Goal: Task Accomplishment & Management: Use online tool/utility

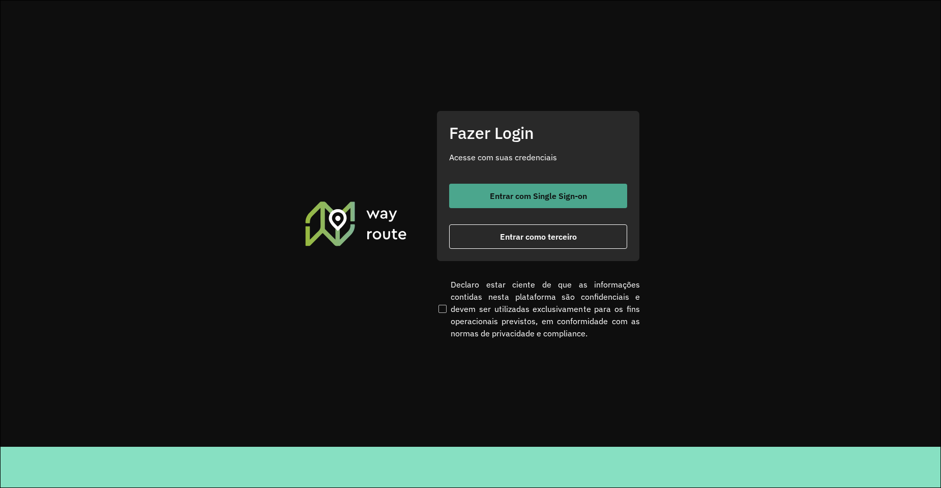
click at [538, 198] on span "Entrar com Single Sign-on" at bounding box center [538, 196] width 97 height 8
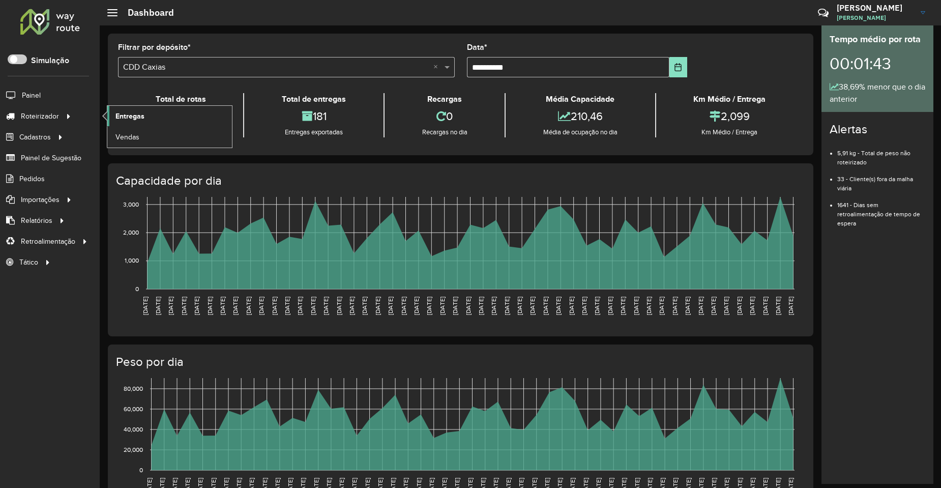
click at [160, 119] on link "Entregas" at bounding box center [169, 116] width 125 height 20
click at [20, 55] on span at bounding box center [17, 59] width 19 height 10
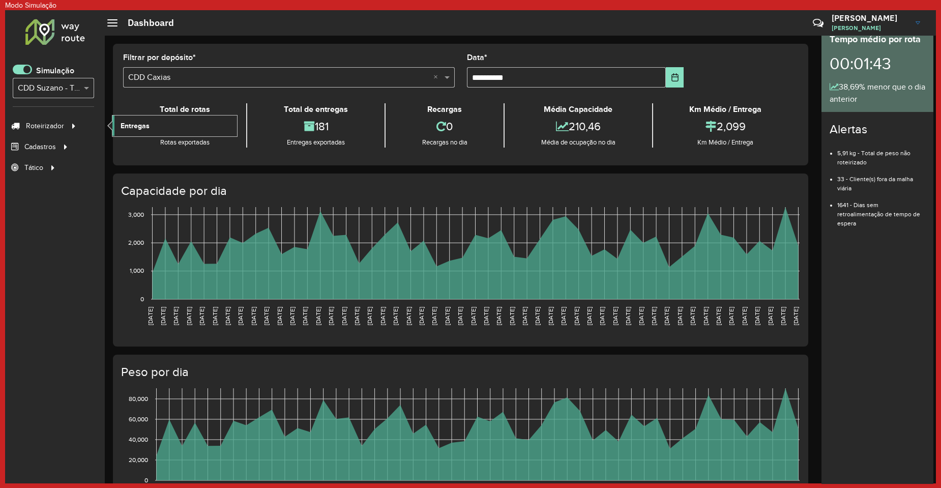
click at [129, 123] on span "Entregas" at bounding box center [135, 126] width 29 height 11
click at [22, 77] on div "Simulação Selecione... × CDD Suzano - Teste" at bounding box center [53, 86] width 81 height 42
click at [23, 70] on span at bounding box center [22, 70] width 19 height 10
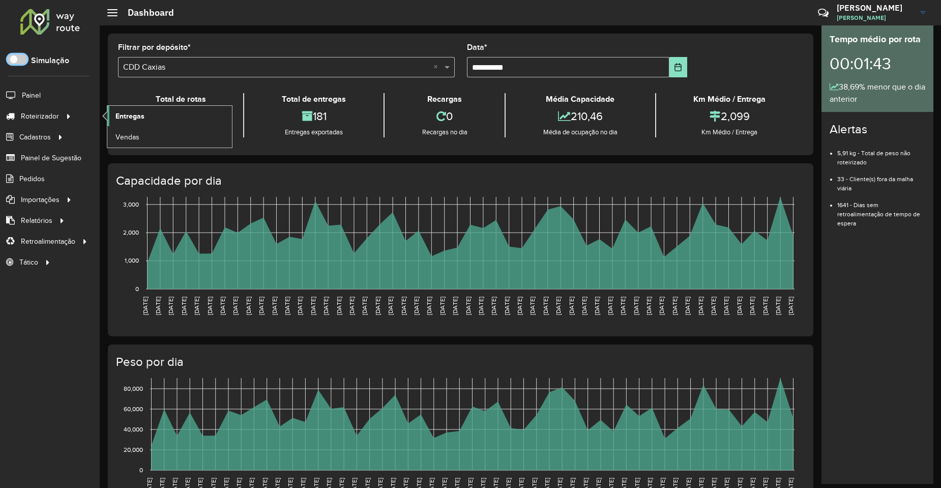
click at [137, 113] on span "Entregas" at bounding box center [129, 116] width 29 height 11
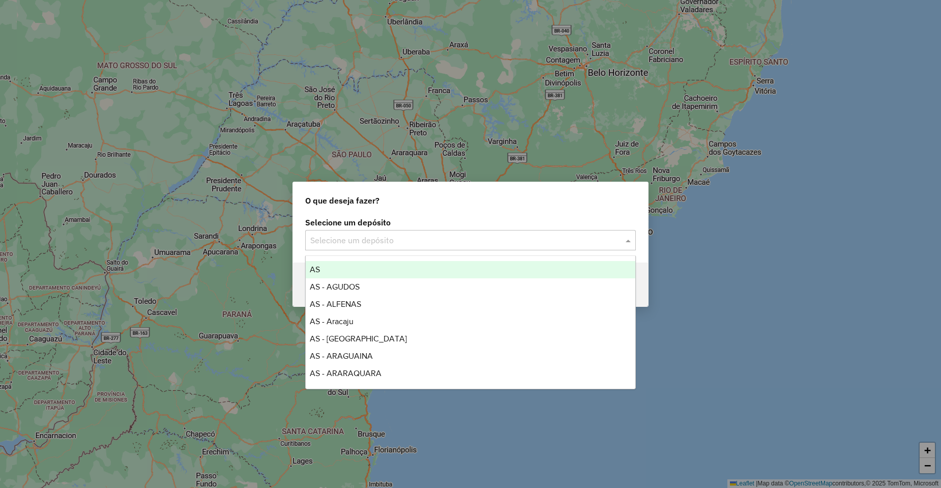
click at [399, 245] on input "text" at bounding box center [460, 240] width 300 height 12
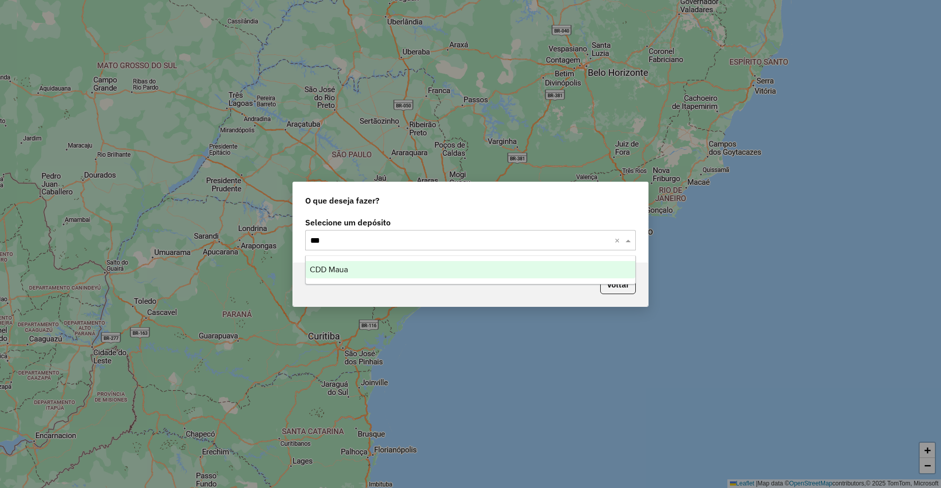
type input "****"
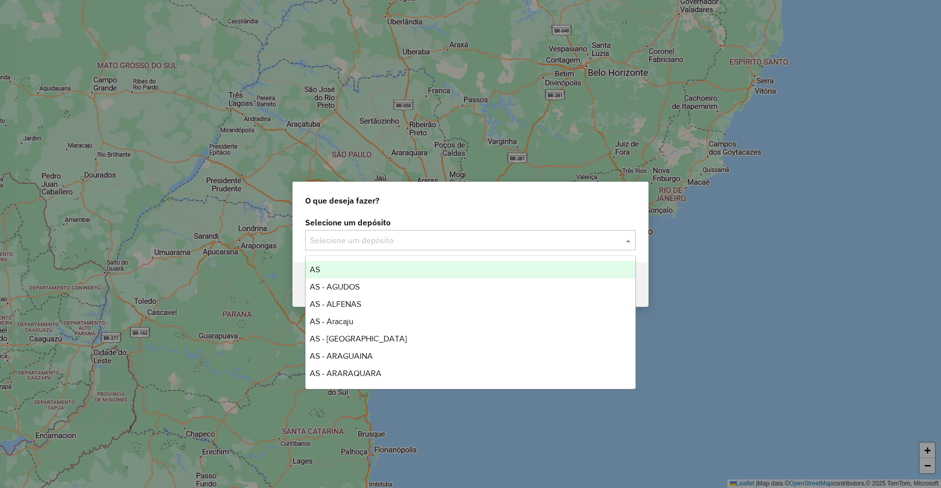
click at [353, 238] on input "text" at bounding box center [460, 240] width 300 height 12
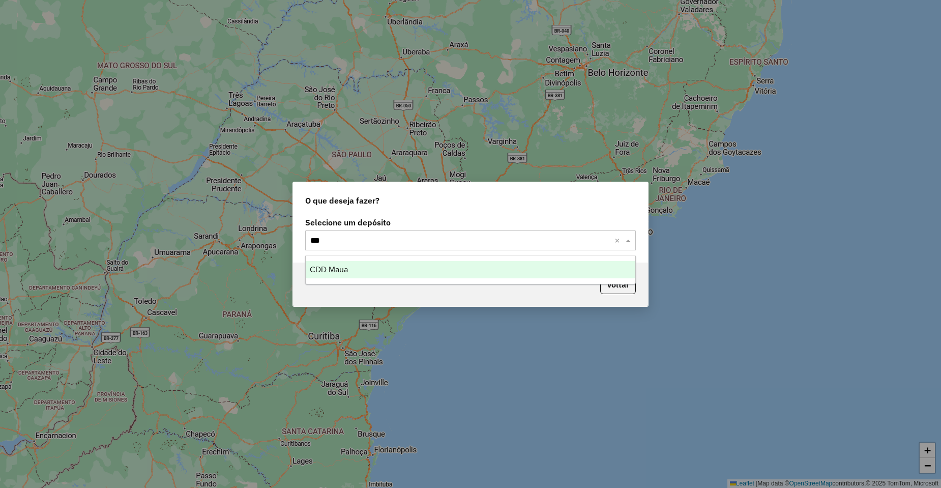
type input "****"
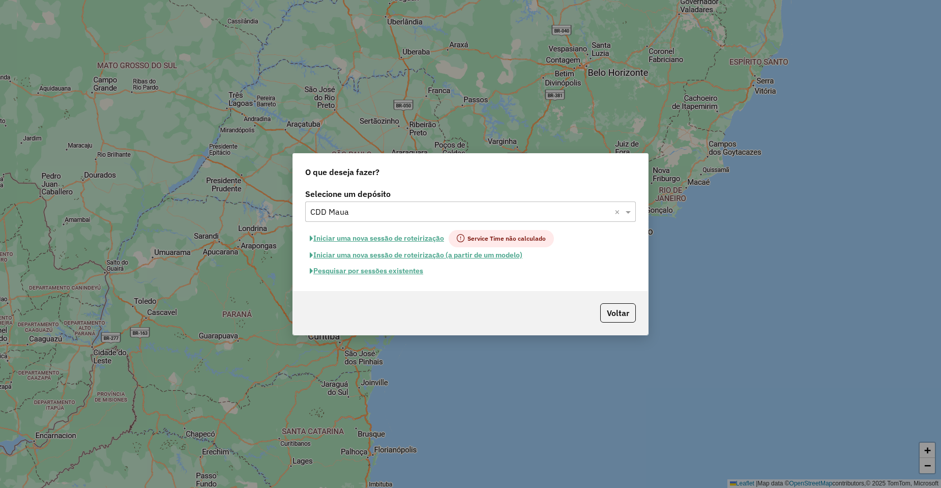
click at [393, 273] on button "Pesquisar por sessões existentes" at bounding box center [366, 271] width 123 height 16
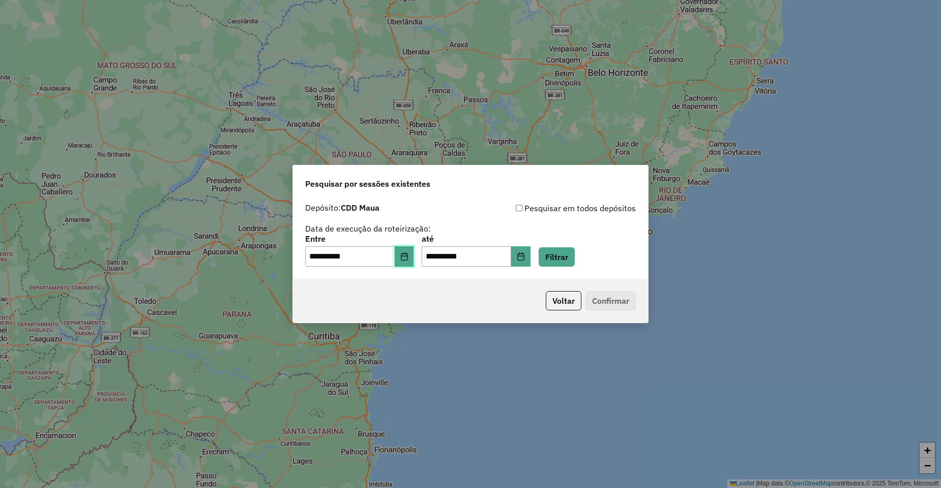
click at [407, 257] on icon "Choose Date" at bounding box center [404, 256] width 7 height 8
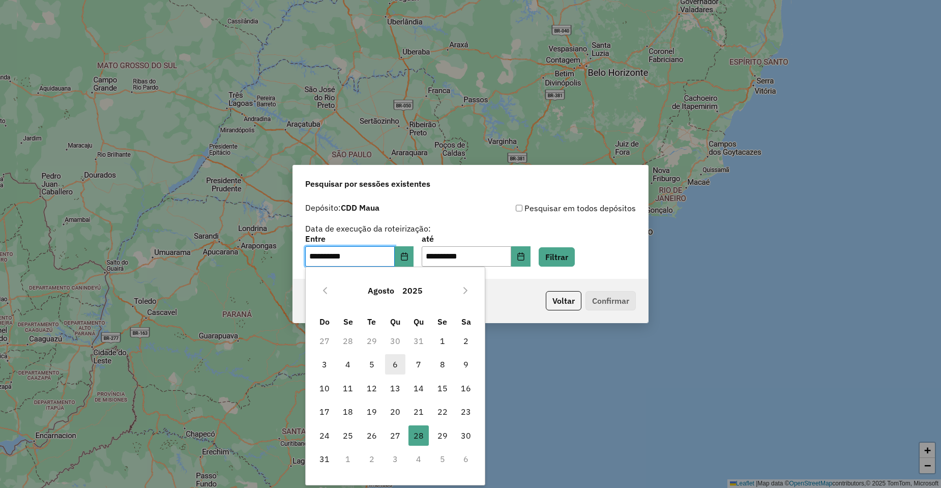
click at [397, 362] on span "6" at bounding box center [395, 364] width 20 height 20
type input "**********"
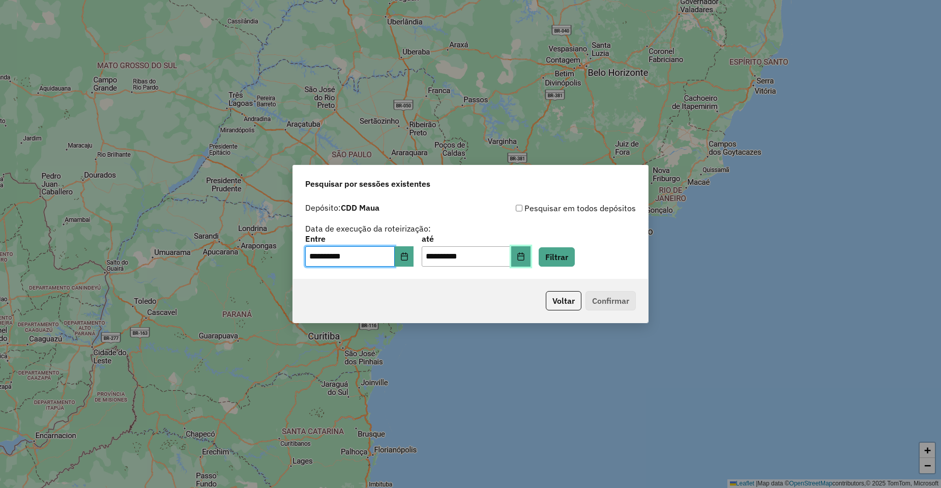
click at [524, 260] on icon "Choose Date" at bounding box center [520, 256] width 7 height 8
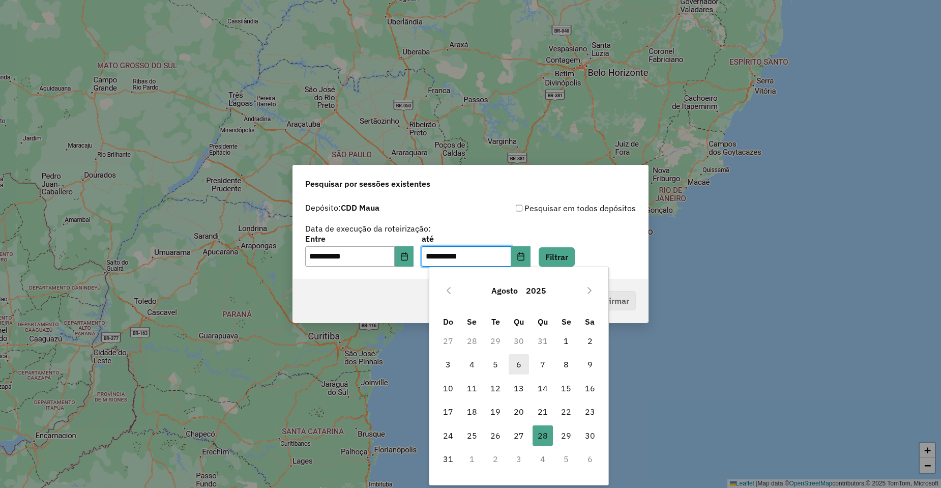
click at [522, 368] on span "6" at bounding box center [519, 364] width 20 height 20
type input "**********"
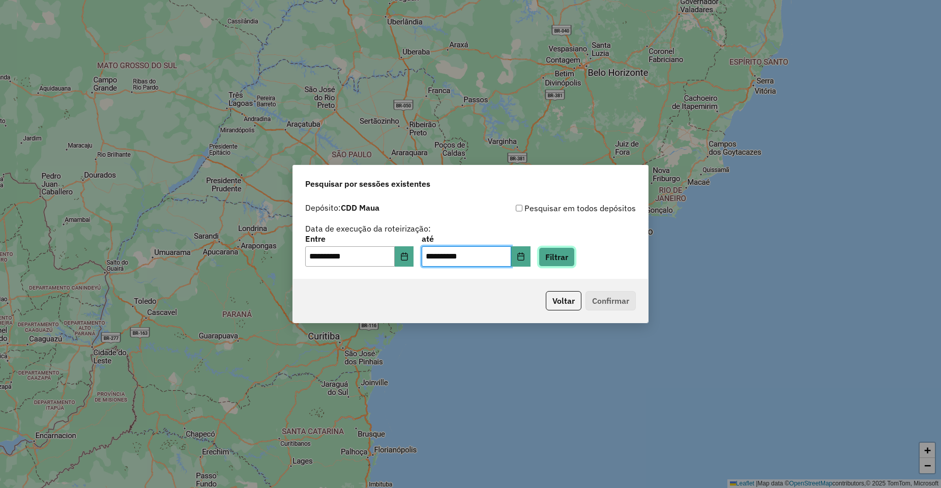
click at [575, 261] on button "Filtrar" at bounding box center [557, 256] width 36 height 19
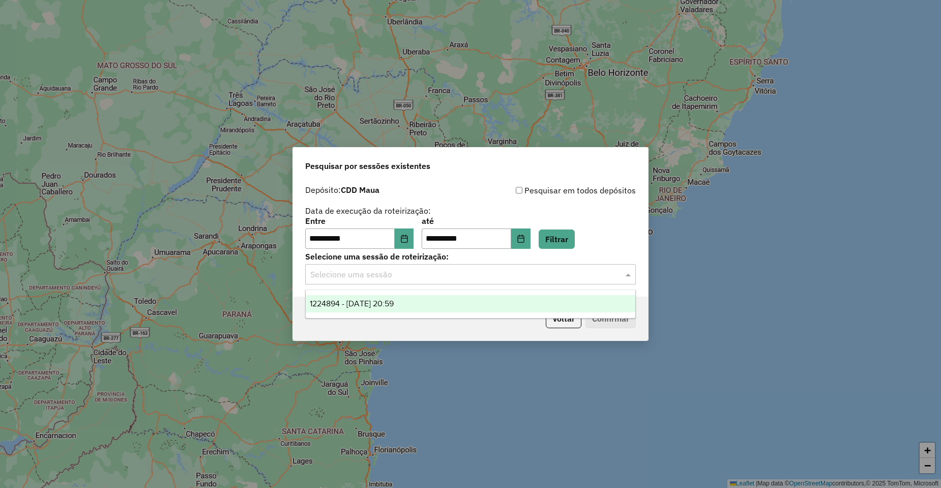
click at [391, 279] on input "text" at bounding box center [460, 275] width 300 height 12
click at [565, 324] on button "Voltar" at bounding box center [564, 318] width 36 height 19
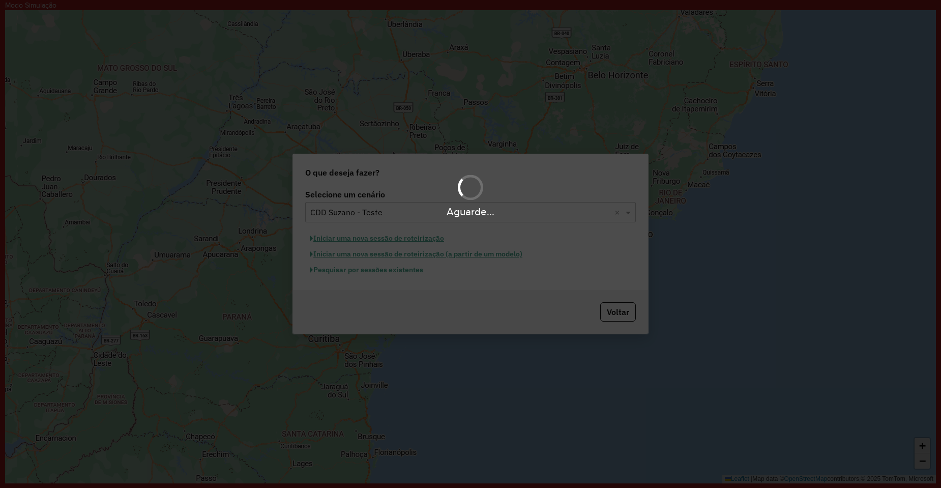
click at [394, 219] on div "Aguarde..." at bounding box center [470, 211] width 941 height 16
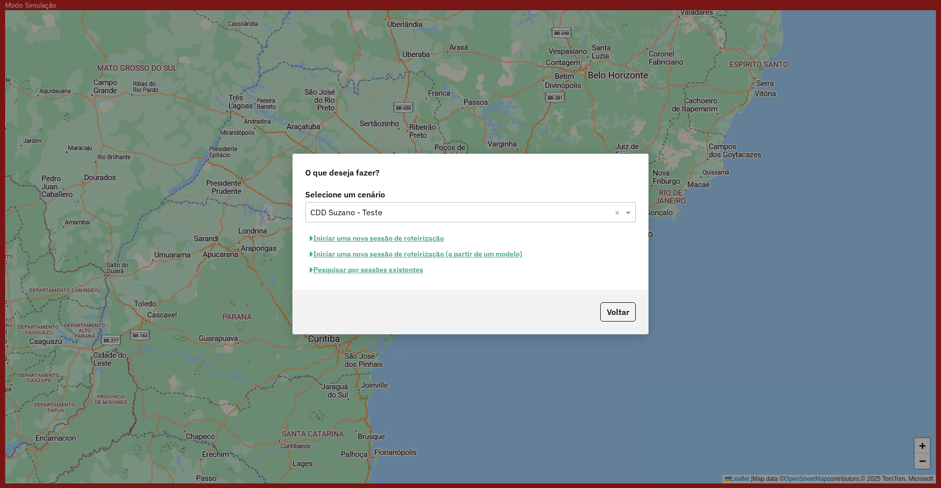
click at [351, 214] on input "text" at bounding box center [460, 212] width 300 height 12
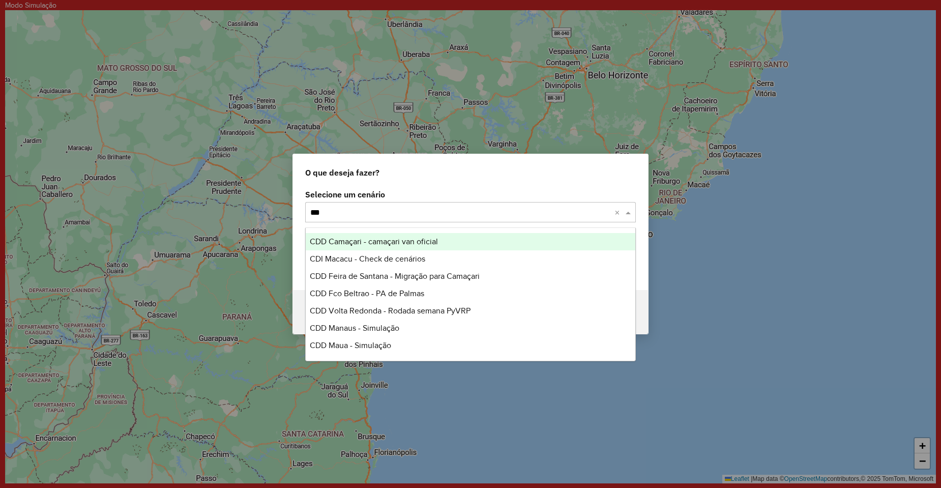
type input "****"
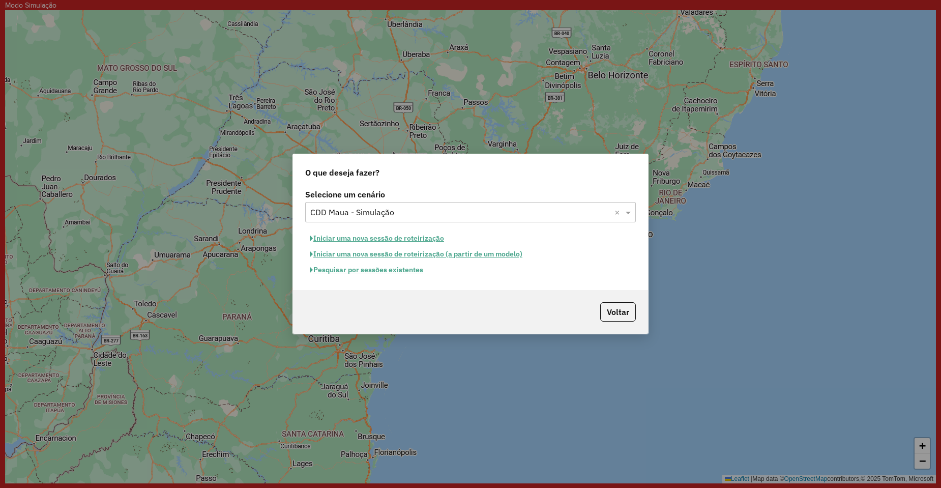
click at [377, 273] on button "Pesquisar por sessões existentes" at bounding box center [366, 270] width 123 height 16
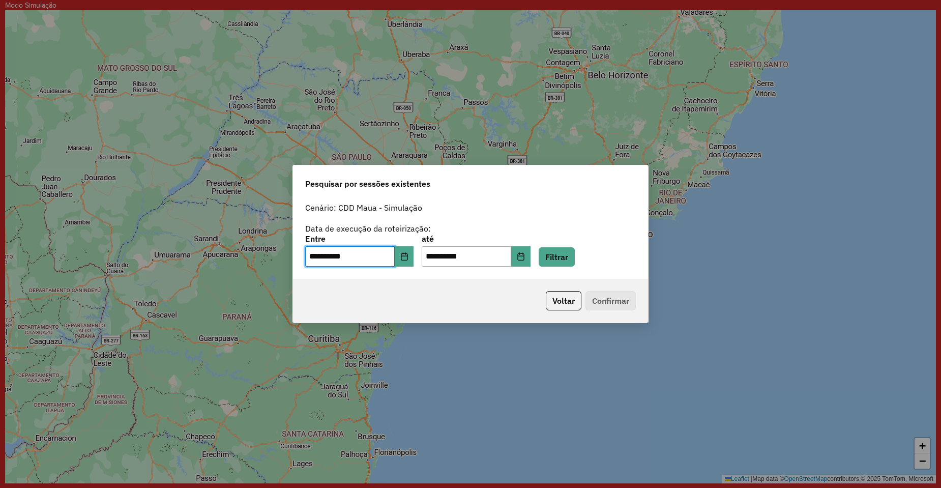
click at [423, 264] on div "**********" at bounding box center [470, 251] width 331 height 32
click at [412, 263] on button "Choose Date" at bounding box center [404, 256] width 19 height 20
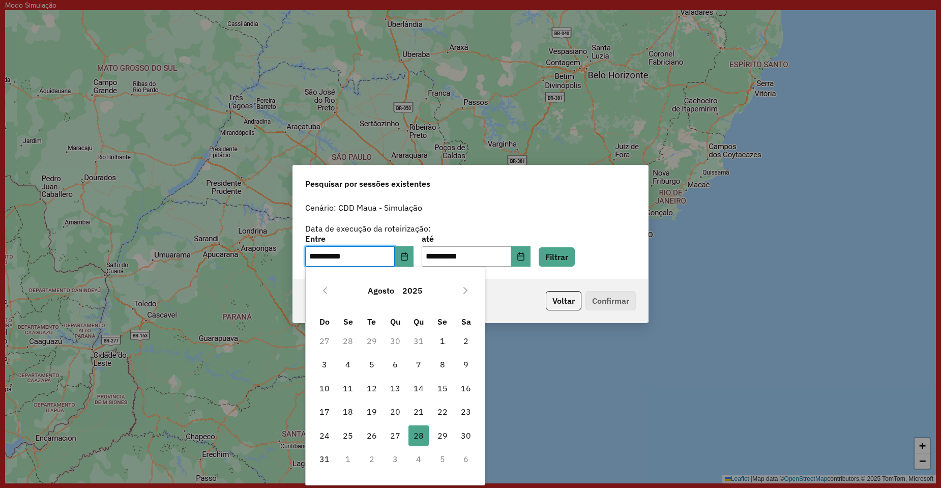
drag, startPoint x: 393, startPoint y: 364, endPoint x: 428, endPoint y: 334, distance: 46.2
click at [393, 364] on span "6" at bounding box center [395, 364] width 20 height 20
type input "**********"
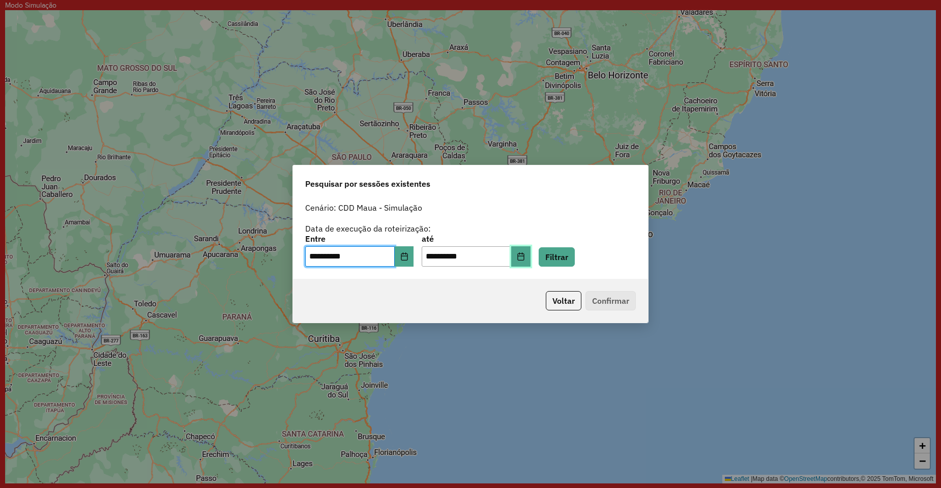
click at [530, 255] on button "Choose Date" at bounding box center [520, 256] width 19 height 20
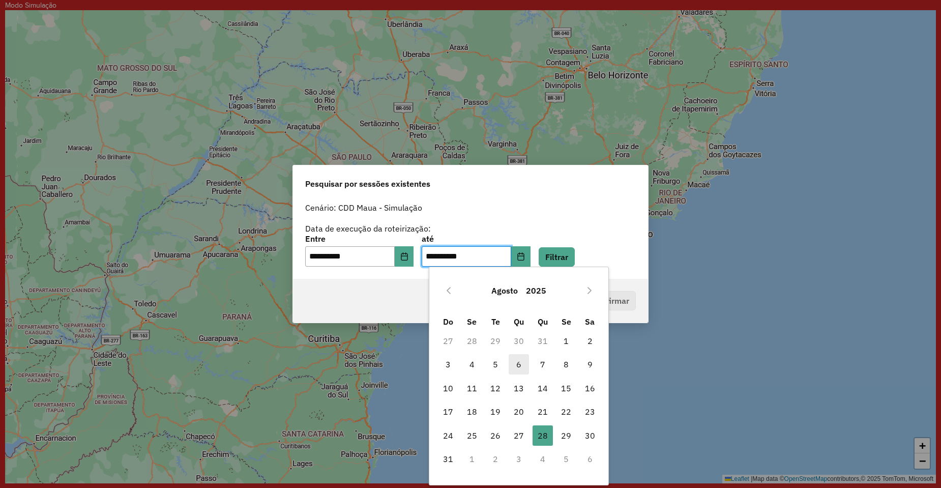
click at [515, 365] on span "6" at bounding box center [519, 364] width 20 height 20
type input "**********"
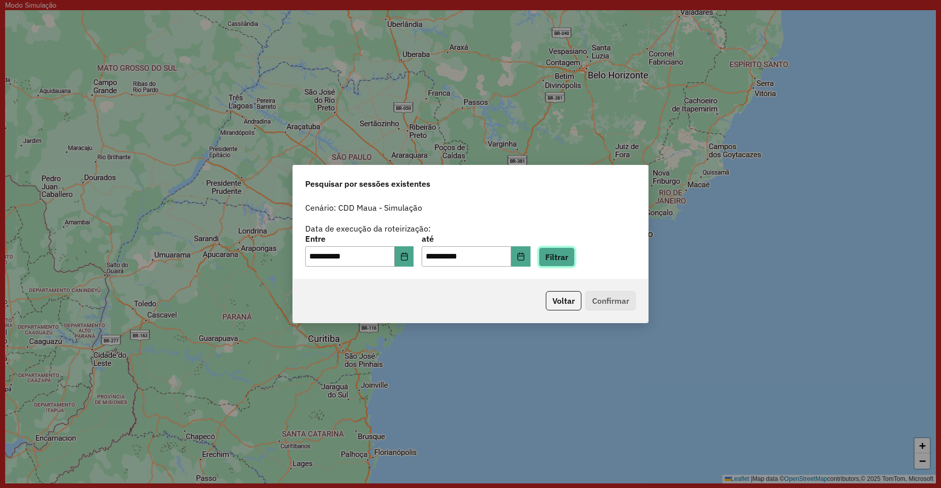
click at [575, 258] on button "Filtrar" at bounding box center [557, 256] width 36 height 19
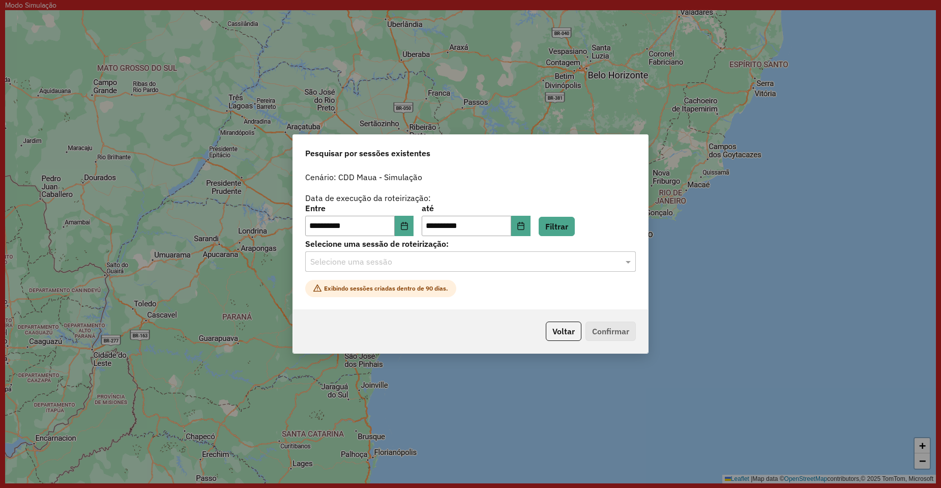
click at [395, 265] on input "text" at bounding box center [460, 262] width 300 height 12
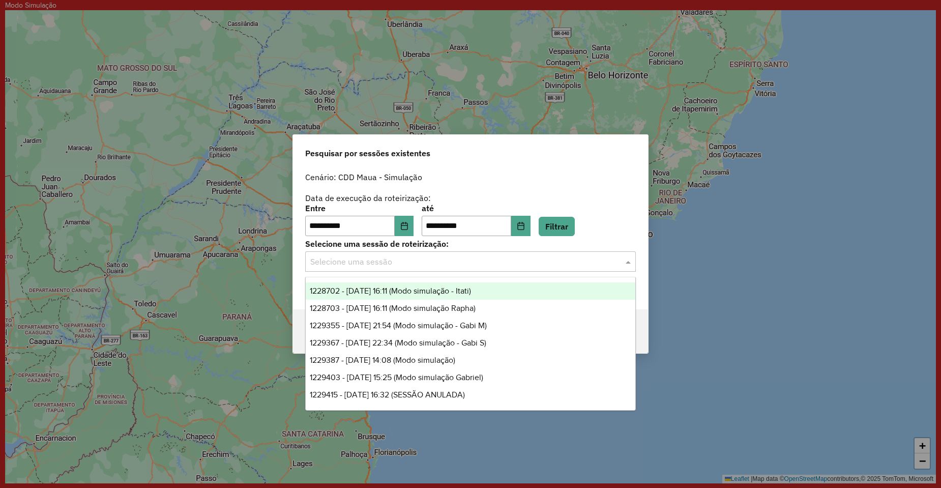
click at [446, 282] on div "1228702 - 06/08/2025 16:11 (Modo simulação - Itati)" at bounding box center [471, 290] width 330 height 17
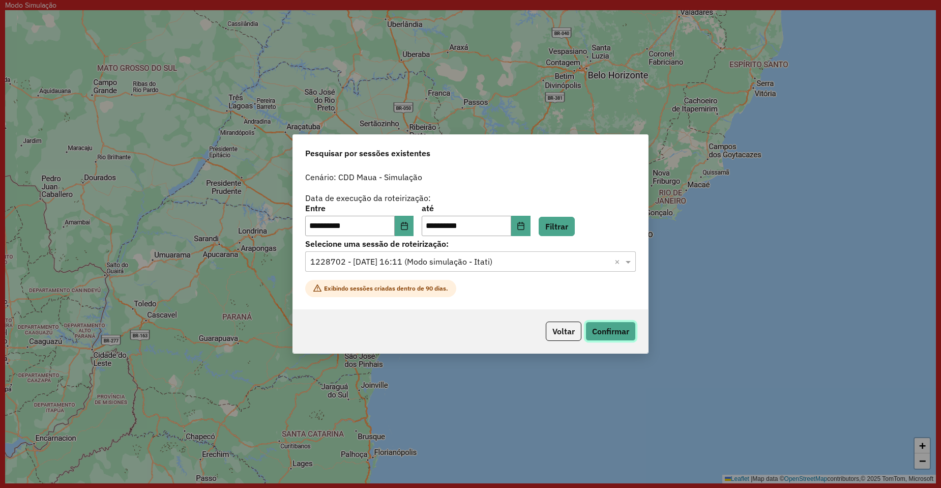
click at [602, 331] on button "Confirmar" at bounding box center [610, 330] width 50 height 19
click at [437, 265] on input "text" at bounding box center [460, 262] width 300 height 12
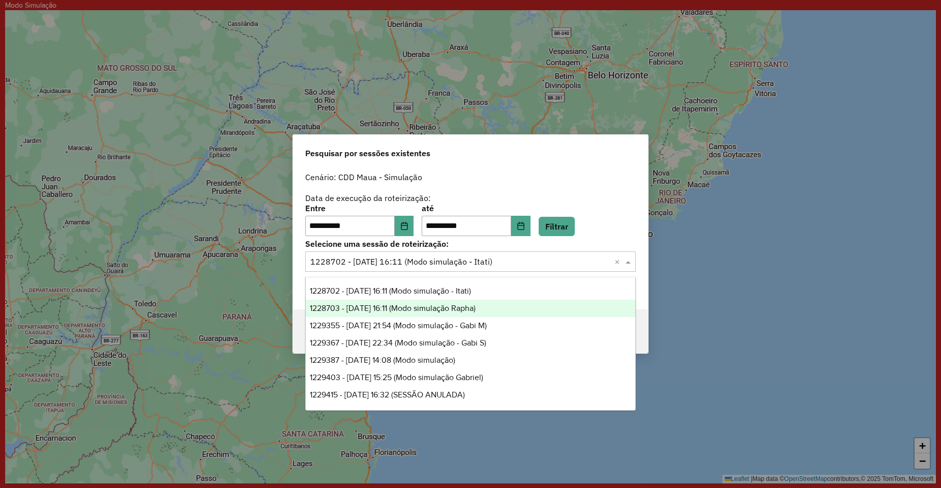
click at [437, 305] on span "1228703 - 06/08/2025 16:11 (Modo simulação Rapha)" at bounding box center [393, 308] width 166 height 9
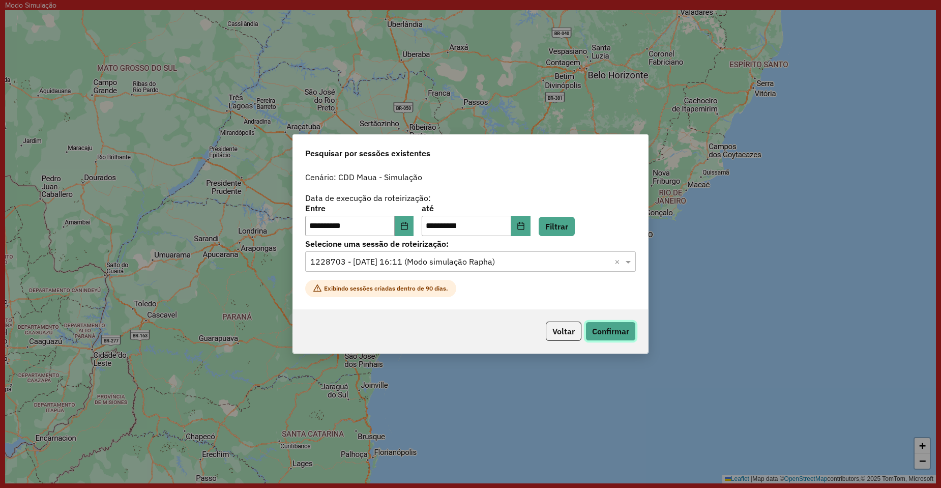
click at [623, 337] on button "Confirmar" at bounding box center [610, 330] width 50 height 19
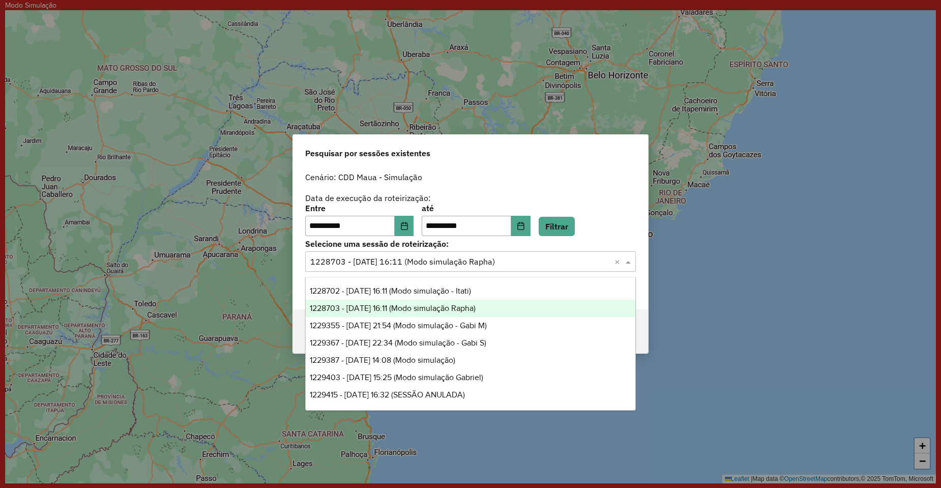
click at [449, 265] on input "text" at bounding box center [460, 262] width 300 height 12
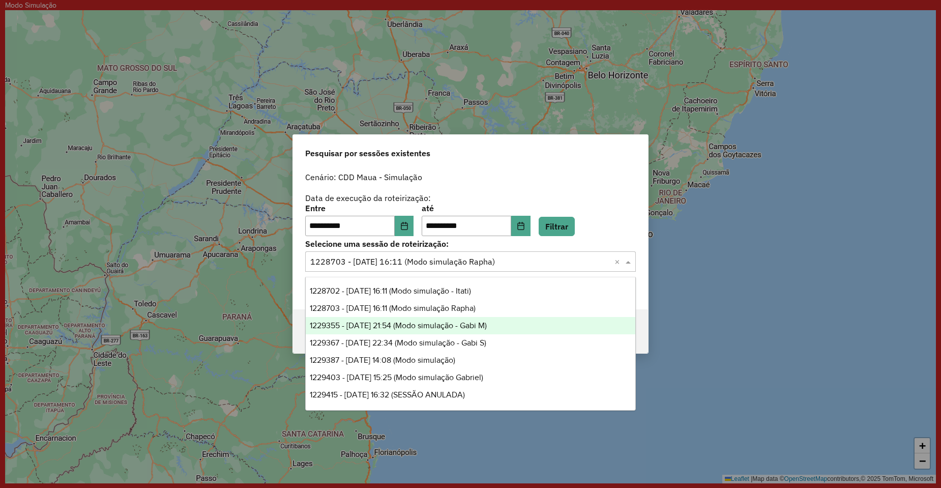
click at [446, 327] on span "1229355 - 06/08/2025 21:54 (Modo simulação - Gabi M)" at bounding box center [398, 325] width 177 height 9
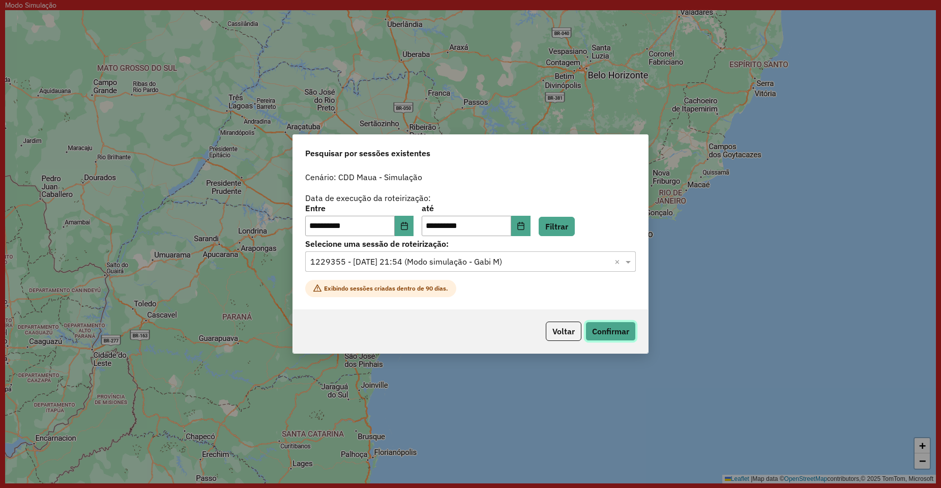
click at [618, 329] on button "Confirmar" at bounding box center [610, 330] width 50 height 19
click at [466, 262] on input "text" at bounding box center [460, 262] width 300 height 12
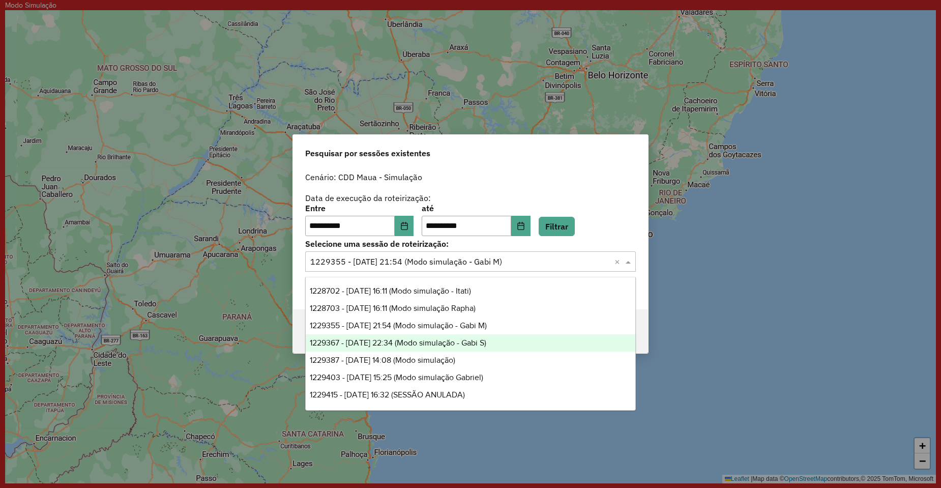
click at [483, 346] on span "1229367 - 06/08/2025 22:34 (Modo simulação - Gabi S)" at bounding box center [398, 342] width 176 height 9
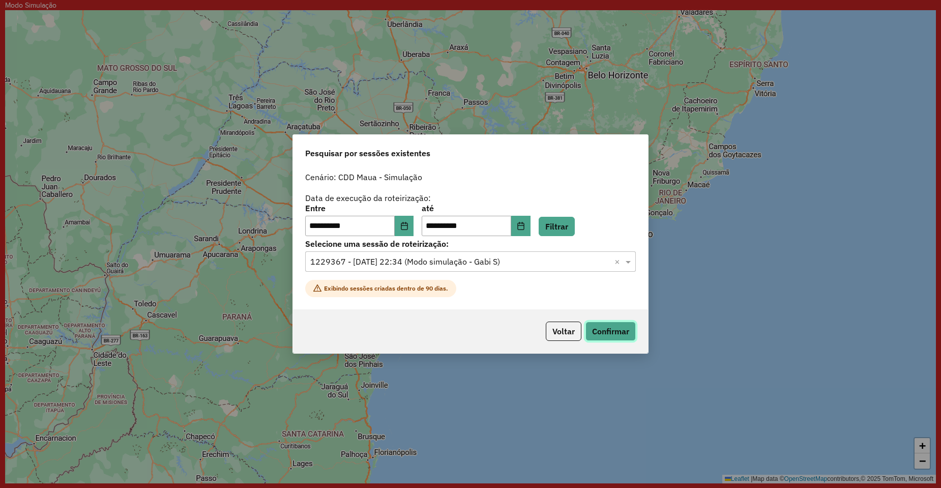
click at [606, 336] on button "Confirmar" at bounding box center [610, 330] width 50 height 19
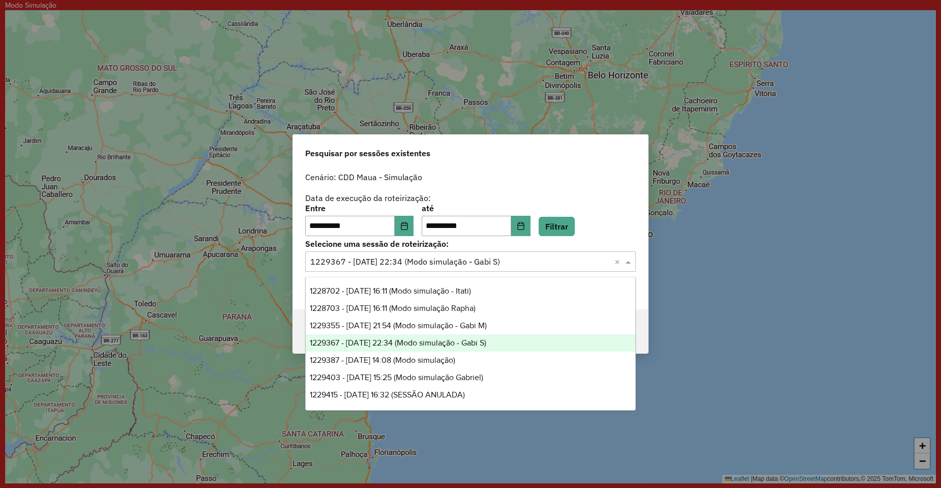
click at [478, 265] on input "text" at bounding box center [460, 262] width 300 height 12
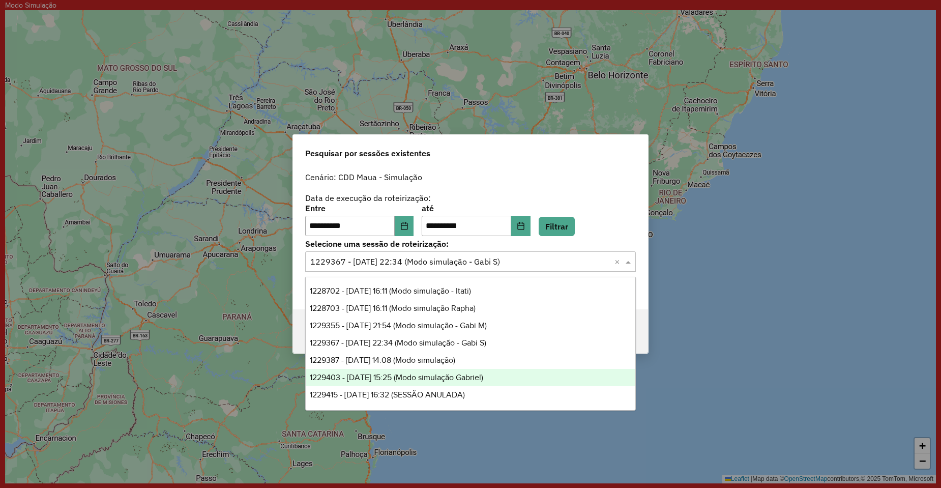
click at [475, 377] on span "1229403 - 06/08/2025 15:25 (Modo simulação Gabriel)" at bounding box center [396, 377] width 173 height 9
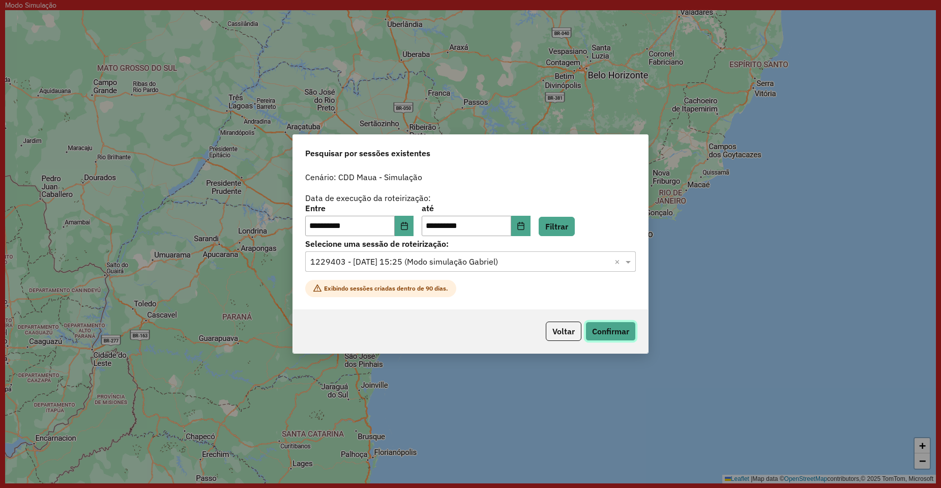
click at [607, 337] on button "Confirmar" at bounding box center [610, 330] width 50 height 19
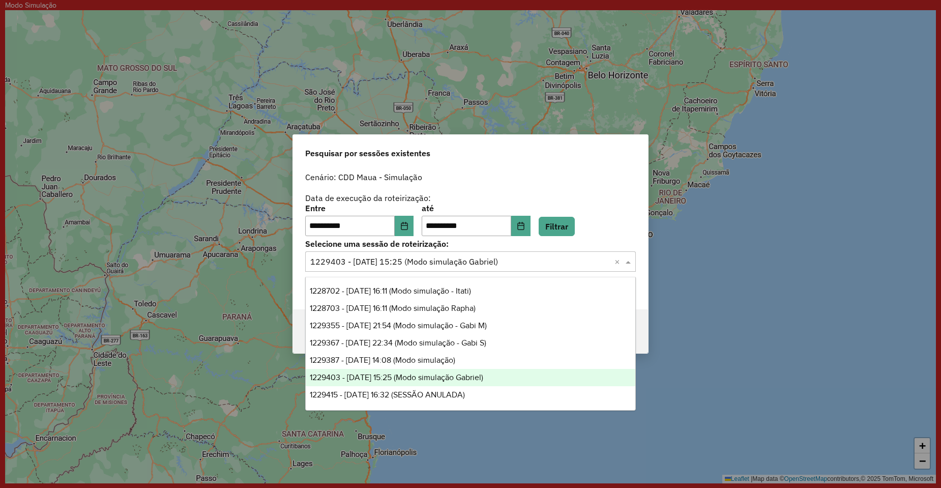
click at [465, 264] on input "text" at bounding box center [460, 262] width 300 height 12
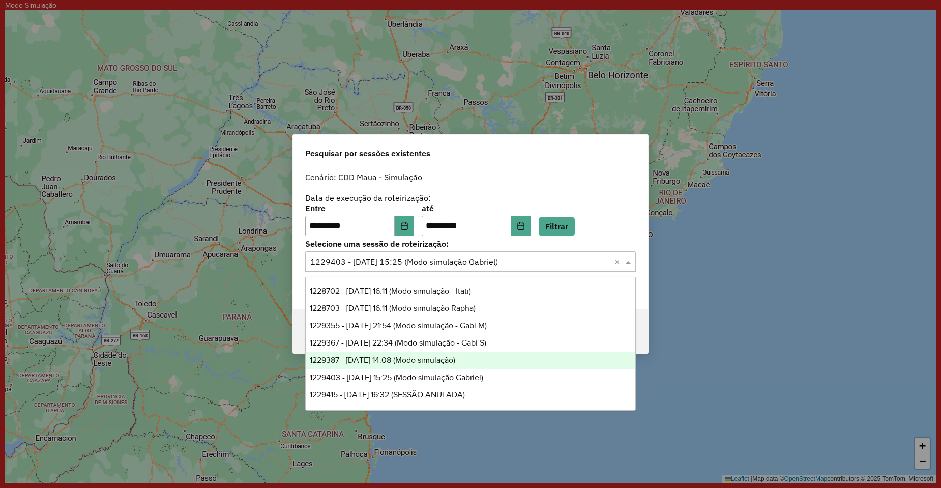
click at [437, 362] on span "1229387 - 06/08/2025 14:08 (Modo simulação)" at bounding box center [382, 360] width 145 height 9
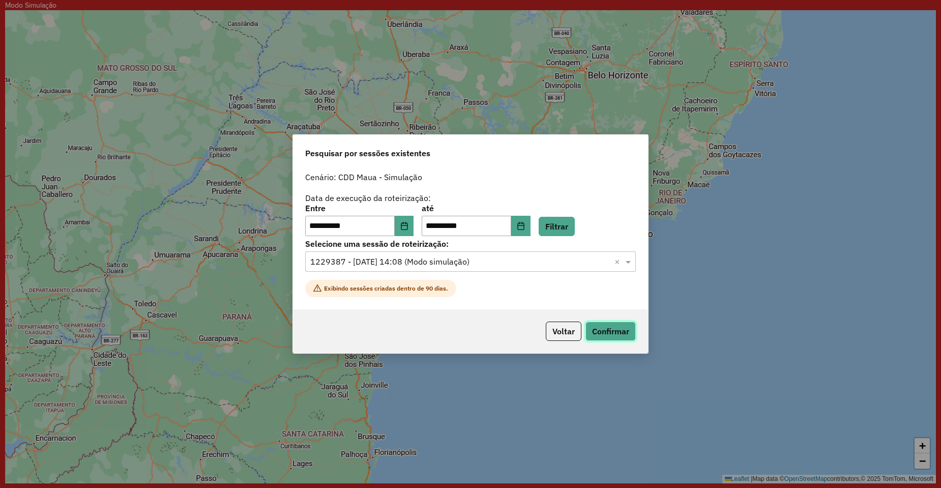
click at [615, 331] on button "Confirmar" at bounding box center [610, 330] width 50 height 19
click at [574, 330] on button "Voltar" at bounding box center [564, 330] width 36 height 19
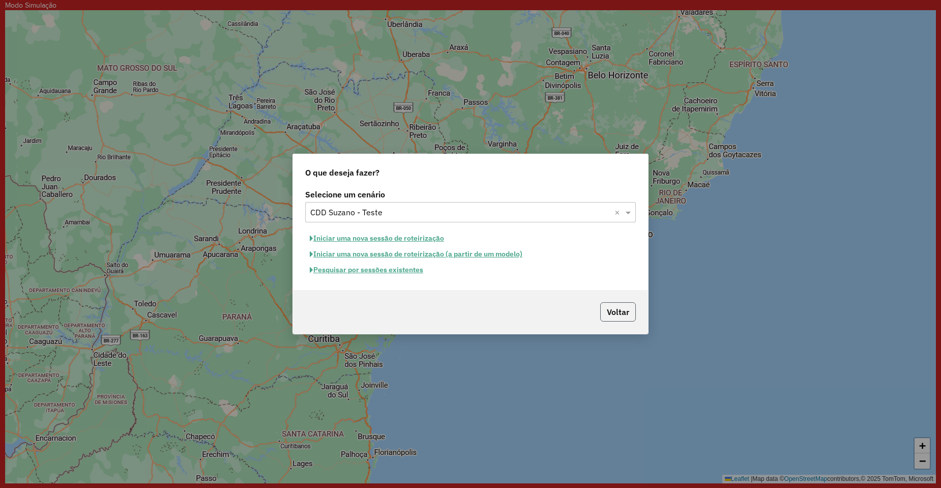
click at [615, 317] on button "Voltar" at bounding box center [618, 311] width 36 height 19
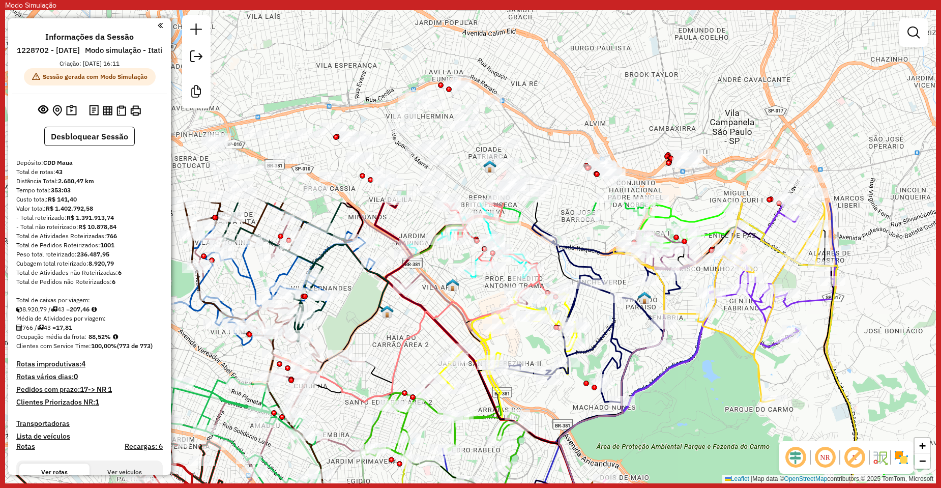
drag, startPoint x: 875, startPoint y: 146, endPoint x: 804, endPoint y: 373, distance: 237.8
click at [804, 373] on div "Janela de atendimento Grade de atendimento Capacidade Transportadoras Veículos …" at bounding box center [470, 246] width 931 height 473
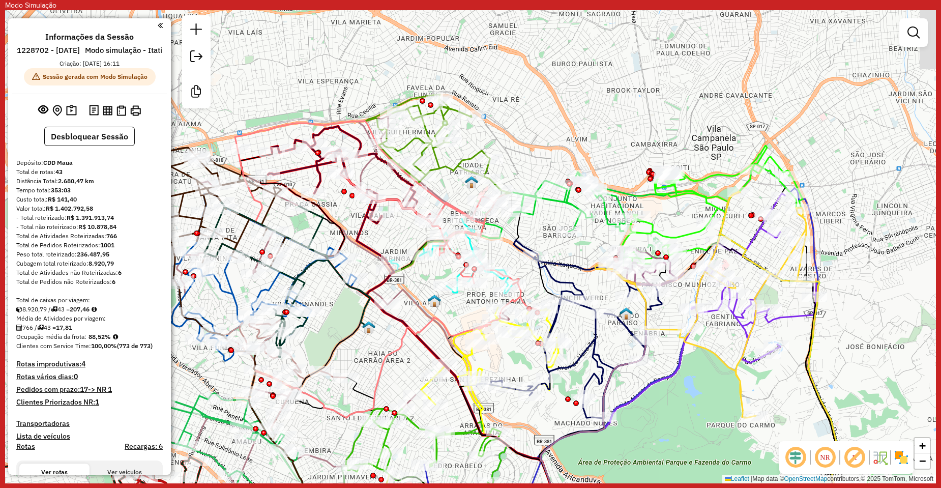
drag, startPoint x: 857, startPoint y: 287, endPoint x: 839, endPoint y: 303, distance: 24.2
click at [839, 303] on div "Janela de atendimento Grade de atendimento Capacidade Transportadoras Veículos …" at bounding box center [470, 246] width 931 height 473
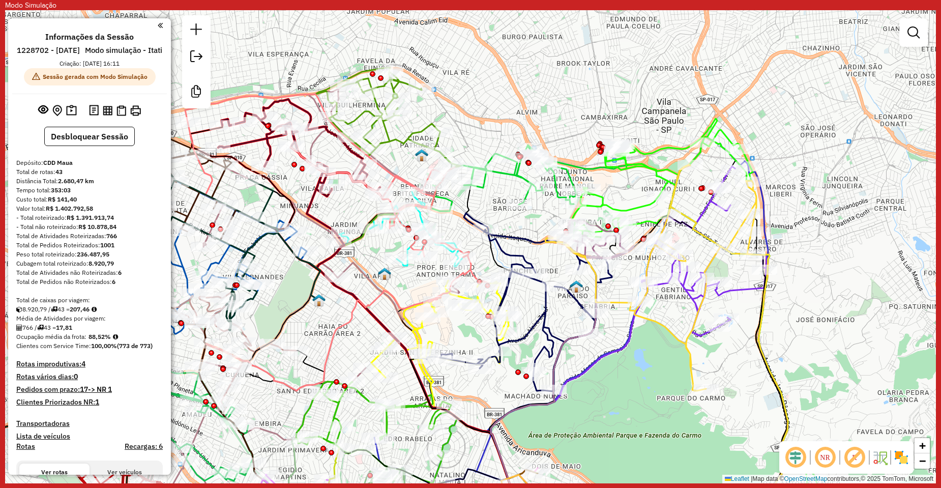
drag, startPoint x: 734, startPoint y: 372, endPoint x: 685, endPoint y: 345, distance: 56.7
click at [685, 345] on icon at bounding box center [650, 278] width 211 height 226
click at [803, 454] on em at bounding box center [795, 457] width 24 height 24
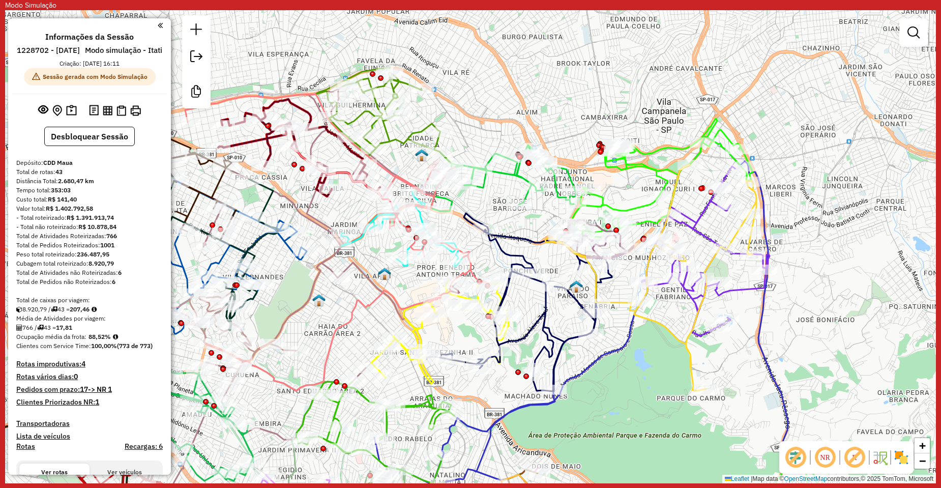
click at [849, 455] on em at bounding box center [854, 457] width 24 height 24
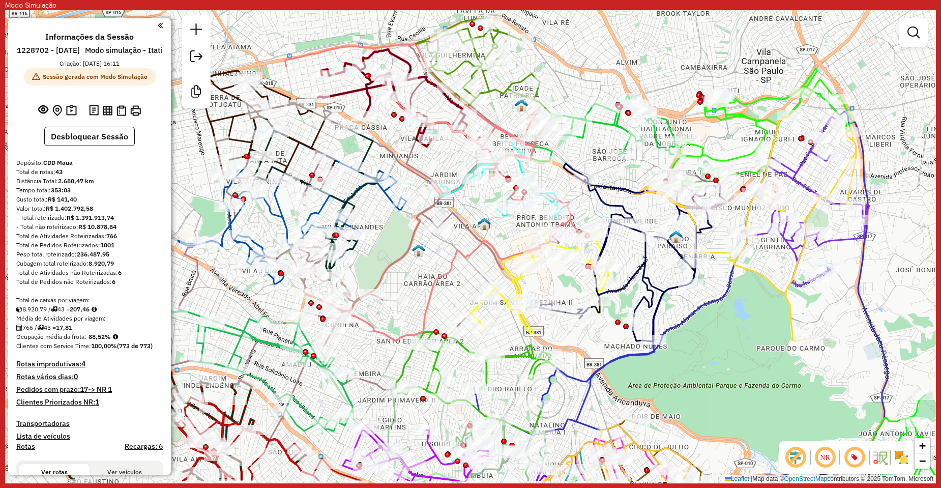
drag, startPoint x: 345, startPoint y: 311, endPoint x: 427, endPoint y: 239, distance: 109.2
click at [427, 255] on div "Janela de atendimento Grade de atendimento Capacidade Transportadoras Veículos …" at bounding box center [470, 246] width 931 height 473
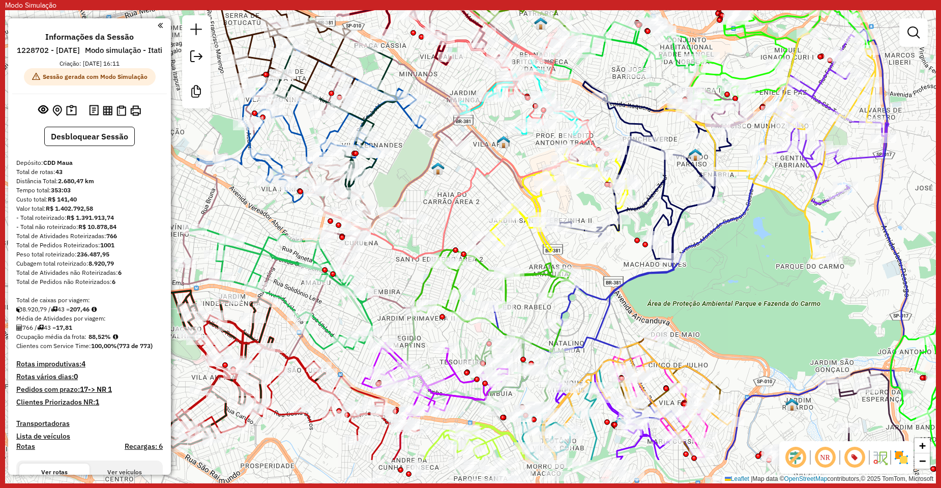
drag, startPoint x: 427, startPoint y: 239, endPoint x: 460, endPoint y: 127, distance: 116.8
click at [460, 127] on div "Janela de atendimento Grade de atendimento Capacidade Transportadoras Veículos …" at bounding box center [470, 246] width 931 height 473
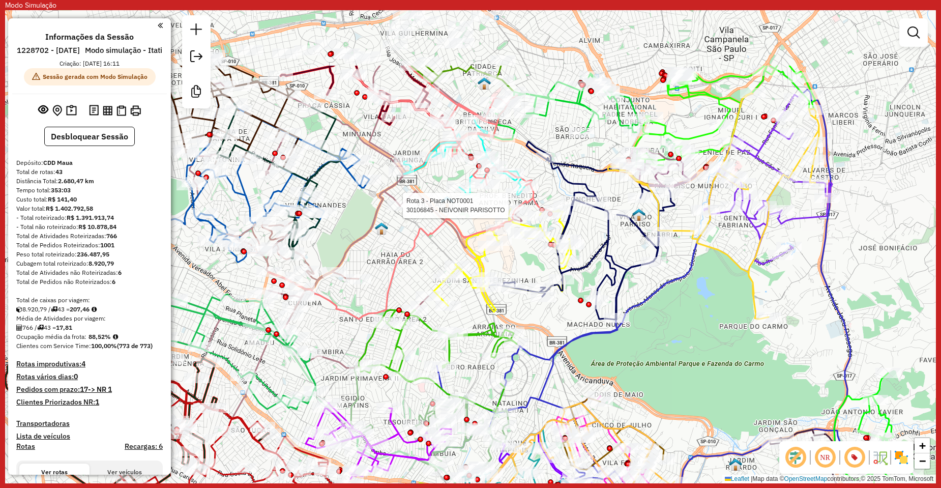
drag, startPoint x: 798, startPoint y: 215, endPoint x: 720, endPoint y: 320, distance: 131.6
click at [725, 315] on div "Rota 3 - Placa NOT0001 30106845 - NEIVONIR PARISOTTO Janela de atendimento Grad…" at bounding box center [470, 246] width 931 height 473
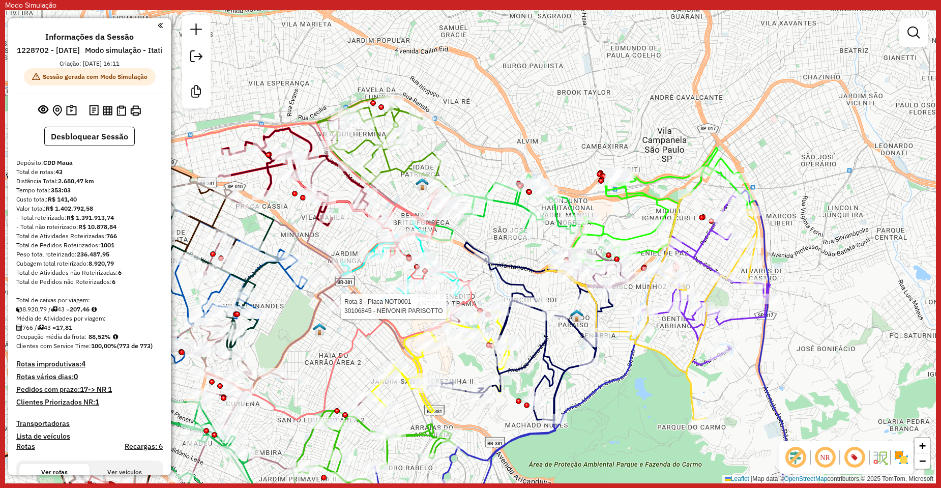
drag, startPoint x: 714, startPoint y: 328, endPoint x: 652, endPoint y: 426, distance: 116.4
click at [657, 423] on div "Rota 3 - Placa NOT0001 30106845 - NEIVONIR PARISOTTO Janela de atendimento Grad…" at bounding box center [470, 246] width 931 height 473
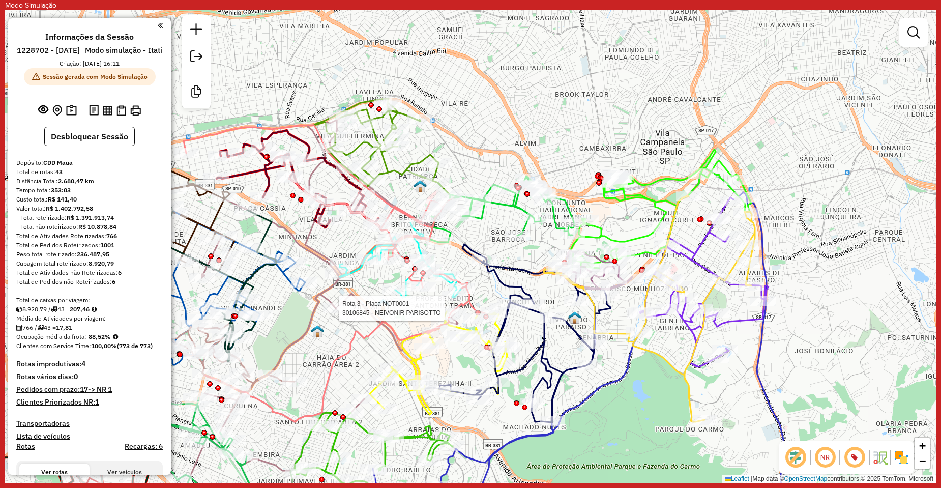
drag, startPoint x: 789, startPoint y: 294, endPoint x: 774, endPoint y: 319, distance: 29.2
click at [775, 318] on div "Rota 3 - Placa NOT0001 30106845 - NEIVONIR PARISOTTO Rota 22 - Placa CSK9G06 30…" at bounding box center [470, 246] width 931 height 473
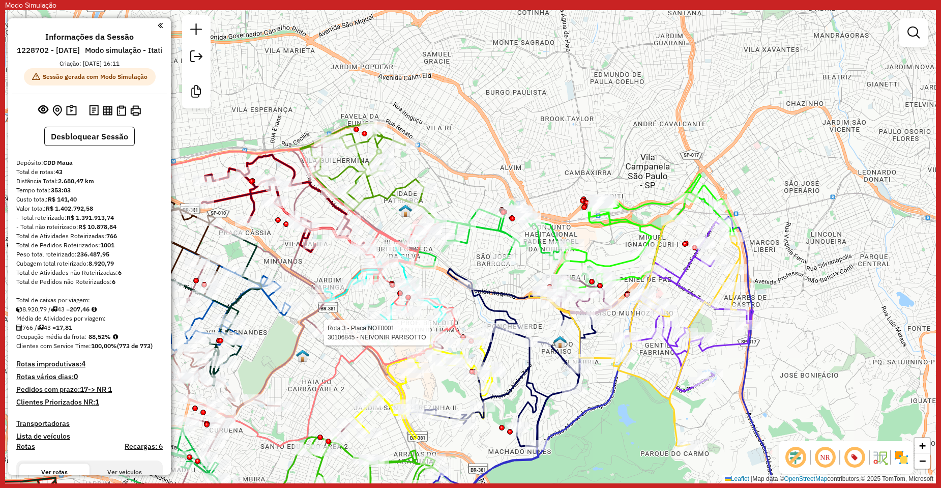
click at [724, 346] on icon at bounding box center [689, 306] width 128 height 169
select select "**********"
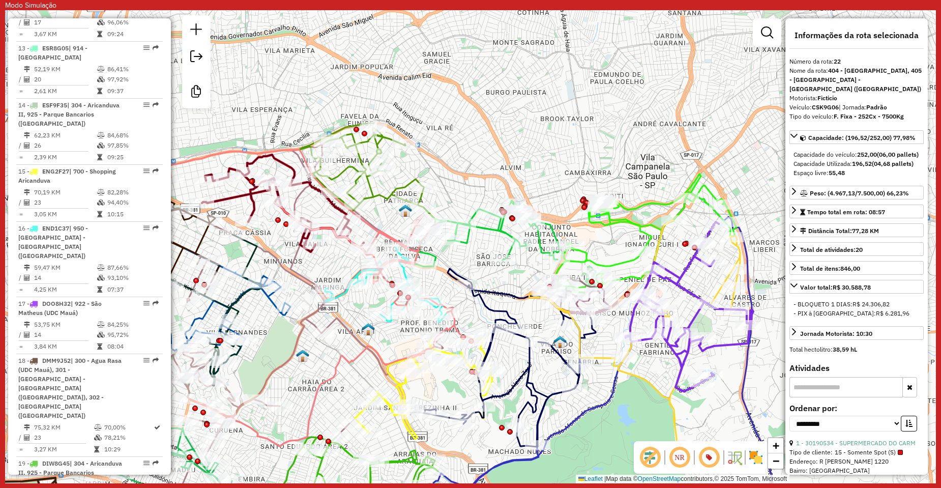
scroll to position [1968, 0]
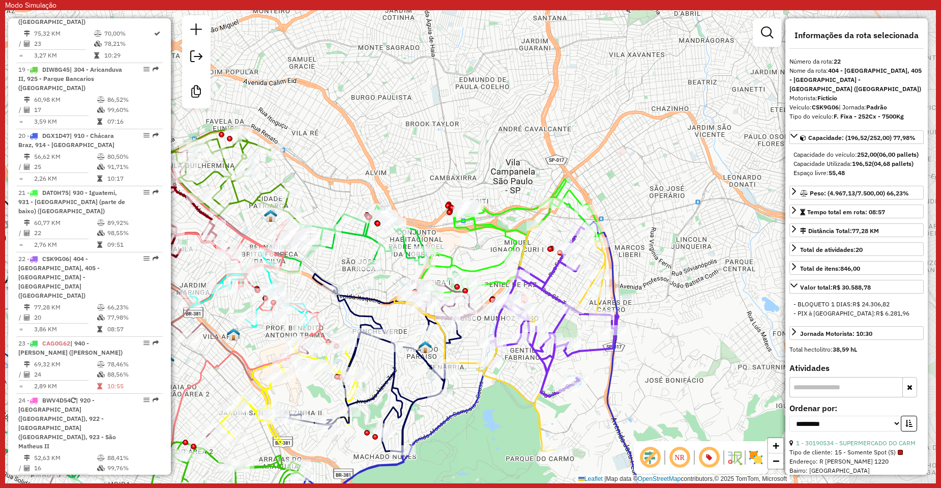
drag, startPoint x: 745, startPoint y: 351, endPoint x: 630, endPoint y: 353, distance: 114.5
click at [630, 353] on div "Janela de atendimento Grade de atendimento Capacidade Transportadoras Veículos …" at bounding box center [470, 246] width 931 height 473
click at [764, 31] on em at bounding box center [767, 32] width 12 height 12
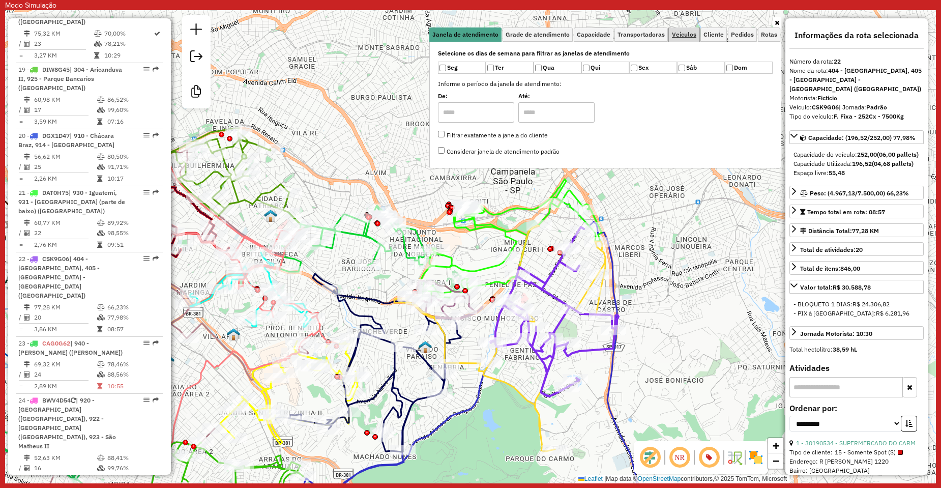
click at [695, 37] on span "Veículos" at bounding box center [684, 35] width 24 height 6
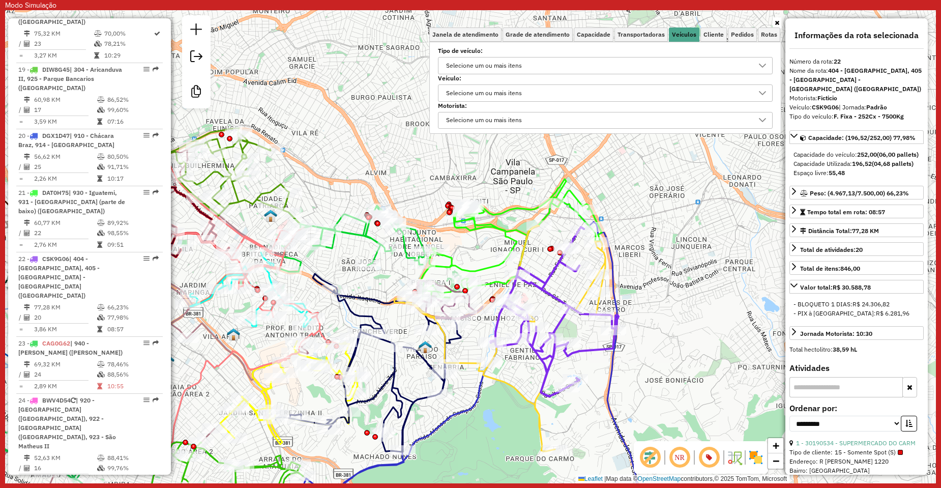
click at [486, 49] on label "Tipo de veículo:" at bounding box center [605, 50] width 335 height 9
click at [485, 62] on div "Selecione um ou mais itens" at bounding box center [483, 65] width 83 height 16
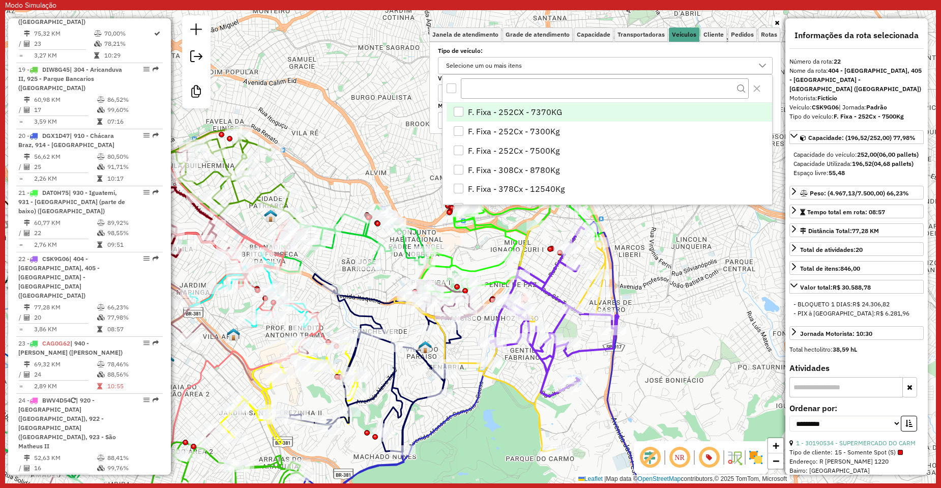
click at [320, 106] on div "Janela de atendimento Grade de atendimento Capacidade Transportadoras Veículos …" at bounding box center [470, 246] width 931 height 473
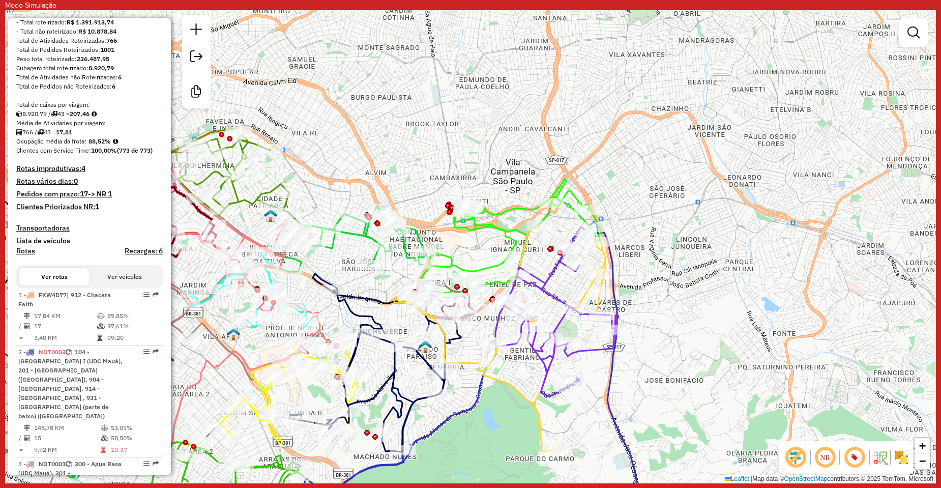
scroll to position [0, 0]
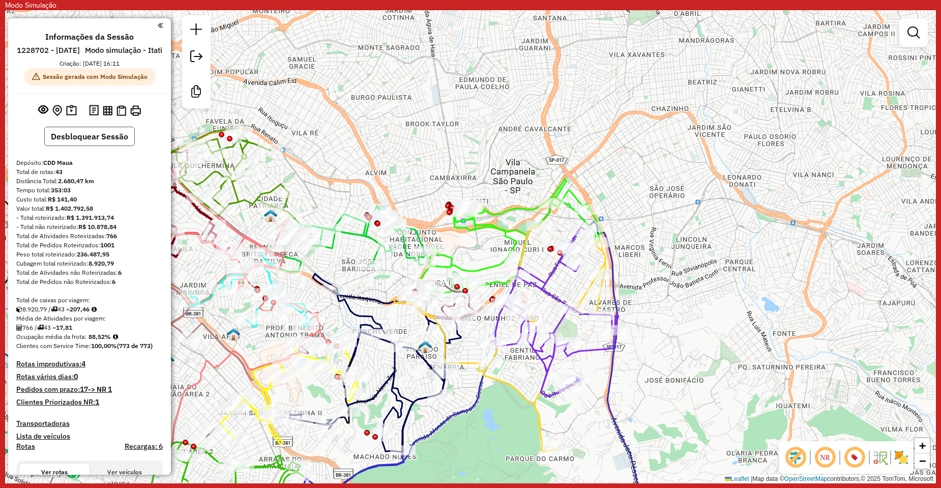
click at [94, 146] on button "Desbloquear Sessão" at bounding box center [89, 136] width 91 height 19
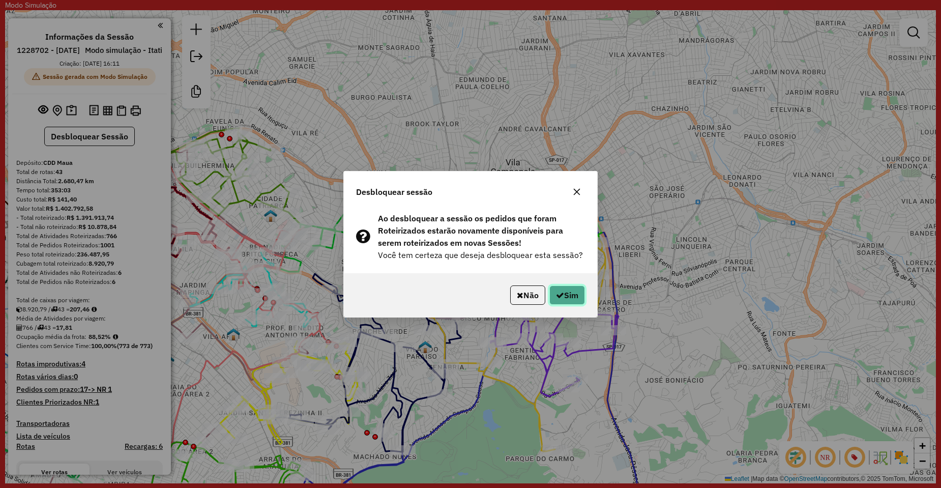
click at [572, 289] on button "Sim" at bounding box center [567, 294] width 36 height 19
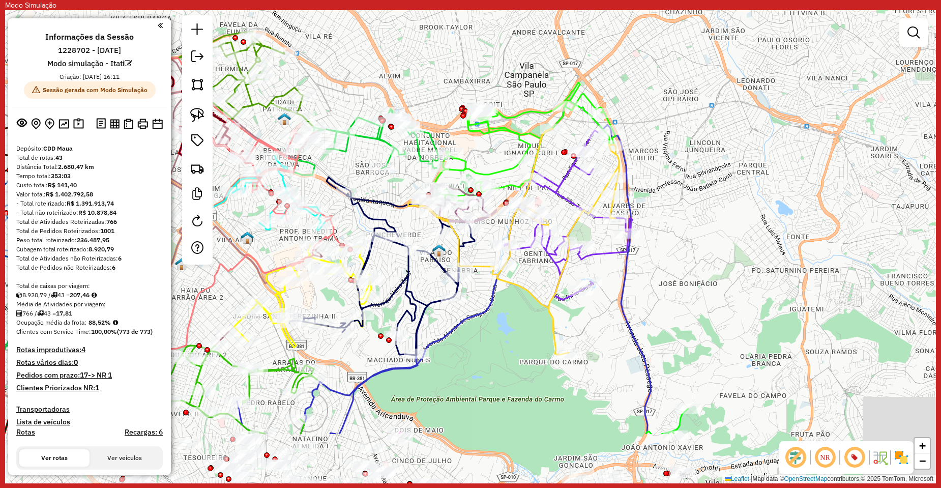
drag, startPoint x: 641, startPoint y: 299, endPoint x: 655, endPoint y: 208, distance: 92.0
click at [655, 208] on div "Janela de atendimento Grade de atendimento Capacidade Transportadoras Veículos …" at bounding box center [470, 246] width 931 height 473
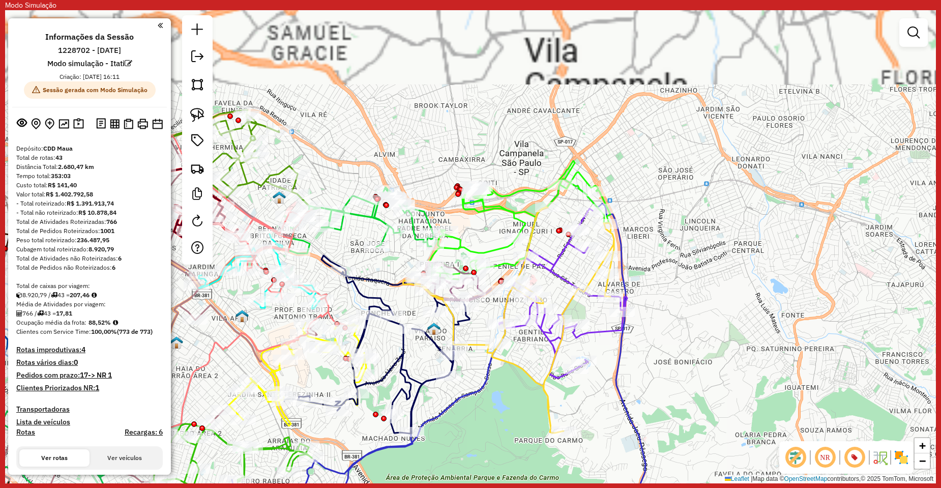
click at [624, 284] on icon at bounding box center [390, 396] width 512 height 434
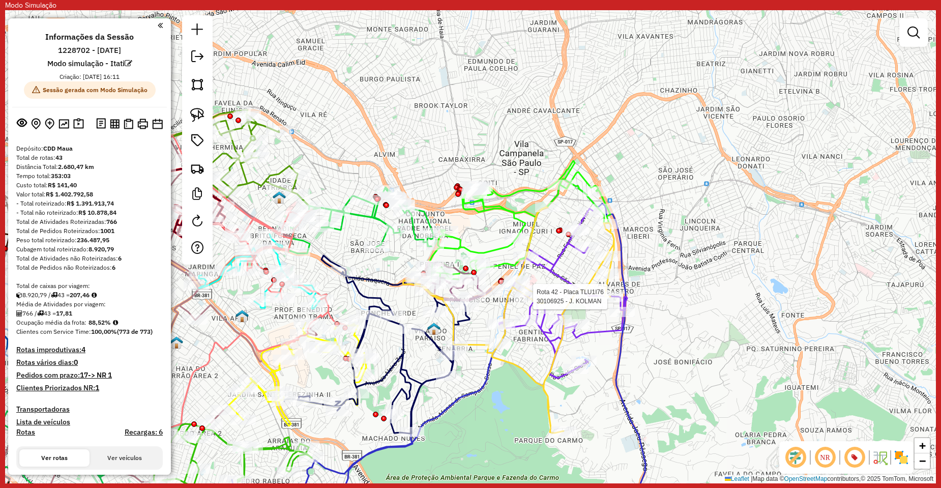
click at [516, 366] on icon at bounding box center [508, 320] width 211 height 226
select select "**********"
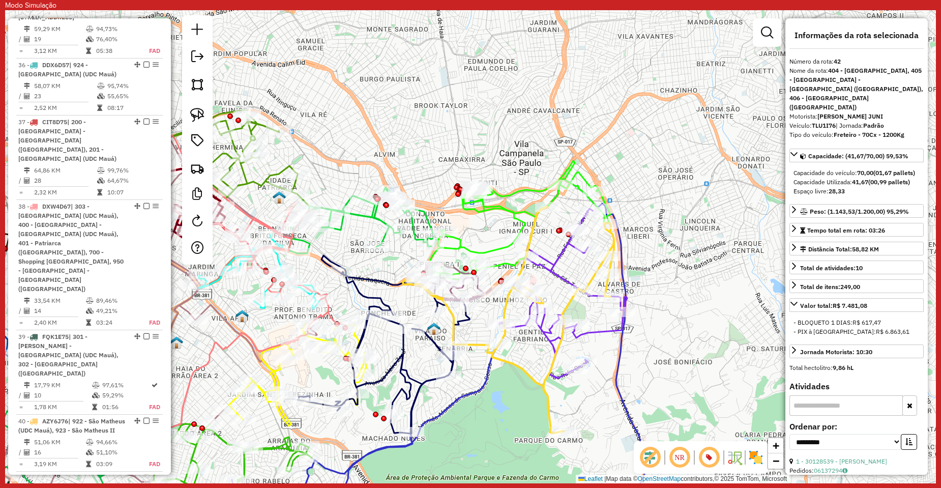
scroll to position [3196, 0]
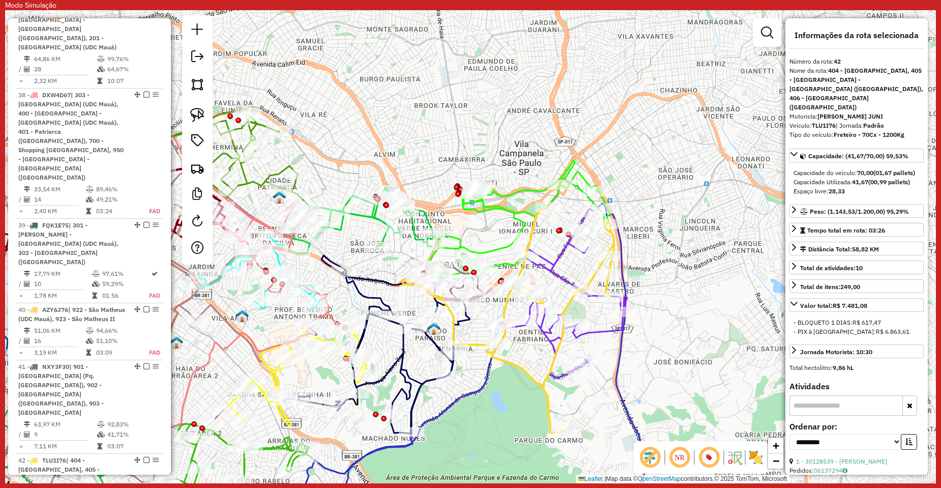
click at [550, 339] on icon at bounding box center [563, 293] width 128 height 169
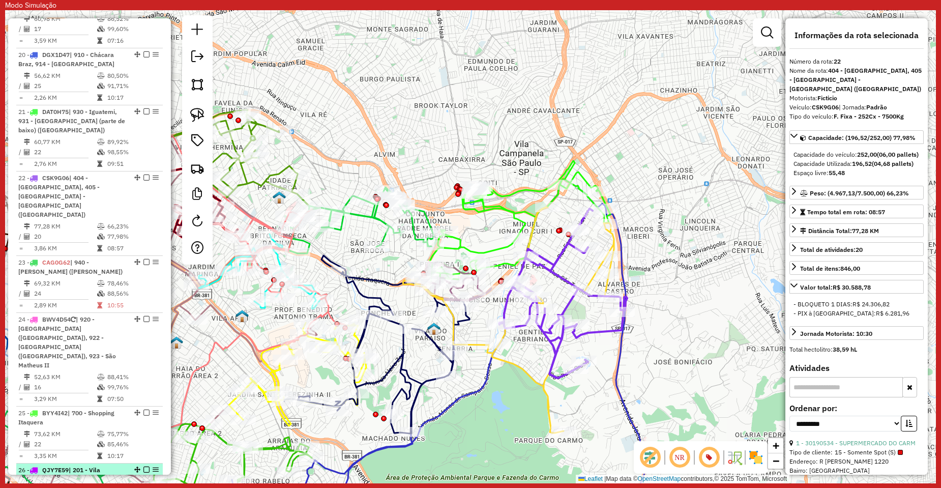
scroll to position [2085, 0]
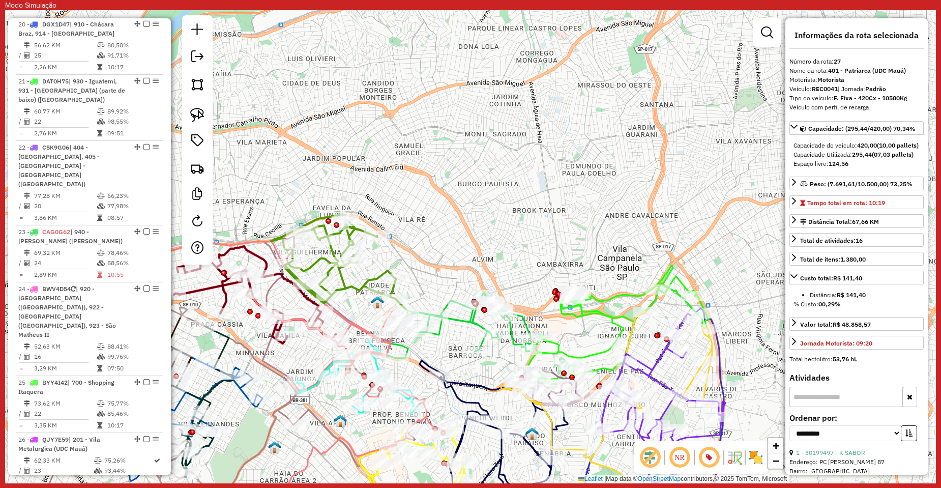
drag, startPoint x: 573, startPoint y: 261, endPoint x: 482, endPoint y: 268, distance: 91.3
click at [482, 268] on div "Janela de atendimento Grade de atendimento Capacidade Transportadoras Veículos …" at bounding box center [470, 246] width 931 height 473
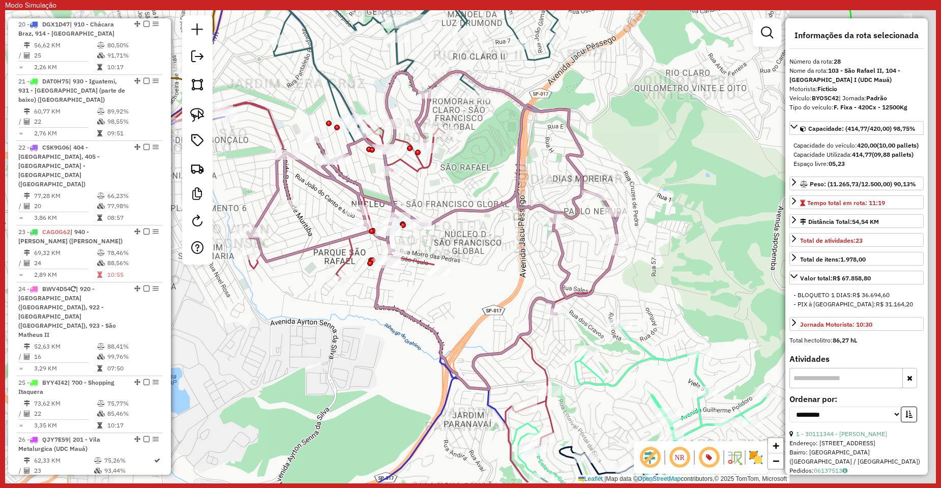
drag, startPoint x: 648, startPoint y: 325, endPoint x: 473, endPoint y: 273, distance: 183.0
click at [473, 273] on div "Janela de atendimento Grade de atendimento Capacidade Transportadoras Veículos …" at bounding box center [470, 246] width 931 height 473
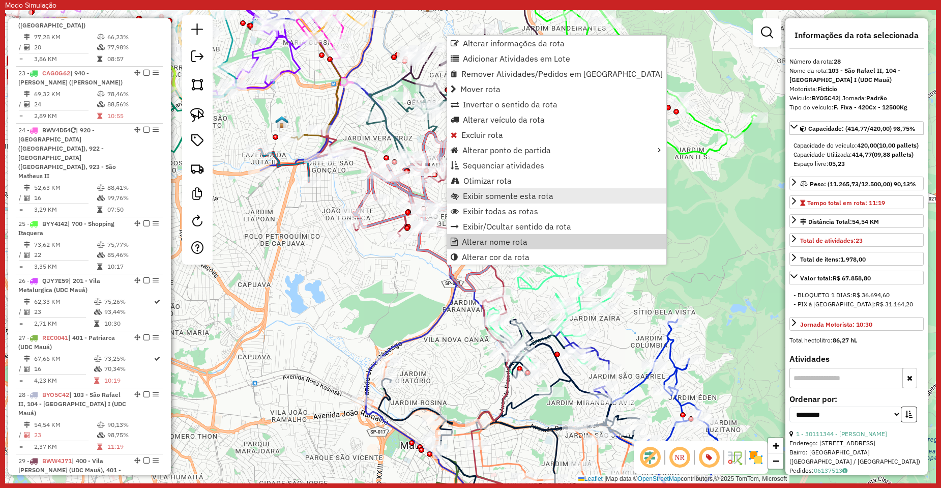
scroll to position [2330, 0]
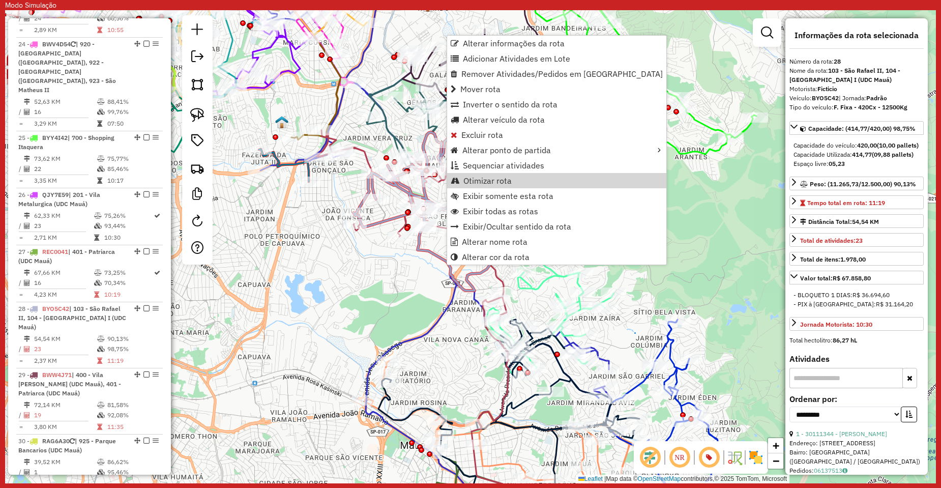
drag, startPoint x: 282, startPoint y: 252, endPoint x: 269, endPoint y: 257, distance: 13.5
click at [282, 253] on div "Rota 43 - Placa RKH1E98 30128454 - ANTONIO LINO DA SILVA Janela de atendimento …" at bounding box center [470, 246] width 931 height 473
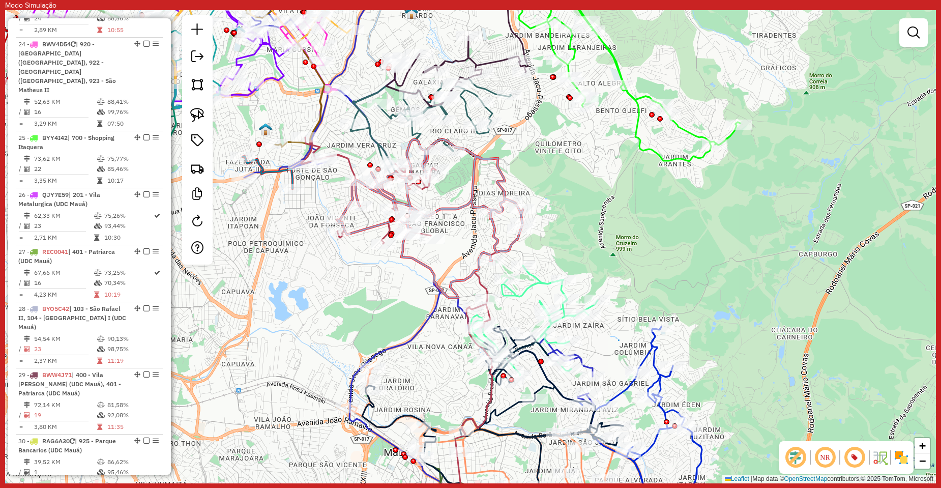
drag, startPoint x: 643, startPoint y: 283, endPoint x: 580, endPoint y: 288, distance: 63.8
click at [585, 287] on div "Janela de atendimento Grade de atendimento Capacidade Transportadoras Veículos …" at bounding box center [470, 246] width 931 height 473
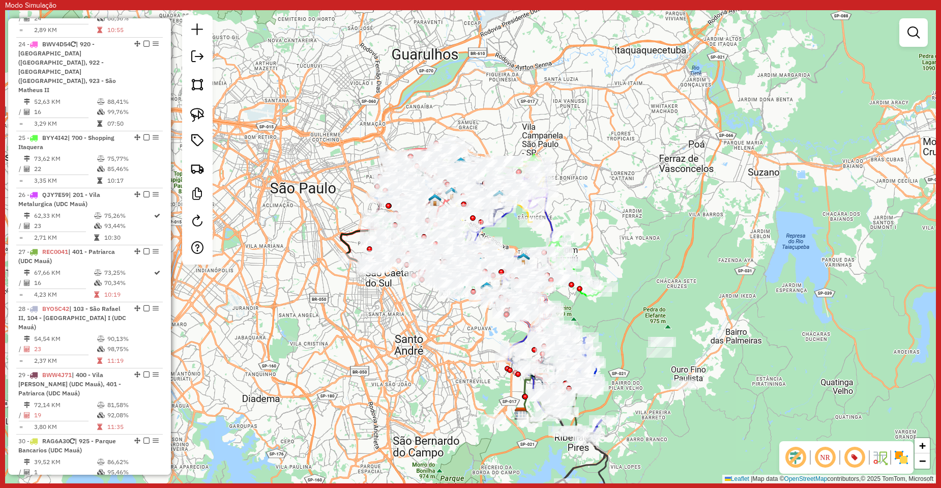
drag, startPoint x: 622, startPoint y: 257, endPoint x: 616, endPoint y: 277, distance: 21.2
click at [620, 300] on div "Janela de atendimento Grade de atendimento Capacidade Transportadoras Veículos …" at bounding box center [470, 246] width 931 height 473
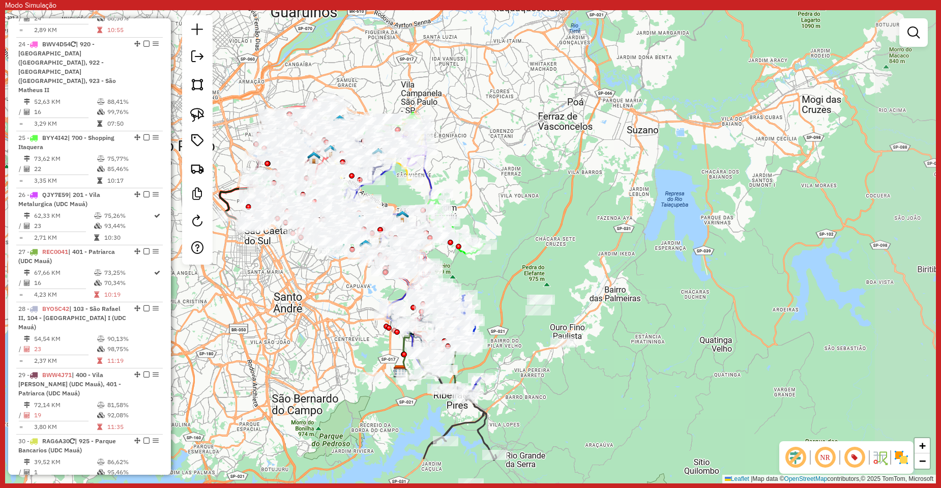
drag, startPoint x: 698, startPoint y: 282, endPoint x: 581, endPoint y: 223, distance: 131.2
click at [581, 223] on div "Janela de atendimento Grade de atendimento Capacidade Transportadoras Veículos …" at bounding box center [470, 246] width 931 height 473
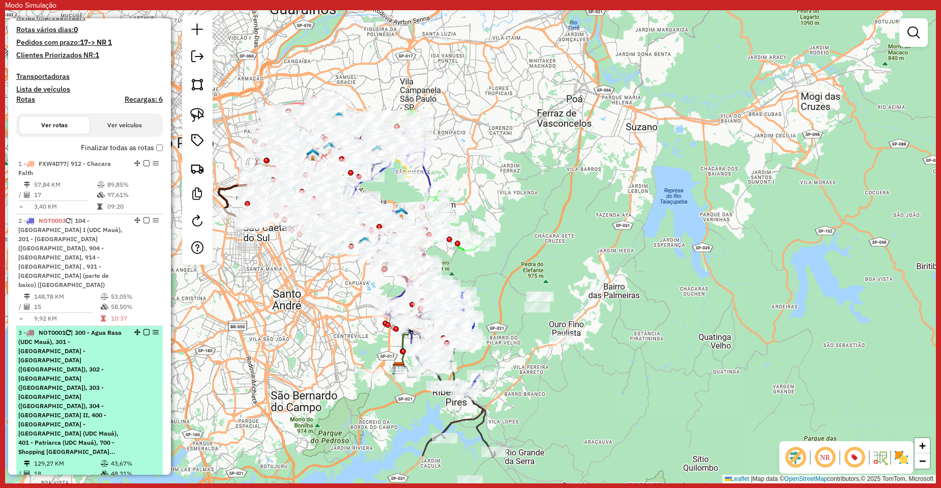
scroll to position [0, 0]
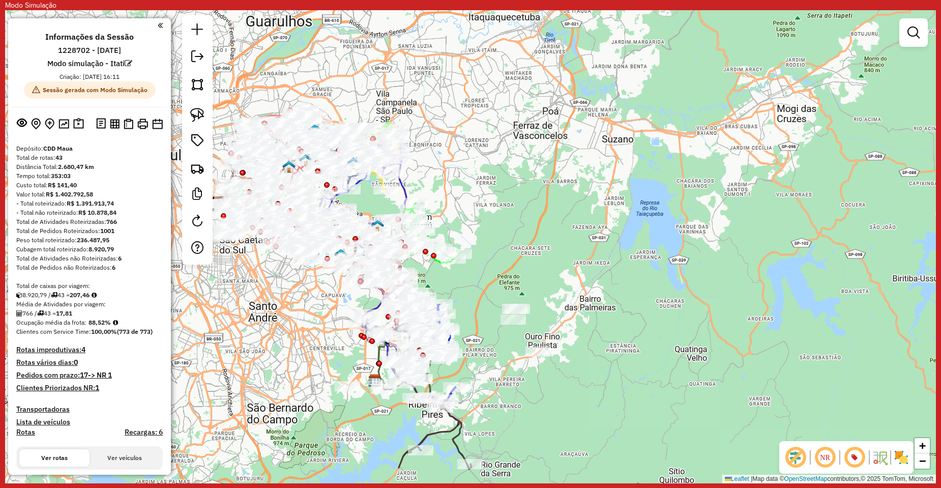
drag, startPoint x: 690, startPoint y: 106, endPoint x: 634, endPoint y: 113, distance: 56.3
click at [633, 127] on div "Janela de atendimento Grade de atendimento Capacidade Transportadoras Veículos …" at bounding box center [470, 246] width 931 height 473
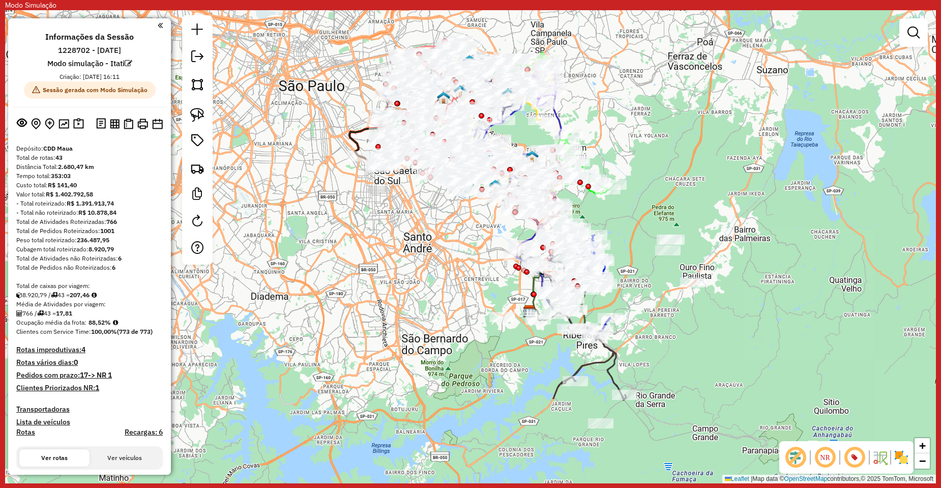
drag, startPoint x: 379, startPoint y: 199, endPoint x: 590, endPoint y: 109, distance: 229.9
click at [590, 109] on div "Janela de atendimento Grade de atendimento Capacidade Transportadoras Veículos …" at bounding box center [470, 246] width 931 height 473
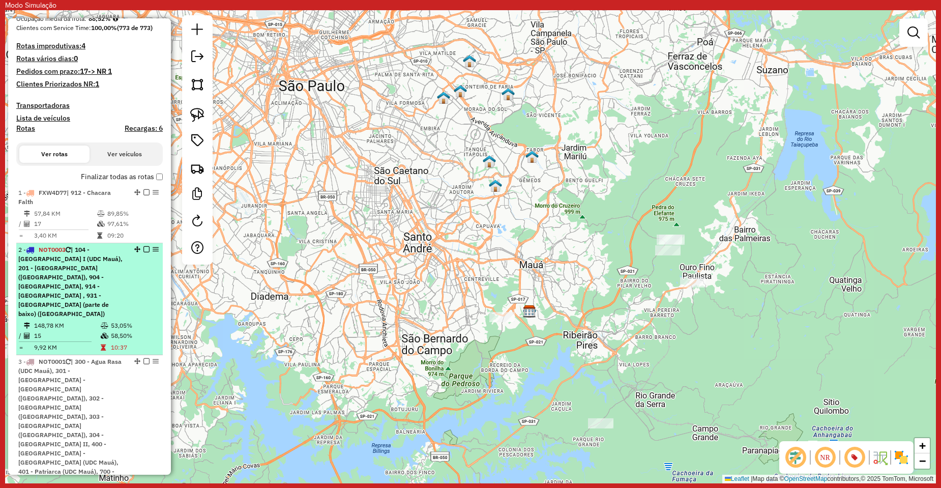
scroll to position [305, 0]
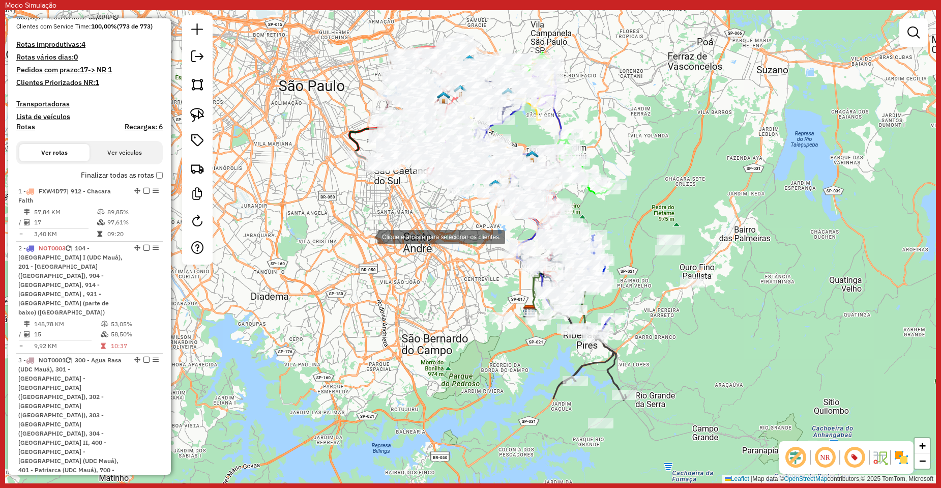
click at [367, 236] on div "Clique e arraste para selecionar os clientes. Janela de atendimento Grade de at…" at bounding box center [470, 246] width 931 height 473
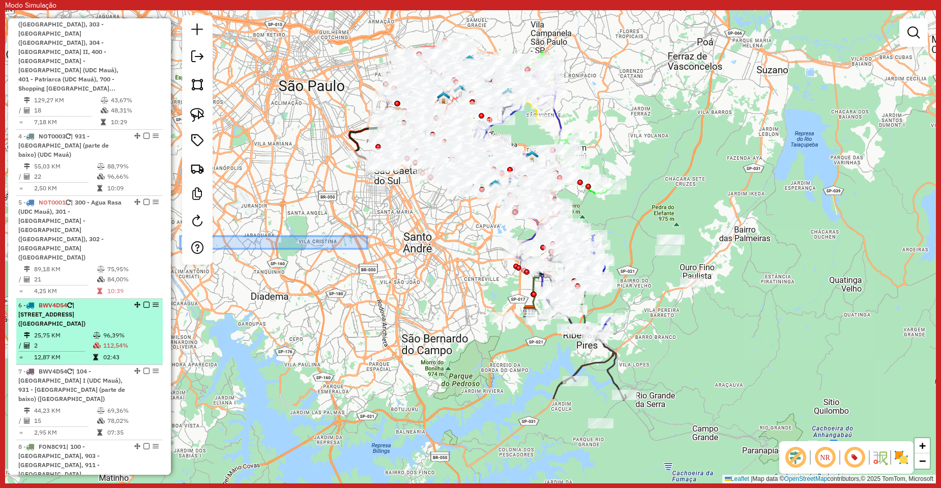
scroll to position [712, 0]
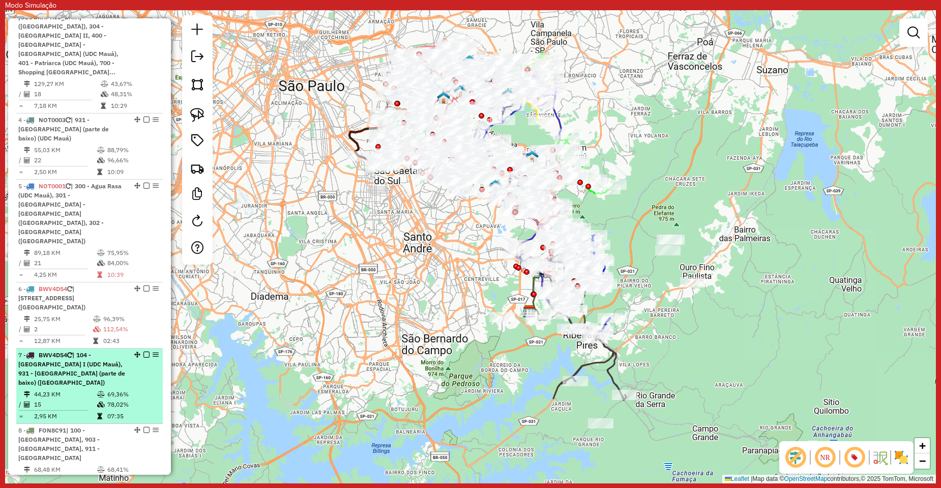
click at [73, 389] on td "44,23 KM" at bounding box center [65, 394] width 63 height 10
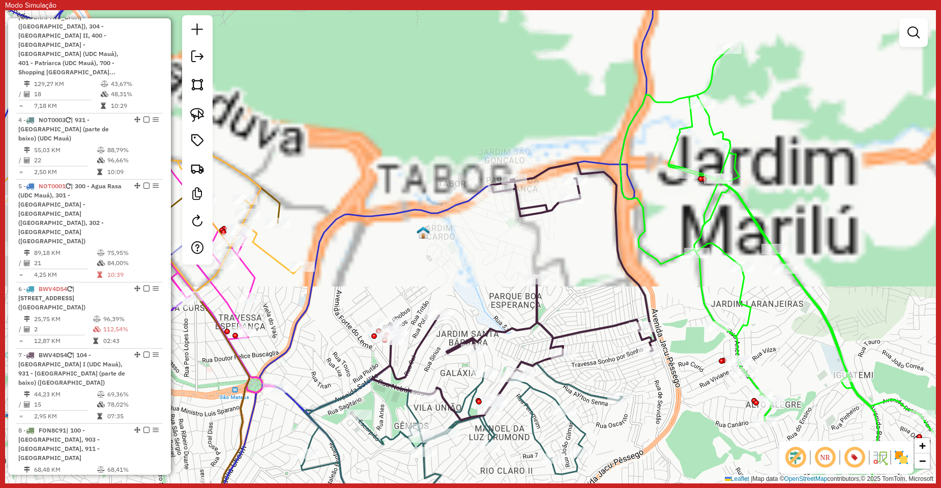
click at [538, 328] on icon at bounding box center [514, 291] width 284 height 257
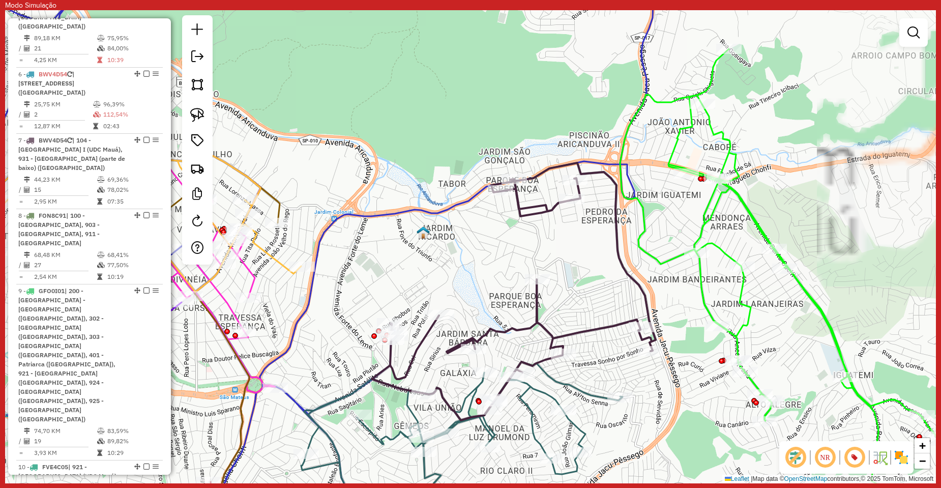
scroll to position [951, 0]
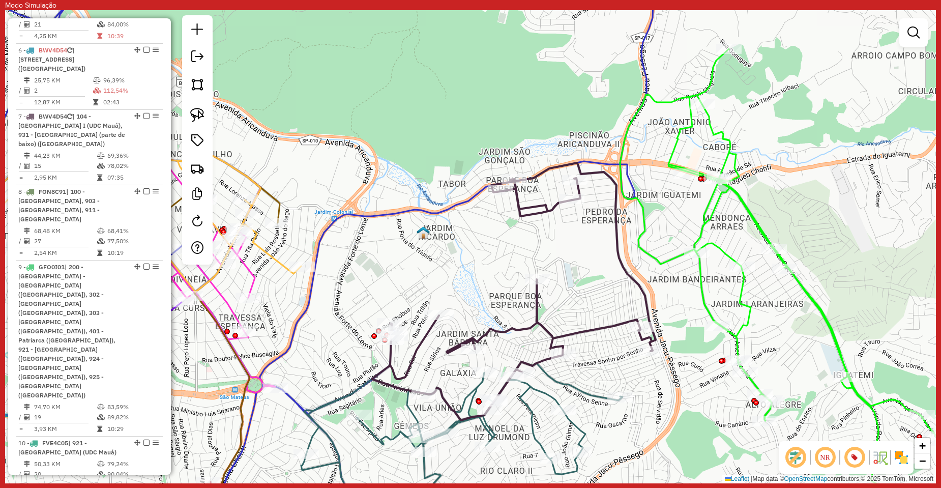
select select "**********"
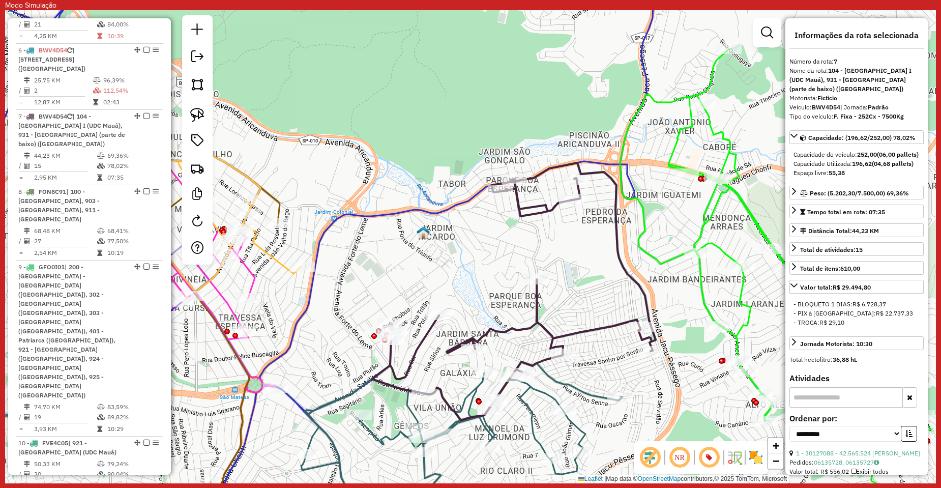
click at [797, 125] on div "**********" at bounding box center [856, 246] width 142 height 456
click at [581, 327] on icon at bounding box center [514, 291] width 284 height 257
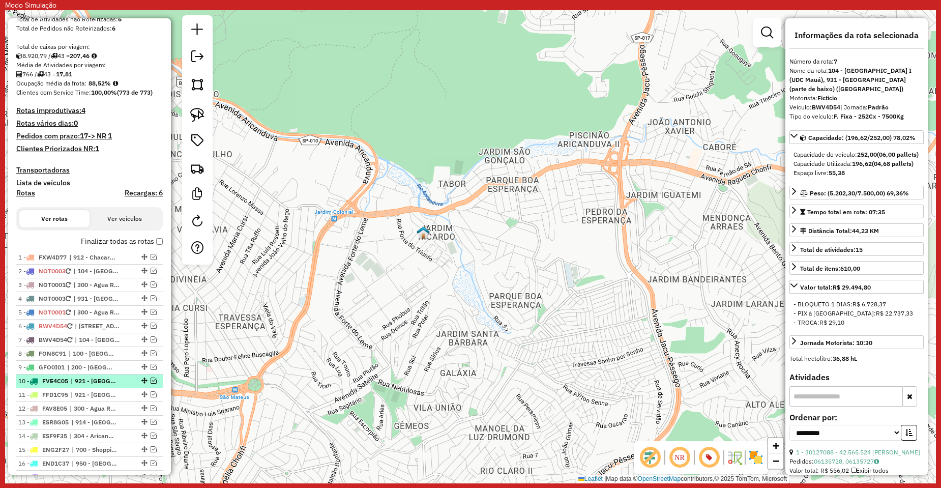
scroll to position [317, 0]
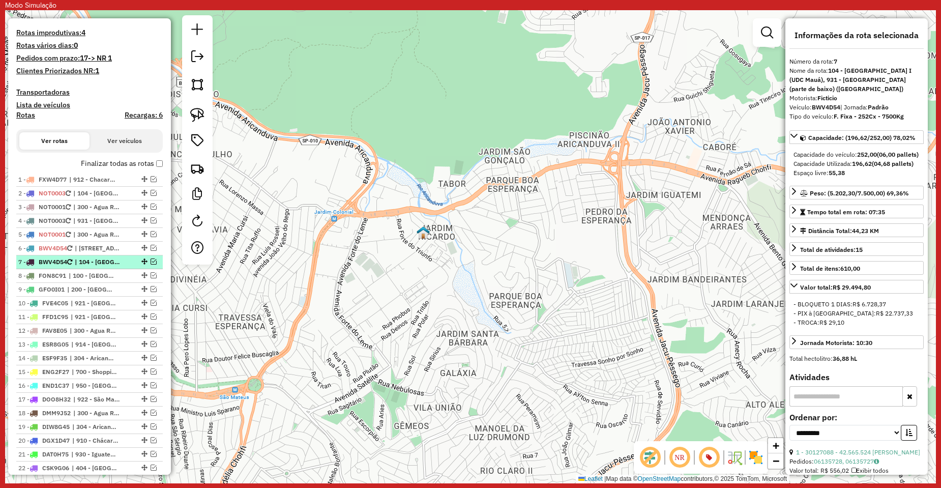
click at [151, 261] on em at bounding box center [154, 261] width 6 height 6
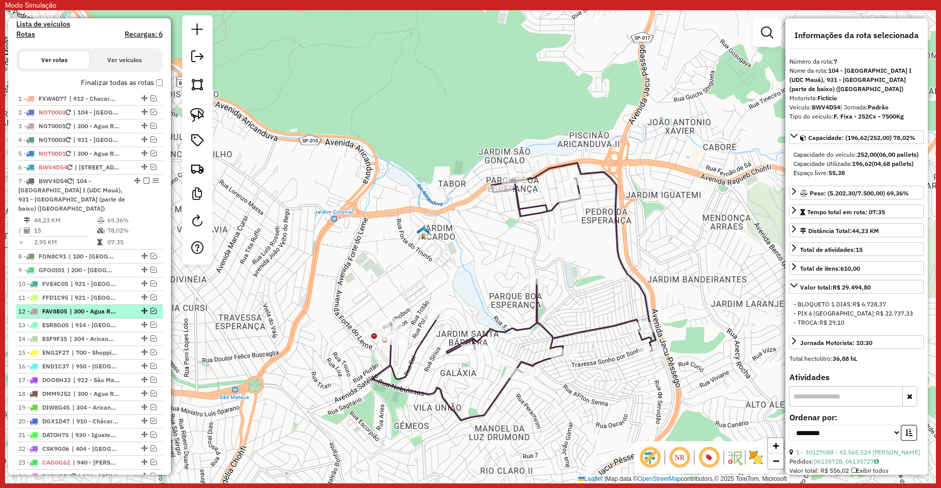
scroll to position [419, 0]
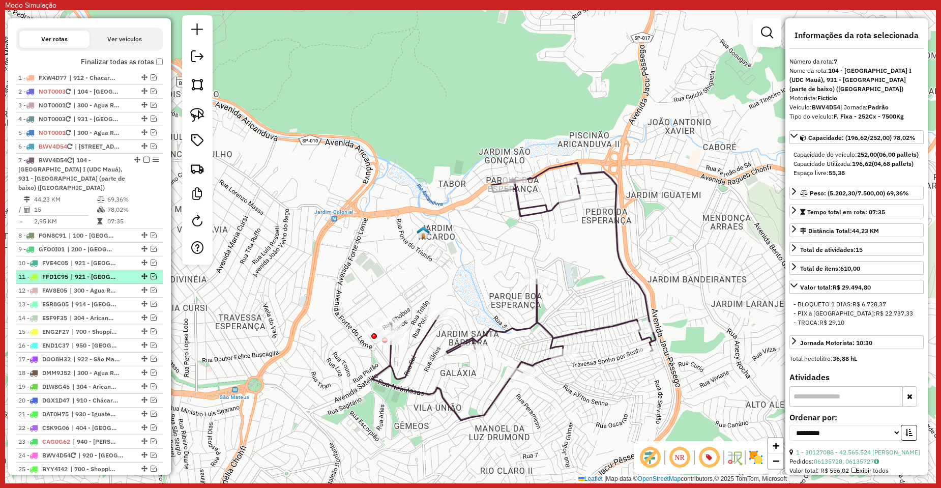
click at [151, 276] on em at bounding box center [154, 276] width 6 height 6
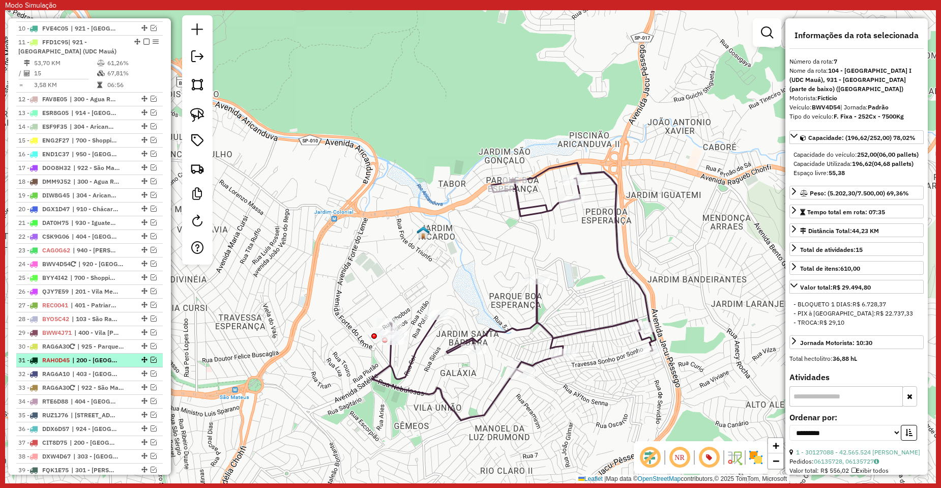
scroll to position [673, 0]
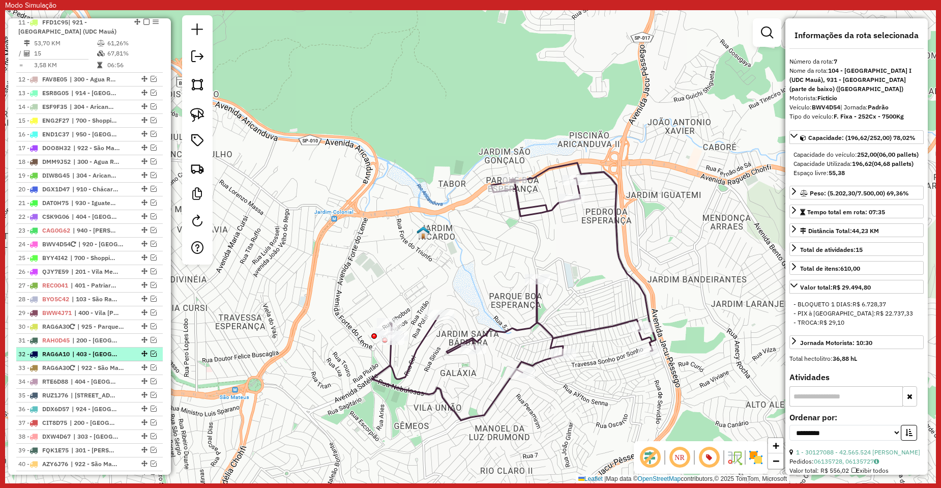
click at [151, 354] on em at bounding box center [154, 353] width 6 height 6
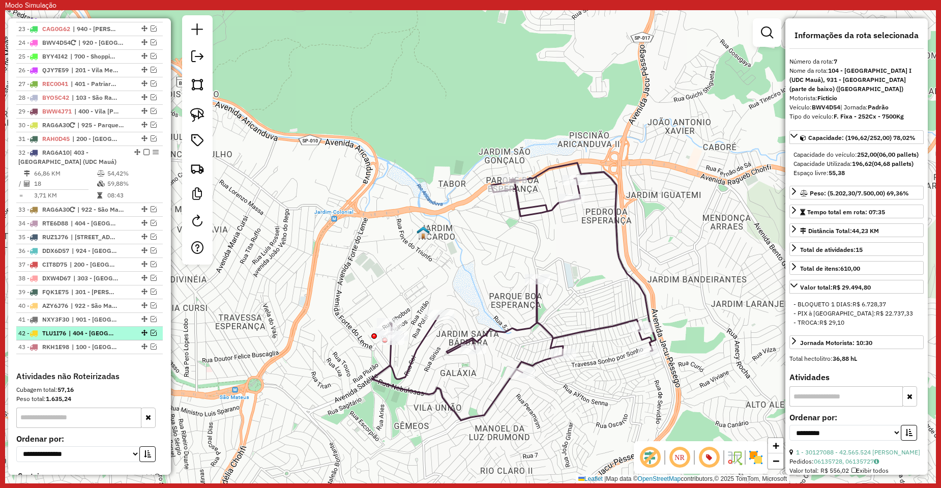
scroll to position [876, 0]
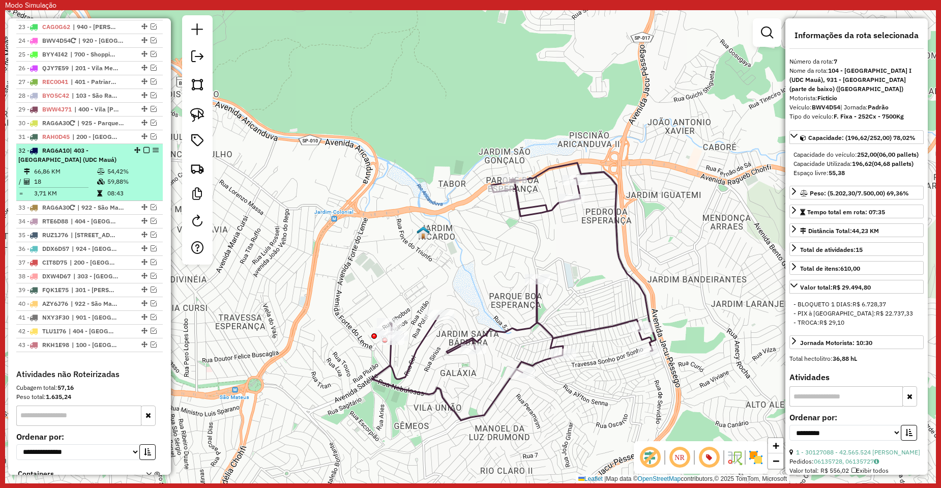
click at [144, 150] on em at bounding box center [146, 150] width 6 height 6
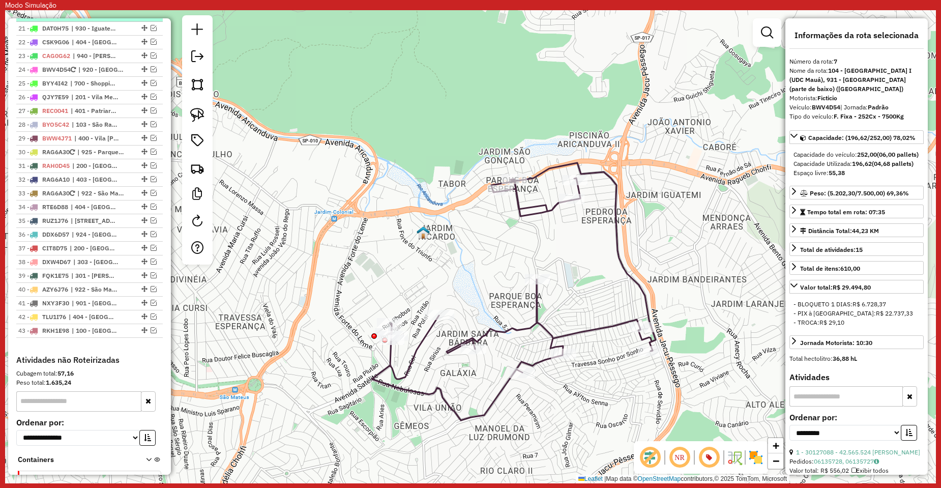
scroll to position [775, 0]
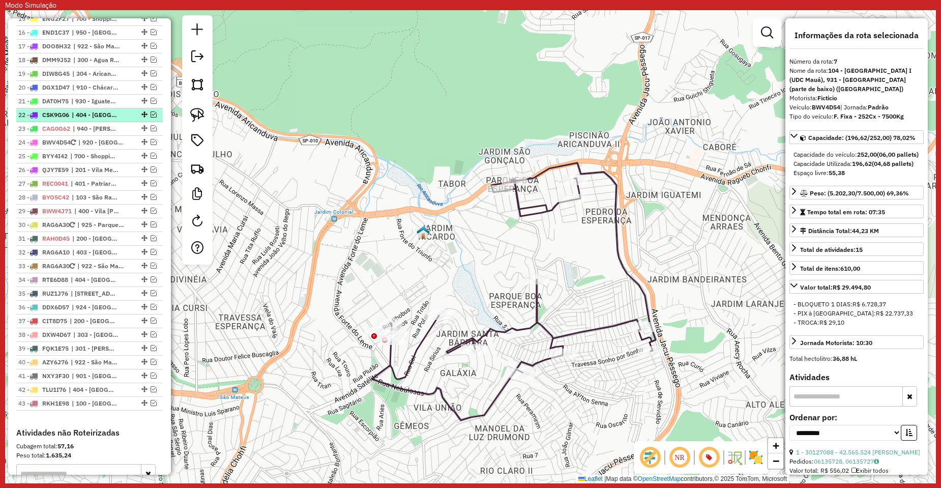
click at [153, 113] on em at bounding box center [154, 114] width 6 height 6
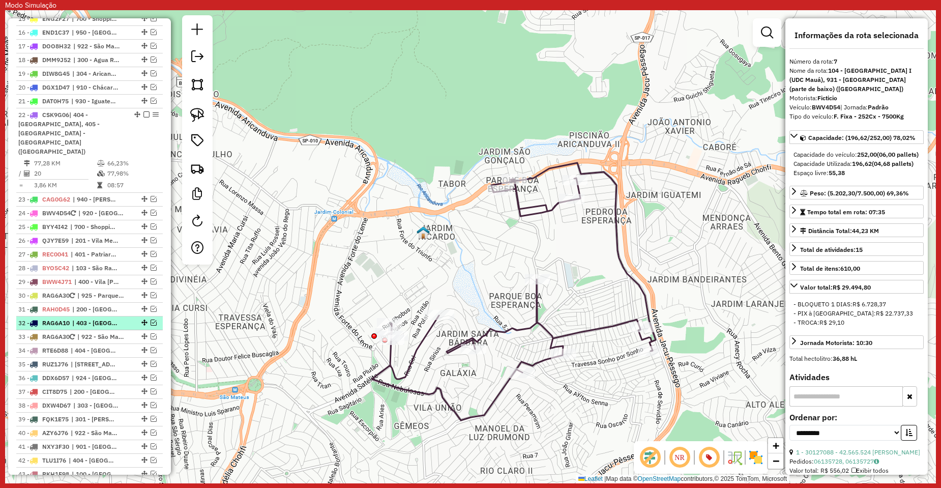
click at [151, 319] on em at bounding box center [154, 322] width 6 height 6
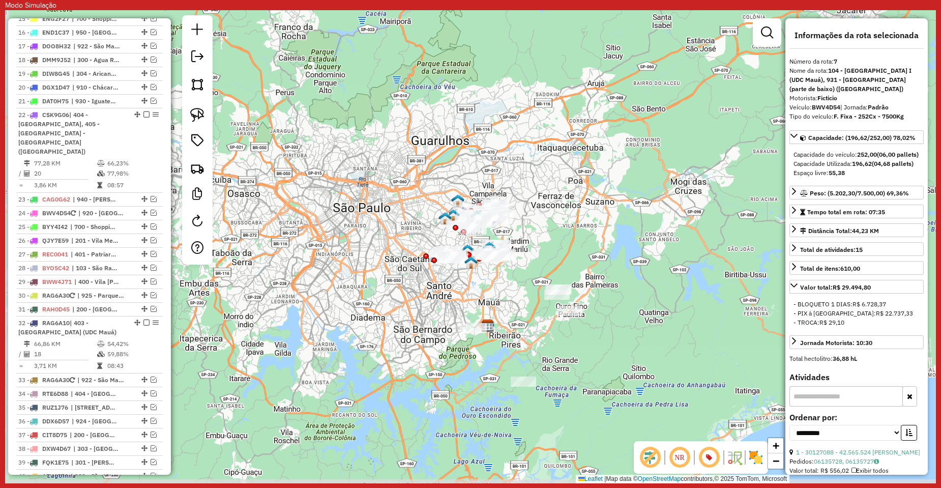
drag, startPoint x: 489, startPoint y: 327, endPoint x: 541, endPoint y: 293, distance: 61.4
click at [541, 293] on div "Janela de atendimento Grade de atendimento Capacidade Transportadoras Veículos …" at bounding box center [470, 246] width 931 height 473
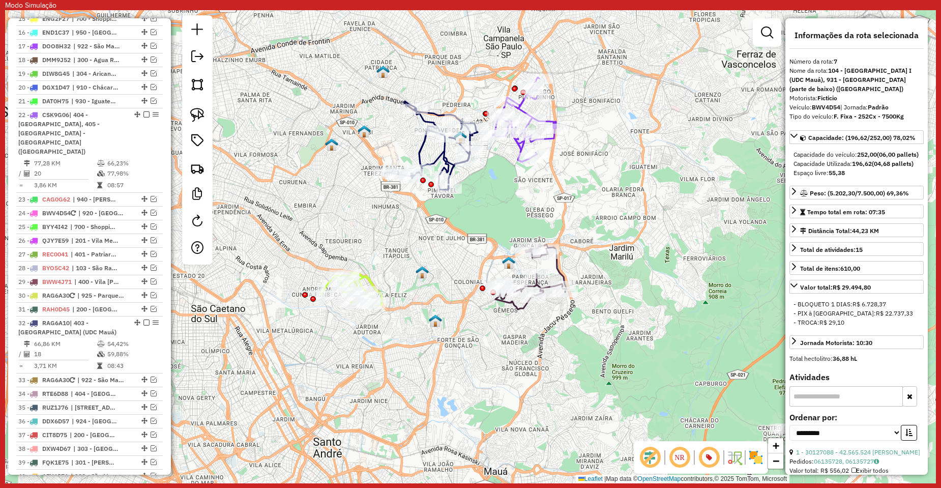
drag, startPoint x: 604, startPoint y: 205, endPoint x: 567, endPoint y: 254, distance: 60.6
click at [567, 254] on div "Janela de atendimento Grade de atendimento Capacidade Transportadoras Veículos …" at bounding box center [470, 246] width 931 height 473
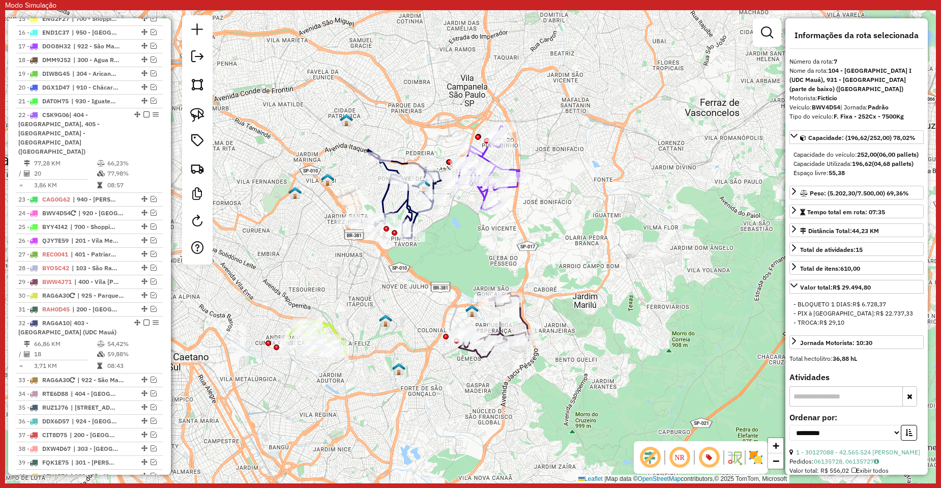
click at [586, 208] on div "Janela de atendimento Grade de atendimento Capacidade Transportadoras Veículos …" at bounding box center [470, 246] width 931 height 473
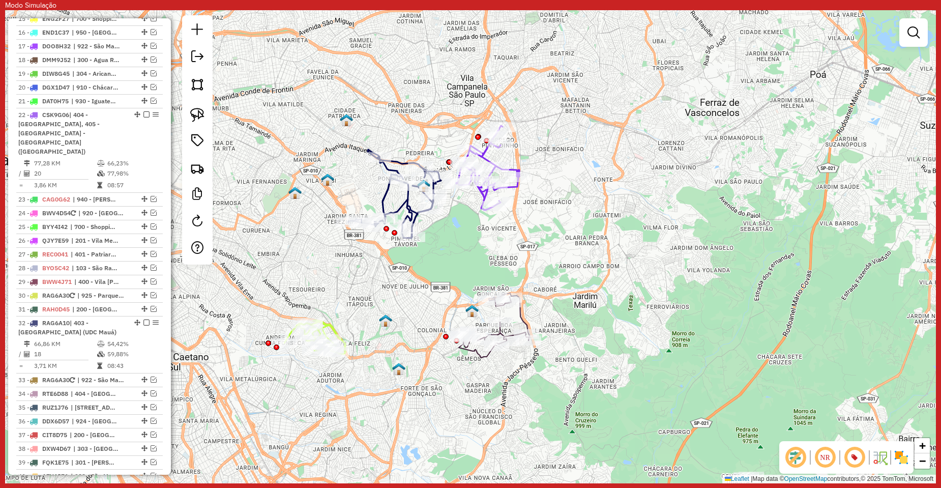
click at [468, 352] on icon at bounding box center [494, 325] width 71 height 65
select select "**********"
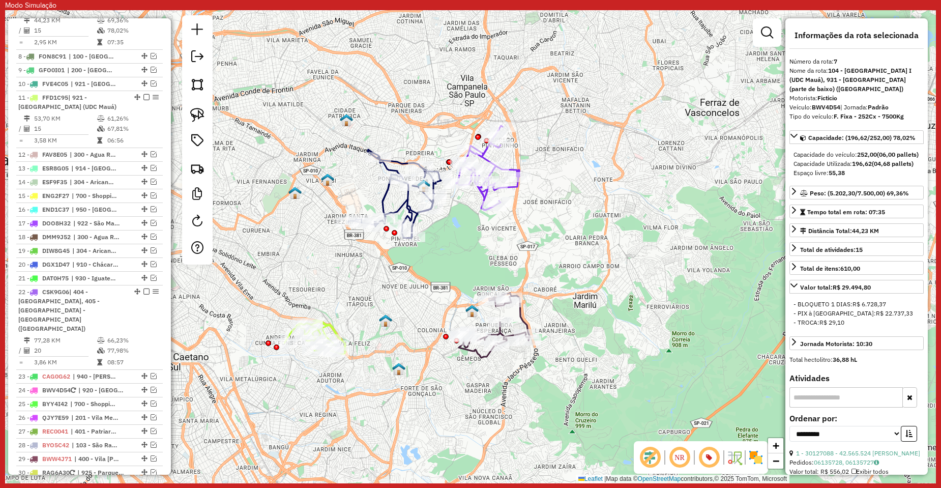
scroll to position [554, 0]
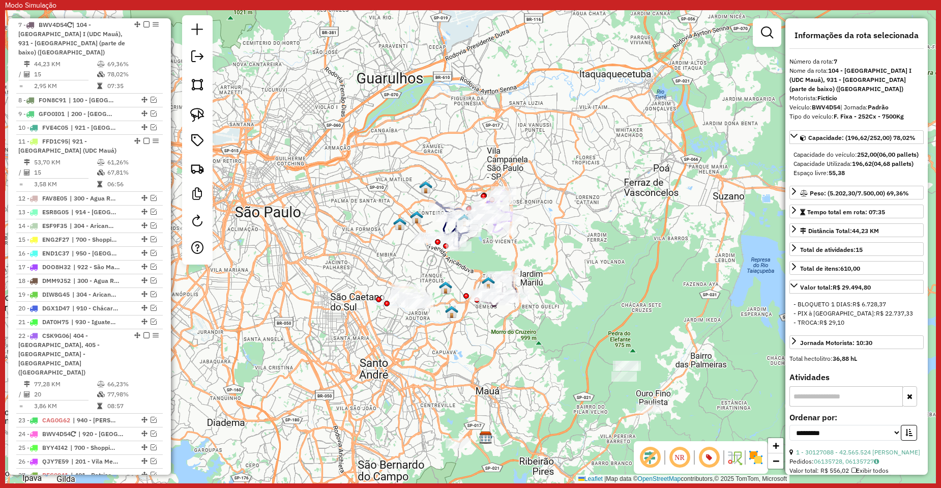
drag, startPoint x: 545, startPoint y: 261, endPoint x: 559, endPoint y: 261, distance: 14.3
click at [559, 261] on div "Janela de atendimento Grade de atendimento Capacidade Transportadoras Veículos …" at bounding box center [470, 246] width 931 height 473
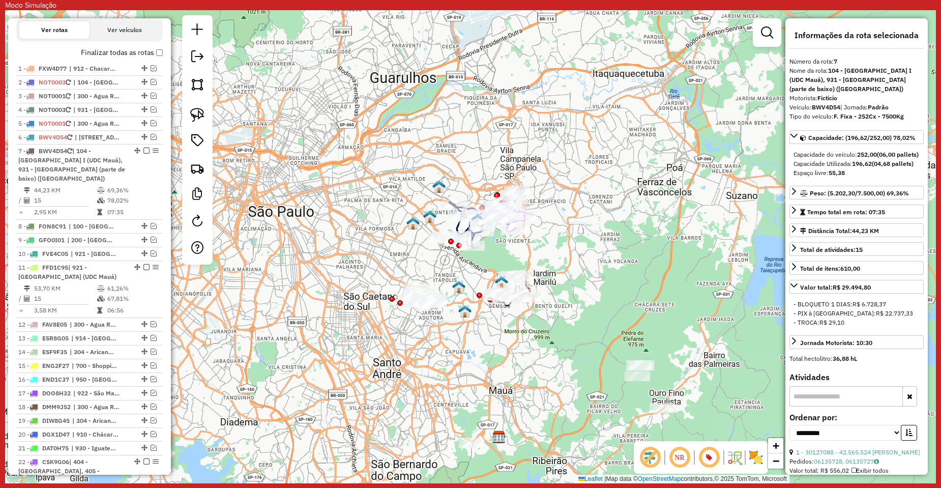
scroll to position [452, 0]
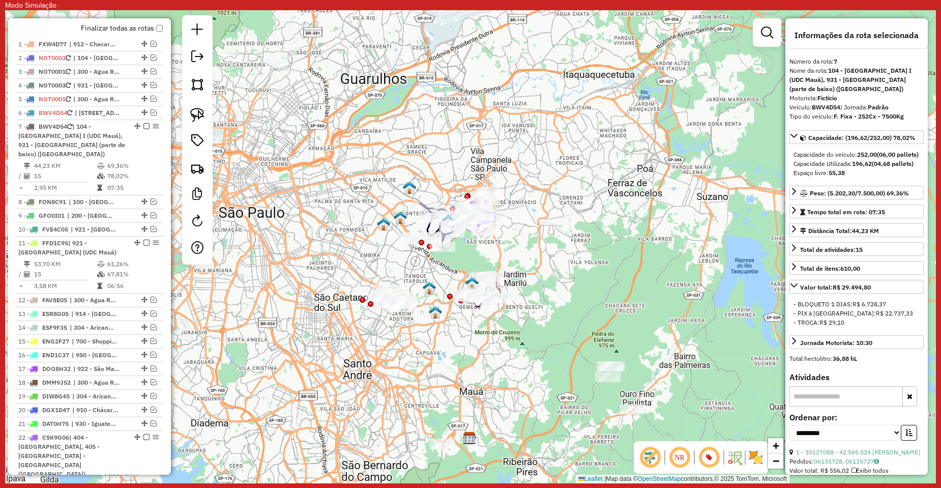
click at [647, 247] on div "Janela de atendimento Grade de atendimento Capacidade Transportadoras Veículos …" at bounding box center [470, 246] width 931 height 473
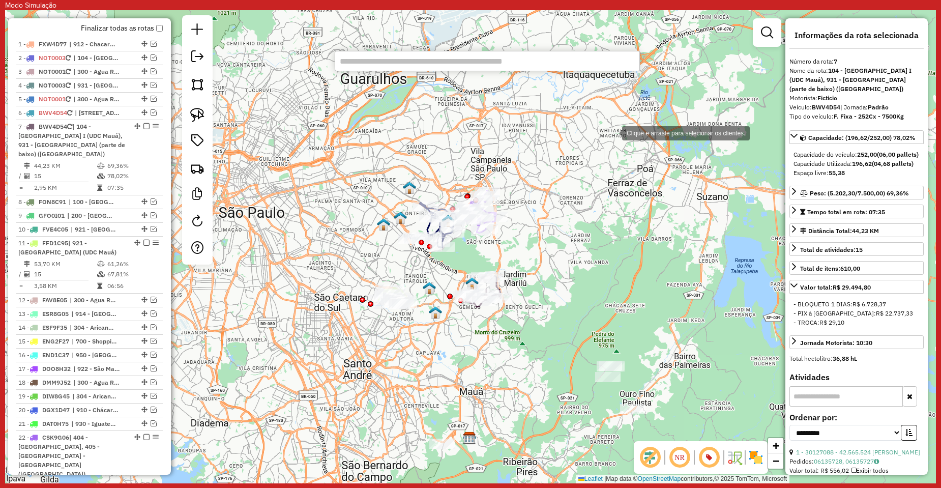
paste input "*******"
type input "*******"
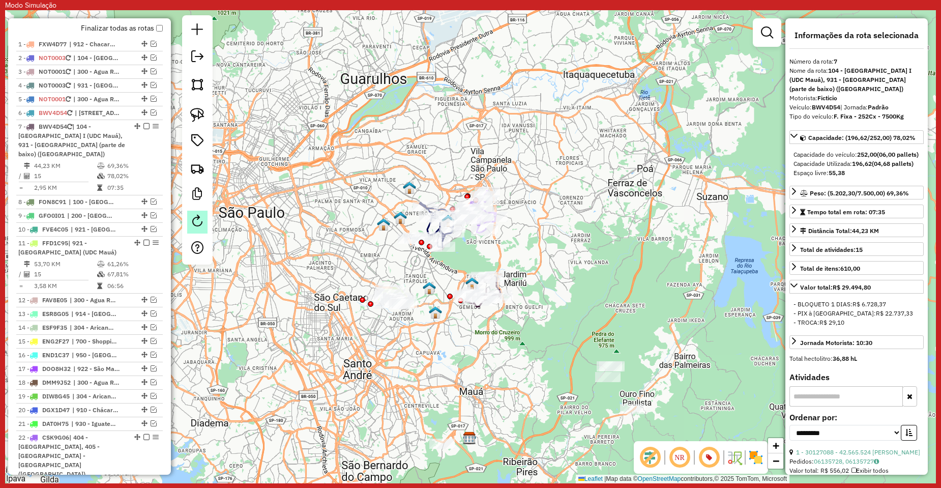
scroll to position [764, 0]
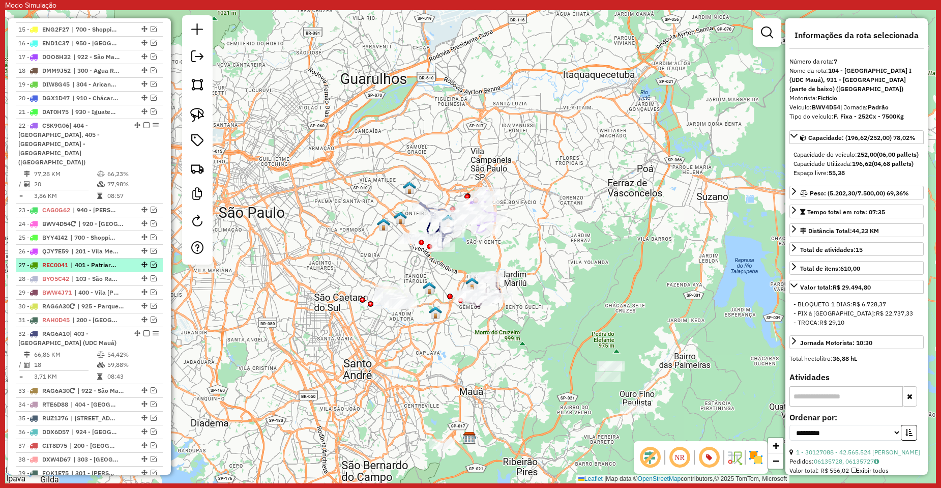
click at [151, 261] on em at bounding box center [154, 264] width 6 height 6
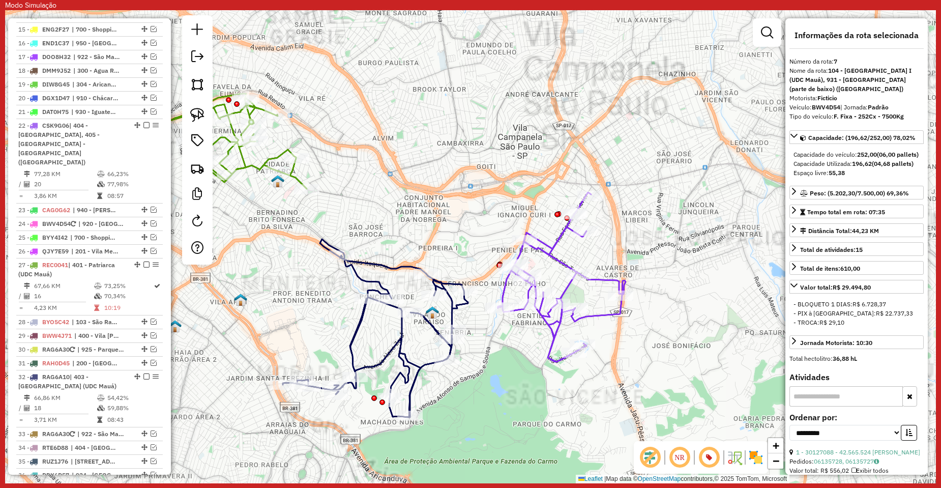
click at [362, 196] on div "Janela de atendimento Grade de atendimento Capacidade Transportadoras Veículos …" at bounding box center [470, 246] width 931 height 473
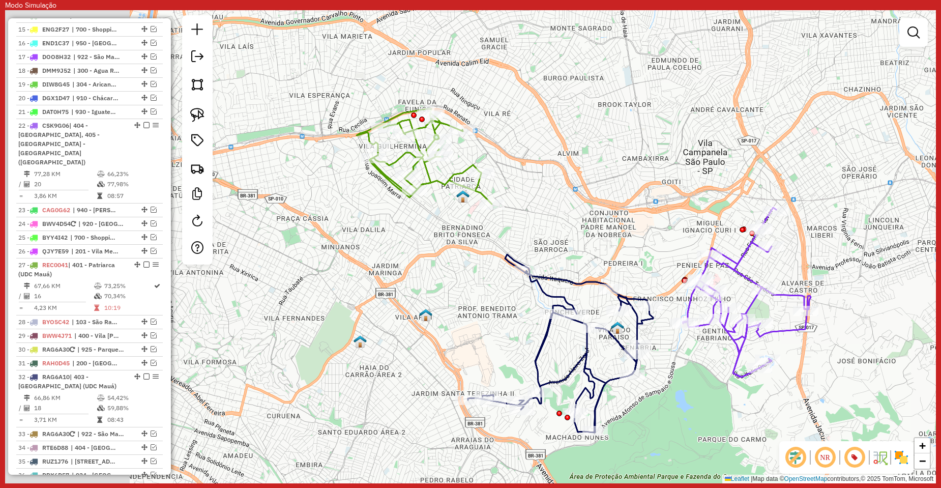
click at [539, 211] on div "Janela de atendimento Grade de atendimento Capacidade Transportadoras Veículos …" at bounding box center [470, 246] width 931 height 473
click at [439, 180] on icon at bounding box center [425, 156] width 135 height 95
select select "**********"
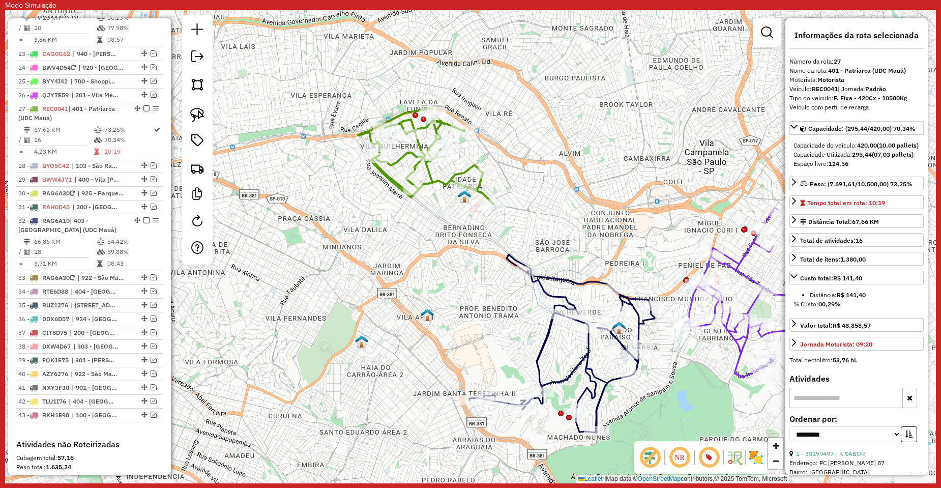
scroll to position [986, 0]
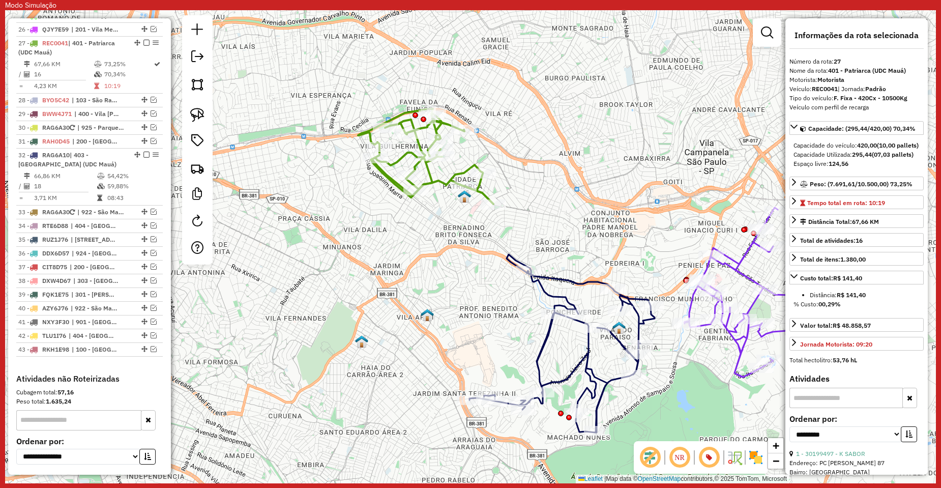
click at [506, 208] on div "Rota 27 - Placa REC0041 30121397 - ERREJOTA PATRIARC PA Janela de atendimento G…" at bounding box center [470, 246] width 931 height 473
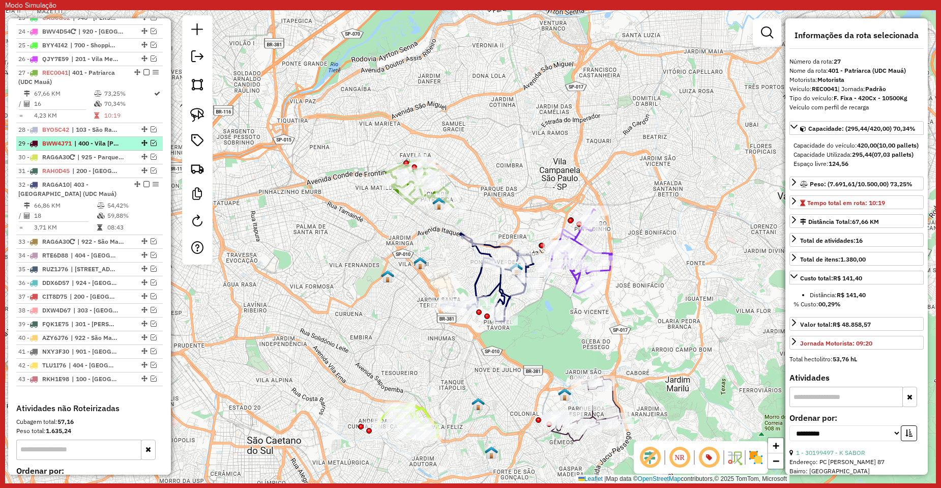
scroll to position [935, 0]
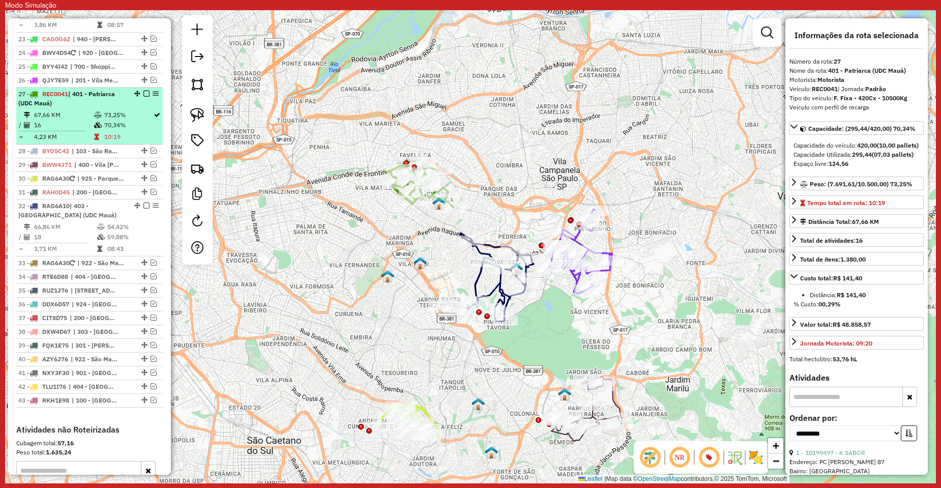
click at [144, 91] on em at bounding box center [146, 94] width 6 height 6
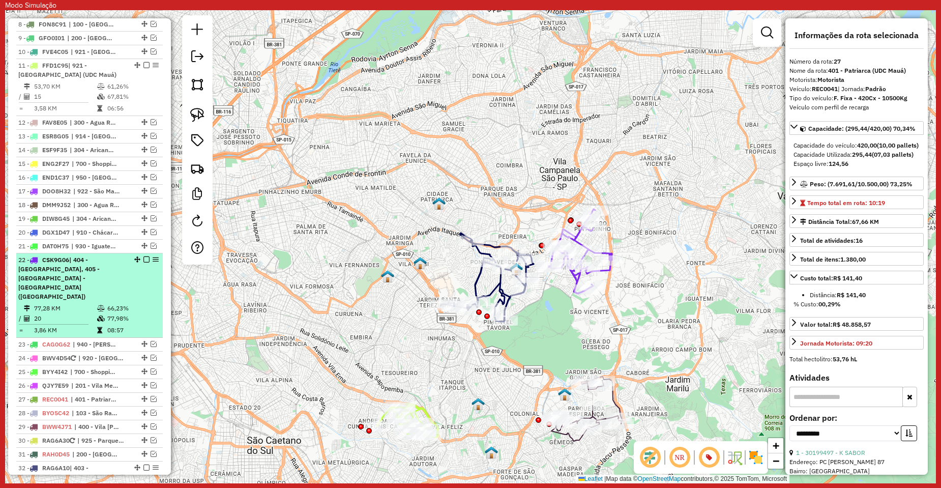
scroll to position [528, 0]
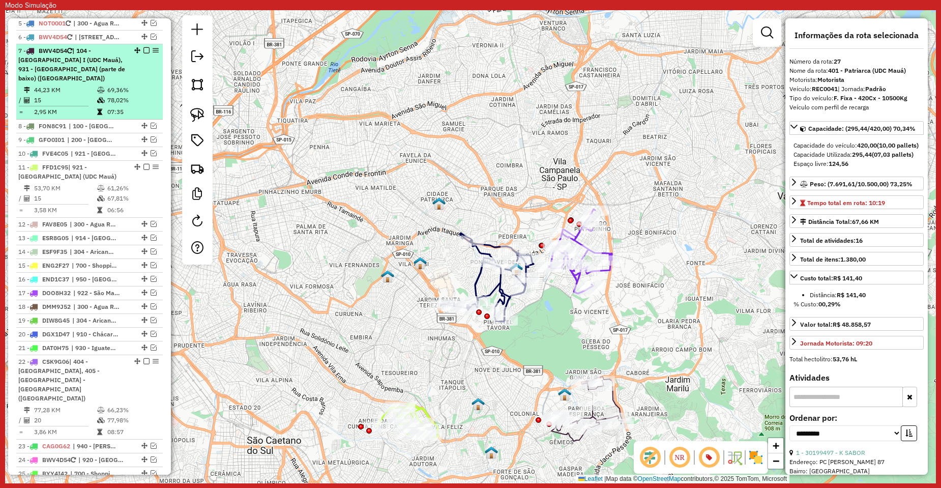
click at [146, 51] on em at bounding box center [146, 50] width 6 height 6
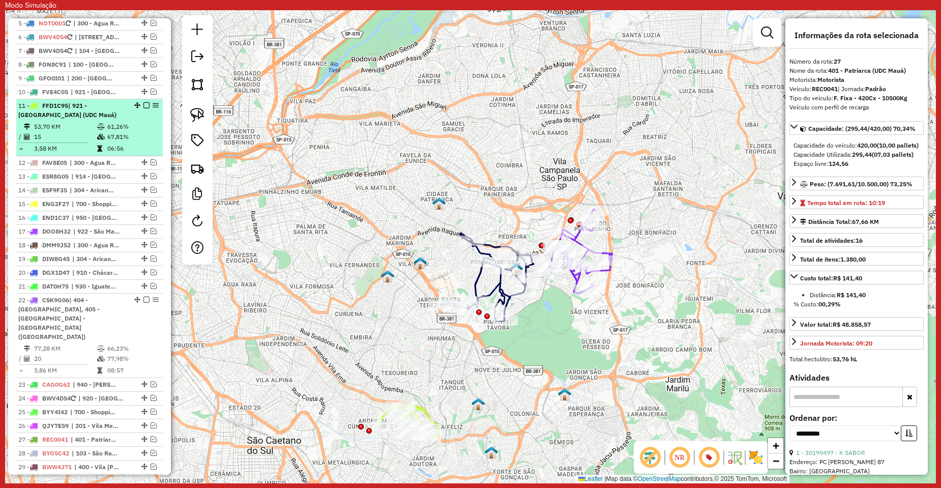
click at [145, 106] on em at bounding box center [146, 105] width 6 height 6
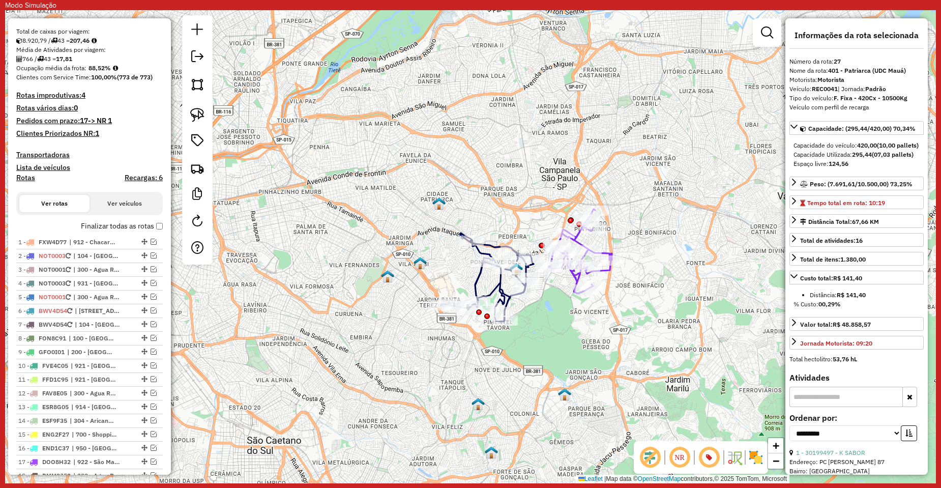
scroll to position [0, 0]
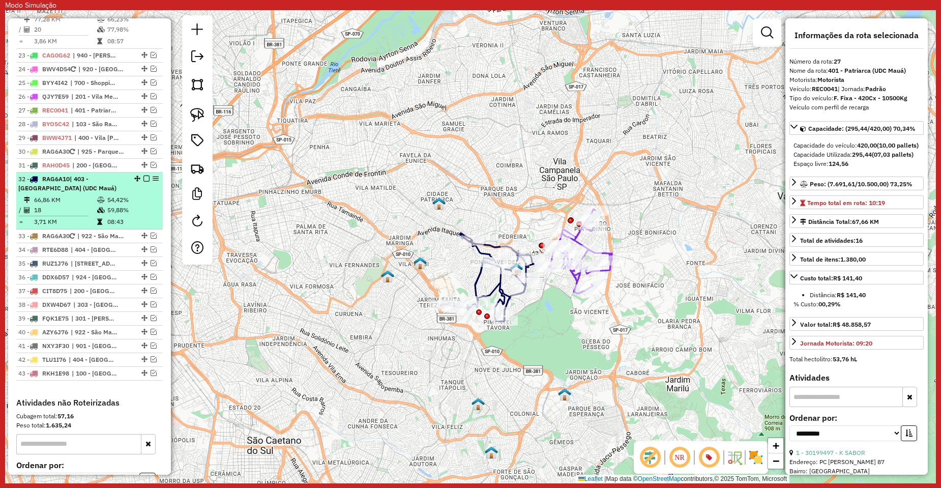
click at [143, 175] on em at bounding box center [146, 178] width 6 height 6
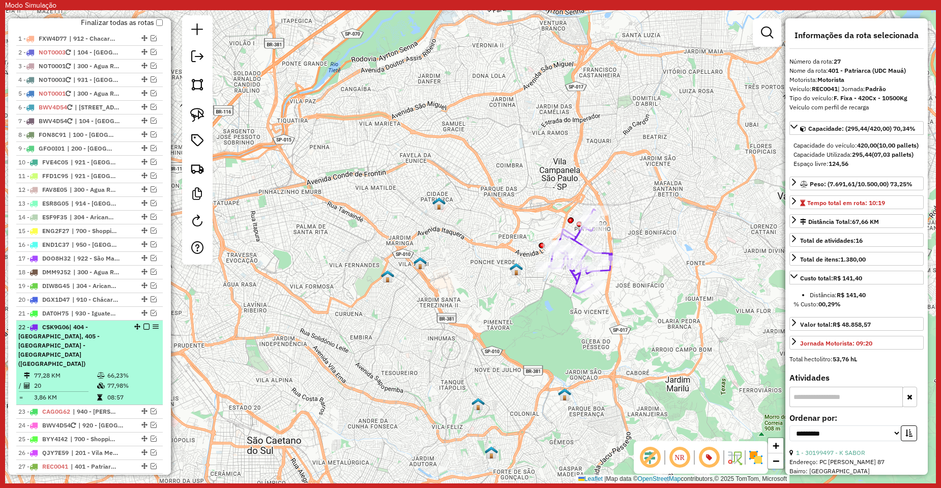
click at [143, 327] on em at bounding box center [146, 326] width 6 height 6
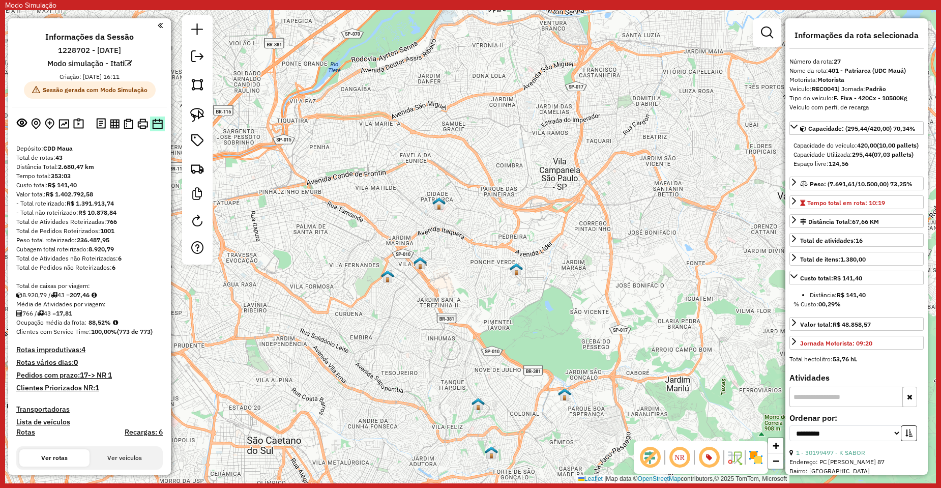
click at [158, 131] on button at bounding box center [157, 123] width 15 height 15
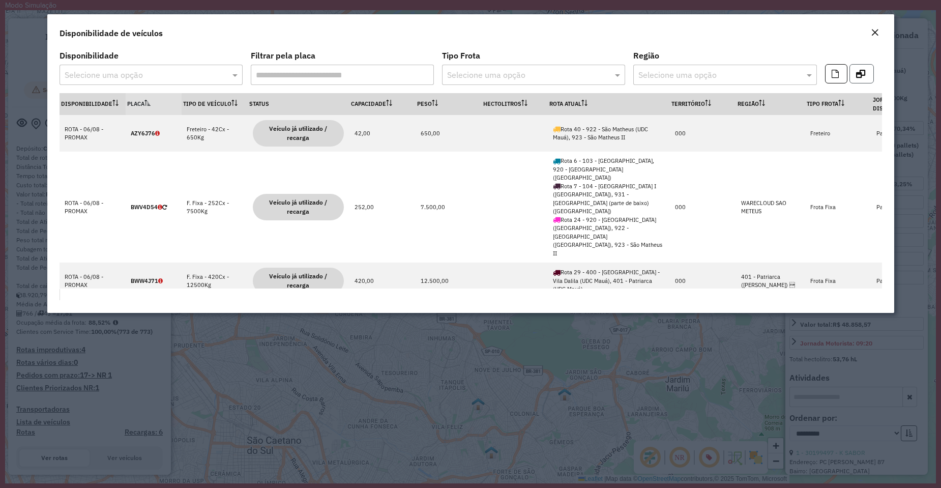
click at [862, 74] on icon "button" at bounding box center [860, 74] width 9 height 8
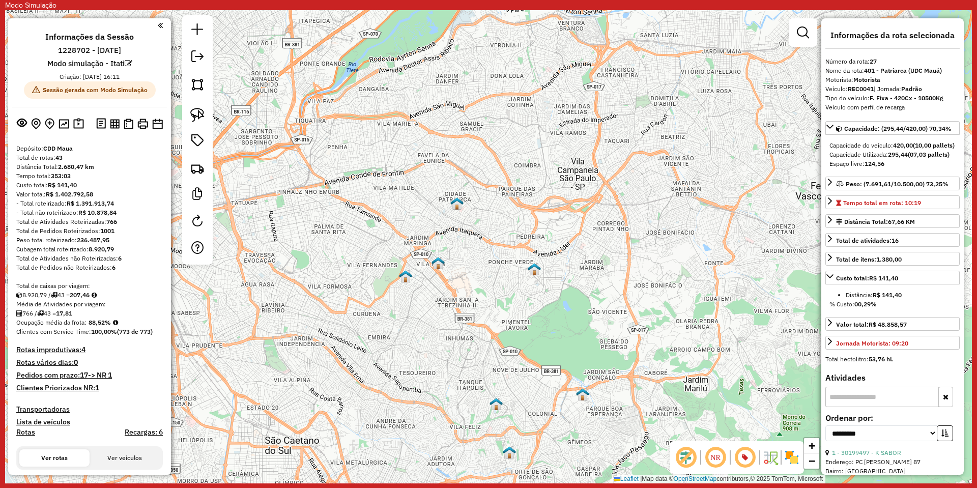
click at [76, 124] on img at bounding box center [78, 124] width 11 height 12
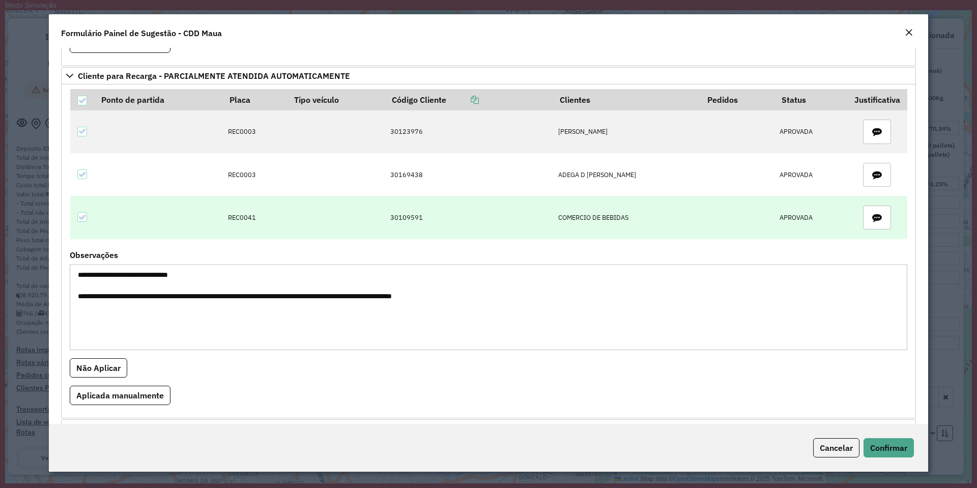
scroll to position [559, 0]
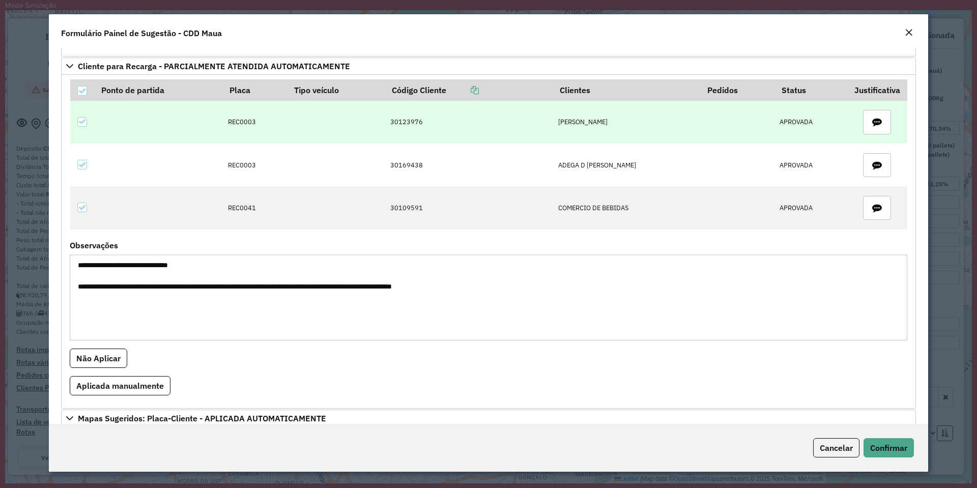
click at [407, 122] on td "30123976" at bounding box center [469, 122] width 168 height 43
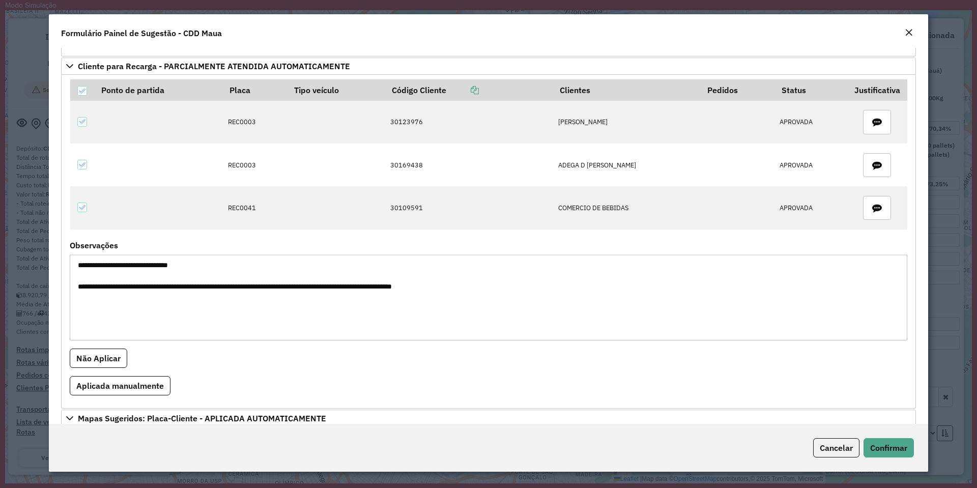
copy td "30123976"
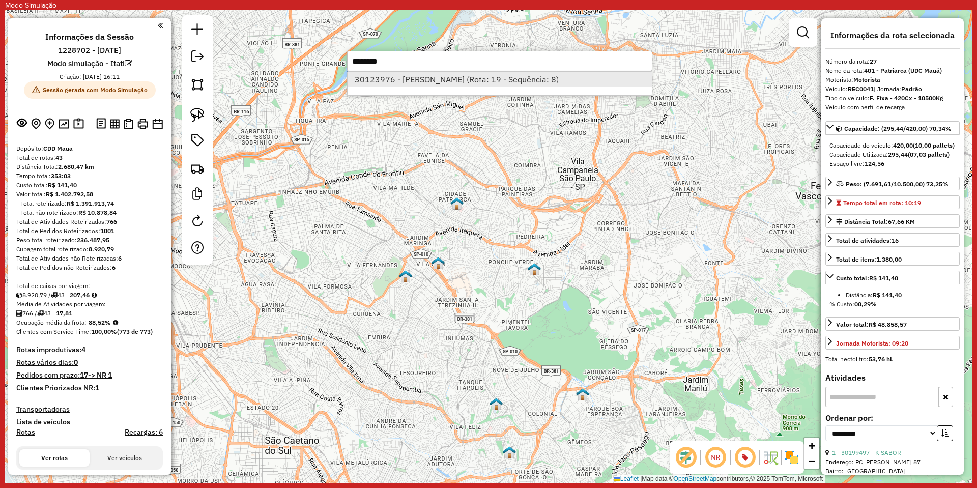
type input "********"
click at [440, 79] on li "30123976 - ALVES A (Rota: 19 - Sequência: 8)" at bounding box center [499, 79] width 304 height 15
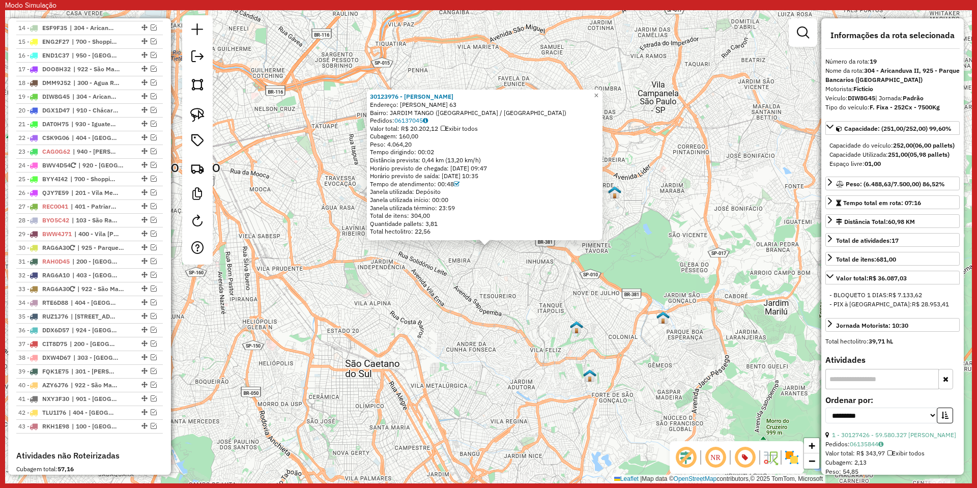
scroll to position [719, 0]
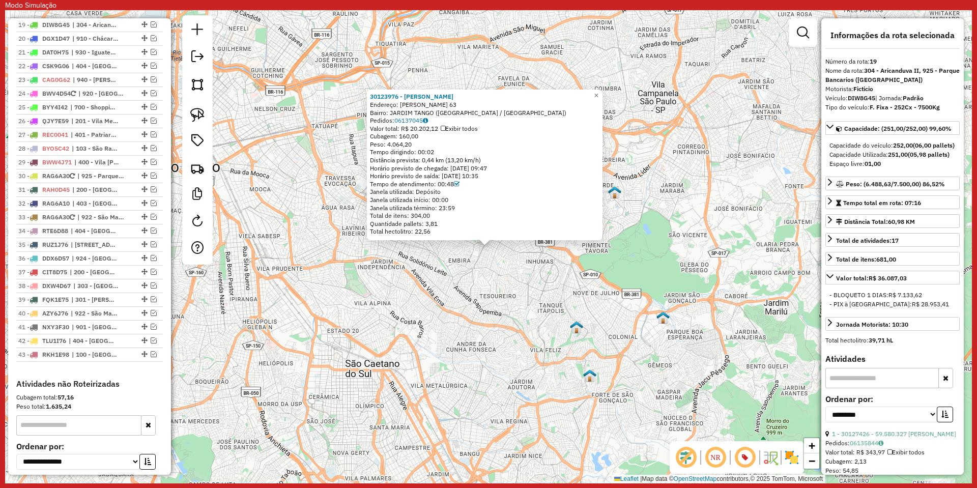
click at [296, 287] on div "30123976 - ALVES A Endereço: TOMAS ANTONIO GONZAGA 63 Bairro: JARDIM TANGO (SAO…" at bounding box center [488, 246] width 966 height 473
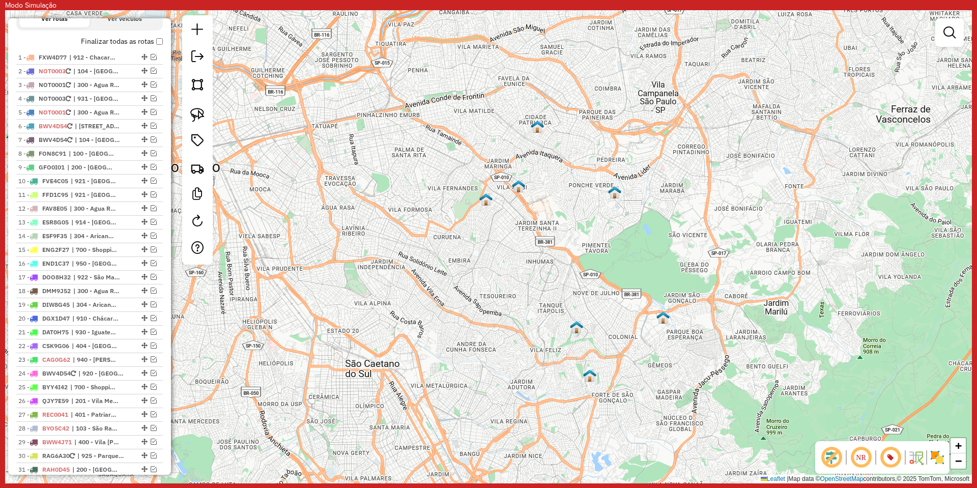
scroll to position [0, 0]
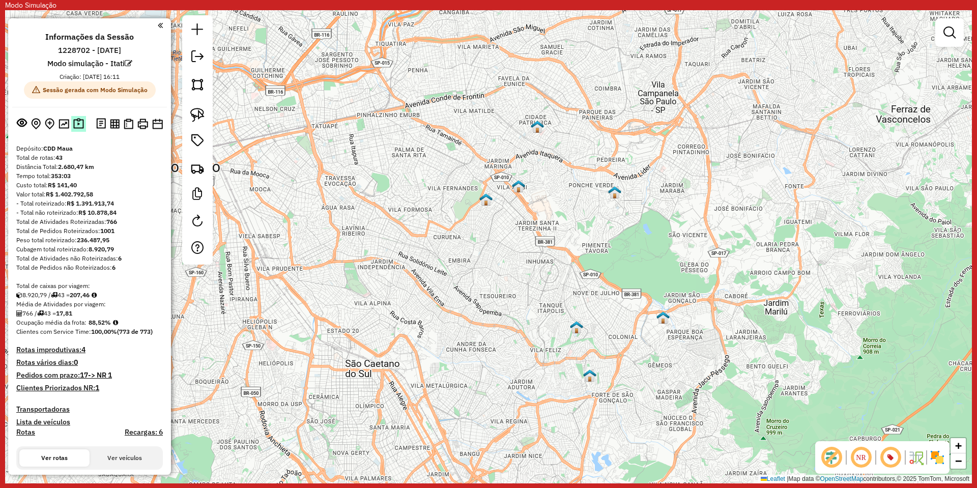
click at [76, 122] on img at bounding box center [78, 124] width 11 height 12
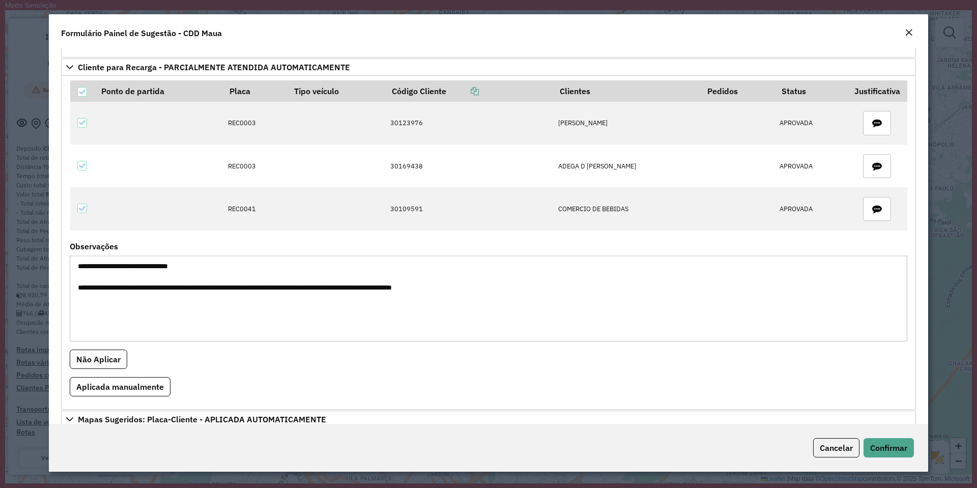
scroll to position [548, 0]
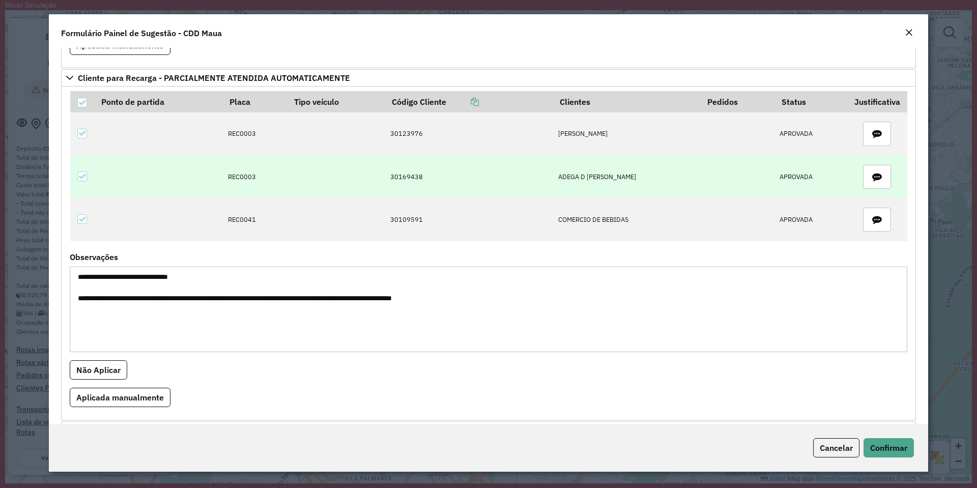
click at [407, 178] on td "30169438" at bounding box center [469, 176] width 168 height 43
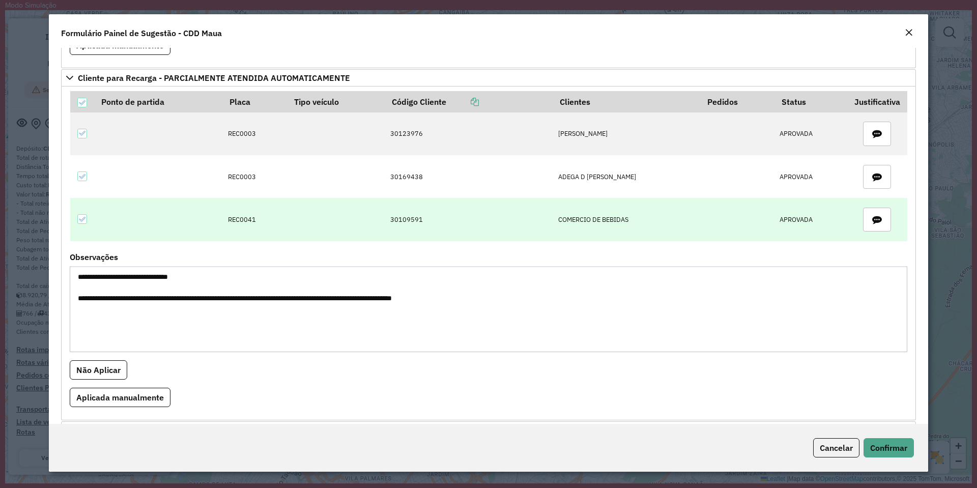
copy td "30169438"
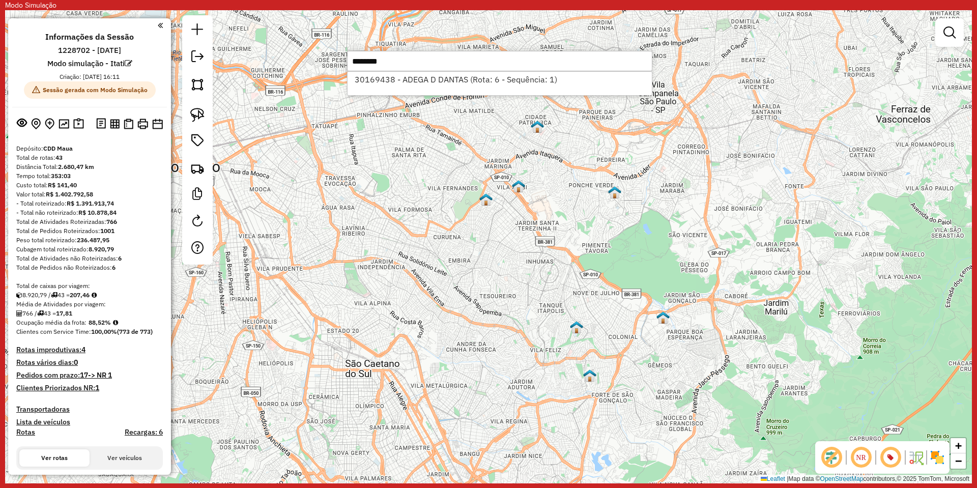
type input "********"
click at [406, 87] on div "30169438 - ADEGA D DANTAS (Rota: 6 - Sequência: 1)" at bounding box center [499, 83] width 305 height 24
click at [409, 79] on li "30169438 - ADEGA D DANTAS (Rota: 6 - Sequência: 1)" at bounding box center [499, 79] width 304 height 15
select select "**********"
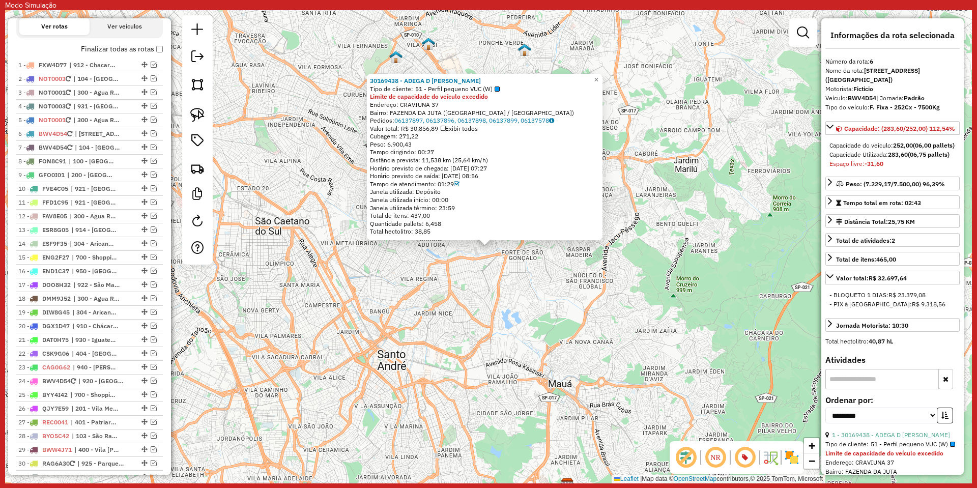
scroll to position [540, 0]
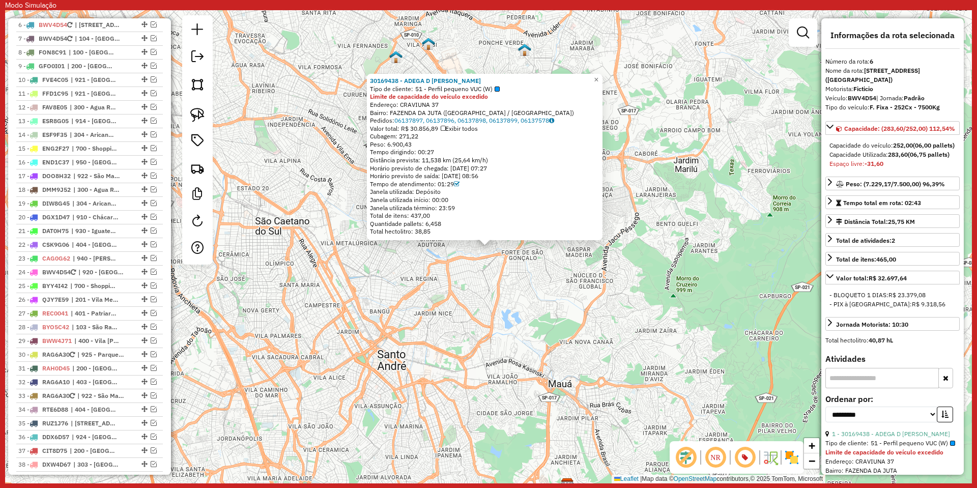
click at [229, 230] on div "30169438 - ADEGA D DANTAS Tipo de cliente: 51 - Perfil pequeno VUC (W) Limite d…" at bounding box center [488, 246] width 966 height 473
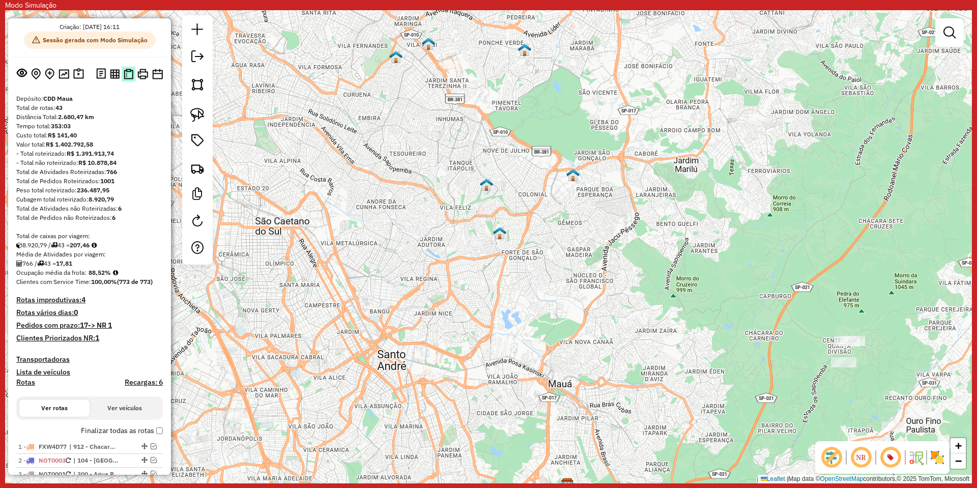
scroll to position [0, 0]
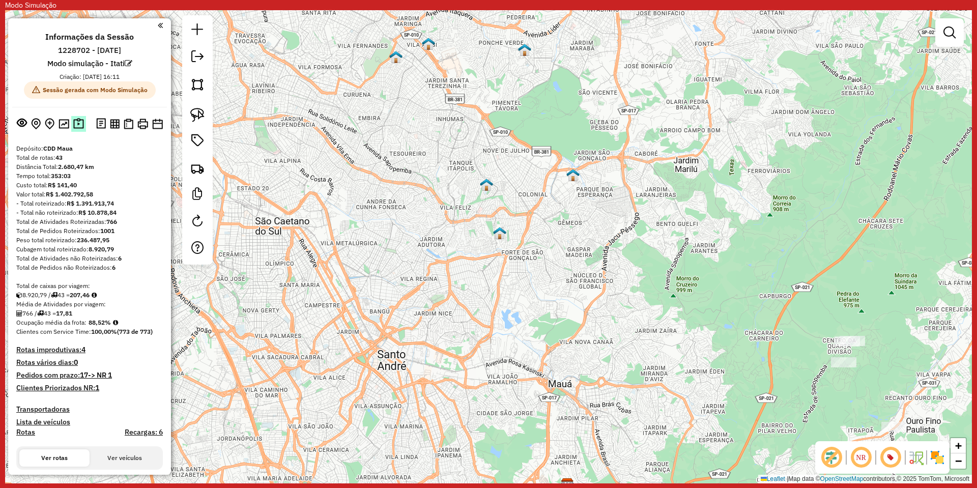
click at [80, 126] on img at bounding box center [78, 124] width 11 height 12
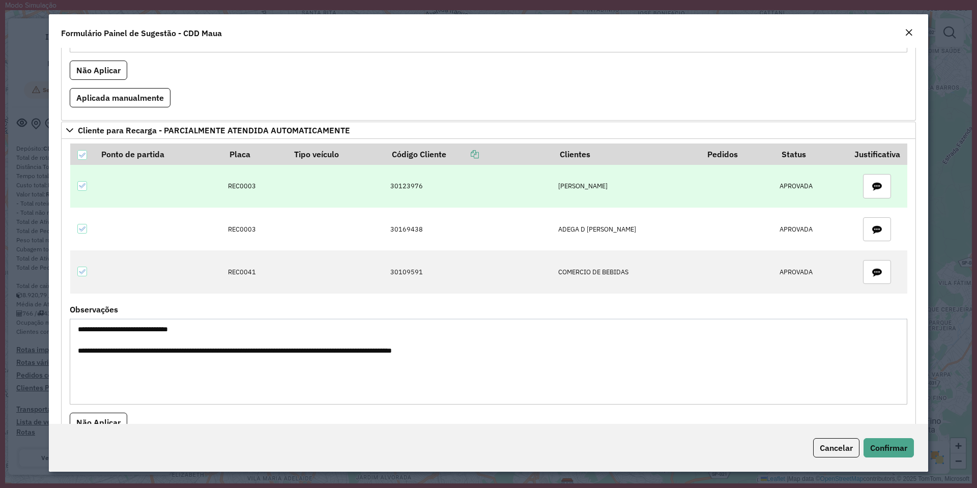
scroll to position [497, 0]
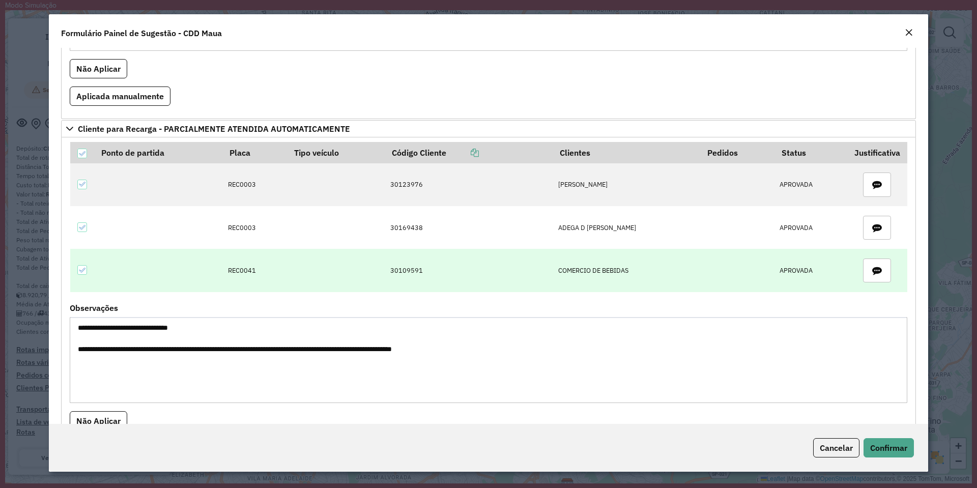
click at [415, 265] on td "30109591" at bounding box center [469, 270] width 168 height 43
copy td "30109591"
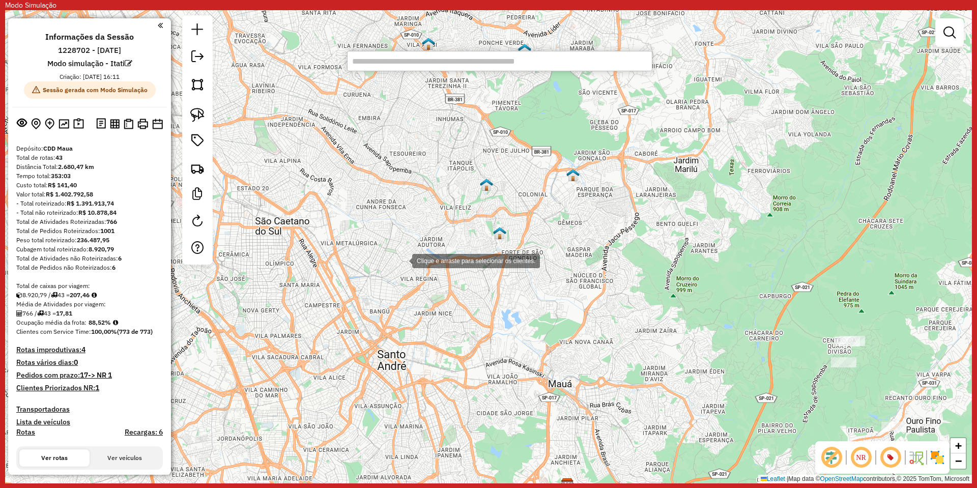
paste input "********"
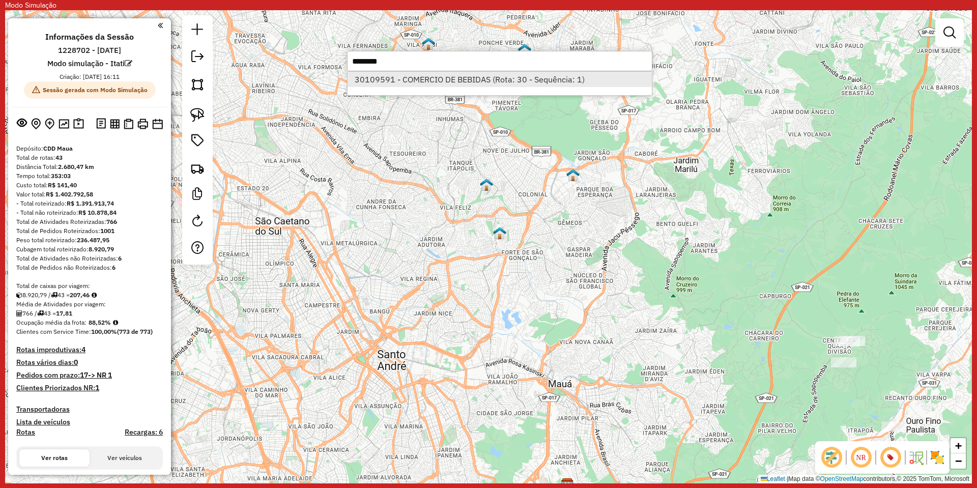
type input "********"
click at [493, 83] on li "30109591 - COMERCIO DE BEBIDAS (Rota: 30 - Sequência: 1)" at bounding box center [499, 79] width 304 height 15
select select "**********"
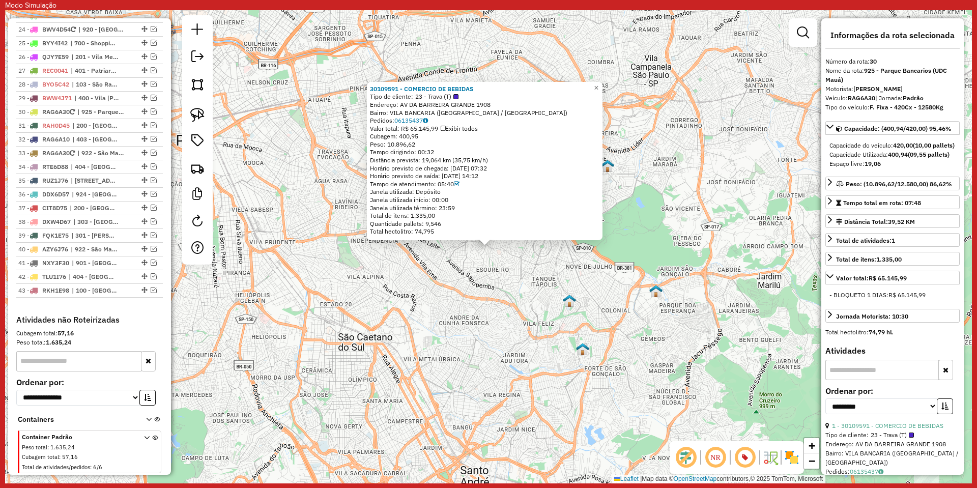
scroll to position [833, 0]
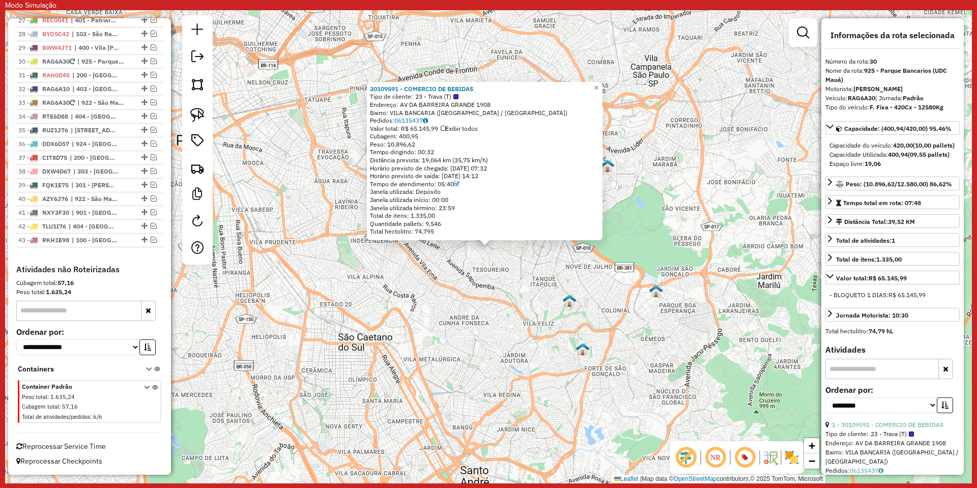
drag, startPoint x: 930, startPoint y: 173, endPoint x: 829, endPoint y: 173, distance: 100.7
click at [829, 159] on div "Capacidade Utilizada: 400,94 (09,55 pallets)" at bounding box center [892, 154] width 126 height 9
click at [858, 159] on div "Capacidade Utilizada: 400,94 (09,55 pallets)" at bounding box center [892, 154] width 126 height 9
drag, startPoint x: 818, startPoint y: 179, endPoint x: 817, endPoint y: 158, distance: 20.4
click at [817, 158] on hb-router-mapa "Informações da Sessão 1228702 - 06/08/2025 Modo simulação - Itati Criação: 12/0…" at bounding box center [488, 246] width 966 height 473
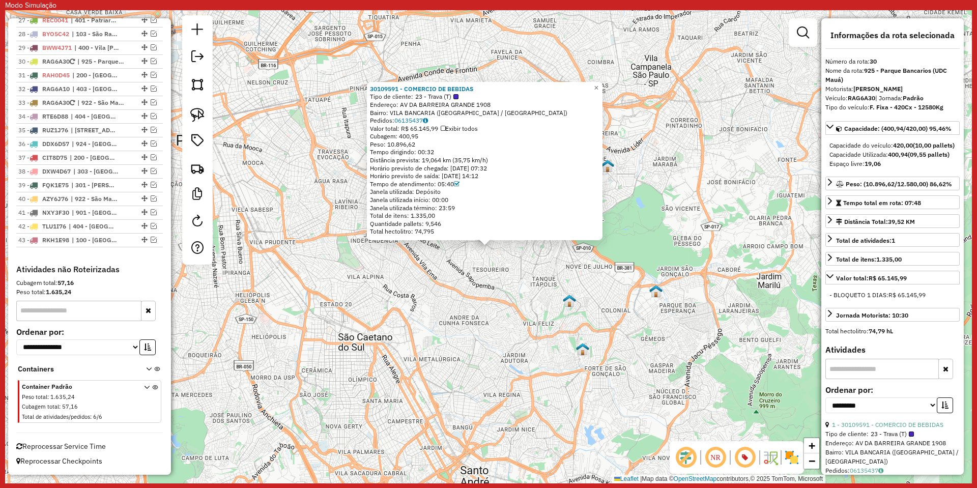
click at [855, 150] on div "Capacidade do veículo: 420,00 (10,00 pallets)" at bounding box center [892, 145] width 126 height 9
click at [900, 149] on strong "420,00" at bounding box center [903, 145] width 20 height 8
drag, startPoint x: 836, startPoint y: 175, endPoint x: 927, endPoint y: 174, distance: 91.6
click at [927, 159] on div "Capacidade Utilizada: 400,94 (09,55 pallets)" at bounding box center [892, 154] width 126 height 9
click at [618, 268] on div "30109591 - COMERCIO DE BEBIDAS Tipo de cliente: 23 - Trava (T) Endereço: AV DA …" at bounding box center [488, 246] width 966 height 473
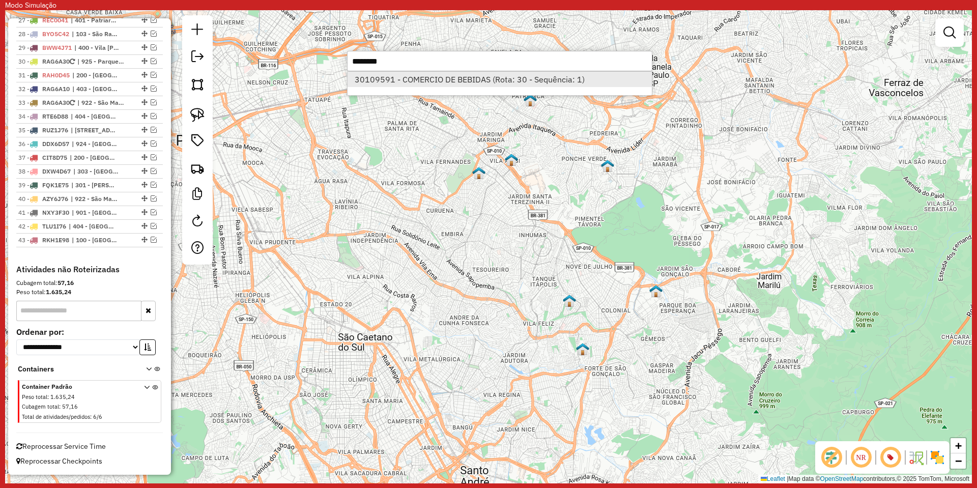
type input "********"
click at [426, 77] on li "30109591 - COMERCIO DE BEBIDAS (Rota: 30 - Sequência: 1)" at bounding box center [499, 79] width 304 height 15
select select "**********"
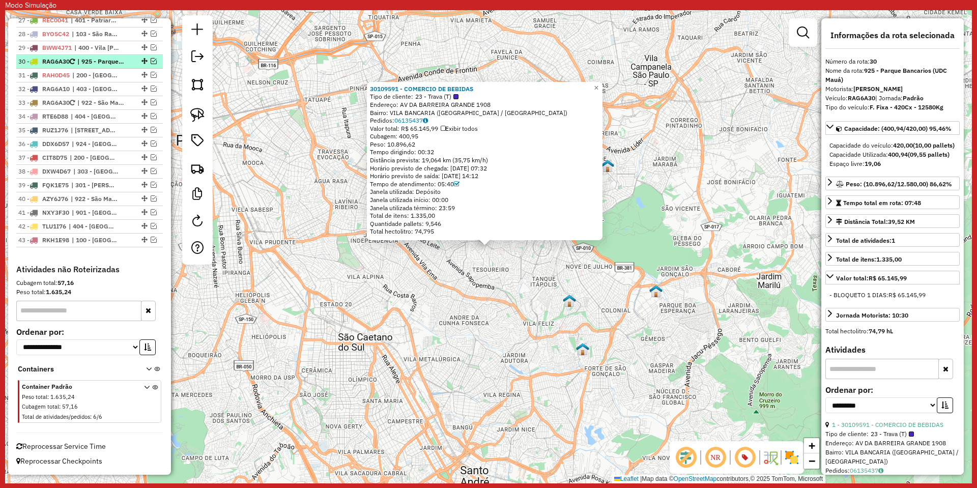
click at [151, 63] on em at bounding box center [154, 61] width 6 height 6
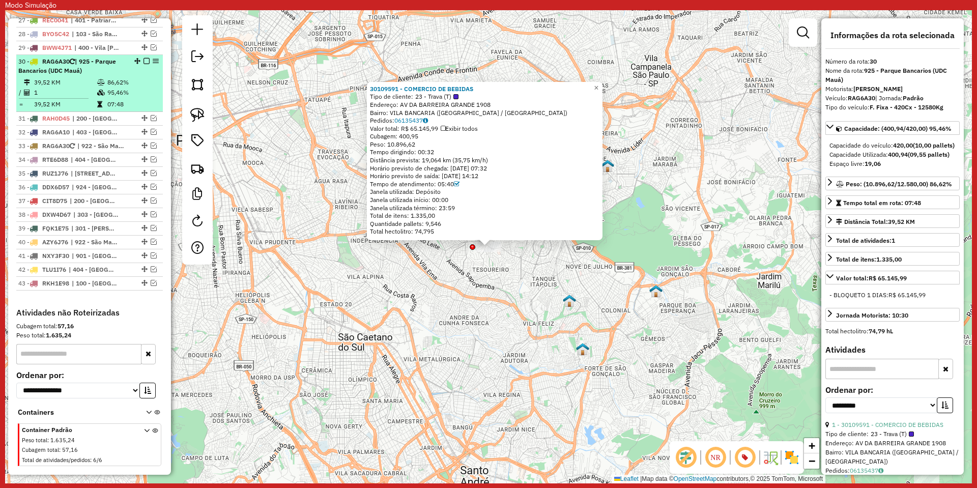
click at [100, 82] on icon at bounding box center [101, 82] width 8 height 6
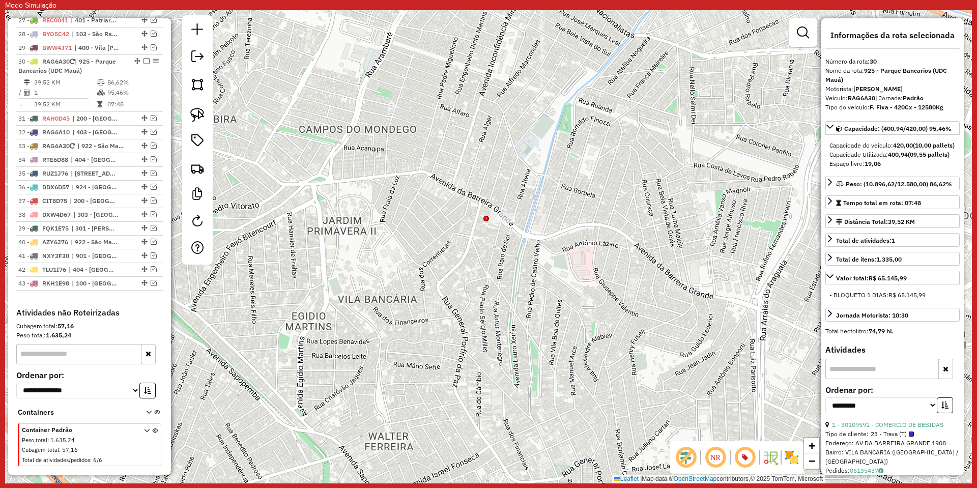
click at [647, 200] on div "Janela de atendimento Grade de atendimento Capacidade Transportadoras Veículos …" at bounding box center [488, 246] width 966 height 473
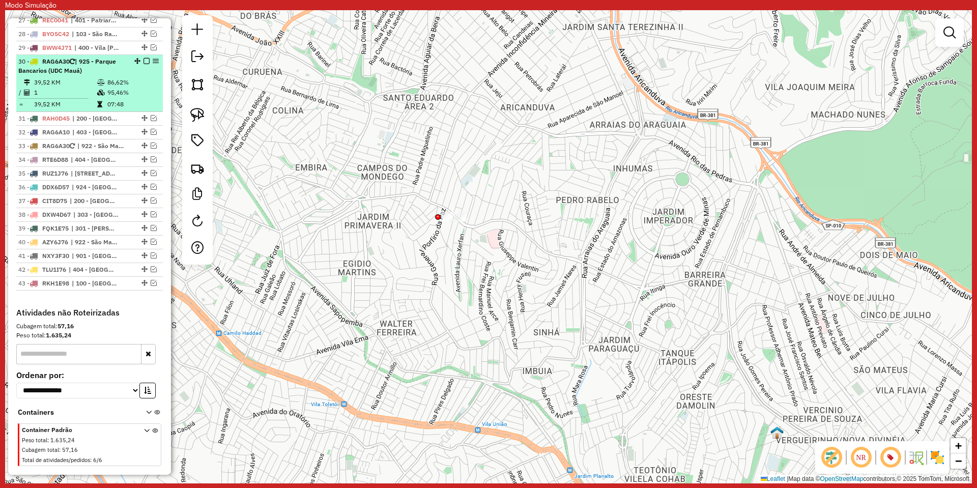
click at [143, 62] on em at bounding box center [146, 61] width 6 height 6
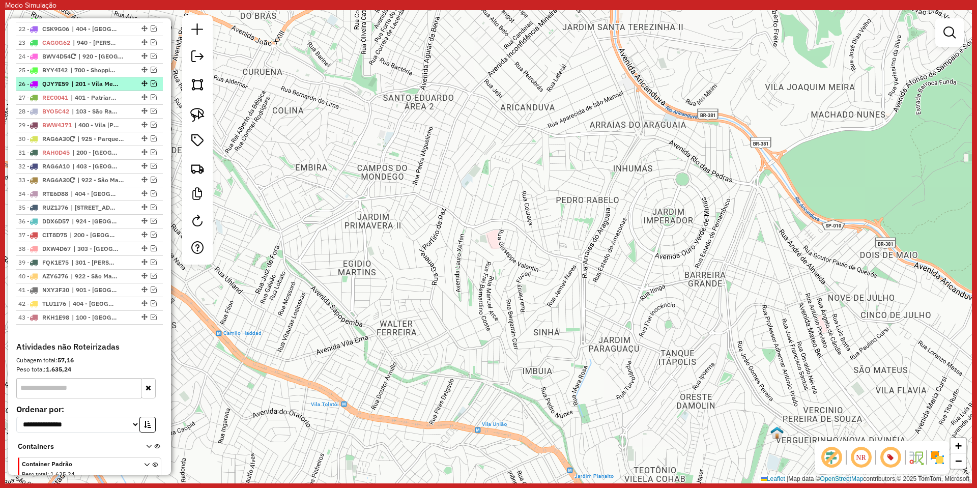
scroll to position [681, 0]
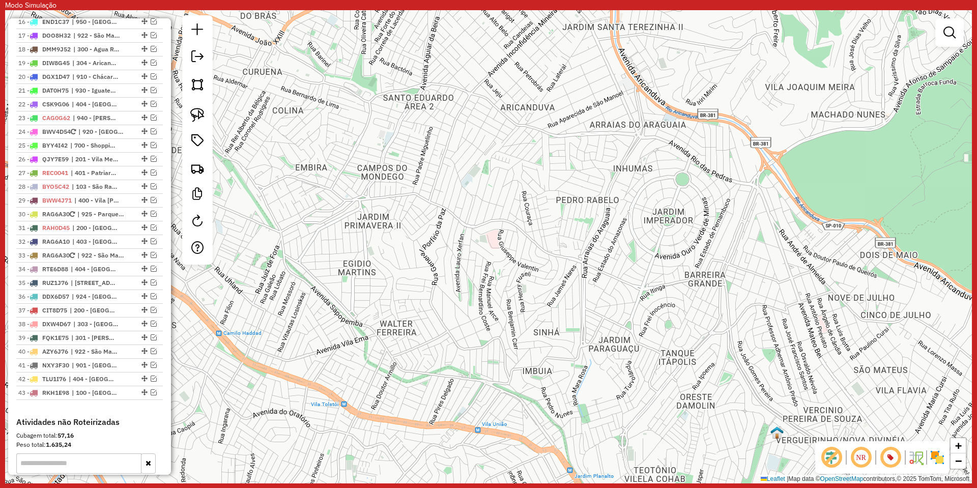
click at [454, 185] on div "Janela de atendimento Grade de atendimento Capacidade Transportadoras Veículos …" at bounding box center [488, 246] width 966 height 473
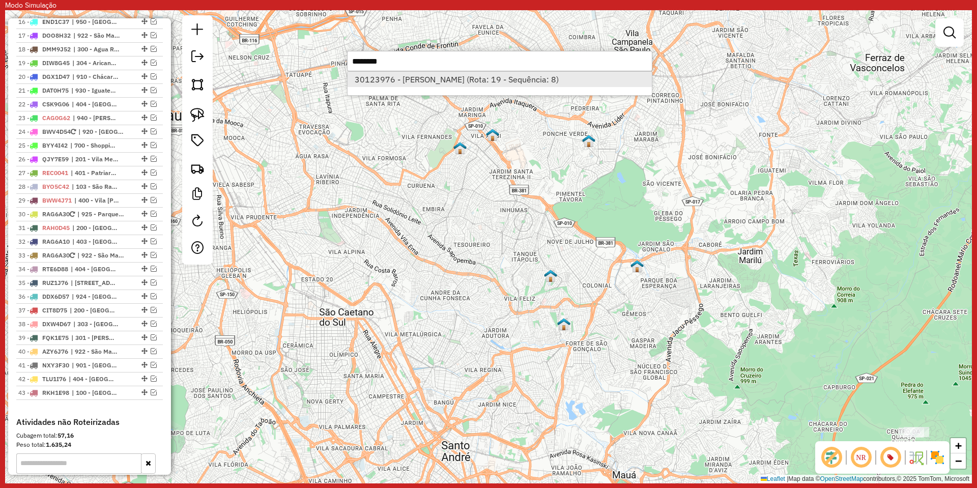
type input "********"
click at [465, 76] on li "30123976 - ALVES A (Rota: 19 - Sequência: 8)" at bounding box center [499, 79] width 304 height 15
select select "**********"
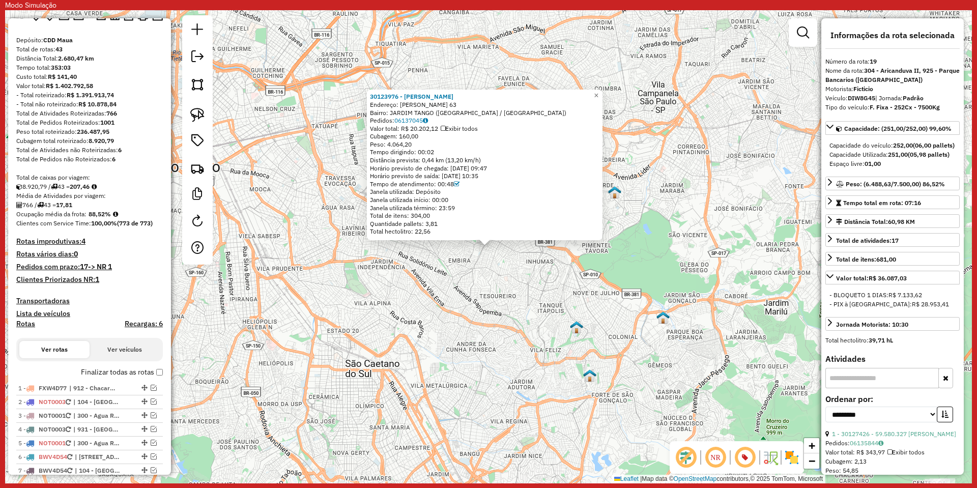
scroll to position [0, 0]
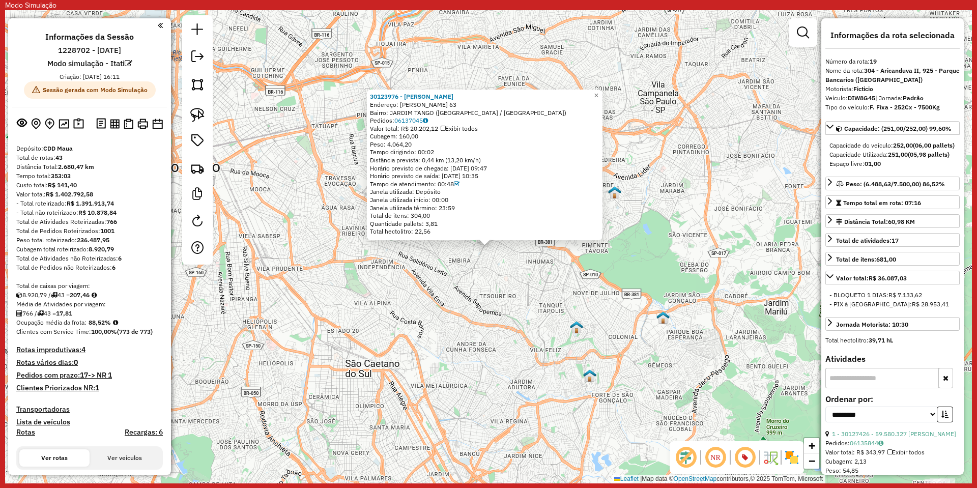
drag, startPoint x: 331, startPoint y: 253, endPoint x: 308, endPoint y: 292, distance: 45.4
click at [308, 292] on div "30123976 - ALVES A Endereço: TOMAS ANTONIO GONZAGA 63 Bairro: JARDIM TANGO (SAO…" at bounding box center [488, 246] width 966 height 473
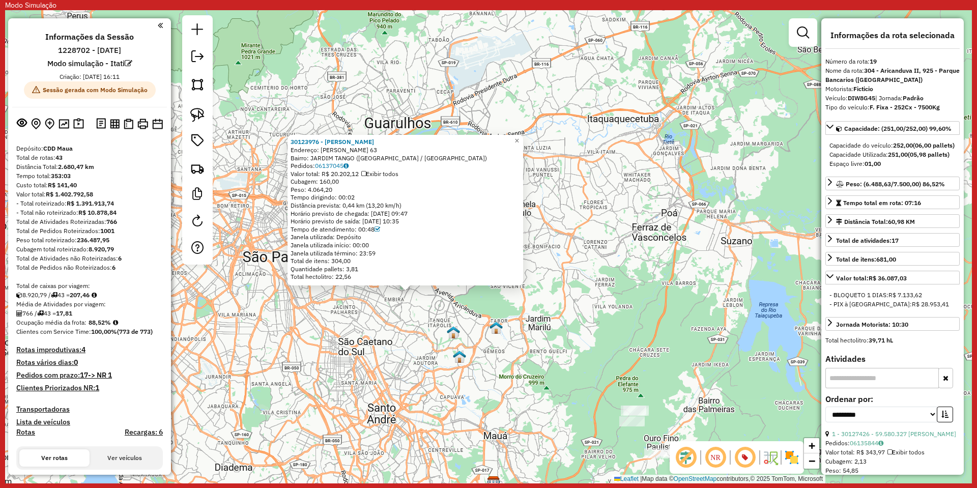
drag, startPoint x: 321, startPoint y: 310, endPoint x: 411, endPoint y: 314, distance: 90.1
click at [411, 314] on div "30123976 - ALVES A Endereço: TOMAS ANTONIO GONZAGA 63 Bairro: JARDIM TANGO (SAO…" at bounding box center [488, 246] width 966 height 473
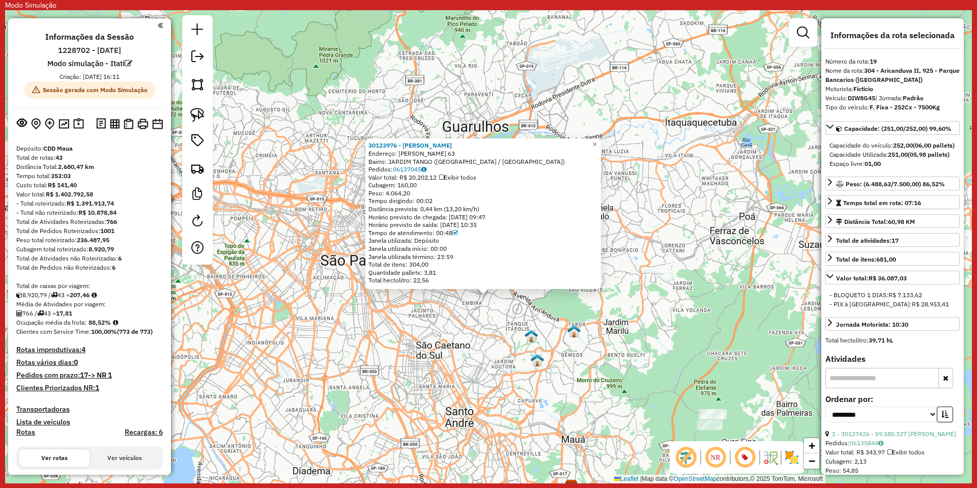
drag, startPoint x: 287, startPoint y: 224, endPoint x: 305, endPoint y: 229, distance: 19.1
click at [287, 224] on div "30123976 - ALVES A Endereço: TOMAS ANTONIO GONZAGA 63 Bairro: JARDIM TANGO (SAO…" at bounding box center [488, 246] width 966 height 473
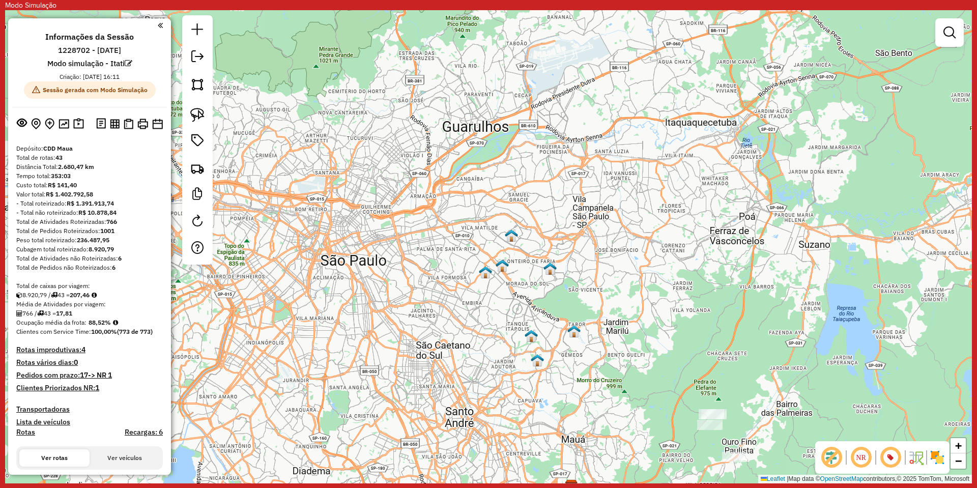
click at [578, 236] on div "Janela de atendimento Grade de atendimento Capacidade Transportadoras Veículos …" at bounding box center [488, 246] width 966 height 473
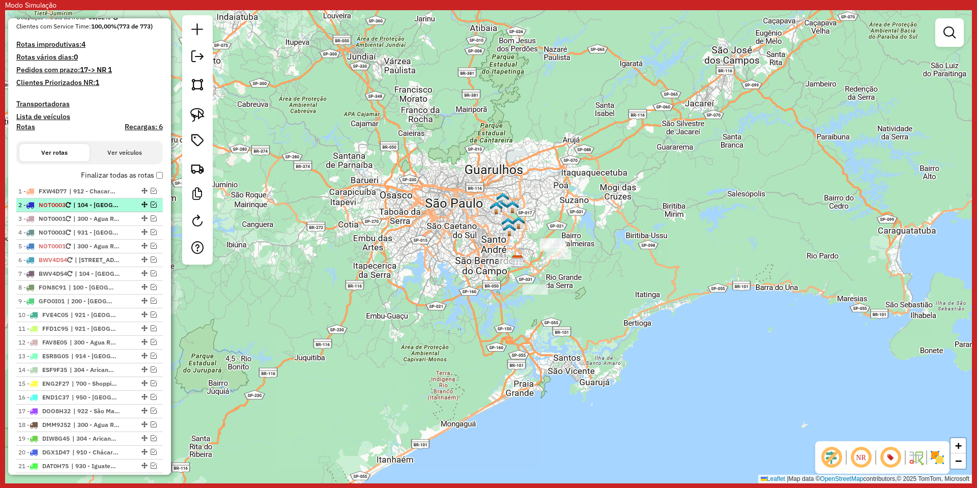
scroll to position [153, 0]
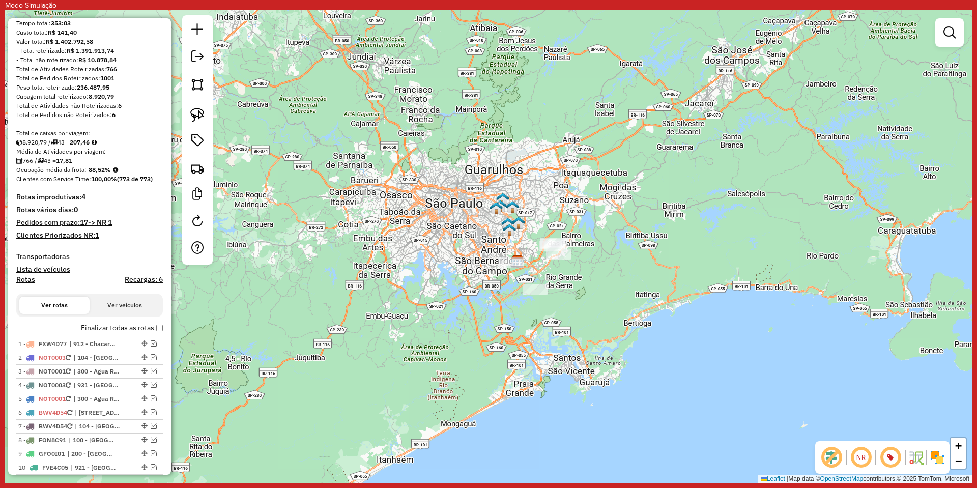
click at [490, 141] on div "Janela de atendimento Grade de atendimento Capacidade Transportadoras Veículos …" at bounding box center [488, 246] width 966 height 473
click at [578, 169] on div "Janela de atendimento Grade de atendimento Capacidade Transportadoras Veículos …" at bounding box center [488, 246] width 966 height 473
click at [151, 357] on em at bounding box center [154, 357] width 6 height 6
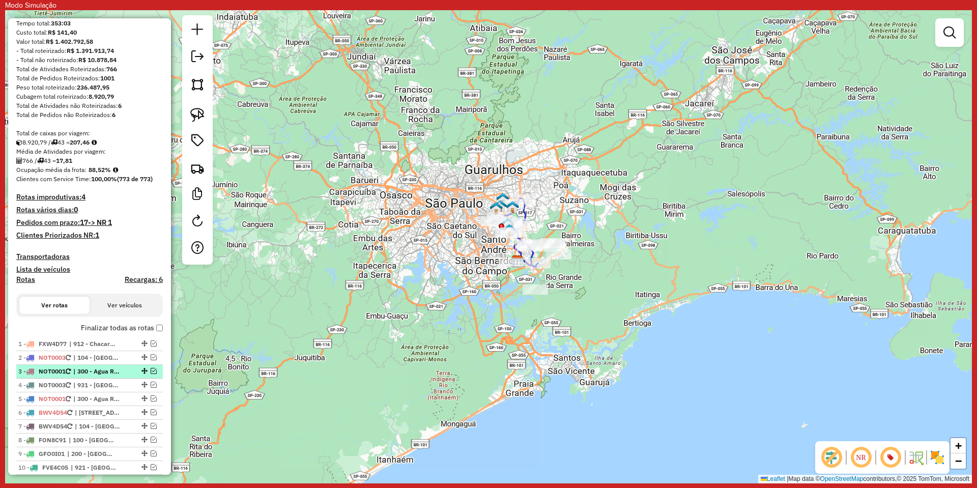
click at [151, 368] on em at bounding box center [154, 371] width 6 height 6
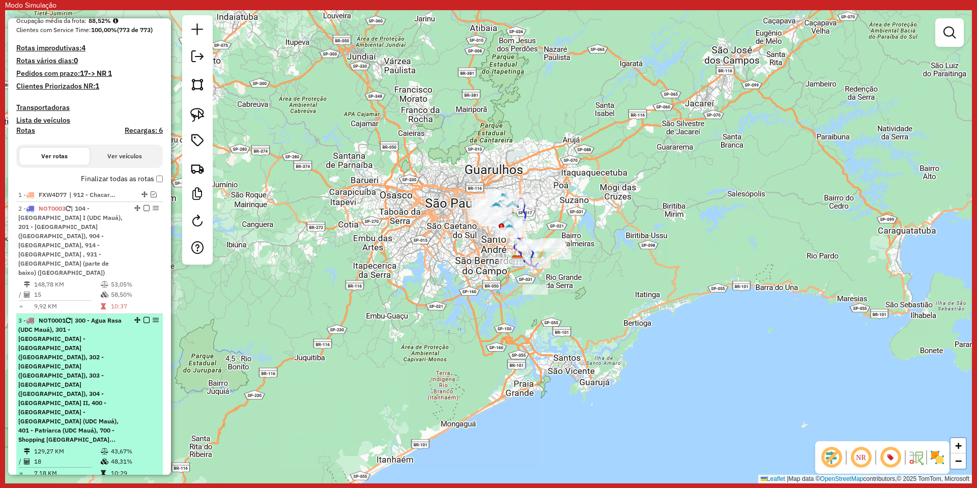
scroll to position [356, 0]
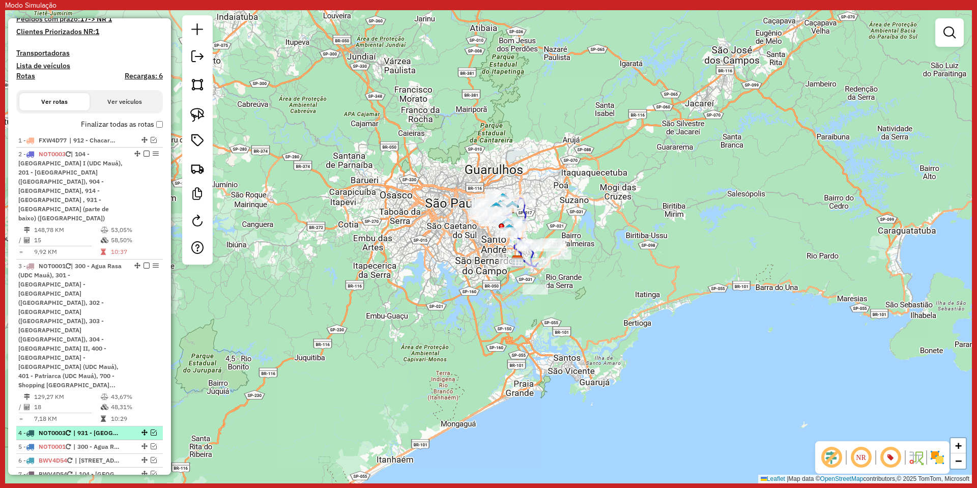
click at [152, 429] on em at bounding box center [154, 432] width 6 height 6
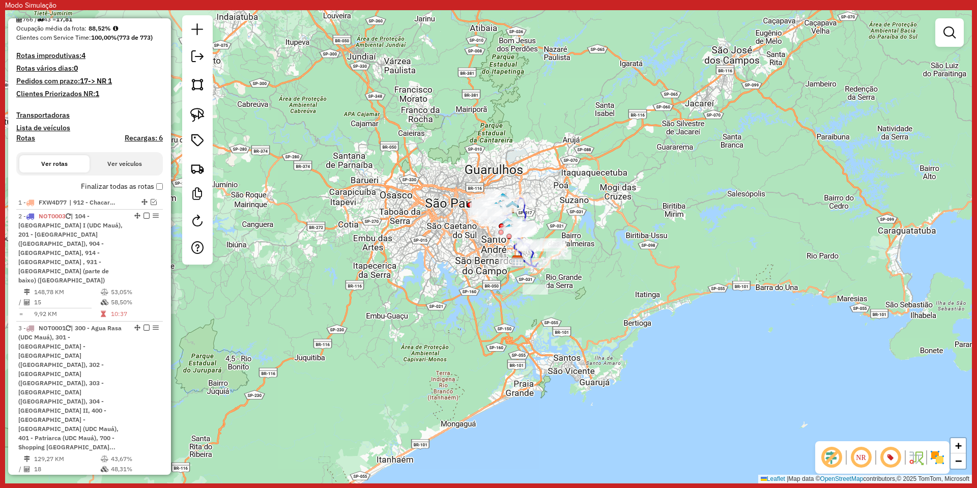
scroll to position [203, 0]
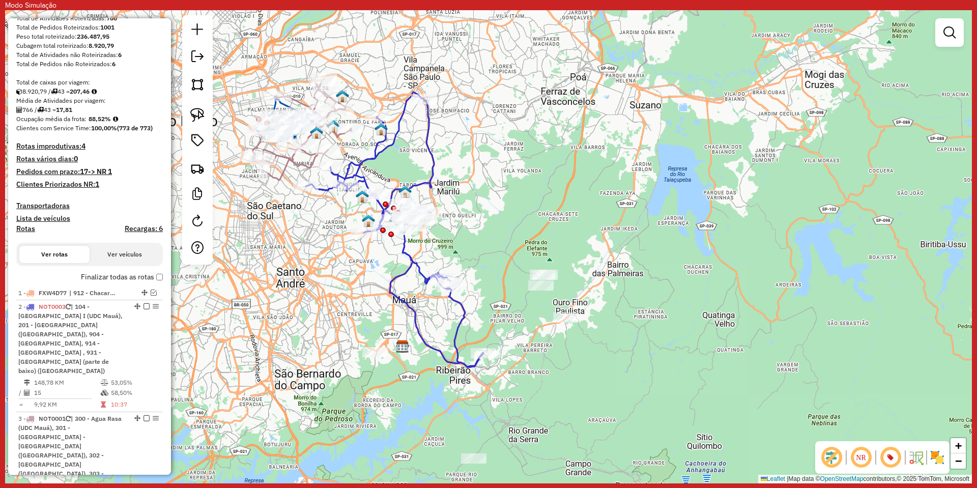
drag, startPoint x: 508, startPoint y: 221, endPoint x: 561, endPoint y: 251, distance: 60.8
click at [604, 254] on div "Janela de atendimento Grade de atendimento Capacidade Transportadoras Veículos …" at bounding box center [488, 246] width 966 height 473
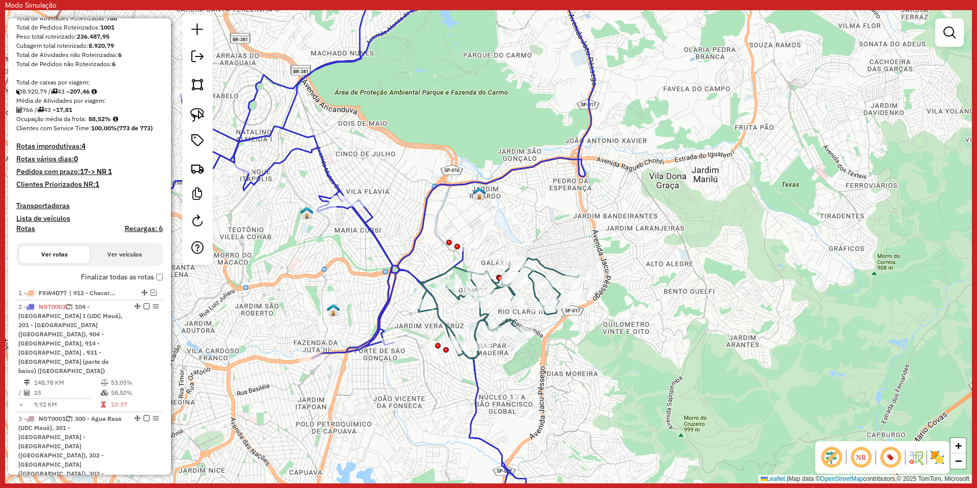
drag, startPoint x: 530, startPoint y: 150, endPoint x: 530, endPoint y: 168, distance: 18.3
click at [530, 168] on icon at bounding box center [369, 264] width 574 height 568
click at [442, 317] on icon at bounding box center [499, 309] width 161 height 100
select select "**********"
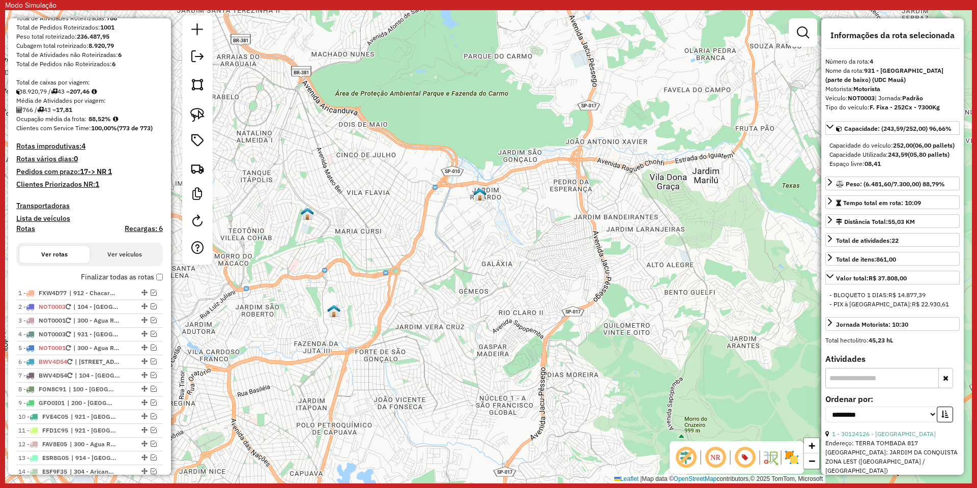
drag, startPoint x: 495, startPoint y: 130, endPoint x: 457, endPoint y: 144, distance: 40.2
click at [459, 144] on div "Janela de atendimento Grade de atendimento Capacidade Transportadoras Veículos …" at bounding box center [488, 246] width 966 height 473
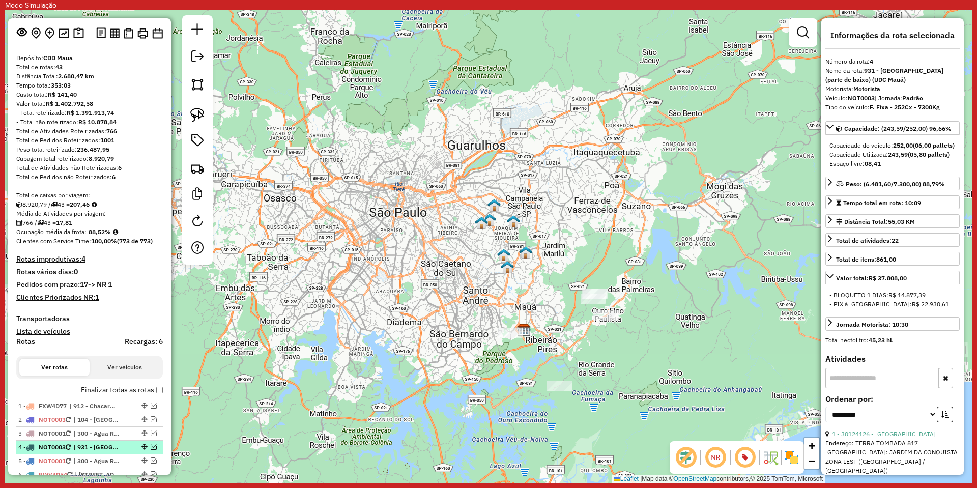
scroll to position [153, 0]
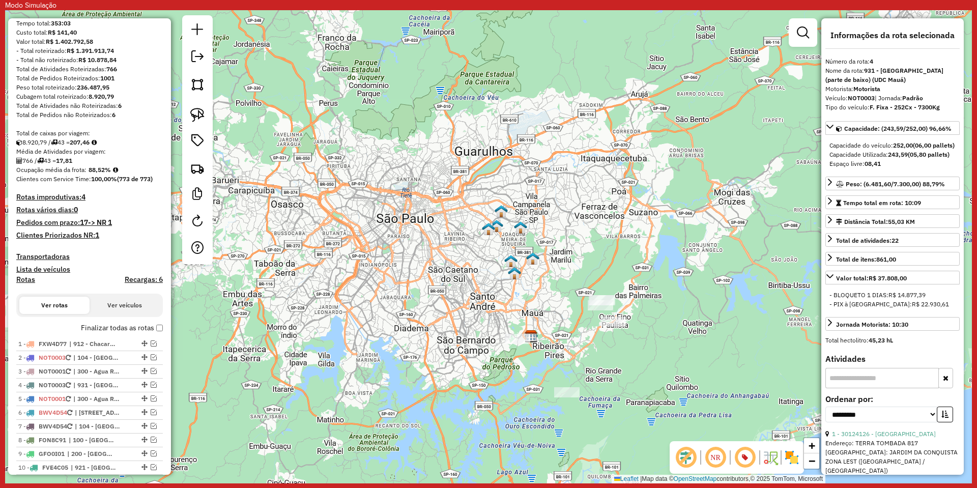
drag, startPoint x: 487, startPoint y: 324, endPoint x: 500, endPoint y: 337, distance: 18.3
click at [516, 335] on div "Janela de atendimento Grade de atendimento Capacidade Transportadoras Veículos …" at bounding box center [488, 246] width 966 height 473
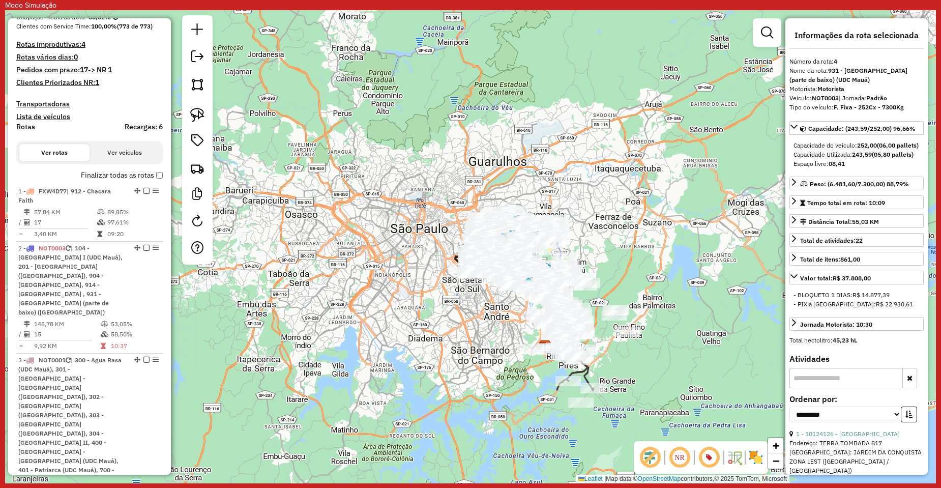
scroll to position [348, 0]
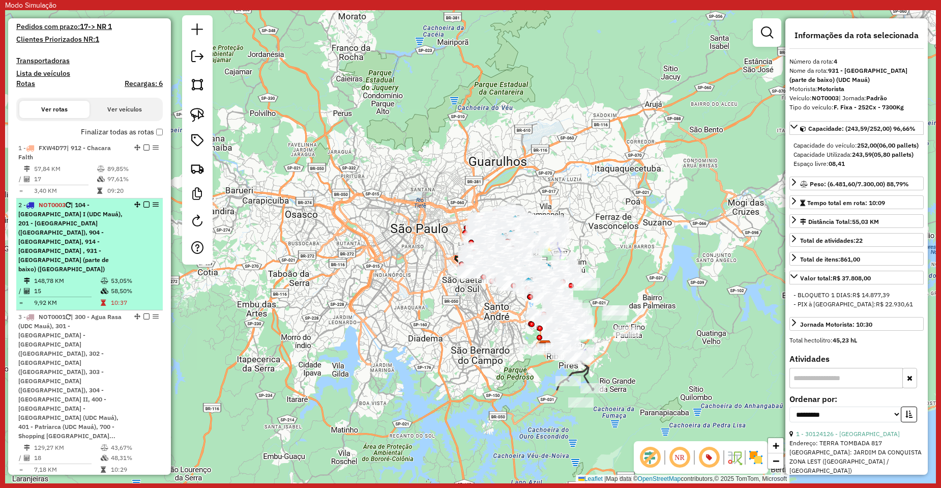
click at [311, 300] on div "Janela de atendimento Grade de atendimento Capacidade Transportadoras Veículos …" at bounding box center [470, 246] width 931 height 473
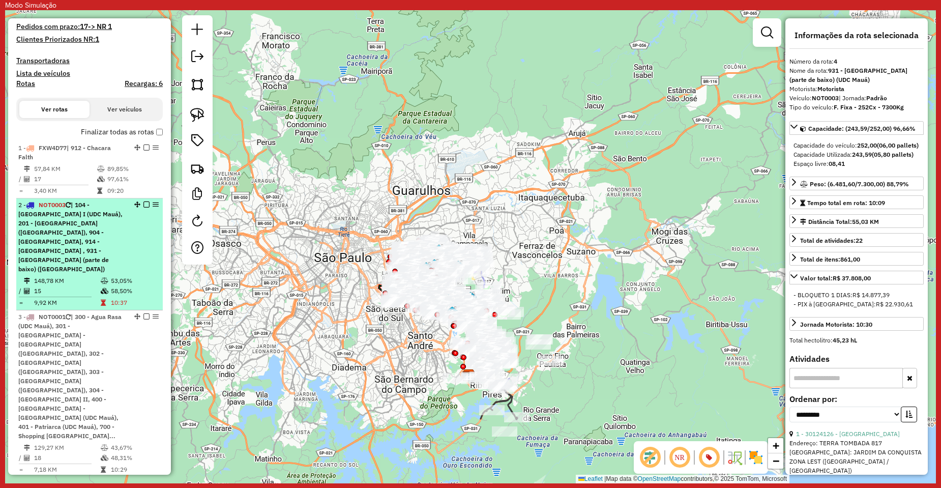
click at [83, 225] on span "| 104 - São Rafael I (UDC Mauá), 201 - Vila Metalurgica (UDC Mauá), 904 - Ribei…" at bounding box center [70, 237] width 104 height 72
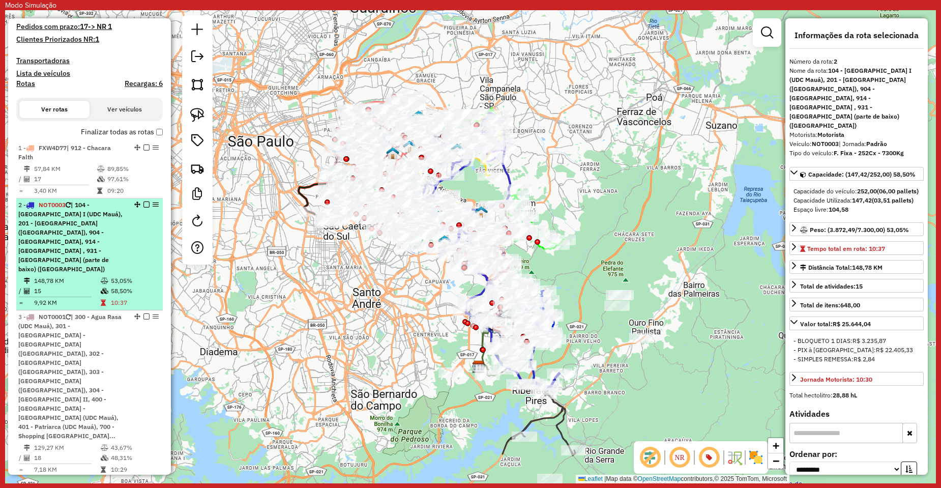
click at [155, 205] on em at bounding box center [156, 204] width 6 height 6
click at [67, 213] on span "| 104 - São Rafael I (UDC Mauá), 201 - Vila Metalurgica (UDC Mauá), 904 - Ribei…" at bounding box center [70, 237] width 104 height 72
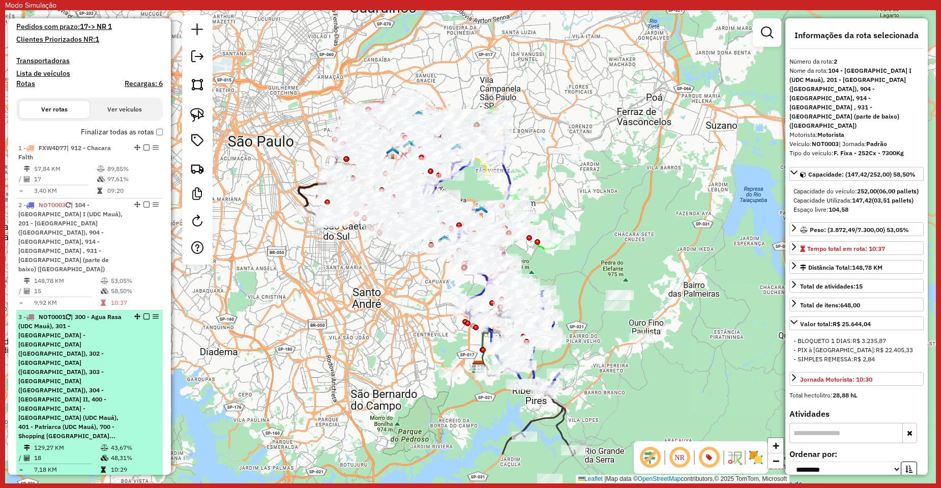
click at [105, 324] on span "| 300 - Agua Rasa (UDC Mauá), 301 - Anália Franco - Vila Formosa (UDC Mauá), 30…" at bounding box center [69, 376] width 103 height 127
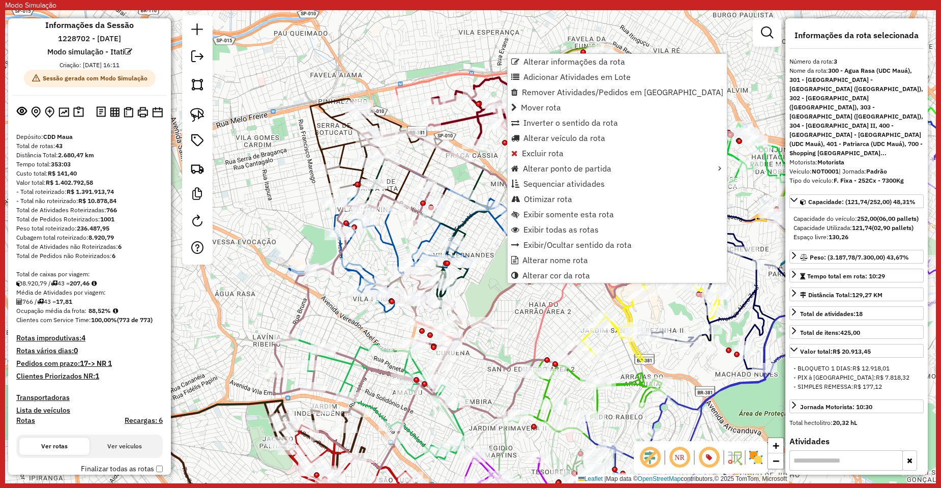
scroll to position [113, 0]
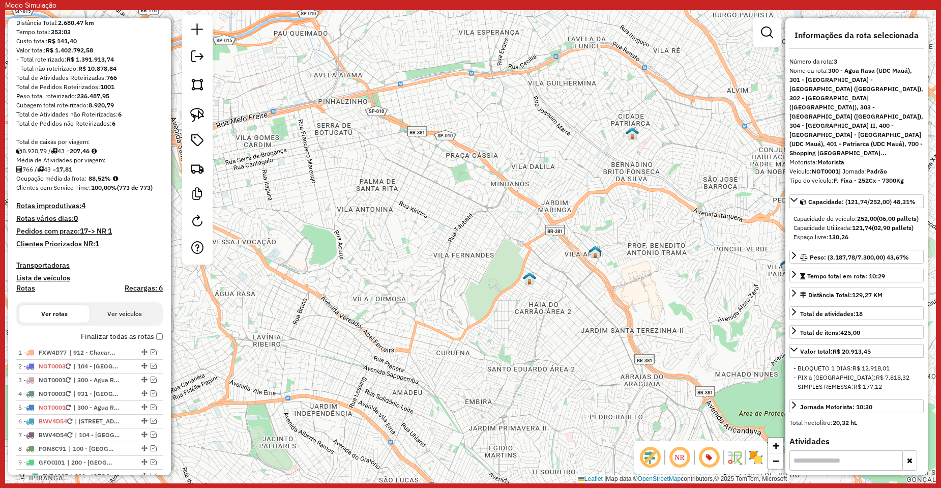
scroll to position [172, 0]
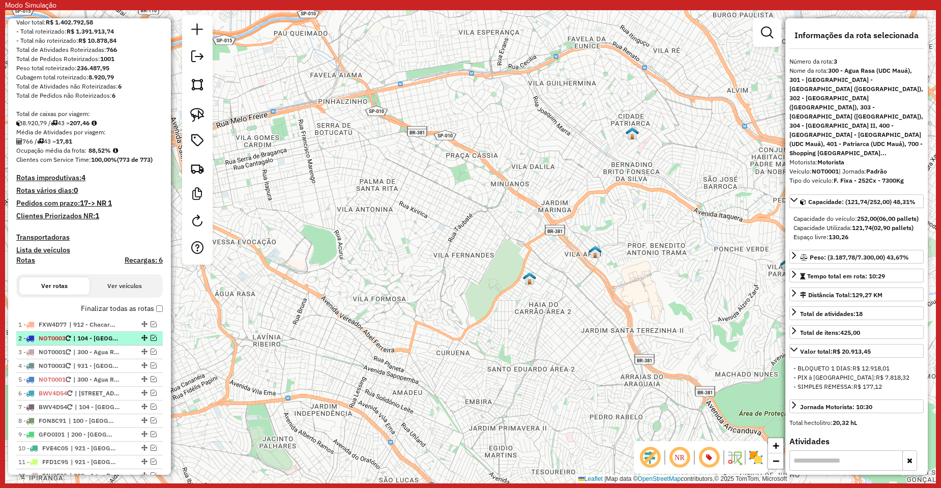
click at [151, 337] on em at bounding box center [154, 338] width 6 height 6
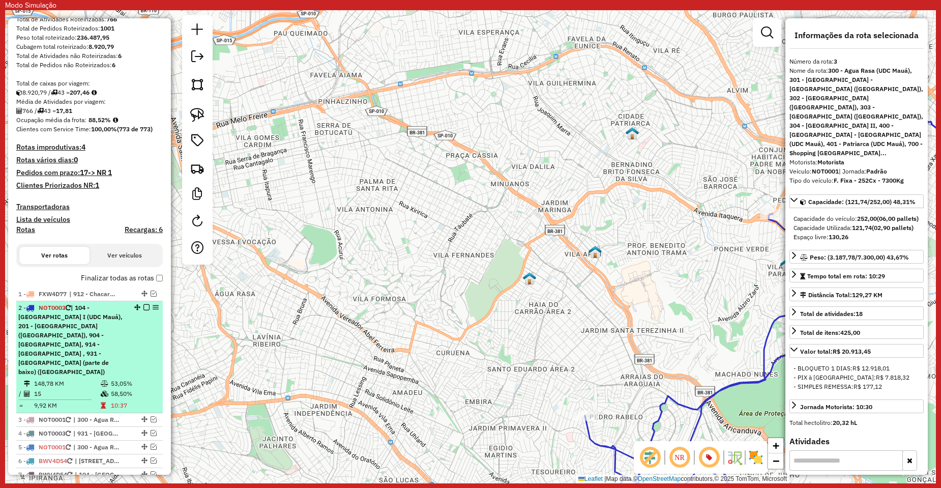
scroll to position [274, 0]
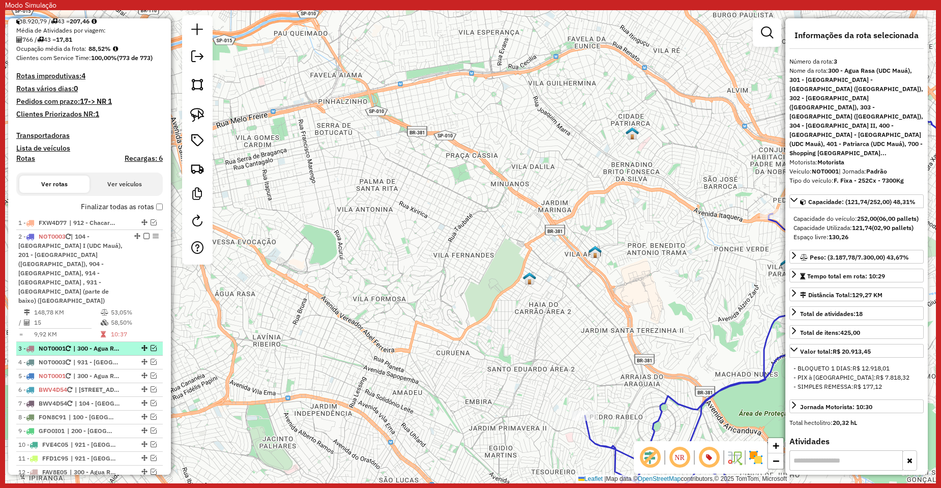
click at [156, 344] on div "3 - NOT0001 | 300 - Agua Rasa (UDC Mauá), 301 - Anália Franco - Vila Formosa (U…" at bounding box center [89, 348] width 142 height 9
click at [153, 345] on em at bounding box center [154, 348] width 6 height 6
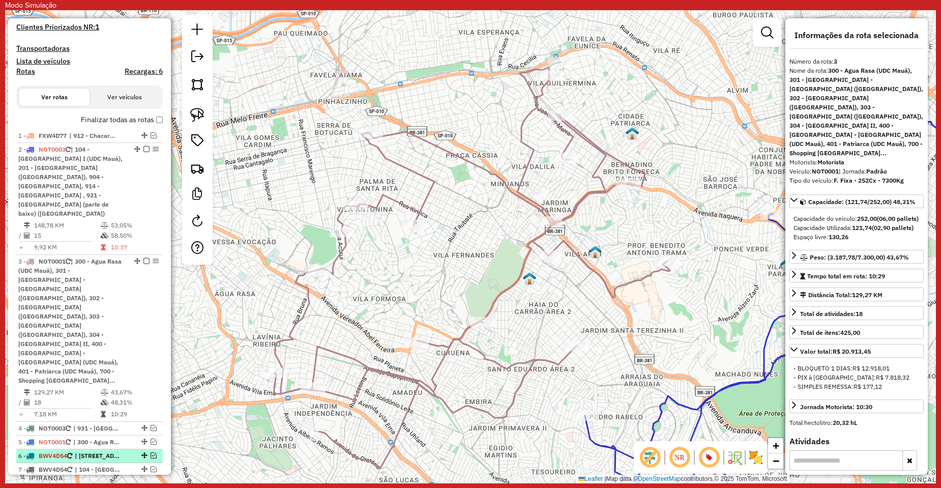
scroll to position [375, 0]
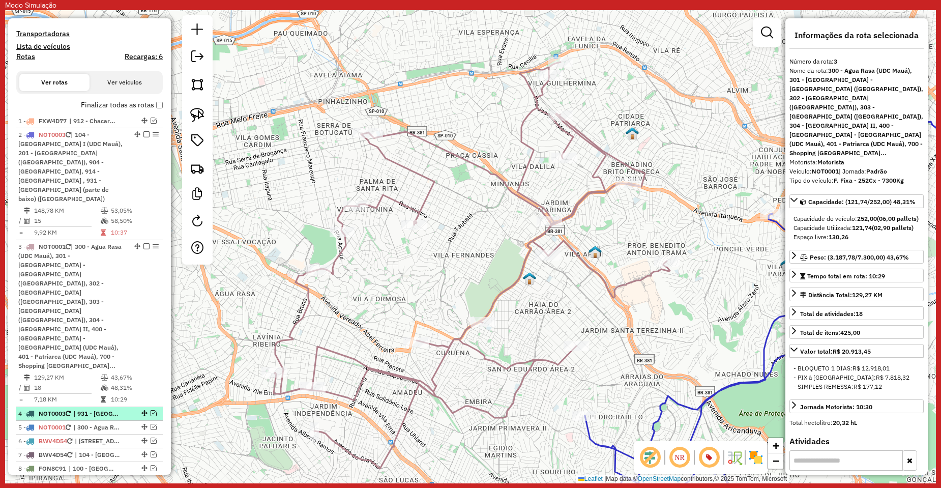
click at [151, 410] on em at bounding box center [154, 413] width 6 height 6
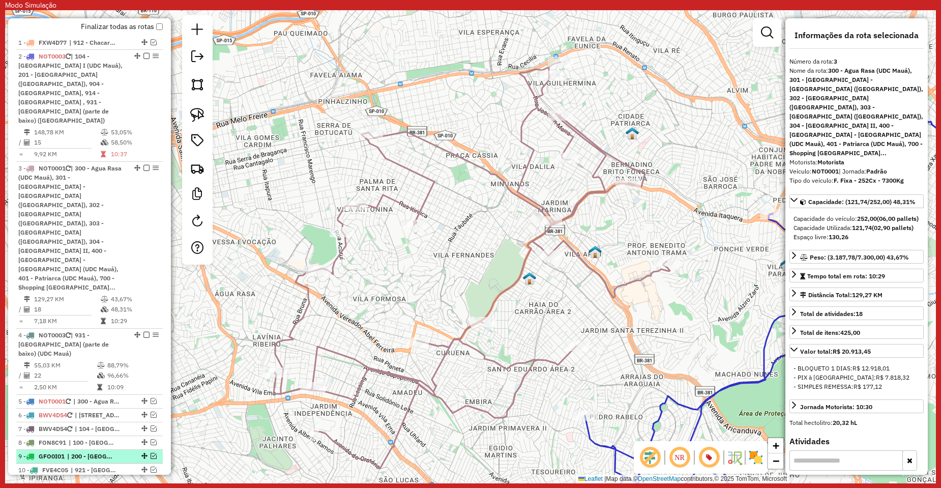
scroll to position [477, 0]
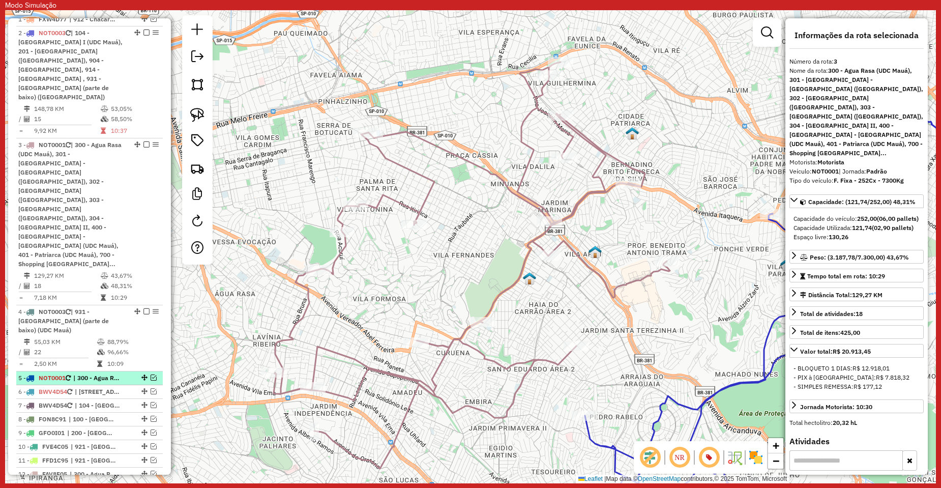
click at [151, 374] on em at bounding box center [154, 377] width 6 height 6
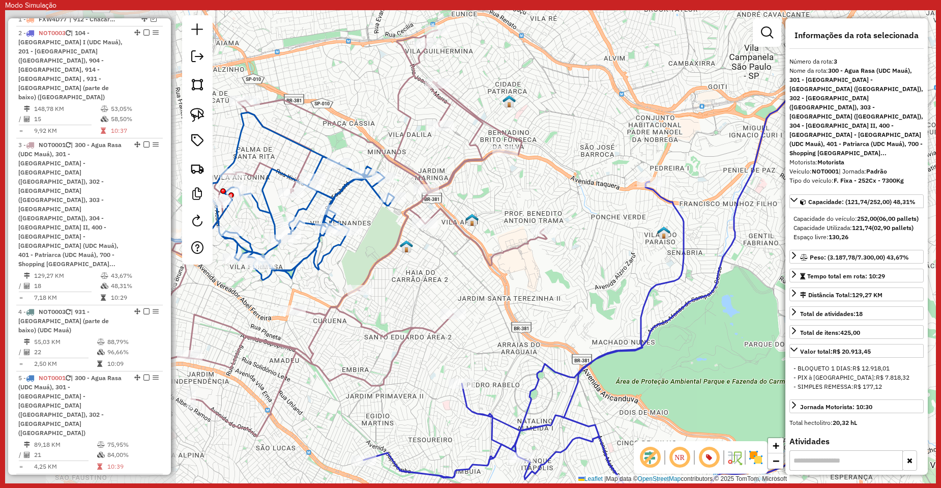
drag, startPoint x: 309, startPoint y: 289, endPoint x: 512, endPoint y: 299, distance: 202.6
click at [512, 299] on div "Janela de atendimento Grade de atendimento Capacidade Transportadoras Veículos …" at bounding box center [470, 246] width 931 height 473
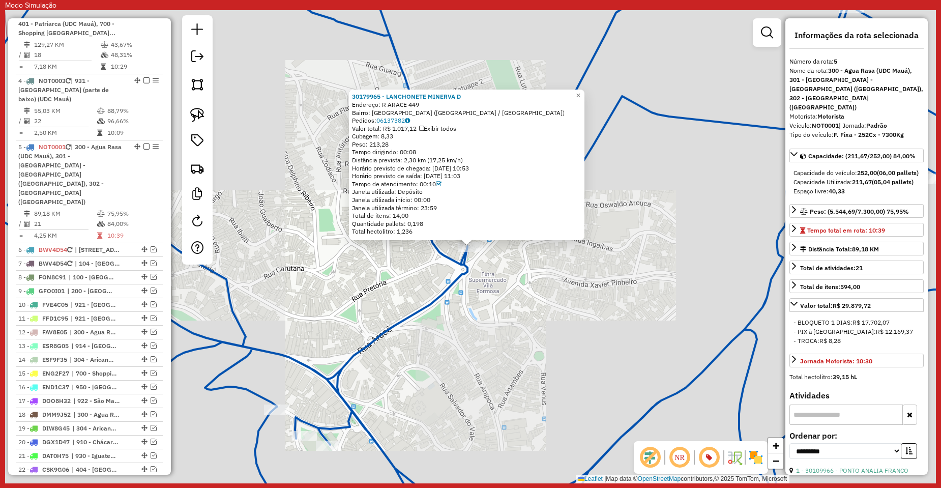
scroll to position [766, 0]
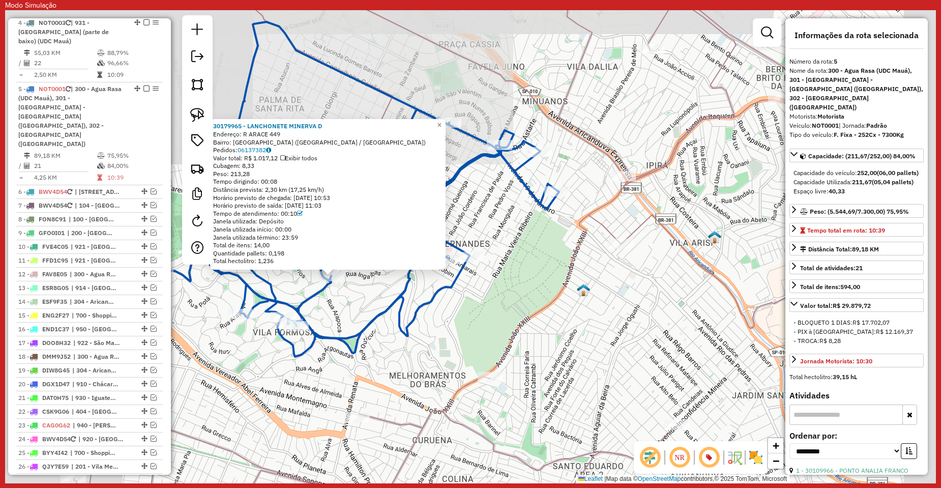
drag, startPoint x: 449, startPoint y: 353, endPoint x: 353, endPoint y: 329, distance: 98.7
click at [353, 329] on div "30179965 - LANCHONETE MINERVA D Endereço: R ARACE 449 Bairro: VILA FORMOSA (SAO…" at bounding box center [470, 246] width 931 height 473
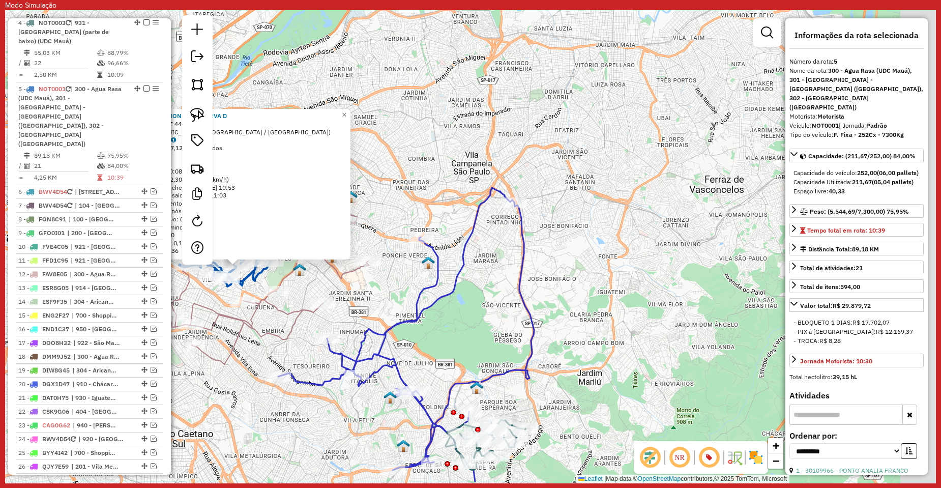
drag, startPoint x: 472, startPoint y: 350, endPoint x: 361, endPoint y: 302, distance: 120.9
click at [361, 302] on div "30179965 - LANCHONETE MINERVA D Endereço: R ARACE 449 Bairro: VILA FORMOSA (SAO…" at bounding box center [470, 246] width 931 height 473
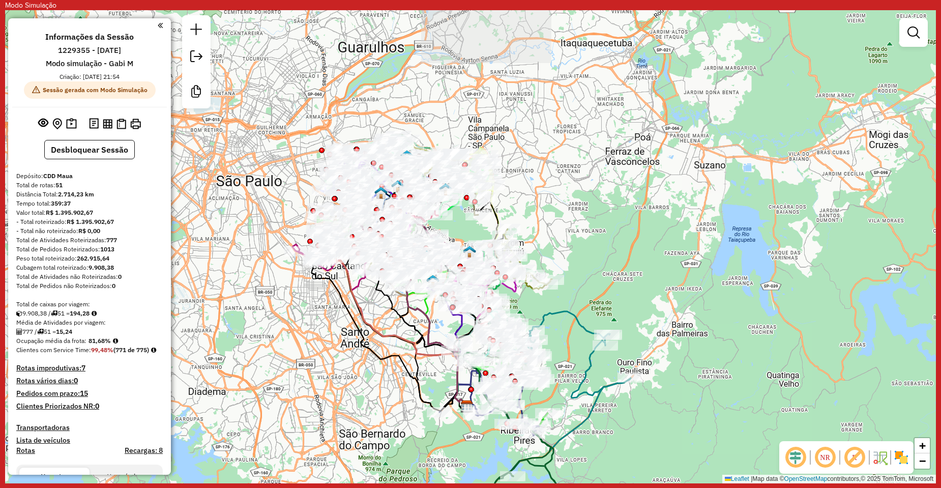
drag, startPoint x: 649, startPoint y: 146, endPoint x: 625, endPoint y: 262, distance: 118.5
click at [625, 262] on div "Janela de atendimento Grade de atendimento Capacidade Transportadoras Veículos …" at bounding box center [470, 246] width 931 height 473
click at [795, 465] on em at bounding box center [795, 457] width 24 height 24
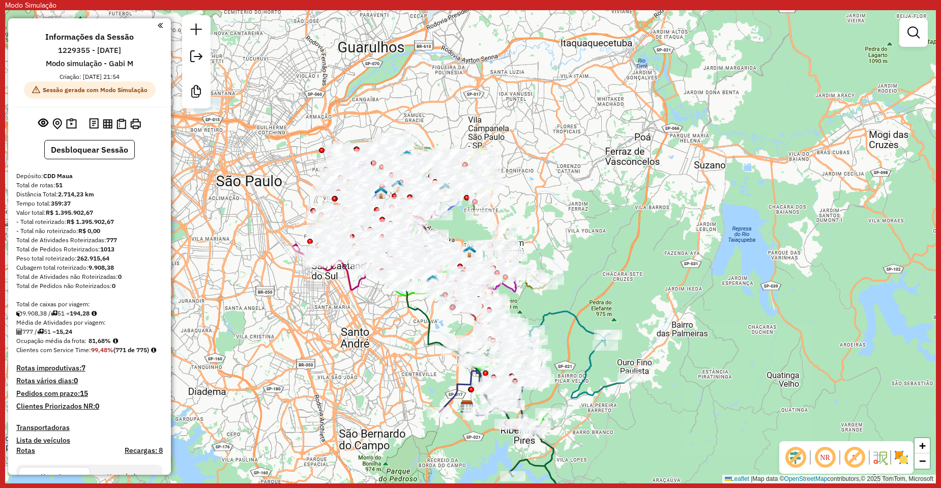
click at [841, 451] on img at bounding box center [839, 457] width 5 height 16
click at [851, 455] on em at bounding box center [854, 457] width 24 height 24
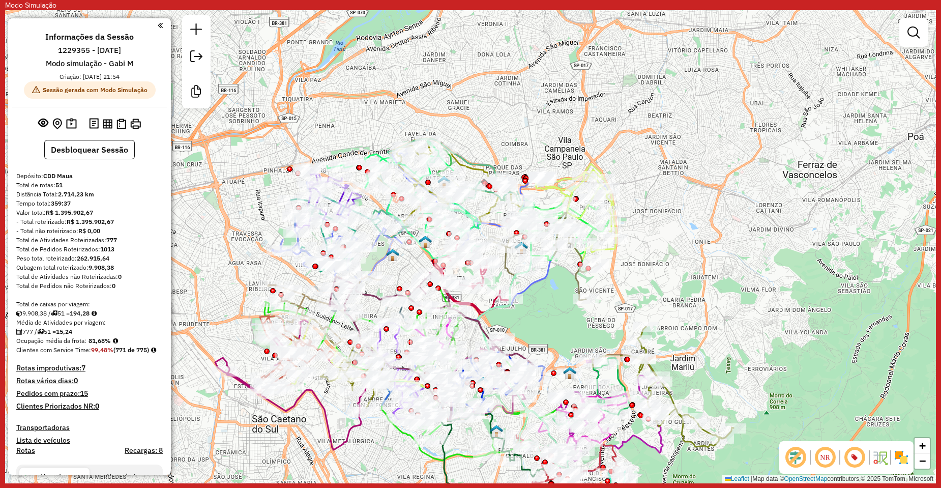
drag, startPoint x: 690, startPoint y: 171, endPoint x: 712, endPoint y: 267, distance: 97.6
click at [712, 267] on div "Janela de atendimento Grade de atendimento Capacidade Transportadoras Veículos …" at bounding box center [470, 246] width 931 height 473
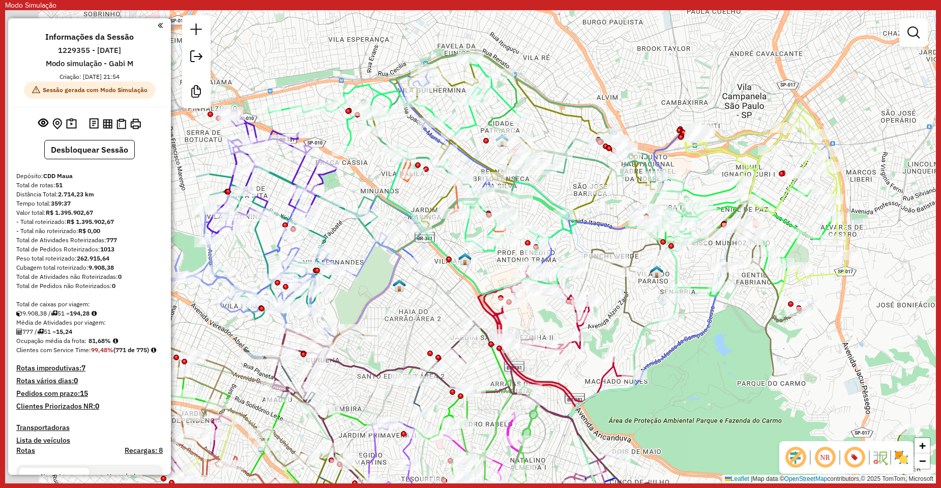
click at [404, 293] on div "Janela de atendimento Grade de atendimento Capacidade Transportadoras Veículos …" at bounding box center [470, 246] width 931 height 473
click at [403, 244] on icon at bounding box center [507, 152] width 300 height 198
select select "**********"
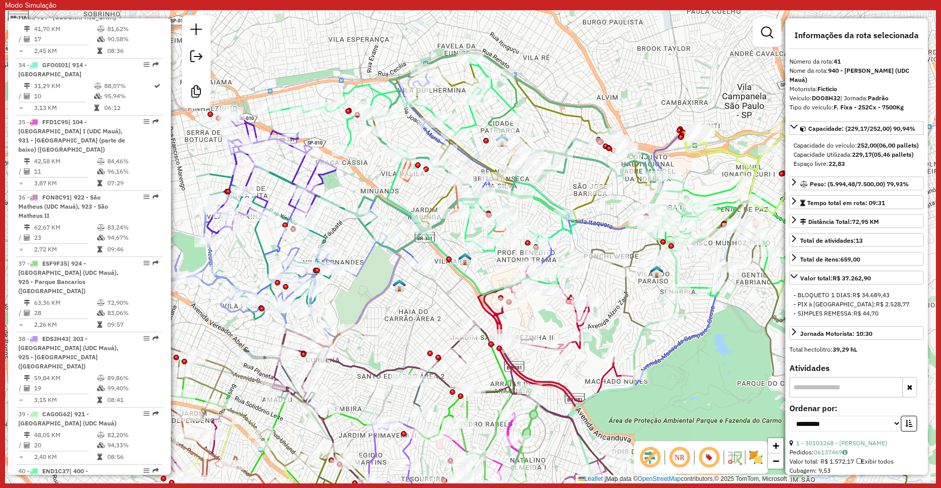
click at [405, 250] on icon at bounding box center [507, 152] width 300 height 198
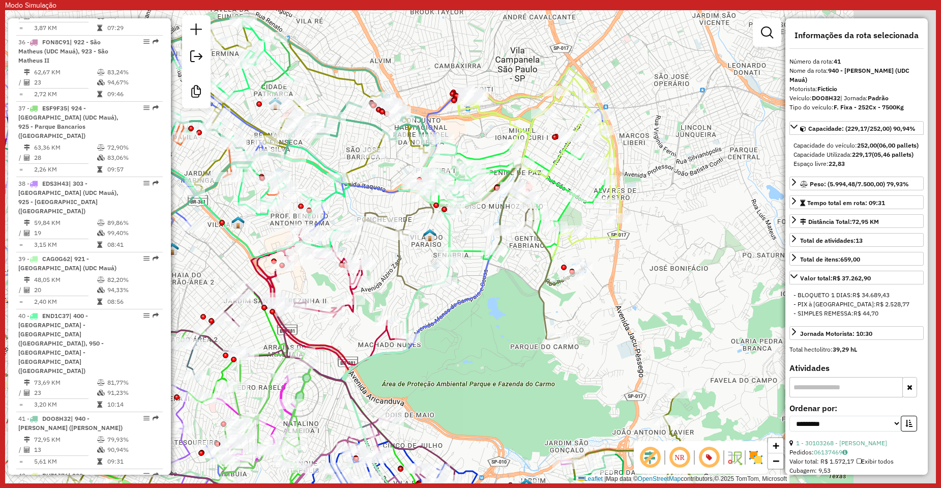
drag, startPoint x: 652, startPoint y: 334, endPoint x: 509, endPoint y: 311, distance: 144.2
click at [510, 312] on div "Janela de atendimento Grade de atendimento Capacidade Transportadoras Veículos …" at bounding box center [470, 246] width 931 height 473
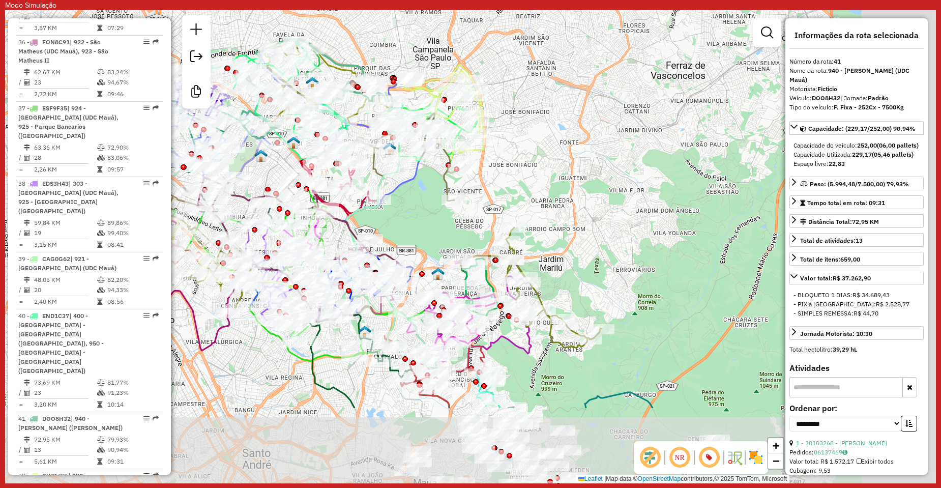
drag, startPoint x: 613, startPoint y: 274, endPoint x: 564, endPoint y: 190, distance: 96.7
click at [564, 190] on div "Janela de atendimento Grade de atendimento Capacidade Transportadoras Veículos …" at bounding box center [470, 246] width 931 height 473
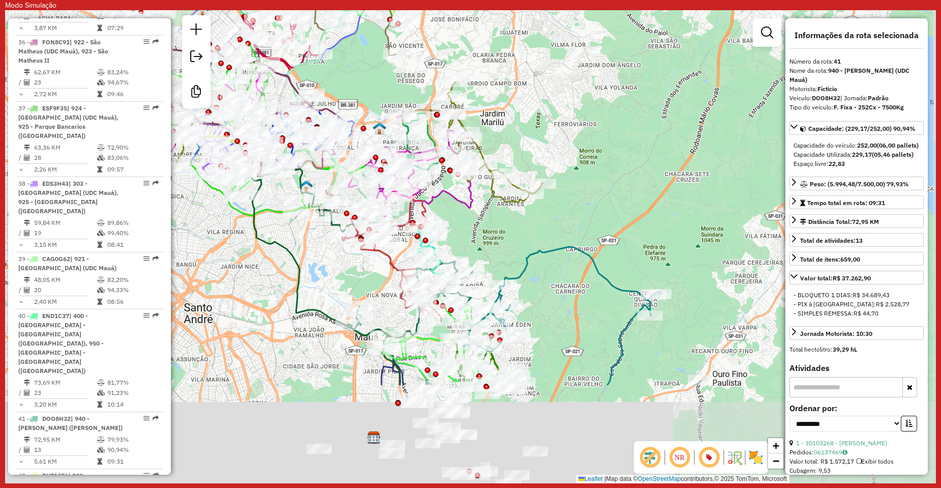
drag, startPoint x: 591, startPoint y: 380, endPoint x: 533, endPoint y: 232, distance: 159.1
click at [533, 233] on div "Janela de atendimento Grade de atendimento Capacidade Transportadoras Veículos …" at bounding box center [470, 246] width 931 height 473
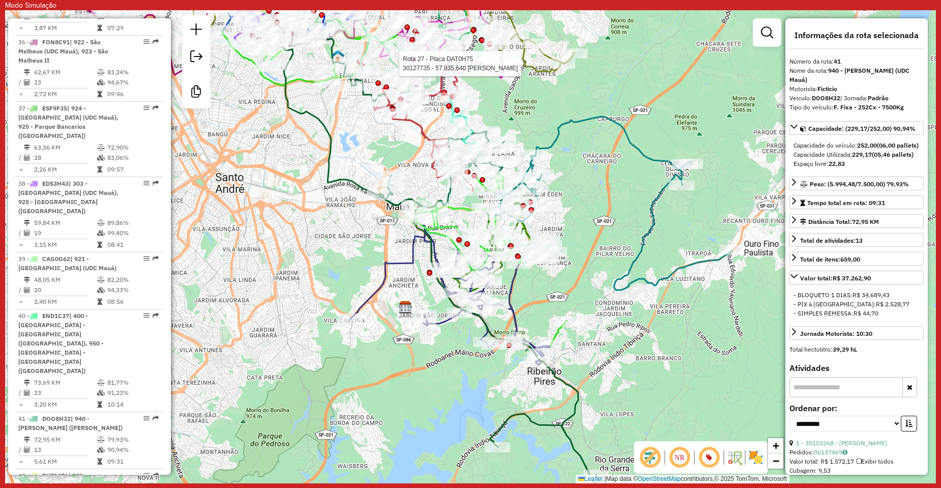
click at [374, 289] on icon at bounding box center [449, 294] width 199 height 140
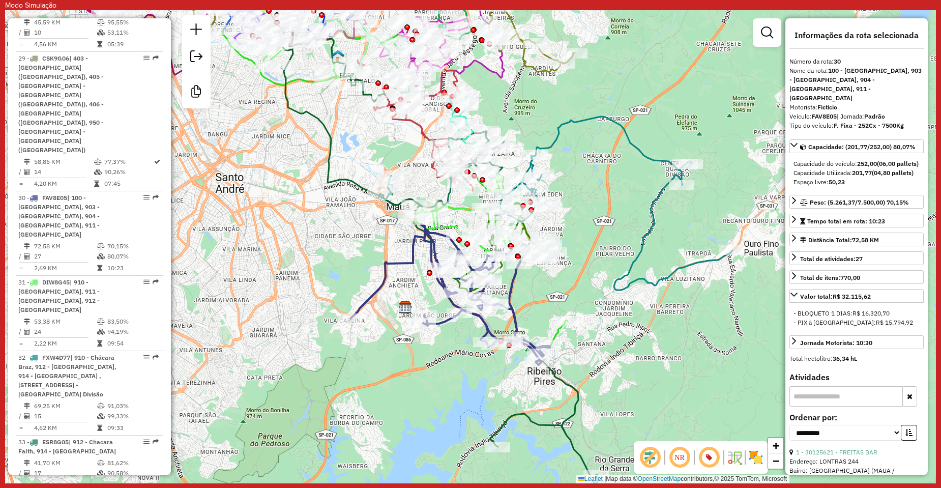
scroll to position [2369, 0]
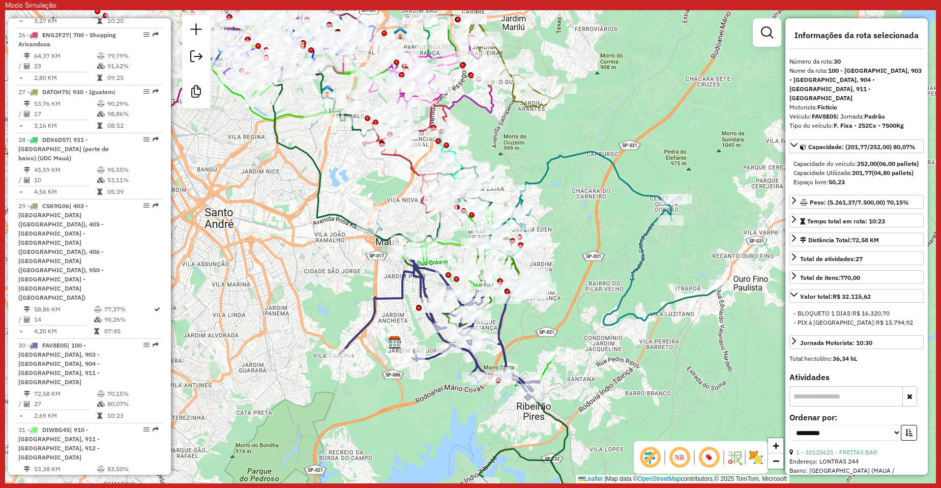
click at [586, 326] on div "Janela de atendimento Grade de atendimento Capacidade Transportadoras Veículos …" at bounding box center [470, 246] width 931 height 473
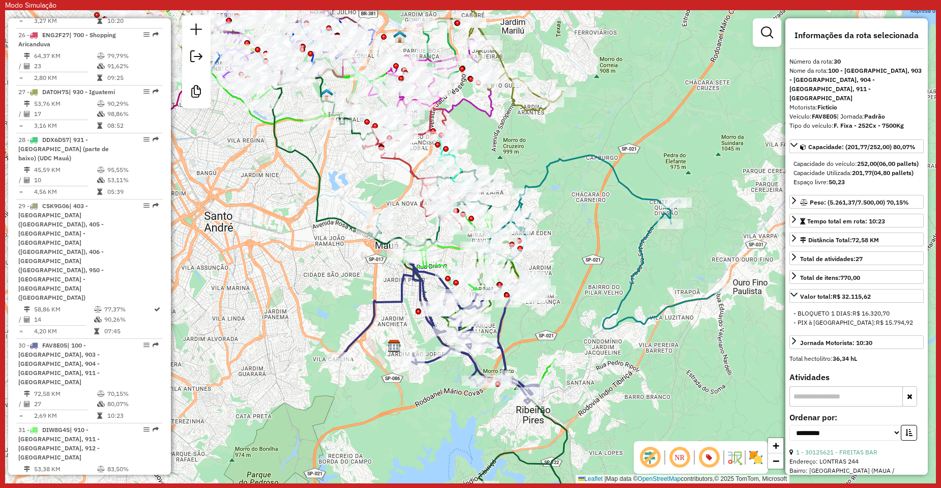
click at [436, 264] on icon at bounding box center [469, 274] width 150 height 69
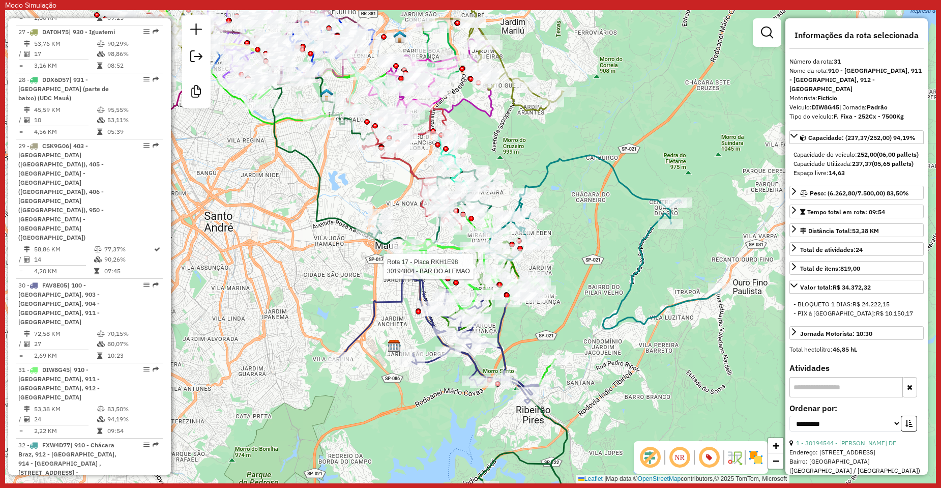
scroll to position [2444, 0]
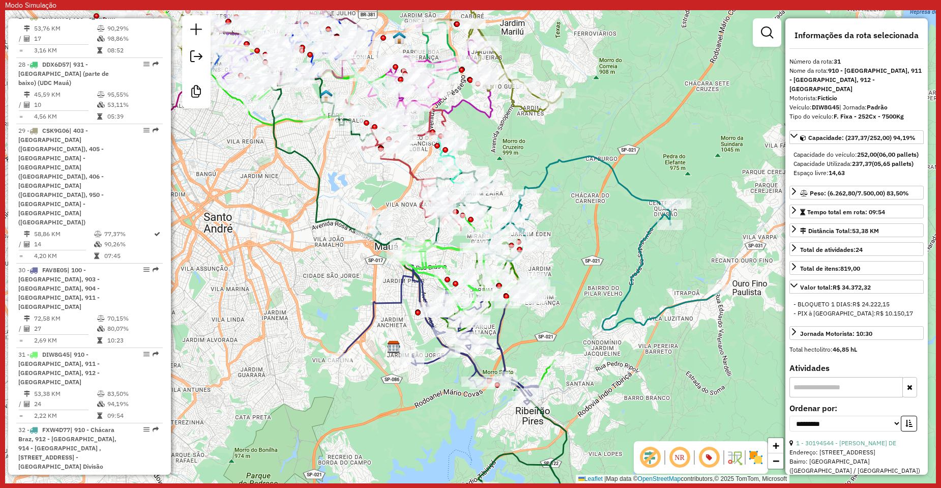
drag, startPoint x: 565, startPoint y: 264, endPoint x: 549, endPoint y: 292, distance: 32.3
click at [549, 292] on div "Janela de atendimento Grade de atendimento Capacidade Transportadoras Veículos …" at bounding box center [470, 246] width 931 height 473
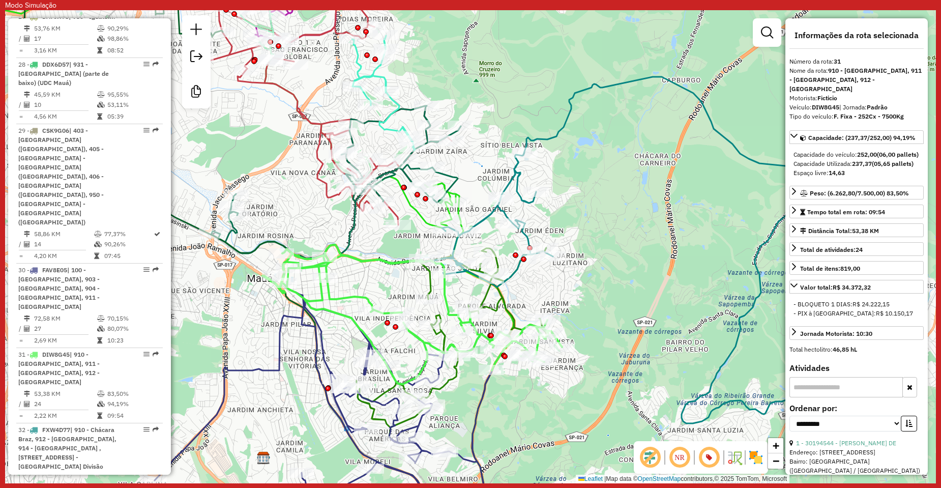
click at [481, 293] on icon at bounding box center [454, 345] width 196 height 195
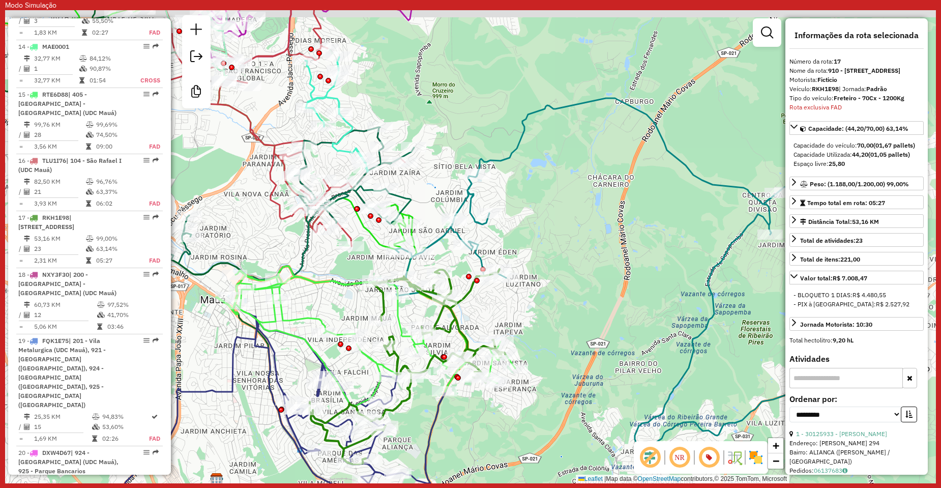
drag, startPoint x: 557, startPoint y: 297, endPoint x: 524, endPoint y: 310, distance: 36.3
click at [524, 310] on div "Janela de atendimento Grade de atendimento Capacidade Transportadoras Veículos …" at bounding box center [470, 246] width 931 height 473
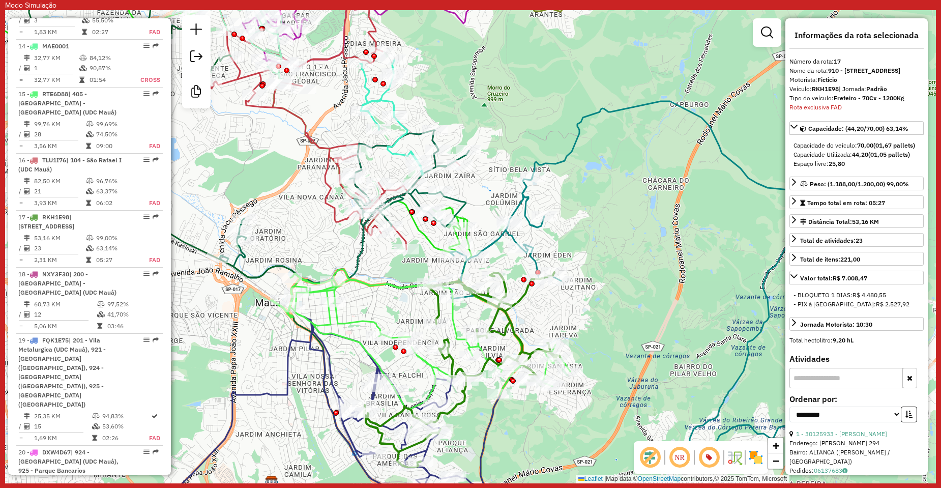
click at [405, 238] on icon at bounding box center [315, 118] width 287 height 261
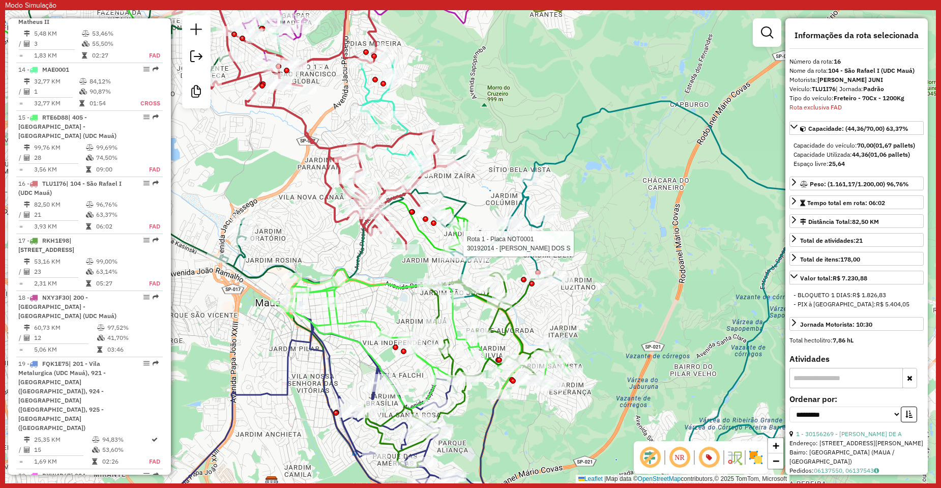
scroll to position [1461, 0]
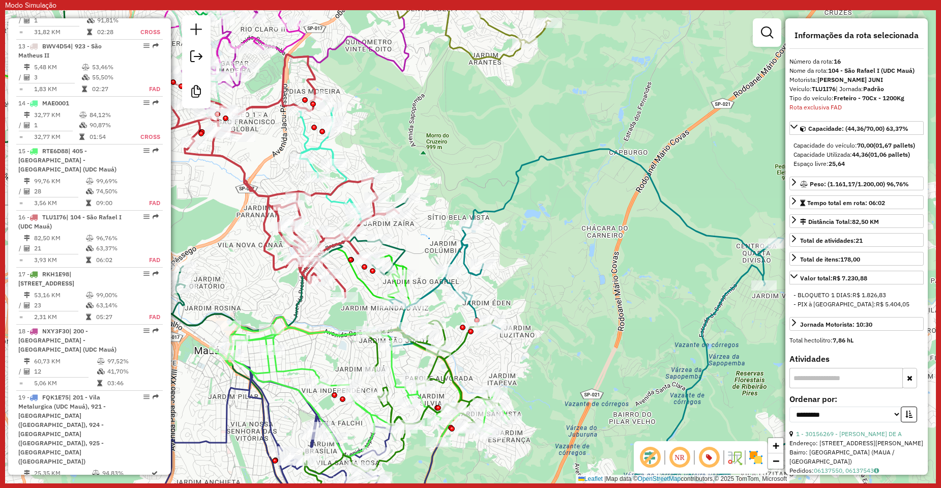
drag, startPoint x: 647, startPoint y: 244, endPoint x: 586, endPoint y: 291, distance: 77.5
click at [586, 291] on div "Janela de atendimento Grade de atendimento Capacidade Transportadoras Veículos …" at bounding box center [470, 246] width 931 height 473
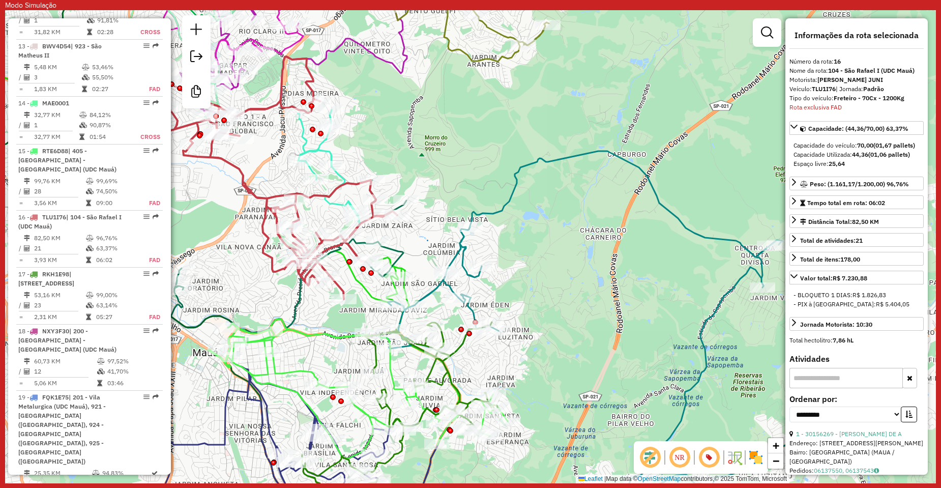
drag, startPoint x: 586, startPoint y: 287, endPoint x: 566, endPoint y: 301, distance: 24.7
click at [566, 301] on div "Janela de atendimento Grade de atendimento Capacidade Transportadoras Veículos …" at bounding box center [470, 246] width 931 height 473
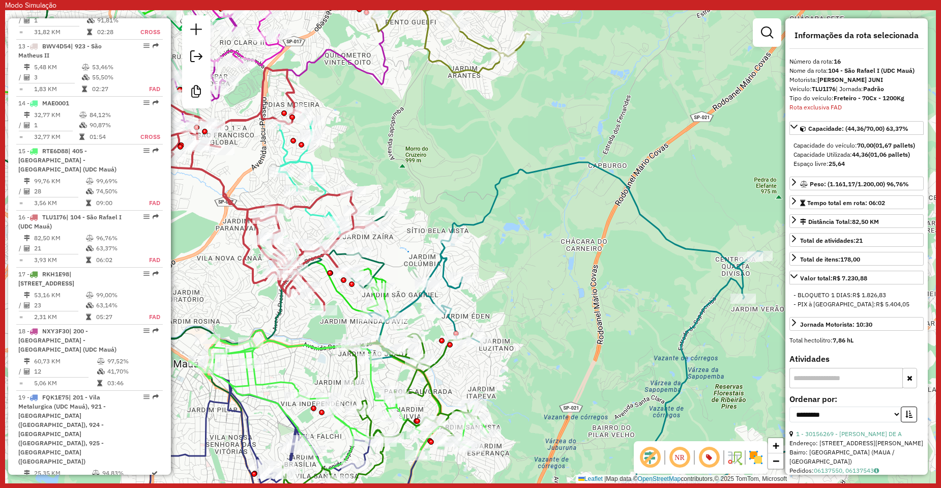
click at [440, 258] on icon at bounding box center [602, 335] width 485 height 346
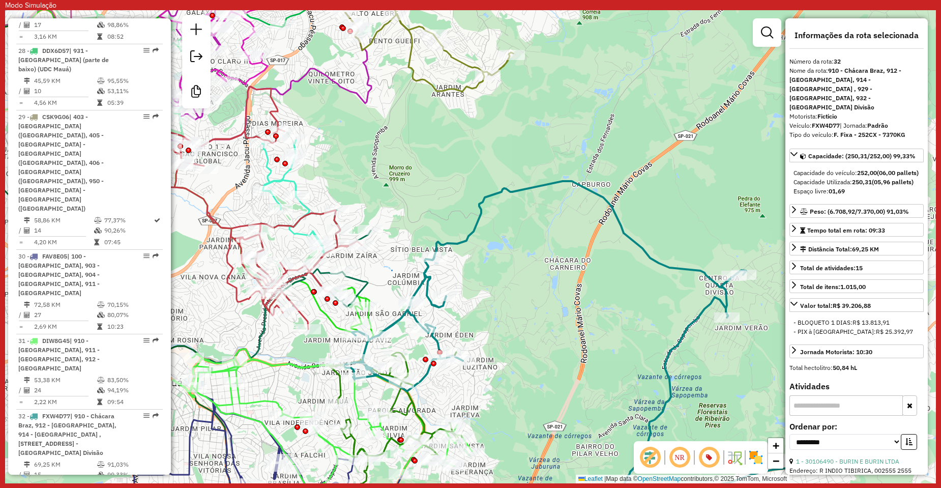
drag, startPoint x: 493, startPoint y: 275, endPoint x: 476, endPoint y: 293, distance: 25.2
click at [476, 293] on div "Janela de atendimento Grade de atendimento Capacidade Transportadoras Veículos …" at bounding box center [470, 246] width 931 height 473
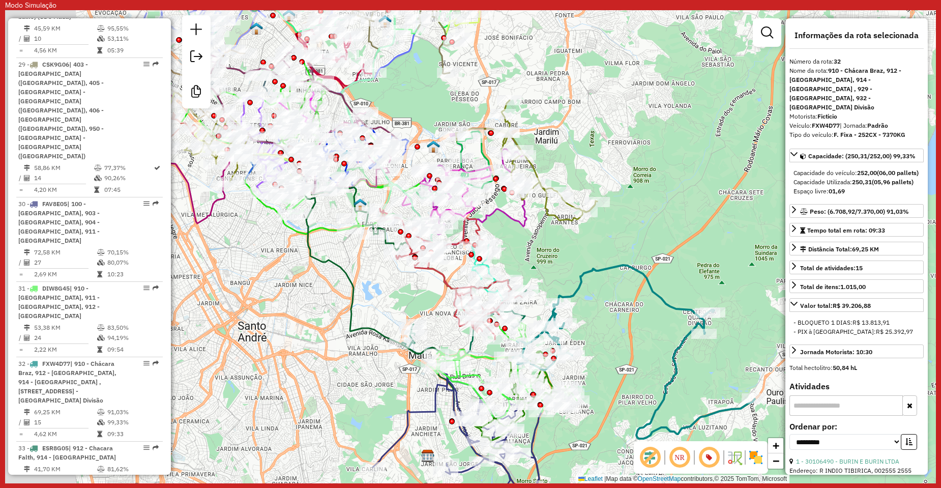
drag, startPoint x: 453, startPoint y: 246, endPoint x: 565, endPoint y: 265, distance: 113.5
click at [565, 265] on div "Janela de atendimento Grade de atendimento Capacidade Transportadoras Veículos …" at bounding box center [470, 246] width 931 height 473
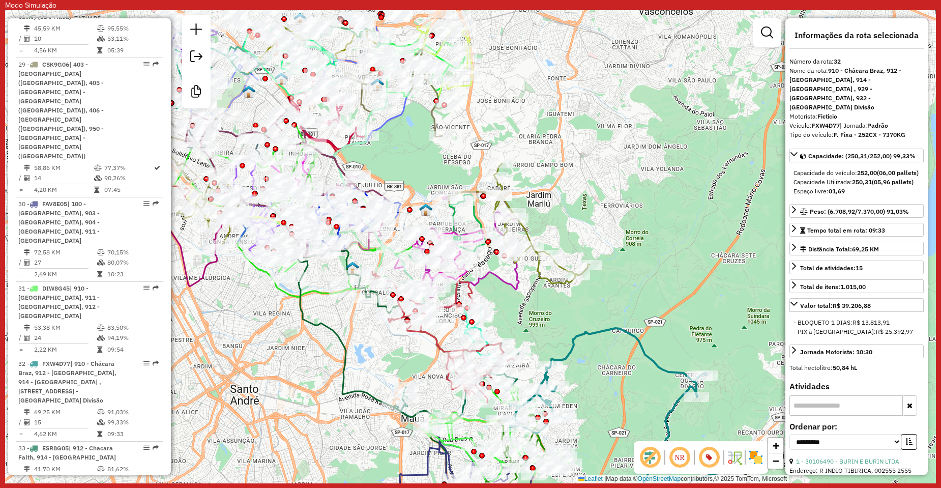
drag, startPoint x: 616, startPoint y: 305, endPoint x: 608, endPoint y: 368, distance: 63.5
click at [608, 368] on div "Janela de atendimento Grade de atendimento Capacidade Transportadoras Veículos …" at bounding box center [470, 246] width 931 height 473
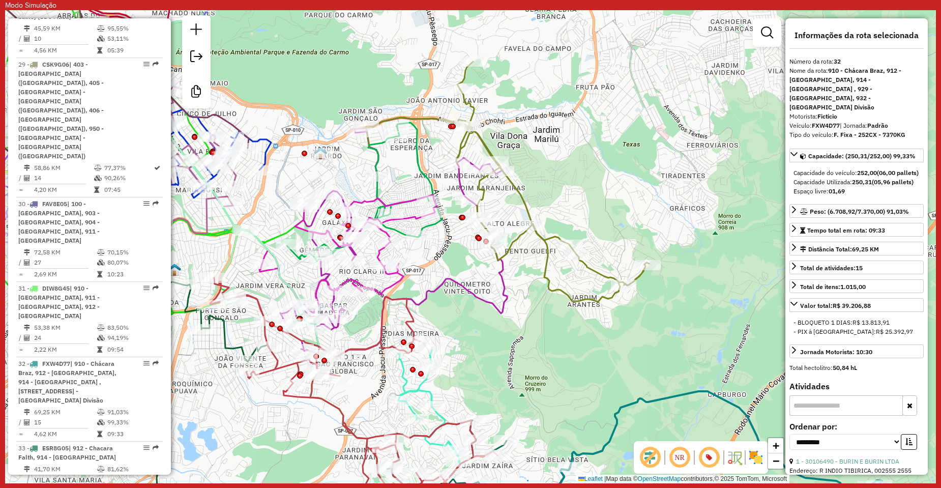
click at [521, 241] on icon at bounding box center [507, 182] width 283 height 240
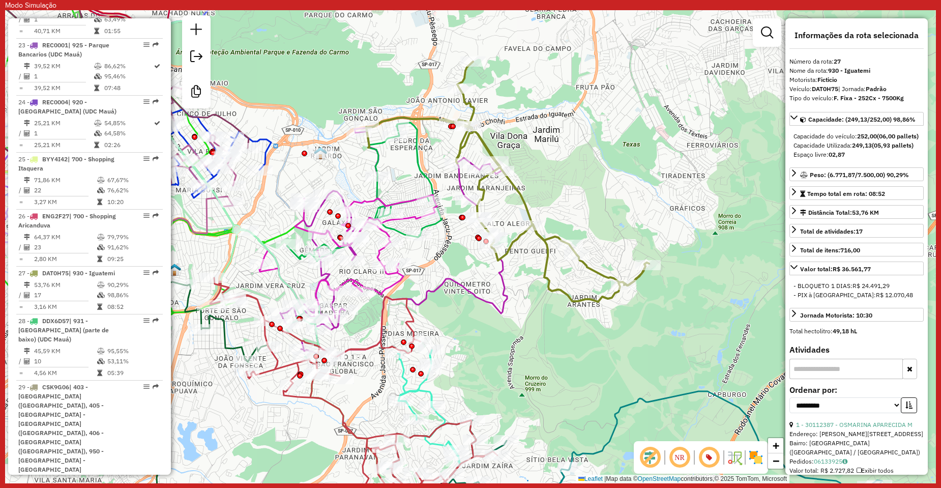
scroll to position [2170, 0]
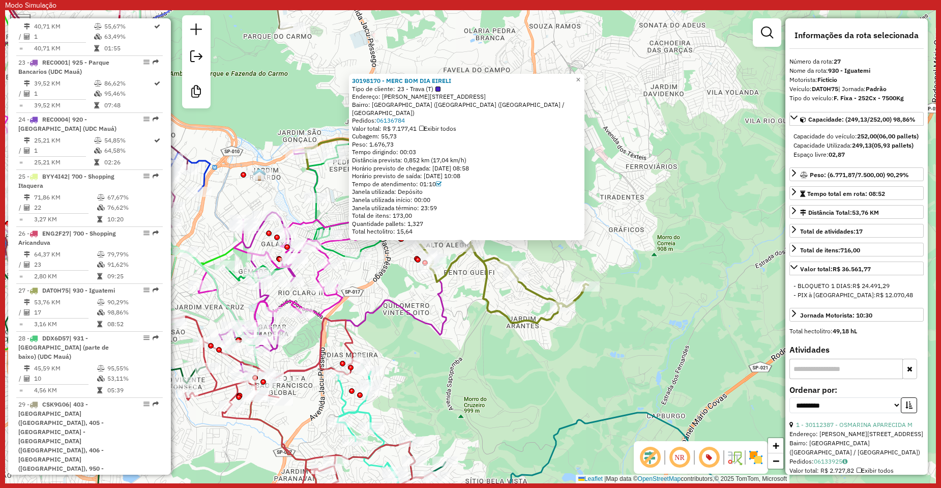
click at [441, 185] on icon at bounding box center [439, 184] width 6 height 6
click at [394, 186] on div "Tempo de atendimento: 01:10" at bounding box center [466, 184] width 229 height 8
click at [471, 314] on div "30198170 - MERC BOM DIA EIRELI Tipo de cliente: 23 - Trava (T) Endereço: R BENT…" at bounding box center [470, 246] width 931 height 473
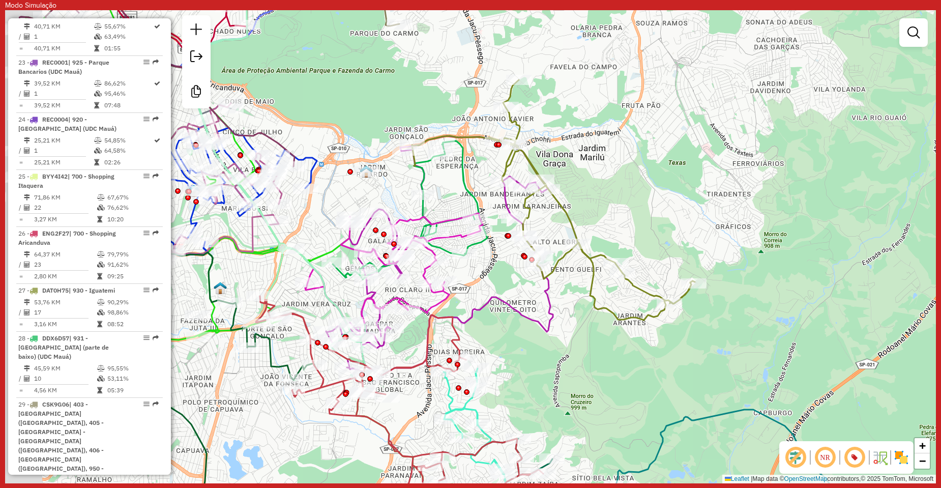
drag, startPoint x: 410, startPoint y: 291, endPoint x: 518, endPoint y: 287, distance: 108.4
click at [519, 289] on div "Janela de atendimento Grade de atendimento Capacidade Transportadoras Veículos …" at bounding box center [470, 246] width 931 height 473
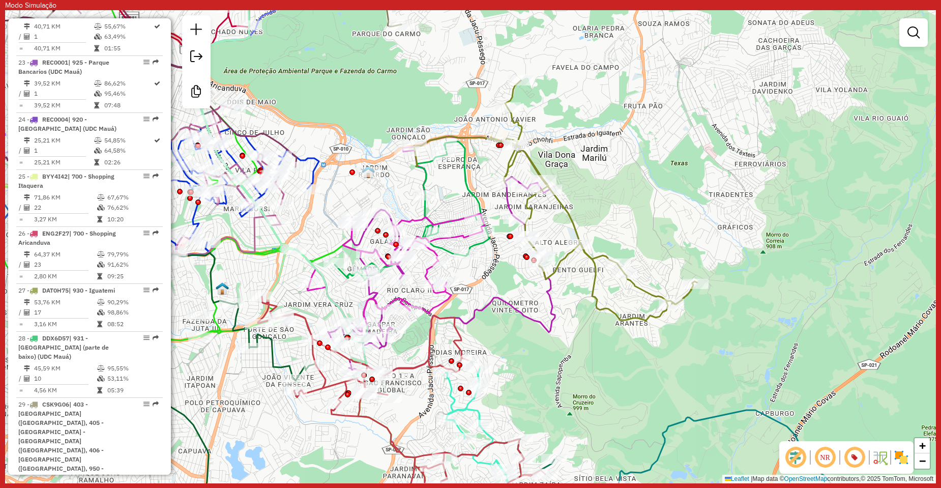
click at [575, 223] on icon at bounding box center [555, 200] width 283 height 240
select select "**********"
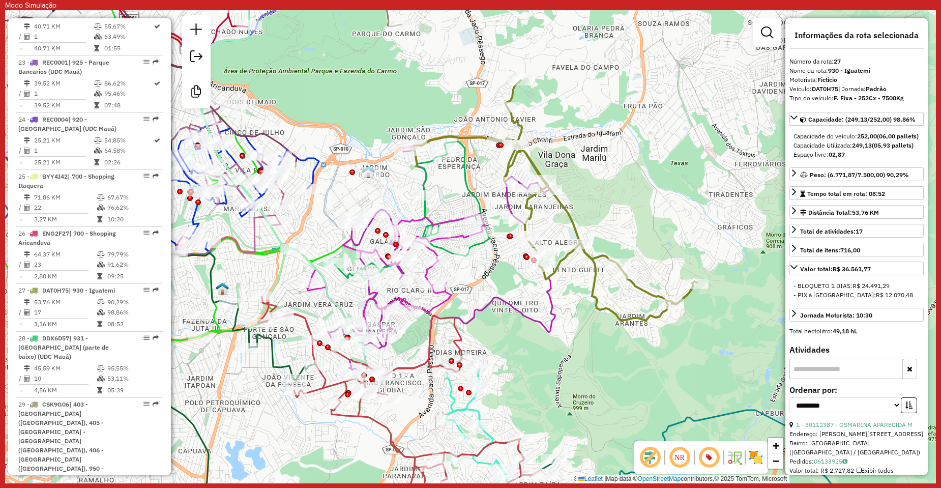
click at [479, 203] on icon at bounding box center [412, 210] width 155 height 138
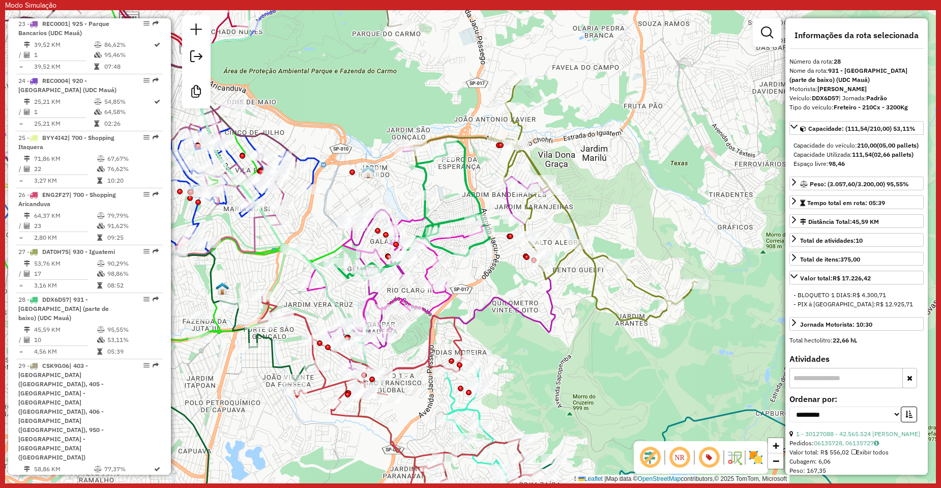
scroll to position [2218, 0]
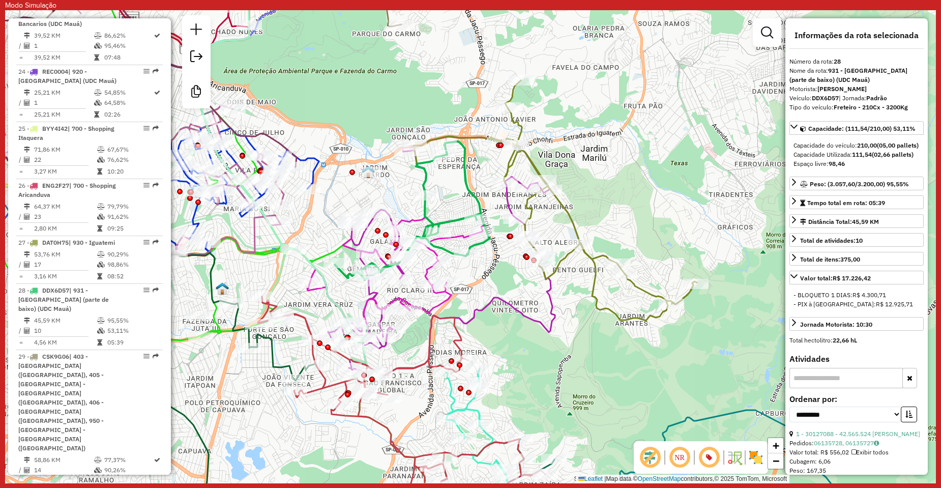
click at [432, 249] on icon at bounding box center [412, 210] width 155 height 138
click at [424, 272] on icon at bounding box center [396, 275] width 178 height 123
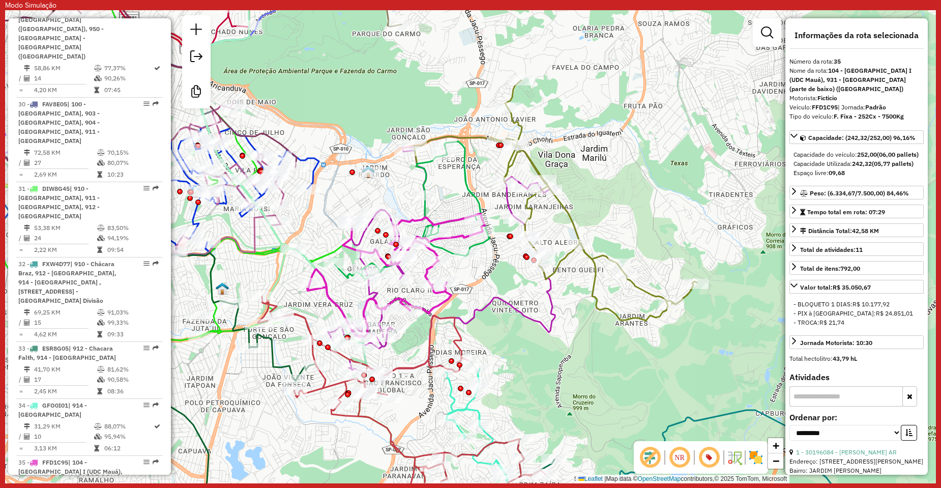
scroll to position [2708, 0]
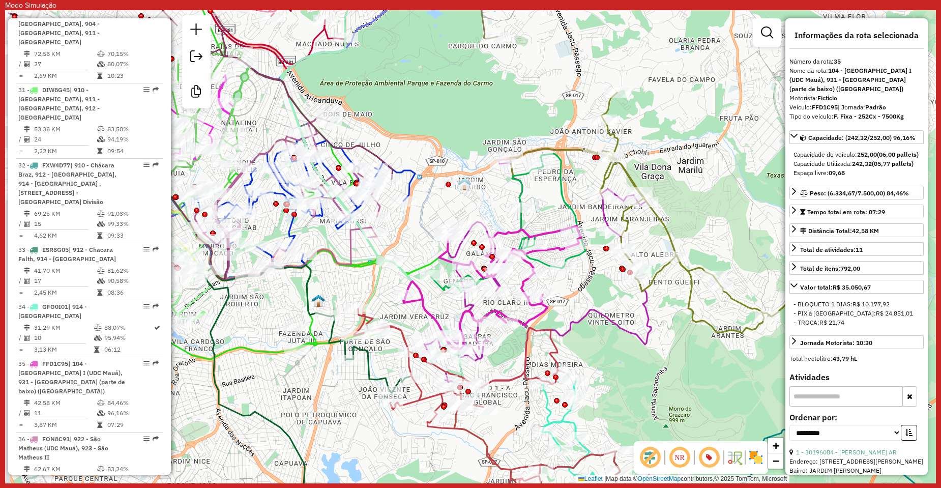
drag, startPoint x: 578, startPoint y: 283, endPoint x: 639, endPoint y: 290, distance: 62.0
click at [639, 290] on icon at bounding box center [651, 213] width 283 height 240
click at [427, 261] on icon at bounding box center [273, 259] width 722 height 544
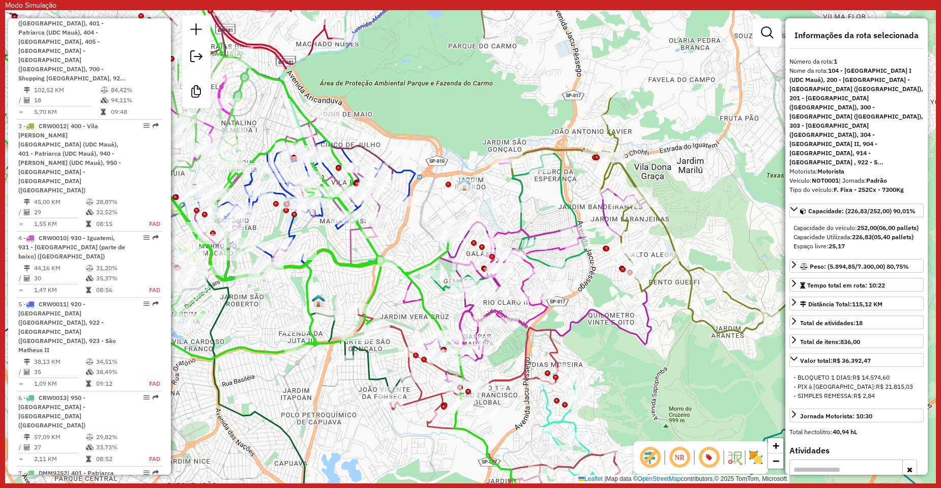
scroll to position [479, 0]
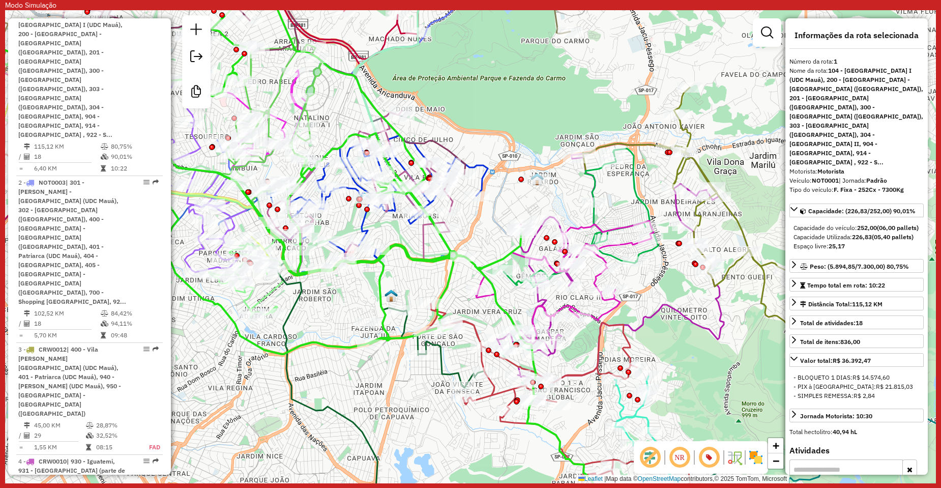
drag, startPoint x: 407, startPoint y: 261, endPoint x: 481, endPoint y: 256, distance: 73.4
click at [481, 256] on div "Janela de atendimento Grade de atendimento Capacidade Transportadoras Veículos …" at bounding box center [470, 246] width 931 height 473
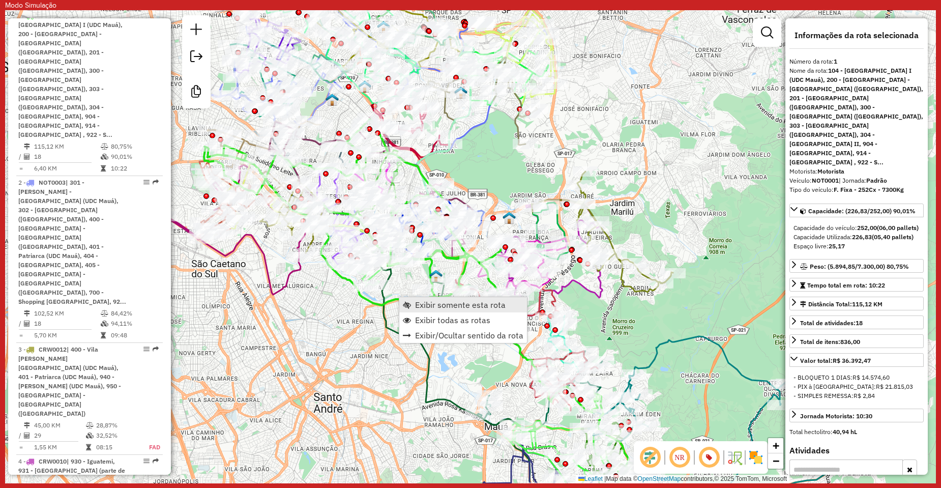
click at [440, 299] on link "Exibir somente esta rota" at bounding box center [463, 304] width 128 height 15
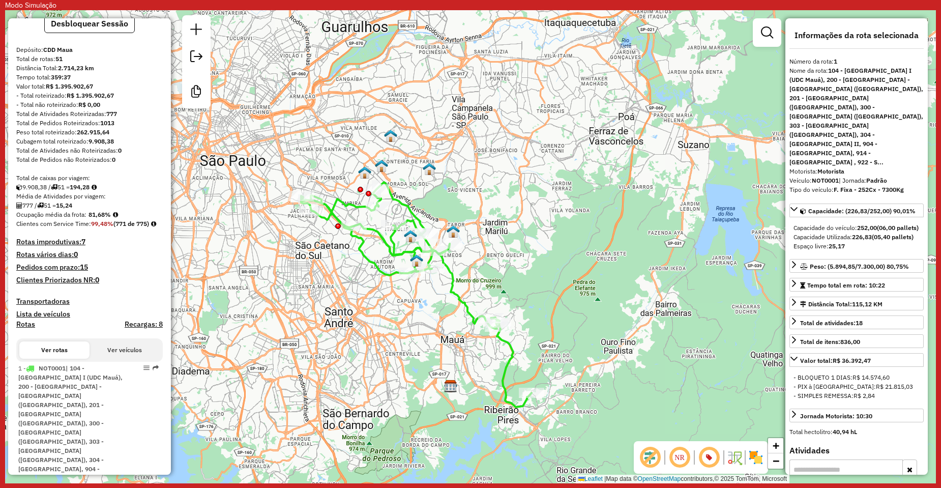
scroll to position [0, 0]
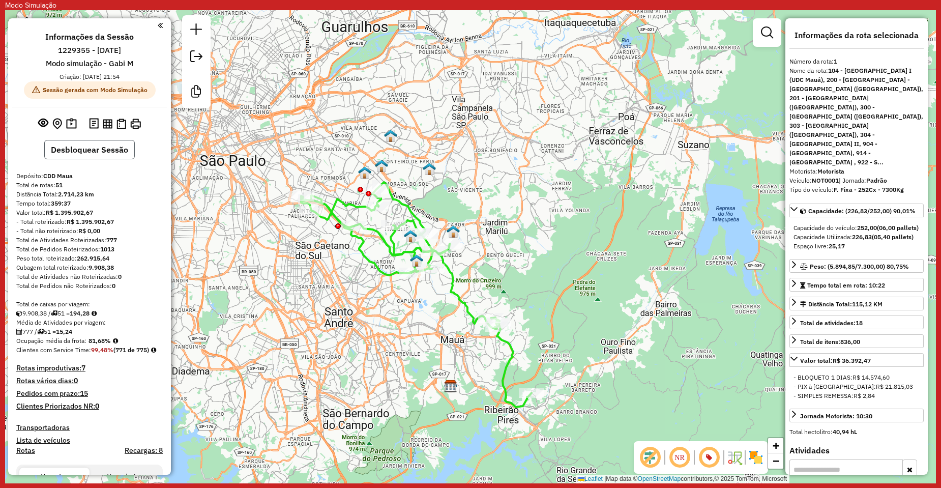
click at [90, 142] on button "Desbloquear Sessão" at bounding box center [89, 149] width 91 height 19
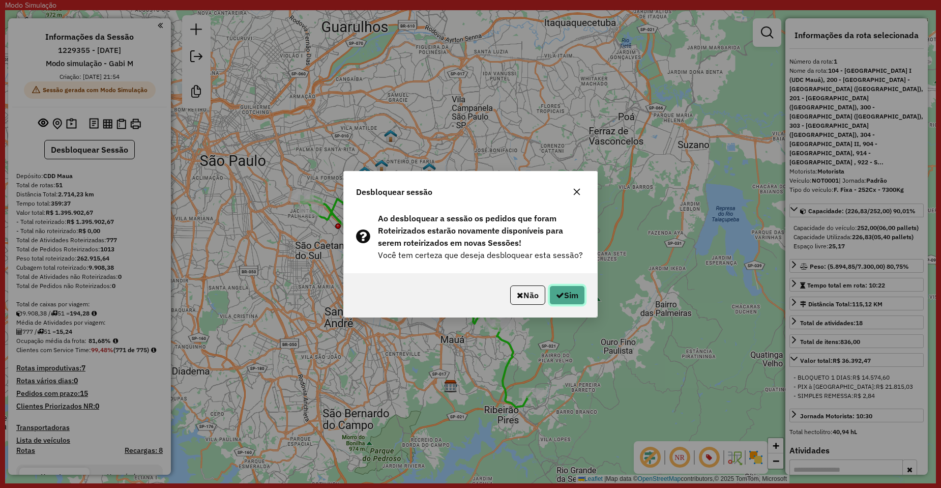
click at [556, 293] on icon "button" at bounding box center [560, 295] width 8 height 8
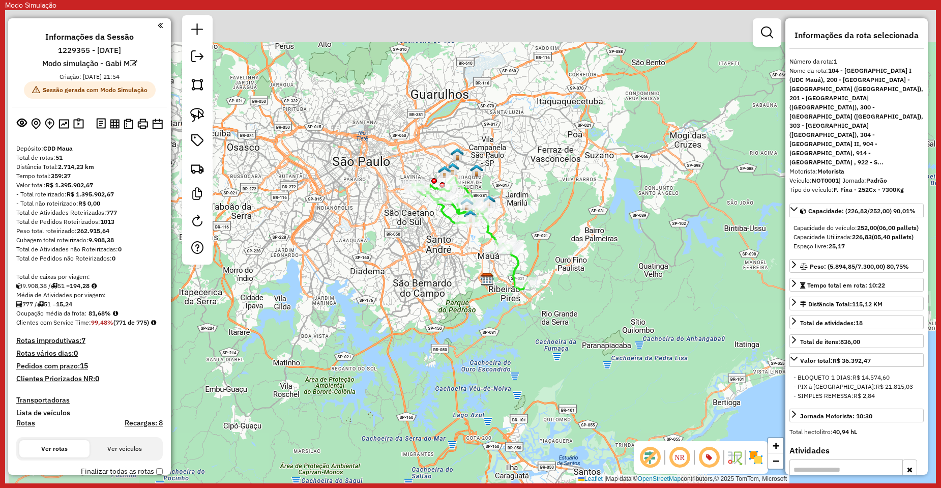
drag, startPoint x: 378, startPoint y: 249, endPoint x: 396, endPoint y: 319, distance: 73.0
click at [396, 319] on div "Janela de atendimento Grade de atendimento Capacidade Transportadoras Veículos …" at bounding box center [470, 246] width 931 height 473
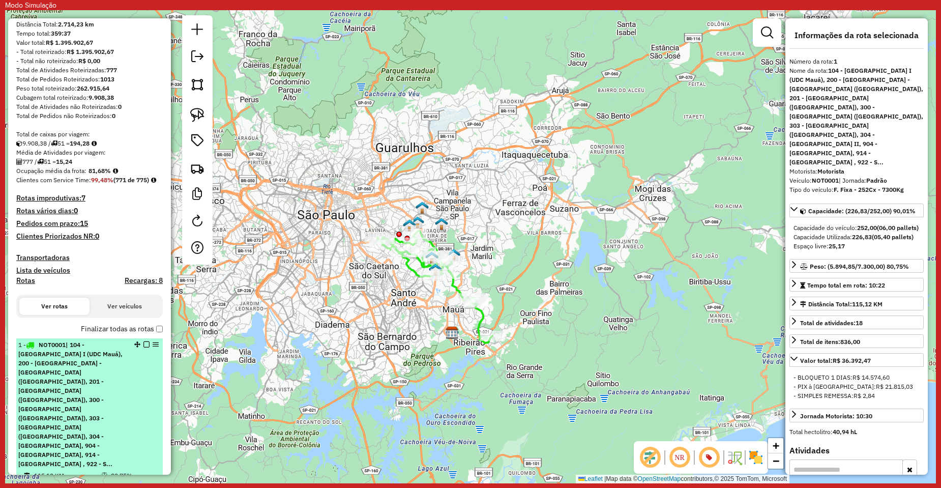
scroll to position [153, 0]
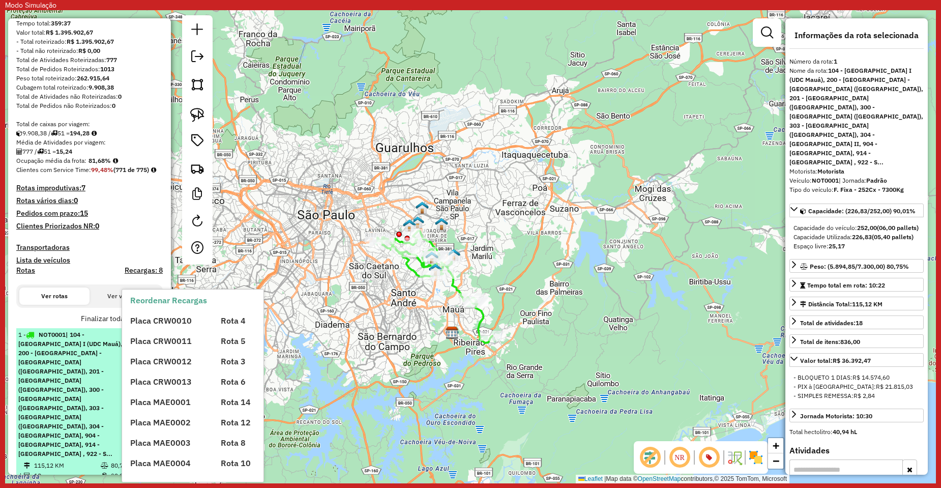
click at [157, 326] on span "Placa CRW0010" at bounding box center [161, 320] width 62 height 10
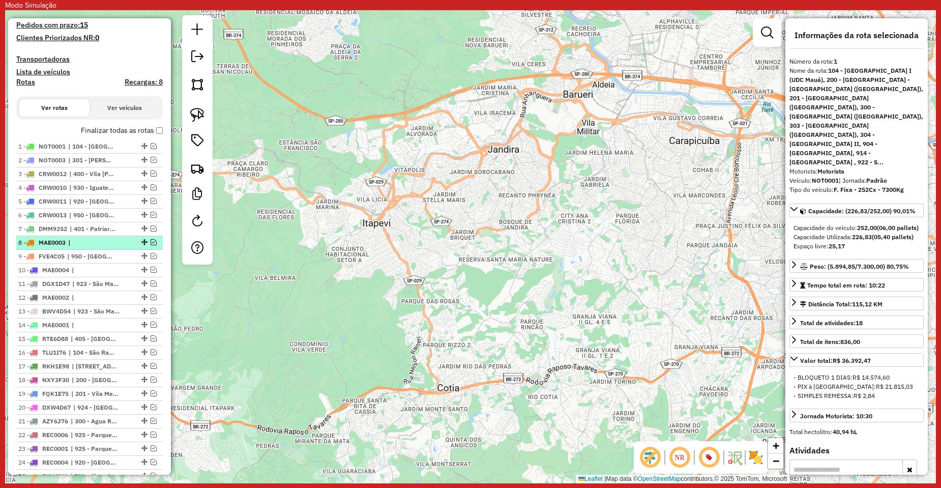
scroll to position [356, 0]
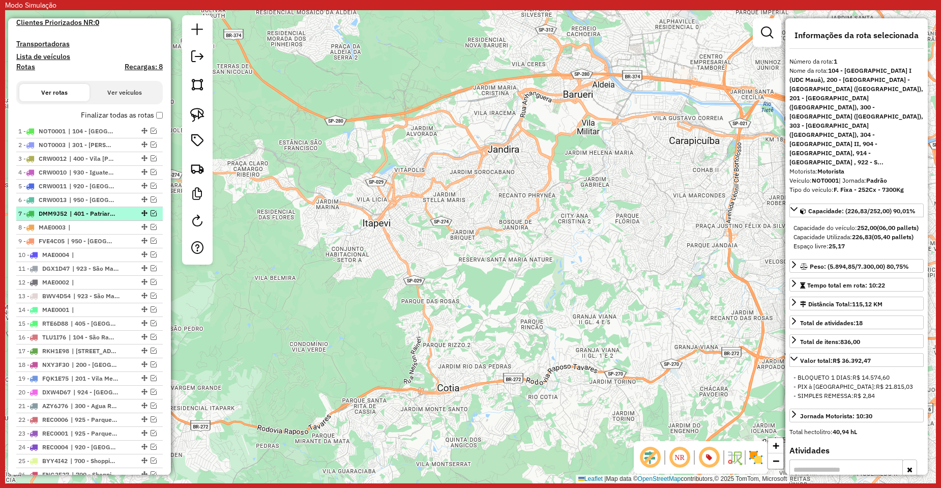
click at [151, 216] on em at bounding box center [154, 213] width 6 height 6
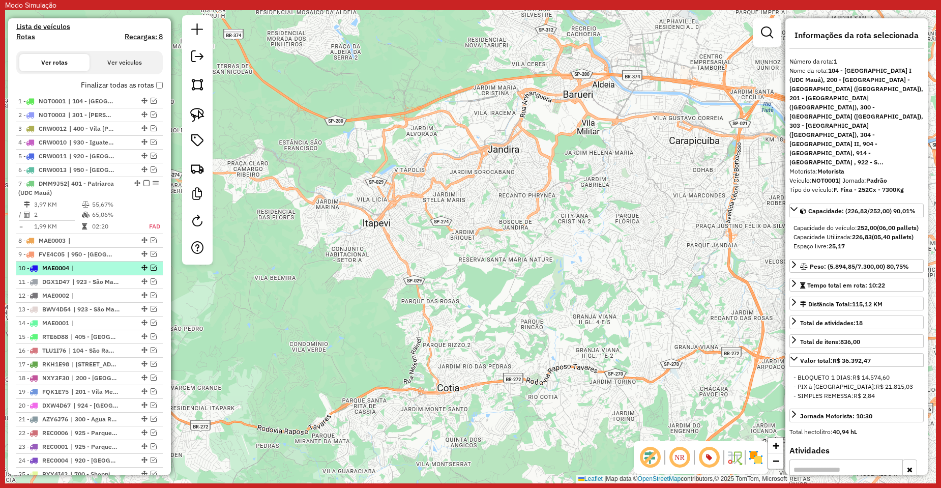
scroll to position [407, 0]
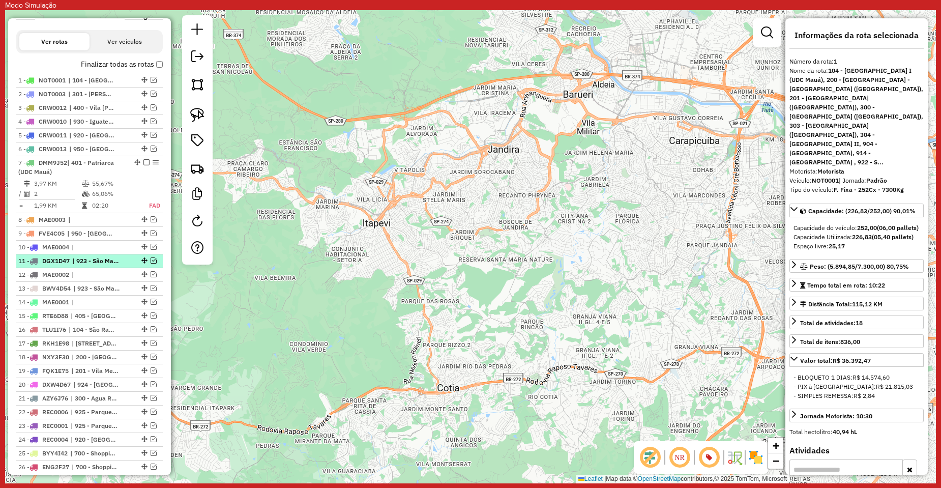
click at [151, 263] on em at bounding box center [154, 260] width 6 height 6
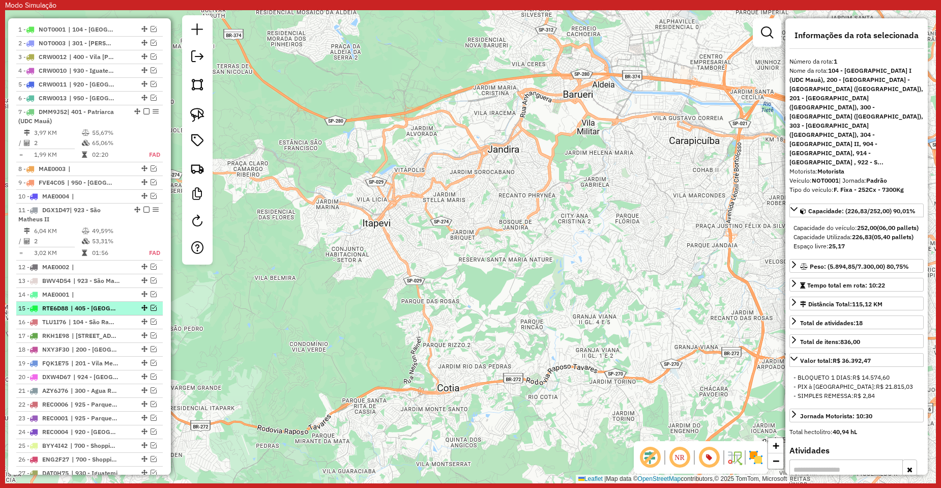
scroll to position [509, 0]
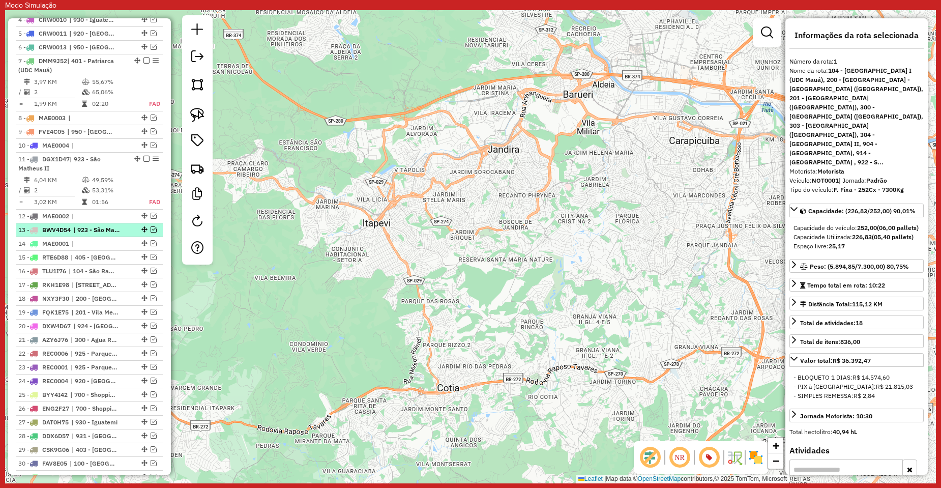
click at [151, 232] on em at bounding box center [154, 229] width 6 height 6
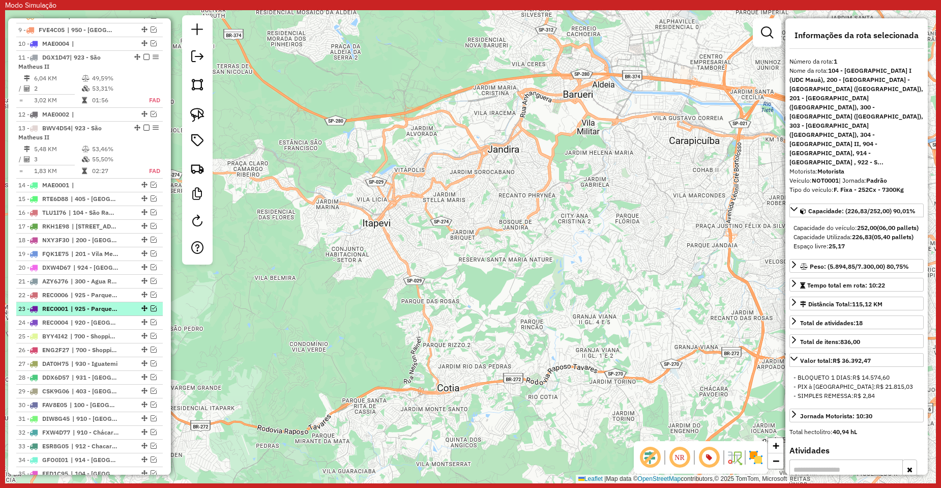
scroll to position [661, 0]
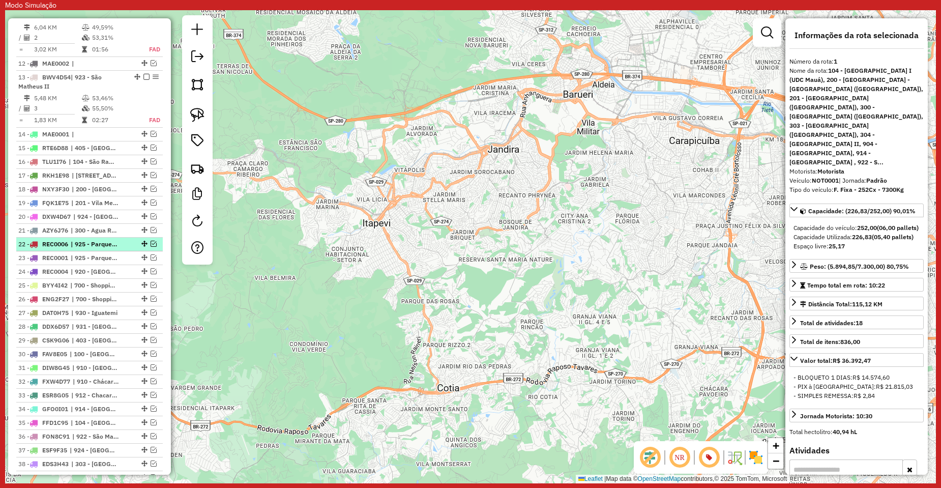
click at [151, 247] on em at bounding box center [154, 244] width 6 height 6
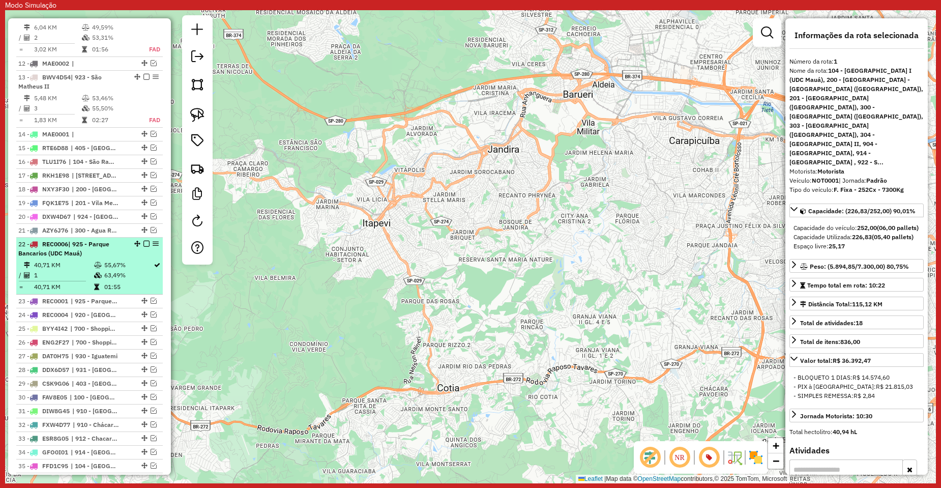
scroll to position [712, 0]
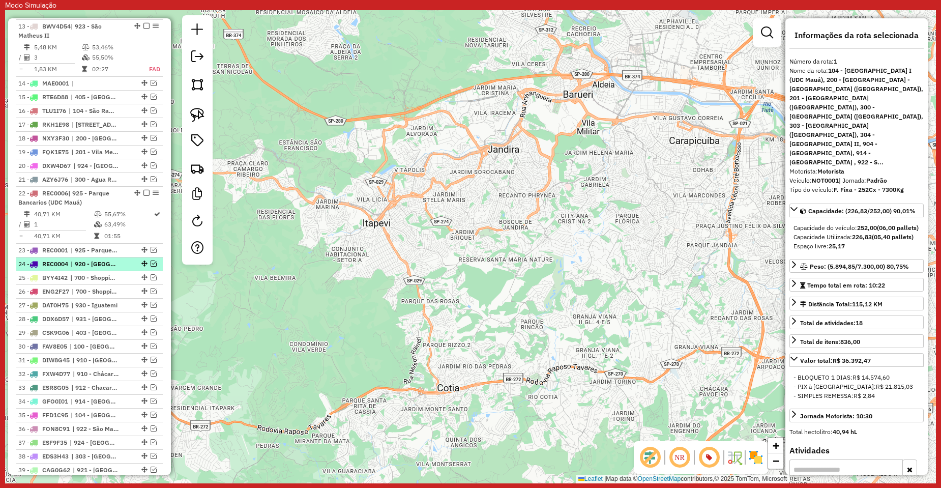
click at [151, 267] on em at bounding box center [154, 263] width 6 height 6
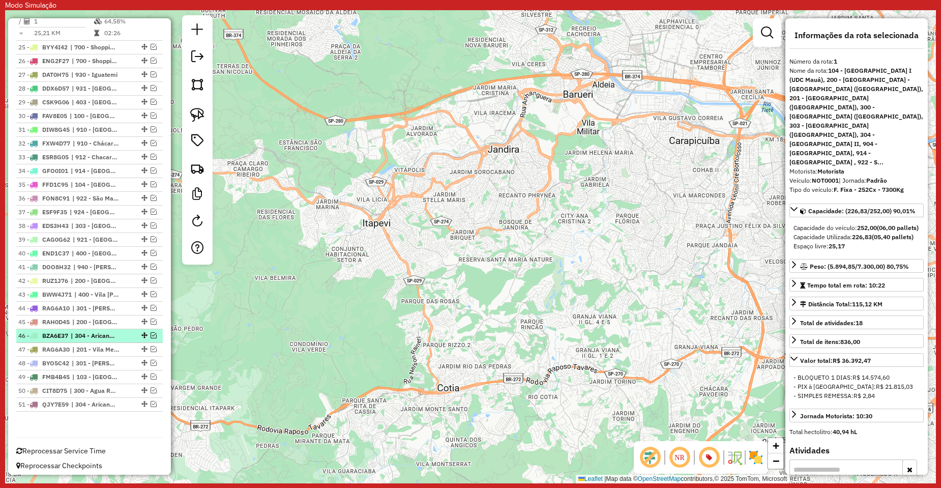
scroll to position [999, 0]
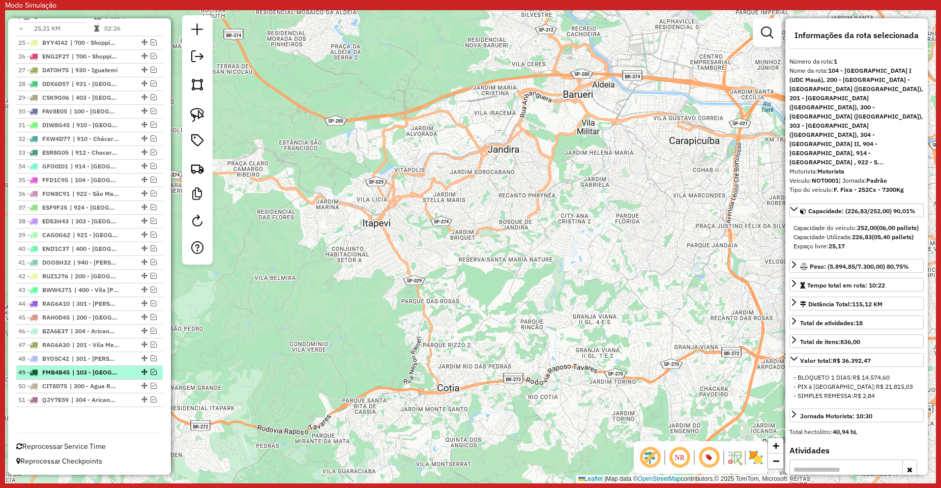
click at [151, 370] on em at bounding box center [154, 372] width 6 height 6
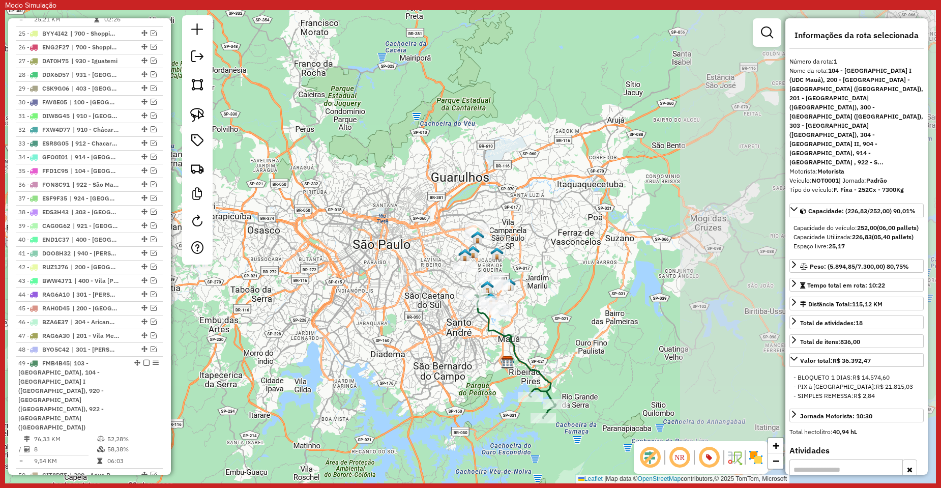
drag, startPoint x: 482, startPoint y: 313, endPoint x: 239, endPoint y: 279, distance: 245.0
click at [239, 279] on div "Janela de atendimento Grade de atendimento Capacidade Transportadoras Veículos …" at bounding box center [470, 246] width 931 height 473
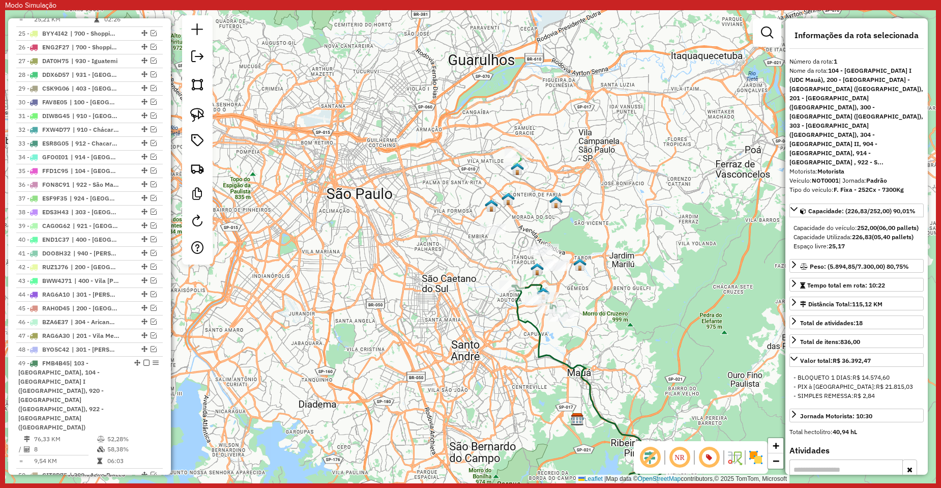
drag, startPoint x: 664, startPoint y: 244, endPoint x: 584, endPoint y: 267, distance: 82.6
click at [584, 267] on div "Janela de atendimento Grade de atendimento Capacidade Transportadoras Veículos …" at bounding box center [470, 246] width 931 height 473
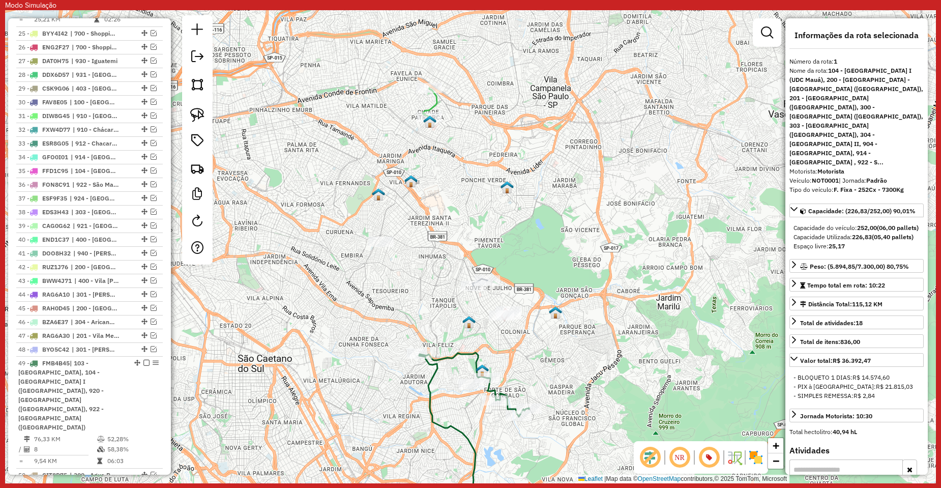
drag, startPoint x: 466, startPoint y: 219, endPoint x: 464, endPoint y: 225, distance: 6.9
click at [464, 225] on div "Janela de atendimento Grade de atendimento Capacidade Transportadoras Veículos …" at bounding box center [470, 246] width 931 height 473
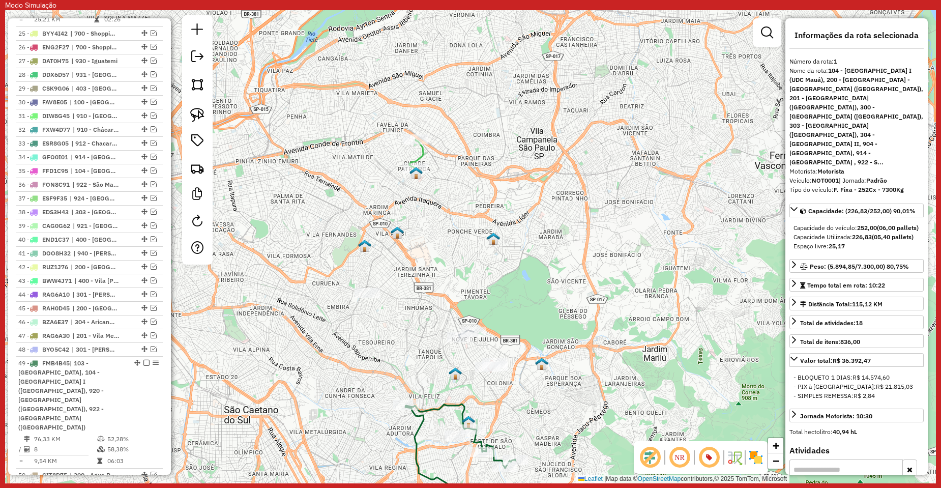
click at [422, 157] on icon at bounding box center [416, 153] width 14 height 28
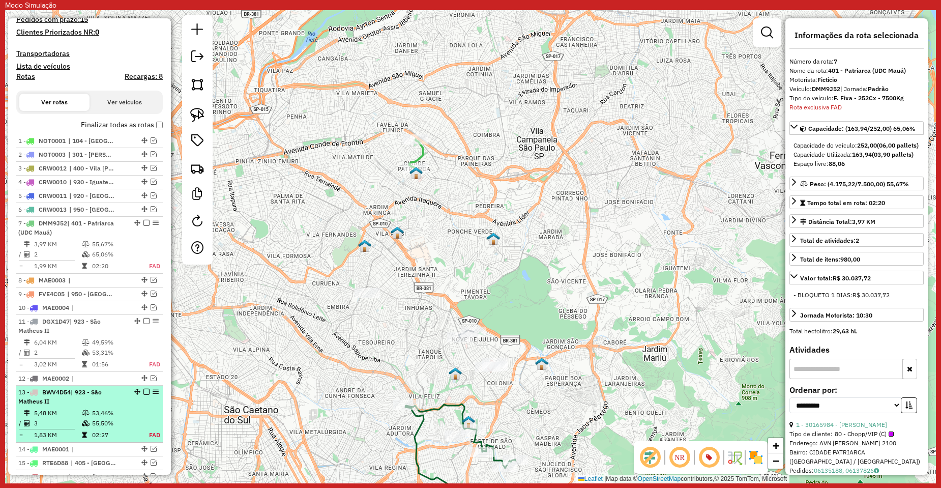
scroll to position [0, 0]
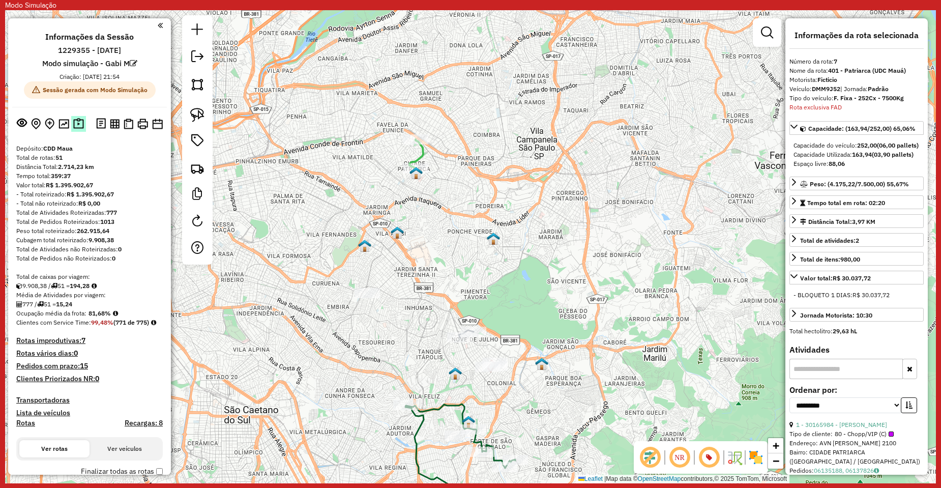
click at [77, 128] on img at bounding box center [78, 124] width 11 height 12
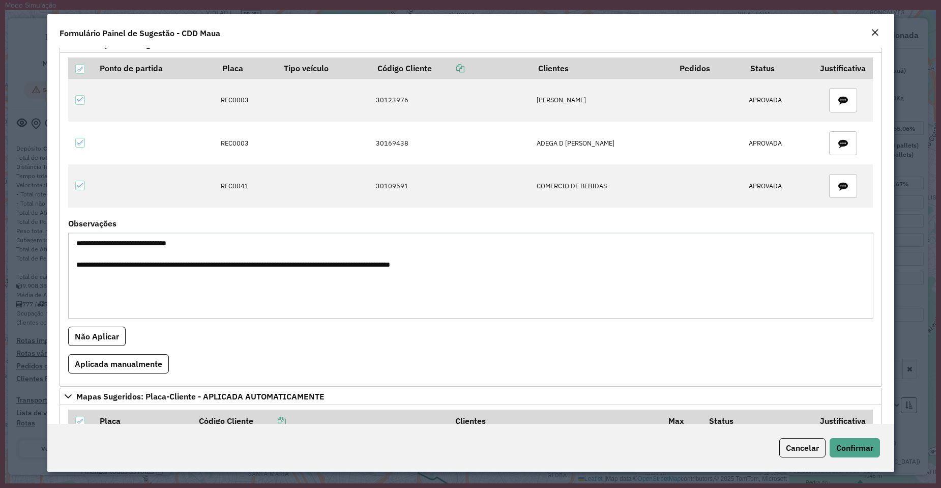
scroll to position [559, 0]
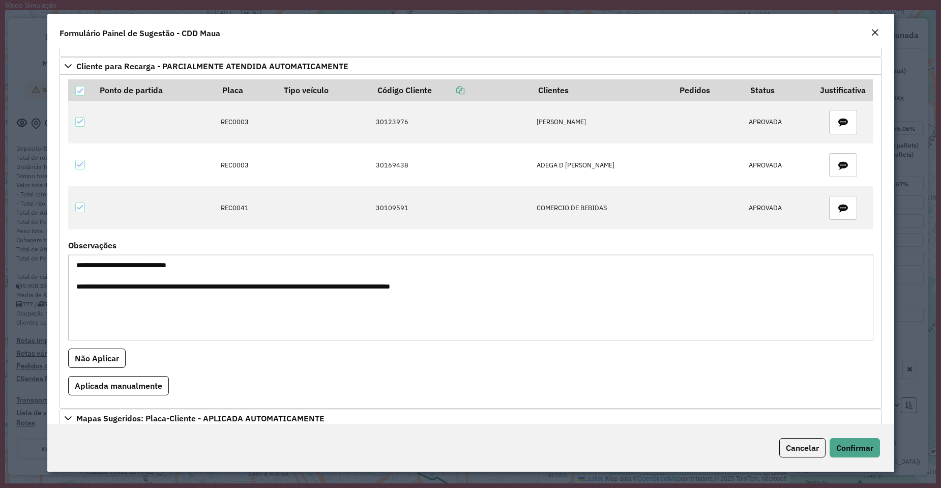
click at [109, 266] on textarea "**********" at bounding box center [470, 297] width 805 height 86
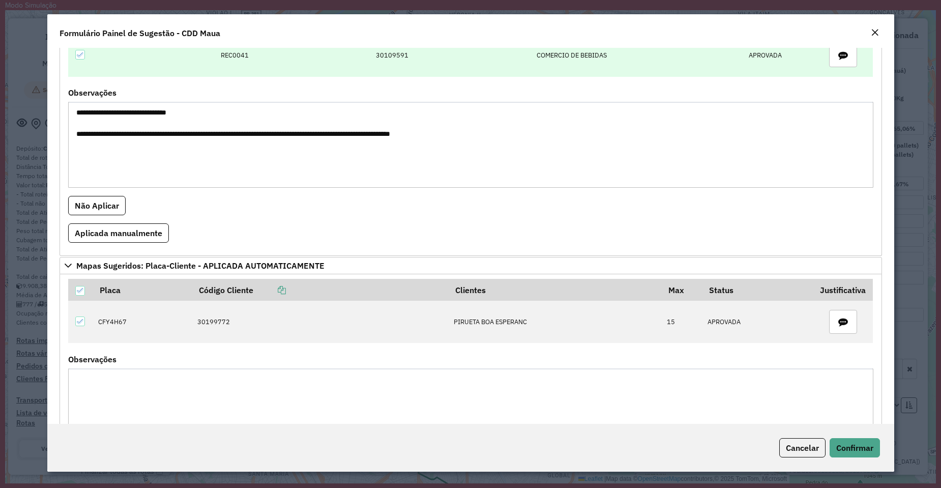
scroll to position [904, 0]
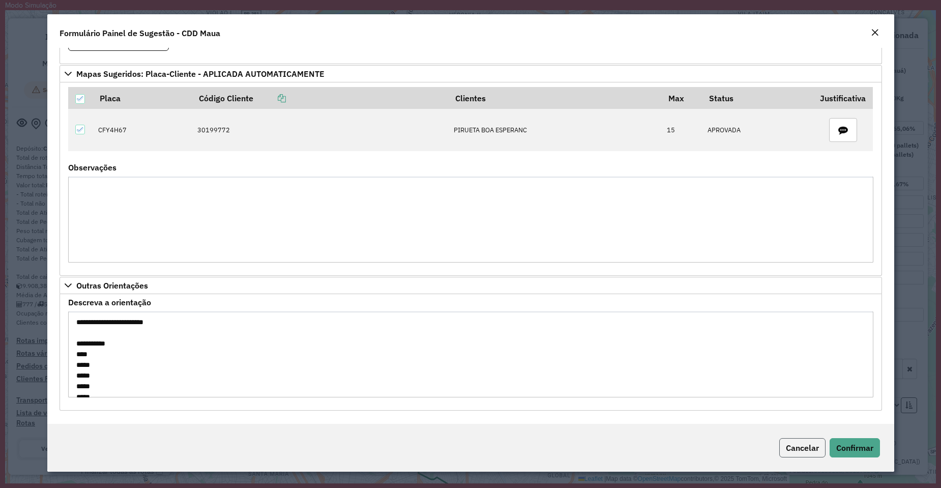
click at [790, 449] on span "Cancelar" at bounding box center [802, 447] width 33 height 10
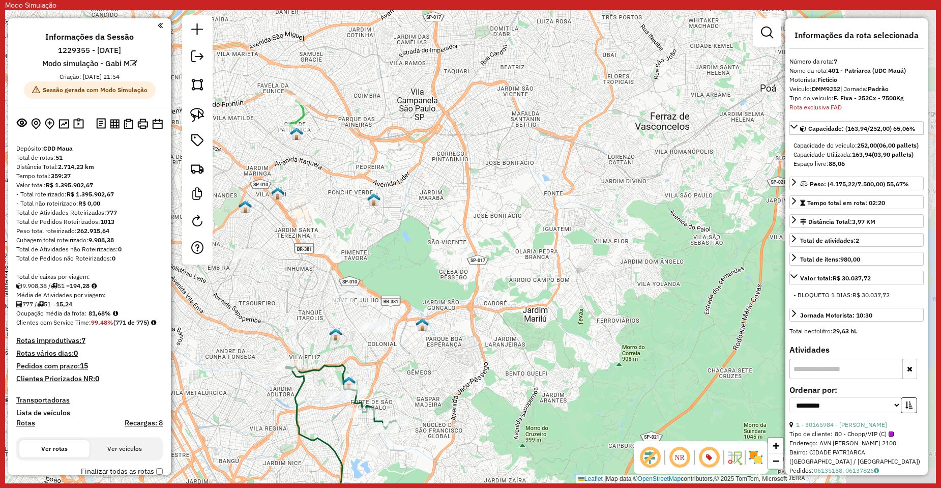
drag, startPoint x: 705, startPoint y: 258, endPoint x: 675, endPoint y: 126, distance: 135.1
click at [684, 121] on div "Janela de atendimento Grade de atendimento Capacidade Transportadoras Veículos …" at bounding box center [470, 246] width 931 height 473
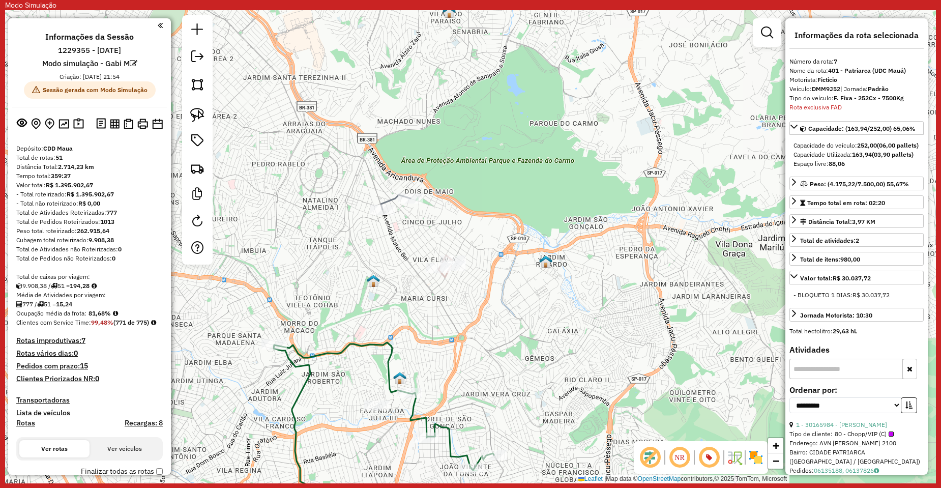
click at [393, 196] on icon at bounding box center [395, 202] width 29 height 15
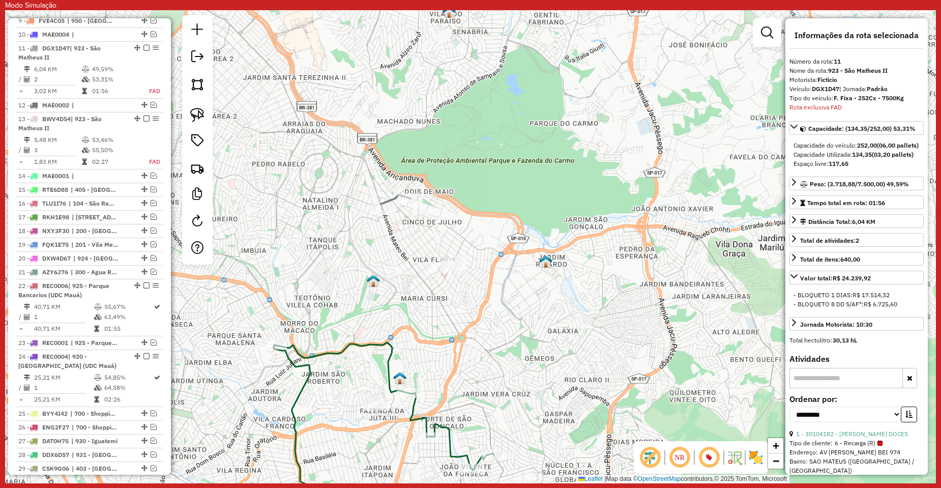
scroll to position [652, 0]
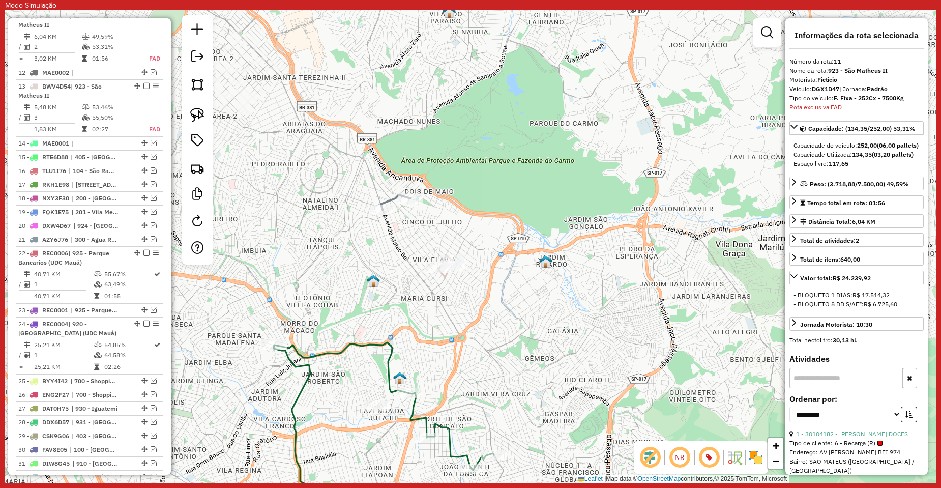
drag, startPoint x: 533, startPoint y: 214, endPoint x: 503, endPoint y: 220, distance: 30.6
click at [503, 220] on div "Rota 11 - Placa DGX1D47 30105428 - M D X SUPERMERCADO E Janela de atendimento G…" at bounding box center [470, 246] width 931 height 473
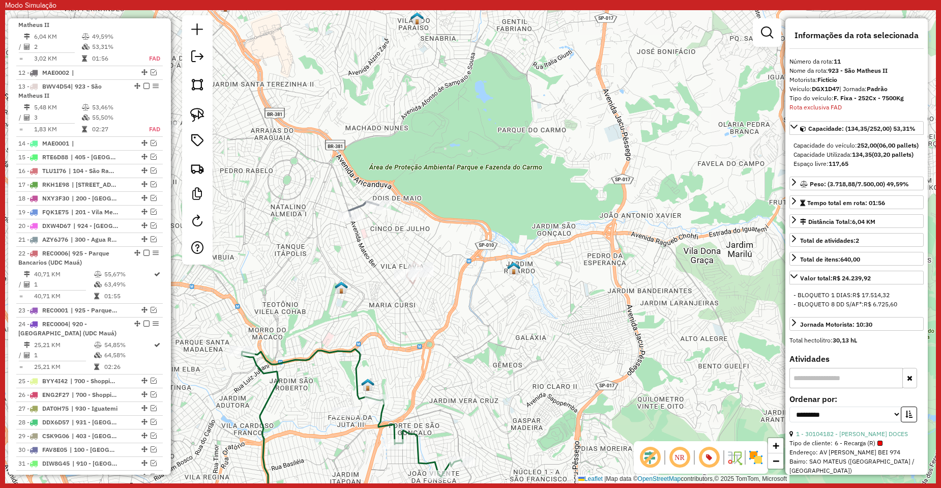
drag, startPoint x: 532, startPoint y: 187, endPoint x: 463, endPoint y: 204, distance: 71.3
click at [463, 204] on div "Janela de atendimento Grade de atendimento Capacidade Transportadoras Veículos …" at bounding box center [470, 246] width 931 height 473
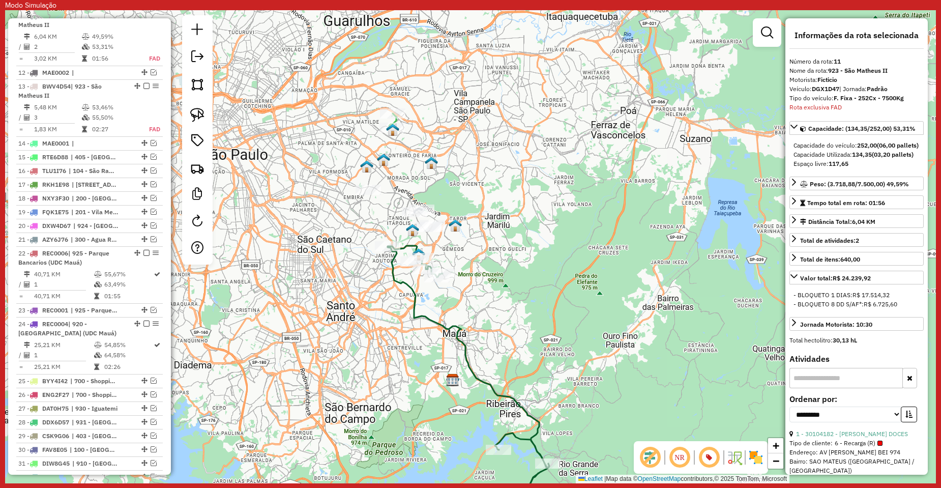
click at [457, 323] on icon at bounding box center [469, 369] width 162 height 247
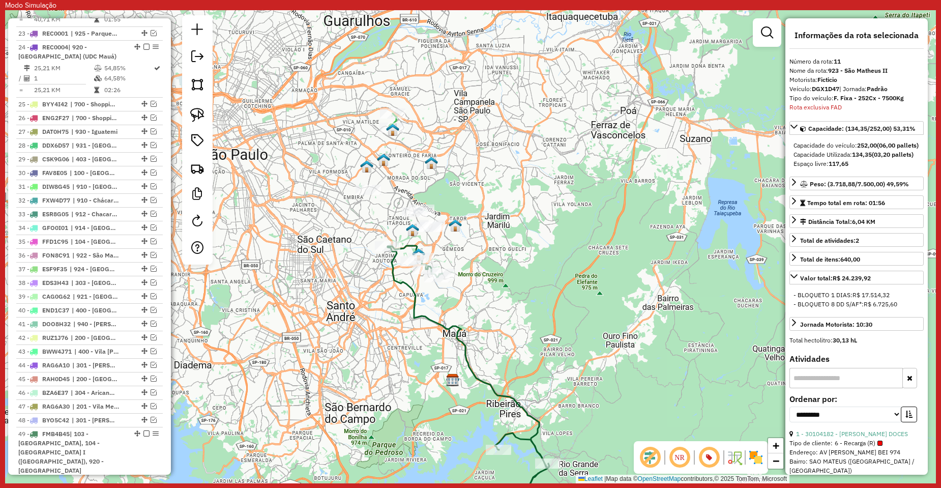
scroll to position [1070, 0]
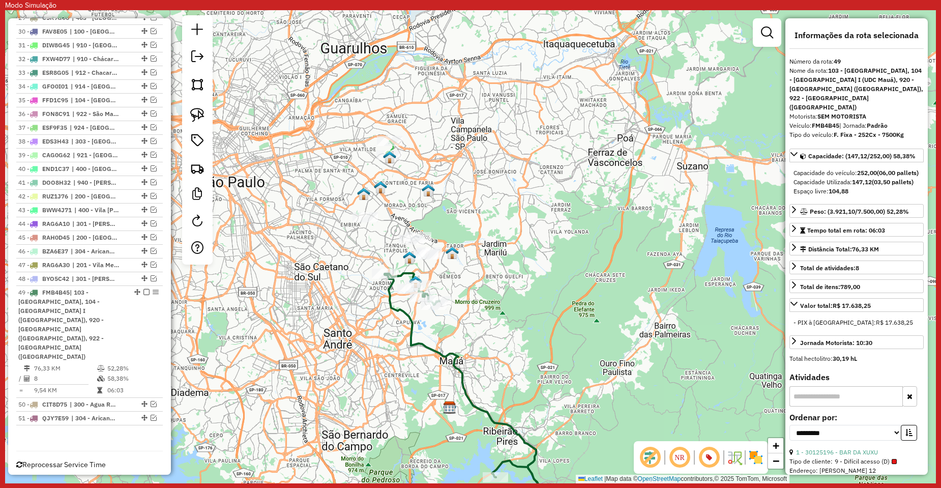
drag, startPoint x: 546, startPoint y: 306, endPoint x: 544, endPoint y: 335, distance: 29.1
click at [544, 335] on div "Janela de atendimento Grade de atendimento Capacidade Transportadoras Veículos …" at bounding box center [470, 246] width 931 height 473
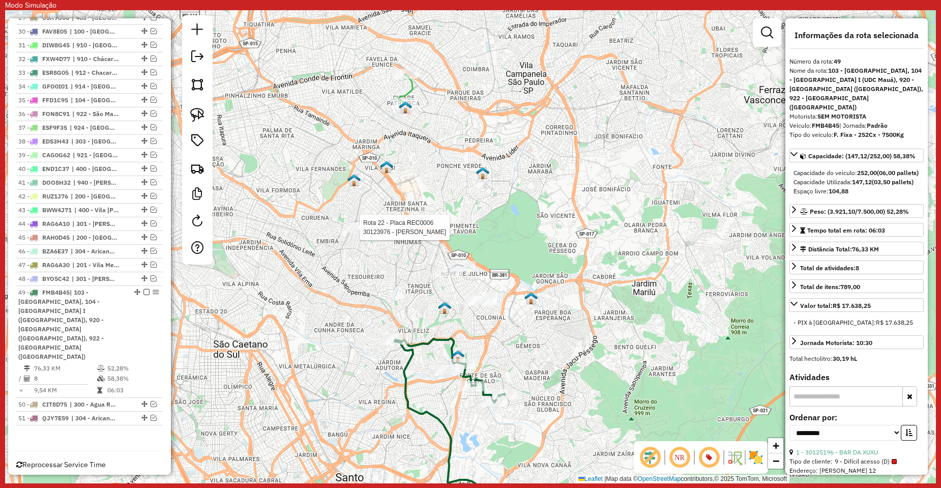
click at [358, 232] on div at bounding box center [356, 227] width 25 height 10
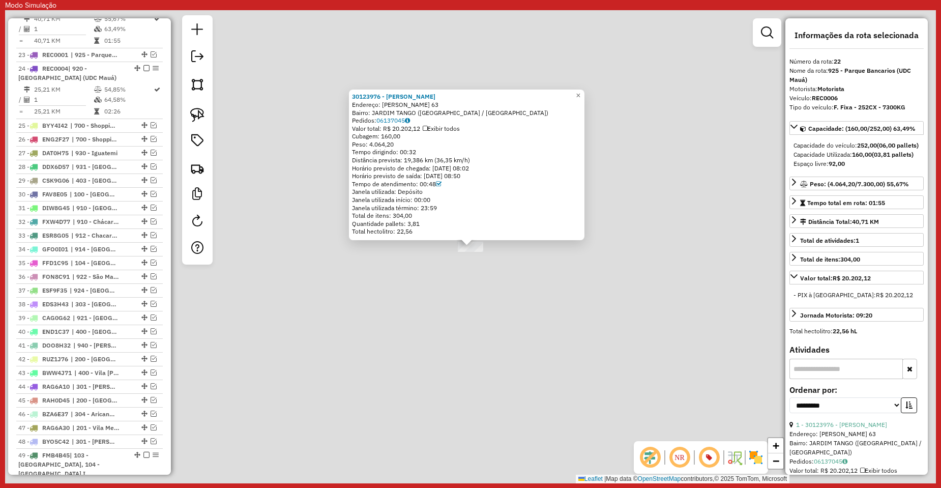
scroll to position [890, 0]
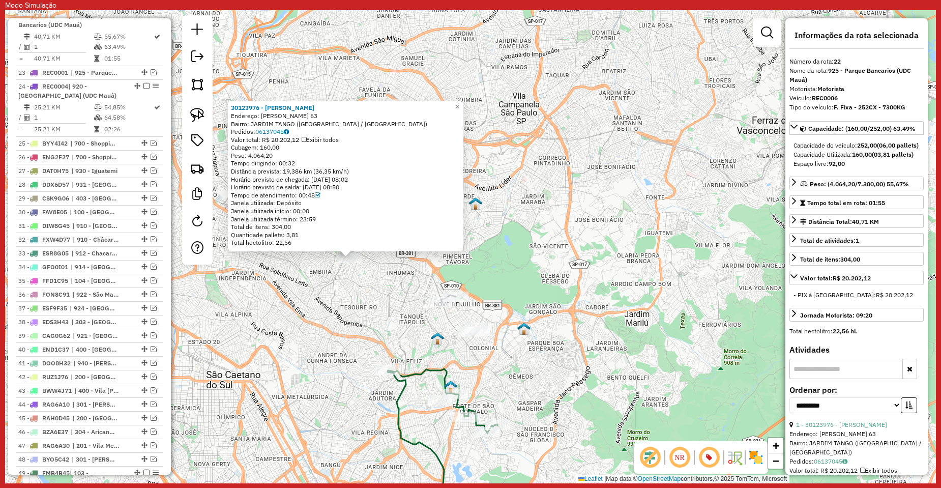
click at [657, 141] on div "30123976 - ALVES A Endereço: TOMAS ANTONIO GONZAGA 63 Bairro: JARDIM TANGO (SAO…" at bounding box center [470, 246] width 931 height 473
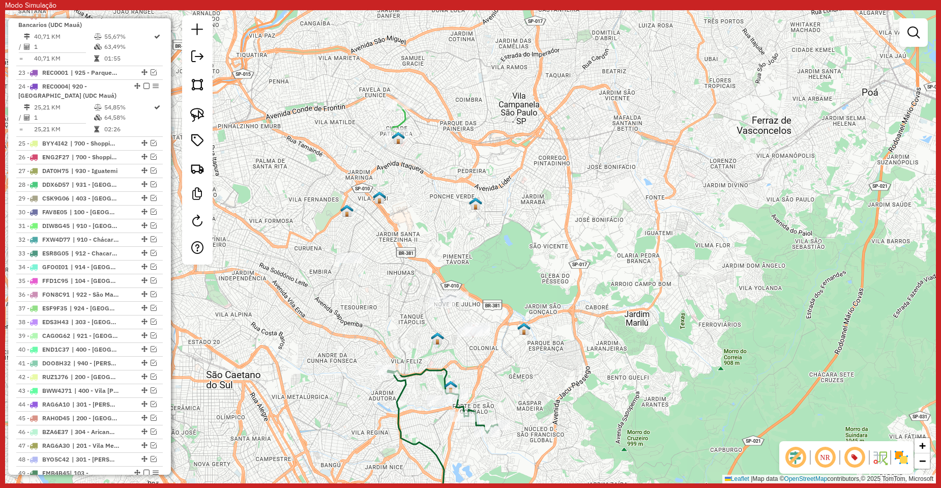
drag, startPoint x: 552, startPoint y: 203, endPoint x: 566, endPoint y: 239, distance: 38.0
click at [566, 239] on div "Janela de atendimento Grade de atendimento Capacidade Transportadoras Veículos …" at bounding box center [470, 246] width 931 height 473
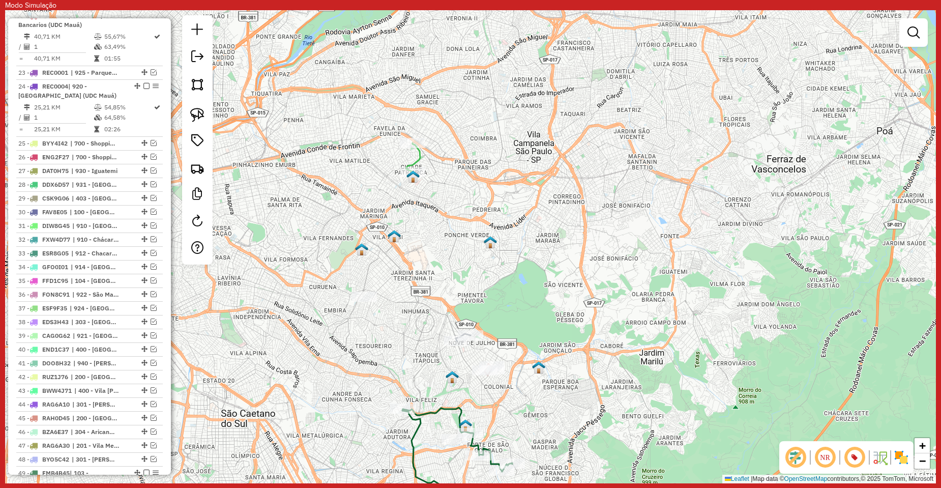
click at [417, 159] on icon at bounding box center [413, 157] width 14 height 28
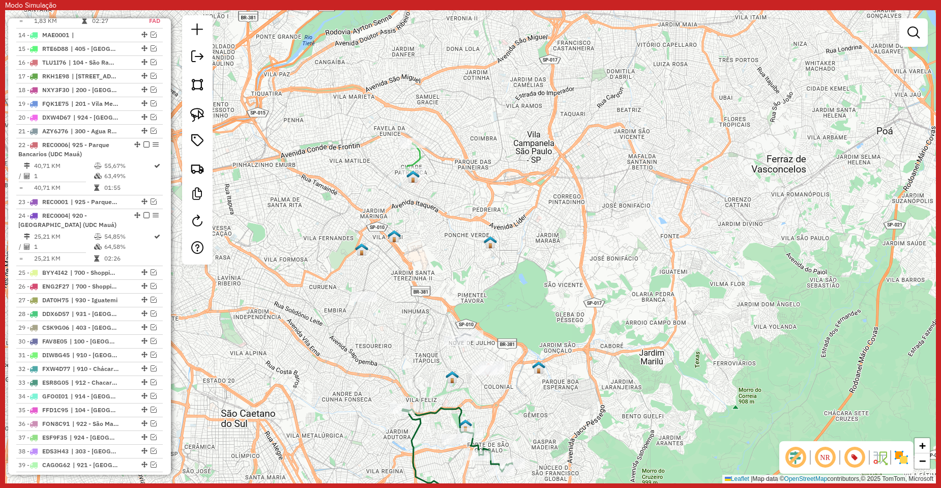
select select "**********"
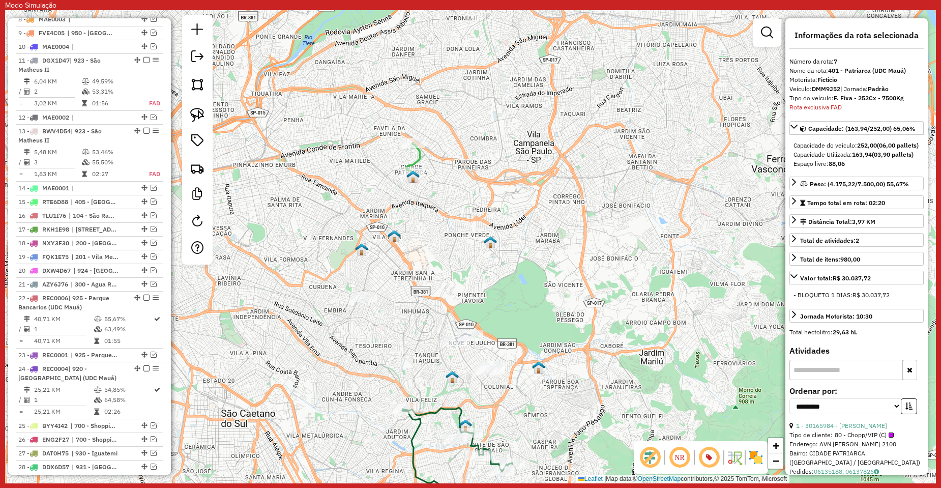
scroll to position [554, 0]
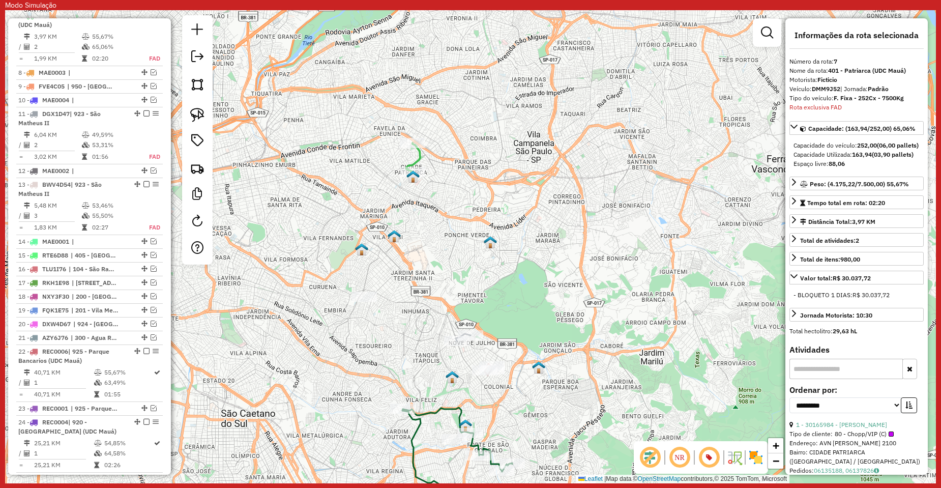
click at [834, 89] on strong "DMM9J52" at bounding box center [826, 89] width 28 height 8
copy div "DMM9J52"
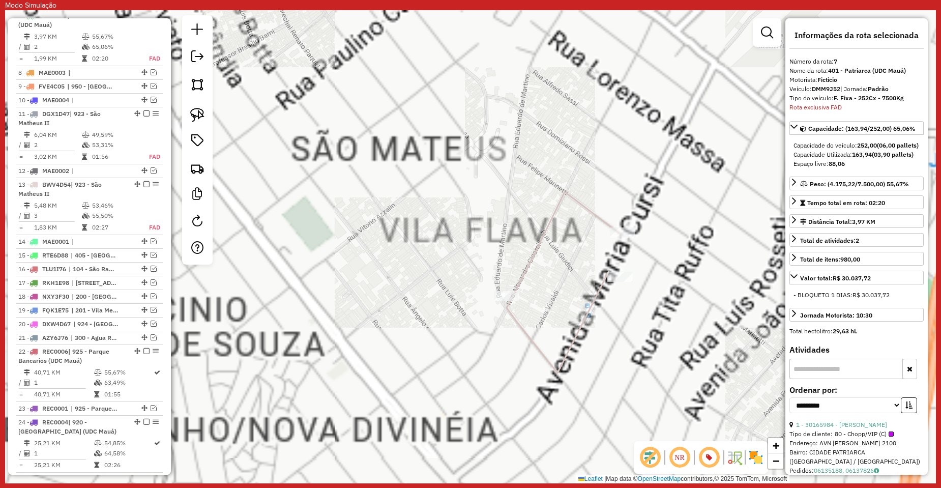
click at [599, 290] on icon at bounding box center [564, 282] width 114 height 181
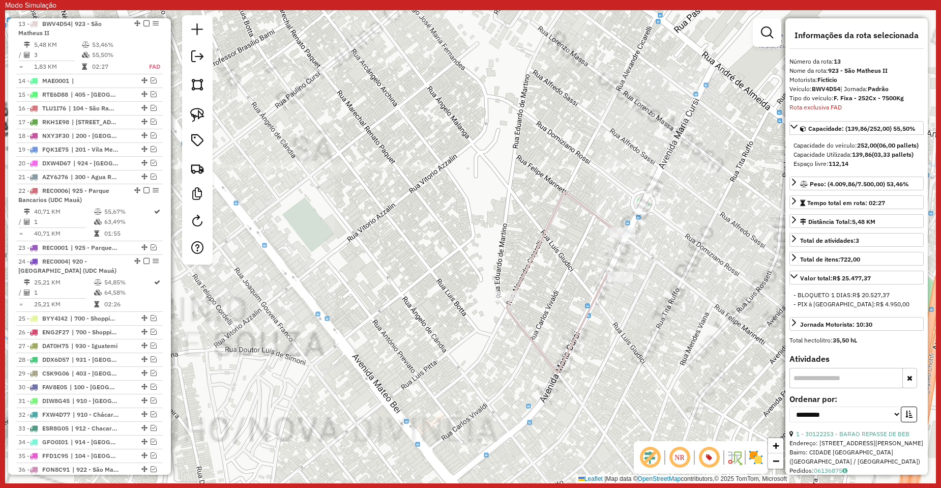
scroll to position [723, 0]
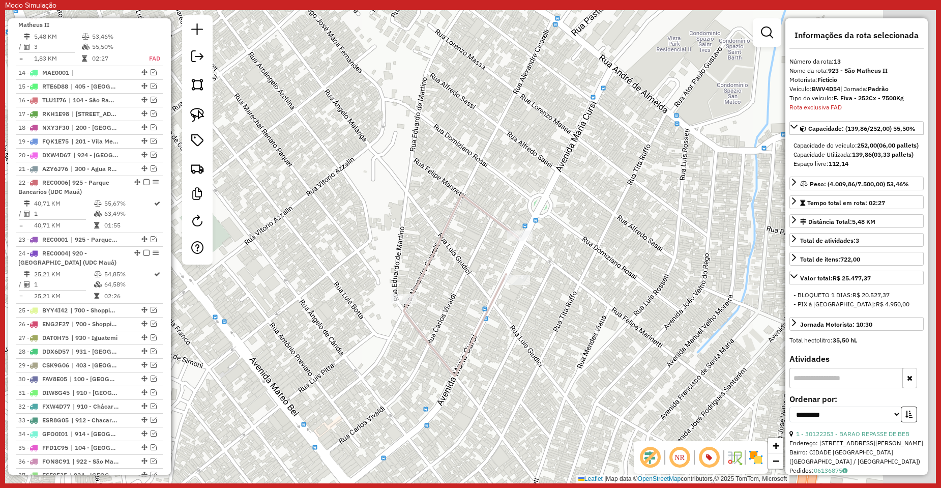
drag, startPoint x: 675, startPoint y: 291, endPoint x: 549, endPoint y: 293, distance: 125.6
click at [549, 293] on div "Janela de atendimento Grade de atendimento Capacidade Transportadoras Veículos …" at bounding box center [470, 246] width 931 height 473
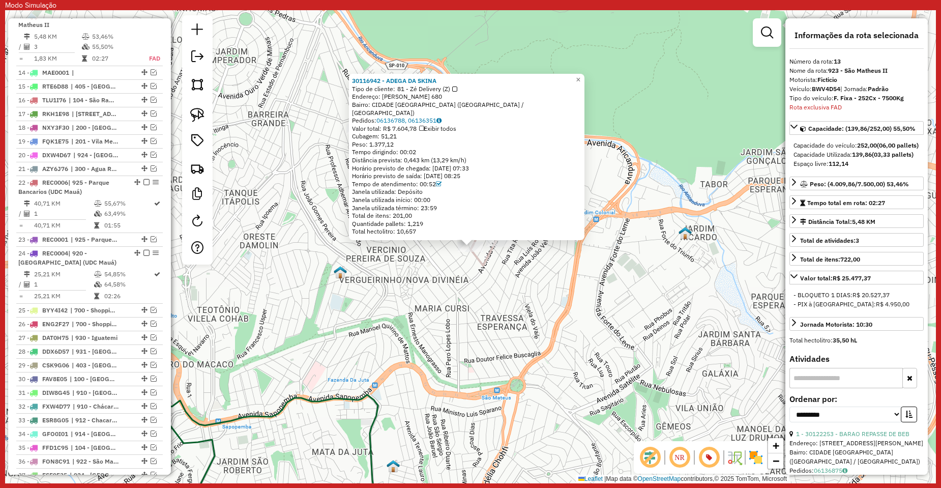
click at [452, 311] on div "30116942 - ADEGA DA SKINA Tipo de cliente: 81 - Zé Delivery (Z) Endereço: Alexa…" at bounding box center [470, 246] width 931 height 473
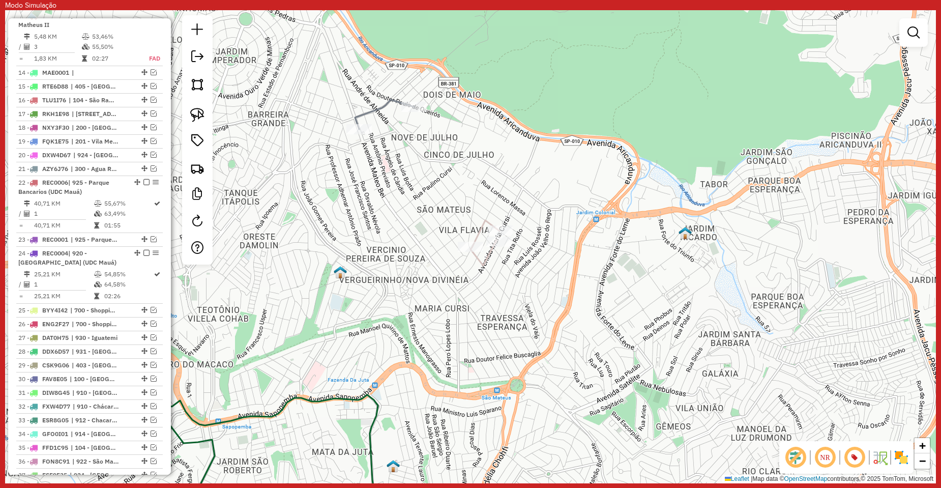
click at [378, 104] on icon at bounding box center [384, 114] width 59 height 29
select select "**********"
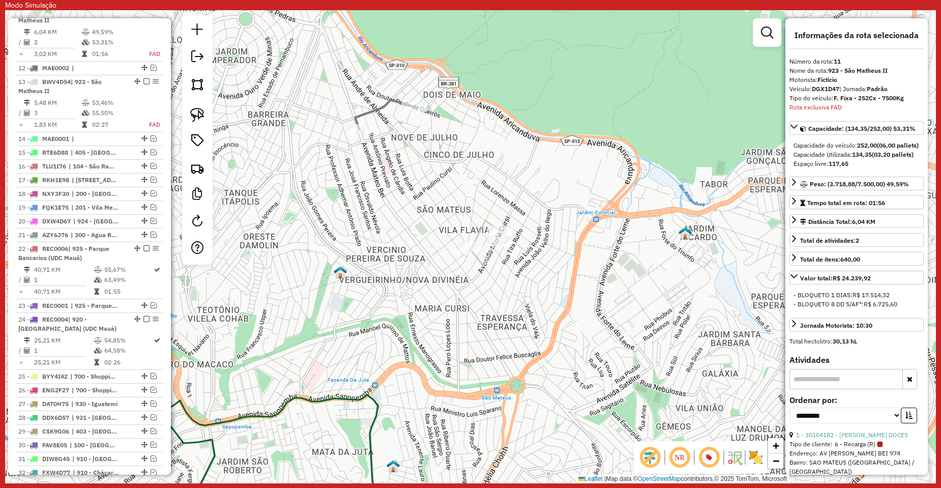
scroll to position [652, 0]
click at [363, 178] on div "Rota 11 - Placa DGX1D47 30104182 - MAZARO ROZETTI DOCES Janela de atendimento G…" at bounding box center [470, 246] width 931 height 473
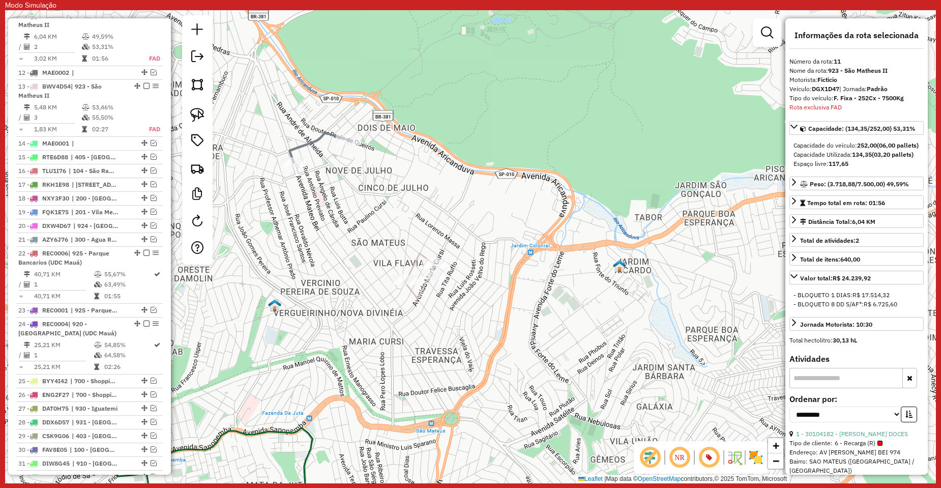
click at [298, 137] on div "Janela de atendimento Grade de atendimento Capacidade Transportadoras Veículos …" at bounding box center [470, 246] width 931 height 473
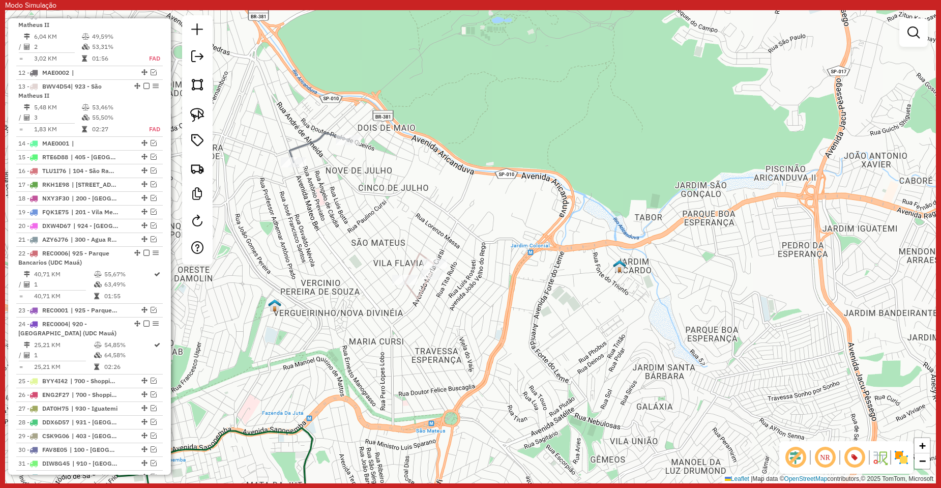
click at [308, 144] on icon at bounding box center [318, 147] width 59 height 29
select select "**********"
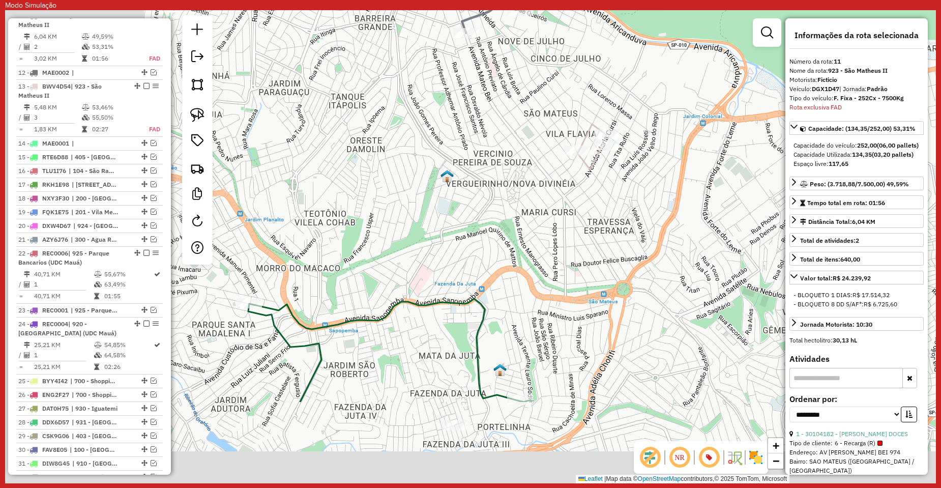
drag, startPoint x: 492, startPoint y: 248, endPoint x: 661, endPoint y: 123, distance: 210.6
click at [661, 123] on div "Janela de atendimento Grade de atendimento Capacidade Transportadoras Veículos …" at bounding box center [470, 246] width 931 height 473
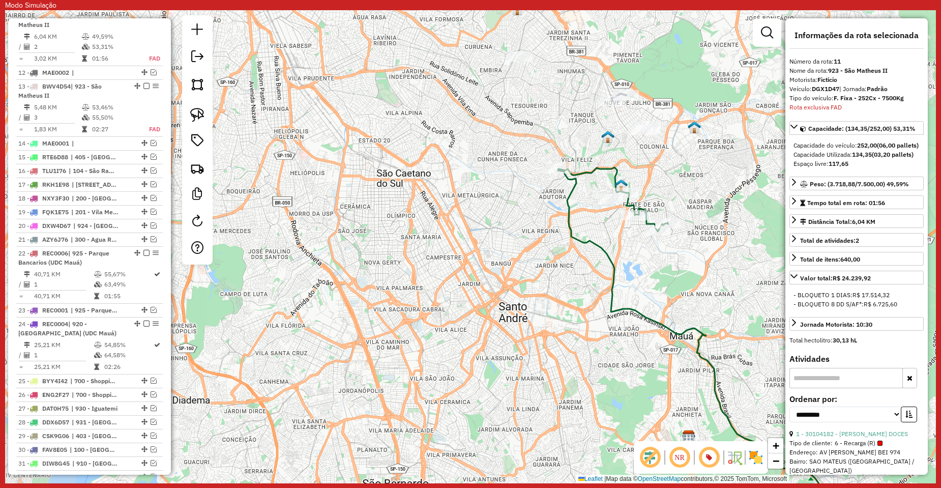
click at [618, 170] on icon at bounding box center [710, 348] width 304 height 363
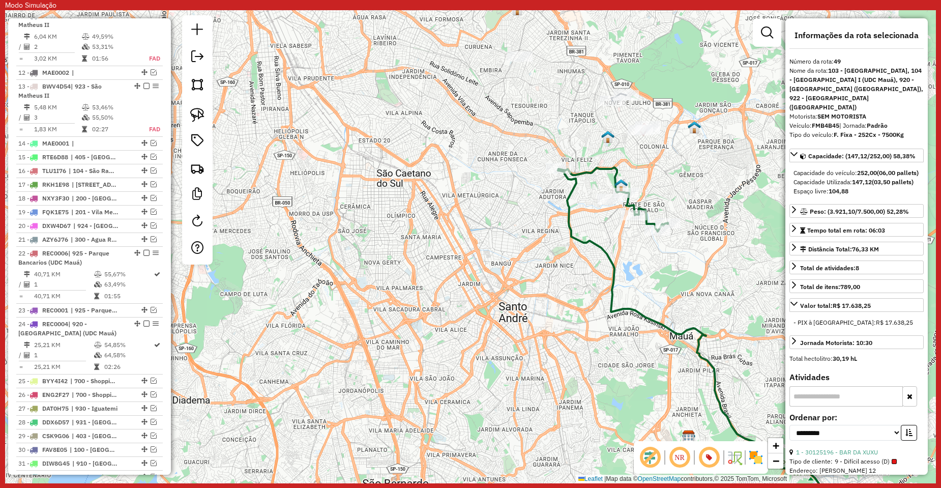
scroll to position [1070, 0]
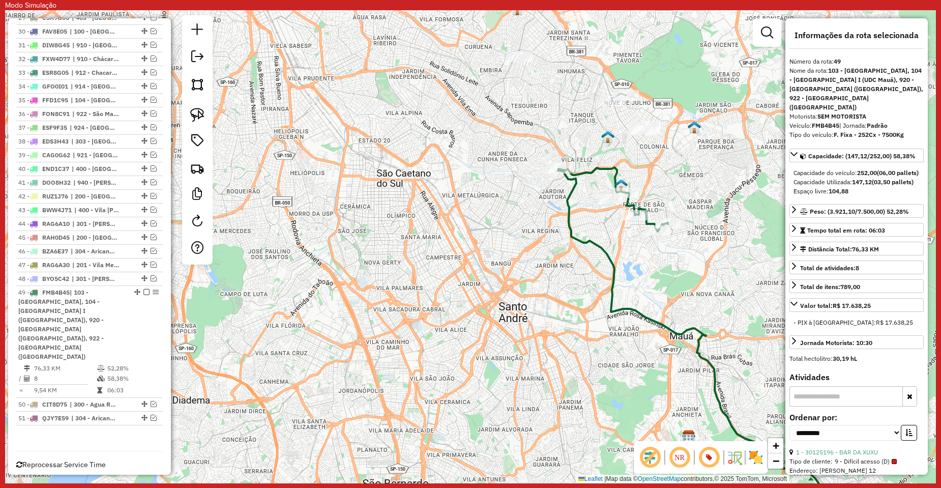
drag, startPoint x: 537, startPoint y: 170, endPoint x: 530, endPoint y: 169, distance: 6.1
click at [531, 169] on div "Janela de atendimento Grade de atendimento Capacidade Transportadoras Veículos …" at bounding box center [470, 246] width 931 height 473
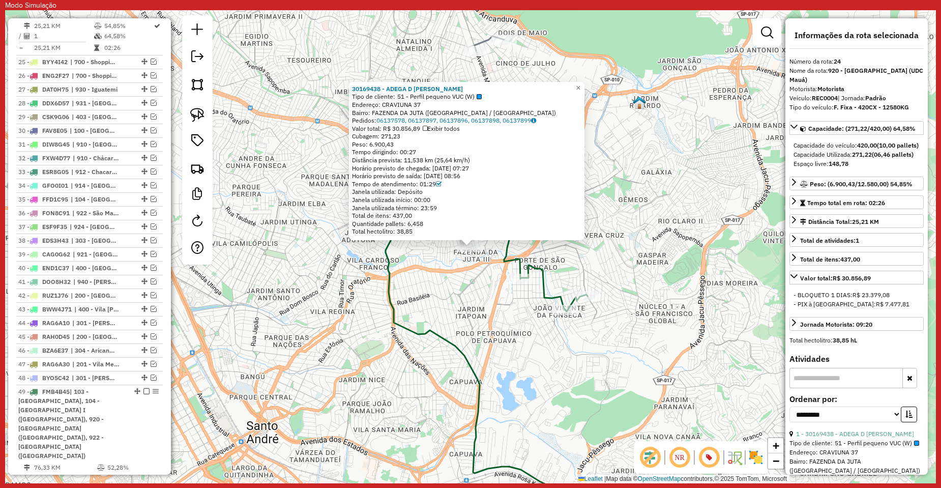
scroll to position [960, 0]
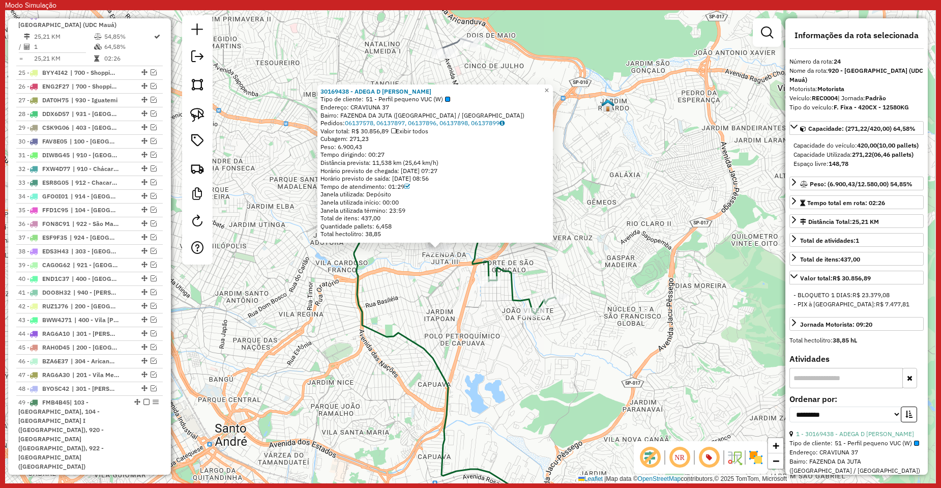
drag, startPoint x: 677, startPoint y: 172, endPoint x: 645, endPoint y: 174, distance: 31.6
click at [645, 174] on div "30169438 - ADEGA D DANTAS Tipo de cliente: 51 - Perfil pequeno VUC (W) Endereço…" at bounding box center [470, 246] width 931 height 473
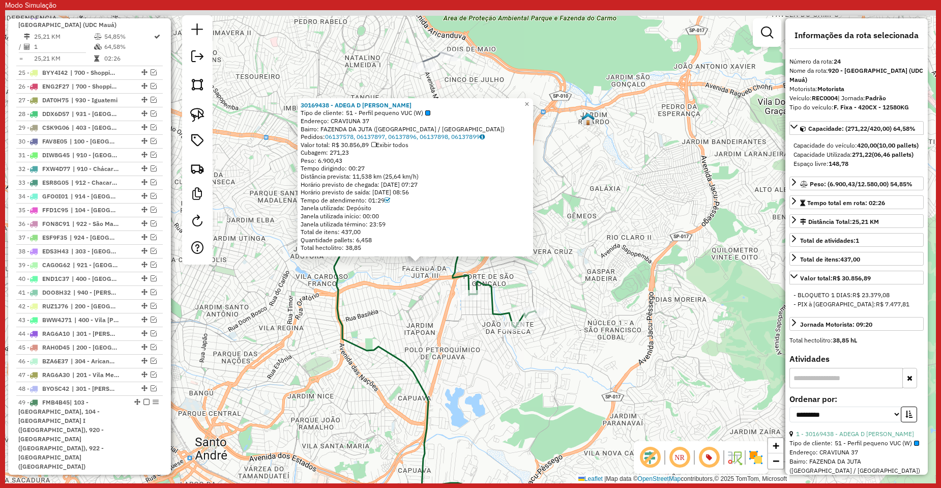
drag, startPoint x: 671, startPoint y: 176, endPoint x: 645, endPoint y: 190, distance: 29.6
click at [647, 190] on div "30169438 - ADEGA D DANTAS Tipo de cliente: 51 - Perfil pequeno VUC (W) Endereço…" at bounding box center [470, 246] width 931 height 473
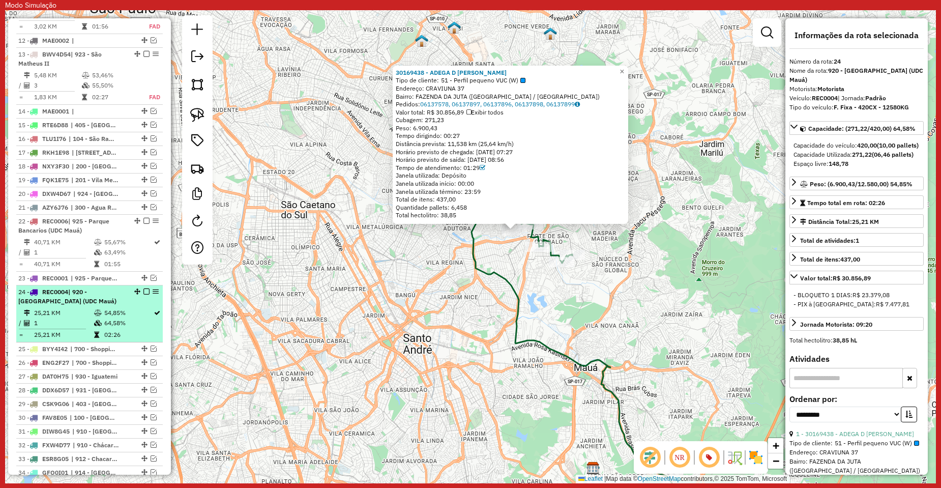
scroll to position [706, 0]
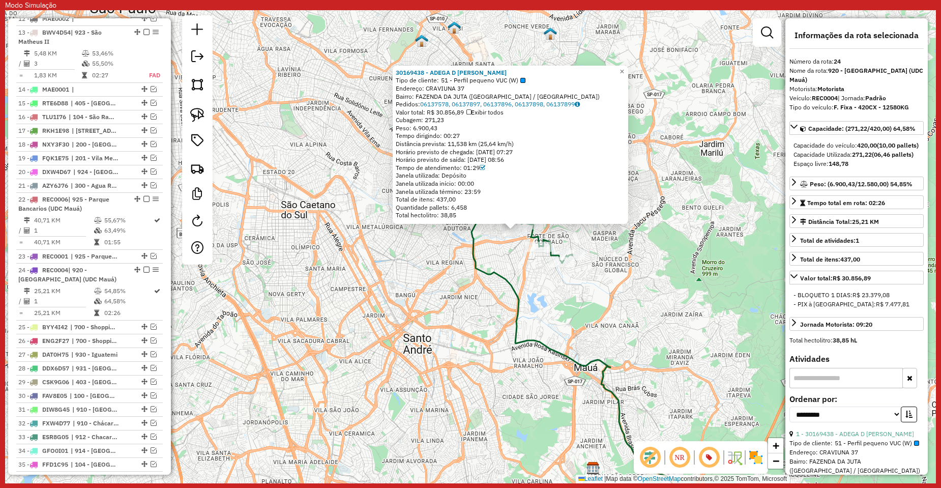
drag, startPoint x: 503, startPoint y: 288, endPoint x: 446, endPoint y: 308, distance: 60.8
click at [446, 308] on div "30169438 - ADEGA D DANTAS Tipo de cliente: 51 - Perfil pequeno VUC (W) Endereço…" at bounding box center [470, 246] width 931 height 473
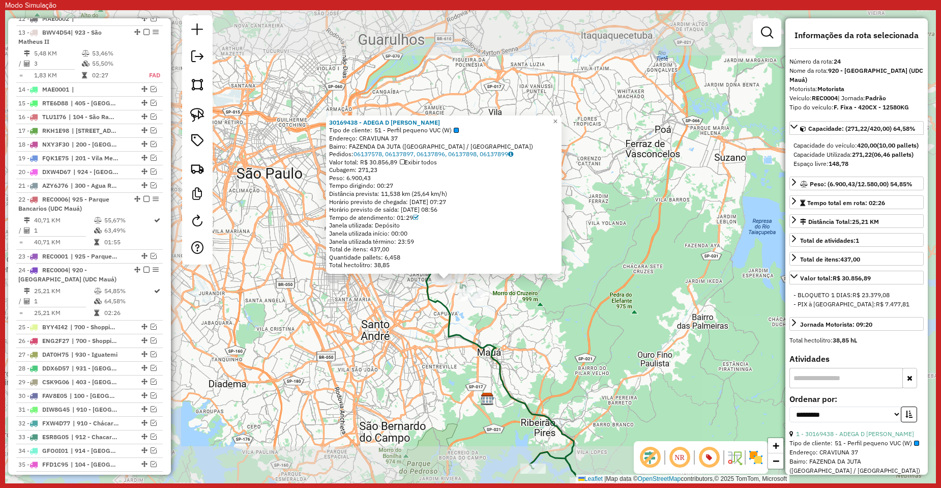
click at [517, 308] on div "30169438 - ADEGA D DANTAS Tipo de cliente: 51 - Perfil pequeno VUC (W) Endereço…" at bounding box center [470, 246] width 931 height 473
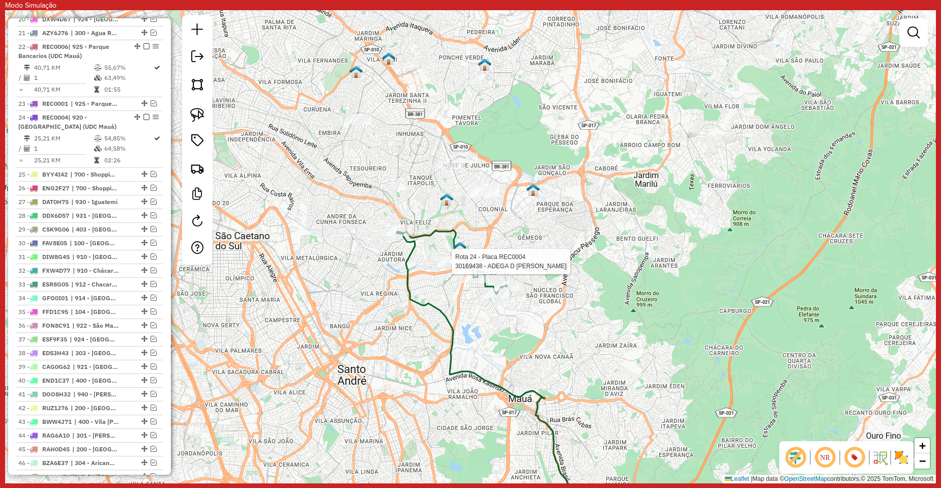
select select "**********"
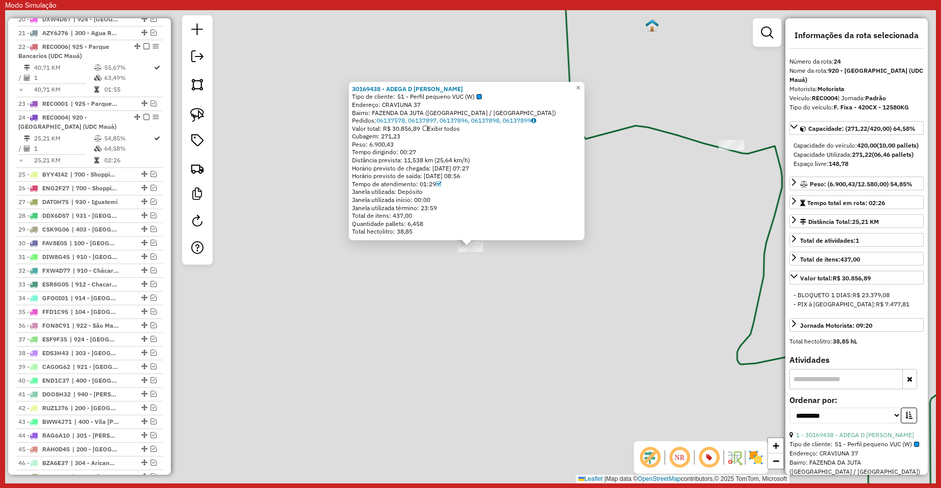
scroll to position [960, 0]
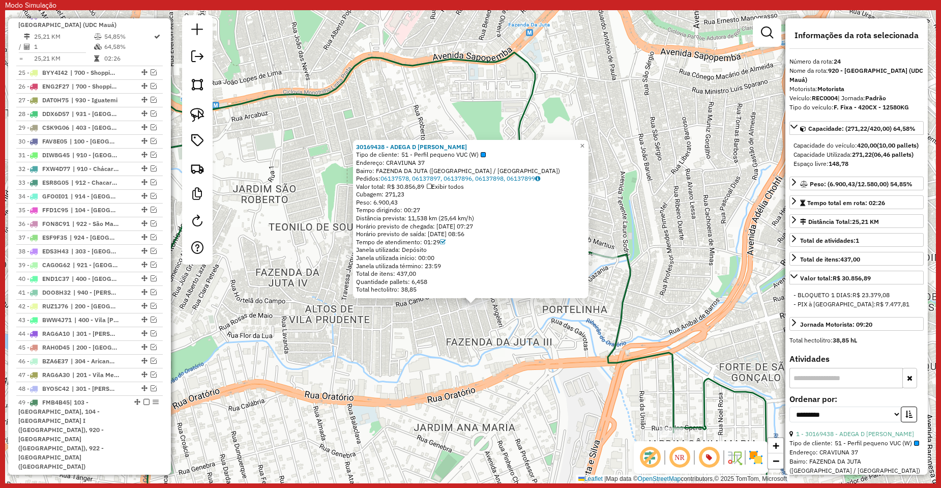
drag, startPoint x: 304, startPoint y: 288, endPoint x: 387, endPoint y: 331, distance: 93.0
click at [387, 331] on div "30169438 - ADEGA D DANTAS Tipo de cliente: 51 - Perfil pequeno VUC (W) Endereço…" at bounding box center [470, 246] width 931 height 473
click at [382, 331] on div "30169438 - ADEGA D DANTAS Tipo de cliente: 51 - Perfil pequeno VUC (W) Endereço…" at bounding box center [470, 246] width 931 height 473
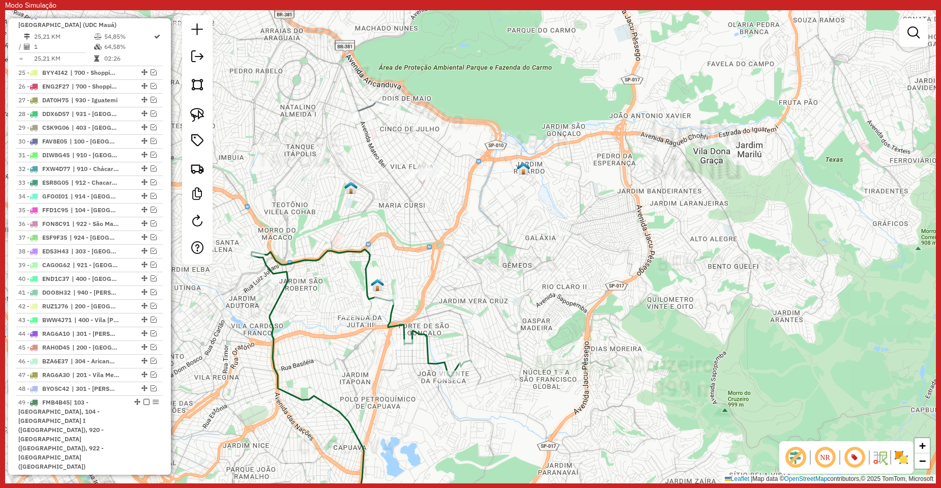
drag, startPoint x: 497, startPoint y: 170, endPoint x: 507, endPoint y: 175, distance: 10.9
click at [507, 175] on div "Janela de atendimento Grade de atendimento Capacidade Transportadoras Veículos …" at bounding box center [470, 246] width 931 height 473
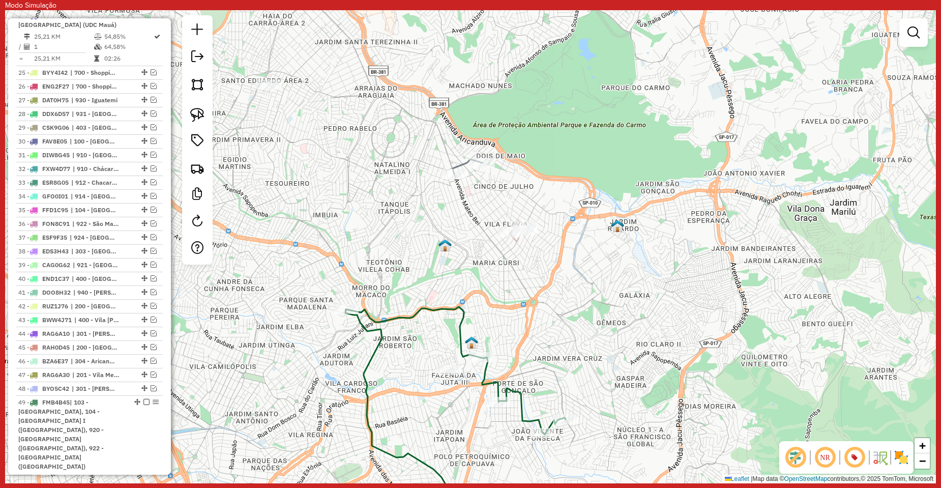
click at [458, 160] on icon at bounding box center [467, 166] width 29 height 15
select select "**********"
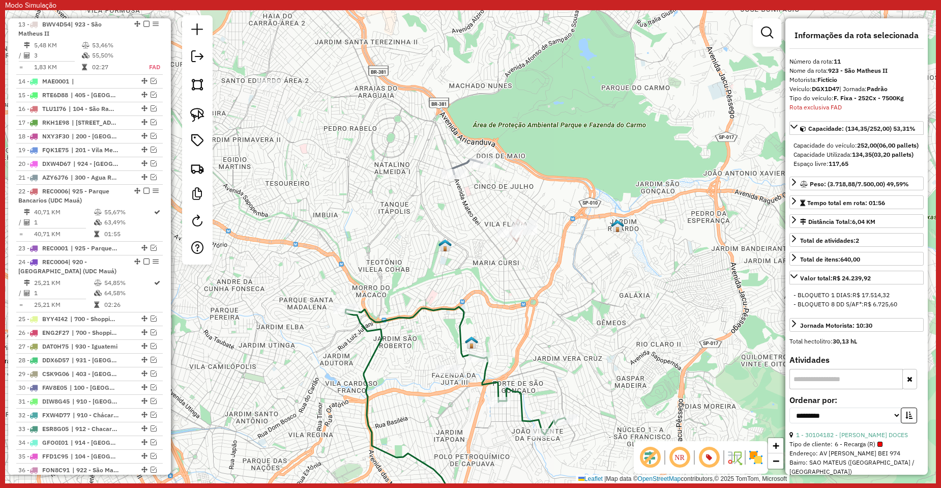
scroll to position [652, 0]
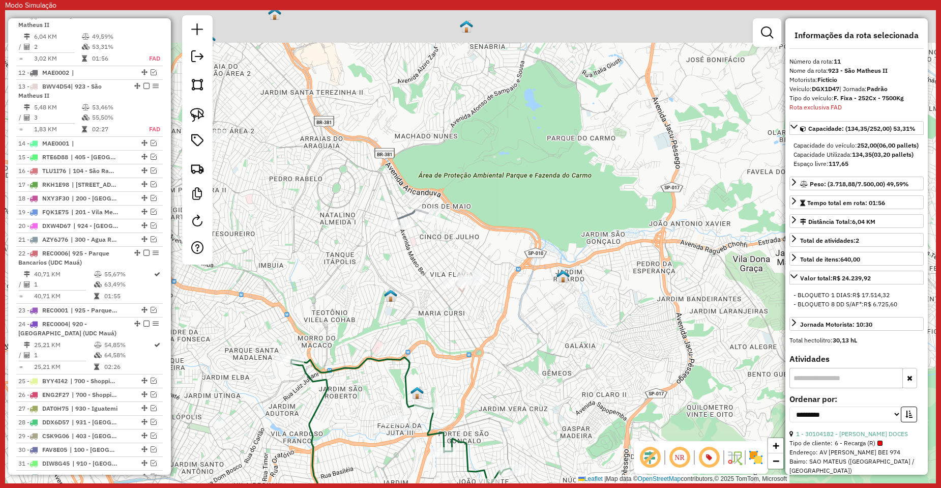
drag, startPoint x: 524, startPoint y: 190, endPoint x: 470, endPoint y: 240, distance: 74.1
click at [470, 240] on div "Janela de atendimento Grade de atendimento Capacidade Transportadoras Veículos …" at bounding box center [470, 246] width 931 height 473
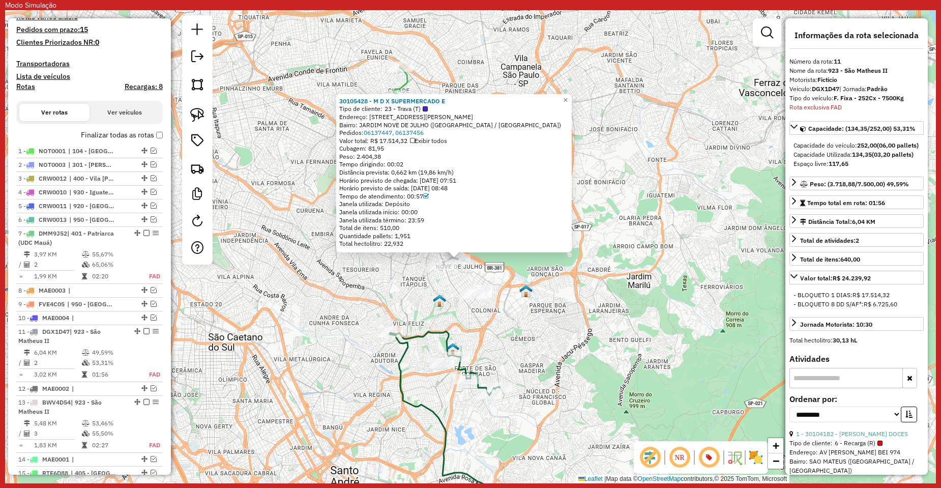
scroll to position [0, 0]
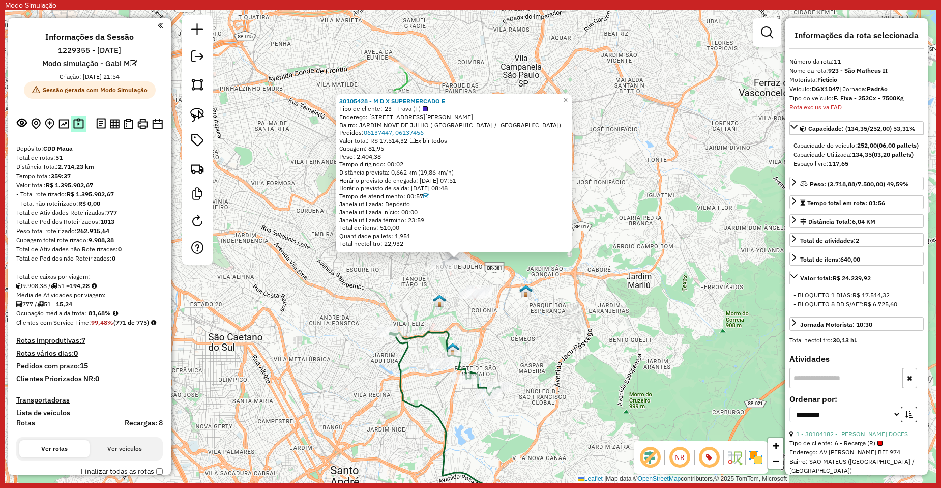
click at [77, 127] on img at bounding box center [78, 124] width 11 height 12
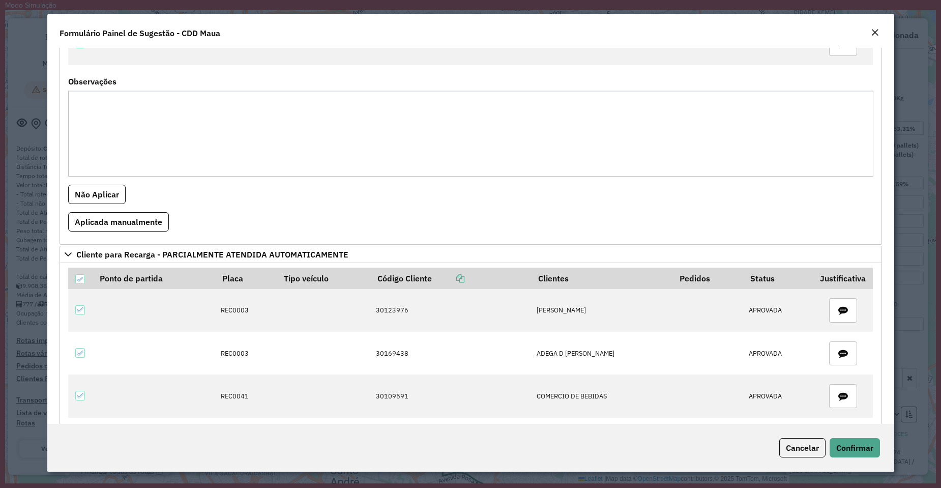
scroll to position [458, 0]
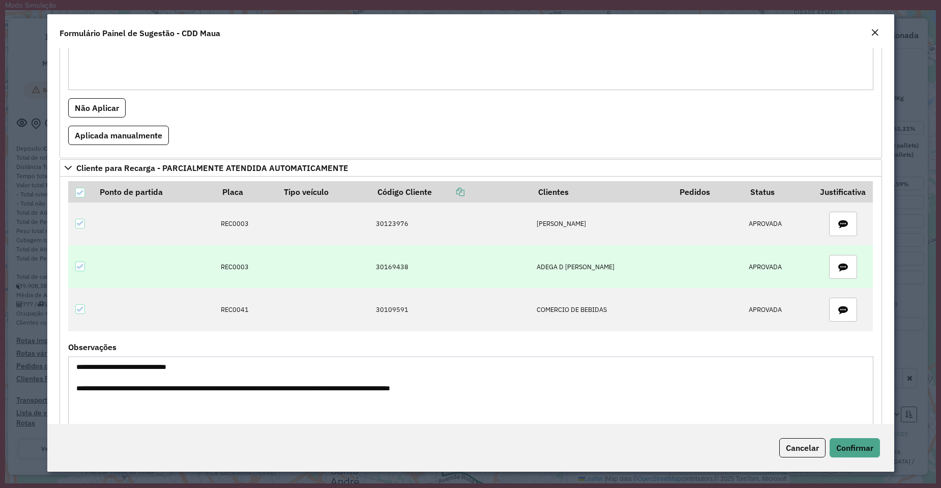
click at [394, 266] on td "30169438" at bounding box center [450, 266] width 161 height 43
copy td "30169438"
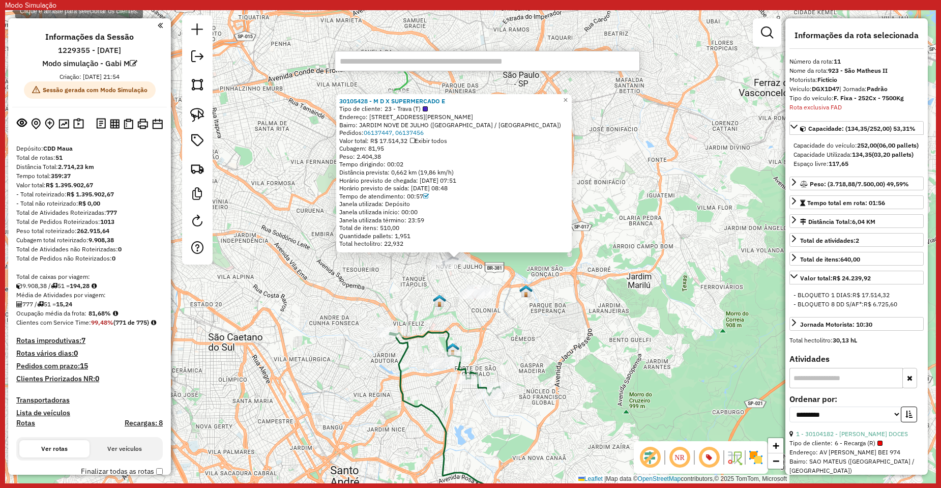
paste input "********"
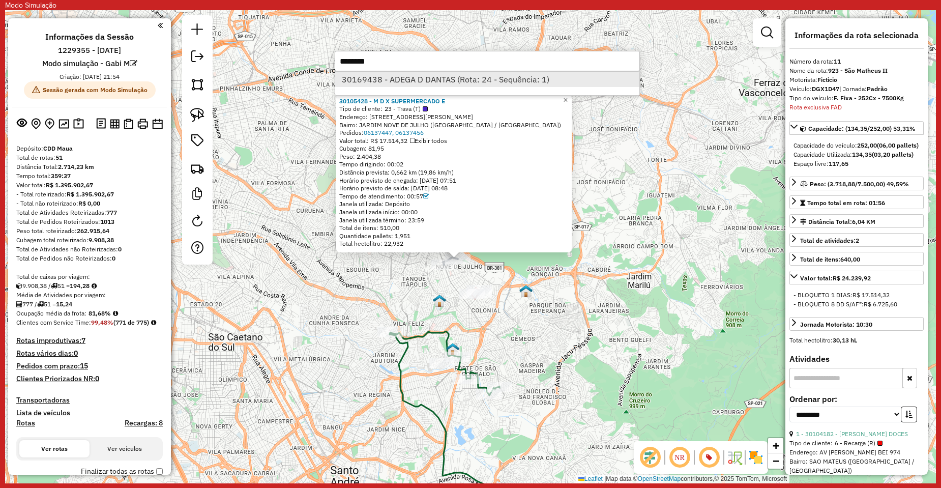
type input "********"
click at [448, 80] on li "30169438 - ADEGA D DANTAS (Rota: 24 - Sequência: 1)" at bounding box center [487, 79] width 304 height 15
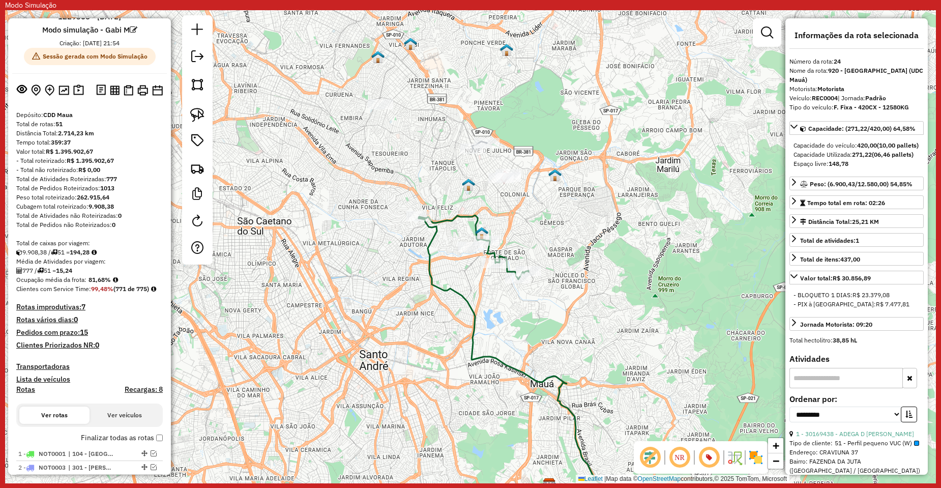
scroll to position [0, 0]
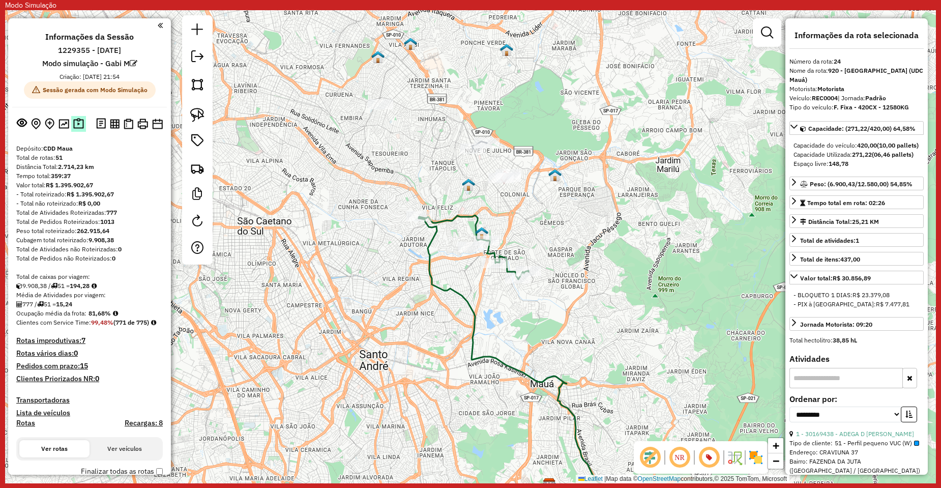
click at [79, 124] on img at bounding box center [78, 124] width 11 height 12
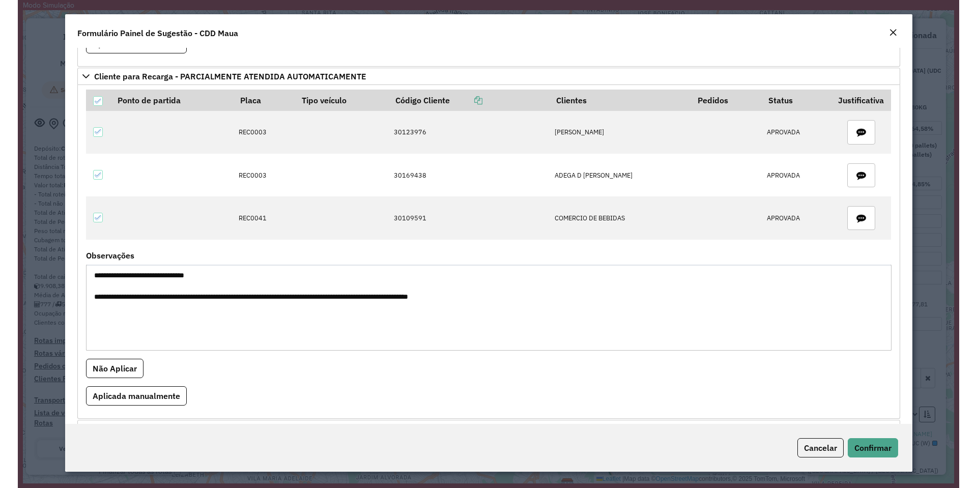
scroll to position [548, 0]
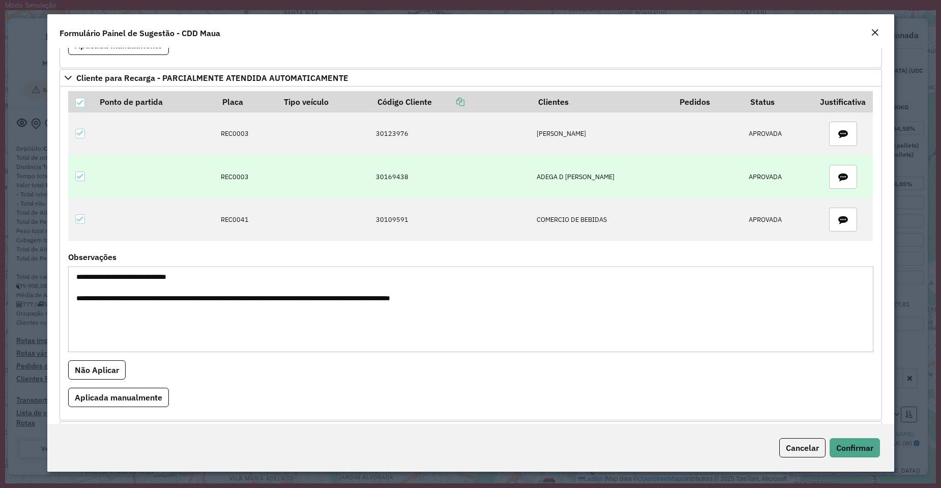
click at [232, 174] on td "REC0003" at bounding box center [246, 176] width 62 height 43
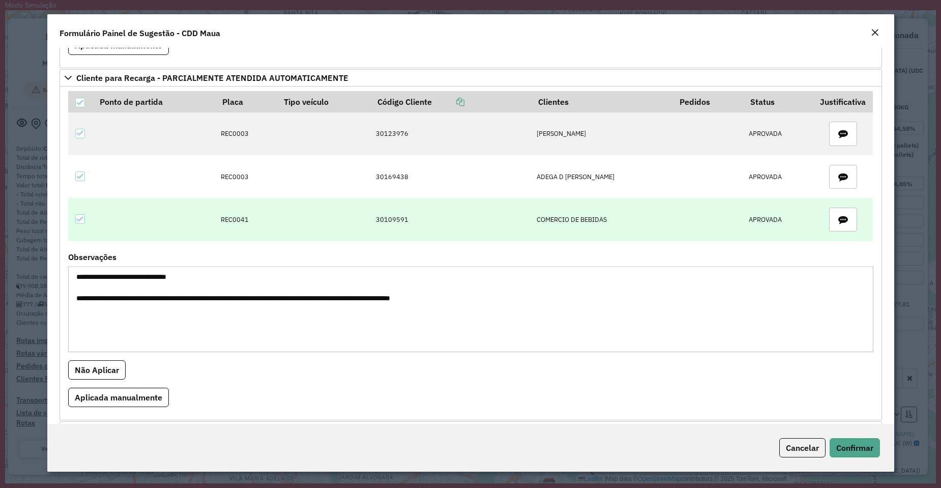
click at [237, 220] on td "REC0041" at bounding box center [246, 219] width 62 height 43
copy td "REC0041"
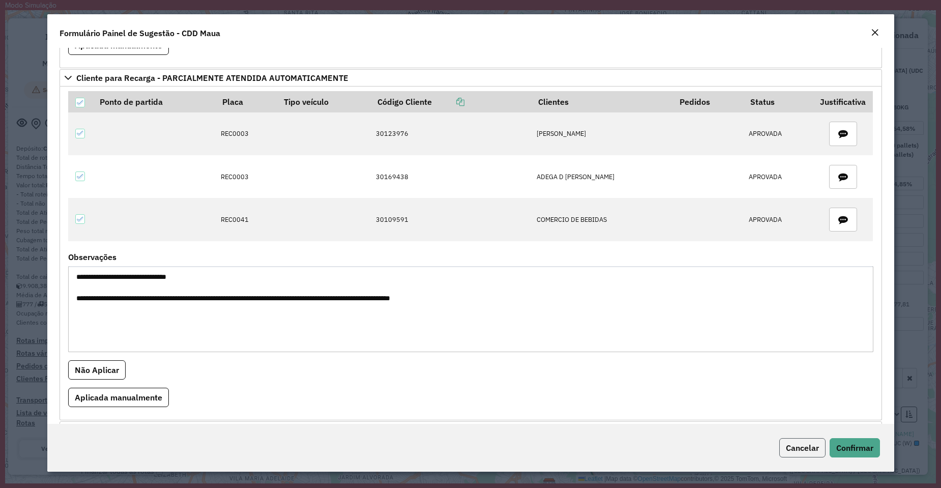
click at [807, 443] on span "Cancelar" at bounding box center [802, 447] width 33 height 10
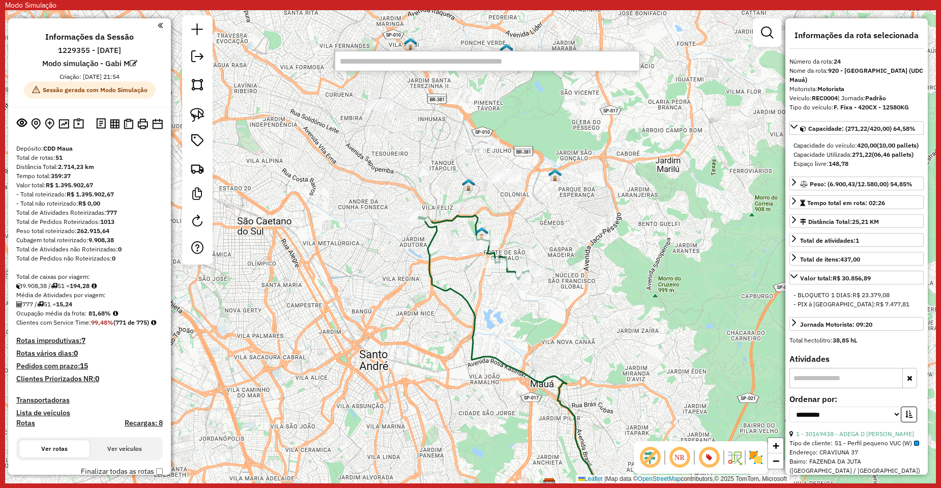
paste input "*******"
type input "*******"
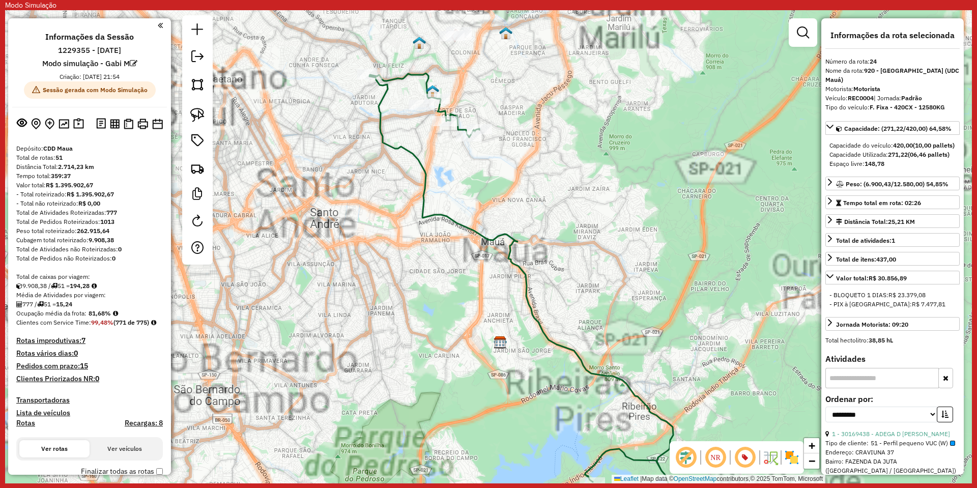
drag, startPoint x: 516, startPoint y: 155, endPoint x: 559, endPoint y: 255, distance: 108.5
click at [559, 255] on div "Janela de atendimento Grade de atendimento Capacidade Transportadoras Veículos …" at bounding box center [488, 246] width 966 height 473
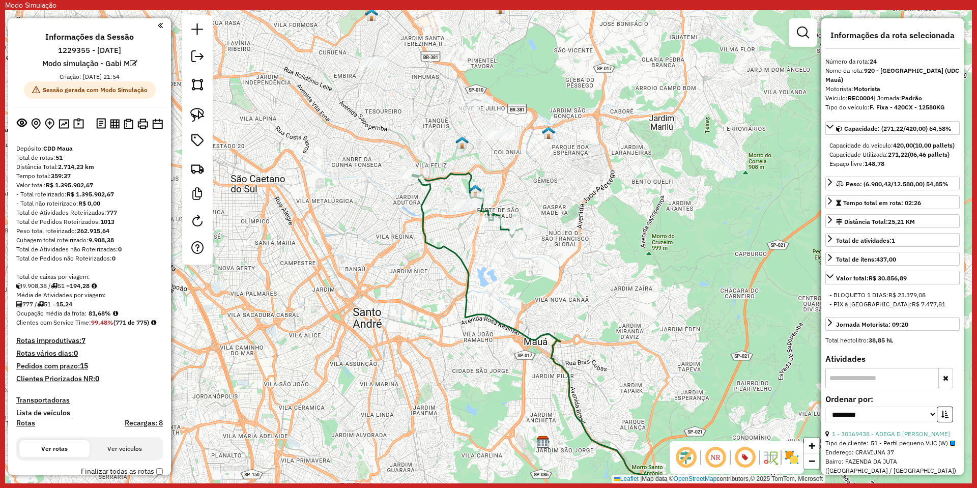
drag, startPoint x: 534, startPoint y: 163, endPoint x: 532, endPoint y: 202, distance: 39.2
click at [532, 202] on div "Rota 49 - Placa FMB4B45 30101846 - COMERCIO DE BEBIDAS Janela de atendimento Gr…" at bounding box center [488, 246] width 966 height 473
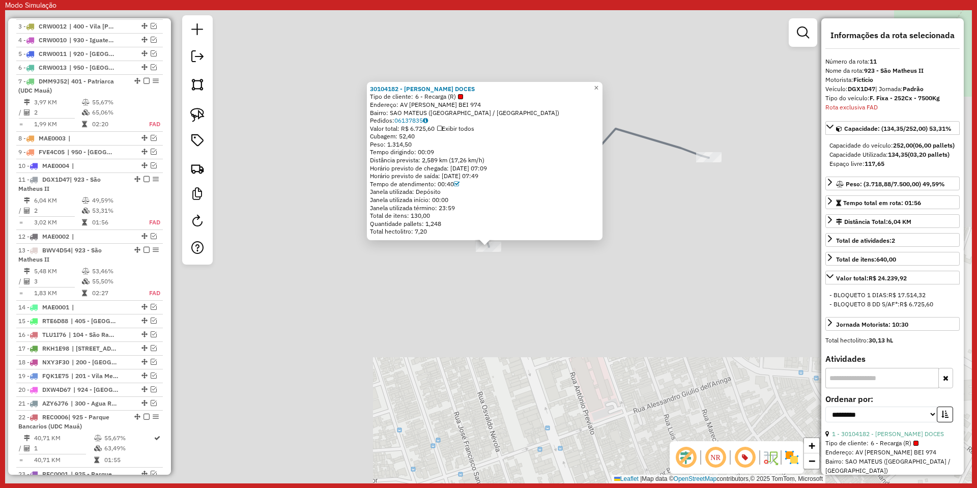
scroll to position [652, 0]
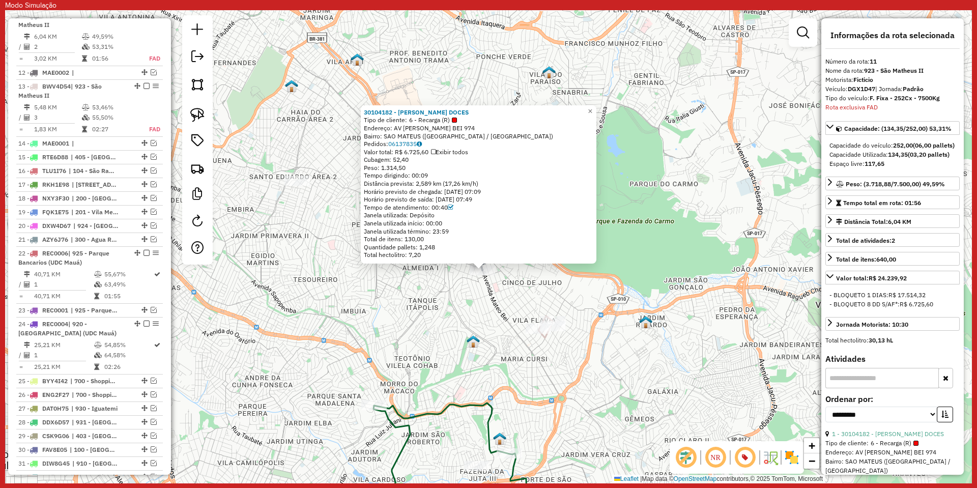
click at [477, 321] on div "30104182 - MAZARO ROZETTI DOCES Tipo de cliente: 6 - Recarga (R) Endereço: AV M…" at bounding box center [488, 246] width 966 height 473
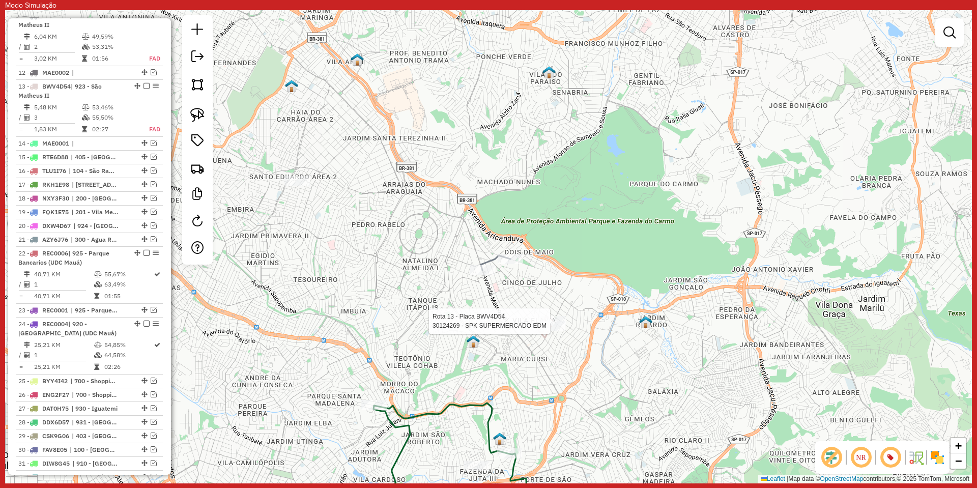
select select "**********"
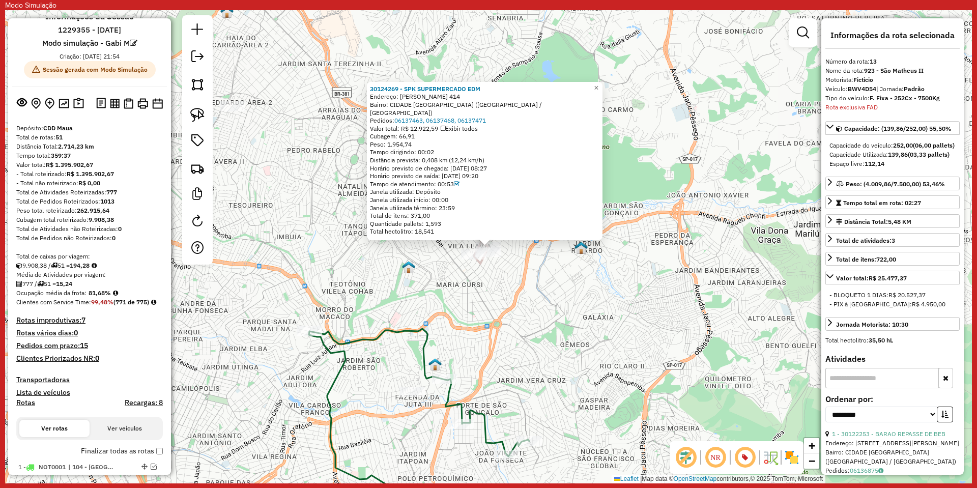
scroll to position [0, 0]
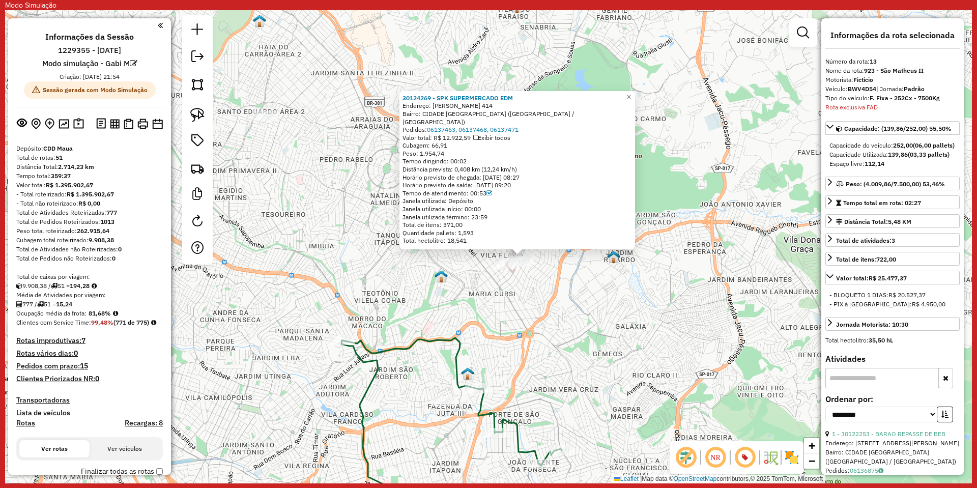
drag, startPoint x: 455, startPoint y: 296, endPoint x: 645, endPoint y: 330, distance: 193.7
click at [649, 331] on div "30124269 - SPK SUPERMERCADO EDM Endereço: Maria Cursi 414 Bairro: CIDADE SAO MA…" at bounding box center [488, 246] width 966 height 473
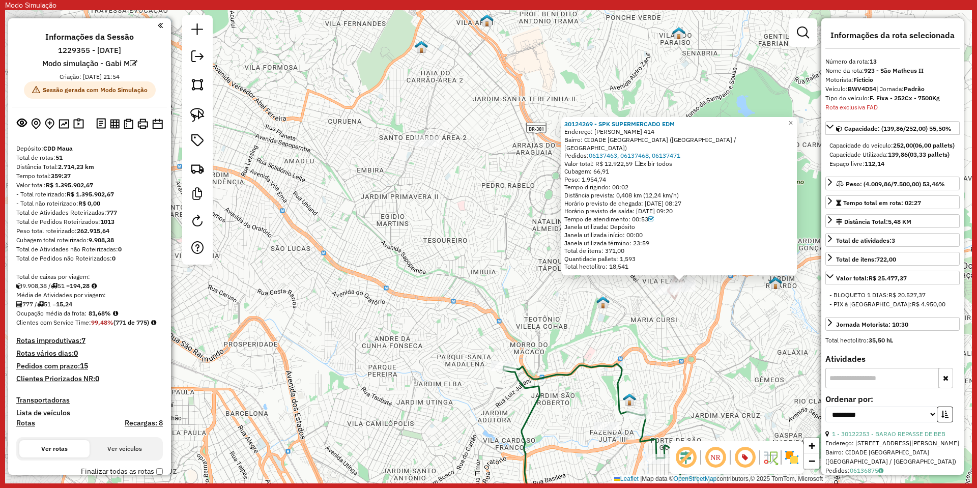
click at [405, 277] on div "30124269 - SPK SUPERMERCADO EDM Endereço: Maria Cursi 414 Bairro: CIDADE SAO MA…" at bounding box center [488, 246] width 966 height 473
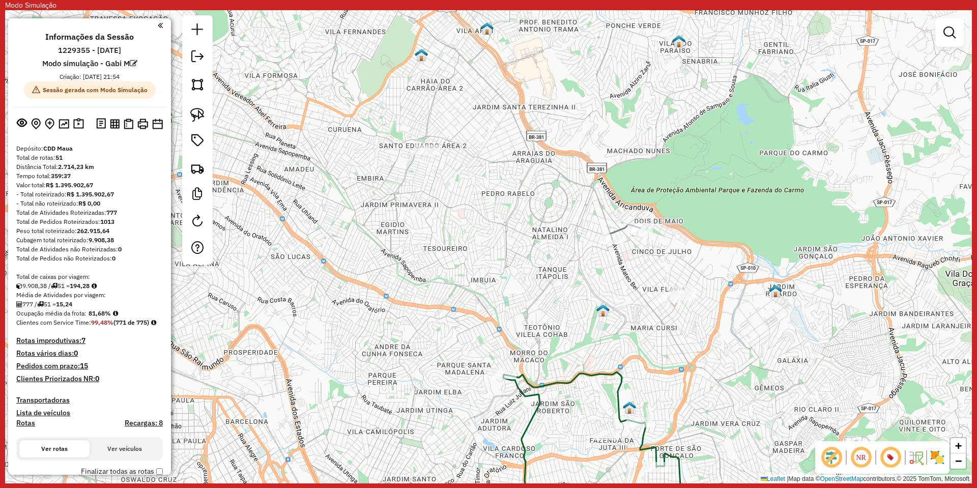
drag, startPoint x: 429, startPoint y: 223, endPoint x: 430, endPoint y: 300, distance: 76.8
click at [430, 300] on div "Janela de atendimento Grade de atendimento Capacidade Transportadoras Veículos …" at bounding box center [488, 246] width 966 height 473
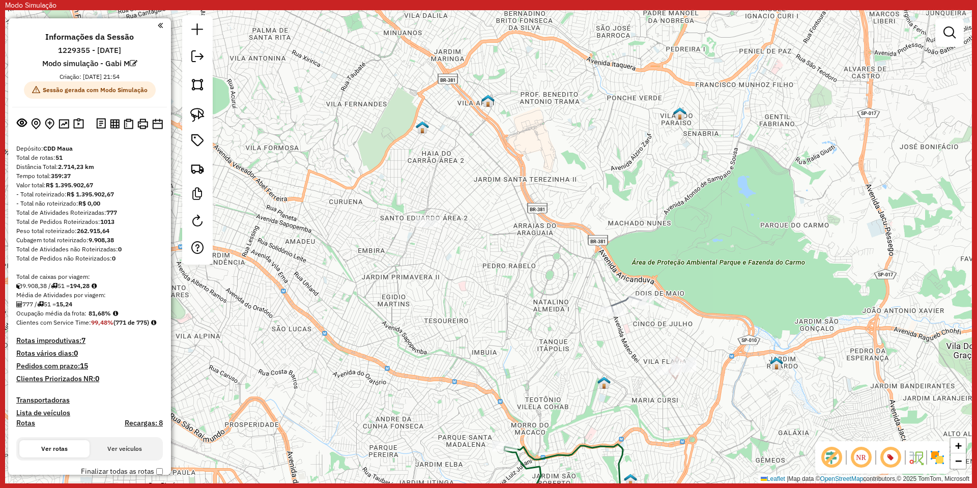
select select "**********"
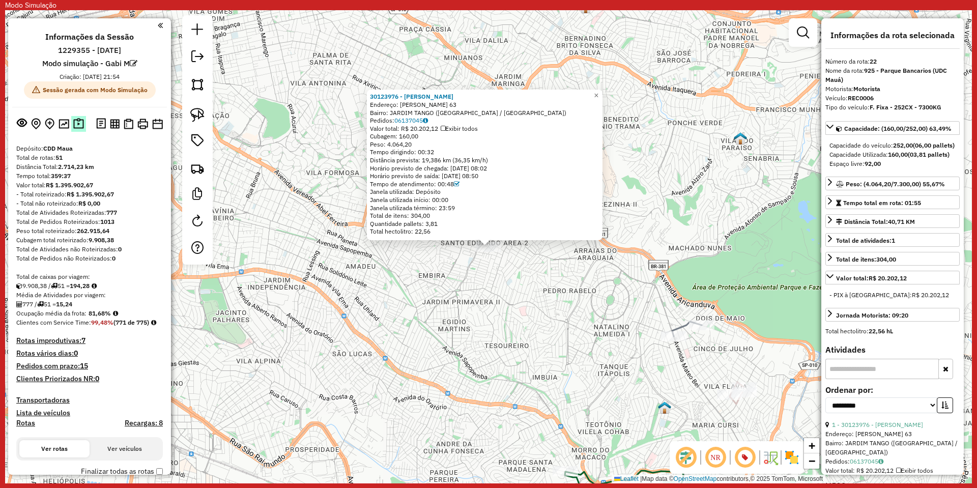
click at [77, 125] on img at bounding box center [78, 124] width 11 height 12
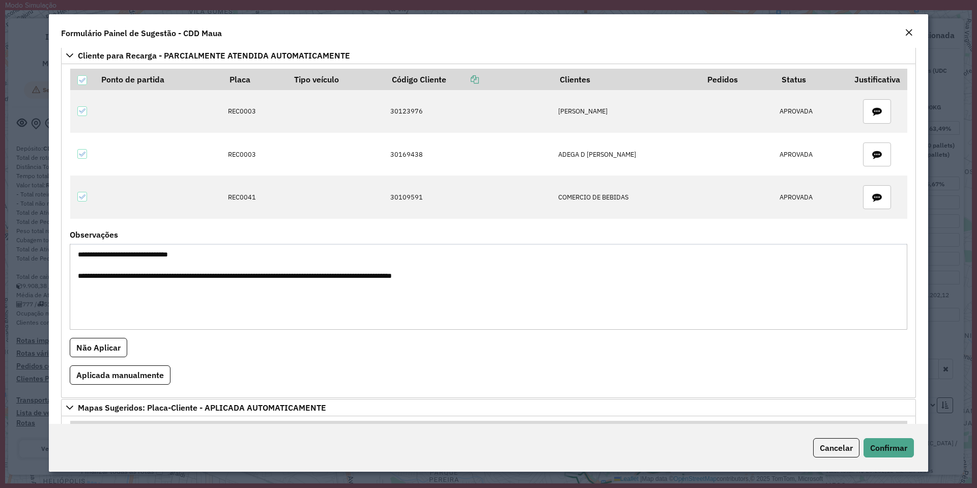
scroll to position [559, 0]
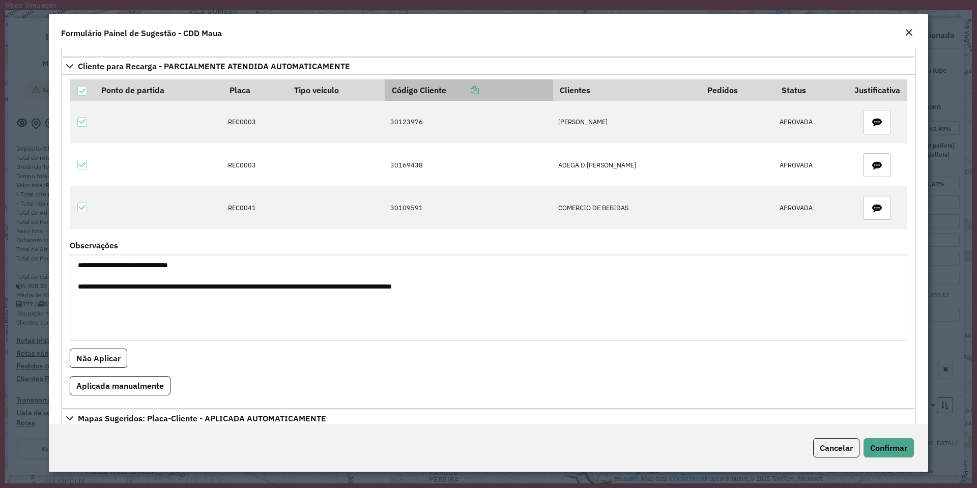
click at [478, 91] on icon at bounding box center [474, 90] width 8 height 8
click at [830, 454] on button "Cancelar" at bounding box center [836, 447] width 46 height 19
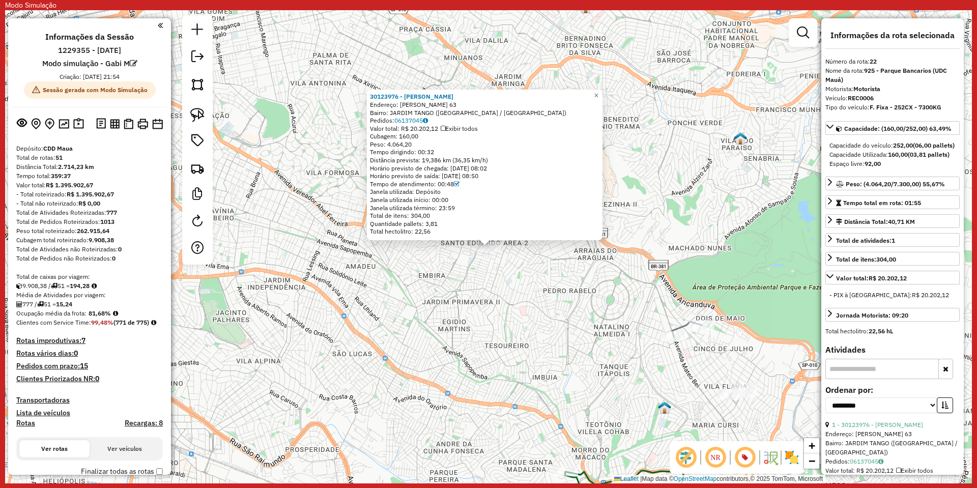
click at [252, 255] on div "30123976 - ALVES A Endereço: TOMAS ANTONIO GONZAGA 63 Bairro: JARDIM TANGO (SAO…" at bounding box center [488, 246] width 966 height 473
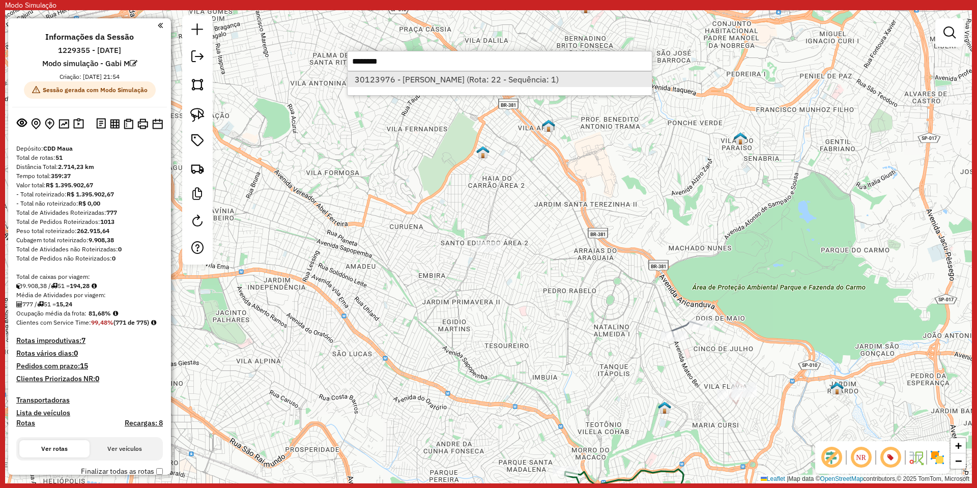
type input "********"
click at [407, 81] on li "30123976 - ALVES A (Rota: 22 - Sequência: 1)" at bounding box center [499, 79] width 304 height 15
select select "**********"
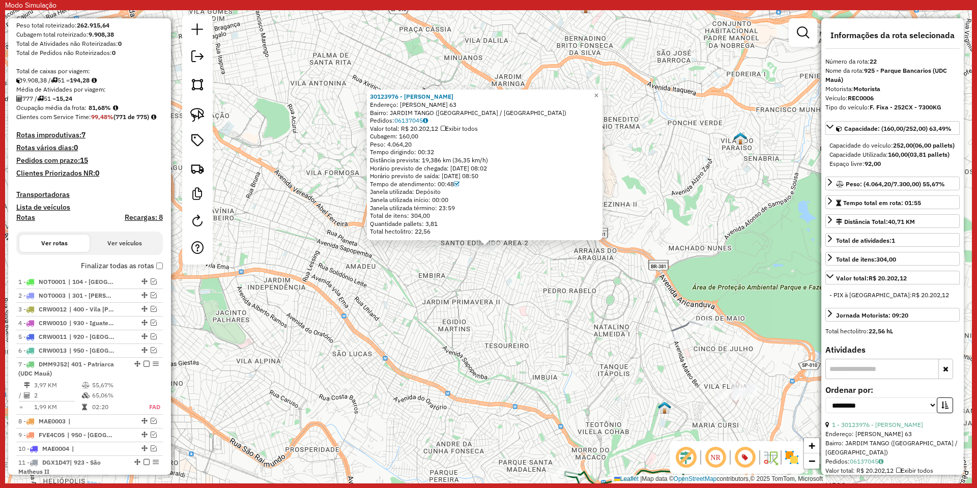
scroll to position [228, 0]
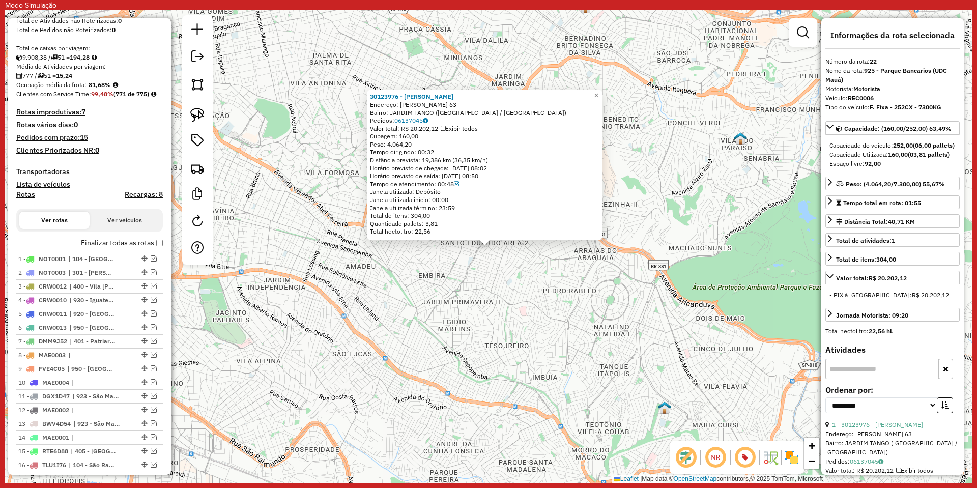
drag, startPoint x: 320, startPoint y: 323, endPoint x: 317, endPoint y: 243, distance: 80.9
click at [305, 323] on div "30123976 - ALVES A Endereço: TOMAS ANTONIO GONZAGA 63 Bairro: JARDIM TANGO (SAO…" at bounding box center [488, 246] width 966 height 473
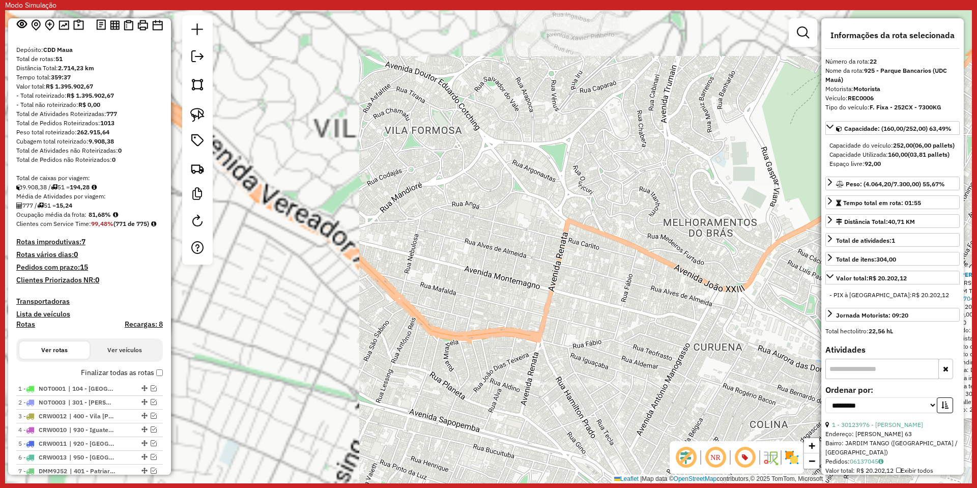
scroll to position [0, 0]
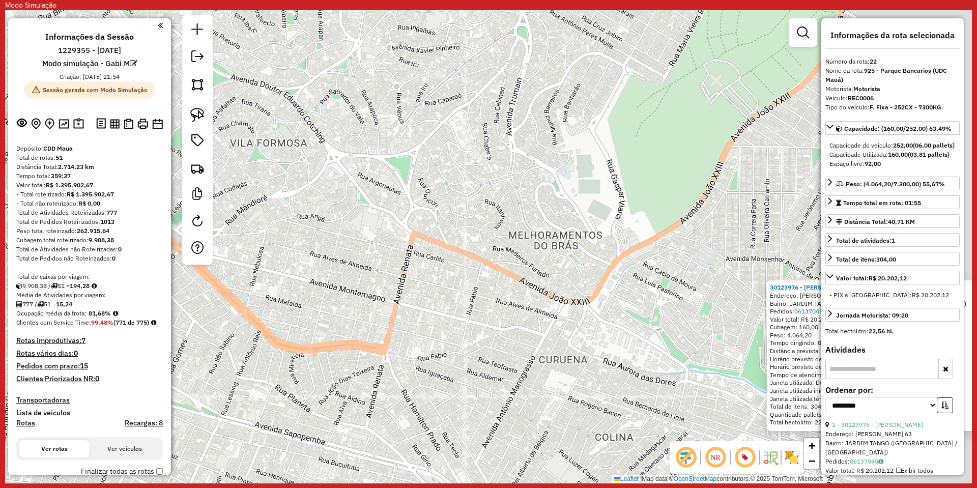
drag, startPoint x: 580, startPoint y: 182, endPoint x: 518, endPoint y: 186, distance: 61.6
click at [518, 186] on div "30123976 - ALVES A Endereço: TOMAS ANTONIO GONZAGA 63 Bairro: JARDIM TANGO (SAO…" at bounding box center [488, 246] width 966 height 473
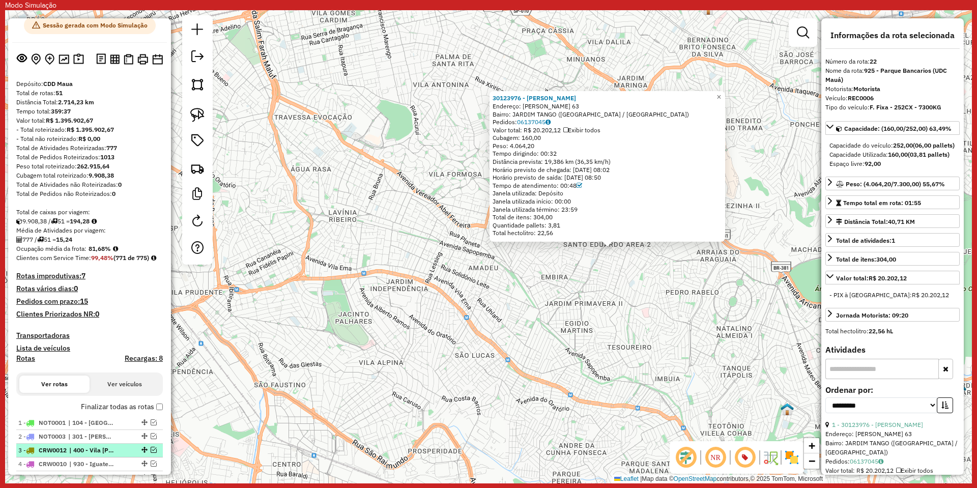
scroll to position [153, 0]
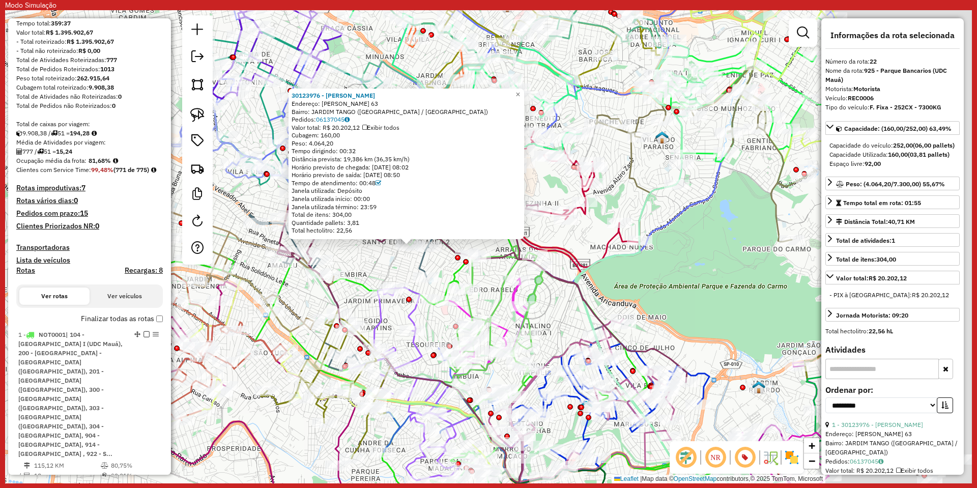
drag, startPoint x: 761, startPoint y: 308, endPoint x: 527, endPoint y: 303, distance: 233.5
click at [539, 305] on div "Rota 20 - Placa DXW4D67 30127426 - 59.580.327 PEDRO HENRIQUE COSTA ALVES 301239…" at bounding box center [488, 246] width 966 height 473
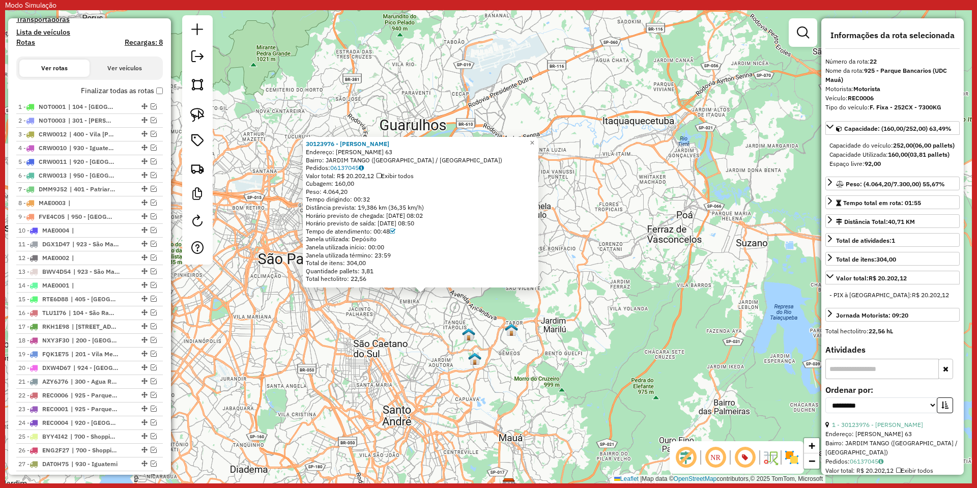
scroll to position [376, 0]
click at [443, 352] on div "30123976 - ALVES A Endereço: TOMAS ANTONIO GONZAGA 63 Bairro: JARDIM TANGO (SAO…" at bounding box center [488, 246] width 966 height 473
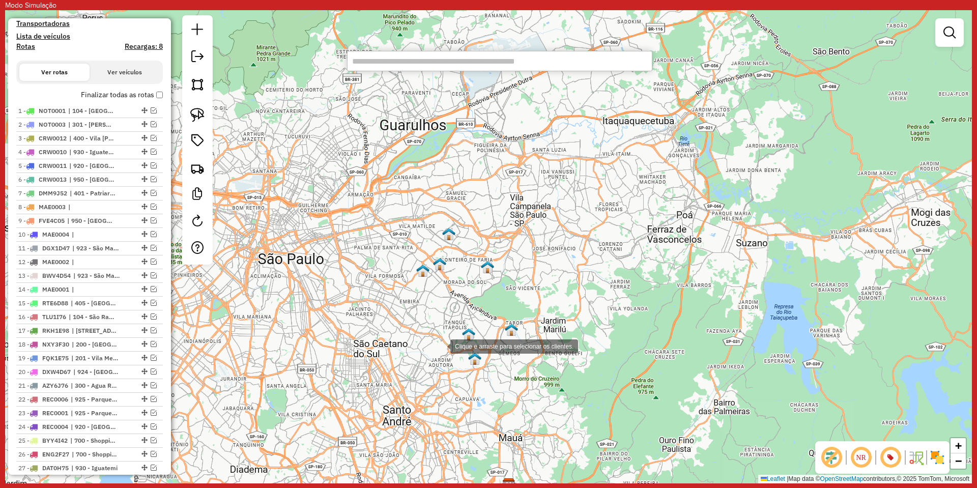
paste input "********"
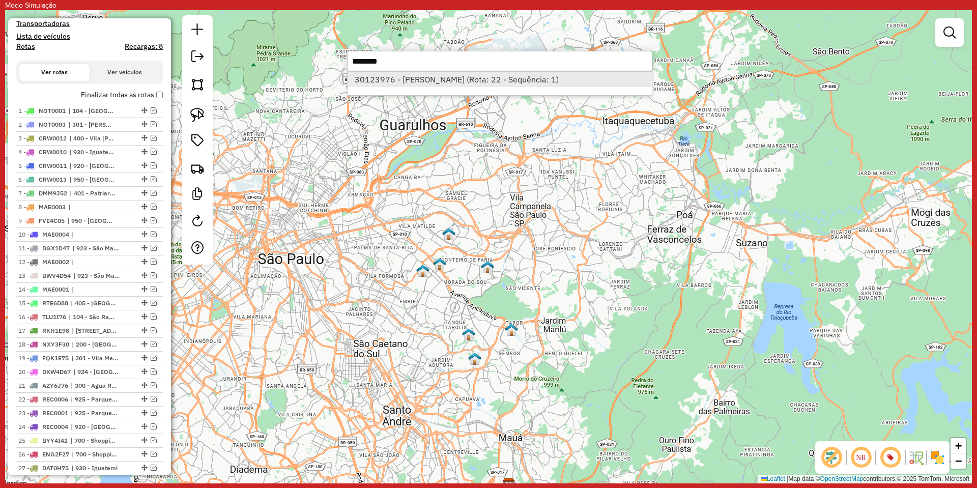
type input "********"
click at [439, 83] on li "30123976 - ALVES A (Rota: 22 - Sequência: 1)" at bounding box center [499, 79] width 304 height 15
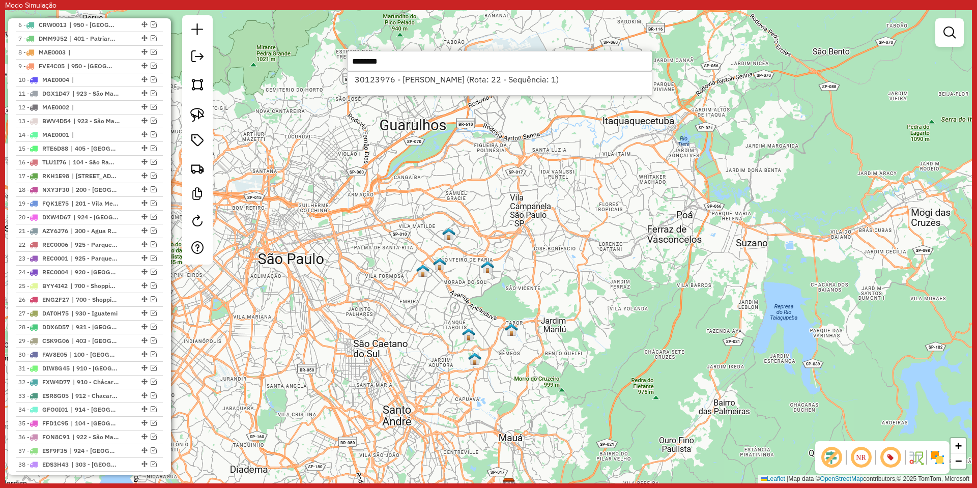
select select "**********"
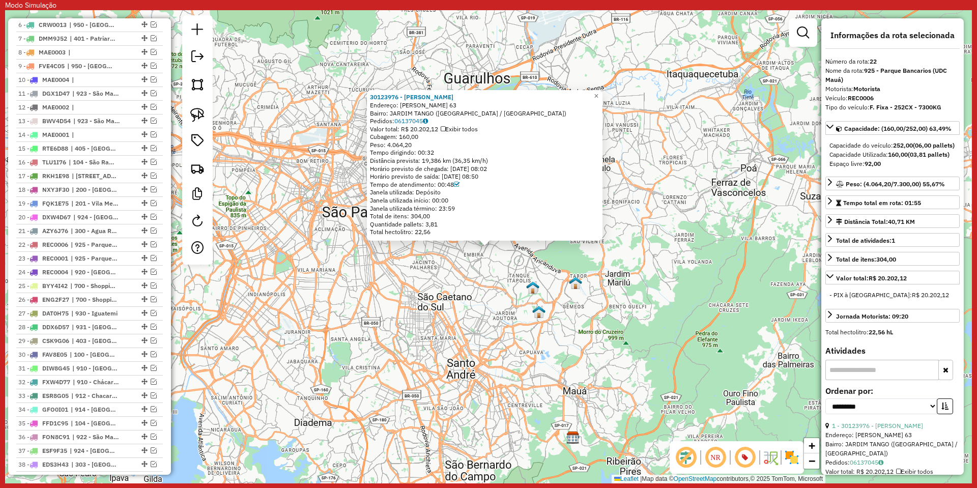
scroll to position [760, 0]
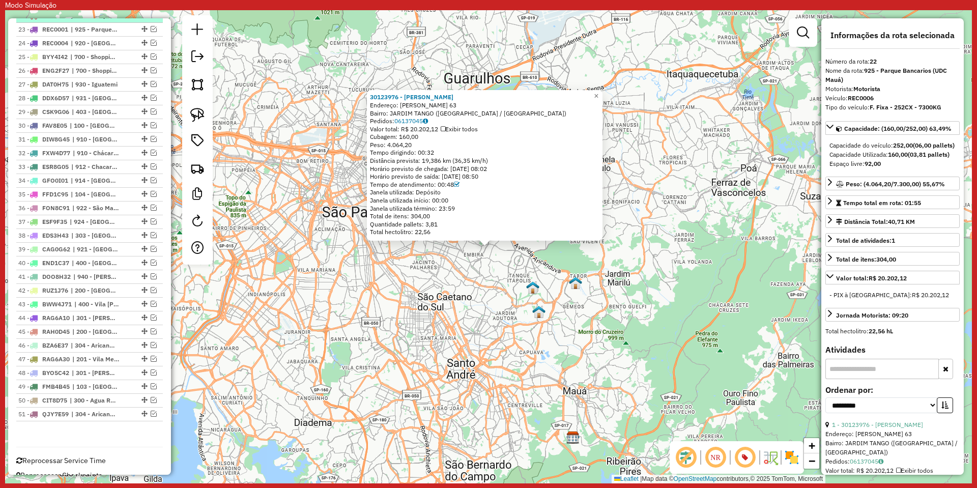
click at [151, 18] on em at bounding box center [154, 15] width 6 height 6
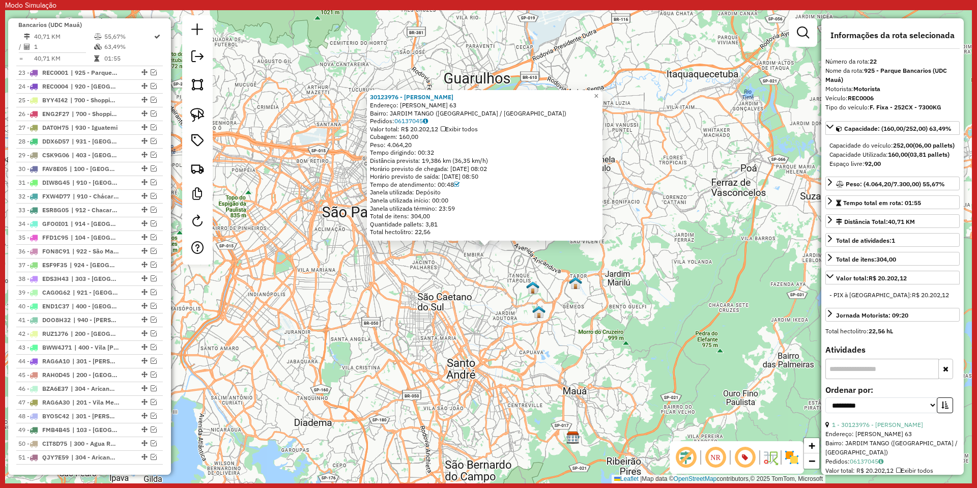
click at [372, 316] on div "30123976 - ALVES A Endereço: TOMAS ANTONIO GONZAGA 63 Bairro: JARDIM TANGO (SAO…" at bounding box center [488, 246] width 966 height 473
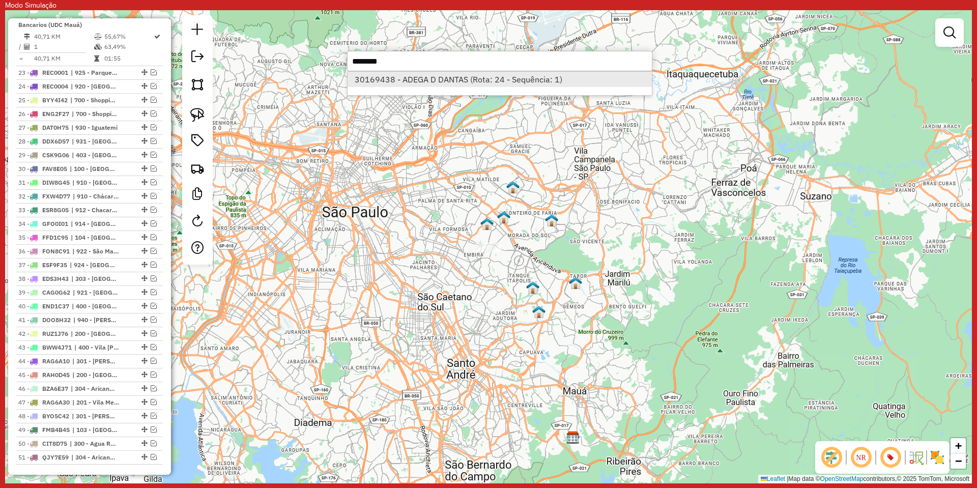
type input "********"
click at [453, 74] on li "30169438 - ADEGA D DANTAS (Rota: 24 - Sequência: 1)" at bounding box center [499, 79] width 304 height 15
select select "**********"
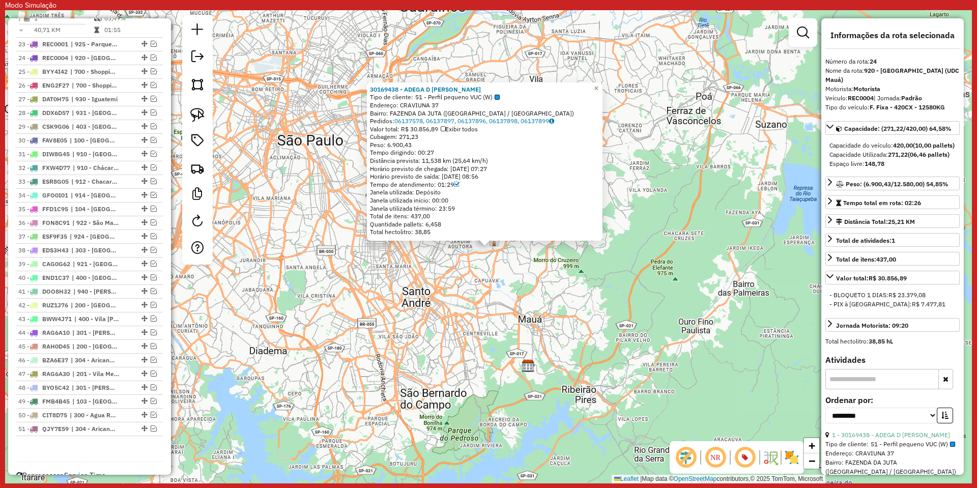
scroll to position [826, 0]
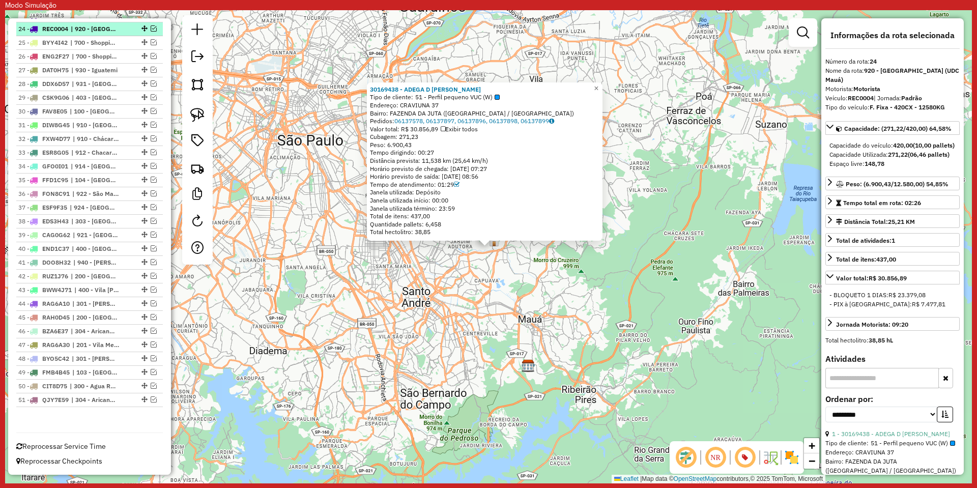
click at [151, 28] on em at bounding box center [154, 28] width 6 height 6
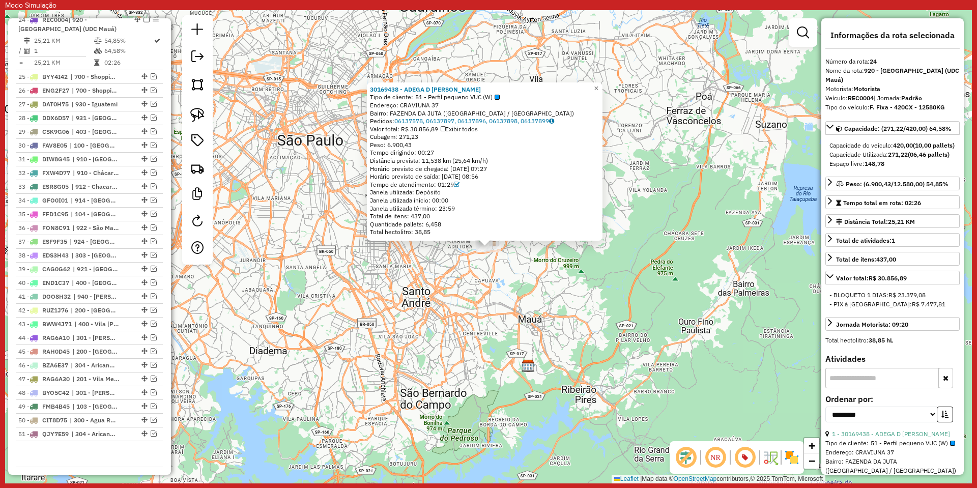
click at [298, 204] on div "30169438 - ADEGA D DANTAS Tipo de cliente: 51 - Perfil pequeno VUC (W) Endereço…" at bounding box center [488, 246] width 966 height 473
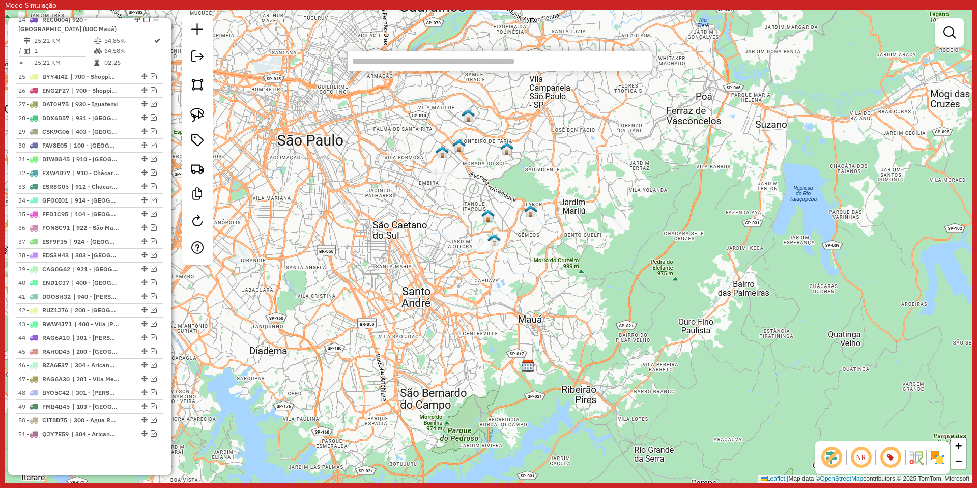
paste input "********"
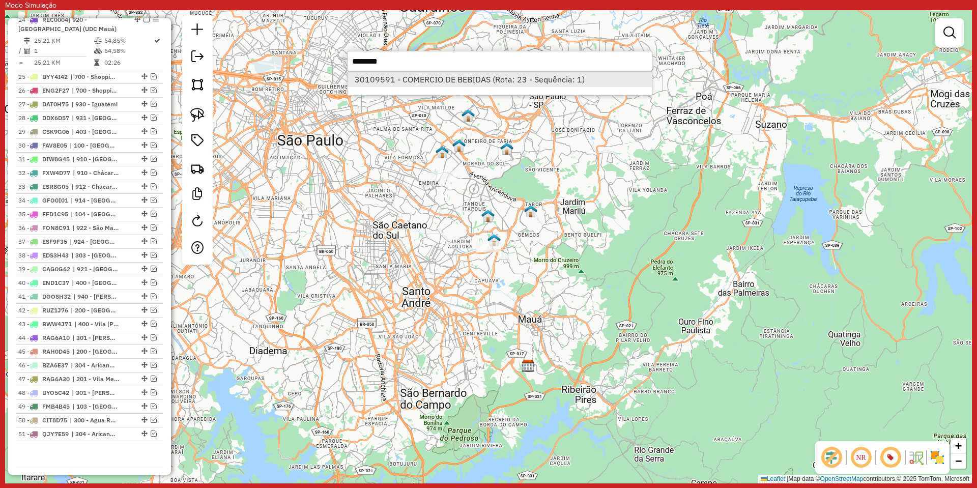
type input "********"
click at [404, 73] on li "30109591 - COMERCIO DE BEBIDAS (Rota: 23 - Sequência: 1)" at bounding box center [499, 79] width 304 height 15
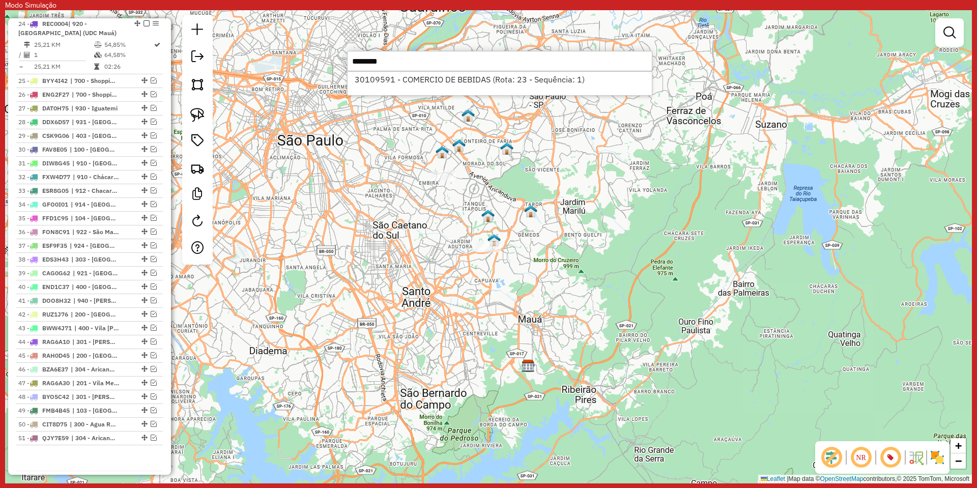
select select "**********"
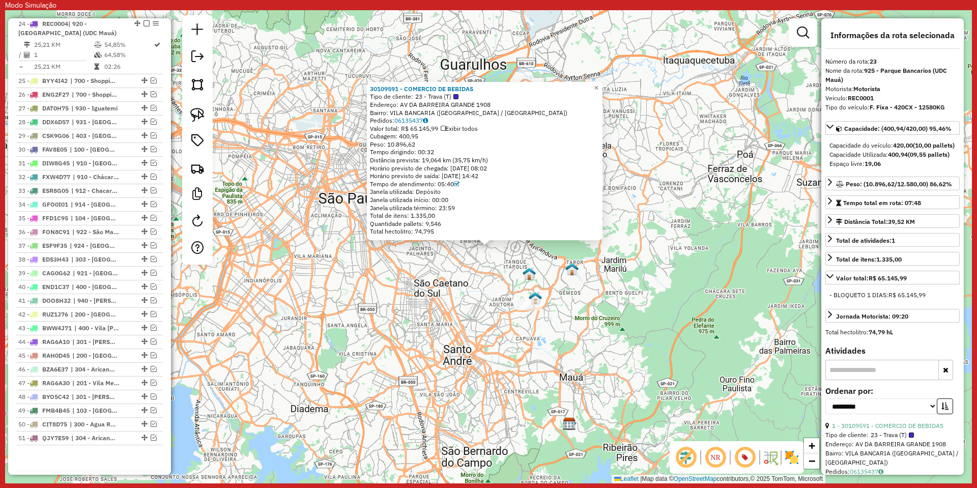
scroll to position [817, 0]
click at [152, 18] on em at bounding box center [154, 15] width 6 height 6
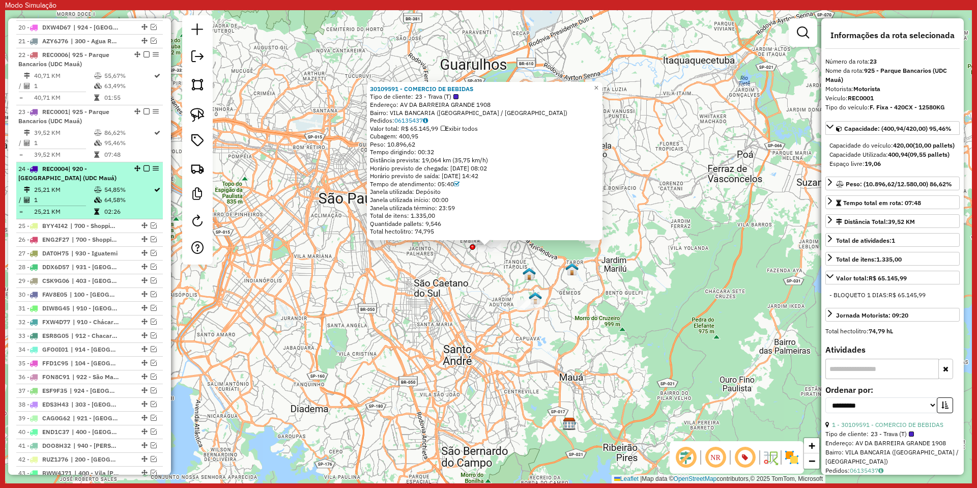
scroll to position [715, 0]
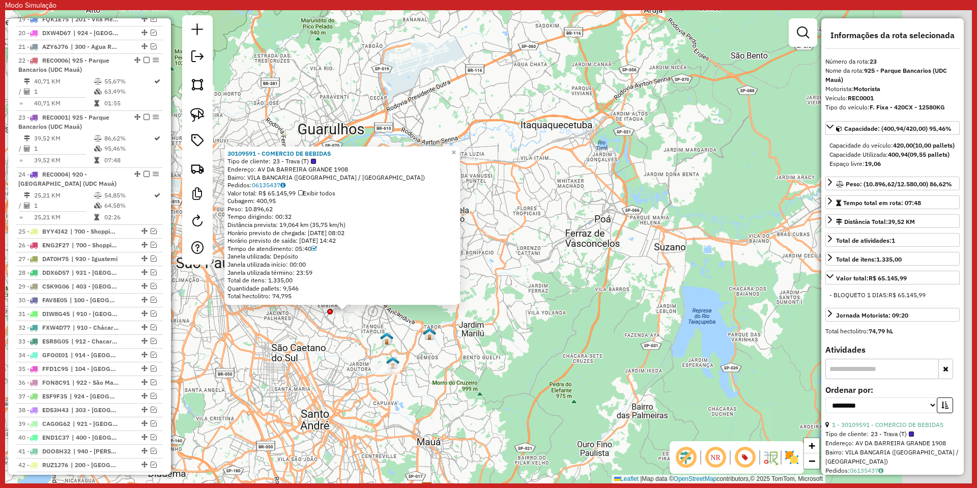
drag, startPoint x: 769, startPoint y: 288, endPoint x: 602, endPoint y: 360, distance: 181.6
click at [602, 360] on div "30109591 - COMERCIO DE BEBIDAS Tipo de cliente: 23 - Trava (T) Endereço: AV DA …" at bounding box center [488, 246] width 966 height 473
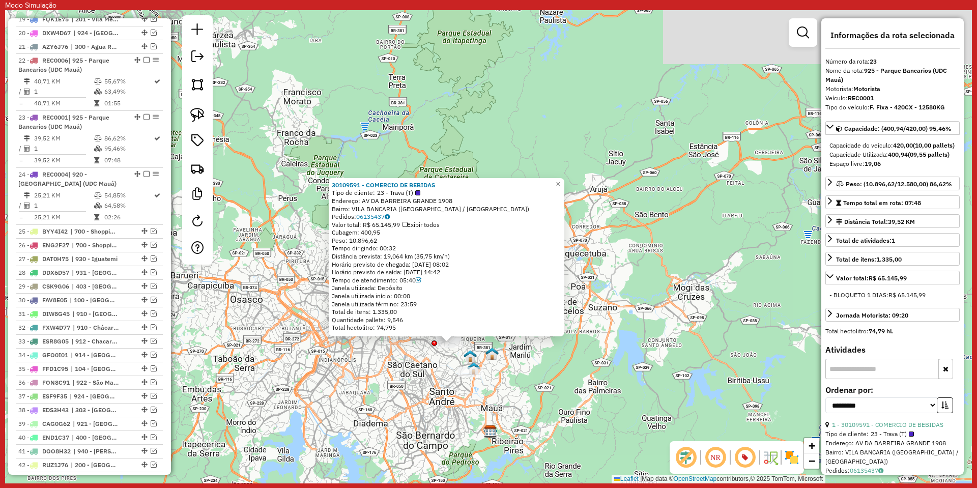
click at [576, 390] on div "30109591 - COMERCIO DE BEBIDAS Tipo de cliente: 23 - Trava (T) Endereço: AV DA …" at bounding box center [488, 246] width 966 height 473
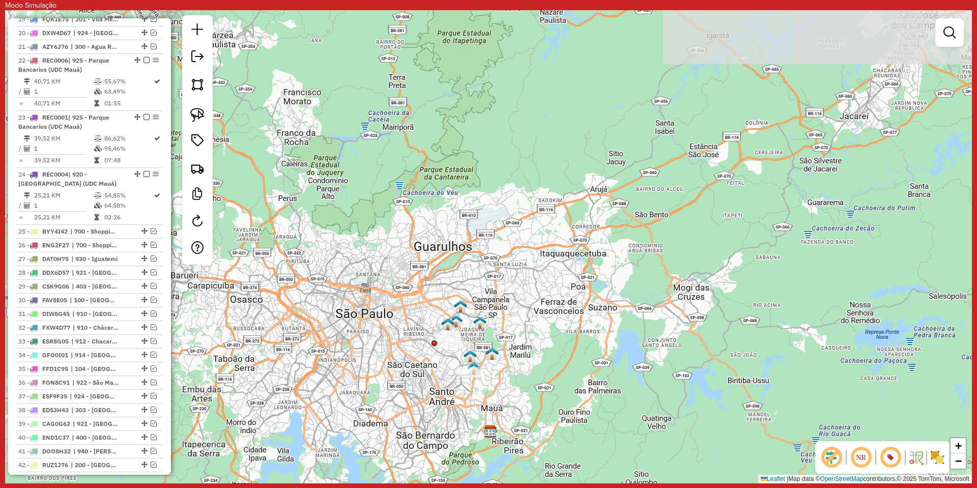
click at [524, 428] on div "Janela de atendimento Grade de atendimento Capacidade Transportadoras Veículos …" at bounding box center [488, 246] width 966 height 473
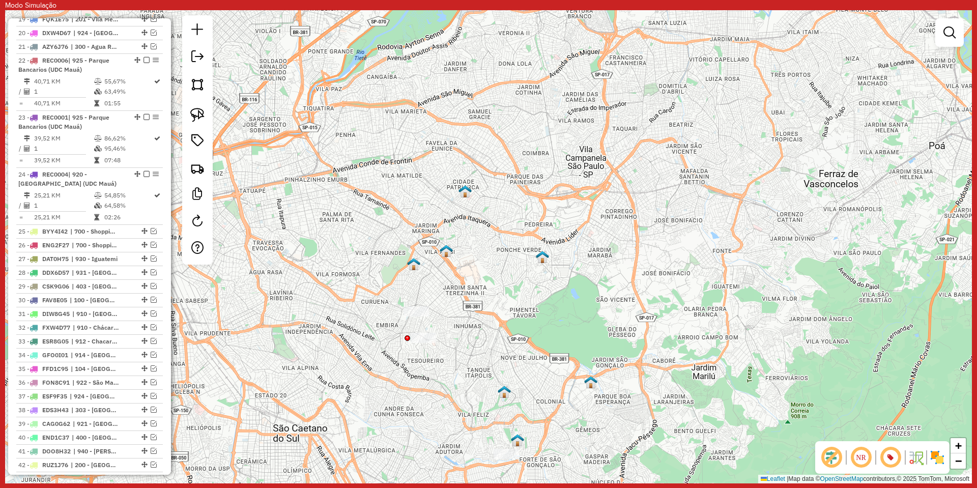
click at [422, 316] on div at bounding box center [415, 311] width 25 height 10
select select "**********"
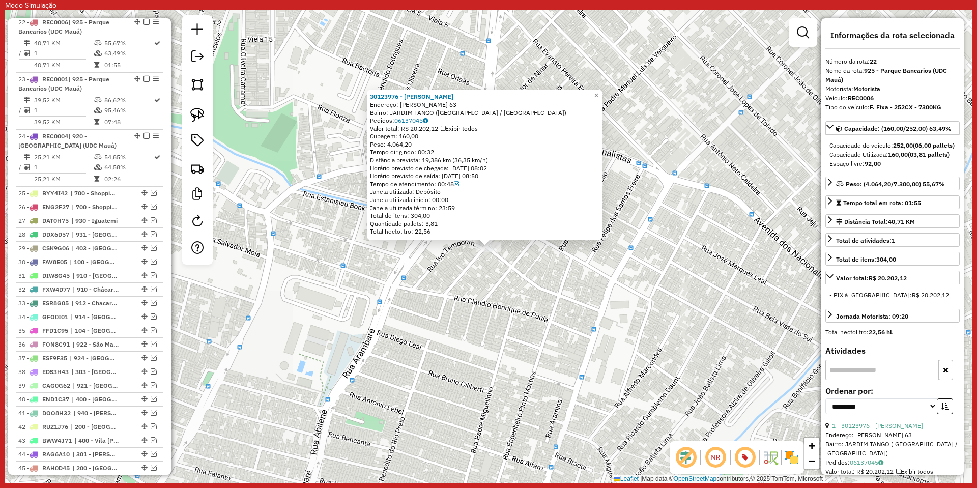
scroll to position [760, 0]
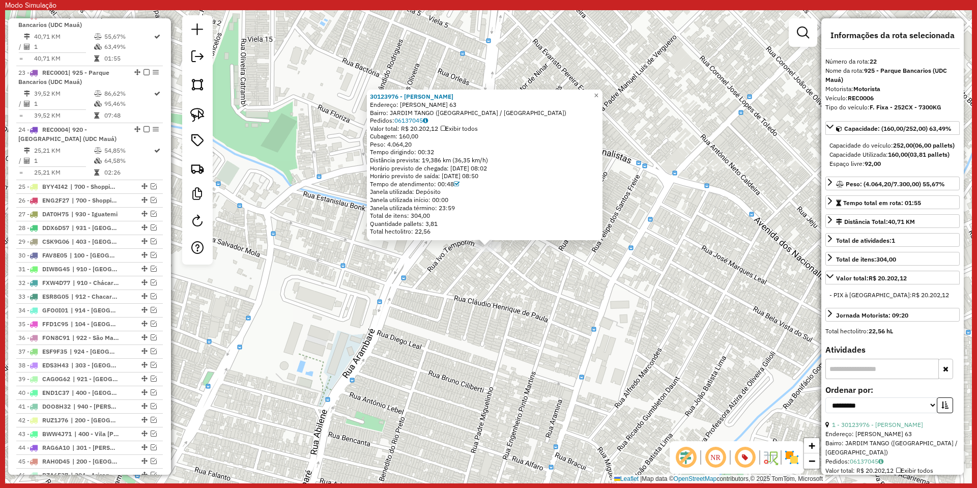
click at [464, 271] on div "30123976 - ALVES A Endereço: TOMAS ANTONIO GONZAGA 63 Bairro: JARDIM TANGO (SAO…" at bounding box center [488, 246] width 966 height 473
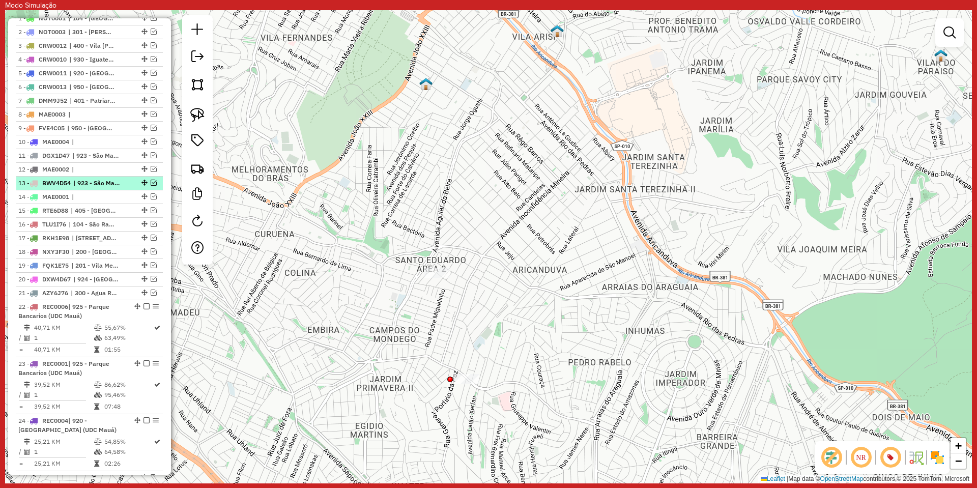
scroll to position [302, 0]
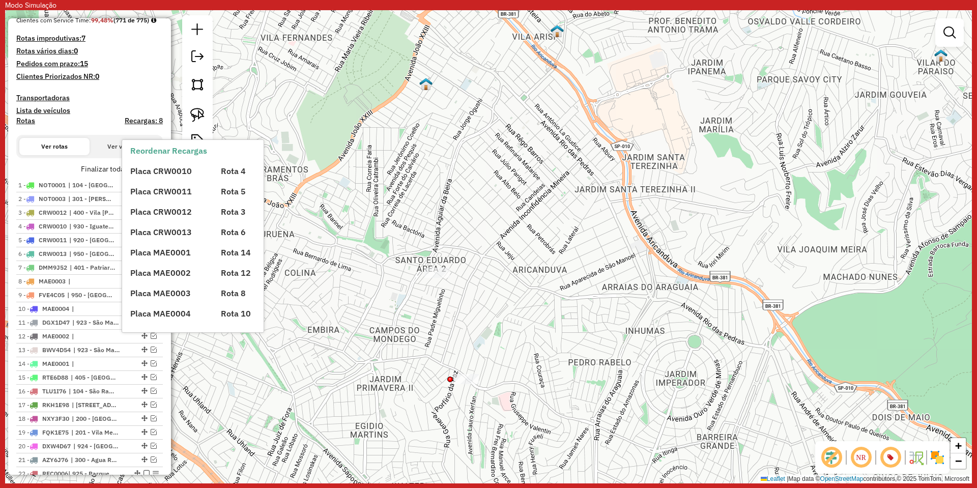
click at [157, 178] on div "Placa CRW0010 Rota 4 Placa CRW0011 Rota 5 Placa CRW0012 Rota 3 Placa CRW0013 Ro…" at bounding box center [201, 238] width 142 height 163
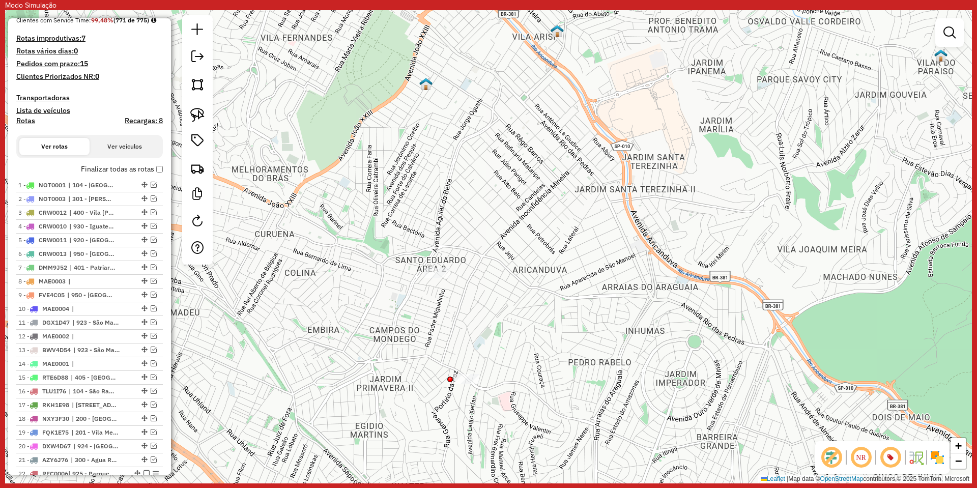
click at [151, 174] on label "Finalizar todas as rotas" at bounding box center [122, 169] width 82 height 11
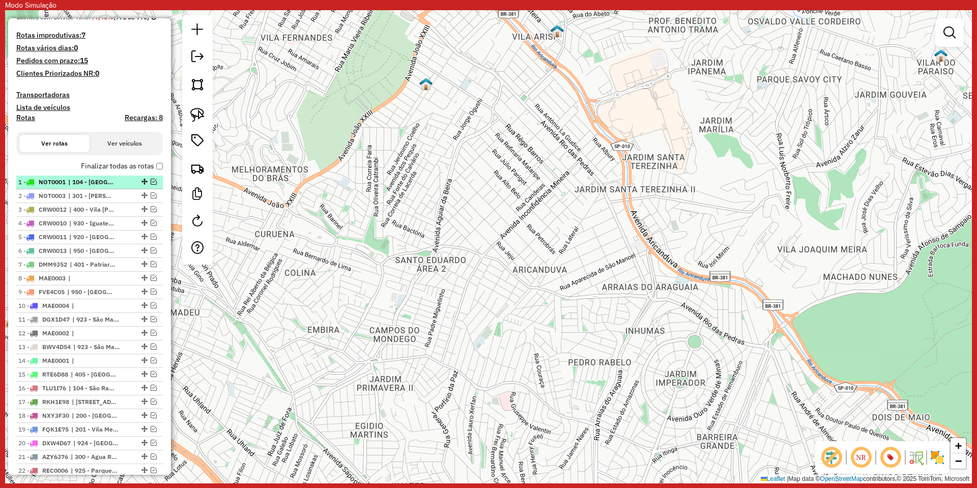
click at [153, 185] on em at bounding box center [154, 182] width 6 height 6
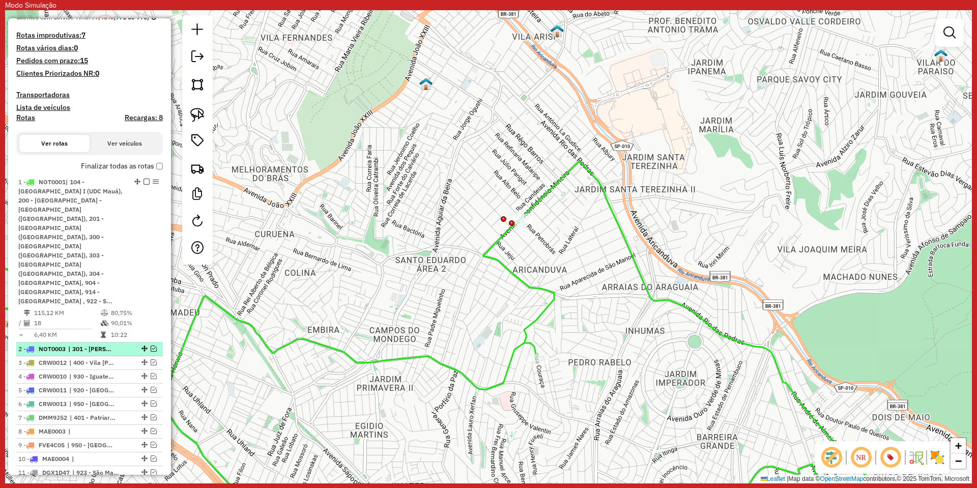
click at [152, 345] on em at bounding box center [154, 348] width 6 height 6
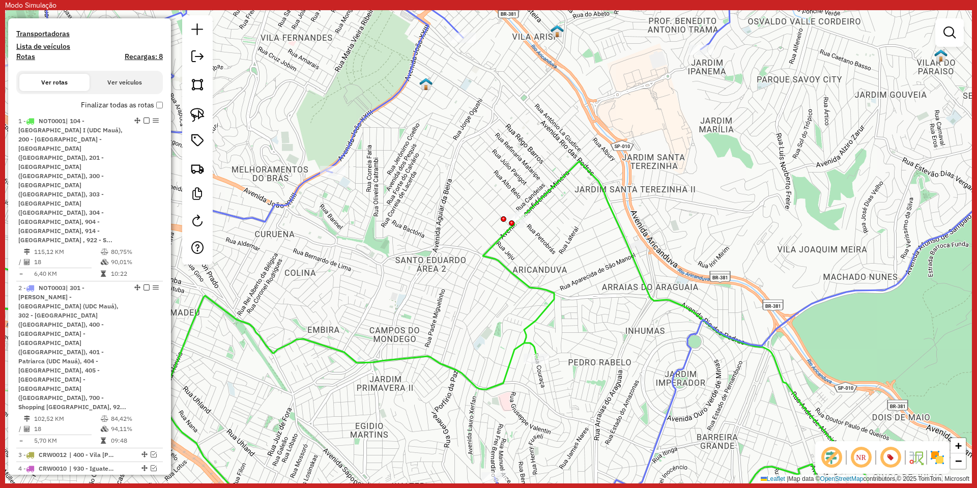
scroll to position [458, 0]
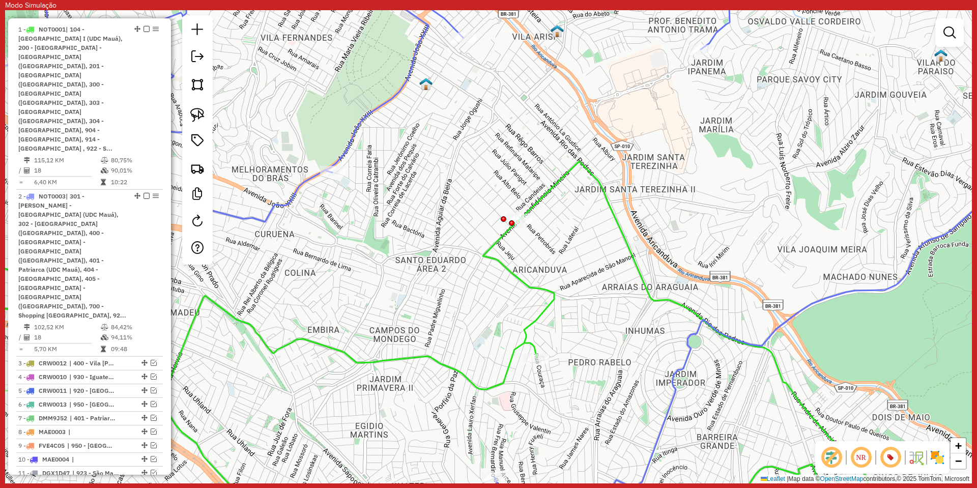
drag, startPoint x: 385, startPoint y: 231, endPoint x: 332, endPoint y: 232, distance: 52.9
click at [332, 232] on div "Janela de atendimento Grade de atendimento Capacidade Transportadoras Veículos …" at bounding box center [488, 246] width 966 height 473
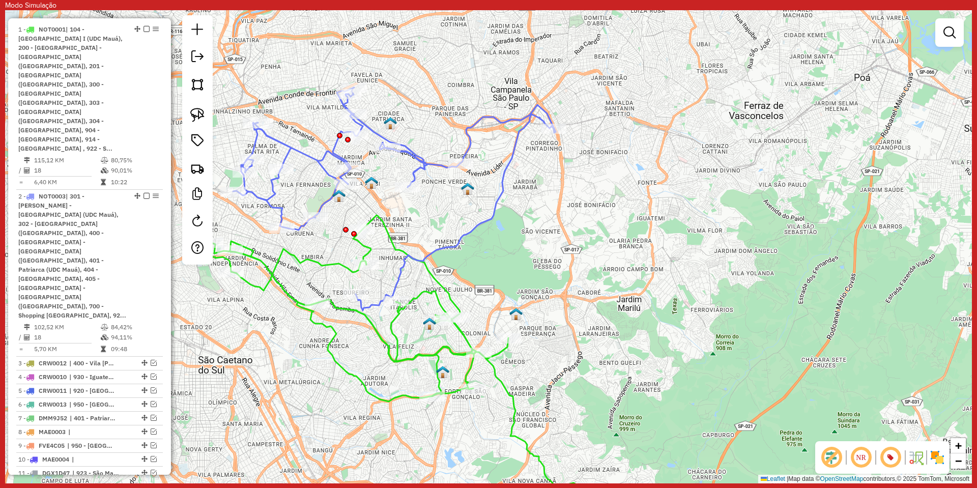
click at [410, 157] on icon at bounding box center [394, 198] width 322 height 223
select select "**********"
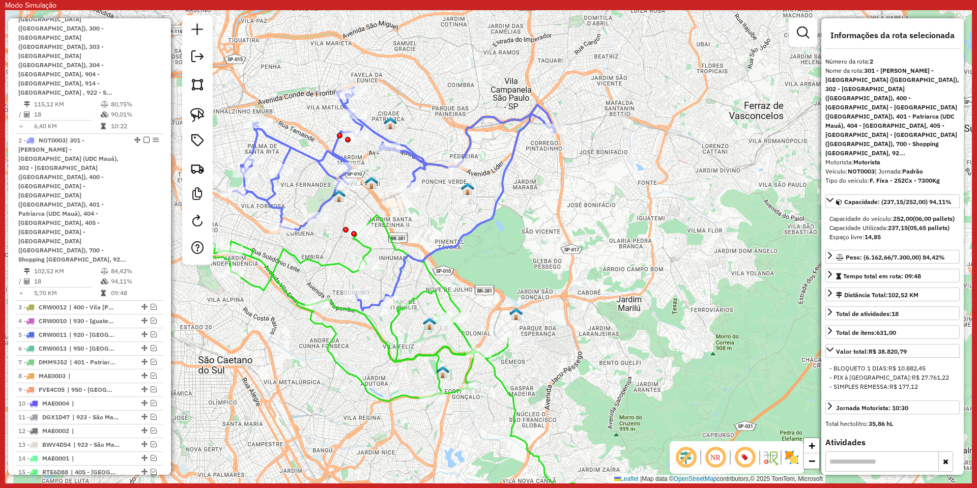
scroll to position [583, 0]
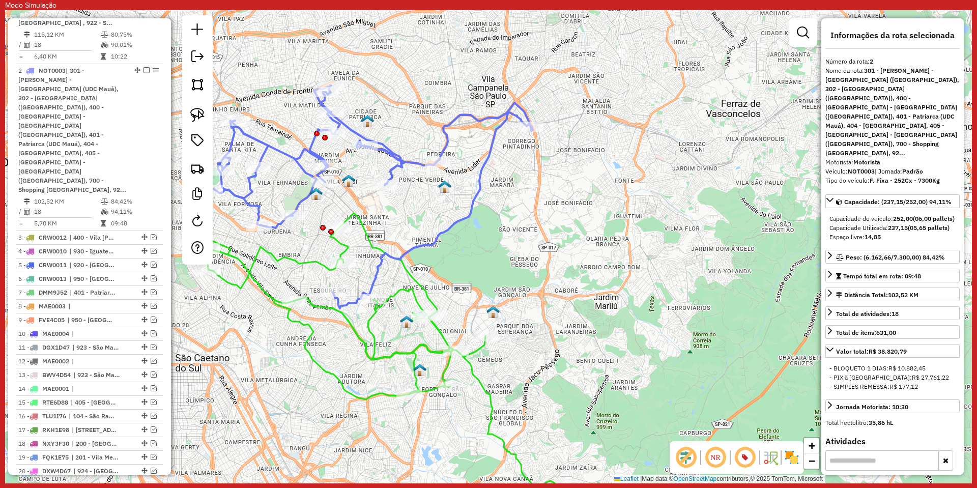
drag, startPoint x: 433, startPoint y: 196, endPoint x: 375, endPoint y: 187, distance: 59.3
click at [375, 187] on div "Janela de atendimento Grade de atendimento Capacidade Transportadoras Veículos …" at bounding box center [488, 246] width 966 height 473
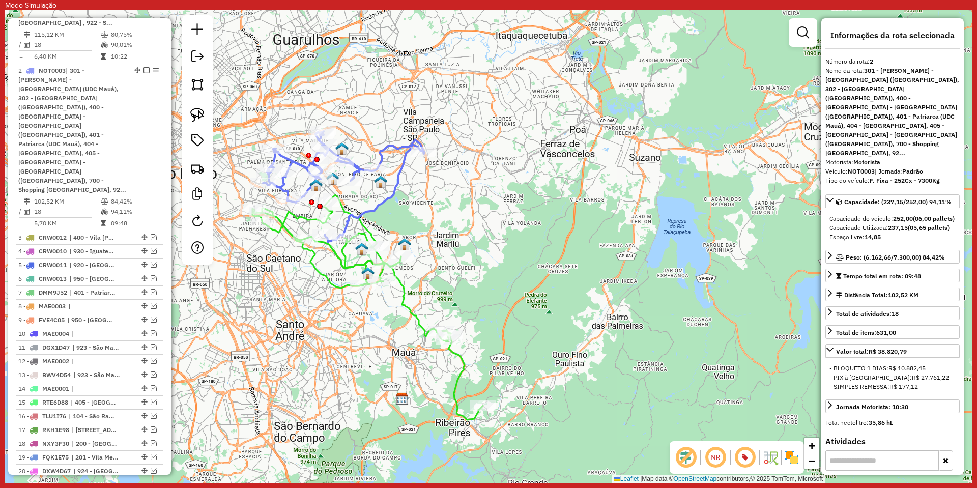
click at [366, 224] on icon at bounding box center [367, 307] width 230 height 225
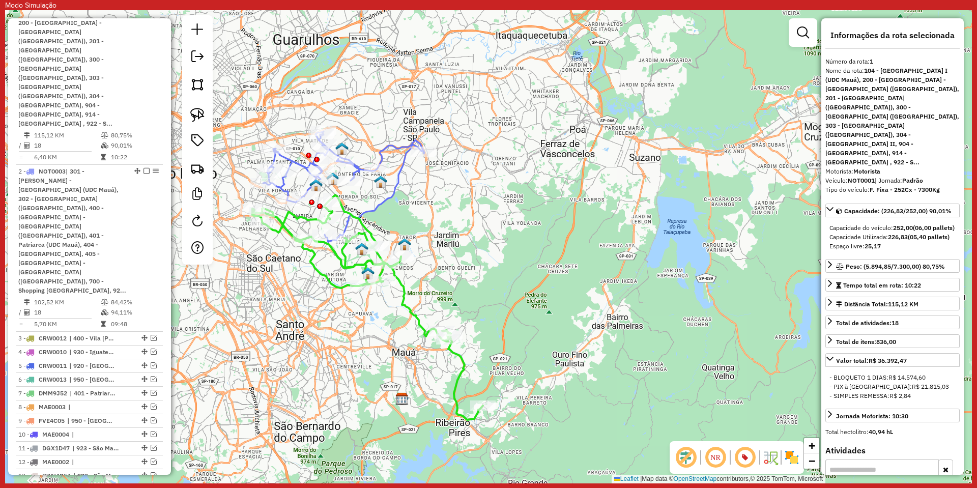
scroll to position [471, 0]
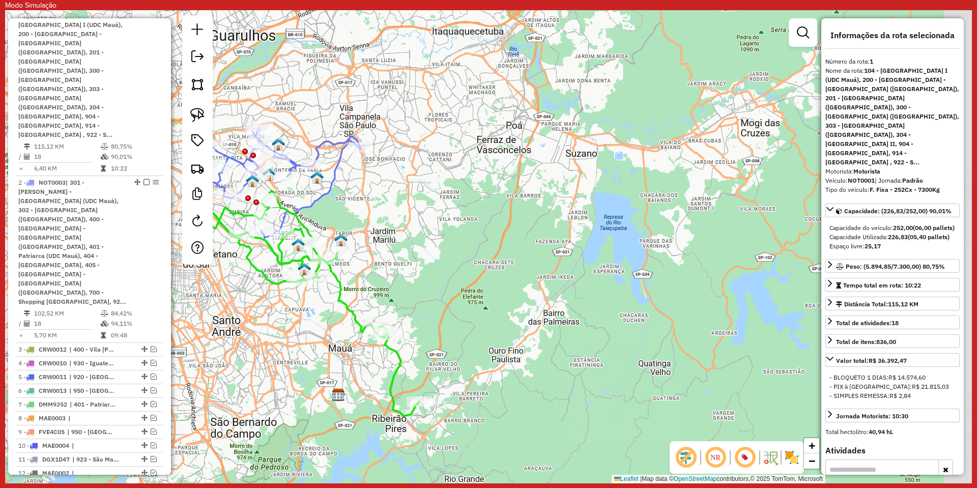
drag, startPoint x: 431, startPoint y: 225, endPoint x: 405, endPoint y: 219, distance: 26.5
click at [407, 221] on div "Janela de atendimento Grade de atendimento Capacidade Transportadoras Veículos …" at bounding box center [488, 246] width 966 height 473
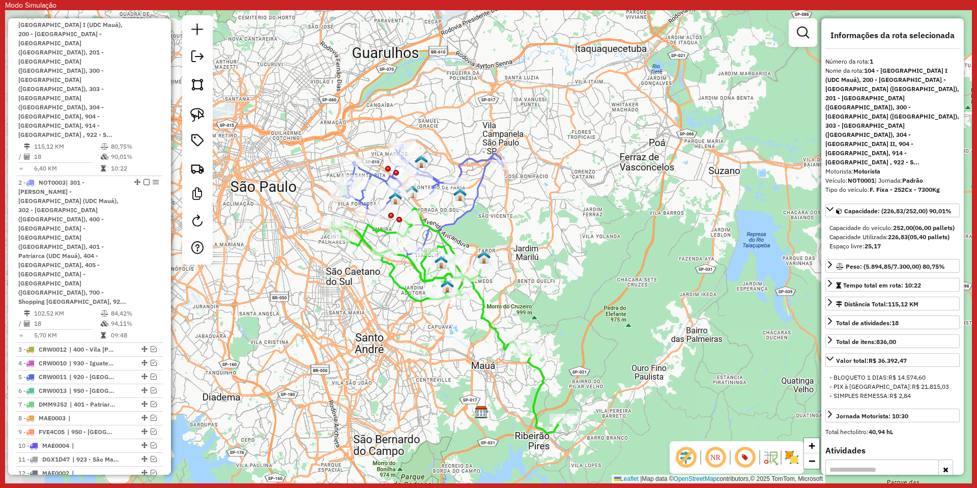
drag, startPoint x: 564, startPoint y: 205, endPoint x: 711, endPoint y: 231, distance: 149.8
click at [711, 231] on div "Janela de atendimento Grade de atendimento Capacidade Transportadoras Veículos …" at bounding box center [488, 246] width 966 height 473
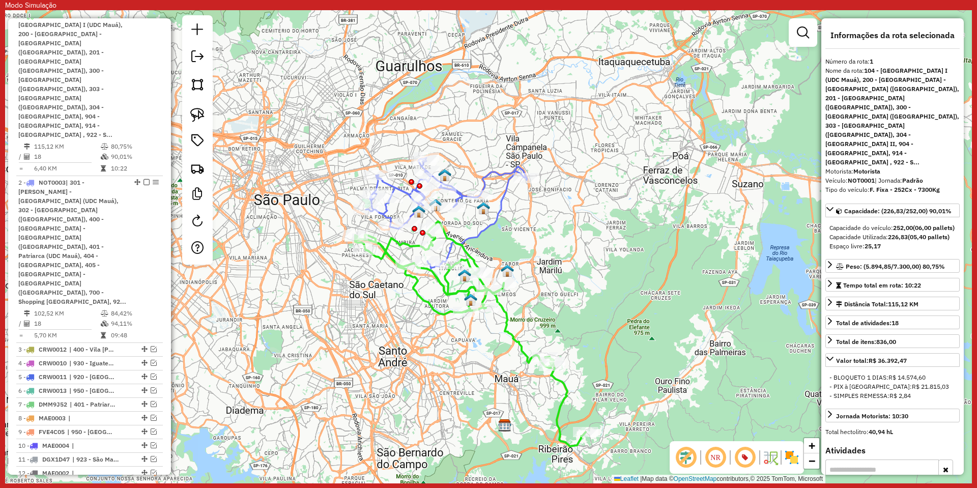
click at [458, 192] on icon at bounding box center [446, 213] width 161 height 111
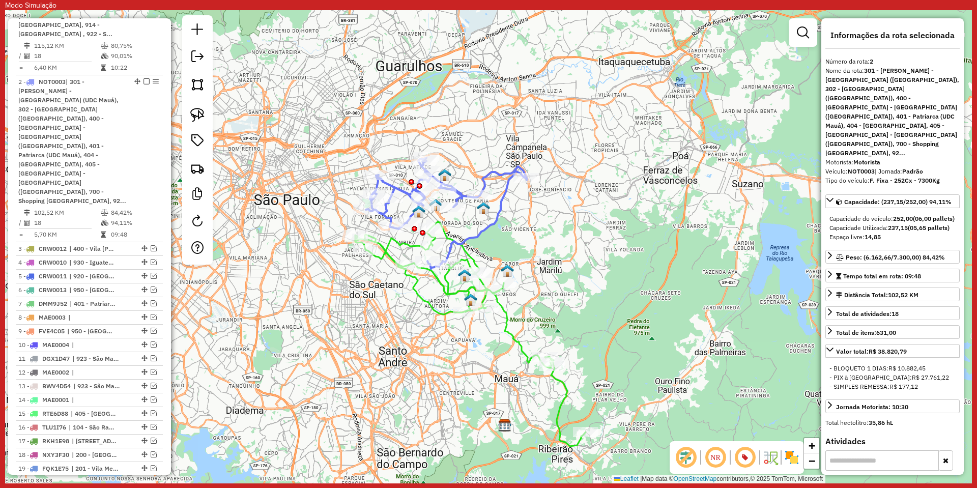
scroll to position [583, 0]
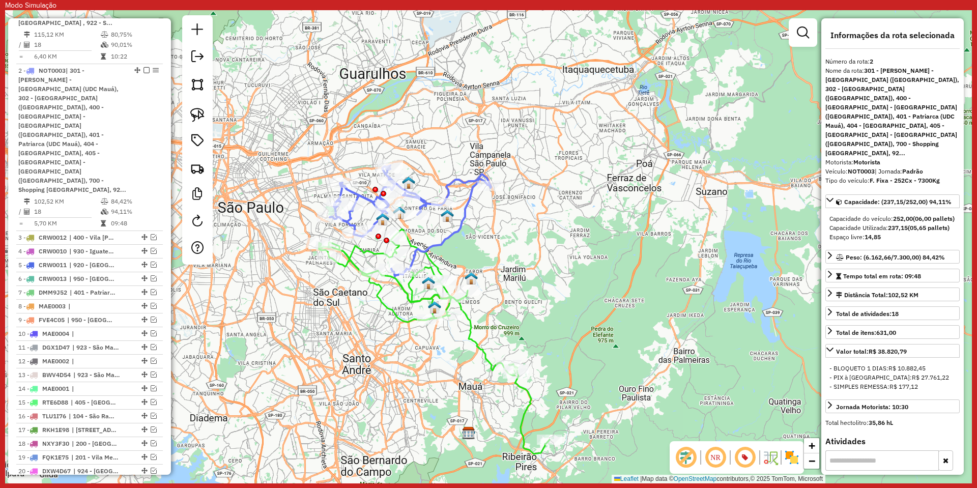
drag, startPoint x: 551, startPoint y: 213, endPoint x: 475, endPoint y: 227, distance: 78.1
click at [475, 227] on div "Janela de atendimento Grade de atendimento Capacidade Transportadoras Veículos …" at bounding box center [488, 246] width 966 height 473
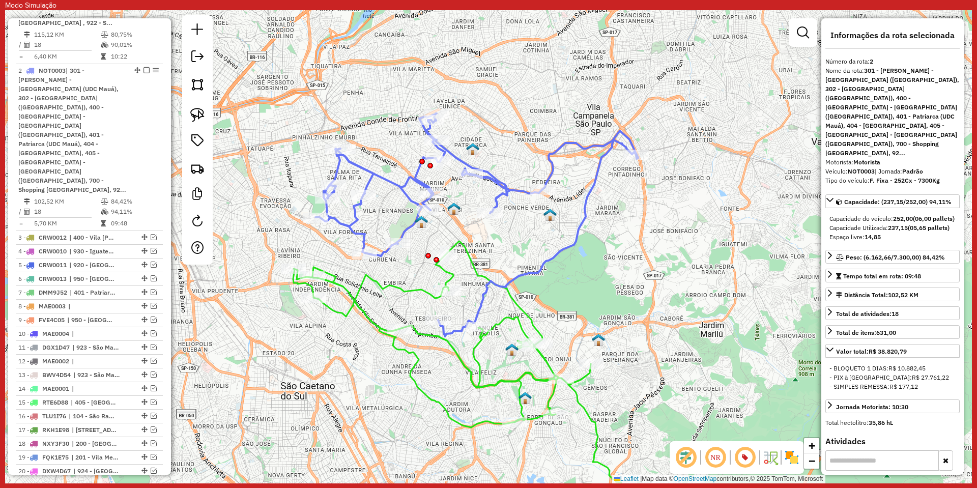
drag, startPoint x: 625, startPoint y: 233, endPoint x: 692, endPoint y: 246, distance: 68.2
click at [692, 246] on div "Janela de atendimento Grade de atendimento Capacidade Transportadoras Veículos …" at bounding box center [488, 246] width 966 height 473
drag, startPoint x: 624, startPoint y: 326, endPoint x: 541, endPoint y: 251, distance: 111.7
click at [542, 253] on div "Janela de atendimento Grade de atendimento Capacidade Transportadoras Veículos …" at bounding box center [488, 246] width 966 height 473
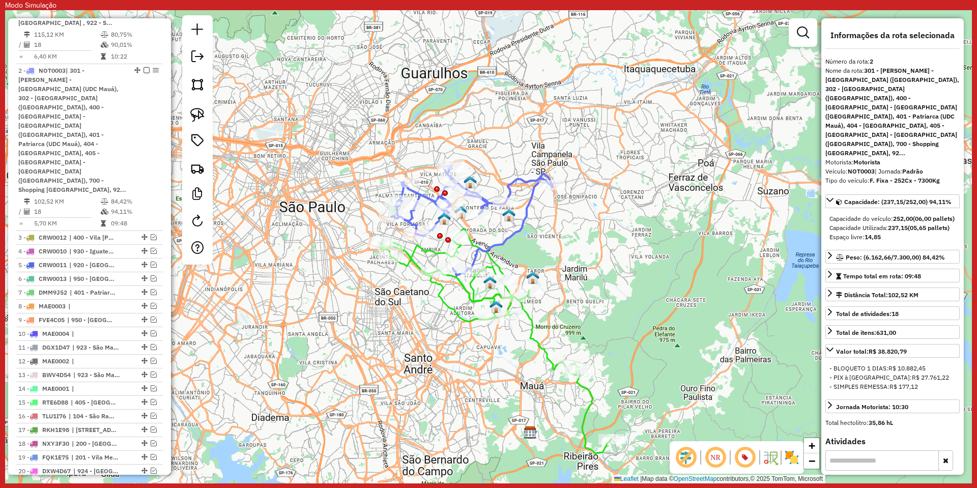
drag, startPoint x: 543, startPoint y: 245, endPoint x: 573, endPoint y: 294, distance: 57.5
click at [573, 294] on div "Janela de atendimento Grade de atendimento Capacidade Transportadoras Veículos …" at bounding box center [488, 246] width 966 height 473
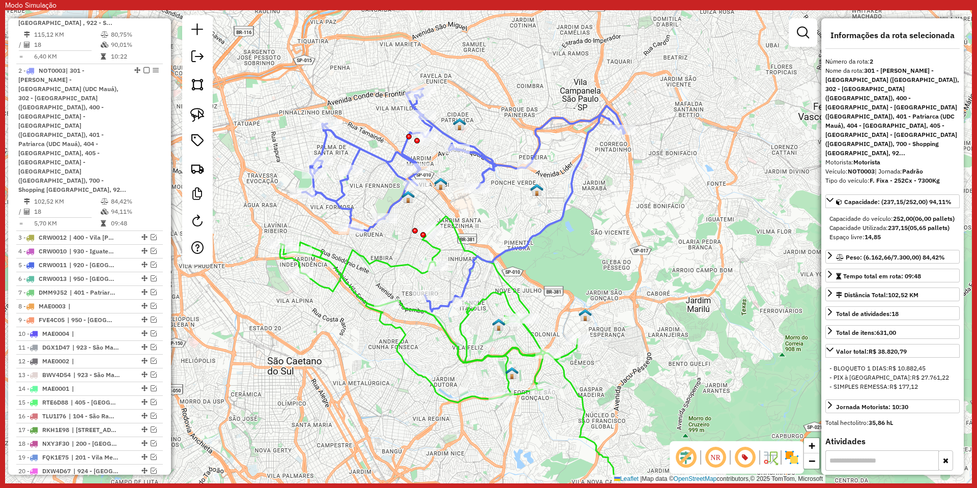
click at [369, 260] on icon at bounding box center [480, 373] width 401 height 314
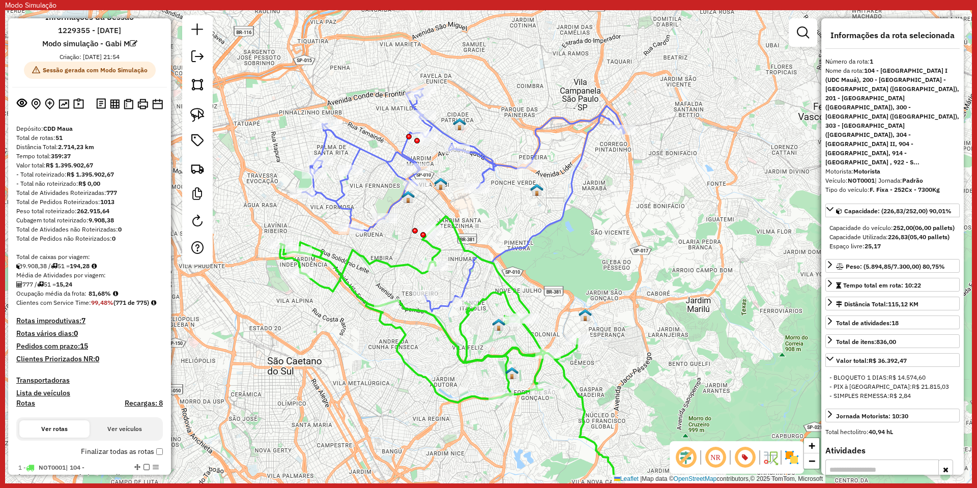
scroll to position [14, 0]
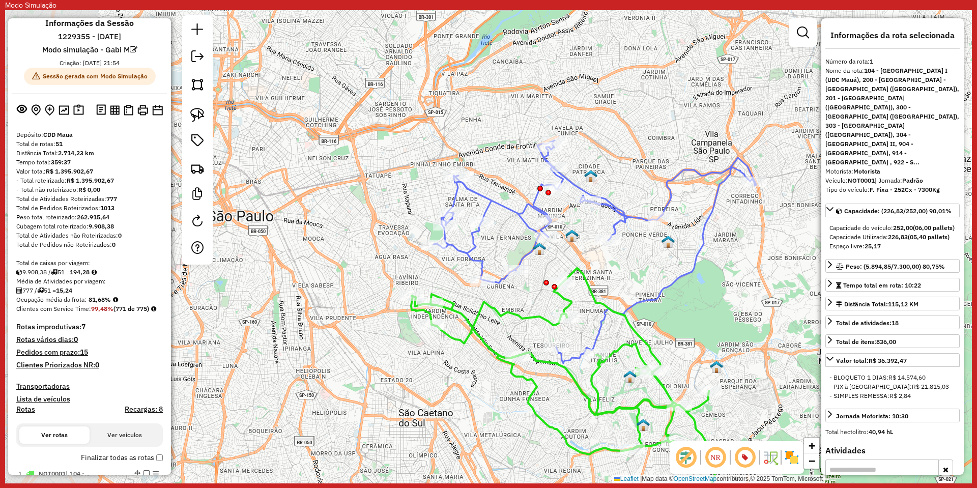
drag, startPoint x: 791, startPoint y: 200, endPoint x: 780, endPoint y: 243, distance: 43.8
click at [828, 240] on hb-router-mapa "Informações da Sessão 1229355 - 06/08/2025 Modo simulação - Gabi M Criação: 12/…" at bounding box center [488, 246] width 966 height 473
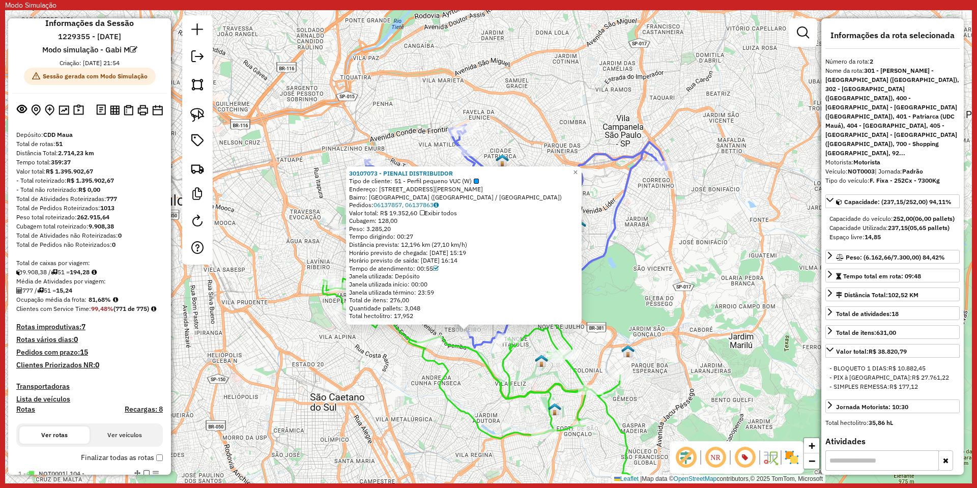
scroll to position [0, 0]
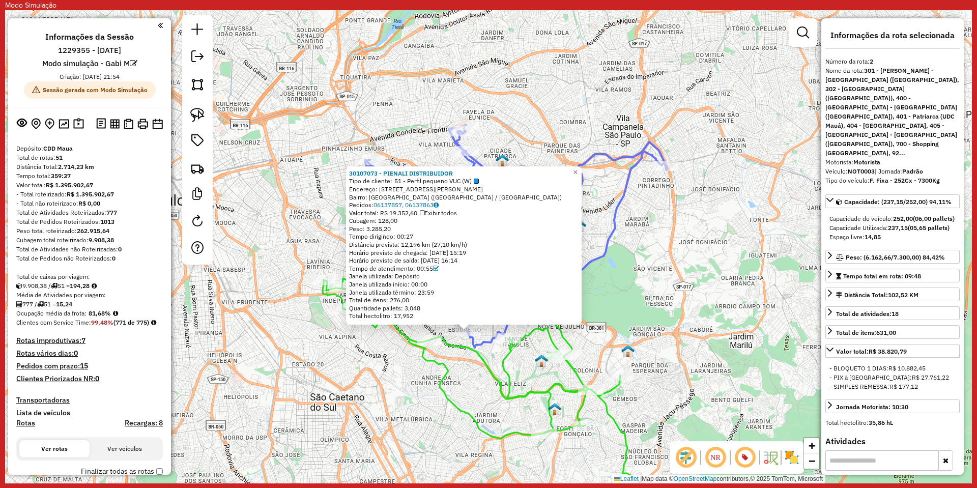
click at [315, 333] on div "Rota 1 - Placa NOT0001 30196550 - ANTÔNIO CHRISTIAN ME 30107073 - PIENALI DISTR…" at bounding box center [488, 246] width 966 height 473
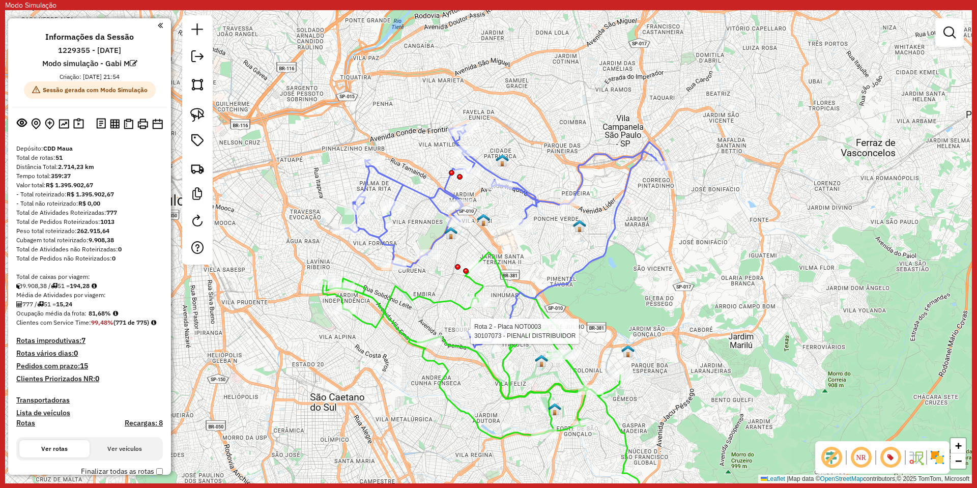
select select "**********"
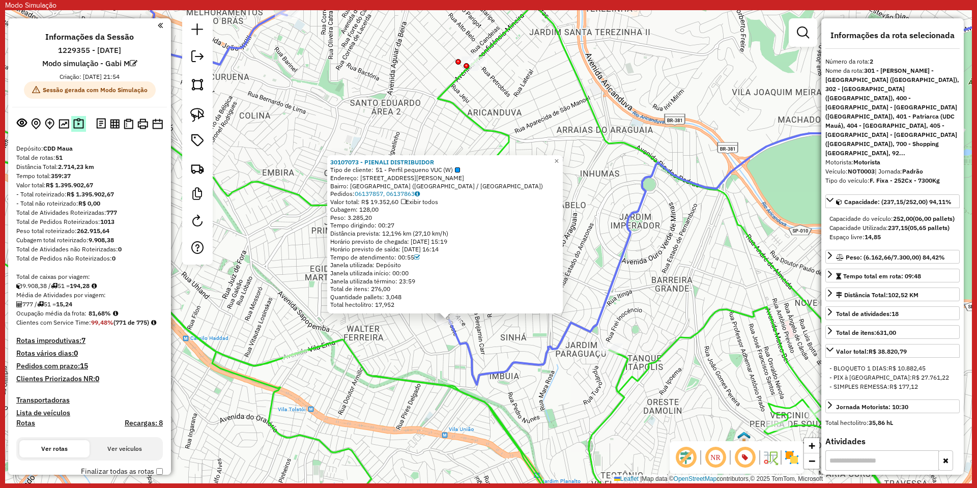
click at [79, 126] on img at bounding box center [78, 124] width 11 height 12
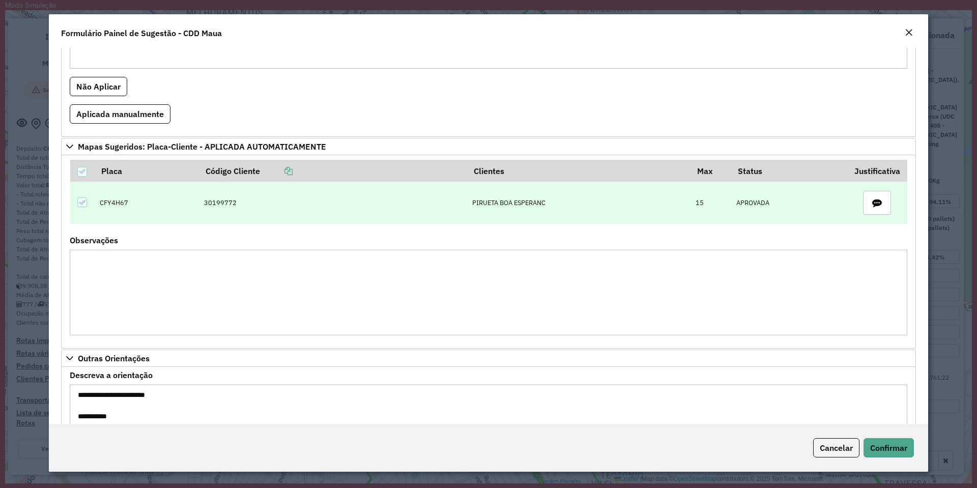
scroll to position [853, 0]
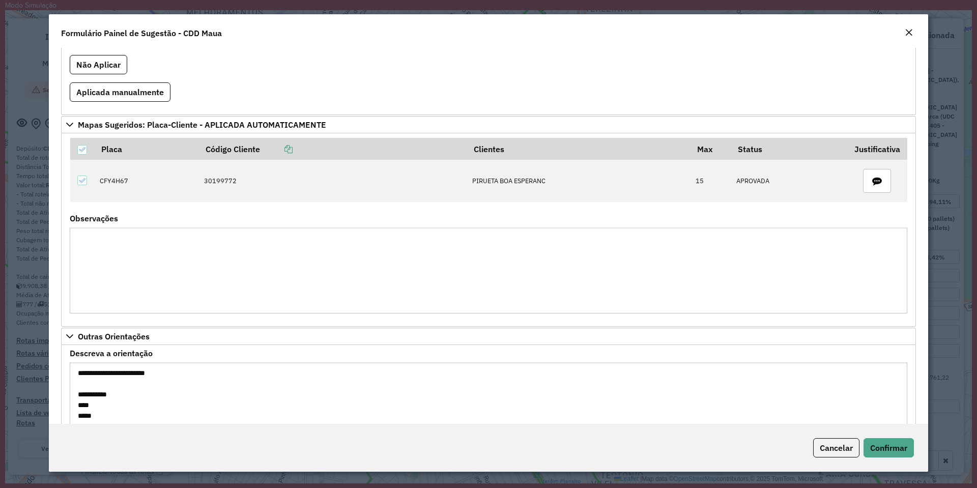
click at [103, 374] on textarea "**********" at bounding box center [488, 405] width 837 height 86
click at [837, 448] on span "Cancelar" at bounding box center [835, 447] width 33 height 10
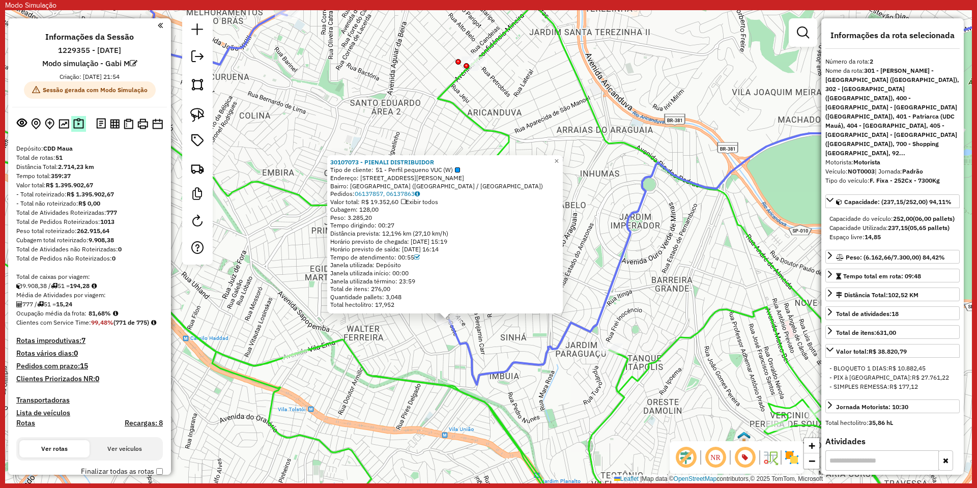
click at [75, 124] on img at bounding box center [78, 124] width 11 height 12
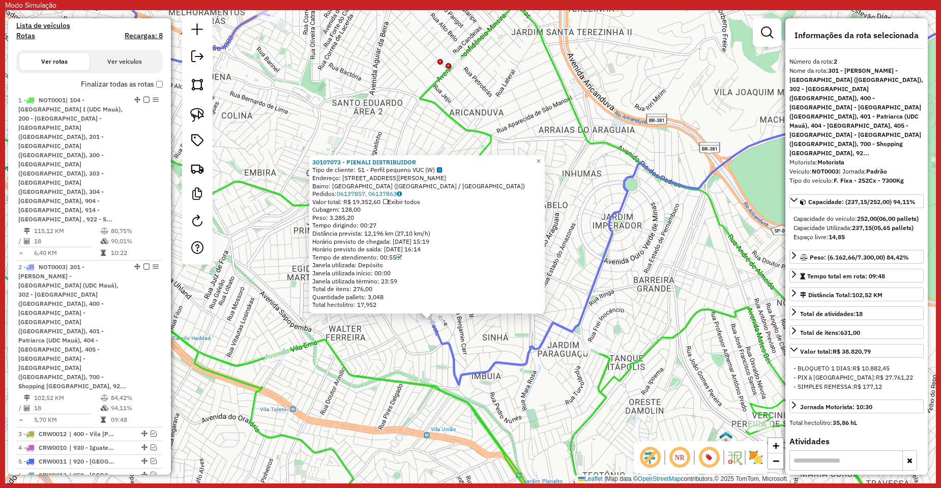
scroll to position [407, 0]
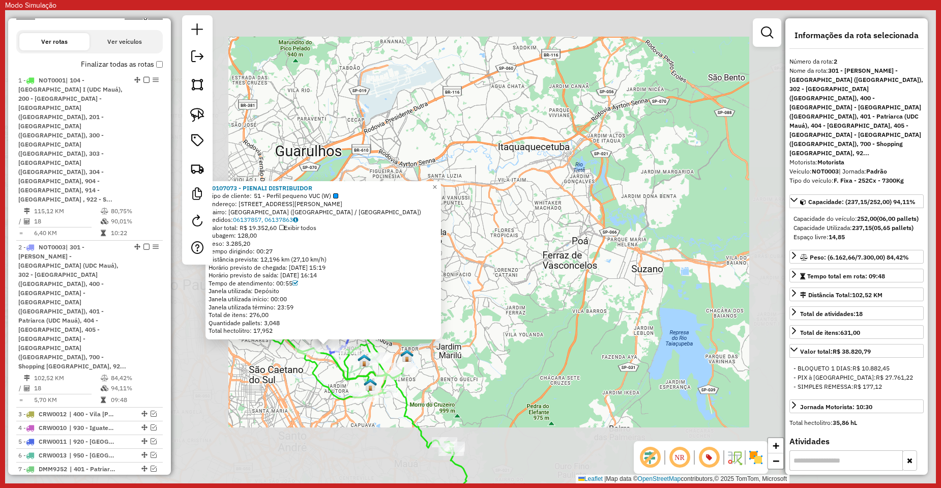
click at [469, 352] on div "30107073 - PIENALI DISTRIBUIDOR Tipo de cliente: 51 - Perfil pequeno VUC (W) En…" at bounding box center [470, 246] width 931 height 473
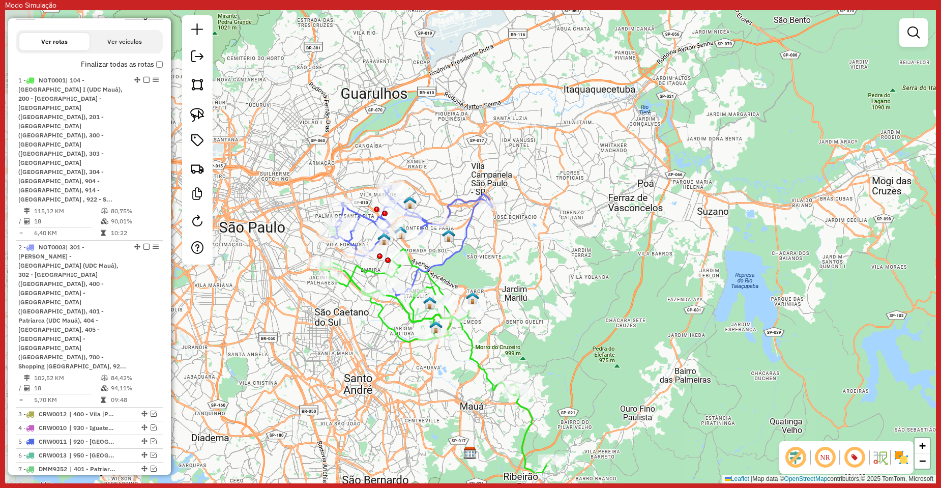
drag, startPoint x: 452, startPoint y: 356, endPoint x: 516, endPoint y: 300, distance: 85.1
click at [516, 300] on div "Janela de atendimento Grade de atendimento Capacidade Transportadoras Veículos …" at bounding box center [470, 246] width 931 height 473
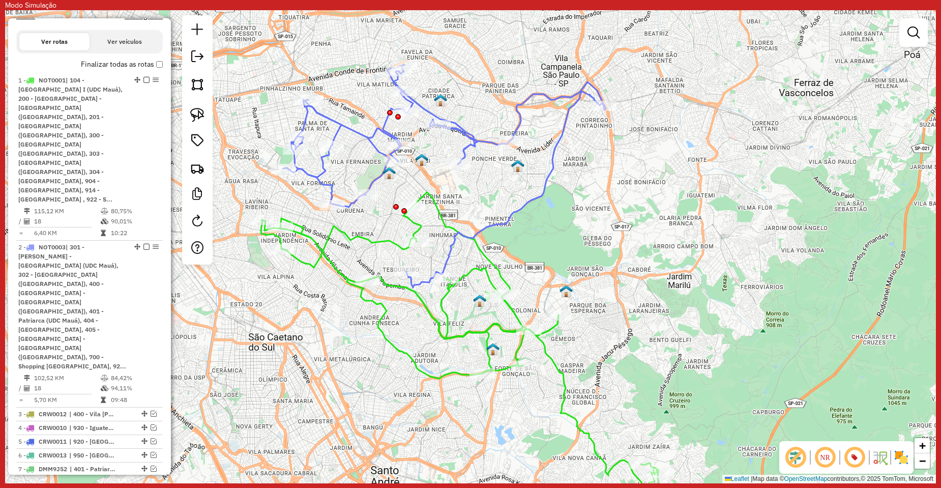
click at [373, 304] on icon at bounding box center [473, 361] width 424 height 338
select select "**********"
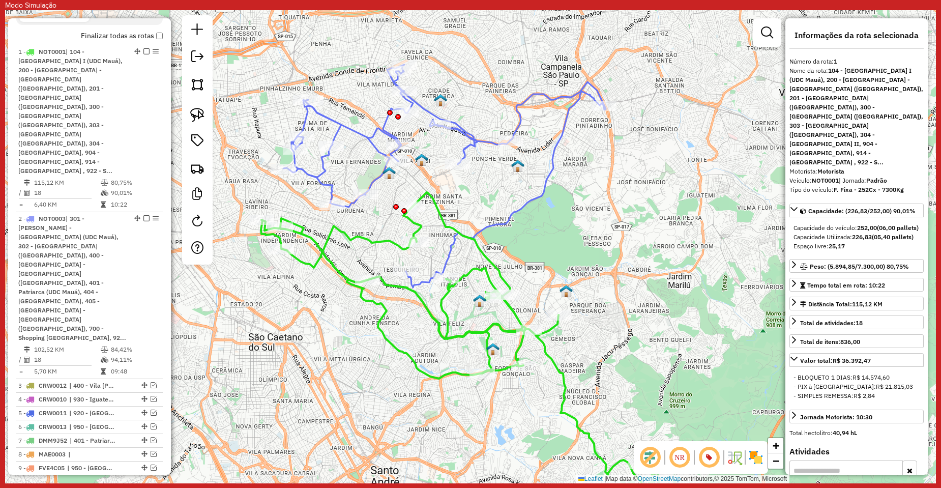
click at [382, 311] on icon at bounding box center [473, 361] width 424 height 338
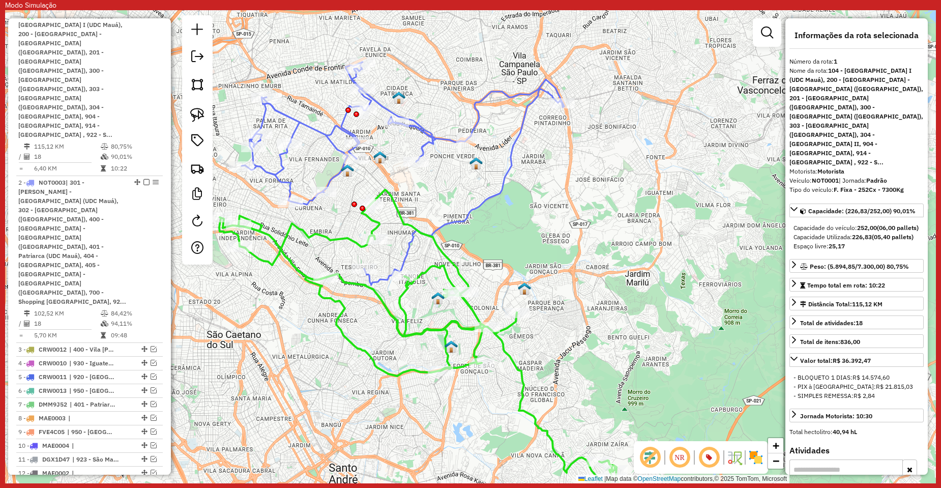
drag, startPoint x: 370, startPoint y: 307, endPoint x: 310, endPoint y: 299, distance: 60.6
click at [310, 299] on div "Janela de atendimento Grade de atendimento Capacidade Transportadoras Veículos …" at bounding box center [470, 246] width 931 height 473
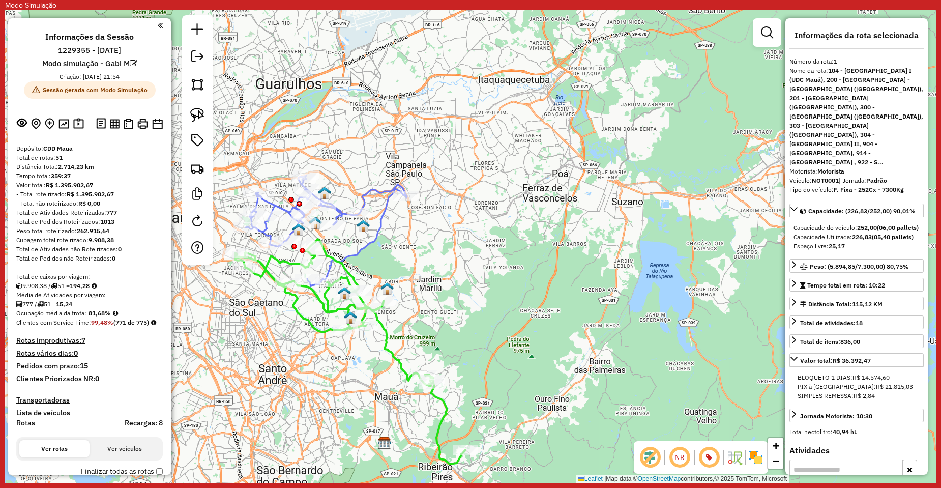
scroll to position [51, 0]
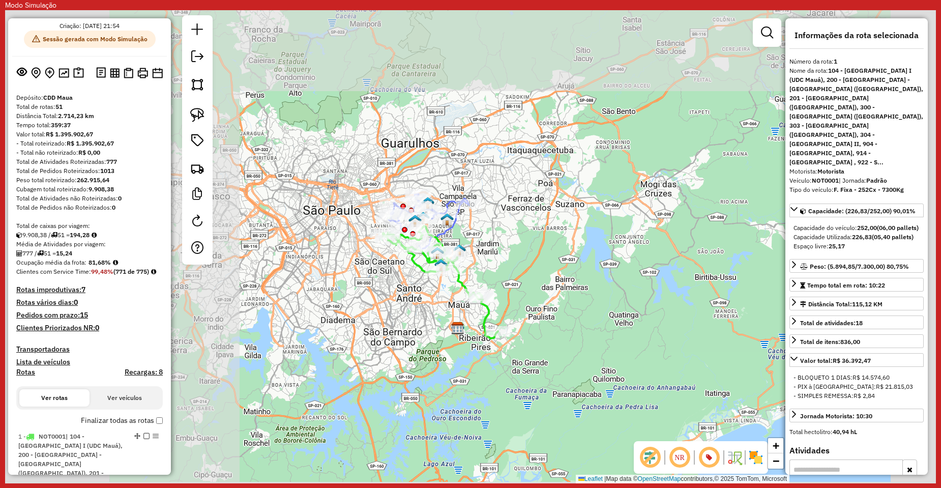
drag, startPoint x: 539, startPoint y: 221, endPoint x: 552, endPoint y: 221, distance: 13.7
click at [552, 221] on div "Janela de atendimento Grade de atendimento Capacidade Transportadoras Veículos …" at bounding box center [470, 246] width 931 height 473
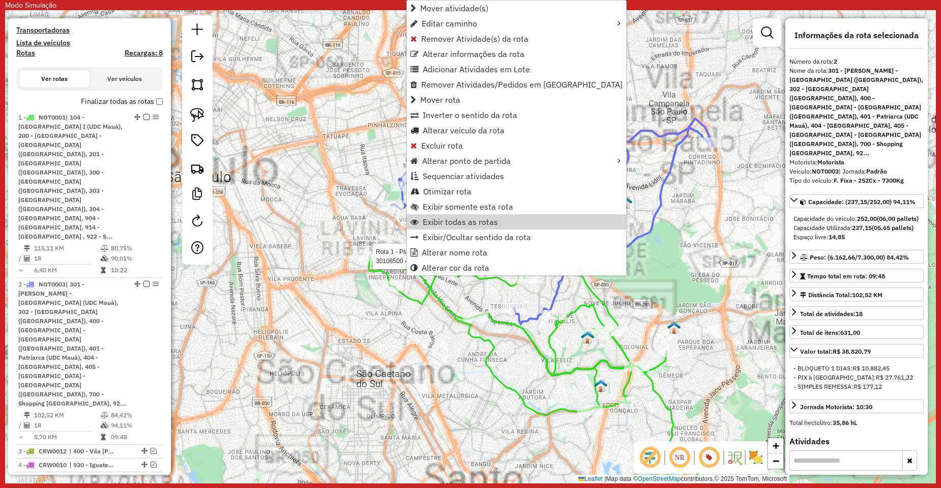
scroll to position [583, 0]
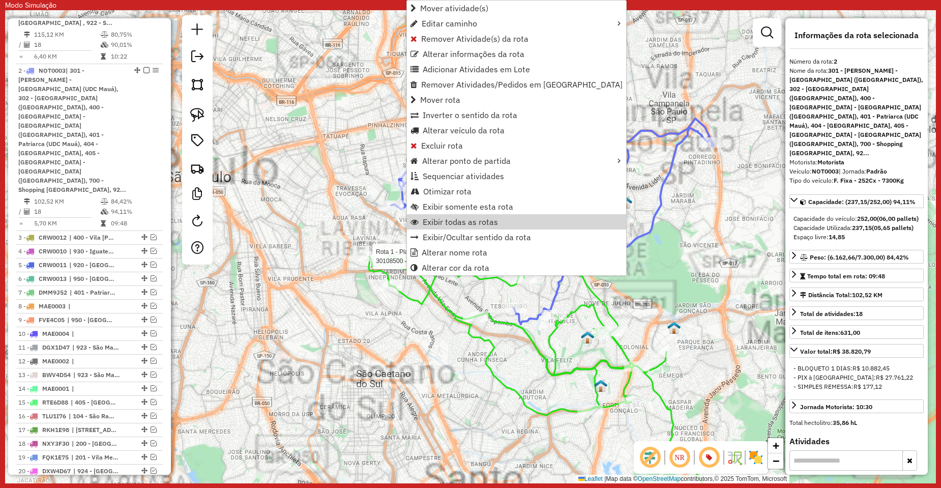
click at [296, 269] on div "Rota 1 - Placa NOT0001 30108500 - CLAUDIO DE OLIVEIRA Janela de atendimento Gra…" at bounding box center [470, 246] width 931 height 473
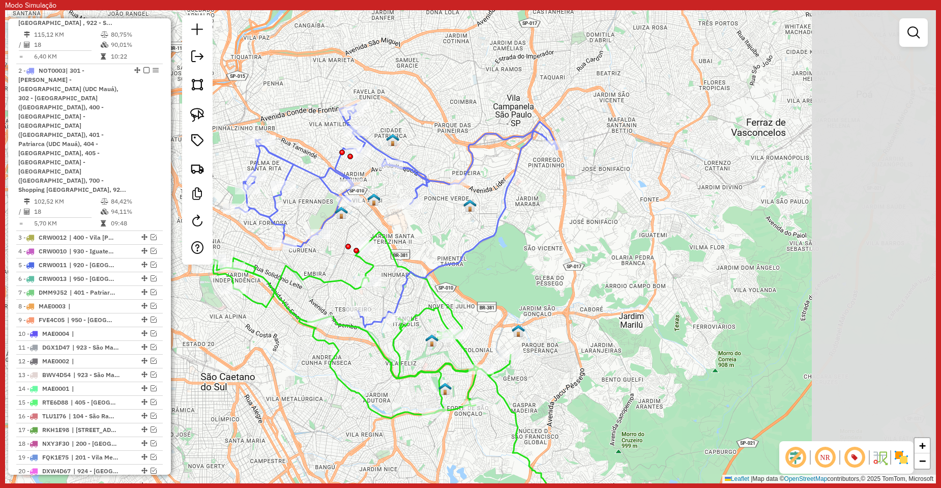
drag, startPoint x: 651, startPoint y: 268, endPoint x: 495, endPoint y: 271, distance: 155.7
click at [495, 271] on div "Janela de atendimento Grade de atendimento Capacidade Transportadoras Veículos …" at bounding box center [470, 246] width 931 height 473
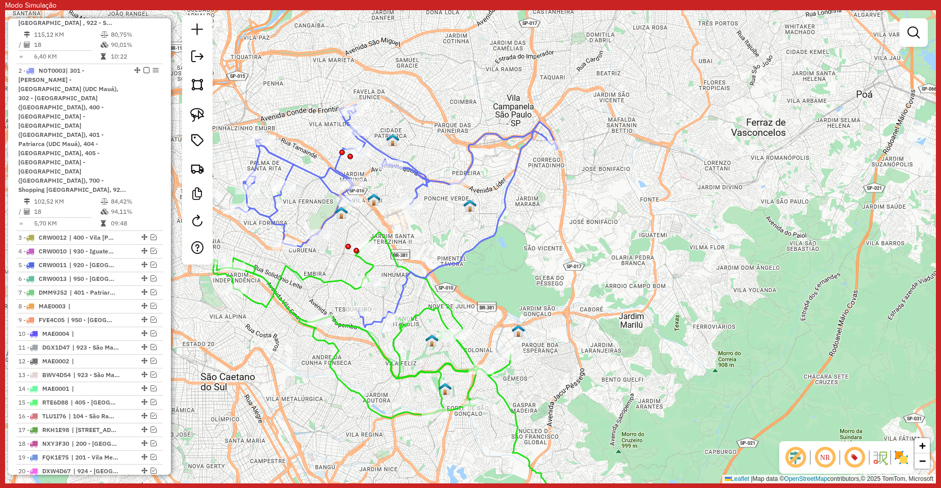
click at [434, 284] on icon at bounding box center [412, 381] width 399 height 299
select select "**********"
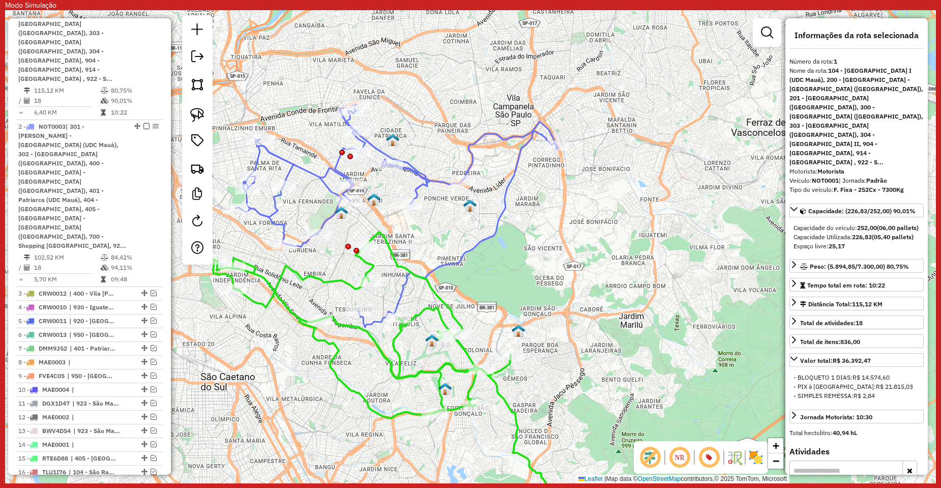
scroll to position [471, 0]
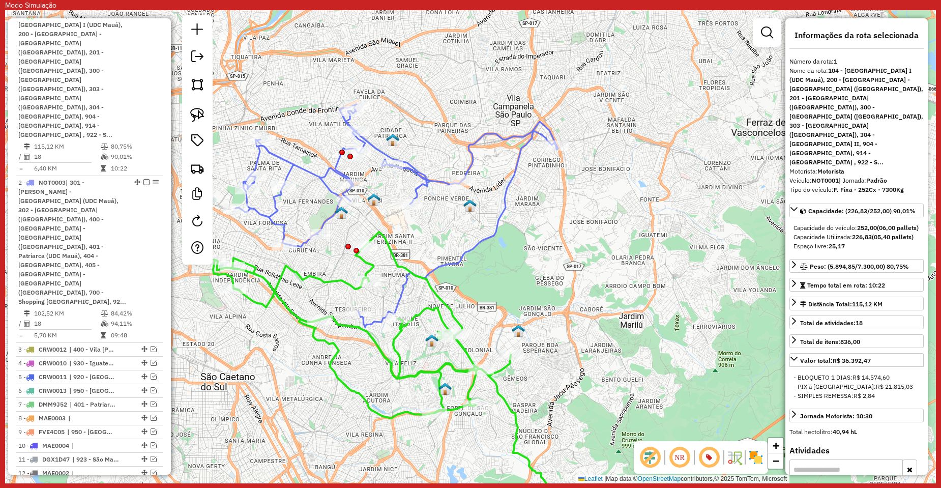
click at [331, 218] on icon at bounding box center [396, 215] width 322 height 223
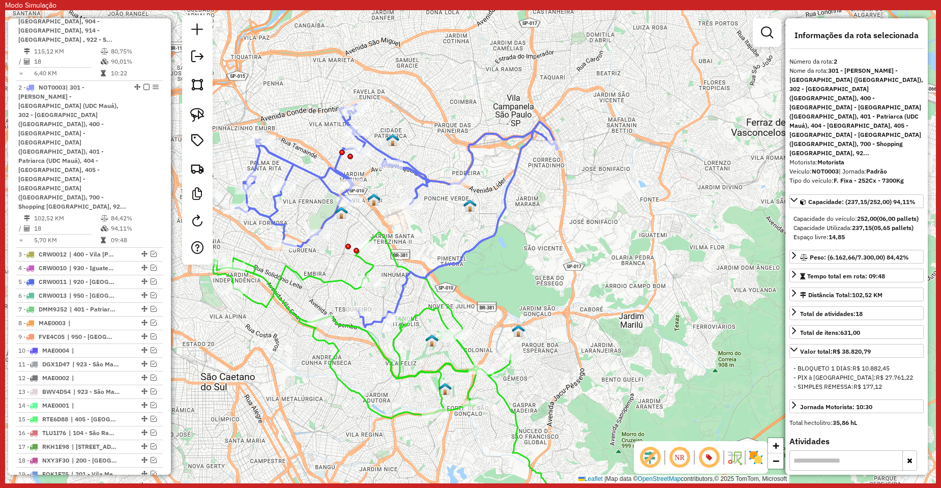
scroll to position [583, 0]
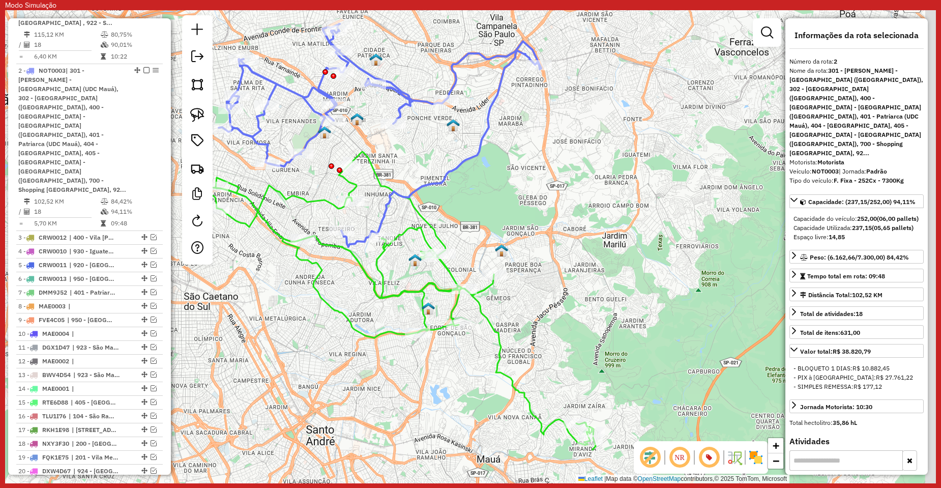
drag, startPoint x: 542, startPoint y: 218, endPoint x: 532, endPoint y: 133, distance: 85.0
click at [532, 133] on div "Janela de atendimento Grade de atendimento Capacidade Transportadoras Veículos …" at bounding box center [470, 246] width 931 height 473
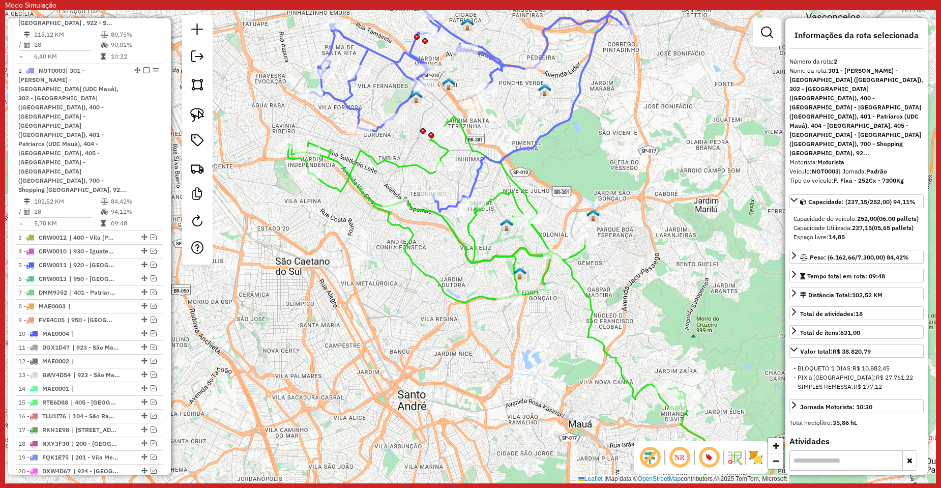
drag, startPoint x: 600, startPoint y: 264, endPoint x: 690, endPoint y: 261, distance: 90.1
click at [690, 261] on div "Janela de atendimento Grade de atendimento Capacidade Transportadoras Veículos …" at bounding box center [470, 246] width 931 height 473
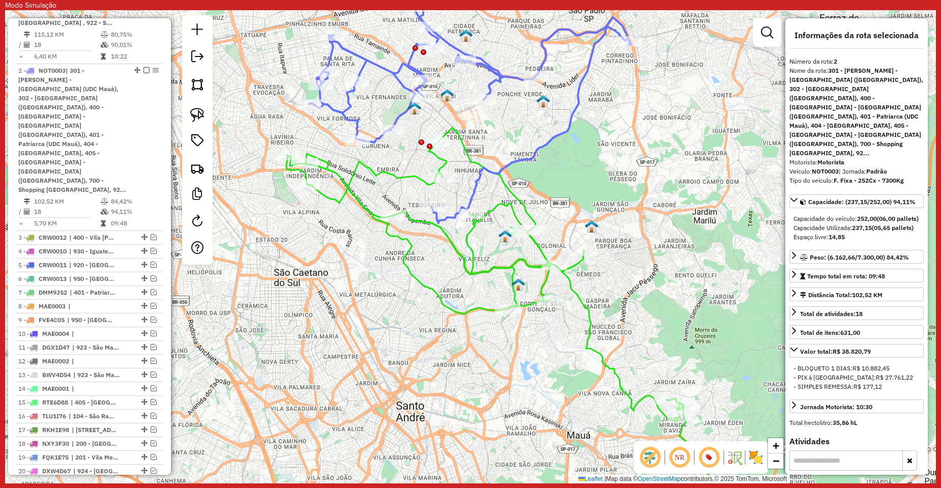
drag, startPoint x: 539, startPoint y: 158, endPoint x: 532, endPoint y: 192, distance: 34.3
click at [532, 192] on icon at bounding box center [470, 111] width 322 height 223
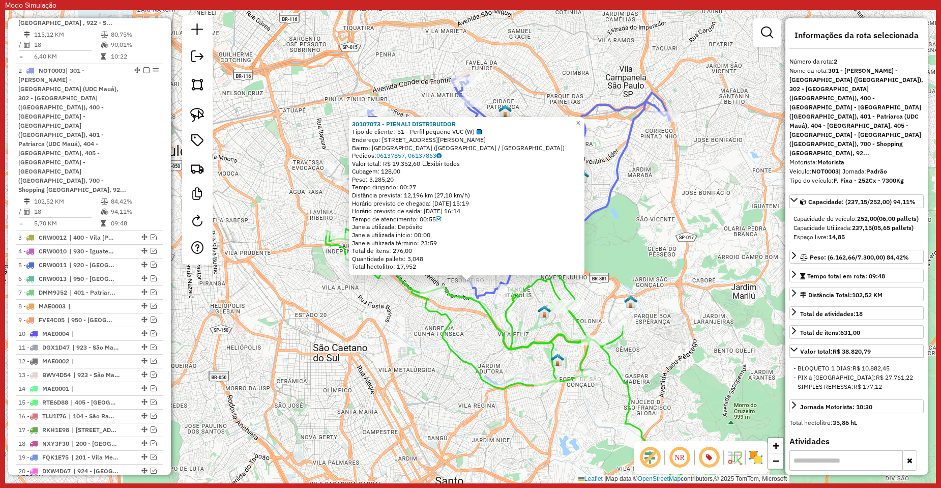
click at [666, 242] on div "Rota 1 - Placa NOT0001 30103396 - HERCULLES MOZART LOU 30107073 - PIENALI DISTR…" at bounding box center [470, 246] width 931 height 473
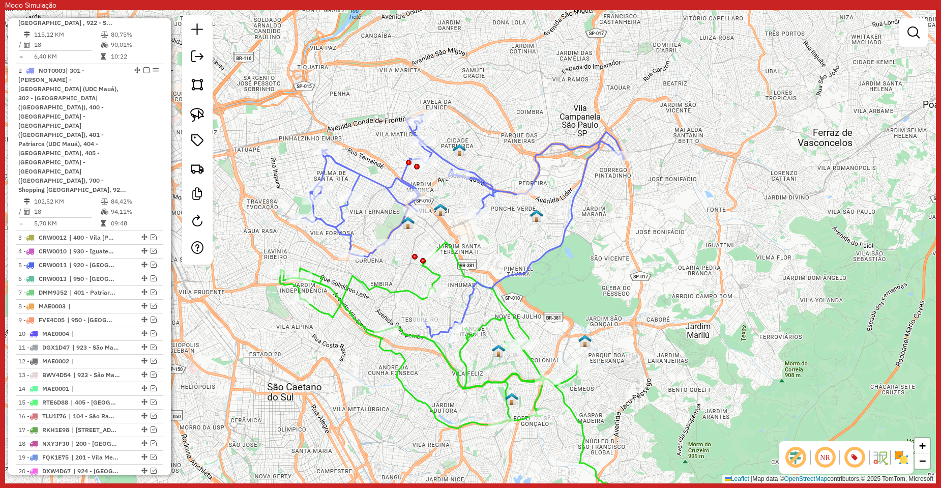
drag, startPoint x: 656, startPoint y: 243, endPoint x: 617, endPoint y: 276, distance: 51.2
click at [617, 276] on div "Janela de atendimento Grade de atendimento Capacidade Transportadoras Veículos …" at bounding box center [470, 246] width 931 height 473
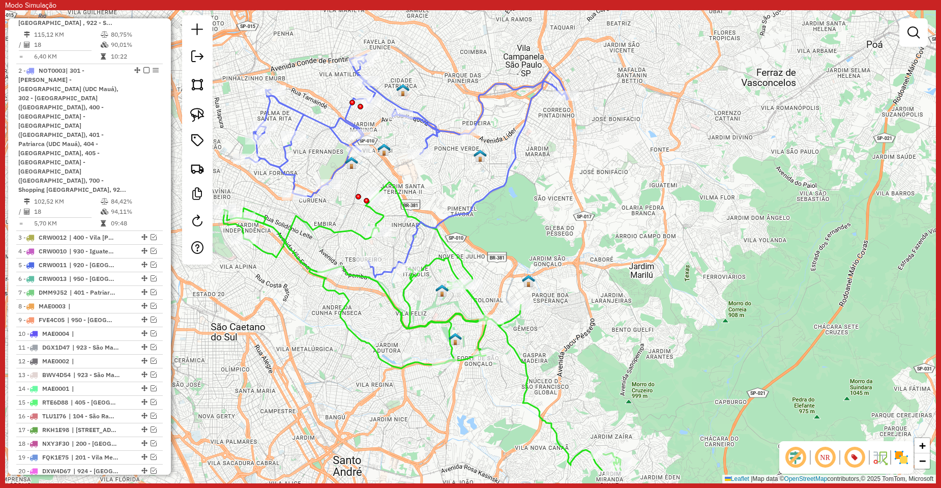
drag, startPoint x: 640, startPoint y: 249, endPoint x: 556, endPoint y: 153, distance: 126.9
click at [556, 153] on div "Janela de atendimento Grade de atendimento Capacidade Transportadoras Veículos …" at bounding box center [470, 246] width 931 height 473
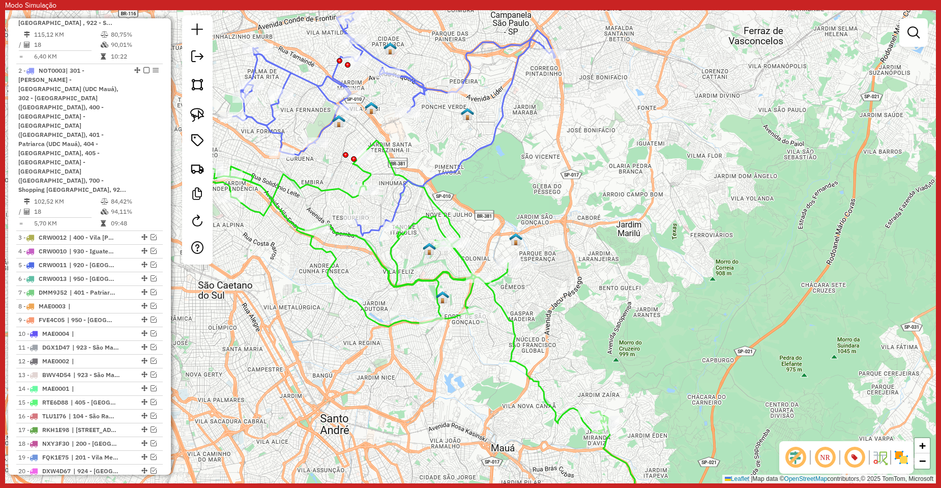
drag, startPoint x: 531, startPoint y: 147, endPoint x: 575, endPoint y: 132, distance: 46.3
click at [575, 133] on div "Janela de atendimento Grade de atendimento Capacidade Transportadoras Veículos …" at bounding box center [470, 246] width 931 height 473
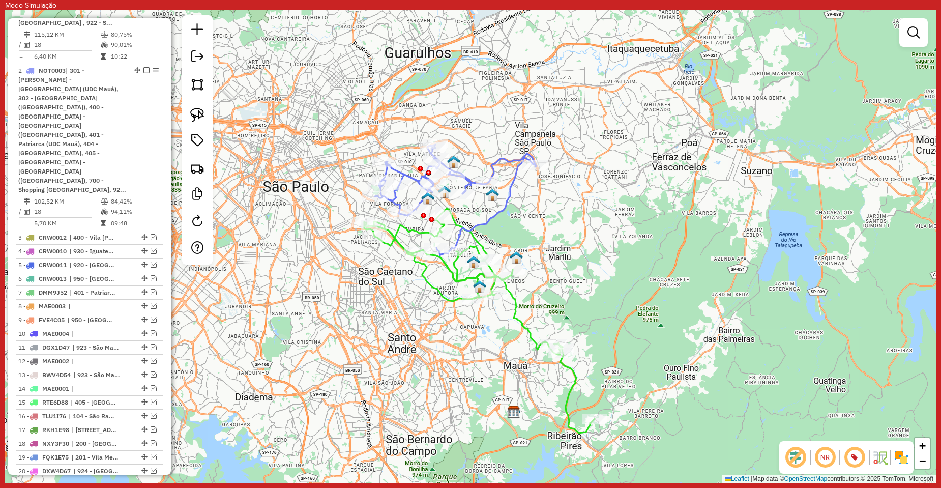
drag, startPoint x: 571, startPoint y: 177, endPoint x: 529, endPoint y: 218, distance: 58.6
click at [529, 218] on div "Janela de atendimento Grade de atendimento Capacidade Transportadoras Veículos …" at bounding box center [470, 246] width 931 height 473
click at [510, 297] on icon at bounding box center [479, 320] width 230 height 225
select select "**********"
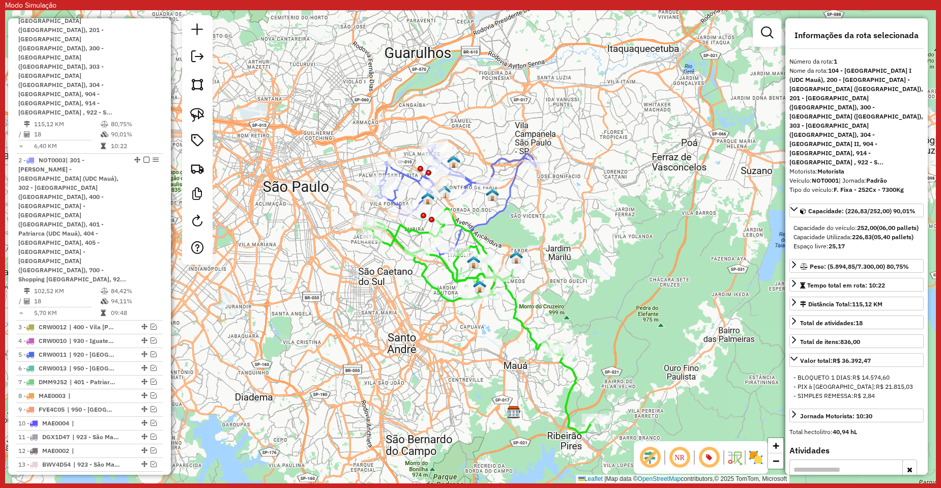
scroll to position [471, 0]
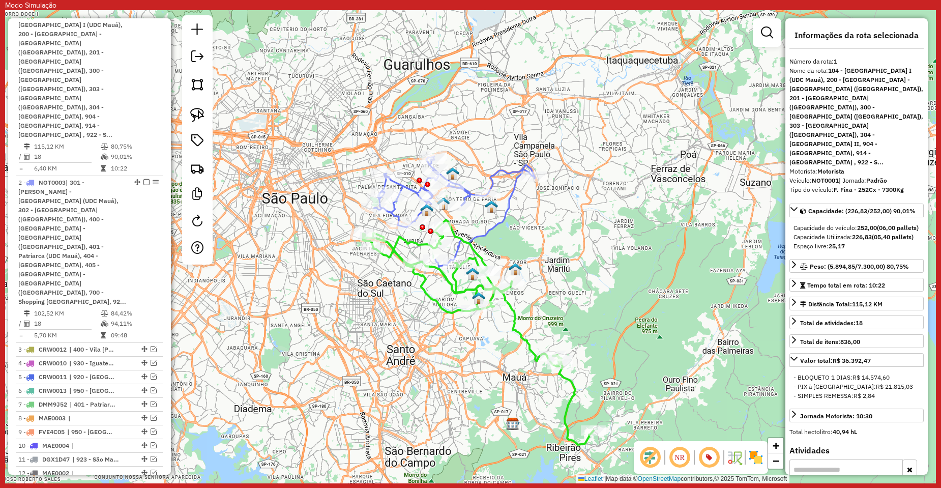
drag, startPoint x: 553, startPoint y: 256, endPoint x: 552, endPoint y: 269, distance: 12.8
click at [552, 269] on div "Janela de atendimento Grade de atendimento Capacidade Transportadoras Veículos …" at bounding box center [470, 246] width 931 height 473
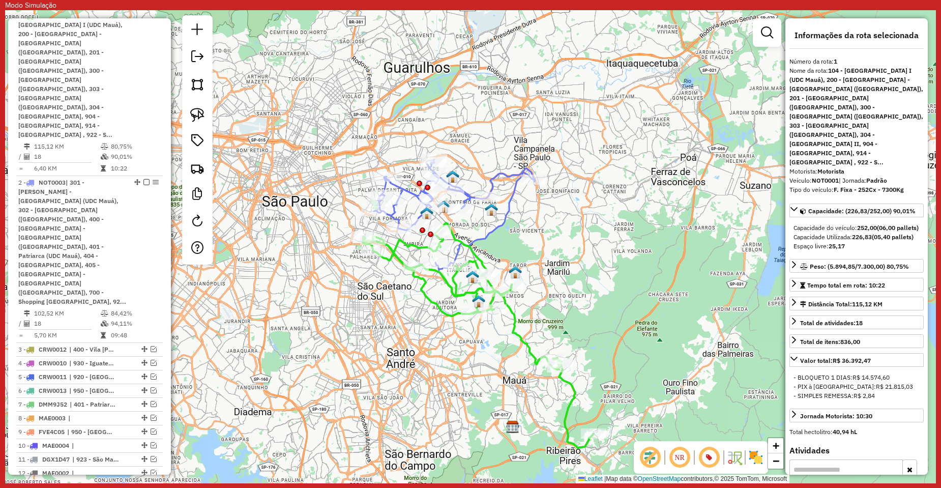
click at [483, 238] on icon at bounding box center [454, 214] width 161 height 111
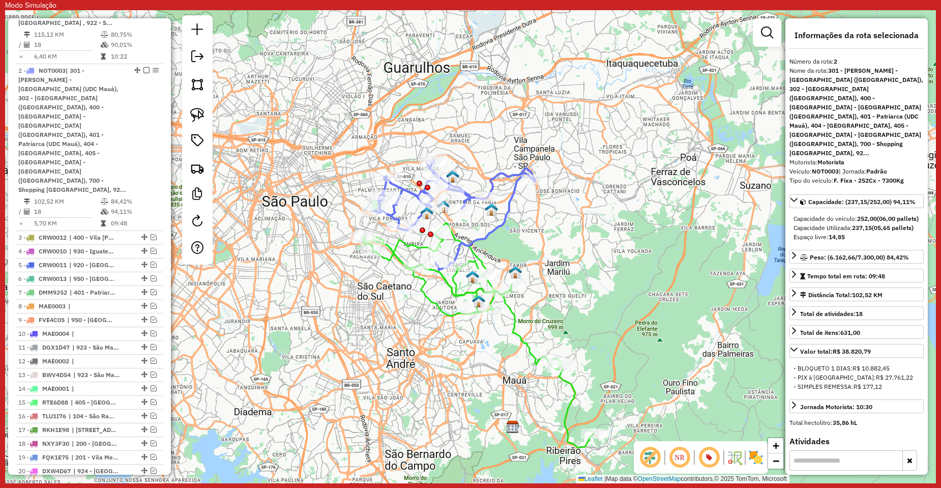
click at [476, 253] on icon at bounding box center [478, 335] width 230 height 225
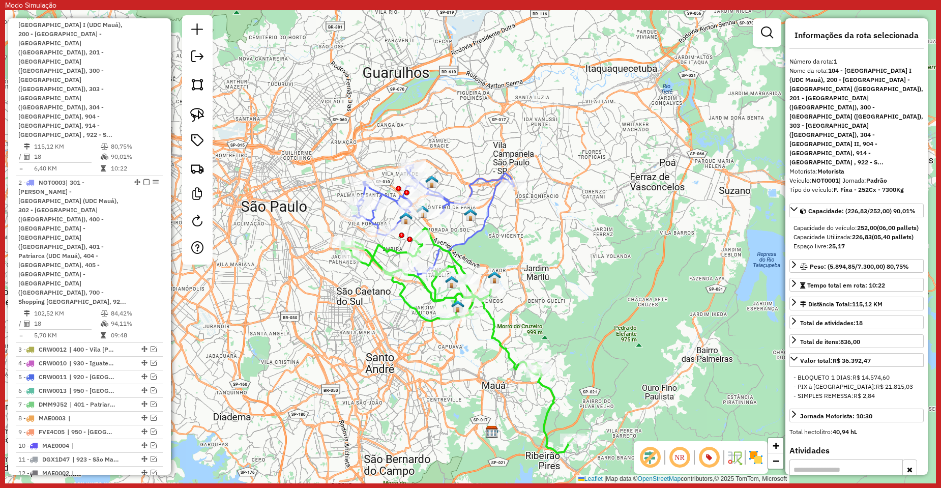
drag, startPoint x: 513, startPoint y: 258, endPoint x: 495, endPoint y: 263, distance: 17.9
click at [495, 263] on div "Janela de atendimento Grade de atendimento Capacidade Transportadoras Veículos …" at bounding box center [470, 246] width 931 height 473
click at [456, 242] on icon at bounding box center [433, 219] width 161 height 111
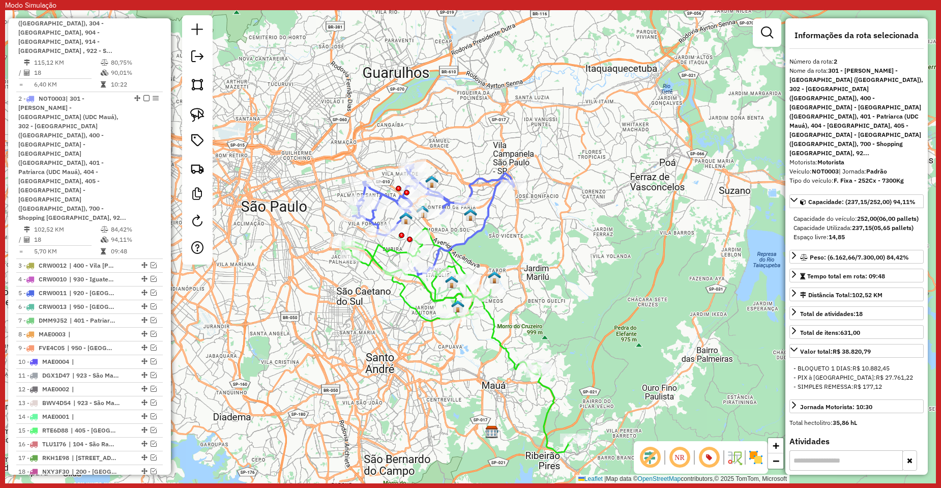
scroll to position [583, 0]
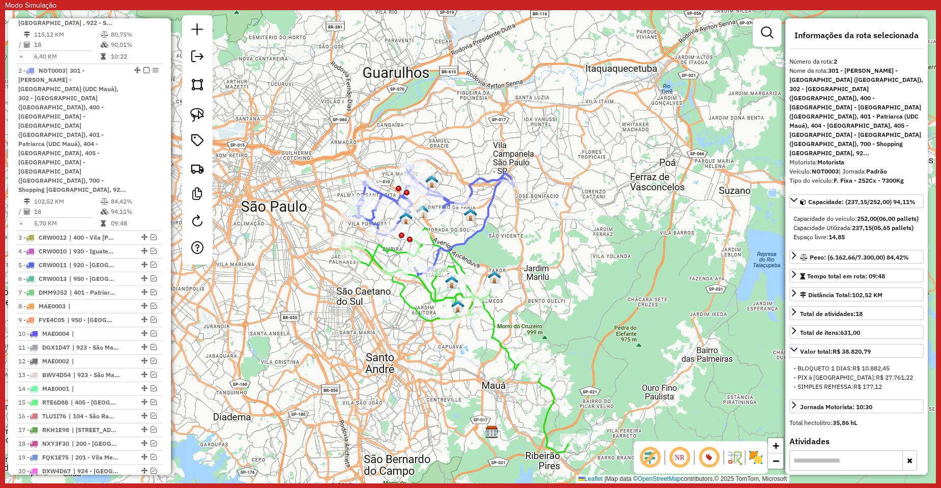
click at [450, 257] on icon at bounding box center [433, 219] width 161 height 111
click at [451, 256] on icon at bounding box center [457, 340] width 230 height 225
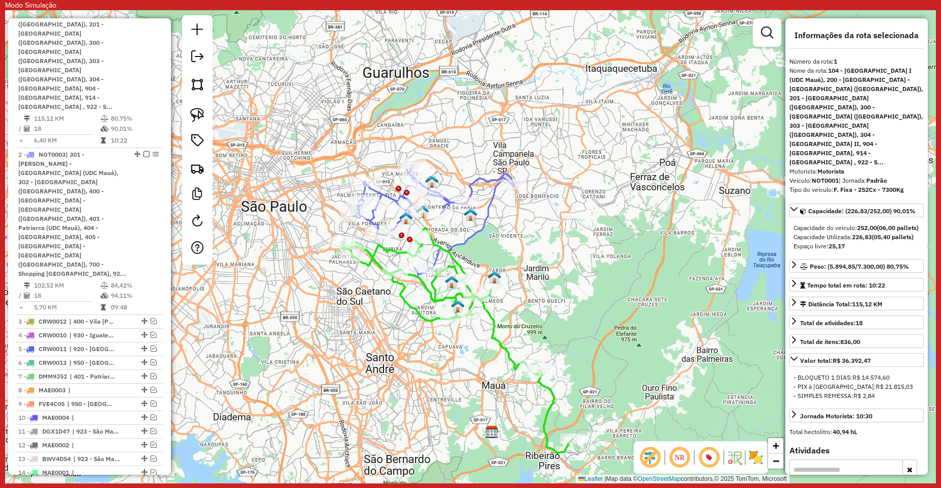
scroll to position [471, 0]
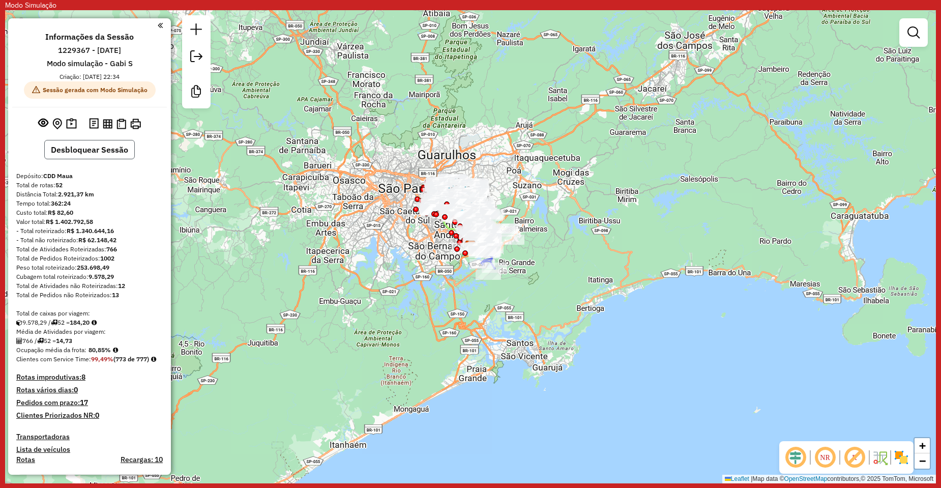
click at [76, 150] on button "Desbloquear Sessão" at bounding box center [89, 149] width 91 height 19
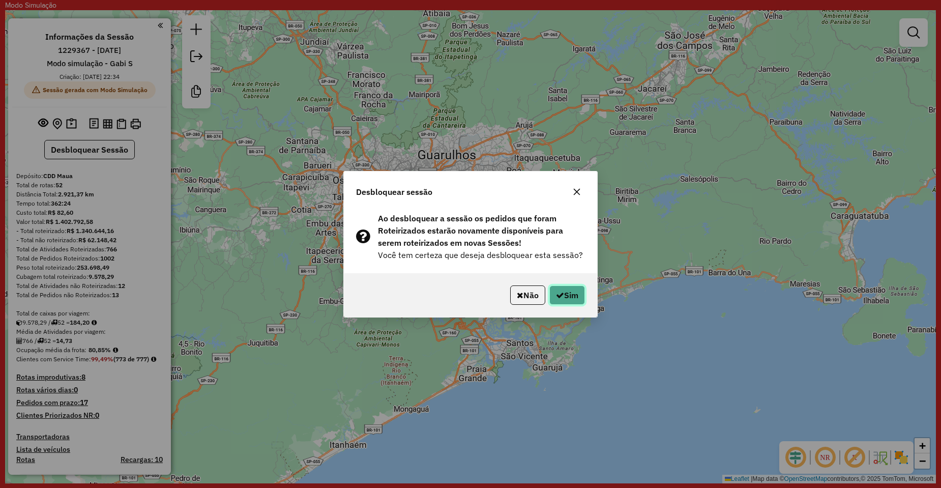
click at [564, 291] on button "Sim" at bounding box center [567, 294] width 36 height 19
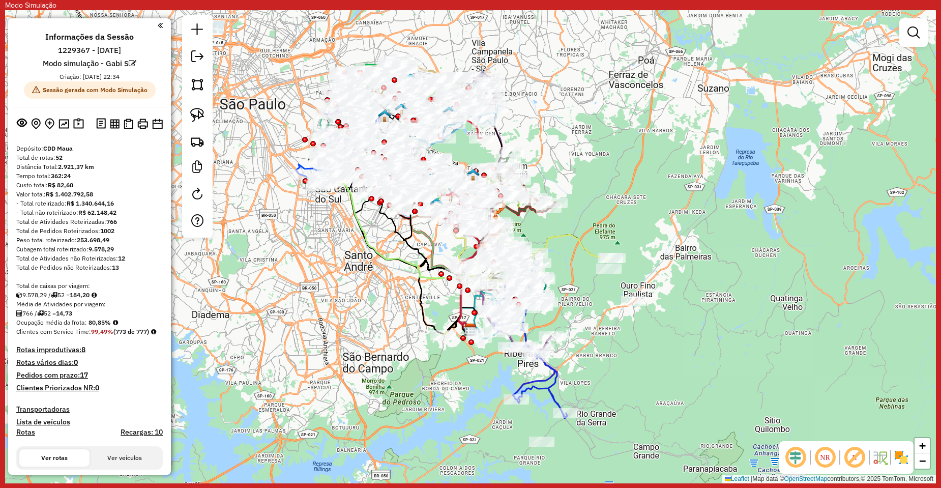
drag, startPoint x: 622, startPoint y: 202, endPoint x: 625, endPoint y: 263, distance: 60.6
click at [625, 263] on div "Janela de atendimento Grade de atendimento Capacidade Transportadoras Veículos …" at bounding box center [470, 246] width 931 height 473
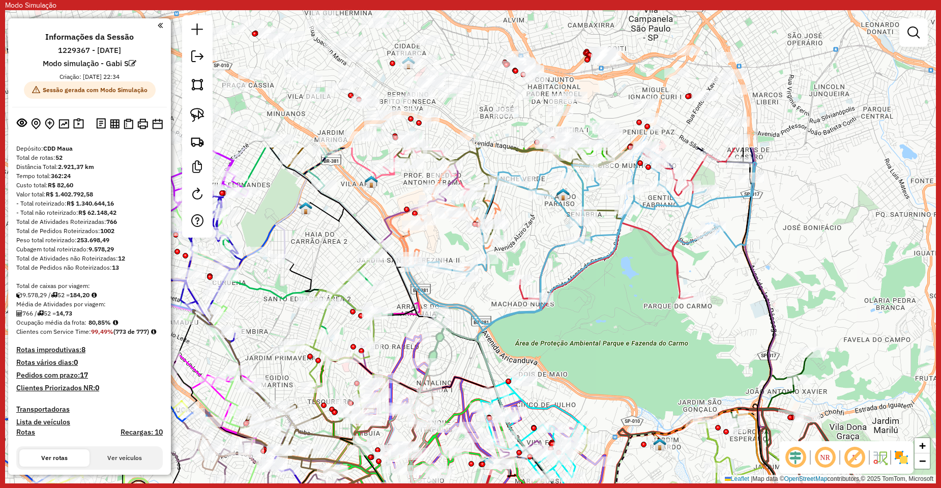
drag, startPoint x: 690, startPoint y: 112, endPoint x: 642, endPoint y: 278, distance: 172.2
click at [677, 288] on icon at bounding box center [627, 228] width 215 height 162
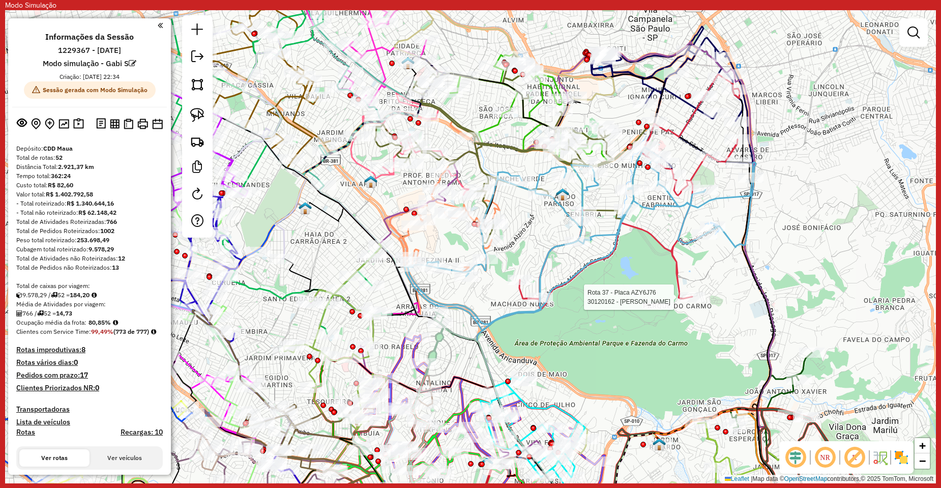
click at [797, 453] on em at bounding box center [795, 457] width 24 height 24
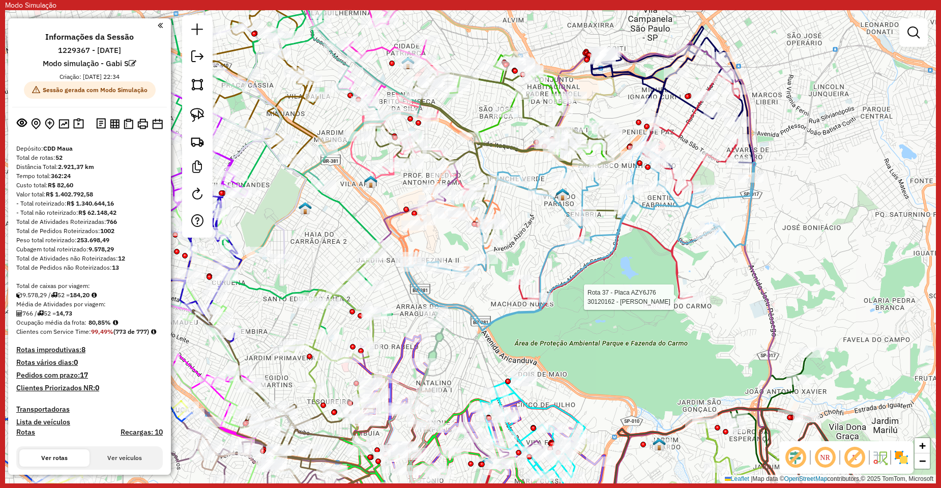
click at [848, 453] on em at bounding box center [854, 457] width 24 height 24
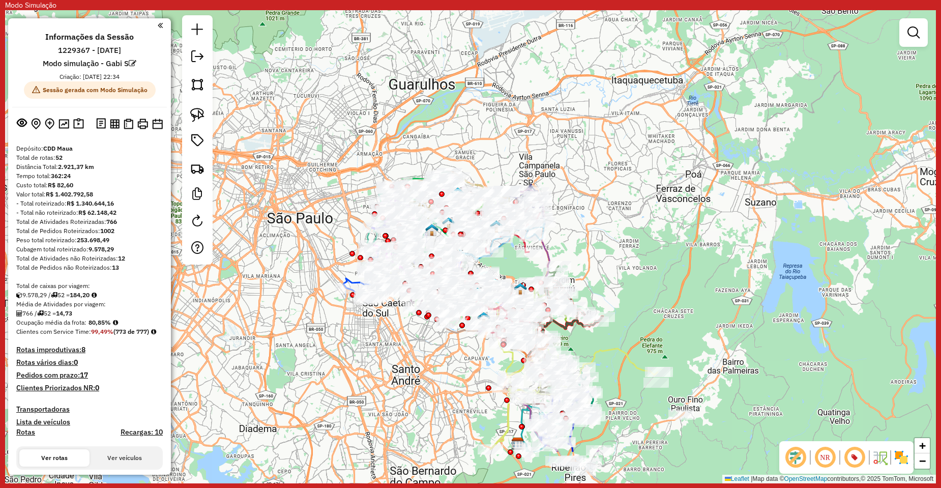
drag, startPoint x: 664, startPoint y: 321, endPoint x: 653, endPoint y: 243, distance: 79.6
click at [653, 243] on div "Janela de atendimento Grade de atendimento Capacidade Transportadoras Veículos …" at bounding box center [470, 246] width 931 height 473
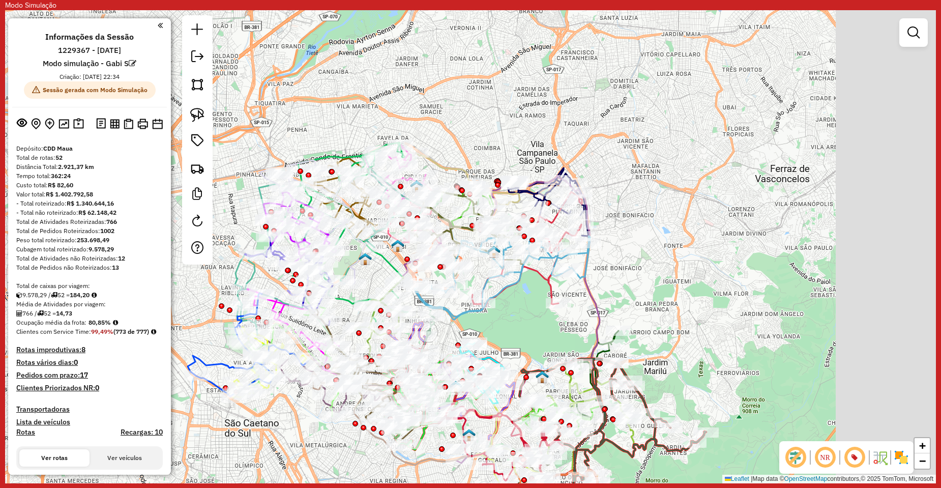
drag, startPoint x: 764, startPoint y: 235, endPoint x: 662, endPoint y: 295, distance: 117.8
click at [662, 295] on div "Janela de atendimento Grade de atendimento Capacidade Transportadoras Veículos …" at bounding box center [470, 246] width 931 height 473
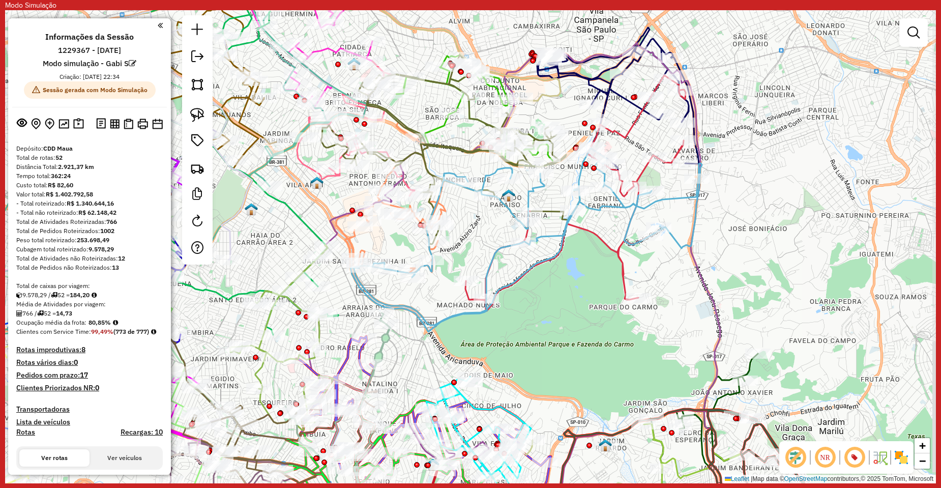
drag, startPoint x: 593, startPoint y: 325, endPoint x: 531, endPoint y: 349, distance: 65.5
click at [531, 349] on div "Janela de atendimento Grade de atendimento Capacidade Transportadoras Veículos …" at bounding box center [470, 246] width 931 height 473
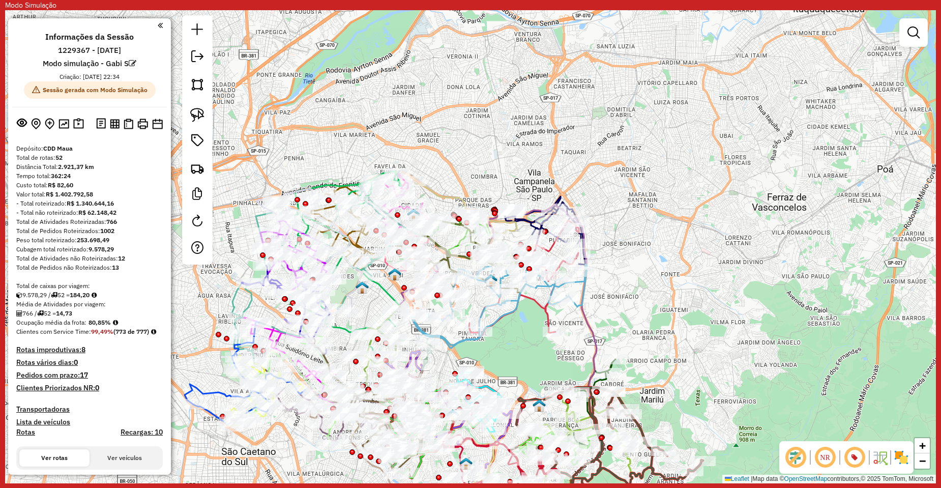
drag, startPoint x: 584, startPoint y: 343, endPoint x: 574, endPoint y: 345, distance: 9.9
click at [574, 345] on div "Janela de atendimento Grade de atendimento Capacidade Transportadoras Veículos …" at bounding box center [470, 246] width 931 height 473
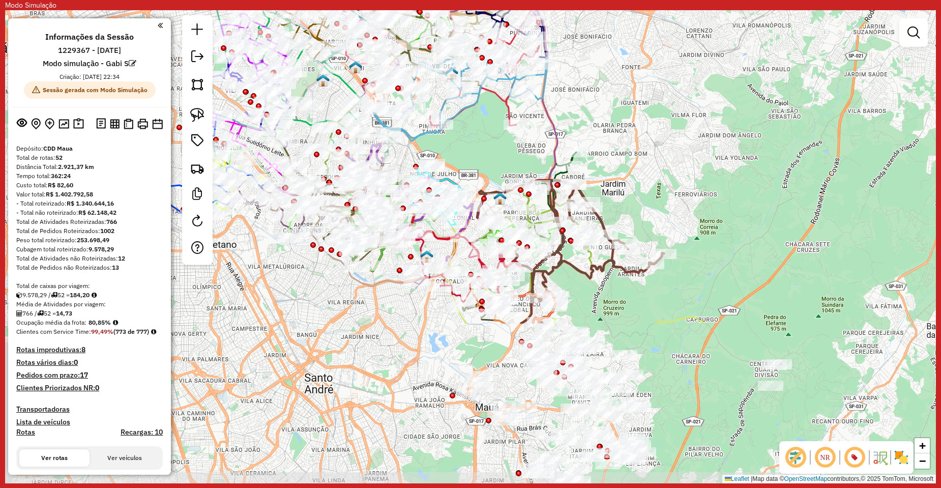
drag, startPoint x: 726, startPoint y: 315, endPoint x: 688, endPoint y: 139, distance: 180.6
click at [688, 139] on div "Janela de atendimento Grade de atendimento Capacidade Transportadoras Veículos …" at bounding box center [470, 246] width 931 height 473
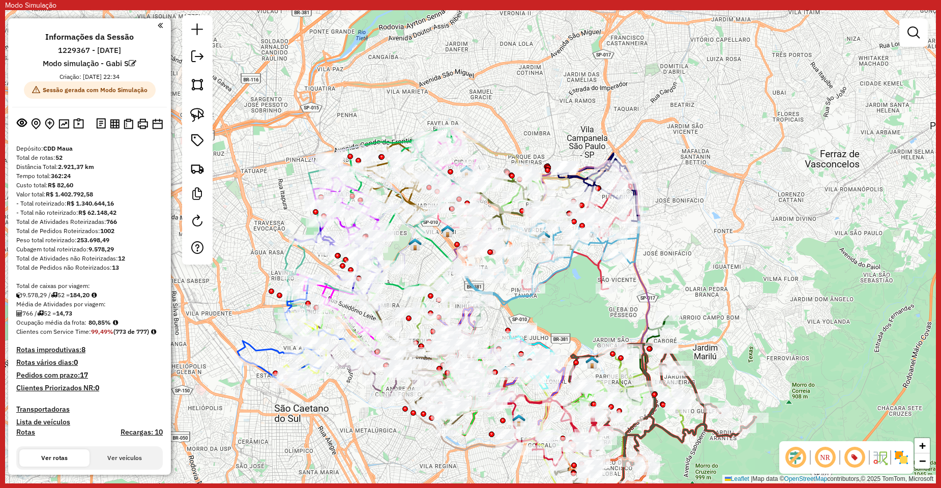
drag, startPoint x: 608, startPoint y: 149, endPoint x: 707, endPoint y: 273, distance: 158.9
click at [707, 273] on div "Janela de atendimento Grade de atendimento Capacidade Transportadoras Veículos …" at bounding box center [470, 246] width 931 height 473
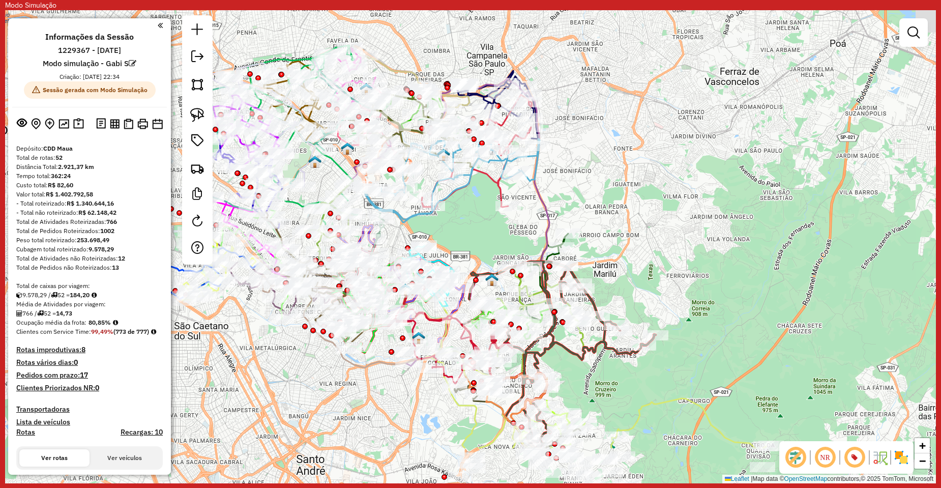
drag, startPoint x: 703, startPoint y: 252, endPoint x: 606, endPoint y: 181, distance: 120.4
click at [606, 181] on div "Janela de atendimento Grade de atendimento Capacidade Transportadoras Veículos …" at bounding box center [470, 246] width 931 height 473
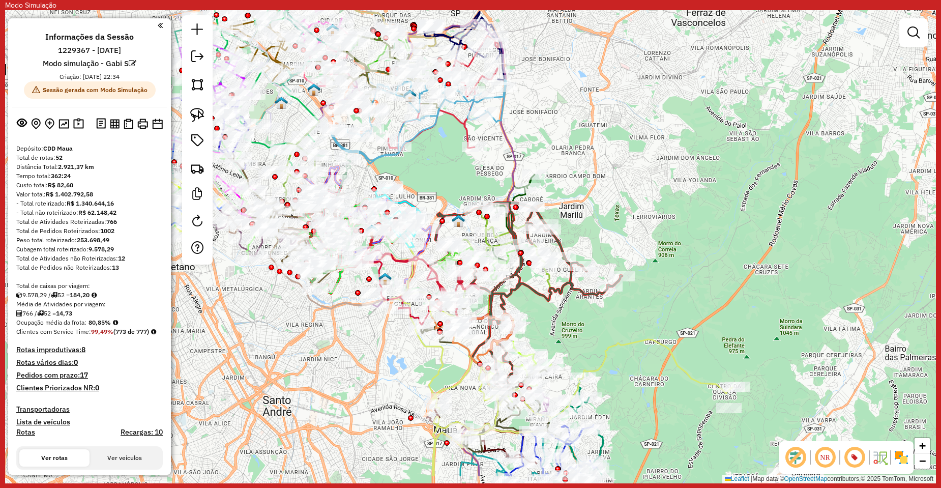
drag, startPoint x: 706, startPoint y: 263, endPoint x: 600, endPoint y: 64, distance: 225.7
click at [600, 64] on div "Janela de atendimento Grade de atendimento Capacidade Transportadoras Veículos …" at bounding box center [470, 246] width 931 height 473
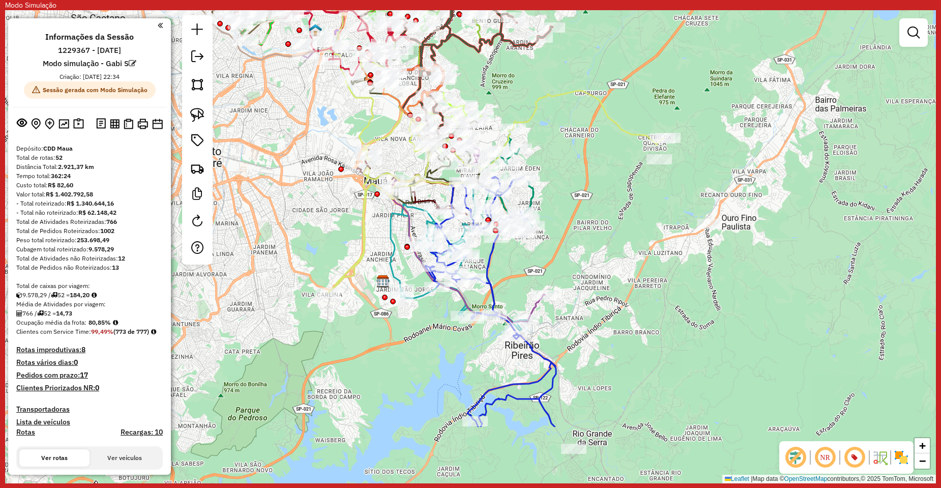
drag, startPoint x: 573, startPoint y: 236, endPoint x: 577, endPoint y: 196, distance: 39.9
click at [577, 196] on div "Janela de atendimento Grade de atendimento Capacidade Transportadoras Veículos …" at bounding box center [470, 246] width 931 height 473
click at [487, 283] on icon at bounding box center [501, 315] width 151 height 282
select select "**********"
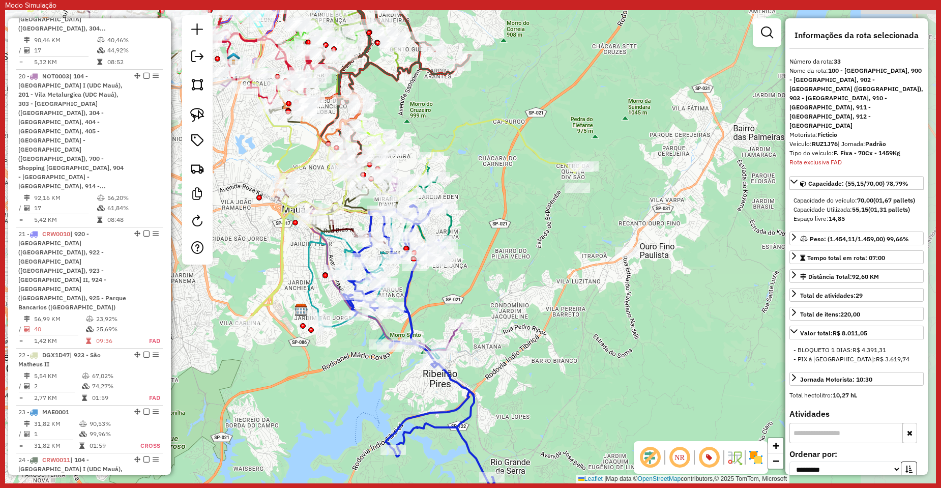
scroll to position [2578, 0]
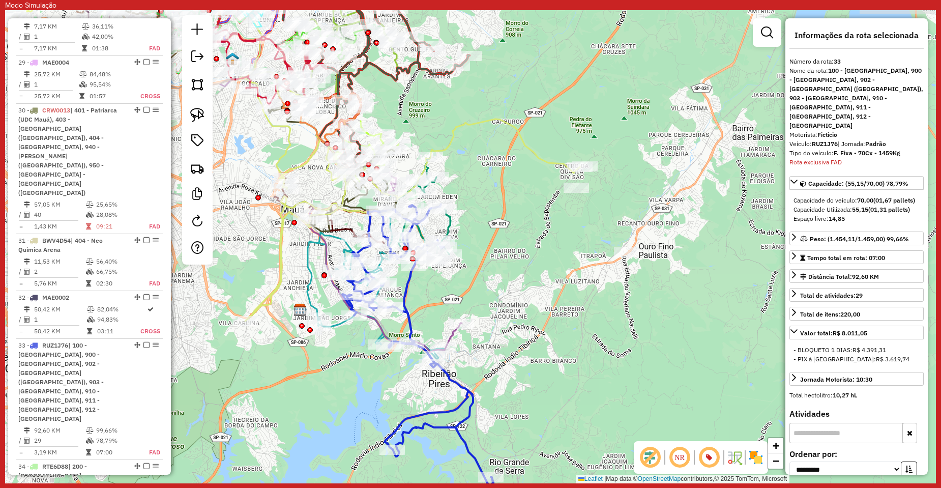
click at [554, 285] on div "Janela de atendimento Grade de atendimento Capacidade Transportadoras Veículos …" at bounding box center [470, 246] width 931 height 473
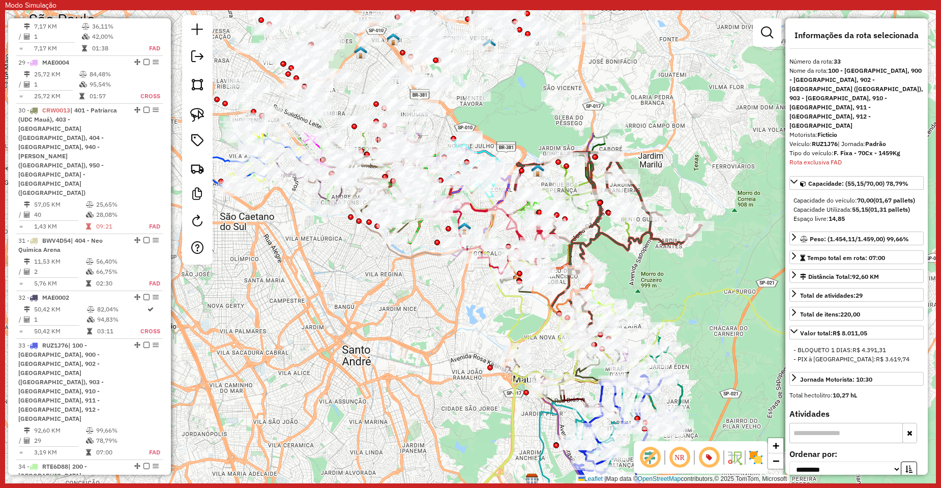
drag, startPoint x: 502, startPoint y: 151, endPoint x: 396, endPoint y: 293, distance: 177.8
click at [735, 321] on div "Janela de atendimento Grade de atendimento Capacidade Transportadoras Veículos …" at bounding box center [470, 246] width 931 height 473
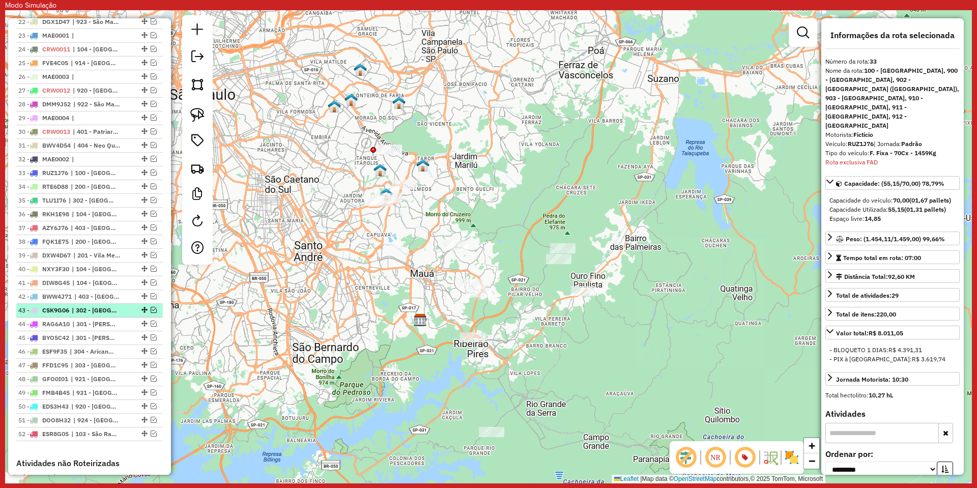
scroll to position [712, 0]
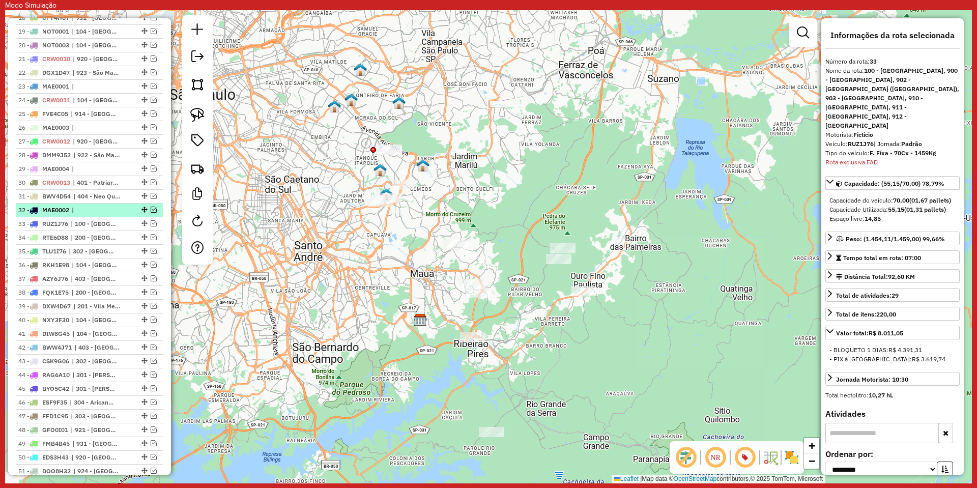
click at [151, 213] on em at bounding box center [154, 209] width 6 height 6
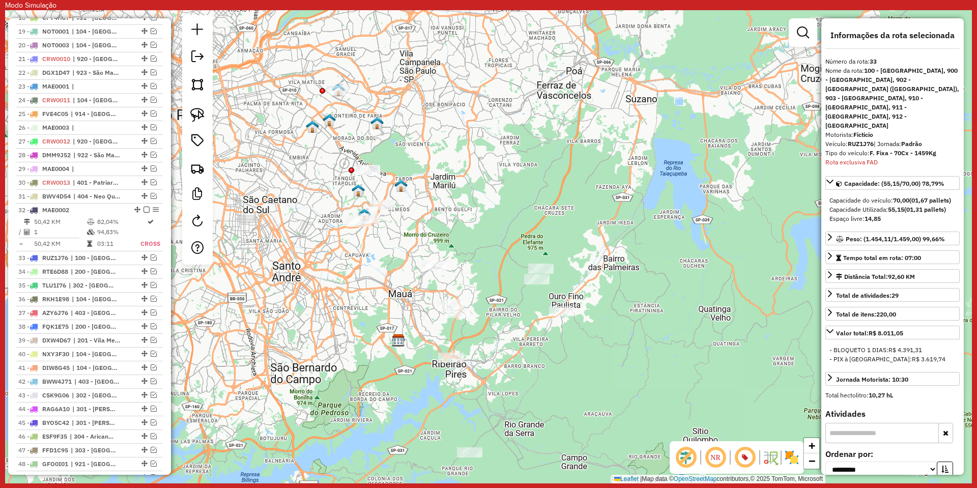
drag, startPoint x: 285, startPoint y: 279, endPoint x: 253, endPoint y: 303, distance: 39.3
click at [253, 303] on div "Janela de atendimento Grade de atendimento Capacidade Transportadoras Veículos …" at bounding box center [488, 246] width 966 height 473
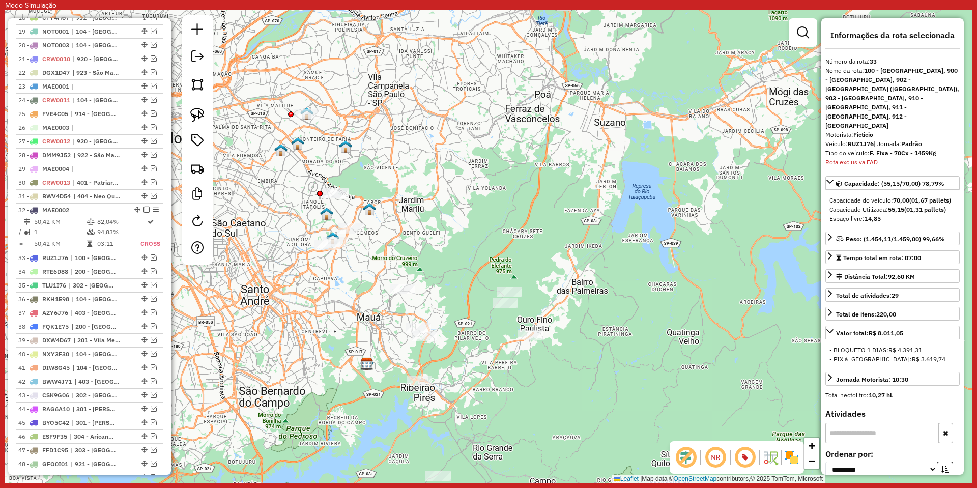
drag, startPoint x: 306, startPoint y: 152, endPoint x: 353, endPoint y: 175, distance: 52.5
click at [353, 175] on div "Janela de atendimento Grade de atendimento Capacidade Transportadoras Veículos …" at bounding box center [488, 246] width 966 height 473
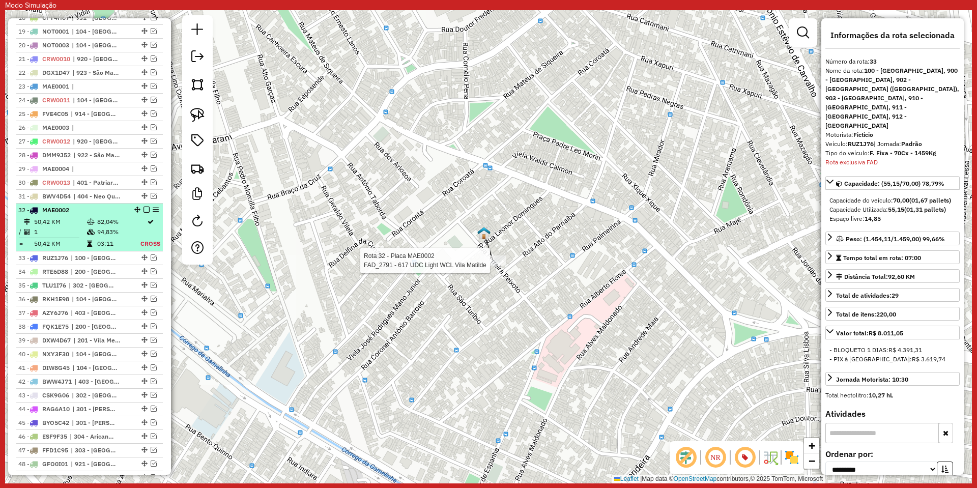
click at [144, 213] on em at bounding box center [146, 209] width 6 height 6
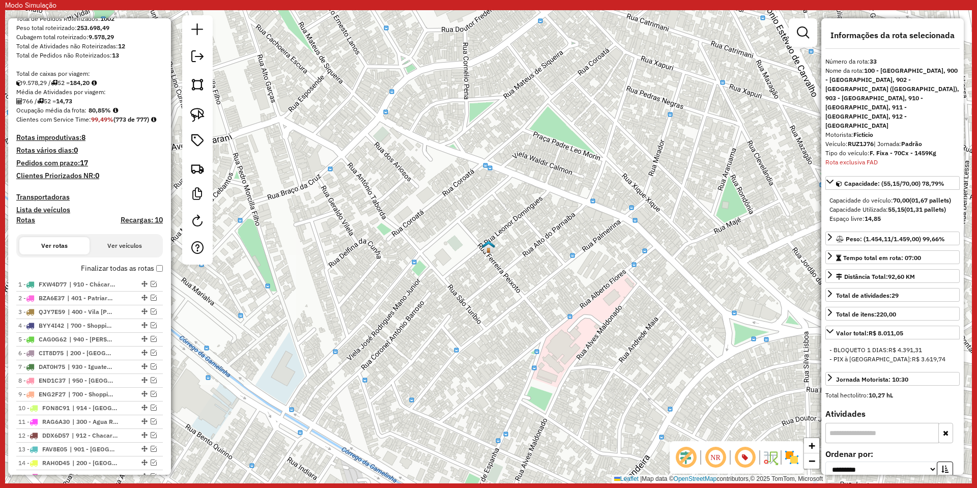
scroll to position [0, 0]
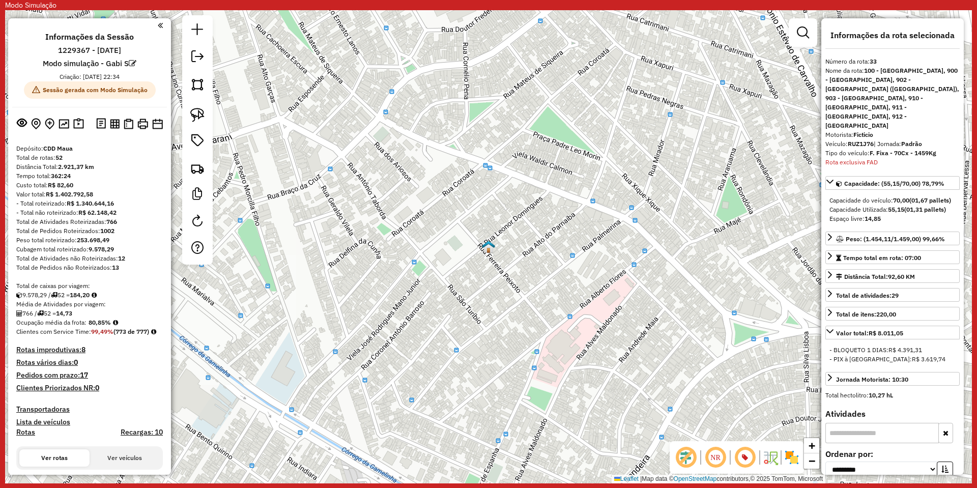
click at [393, 172] on div "Janela de atendimento Grade de atendimento Capacidade Transportadoras Veículos …" at bounding box center [488, 246] width 966 height 473
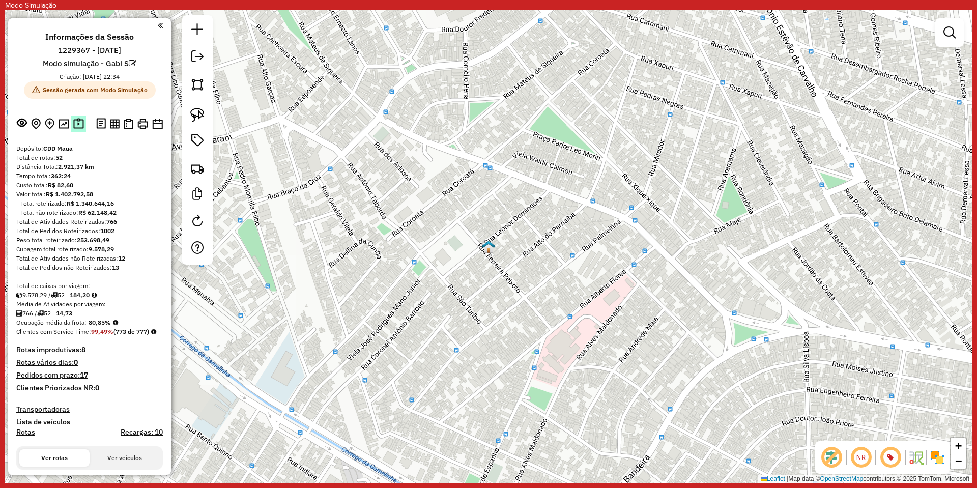
click at [75, 124] on img at bounding box center [78, 124] width 11 height 12
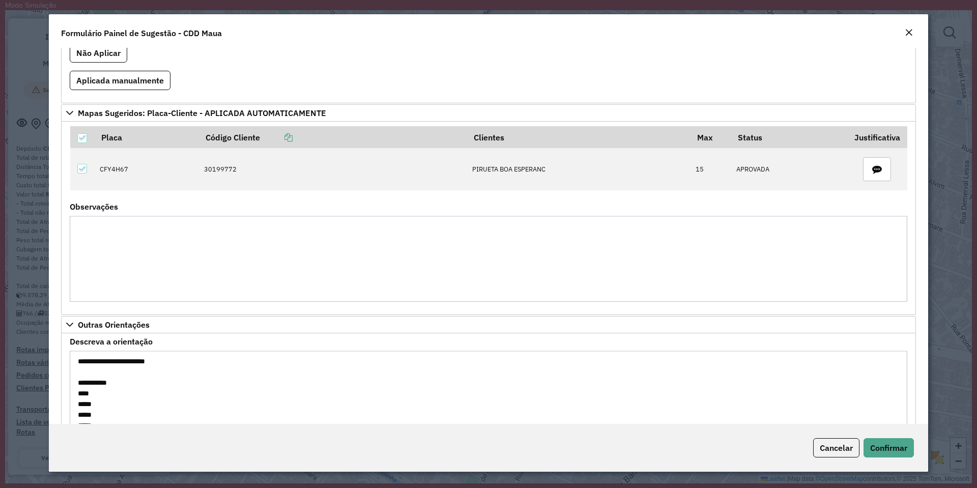
scroll to position [712, 0]
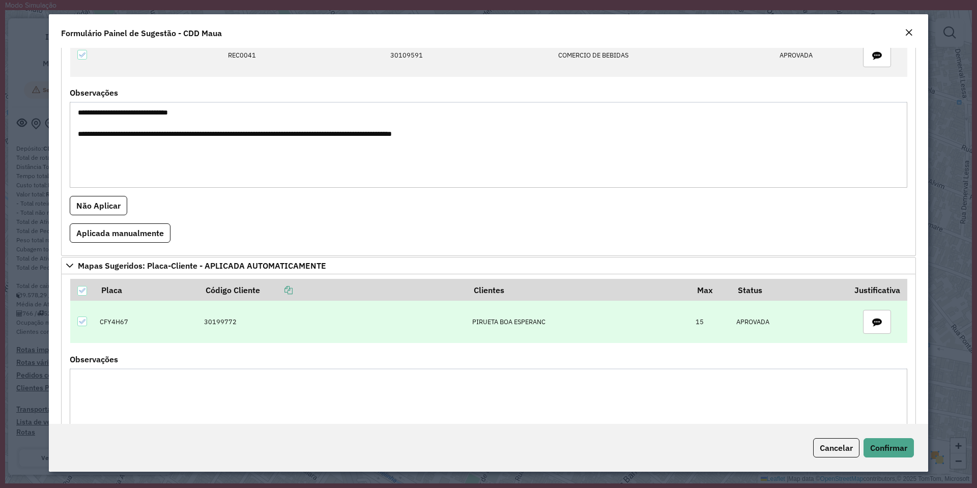
click at [213, 320] on td "30199772" at bounding box center [332, 322] width 269 height 43
copy td "30199772"
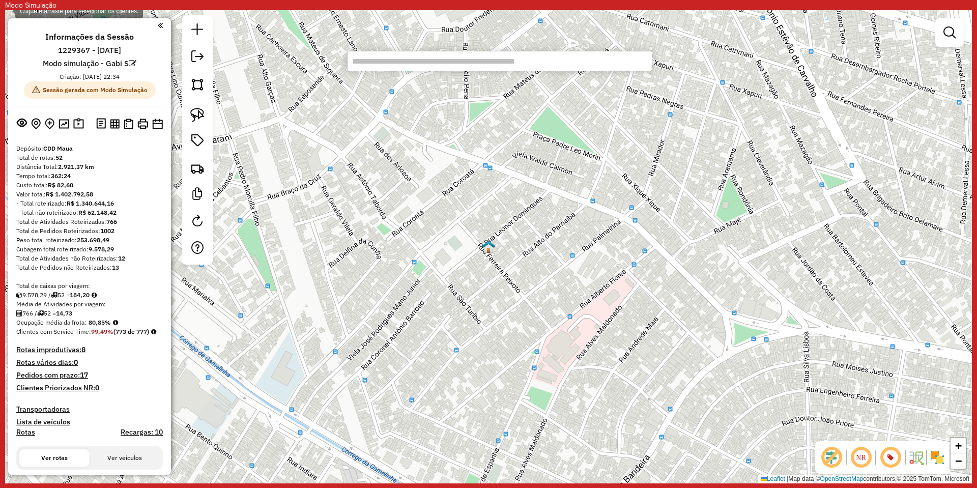
paste input "********"
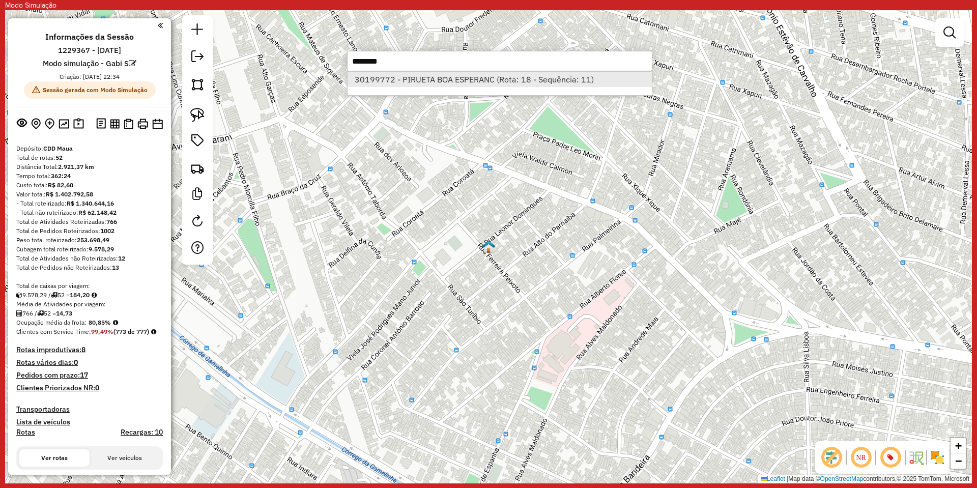
type input "********"
click at [429, 76] on li "30199772 - PIRUETA BOA ESPERANC (Rota: 18 - Sequência: 11)" at bounding box center [499, 79] width 304 height 15
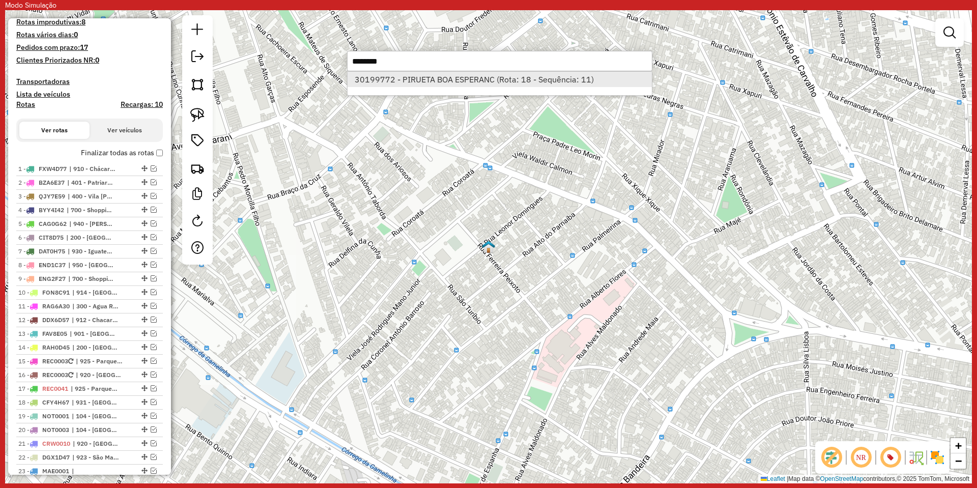
select select "**********"
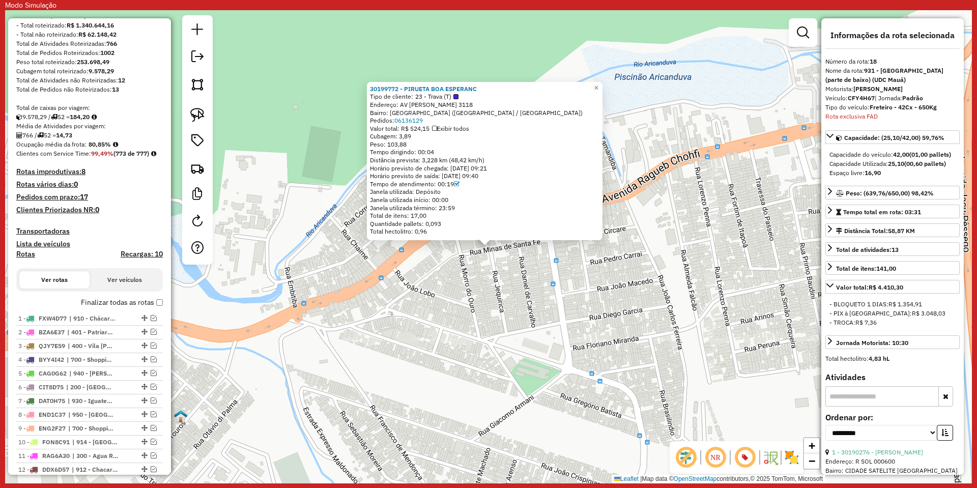
scroll to position [0, 0]
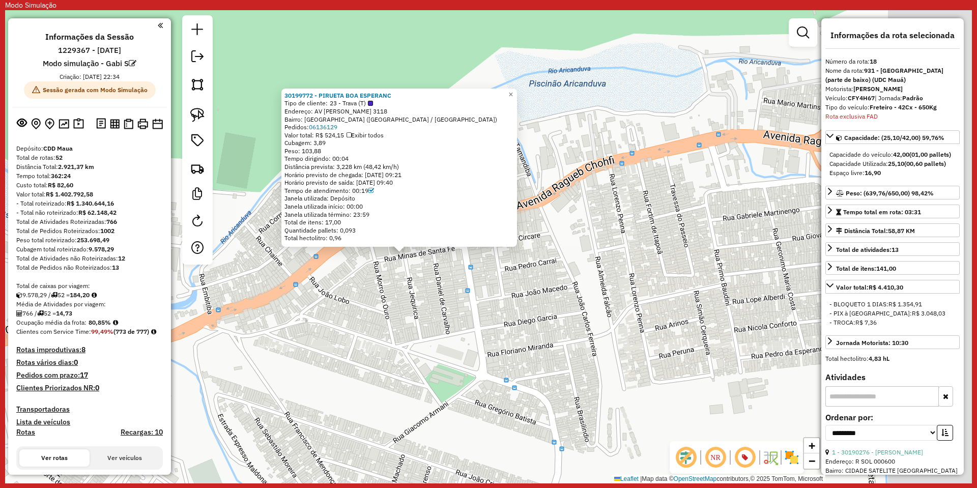
click at [421, 371] on div "30199772 - PIRUETA BOA ESPERANC Tipo de cliente: 23 - Trava (T) Endereço: AV RA…" at bounding box center [488, 246] width 966 height 473
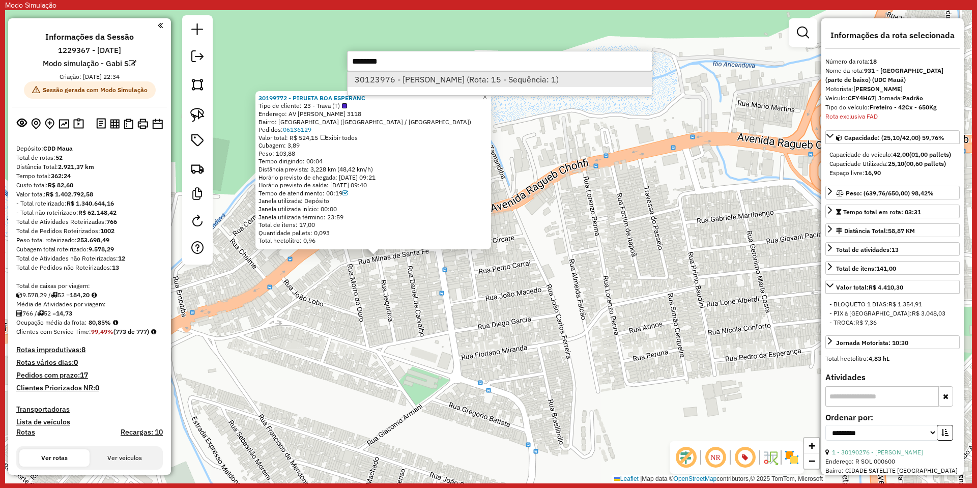
type input "********"
click at [462, 81] on li "30123976 - ALVES A (Rota: 15 - Sequência: 1)" at bounding box center [499, 79] width 304 height 15
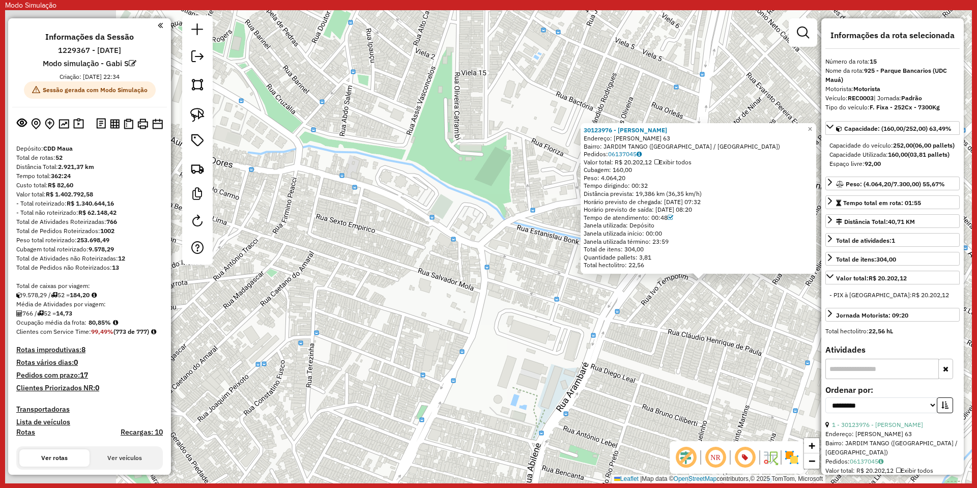
click at [603, 307] on div "30123976 - ALVES A Endereço: TOMAS ANTONIO GONZAGA 63 Bairro: JARDIM TANGO (SAO…" at bounding box center [488, 246] width 966 height 473
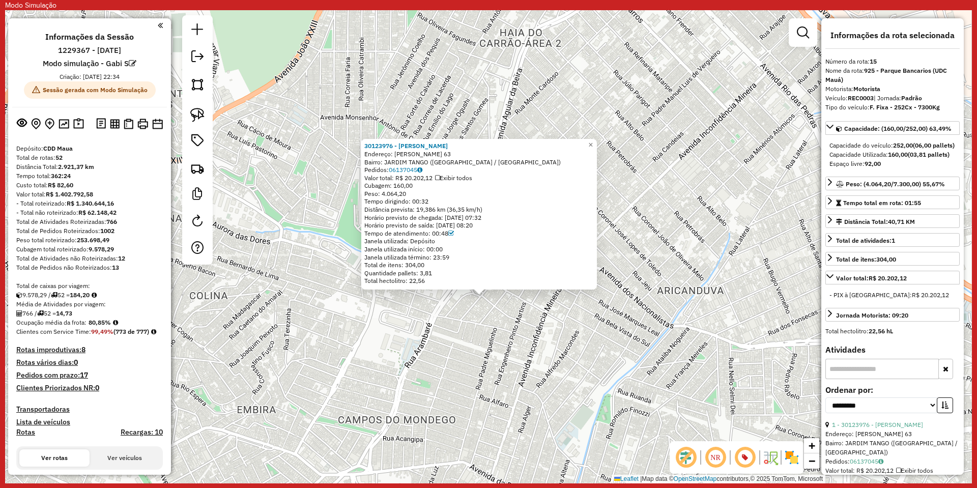
drag, startPoint x: 539, startPoint y: 305, endPoint x: 421, endPoint y: 313, distance: 118.3
click at [421, 313] on div "30123976 - ALVES A Endereço: TOMAS ANTONIO GONZAGA 63 Bairro: JARDIM TANGO (SAO…" at bounding box center [488, 246] width 966 height 473
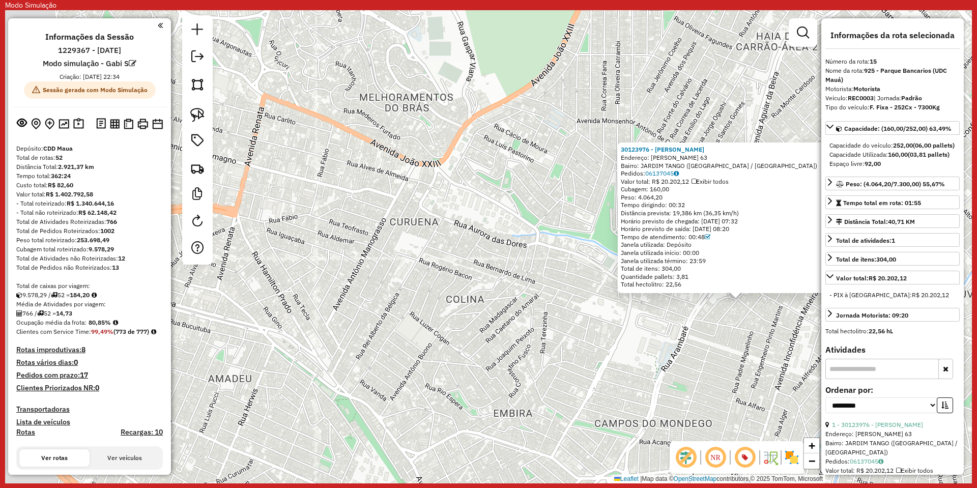
drag, startPoint x: 297, startPoint y: 199, endPoint x: 562, endPoint y: 197, distance: 264.5
click at [558, 201] on div "30123976 - ALVES A Endereço: TOMAS ANTONIO GONZAGA 63 Bairro: JARDIM TANGO (SAO…" at bounding box center [488, 246] width 966 height 473
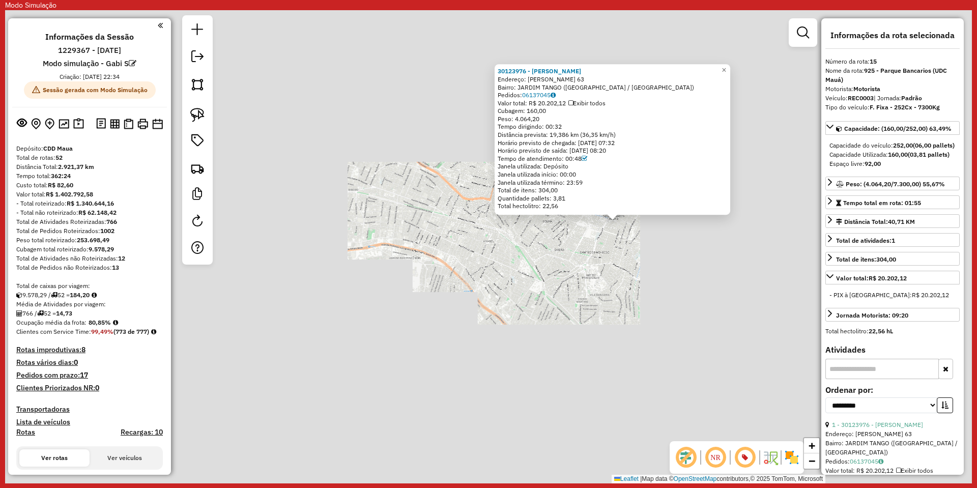
click at [459, 242] on div "30123976 - ALVES A Endereço: TOMAS ANTONIO GONZAGA 63 Bairro: JARDIM TANGO (SAO…" at bounding box center [488, 246] width 966 height 473
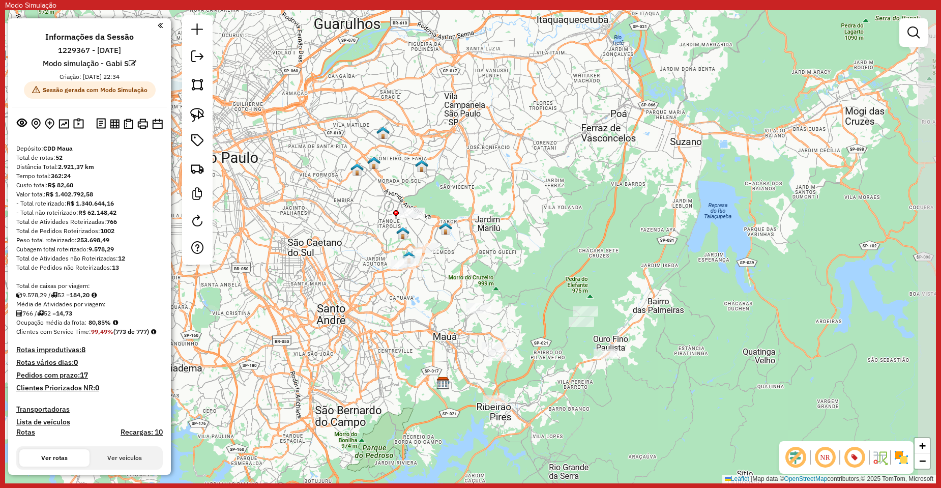
drag, startPoint x: 511, startPoint y: 194, endPoint x: 450, endPoint y: 194, distance: 61.0
click at [451, 194] on div "Janela de atendimento Grade de atendimento Capacidade Transportadoras Veículos …" at bounding box center [470, 246] width 931 height 473
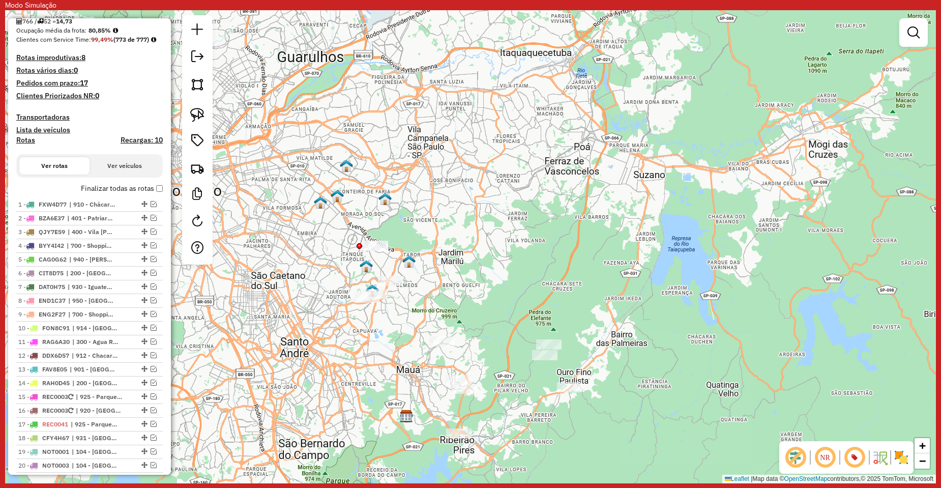
scroll to position [305, 0]
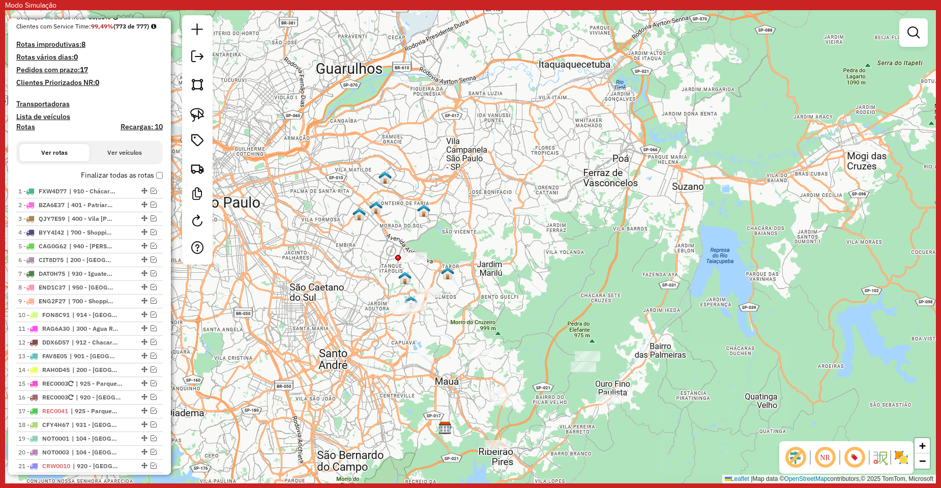
click at [422, 288] on div "Janela de atendimento Grade de atendimento Capacidade Transportadoras Veículos …" at bounding box center [470, 246] width 931 height 473
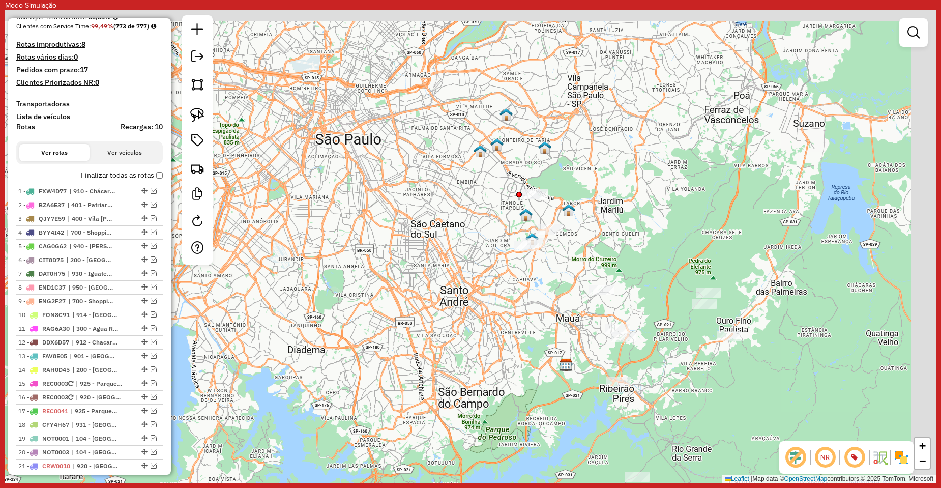
drag, startPoint x: 638, startPoint y: 214, endPoint x: 613, endPoint y: 247, distance: 41.4
click at [613, 247] on div "Janela de atendimento Grade de atendimento Capacidade Transportadoras Veículos …" at bounding box center [470, 246] width 931 height 473
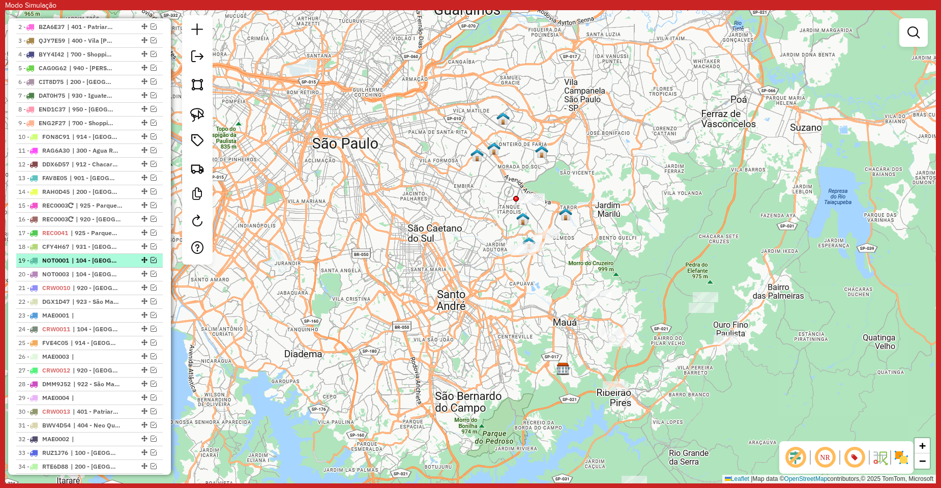
scroll to position [966, 0]
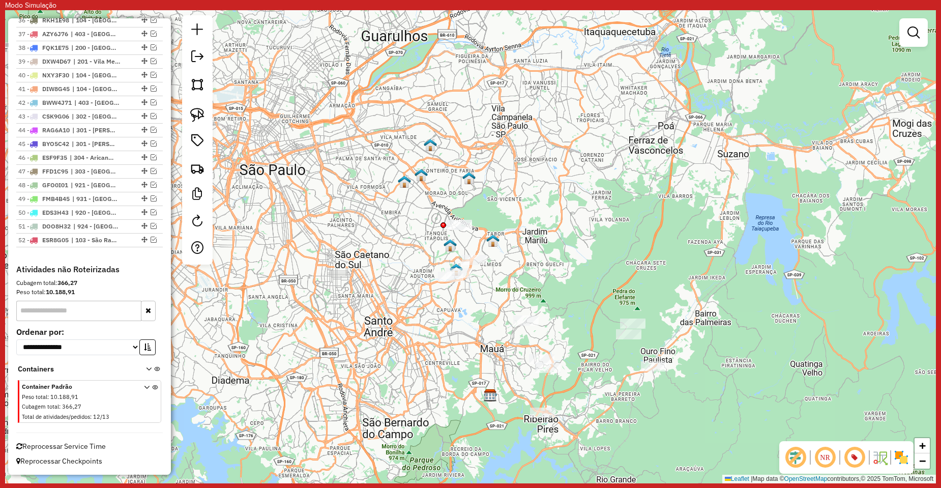
drag, startPoint x: 399, startPoint y: 344, endPoint x: 366, endPoint y: 351, distance: 33.8
click at [366, 351] on div "Janela de atendimento Grade de atendimento Capacidade Transportadoras Veículos …" at bounding box center [470, 246] width 931 height 473
drag, startPoint x: 429, startPoint y: 338, endPoint x: 396, endPoint y: 348, distance: 34.1
click at [396, 348] on div "Janela de atendimento Grade de atendimento Capacidade Transportadoras Veículos …" at bounding box center [470, 246] width 931 height 473
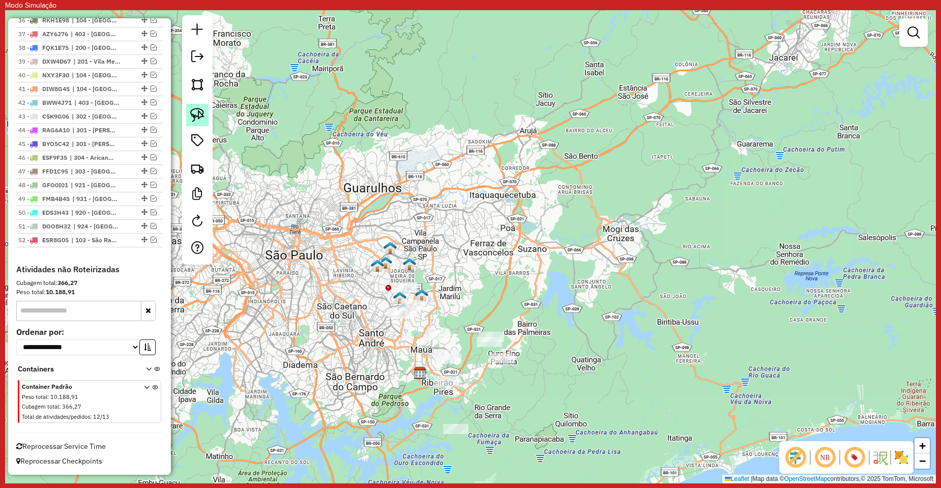
click at [200, 112] on img at bounding box center [197, 115] width 14 height 14
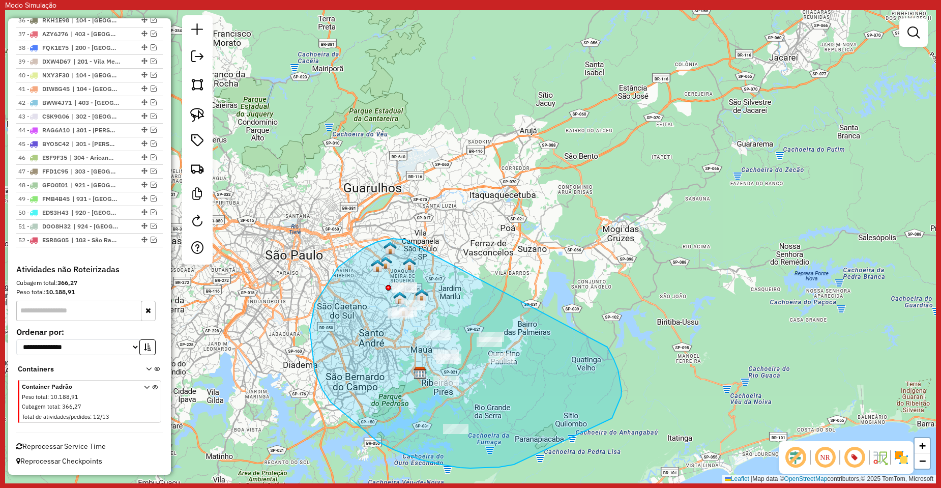
drag, startPoint x: 315, startPoint y: 371, endPoint x: 572, endPoint y: 298, distance: 267.1
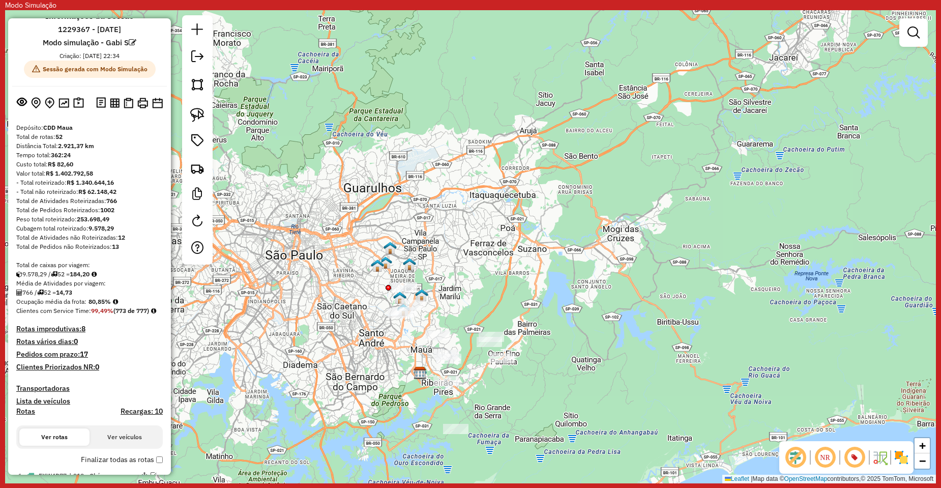
scroll to position [0, 0]
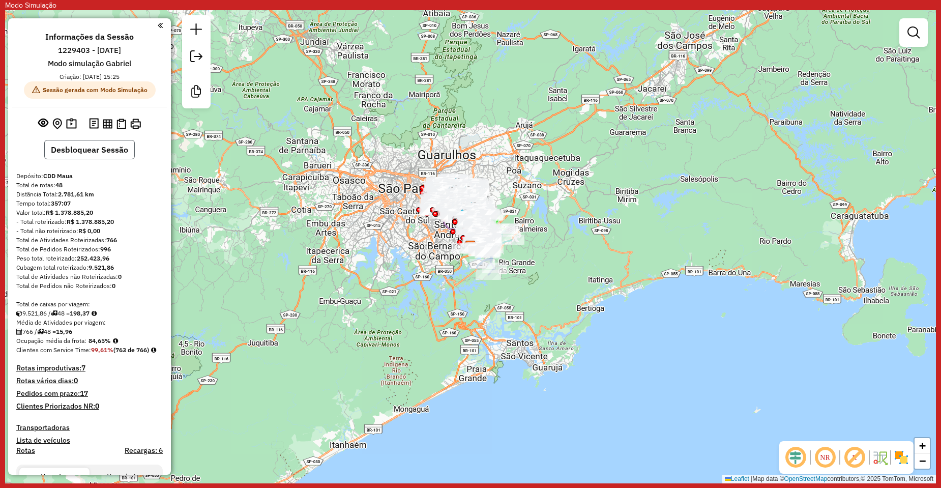
click at [91, 156] on button "Desbloquear Sessão" at bounding box center [89, 149] width 91 height 19
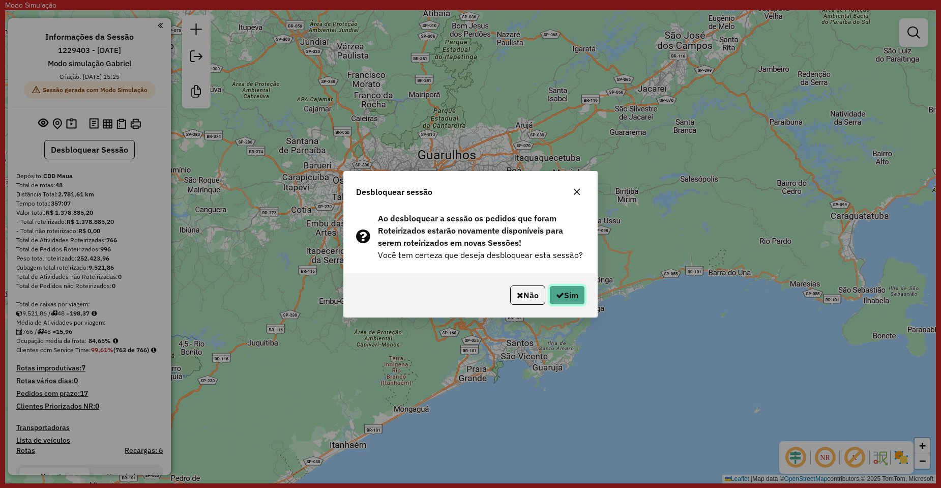
click at [569, 292] on button "Sim" at bounding box center [567, 294] width 36 height 19
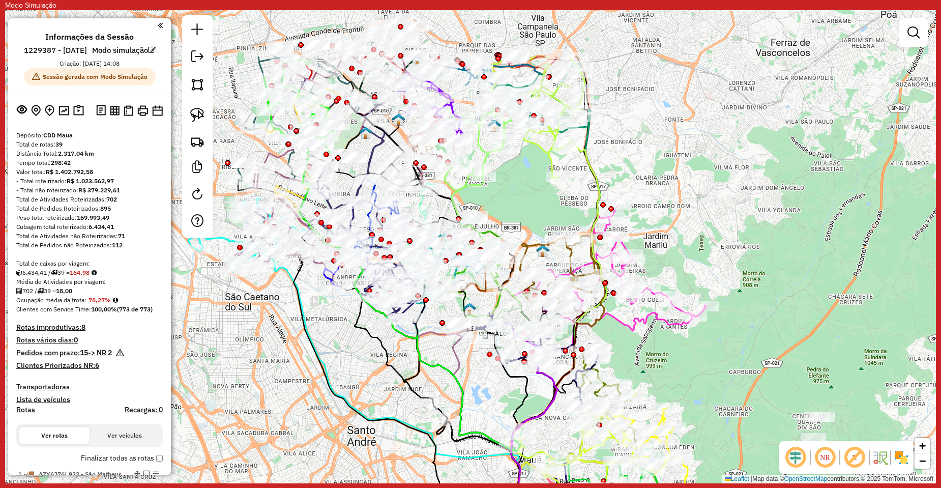
drag, startPoint x: 691, startPoint y: 103, endPoint x: 788, endPoint y: 196, distance: 134.2
click at [790, 197] on div "Janela de atendimento Grade de atendimento Capacidade Transportadoras Veículos …" at bounding box center [470, 246] width 931 height 473
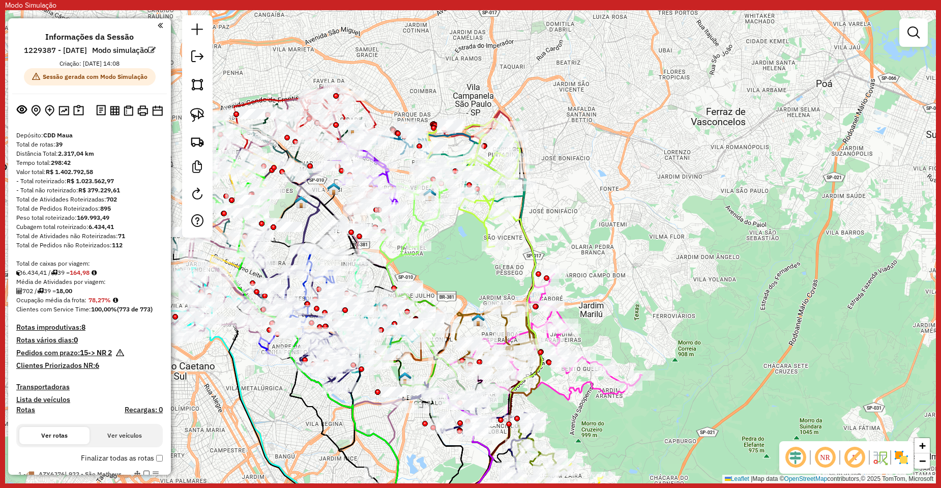
drag, startPoint x: 738, startPoint y: 131, endPoint x: 672, endPoint y: 199, distance: 94.9
click at [672, 199] on div "Janela de atendimento Grade de atendimento Capacidade Transportadoras Veículos …" at bounding box center [470, 246] width 931 height 473
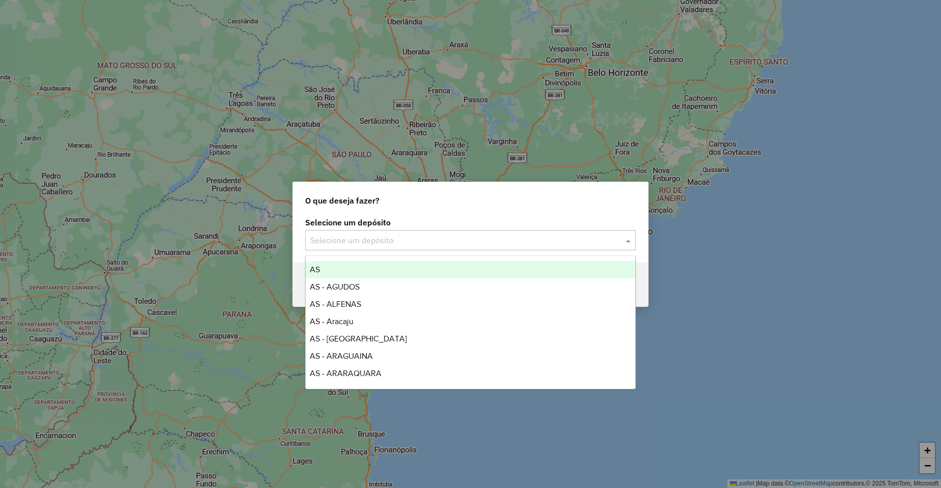
click at [386, 240] on input "text" at bounding box center [460, 240] width 300 height 12
type input "****"
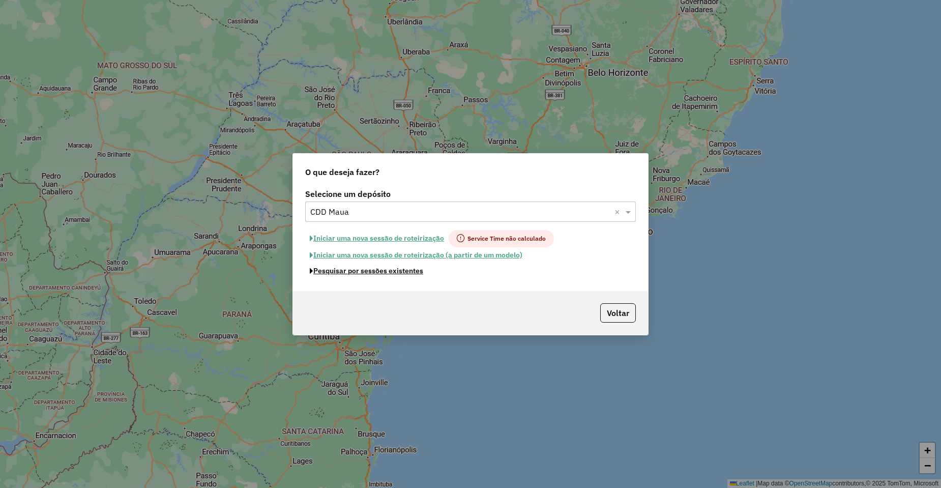
click at [402, 272] on button "Pesquisar por sessões existentes" at bounding box center [366, 271] width 123 height 16
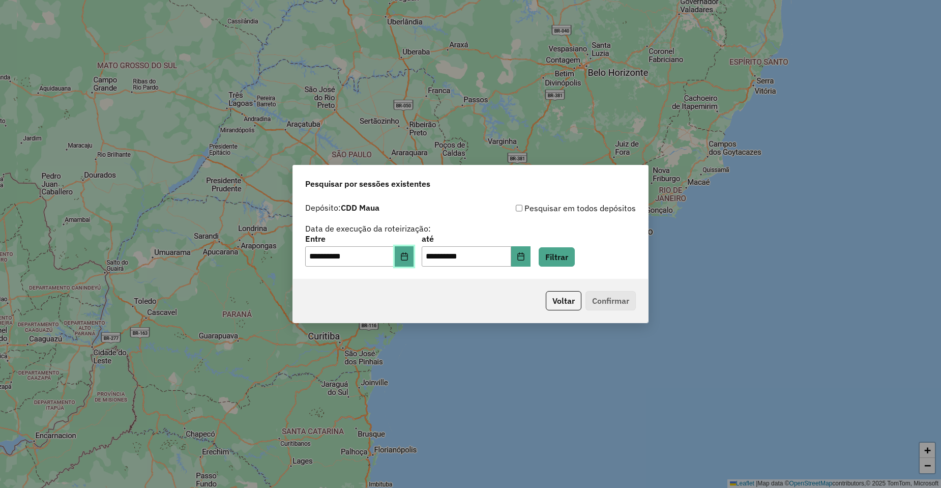
click at [408, 258] on icon "Choose Date" at bounding box center [404, 256] width 8 height 8
click at [581, 232] on div "**********" at bounding box center [470, 234] width 331 height 65
click at [407, 255] on icon "Choose Date" at bounding box center [404, 256] width 7 height 8
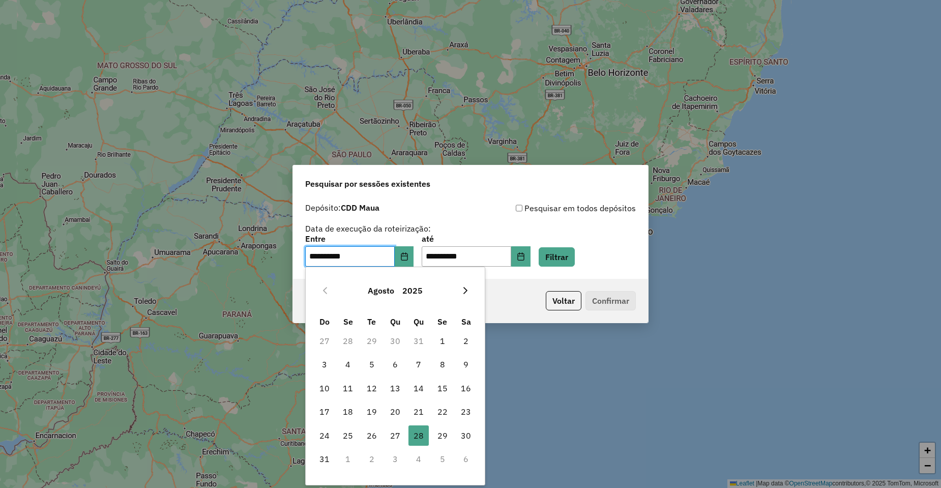
click at [465, 294] on icon "Next Month" at bounding box center [465, 290] width 8 height 8
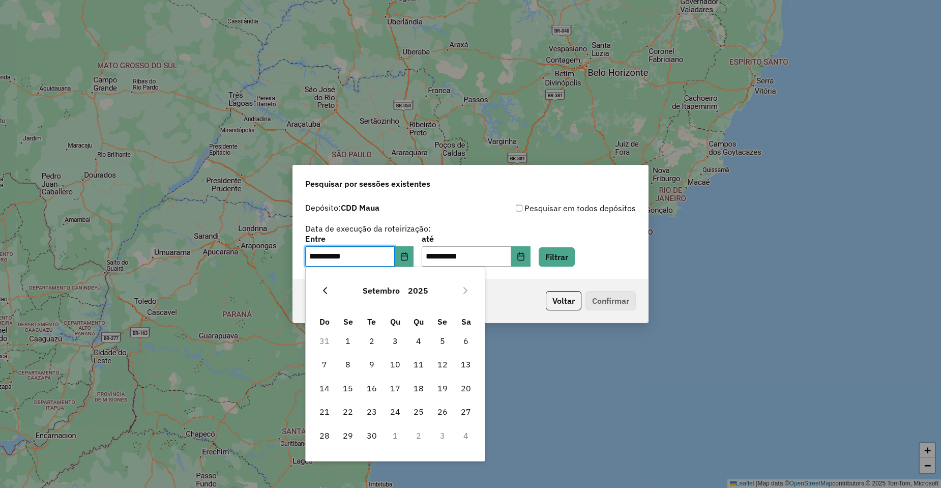
click at [327, 285] on button "Previous Month" at bounding box center [325, 290] width 16 height 16
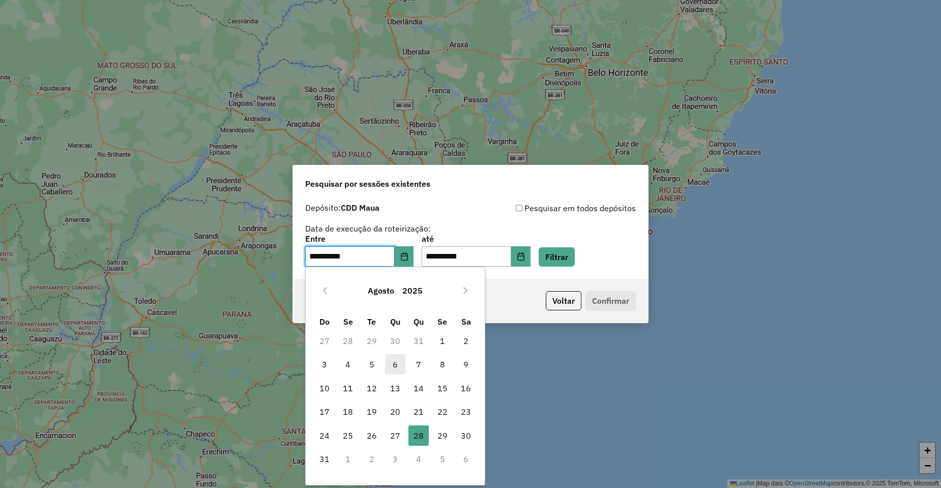
click at [390, 360] on span "6" at bounding box center [395, 364] width 20 height 20
type input "**********"
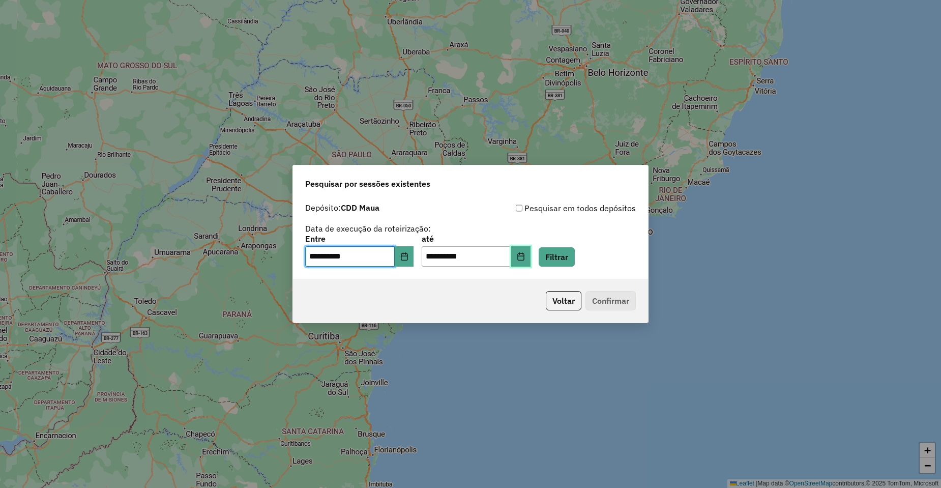
click at [530, 263] on button "Choose Date" at bounding box center [520, 256] width 19 height 20
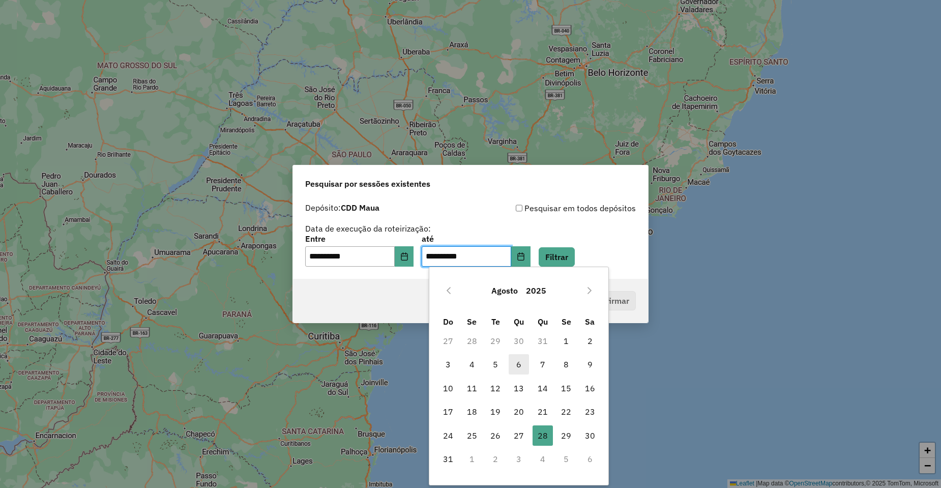
click at [520, 365] on span "6" at bounding box center [519, 364] width 20 height 20
type input "**********"
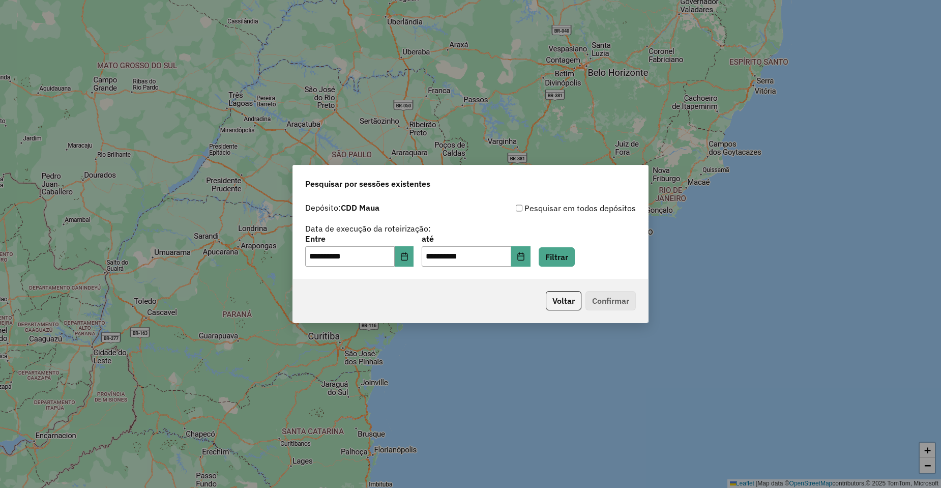
click at [579, 269] on div "**********" at bounding box center [470, 238] width 355 height 81
click at [575, 260] on button "Filtrar" at bounding box center [557, 256] width 36 height 19
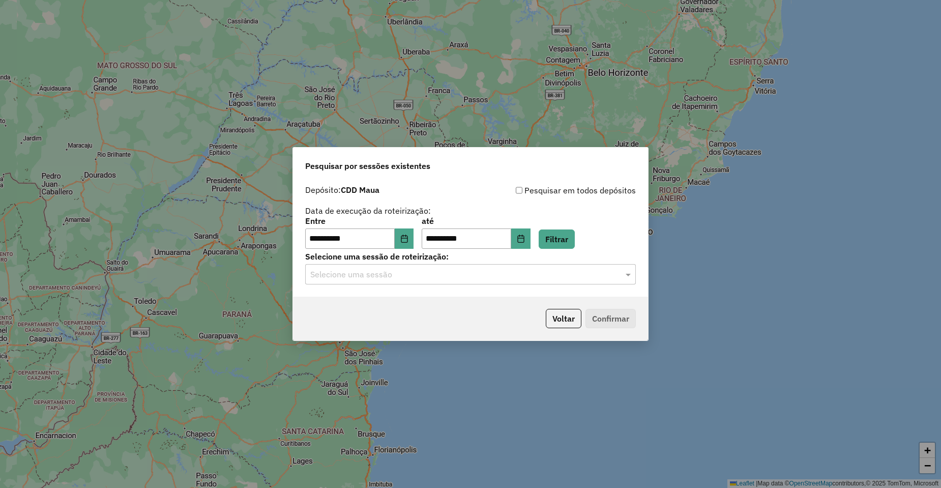
click at [371, 276] on input "text" at bounding box center [460, 275] width 300 height 12
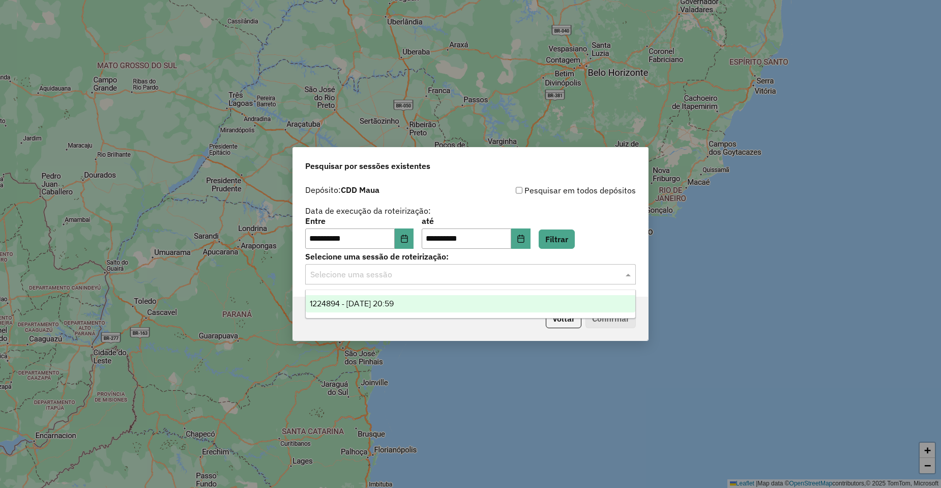
click at [379, 299] on span "1224894 - [DATE] 20:59" at bounding box center [352, 303] width 84 height 9
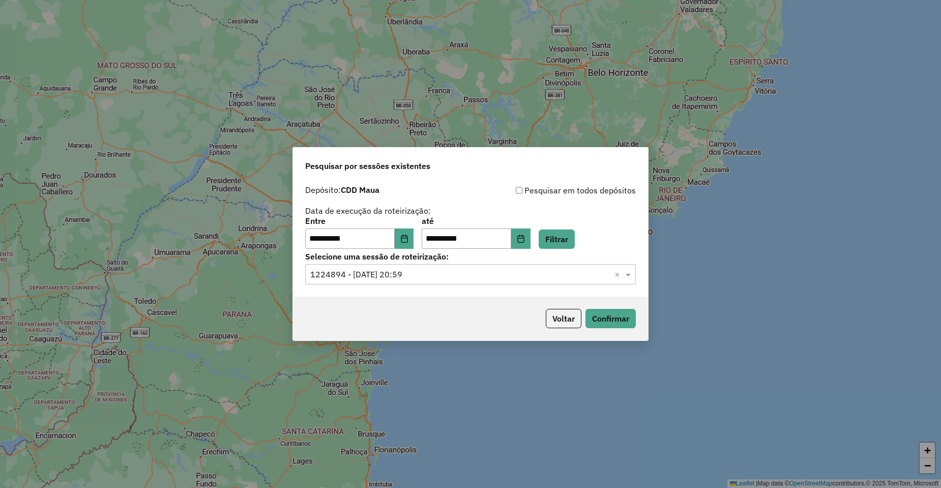
click at [645, 329] on div "Voltar Confirmar" at bounding box center [470, 319] width 355 height 44
click at [616, 321] on button "Confirmar" at bounding box center [610, 318] width 50 height 19
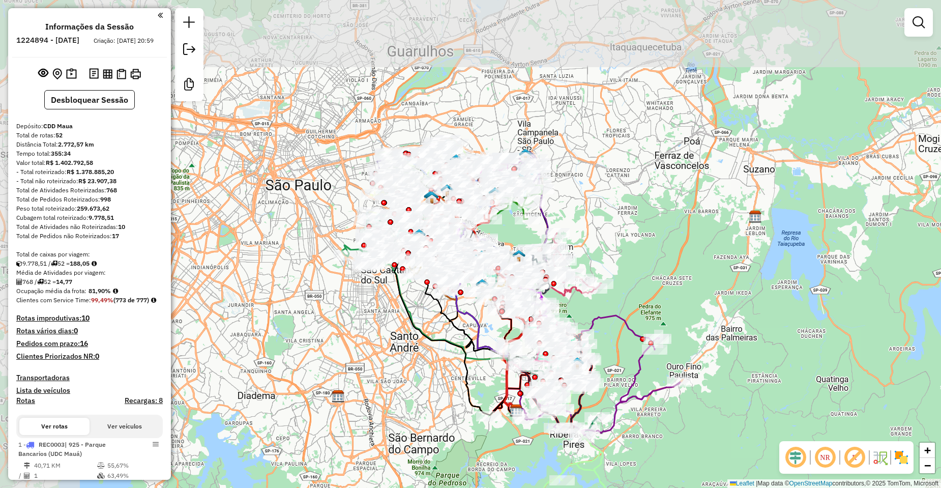
drag, startPoint x: 468, startPoint y: 163, endPoint x: 632, endPoint y: 287, distance: 206.2
click at [632, 287] on div "Janela de atendimento Grade de atendimento Capacidade Transportadoras Veículos …" at bounding box center [470, 244] width 941 height 488
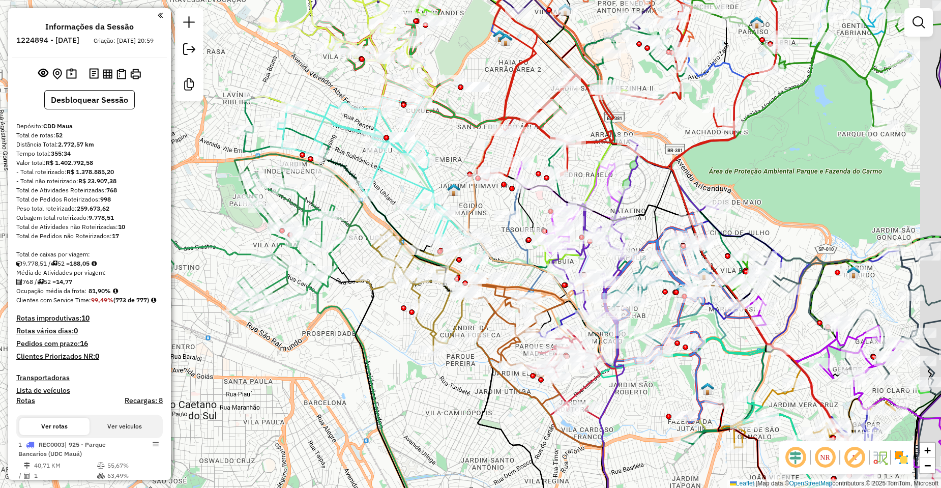
drag, startPoint x: 853, startPoint y: 176, endPoint x: 633, endPoint y: 215, distance: 223.7
click at [635, 215] on div "Janela de atendimento Grade de atendimento Capacidade Transportadoras Veículos …" at bounding box center [470, 244] width 941 height 488
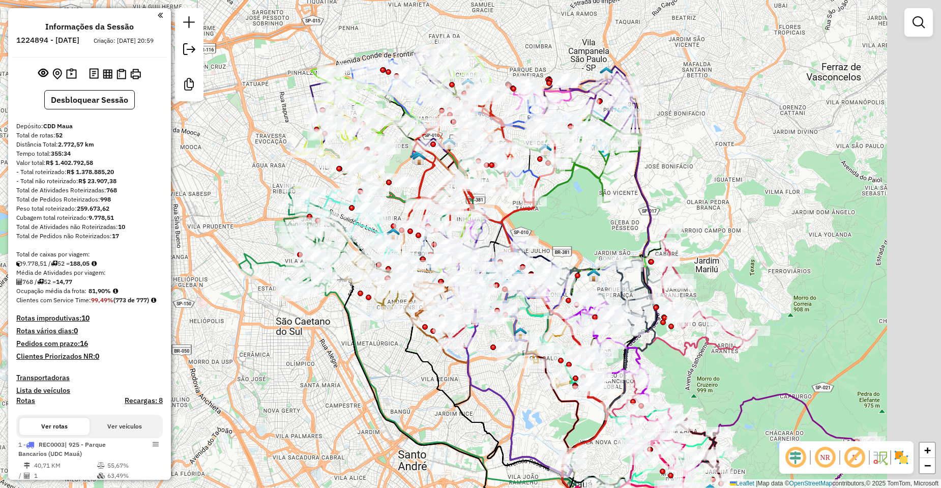
drag, startPoint x: 670, startPoint y: 209, endPoint x: 608, endPoint y: 226, distance: 63.8
click at [608, 226] on div "Janela de atendimento Grade de atendimento Capacidade Transportadoras Veículos …" at bounding box center [470, 244] width 941 height 488
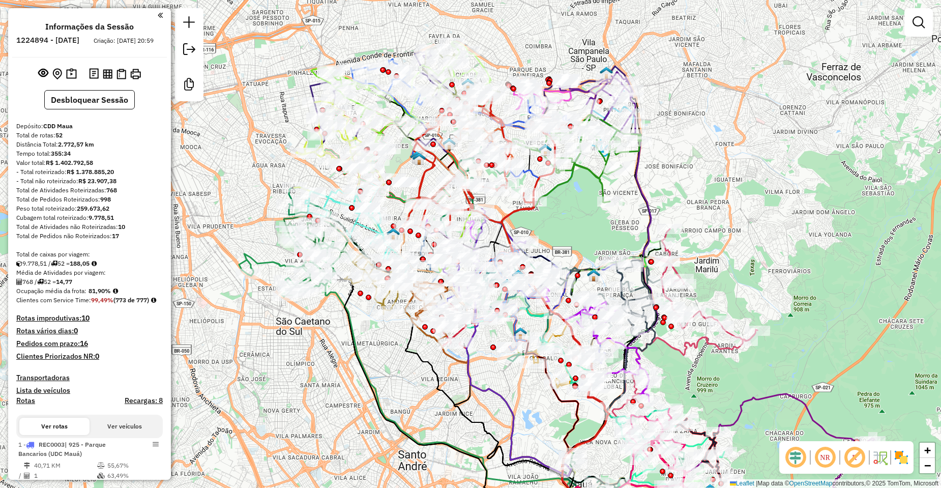
click at [804, 460] on em at bounding box center [795, 457] width 24 height 24
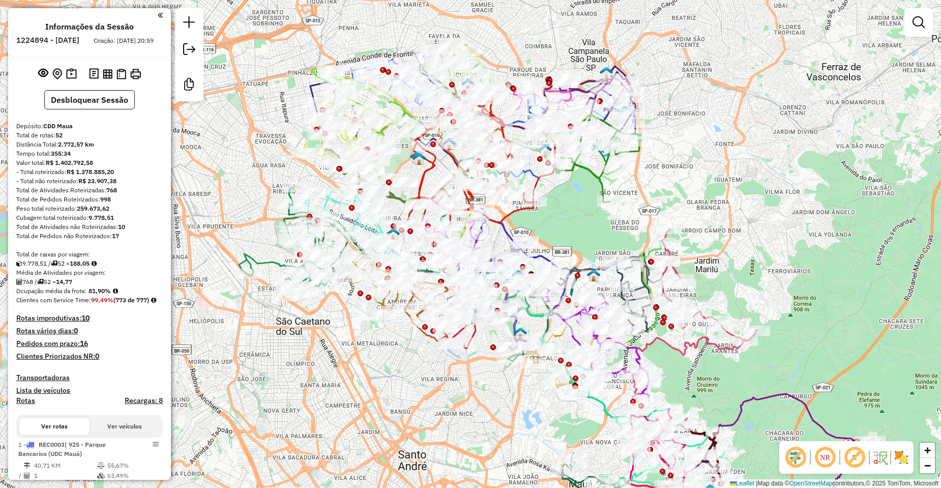
click at [850, 457] on em at bounding box center [854, 457] width 24 height 24
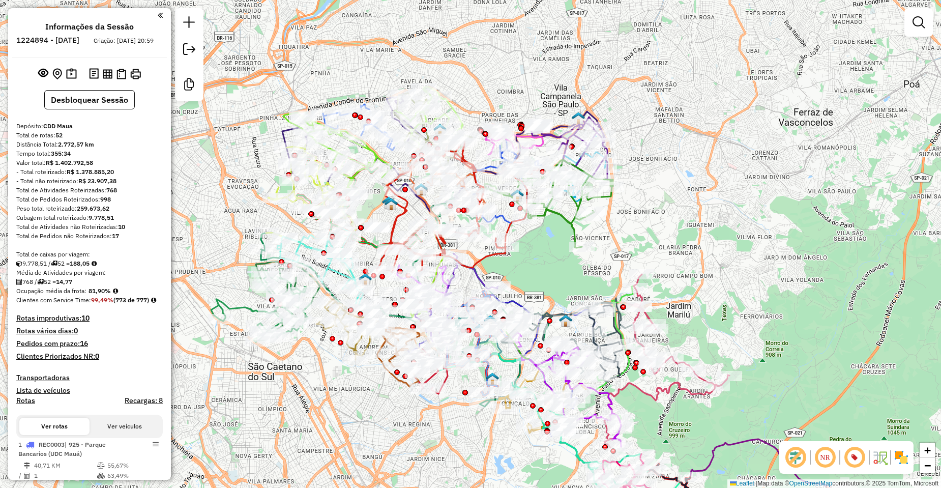
drag, startPoint x: 754, startPoint y: 189, endPoint x: 726, endPoint y: 234, distance: 53.2
click at [726, 234] on div "Janela de atendimento Grade de atendimento Capacidade Transportadoras Veículos …" at bounding box center [470, 244] width 941 height 488
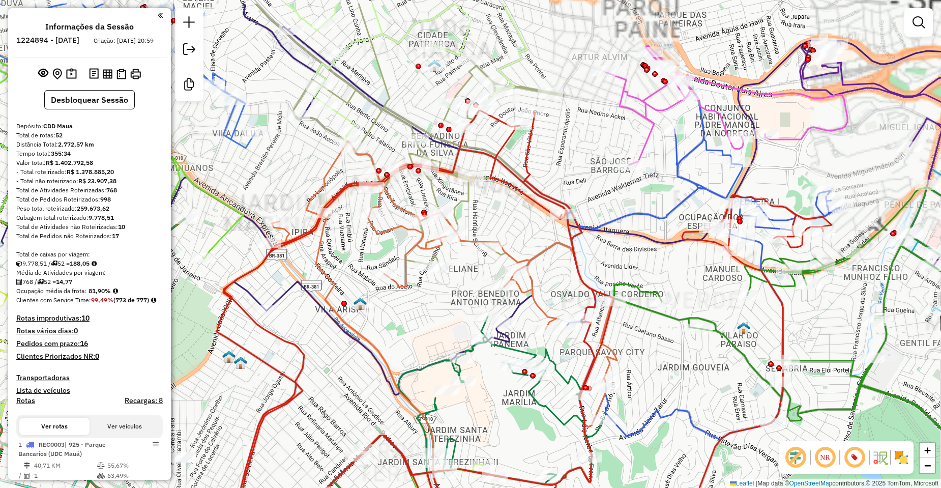
drag, startPoint x: 522, startPoint y: 205, endPoint x: 512, endPoint y: 215, distance: 13.7
click at [516, 211] on div "Janela de atendimento Grade de atendimento Capacidade Transportadoras Veículos …" at bounding box center [470, 244] width 941 height 488
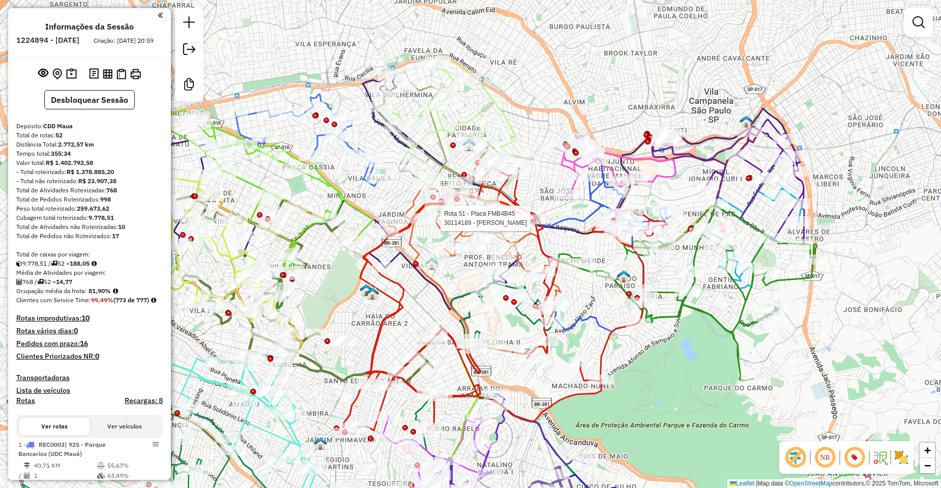
click at [442, 223] on div at bounding box center [437, 218] width 25 height 10
select select "**********"
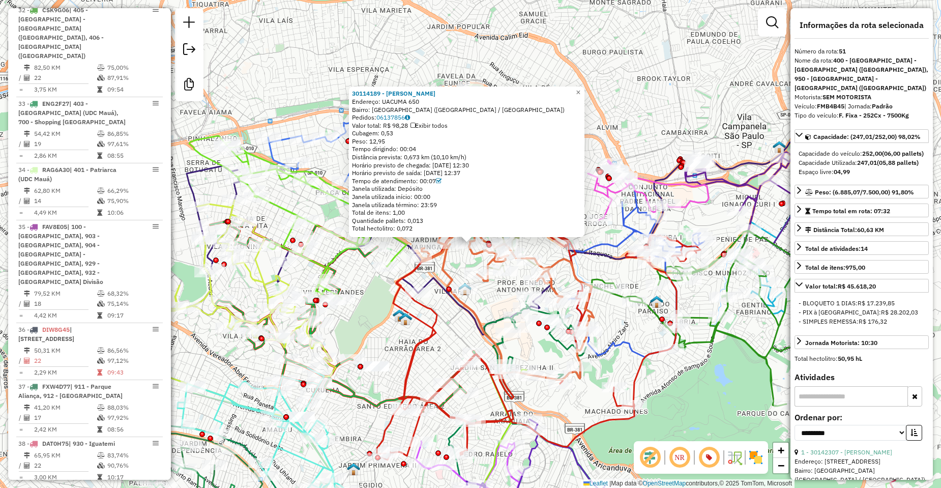
scroll to position [3519, 0]
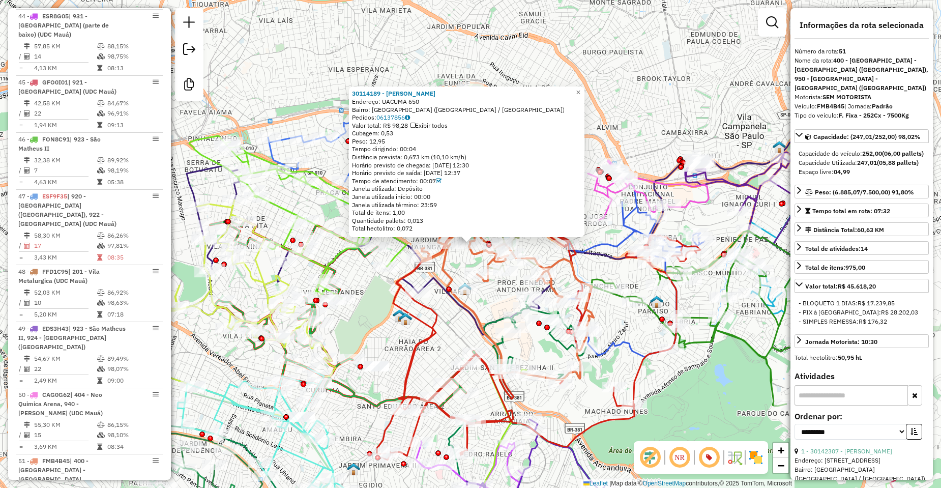
click at [458, 265] on div "Rota 51 - Placa FMB4B45 30106697 - QUELI [PERSON_NAME] DA SI 30114189 - [PERSON…" at bounding box center [470, 244] width 941 height 488
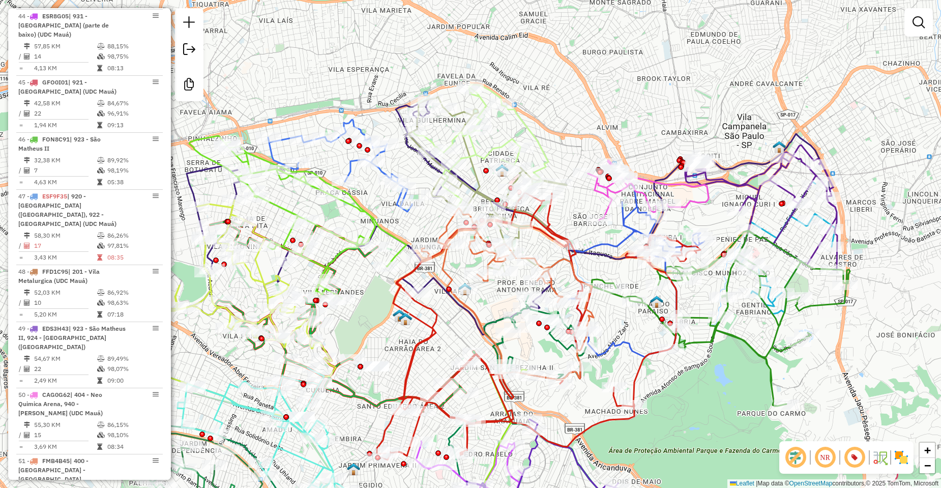
click at [558, 255] on icon at bounding box center [508, 293] width 172 height 171
select select "**********"
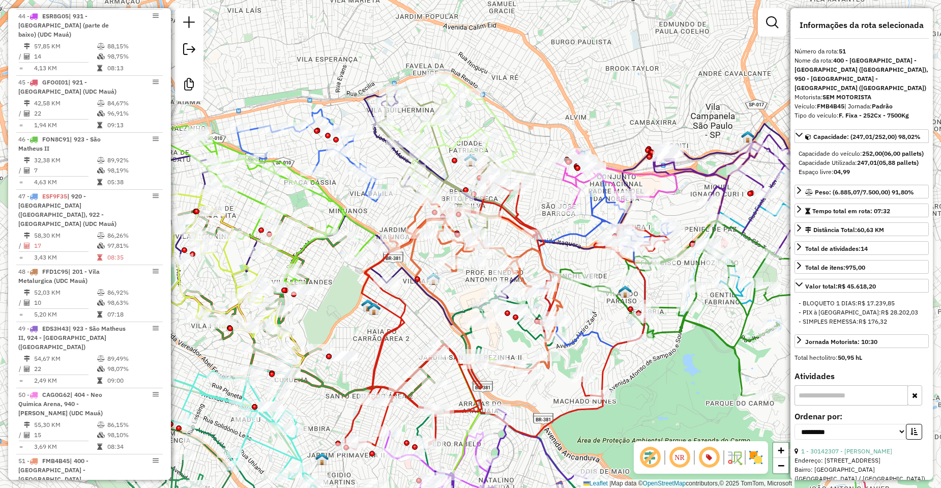
drag, startPoint x: 630, startPoint y: 353, endPoint x: 522, endPoint y: 315, distance: 114.7
click at [537, 316] on icon at bounding box center [605, 248] width 136 height 197
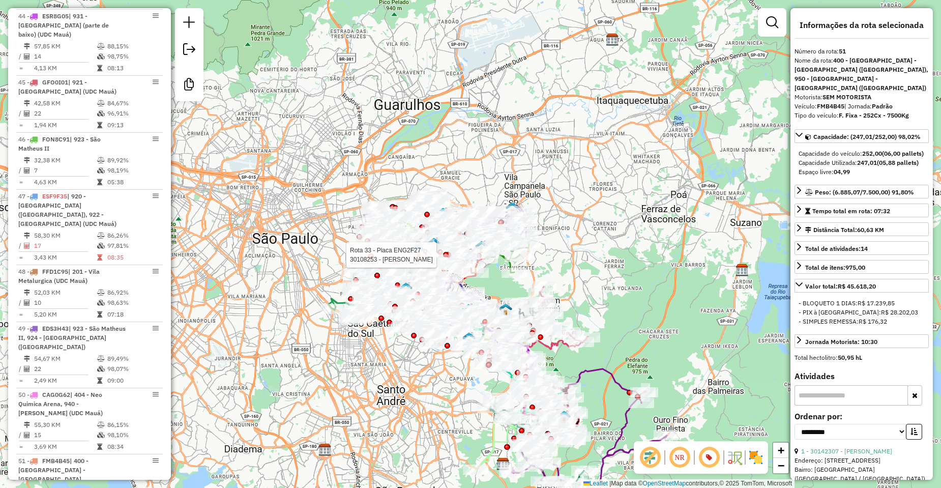
drag, startPoint x: 674, startPoint y: 330, endPoint x: 620, endPoint y: 260, distance: 88.8
click at [621, 260] on div "Rota 33 - Placa ENG2F27 30108253 - [PERSON_NAME] de atendimento Grade de atendi…" at bounding box center [470, 244] width 941 height 488
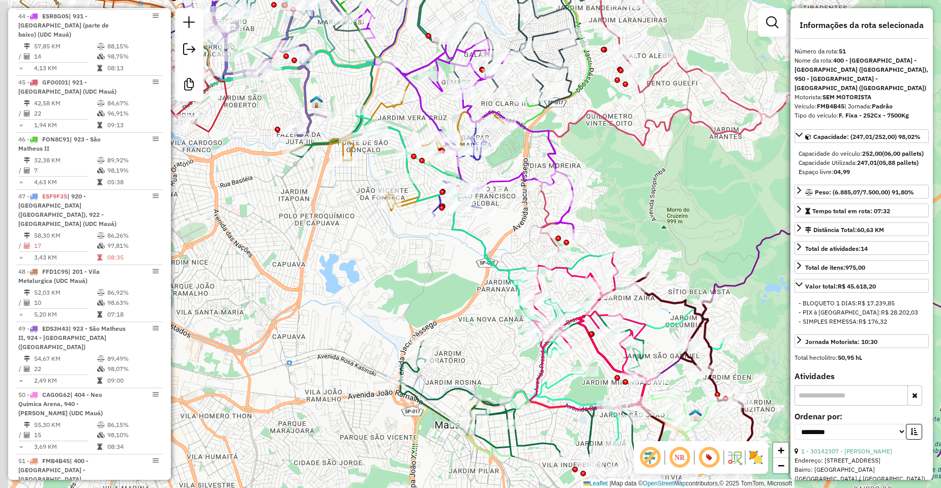
drag, startPoint x: 550, startPoint y: 309, endPoint x: 560, endPoint y: 156, distance: 153.9
click at [560, 156] on div "Rota 33 - Placa ENG2F27 30108253 - [PERSON_NAME] de atendimento Grade de atendi…" at bounding box center [470, 244] width 941 height 488
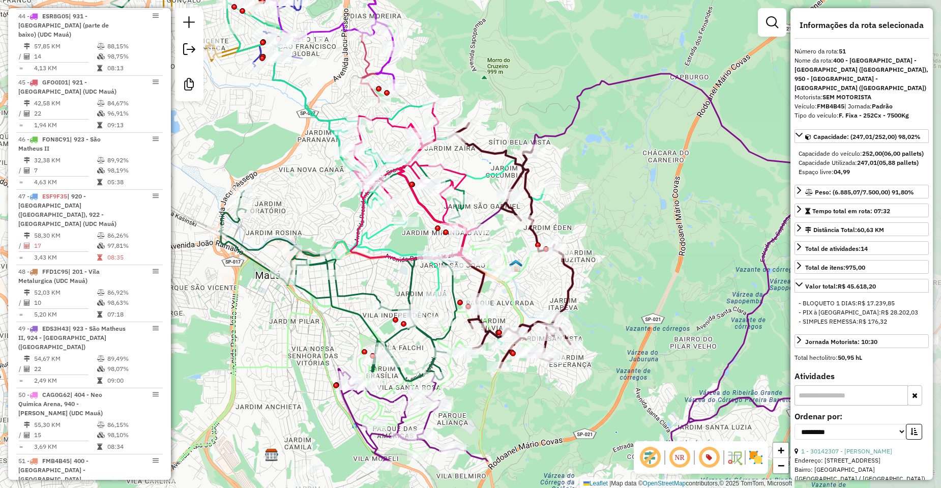
drag, startPoint x: 659, startPoint y: 281, endPoint x: 585, endPoint y: 218, distance: 97.0
click at [585, 218] on div "Rota 33 - Placa ENG2F27 30108253 - [PERSON_NAME] de atendimento Grade de atendi…" at bounding box center [470, 244] width 941 height 488
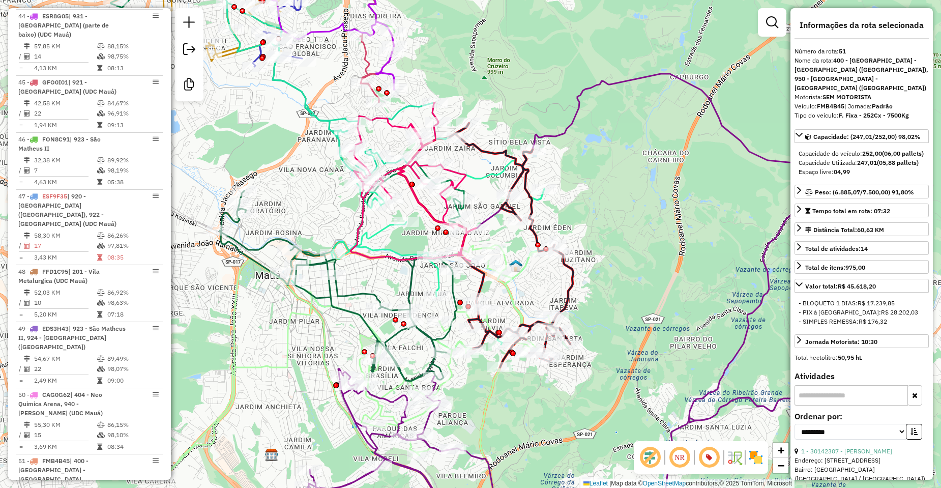
click at [571, 290] on icon at bounding box center [485, 245] width 175 height 244
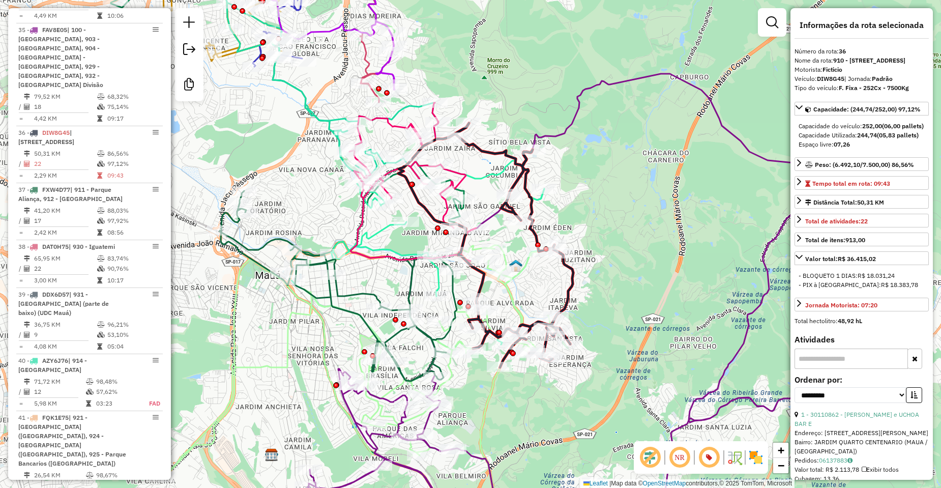
scroll to position [2707, 0]
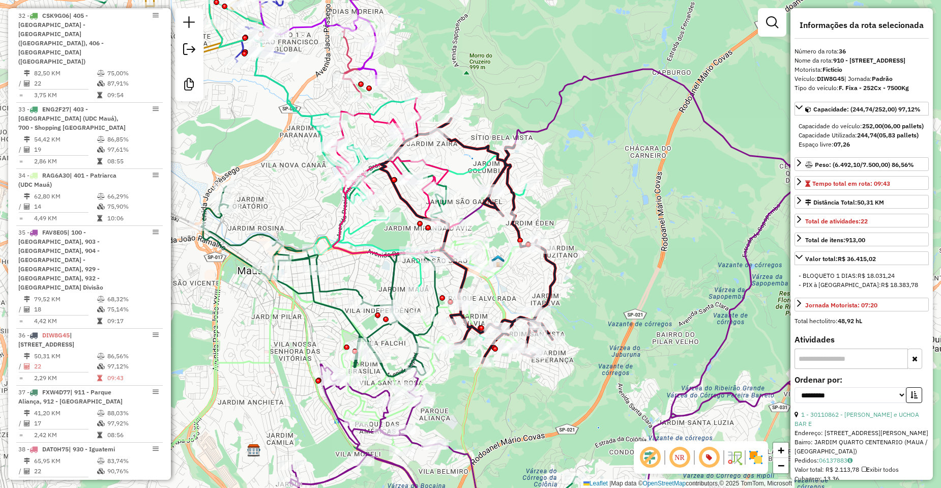
drag, startPoint x: 619, startPoint y: 299, endPoint x: 519, endPoint y: 273, distance: 103.5
click at [519, 275] on div "Janela de atendimento Grade de atendimento Capacidade Transportadoras Veículos …" at bounding box center [470, 244] width 941 height 488
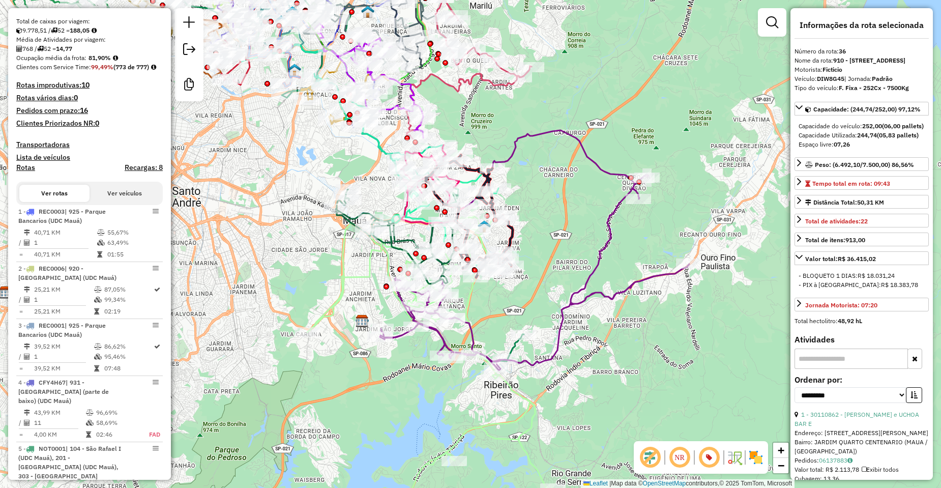
scroll to position [0, 0]
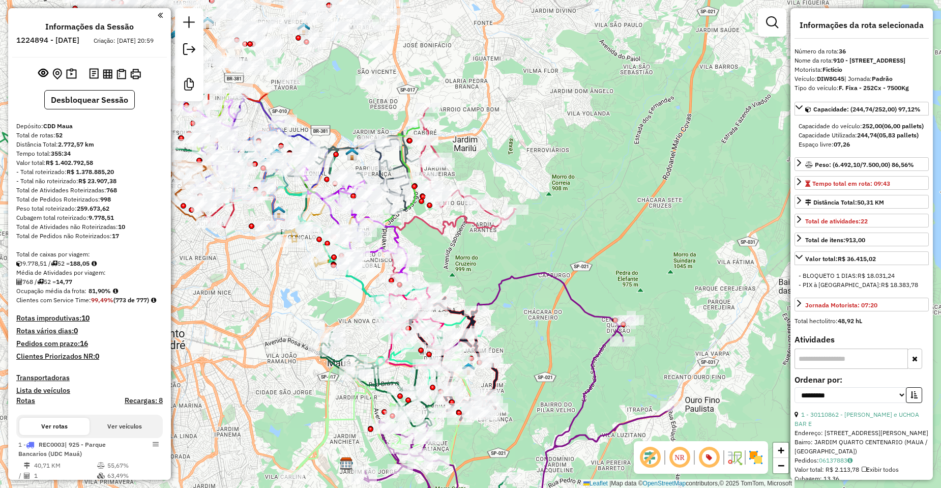
drag, startPoint x: 537, startPoint y: 180, endPoint x: 620, endPoint y: 356, distance: 195.0
click at [620, 356] on div "Janela de atendimento Grade de atendimento Capacidade Transportadoras Veículos …" at bounding box center [470, 244] width 941 height 488
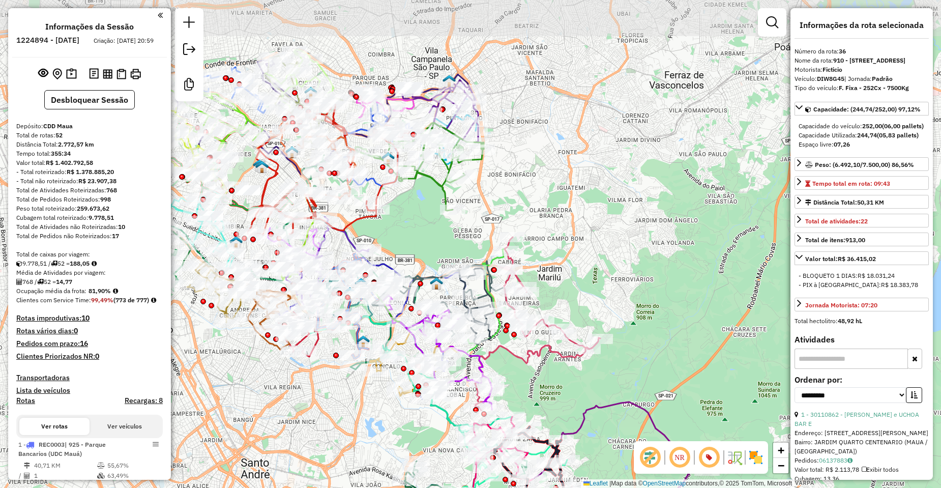
drag, startPoint x: 673, startPoint y: 268, endPoint x: 595, endPoint y: 361, distance: 122.0
click at [659, 363] on div "Janela de atendimento Grade de atendimento Capacidade Transportadoras Veículos …" at bounding box center [470, 244] width 941 height 488
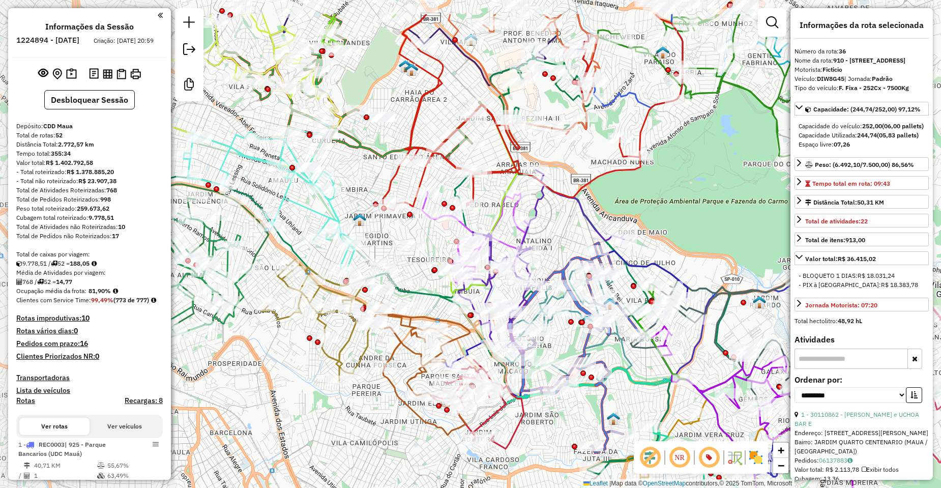
drag, startPoint x: 450, startPoint y: 370, endPoint x: 568, endPoint y: 427, distance: 130.8
click at [567, 427] on div "Janela de atendimento Grade de atendimento Capacidade Transportadoras Veículos …" at bounding box center [470, 244] width 941 height 488
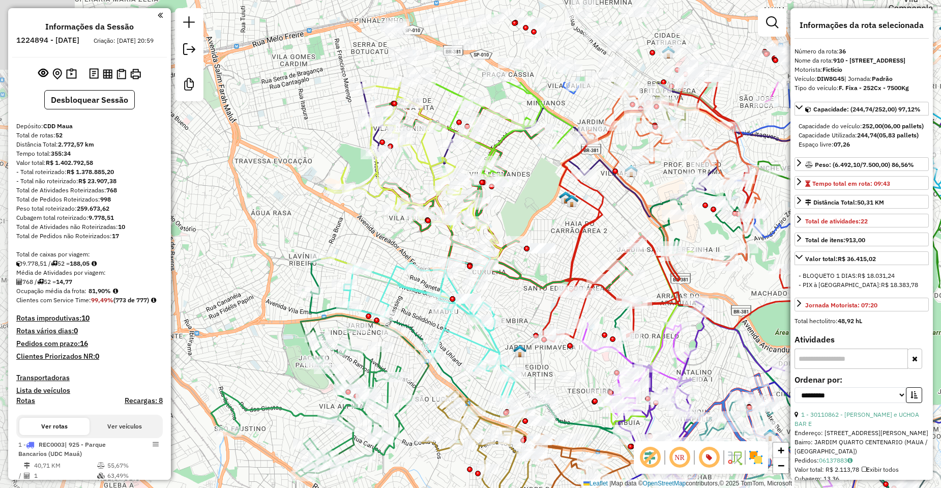
drag, startPoint x: 368, startPoint y: 176, endPoint x: 527, endPoint y: 294, distance: 198.5
click at [527, 294] on div "Rota 40 - Placa AZY6J76 30121231 - 50.881.248 RAFAEL PE Janela de atendimento G…" at bounding box center [470, 244] width 941 height 488
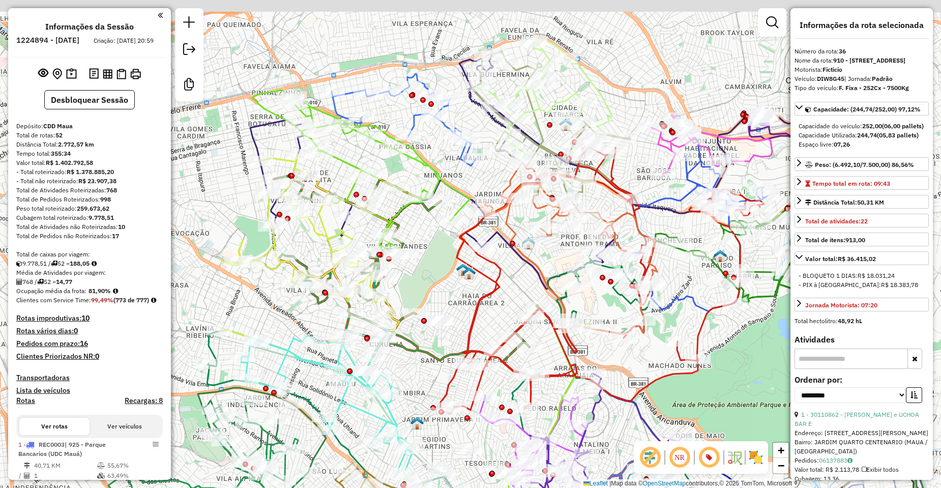
drag, startPoint x: 370, startPoint y: 241, endPoint x: 259, endPoint y: 322, distance: 137.6
click at [259, 322] on div "Rota 40 - Placa AZY6J76 30121231 - 50.881.248 RAFAEL PE Janela de atendimento G…" at bounding box center [470, 244] width 941 height 488
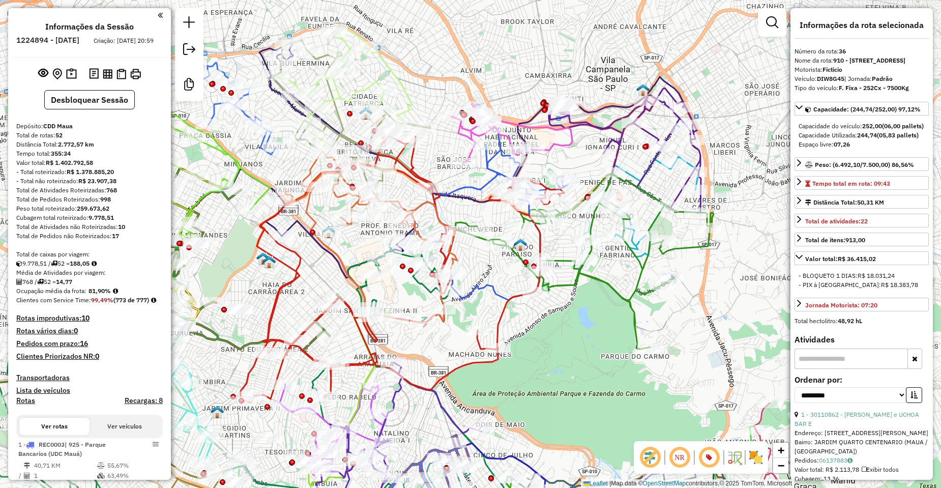
drag, startPoint x: 511, startPoint y: 280, endPoint x: 319, endPoint y: 260, distance: 192.3
click at [319, 260] on div "Rota 40 - Placa AZY6J76 30121231 - 50.881.248 RAFAEL PE Janela de atendimento G…" at bounding box center [470, 244] width 941 height 488
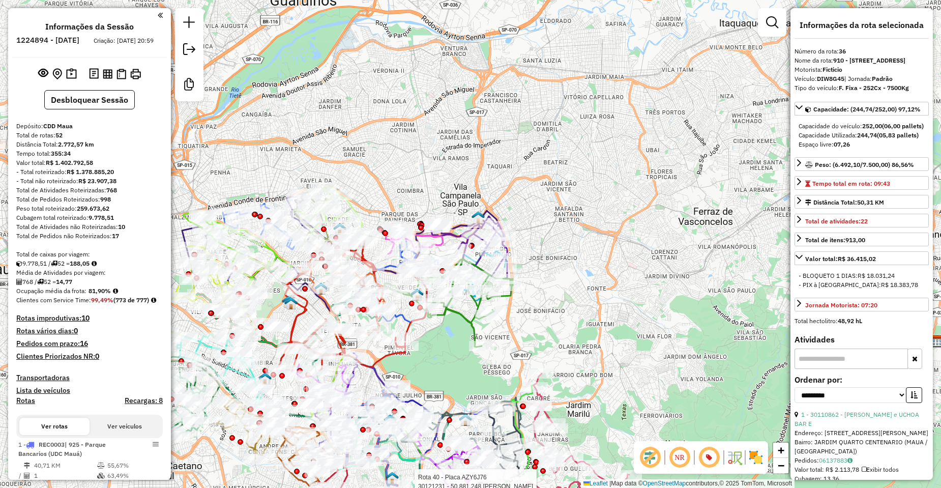
drag, startPoint x: 571, startPoint y: 254, endPoint x: 568, endPoint y: 297, distance: 43.4
click at [568, 297] on div "Rota 40 - Placa AZY6J76 30121231 - 50.881.248 RAFAEL PE Janela de atendimento G…" at bounding box center [470, 244] width 941 height 488
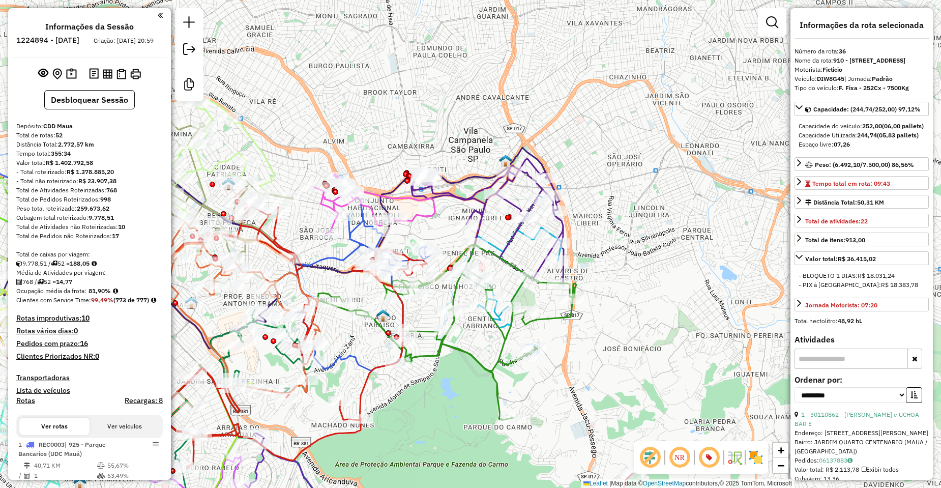
drag, startPoint x: 614, startPoint y: 269, endPoint x: 614, endPoint y: 290, distance: 21.4
click at [614, 290] on div "Rota 40 - Placa AZY6J76 30121231 - 50.881.248 RAFAEL PE Janela de atendimento G…" at bounding box center [470, 244] width 941 height 488
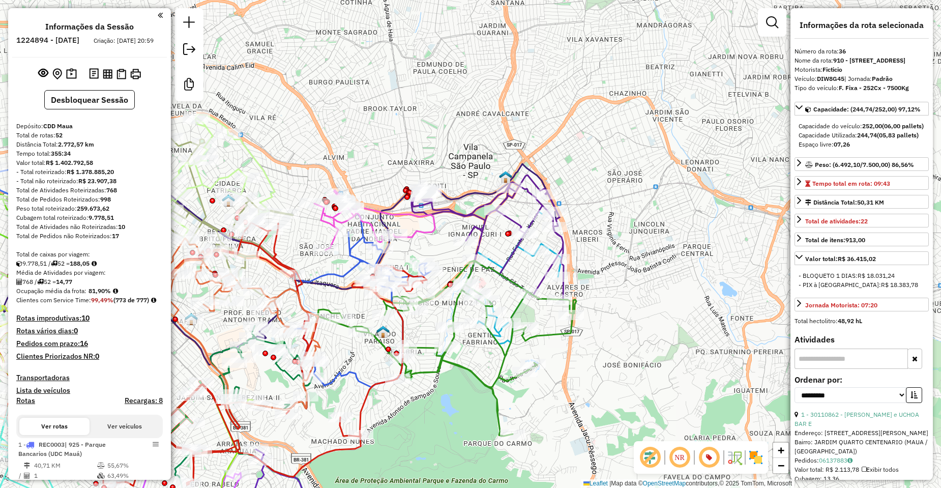
click at [477, 233] on icon at bounding box center [487, 238] width 152 height 126
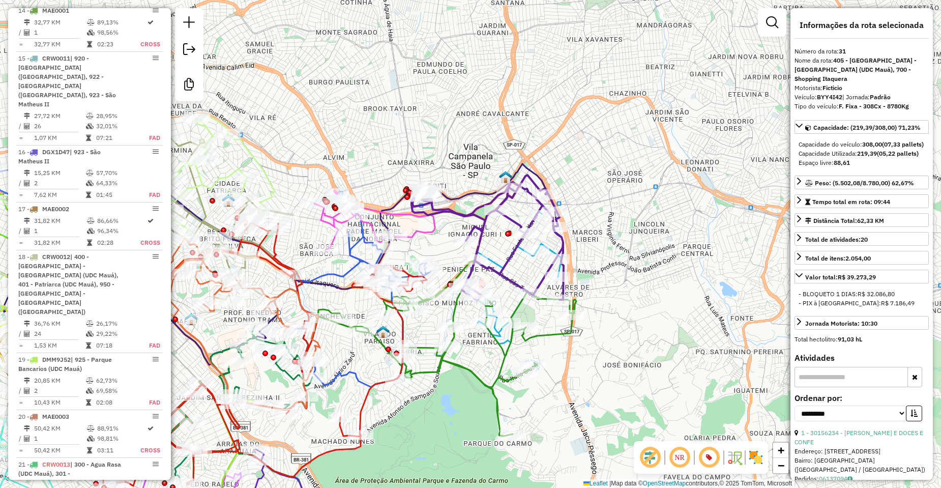
scroll to position [2368, 0]
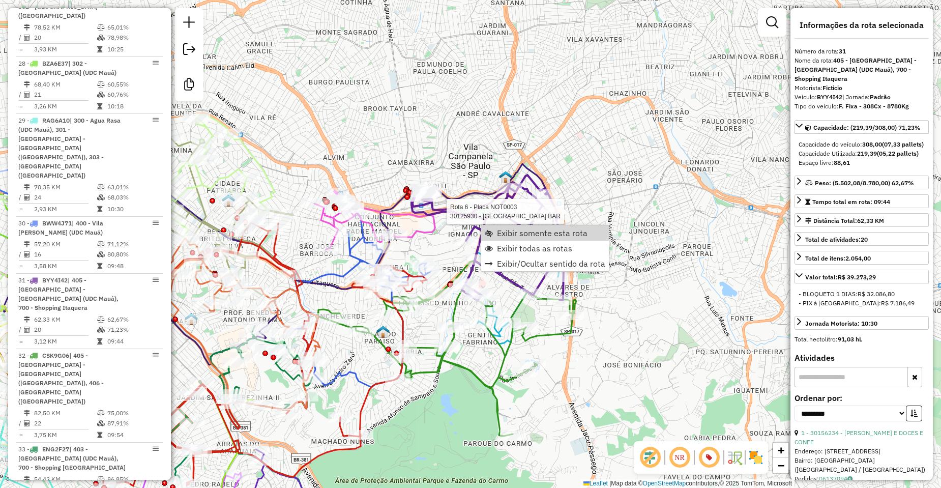
click at [624, 173] on div "Rota 31 - Placa BYY4I42 30126526 - MERCADOCARMOS LTDA Rota 6 - Placa NOT0003 30…" at bounding box center [470, 244] width 941 height 488
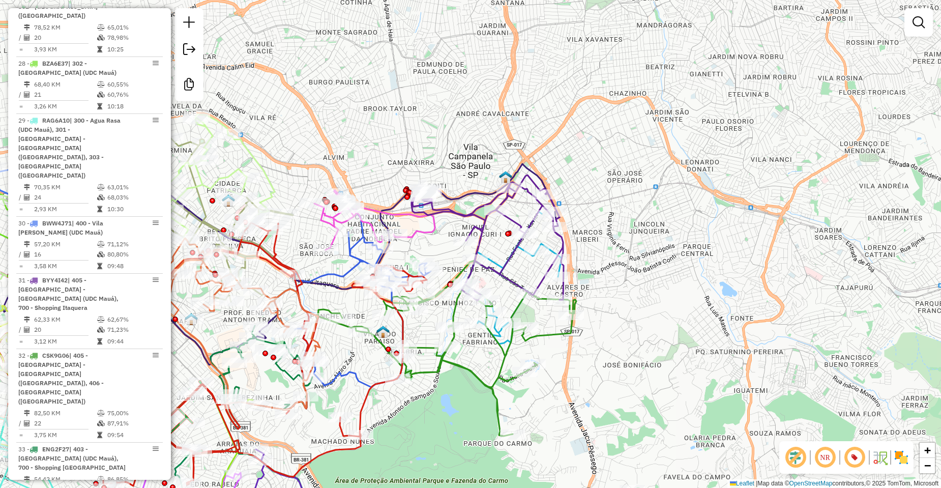
select select "**********"
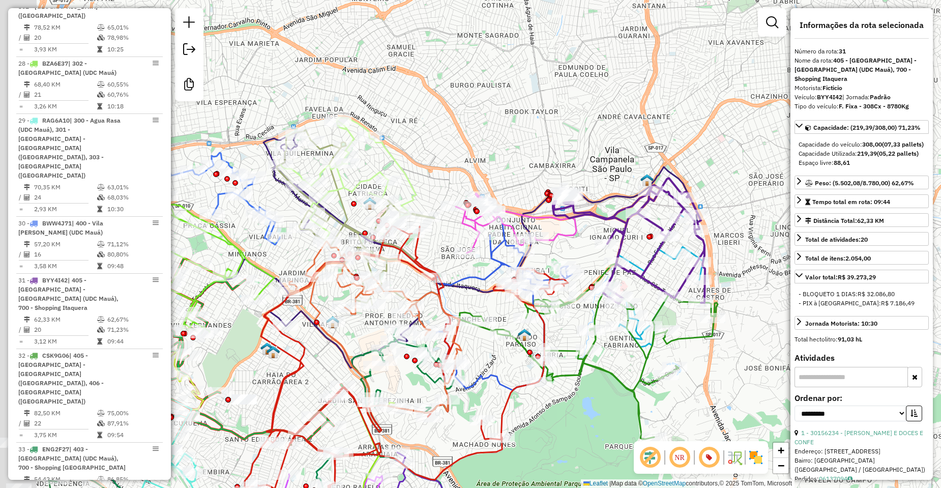
drag, startPoint x: 485, startPoint y: 133, endPoint x: 637, endPoint y: 138, distance: 152.2
click at [637, 138] on div "Janela de atendimento Grade de atendimento Capacidade Transportadoras Veículos …" at bounding box center [470, 244] width 941 height 488
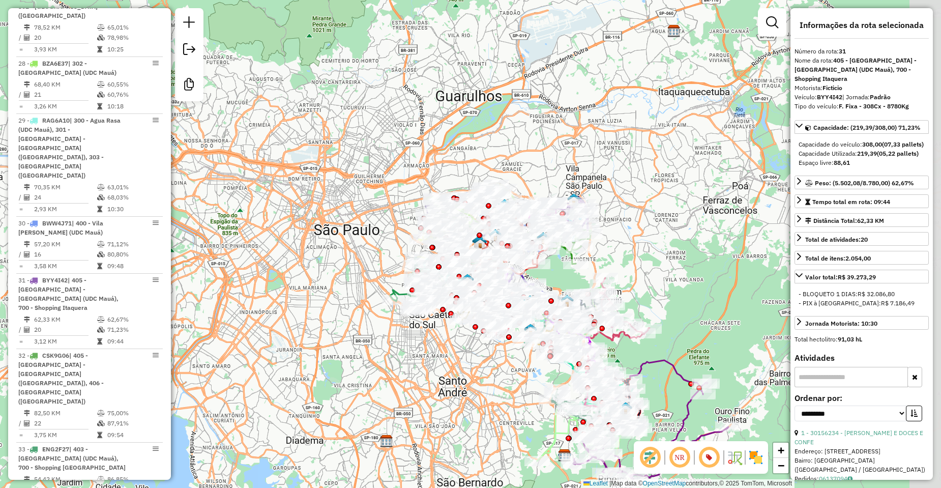
drag, startPoint x: 683, startPoint y: 173, endPoint x: 629, endPoint y: 213, distance: 66.6
click at [629, 213] on div "Janela de atendimento Grade de atendimento Capacidade Transportadoras Veículos …" at bounding box center [470, 244] width 941 height 488
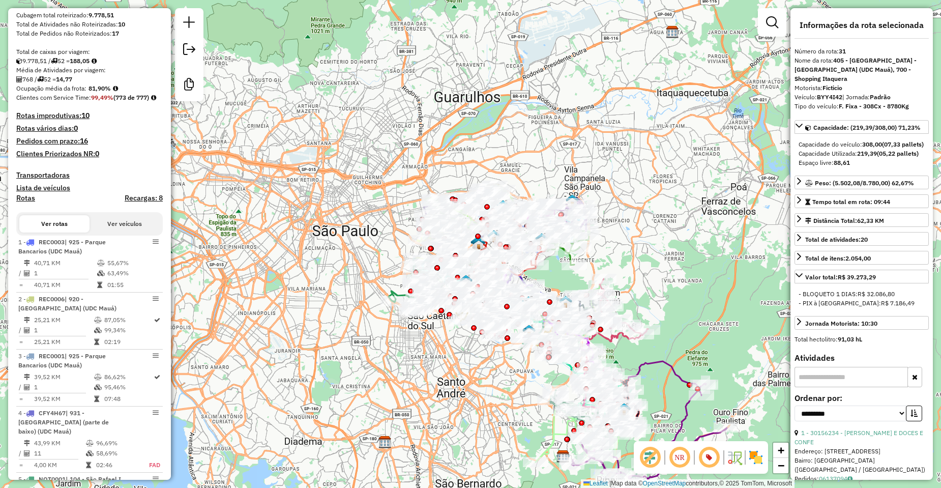
scroll to position [0, 0]
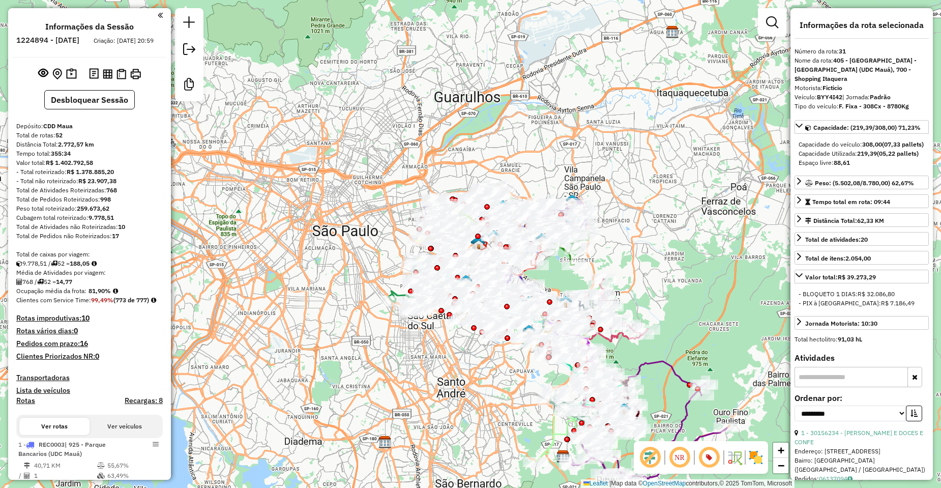
drag, startPoint x: 122, startPoint y: 53, endPoint x: 50, endPoint y: 50, distance: 71.8
click at [90, 45] on div "Criação: 05/08/2025 20:59" at bounding box center [124, 40] width 68 height 9
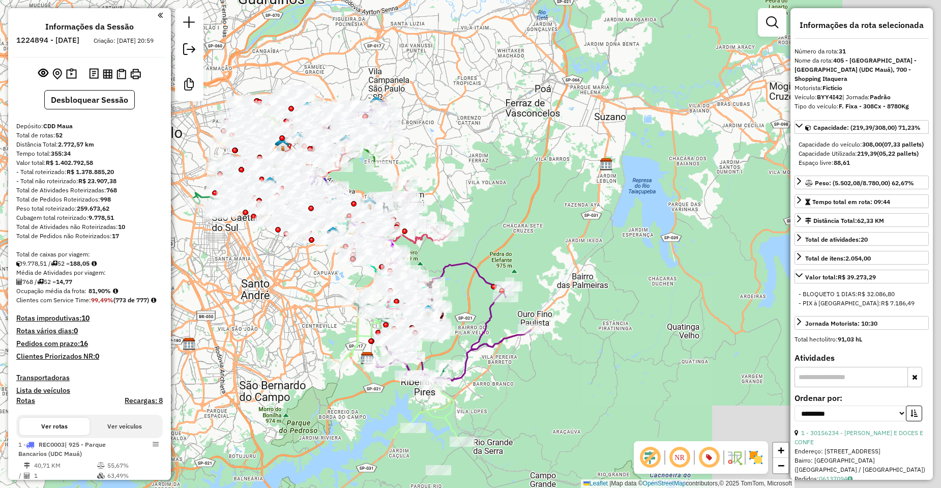
drag, startPoint x: 482, startPoint y: 357, endPoint x: 309, endPoint y: 264, distance: 195.9
click at [309, 264] on div "Janela de atendimento Grade de atendimento Capacidade Transportadoras Veículos …" at bounding box center [470, 244] width 941 height 488
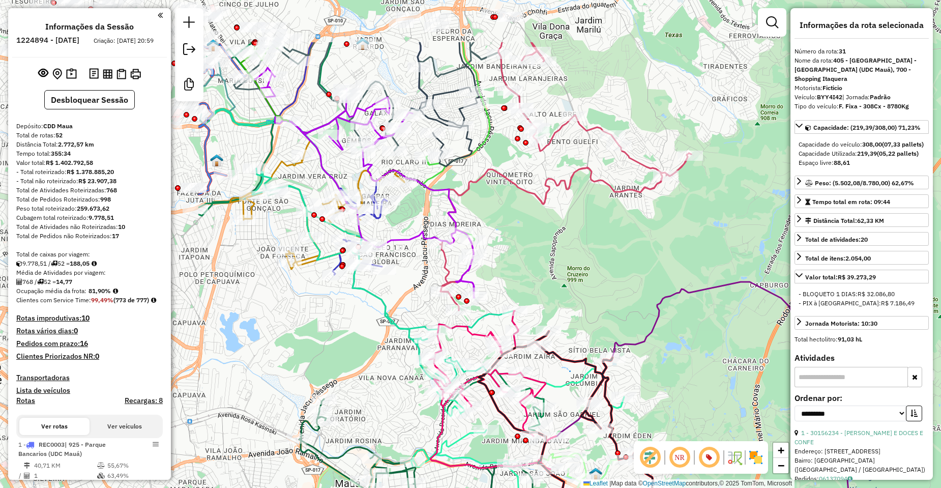
drag, startPoint x: 401, startPoint y: 264, endPoint x: 687, endPoint y: 354, distance: 299.5
click at [694, 359] on div "Janela de atendimento Grade de atendimento Capacidade Transportadoras Veículos …" at bounding box center [470, 244] width 941 height 488
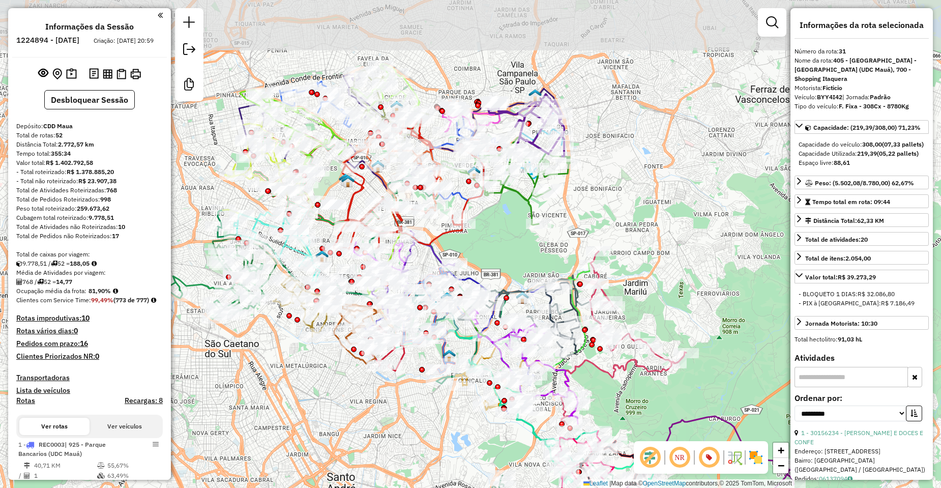
drag, startPoint x: 629, startPoint y: 357, endPoint x: 656, endPoint y: 419, distance: 67.2
click at [656, 419] on div "Janela de atendimento Grade de atendimento Capacidade Transportadoras Veículos …" at bounding box center [470, 244] width 941 height 488
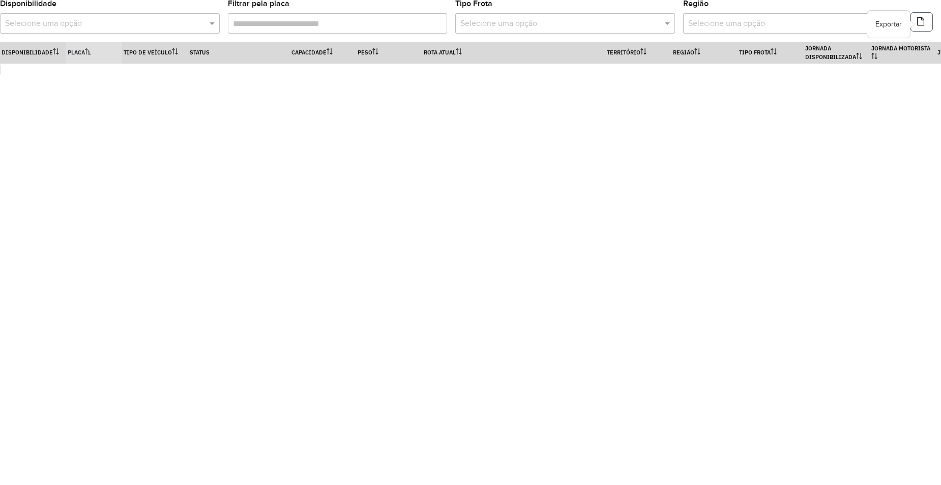
click at [920, 22] on icon "button" at bounding box center [920, 21] width 7 height 8
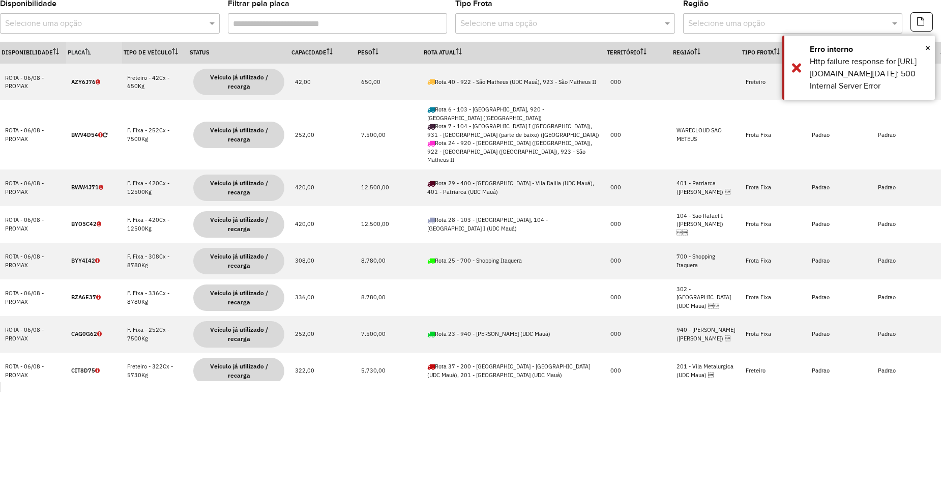
click at [105, 20] on input "text" at bounding box center [99, 24] width 189 height 12
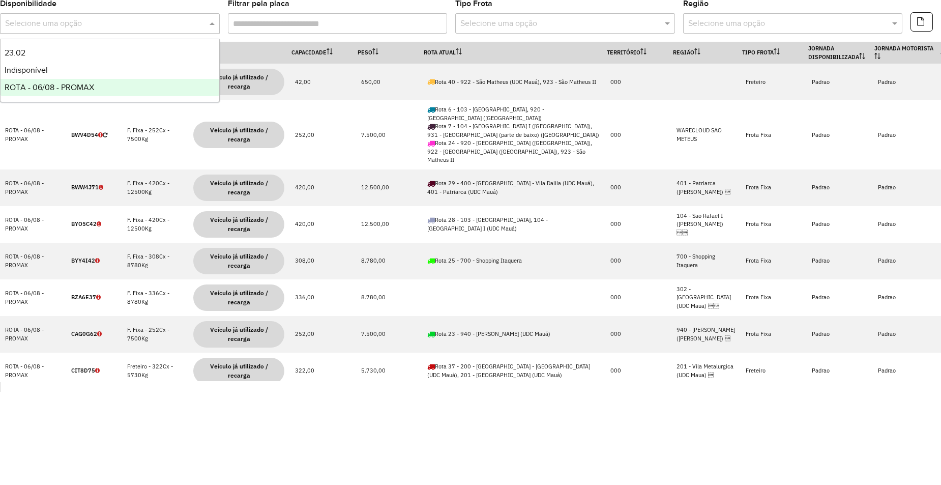
click at [27, 85] on span "ROTA - 06/08 - PROMAX" at bounding box center [50, 87] width 90 height 9
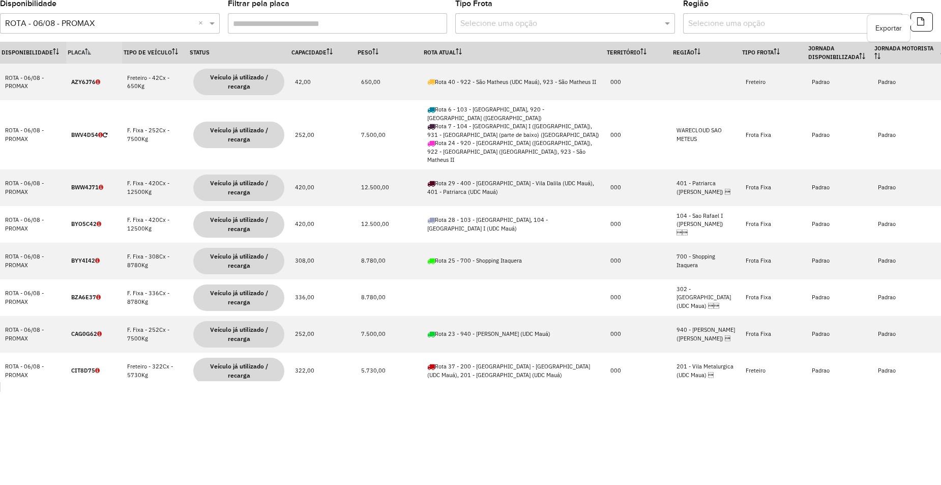
click at [926, 20] on button "button" at bounding box center [921, 21] width 22 height 19
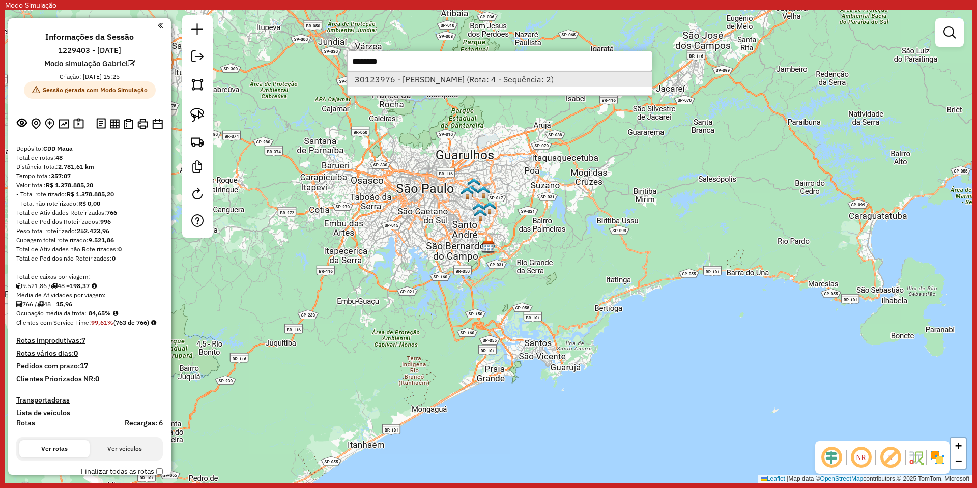
type input "********"
click at [403, 83] on li "30123976 - [PERSON_NAME] (Rota: 4 - Sequência: 2)" at bounding box center [499, 79] width 304 height 15
select select "**********"
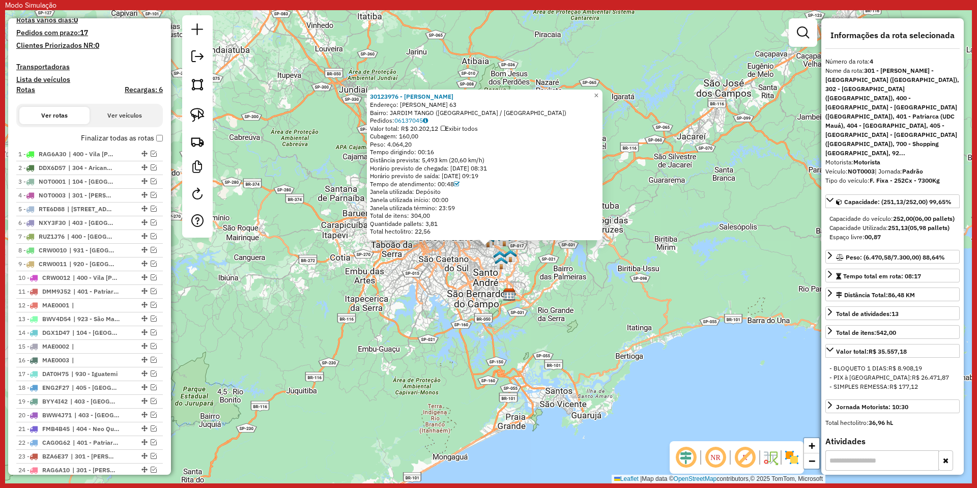
scroll to position [513, 0]
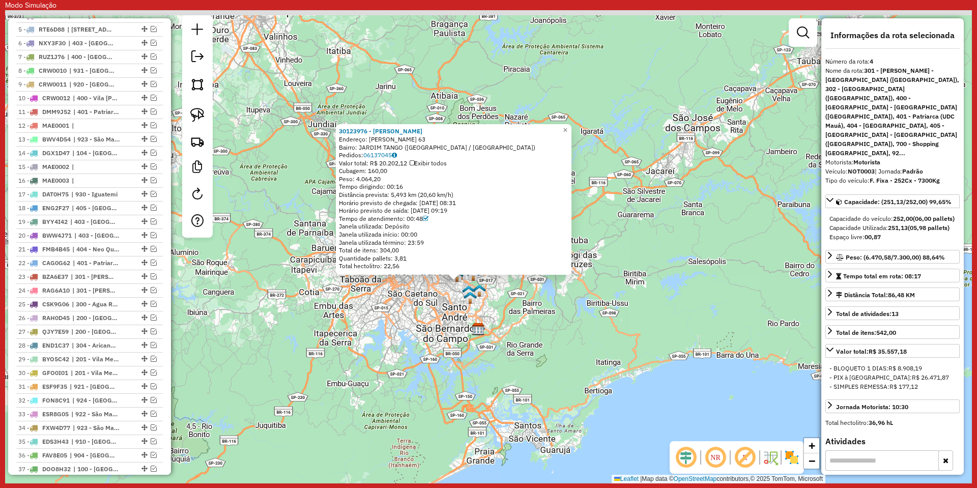
drag, startPoint x: 456, startPoint y: 256, endPoint x: 427, endPoint y: 288, distance: 43.6
click at [427, 288] on div "30123976 - [PERSON_NAME] A Endereço: TOMAS [STREET_ADDRESS] Pedidos: 06137045 V…" at bounding box center [488, 246] width 966 height 473
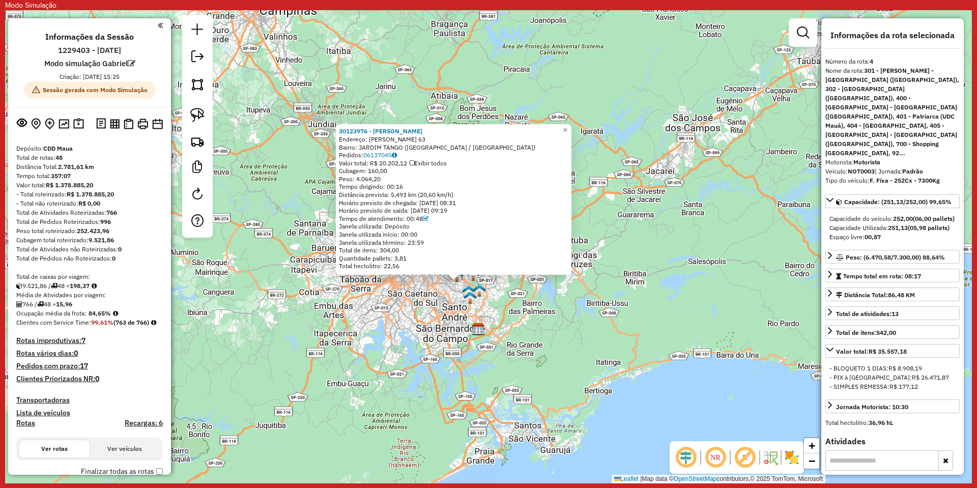
scroll to position [203, 0]
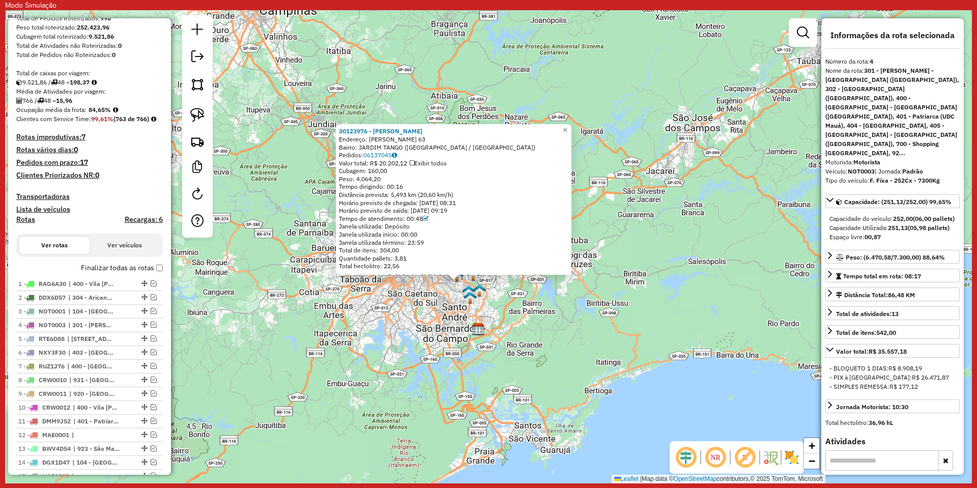
click at [333, 306] on div "30123976 - [PERSON_NAME] A Endereço: TOMAS [STREET_ADDRESS] Pedidos: 06137045 V…" at bounding box center [488, 246] width 966 height 473
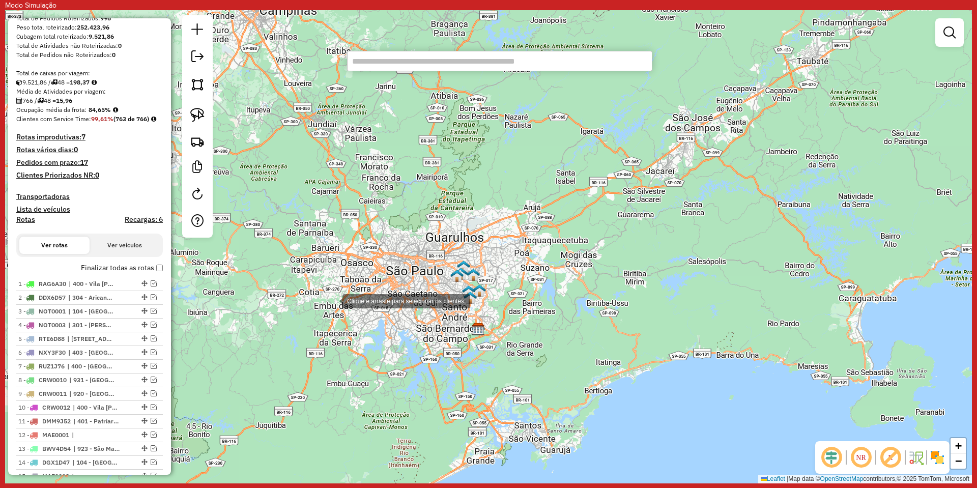
paste input "********"
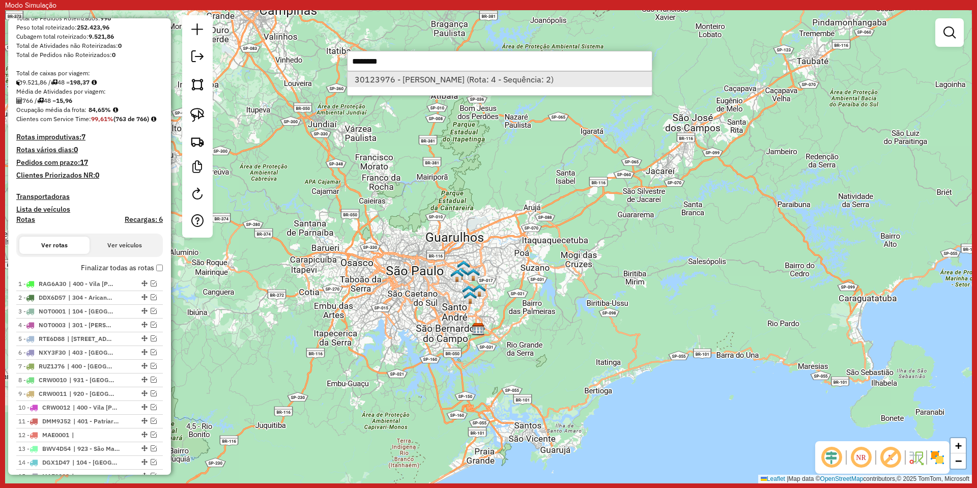
type input "********"
click at [404, 77] on li "30123976 - [PERSON_NAME] (Rota: 4 - Sequência: 2)" at bounding box center [499, 79] width 304 height 15
select select "**********"
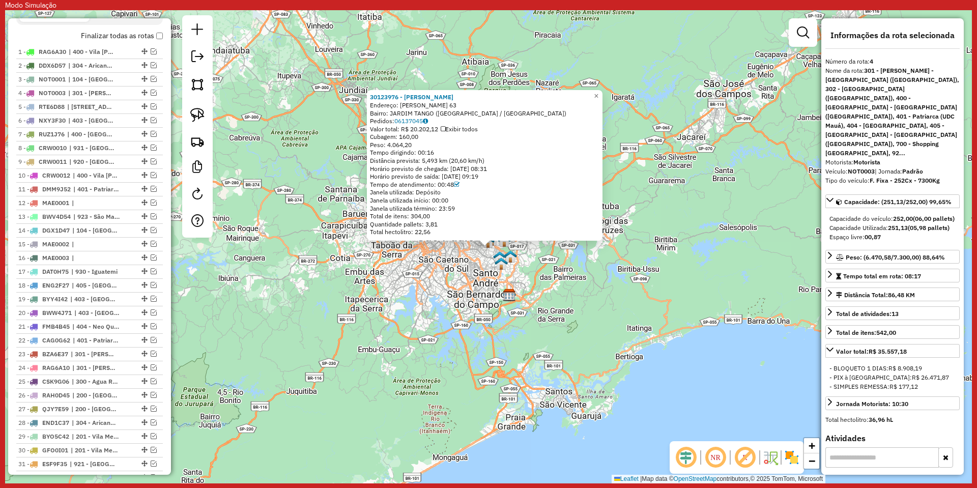
scroll to position [513, 0]
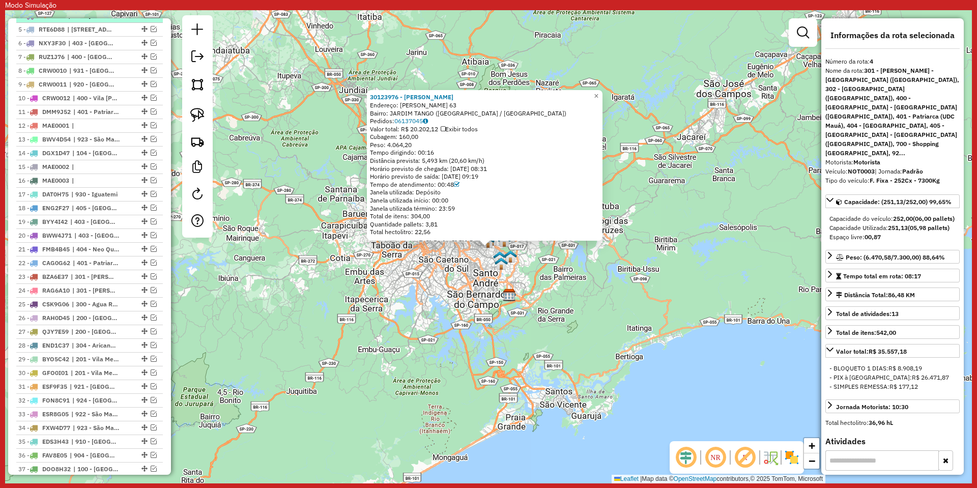
click at [151, 18] on em at bounding box center [154, 15] width 6 height 6
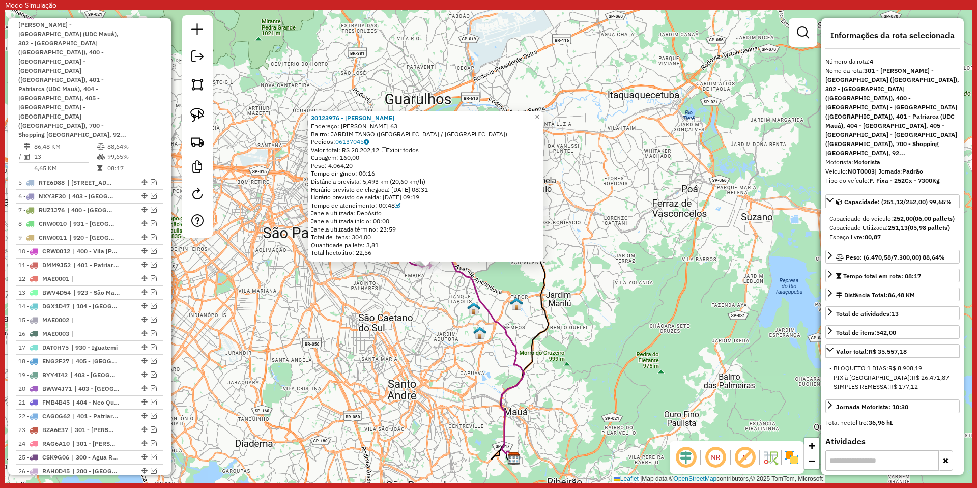
drag, startPoint x: 423, startPoint y: 259, endPoint x: 428, endPoint y: 307, distance: 48.1
click at [428, 307] on div "30123976 - [PERSON_NAME] A Endereço: TOMAS [STREET_ADDRESS] Pedidos: 06137045 V…" at bounding box center [488, 246] width 966 height 473
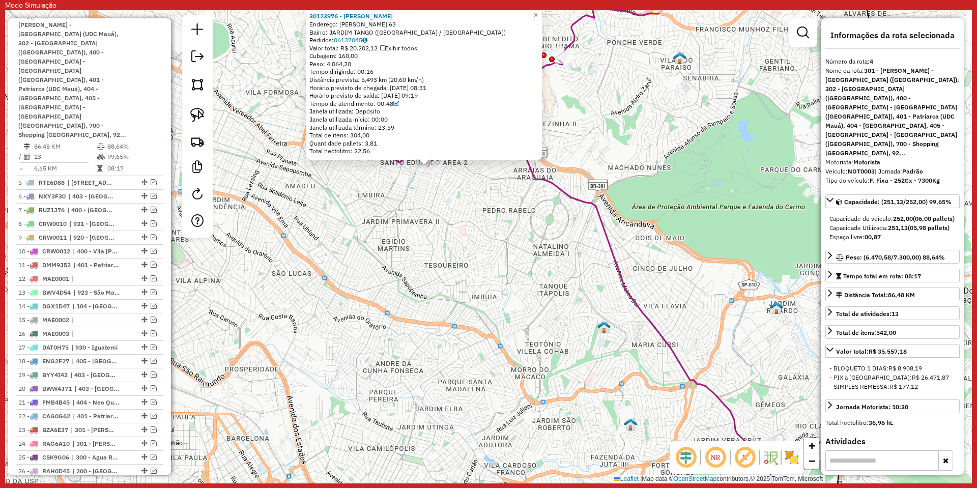
click at [748, 256] on div "30123976 - [PERSON_NAME] A Endereço: TOMAS [STREET_ADDRESS] Pedidos: 06137045 V…" at bounding box center [488, 246] width 966 height 473
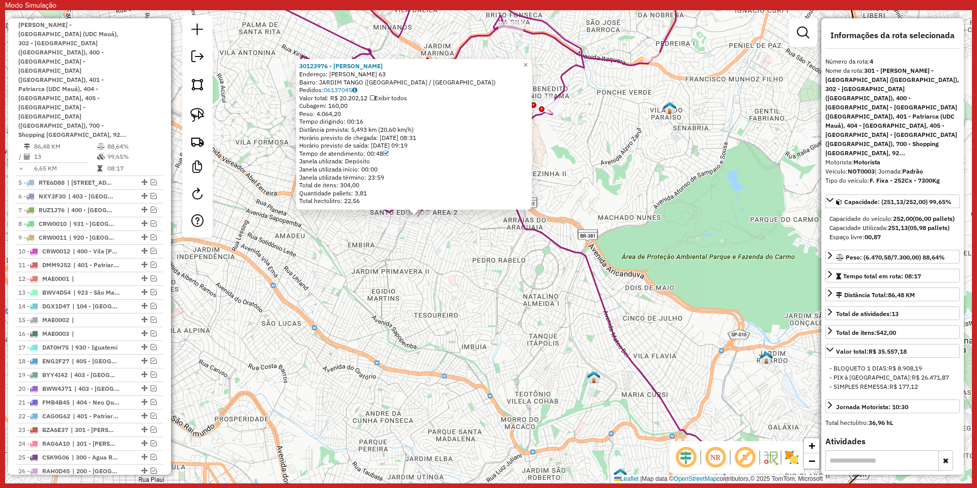
click at [581, 260] on icon at bounding box center [529, 289] width 465 height 481
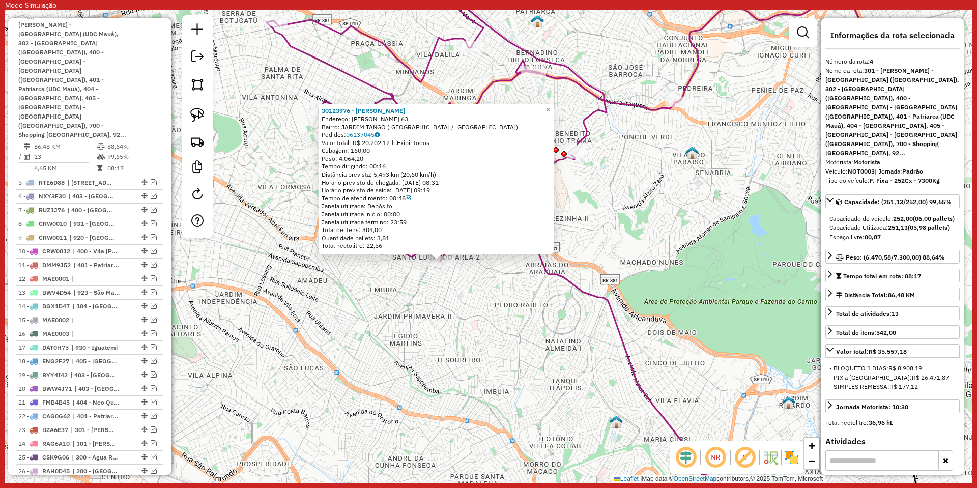
drag, startPoint x: 550, startPoint y: 273, endPoint x: 539, endPoint y: 278, distance: 12.1
click at [539, 278] on div "30123976 - [PERSON_NAME] A Endereço: TOMAS [STREET_ADDRESS] Pedidos: 06137045 V…" at bounding box center [488, 246] width 966 height 473
drag, startPoint x: 654, startPoint y: 244, endPoint x: 614, endPoint y: 268, distance: 45.9
click at [614, 268] on div "30123976 - [PERSON_NAME] A Endereço: TOMAS [STREET_ADDRESS] Pedidos: 06137045 V…" at bounding box center [488, 246] width 966 height 473
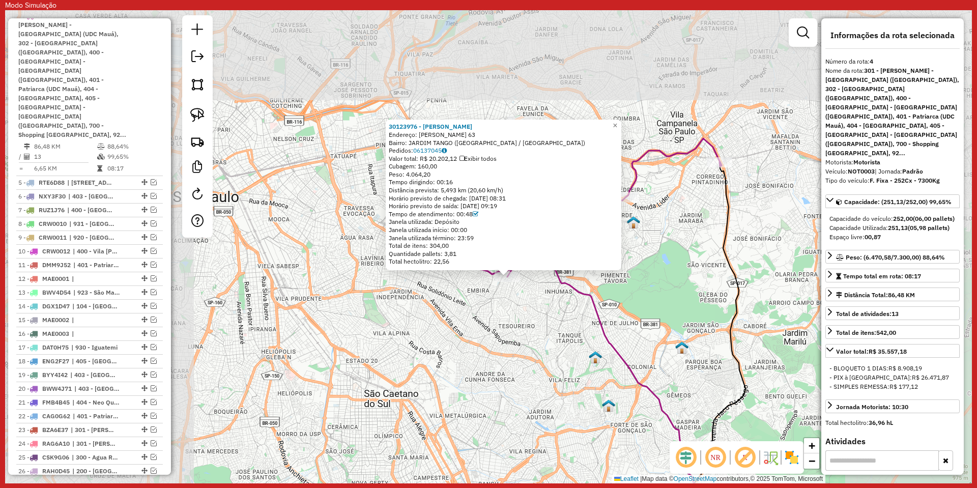
click at [674, 273] on div "30123976 - [PERSON_NAME] A Endereço: TOMAS [STREET_ADDRESS] Pedidos: 06137045 V…" at bounding box center [488, 246] width 966 height 473
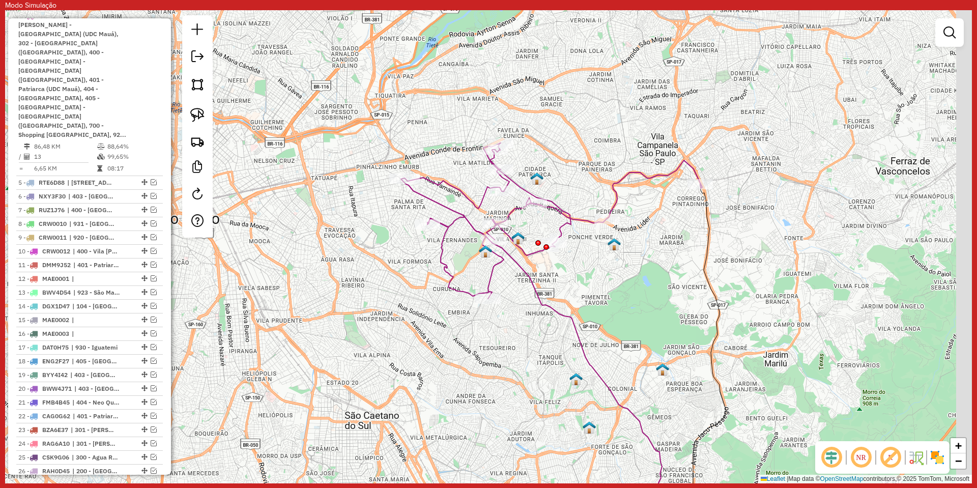
click at [655, 296] on div "Janela de atendimento Grade de atendimento Capacidade Transportadoras Veículos …" at bounding box center [488, 246] width 966 height 473
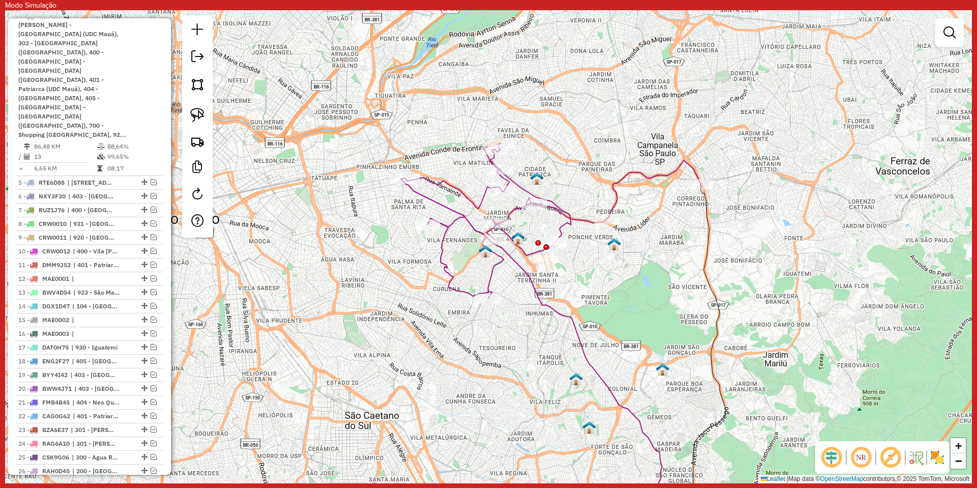
click at [488, 275] on icon at bounding box center [551, 221] width 301 height 156
select select "**********"
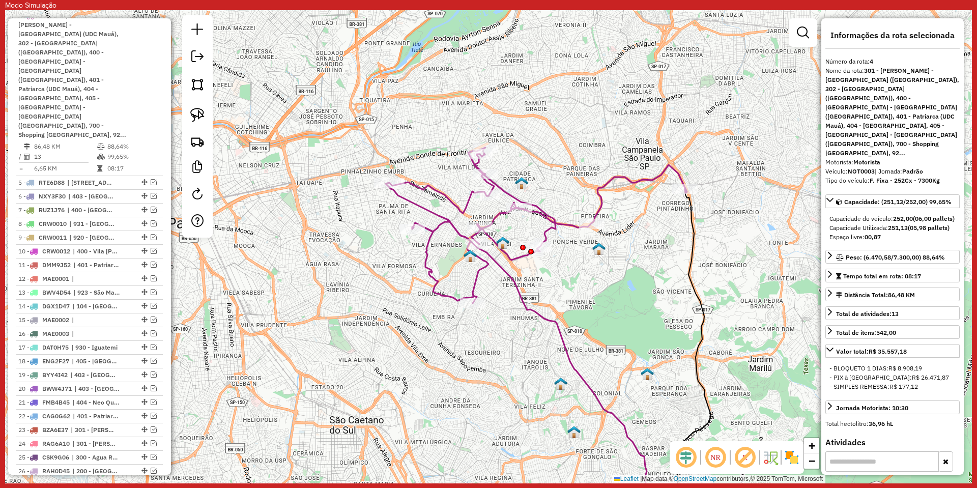
drag, startPoint x: 585, startPoint y: 279, endPoint x: 529, endPoint y: 284, distance: 55.7
click at [529, 284] on div "Janela de atendimento Grade de atendimento Capacidade Transportadoras Veículos …" at bounding box center [488, 246] width 966 height 473
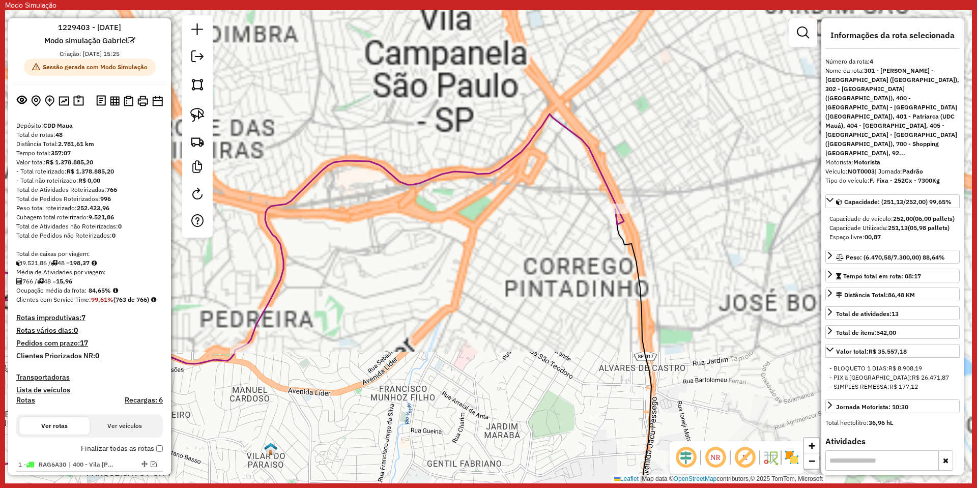
scroll to position [0, 0]
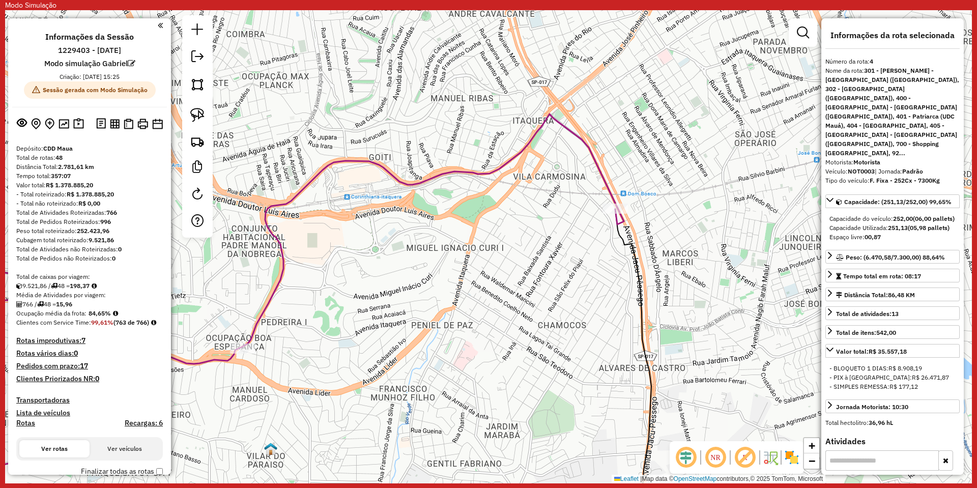
click at [101, 63] on h6 "Modo simulação Gabriel" at bounding box center [89, 63] width 91 height 9
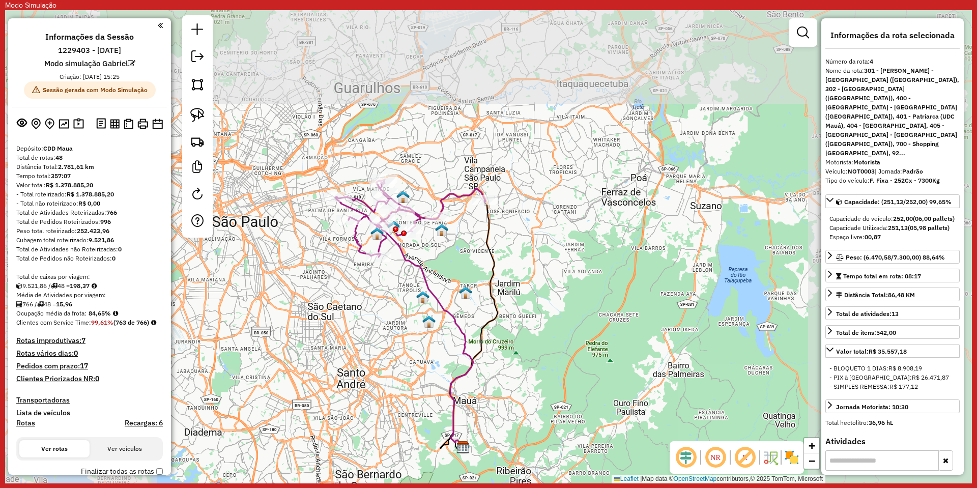
click at [415, 255] on div "Janela de atendimento Grade de atendimento Capacidade Transportadoras Veículos …" at bounding box center [488, 246] width 966 height 473
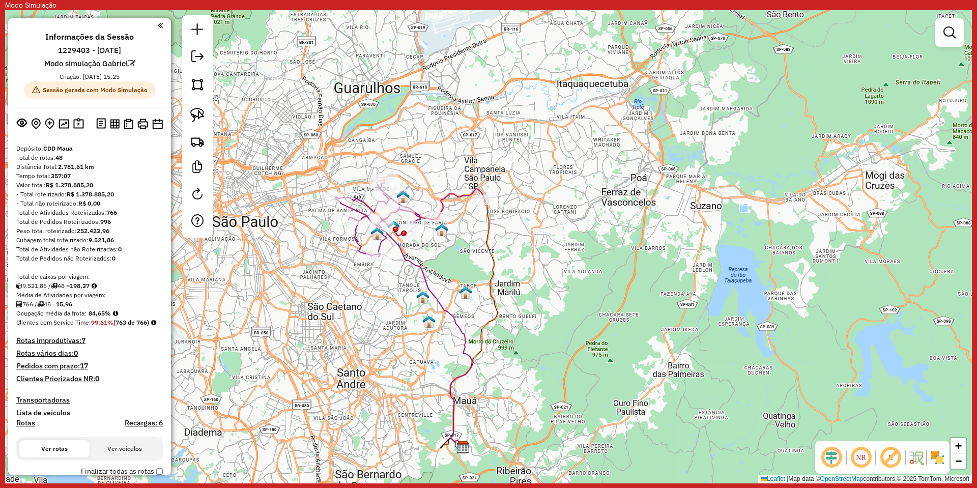
click at [407, 259] on icon at bounding box center [410, 331] width 125 height 232
select select "**********"
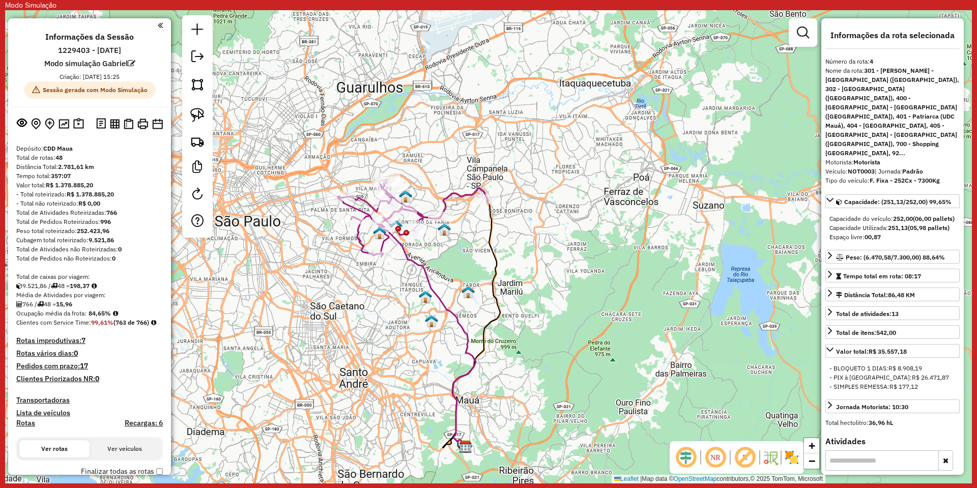
drag, startPoint x: 474, startPoint y: 266, endPoint x: 520, endPoint y: 260, distance: 46.7
click at [520, 260] on div "Janela de atendimento Grade de atendimento Capacidade Transportadoras Veículos …" at bounding box center [488, 246] width 966 height 473
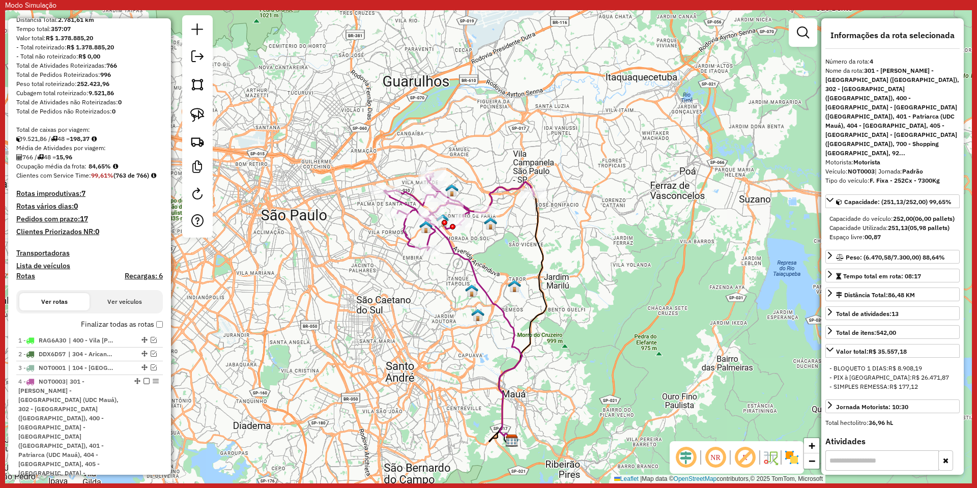
scroll to position [254, 0]
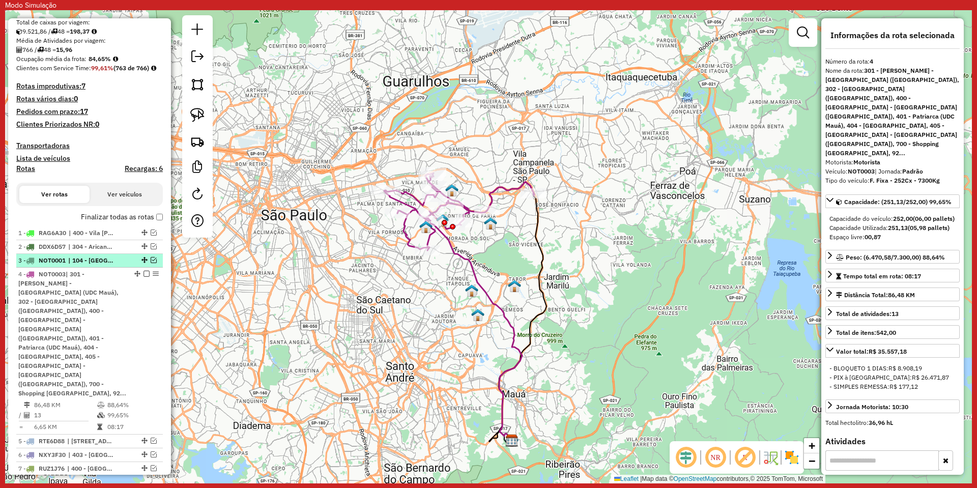
click at [151, 263] on em at bounding box center [154, 260] width 6 height 6
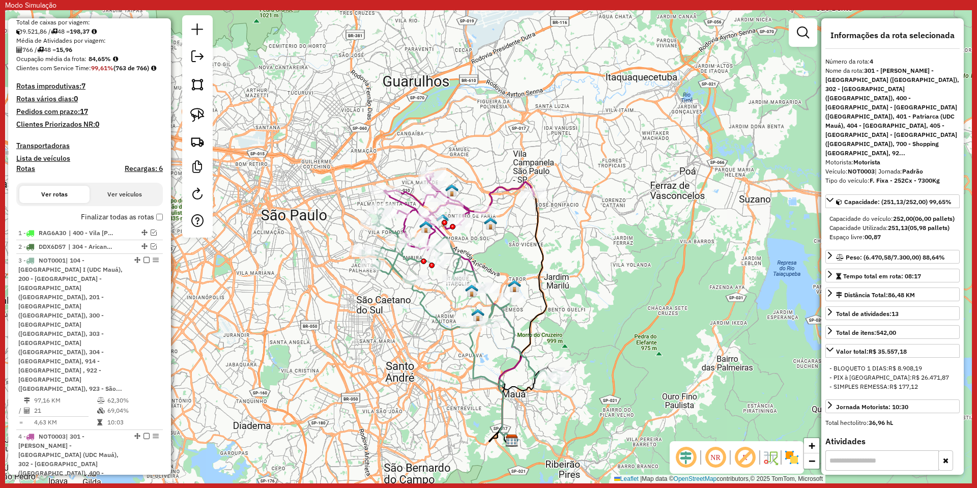
drag, startPoint x: 342, startPoint y: 271, endPoint x: 389, endPoint y: 295, distance: 52.8
click at [389, 295] on div "Janela de atendimento Grade de atendimento Capacidade Transportadoras Veículos …" at bounding box center [488, 246] width 966 height 473
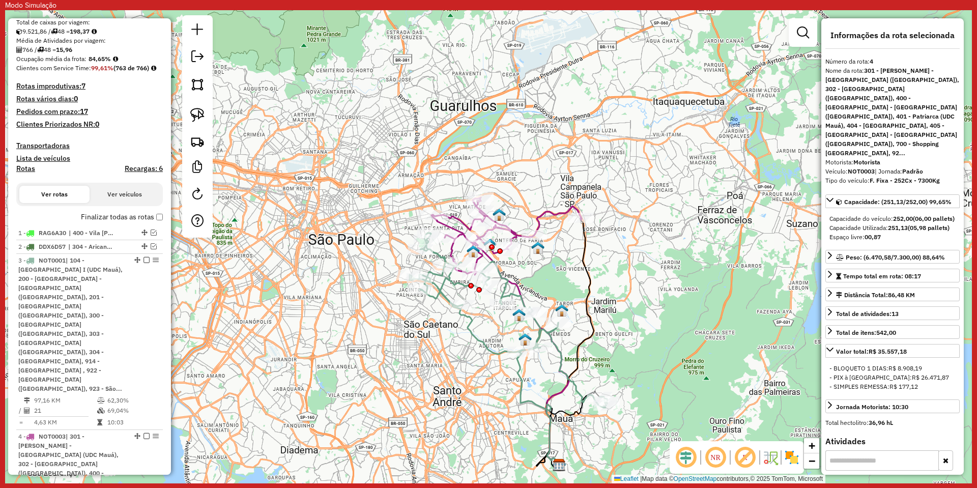
click at [479, 343] on icon at bounding box center [507, 320] width 197 height 174
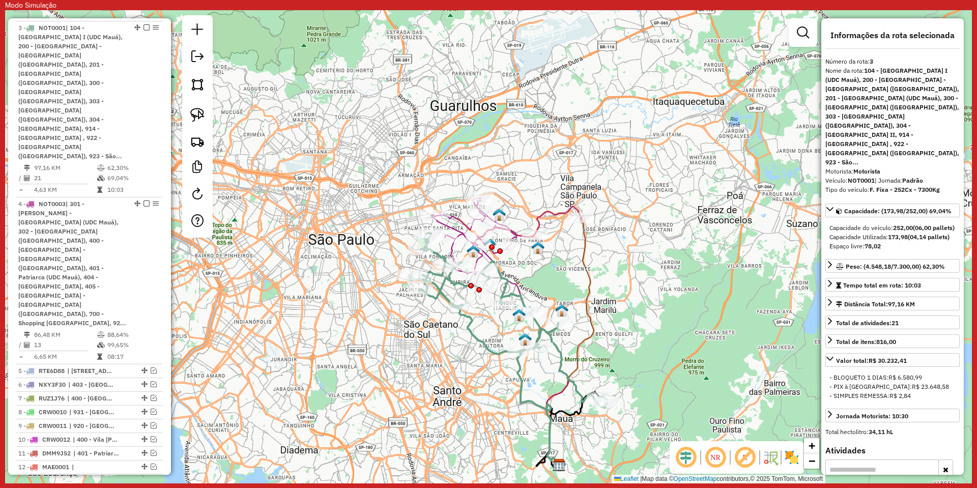
scroll to position [499, 0]
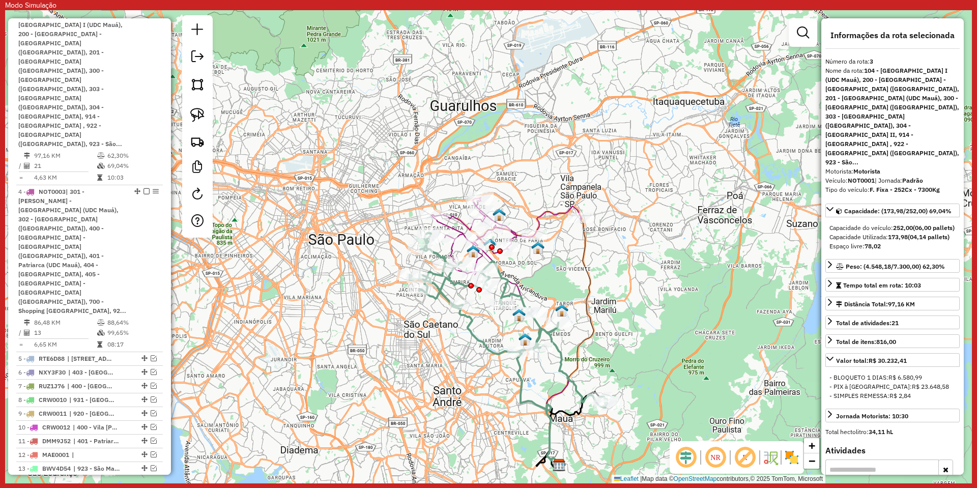
drag, startPoint x: 646, startPoint y: 330, endPoint x: 521, endPoint y: 324, distance: 125.8
click at [521, 324] on div "Janela de atendimento Grade de atendimento Capacidade Transportadoras Veículos …" at bounding box center [488, 246] width 966 height 473
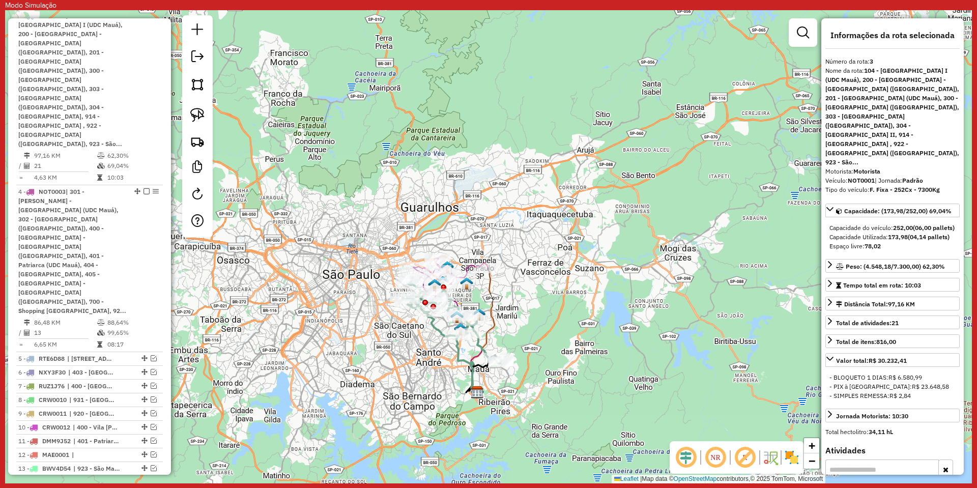
click at [489, 286] on icon at bounding box center [480, 331] width 28 height 126
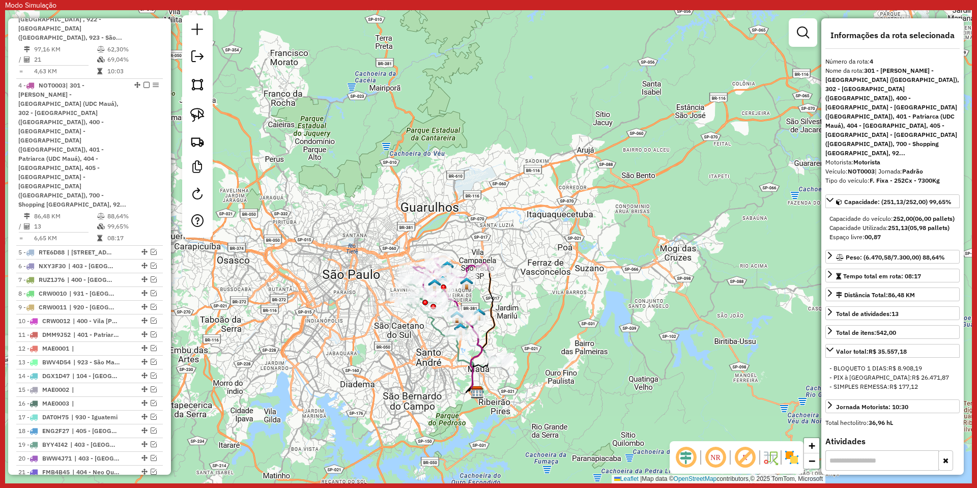
scroll to position [611, 0]
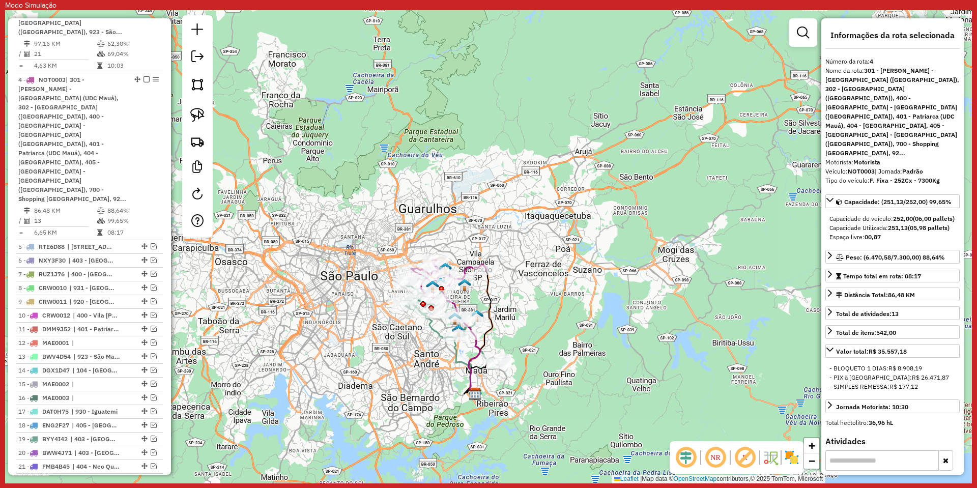
drag, startPoint x: 565, startPoint y: 294, endPoint x: 528, endPoint y: 315, distance: 41.7
click at [528, 315] on div "Janela de atendimento Grade de atendimento Capacidade Transportadoras Veículos …" at bounding box center [488, 246] width 966 height 473
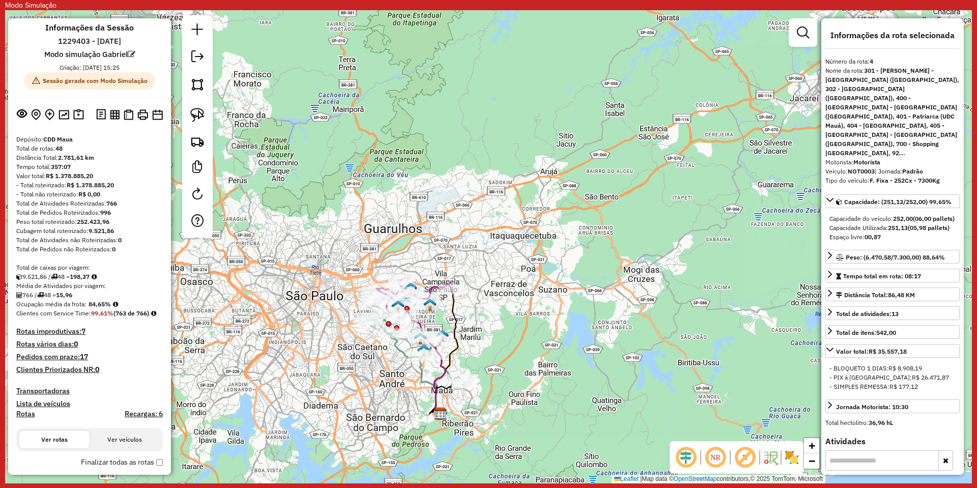
scroll to position [0, 0]
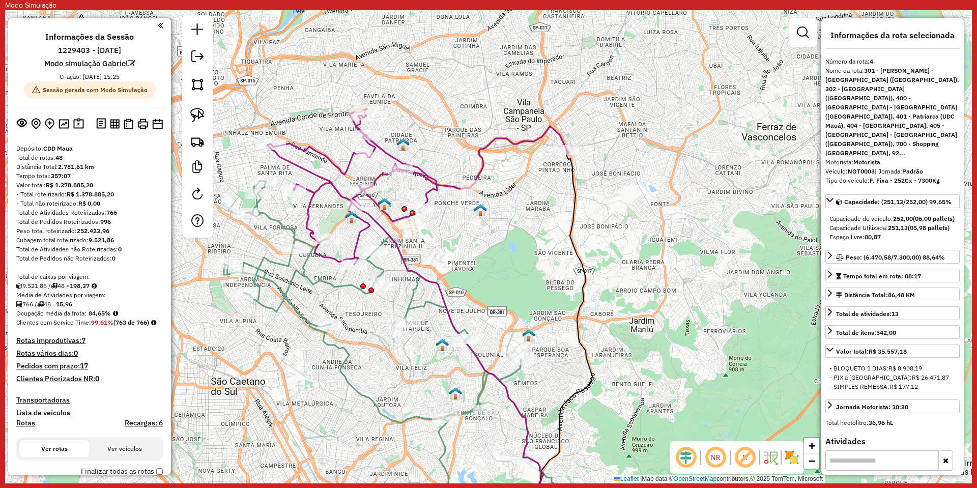
click at [347, 364] on icon at bounding box center [421, 355] width 395 height 349
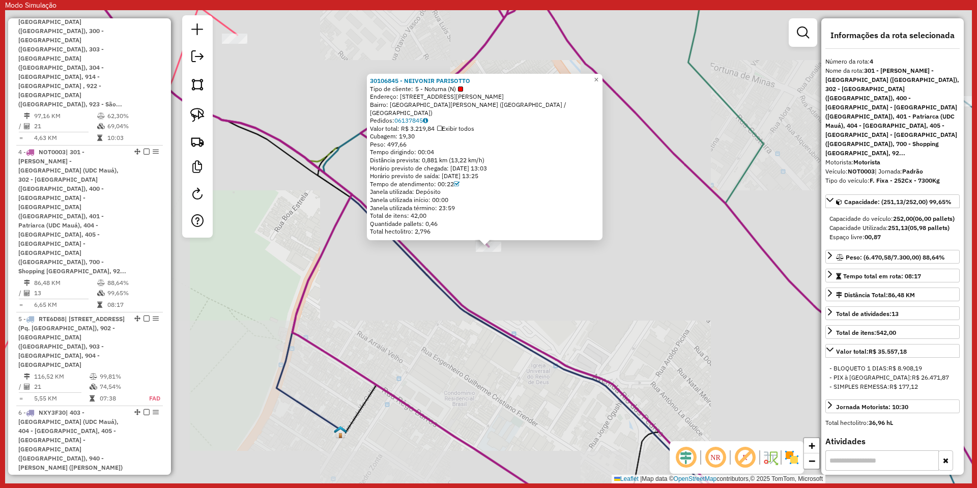
scroll to position [706, 0]
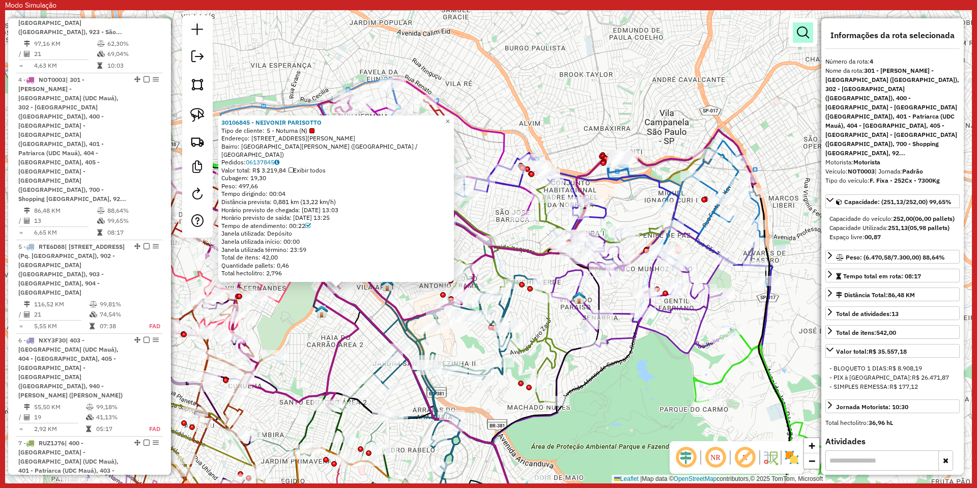
click at [803, 31] on em at bounding box center [802, 32] width 12 height 12
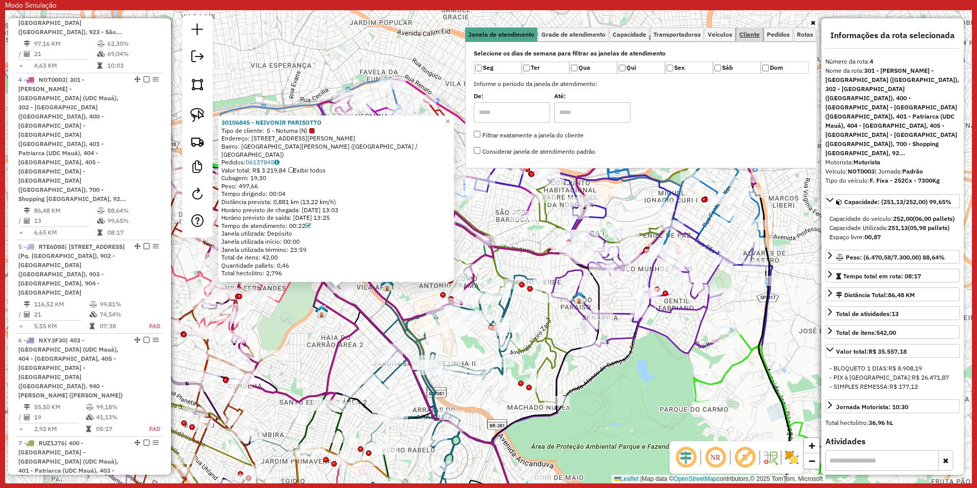
click at [758, 36] on span "Cliente" at bounding box center [749, 35] width 20 height 6
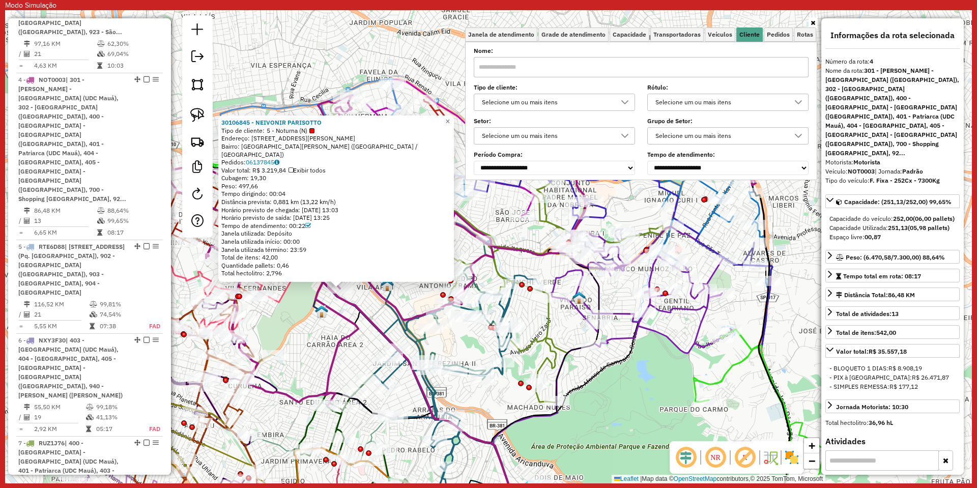
click at [564, 71] on input "text" at bounding box center [641, 67] width 335 height 20
click at [573, 101] on div "Selecione um ou mais itens" at bounding box center [546, 102] width 137 height 16
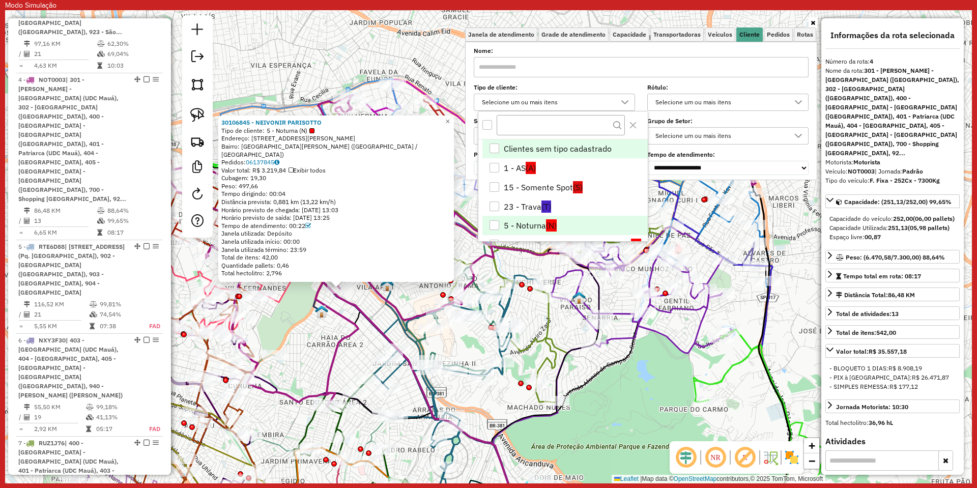
scroll to position [51, 0]
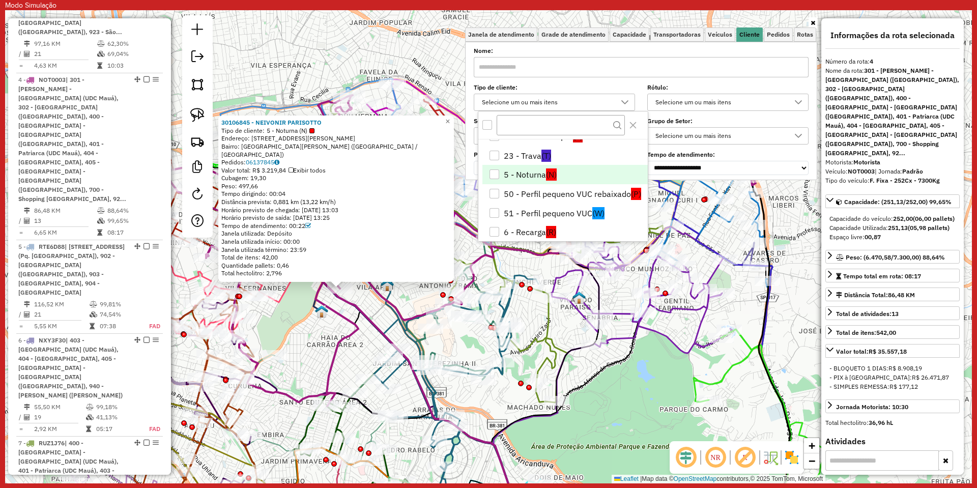
click at [539, 175] on li "5 - Noturna (N)" at bounding box center [564, 174] width 165 height 19
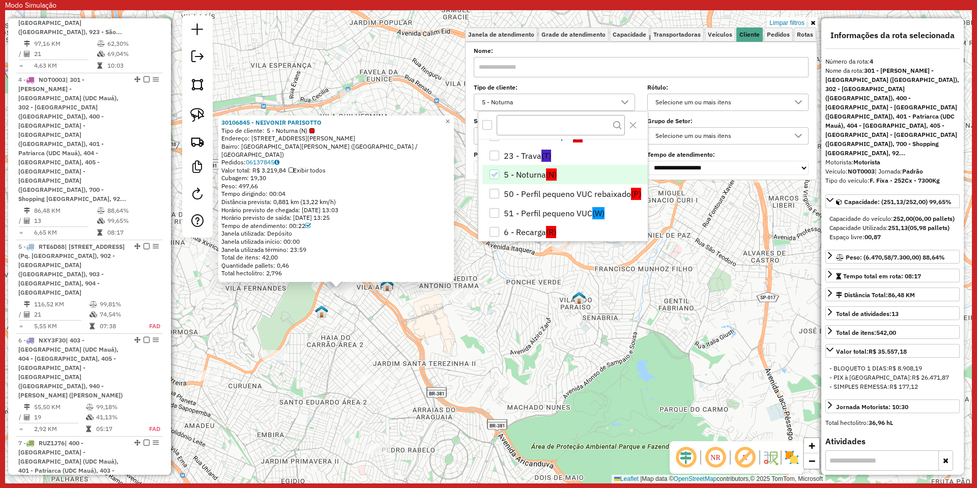
click at [622, 361] on hb-app "Modo Simulação Aplicando filtros Pop-up bloqueado! Seu navegador bloqueou autom…" at bounding box center [488, 241] width 966 height 483
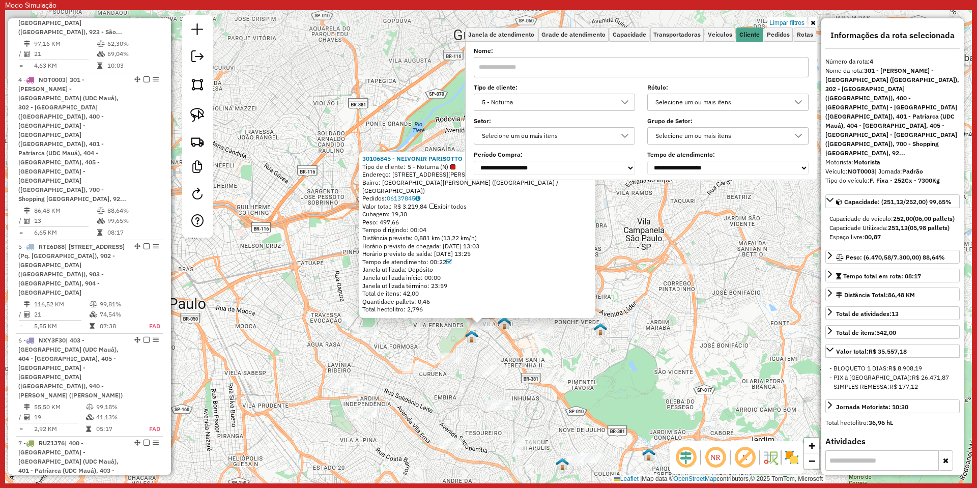
drag, startPoint x: 614, startPoint y: 360, endPoint x: 542, endPoint y: 327, distance: 79.6
click at [546, 329] on div "30106845 - NEIVONIR PARISOTTO Tipo de cliente: 5 - Noturna (N) Endereço: R PROF…" at bounding box center [488, 246] width 966 height 473
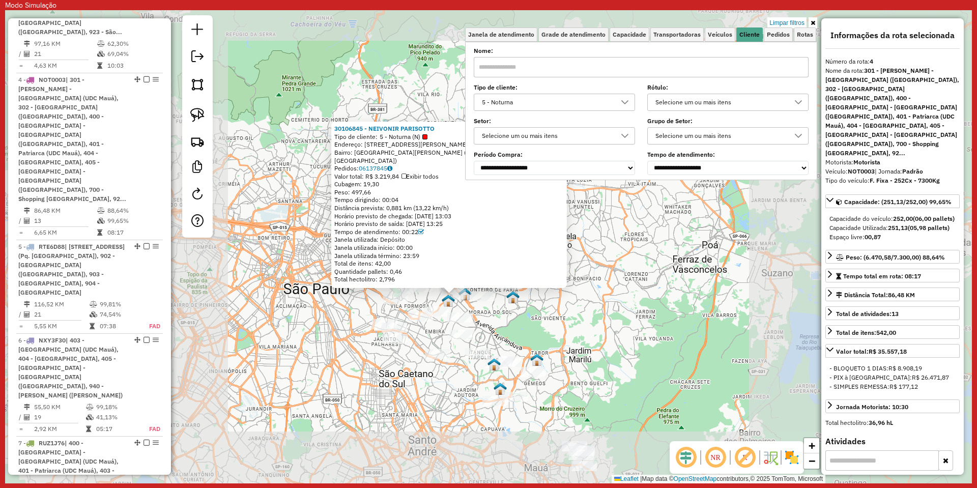
click at [541, 326] on div "30106845 - NEIVONIR PARISOTTO Tipo de cliente: 5 - Noturna (N) Endereço: R PROF…" at bounding box center [488, 246] width 966 height 473
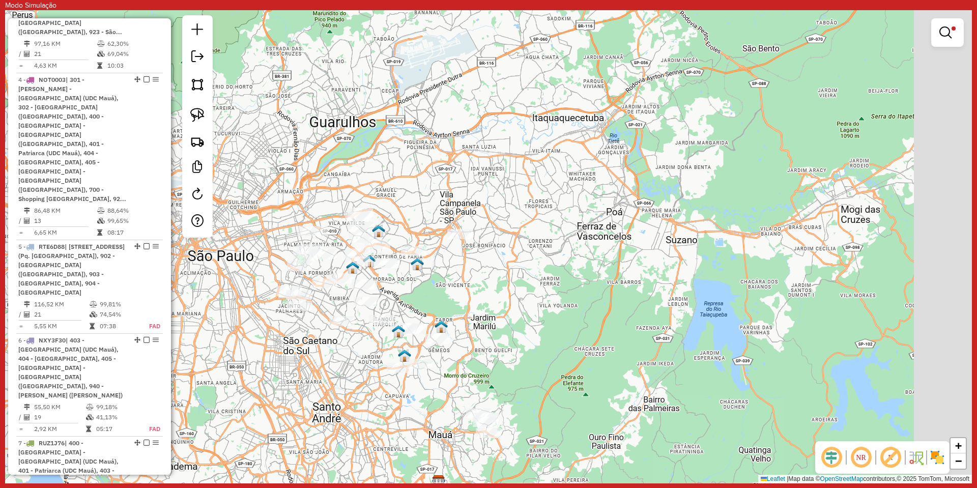
click at [577, 290] on div "Limpar filtros Janela de atendimento Grade de atendimento Capacidade Transporta…" at bounding box center [488, 246] width 966 height 473
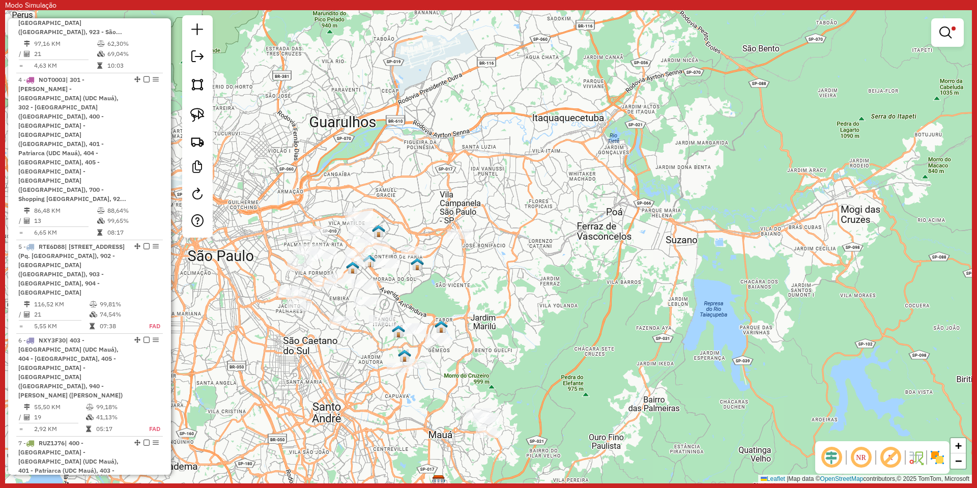
drag, startPoint x: 506, startPoint y: 311, endPoint x: 564, endPoint y: 276, distance: 67.8
click at [564, 276] on div "Limpar filtros Janela de atendimento Grade de atendimento Capacidade Transporta…" at bounding box center [488, 246] width 966 height 473
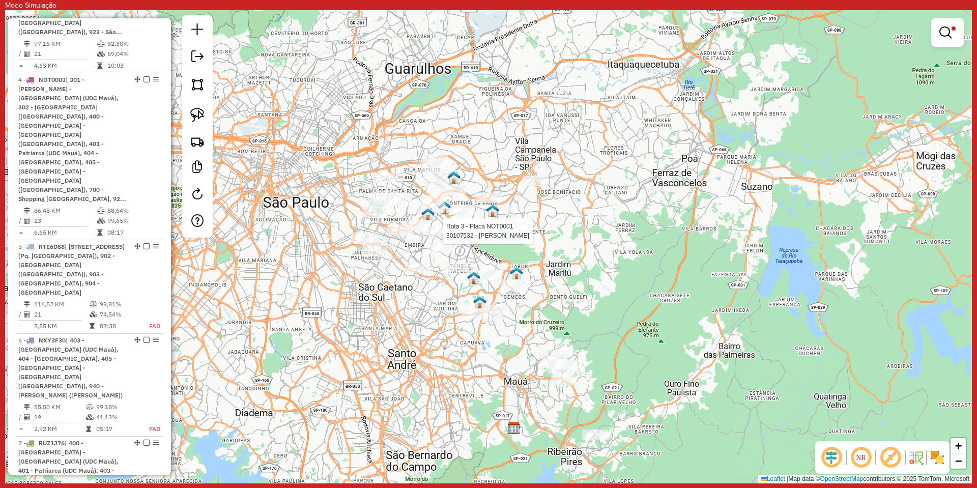
select select "**********"
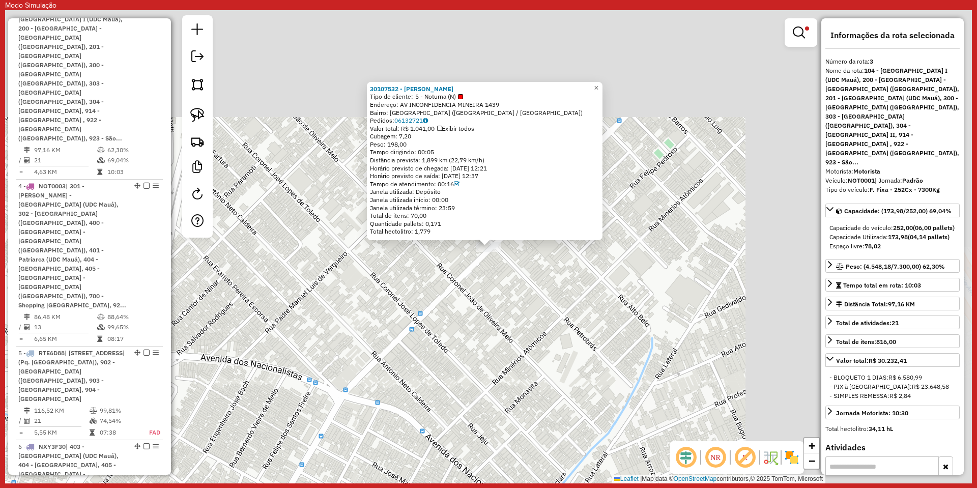
scroll to position [595, 0]
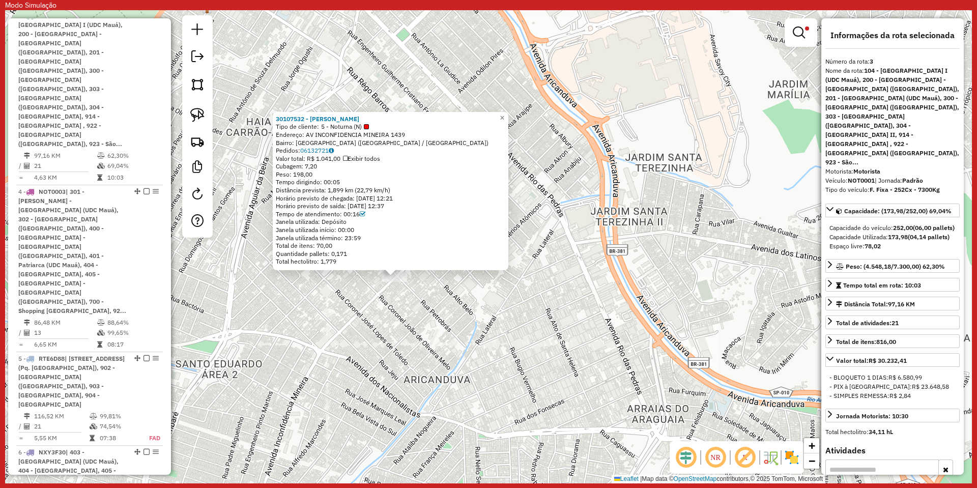
click at [623, 269] on div "30107532 - [PERSON_NAME] SILVEIRA Tipo de cliente: 5 - Noturna (N) Endereço: AV…" at bounding box center [488, 246] width 966 height 473
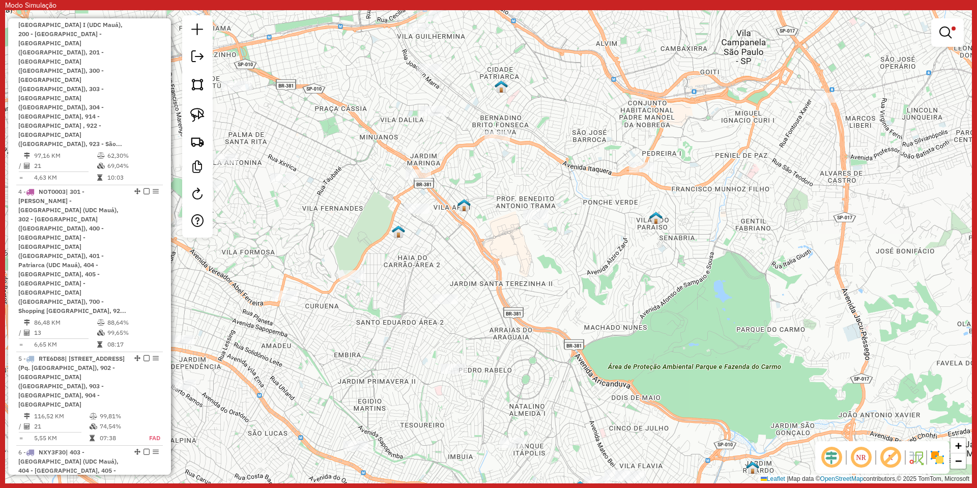
drag, startPoint x: 522, startPoint y: 202, endPoint x: 518, endPoint y: 261, distance: 58.6
click at [518, 261] on div "Limpar filtros Janela de atendimento Grade de atendimento Capacidade Transporta…" at bounding box center [488, 246] width 966 height 473
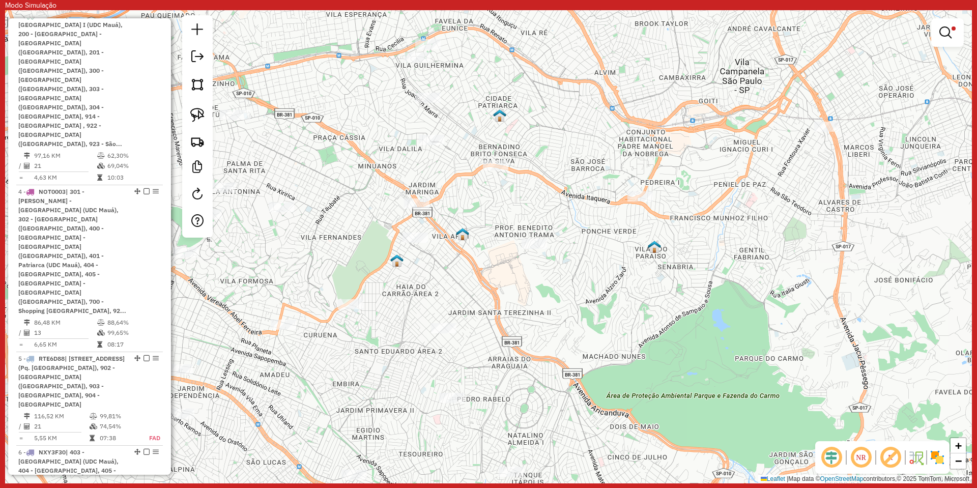
select select "**********"
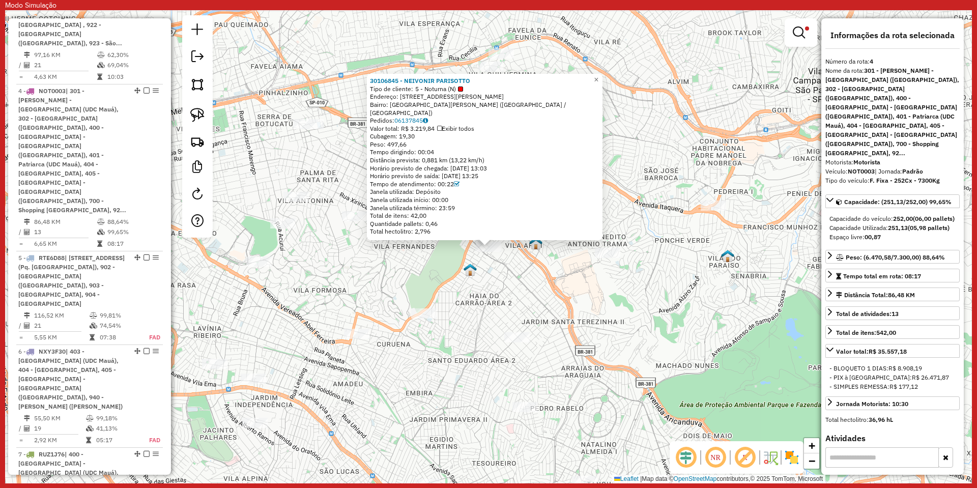
scroll to position [706, 0]
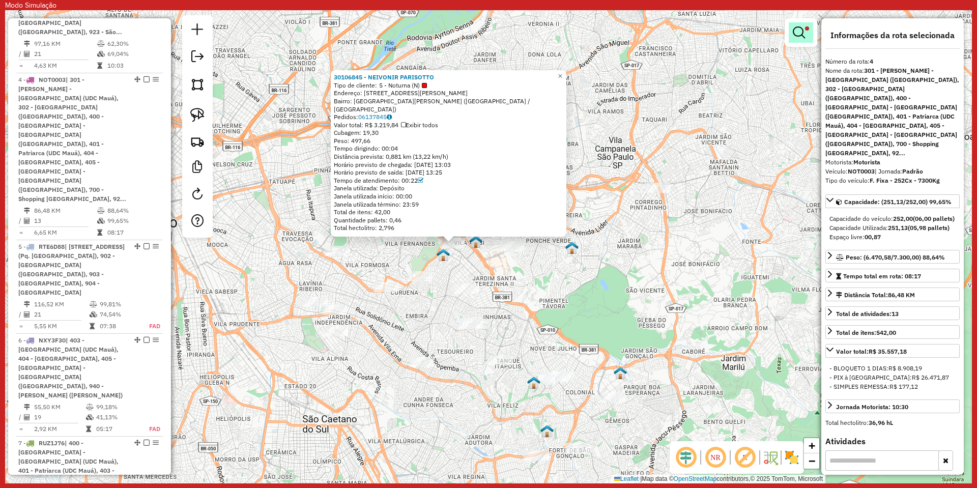
click at [789, 29] on link at bounding box center [800, 32] width 24 height 20
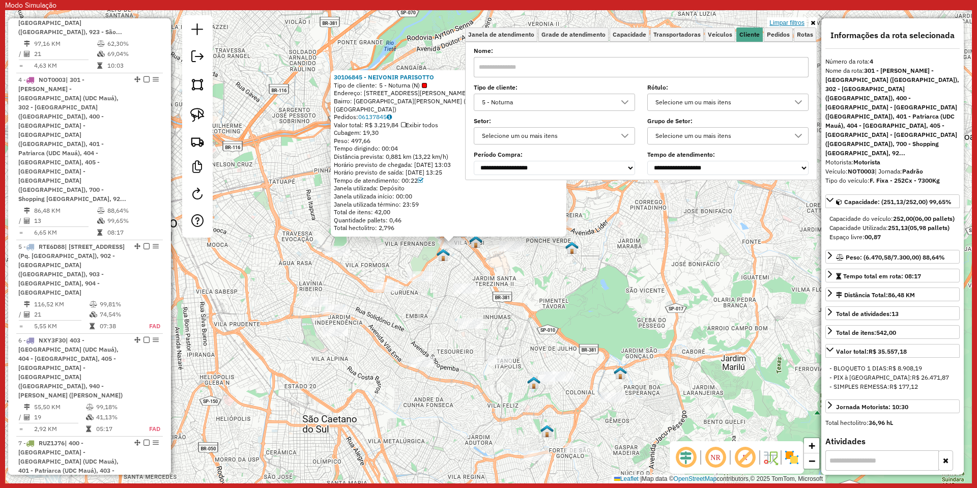
click at [779, 22] on link "Limpar filtros" at bounding box center [786, 22] width 39 height 11
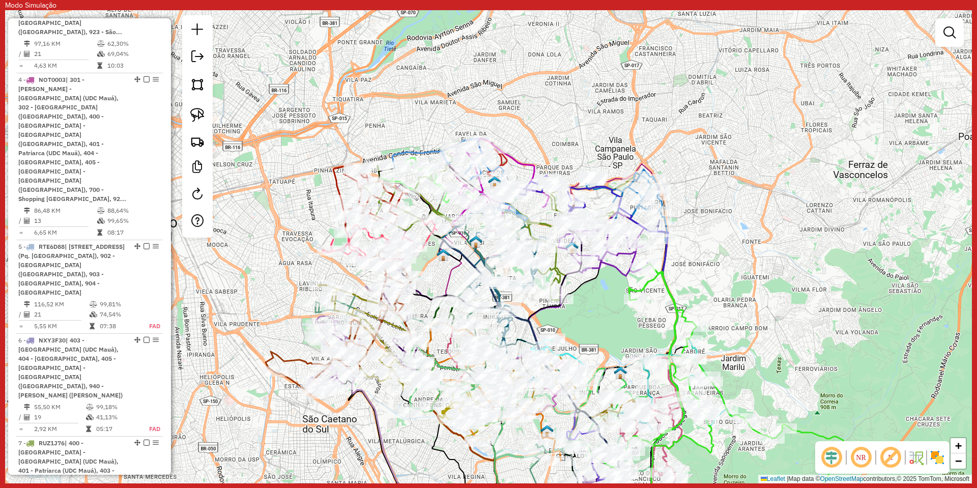
click at [546, 327] on div "30106845 - NEIVONIR PARISOTTO Tipo de cliente: 5 - Noturna (N) Endereço: R PROF…" at bounding box center [488, 246] width 966 height 473
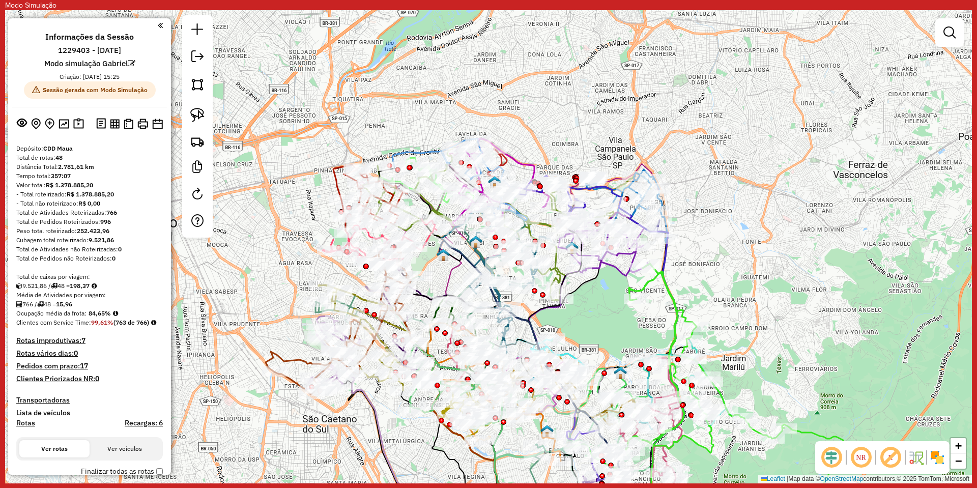
scroll to position [153, 0]
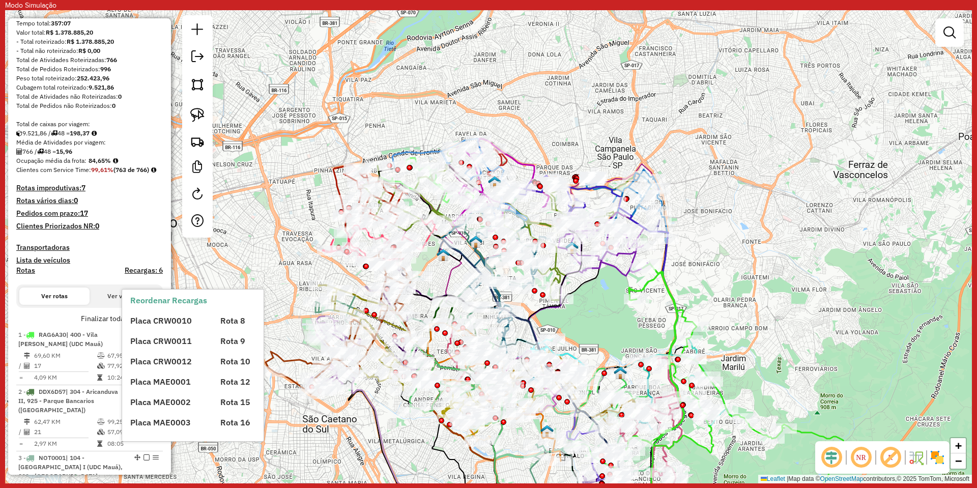
click at [160, 326] on div "Placa CRW0010 Rota 8 Placa CRW0011 Rota 9 Placa CRW0012 Rota 10 Placa MAE0001 R…" at bounding box center [201, 367] width 142 height 122
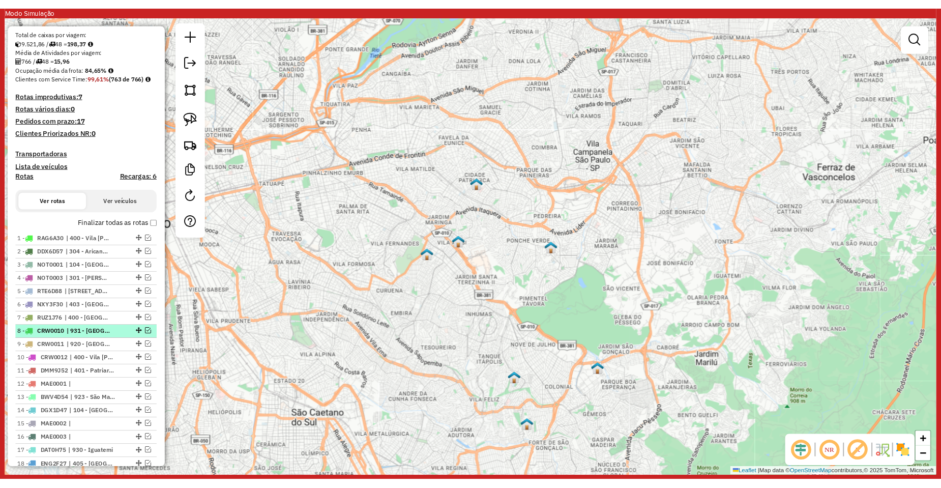
scroll to position [254, 0]
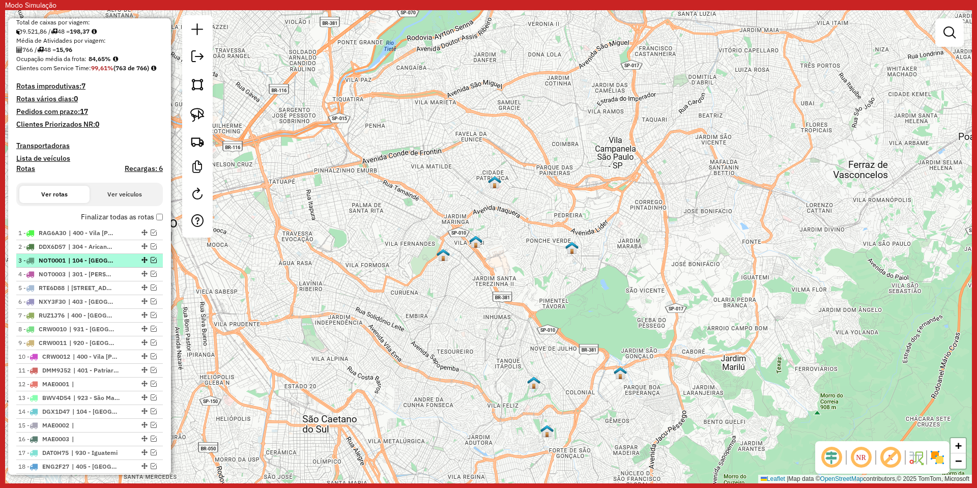
click at [151, 263] on em at bounding box center [154, 260] width 6 height 6
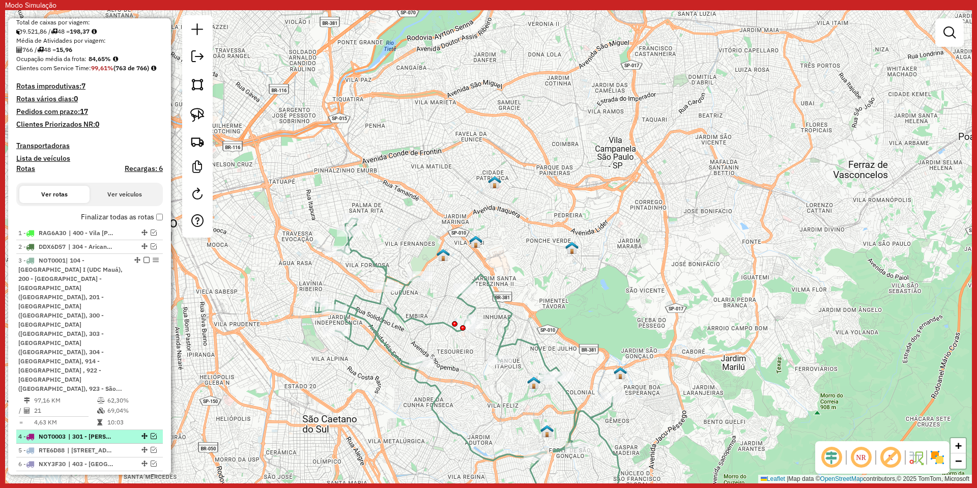
click at [151, 433] on em at bounding box center [154, 436] width 6 height 6
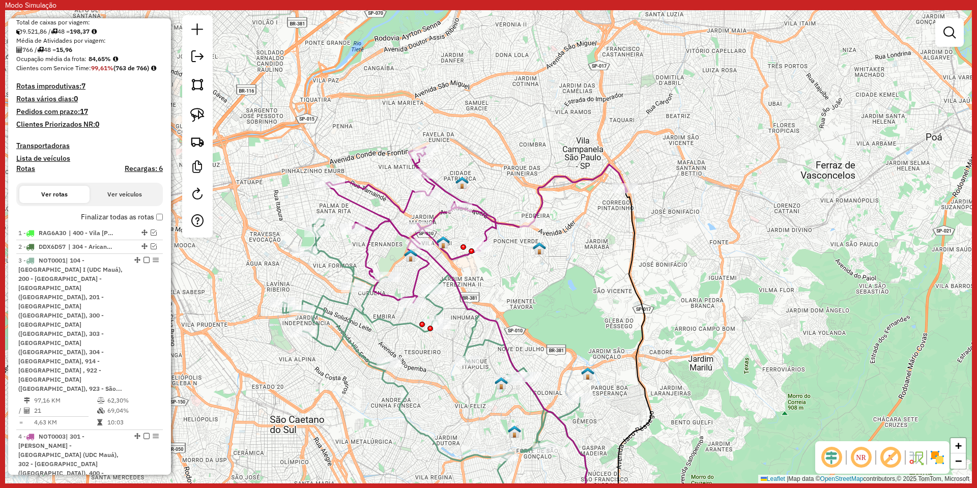
drag, startPoint x: 655, startPoint y: 295, endPoint x: 567, endPoint y: 281, distance: 88.6
click at [600, 291] on div "Janela de atendimento Grade de atendimento Capacidade Transportadoras Veículos …" at bounding box center [488, 246] width 966 height 473
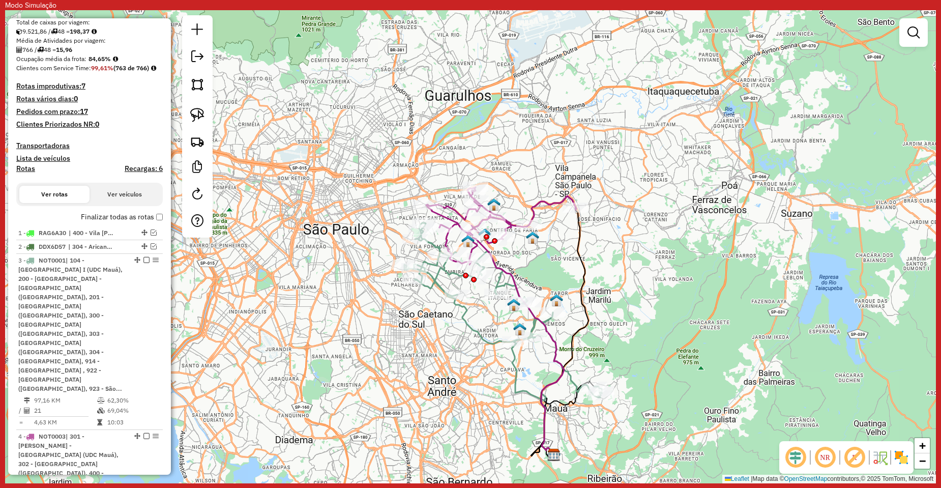
drag, startPoint x: 559, startPoint y: 317, endPoint x: 577, endPoint y: 307, distance: 20.1
click at [577, 307] on icon at bounding box center [559, 334] width 57 height 252
click at [466, 322] on icon at bounding box center [502, 310] width 197 height 174
select select "**********"
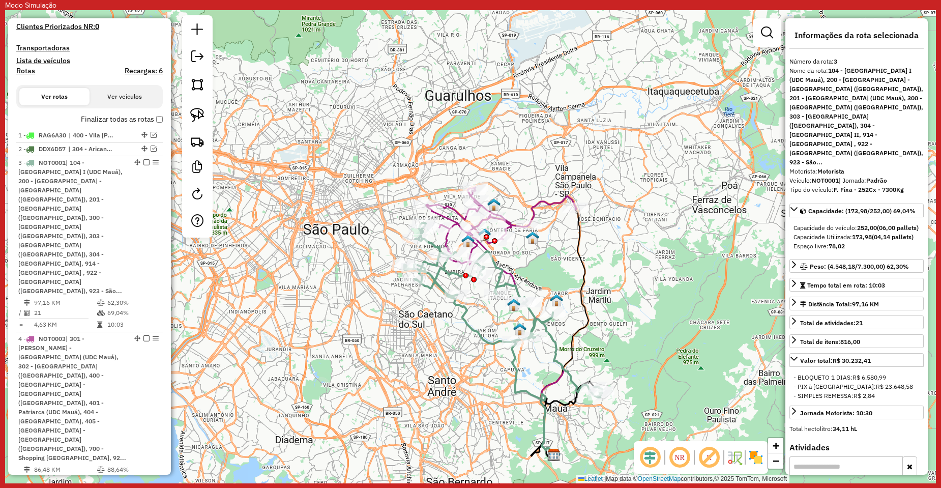
scroll to position [499, 0]
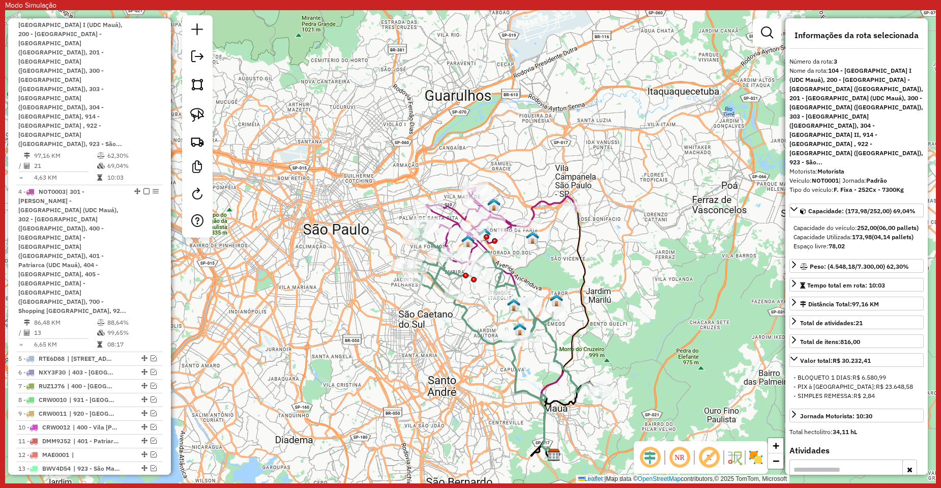
click at [471, 324] on icon at bounding box center [502, 310] width 197 height 174
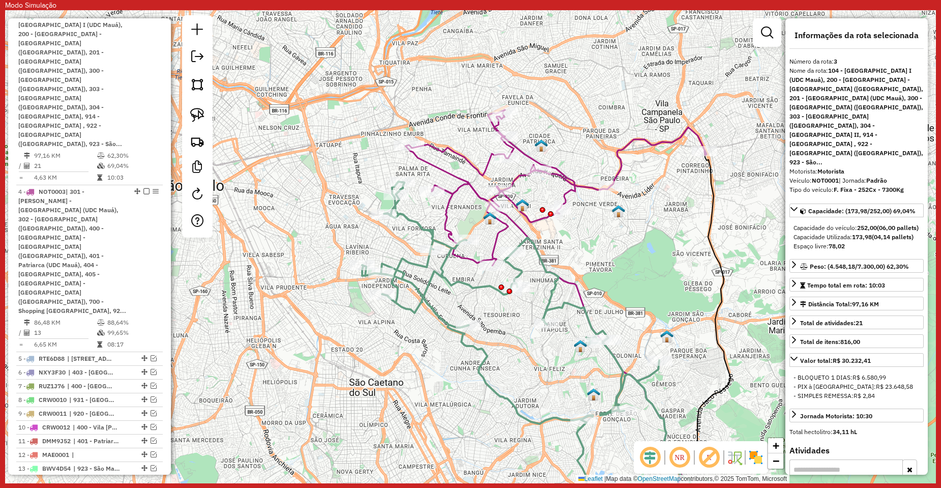
click at [509, 225] on icon at bounding box center [555, 188] width 301 height 156
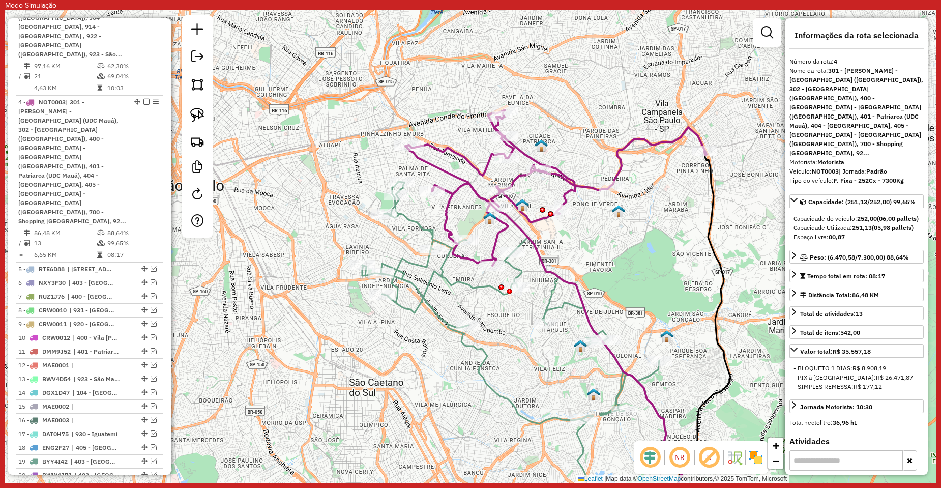
scroll to position [611, 0]
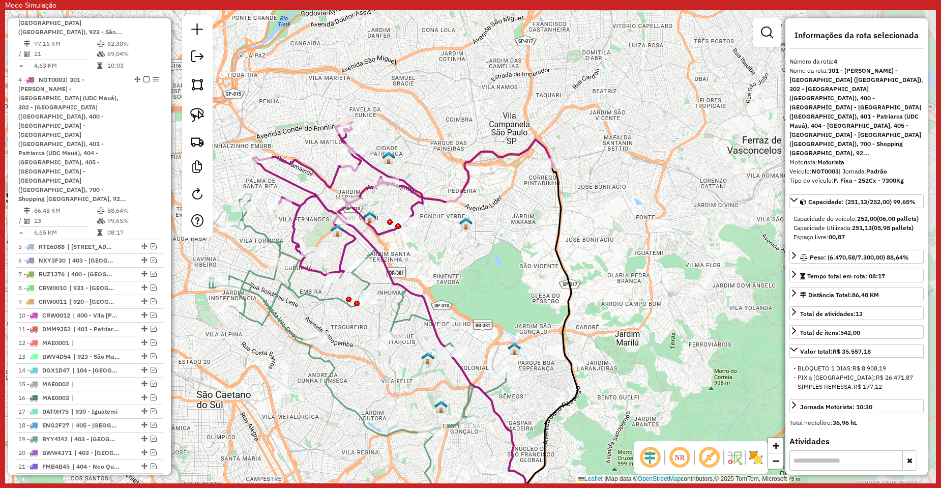
drag, startPoint x: 783, startPoint y: 257, endPoint x: 631, endPoint y: 270, distance: 153.1
click at [631, 270] on div "Janela de atendimento Grade de atendimento Capacidade Transportadoras Veículos …" at bounding box center [470, 246] width 931 height 473
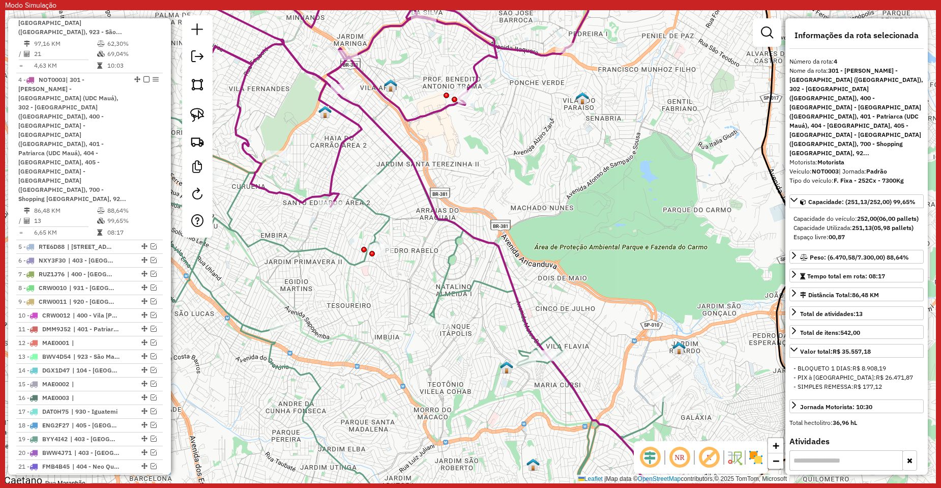
click at [348, 259] on icon at bounding box center [372, 285] width 606 height 491
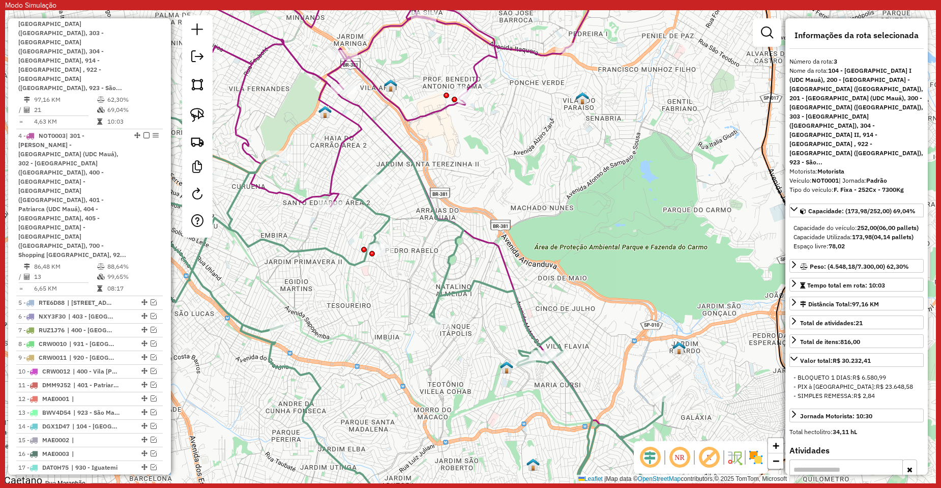
drag, startPoint x: 405, startPoint y: 280, endPoint x: 393, endPoint y: 280, distance: 12.2
click at [393, 280] on div "Janela de atendimento Grade de atendimento Capacidade Transportadoras Veículos …" at bounding box center [470, 246] width 931 height 473
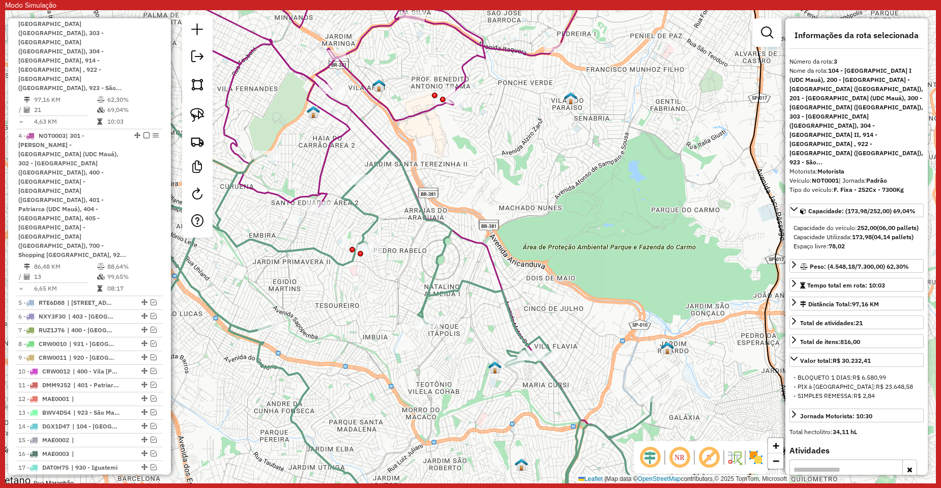
scroll to position [499, 0]
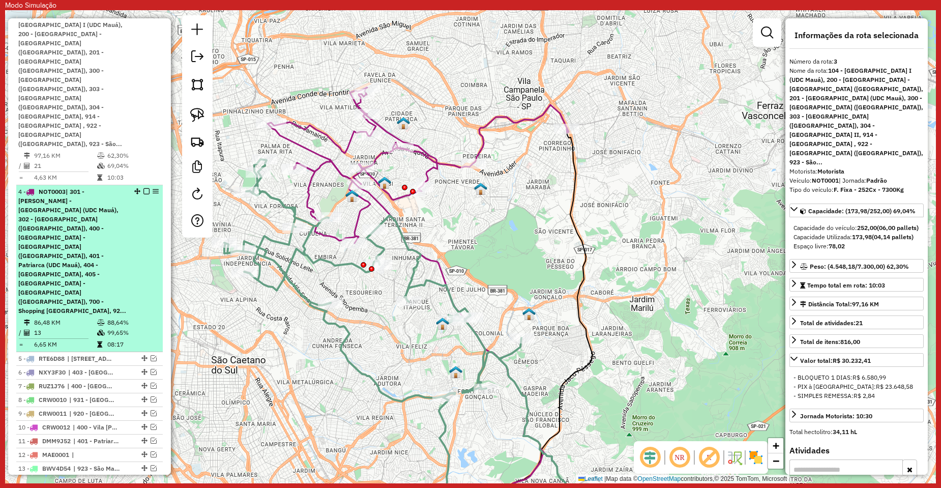
click at [143, 188] on em at bounding box center [146, 191] width 6 height 6
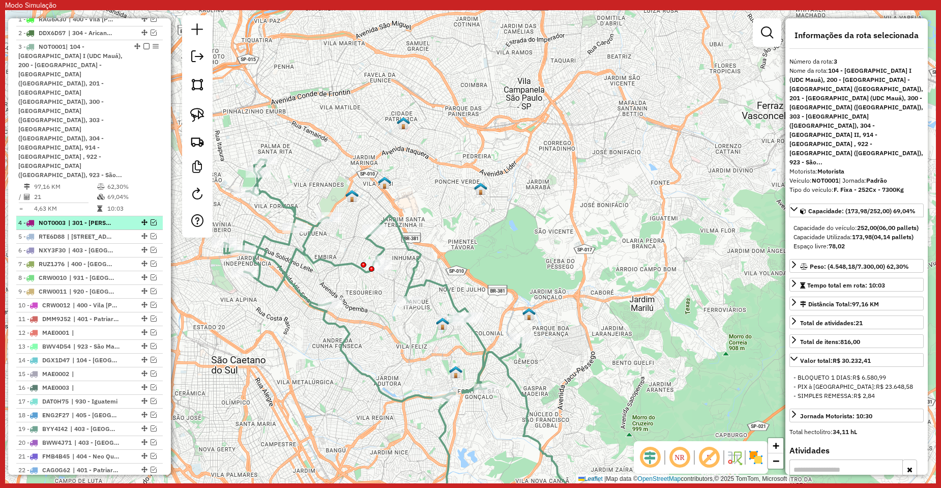
scroll to position [448, 0]
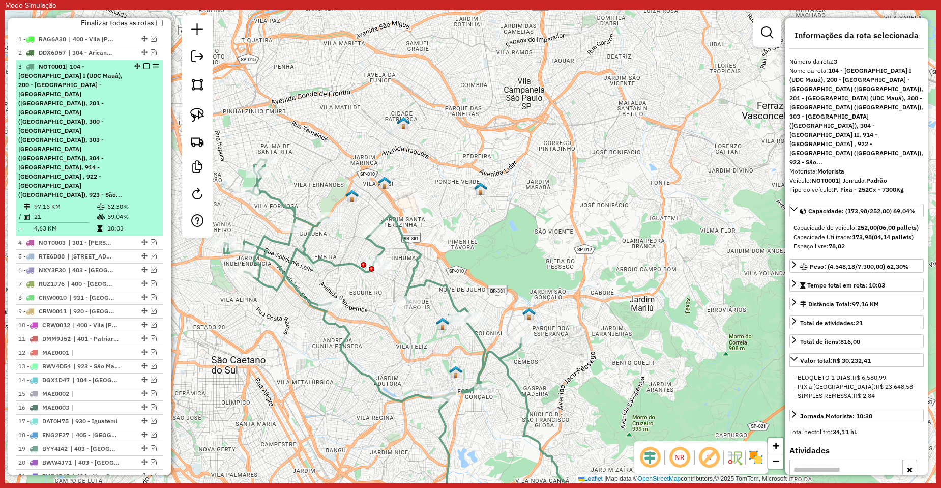
click at [143, 69] on em at bounding box center [146, 66] width 6 height 6
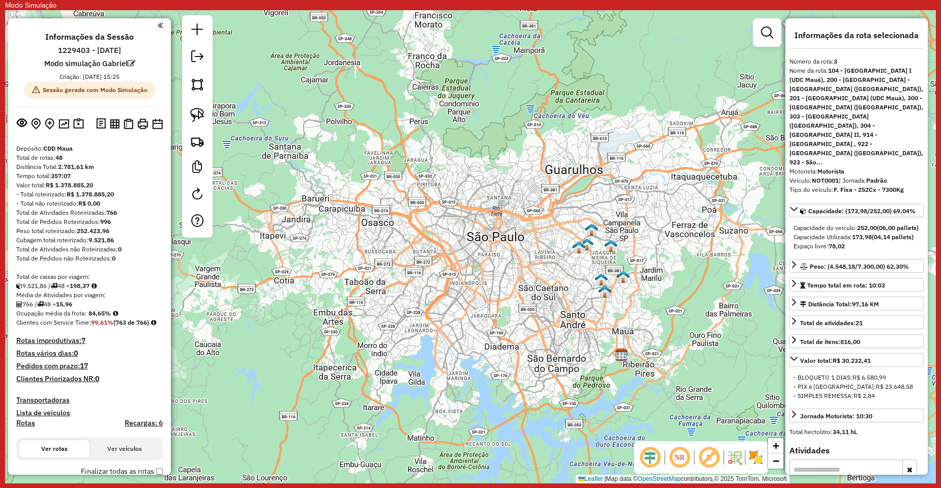
scroll to position [102, 0]
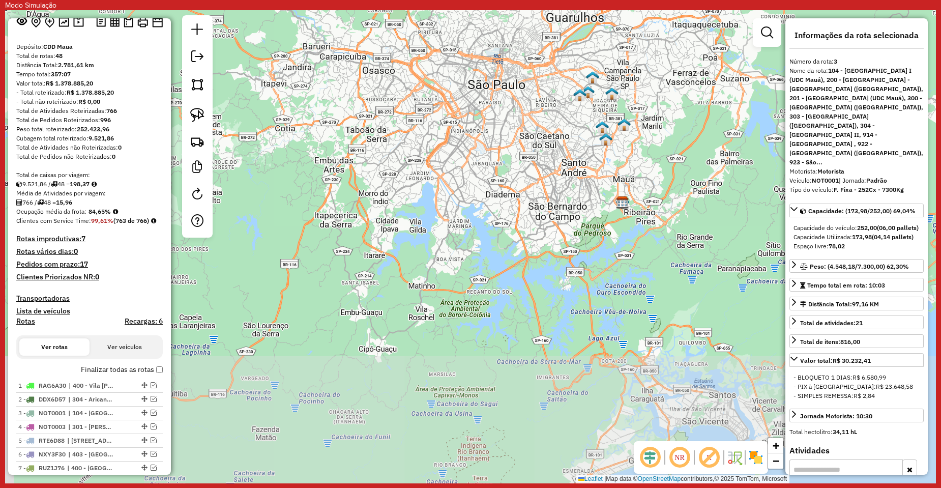
drag, startPoint x: 403, startPoint y: 233, endPoint x: 404, endPoint y: 81, distance: 152.1
click at [404, 81] on div "Janela de atendimento Grade de atendimento Capacidade Transportadoras Veículos …" at bounding box center [470, 246] width 931 height 473
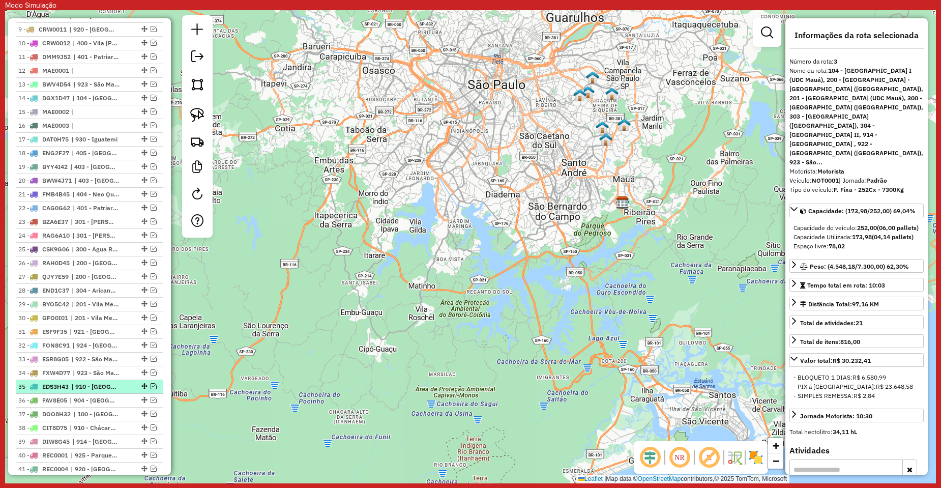
scroll to position [0, 0]
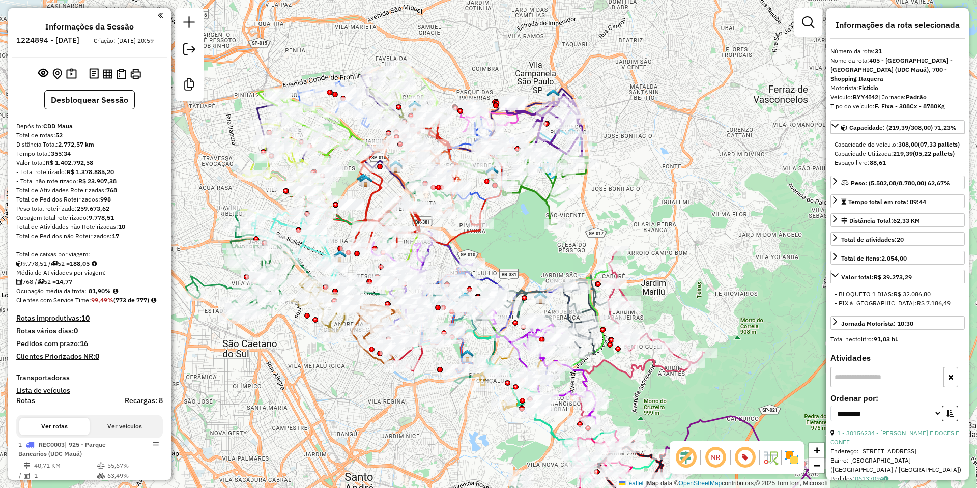
select select "**********"
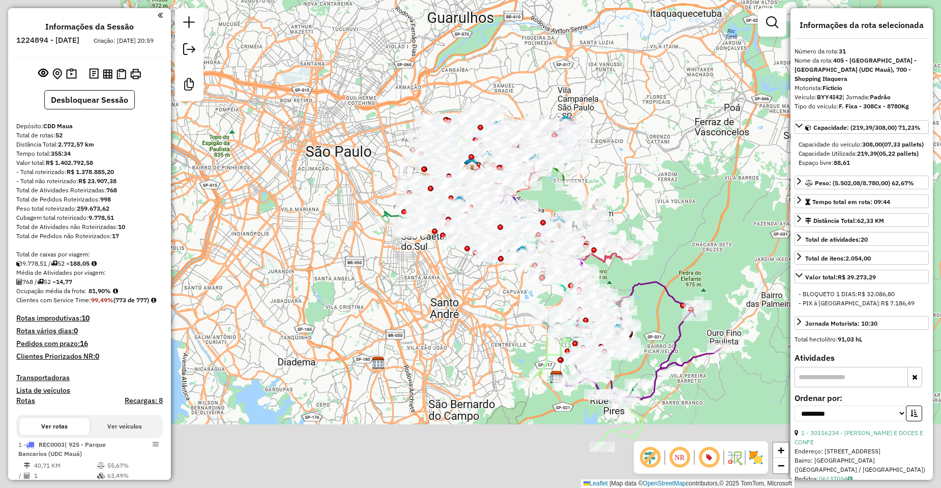
drag, startPoint x: 639, startPoint y: 159, endPoint x: 313, endPoint y: 230, distance: 333.6
click at [640, 158] on div "Janela de atendimento Grade de atendimento Capacidade Transportadoras Veículos …" at bounding box center [470, 244] width 941 height 488
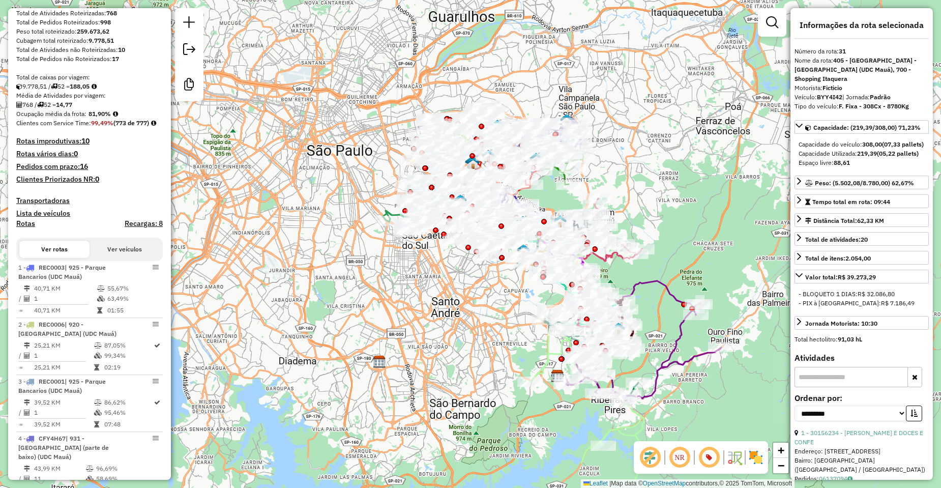
scroll to position [203, 0]
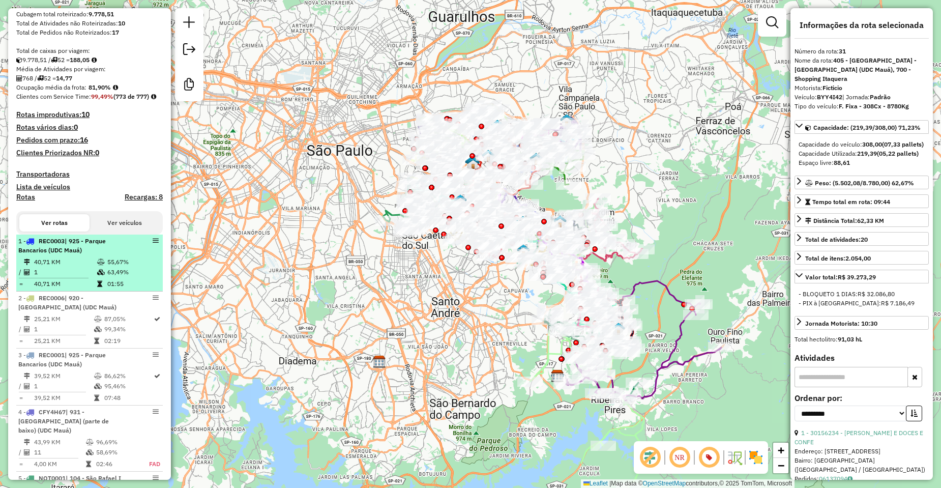
drag, startPoint x: 290, startPoint y: 288, endPoint x: 96, endPoint y: 279, distance: 194.0
click at [253, 324] on div "Janela de atendimento Grade de atendimento Capacidade Transportadoras Veículos …" at bounding box center [470, 244] width 941 height 488
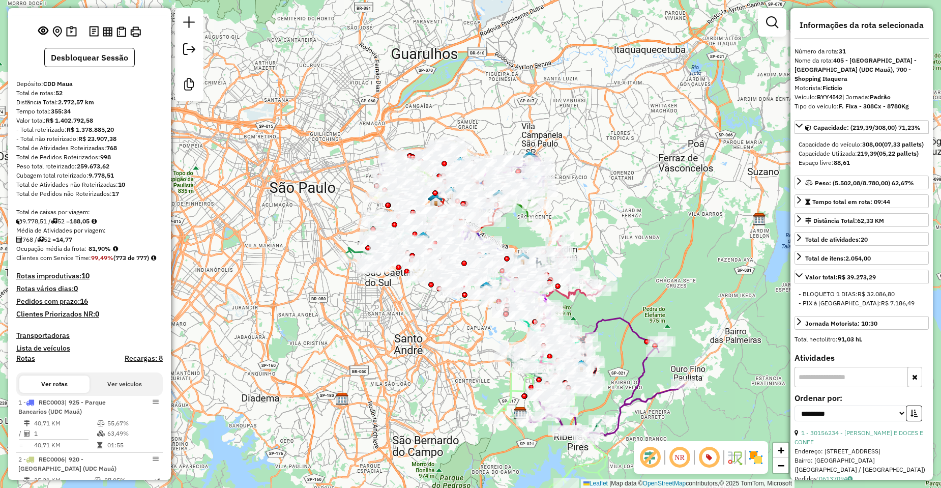
scroll to position [0, 0]
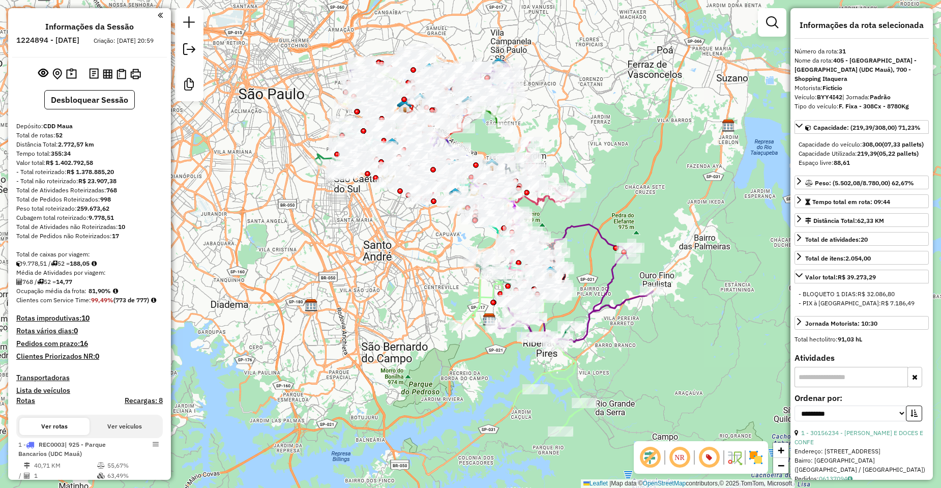
drag, startPoint x: 453, startPoint y: 332, endPoint x: 423, endPoint y: 242, distance: 94.4
click at [423, 242] on div "Janela de atendimento Grade de atendimento Capacidade Transportadoras Veículos …" at bounding box center [470, 244] width 941 height 488
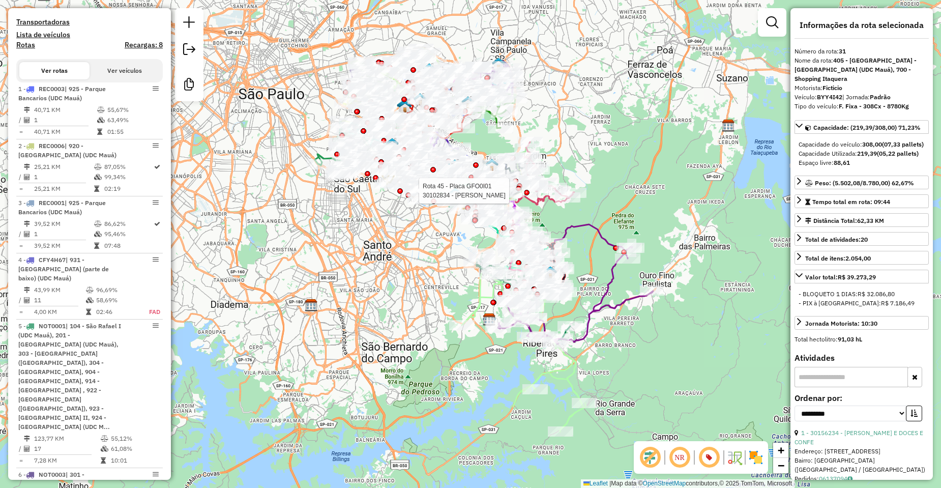
scroll to position [356, 0]
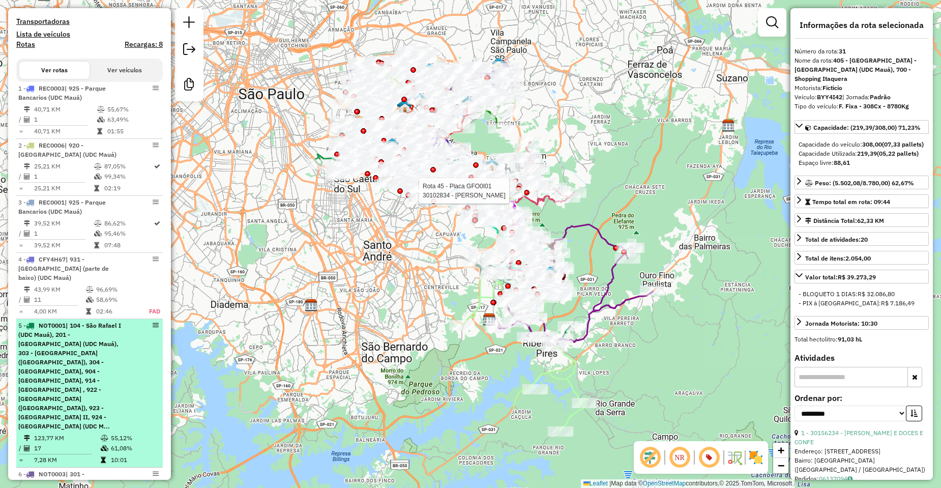
click at [48, 373] on span "| 104 - São Rafael I (UDC Mauá), 201 - Vila Metalurgica (UDC Mauá), 303 - Vila …" at bounding box center [69, 375] width 103 height 108
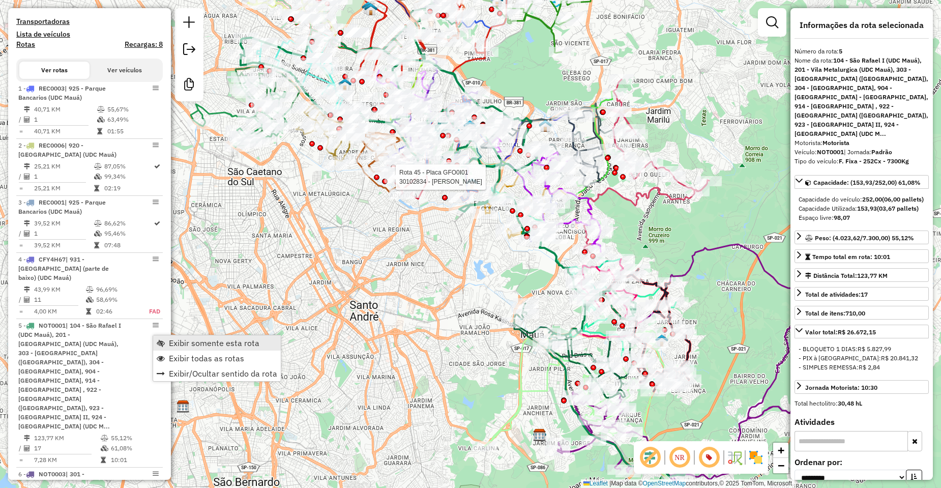
click at [200, 344] on span "Exibir somente esta rota" at bounding box center [214, 343] width 91 height 8
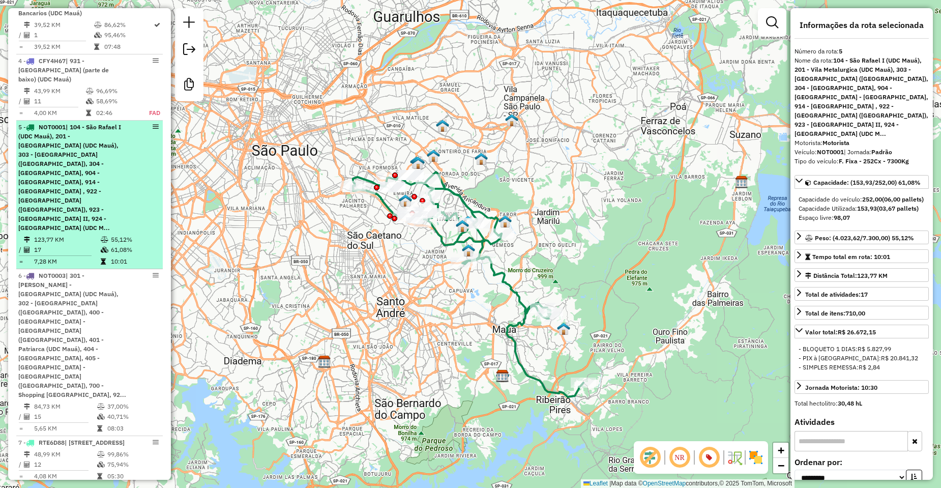
scroll to position [559, 0]
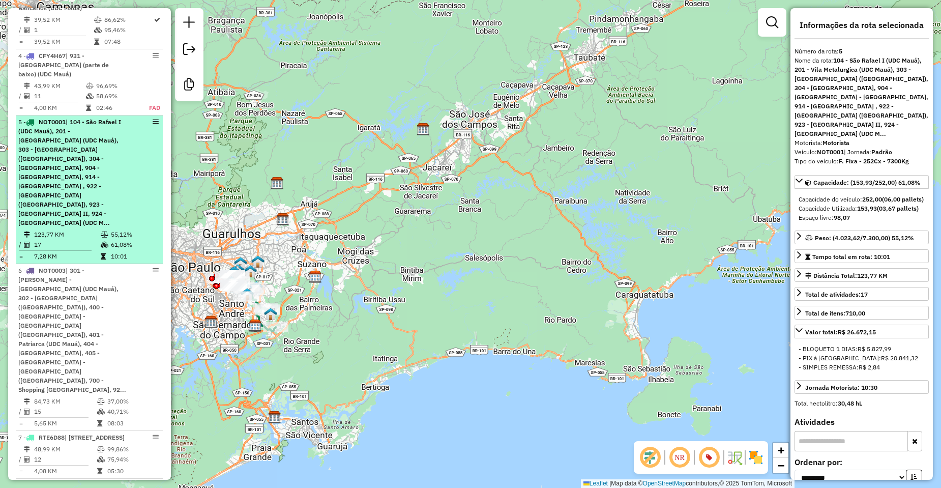
click at [110, 130] on span "| 104 - São Rafael I (UDC Mauá), 201 - Vila Metalurgica (UDC Mauá), 303 - Vila …" at bounding box center [69, 172] width 103 height 108
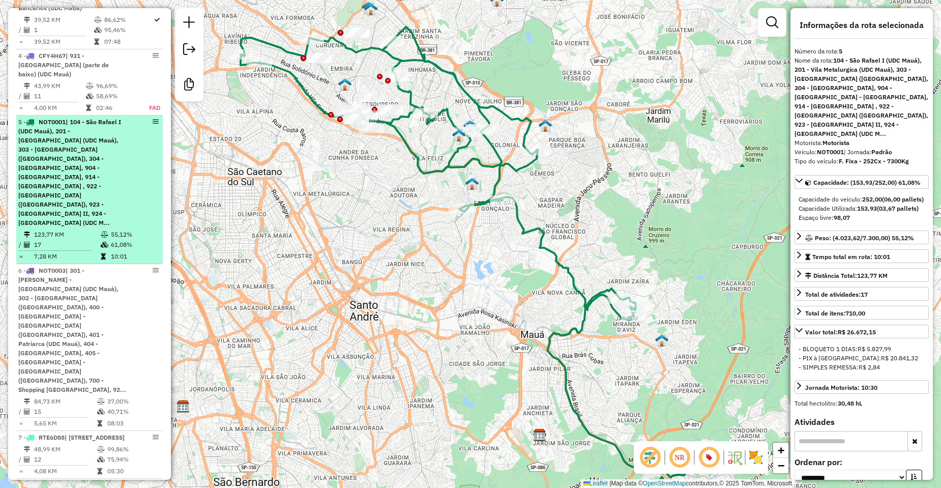
click at [92, 235] on li "5 - NOT0001 | 104 - São Rafael I (UDC Mauá), 201 - Vila Metalurgica (UDC Mauá),…" at bounding box center [89, 189] width 146 height 149
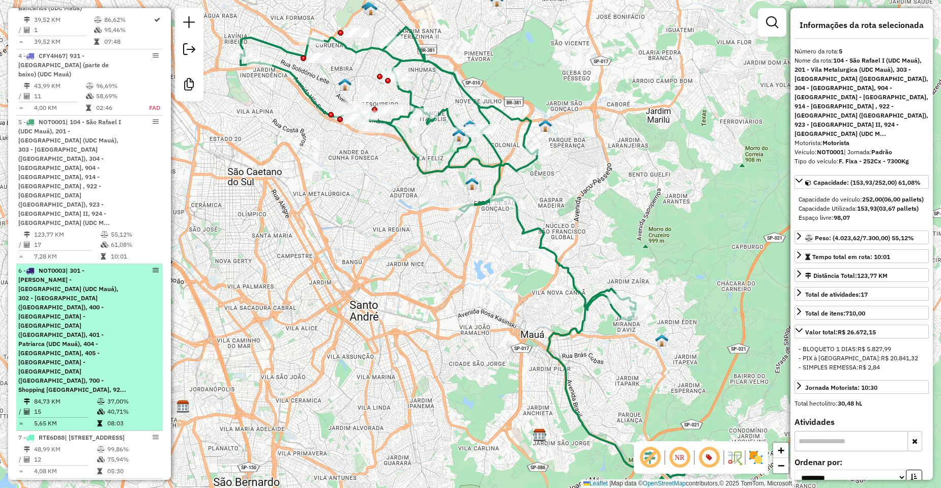
click at [70, 287] on span "| 301 - Anália Franco - Vila Formosa (UDC Mauá), 302 - Vila Carrão (UDC Mauá), …" at bounding box center [72, 330] width 108 height 127
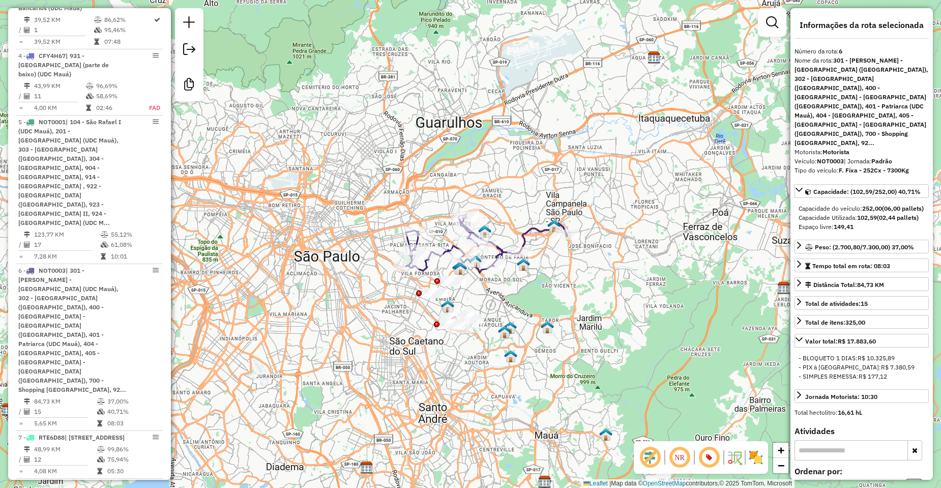
drag, startPoint x: 559, startPoint y: 281, endPoint x: 546, endPoint y: 286, distance: 14.2
click at [546, 286] on div "Janela de atendimento Grade de atendimento Capacidade Transportadoras Veículos …" at bounding box center [470, 244] width 941 height 488
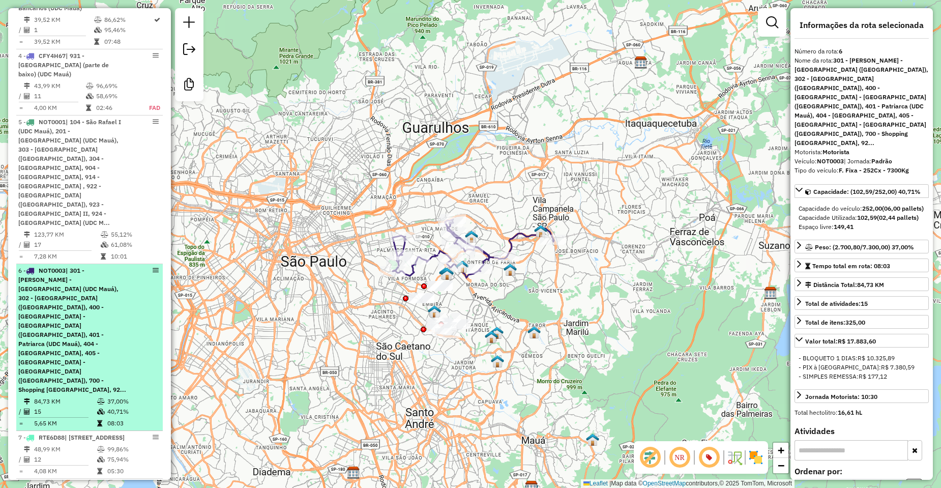
click at [104, 272] on span "| 301 - Anália Franco - Vila Formosa (UDC Mauá), 302 - Vila Carrão (UDC Mauá), …" at bounding box center [72, 330] width 108 height 127
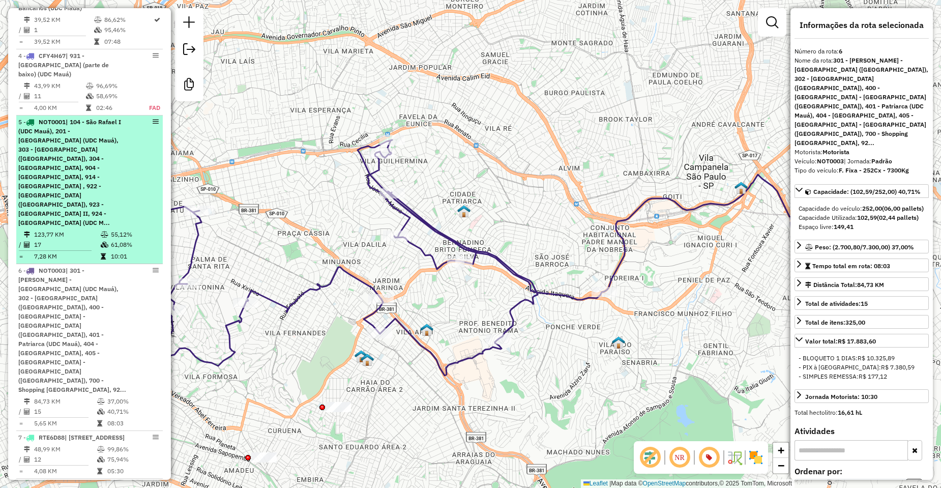
click at [87, 169] on span "| 104 - São Rafael I (UDC Mauá), 201 - Vila Metalurgica (UDC Mauá), 303 - Vila …" at bounding box center [69, 172] width 103 height 108
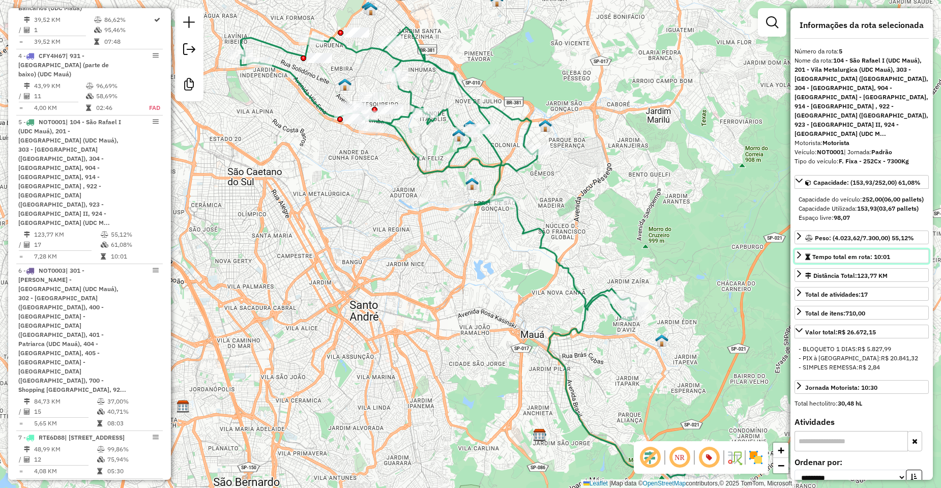
click at [893, 249] on link "Tempo total em rota: 10:01" at bounding box center [861, 256] width 134 height 14
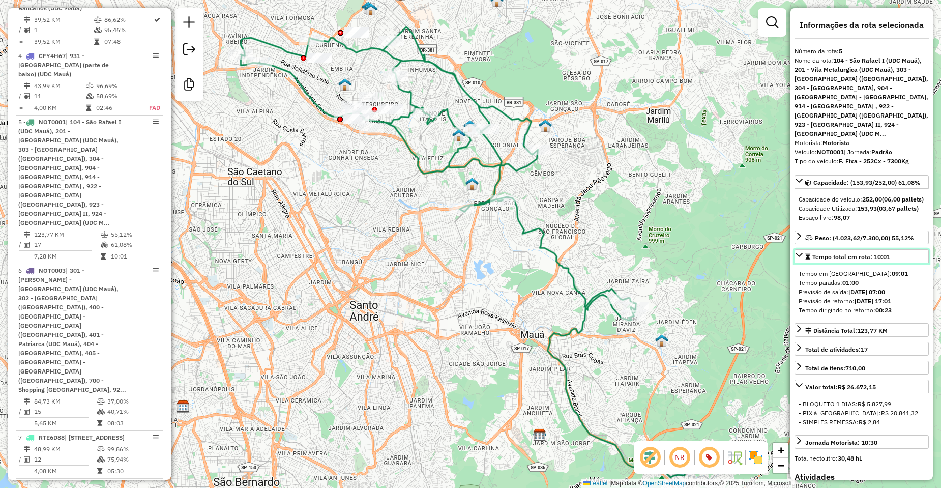
click at [893, 249] on link "Tempo total em rota: 10:01" at bounding box center [861, 256] width 134 height 14
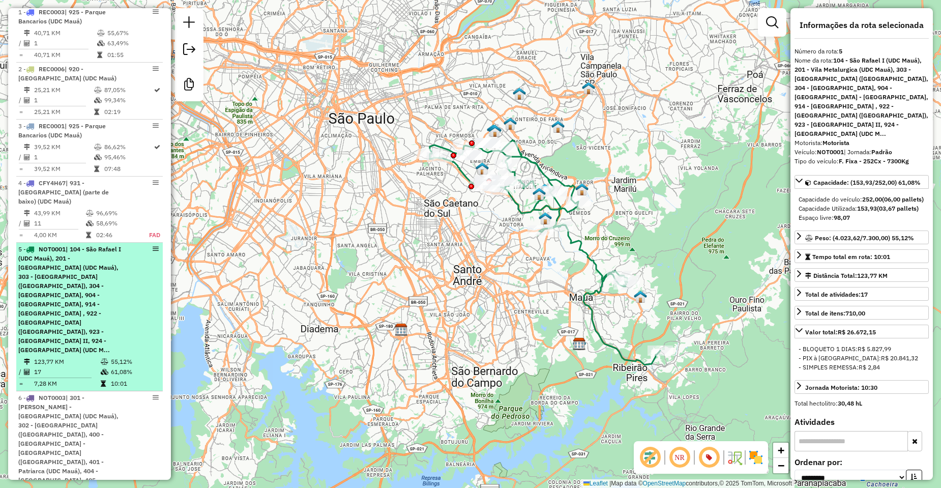
scroll to position [458, 0]
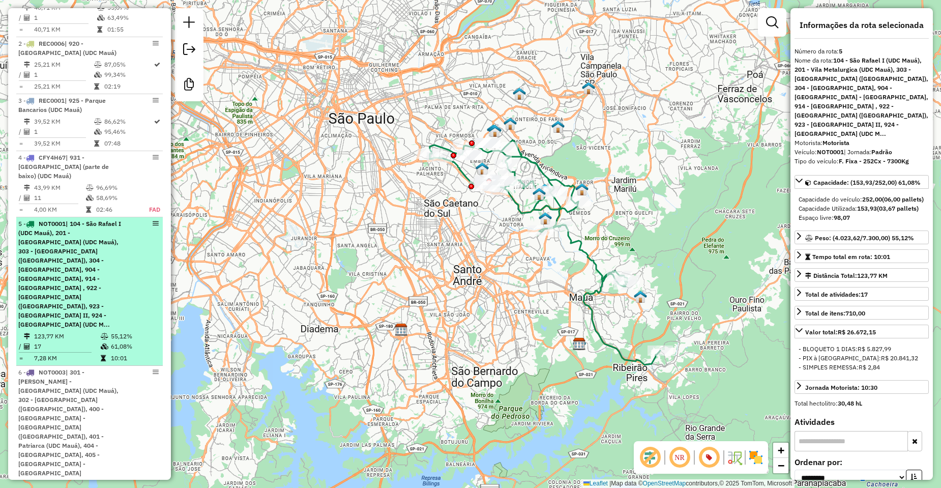
click at [103, 285] on span "| 104 - São Rafael I (UDC Mauá), 201 - Vila Metalurgica (UDC Mauá), 303 - Vila …" at bounding box center [69, 274] width 103 height 108
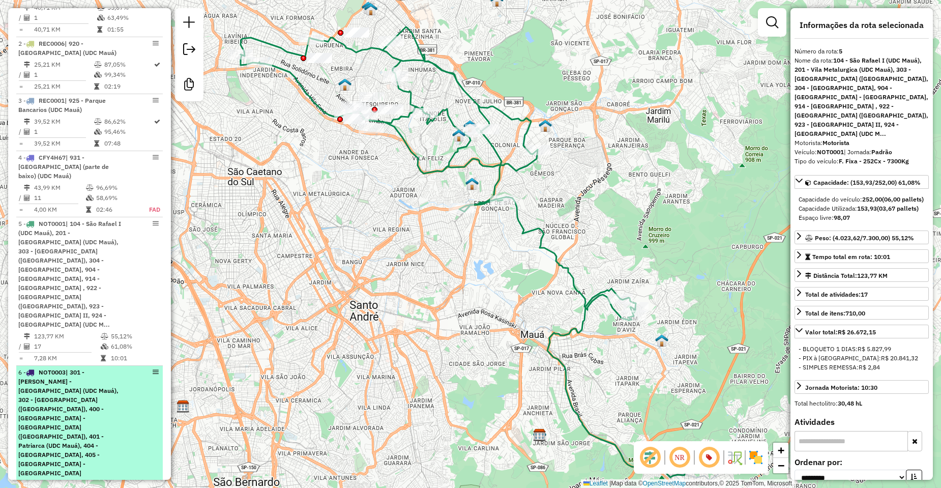
click at [84, 372] on span "| 301 - Anália Franco - Vila Formosa (UDC Mauá), 302 - Vila Carrão (UDC Mauá), …" at bounding box center [72, 431] width 108 height 127
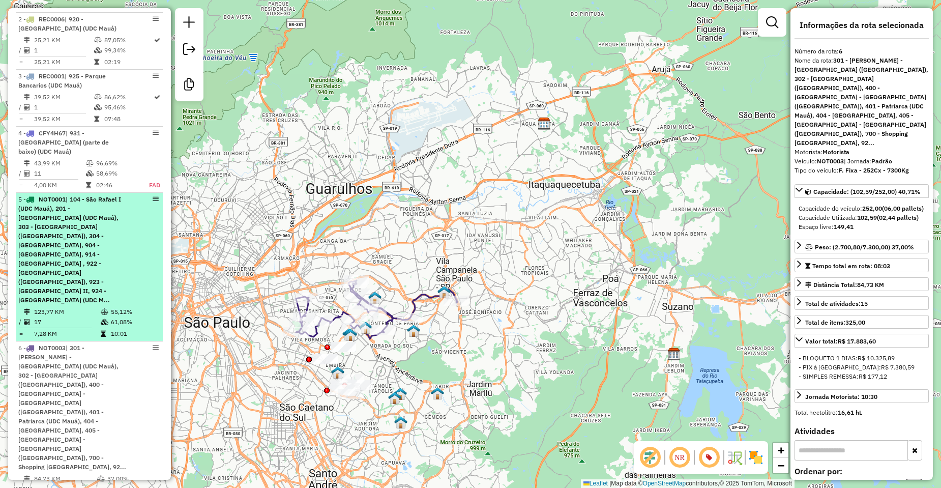
scroll to position [509, 0]
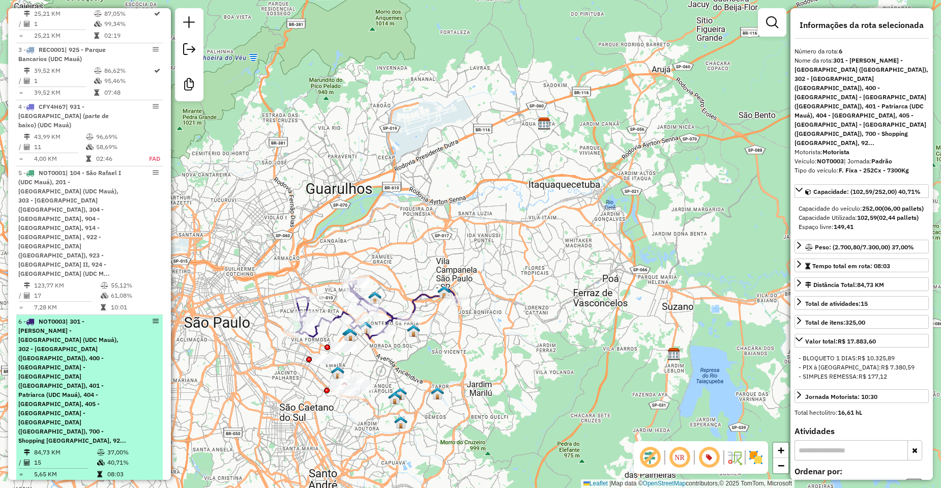
click at [76, 317] on span "| 301 - Anália Franco - Vila Formosa (UDC Mauá), 302 - Vila Carrão (UDC Mauá), …" at bounding box center [72, 380] width 108 height 127
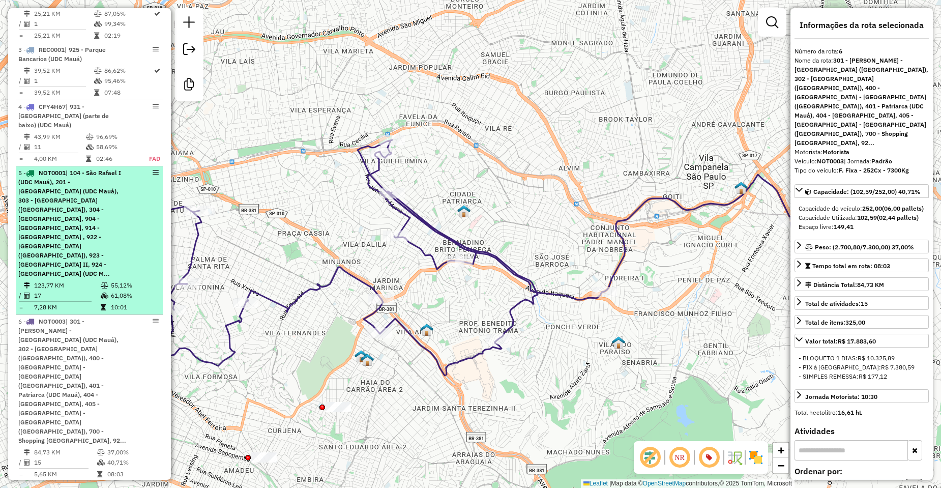
click at [67, 290] on td "17" at bounding box center [67, 295] width 67 height 10
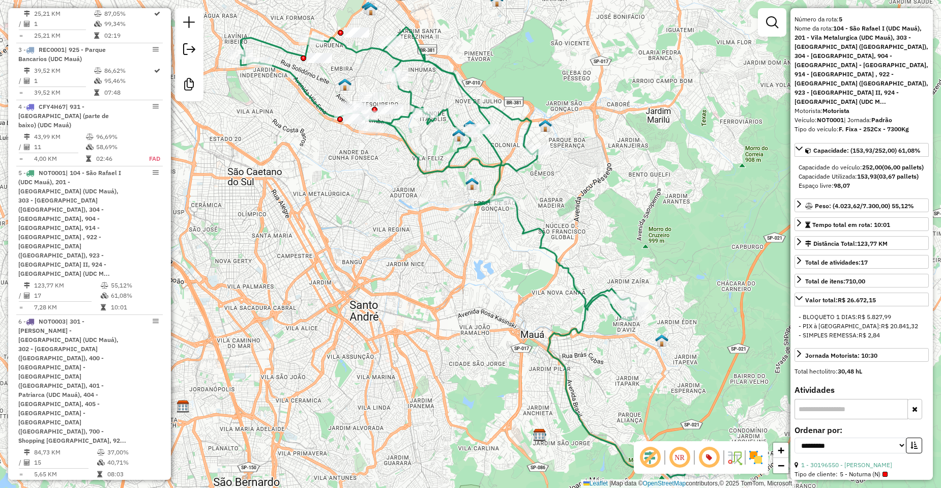
scroll to position [51, 0]
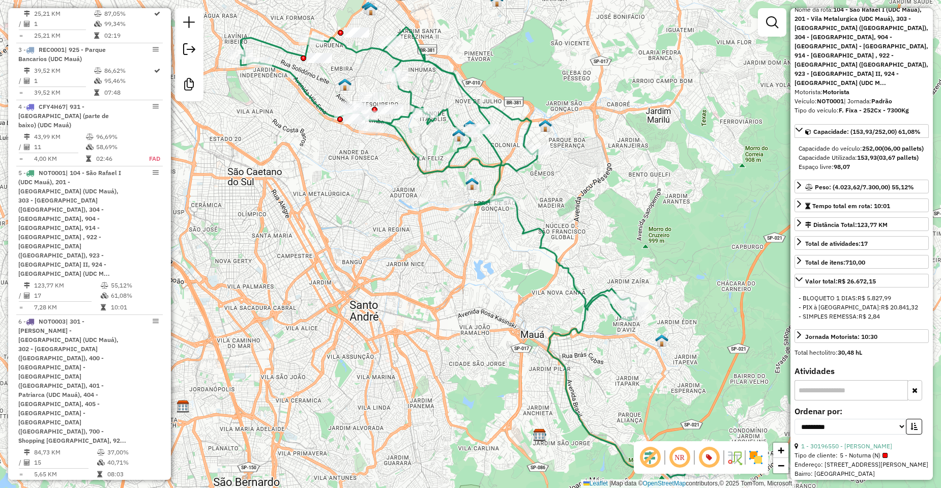
click at [559, 261] on icon at bounding box center [471, 252] width 461 height 450
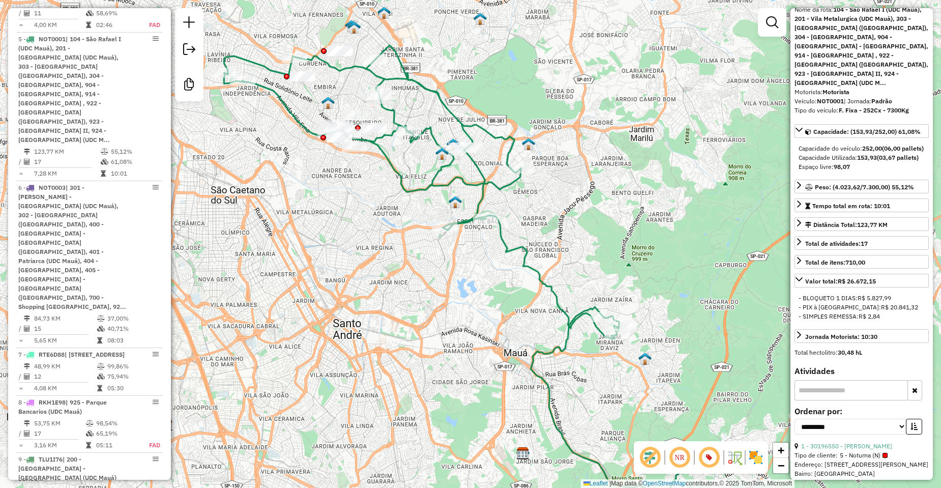
scroll to position [676, 0]
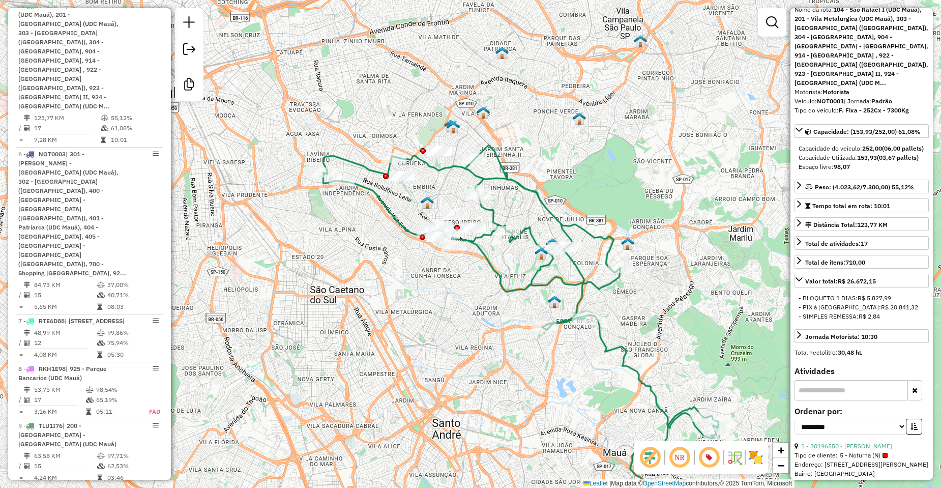
drag, startPoint x: 599, startPoint y: 246, endPoint x: 682, endPoint y: 364, distance: 143.9
click at [682, 364] on div "Janela de atendimento Grade de atendimento Capacidade Transportadoras Veículos …" at bounding box center [470, 244] width 941 height 488
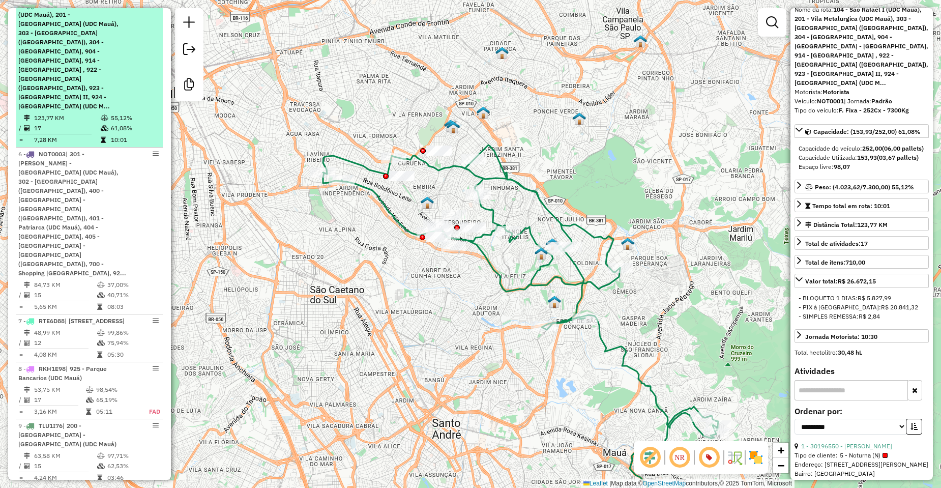
click at [91, 64] on span "| 104 - São Rafael I (UDC Mauá), 201 - Vila Metalurgica (UDC Mauá), 303 - Vila …" at bounding box center [69, 56] width 103 height 108
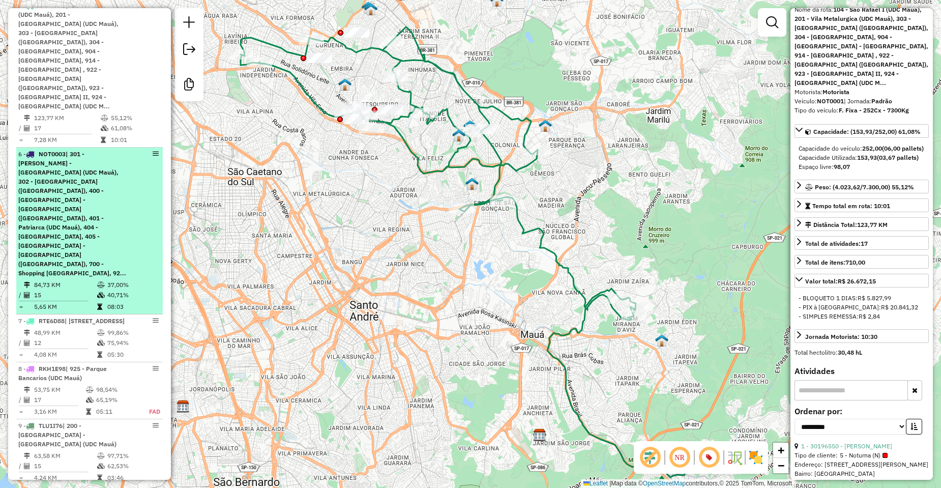
click at [20, 179] on span "| 301 - Anália Franco - Vila Formosa (UDC Mauá), 302 - Vila Carrão (UDC Mauá), …" at bounding box center [72, 213] width 108 height 127
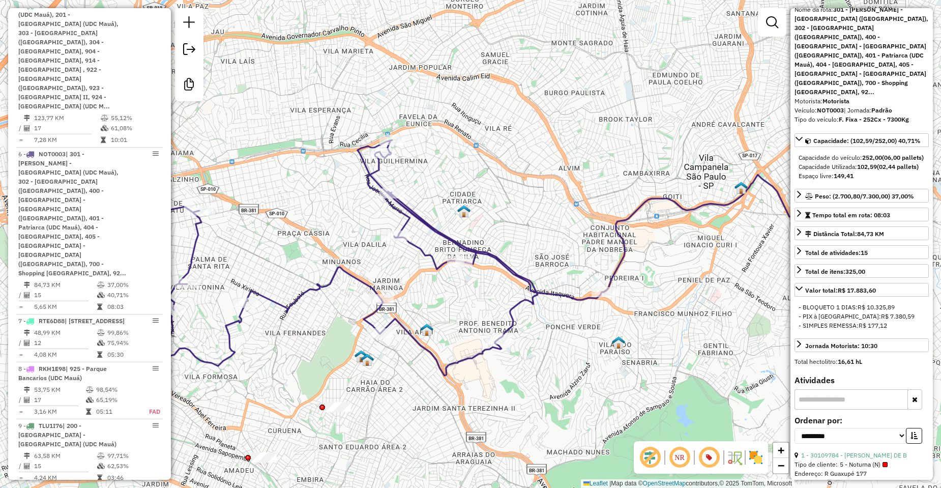
click at [660, 111] on div "Janela de atendimento Grade de atendimento Capacidade Transportadoras Veículos …" at bounding box center [470, 244] width 941 height 488
click at [657, 113] on div "Janela de atendimento Grade de atendimento Capacidade Transportadoras Veículos …" at bounding box center [470, 244] width 941 height 488
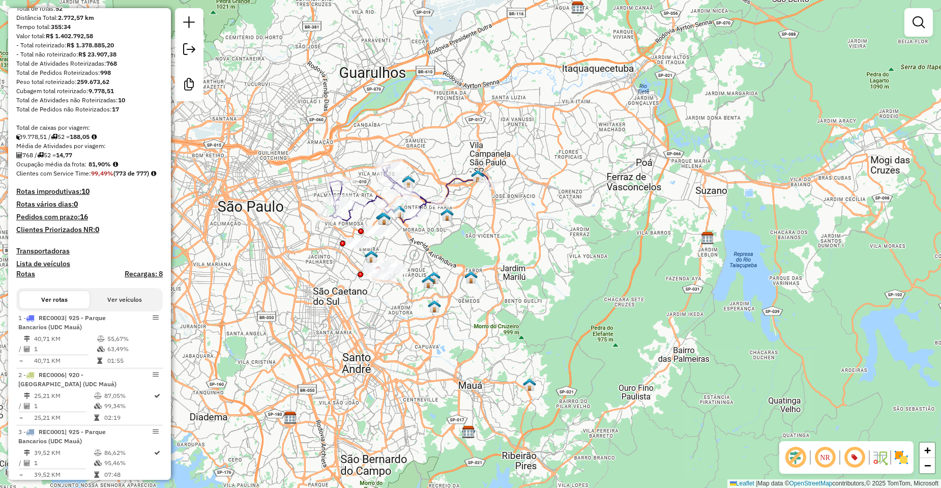
scroll to position [116, 0]
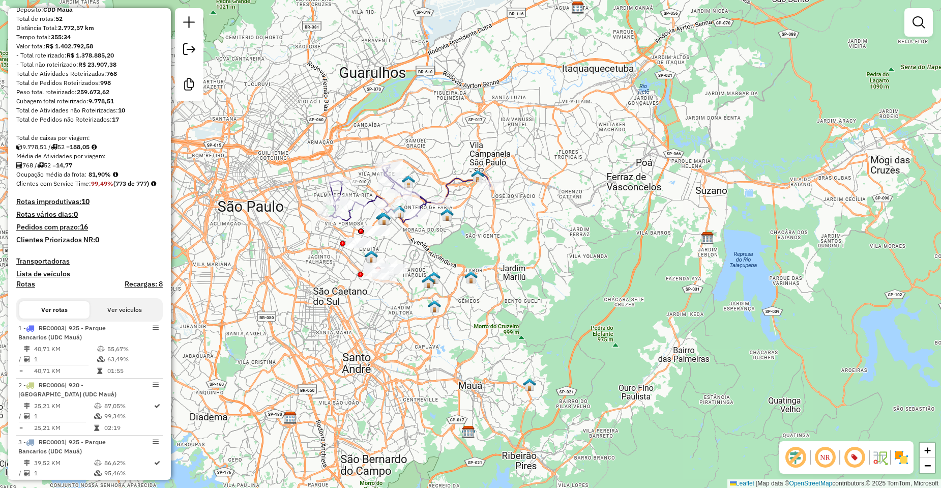
click at [925, 25] on link at bounding box center [918, 22] width 20 height 20
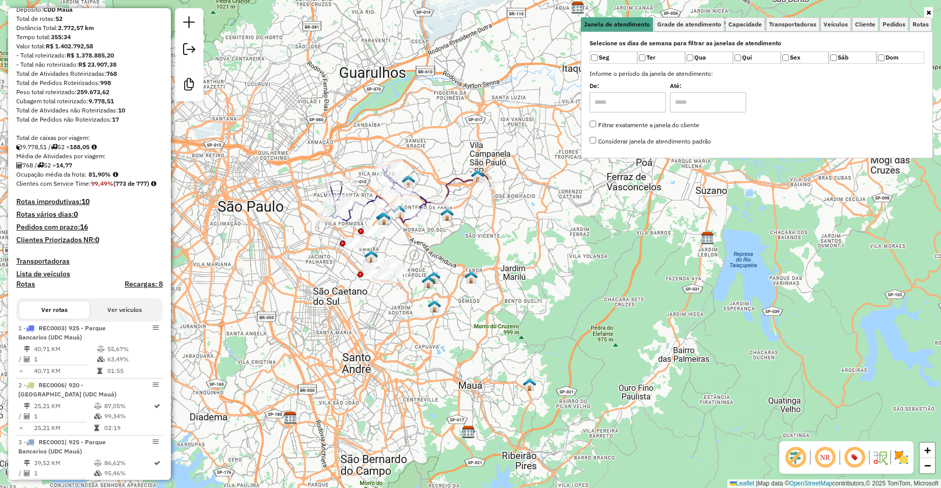
click at [456, 32] on div "Janela de atendimento Grade de atendimento Capacidade Transportadoras Veículos …" at bounding box center [470, 244] width 941 height 488
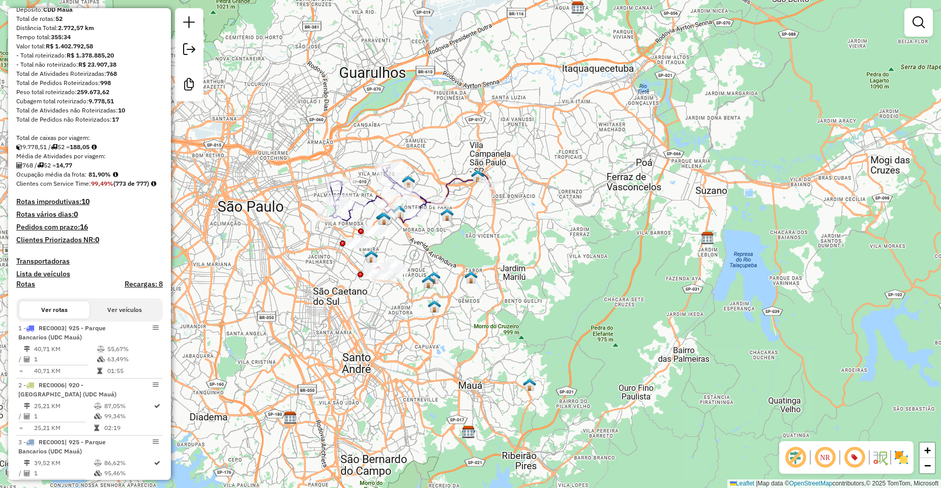
drag, startPoint x: 522, startPoint y: 268, endPoint x: 492, endPoint y: 255, distance: 32.6
click at [521, 270] on div "Janela de atendimento Grade de atendimento Capacidade Transportadoras Veículos …" at bounding box center [470, 244] width 941 height 488
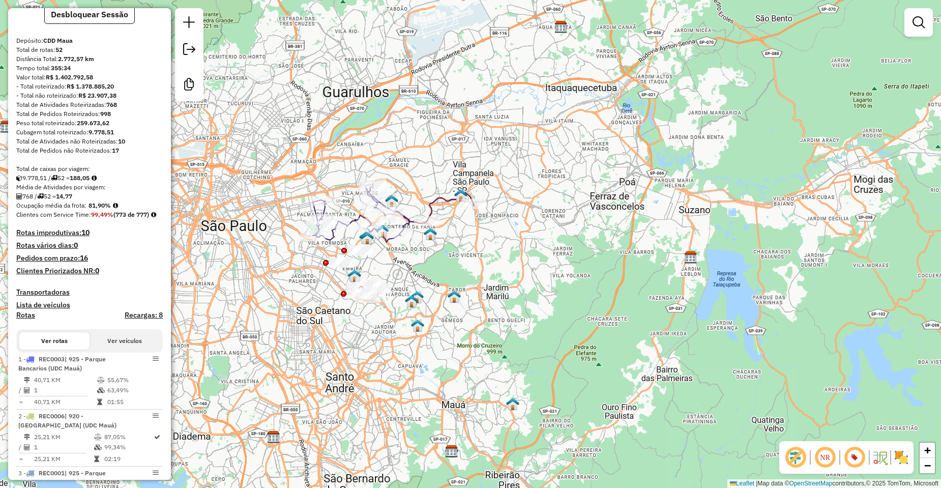
scroll to position [66, 0]
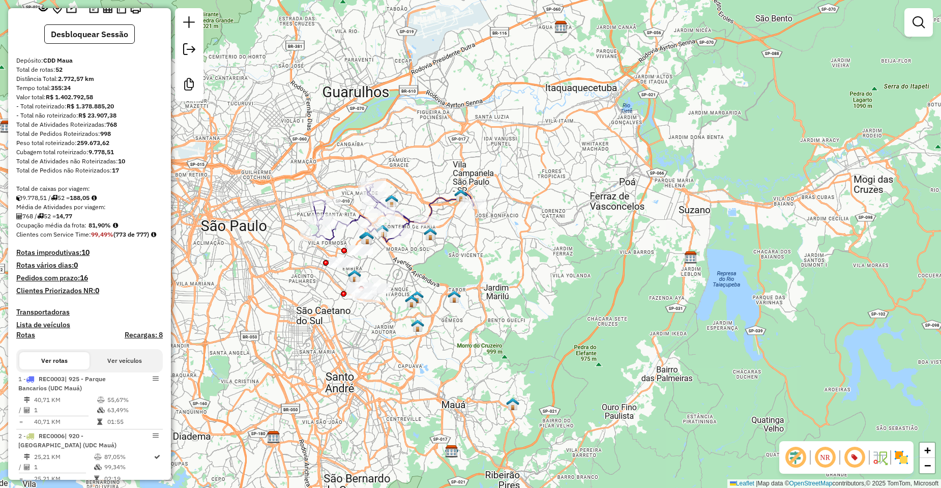
select select "**********"
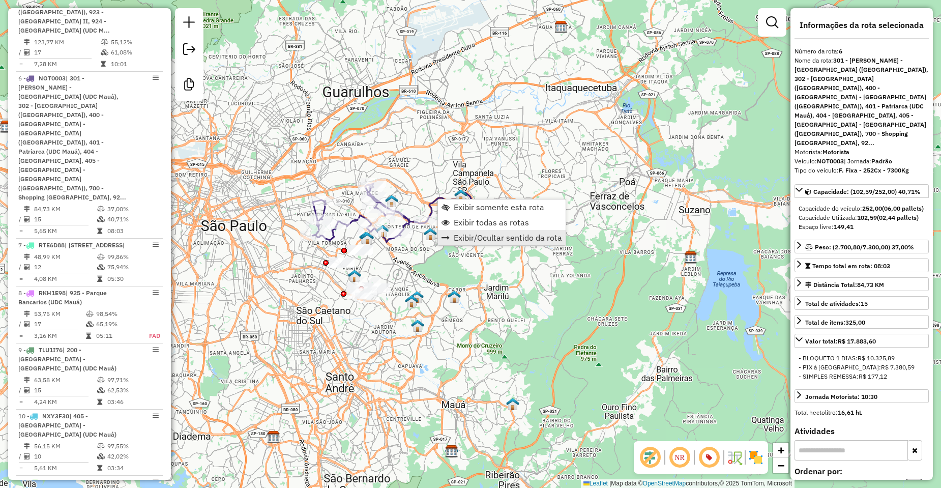
scroll to position [788, 0]
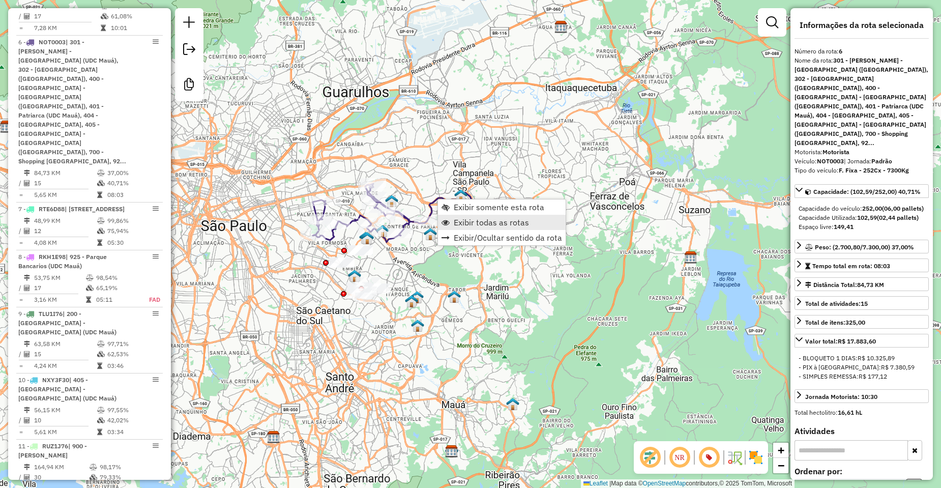
click at [494, 220] on span "Exibir todas as rotas" at bounding box center [491, 222] width 75 height 8
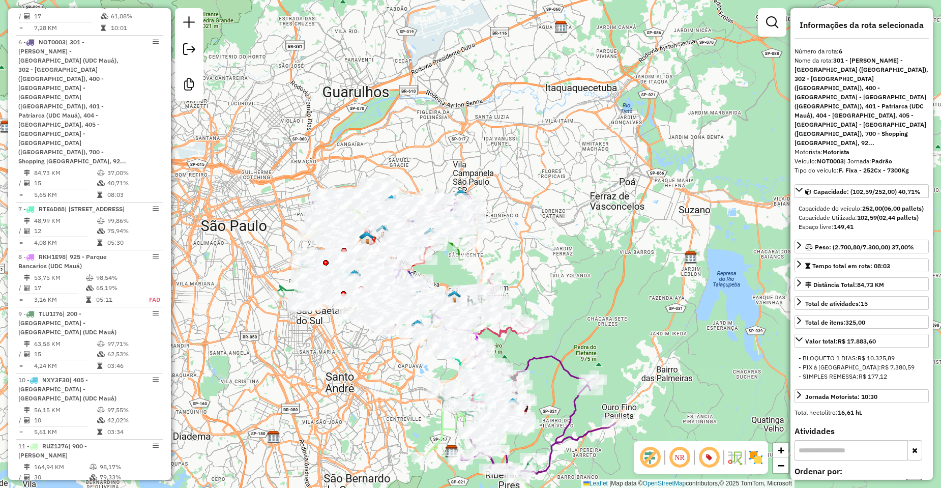
drag, startPoint x: 777, startPoint y: 17, endPoint x: 780, endPoint y: 37, distance: 19.7
click at [777, 17] on em at bounding box center [772, 22] width 12 height 12
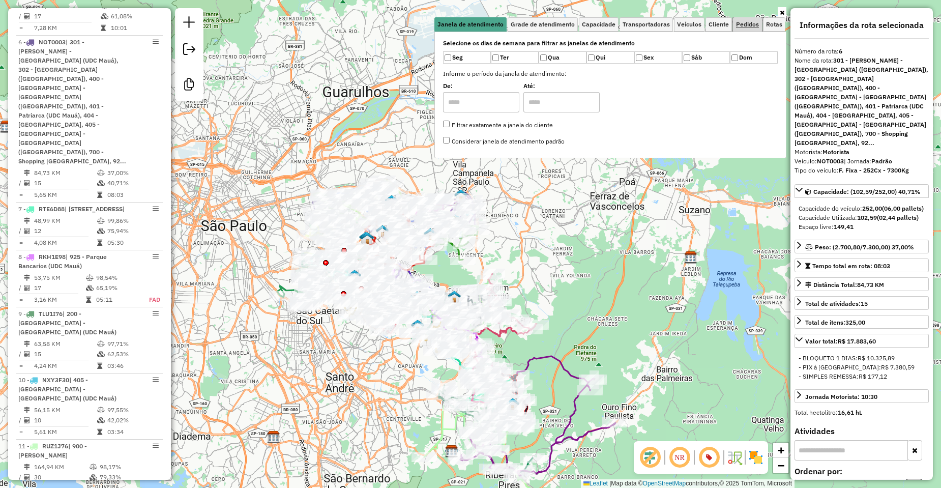
click at [750, 25] on span "Pedidos" at bounding box center [747, 24] width 23 height 6
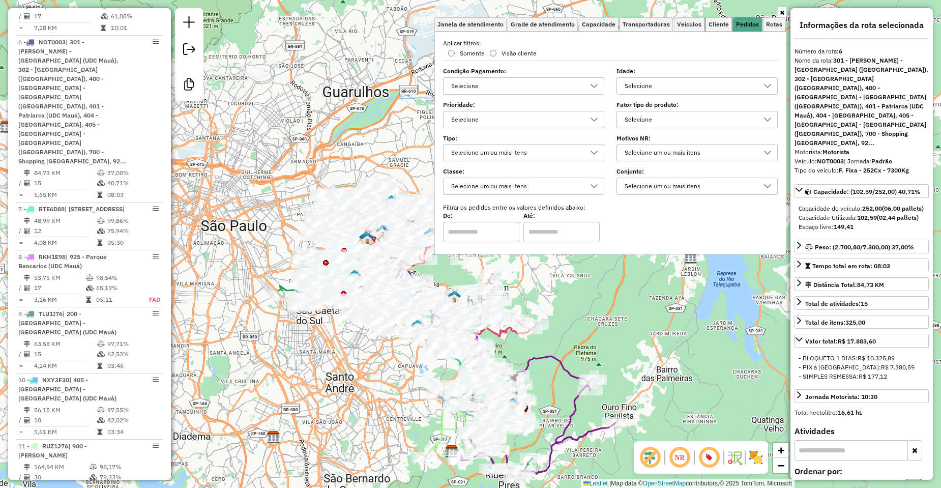
click at [727, 25] on span "Cliente" at bounding box center [718, 24] width 20 height 6
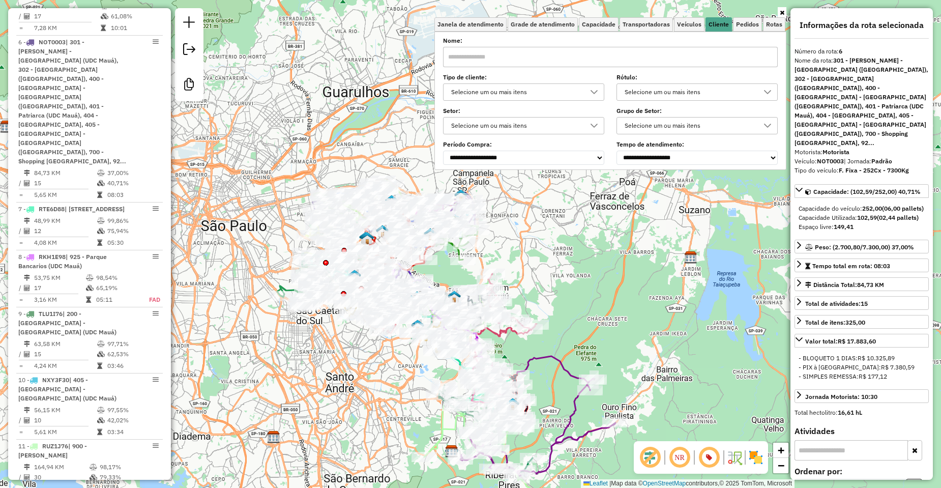
click at [502, 96] on div "Selecione um ou mais itens" at bounding box center [516, 92] width 137 height 16
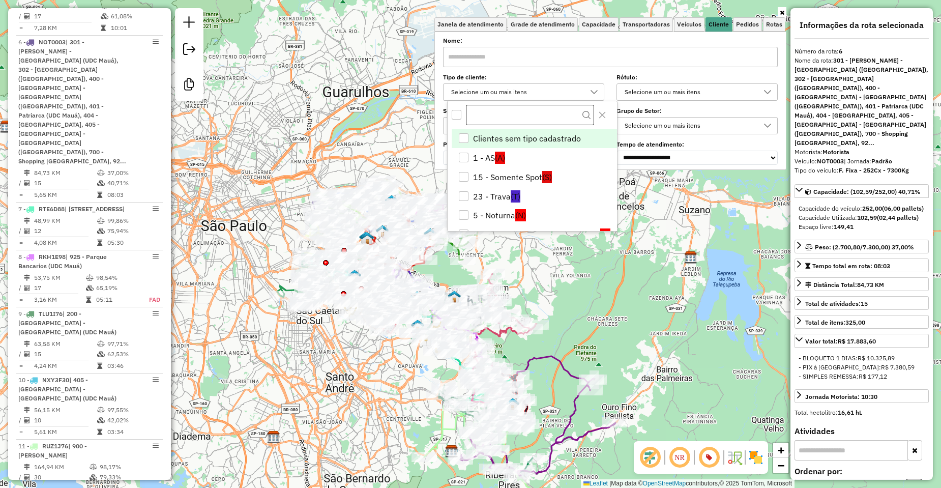
scroll to position [6, 35]
click at [480, 214] on li "5 - Noturna (N)" at bounding box center [534, 214] width 165 height 19
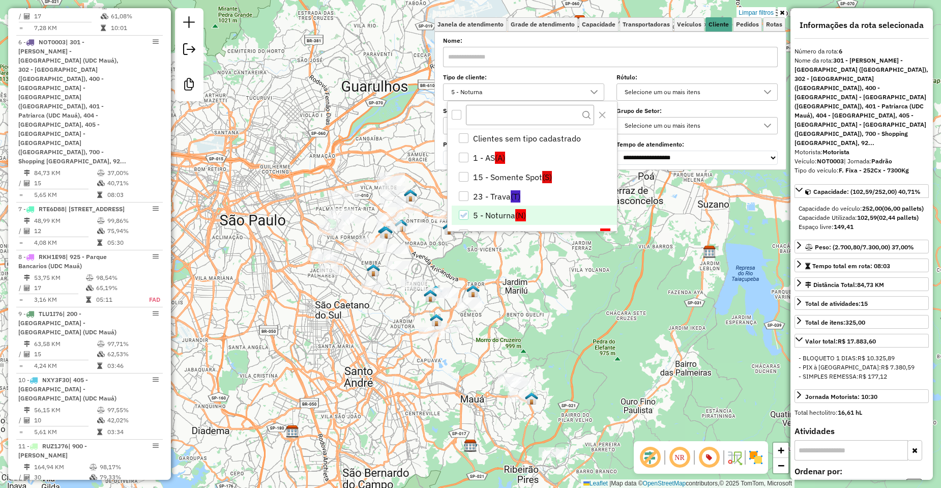
drag, startPoint x: 279, startPoint y: 362, endPoint x: 295, endPoint y: 358, distance: 16.8
click at [295, 358] on div "Limpar filtros Janela de atendimento Grade de atendimento Capacidade Transporta…" at bounding box center [470, 244] width 941 height 488
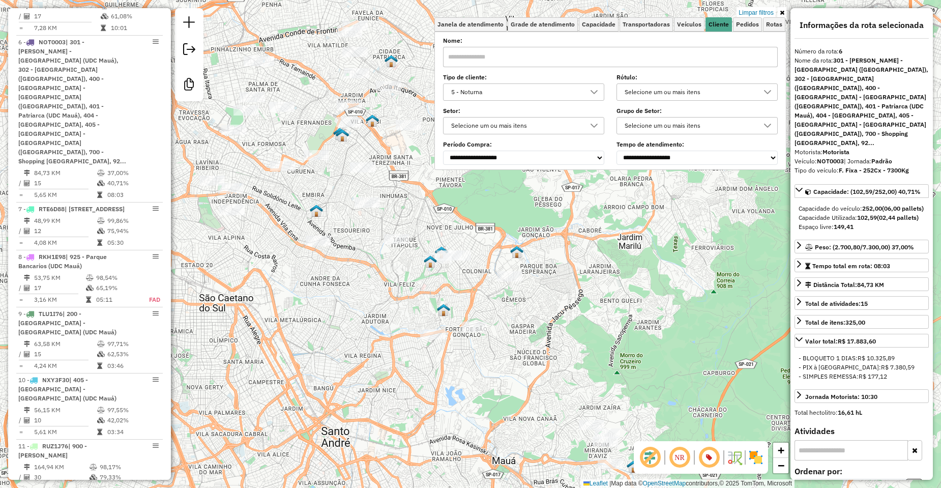
drag, startPoint x: 276, startPoint y: 336, endPoint x: 229, endPoint y: 254, distance: 94.1
click at [229, 254] on div "Limpar filtros Janela de atendimento Grade de atendimento Capacidade Transporta…" at bounding box center [470, 244] width 941 height 488
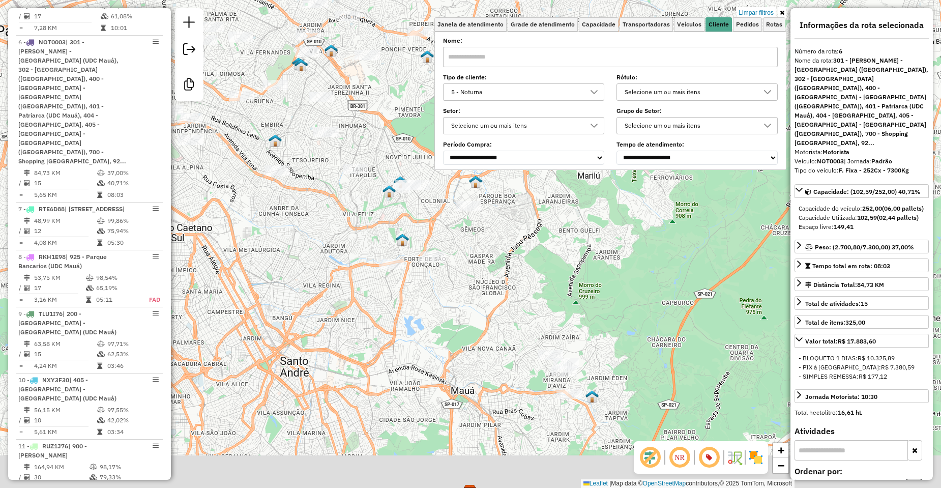
drag, startPoint x: 582, startPoint y: 362, endPoint x: 528, endPoint y: 270, distance: 106.7
click at [528, 270] on div "Limpar filtros Janela de atendimento Grade de atendimento Capacidade Transporta…" at bounding box center [470, 244] width 941 height 488
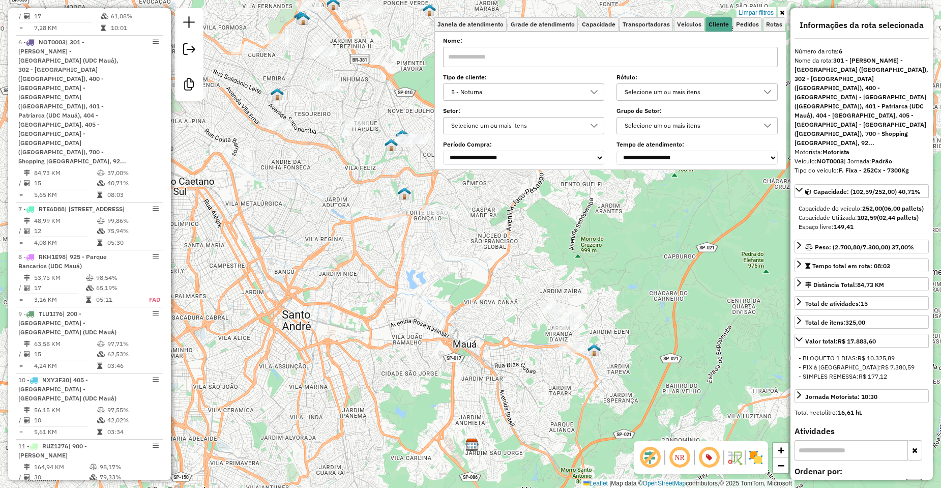
drag, startPoint x: 395, startPoint y: 391, endPoint x: 415, endPoint y: 287, distance: 105.5
click at [415, 287] on div "Rota 43 - Placa DOO8H32 30103477 - VANDERLEI PASCHOAL Limpar filtros Janela de …" at bounding box center [470, 244] width 941 height 488
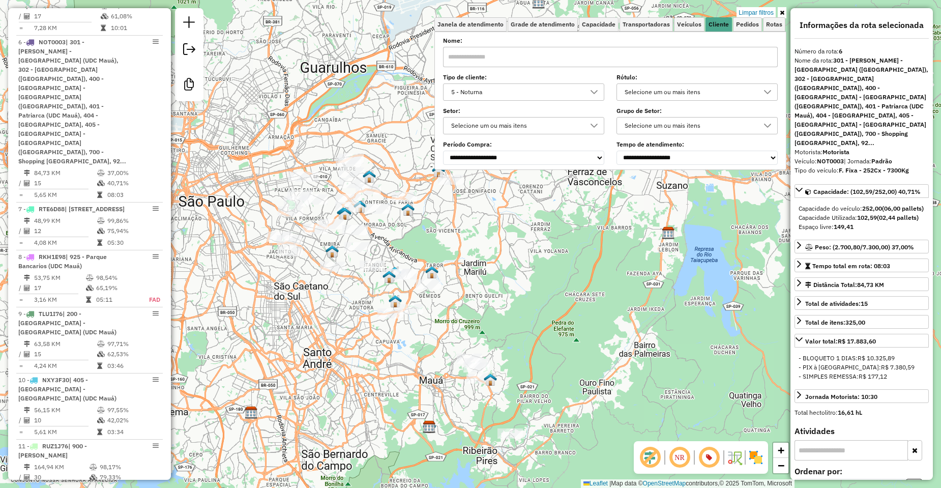
drag, startPoint x: 555, startPoint y: 287, endPoint x: 538, endPoint y: 384, distance: 98.1
click at [538, 384] on div "Limpar filtros Janela de atendimento Grade de atendimento Capacidade Transporta…" at bounding box center [470, 244] width 941 height 488
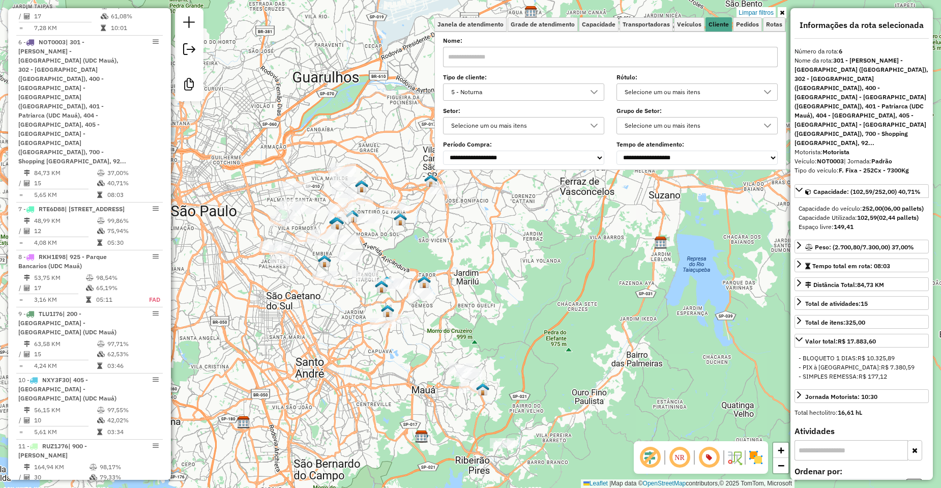
drag, startPoint x: 572, startPoint y: 346, endPoint x: 566, endPoint y: 354, distance: 10.1
click at [566, 354] on div "Limpar filtros Janela de atendimento Grade de atendimento Capacidade Transporta…" at bounding box center [470, 244] width 941 height 488
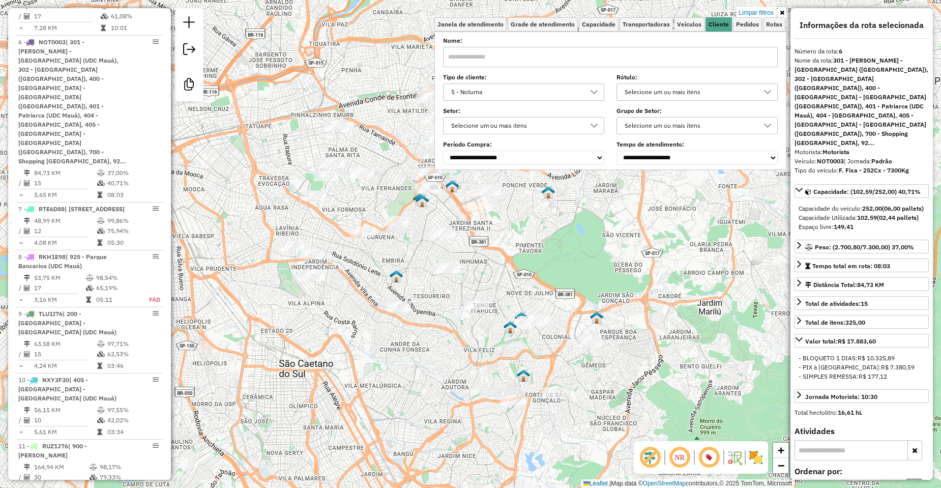
drag, startPoint x: 316, startPoint y: 258, endPoint x: 383, endPoint y: 259, distance: 67.6
click at [383, 259] on div "Limpar filtros Janela de atendimento Grade de atendimento Capacidade Transporta…" at bounding box center [470, 244] width 941 height 488
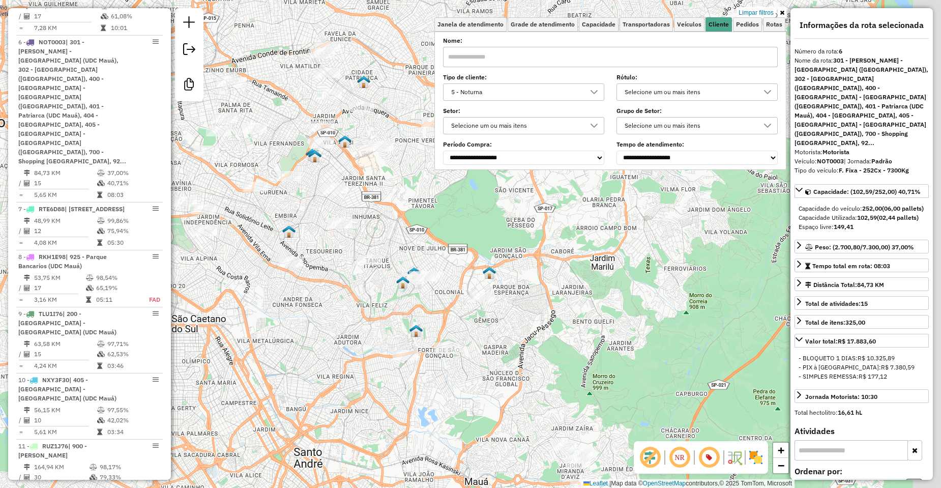
drag, startPoint x: 535, startPoint y: 242, endPoint x: 462, endPoint y: 217, distance: 77.4
click at [470, 217] on div "Limpar filtros Janela de atendimento Grade de atendimento Capacidade Transporta…" at bounding box center [470, 244] width 941 height 488
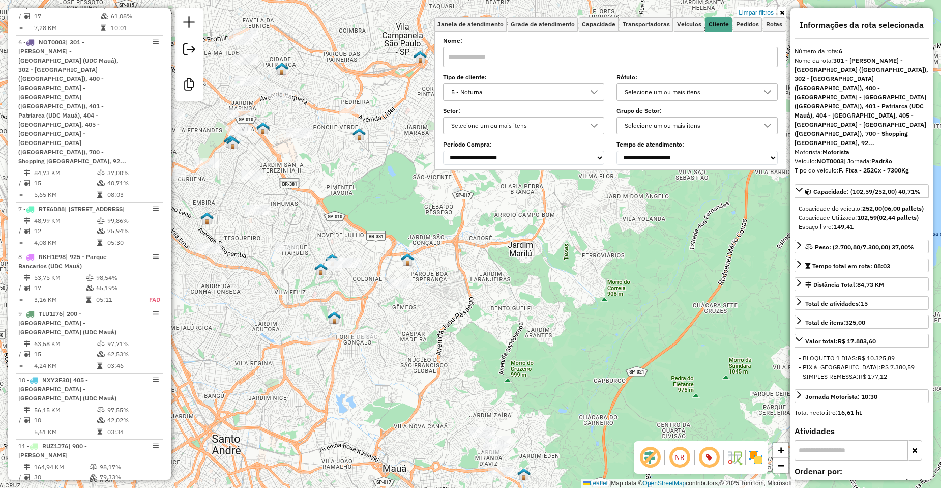
drag, startPoint x: 422, startPoint y: 214, endPoint x: 405, endPoint y: 183, distance: 34.8
click at [405, 183] on div "Limpar filtros Janela de atendimento Grade de atendimento Capacidade Transporta…" at bounding box center [470, 244] width 941 height 488
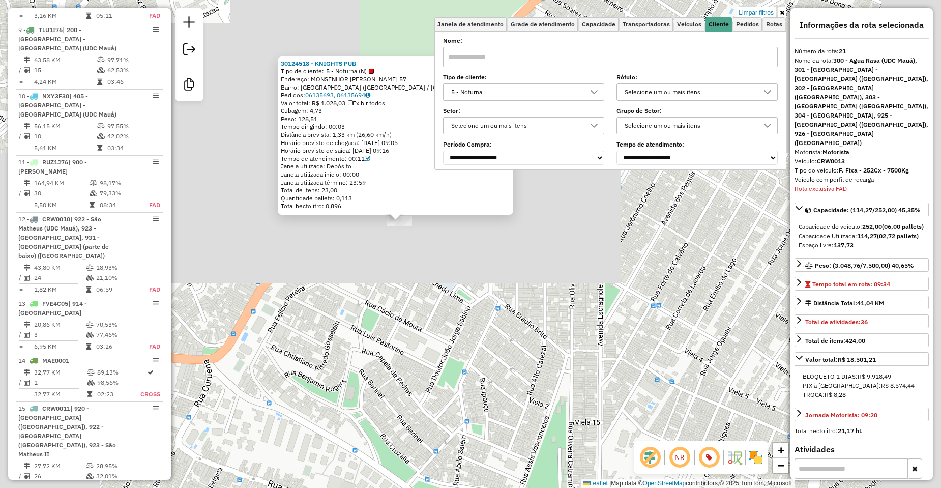
drag, startPoint x: 555, startPoint y: 285, endPoint x: 419, endPoint y: 254, distance: 139.8
click at [419, 254] on div "30124518 - KNIGHTS PUB Tipo de cliente: 5 - Noturna (N) Endereço: MONSENHOR ANT…" at bounding box center [470, 244] width 941 height 488
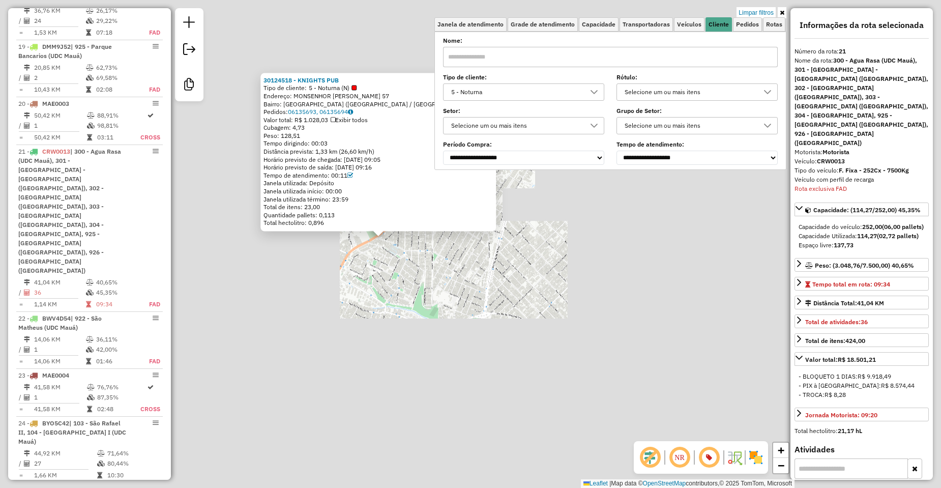
scroll to position [1734, 0]
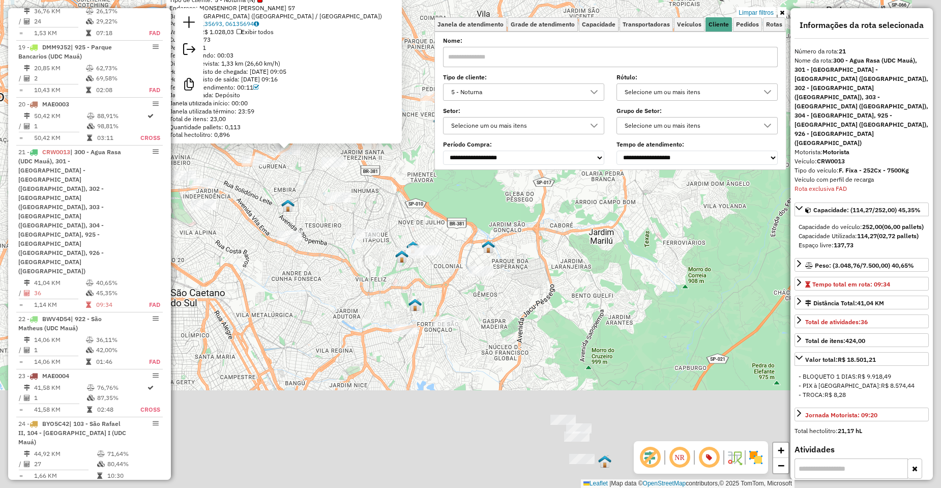
drag, startPoint x: 527, startPoint y: 308, endPoint x: 419, endPoint y: 223, distance: 138.1
click at [419, 223] on div "30124518 - KNIGHTS PUB Tipo de cliente: 5 - Noturna (N) Endereço: MONSENHOR ANT…" at bounding box center [470, 244] width 941 height 488
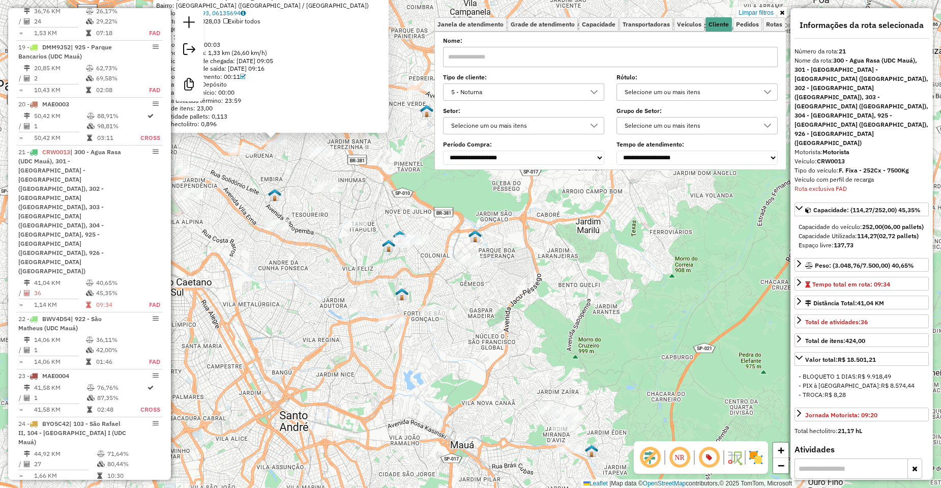
drag, startPoint x: 552, startPoint y: 317, endPoint x: 440, endPoint y: 260, distance: 125.1
click at [440, 260] on div "30124518 - KNIGHTS PUB Tipo de cliente: 5 - Noturna (N) Endereço: MONSENHOR ANT…" at bounding box center [470, 244] width 941 height 488
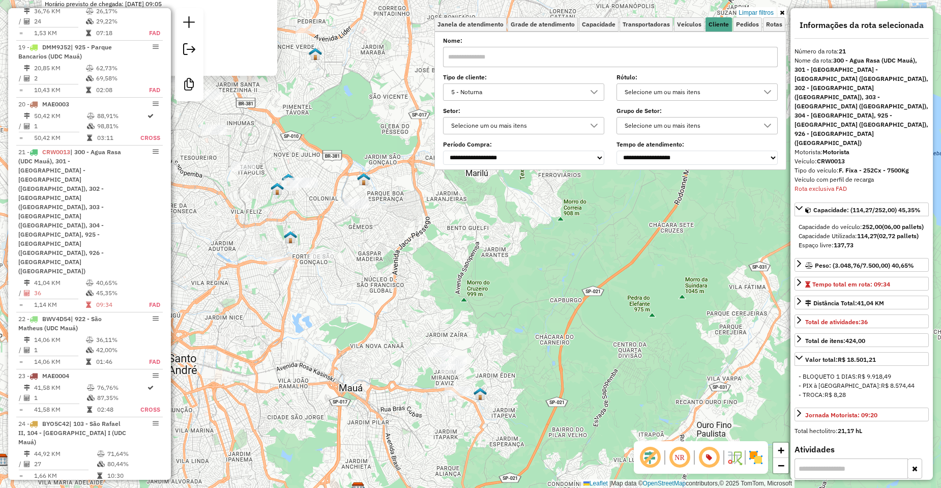
click at [758, 14] on link "Limpar filtros" at bounding box center [755, 12] width 39 height 11
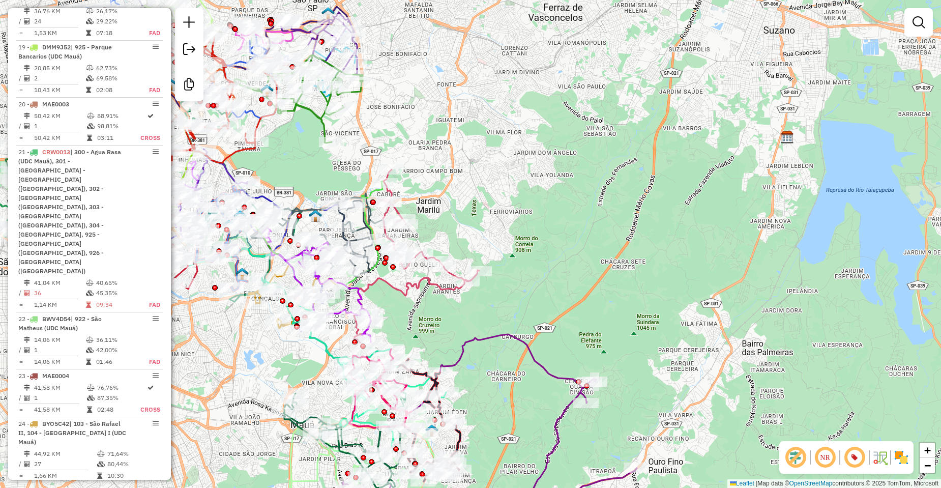
drag, startPoint x: 575, startPoint y: 253, endPoint x: 567, endPoint y: 256, distance: 9.2
click at [569, 258] on div "Janela de atendimento Grade de atendimento Capacidade Transportadoras Veículos …" at bounding box center [470, 244] width 941 height 488
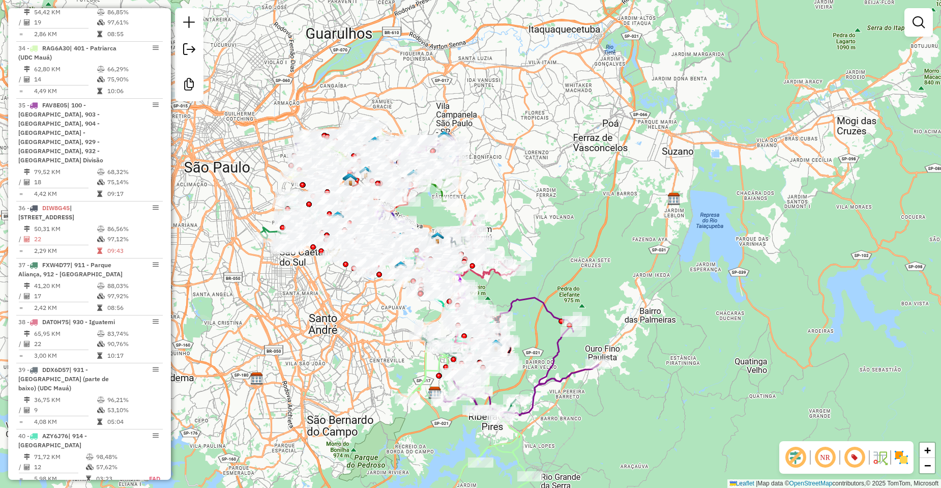
scroll to position [3519, 0]
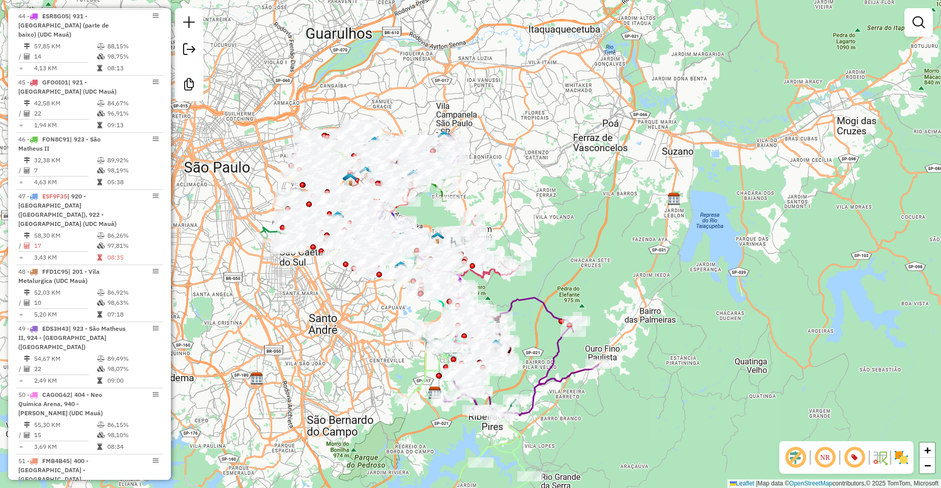
drag, startPoint x: 73, startPoint y: 416, endPoint x: 42, endPoint y: 418, distance: 31.6
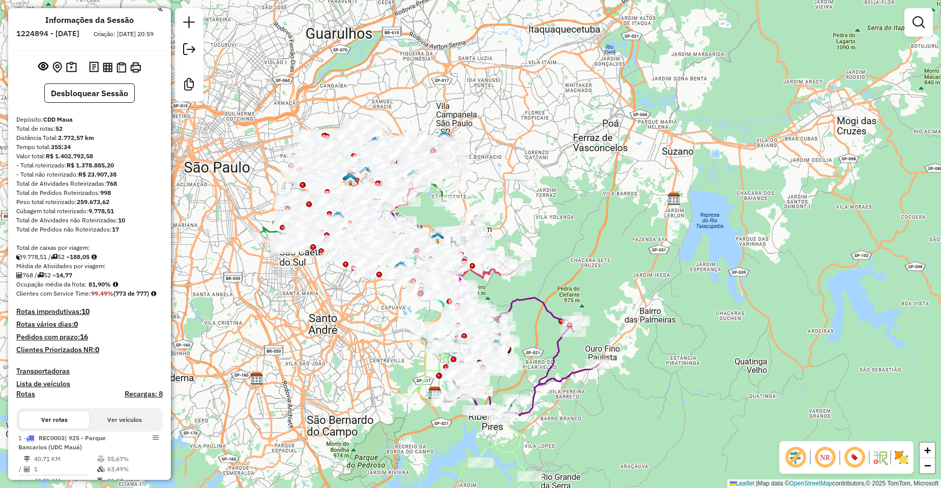
scroll to position [0, 0]
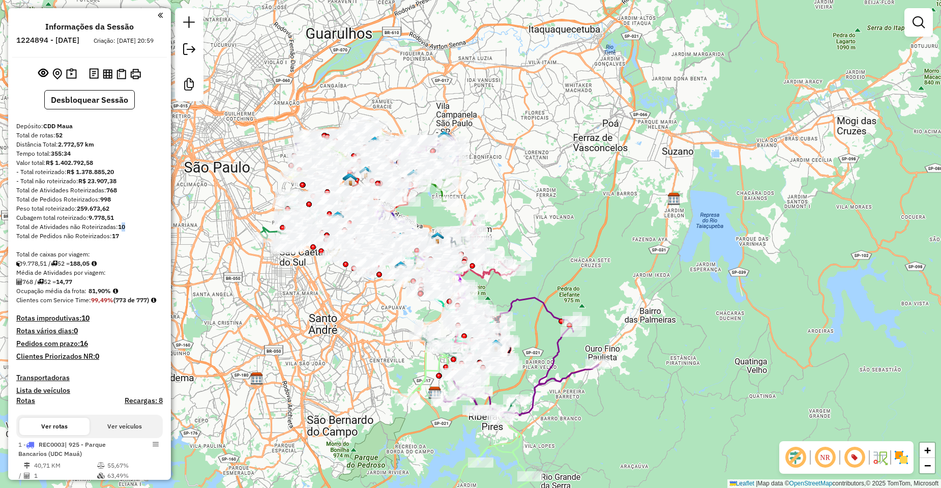
drag, startPoint x: 127, startPoint y: 237, endPoint x: 121, endPoint y: 236, distance: 6.2
click at [121, 231] on div "Total de Atividades não Roteirizadas: 10" at bounding box center [89, 226] width 146 height 9
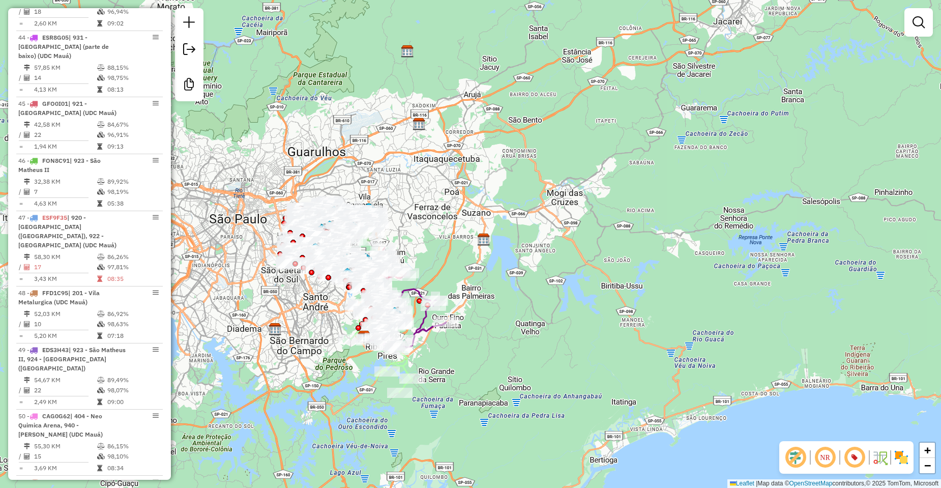
scroll to position [3519, 0]
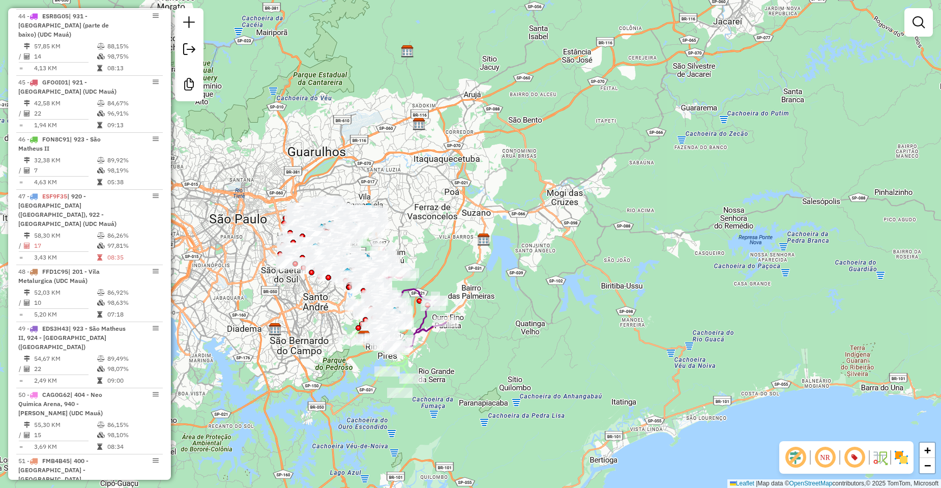
drag, startPoint x: 85, startPoint y: 406, endPoint x: 36, endPoint y: 406, distance: 49.8
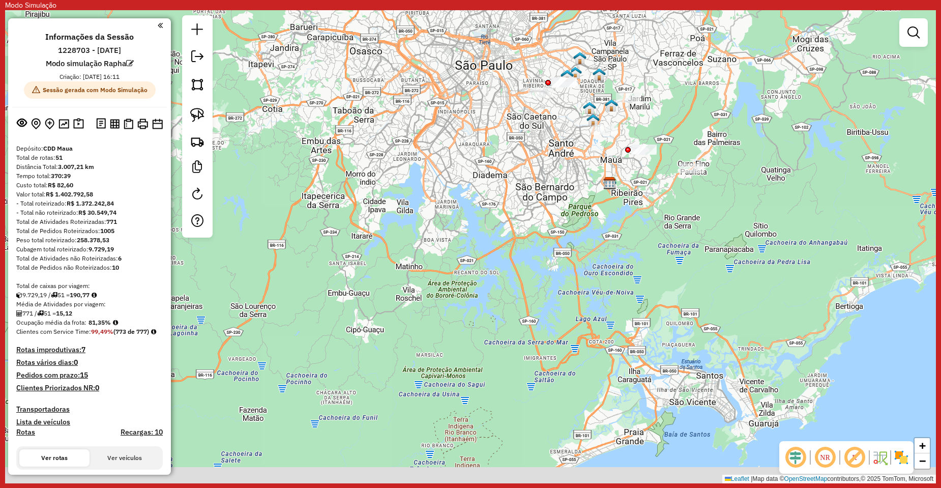
drag, startPoint x: 324, startPoint y: 317, endPoint x: 507, endPoint y: 200, distance: 216.1
click at [507, 200] on div "Janela de atendimento Grade de atendimento Capacidade Transportadoras Veículos …" at bounding box center [470, 246] width 931 height 473
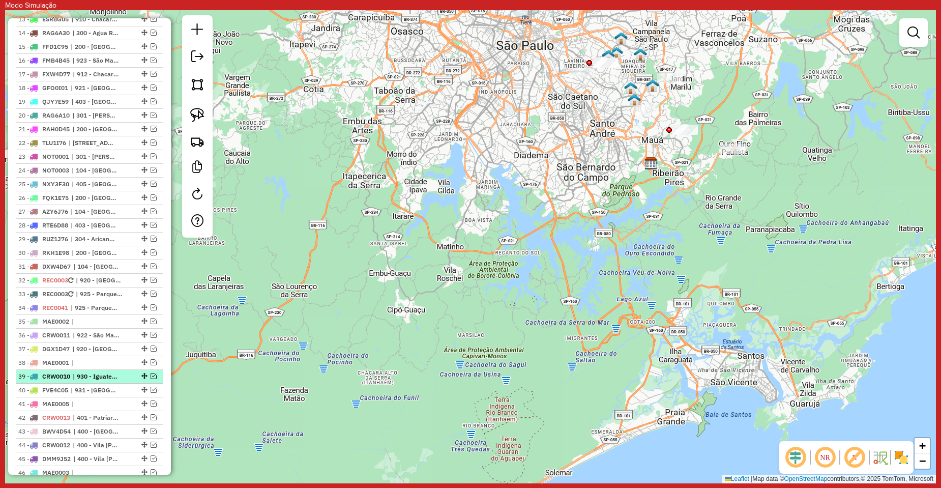
scroll to position [661, 0]
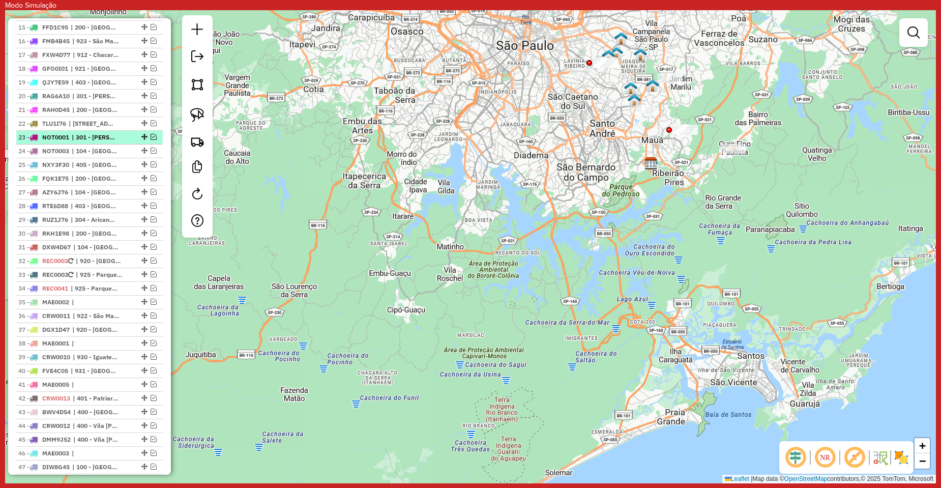
click at [151, 140] on em at bounding box center [154, 137] width 6 height 6
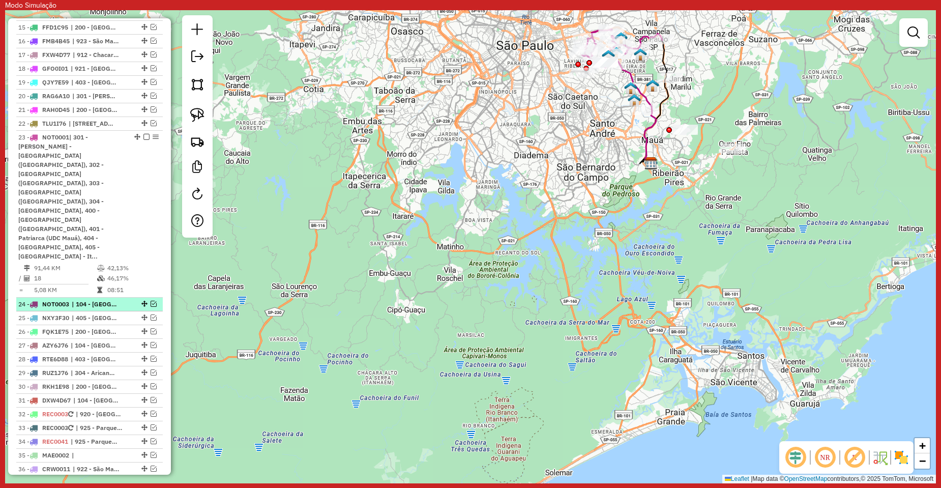
click at [152, 301] on em at bounding box center [154, 304] width 6 height 6
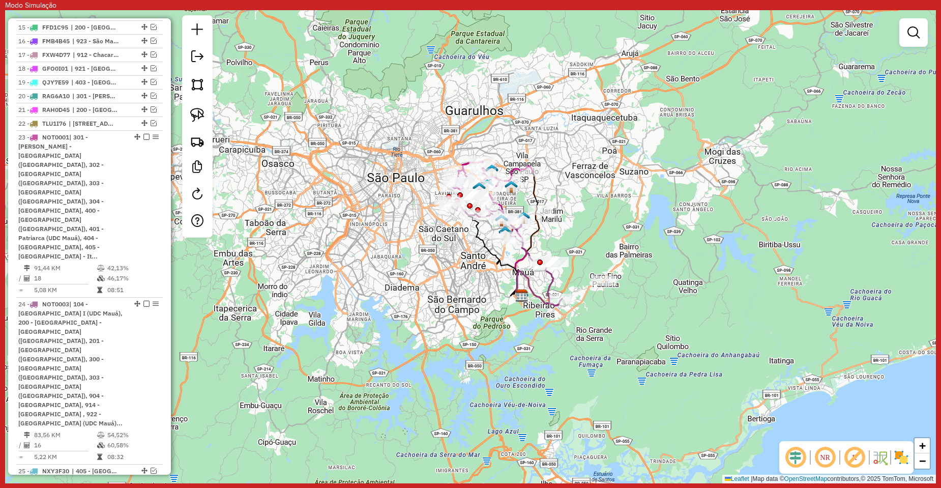
drag, startPoint x: 472, startPoint y: 320, endPoint x: 443, endPoint y: 346, distance: 39.3
click at [442, 351] on div "Janela de atendimento Grade de atendimento Capacidade Transportadoras Veículos …" at bounding box center [470, 246] width 931 height 473
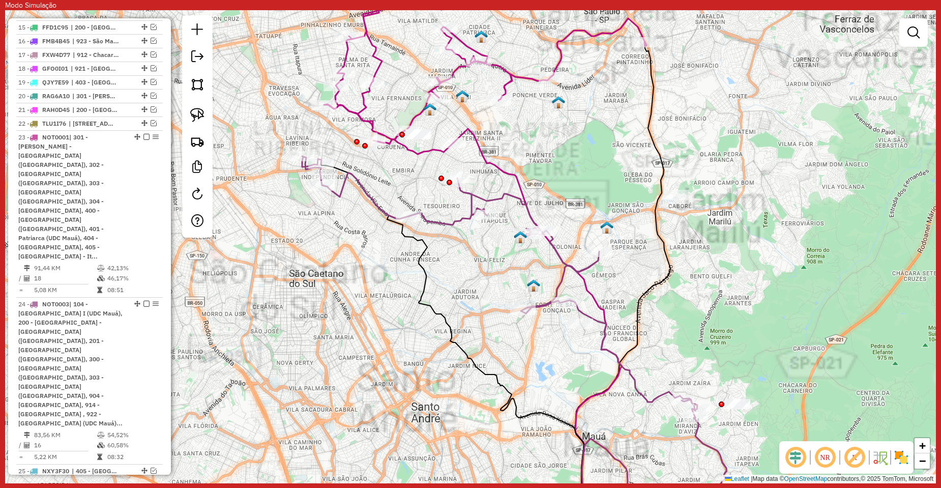
drag, startPoint x: 585, startPoint y: 188, endPoint x: 542, endPoint y: 218, distance: 52.6
click at [542, 218] on div "Janela de atendimento Grade de atendimento Capacidade Transportadoras Veículos …" at bounding box center [470, 246] width 931 height 473
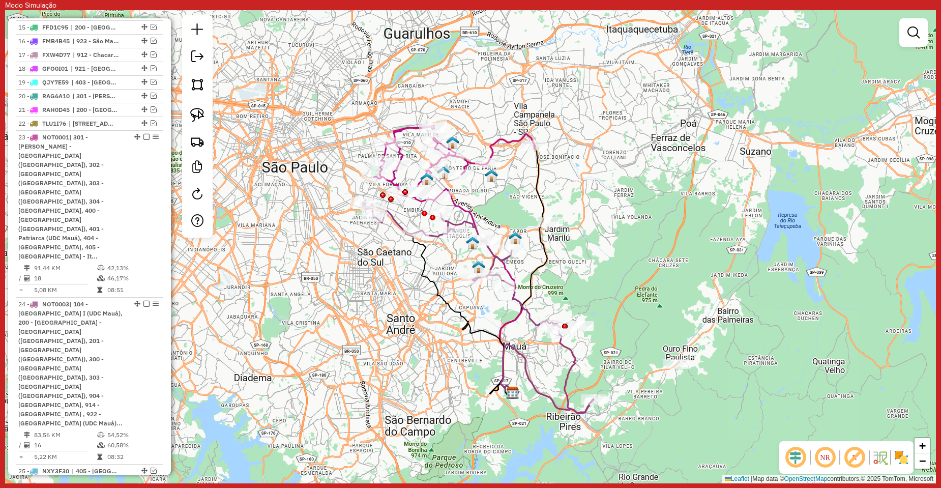
click at [464, 204] on icon at bounding box center [480, 291] width 84 height 204
select select "**********"
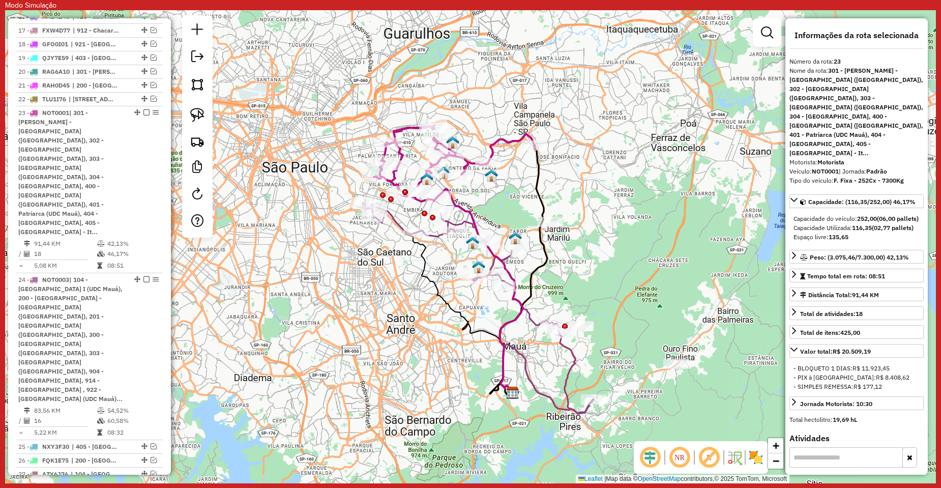
click at [492, 221] on div "Janela de atendimento Grade de atendimento Capacidade Transportadoras Veículos …" at bounding box center [470, 246] width 931 height 473
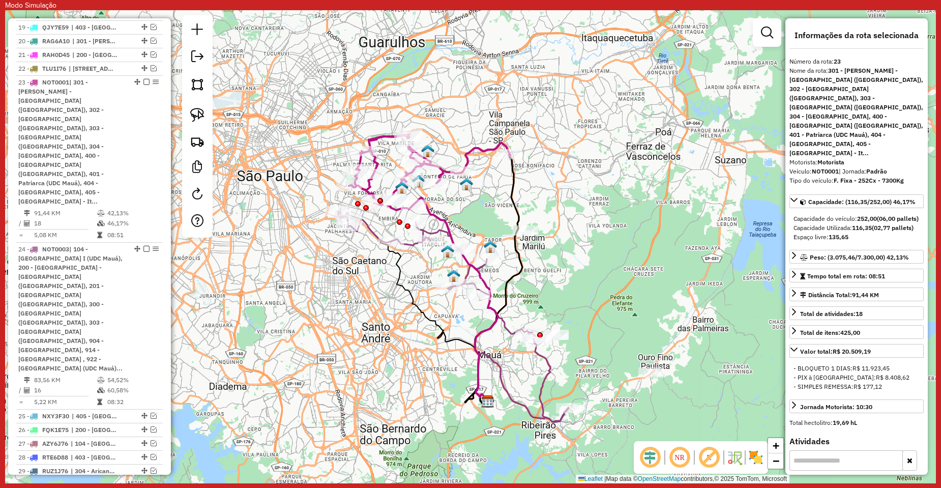
scroll to position [783, 0]
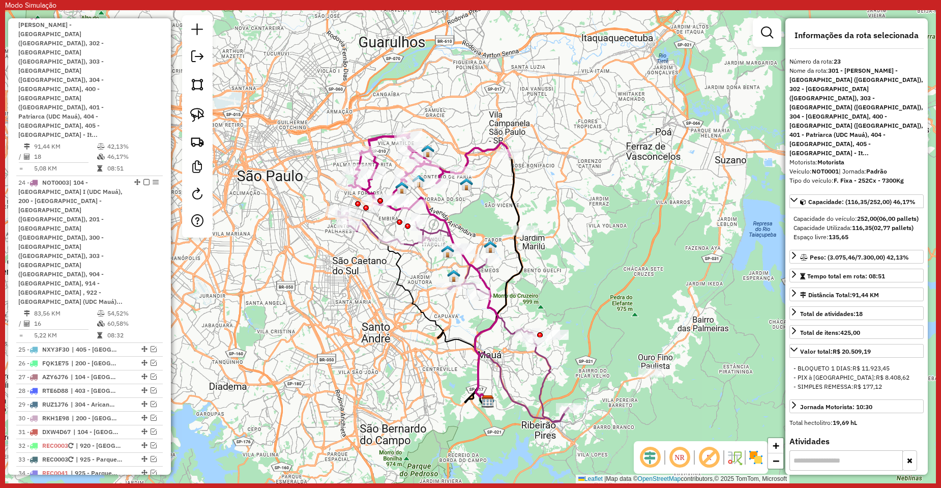
click at [399, 264] on icon at bounding box center [417, 310] width 140 height 191
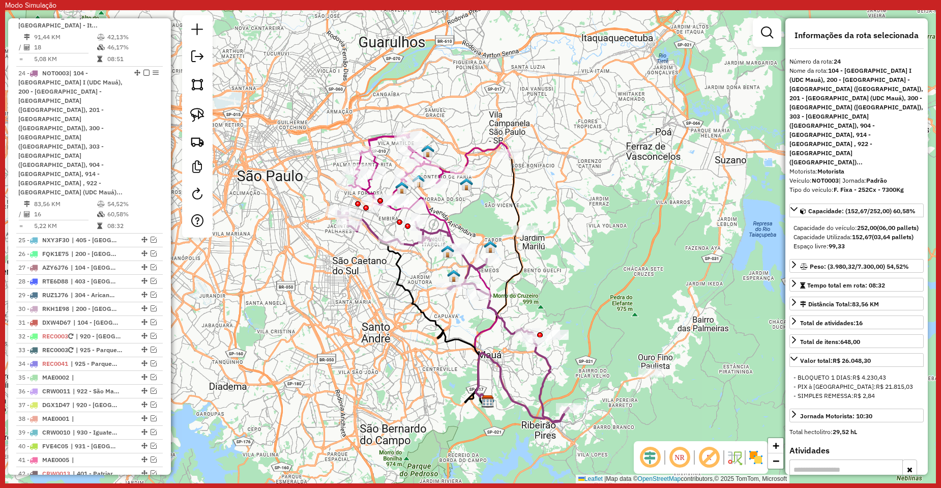
scroll to position [904, 0]
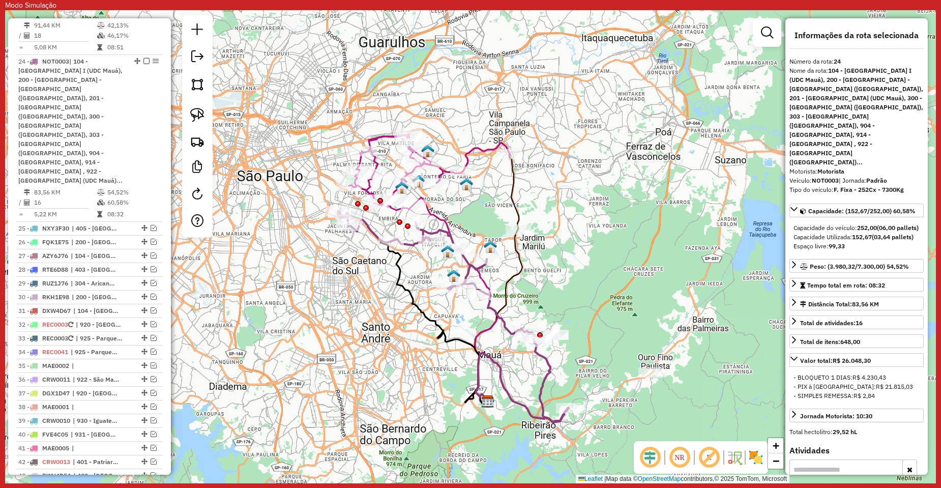
click at [384, 134] on icon at bounding box center [429, 172] width 161 height 76
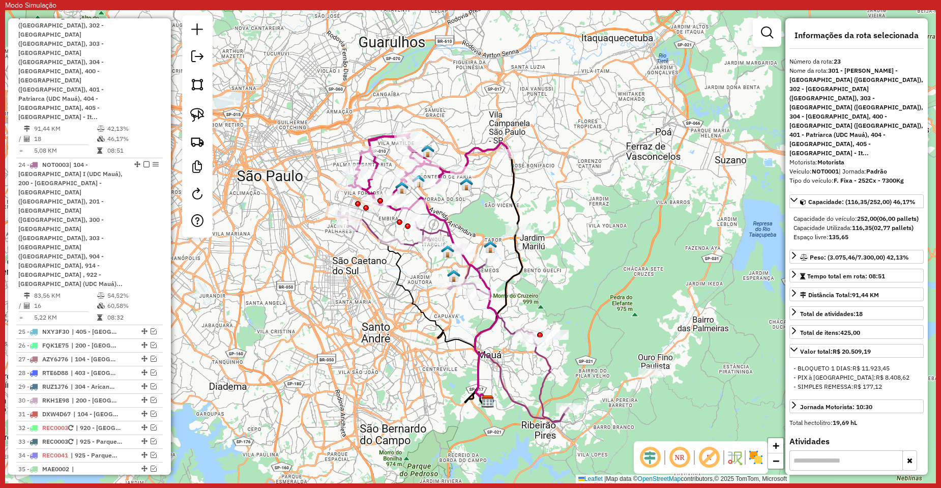
scroll to position [783, 0]
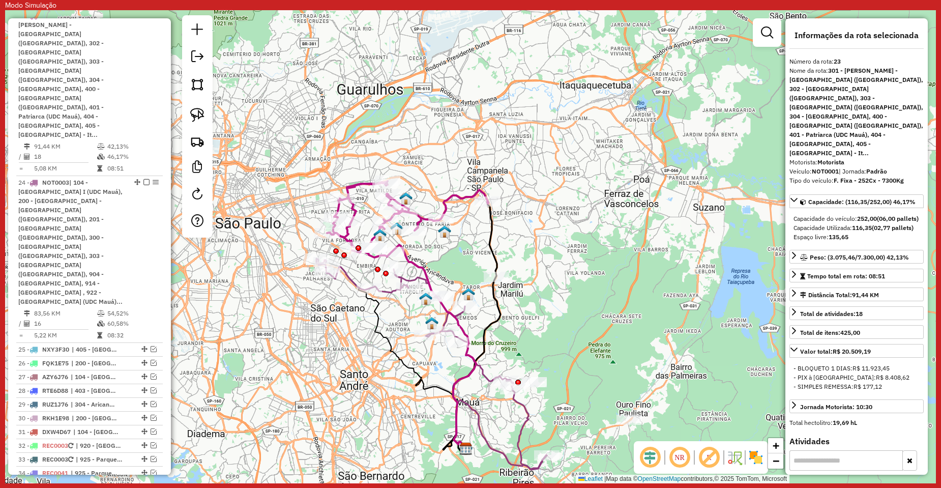
drag, startPoint x: 626, startPoint y: 185, endPoint x: 604, endPoint y: 232, distance: 52.1
click at [604, 232] on div "Janela de atendimento Grade de atendimento Capacidade Transportadoras Veículos …" at bounding box center [470, 246] width 931 height 473
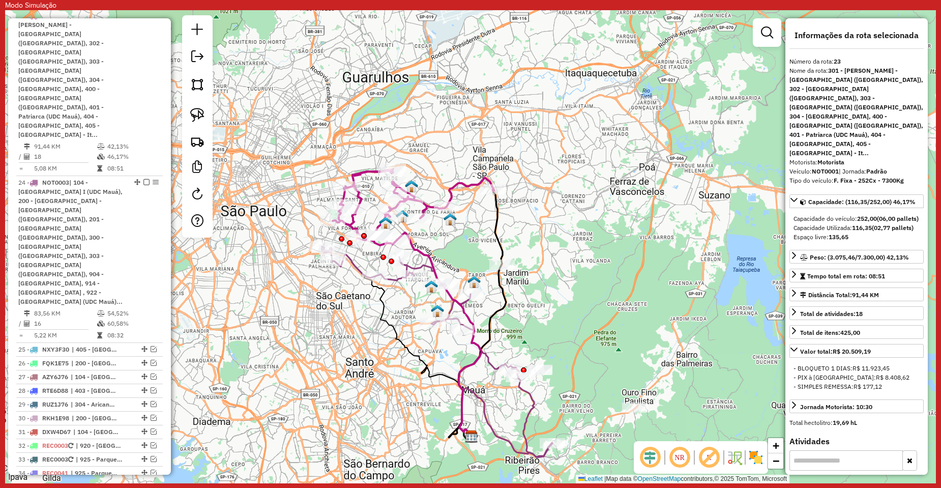
drag, startPoint x: 584, startPoint y: 230, endPoint x: 613, endPoint y: 189, distance: 50.4
click at [631, 174] on div "Janela de atendimento Grade de atendimento Capacidade Transportadoras Veículos …" at bounding box center [470, 246] width 931 height 473
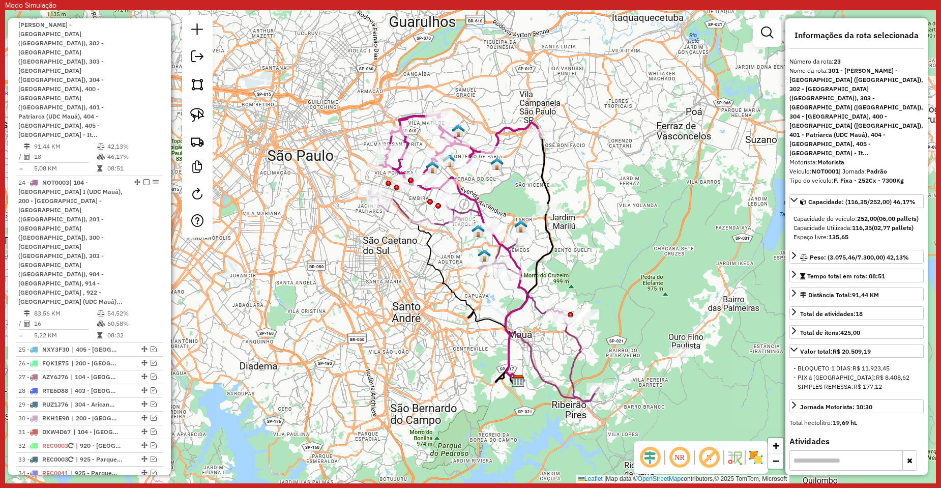
click at [433, 260] on icon at bounding box center [448, 289] width 140 height 191
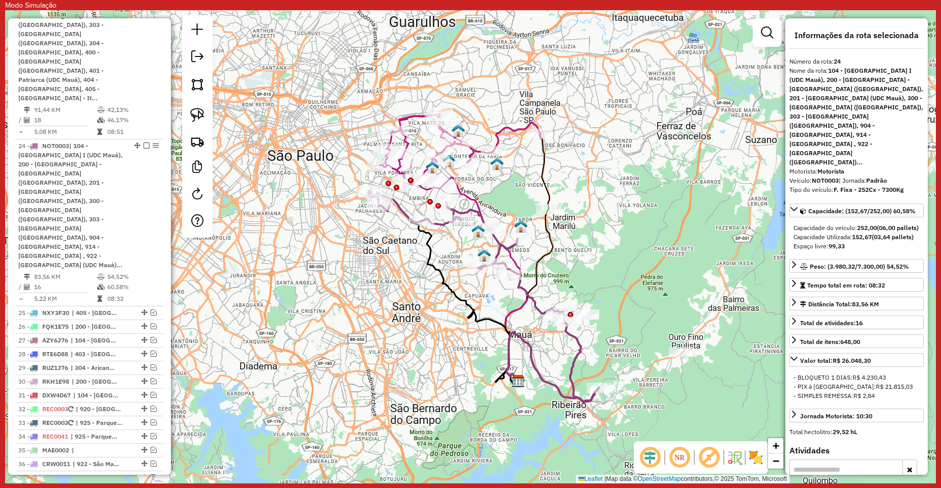
scroll to position [904, 0]
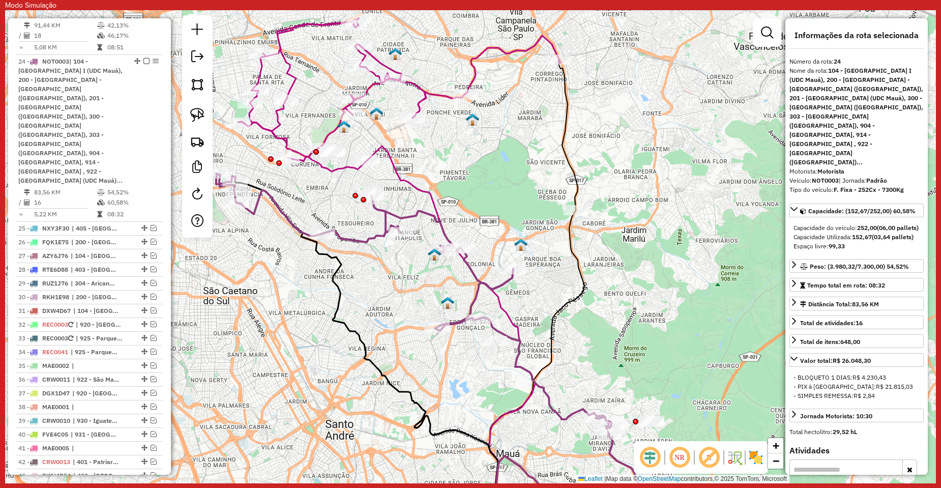
drag, startPoint x: 610, startPoint y: 225, endPoint x: 541, endPoint y: 256, distance: 76.1
click at [541, 256] on div "Janela de atendimento Grade de atendimento Capacidade Transportadoras Veículos …" at bounding box center [470, 246] width 931 height 473
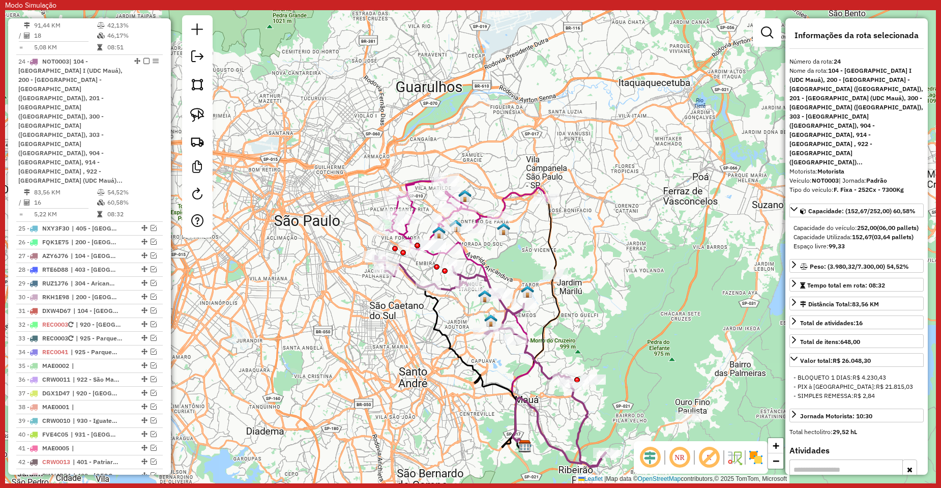
drag, startPoint x: 500, startPoint y: 212, endPoint x: 502, endPoint y: 251, distance: 39.2
click at [502, 251] on div "Janela de atendimento Grade de atendimento Capacidade Transportadoras Veículos …" at bounding box center [470, 246] width 931 height 473
drag, startPoint x: 576, startPoint y: 261, endPoint x: 568, endPoint y: 267, distance: 9.2
click at [571, 268] on div "Janela de atendimento Grade de atendimento Capacidade Transportadoras Veículos …" at bounding box center [470, 246] width 931 height 473
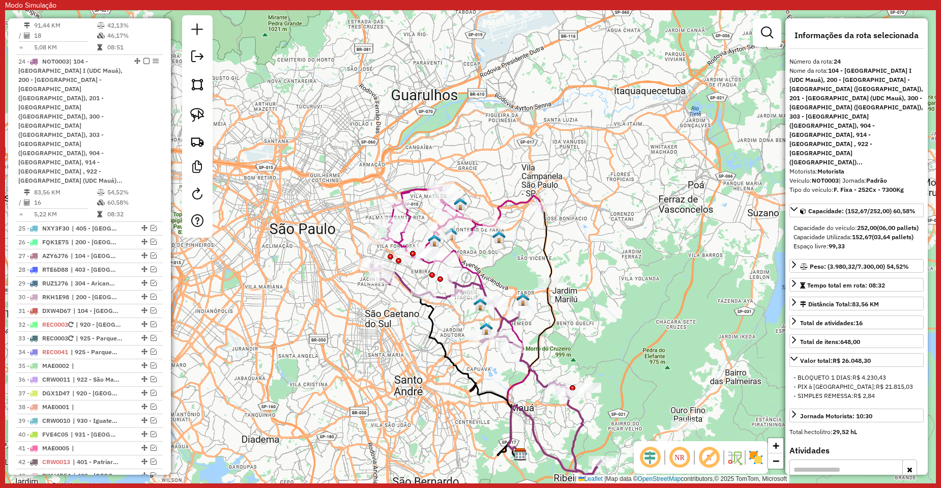
click at [481, 219] on icon at bounding box center [461, 225] width 161 height 76
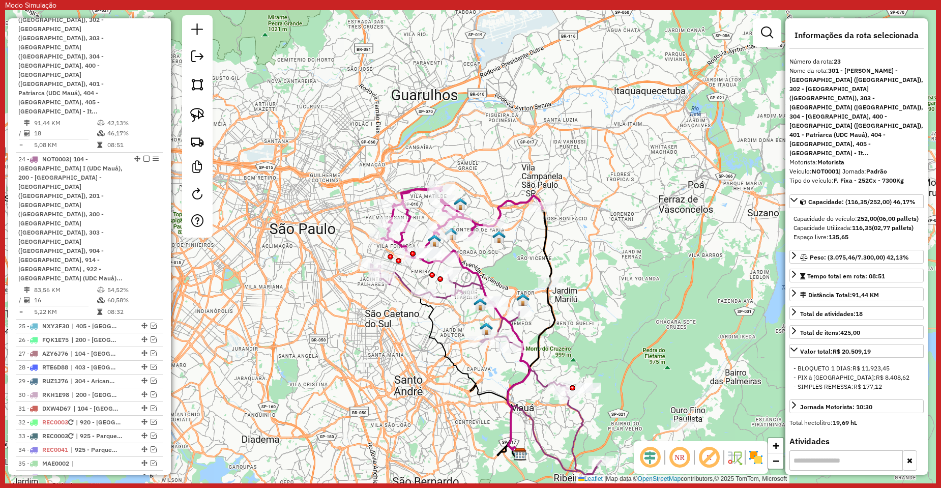
scroll to position [783, 0]
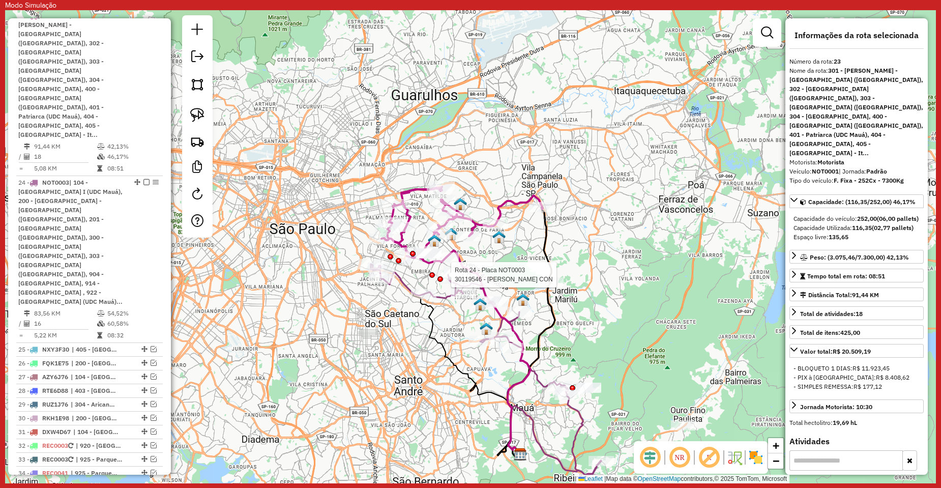
click at [441, 282] on div at bounding box center [440, 279] width 6 height 6
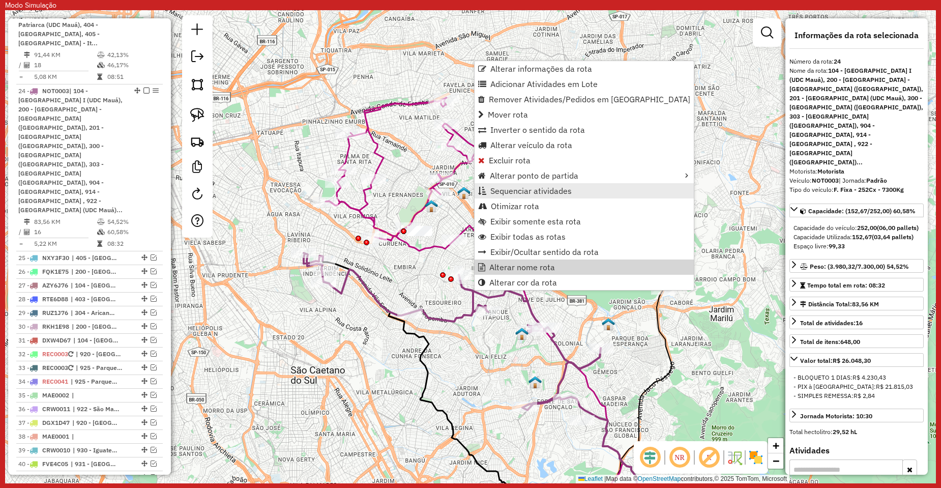
scroll to position [904, 0]
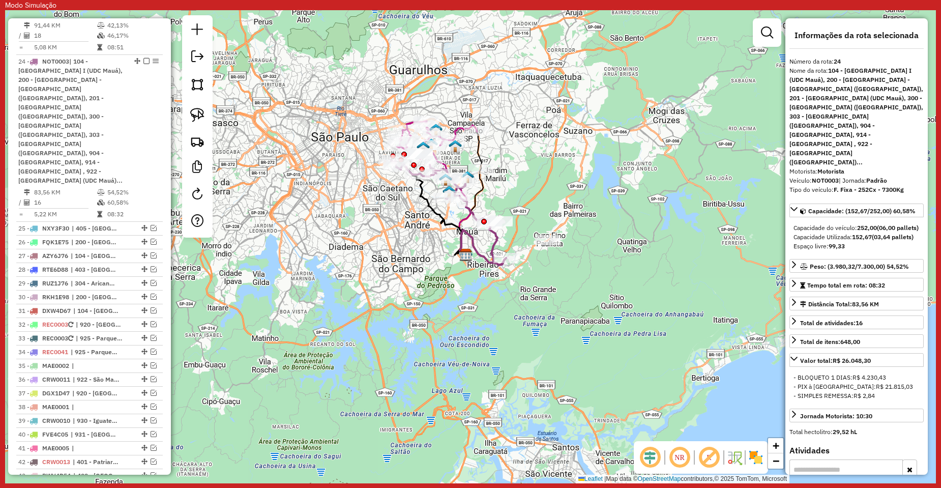
drag, startPoint x: 575, startPoint y: 246, endPoint x: 593, endPoint y: 288, distance: 46.1
click at [594, 288] on div "Janela de atendimento Grade de atendimento Capacidade Transportadoras Veículos …" at bounding box center [470, 246] width 931 height 473
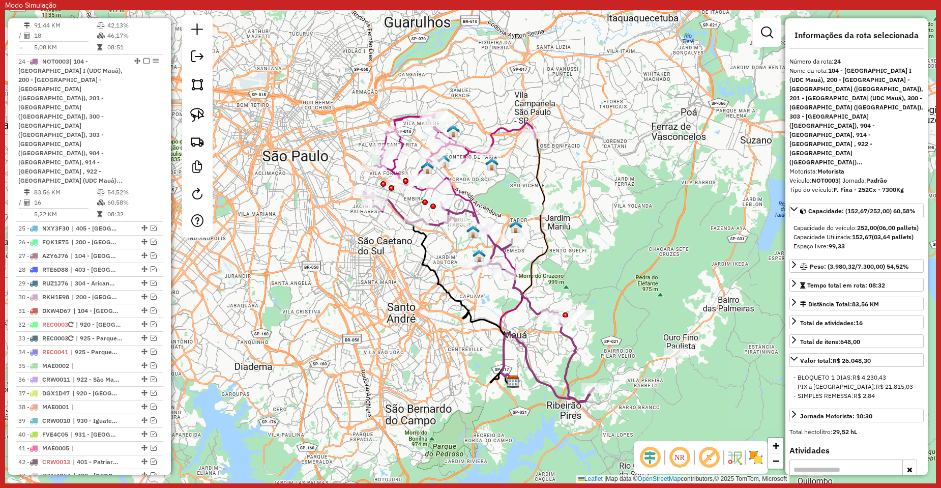
drag, startPoint x: 637, startPoint y: 197, endPoint x: 630, endPoint y: 264, distance: 67.5
click at [630, 264] on div "Janela de atendimento Grade de atendimento Capacidade Transportadoras Veículos …" at bounding box center [470, 246] width 931 height 473
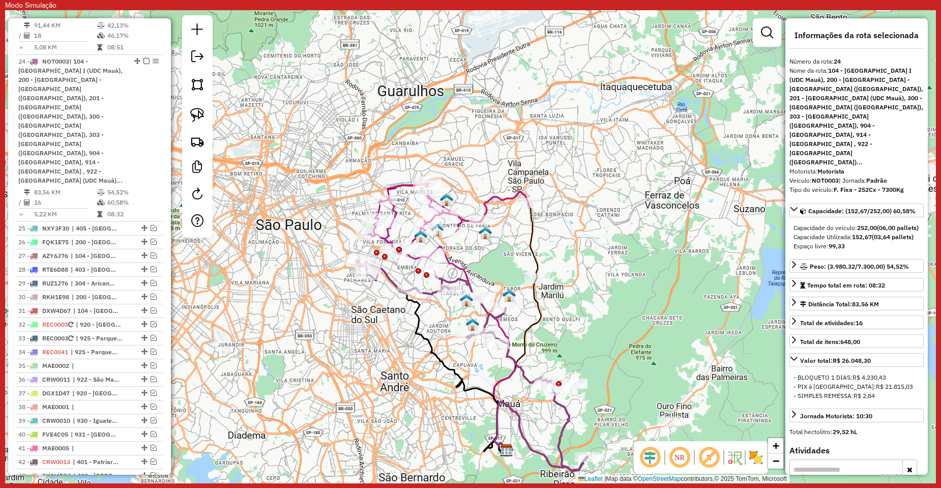
click at [433, 290] on icon at bounding box center [472, 365] width 230 height 211
drag, startPoint x: 641, startPoint y: 296, endPoint x: 608, endPoint y: 328, distance: 46.0
click at [608, 328] on div "Janela de atendimento Grade de atendimento Capacidade Transportadoras Veículos …" at bounding box center [470, 246] width 931 height 473
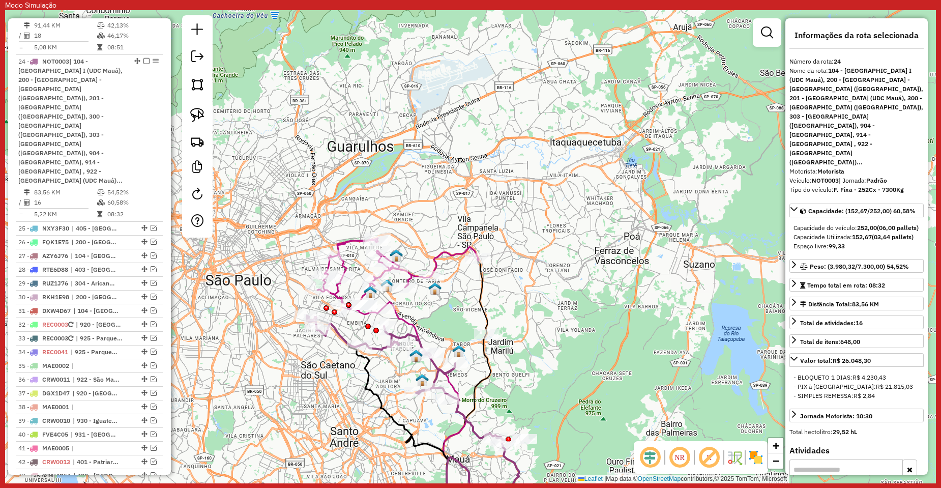
click at [442, 253] on icon at bounding box center [397, 276] width 161 height 76
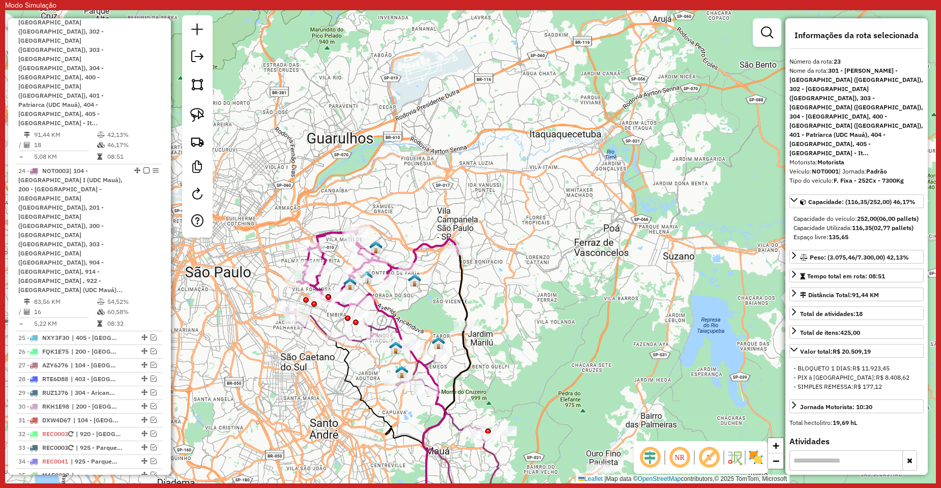
scroll to position [783, 0]
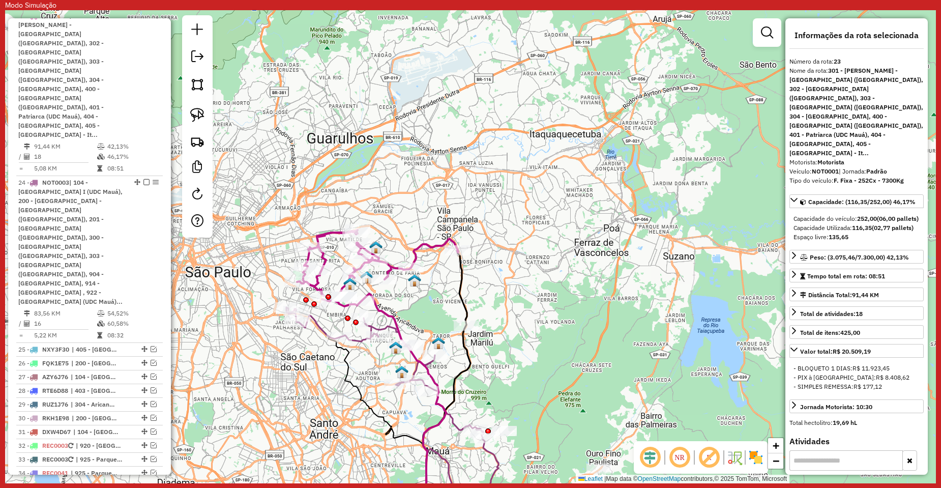
drag, startPoint x: 663, startPoint y: 311, endPoint x: 615, endPoint y: 289, distance: 53.2
click at [602, 289] on div "Janela de atendimento Grade de atendimento Capacidade Transportadoras Veículos …" at bounding box center [470, 246] width 931 height 473
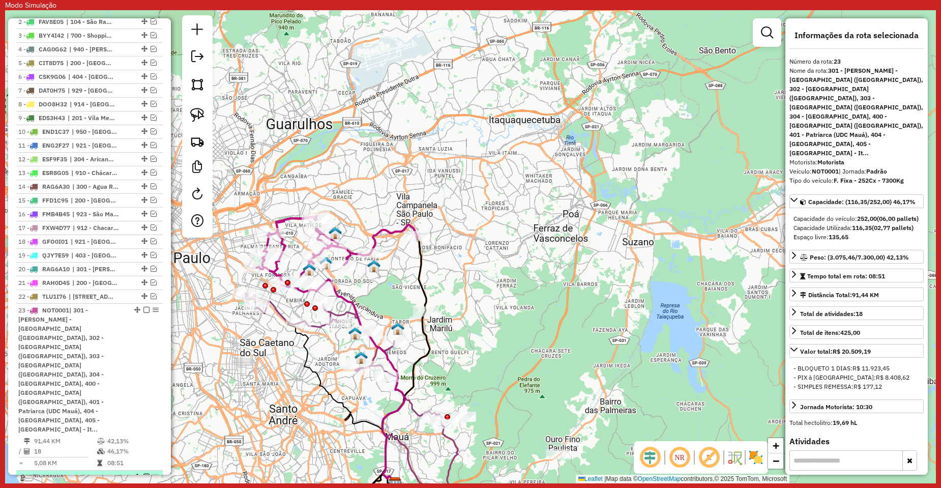
scroll to position [478, 0]
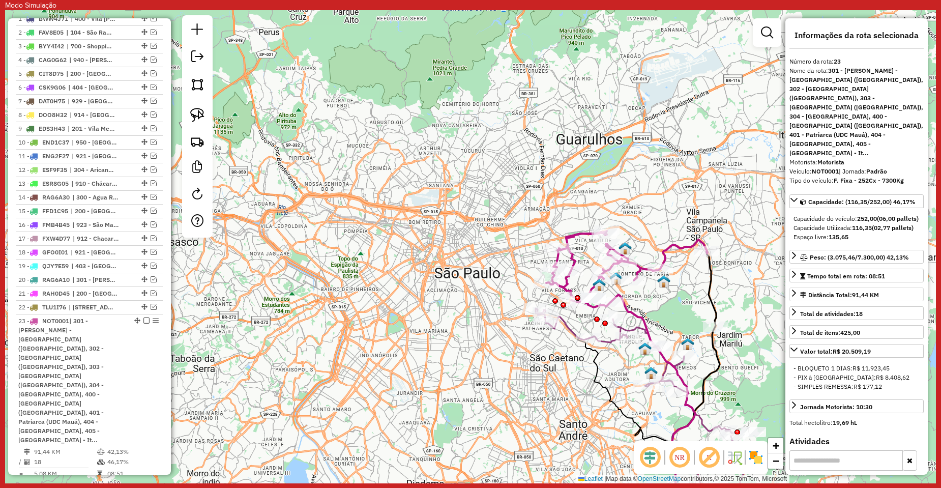
drag, startPoint x: 656, startPoint y: 267, endPoint x: 846, endPoint y: 283, distance: 190.9
click at [847, 282] on hb-router-mapa "Informações da Sessão 1228703 - [DATE] Modo simulação Rapha Criação: [DATE] 16:…" at bounding box center [470, 246] width 931 height 473
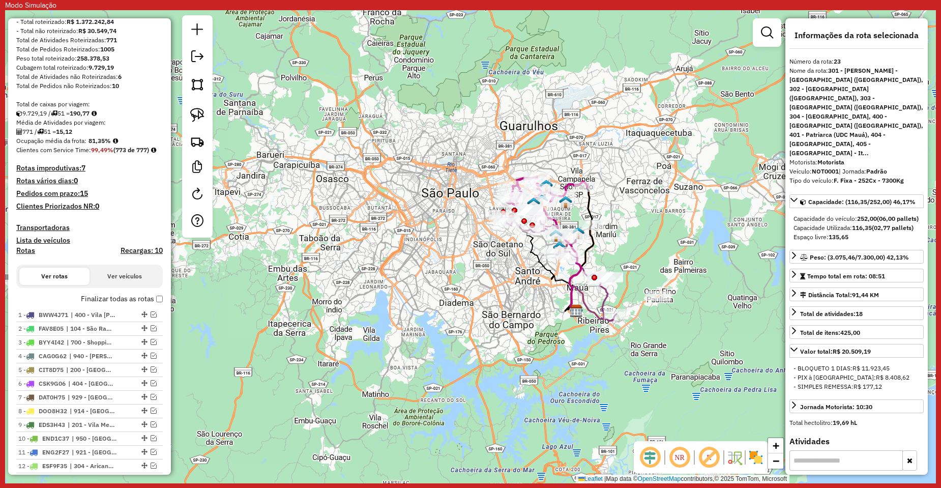
scroll to position [203, 0]
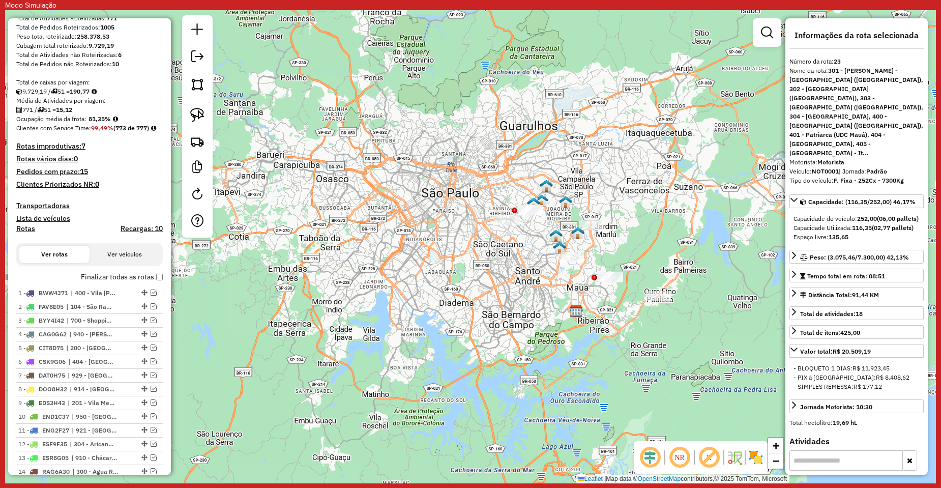
click at [160, 286] on div "Depósito: CDD Maua Total de rotas: 51 Distância Total: 3.007,21 km Tempo total:…" at bounding box center [89, 471] width 155 height 1063
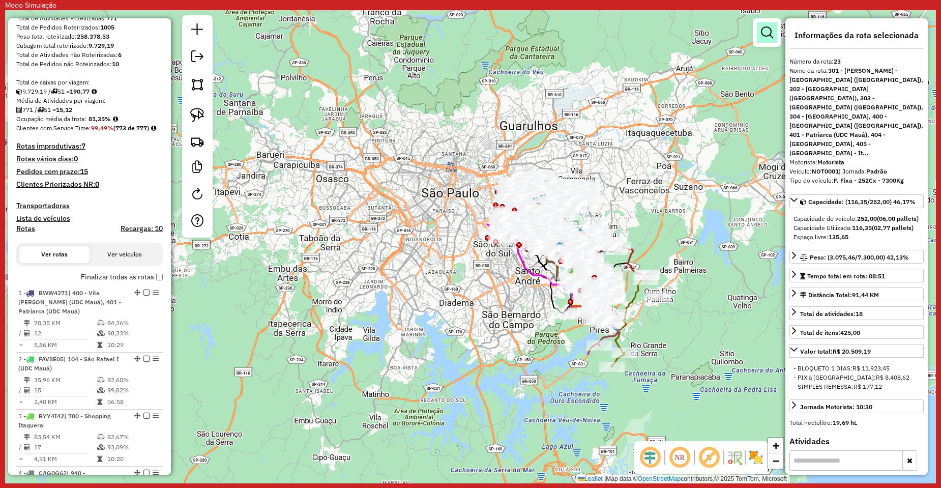
click at [770, 38] on em at bounding box center [767, 32] width 12 height 12
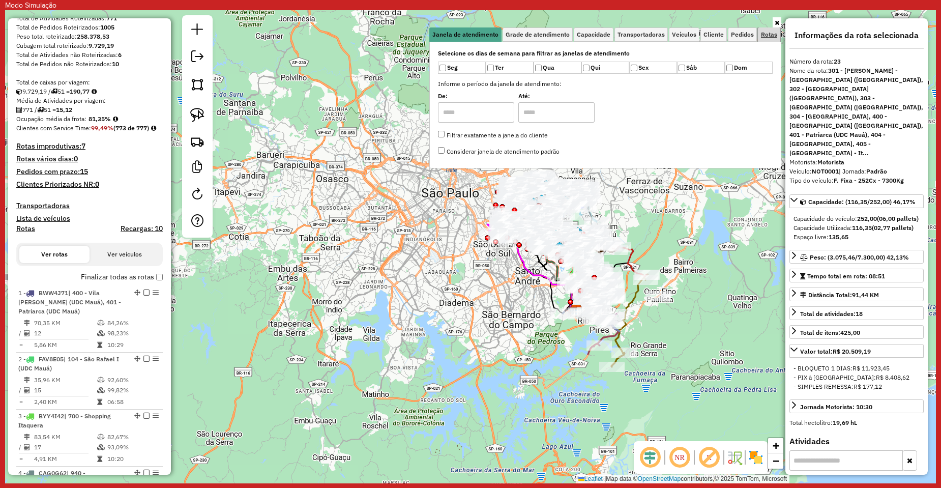
click at [760, 34] on link "Rotas" at bounding box center [769, 34] width 22 height 14
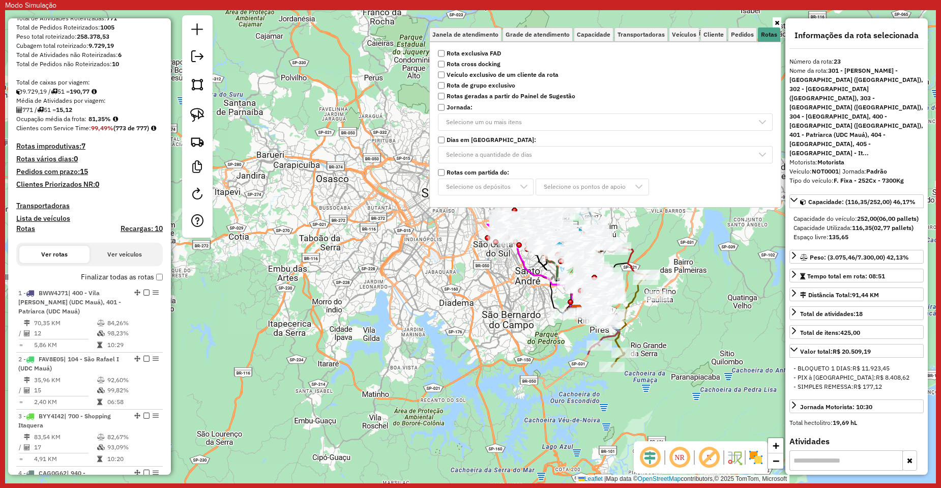
click at [450, 51] on label "Rota exclusiva FAD" at bounding box center [605, 53] width 347 height 9
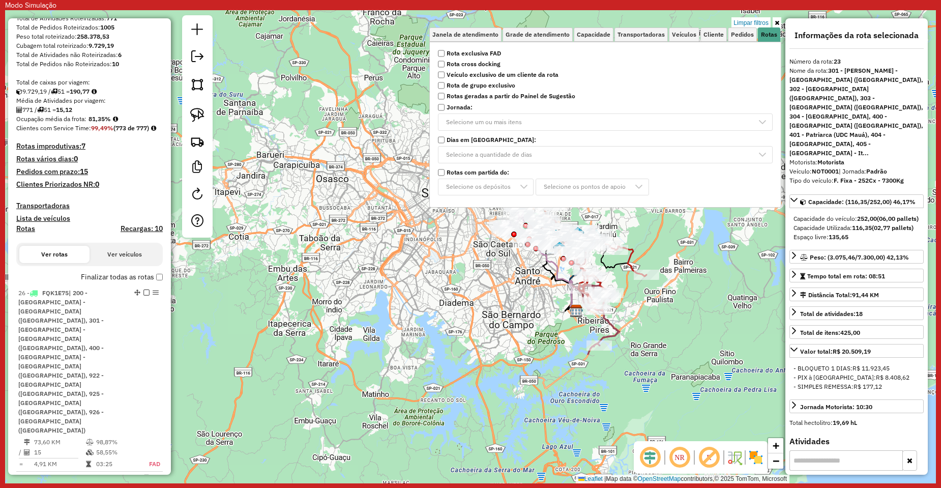
click at [531, 281] on div "Limpar filtros Janela de atendimento Grade de atendimento Capacidade Transporta…" at bounding box center [470, 246] width 931 height 473
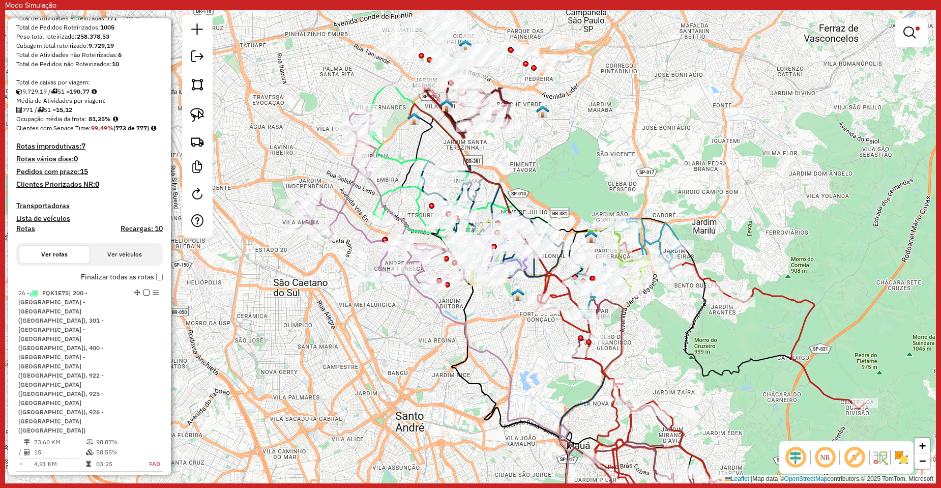
drag, startPoint x: 524, startPoint y: 247, endPoint x: 446, endPoint y: 374, distance: 148.6
click at [447, 373] on div "Limpar filtros Janela de atendimento Grade de atendimento Capacidade Transporta…" at bounding box center [470, 246] width 931 height 473
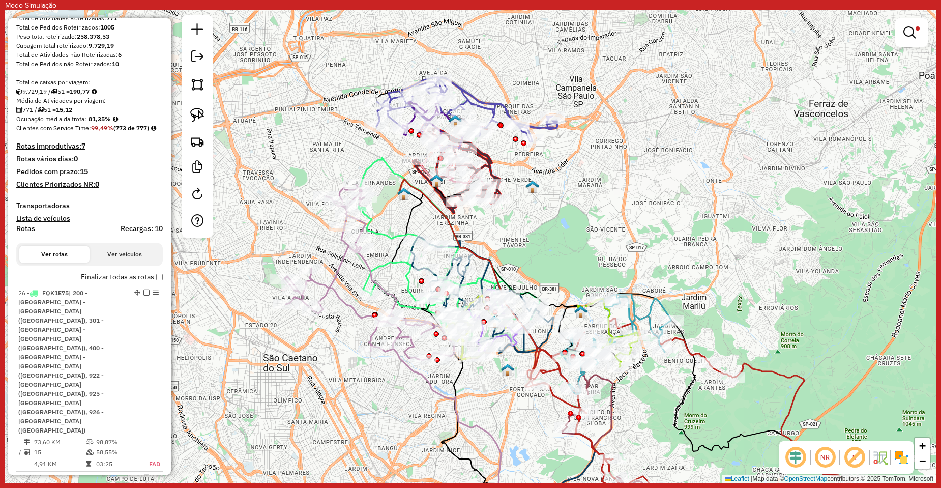
drag, startPoint x: 629, startPoint y: 125, endPoint x: 621, endPoint y: 198, distance: 73.7
click at [621, 198] on div "Limpar filtros Janela de atendimento Grade de atendimento Capacidade Transporta…" at bounding box center [470, 246] width 931 height 473
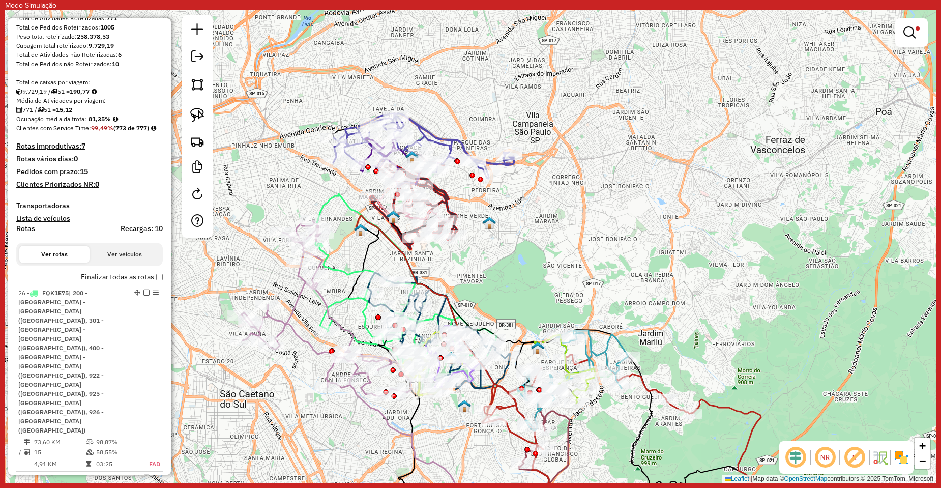
drag, startPoint x: 615, startPoint y: 210, endPoint x: 673, endPoint y: 274, distance: 86.8
click at [673, 274] on div "Limpar filtros Janela de atendimento Grade de atendimento Capacidade Transporta…" at bounding box center [470, 246] width 931 height 473
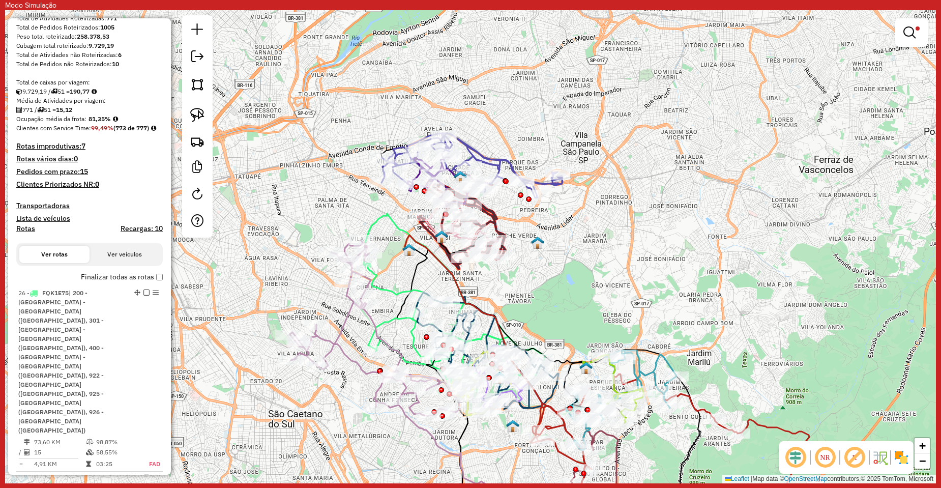
click at [340, 315] on div "Limpar filtros Janela de atendimento Grade de atendimento Capacidade Transporta…" at bounding box center [470, 246] width 931 height 473
click at [344, 315] on icon at bounding box center [375, 328] width 170 height 175
select select "**********"
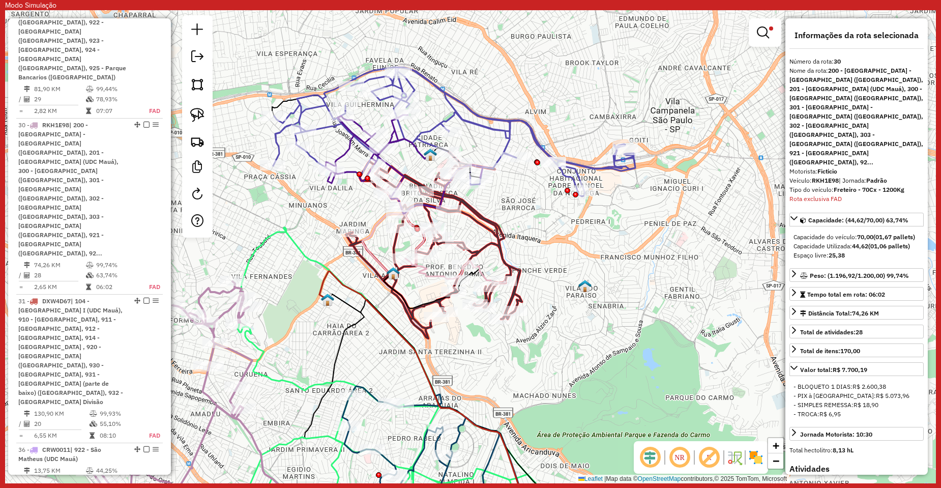
scroll to position [770, 0]
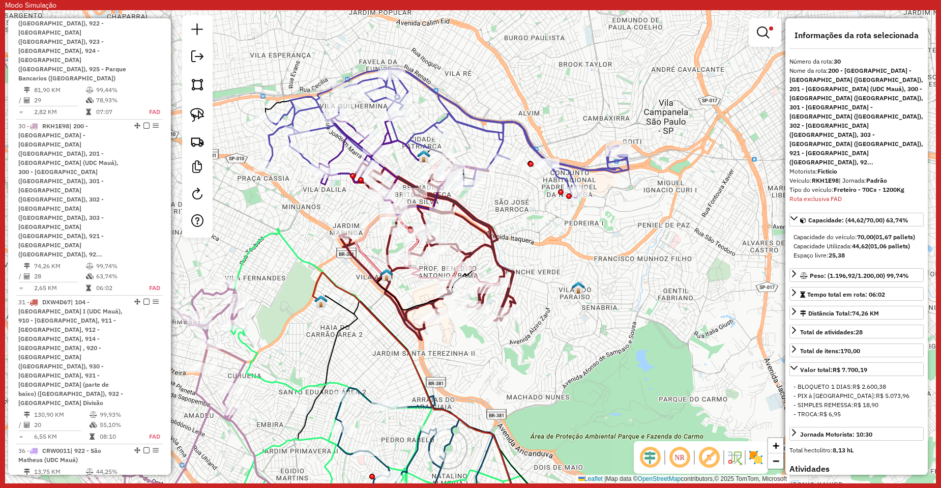
drag, startPoint x: 571, startPoint y: 228, endPoint x: 492, endPoint y: 241, distance: 79.8
click at [492, 241] on div "Limpar filtros Janela de atendimento Grade de atendimento Capacidade Transporta…" at bounding box center [470, 246] width 931 height 473
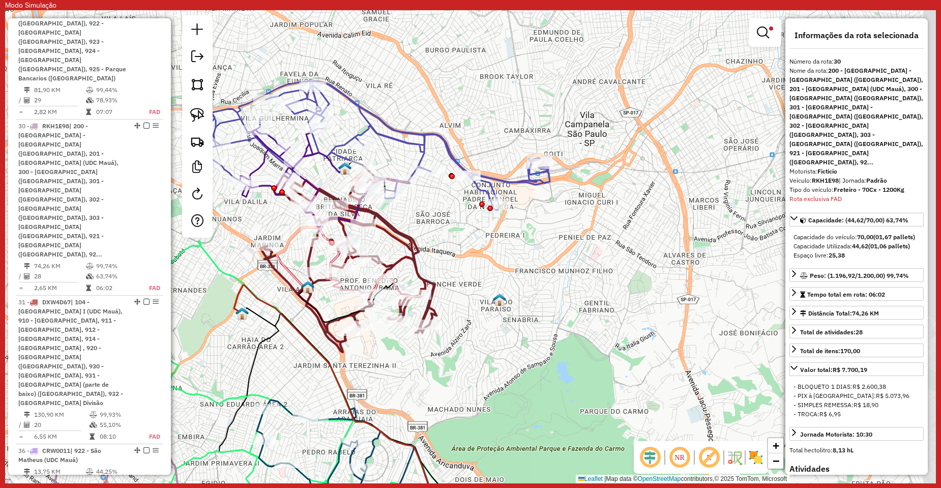
click at [437, 219] on div "Limpar filtros Janela de atendimento Grade de atendimento Capacidade Transporta…" at bounding box center [470, 246] width 931 height 473
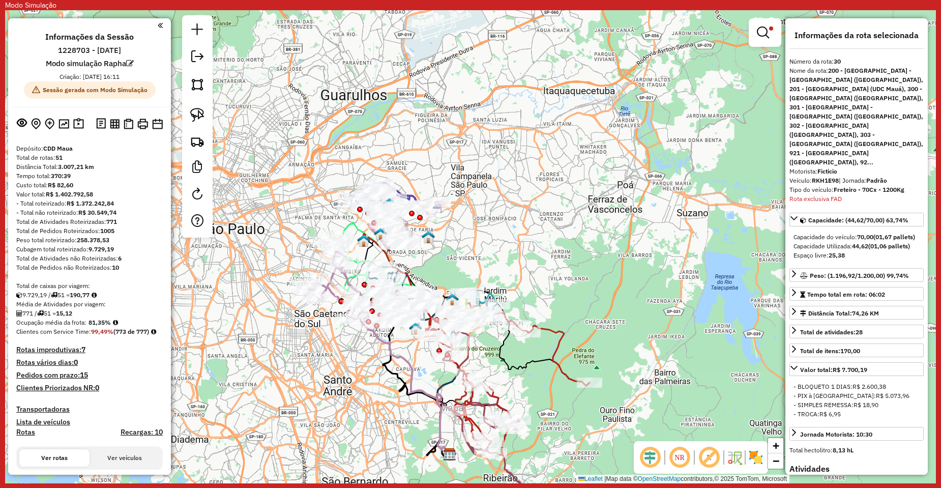
scroll to position [102, 0]
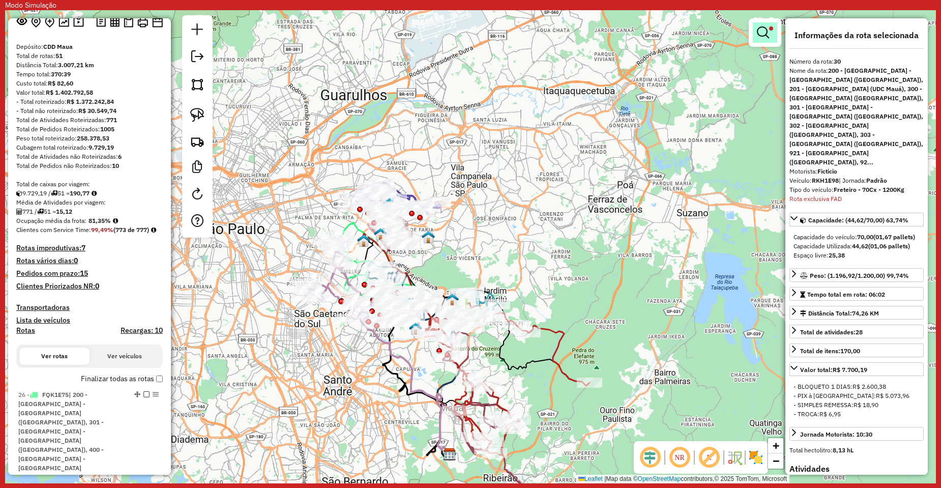
click at [762, 24] on link at bounding box center [765, 32] width 24 height 20
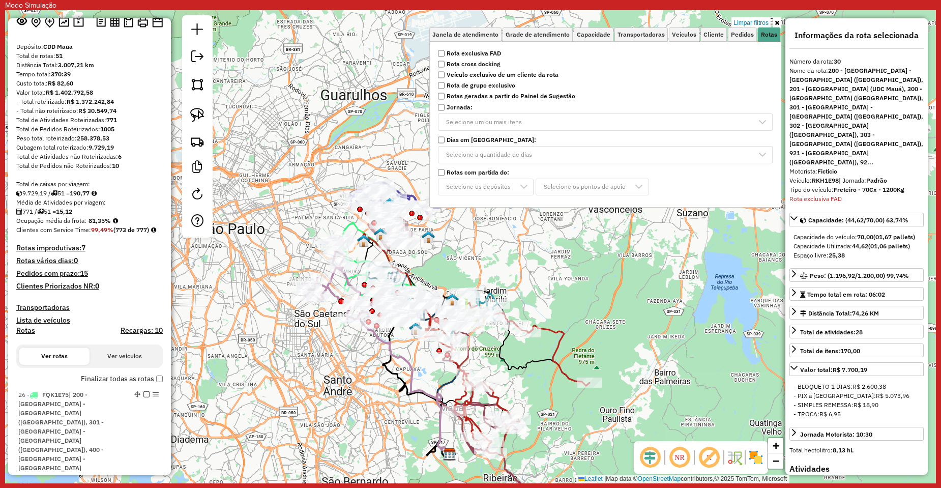
click at [766, 18] on link "Limpar filtros" at bounding box center [750, 22] width 39 height 11
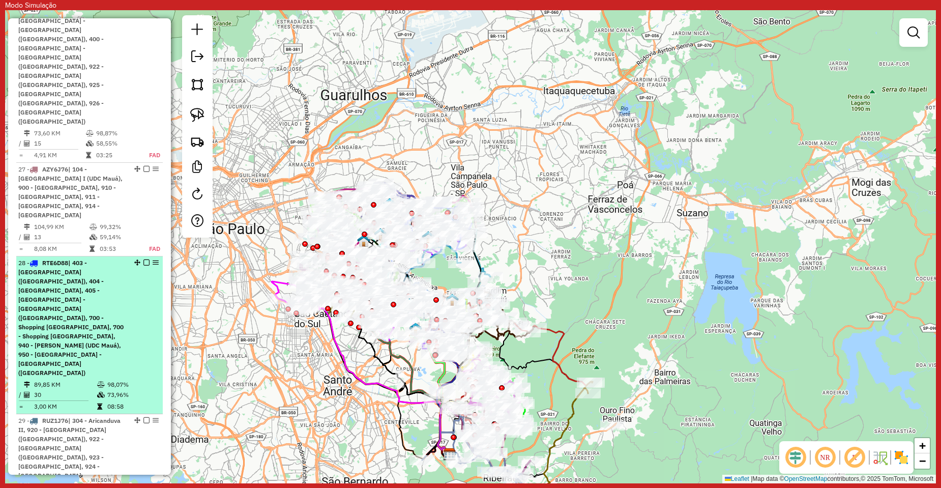
scroll to position [2492, 0]
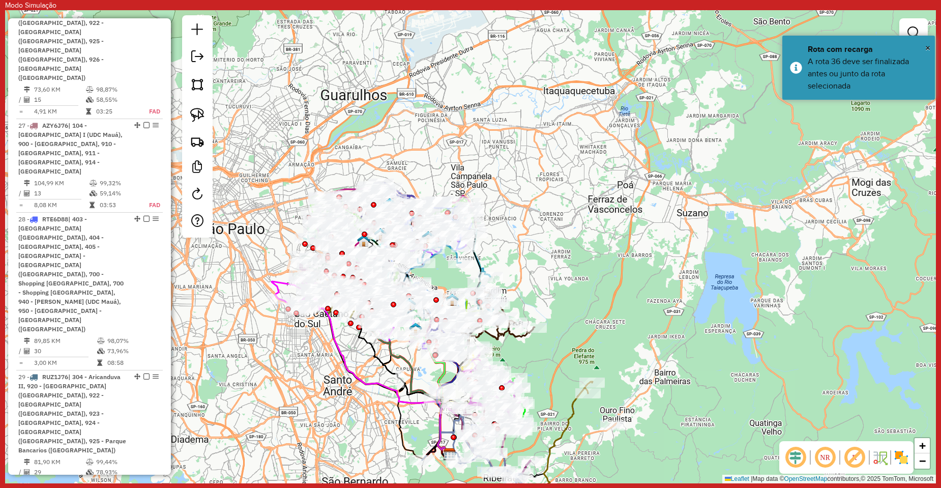
scroll to position [2594, 0]
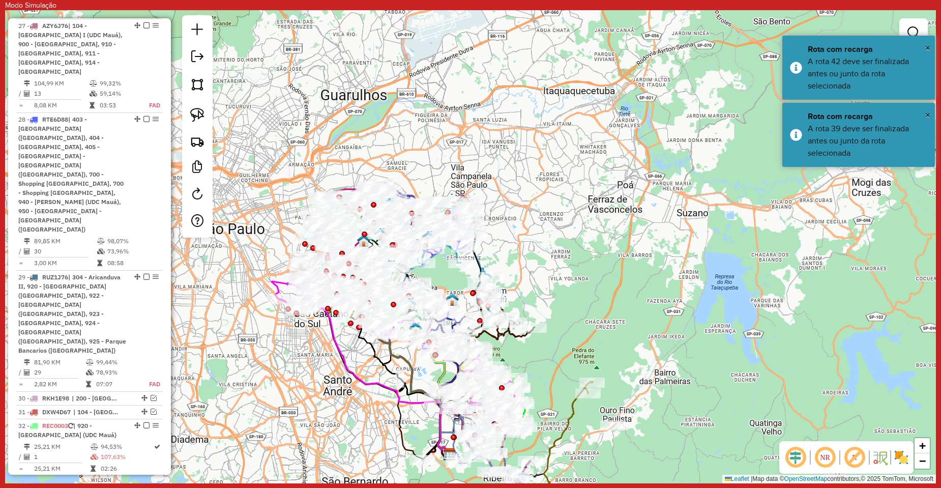
scroll to position [2696, 0]
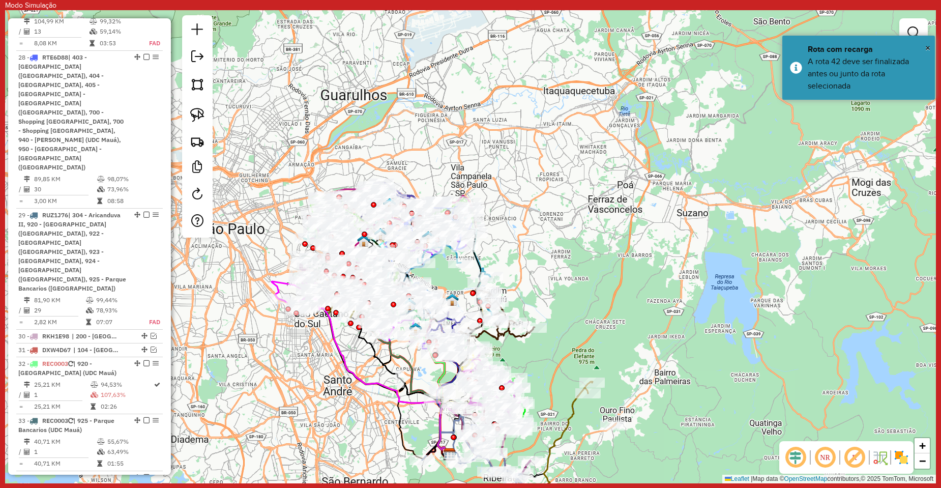
scroll to position [2746, 0]
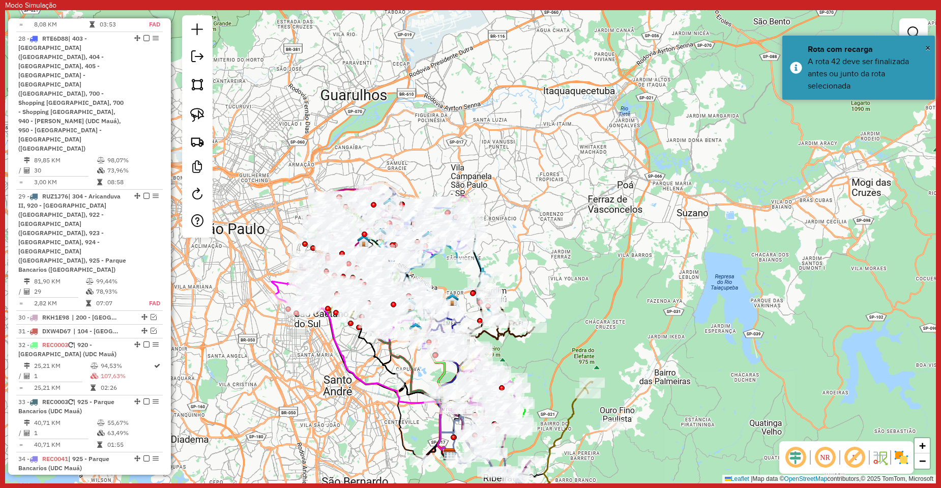
select select "**********"
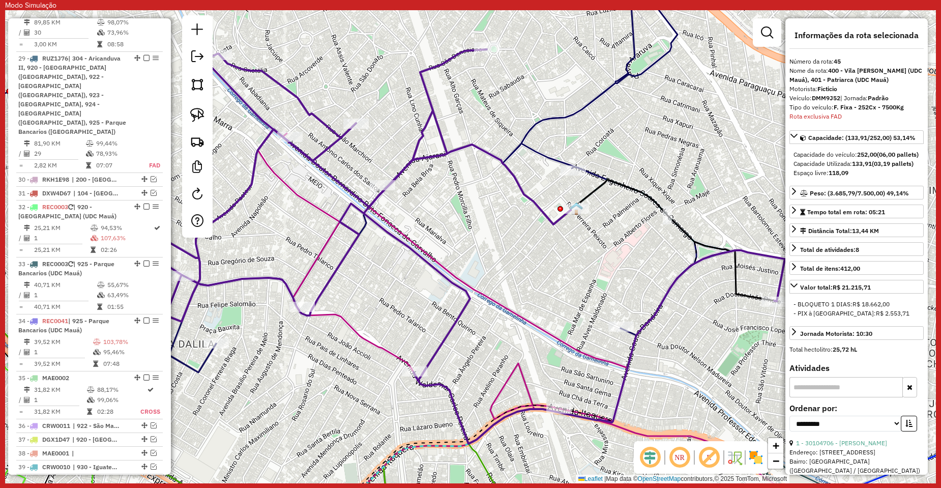
scroll to position [2860, 0]
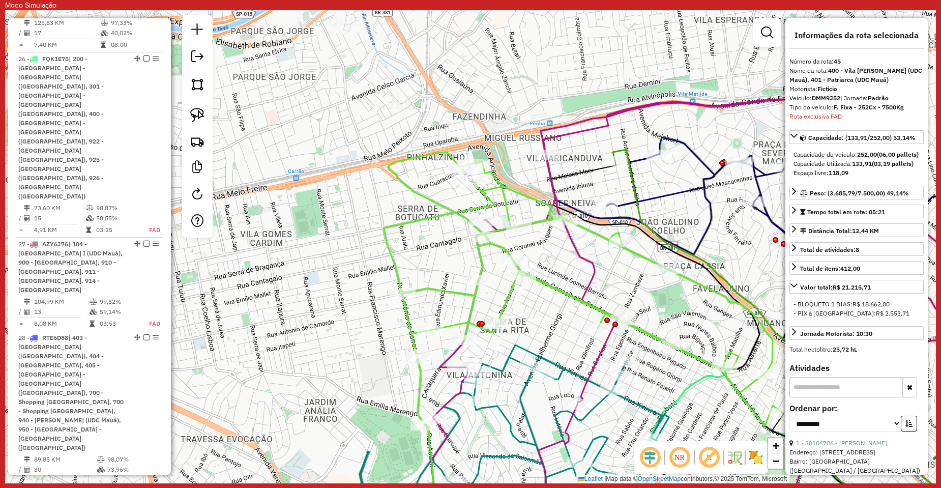
scroll to position [2044, 0]
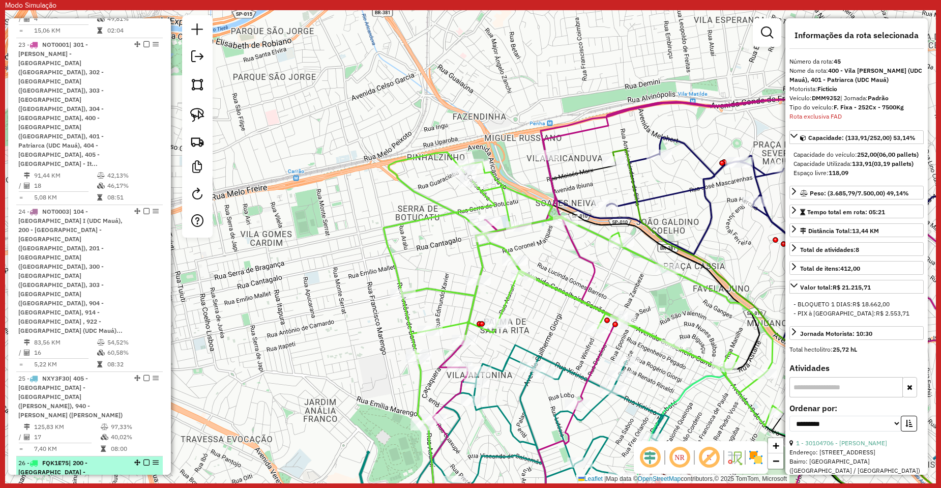
click at [145, 459] on em at bounding box center [146, 462] width 6 height 6
click at [143, 473] on em at bounding box center [146, 476] width 6 height 6
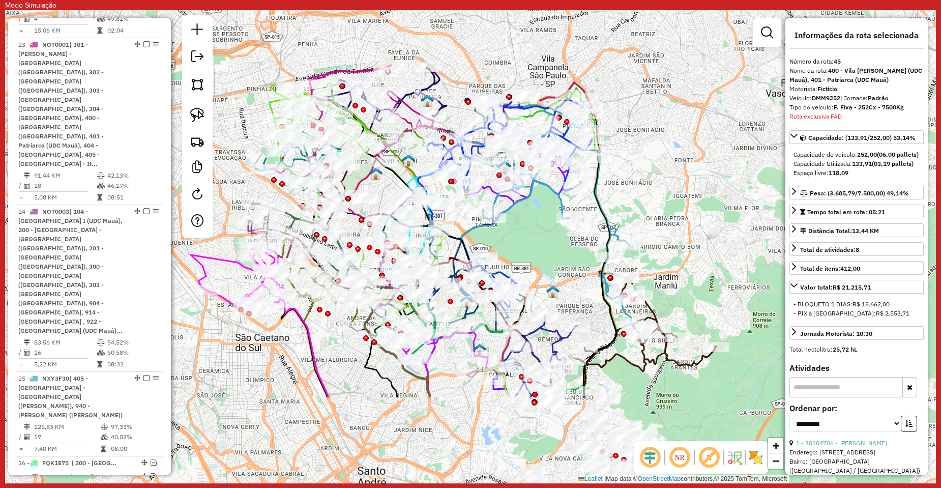
drag, startPoint x: 619, startPoint y: 319, endPoint x: 542, endPoint y: 231, distance: 117.5
click at [542, 231] on div "Janela de atendimento Grade de atendimento Capacidade Transportadoras Veículos …" at bounding box center [470, 246] width 931 height 473
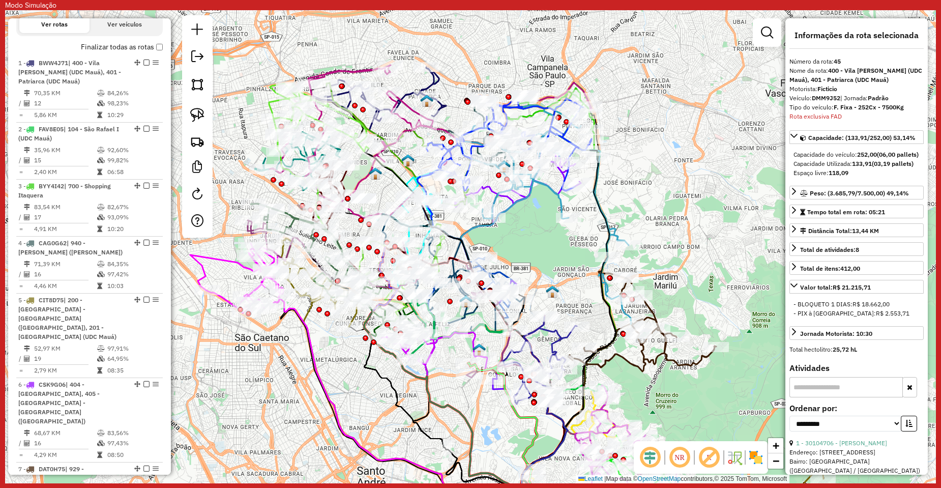
scroll to position [263, 0]
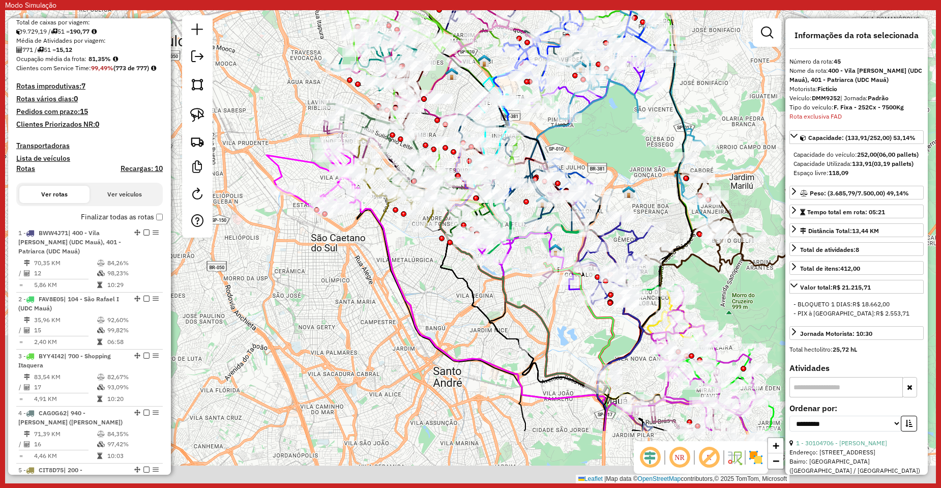
drag, startPoint x: 343, startPoint y: 376, endPoint x: 417, endPoint y: 289, distance: 113.6
click at [417, 289] on div "Janela de atendimento Grade de atendimento Capacidade Transportadoras Veículos …" at bounding box center [470, 246] width 931 height 473
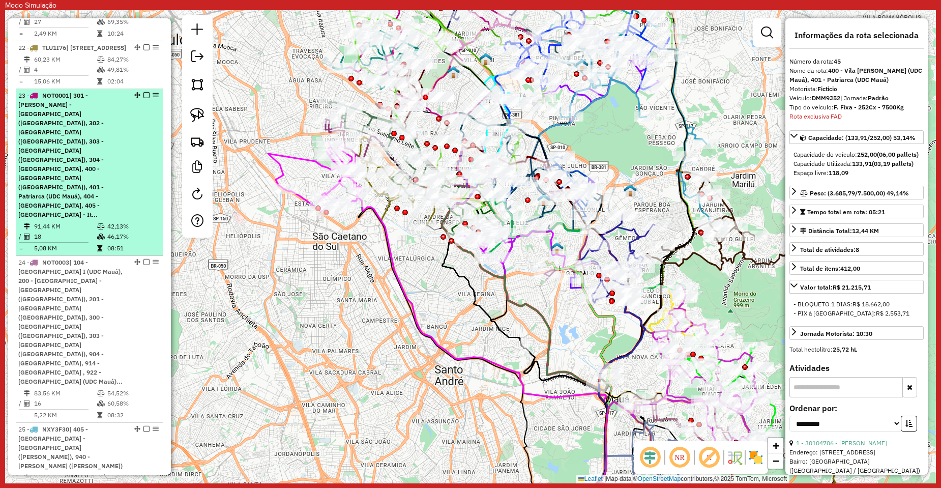
scroll to position [2145, 0]
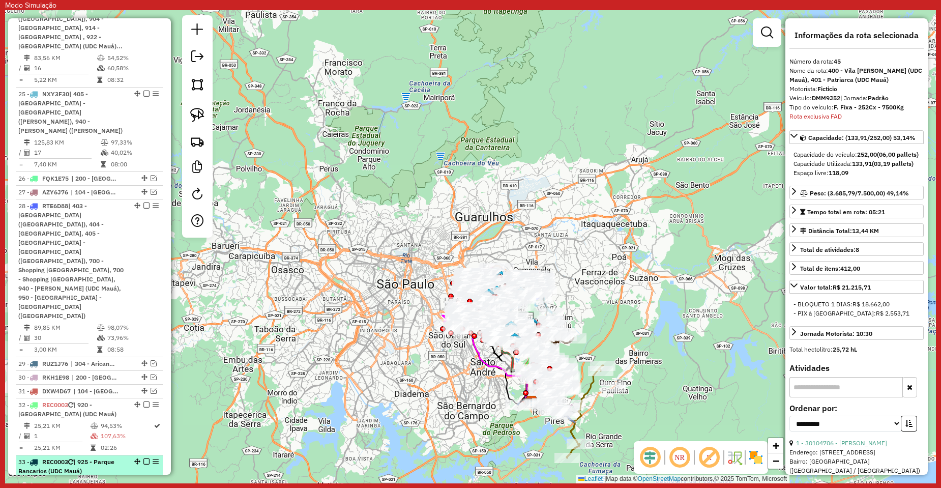
scroll to position [2349, 0]
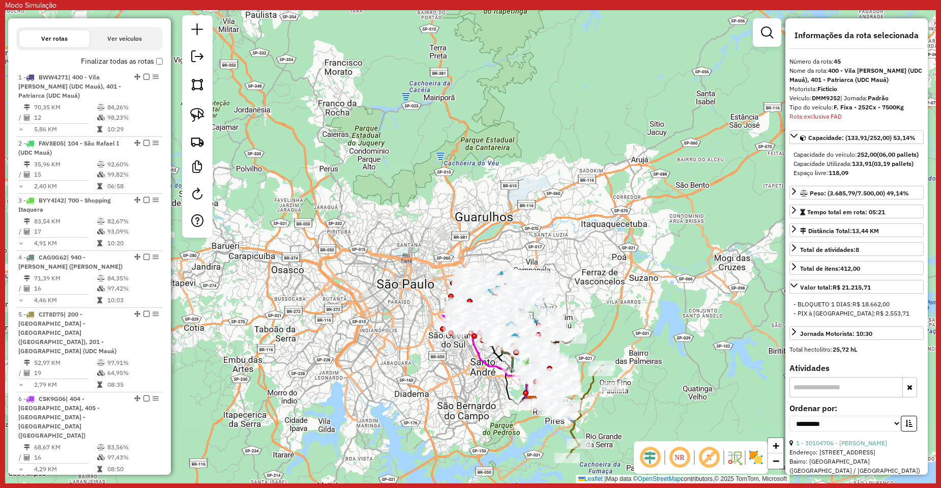
scroll to position [0, 0]
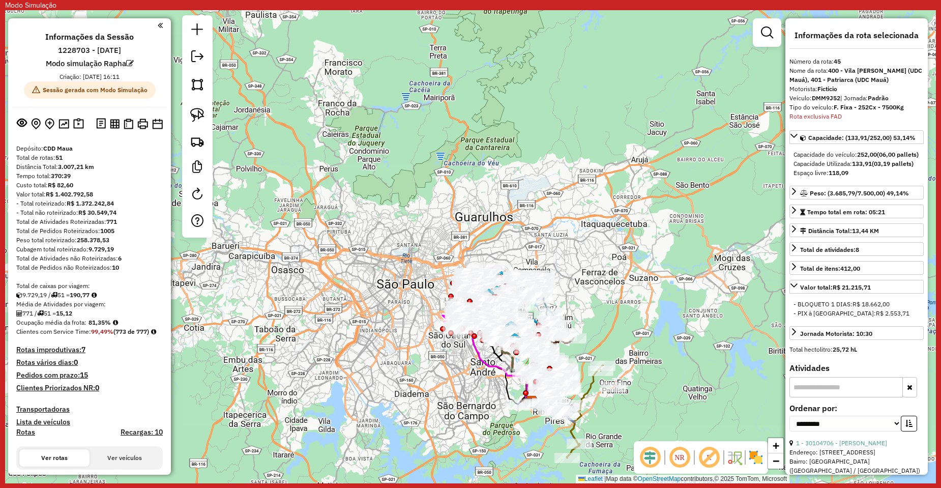
drag, startPoint x: 296, startPoint y: 411, endPoint x: 290, endPoint y: 412, distance: 5.1
click at [290, 412] on div "Janela de atendimento Grade de atendimento Capacidade Transportadoras Veículos …" at bounding box center [470, 246] width 931 height 473
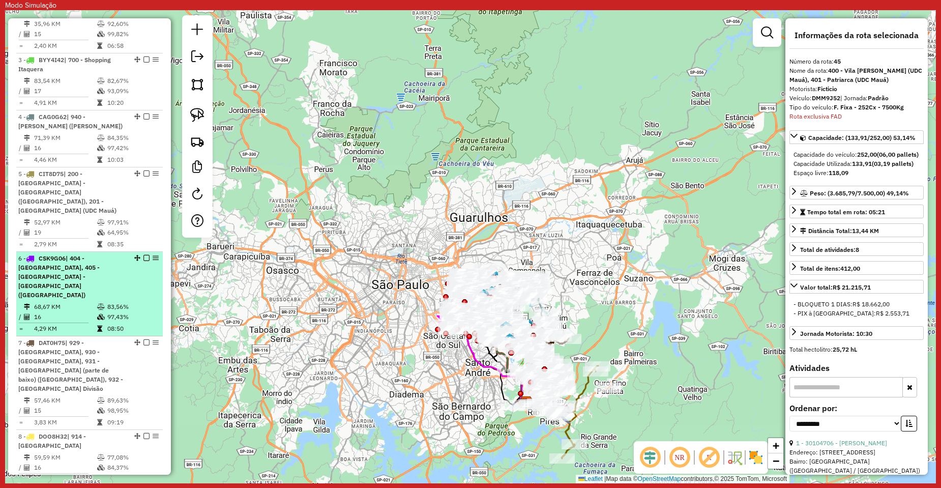
scroll to position [712, 0]
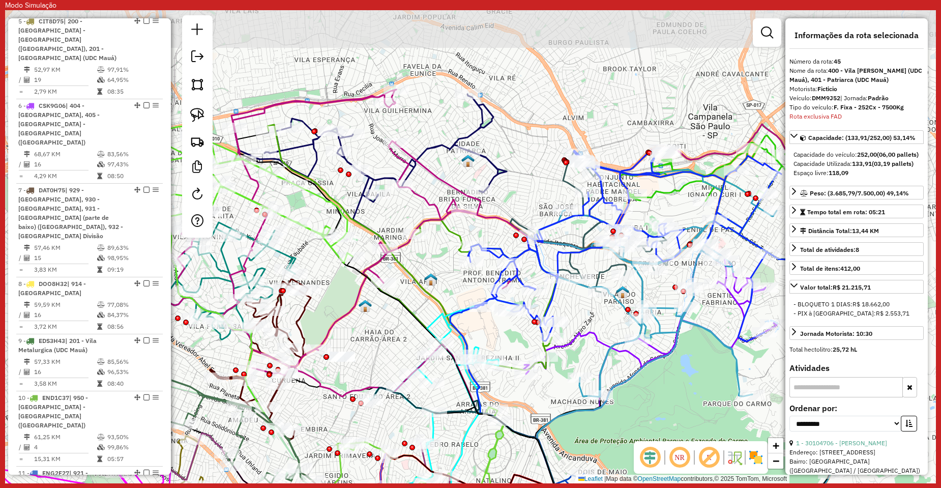
drag, startPoint x: 525, startPoint y: 277, endPoint x: 522, endPoint y: 398, distance: 121.6
click at [522, 398] on div "Janela de atendimento Grade de atendimento Capacidade Transportadoras Veículos …" at bounding box center [470, 246] width 931 height 473
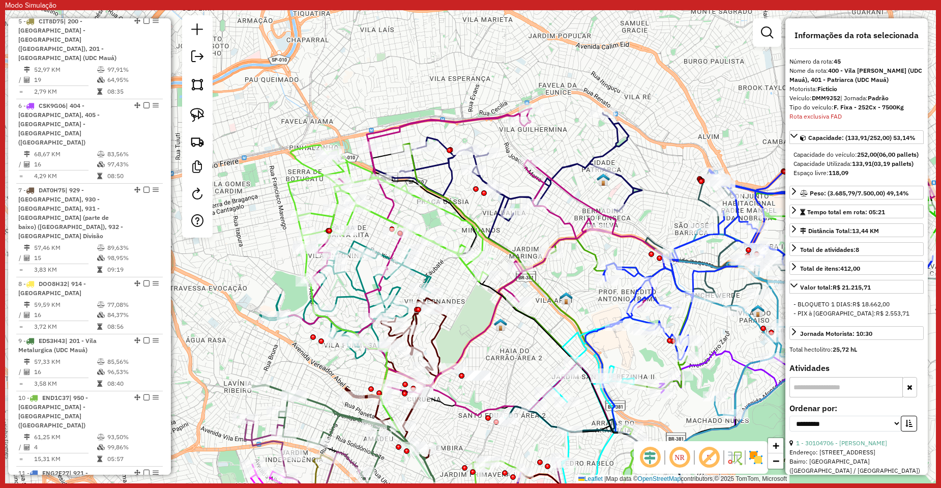
click at [540, 285] on icon at bounding box center [548, 265] width 290 height 245
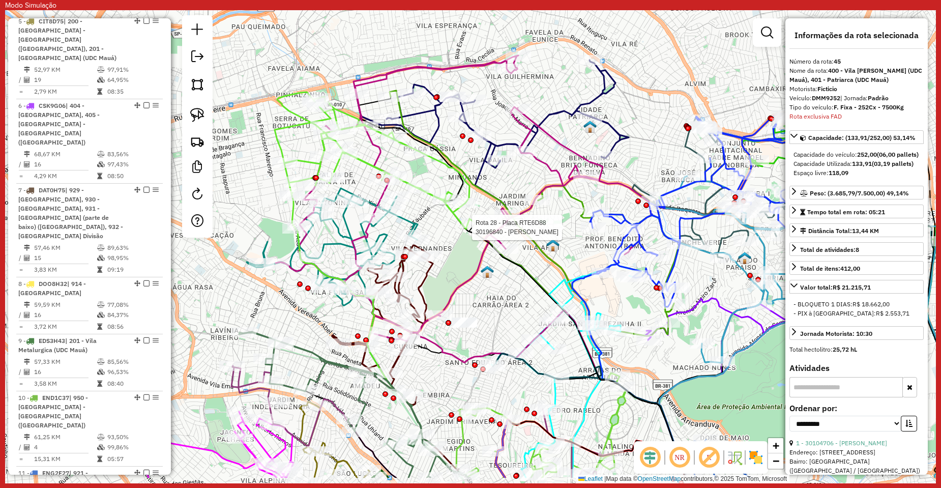
drag, startPoint x: 535, startPoint y: 302, endPoint x: 290, endPoint y: 248, distance: 250.5
click at [522, 254] on div "Rota 28 - Placa RTE6D88 30196840 - ROSEMEIRE NASCIMENTO Janela de atendimento G…" at bounding box center [470, 246] width 931 height 473
click at [289, 265] on icon at bounding box center [598, 208] width 645 height 307
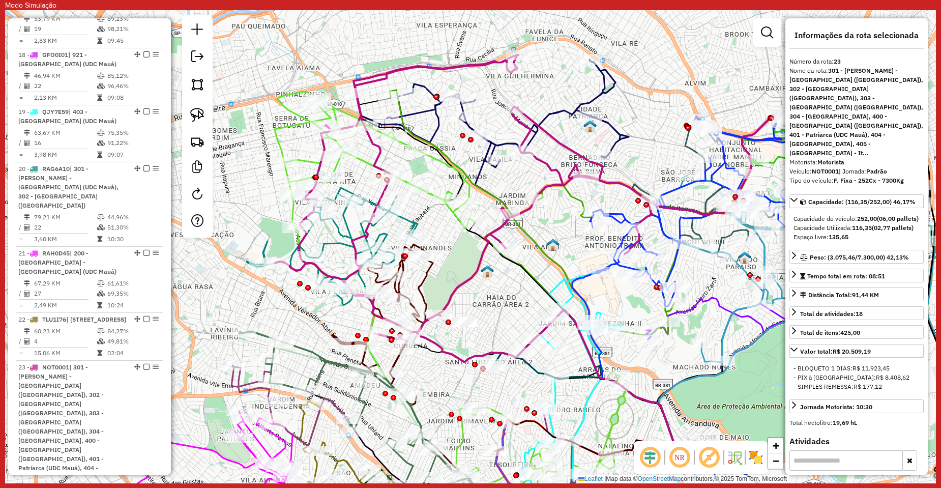
scroll to position [1899, 0]
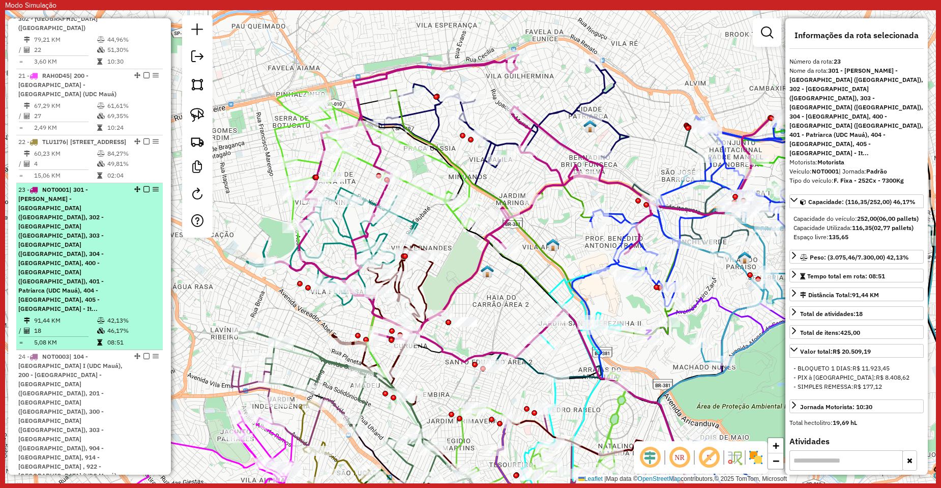
click at [143, 186] on em at bounding box center [146, 189] width 6 height 6
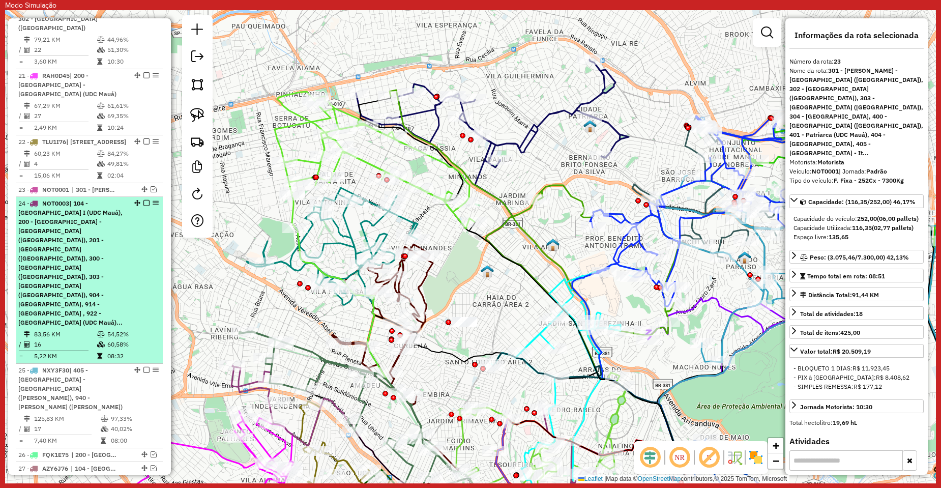
click at [144, 200] on em at bounding box center [146, 203] width 6 height 6
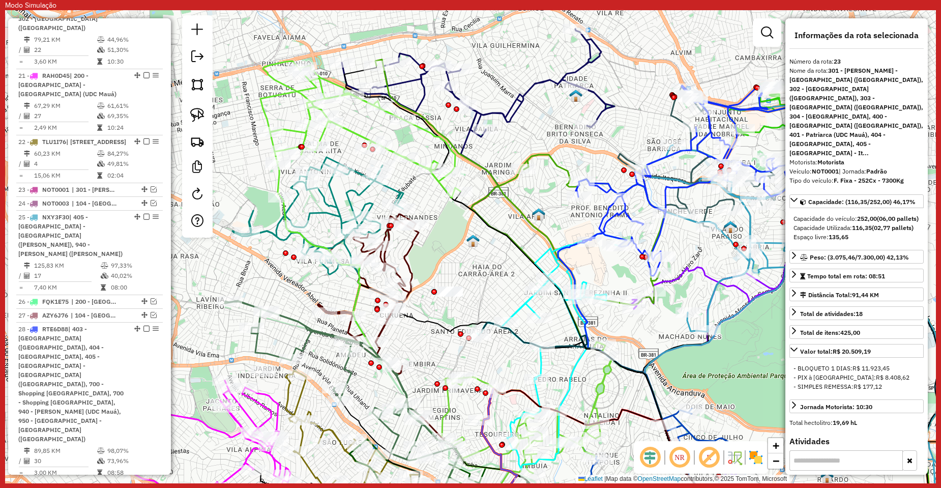
drag, startPoint x: 474, startPoint y: 261, endPoint x: 419, endPoint y: 169, distance: 107.2
click at [419, 169] on div "Rota 20 - Placa RAG6A10 30122799 - VILELLA SPORTS Janela de atendimento Grade d…" at bounding box center [470, 246] width 931 height 473
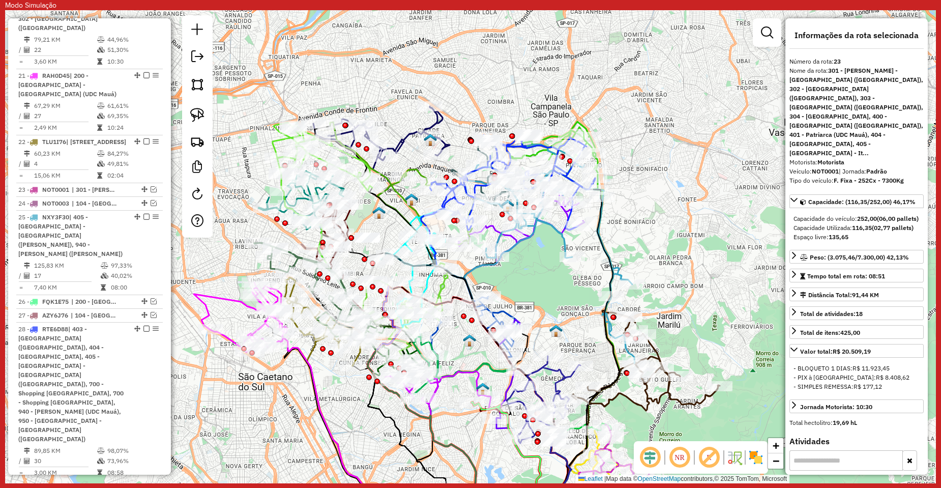
drag, startPoint x: 599, startPoint y: 216, endPoint x: 559, endPoint y: 270, distance: 66.5
click at [559, 270] on div "Janela de atendimento Grade de atendimento Capacidade Transportadoras Veículos …" at bounding box center [470, 246] width 931 height 473
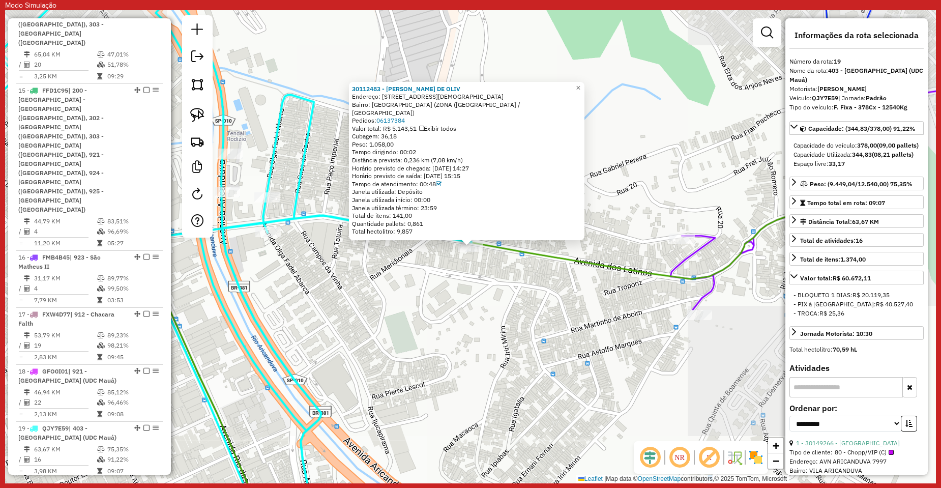
scroll to position [1652, 0]
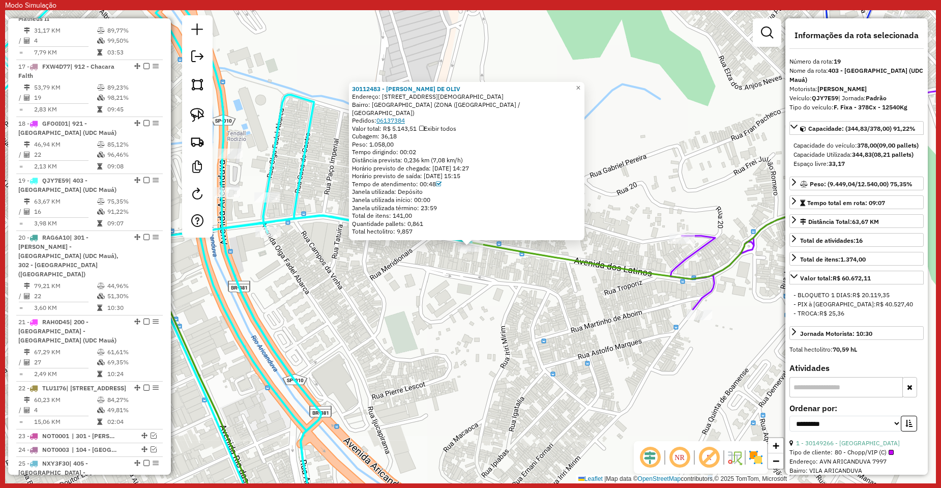
click at [393, 120] on link "06137384" at bounding box center [390, 120] width 28 height 8
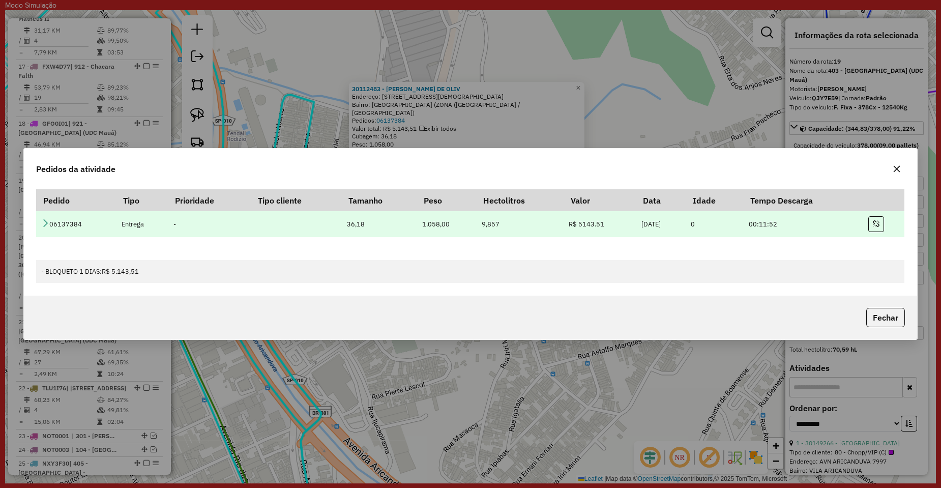
drag, startPoint x: 657, startPoint y: 226, endPoint x: 613, endPoint y: 225, distance: 44.3
click at [613, 225] on tr "06137384 Entrega - 36,18 1.058,00 9,857 R$ 5143.51 06/08/2025 0 00:11:52" at bounding box center [470, 224] width 868 height 26
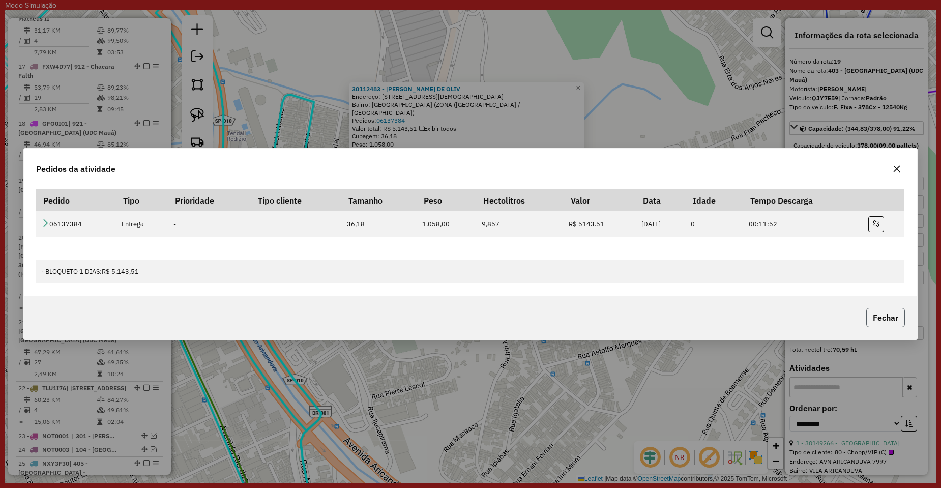
click at [881, 310] on button "Fechar" at bounding box center [885, 317] width 39 height 19
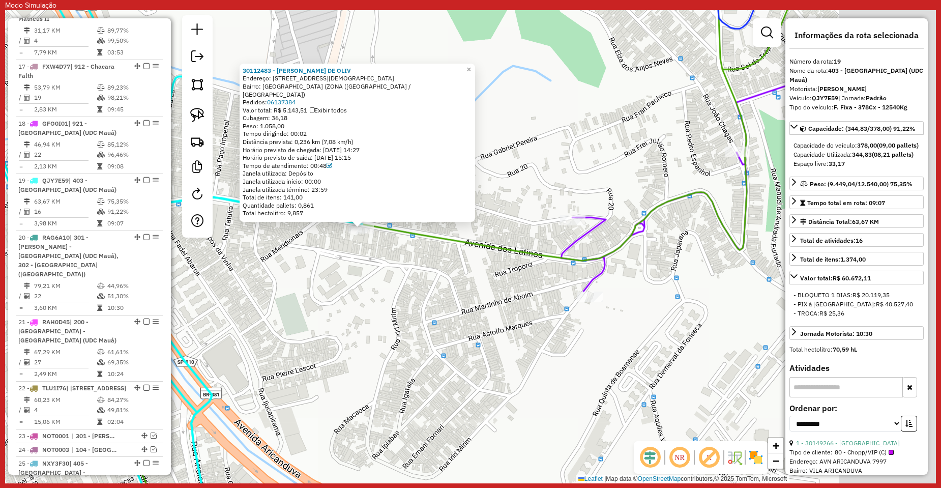
drag, startPoint x: 514, startPoint y: 304, endPoint x: 446, endPoint y: 284, distance: 71.5
click at [446, 287] on div "30112483 - EDMILSON G . DE OLIV Endereço: AV DOS LATINOS 738 Bairro: JARDIM SAN…" at bounding box center [470, 246] width 931 height 473
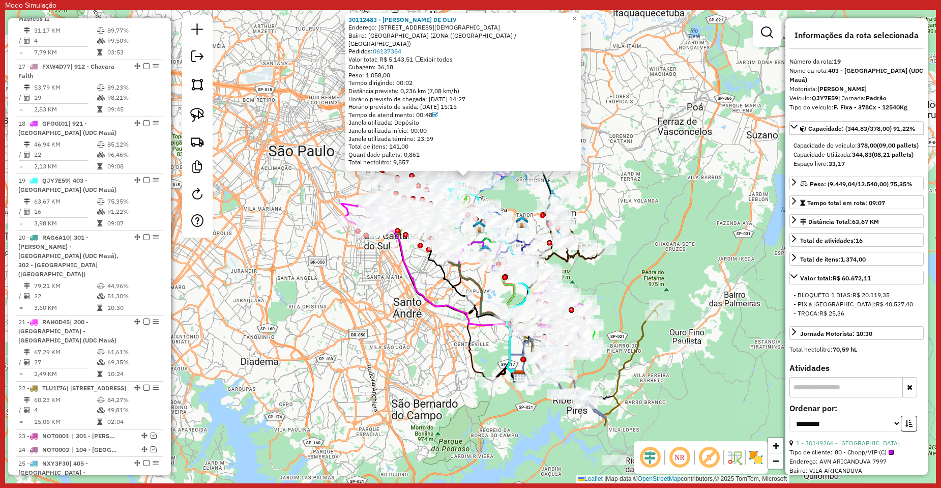
drag, startPoint x: 585, startPoint y: 293, endPoint x: 604, endPoint y: 204, distance: 90.9
click at [604, 204] on div "30112483 - EDMILSON G . DE OLIV Endereço: AV DOS LATINOS 738 Bairro: JARDIM SAN…" at bounding box center [470, 246] width 931 height 473
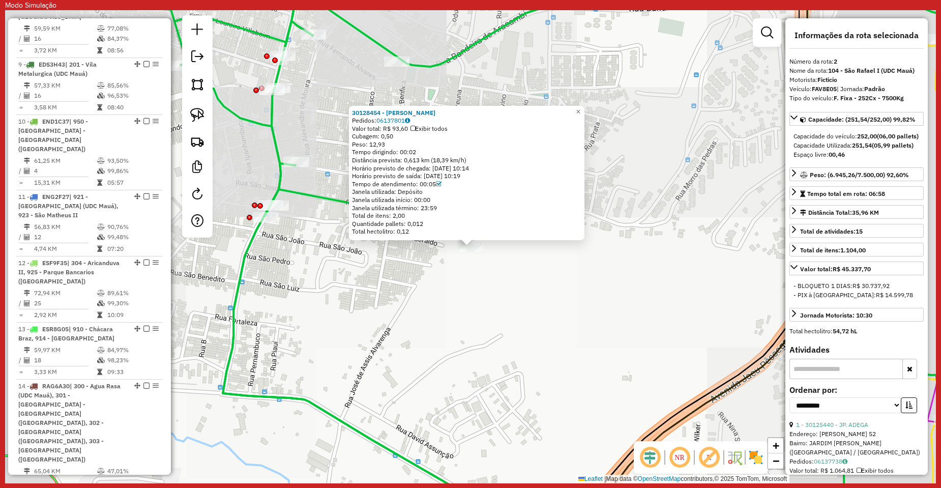
scroll to position [547, 0]
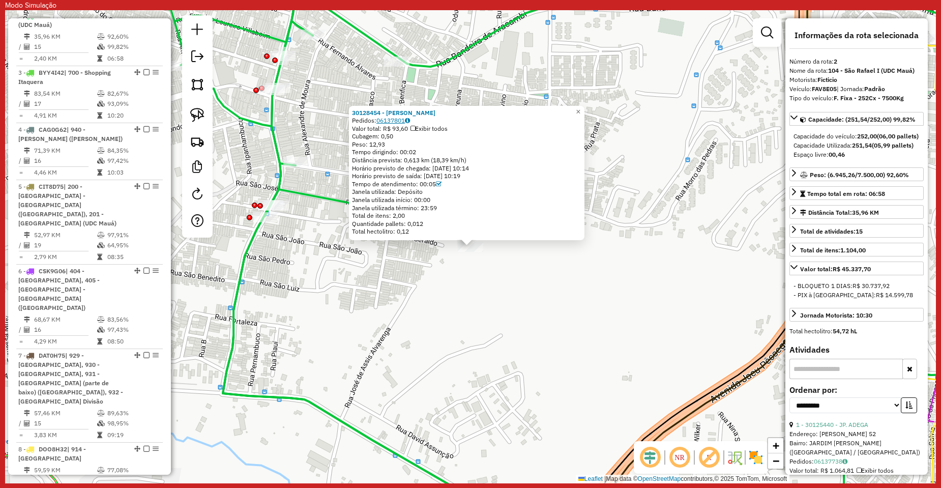
click at [402, 120] on link "06137801" at bounding box center [393, 120] width 34 height 8
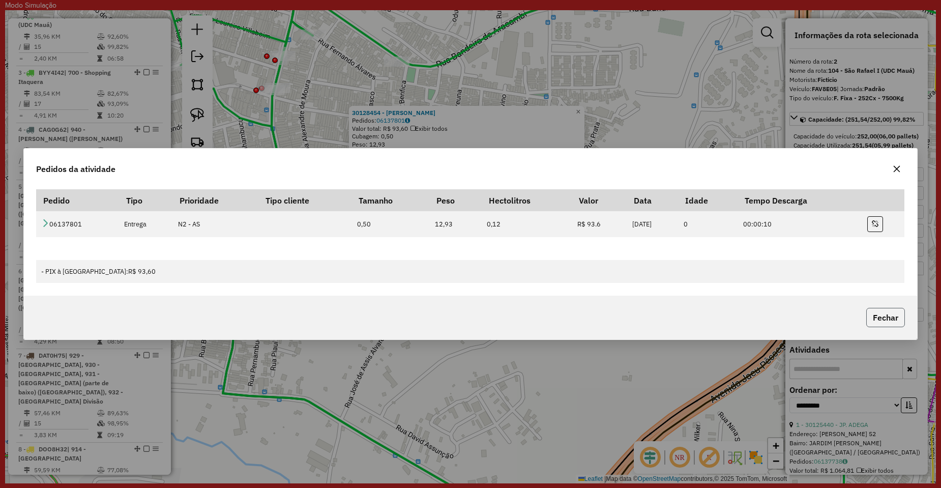
click at [887, 311] on button "Fechar" at bounding box center [885, 317] width 39 height 19
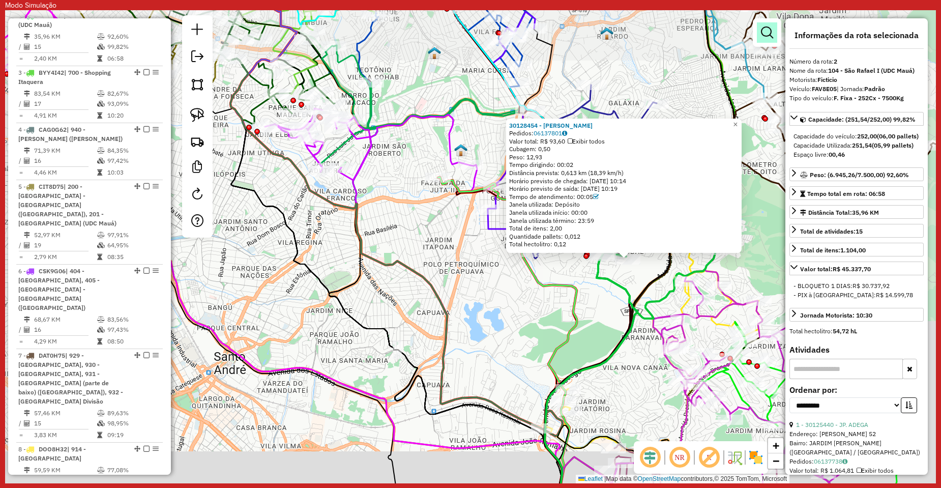
click at [771, 33] on em at bounding box center [767, 32] width 12 height 12
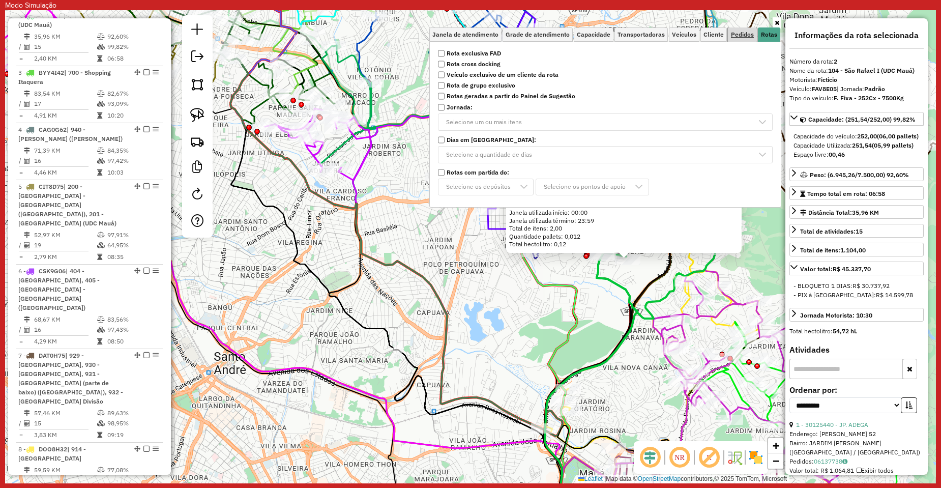
click at [741, 36] on span "Pedidos" at bounding box center [742, 35] width 23 height 6
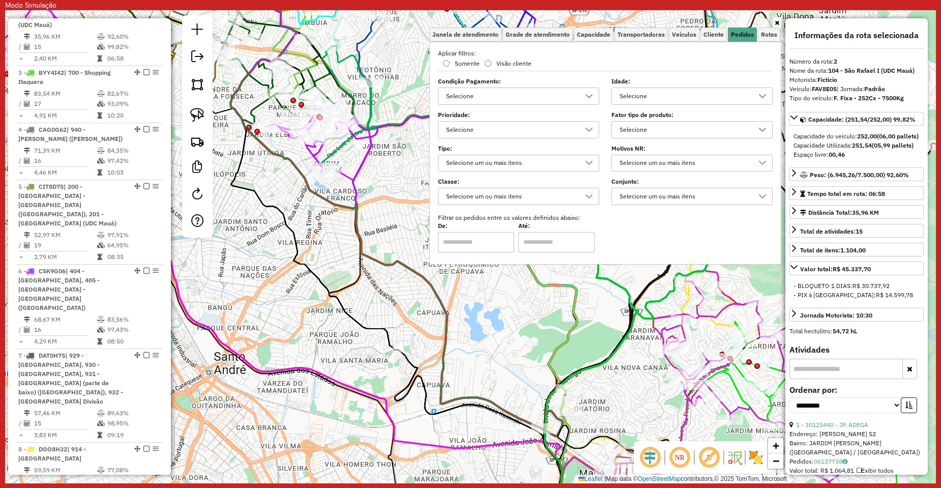
click at [648, 102] on div "Selecione" at bounding box center [684, 96] width 137 height 16
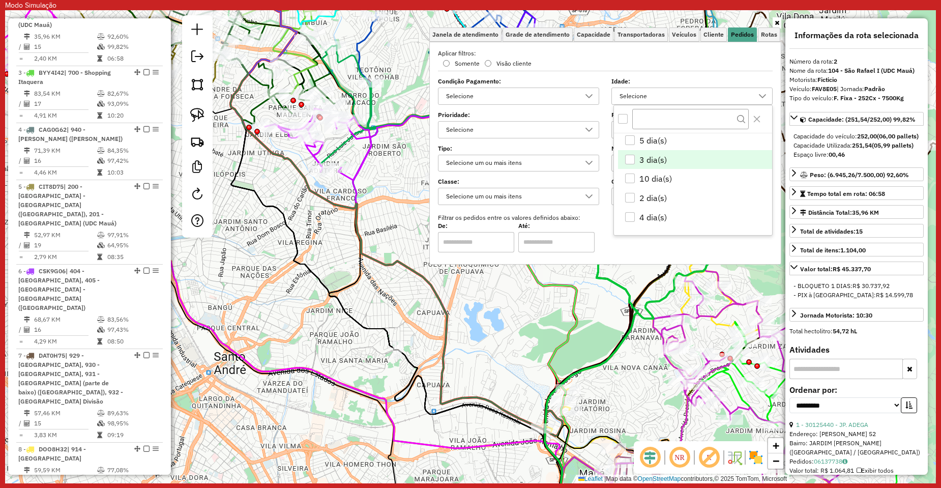
scroll to position [0, 0]
click at [634, 161] on div "1 dia(s)" at bounding box center [630, 162] width 10 height 10
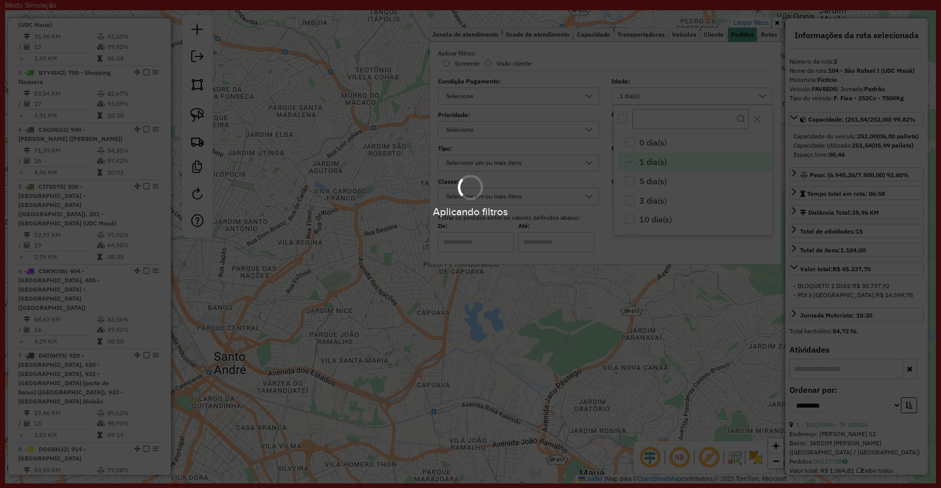
click at [627, 119] on div "All items unselected" at bounding box center [623, 119] width 10 height 10
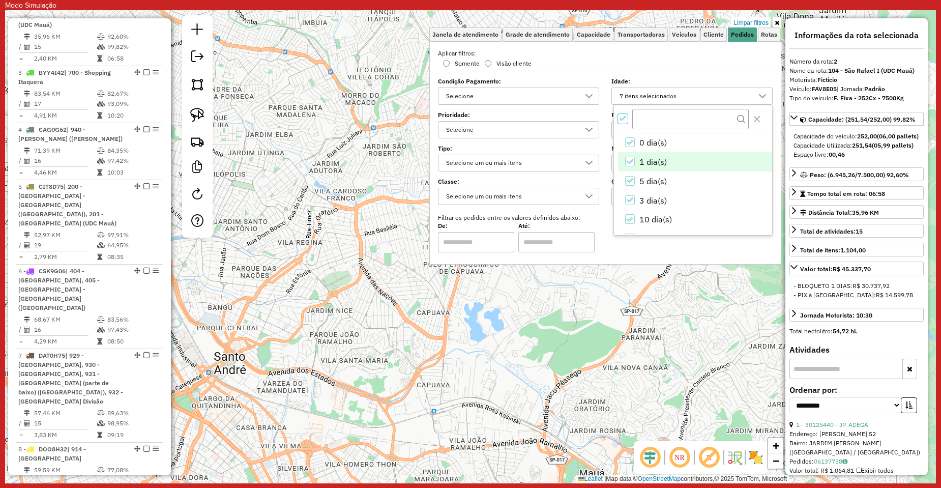
scroll to position [6, 4]
click at [629, 142] on icon "0 dia(s)" at bounding box center [629, 142] width 7 height 7
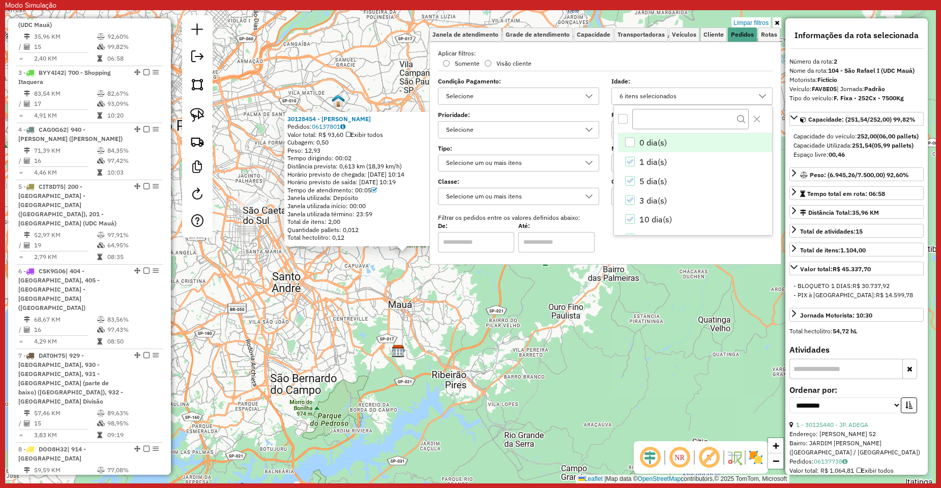
click at [333, 259] on div "30128454 - ANTONIO LINO DA SILVA Pedidos: 06137801 Valor total: R$ 93,60 Exibir…" at bounding box center [470, 246] width 931 height 473
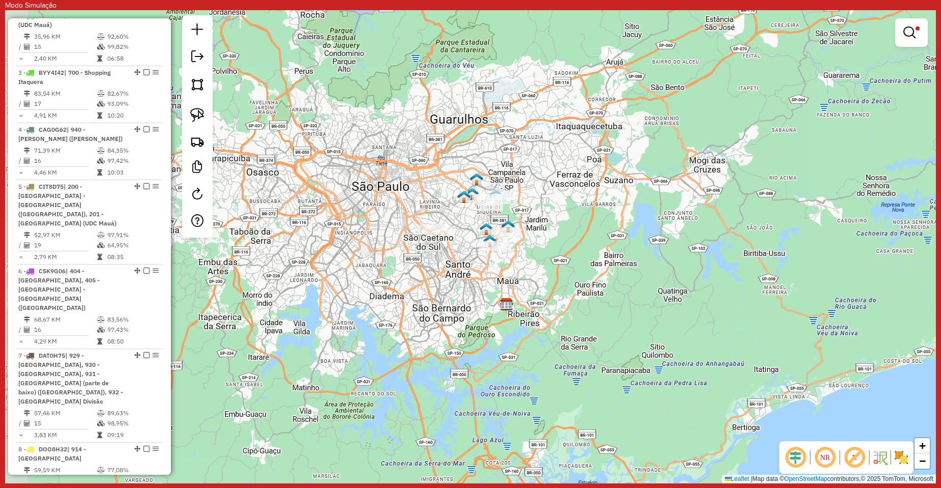
drag, startPoint x: 430, startPoint y: 269, endPoint x: 537, endPoint y: 268, distance: 106.8
click at [537, 268] on div "Limpar filtros Janela de atendimento Grade de atendimento Capacidade Transporta…" at bounding box center [470, 246] width 931 height 473
click at [189, 120] on link at bounding box center [197, 115] width 22 height 22
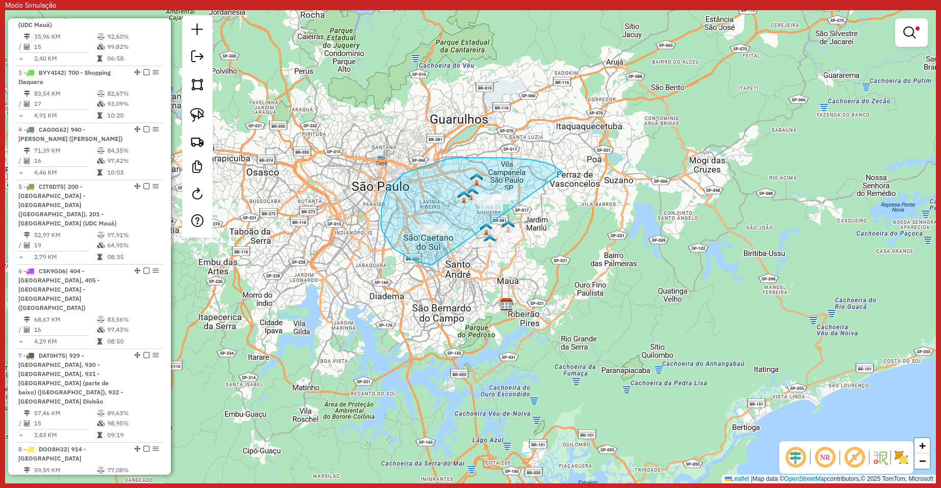
drag, startPoint x: 446, startPoint y: 159, endPoint x: 643, endPoint y: 241, distance: 213.5
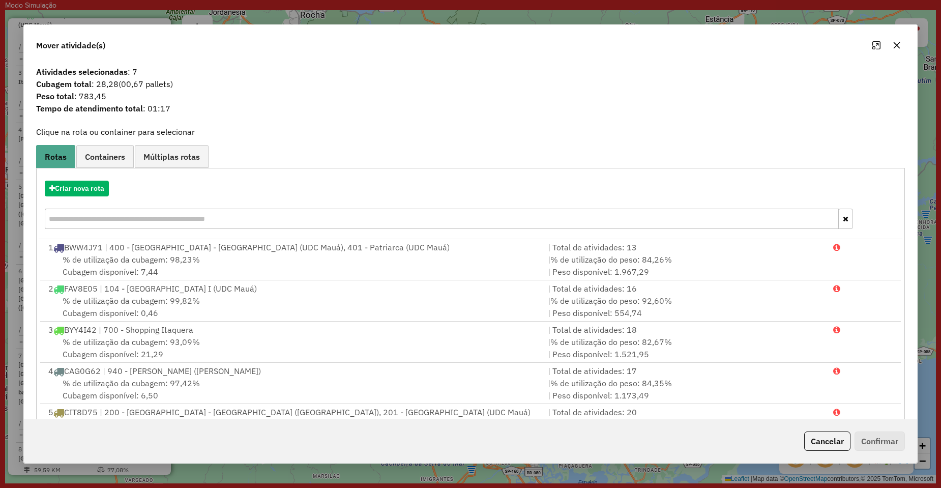
click at [896, 45] on icon "button" at bounding box center [897, 45] width 8 height 8
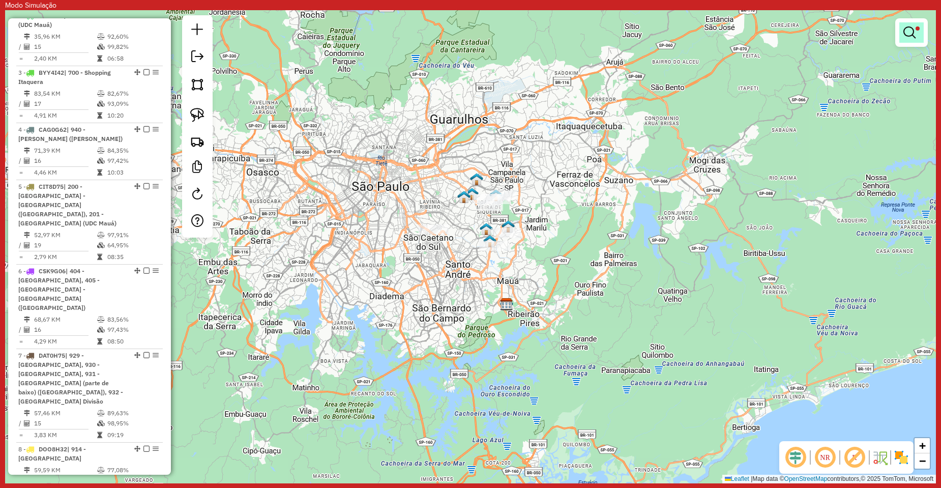
click at [913, 27] on em at bounding box center [909, 32] width 12 height 12
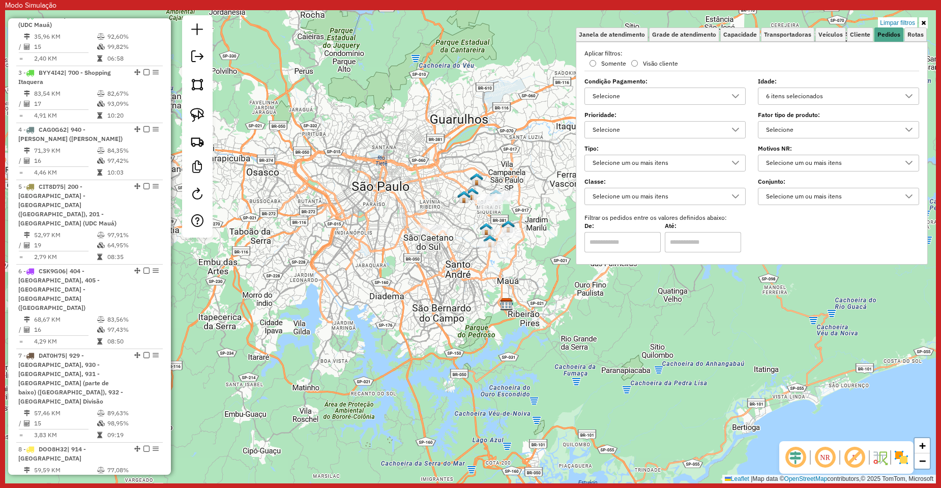
click at [802, 97] on div "6 itens selecionados" at bounding box center [830, 96] width 137 height 16
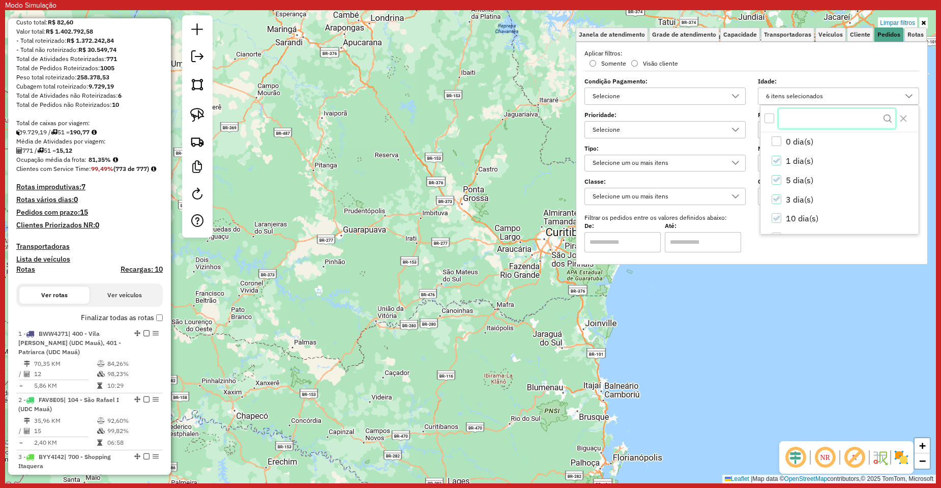
scroll to position [203, 0]
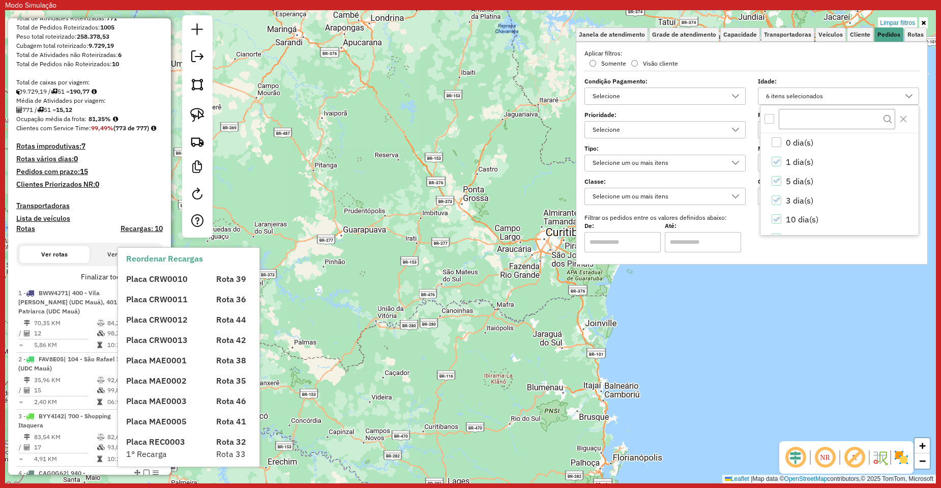
click at [154, 285] on div "Placa CRW0010" at bounding box center [165, 279] width 90 height 12
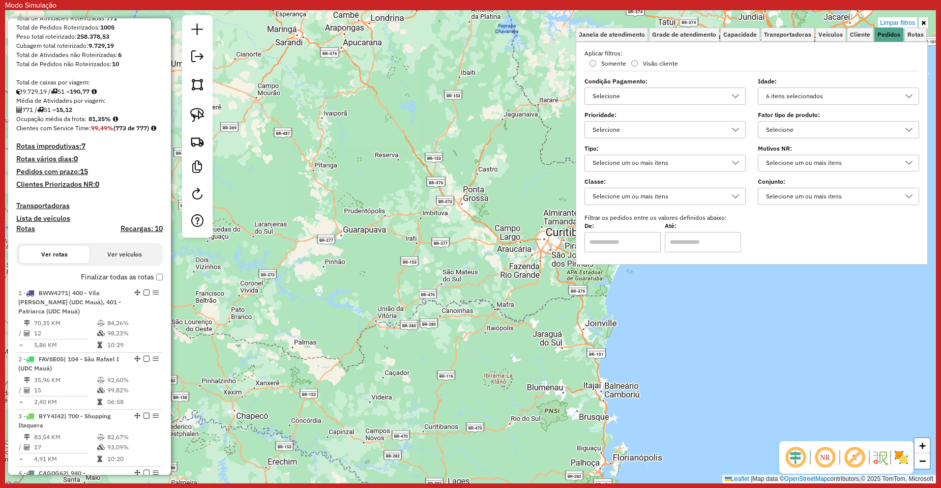
click at [366, 194] on div "Limpar filtros Janela de atendimento Grade de atendimento Capacidade Transporta…" at bounding box center [470, 246] width 931 height 473
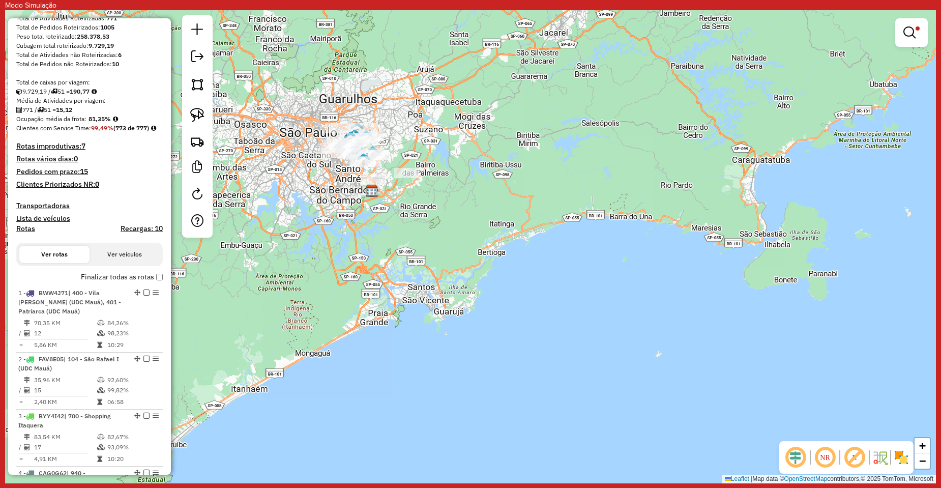
drag, startPoint x: 418, startPoint y: 199, endPoint x: 516, endPoint y: 254, distance: 112.2
click at [516, 254] on div "Limpar filtros Janela de atendimento Grade de atendimento Capacidade Transporta…" at bounding box center [470, 246] width 931 height 473
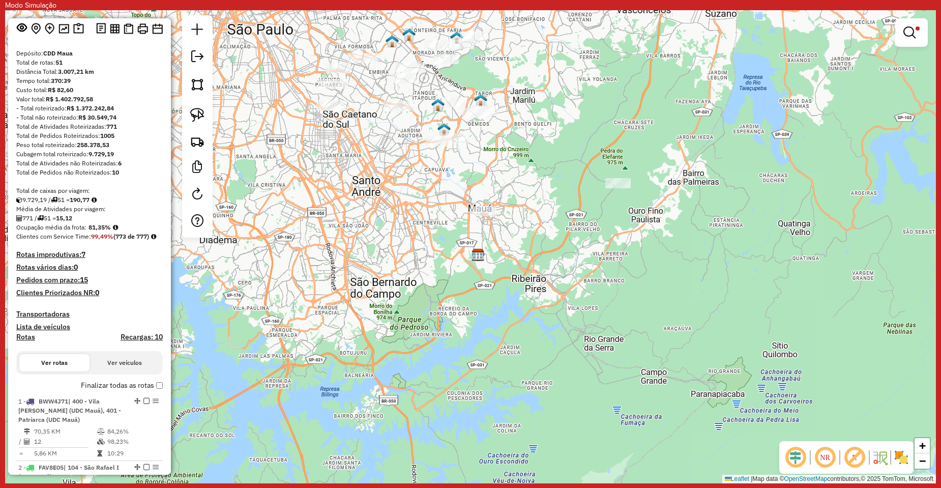
scroll to position [0, 0]
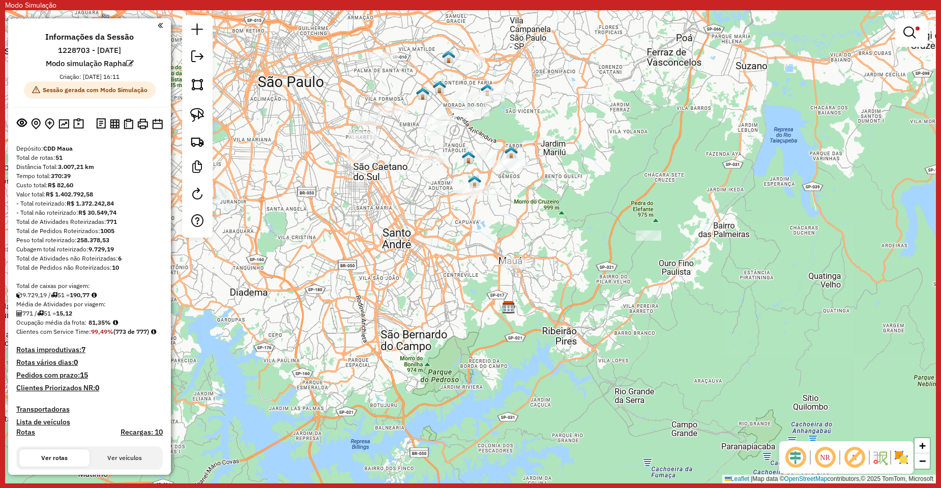
drag, startPoint x: 370, startPoint y: 209, endPoint x: 380, endPoint y: 227, distance: 20.5
click at [380, 227] on div "Limpar filtros Janela de atendimento Grade de atendimento Capacidade Transporta…" at bounding box center [470, 246] width 931 height 473
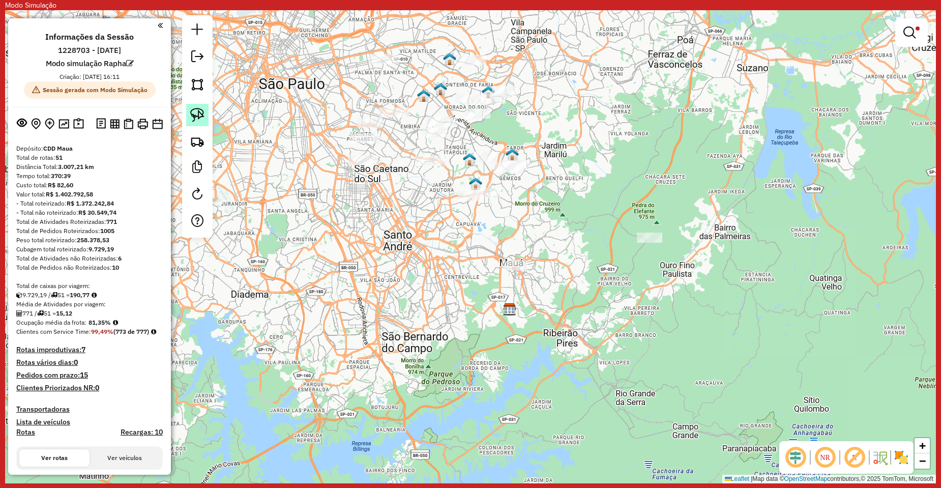
click at [200, 113] on img at bounding box center [197, 115] width 14 height 14
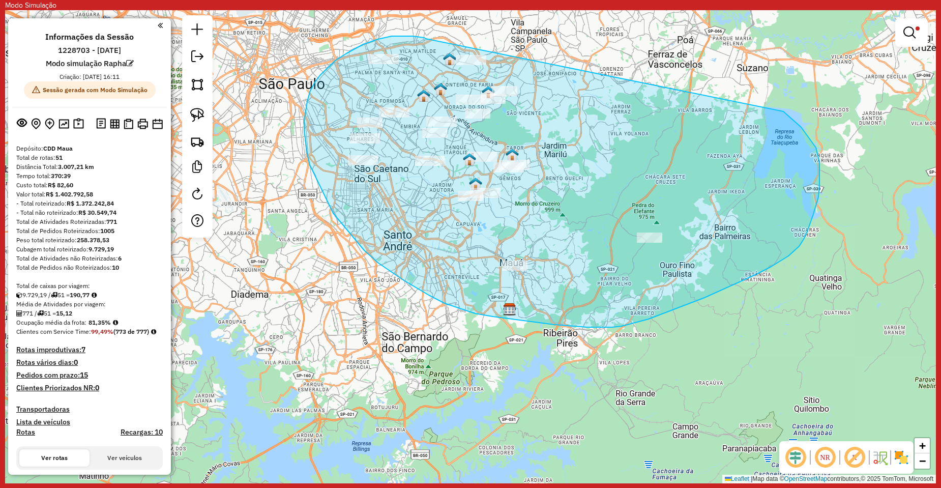
drag, startPoint x: 412, startPoint y: 36, endPoint x: 599, endPoint y: 65, distance: 188.9
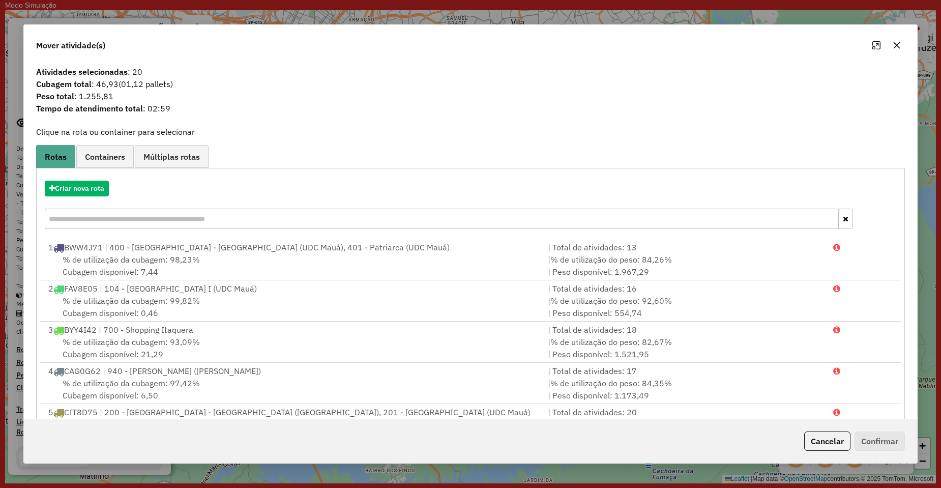
click at [900, 45] on icon "button" at bounding box center [897, 45] width 8 height 8
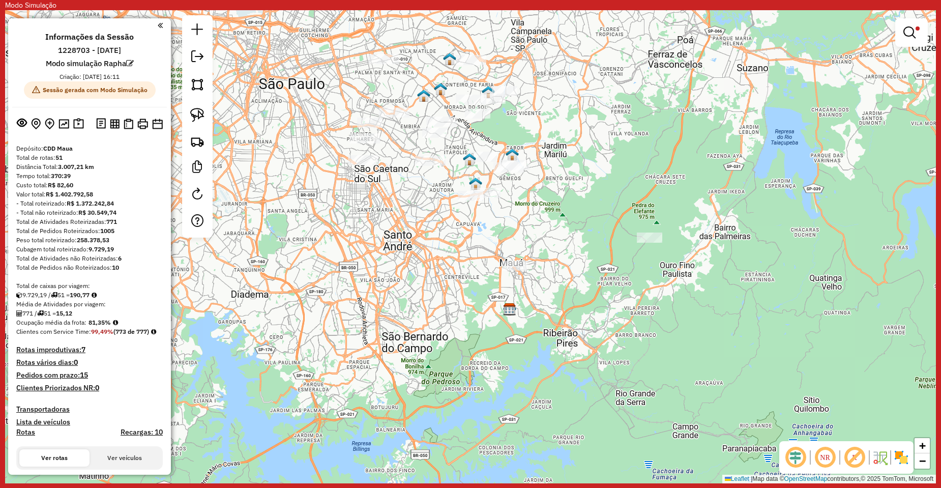
click at [899, 32] on div at bounding box center [911, 32] width 33 height 28
click at [903, 27] on link at bounding box center [911, 32] width 24 height 20
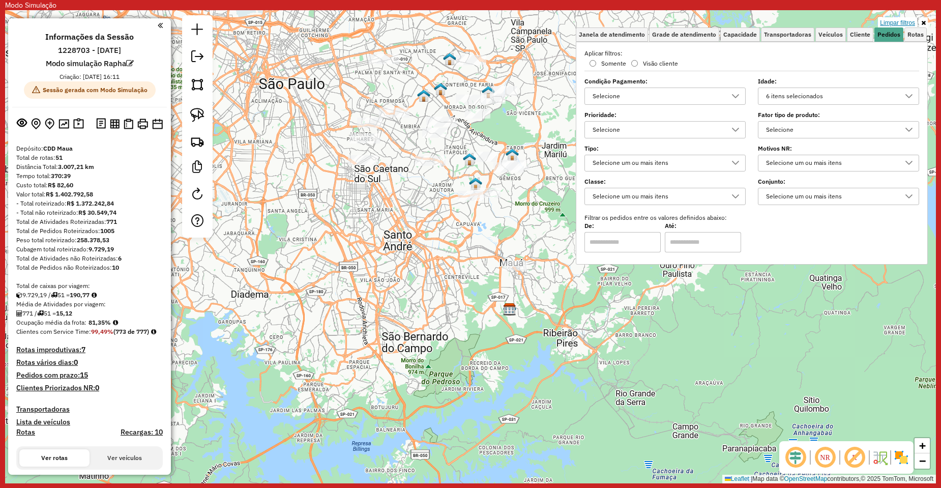
click at [900, 22] on link "Limpar filtros" at bounding box center [897, 22] width 39 height 11
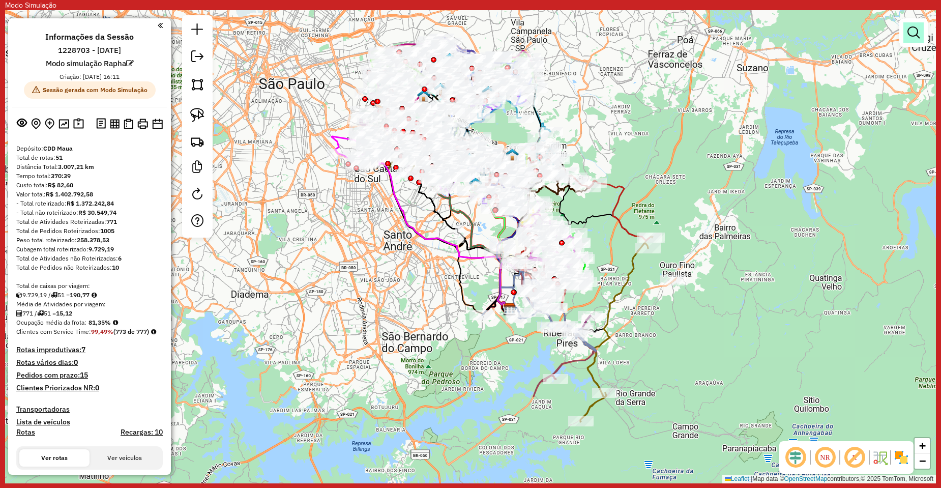
click at [905, 28] on link at bounding box center [913, 32] width 20 height 20
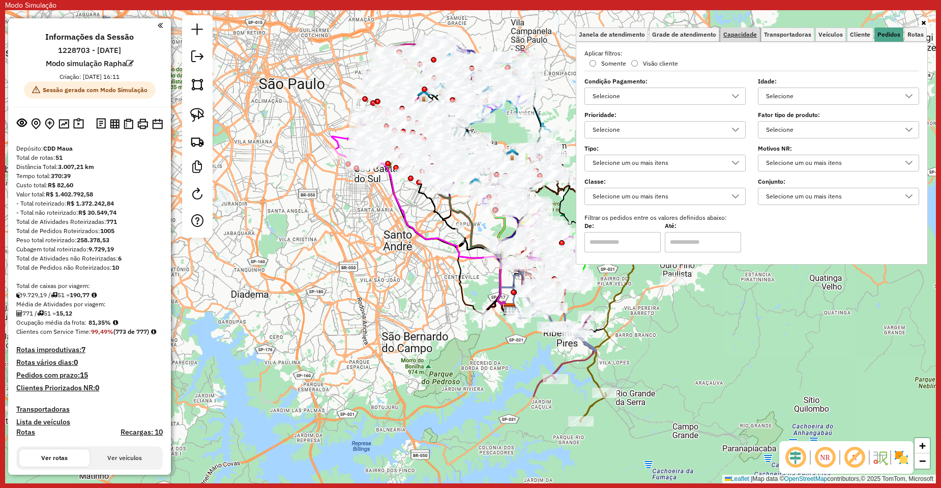
click at [745, 32] on span "Capacidade" at bounding box center [740, 35] width 34 height 6
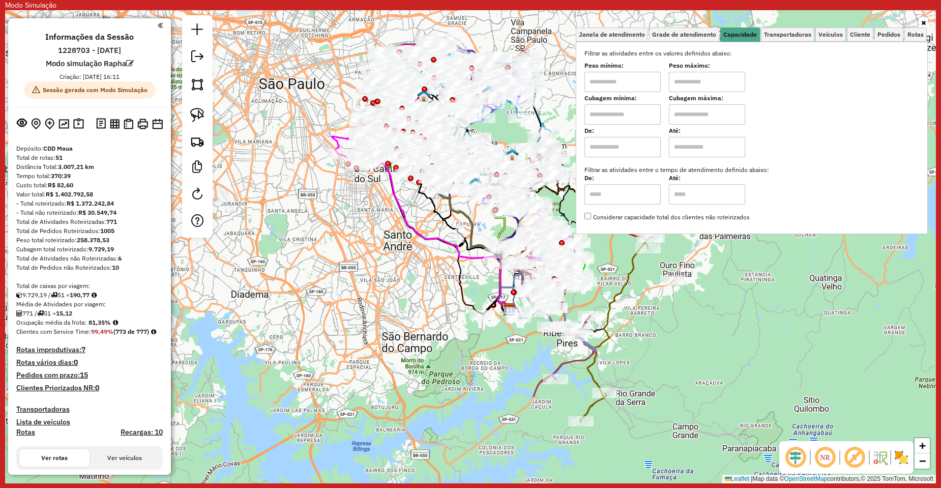
click at [629, 114] on input "text" at bounding box center [622, 114] width 76 height 20
type input "******"
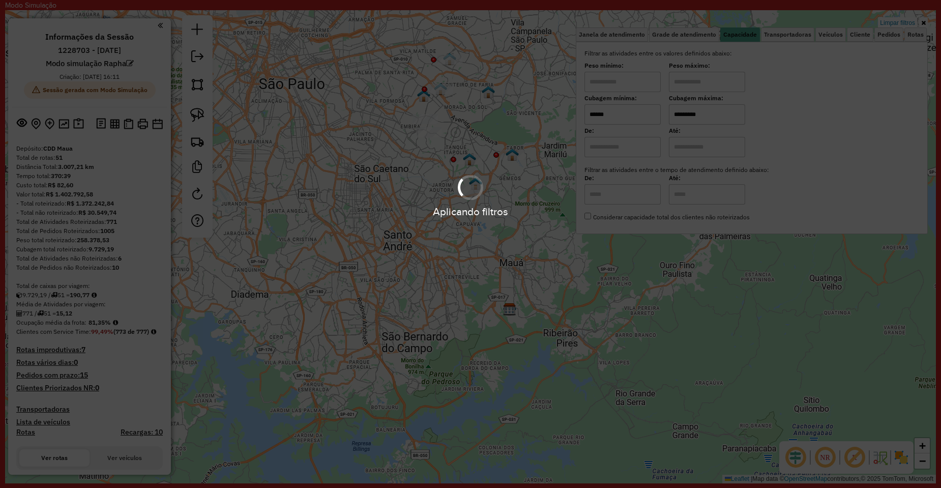
type input "*********"
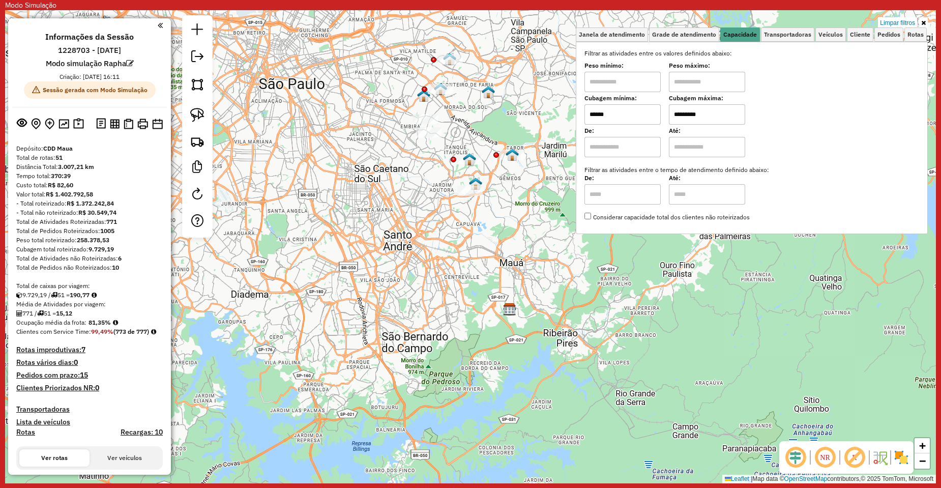
click at [492, 244] on div "Limpar filtros Janela de atendimento Grade de atendimento Capacidade Transporta…" at bounding box center [470, 246] width 931 height 473
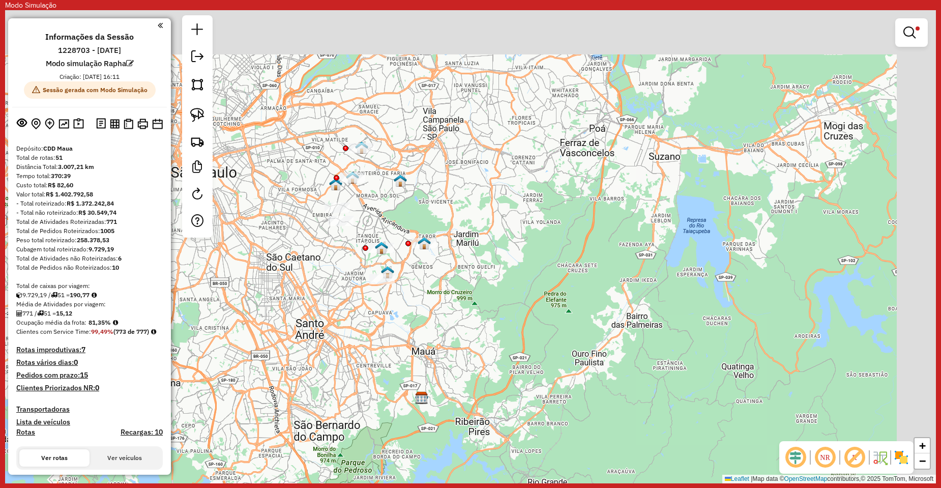
drag, startPoint x: 497, startPoint y: 235, endPoint x: 409, endPoint y: 323, distance: 124.8
click at [409, 323] on div "Limpar filtros Janela de atendimento Grade de atendimento Capacidade Transporta…" at bounding box center [470, 246] width 931 height 473
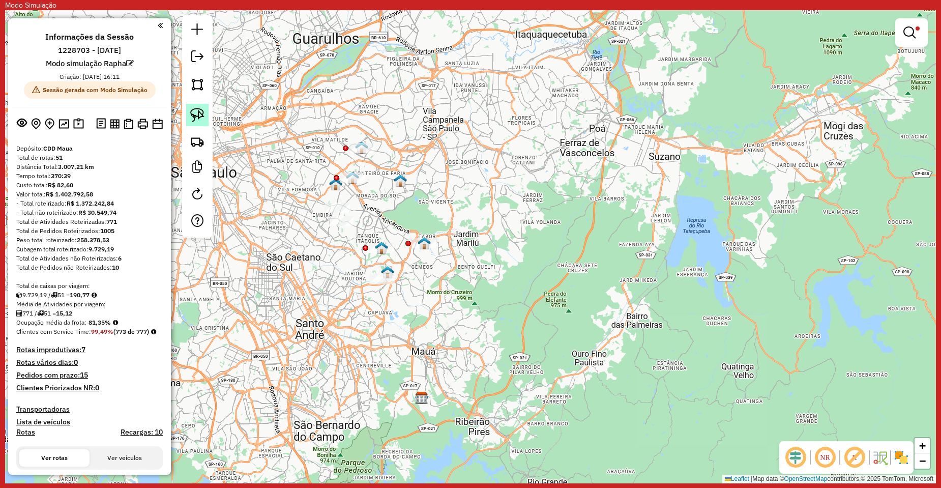
click at [200, 118] on img at bounding box center [197, 115] width 14 height 14
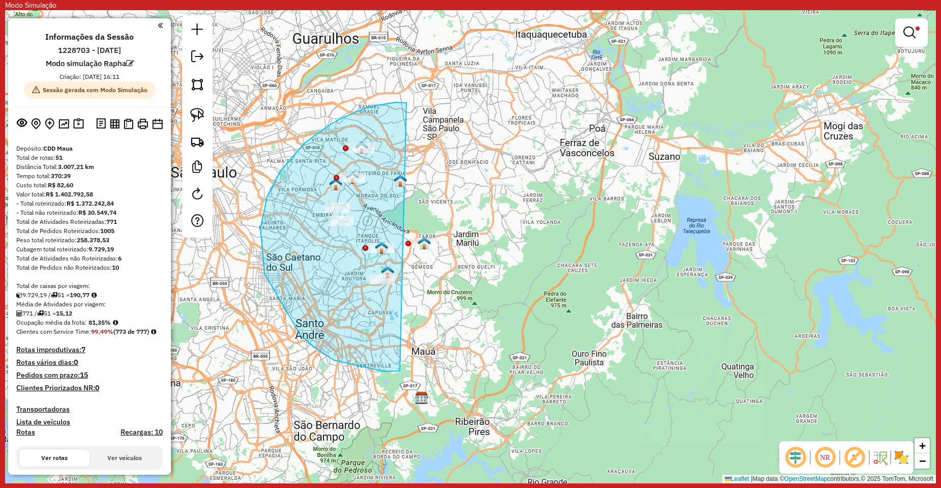
drag, startPoint x: 396, startPoint y: 102, endPoint x: 590, endPoint y: 276, distance: 260.4
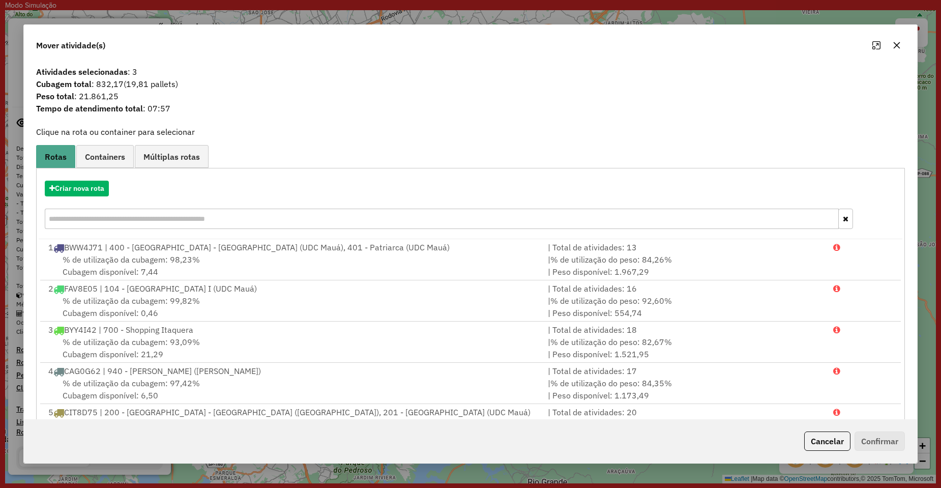
click at [898, 51] on button "button" at bounding box center [897, 45] width 16 height 16
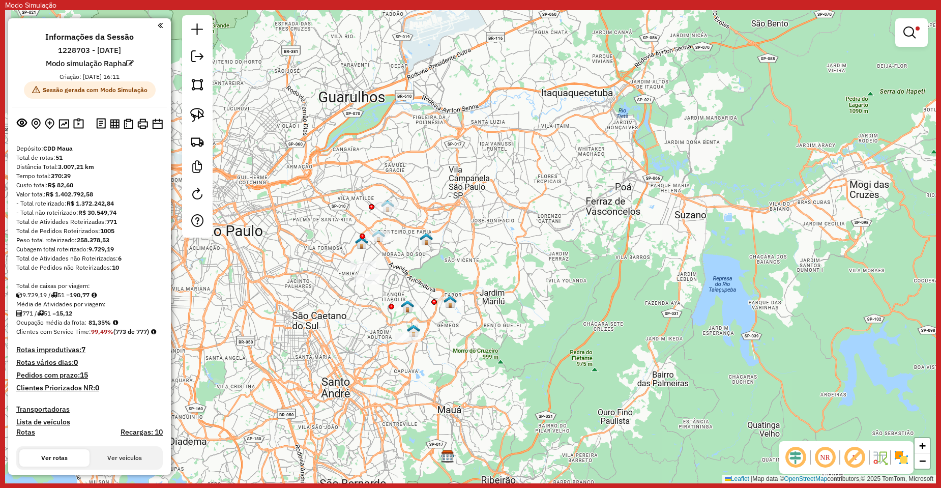
drag, startPoint x: 549, startPoint y: 226, endPoint x: 565, endPoint y: 246, distance: 26.1
click at [565, 246] on div "Limpar filtros Janela de atendimento Grade de atendimento Capacidade Transporta…" at bounding box center [470, 246] width 931 height 473
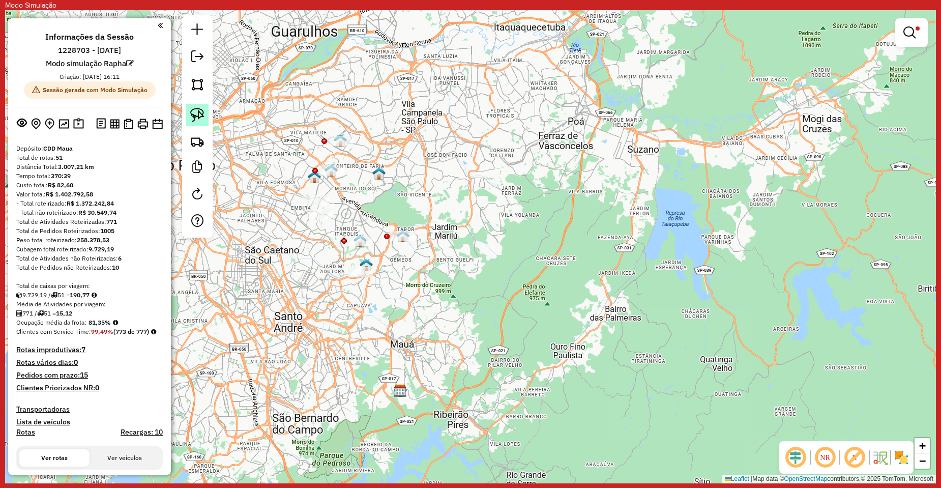
click at [194, 116] on img at bounding box center [197, 115] width 14 height 14
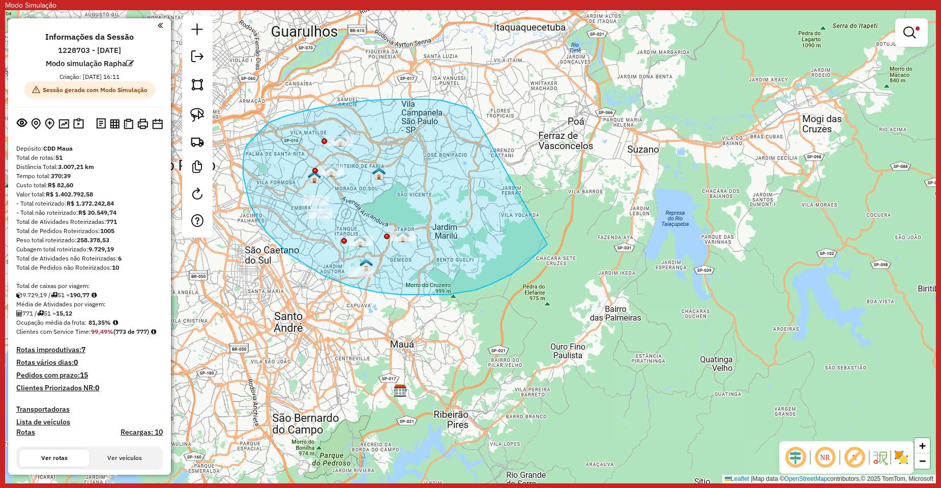
drag, startPoint x: 448, startPoint y: 102, endPoint x: 548, endPoint y: 243, distance: 173.3
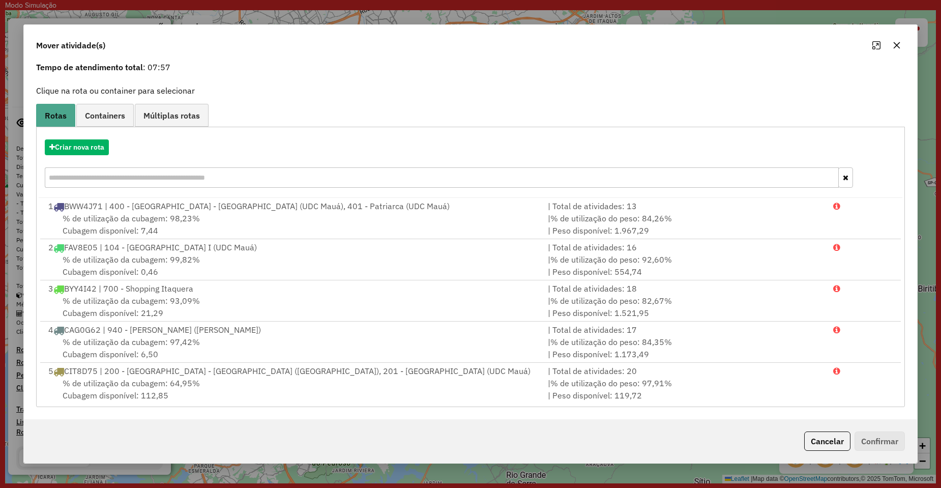
click at [902, 43] on button "button" at bounding box center [897, 45] width 16 height 16
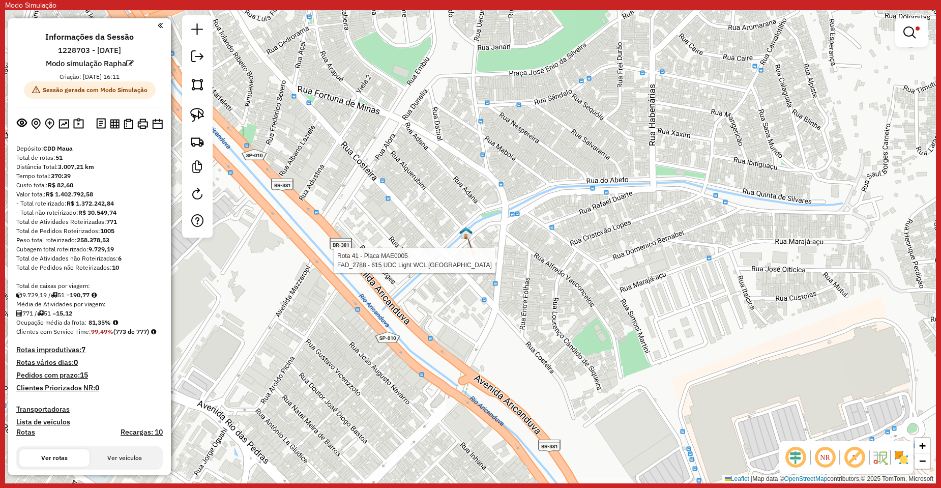
select select "**********"
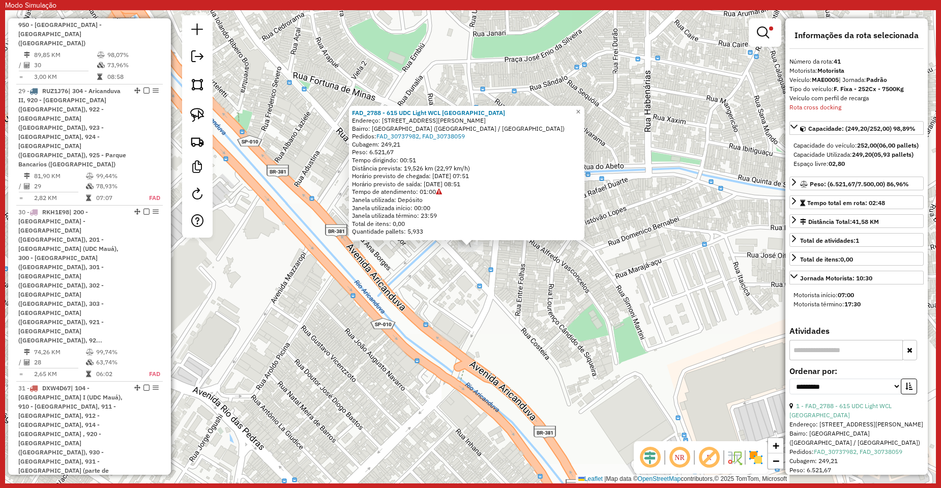
scroll to position [3354, 0]
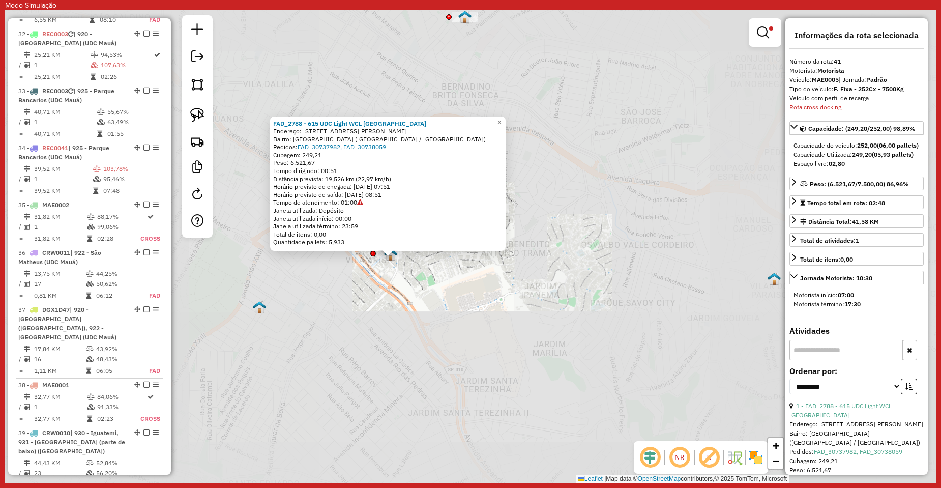
click at [497, 294] on div "FAD_2788 - 615 UDC Light WCL Jardim Brasília Endereço: Avenida Belarmino Ferrei…" at bounding box center [470, 246] width 931 height 473
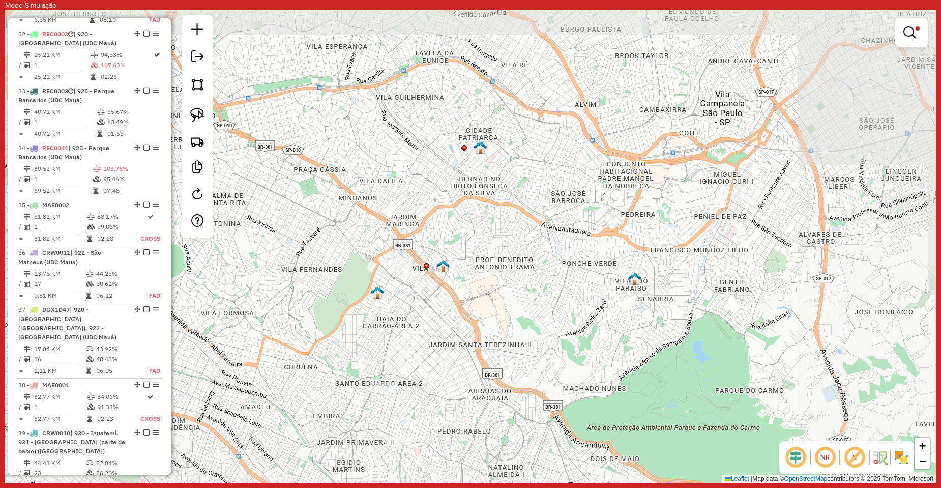
drag, startPoint x: 516, startPoint y: 304, endPoint x: 472, endPoint y: 175, distance: 135.9
click at [472, 176] on div "Limpar filtros Janela de atendimento Grade de atendimento Capacidade Transporta…" at bounding box center [470, 246] width 931 height 473
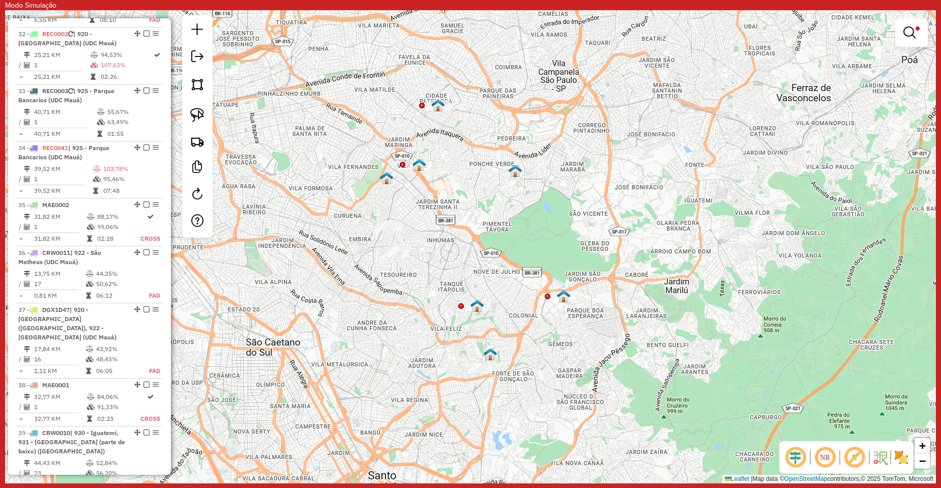
drag, startPoint x: 458, startPoint y: 228, endPoint x: 452, endPoint y: 231, distance: 7.1
click at [453, 231] on div "Limpar filtros Janela de atendimento Grade de atendimento Capacidade Transporta…" at bounding box center [470, 246] width 931 height 473
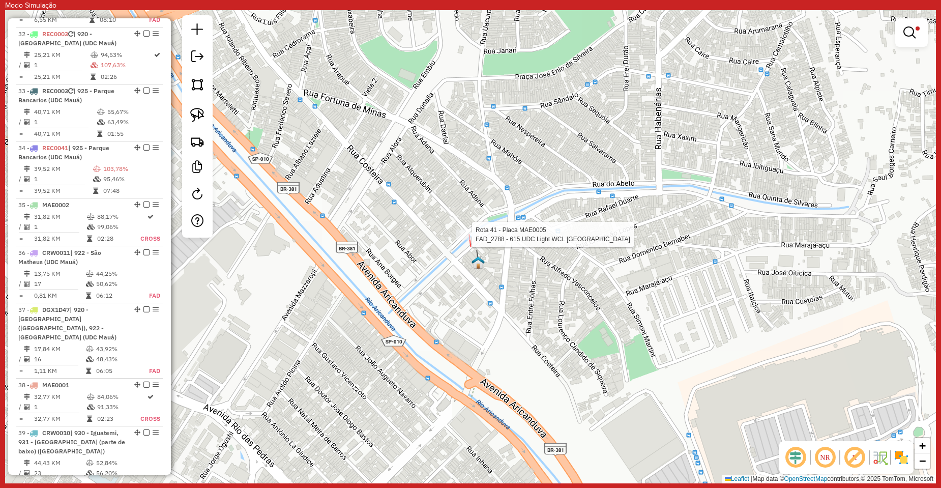
select select "**********"
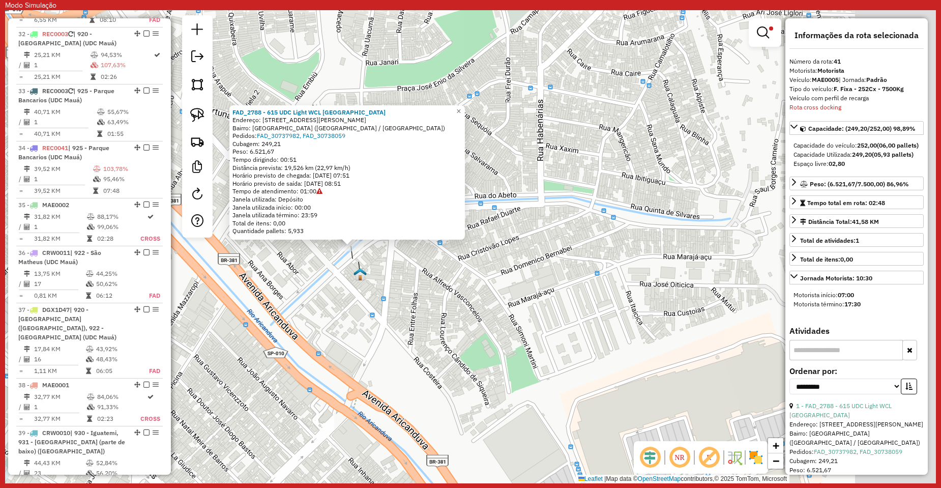
drag, startPoint x: 710, startPoint y: 243, endPoint x: 599, endPoint y: 242, distance: 110.9
click at [599, 242] on div "FAD_2788 - 615 UDC Light WCL Jardim Brasília Endereço: Avenida Belarmino Ferrei…" at bounding box center [470, 246] width 931 height 473
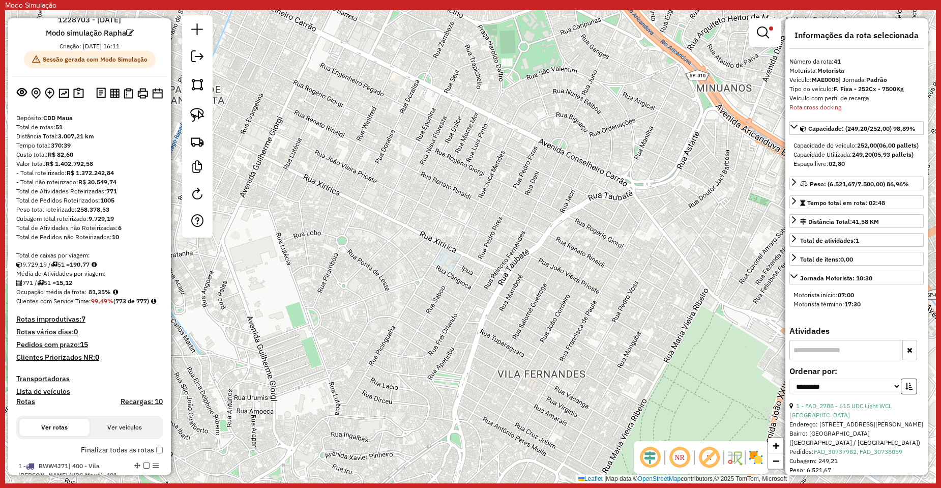
scroll to position [51, 0]
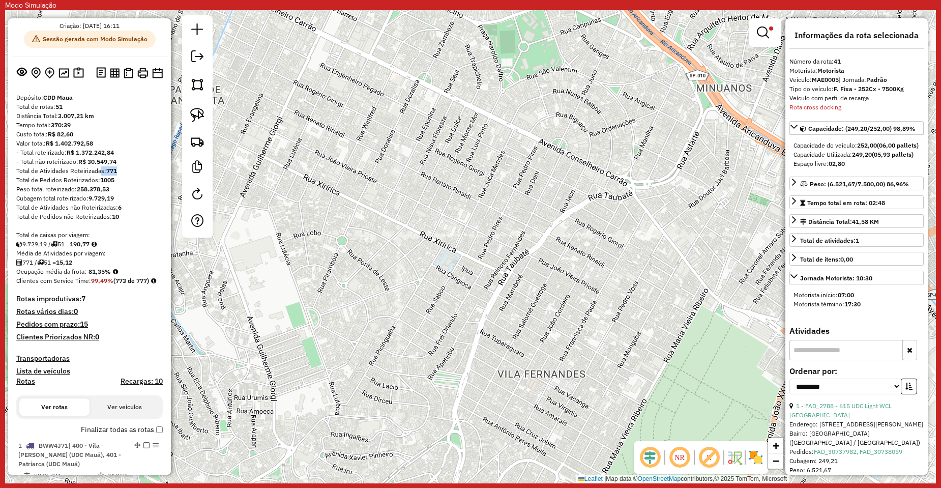
drag, startPoint x: 122, startPoint y: 171, endPoint x: 96, endPoint y: 171, distance: 25.4
click at [96, 171] on div "Total de Atividades Roteirizadas: 771" at bounding box center [89, 170] width 146 height 9
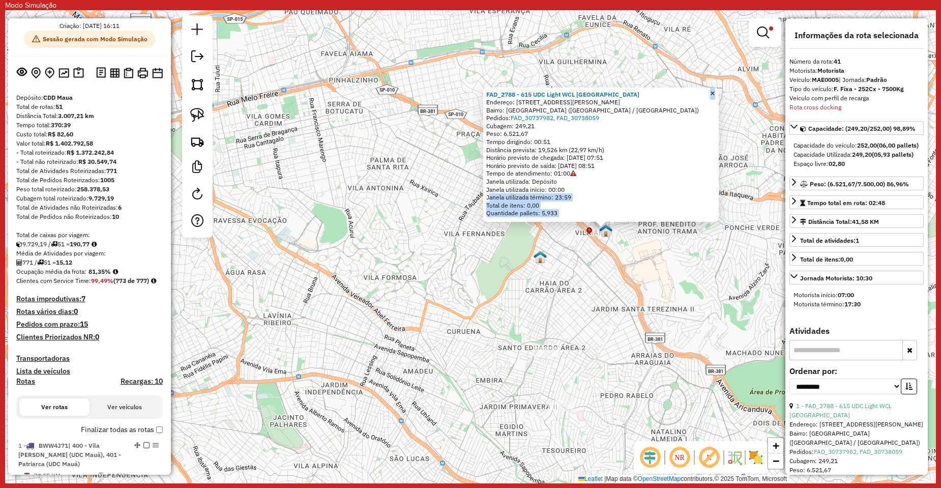
drag, startPoint x: 473, startPoint y: 203, endPoint x: 393, endPoint y: 218, distance: 81.1
click at [393, 218] on div "FAD_2788 - 615 UDC Light WCL Jardim Brasília Endereço: Avenida Belarmino Ferrei…" at bounding box center [470, 246] width 931 height 473
click at [503, 243] on div "FAD_2788 - 615 UDC Light WCL Jardim Brasília Endereço: Avenida Belarmino Ferrei…" at bounding box center [470, 246] width 931 height 473
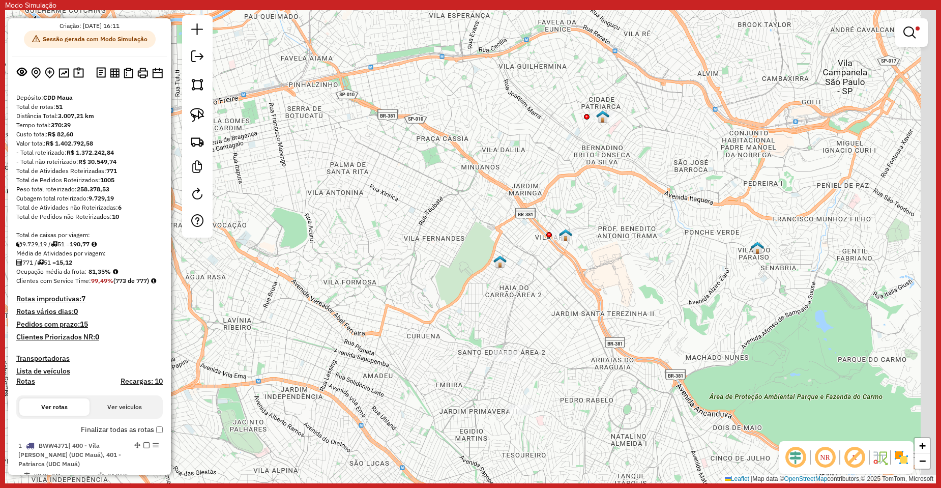
drag, startPoint x: 552, startPoint y: 250, endPoint x: 472, endPoint y: 256, distance: 80.1
click at [472, 256] on div "Limpar filtros Janela de atendimento Grade de atendimento Capacidade Transporta…" at bounding box center [470, 246] width 931 height 473
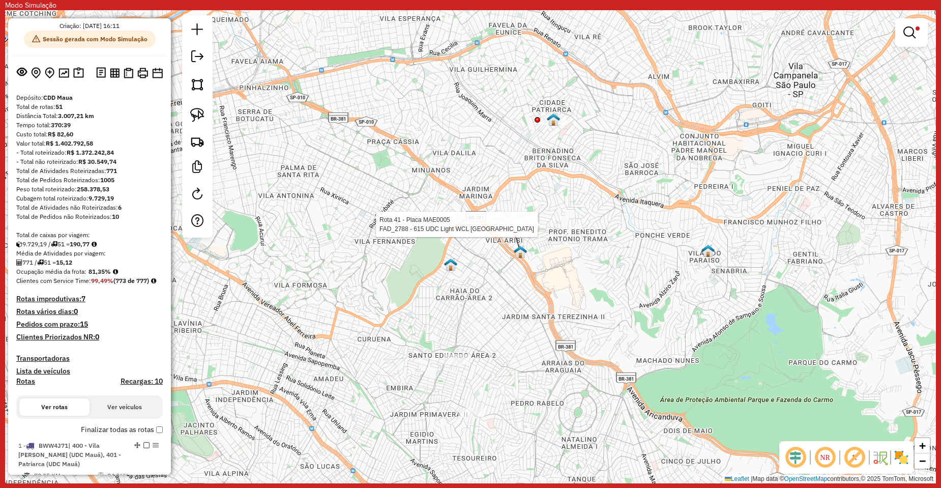
select select "**********"
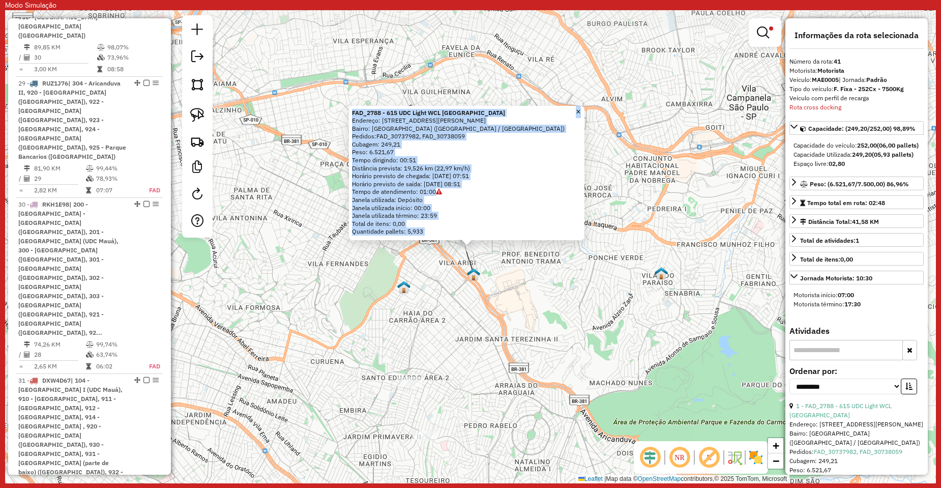
scroll to position [3354, 0]
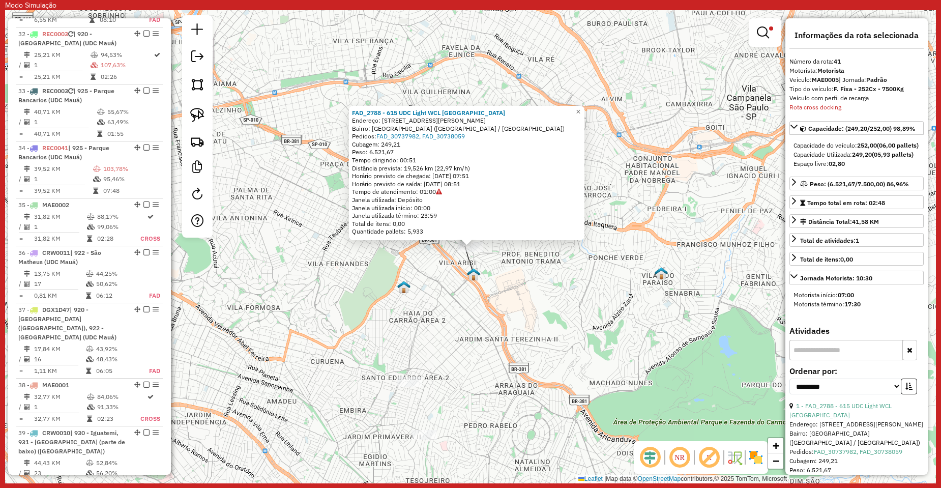
click at [834, 77] on strong "MAE0005" at bounding box center [825, 80] width 27 height 8
copy div "MAE0005"
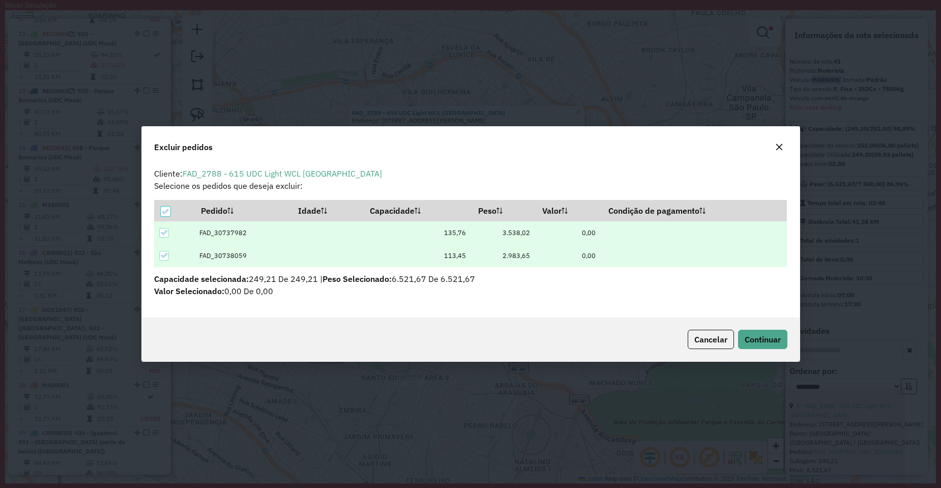
scroll to position [6, 3]
drag, startPoint x: 753, startPoint y: 328, endPoint x: 755, endPoint y: 337, distance: 9.9
click at [753, 328] on div "Cancelar Continuar" at bounding box center [471, 339] width 658 height 44
click at [755, 340] on span "Continuar" at bounding box center [763, 339] width 36 height 10
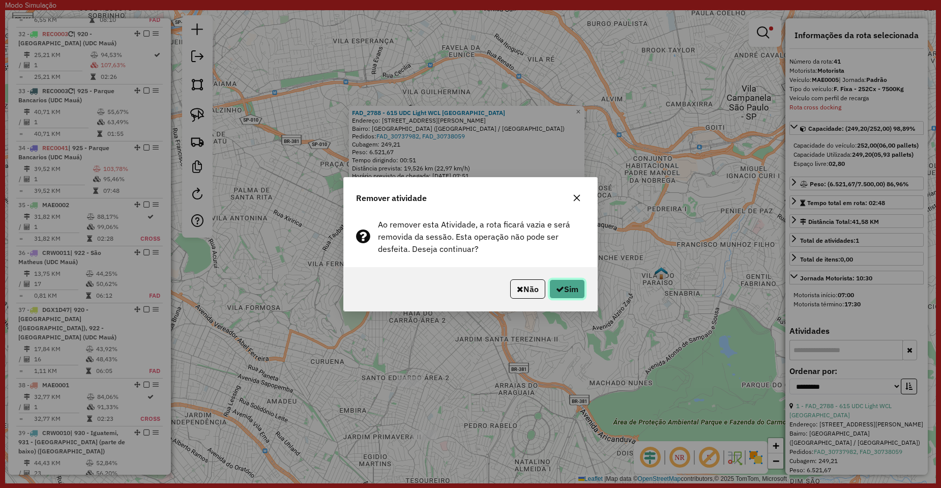
click at [563, 294] on button "Sim" at bounding box center [567, 288] width 36 height 19
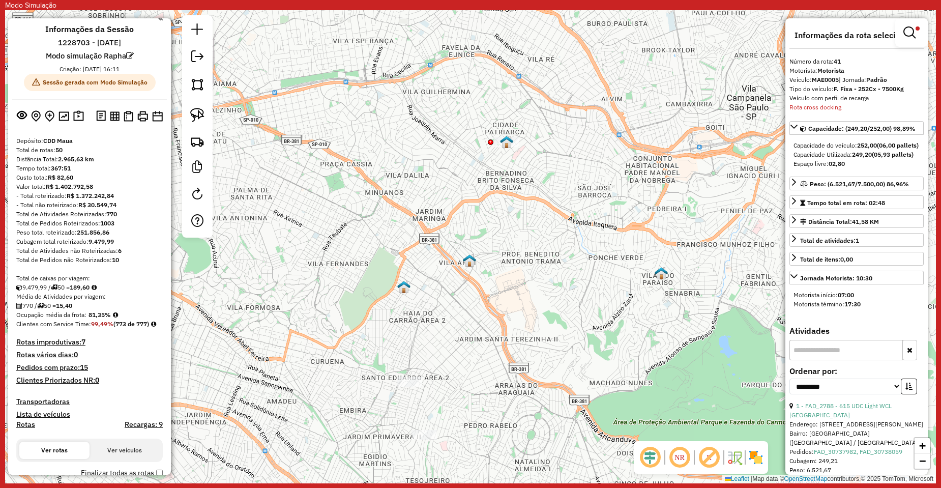
scroll to position [0, 0]
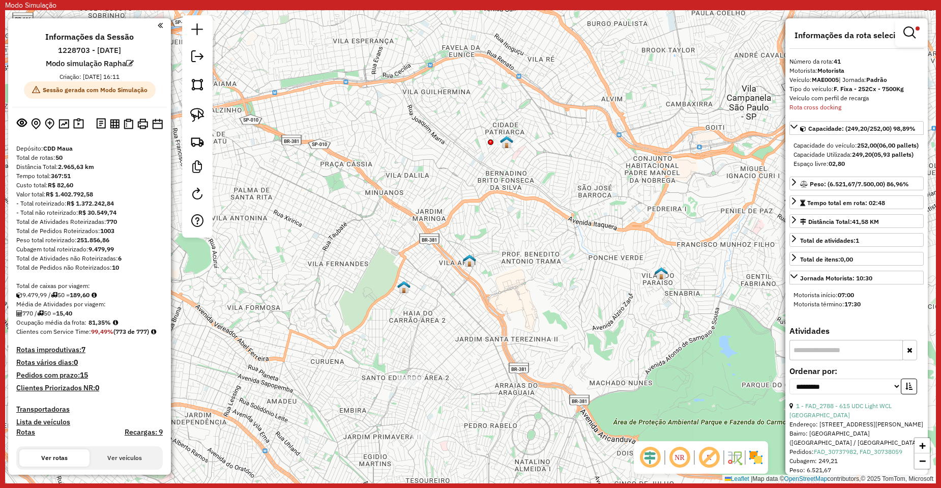
drag, startPoint x: 125, startPoint y: 251, endPoint x: 85, endPoint y: 250, distance: 39.7
click at [85, 250] on div "Cubagem total roteirizado: 9.479,99" at bounding box center [89, 249] width 146 height 9
click at [119, 249] on div "Cubagem total roteirizado: 9.479,99" at bounding box center [89, 249] width 146 height 9
drag, startPoint x: 129, startPoint y: 248, endPoint x: 91, endPoint y: 251, distance: 38.2
click at [91, 251] on div "Cubagem total roteirizado: 9.479,99" at bounding box center [89, 249] width 146 height 9
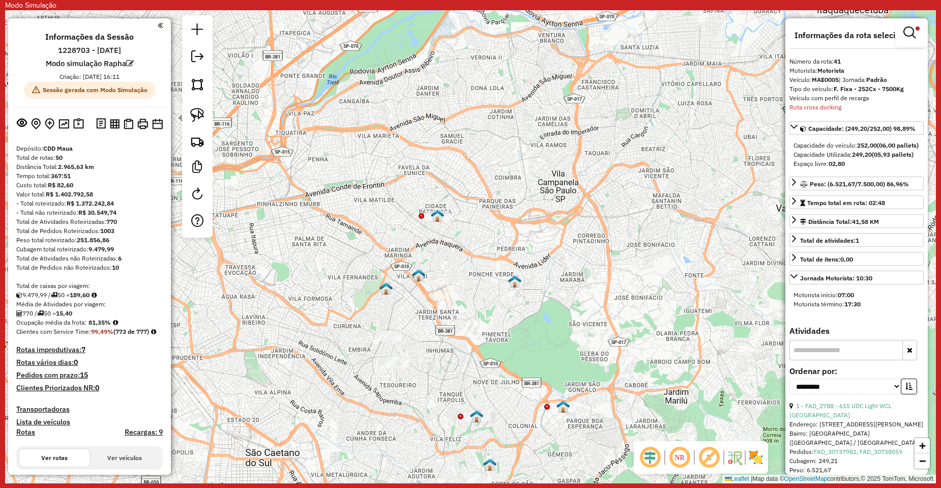
drag, startPoint x: 471, startPoint y: 288, endPoint x: 438, endPoint y: 294, distance: 33.6
click at [462, 294] on div "Limpar filtros Janela de atendimento Grade de atendimento Capacidade Transporta…" at bounding box center [470, 246] width 931 height 473
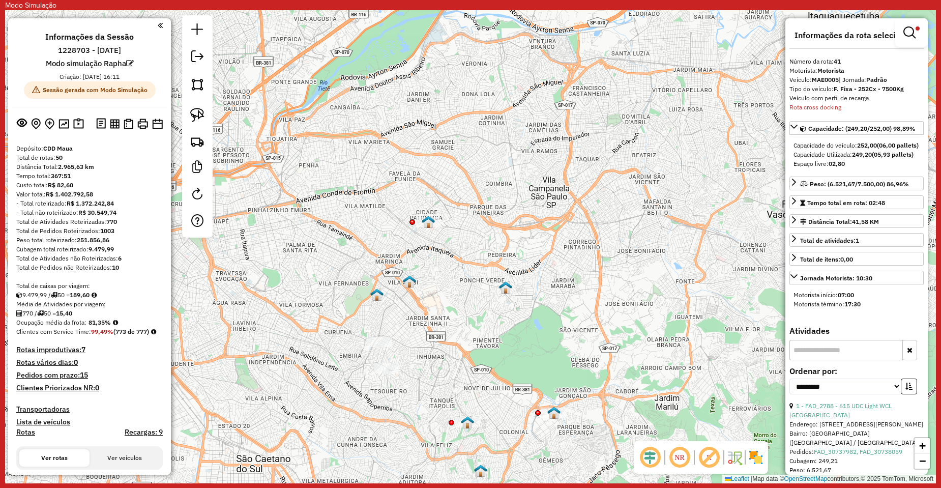
click at [408, 285] on img at bounding box center [409, 281] width 13 height 13
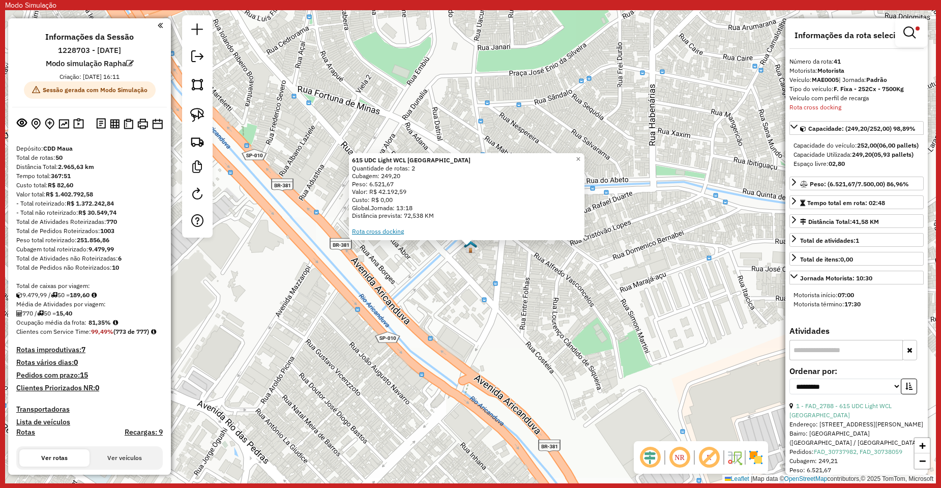
click at [383, 233] on link "Rota cross docking" at bounding box center [378, 231] width 52 height 8
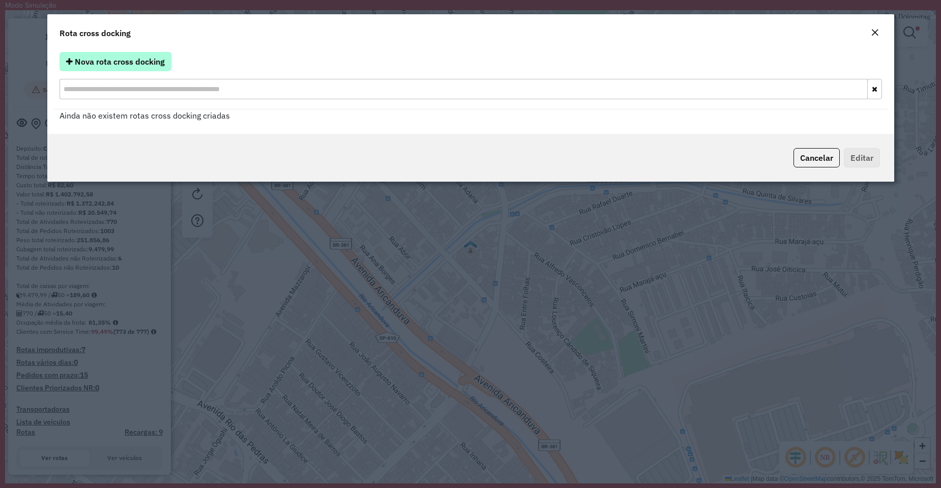
click at [140, 67] on button "Nova rota cross docking" at bounding box center [116, 61] width 112 height 19
select select "*"
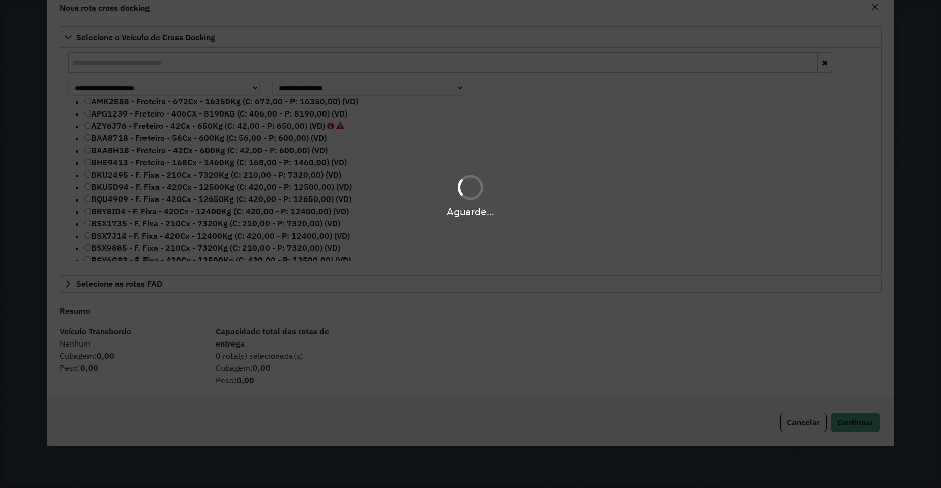
click at [157, 65] on div "Aguarde..." at bounding box center [470, 244] width 941 height 488
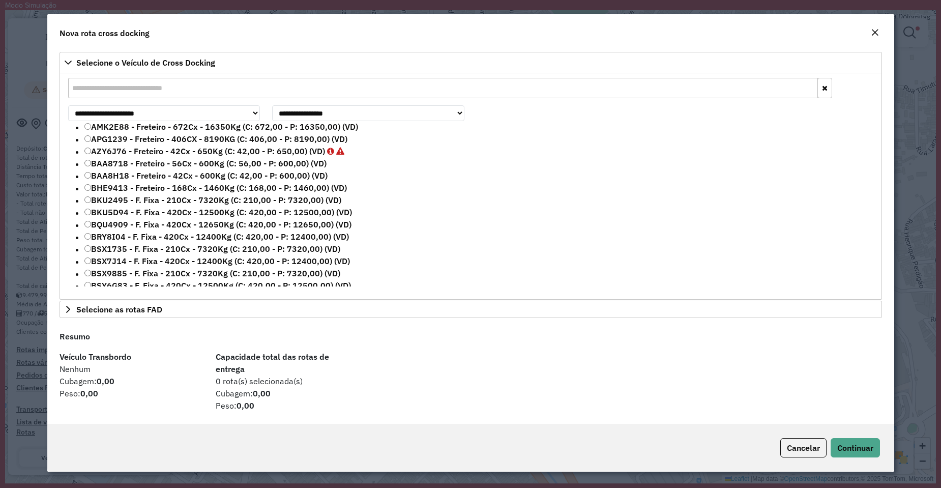
click at [136, 87] on input "text" at bounding box center [443, 88] width 750 height 20
paste input "*******"
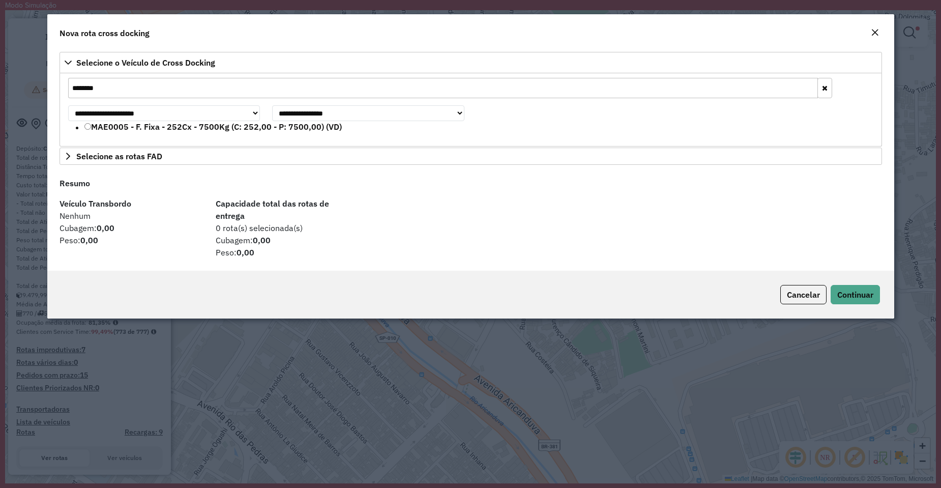
type input "*******"
click at [125, 131] on label "MAE0005 - F. Fixa - 252Cx - 7500Kg (C: 252,00 - P: 7500,00) (VD)" at bounding box center [212, 127] width 257 height 12
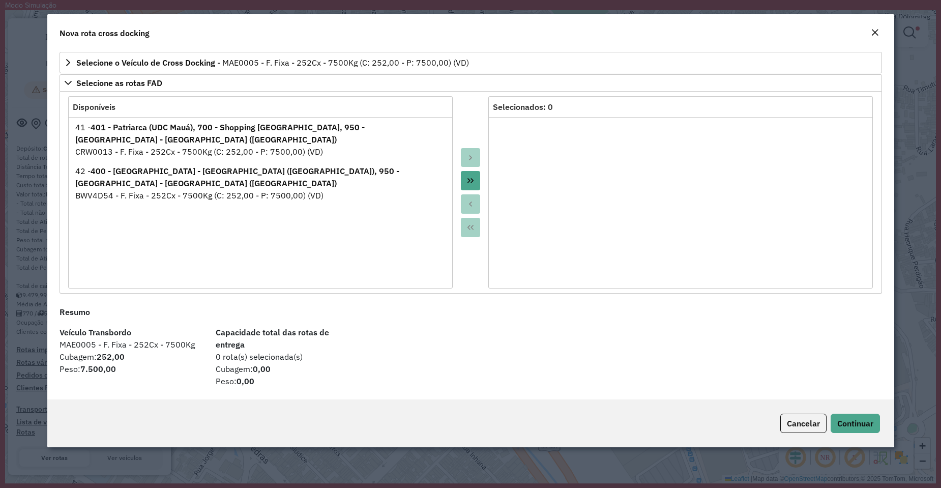
click at [462, 175] on button "Move All to Target" at bounding box center [470, 180] width 19 height 19
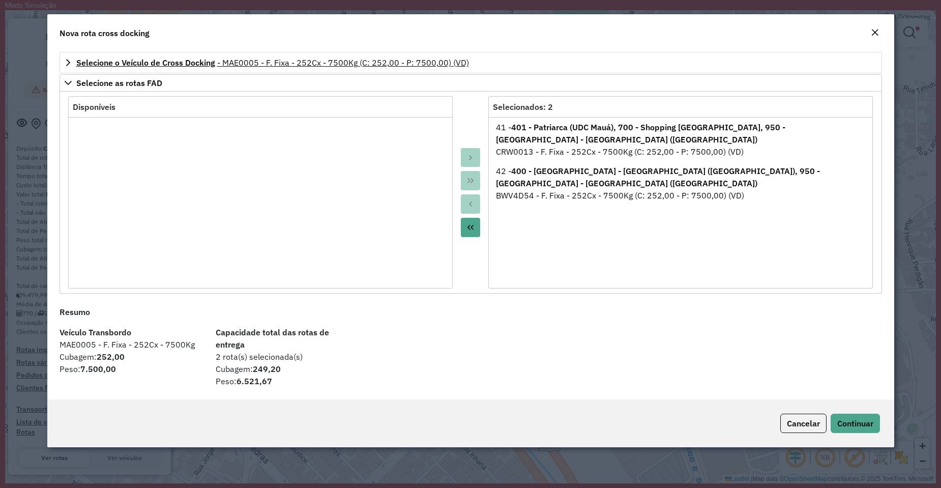
drag, startPoint x: 185, startPoint y: 29, endPoint x: 439, endPoint y: 56, distance: 256.2
click at [435, 56] on hb-modal-dialog "**********" at bounding box center [470, 230] width 847 height 433
click at [794, 418] on span "Cancelar" at bounding box center [803, 423] width 33 height 10
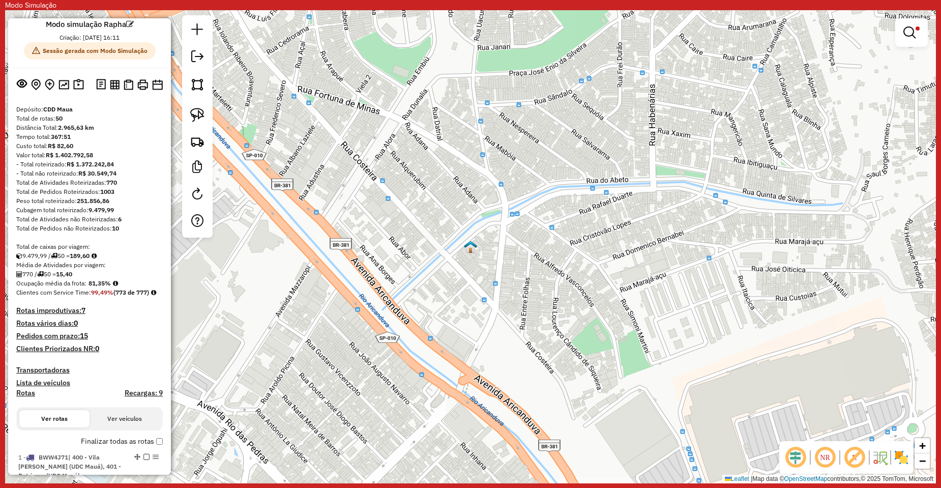
scroll to position [51, 0]
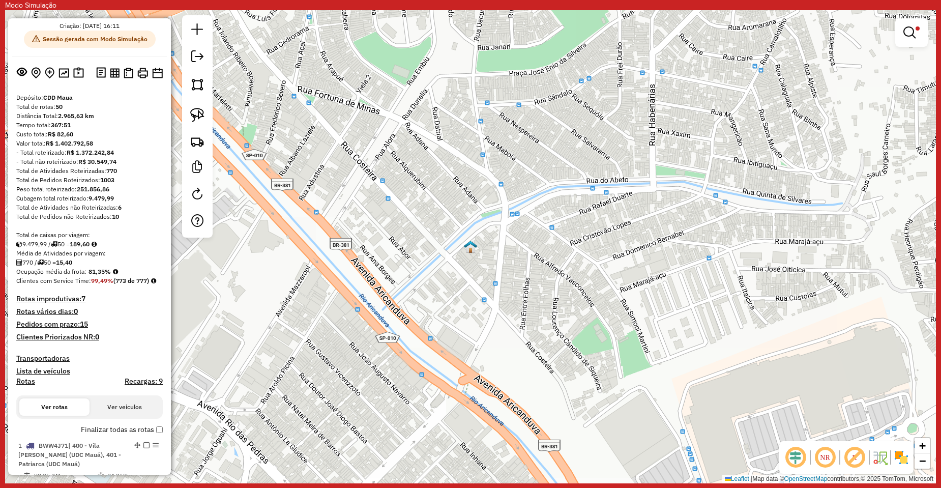
click at [470, 243] on img at bounding box center [470, 246] width 13 height 13
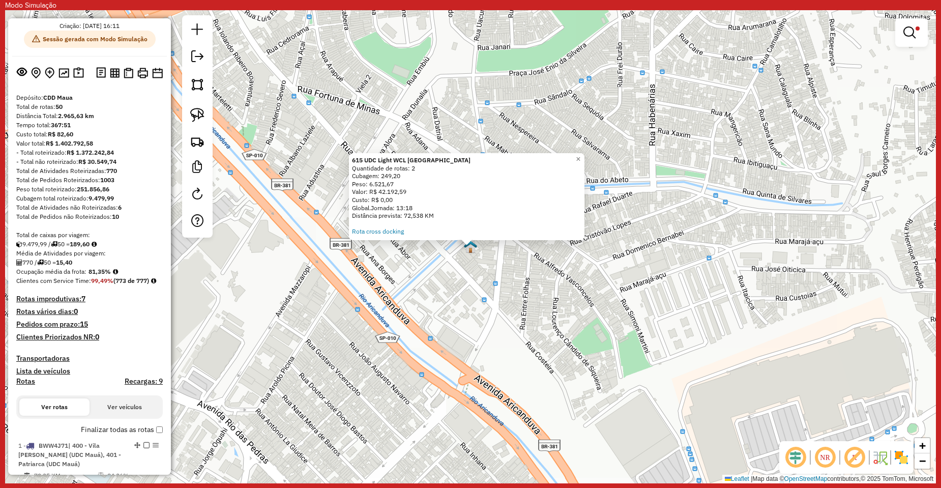
click at [375, 227] on div "615 UDC Light WCL Jardim Brasília Quantidade de rotas: 2 Cubagem: 249,20 Peso: …" at bounding box center [466, 195] width 229 height 79
click at [374, 230] on link "Rota cross docking" at bounding box center [378, 231] width 52 height 8
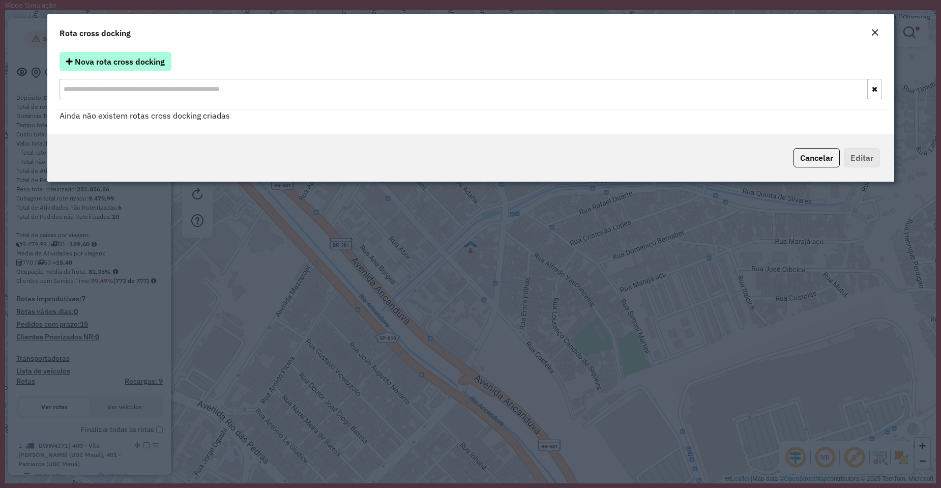
click at [134, 58] on span "Nova rota cross docking" at bounding box center [120, 61] width 90 height 10
select select "*"
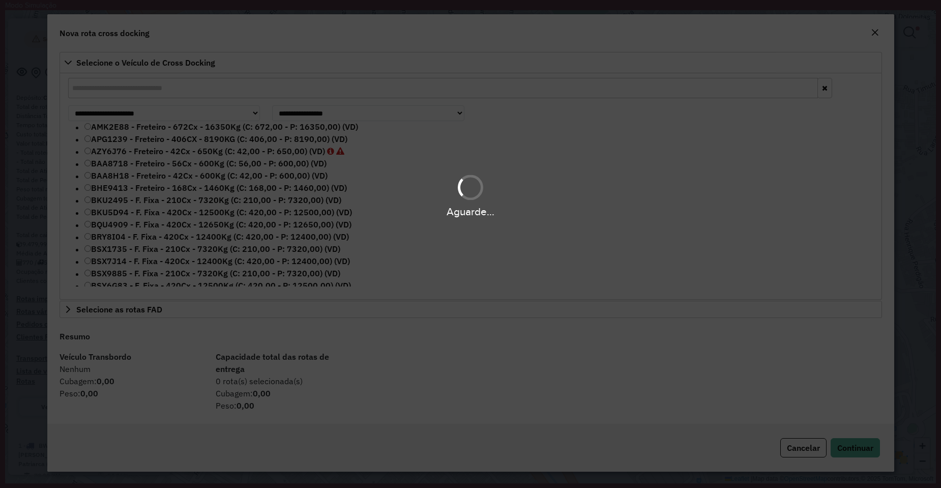
click at [169, 65] on div "Aguarde..." at bounding box center [470, 244] width 941 height 488
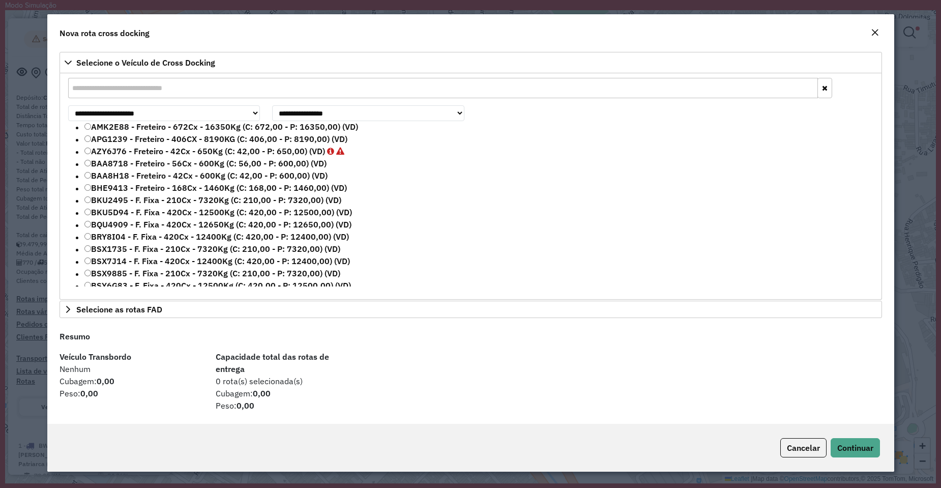
click at [154, 87] on input "text" at bounding box center [443, 88] width 750 height 20
paste input "*******"
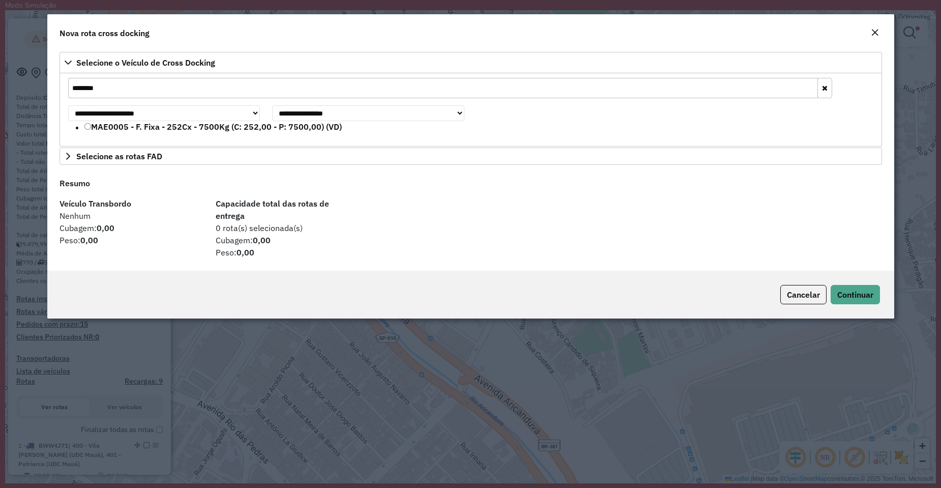
type input "*******"
click at [119, 126] on label "MAE0005 - F. Fixa - 252Cx - 7500Kg (C: 252,00 - P: 7500,00) (VD)" at bounding box center [212, 127] width 257 height 12
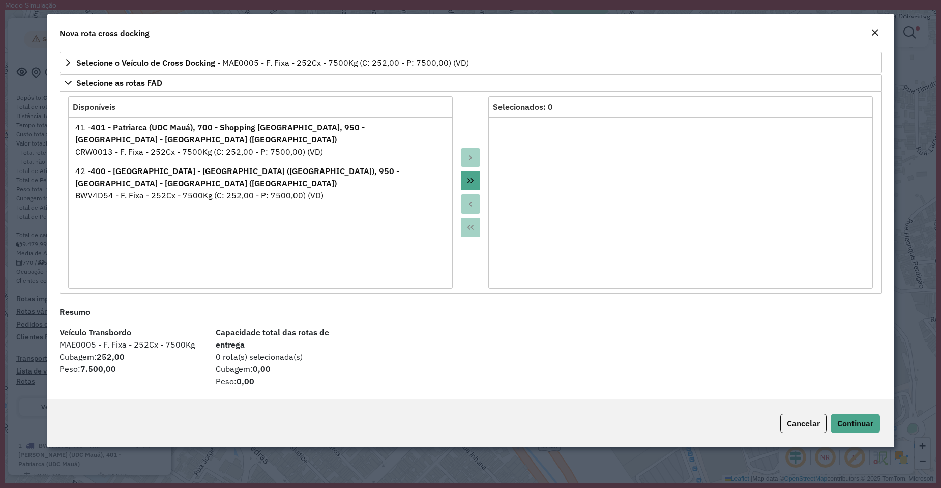
click at [479, 179] on button "Move All to Target" at bounding box center [470, 180] width 19 height 19
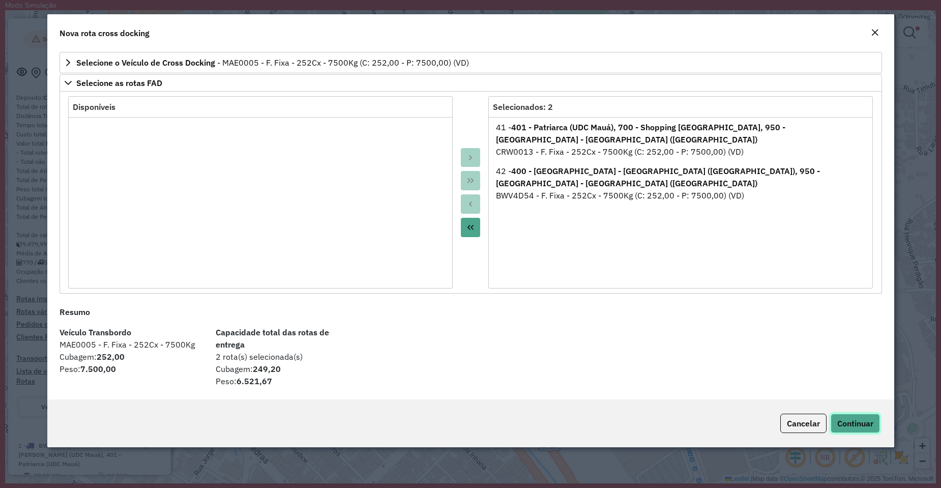
click at [838, 413] on button "Continuar" at bounding box center [855, 422] width 49 height 19
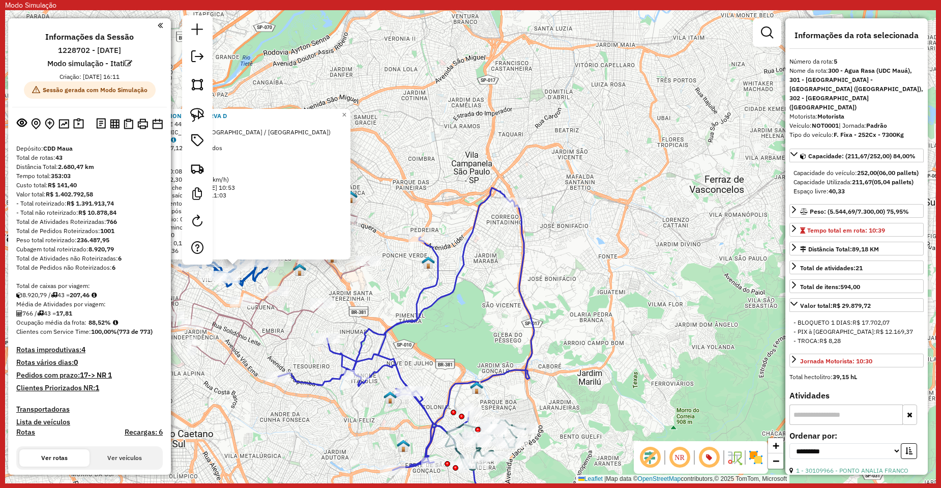
select select "**********"
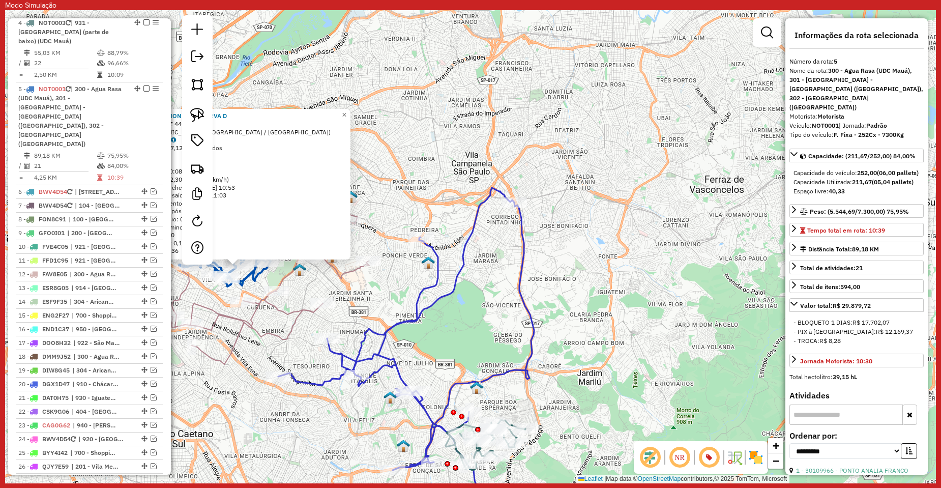
click at [470, 312] on div "30179965 - LANCHONETE MINERVA D Endereço: R ARACE 449 Bairro: VILA FORMOSA (SAO…" at bounding box center [470, 246] width 931 height 473
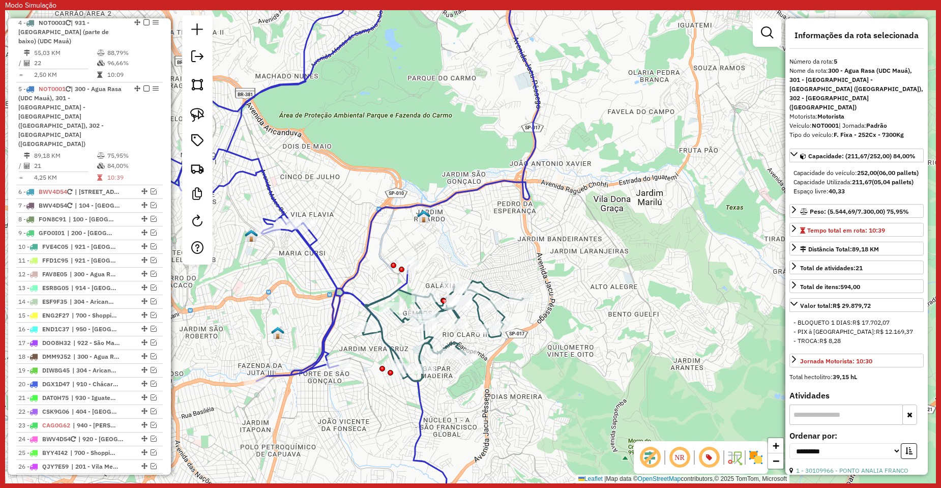
click at [382, 338] on icon at bounding box center [443, 331] width 161 height 100
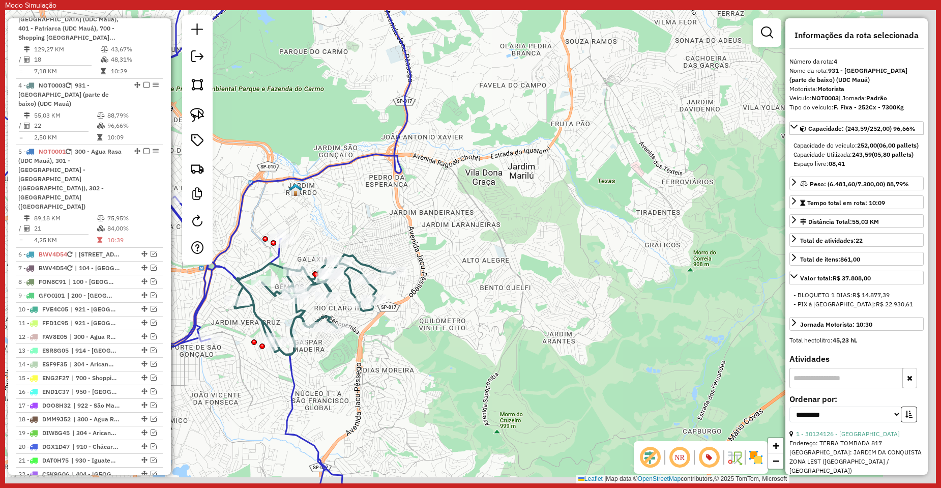
drag, startPoint x: 508, startPoint y: 363, endPoint x: 361, endPoint y: 333, distance: 149.6
click at [361, 334] on div "Janela de atendimento Grade de atendimento Capacidade Transportadoras Veículos …" at bounding box center [470, 246] width 931 height 473
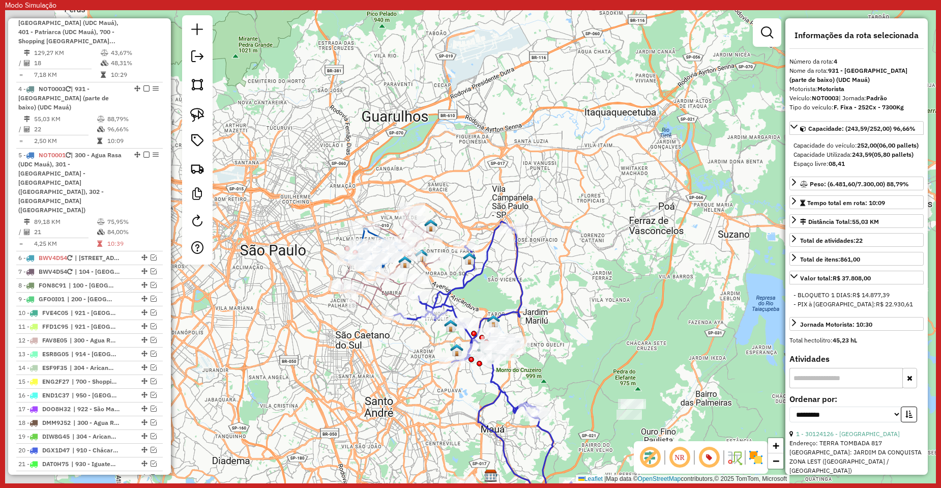
drag, startPoint x: 387, startPoint y: 264, endPoint x: 541, endPoint y: 289, distance: 156.1
click at [541, 289] on div "Janela de atendimento Grade de atendimento Capacidade Transportadoras Veículos …" at bounding box center [470, 246] width 931 height 473
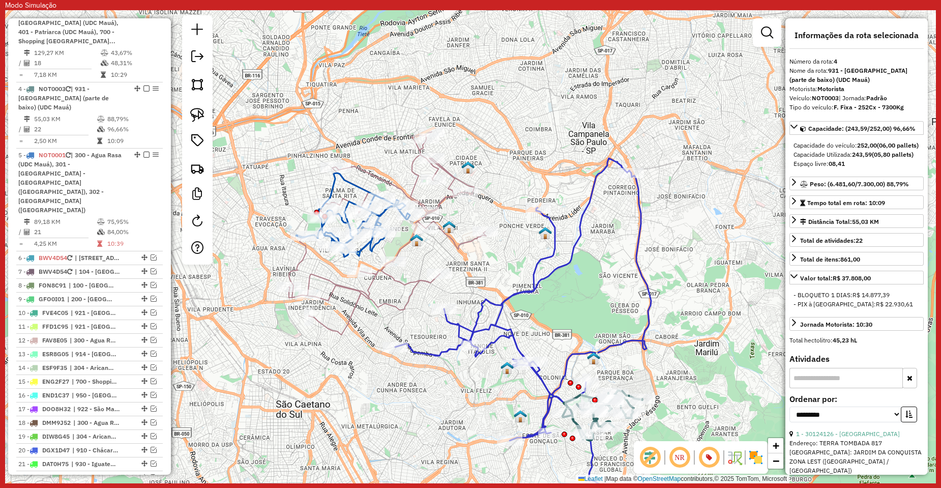
drag, startPoint x: 519, startPoint y: 243, endPoint x: 346, endPoint y: 244, distance: 172.9
click at [346, 244] on div "Rota 5 - Placa NOT0001 30110852 - PAES E DOCES FRANCIS Rota 5 - Placa NOT0001 3…" at bounding box center [470, 246] width 931 height 473
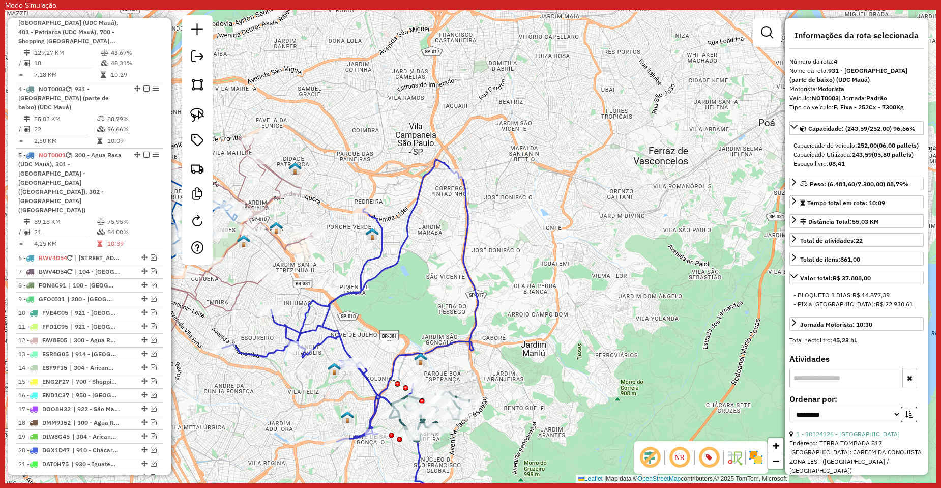
drag, startPoint x: 385, startPoint y: 323, endPoint x: 461, endPoint y: 236, distance: 116.0
click at [461, 236] on div "Janela de atendimento Grade de atendimento Capacidade Transportadoras Veículos …" at bounding box center [470, 246] width 931 height 473
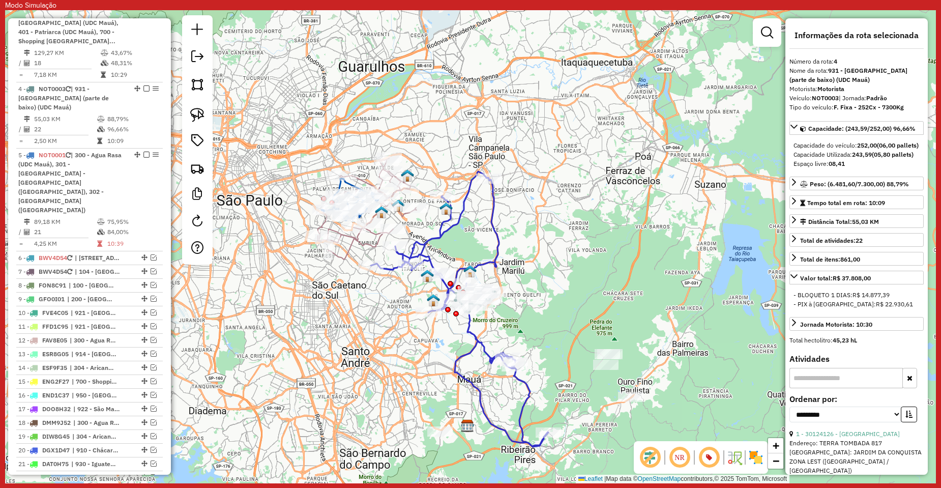
drag, startPoint x: 571, startPoint y: 263, endPoint x: 531, endPoint y: 303, distance: 56.5
click at [531, 303] on div "Rota 2 - Placa NOT0003 30108755 - RENATO MORAES DE OLI Rota 2 - Placa NOT0003 3…" at bounding box center [470, 246] width 931 height 473
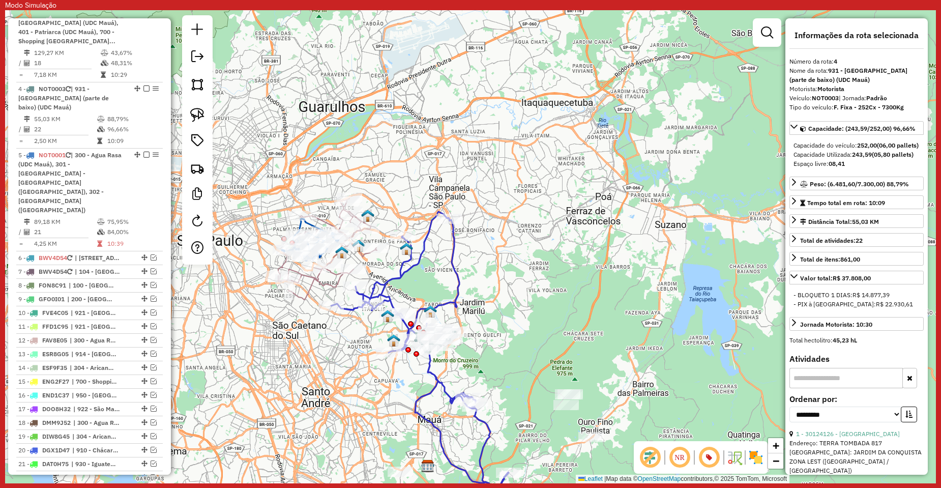
click at [387, 264] on div "Janela de atendimento Grade de atendimento Capacidade Transportadoras Veículos …" at bounding box center [470, 246] width 931 height 473
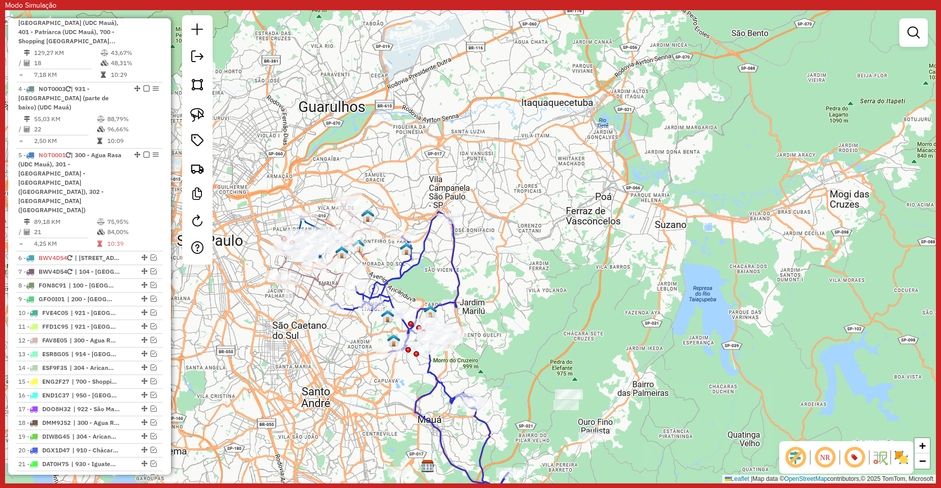
click at [398, 271] on icon at bounding box center [420, 349] width 178 height 275
select select "**********"
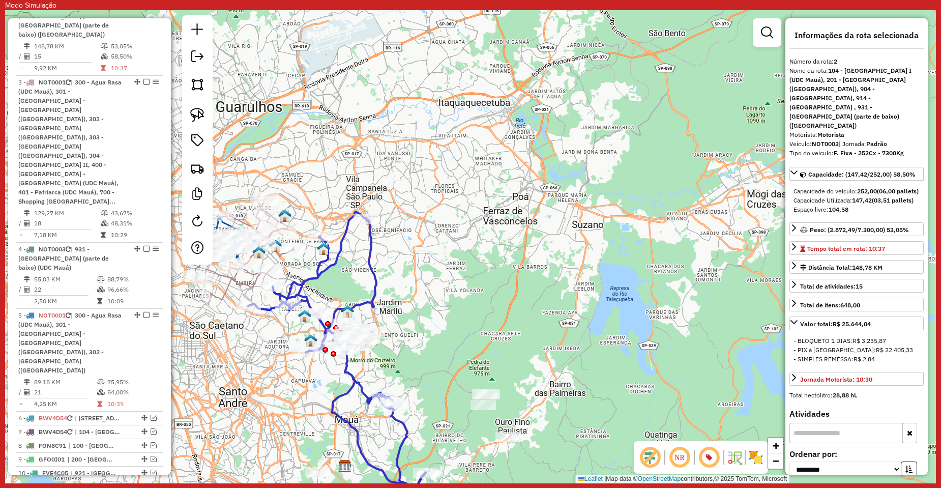
drag, startPoint x: 406, startPoint y: 286, endPoint x: 489, endPoint y: 286, distance: 83.4
click at [489, 286] on div "Janela de atendimento Grade de atendimento Capacidade Transportadoras Veículos …" at bounding box center [470, 246] width 931 height 473
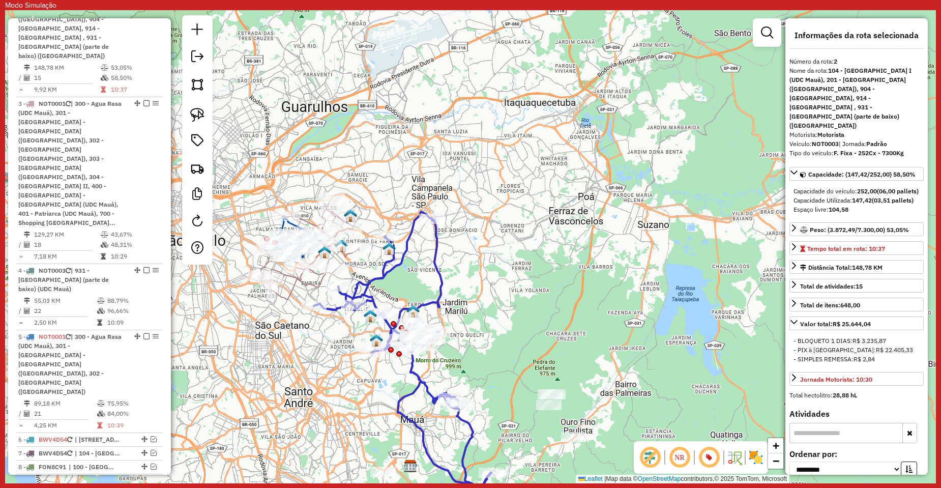
scroll to position [485, 0]
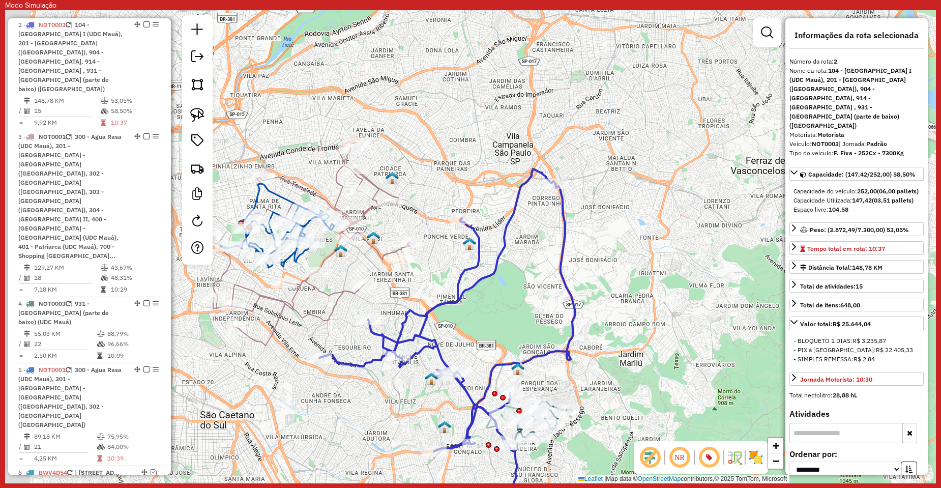
drag, startPoint x: 377, startPoint y: 256, endPoint x: 465, endPoint y: 254, distance: 88.0
click at [410, 254] on icon at bounding box center [311, 243] width 197 height 203
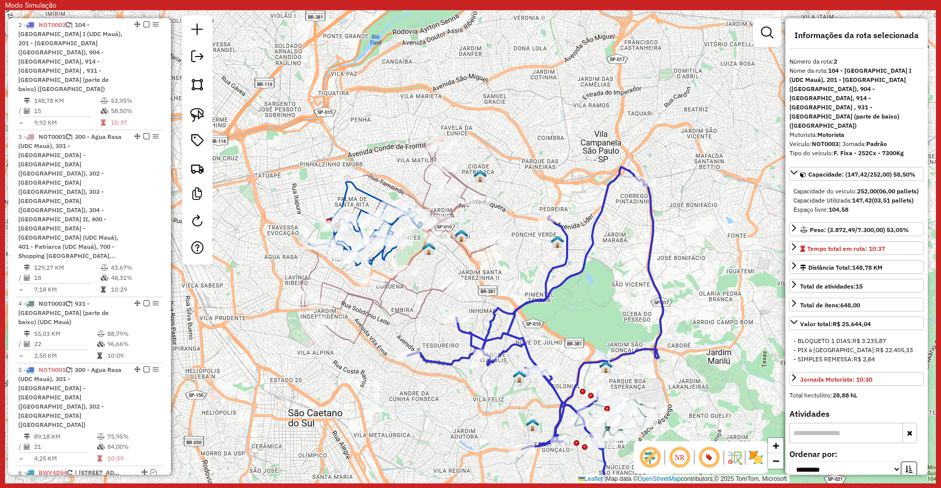
click at [394, 281] on icon at bounding box center [399, 241] width 197 height 203
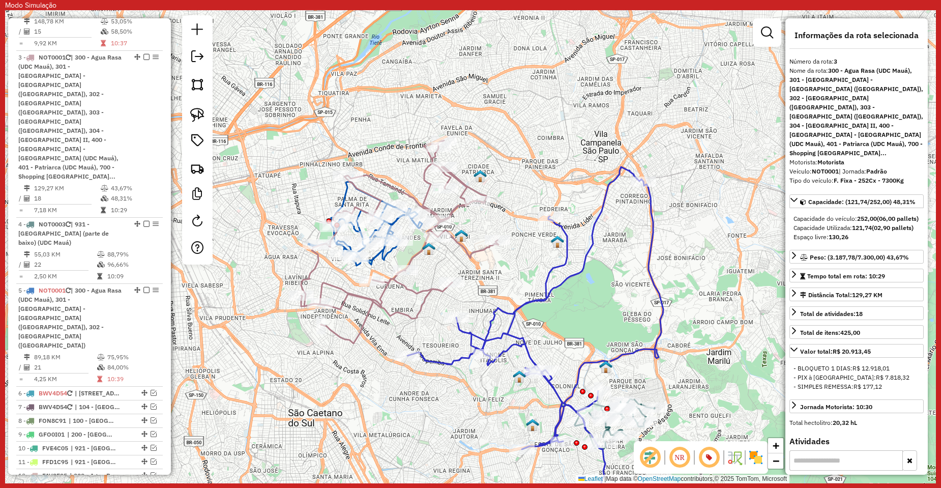
scroll to position [579, 0]
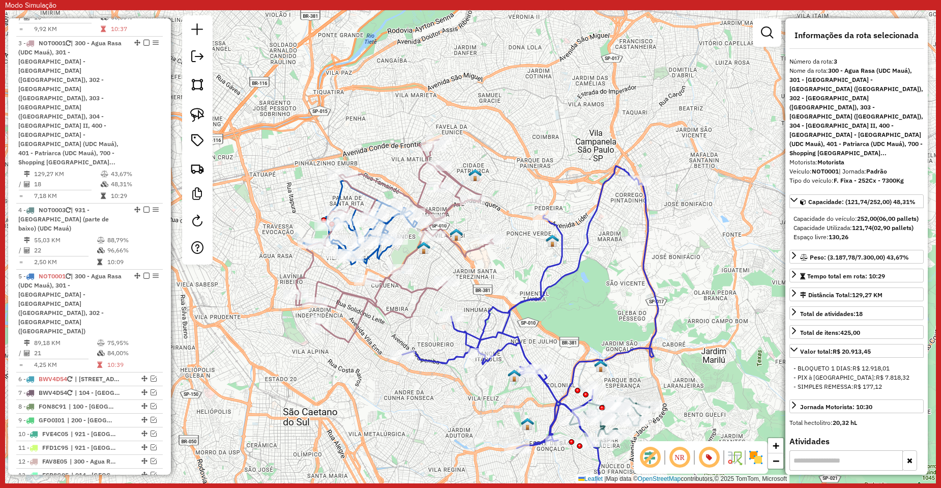
drag, startPoint x: 475, startPoint y: 307, endPoint x: 349, endPoint y: 287, distance: 127.8
click at [349, 287] on div "Janela de atendimento Grade de atendimento Capacidade Transportadoras Veículos …" at bounding box center [470, 246] width 931 height 473
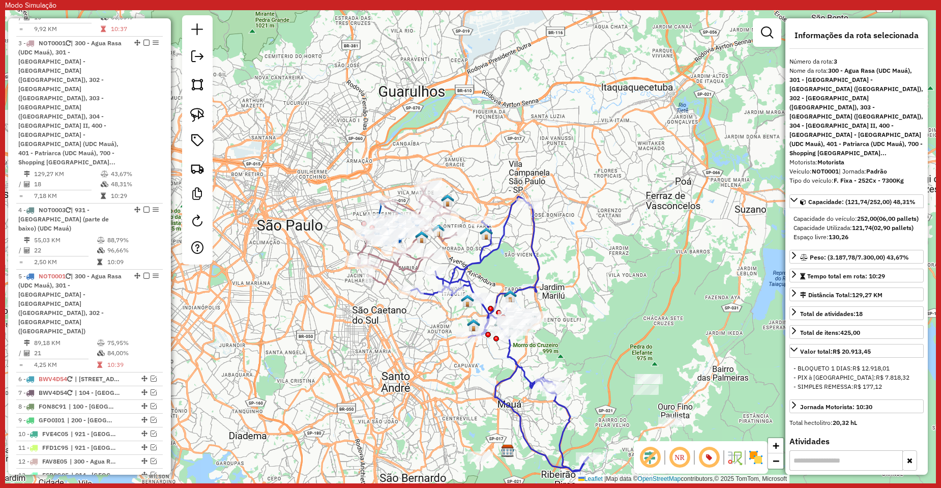
drag, startPoint x: 334, startPoint y: 335, endPoint x: 430, endPoint y: 315, distance: 98.2
click at [430, 315] on div "Janela de atendimento Grade de atendimento Capacidade Transportadoras Veículos …" at bounding box center [470, 246] width 931 height 473
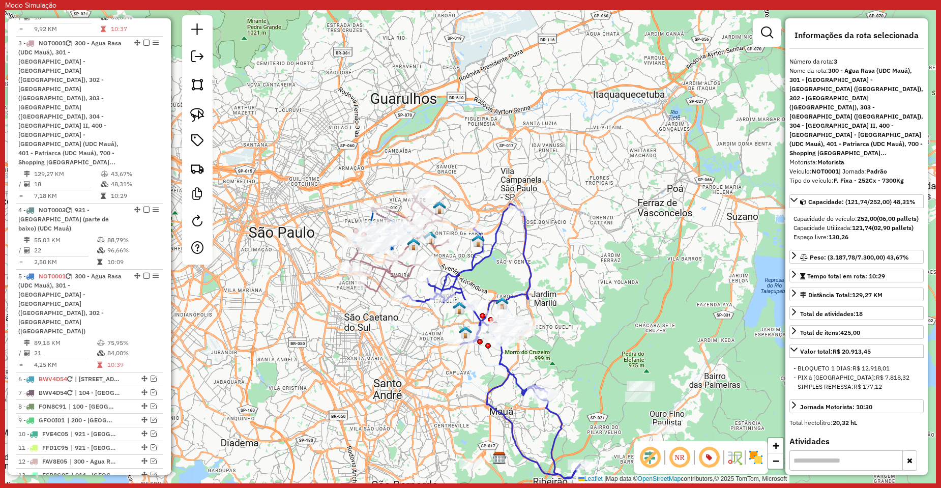
drag, startPoint x: 553, startPoint y: 278, endPoint x: 347, endPoint y: 284, distance: 205.6
click at [516, 294] on div "Janela de atendimento Grade de atendimento Capacidade Transportadoras Veículos …" at bounding box center [470, 246] width 931 height 473
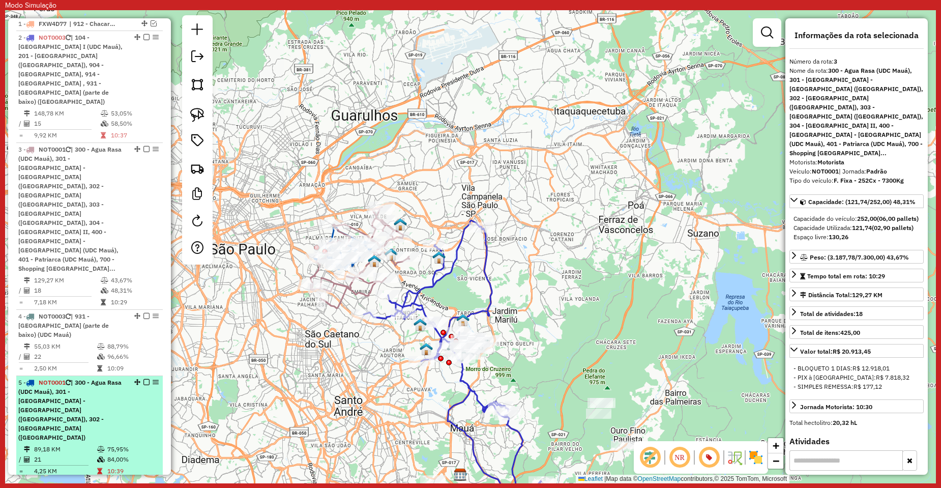
scroll to position [426, 0]
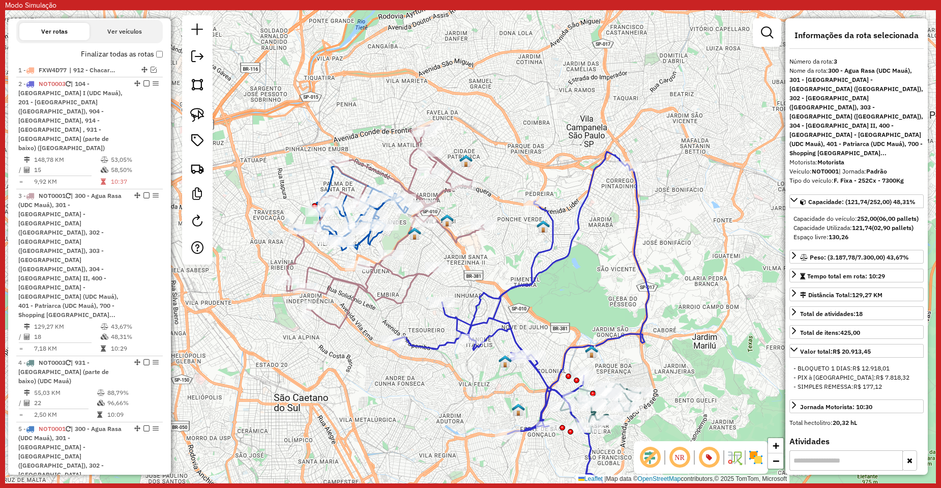
click at [361, 286] on icon at bounding box center [385, 226] width 197 height 203
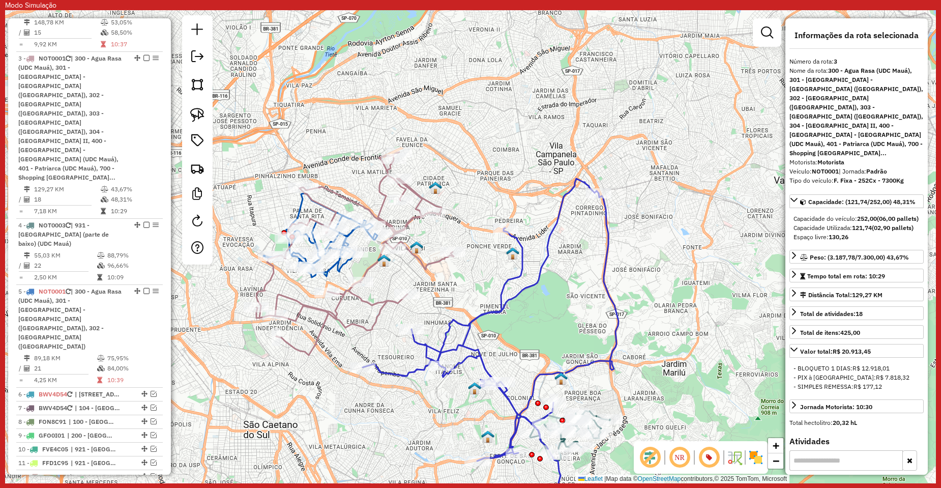
scroll to position [579, 0]
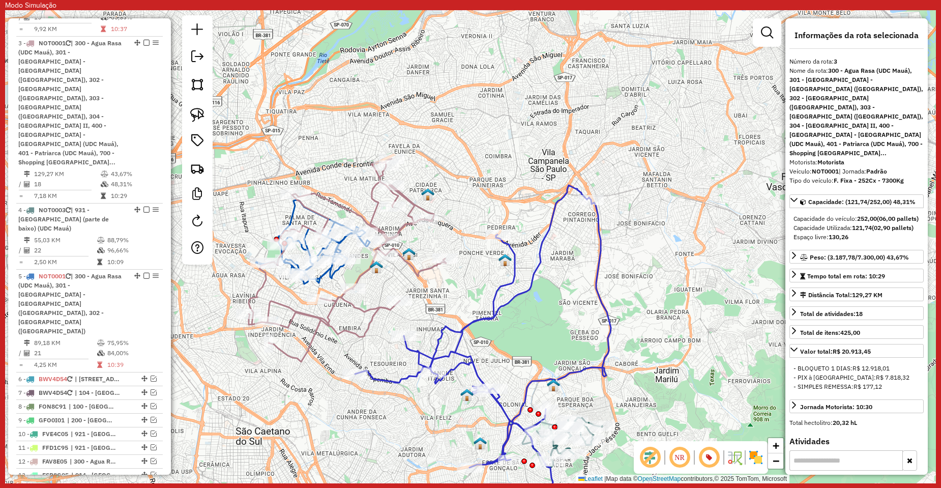
drag, startPoint x: 356, startPoint y: 297, endPoint x: 327, endPoint y: 320, distance: 36.9
click at [327, 320] on icon at bounding box center [347, 260] width 197 height 203
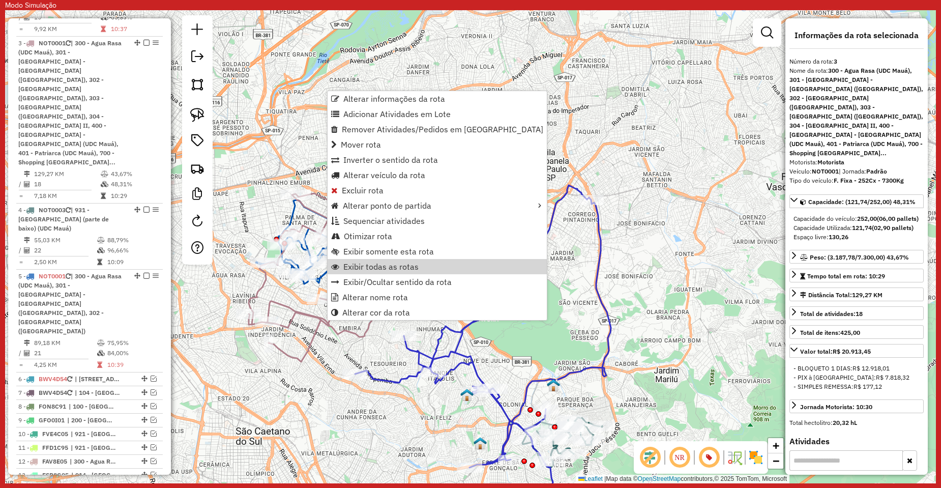
click at [541, 298] on div "Janela de atendimento Grade de atendimento Capacidade Transportadoras Veículos …" at bounding box center [470, 246] width 931 height 473
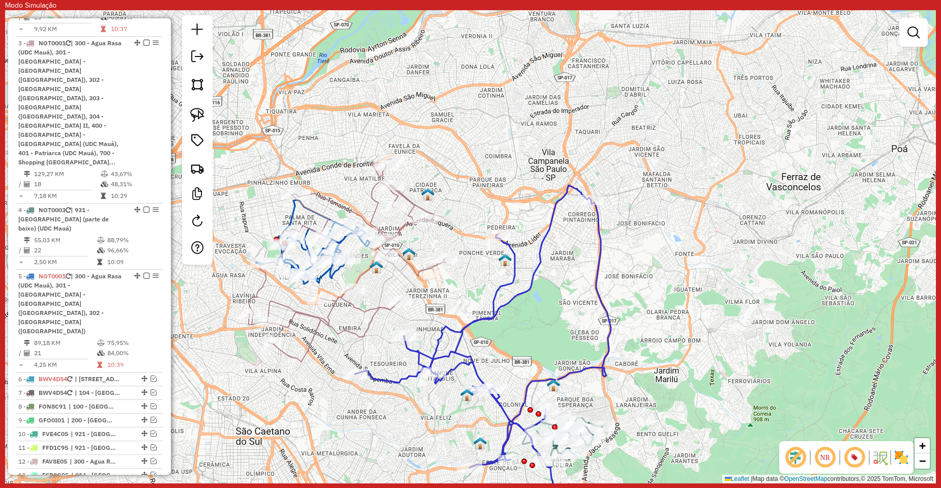
click at [456, 326] on icon at bounding box center [483, 357] width 256 height 345
select select "**********"
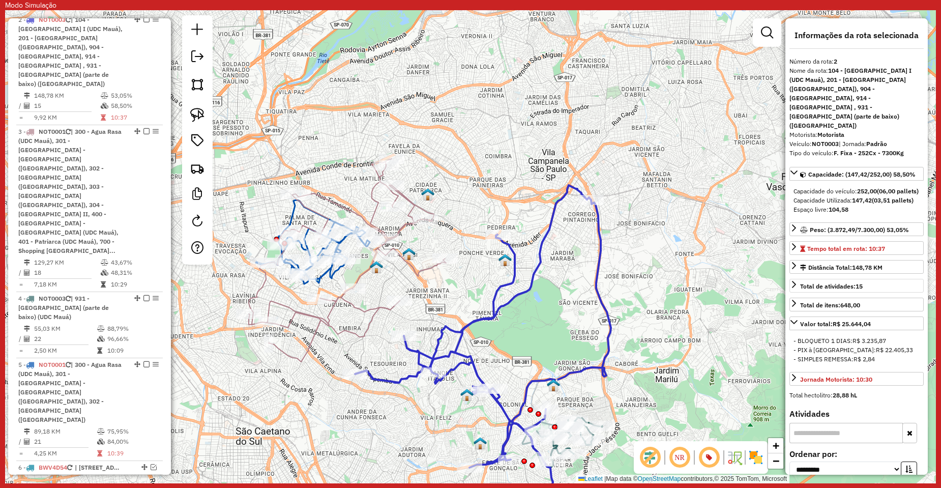
scroll to position [485, 0]
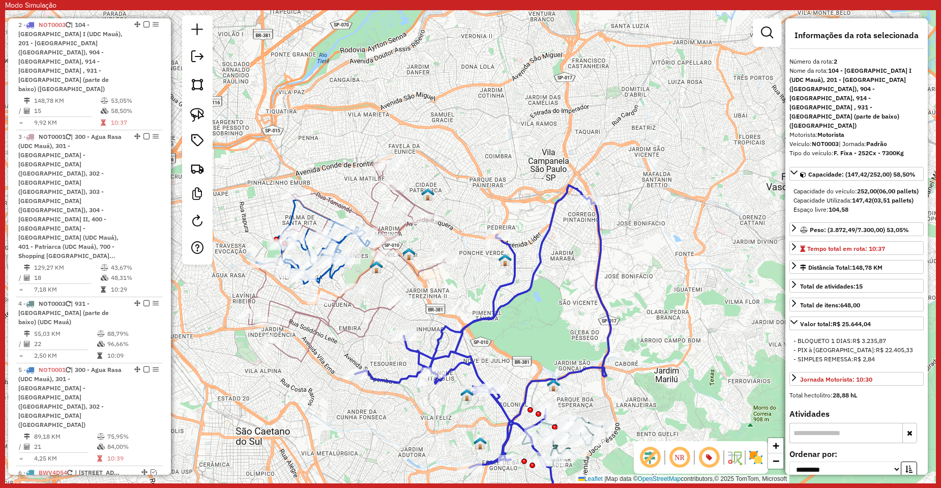
click at [367, 307] on icon at bounding box center [347, 260] width 197 height 203
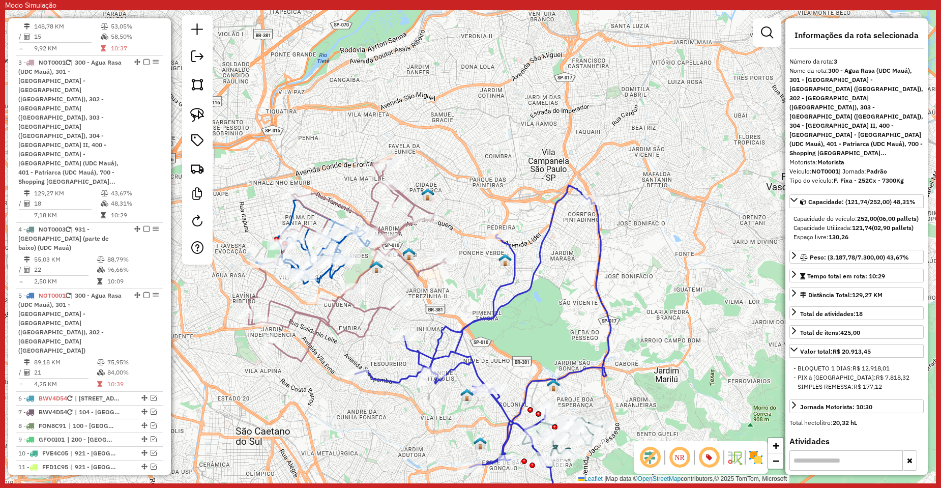
scroll to position [579, 0]
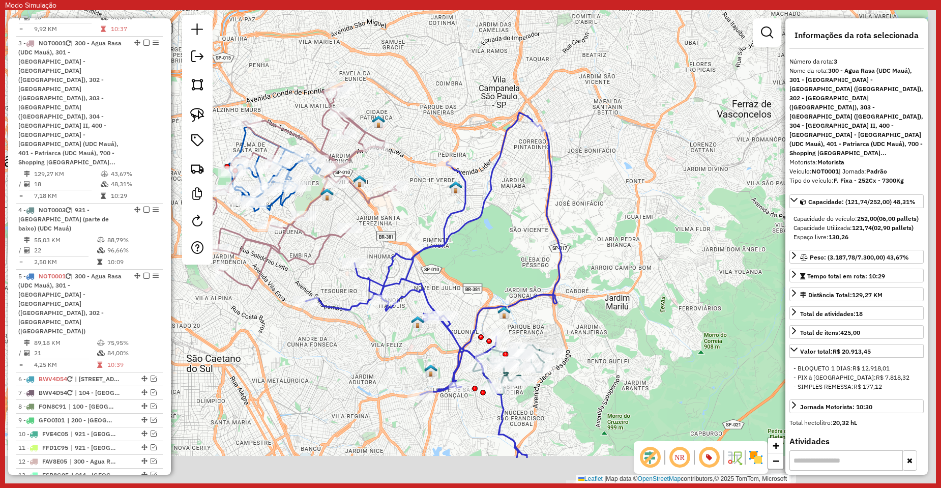
drag, startPoint x: 591, startPoint y: 315, endPoint x: 512, endPoint y: 205, distance: 134.8
click at [512, 205] on div "Janela de atendimento Grade de atendimento Capacidade Transportadoras Veículos …" at bounding box center [470, 246] width 931 height 473
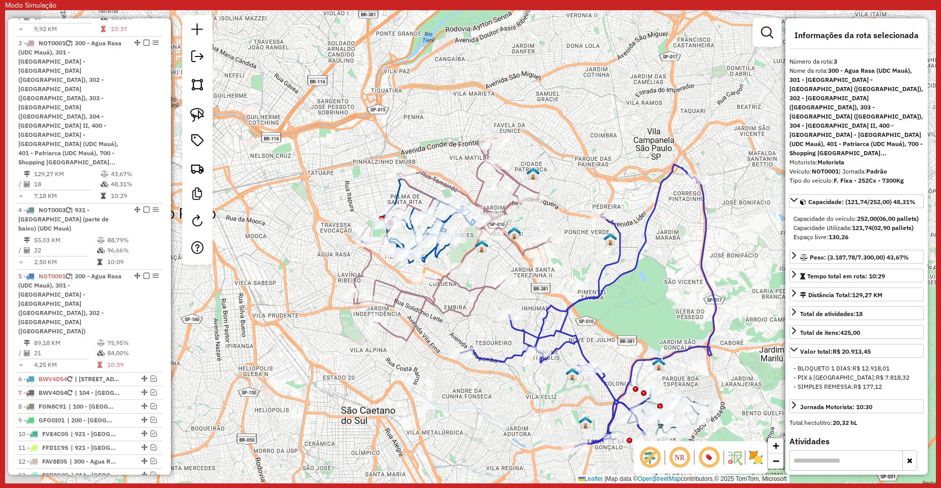
drag, startPoint x: 435, startPoint y: 212, endPoint x: 619, endPoint y: 300, distance: 204.3
click at [619, 300] on div "Janela de atendimento Grade de atendimento Capacidade Transportadoras Veículos …" at bounding box center [470, 246] width 931 height 473
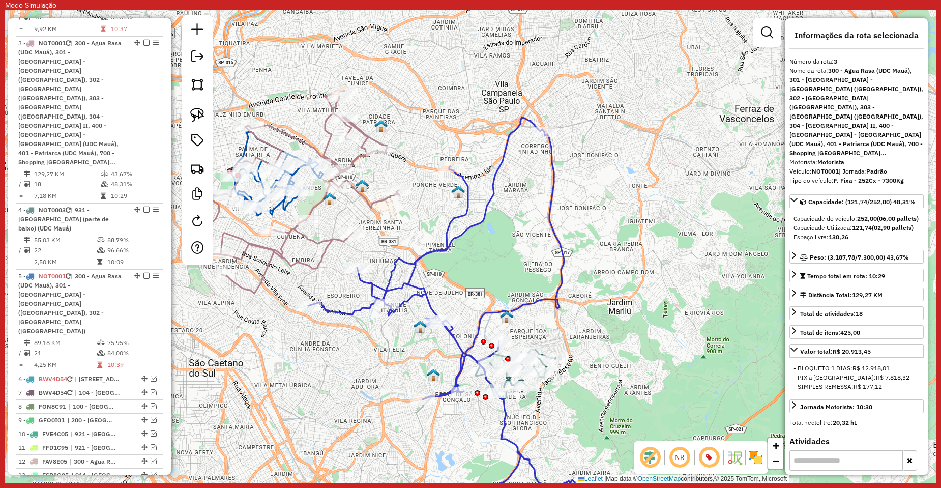
drag, startPoint x: 561, startPoint y: 269, endPoint x: 407, endPoint y: 218, distance: 162.3
click at [407, 218] on div "Janela de atendimento Grade de atendimento Capacidade Transportadoras Veículos …" at bounding box center [470, 246] width 931 height 473
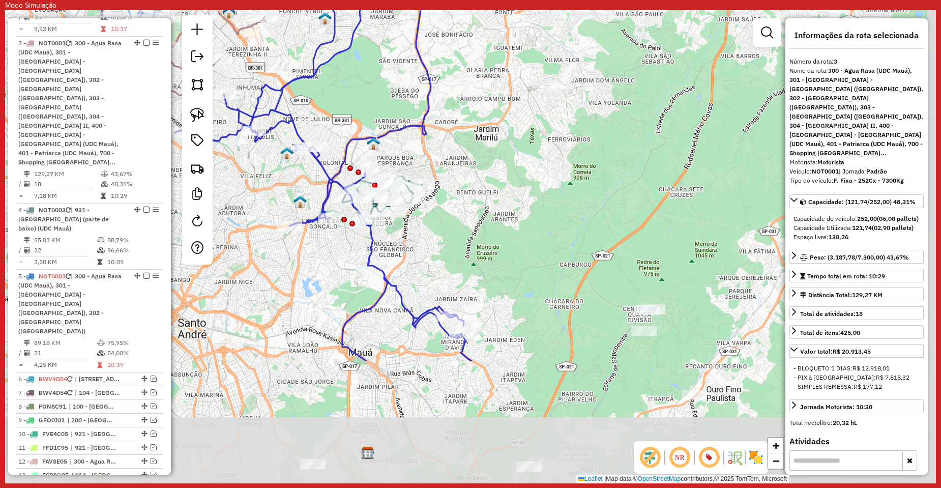
drag, startPoint x: 614, startPoint y: 293, endPoint x: 496, endPoint y: 138, distance: 194.9
click at [496, 138] on div "Janela de atendimento Grade de atendimento Capacidade Transportadoras Veículos …" at bounding box center [470, 246] width 931 height 473
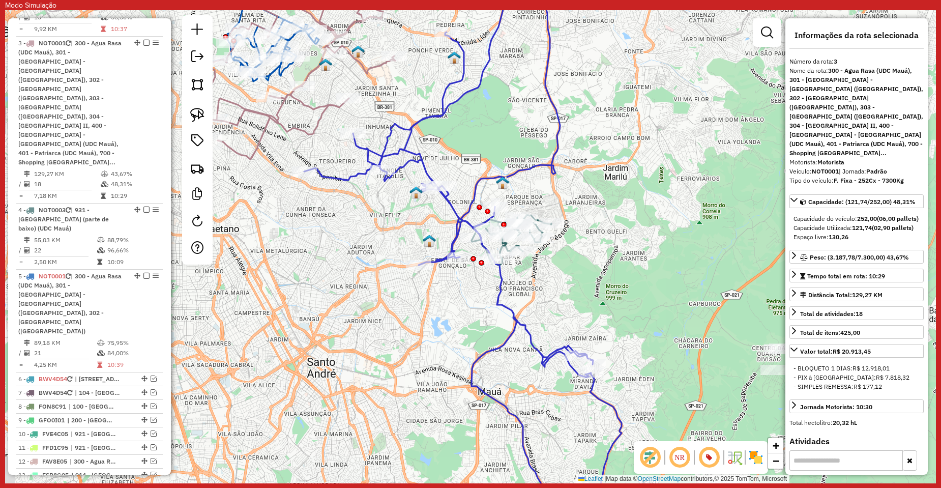
drag, startPoint x: 475, startPoint y: 155, endPoint x: 641, endPoint y: 241, distance: 187.7
click at [641, 244] on div "Janela de atendimento Grade de atendimento Capacidade Transportadoras Veículos …" at bounding box center [470, 246] width 931 height 473
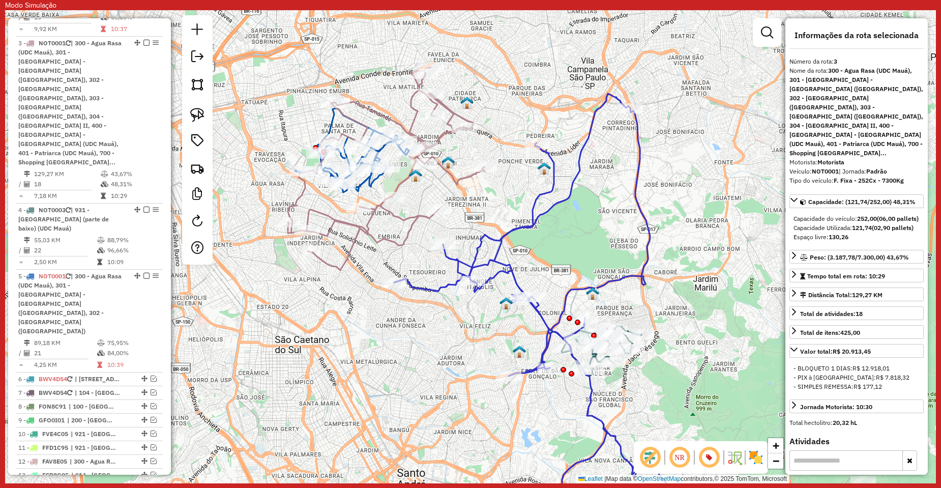
drag, startPoint x: 620, startPoint y: 194, endPoint x: 688, endPoint y: 290, distance: 117.5
click at [688, 290] on div "Janela de atendimento Grade de atendimento Capacidade Transportadoras Veículos …" at bounding box center [470, 246] width 931 height 473
click at [769, 37] on em at bounding box center [767, 32] width 12 height 12
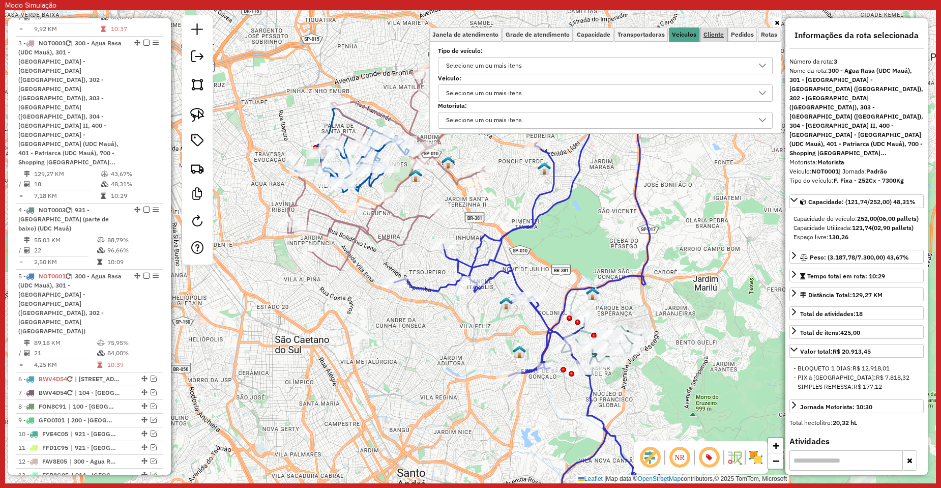
click at [722, 36] on span "Cliente" at bounding box center [713, 35] width 20 height 6
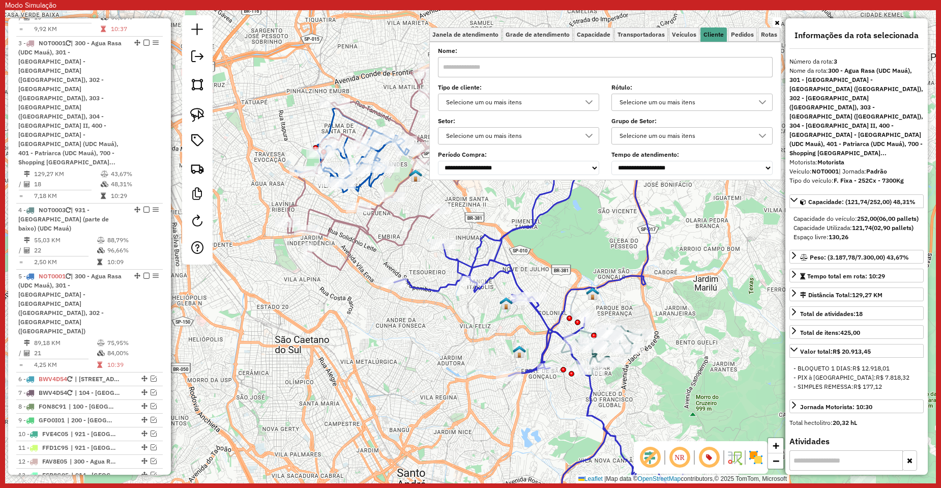
click at [472, 108] on div "Selecione um ou mais itens" at bounding box center [510, 102] width 137 height 16
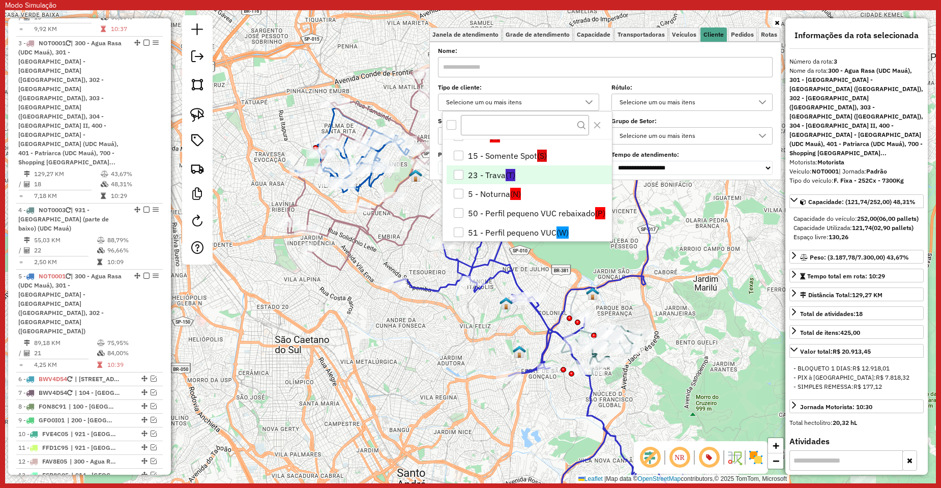
scroll to position [51, 0]
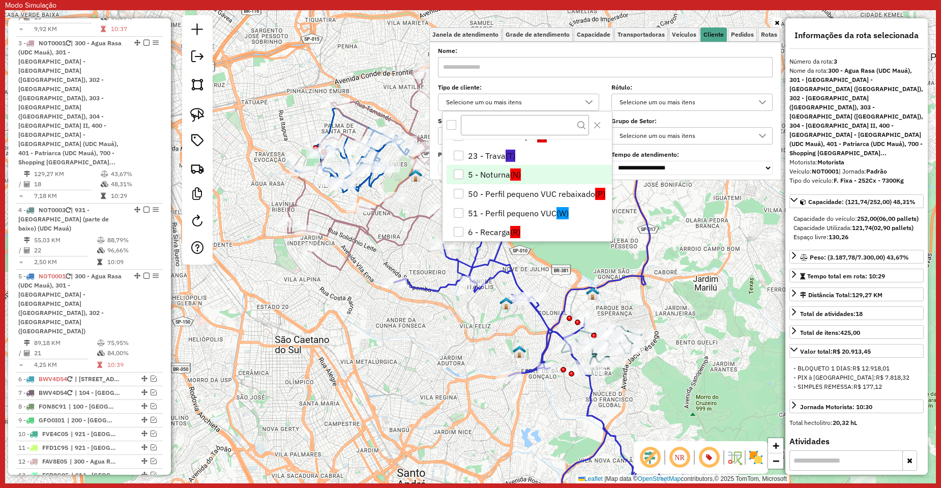
click at [478, 173] on li "5 - Noturna (N)" at bounding box center [529, 174] width 165 height 19
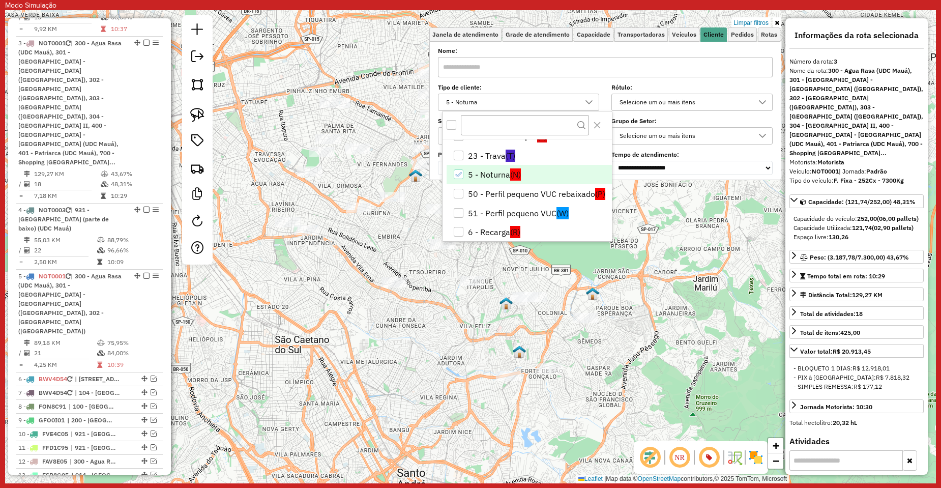
drag, startPoint x: 445, startPoint y: 336, endPoint x: 333, endPoint y: 336, distance: 111.9
click at [333, 336] on div "Limpar filtros Janela de atendimento Grade de atendimento Capacidade Transporta…" at bounding box center [470, 246] width 931 height 473
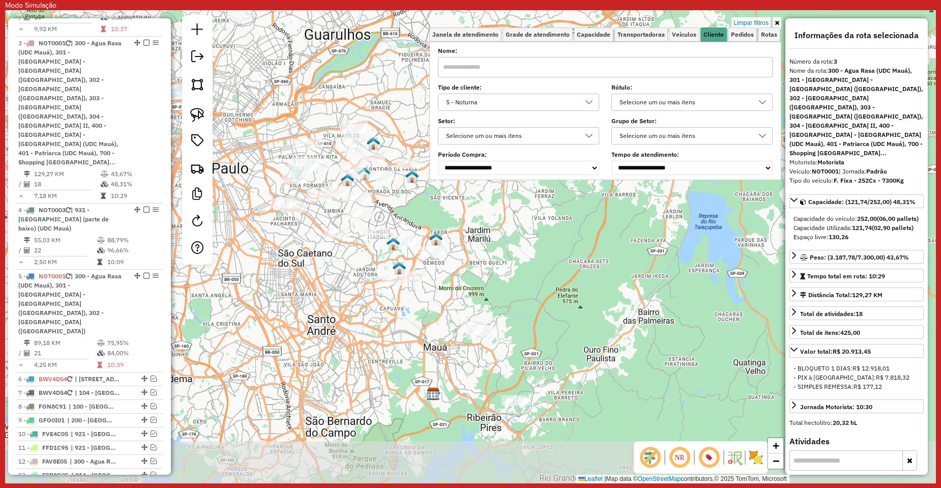
drag, startPoint x: 431, startPoint y: 335, endPoint x: 477, endPoint y: 255, distance: 91.3
click at [477, 255] on div "Limpar filtros Janela de atendimento Grade de atendimento Capacidade Transporta…" at bounding box center [470, 246] width 931 height 473
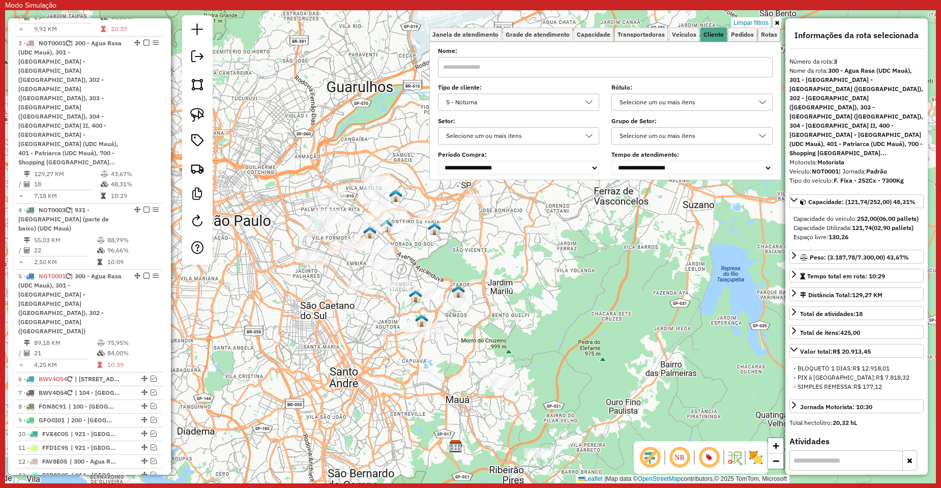
drag, startPoint x: 340, startPoint y: 272, endPoint x: 363, endPoint y: 327, distance: 60.2
click at [363, 327] on div "Limpar filtros Janela de atendimento Grade de atendimento Capacidade Transporta…" at bounding box center [470, 246] width 931 height 473
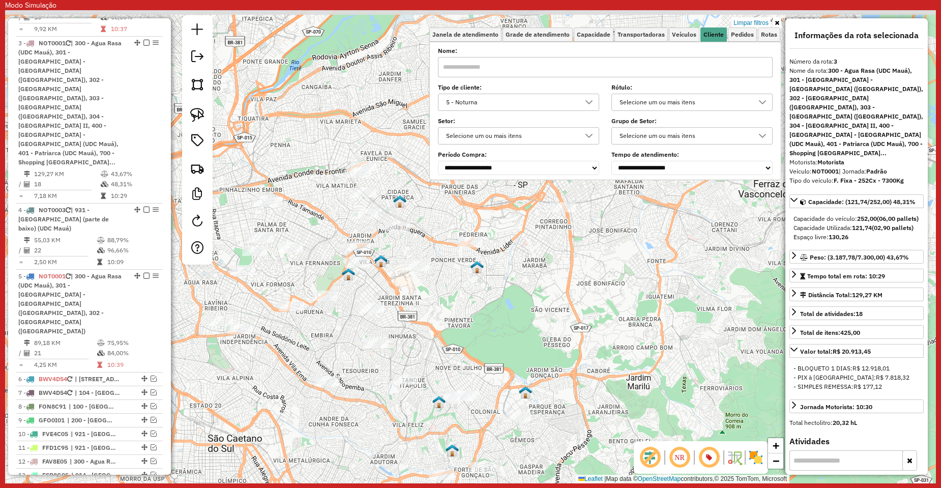
drag, startPoint x: 389, startPoint y: 265, endPoint x: 339, endPoint y: 327, distance: 78.8
click at [339, 327] on div "Limpar filtros Janela de atendimento Grade de atendimento Capacidade Transporta…" at bounding box center [470, 246] width 931 height 473
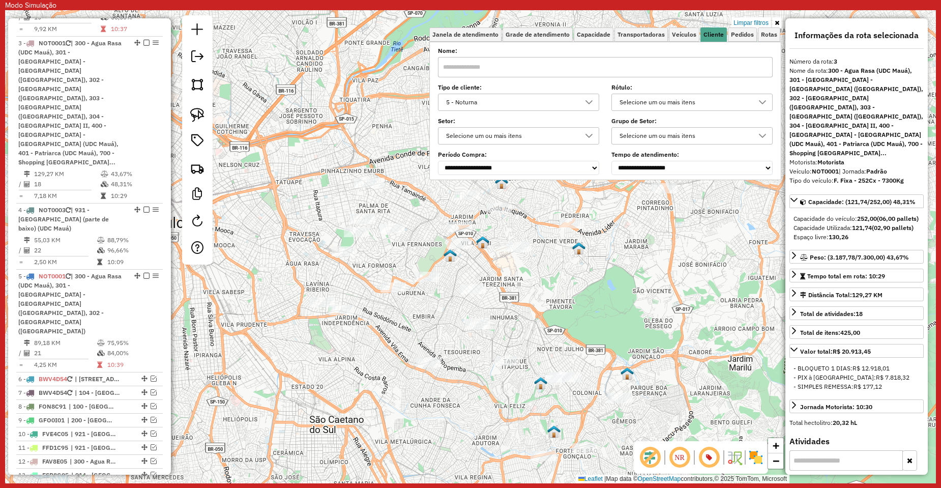
click at [410, 273] on div "Limpar filtros Janela de atendimento Grade de atendimento Capacidade Transporta…" at bounding box center [470, 246] width 931 height 473
click at [756, 21] on link "Limpar filtros" at bounding box center [750, 22] width 39 height 11
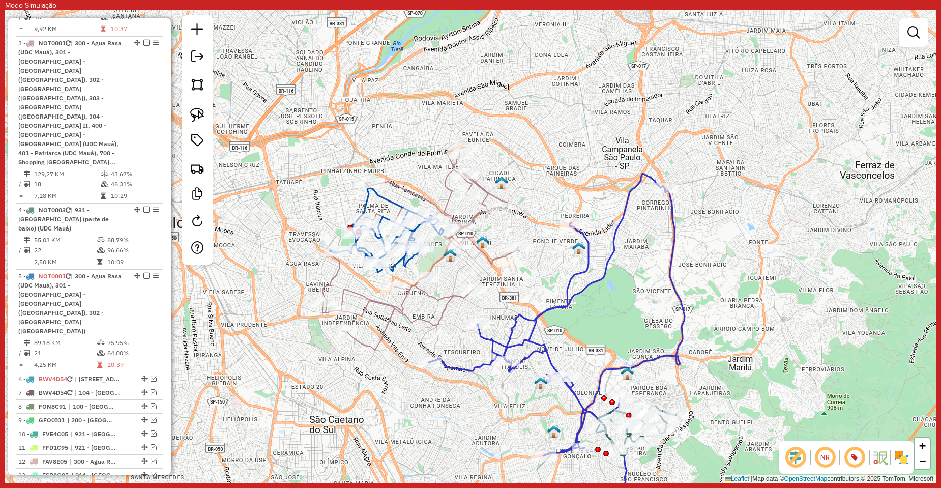
select select "**********"
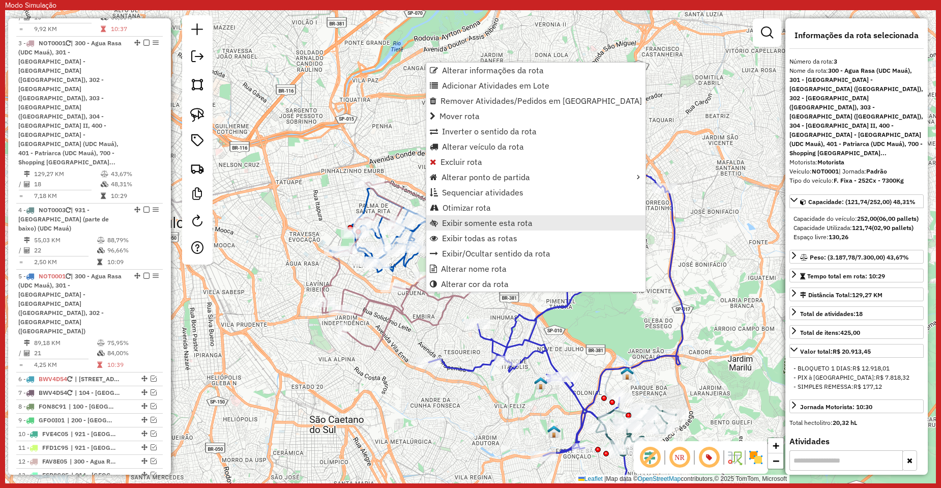
click at [474, 226] on span "Exibir somente esta rota" at bounding box center [487, 223] width 91 height 8
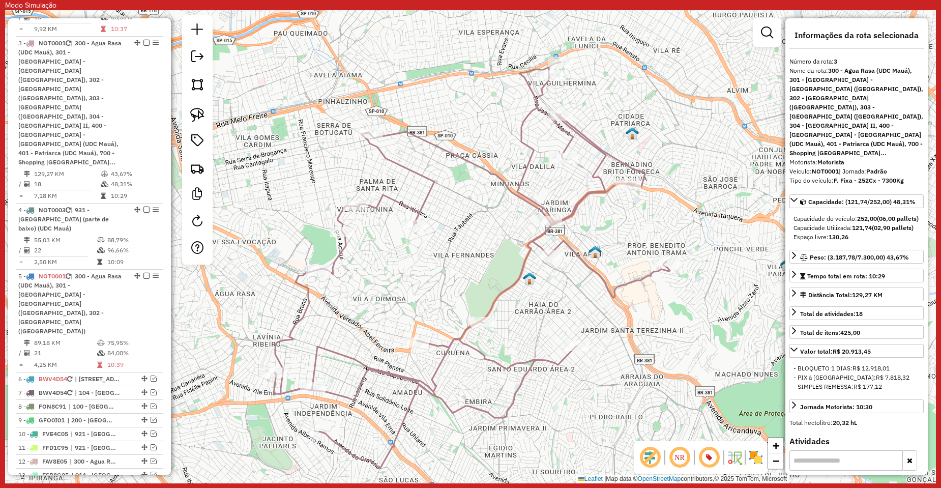
click at [469, 255] on div "Janela de atendimento Grade de atendimento Capacidade Transportadoras Veículos …" at bounding box center [470, 246] width 931 height 473
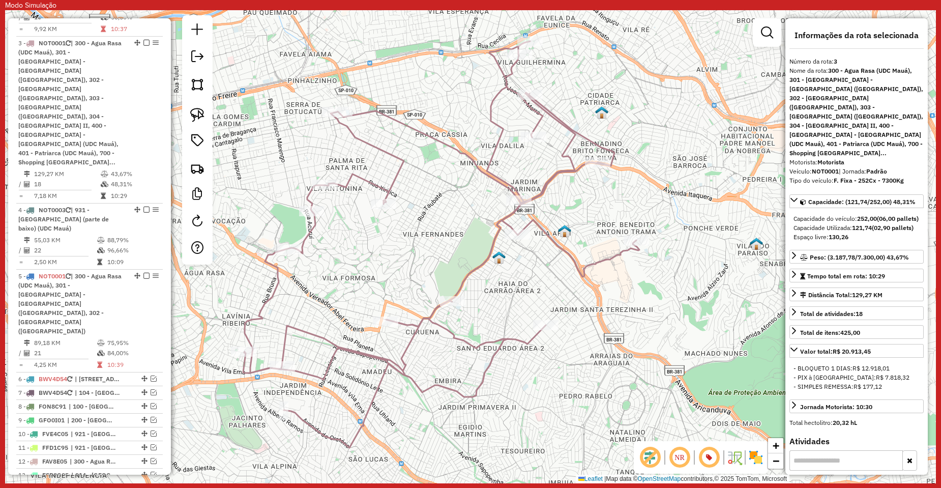
click at [507, 280] on div "Janela de atendimento Grade de atendimento Capacidade Transportadoras Veículos …" at bounding box center [470, 246] width 931 height 473
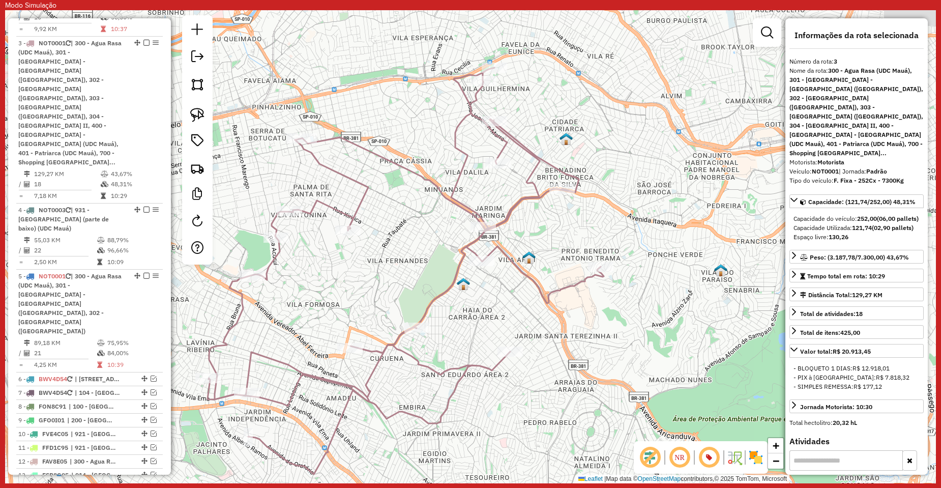
drag, startPoint x: 590, startPoint y: 79, endPoint x: 549, endPoint y: 109, distance: 51.0
click at [553, 106] on div "Janela de atendimento Grade de atendimento Capacidade Transportadoras Veículos …" at bounding box center [470, 246] width 931 height 473
click at [509, 136] on icon at bounding box center [404, 271] width 396 height 406
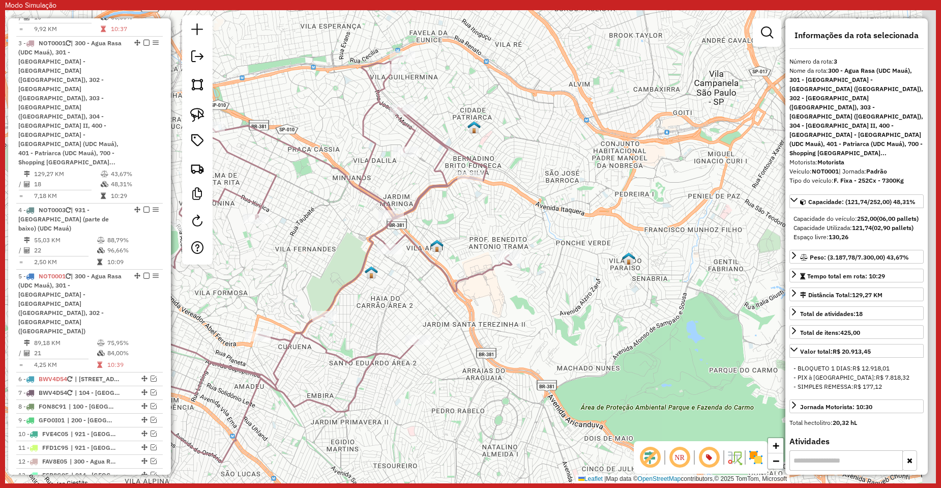
drag, startPoint x: 495, startPoint y: 151, endPoint x: 468, endPoint y: 144, distance: 27.8
click at [468, 145] on div "Janela de atendimento Grade de atendimento Capacidade Transportadoras Veículos …" at bounding box center [470, 246] width 931 height 473
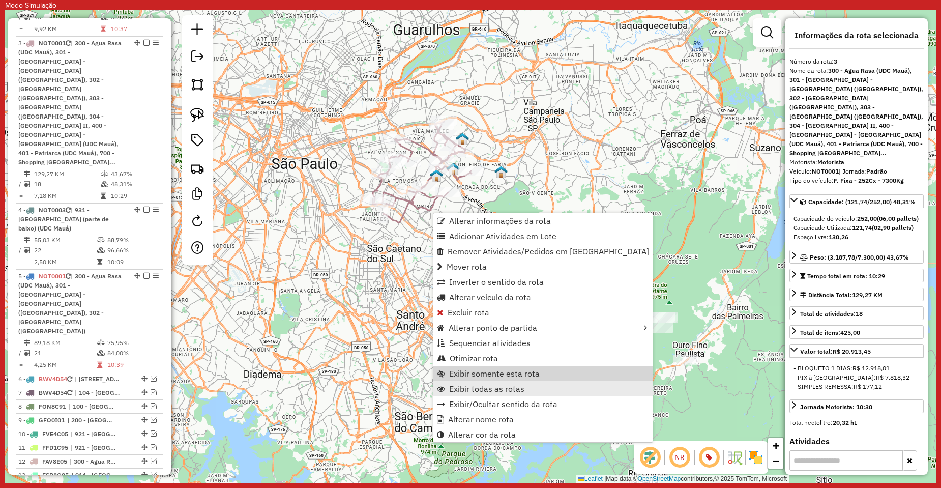
click at [489, 386] on span "Exibir todas as rotas" at bounding box center [486, 389] width 75 height 8
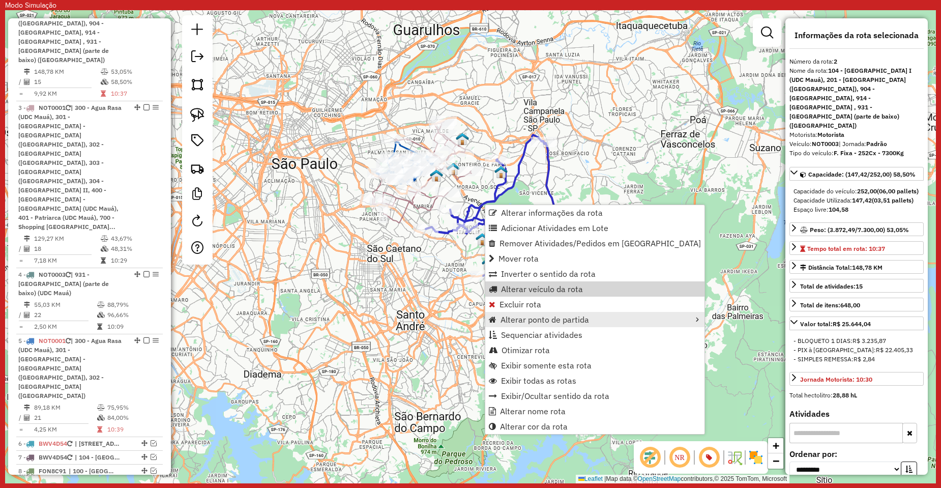
scroll to position [485, 0]
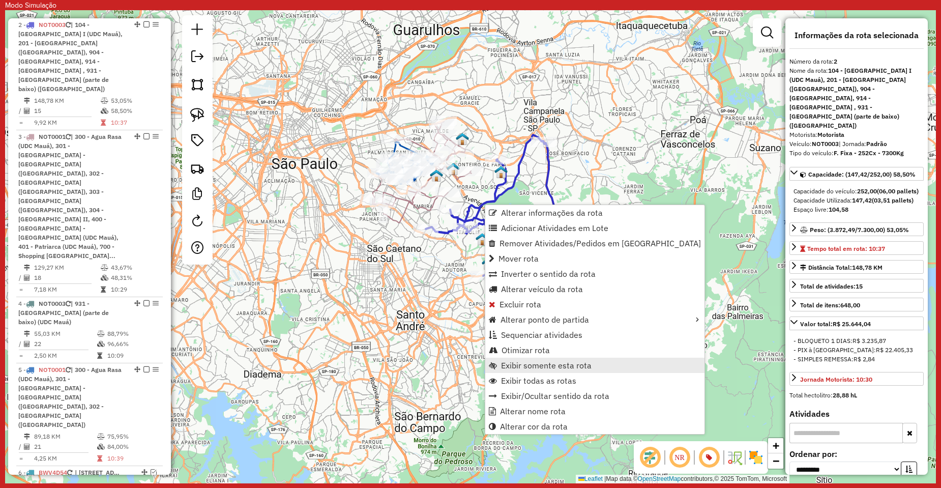
click at [553, 366] on span "Exibir somente esta rota" at bounding box center [546, 365] width 91 height 8
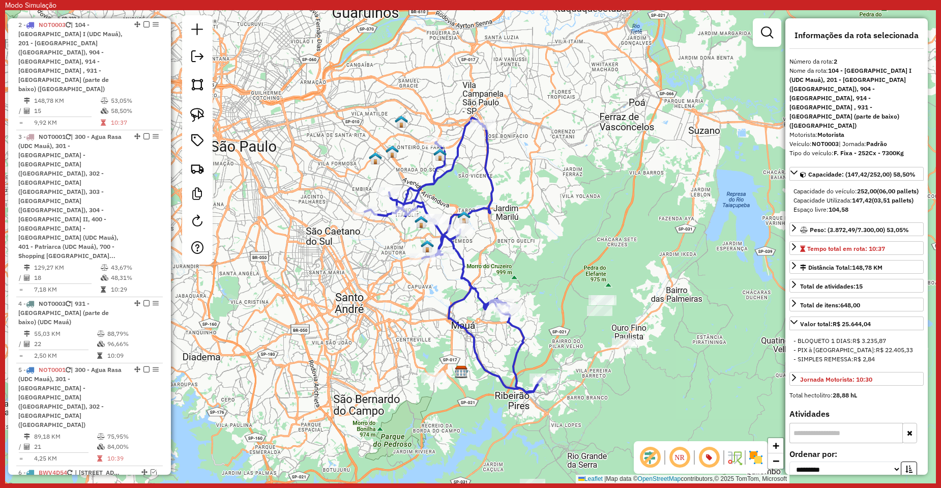
drag, startPoint x: 498, startPoint y: 267, endPoint x: 481, endPoint y: 272, distance: 18.0
click at [481, 272] on div "Janela de atendimento Grade de atendimento Capacidade Transportadoras Veículos …" at bounding box center [470, 246] width 931 height 473
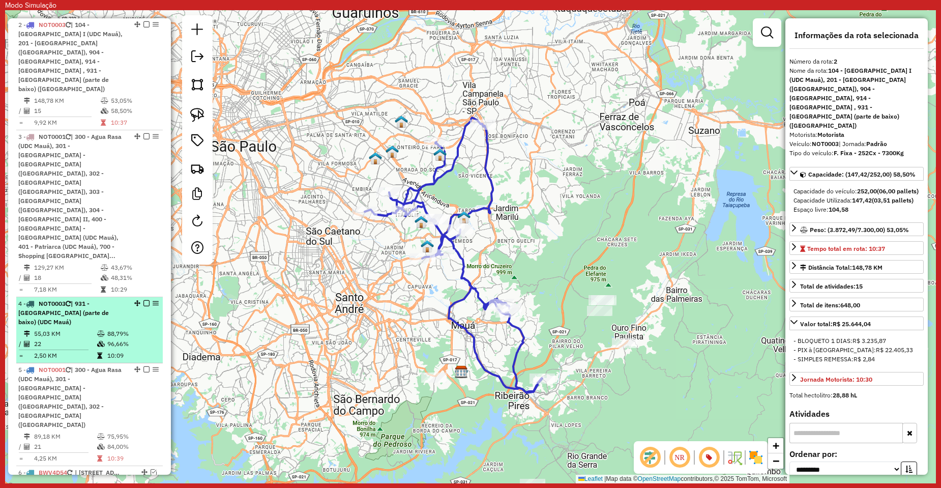
click at [143, 300] on em at bounding box center [146, 303] width 6 height 6
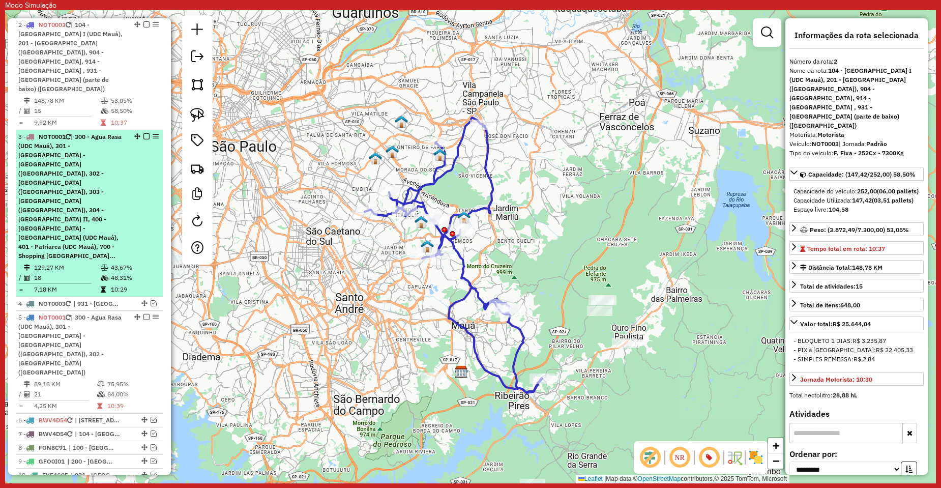
click at [144, 133] on em at bounding box center [146, 136] width 6 height 6
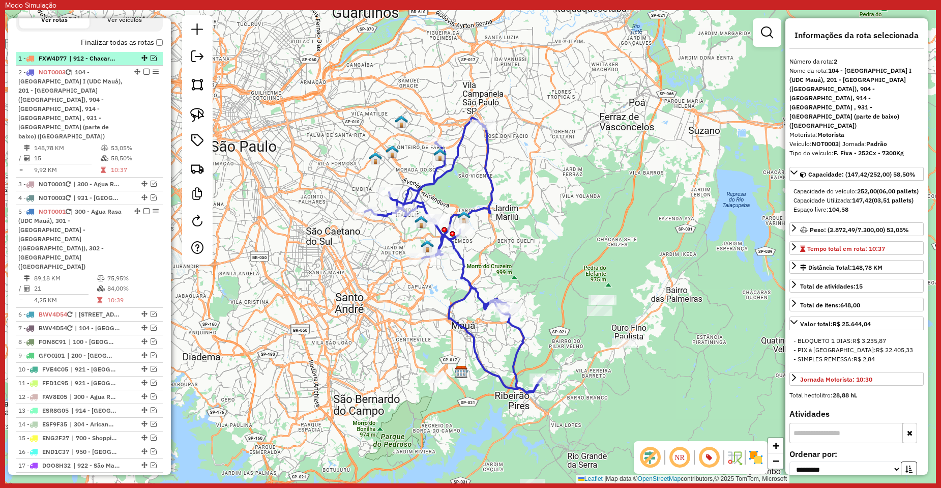
scroll to position [383, 0]
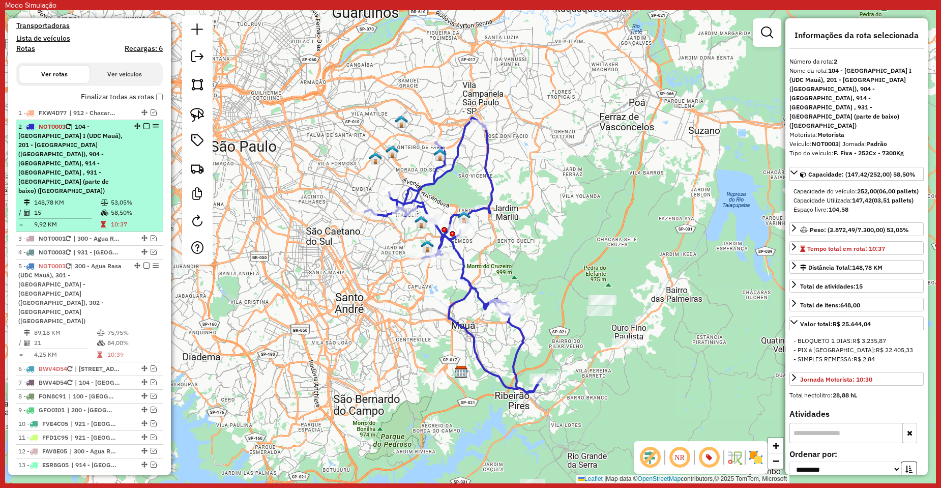
click at [143, 125] on em at bounding box center [146, 126] width 6 height 6
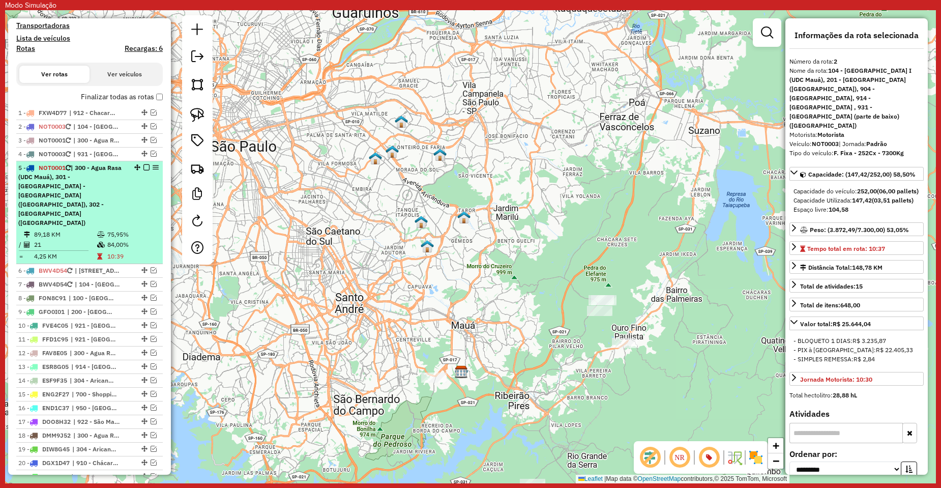
click at [143, 165] on em at bounding box center [146, 167] width 6 height 6
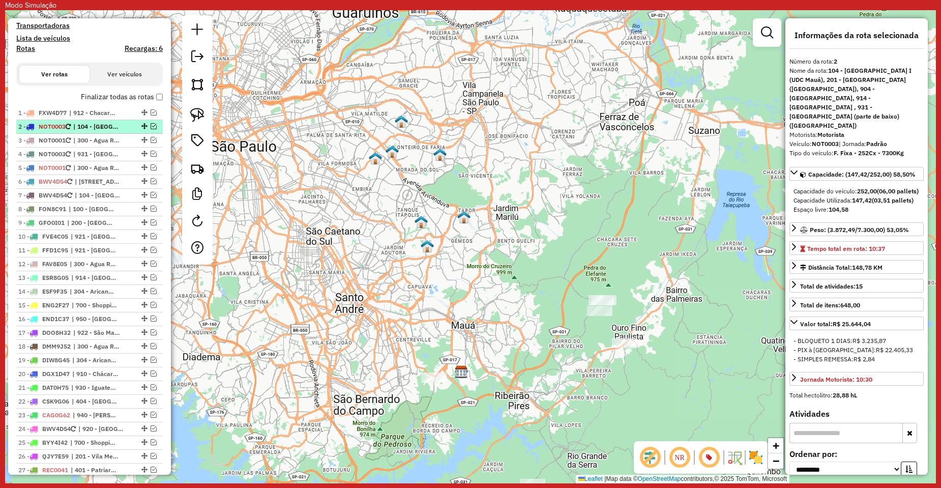
click at [151, 125] on em at bounding box center [154, 126] width 6 height 6
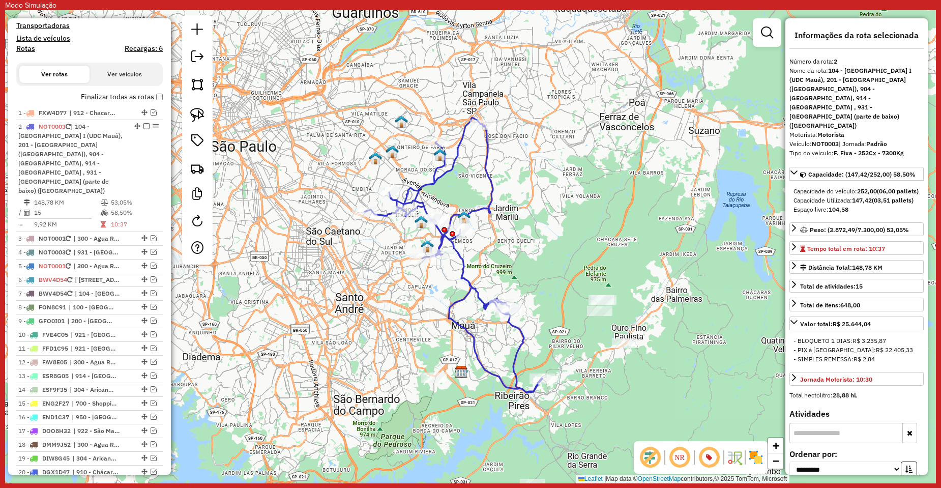
drag, startPoint x: 553, startPoint y: 299, endPoint x: 511, endPoint y: 299, distance: 42.2
click at [511, 299] on div "Janela de atendimento Grade de atendimento Capacidade Transportadoras Veículos …" at bounding box center [470, 246] width 931 height 473
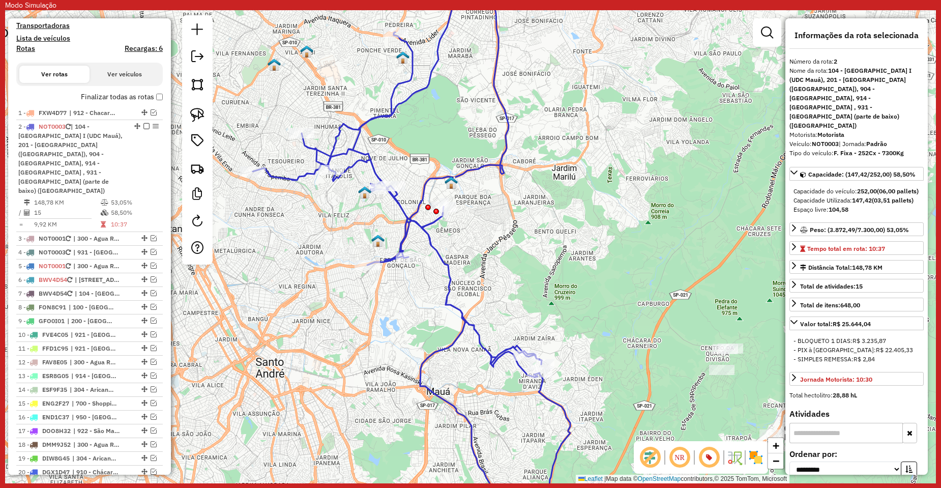
drag, startPoint x: 407, startPoint y: 236, endPoint x: 424, endPoint y: 277, distance: 44.0
click at [424, 277] on div "Janela de atendimento Grade de atendimento Capacidade Transportadoras Veículos …" at bounding box center [470, 246] width 931 height 473
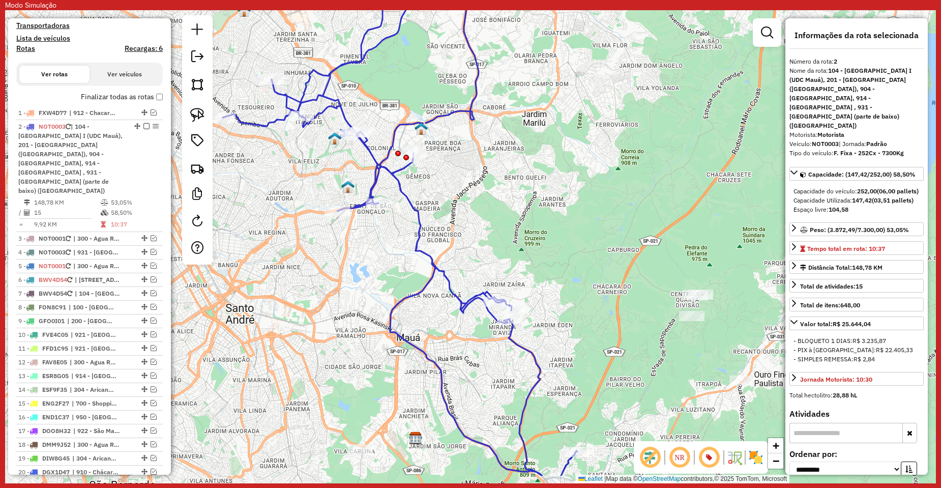
drag, startPoint x: 521, startPoint y: 279, endPoint x: 484, endPoint y: 213, distance: 76.3
click at [487, 218] on div "Janela de atendimento Grade de atendimento Capacidade Transportadoras Veículos …" at bounding box center [470, 246] width 931 height 473
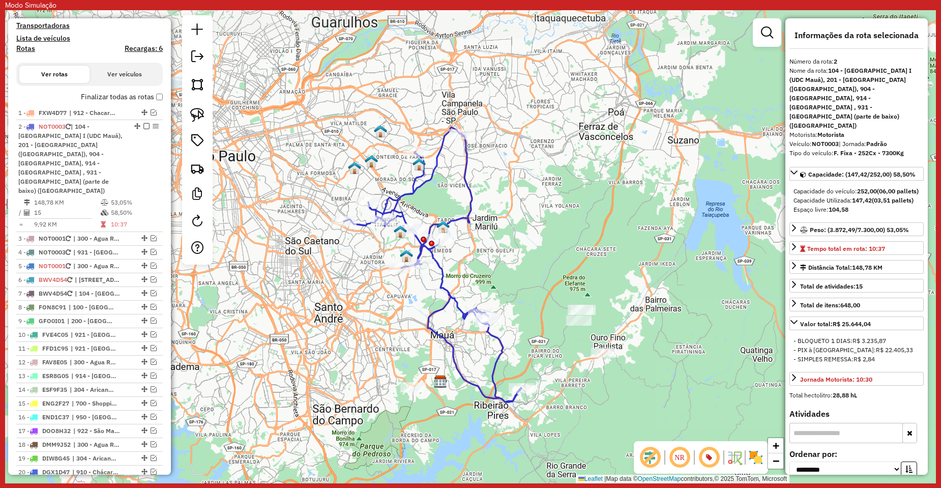
drag, startPoint x: 517, startPoint y: 198, endPoint x: 511, endPoint y: 259, distance: 61.4
click at [511, 259] on div "Janela de atendimento Grade de atendimento Capacidade Transportadoras Veículos …" at bounding box center [470, 246] width 931 height 473
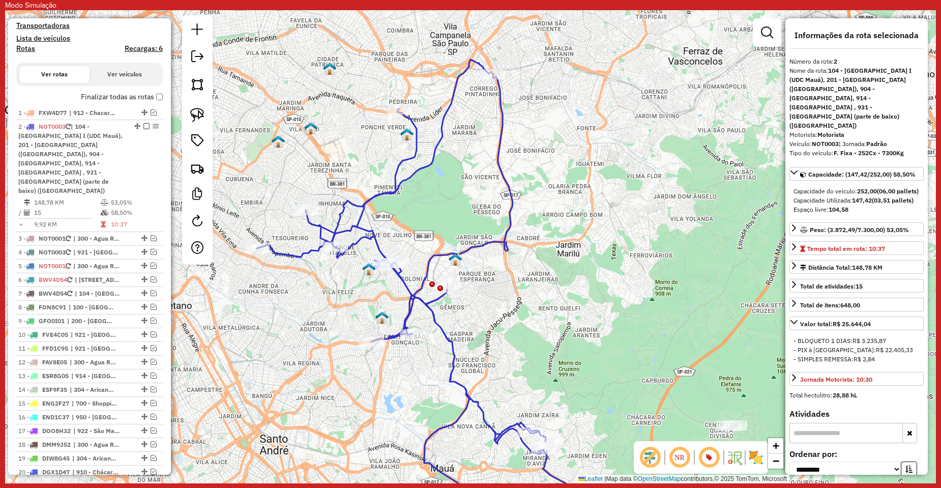
click at [413, 176] on icon at bounding box center [415, 295] width 317 height 471
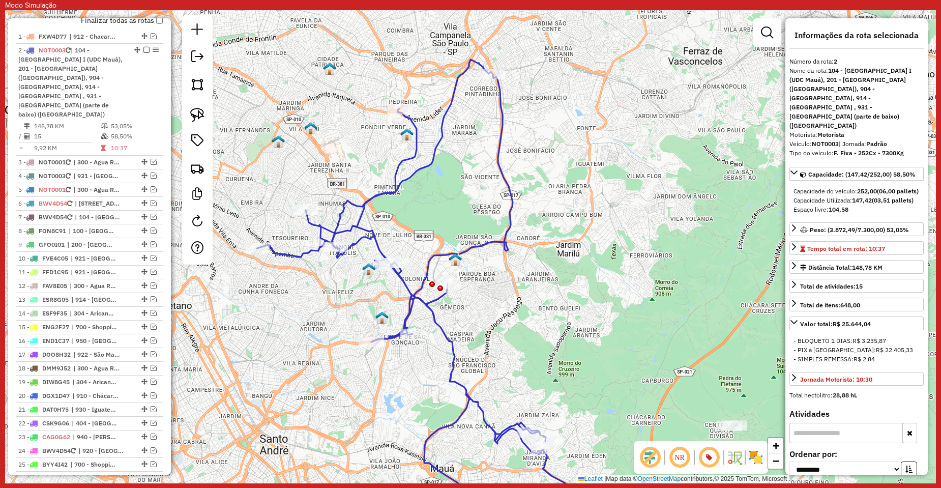
scroll to position [485, 0]
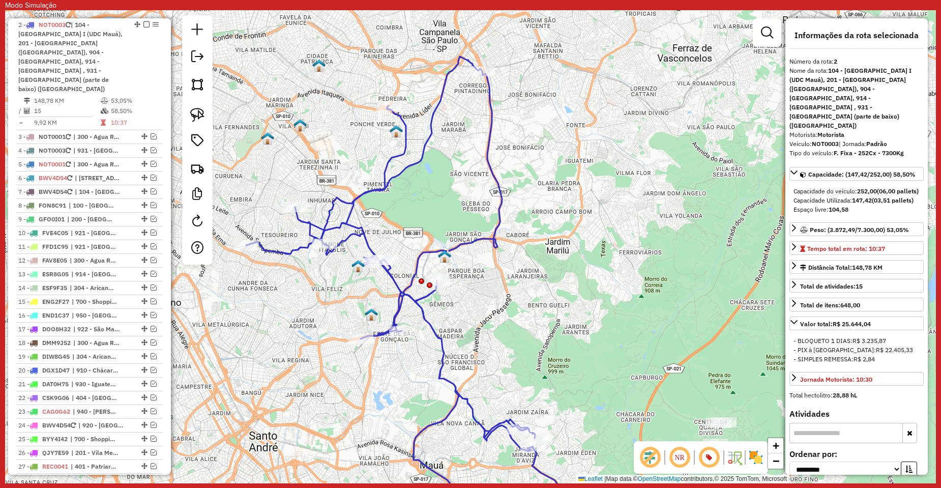
drag, startPoint x: 487, startPoint y: 183, endPoint x: 477, endPoint y: 178, distance: 11.2
click at [477, 178] on div "Janela de atendimento Grade de atendimento Capacidade Transportadoras Veículos …" at bounding box center [470, 246] width 931 height 473
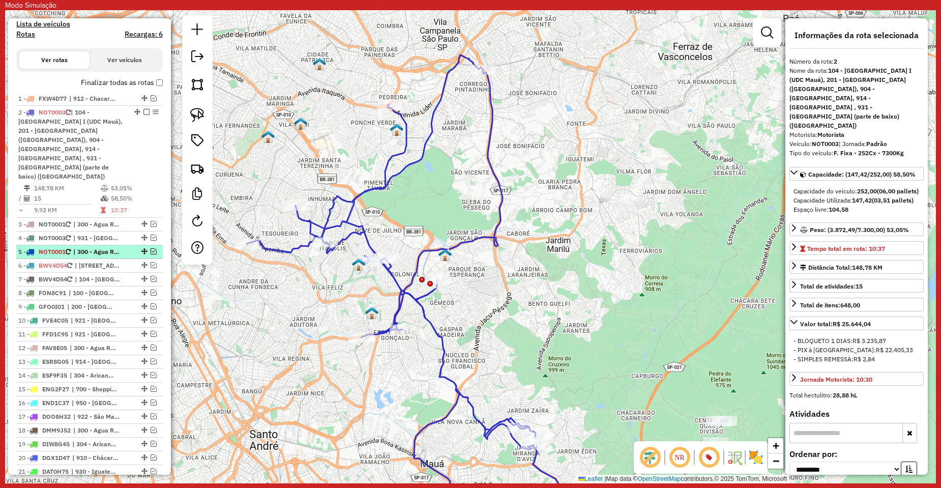
scroll to position [383, 0]
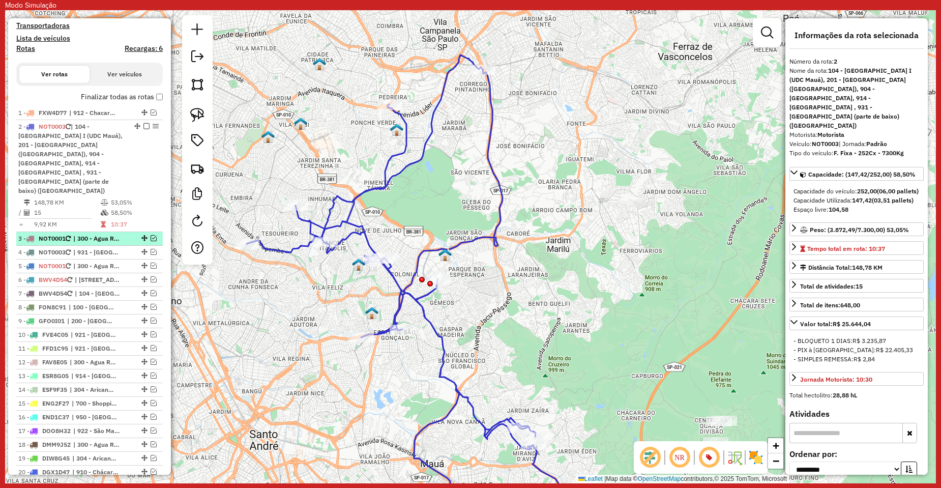
click at [151, 235] on em at bounding box center [154, 238] width 6 height 6
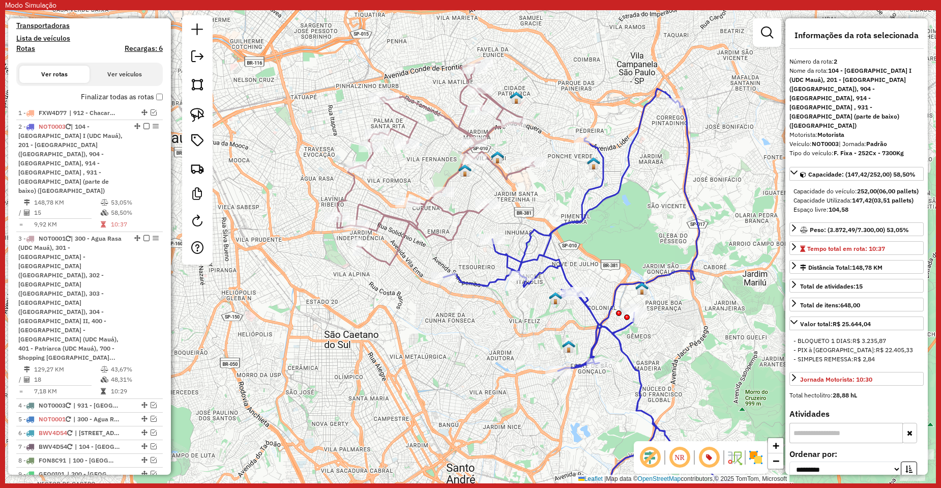
drag, startPoint x: 379, startPoint y: 211, endPoint x: 576, endPoint y: 244, distance: 199.2
click at [576, 244] on div "Janela de atendimento Grade de atendimento Capacidade Transportadoras Veículos …" at bounding box center [470, 246] width 931 height 473
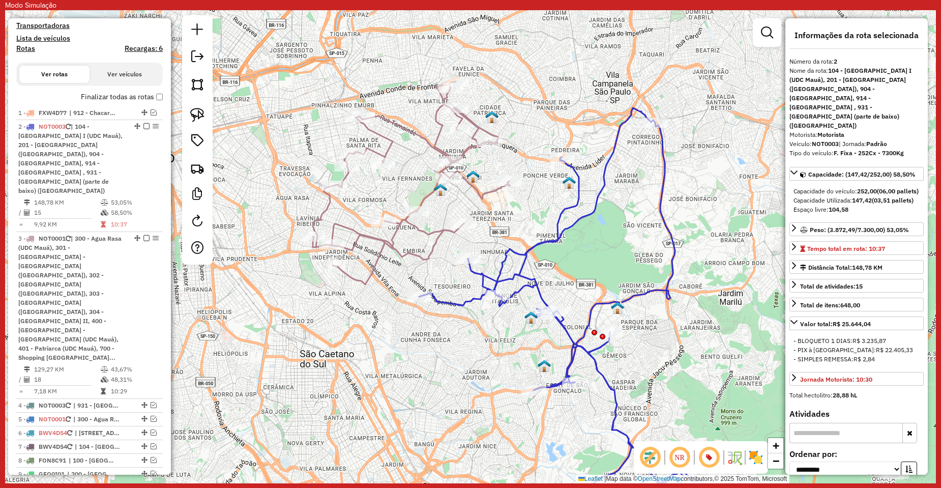
drag, startPoint x: 579, startPoint y: 255, endPoint x: 555, endPoint y: 274, distance: 31.1
click at [555, 274] on div "Janela de atendimento Grade de atendimento Capacidade Transportadoras Veículos …" at bounding box center [470, 246] width 931 height 473
drag, startPoint x: 557, startPoint y: 277, endPoint x: 530, endPoint y: 267, distance: 28.3
click at [533, 272] on div "Janela de atendimento Grade de atendimento Capacidade Transportadoras Veículos …" at bounding box center [470, 246] width 931 height 473
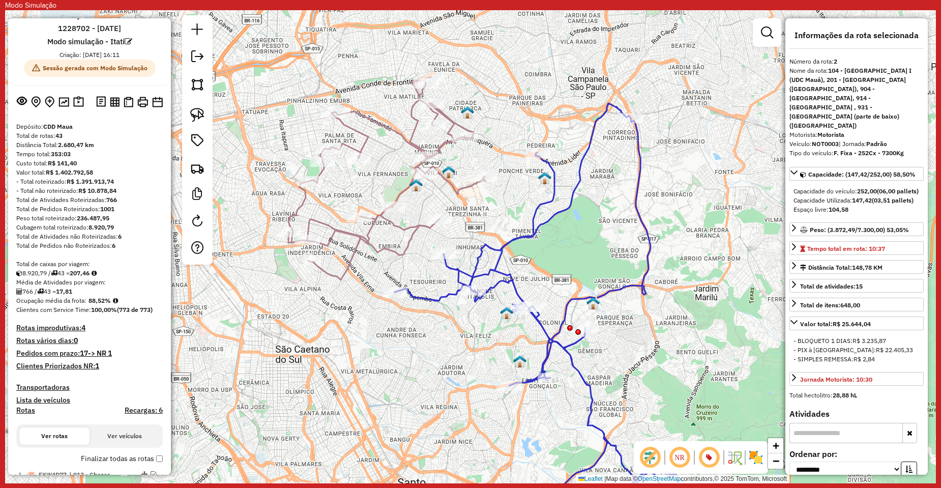
scroll to position [0, 0]
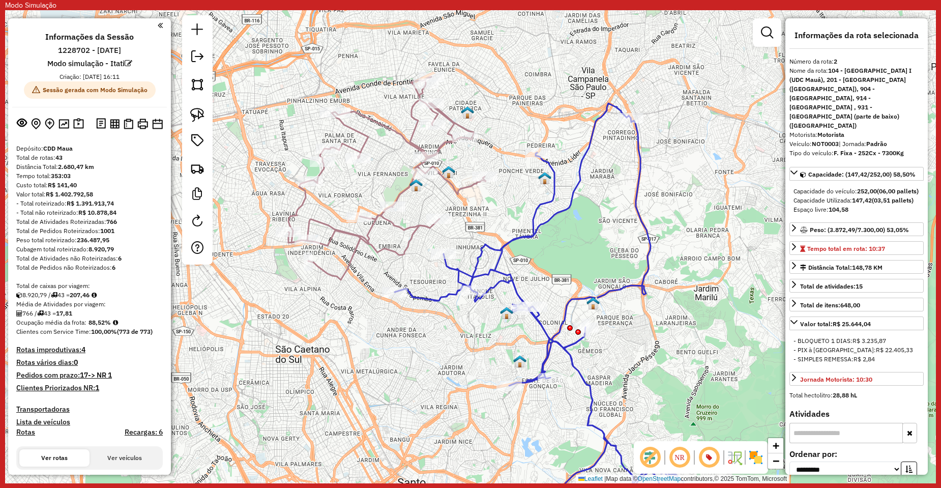
click at [158, 28] on em at bounding box center [160, 25] width 5 height 9
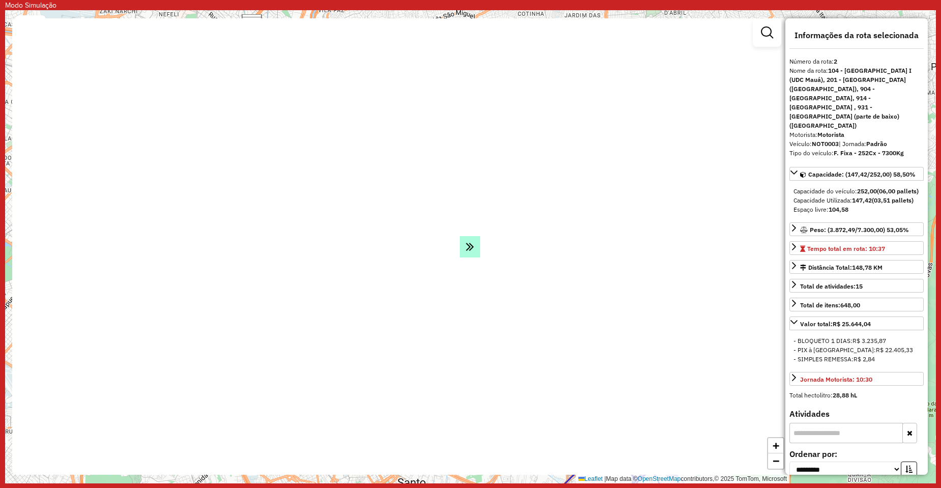
click at [466, 246] on icon at bounding box center [470, 246] width 8 height 14
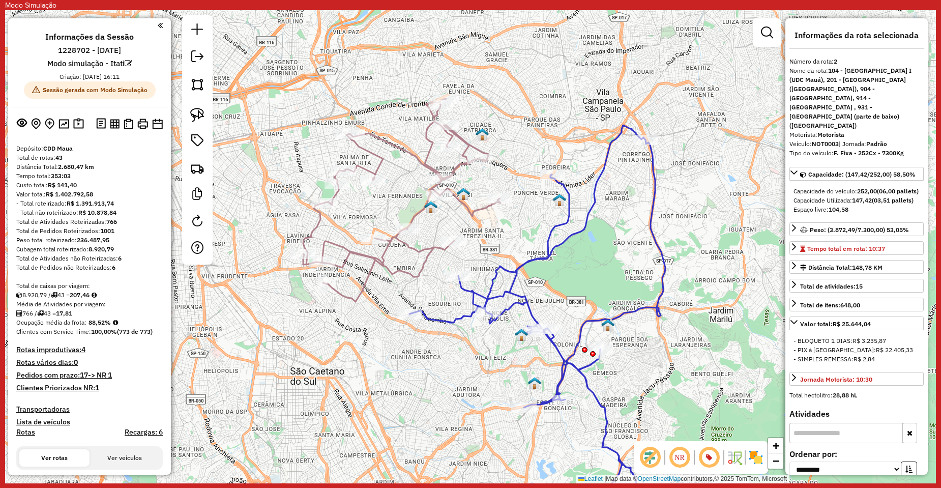
drag, startPoint x: 407, startPoint y: 287, endPoint x: 308, endPoint y: 331, distance: 108.7
click at [308, 331] on div "Janela de atendimento Grade de atendimento Capacidade Transportadoras Veículos …" at bounding box center [470, 246] width 931 height 473
click at [404, 269] on icon at bounding box center [401, 199] width 197 height 203
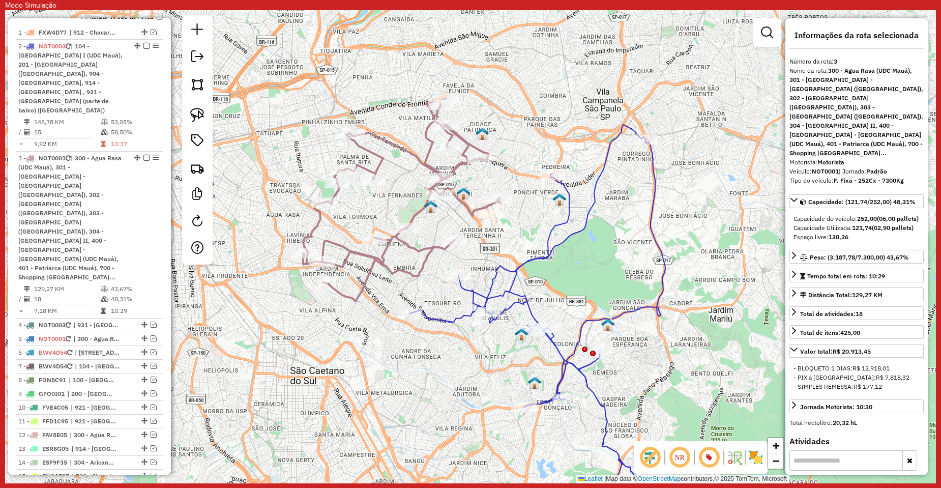
scroll to position [579, 0]
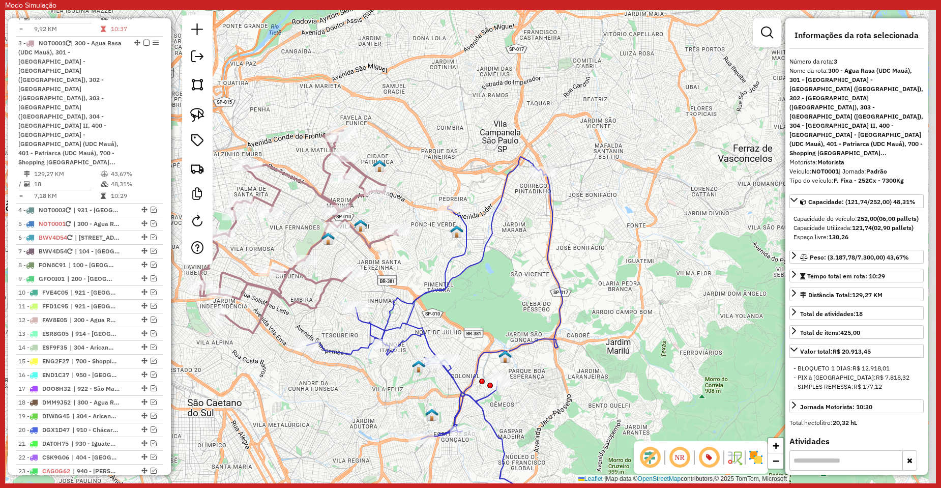
drag, startPoint x: 682, startPoint y: 270, endPoint x: 613, endPoint y: 282, distance: 70.2
click at [613, 282] on div "Janela de atendimento Grade de atendimento Capacidade Transportadoras Veículos …" at bounding box center [470, 246] width 931 height 473
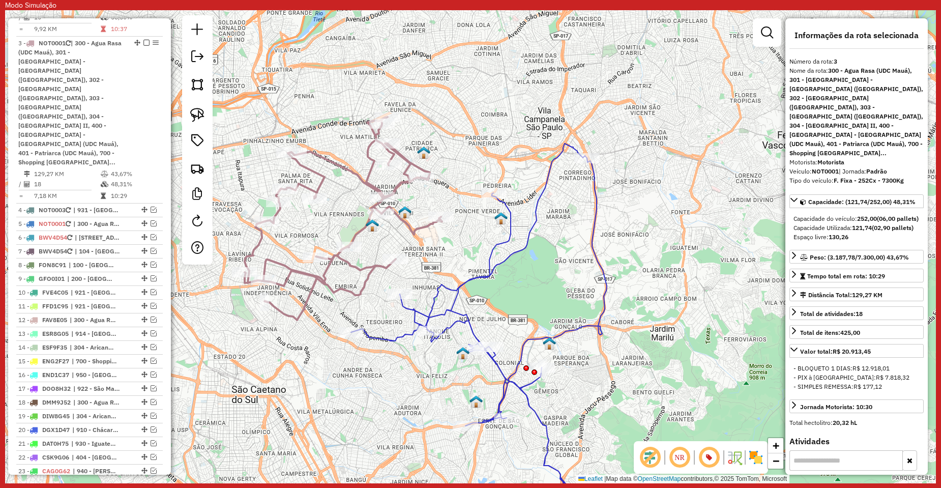
drag, startPoint x: 476, startPoint y: 281, endPoint x: 520, endPoint y: 268, distance: 46.2
click at [520, 268] on div "Janela de atendimento Grade de atendimento Capacidade Transportadoras Veículos …" at bounding box center [470, 246] width 931 height 473
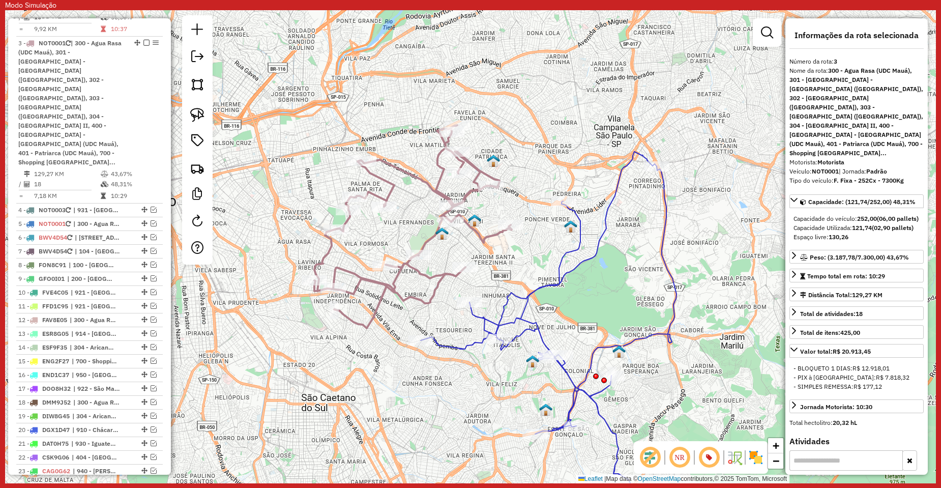
drag, startPoint x: 568, startPoint y: 274, endPoint x: 589, endPoint y: 277, distance: 21.6
click at [589, 277] on div "Janela de atendimento Grade de atendimento Capacidade Transportadoras Veículos …" at bounding box center [470, 246] width 931 height 473
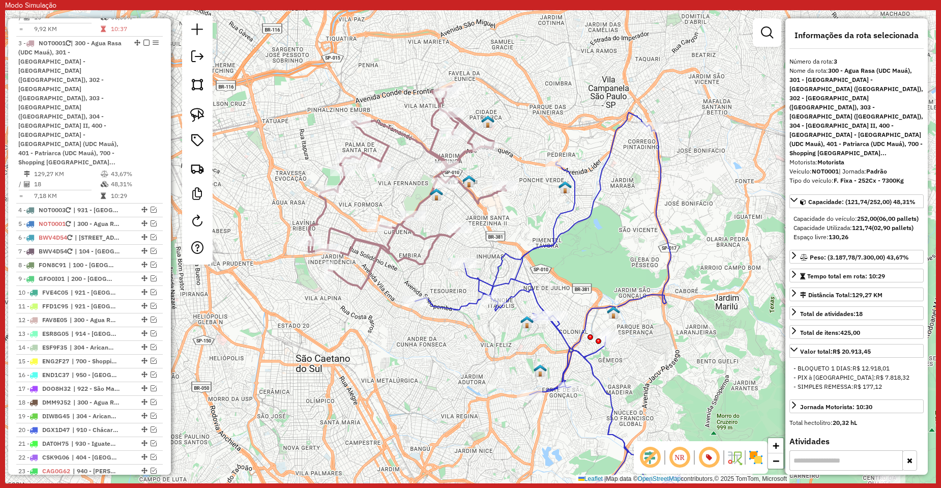
drag, startPoint x: 571, startPoint y: 295, endPoint x: 565, endPoint y: 267, distance: 28.5
click at [565, 267] on div "Janela de atendimento Grade de atendimento Capacidade Transportadoras Veículos …" at bounding box center [470, 246] width 931 height 473
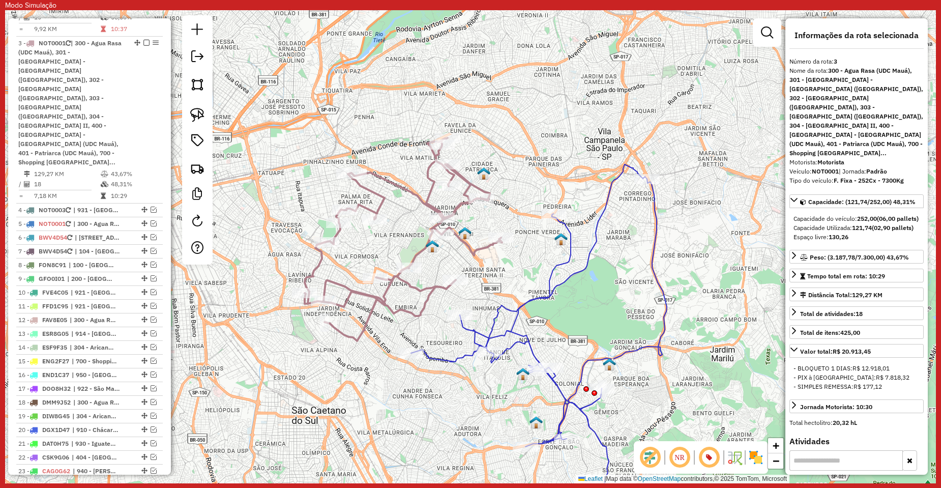
drag, startPoint x: 541, startPoint y: 74, endPoint x: 542, endPoint y: 146, distance: 71.7
click at [544, 150] on div "Janela de atendimento Grade de atendimento Capacidade Transportadoras Veículos …" at bounding box center [470, 246] width 931 height 473
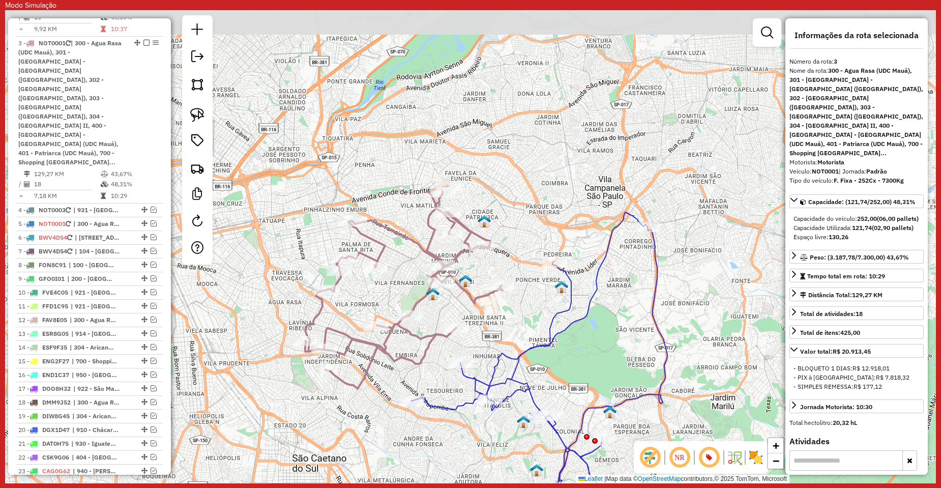
drag, startPoint x: 534, startPoint y: 123, endPoint x: 499, endPoint y: 216, distance: 99.0
click at [499, 216] on div "Janela de atendimento Grade de atendimento Capacidade Transportadoras Veículos …" at bounding box center [470, 246] width 931 height 473
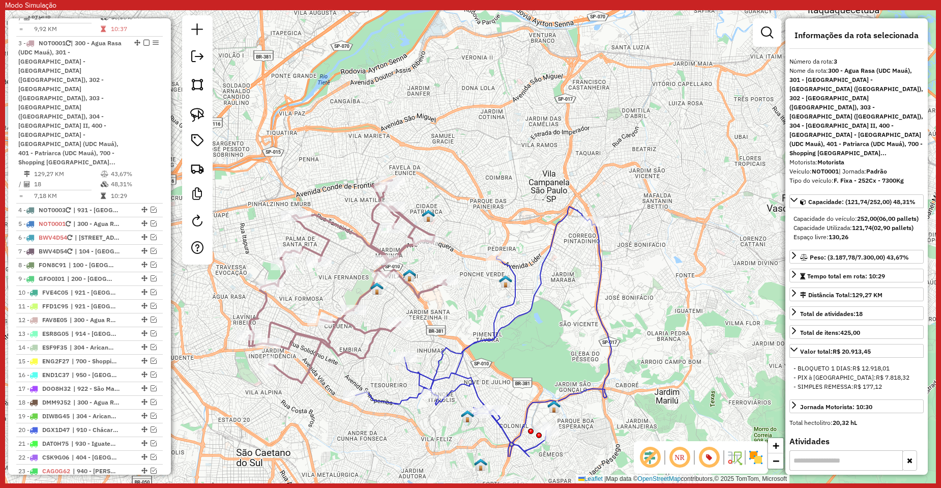
drag, startPoint x: 479, startPoint y: 215, endPoint x: 475, endPoint y: 194, distance: 21.2
click at [476, 195] on div "Janela de atendimento Grade de atendimento Capacidade Transportadoras Veículos …" at bounding box center [470, 246] width 931 height 473
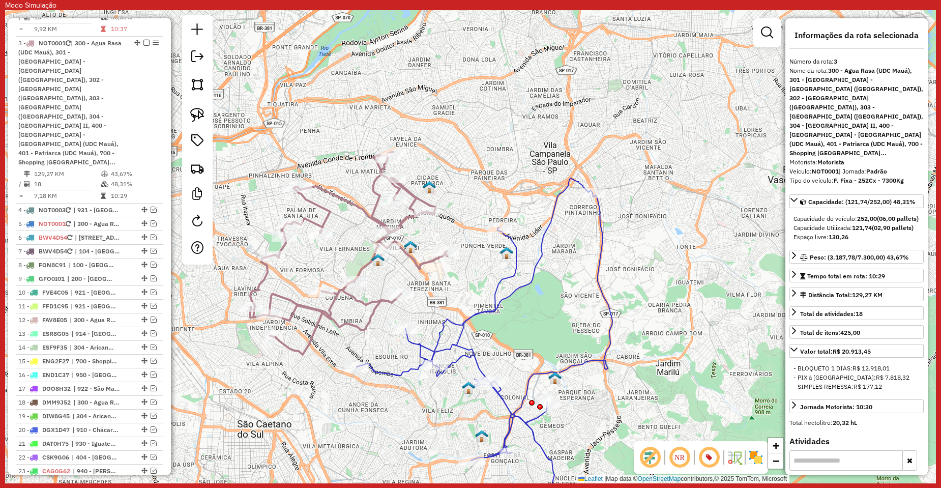
drag, startPoint x: 528, startPoint y: 247, endPoint x: 542, endPoint y: 211, distance: 38.6
click at [542, 211] on div "Janela de atendimento Grade de atendimento Capacidade Transportadoras Veículos …" at bounding box center [470, 246] width 931 height 473
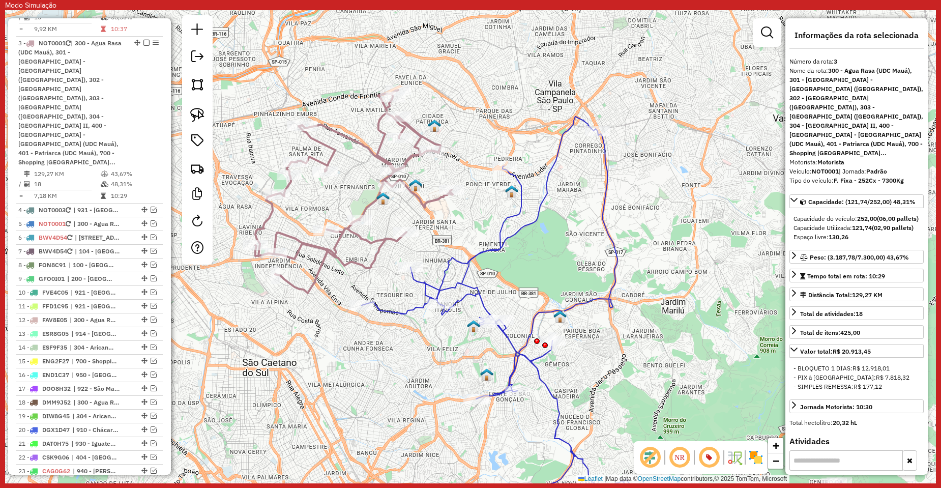
click at [471, 210] on div "Janela de atendimento Grade de atendimento Capacidade Transportadoras Veículos …" at bounding box center [470, 246] width 931 height 473
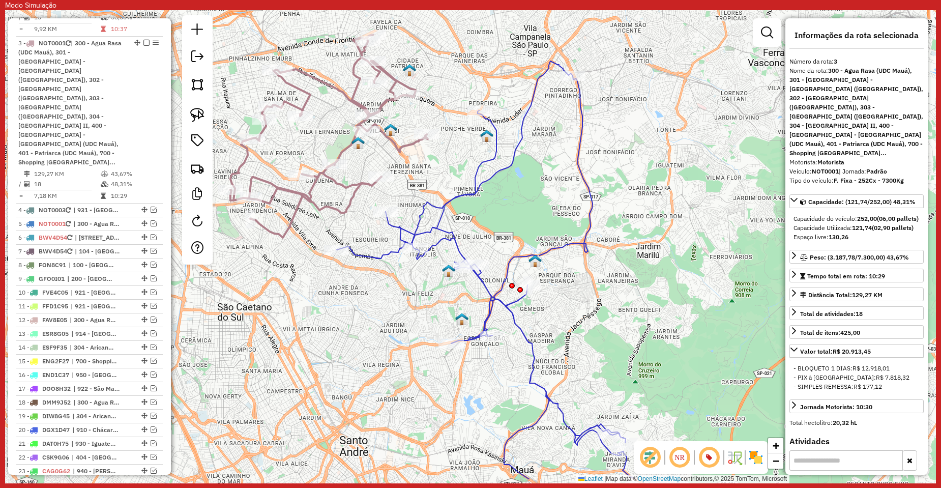
drag, startPoint x: 573, startPoint y: 331, endPoint x: 481, endPoint y: 182, distance: 175.6
click at [482, 183] on div "Rota 2 - Placa NOT0003 30118457 - DANILO PRATES DA SIL Rota 2 - Placa NOT0003 3…" at bounding box center [470, 246] width 931 height 473
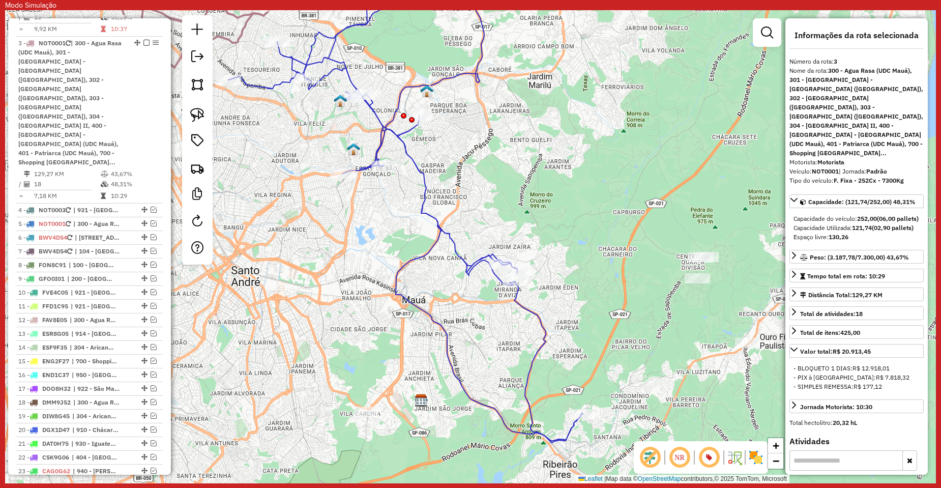
drag, startPoint x: 528, startPoint y: 416, endPoint x: 431, endPoint y: 221, distance: 217.2
click at [447, 270] on div "Janela de atendimento Grade de atendimento Capacidade Transportadoras Veículos …" at bounding box center [470, 246] width 931 height 473
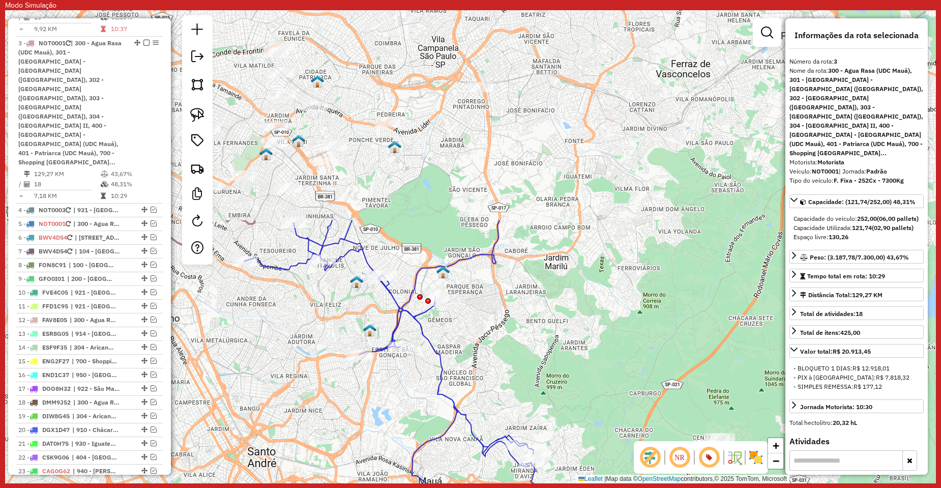
drag, startPoint x: 383, startPoint y: 119, endPoint x: 441, endPoint y: 390, distance: 277.1
click at [441, 388] on icon at bounding box center [422, 421] width 354 height 403
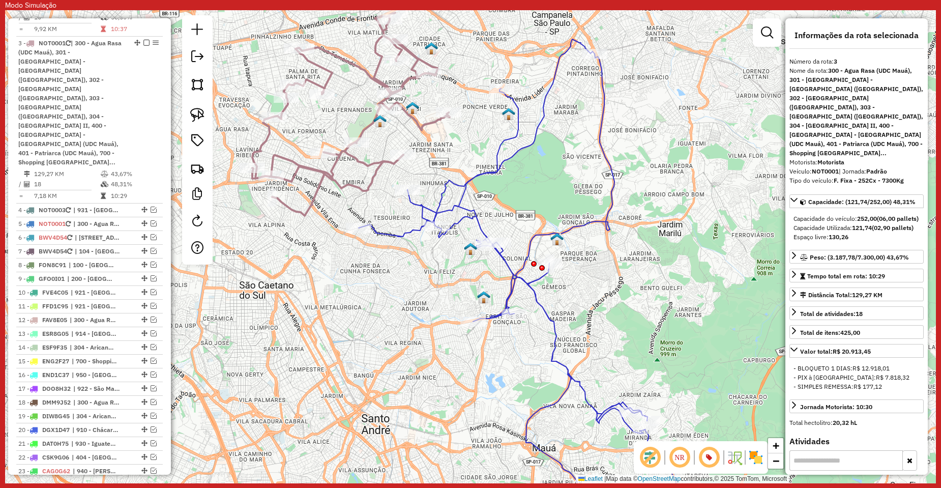
drag, startPoint x: 427, startPoint y: 346, endPoint x: 473, endPoint y: 334, distance: 47.2
click at [473, 334] on div "Janela de atendimento Grade de atendimento Capacidade Transportadoras Veículos …" at bounding box center [470, 246] width 931 height 473
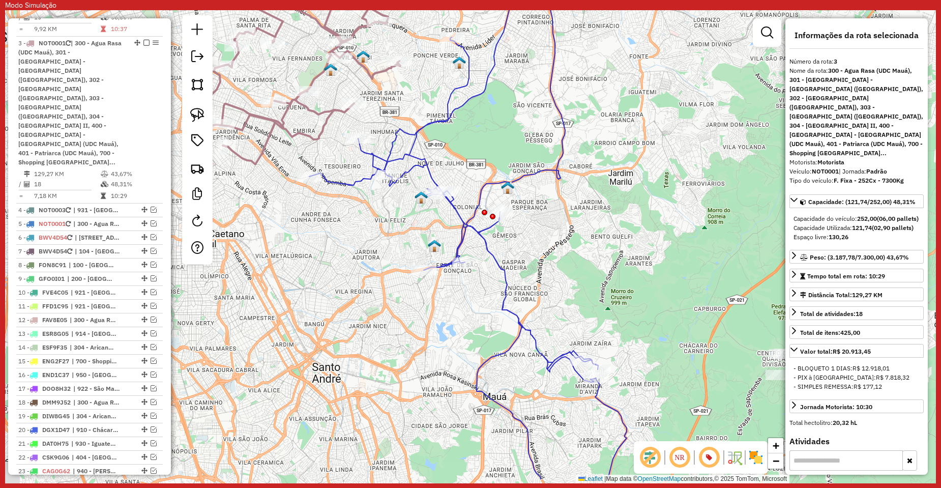
drag, startPoint x: 404, startPoint y: 294, endPoint x: 397, endPoint y: 274, distance: 21.7
click at [397, 274] on div "Janela de atendimento Grade de atendimento Capacidade Transportadoras Veículos …" at bounding box center [470, 246] width 931 height 473
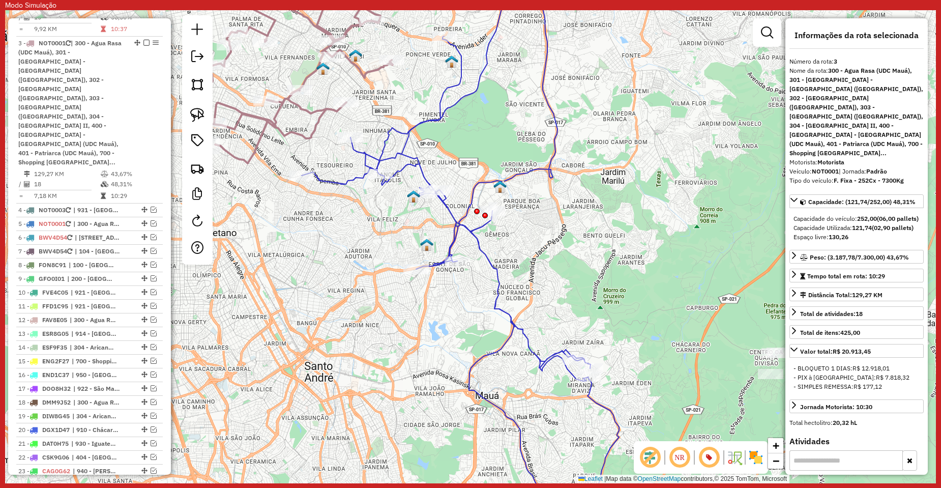
drag, startPoint x: 383, startPoint y: 319, endPoint x: 383, endPoint y: 328, distance: 8.1
click at [383, 328] on div "Janela de atendimento Grade de atendimento Capacidade Transportadoras Veículos …" at bounding box center [470, 246] width 931 height 473
click at [375, 336] on div "Janela de atendimento Grade de atendimento Capacidade Transportadoras Veículos …" at bounding box center [470, 246] width 931 height 473
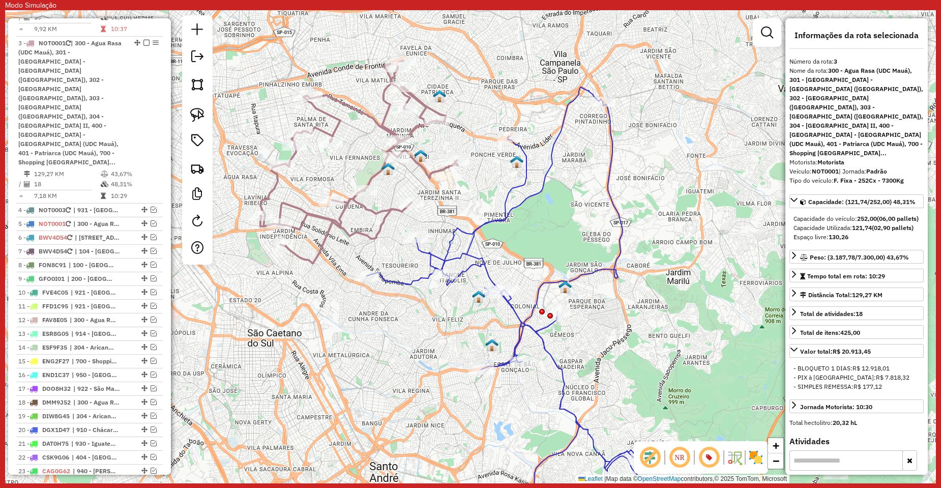
drag, startPoint x: 480, startPoint y: 166, endPoint x: 481, endPoint y: 197, distance: 31.0
click at [481, 197] on div "Janela de atendimento Grade de atendimento Capacidade Transportadoras Veículos …" at bounding box center [470, 246] width 931 height 473
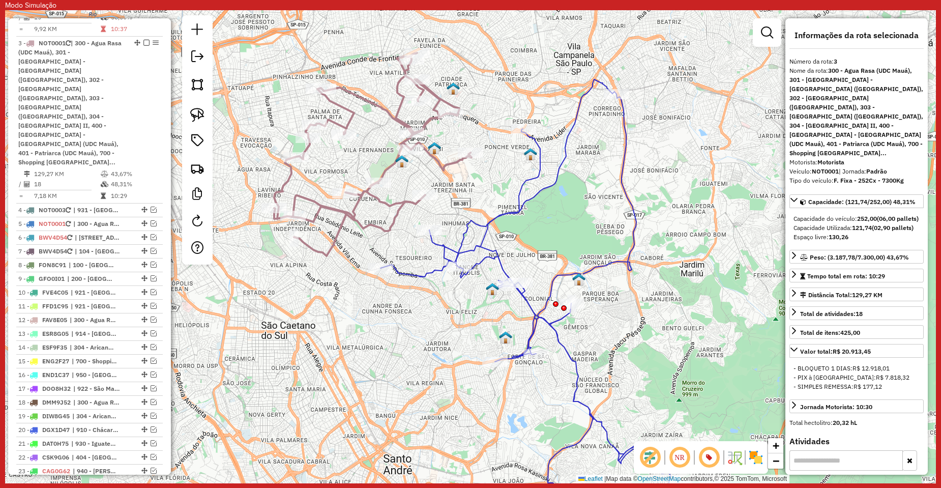
drag, startPoint x: 497, startPoint y: 299, endPoint x: 513, endPoint y: 254, distance: 47.0
click at [513, 254] on div "Janela de atendimento Grade de atendimento Capacidade Transportadoras Veículos …" at bounding box center [470, 246] width 931 height 473
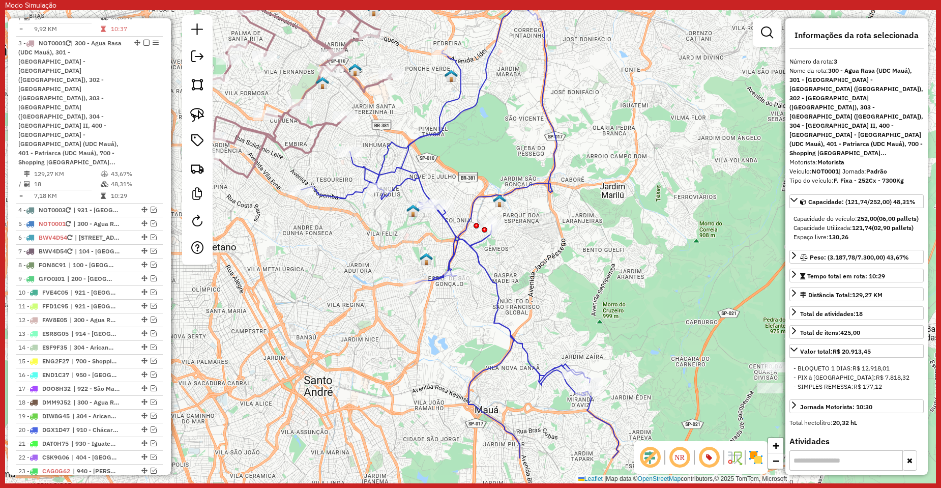
drag, startPoint x: 525, startPoint y: 310, endPoint x: 441, endPoint y: 251, distance: 102.6
click at [441, 251] on div "Janela de atendimento Grade de atendimento Capacidade Transportadoras Veículos …" at bounding box center [470, 246] width 931 height 473
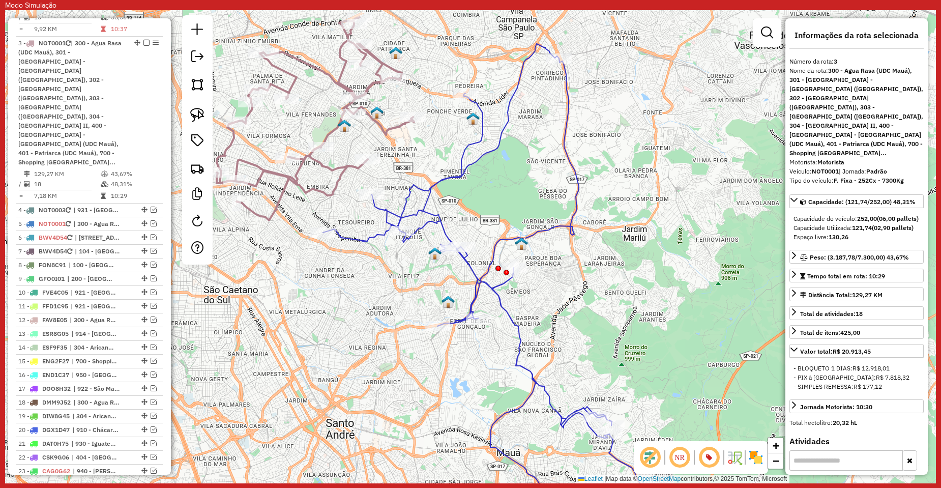
drag, startPoint x: 505, startPoint y: 148, endPoint x: 526, endPoint y: 190, distance: 47.1
click at [527, 188] on div "Janela de atendimento Grade de atendimento Capacidade Transportadoras Veículos …" at bounding box center [470, 246] width 931 height 473
click at [465, 159] on icon at bounding box center [481, 287] width 317 height 486
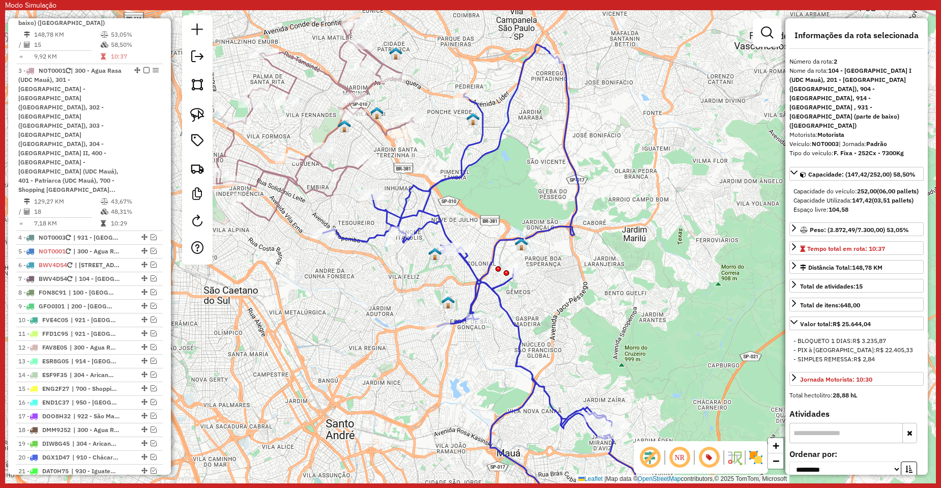
scroll to position [485, 0]
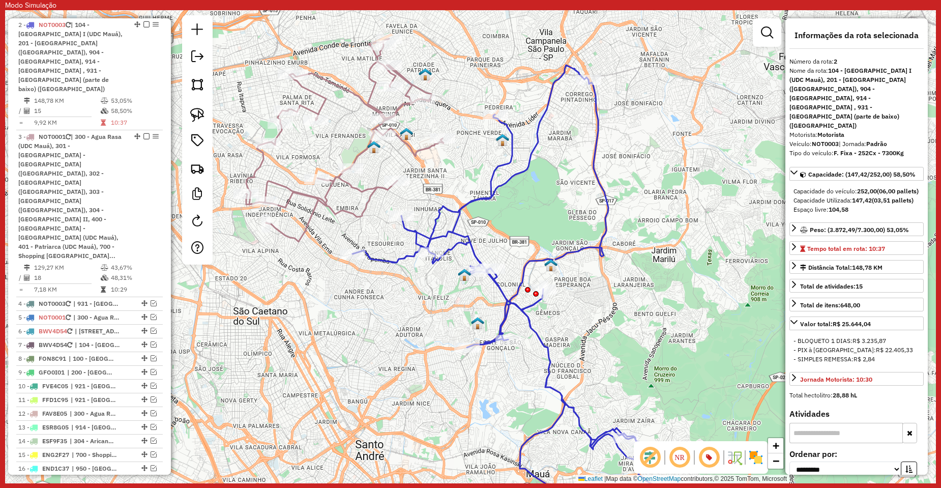
drag, startPoint x: 461, startPoint y: 160, endPoint x: 559, endPoint y: 213, distance: 112.0
click at [559, 213] on icon at bounding box center [510, 308] width 317 height 486
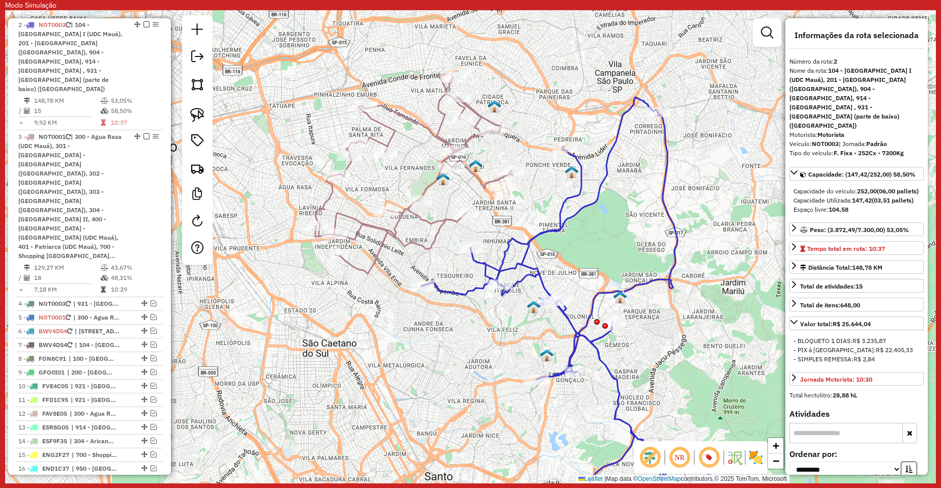
click at [490, 184] on icon at bounding box center [413, 172] width 197 height 203
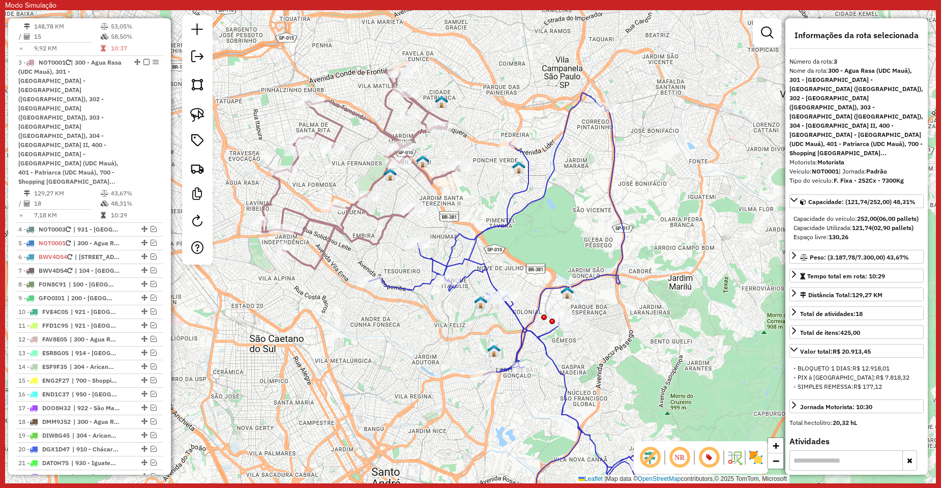
scroll to position [579, 0]
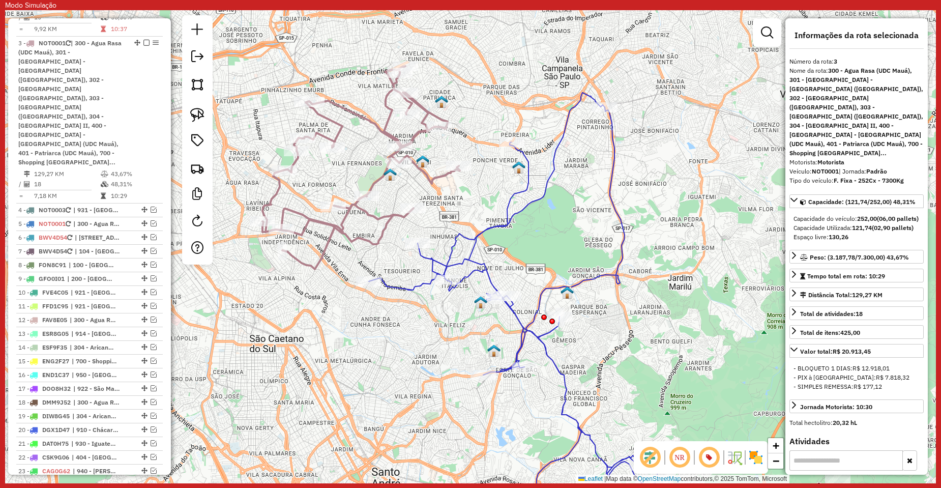
drag, startPoint x: 546, startPoint y: 206, endPoint x: 501, endPoint y: 202, distance: 45.4
click at [501, 202] on div "Janela de atendimento Grade de atendimento Capacidade Transportadoras Veículos …" at bounding box center [470, 246] width 931 height 473
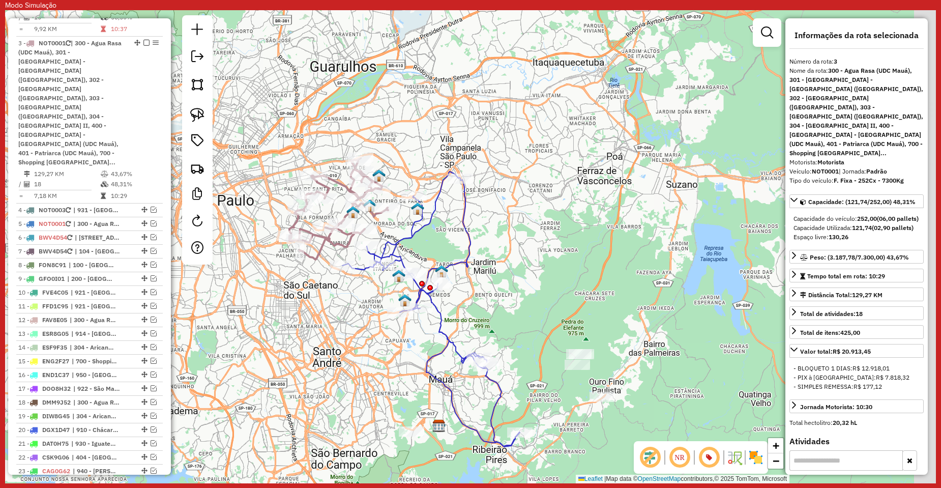
drag, startPoint x: 426, startPoint y: 310, endPoint x: 396, endPoint y: 321, distance: 31.9
click at [396, 321] on div "Janela de atendimento Grade de atendimento Capacidade Transportadoras Veículos …" at bounding box center [470, 246] width 931 height 473
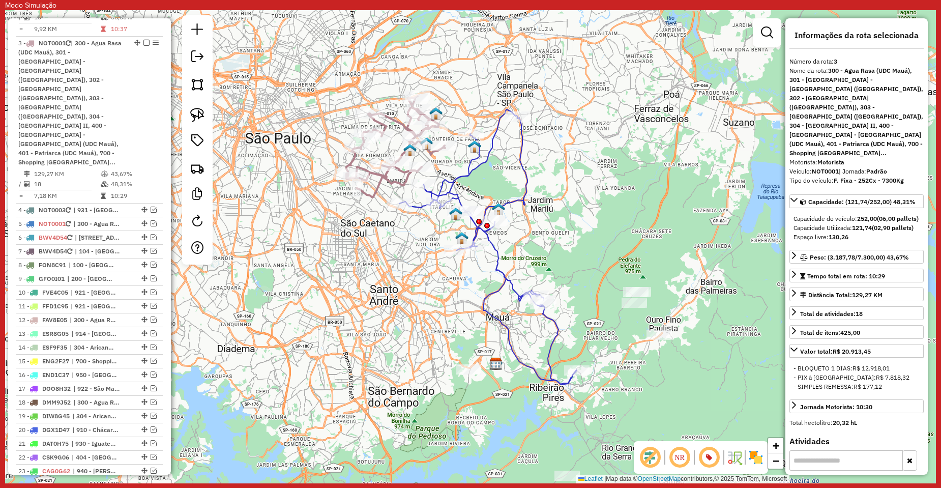
click at [521, 197] on icon at bounding box center [488, 246] width 178 height 275
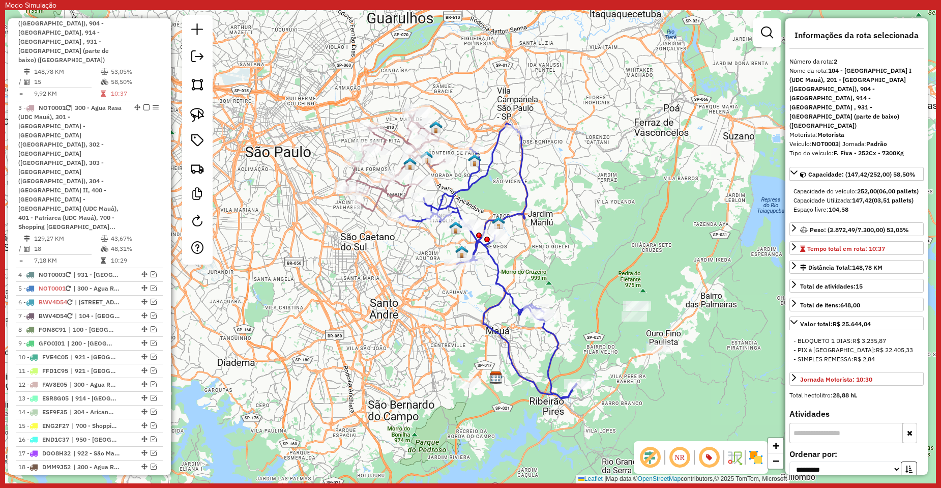
scroll to position [485, 0]
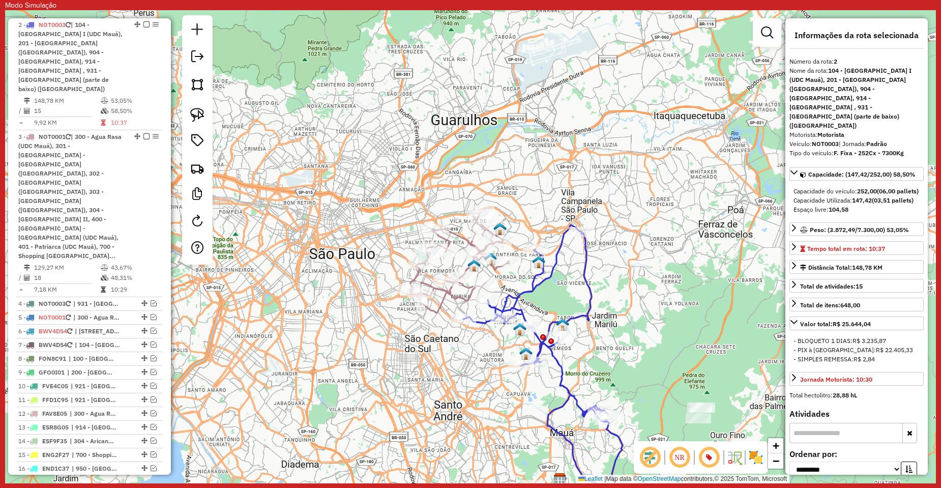
drag, startPoint x: 589, startPoint y: 211, endPoint x: 654, endPoint y: 313, distance: 120.2
click at [654, 313] on div "Janela de atendimento Grade de atendimento Capacidade Transportadoras Veículos …" at bounding box center [470, 246] width 931 height 473
click at [450, 295] on icon at bounding box center [459, 262] width 99 height 101
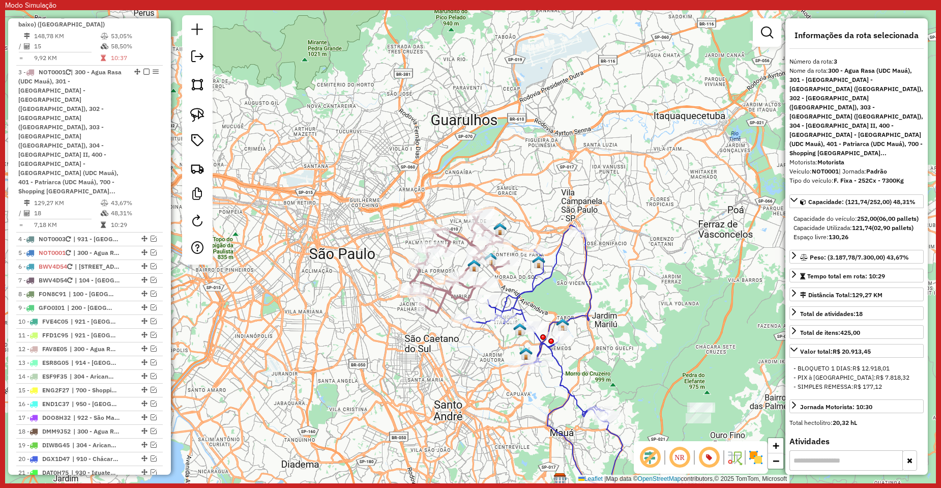
scroll to position [579, 0]
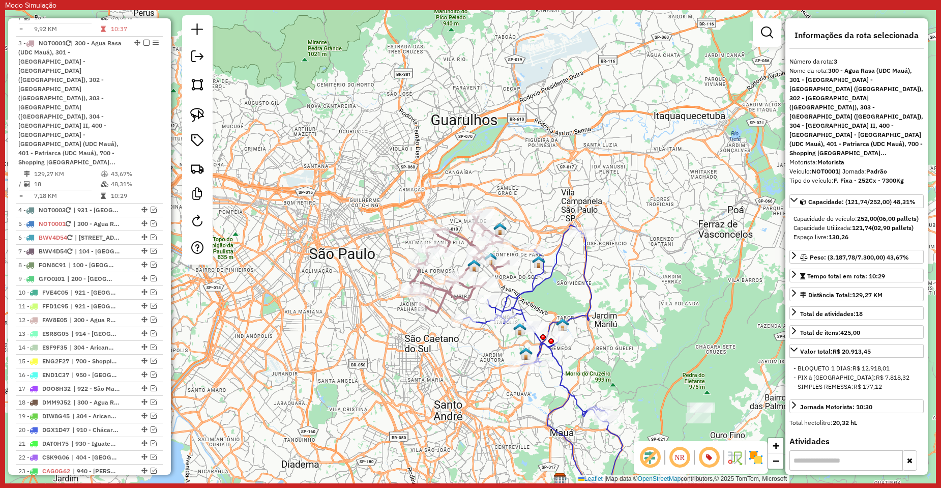
click at [459, 234] on icon at bounding box center [459, 262] width 99 height 101
click at [536, 287] on icon at bounding box center [552, 362] width 178 height 275
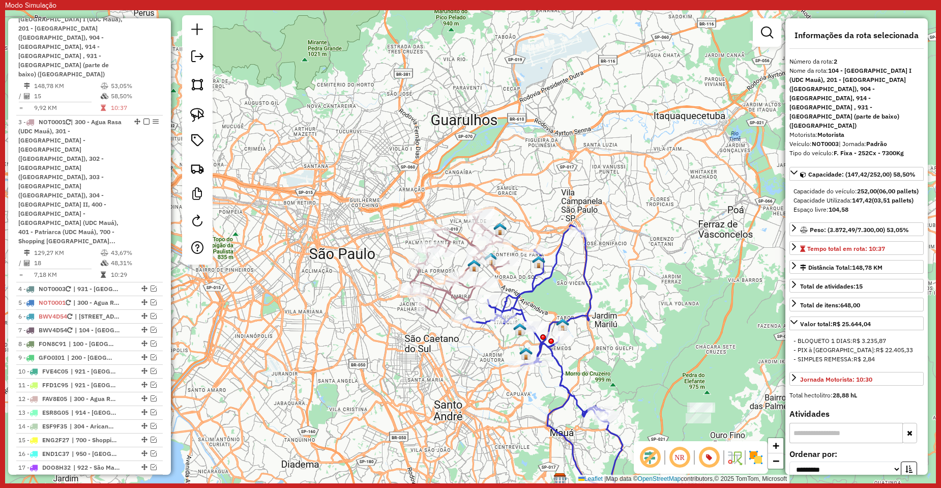
scroll to position [485, 0]
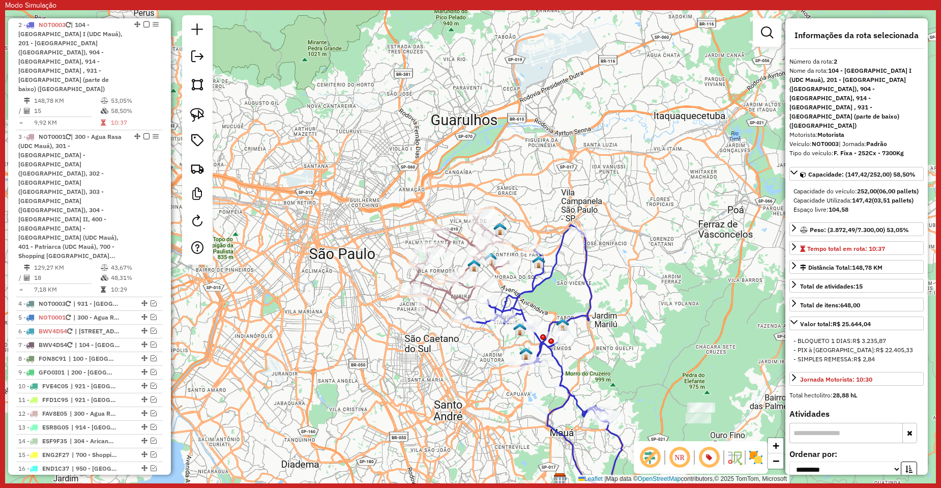
drag, startPoint x: 594, startPoint y: 285, endPoint x: 640, endPoint y: 305, distance: 49.7
click at [640, 305] on icon at bounding box center [552, 362] width 178 height 275
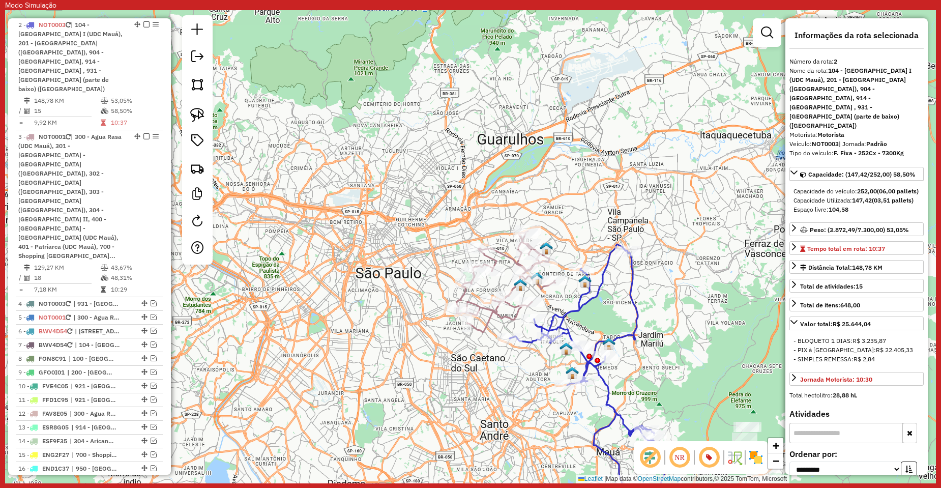
click at [501, 312] on icon at bounding box center [506, 281] width 99 height 101
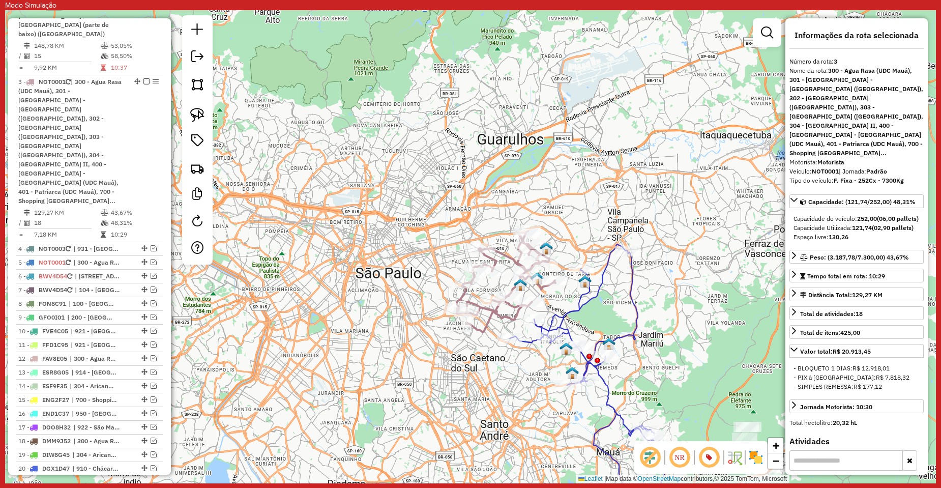
scroll to position [579, 0]
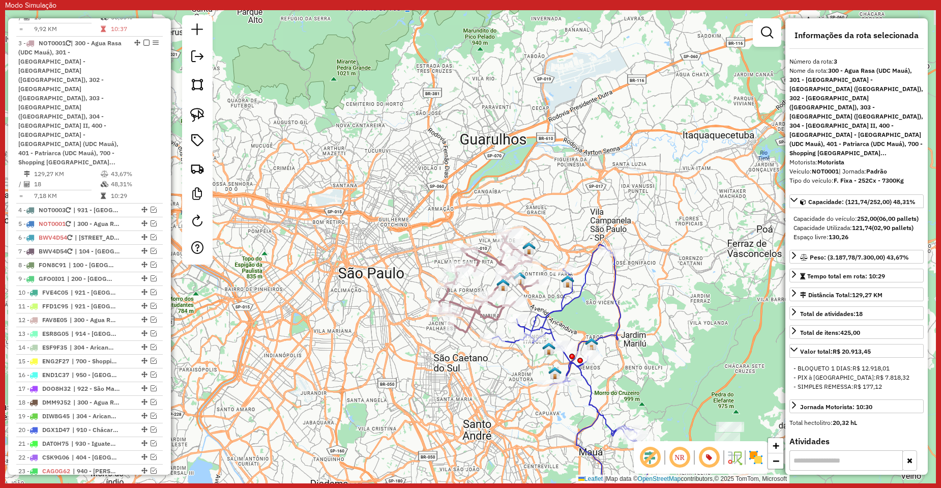
drag, startPoint x: 723, startPoint y: 296, endPoint x: 591, endPoint y: 290, distance: 132.4
click at [591, 290] on div "Janela de atendimento Grade de atendimento Capacidade Transportadoras Veículos …" at bounding box center [470, 246] width 931 height 473
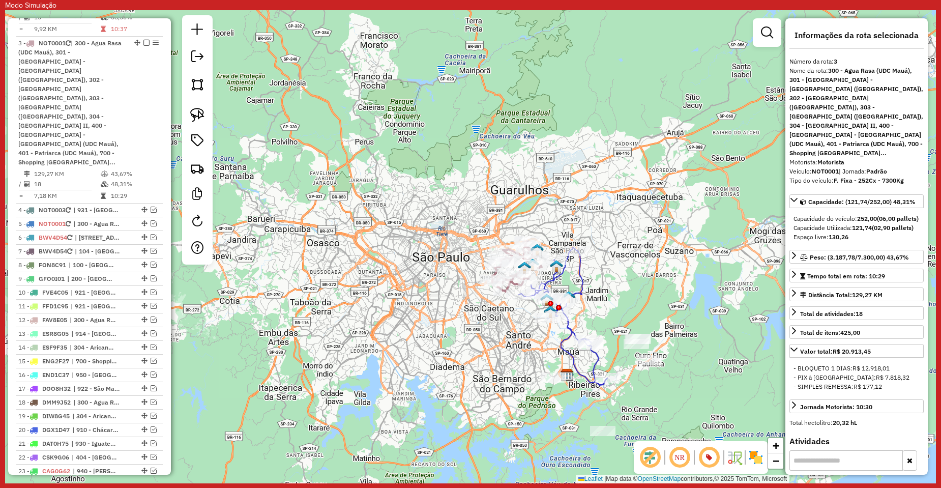
drag, startPoint x: 583, startPoint y: 300, endPoint x: 627, endPoint y: 285, distance: 46.0
click at [627, 285] on div "Janela de atendimento Grade de atendimento Capacidade Transportadoras Veículos …" at bounding box center [470, 246] width 931 height 473
click at [781, 30] on div "Janela de atendimento Grade de atendimento Capacidade Transportadoras Veículos …" at bounding box center [470, 246] width 931 height 473
click at [765, 32] on em at bounding box center [767, 32] width 12 height 12
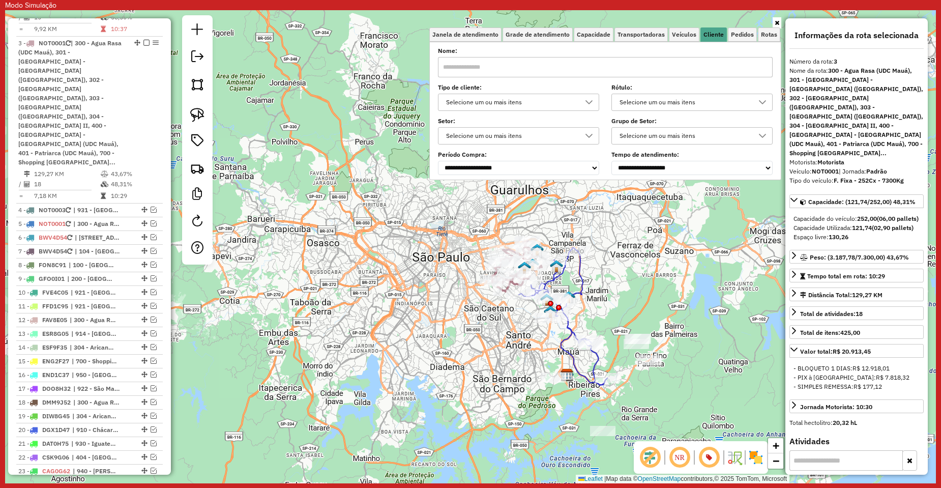
click at [498, 98] on div "Selecione um ou mais itens" at bounding box center [510, 102] width 137 height 16
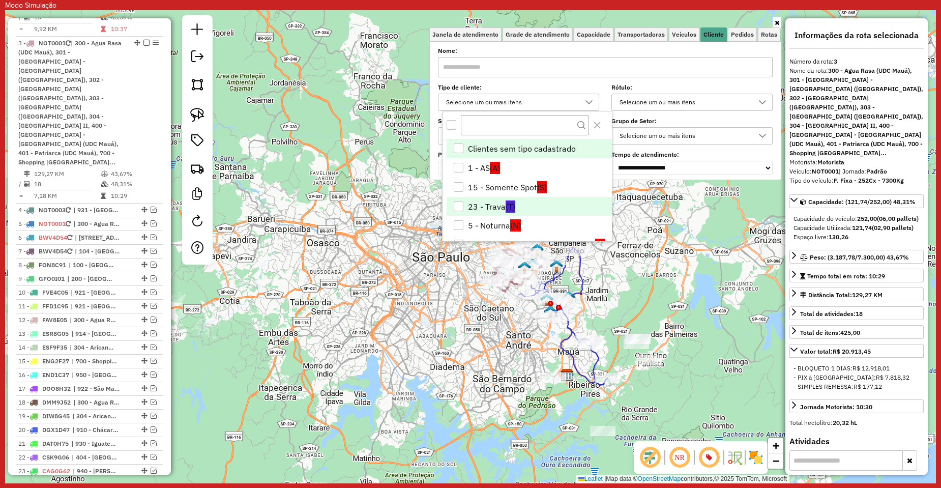
scroll to position [51, 0]
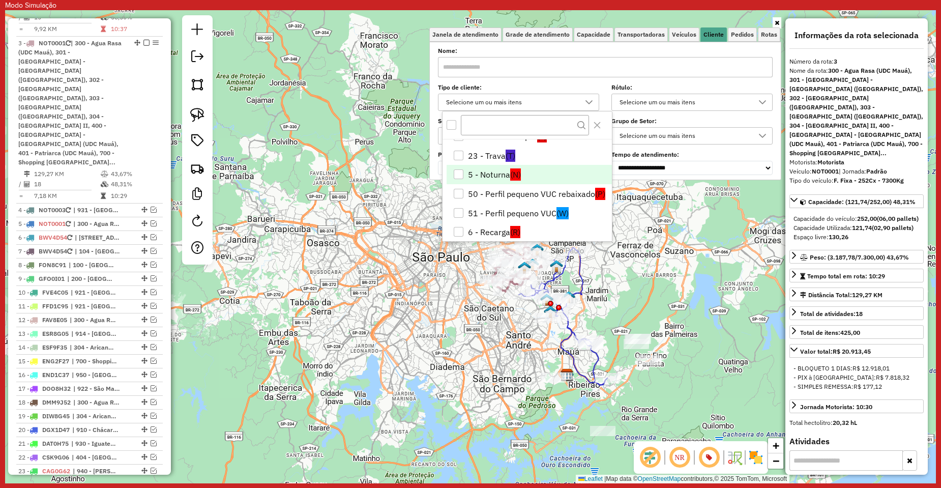
click at [484, 174] on li "5 - Noturna (N)" at bounding box center [529, 174] width 165 height 19
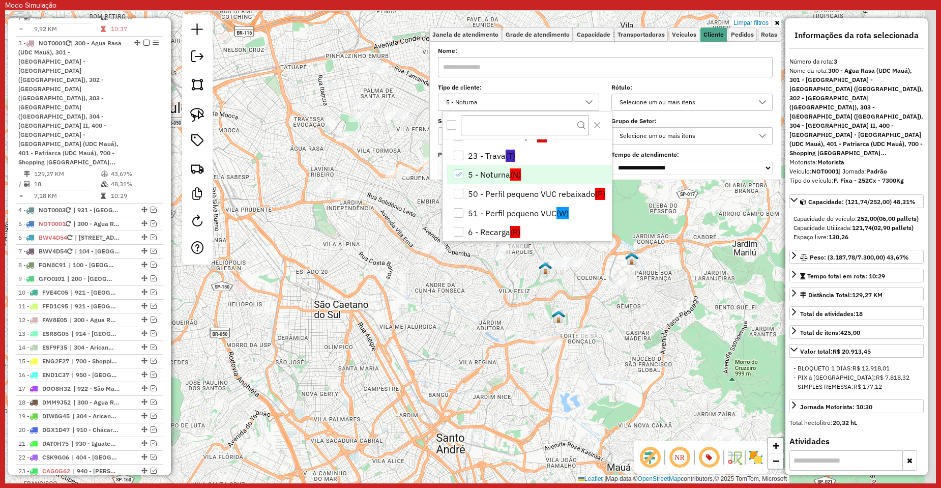
drag, startPoint x: 714, startPoint y: 254, endPoint x: 624, endPoint y: 339, distance: 123.7
click at [626, 340] on div "Limpar filtros Janela de atendimento Grade de atendimento Capacidade Transporta…" at bounding box center [470, 246] width 931 height 473
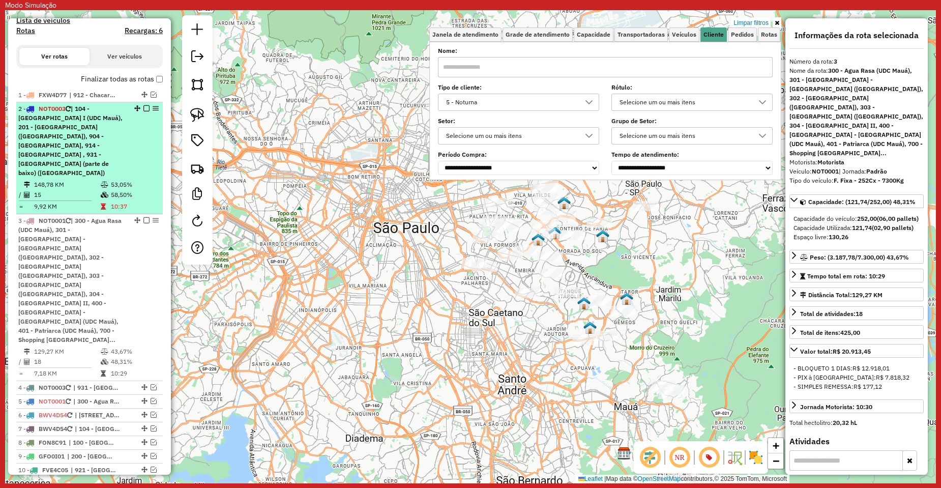
scroll to position [375, 0]
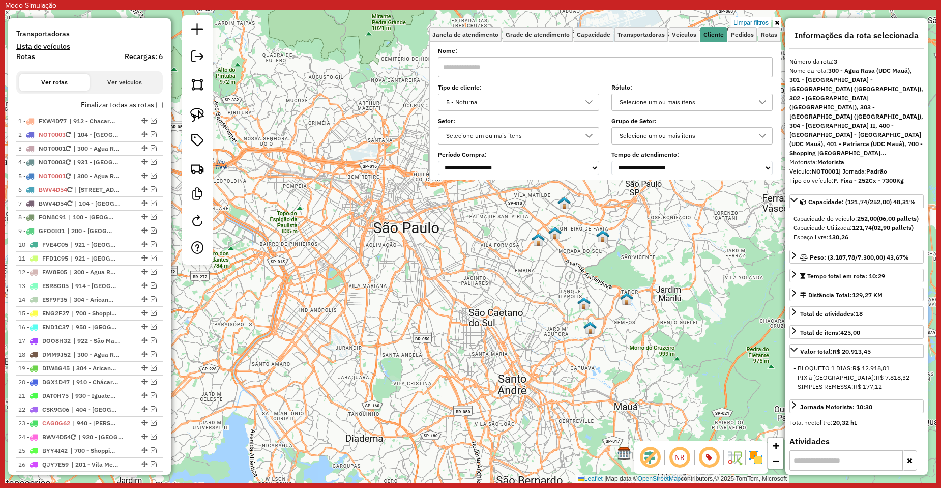
click at [152, 103] on label "Finalizar todas as rotas" at bounding box center [122, 105] width 82 height 11
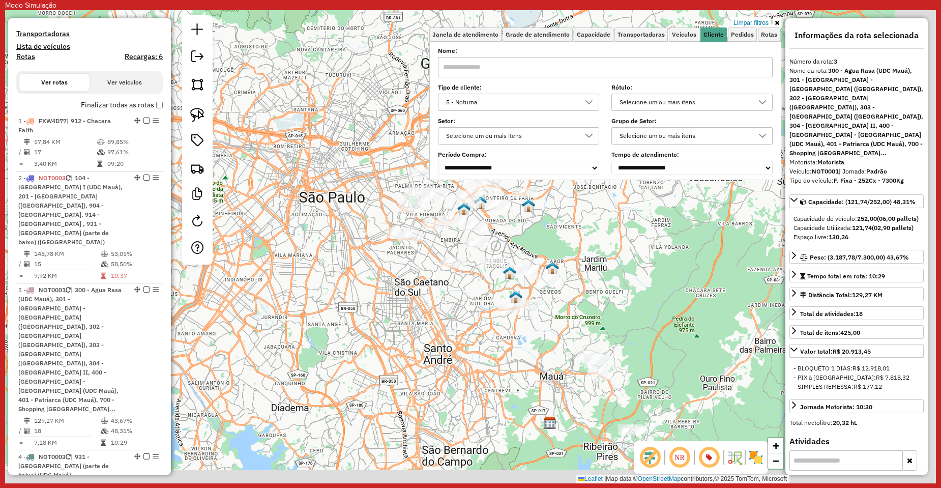
click at [666, 252] on div "Limpar filtros Janela de atendimento Grade de atendimento Capacidade Transporta…" at bounding box center [470, 246] width 931 height 473
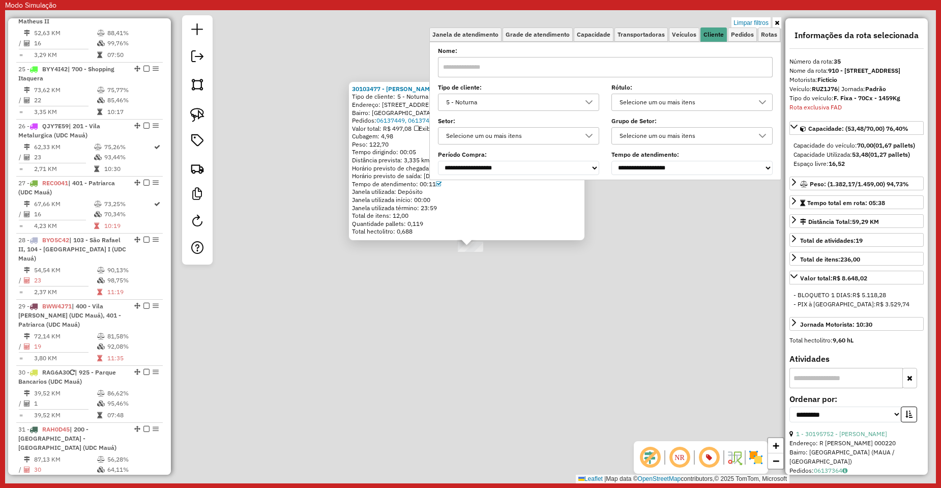
scroll to position [2756, 0]
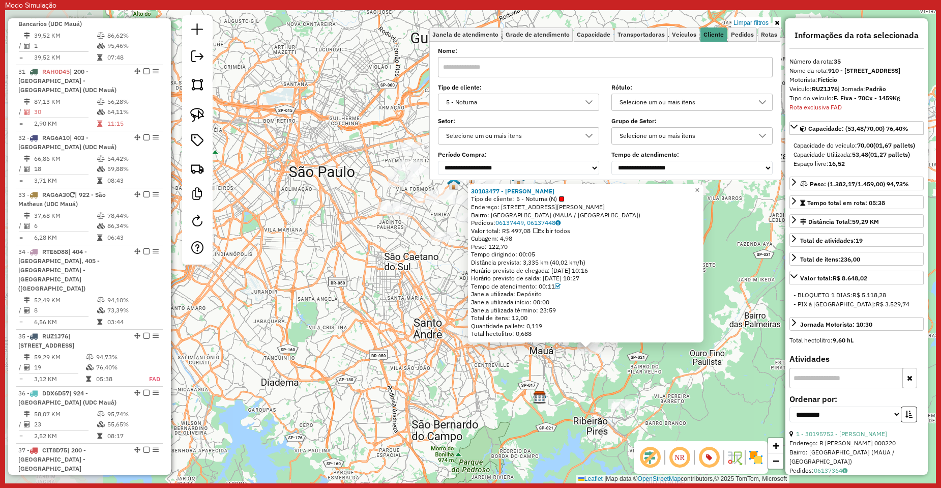
drag, startPoint x: 396, startPoint y: 365, endPoint x: 527, endPoint y: 365, distance: 131.7
click at [527, 365] on div "30103477 - VANDERLEI PASCHOAL Tipo de cliente: 5 - Noturna (N) Endereço: AV VAL…" at bounding box center [470, 246] width 931 height 473
click at [430, 366] on div "30103477 - VANDERLEI PASCHOAL Tipo de cliente: 5 - Noturna (N) Endereço: AV VAL…" at bounding box center [470, 246] width 931 height 473
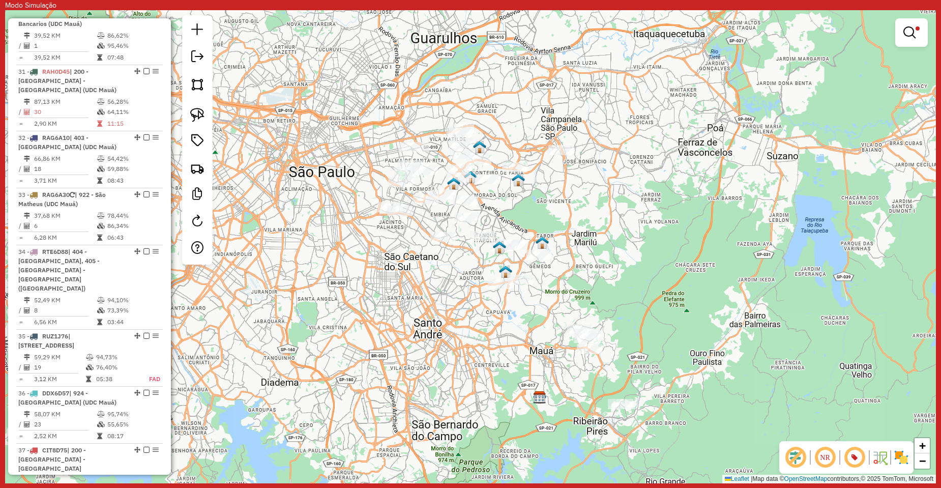
select select "**********"
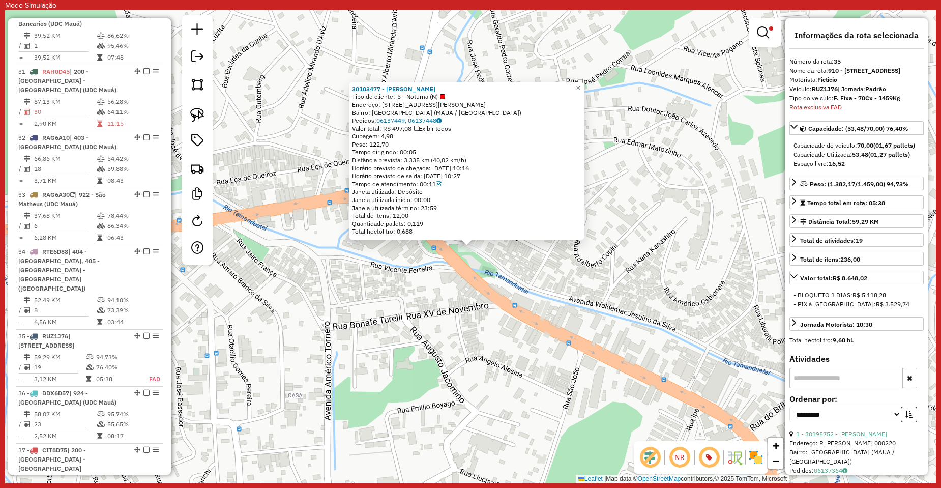
click at [752, 42] on div at bounding box center [765, 32] width 33 height 28
click at [763, 29] on em at bounding box center [763, 32] width 12 height 12
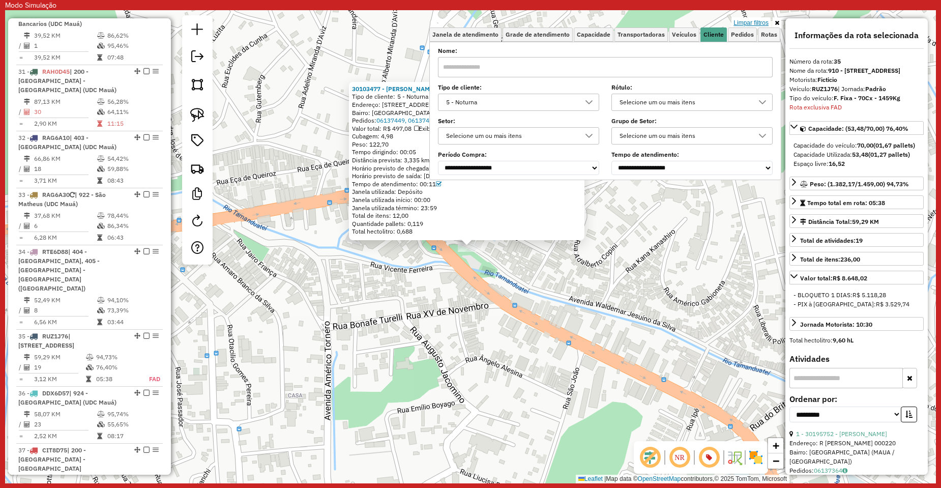
click at [757, 23] on link "Limpar filtros" at bounding box center [750, 22] width 39 height 11
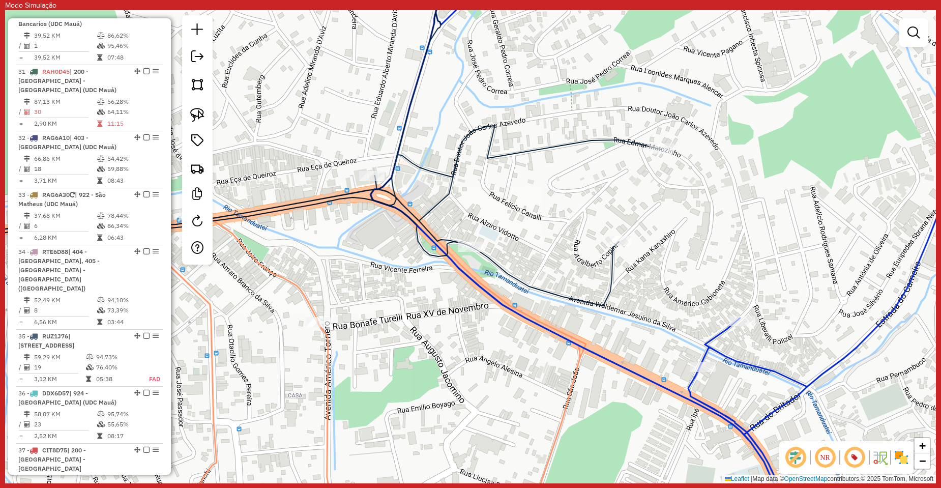
select select "**********"
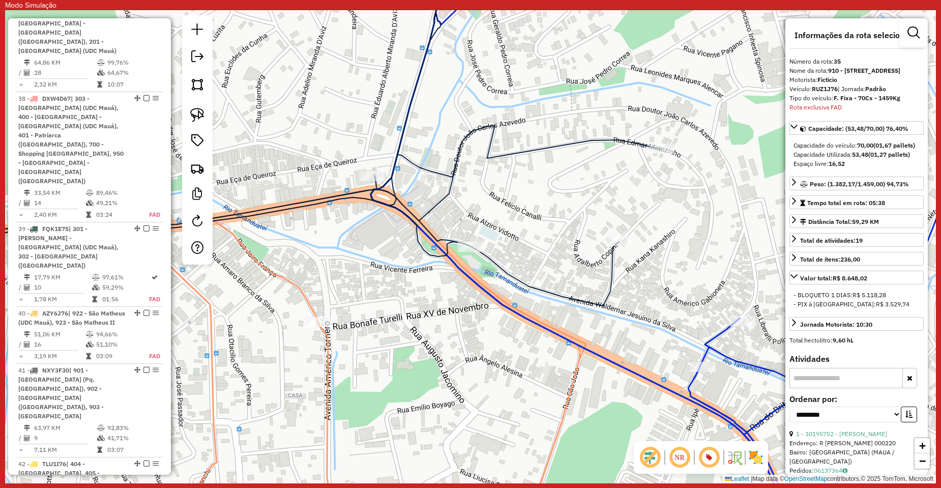
scroll to position [3196, 0]
drag, startPoint x: 79, startPoint y: 406, endPoint x: 65, endPoint y: 406, distance: 14.3
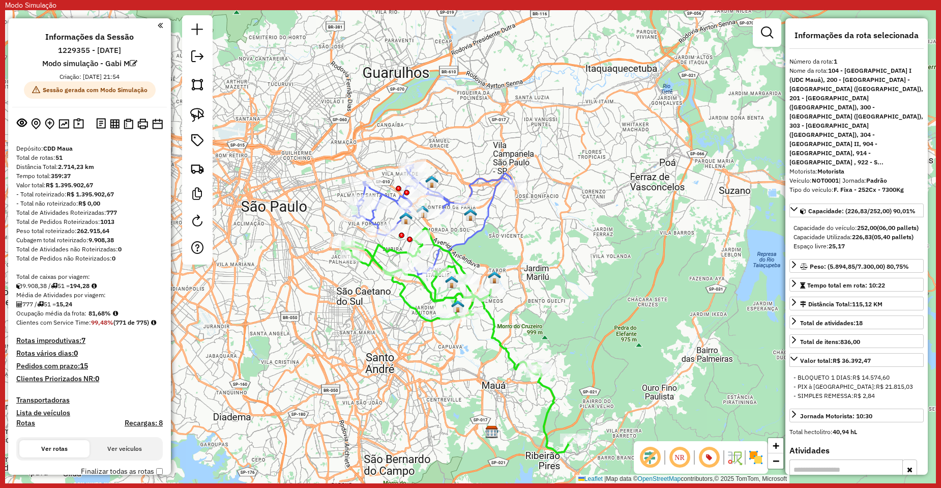
select select "**********"
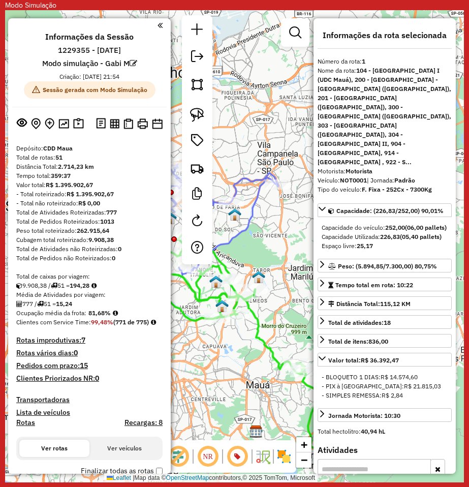
click at [158, 25] on em at bounding box center [160, 25] width 5 height 9
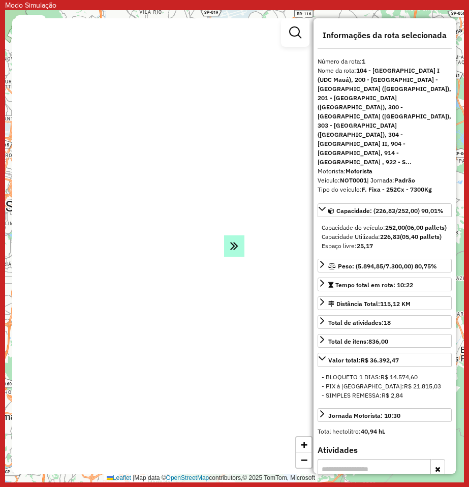
click at [230, 246] on icon at bounding box center [234, 246] width 8 height 14
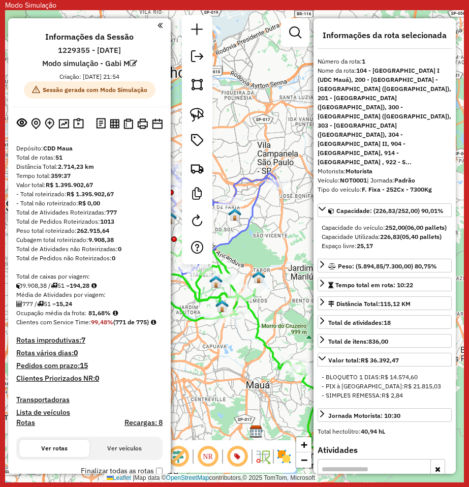
click at [154, 24] on div at bounding box center [87, 25] width 151 height 14
click at [164, 25] on div "Informações da Sessão 1229355 - [DATE] Modo simulação - Gabi M Criação: [DATE] …" at bounding box center [89, 246] width 163 height 456
click at [158, 25] on em at bounding box center [160, 25] width 5 height 9
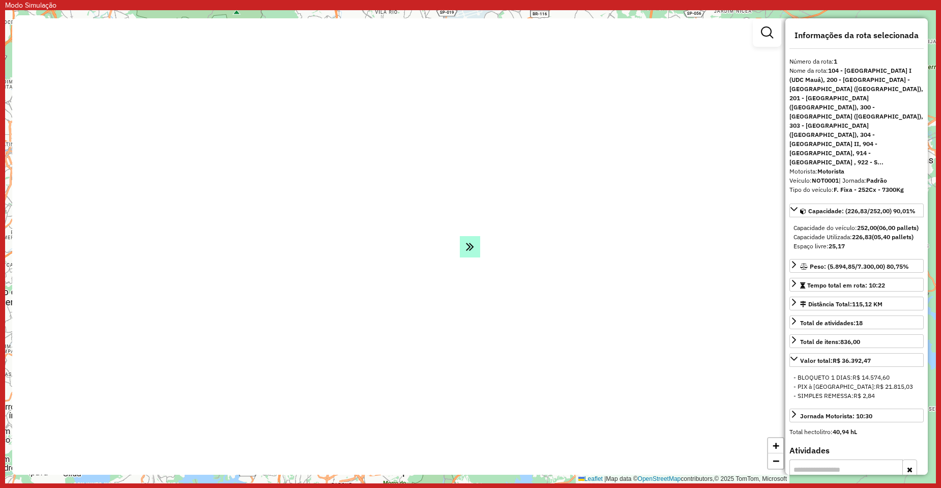
click at [464, 246] on em at bounding box center [470, 246] width 20 height 21
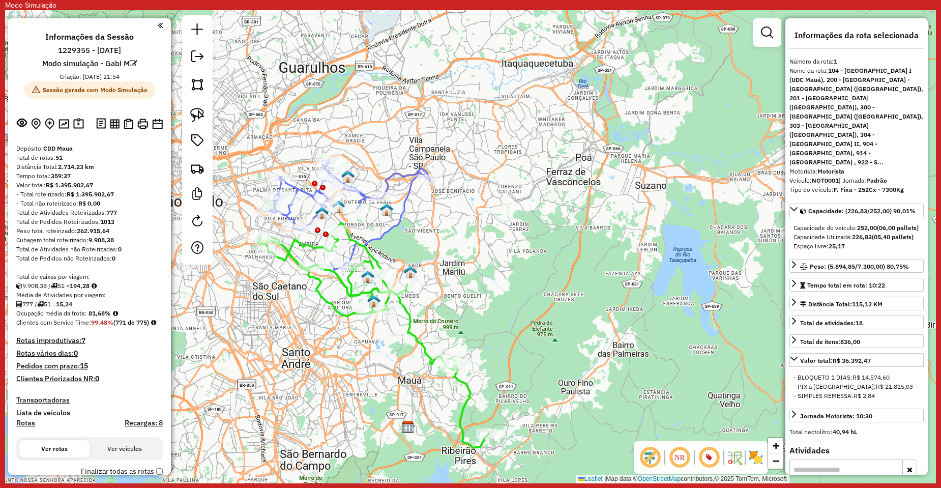
drag, startPoint x: 313, startPoint y: 217, endPoint x: 281, endPoint y: 279, distance: 70.1
click at [264, 275] on div "Janela de atendimento Grade de atendimento Capacidade Transportadoras Veículos …" at bounding box center [470, 246] width 931 height 473
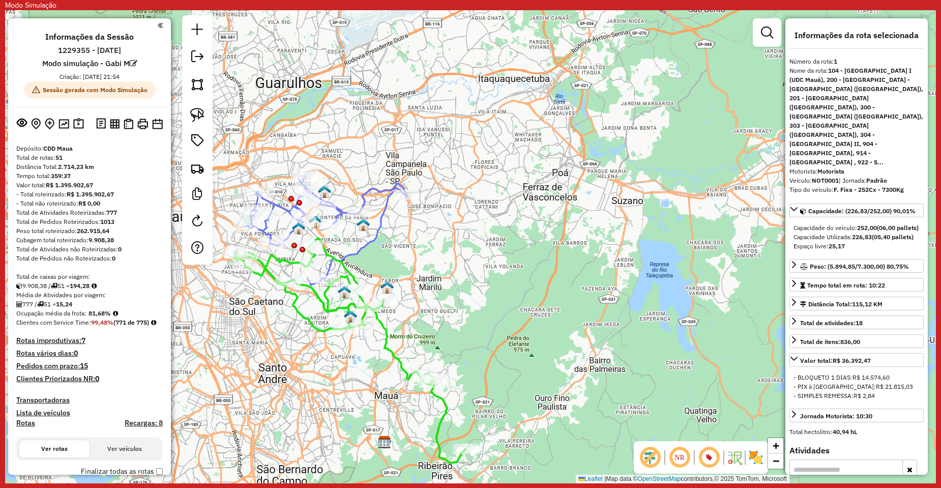
drag, startPoint x: 568, startPoint y: 243, endPoint x: 494, endPoint y: 253, distance: 75.0
click at [494, 253] on div "Janela de atendimento Grade de atendimento Capacidade Transportadoras Veículos …" at bounding box center [470, 246] width 931 height 473
click at [154, 26] on div at bounding box center [87, 25] width 151 height 14
click at [158, 23] on em at bounding box center [160, 25] width 5 height 9
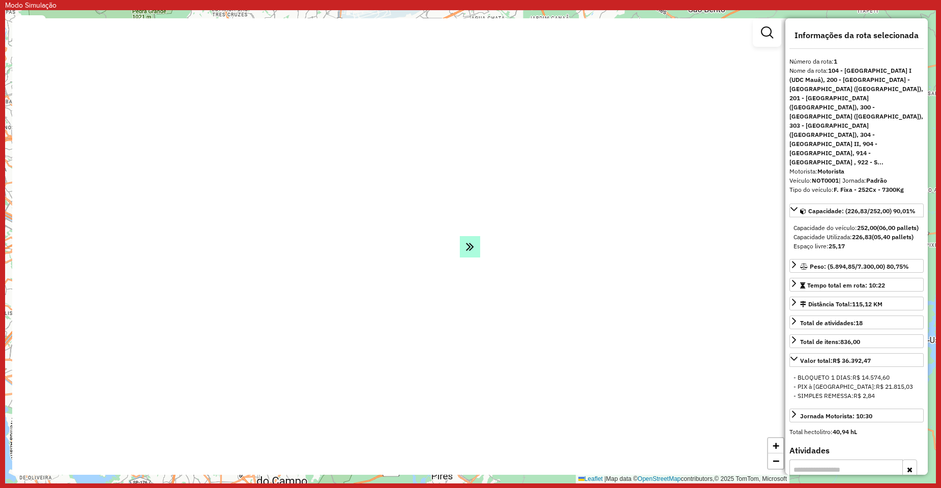
click at [464, 246] on em at bounding box center [470, 246] width 20 height 21
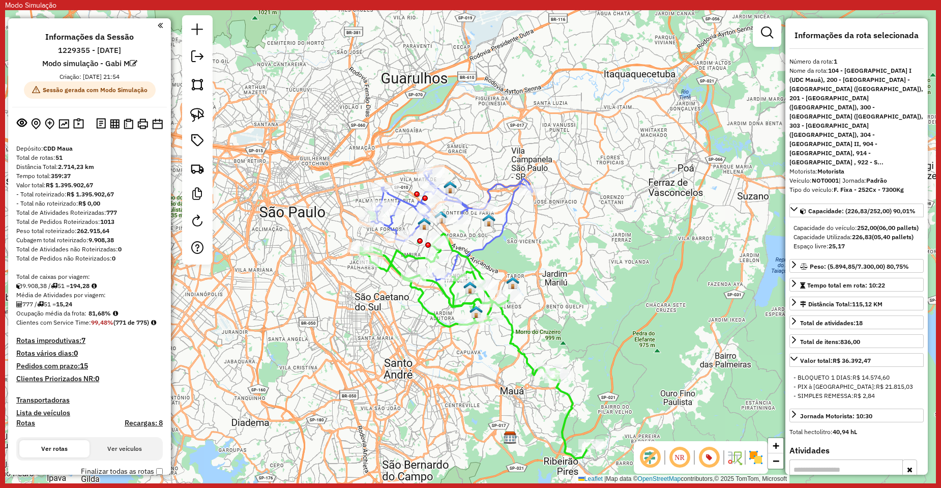
drag, startPoint x: 338, startPoint y: 278, endPoint x: 351, endPoint y: 292, distance: 20.2
click at [351, 292] on div "Janela de atendimento Grade de atendimento Capacidade Transportadoras Veículos …" at bounding box center [470, 246] width 931 height 473
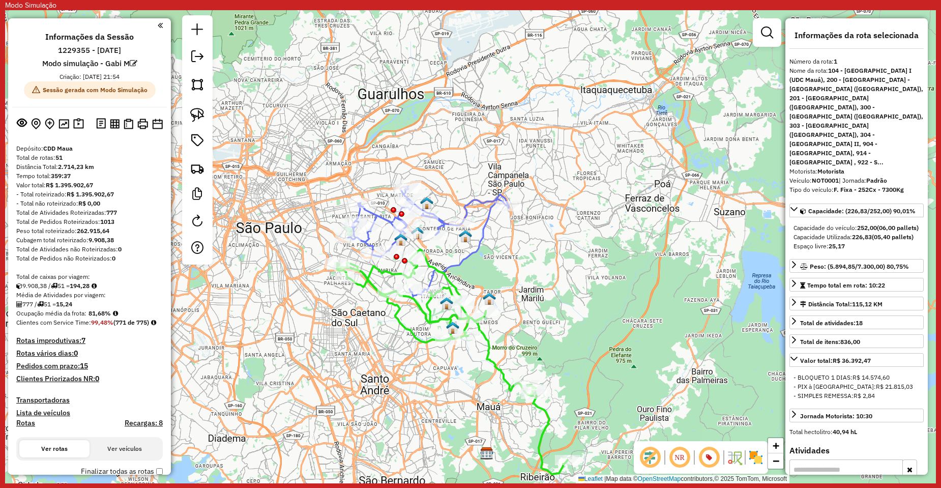
click at [518, 223] on div "Janela de atendimento Grade de atendimento Capacidade Transportadoras Veículos …" at bounding box center [470, 246] width 931 height 473
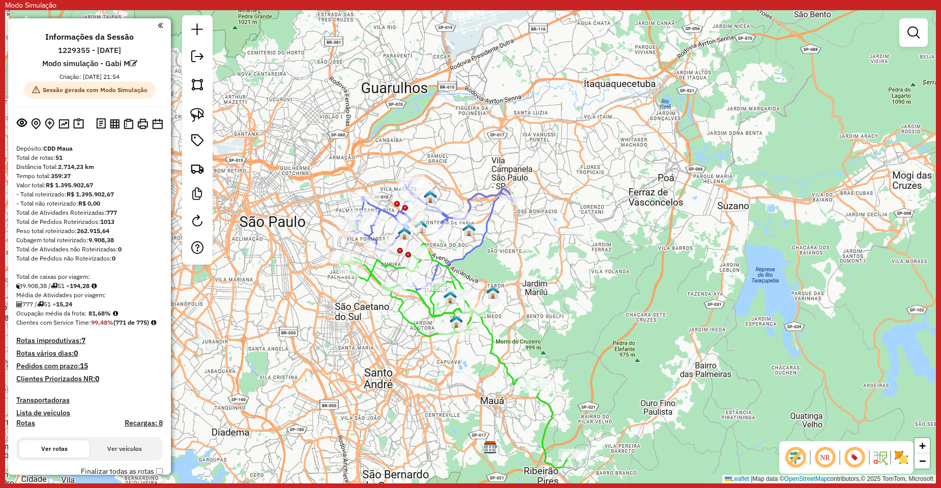
drag, startPoint x: 496, startPoint y: 279, endPoint x: 572, endPoint y: 231, distance: 89.9
click at [572, 231] on div "Janela de atendimento Grade de atendimento Capacidade Transportadoras Veículos …" at bounding box center [470, 246] width 931 height 473
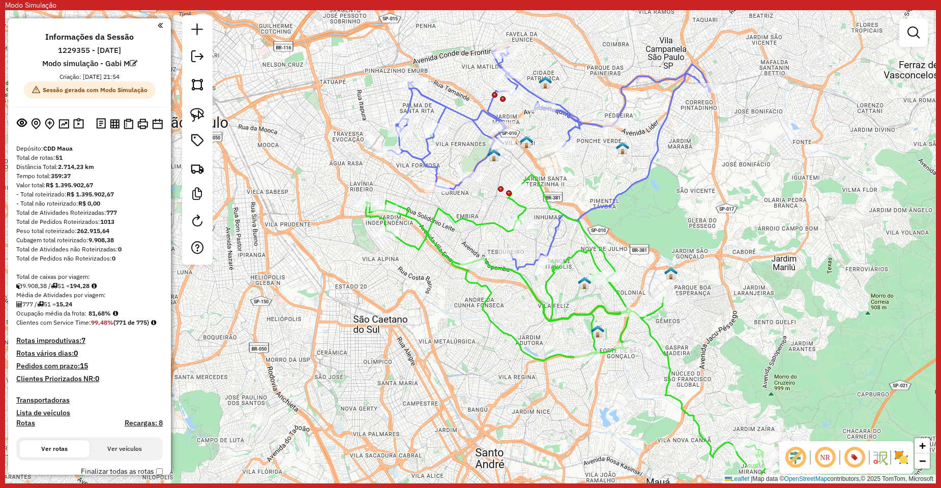
drag, startPoint x: 454, startPoint y: 243, endPoint x: 440, endPoint y: 262, distance: 23.7
click at [440, 262] on div "Janela de atendimento Grade de atendimento Capacidade Transportadoras Veículos …" at bounding box center [470, 246] width 931 height 473
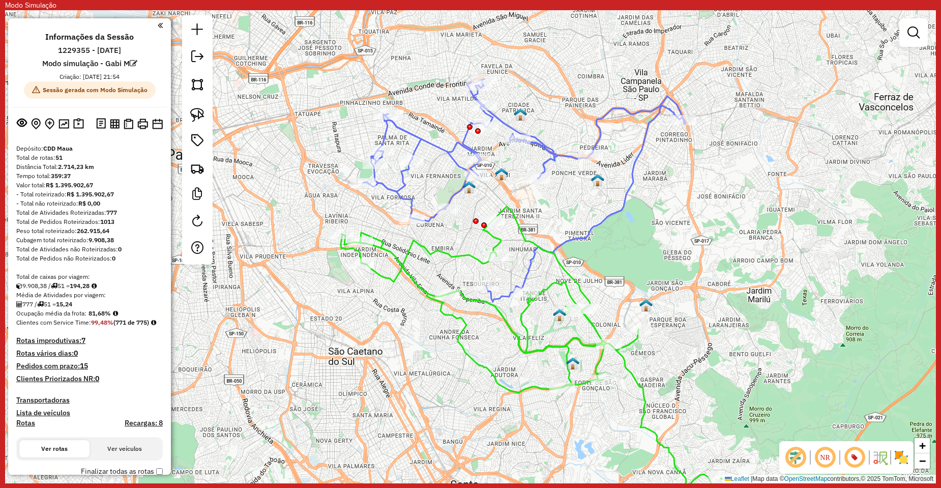
click at [456, 195] on icon at bounding box center [524, 190] width 322 height 223
select select "**********"
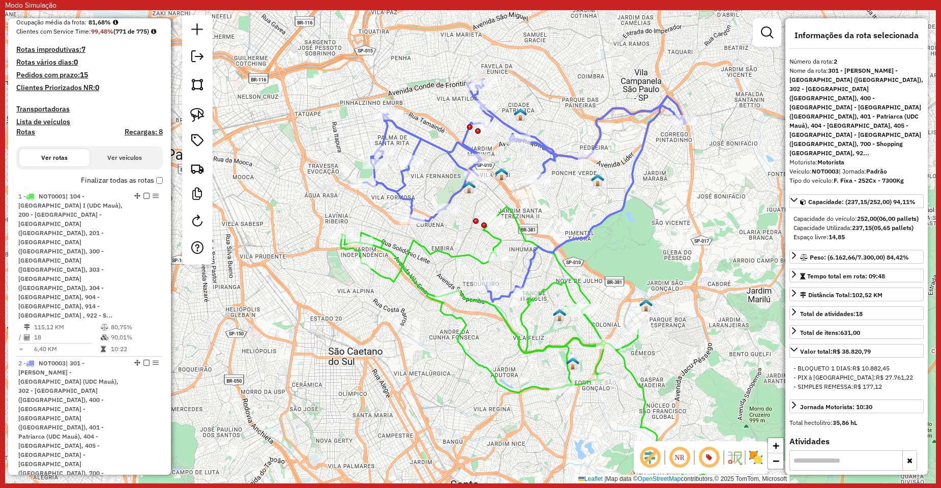
scroll to position [583, 0]
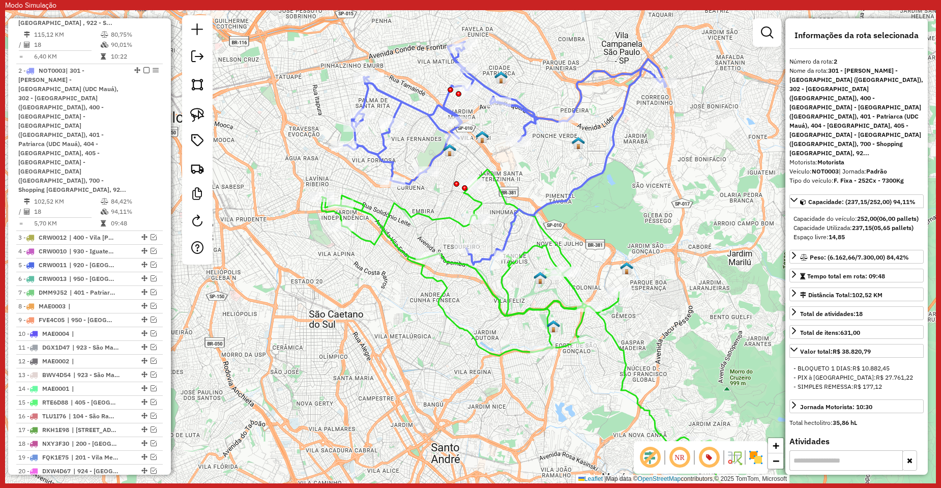
click at [638, 188] on div "Janela de atendimento Grade de atendimento Capacidade Transportadoras Veículos …" at bounding box center [470, 246] width 931 height 473
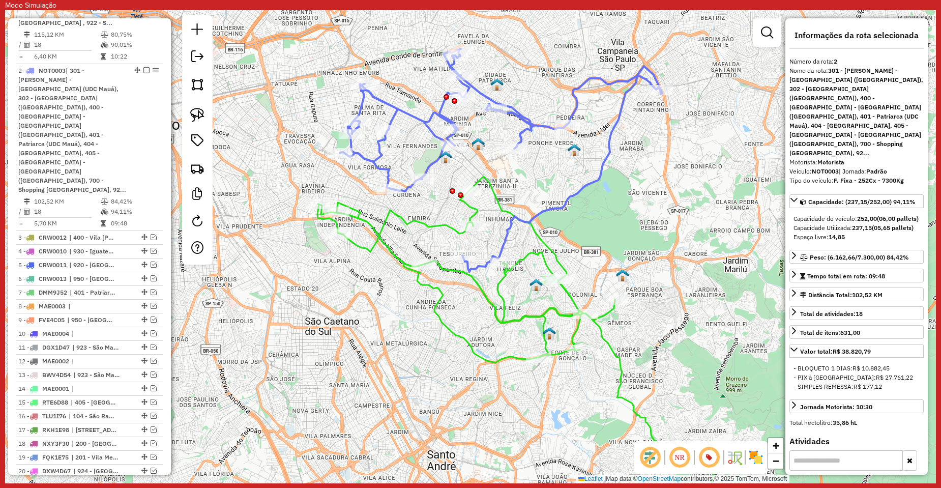
drag, startPoint x: 631, startPoint y: 199, endPoint x: 620, endPoint y: 231, distance: 33.8
click at [620, 231] on div "Janela de atendimento Grade de atendimento Capacidade Transportadoras Veículos …" at bounding box center [470, 246] width 931 height 473
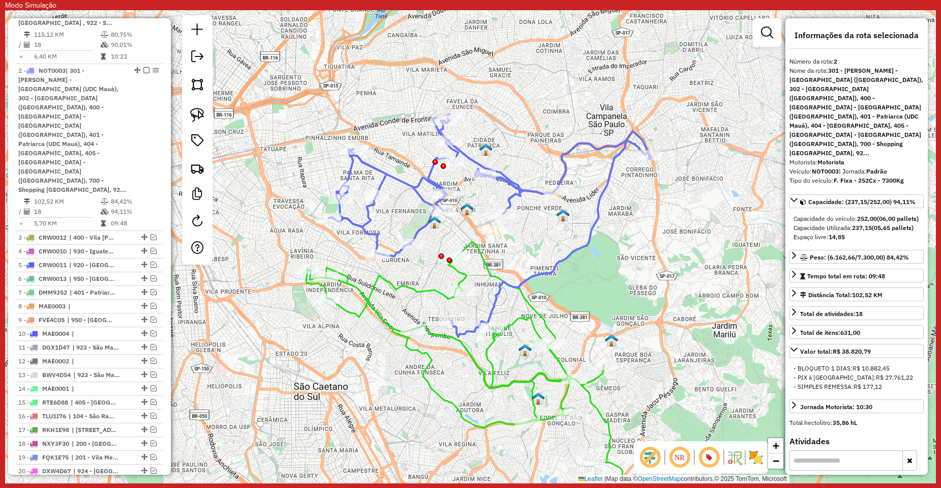
click at [496, 307] on icon at bounding box center [490, 225] width 322 height 223
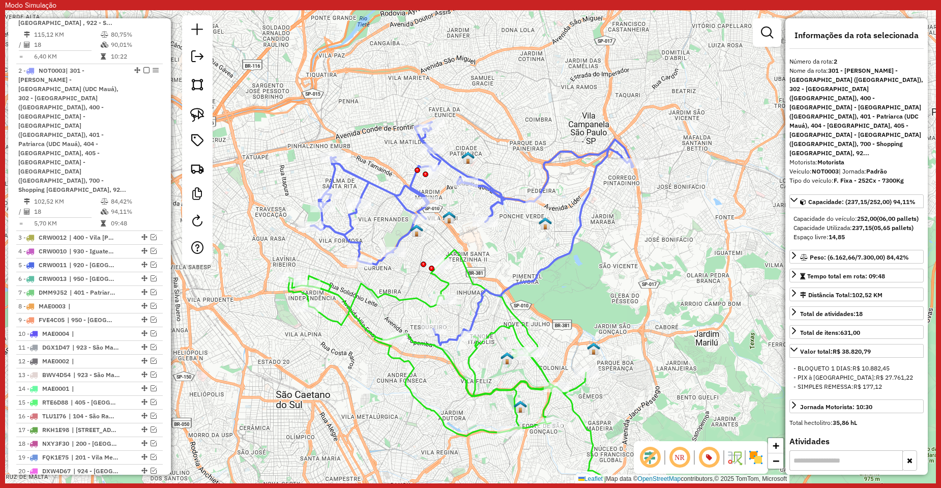
drag, startPoint x: 556, startPoint y: 296, endPoint x: 550, endPoint y: 299, distance: 6.6
click at [550, 299] on div "Janela de atendimento Grade de atendimento Capacidade Transportadoras Veículos …" at bounding box center [470, 246] width 931 height 473
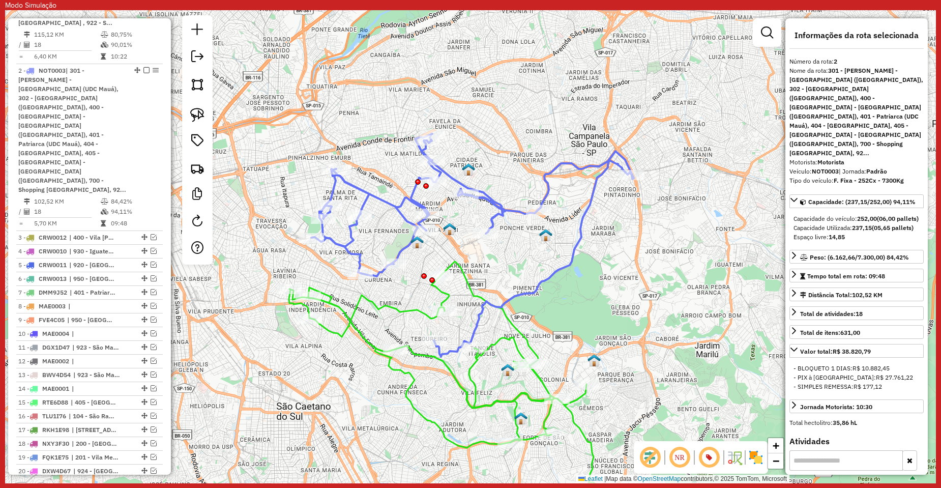
drag, startPoint x: 508, startPoint y: 250, endPoint x: 510, endPoint y: 260, distance: 10.4
click at [510, 260] on div "Janela de atendimento Grade de atendimento Capacidade Transportadoras Veículos …" at bounding box center [470, 246] width 931 height 473
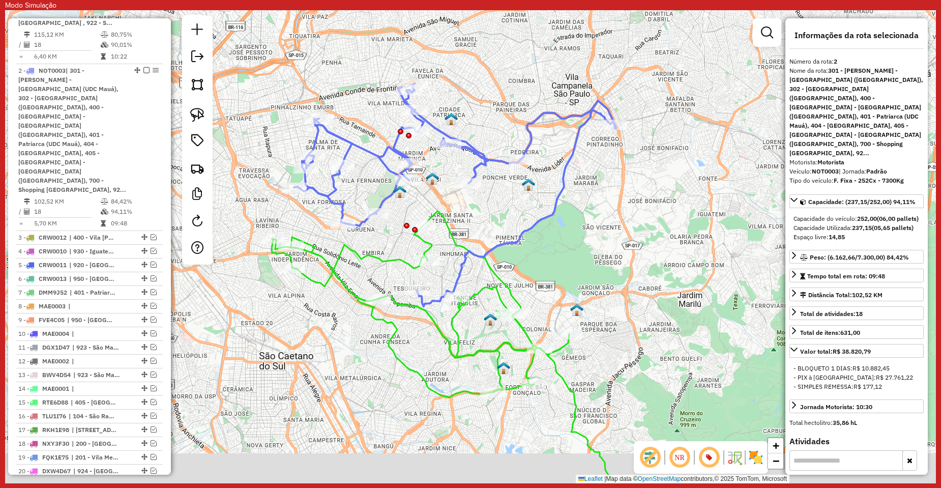
drag, startPoint x: 513, startPoint y: 274, endPoint x: 495, endPoint y: 223, distance: 53.2
click at [495, 223] on div "Janela de atendimento Grade de atendimento Capacidade Transportadoras Veículos …" at bounding box center [470, 246] width 931 height 473
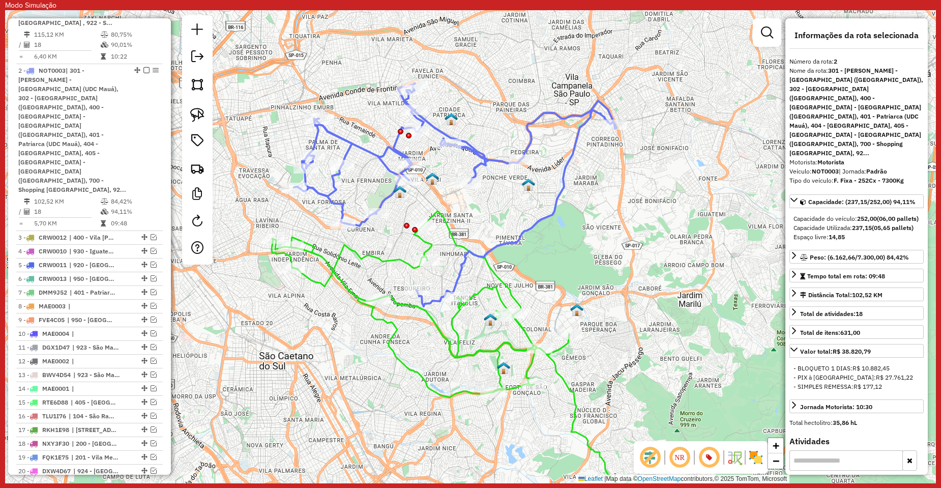
click at [490, 288] on icon at bounding box center [477, 370] width 410 height 319
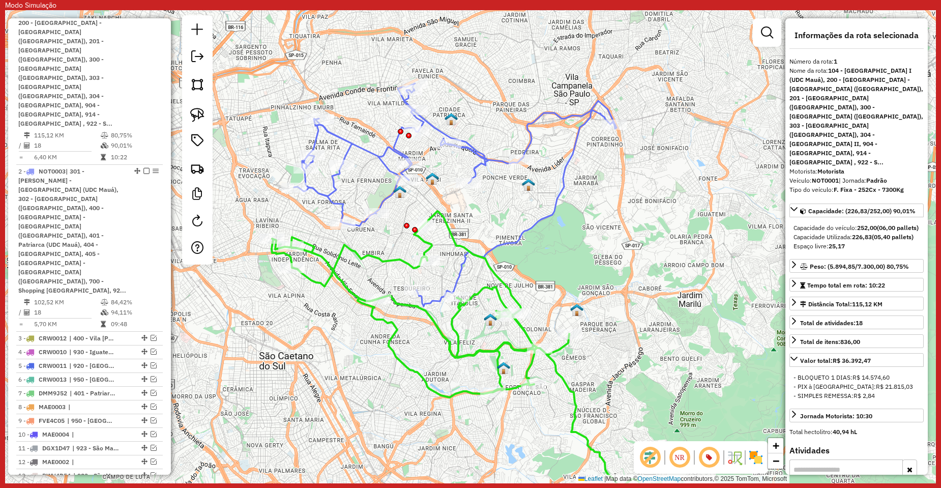
scroll to position [471, 0]
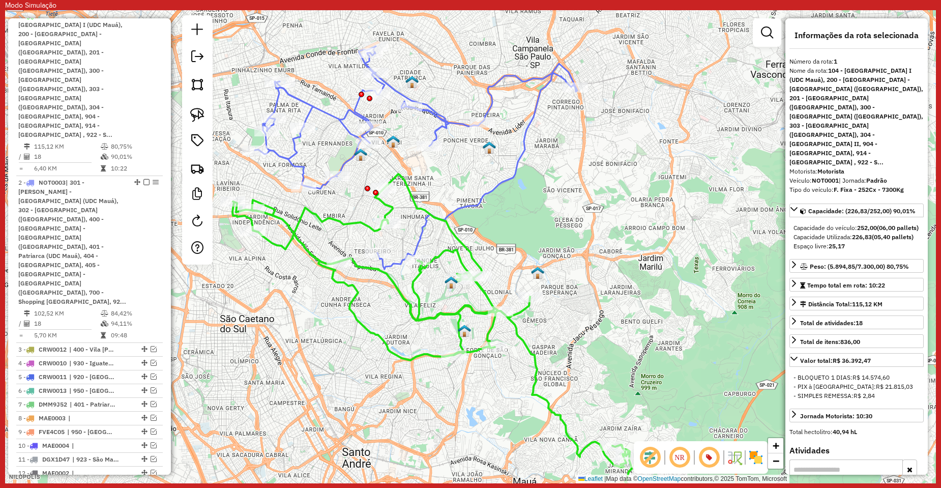
drag, startPoint x: 411, startPoint y: 349, endPoint x: 381, endPoint y: 316, distance: 44.6
click at [380, 321] on div "Janela de atendimento Grade de atendimento Capacidade Transportadoras Veículos …" at bounding box center [470, 246] width 931 height 473
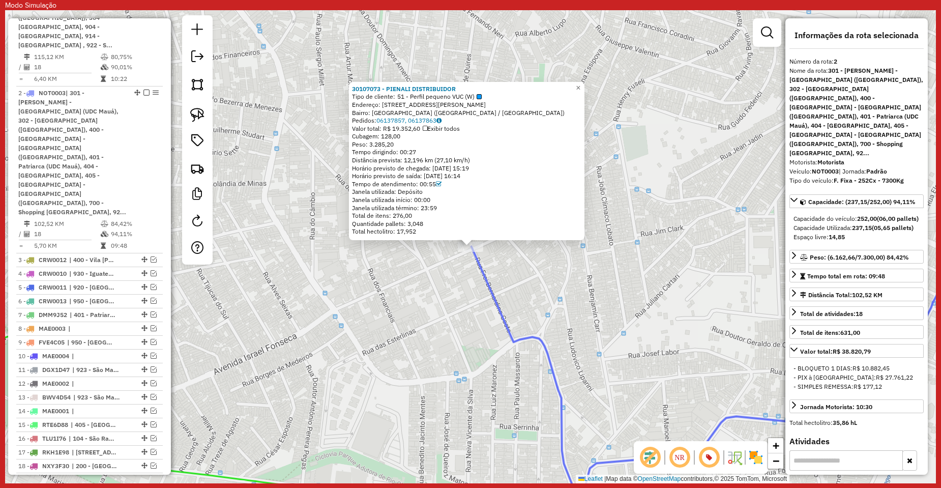
scroll to position [583, 0]
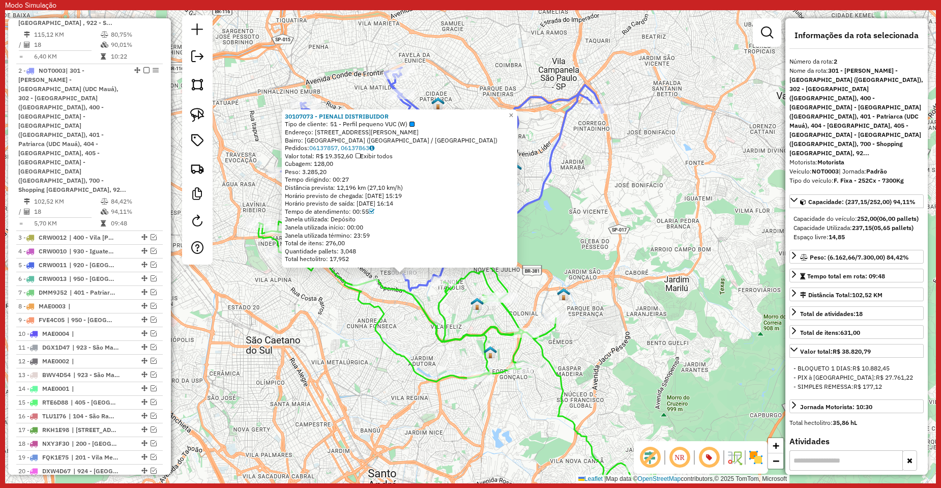
click at [585, 259] on div "30107073 - PIENALI DISTRIBUIDOR Tipo de cliente: 51 - Perfil pequeno VUC (W) En…" at bounding box center [470, 246] width 931 height 473
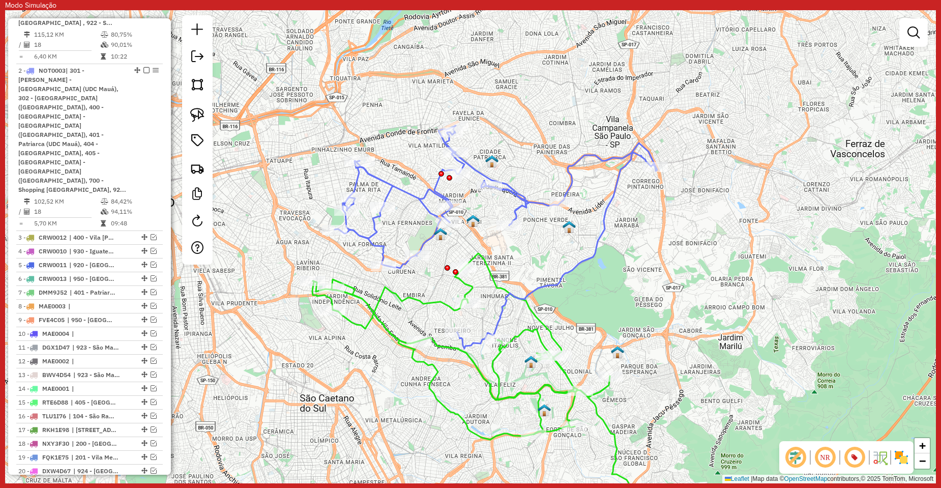
drag, startPoint x: 552, startPoint y: 247, endPoint x: 607, endPoint y: 306, distance: 80.6
click at [607, 306] on div "Janela de atendimento Grade de atendimento Capacidade Transportadoras Veículos …" at bounding box center [470, 246] width 931 height 473
click at [558, 280] on icon at bounding box center [497, 238] width 322 height 223
select select "**********"
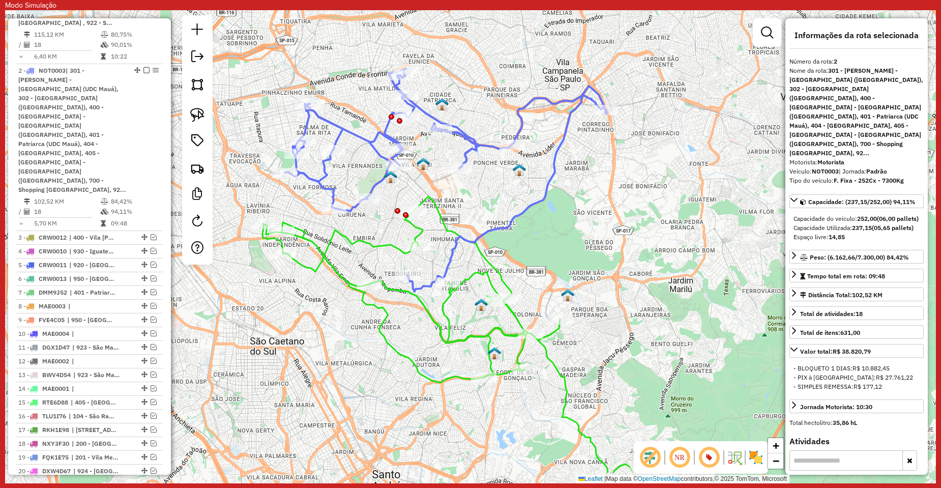
drag, startPoint x: 588, startPoint y: 267, endPoint x: 538, endPoint y: 210, distance: 75.7
click at [538, 210] on div "Janela de atendimento Grade de atendimento Capacidade Transportadoras Veículos …" at bounding box center [470, 246] width 931 height 473
click at [445, 229] on icon at bounding box center [472, 363] width 421 height 334
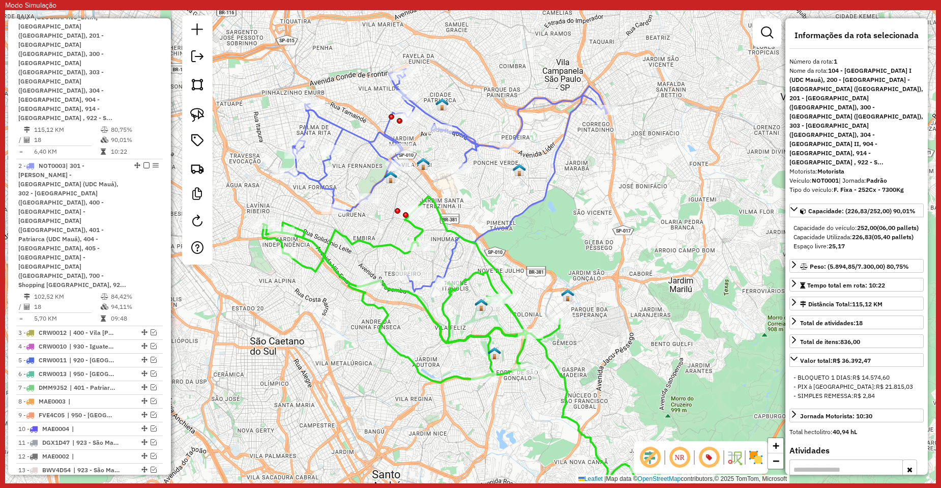
scroll to position [471, 0]
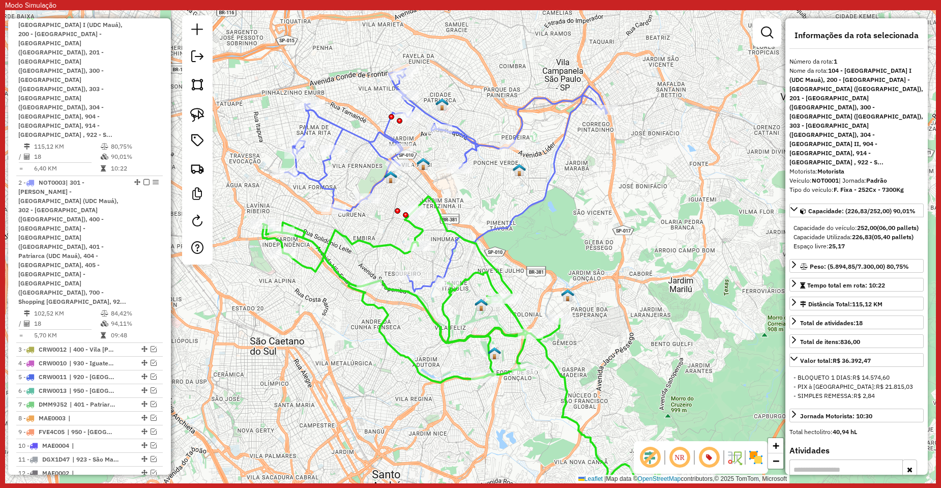
click at [551, 183] on icon at bounding box center [446, 180] width 322 height 223
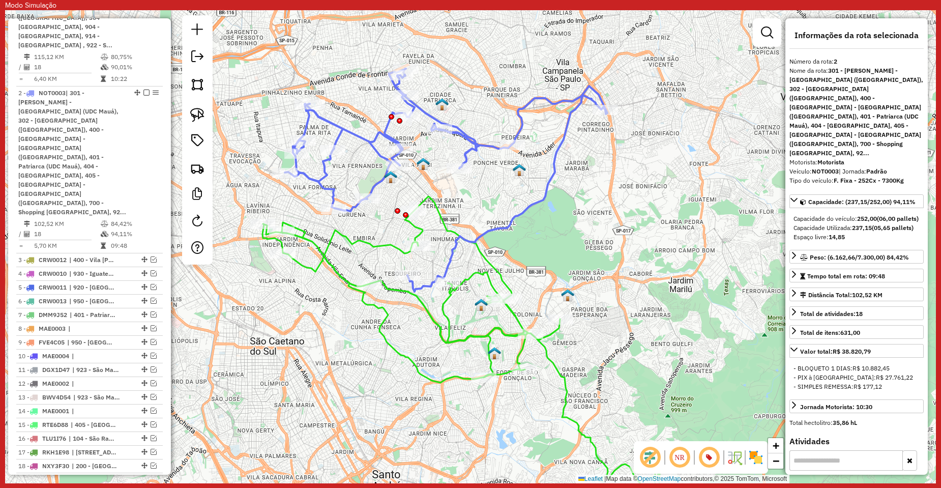
scroll to position [583, 0]
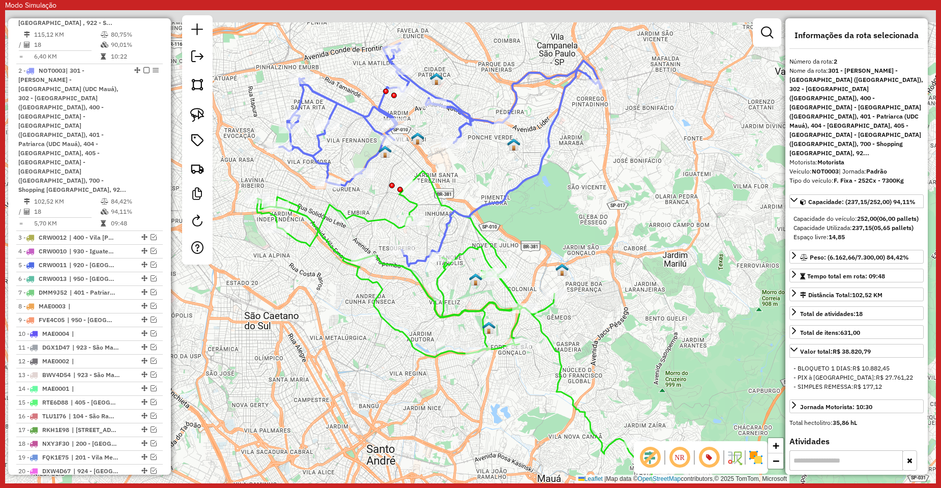
drag, startPoint x: 570, startPoint y: 200, endPoint x: 560, endPoint y: 218, distance: 19.8
click at [560, 217] on div "Janela de atendimento Grade de atendimento Capacidade Transportadoras Veículos …" at bounding box center [470, 246] width 931 height 473
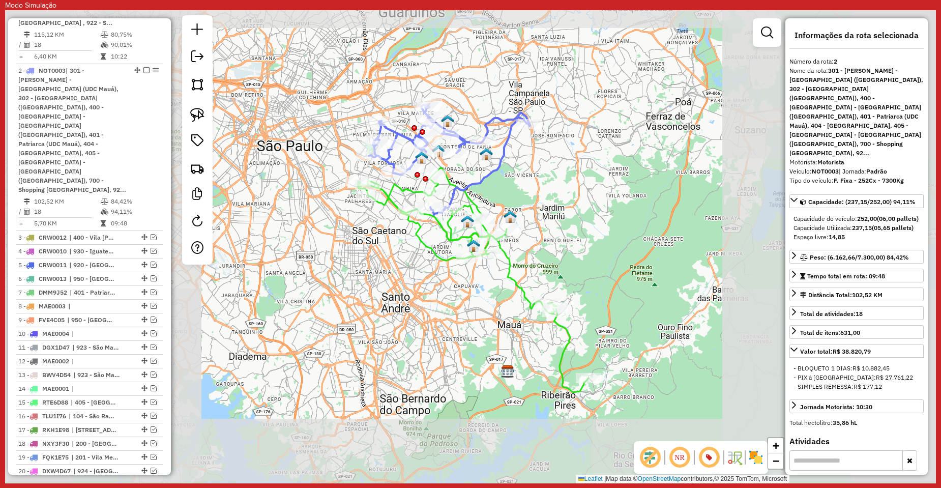
click at [469, 202] on icon at bounding box center [473, 279] width 230 height 225
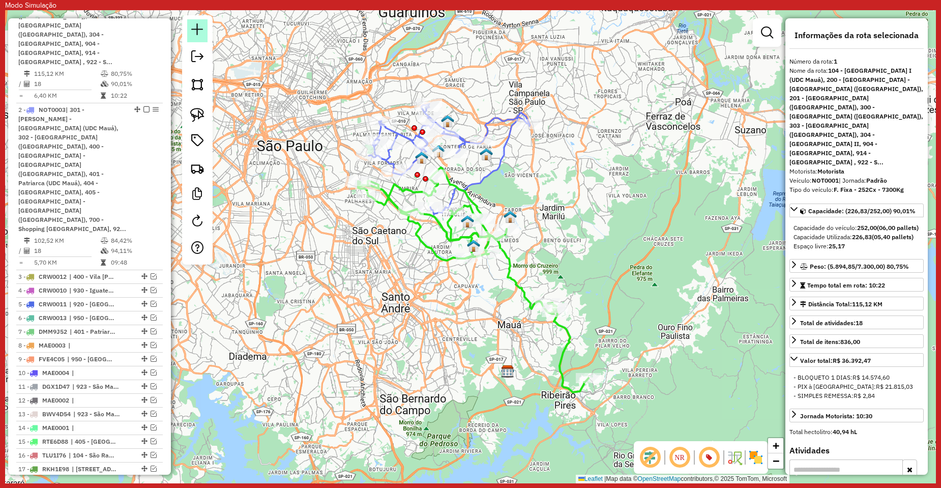
scroll to position [471, 0]
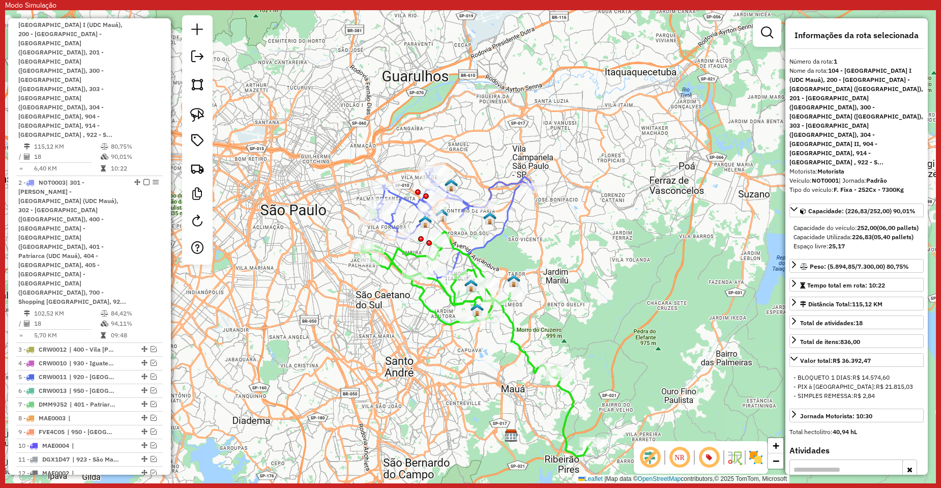
drag, startPoint x: 579, startPoint y: 212, endPoint x: 549, endPoint y: 255, distance: 52.9
click at [583, 277] on div "Janela de atendimento Grade de atendimento Capacidade Transportadoras Veículos …" at bounding box center [470, 246] width 931 height 473
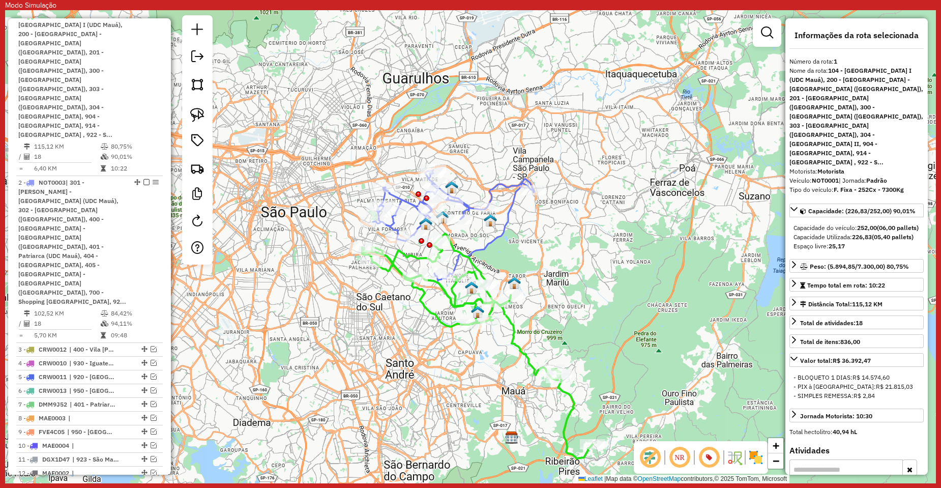
click at [483, 242] on icon at bounding box center [453, 225] width 161 height 111
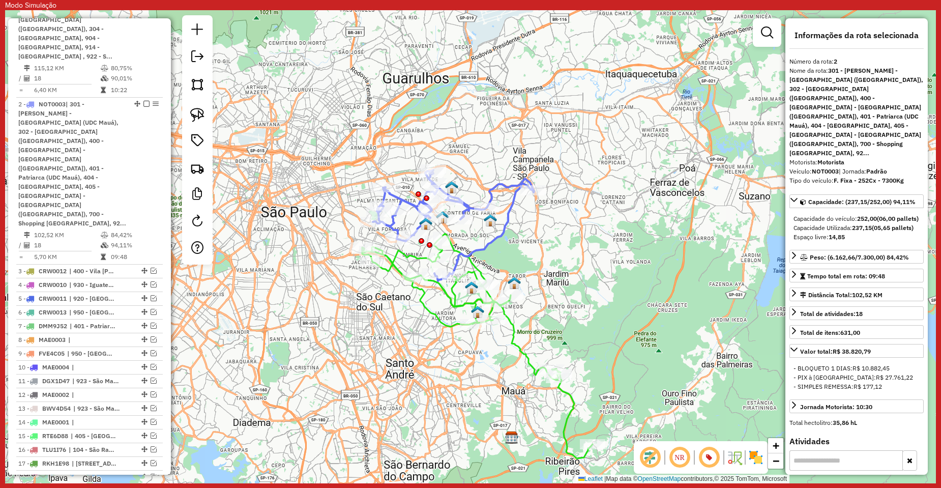
scroll to position [583, 0]
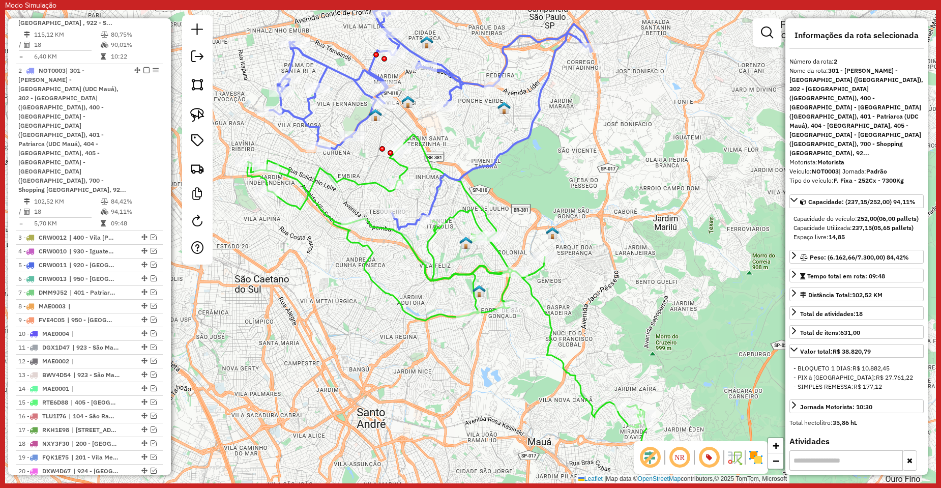
click at [639, 222] on div "Janela de atendimento Grade de atendimento Capacidade Transportadoras Veículos …" at bounding box center [470, 246] width 931 height 473
click at [527, 286] on icon at bounding box center [459, 332] width 424 height 396
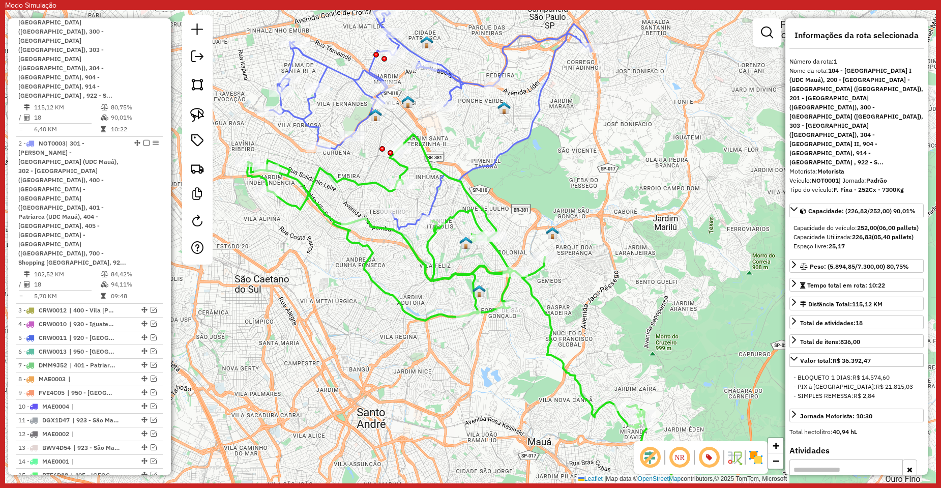
scroll to position [471, 0]
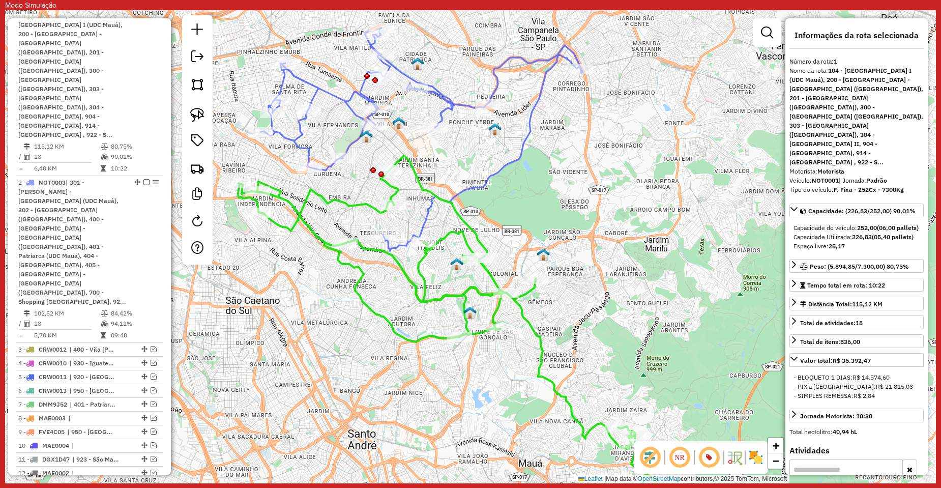
drag, startPoint x: 581, startPoint y: 279, endPoint x: 571, endPoint y: 300, distance: 23.0
click at [571, 301] on div "Janela de atendimento Grade de atendimento Capacidade Transportadoras Veículos …" at bounding box center [470, 246] width 931 height 473
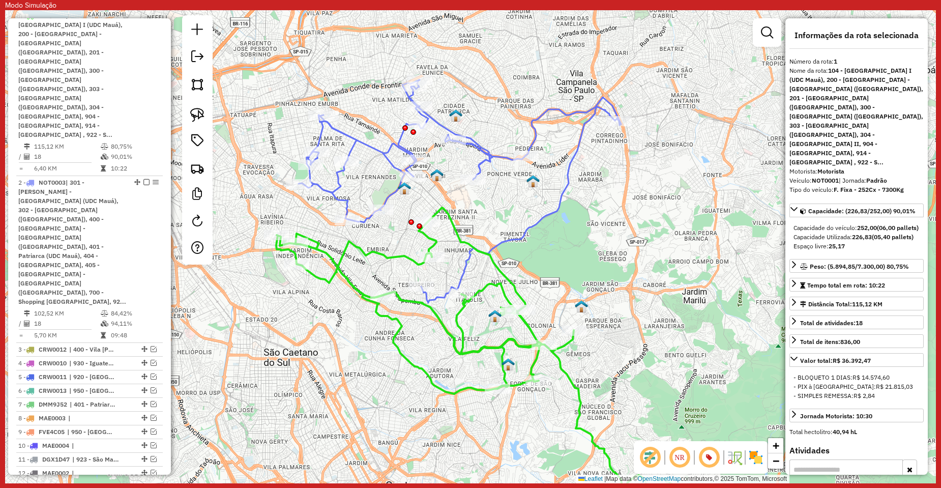
drag, startPoint x: 536, startPoint y: 205, endPoint x: 574, endPoint y: 257, distance: 64.7
click at [574, 257] on div "Janela de atendimento Grade de atendimento Capacidade Transportadoras Veículos …" at bounding box center [470, 246] width 931 height 473
click at [520, 232] on icon at bounding box center [460, 191] width 322 height 223
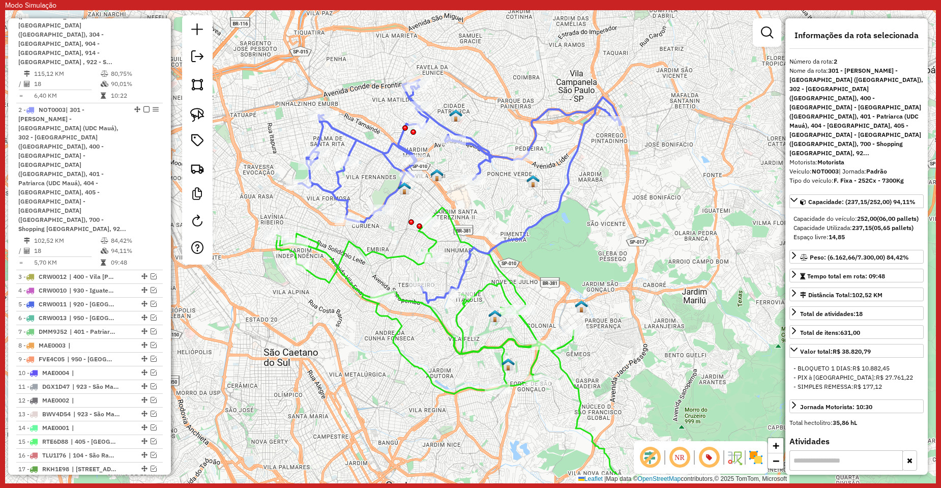
scroll to position [583, 0]
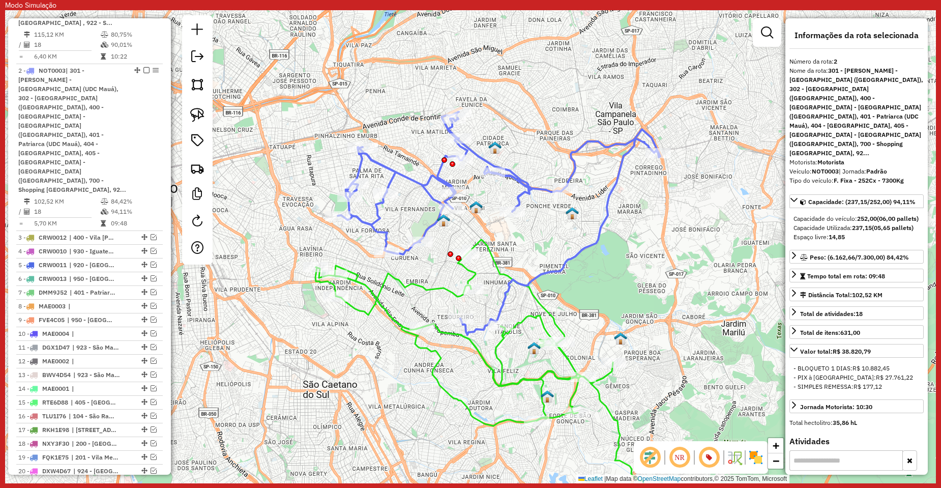
drag, startPoint x: 563, startPoint y: 228, endPoint x: 603, endPoint y: 260, distance: 51.3
click at [602, 260] on div "Janela de atendimento Grade de atendimento Capacidade Transportadoras Veículos …" at bounding box center [470, 246] width 931 height 473
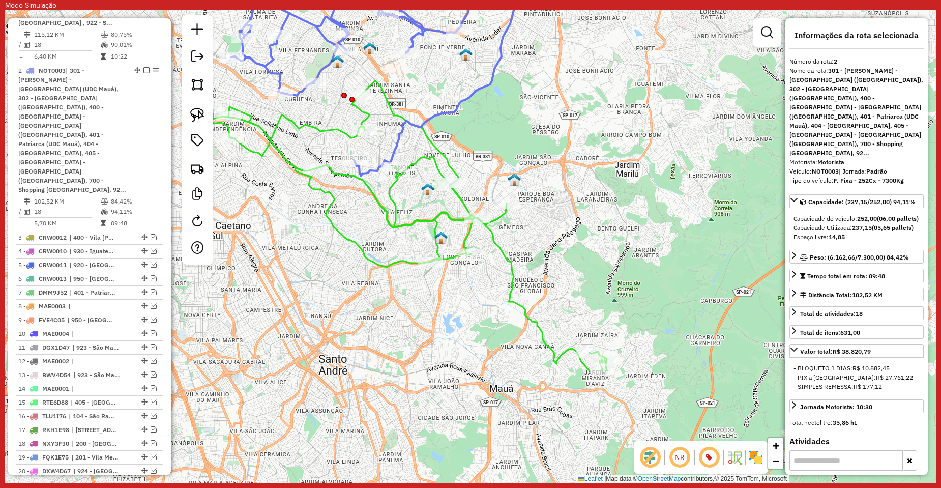
drag, startPoint x: 451, startPoint y: 366, endPoint x: 343, endPoint y: 207, distance: 192.0
click at [343, 207] on div "Janela de atendimento Grade de atendimento Capacidade Transportadoras Veículos …" at bounding box center [470, 246] width 931 height 473
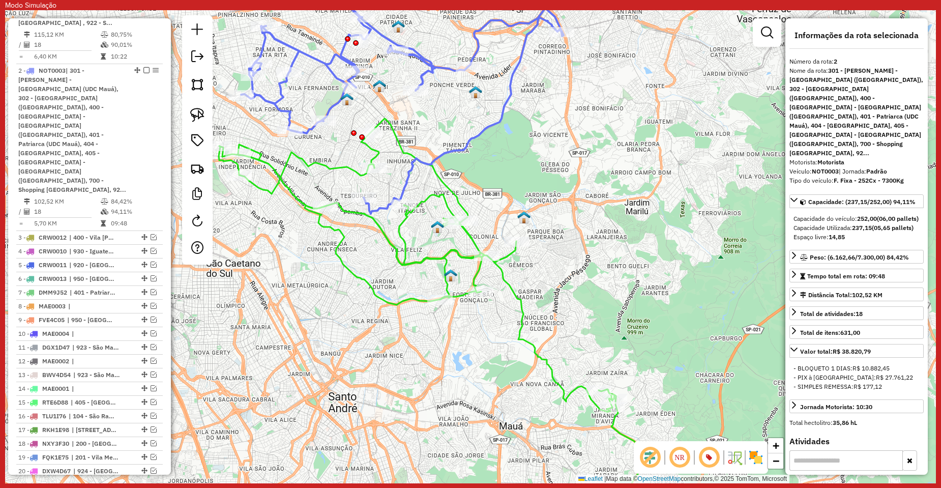
drag, startPoint x: 450, startPoint y: 293, endPoint x: 459, endPoint y: 330, distance: 38.2
click at [459, 330] on div "Janela de atendimento Grade de atendimento Capacidade Transportadoras Veículos …" at bounding box center [470, 246] width 931 height 473
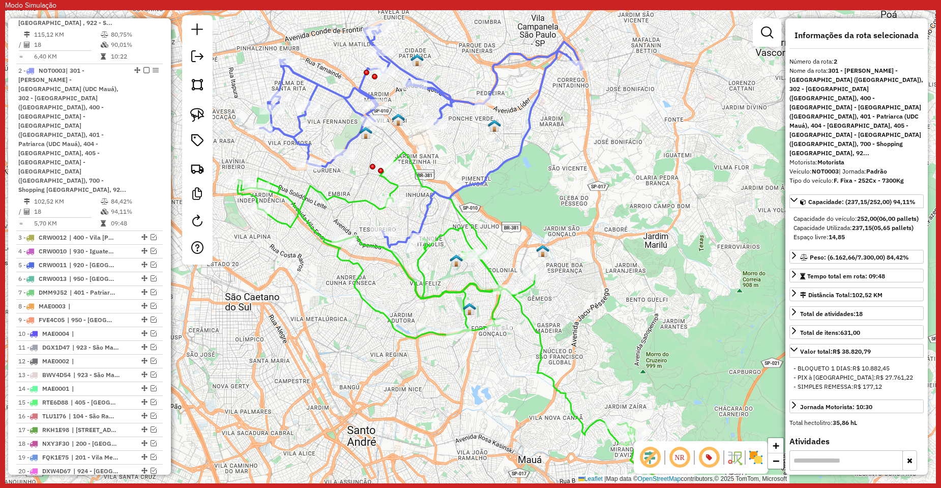
drag, startPoint x: 462, startPoint y: 339, endPoint x: 478, endPoint y: 363, distance: 28.2
click at [478, 363] on div "Janela de atendimento Grade de atendimento Capacidade Transportadoras Veículos …" at bounding box center [470, 246] width 931 height 473
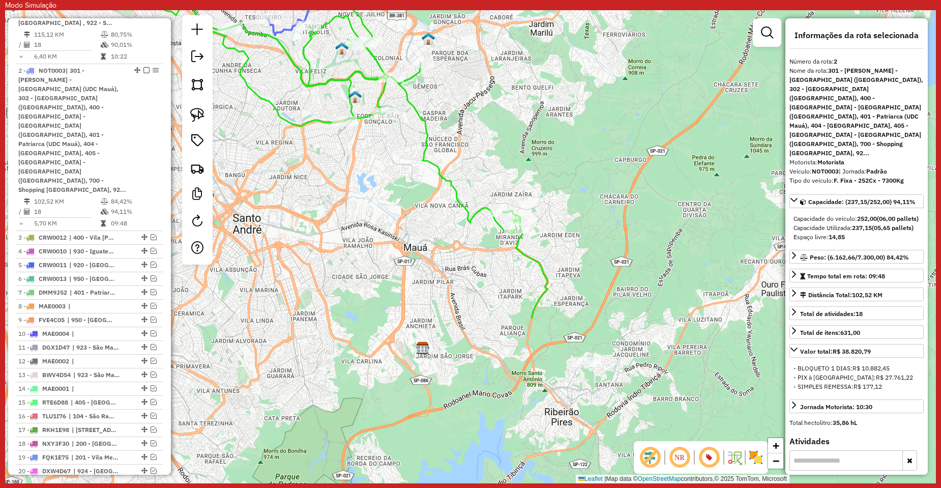
drag, startPoint x: 557, startPoint y: 289, endPoint x: 461, endPoint y: 135, distance: 181.9
click at [461, 135] on div "Janela de atendimento Grade de atendimento Capacidade Transportadoras Veículos …" at bounding box center [470, 246] width 931 height 473
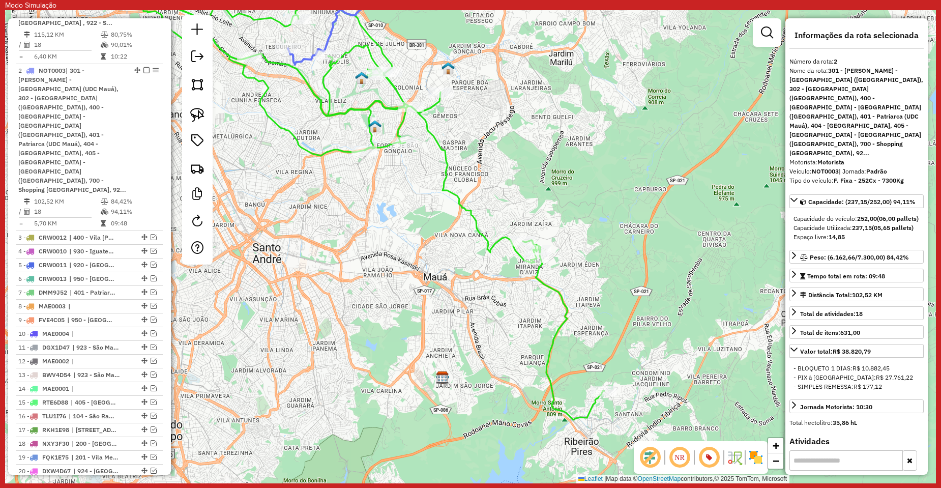
drag, startPoint x: 484, startPoint y: 233, endPoint x: 533, endPoint y: 316, distance: 96.5
click at [557, 335] on icon at bounding box center [373, 205] width 461 height 427
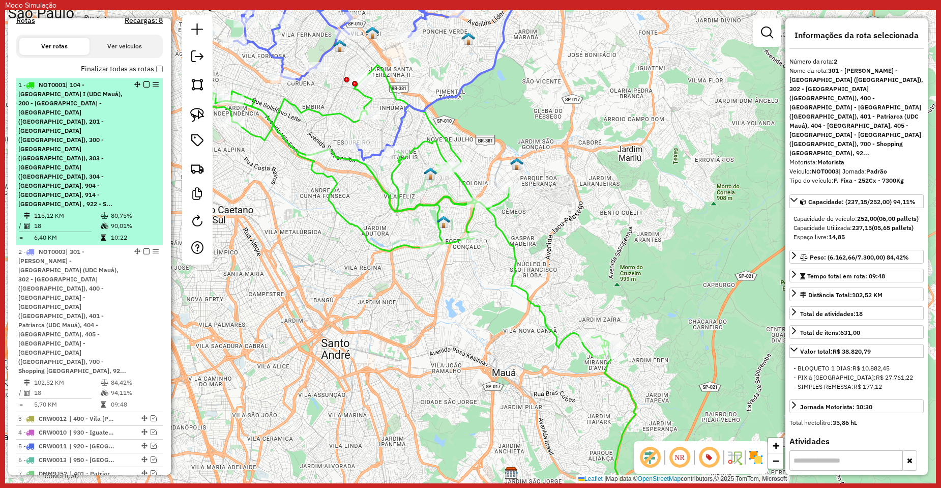
scroll to position [380, 0]
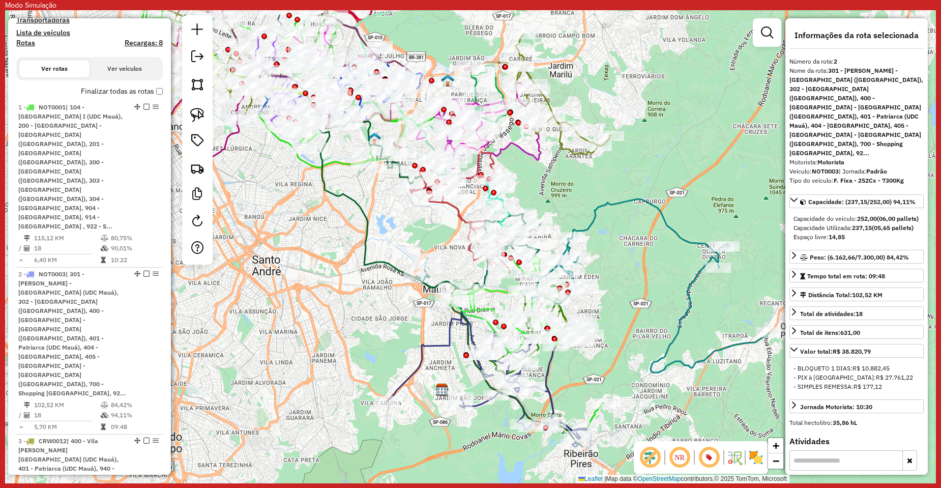
drag, startPoint x: 395, startPoint y: 362, endPoint x: 383, endPoint y: 344, distance: 21.7
click at [383, 344] on div "Janela de atendimento Grade de atendimento Capacidade Transportadoras Veículos …" at bounding box center [470, 246] width 931 height 473
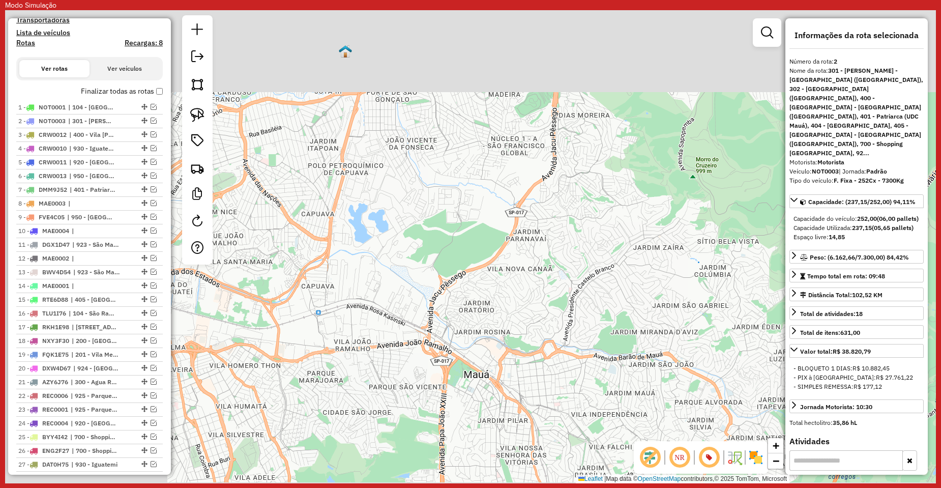
drag, startPoint x: 437, startPoint y: 235, endPoint x: 608, endPoint y: 336, distance: 199.1
click at [608, 336] on div "Janela de atendimento Grade de atendimento Capacidade Transportadoras Veículos …" at bounding box center [470, 246] width 931 height 473
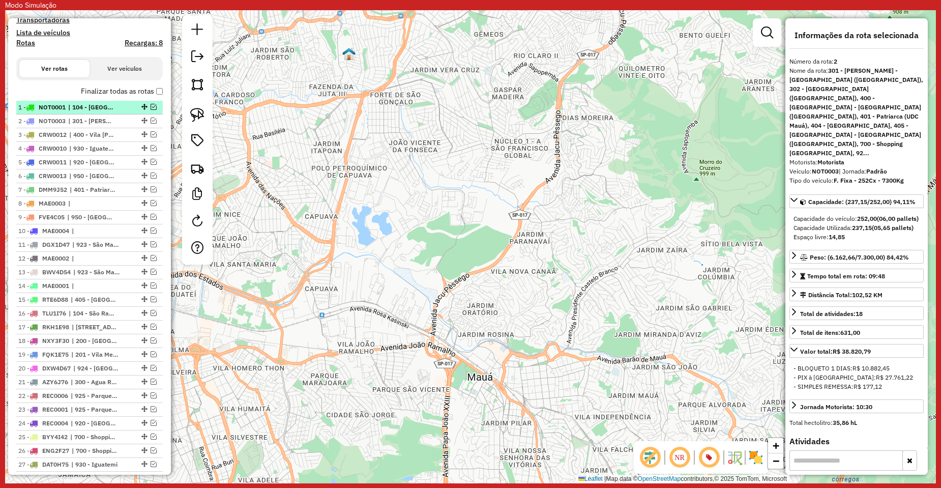
click at [153, 110] on em at bounding box center [154, 107] width 6 height 6
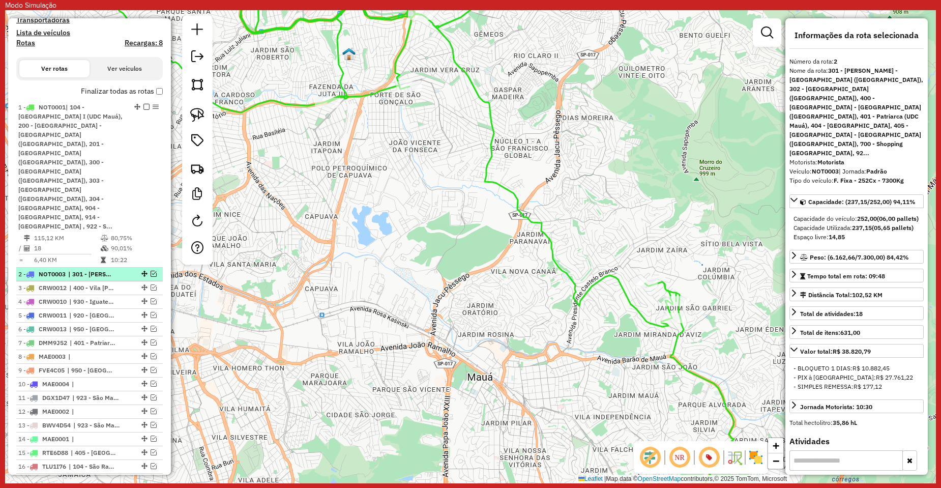
click at [151, 271] on em at bounding box center [154, 274] width 6 height 6
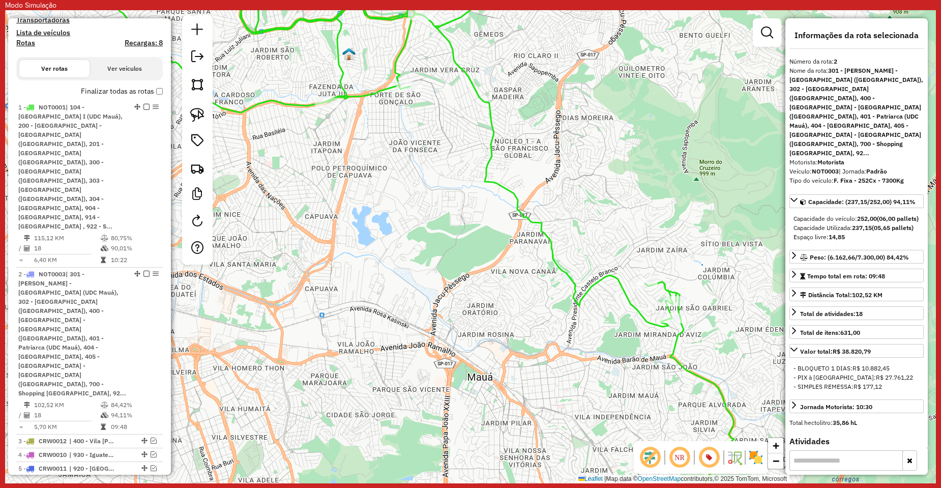
scroll to position [0, 0]
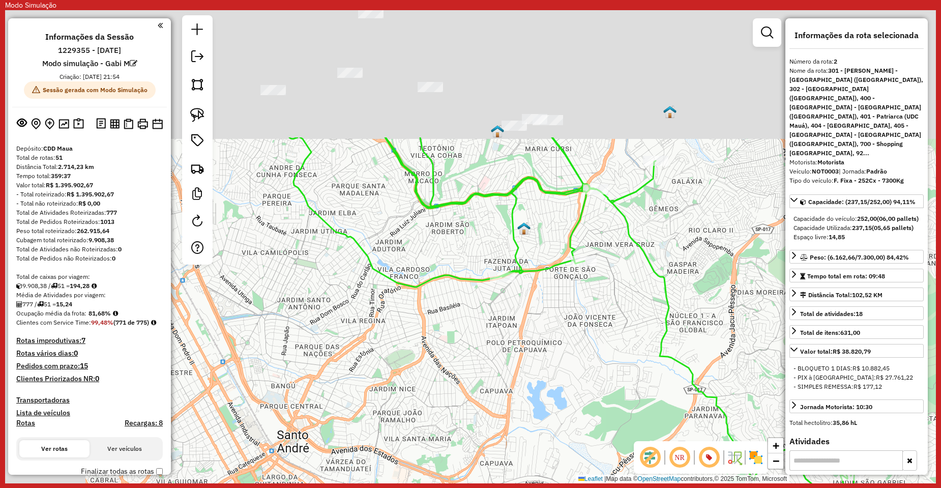
drag, startPoint x: 377, startPoint y: 189, endPoint x: 552, endPoint y: 364, distance: 247.1
click at [552, 364] on div "Janela de atendimento Grade de atendimento Capacidade Transportadoras Veículos …" at bounding box center [470, 246] width 931 height 473
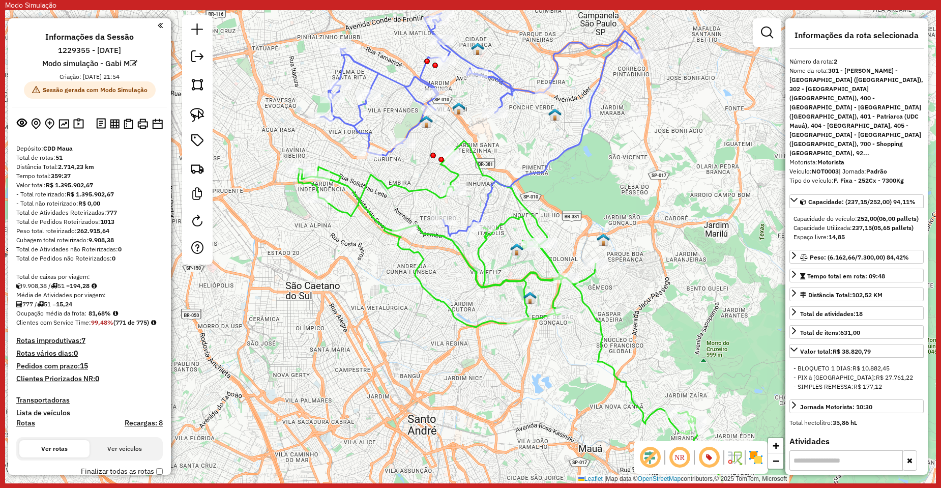
drag, startPoint x: 565, startPoint y: 378, endPoint x: 554, endPoint y: 381, distance: 10.6
click at [554, 381] on div "Janela de atendimento Grade de atendimento Capacidade Transportadoras Veículos …" at bounding box center [470, 246] width 931 height 473
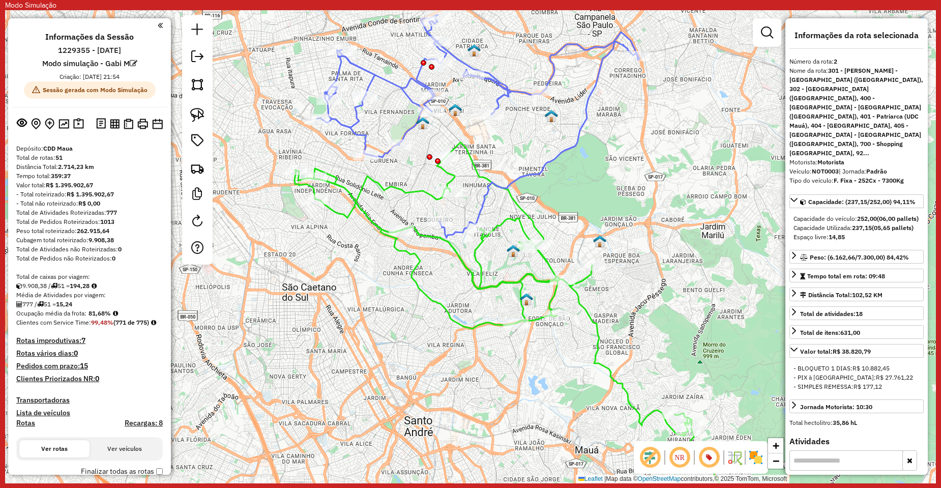
drag, startPoint x: 654, startPoint y: 346, endPoint x: 619, endPoint y: 315, distance: 46.8
click at [621, 315] on div "Rota 1 - Placa NOT0001 30107166 - CHURRASCARIA E PIZZA Janela de atendimento Gr…" at bounding box center [470, 246] width 931 height 473
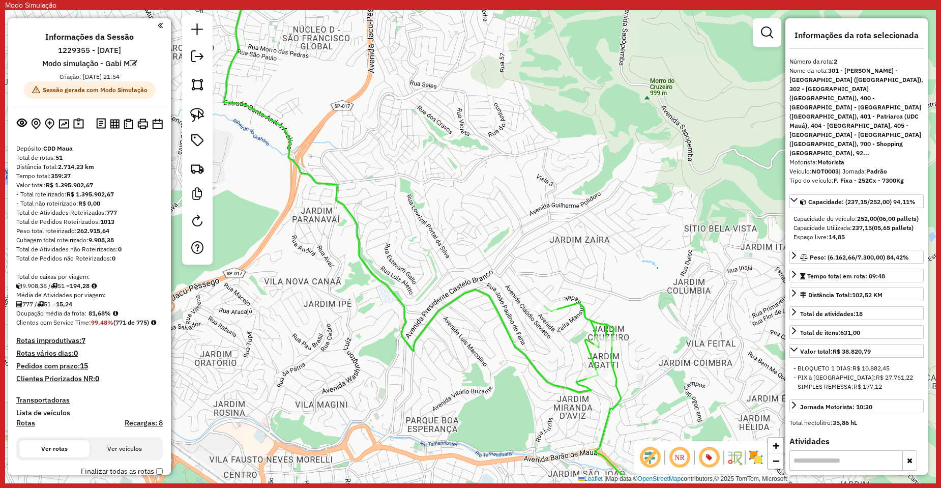
drag, startPoint x: 425, startPoint y: 333, endPoint x: 582, endPoint y: 410, distance: 175.1
click at [582, 411] on div "Rota 1 - Placa NOT0001 30192014 - [PERSON_NAME] DOS S Janela de atendimento Gra…" at bounding box center [470, 246] width 931 height 473
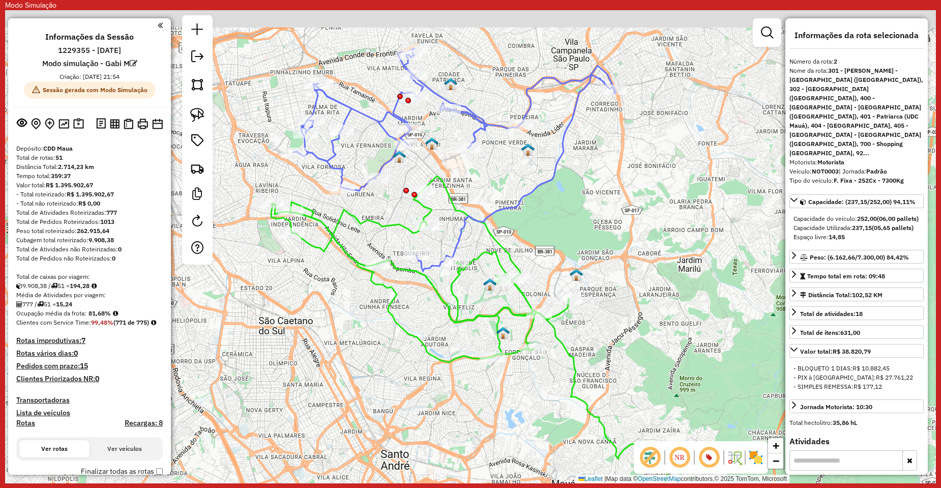
drag, startPoint x: 388, startPoint y: 301, endPoint x: 424, endPoint y: 358, distance: 67.3
click at [424, 358] on icon at bounding box center [483, 370] width 424 height 389
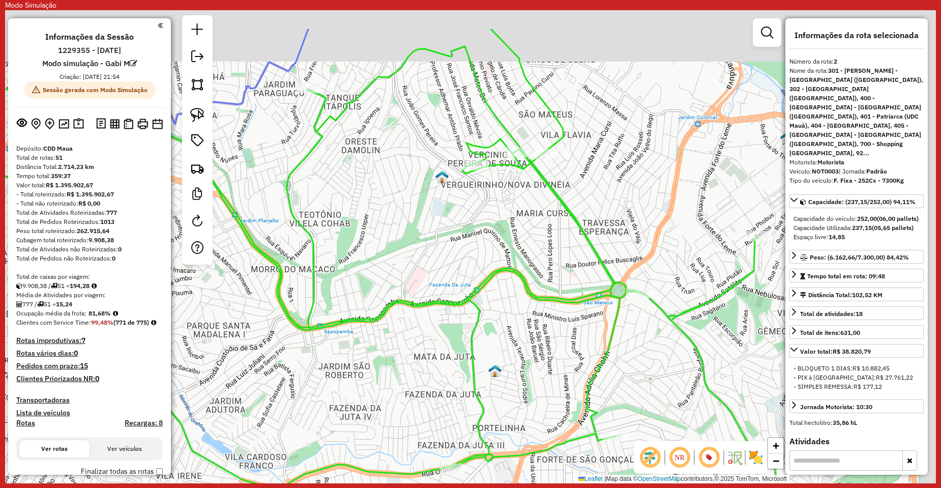
drag, startPoint x: 664, startPoint y: 378, endPoint x: 646, endPoint y: 397, distance: 25.9
click at [646, 397] on div "Janela de atendimento Grade de atendimento Capacidade Transportadoras Veículos …" at bounding box center [470, 246] width 931 height 473
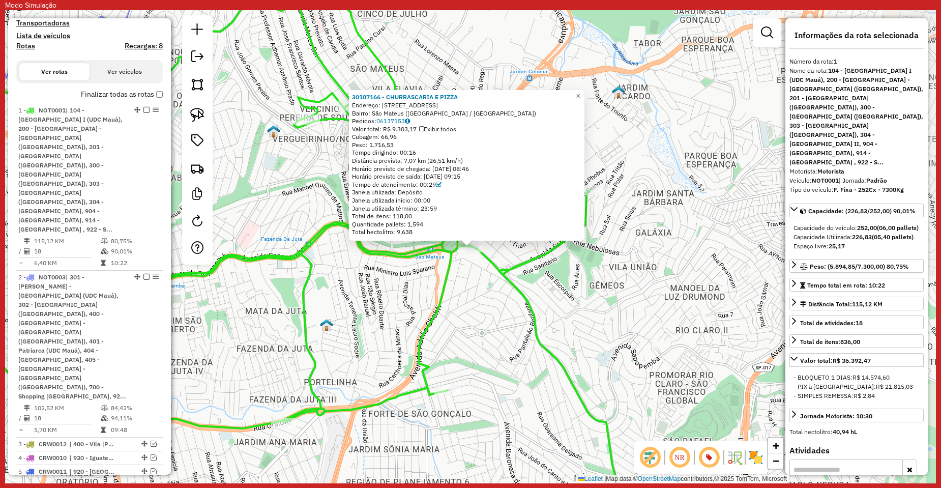
scroll to position [471, 0]
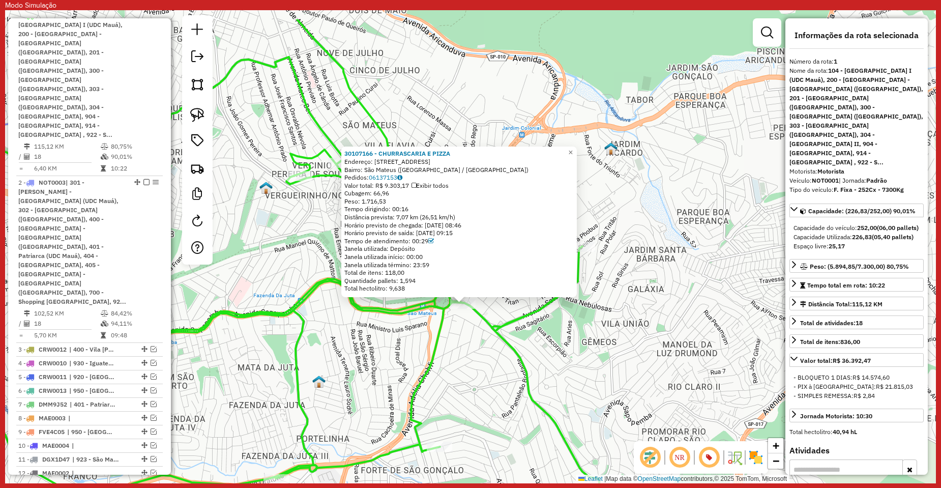
drag, startPoint x: 574, startPoint y: 277, endPoint x: 566, endPoint y: 333, distance: 57.0
click at [566, 333] on div "30107166 - [GEOGRAPHIC_DATA] E PIZZA Endereço: [STREET_ADDRESS] [GEOGRAPHIC_DAT…" at bounding box center [470, 246] width 931 height 473
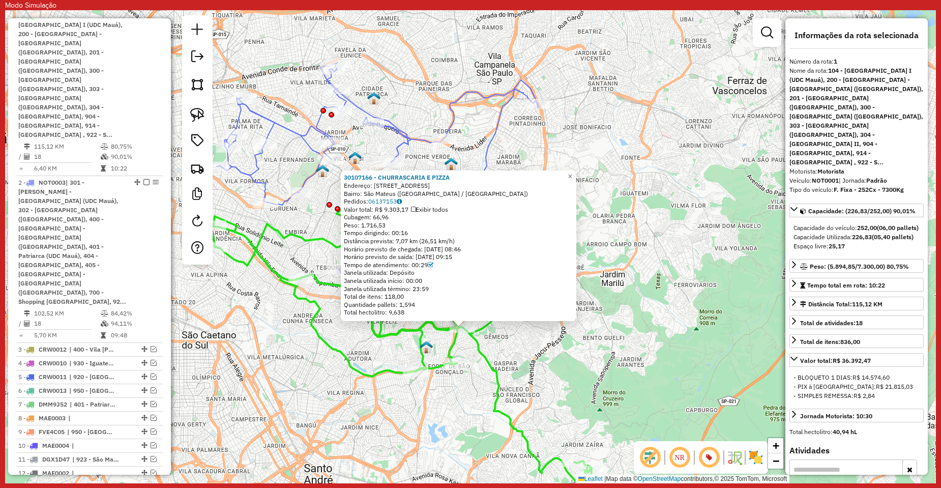
click at [509, 349] on div "30107166 - [GEOGRAPHIC_DATA] E PIZZA Endereço: [STREET_ADDRESS] [GEOGRAPHIC_DAT…" at bounding box center [470, 246] width 931 height 473
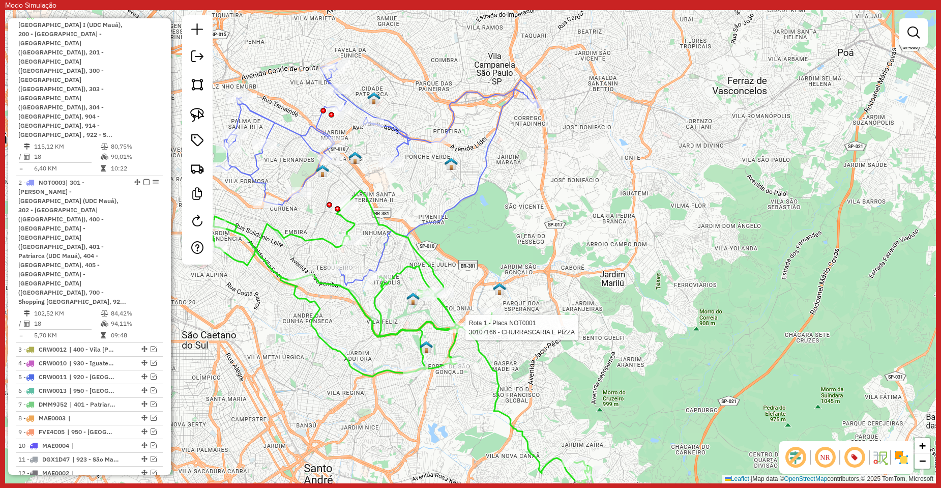
select select "**********"
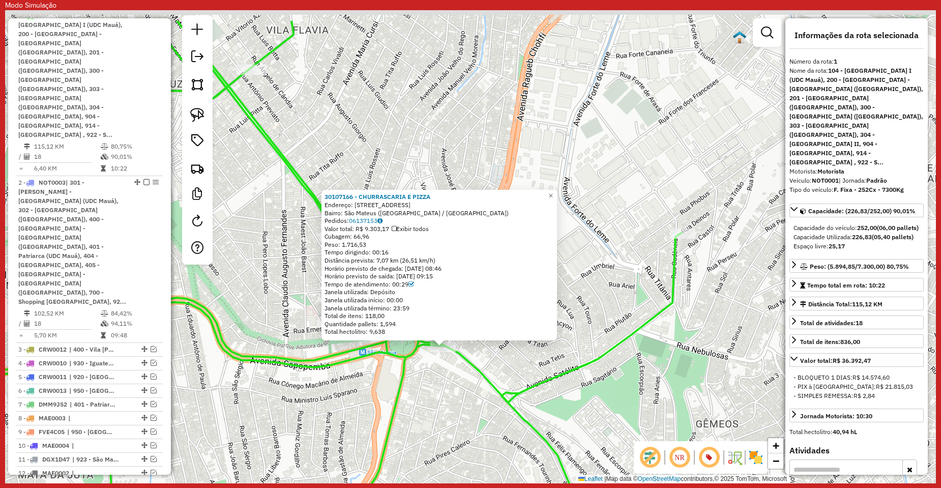
drag, startPoint x: 465, startPoint y: 333, endPoint x: 440, endPoint y: 391, distance: 63.1
click at [440, 391] on div "30107166 - [GEOGRAPHIC_DATA] E PIZZA Endereço: [STREET_ADDRESS] [GEOGRAPHIC_DAT…" at bounding box center [470, 246] width 931 height 473
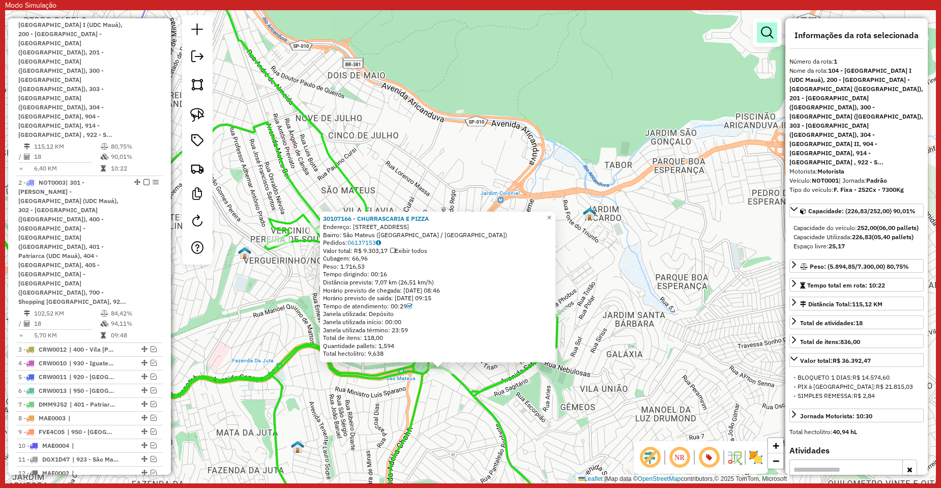
click at [760, 37] on link at bounding box center [767, 32] width 20 height 20
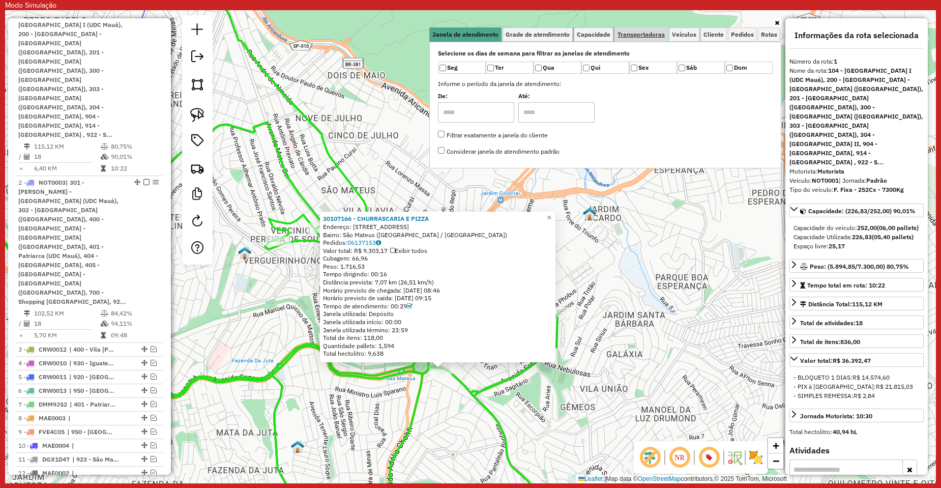
click at [598, 27] on link "Capacidade" at bounding box center [594, 34] width 40 height 14
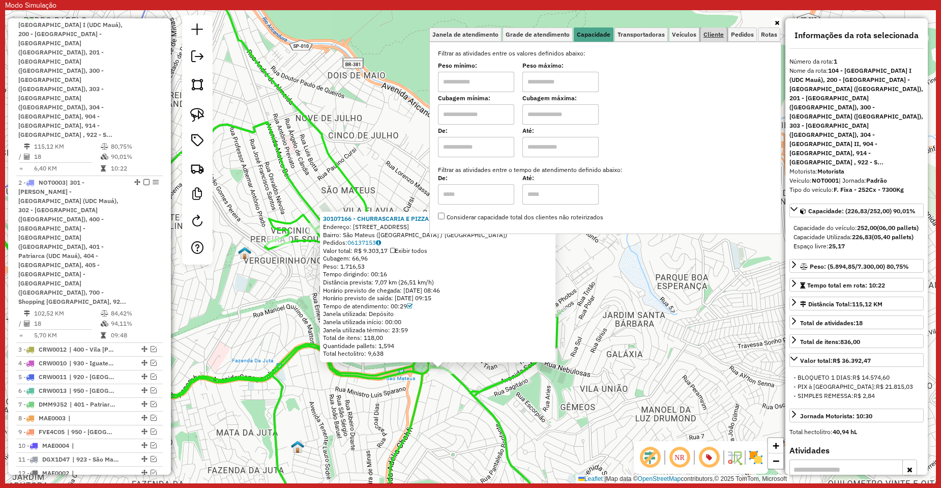
click at [713, 39] on link "Cliente" at bounding box center [713, 34] width 26 height 14
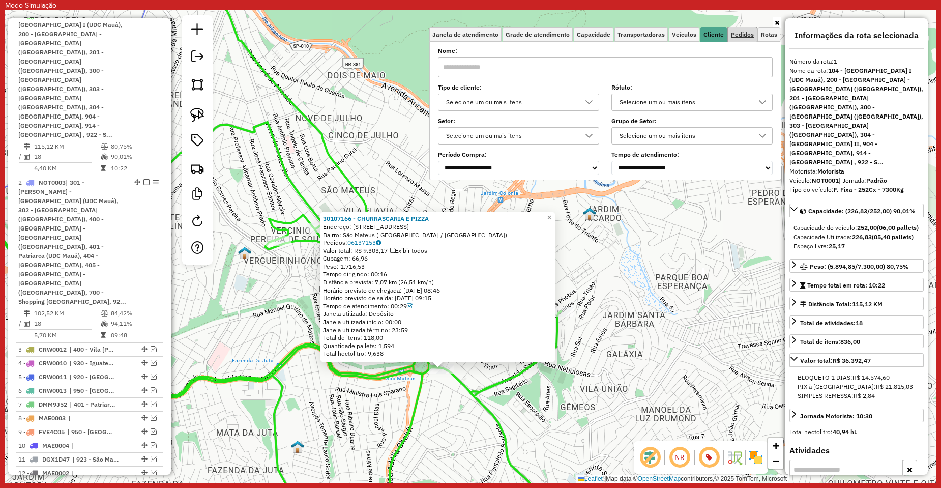
click at [738, 38] on span "Pedidos" at bounding box center [742, 35] width 23 height 6
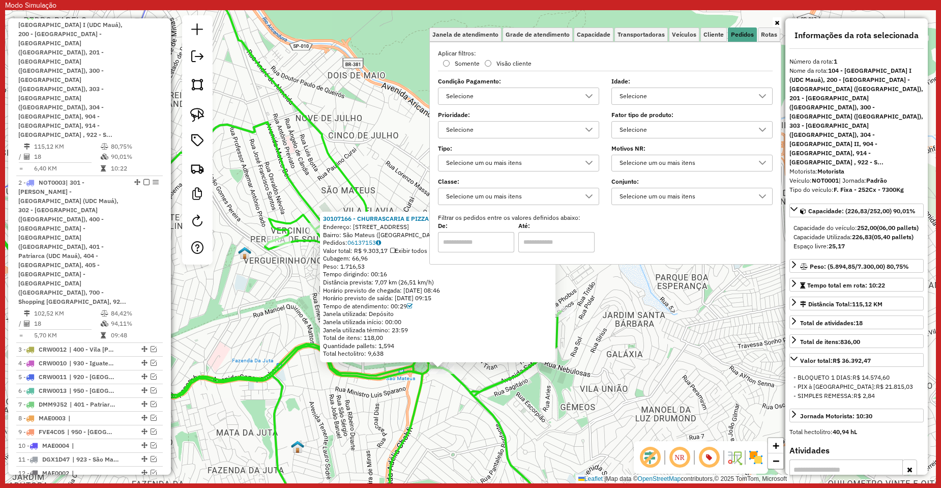
click at [580, 404] on div "30107166 - [GEOGRAPHIC_DATA] E PIZZA Endereço: [STREET_ADDRESS] [GEOGRAPHIC_DAT…" at bounding box center [470, 246] width 931 height 473
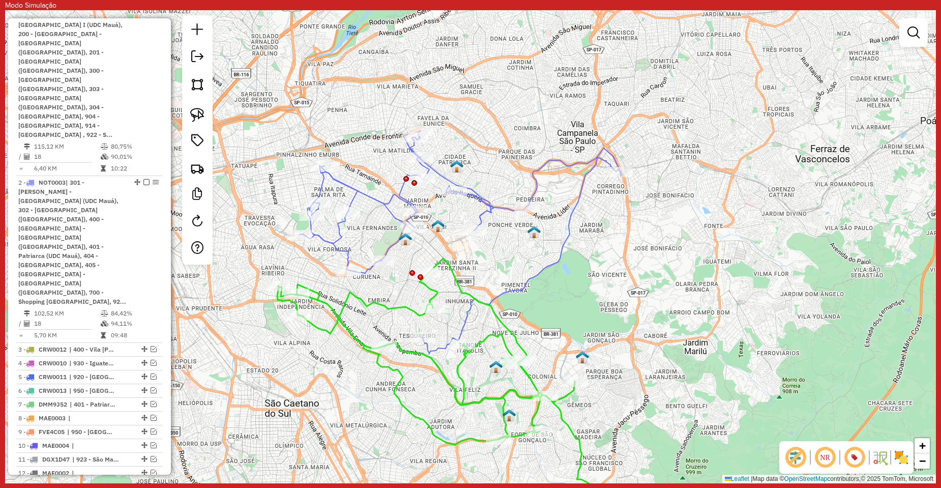
drag, startPoint x: 607, startPoint y: 404, endPoint x: 530, endPoint y: 137, distance: 278.5
click at [530, 137] on div "Janela de atendimento Grade de atendimento Capacidade Transportadoras Veículos …" at bounding box center [470, 246] width 931 height 473
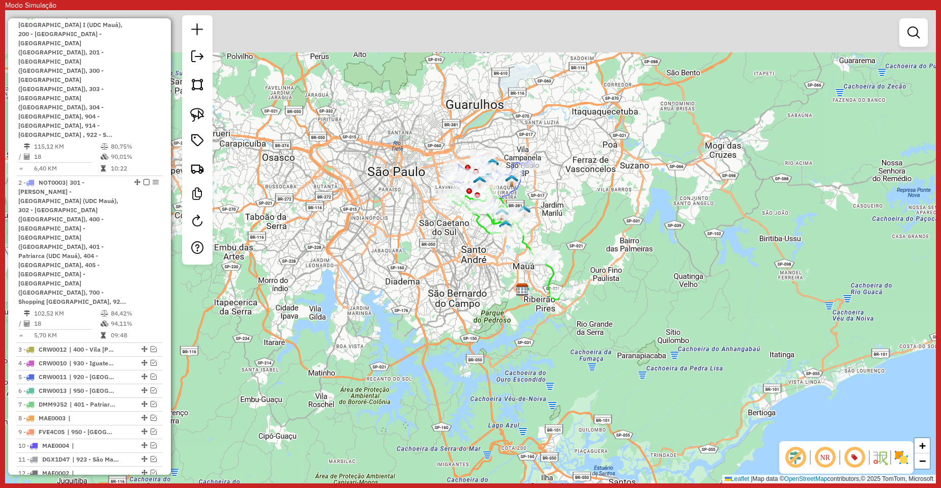
drag, startPoint x: 586, startPoint y: 159, endPoint x: 534, endPoint y: 229, distance: 88.0
click at [586, 247] on div "Janela de atendimento Grade de atendimento Capacidade Transportadoras Veículos …" at bounding box center [470, 246] width 931 height 473
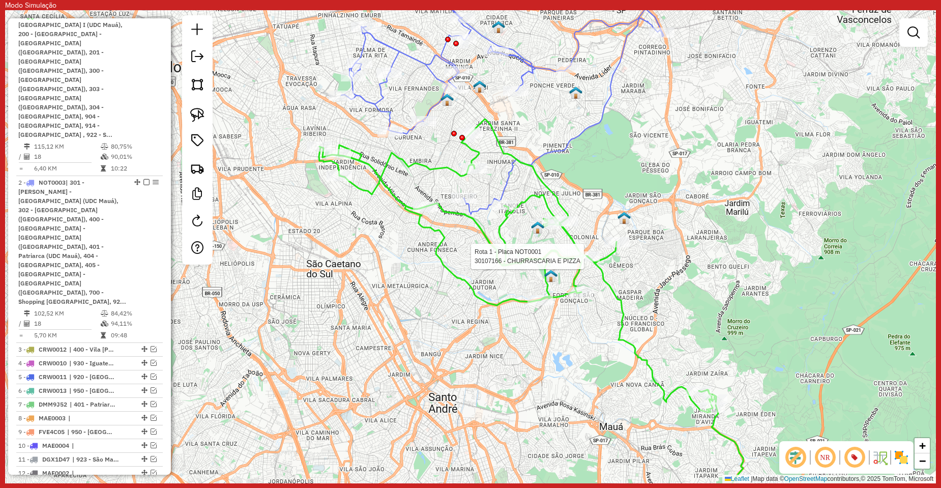
select select "**********"
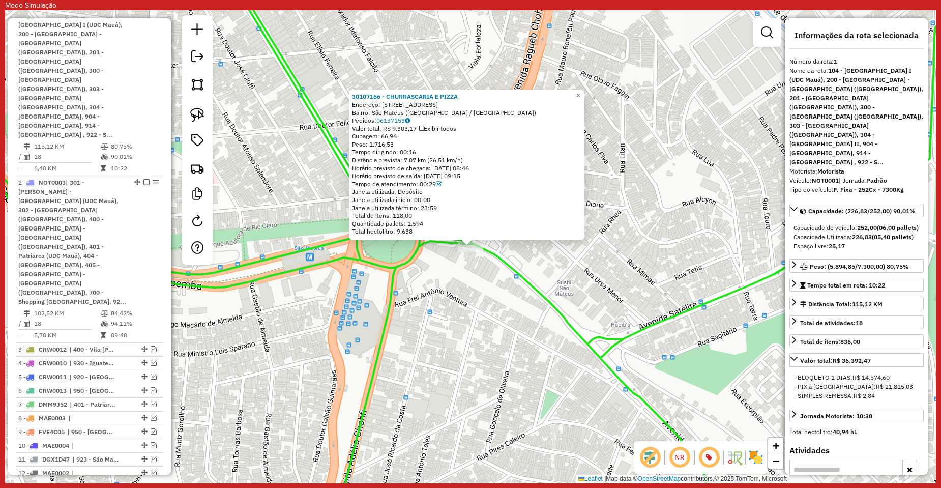
click at [600, 249] on div "30107166 - [GEOGRAPHIC_DATA] E PIZZA Endereço: [STREET_ADDRESS] [GEOGRAPHIC_DAT…" at bounding box center [470, 246] width 931 height 473
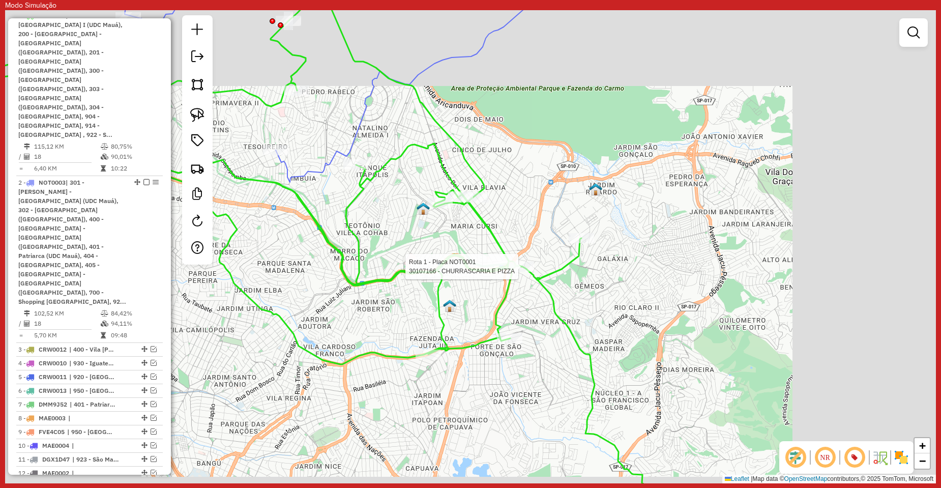
select select "**********"
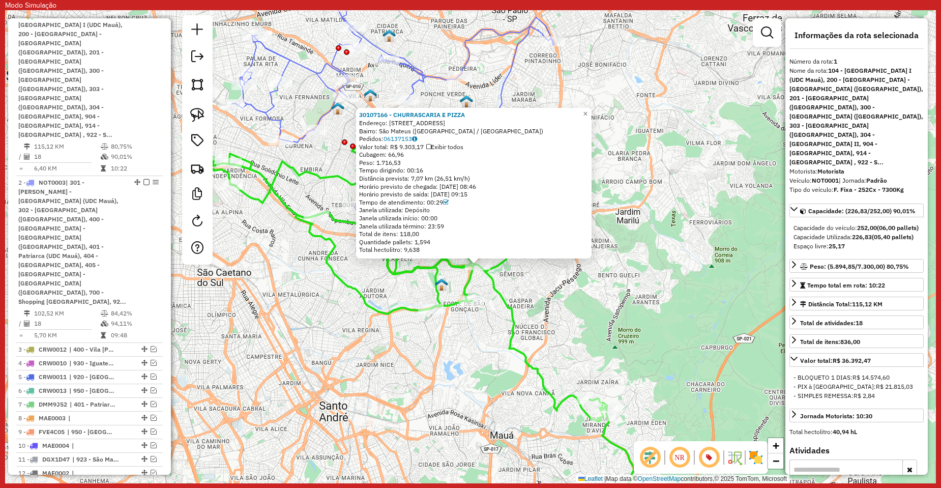
click at [677, 248] on div "30107166 - [GEOGRAPHIC_DATA] E PIZZA Endereço: [STREET_ADDRESS] [GEOGRAPHIC_DAT…" at bounding box center [470, 246] width 931 height 473
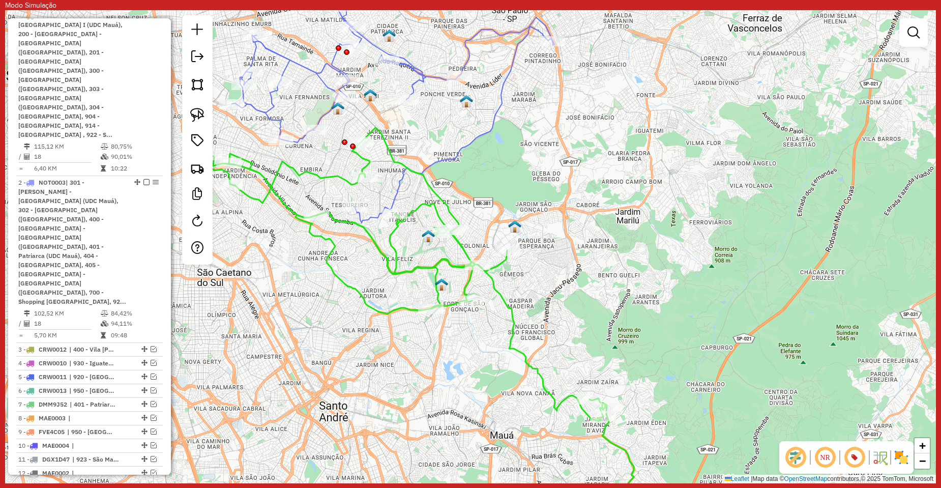
click at [439, 169] on div "Janela de atendimento Grade de atendimento Capacidade Transportadoras Veículos …" at bounding box center [470, 246] width 931 height 473
click at [442, 163] on icon at bounding box center [393, 111] width 322 height 223
select select "**********"
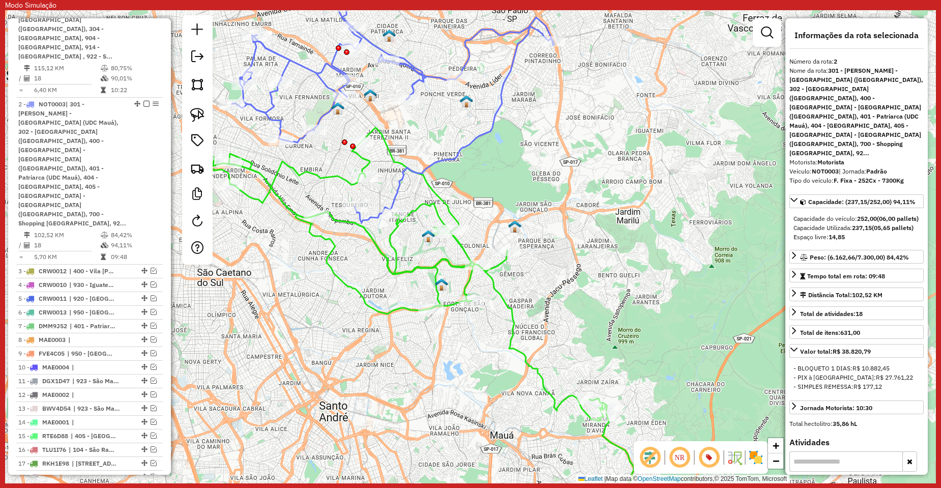
scroll to position [583, 0]
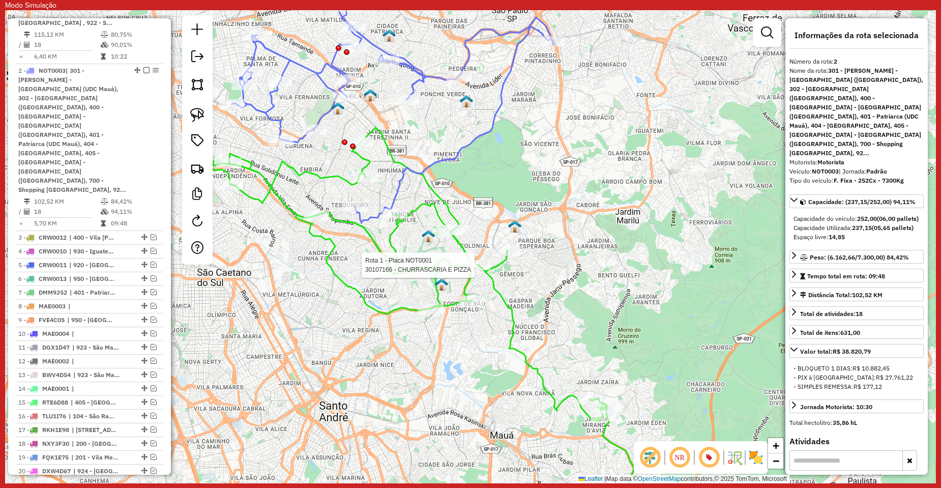
click at [490, 270] on div at bounding box center [477, 265] width 25 height 10
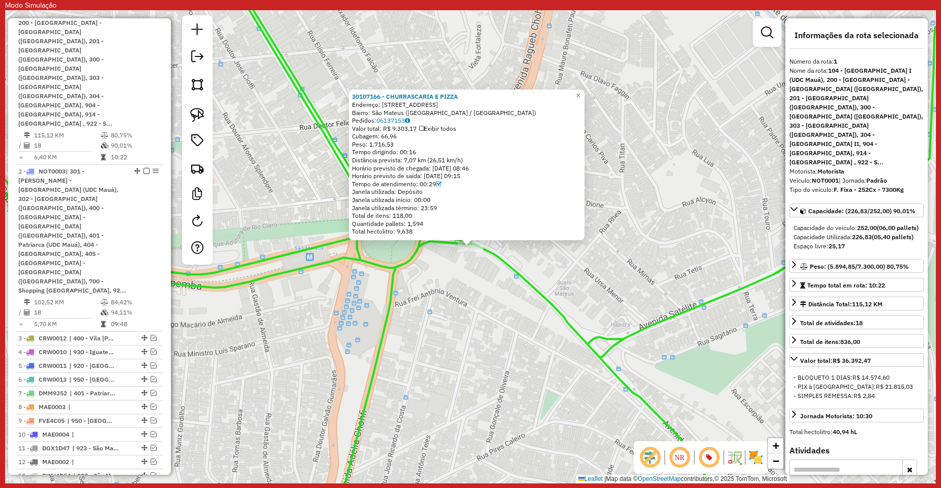
scroll to position [471, 0]
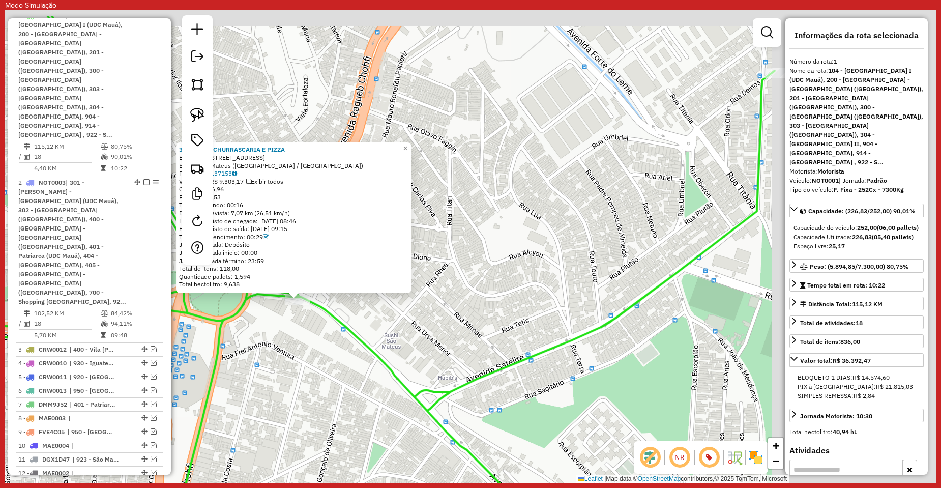
drag, startPoint x: 395, startPoint y: 304, endPoint x: 384, endPoint y: 300, distance: 11.9
click at [383, 305] on div "30107166 - [GEOGRAPHIC_DATA] E PIZZA Endereço: [STREET_ADDRESS] [GEOGRAPHIC_DAT…" at bounding box center [470, 246] width 931 height 473
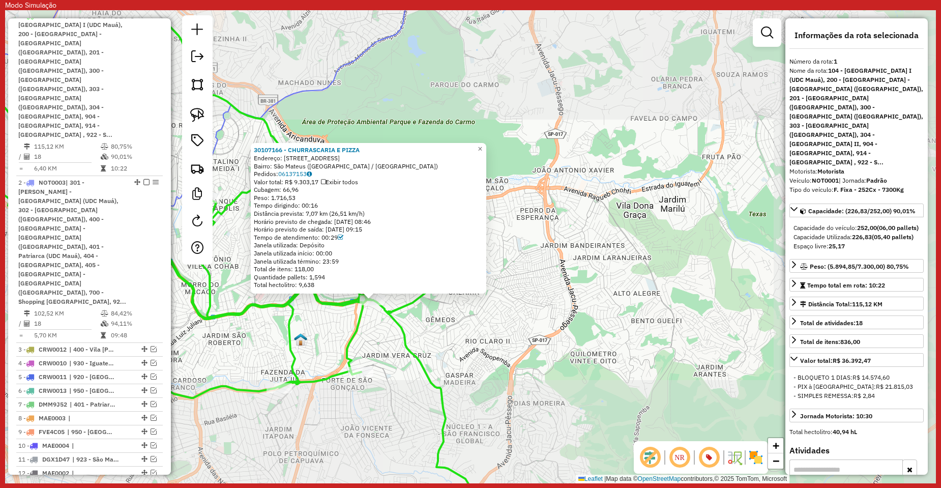
click at [506, 290] on div "30107166 - [GEOGRAPHIC_DATA] E PIZZA Endereço: [STREET_ADDRESS] [GEOGRAPHIC_DAT…" at bounding box center [470, 246] width 931 height 473
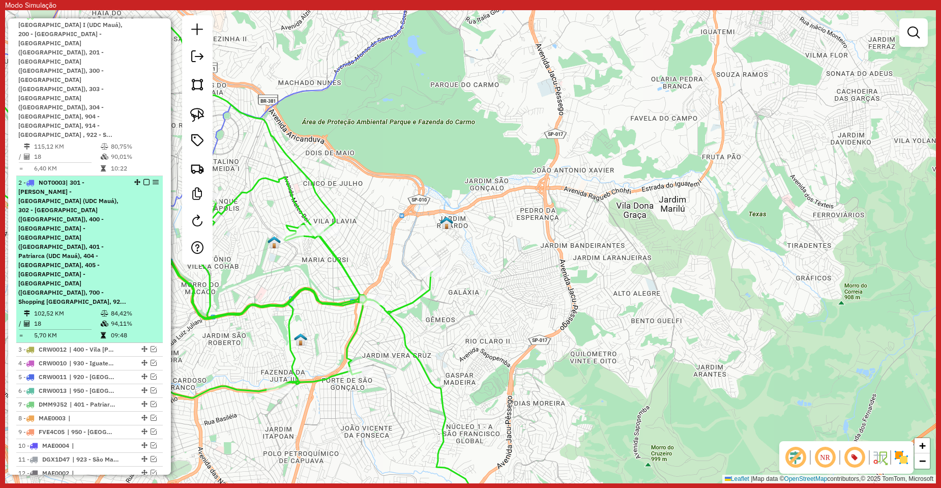
scroll to position [319, 0]
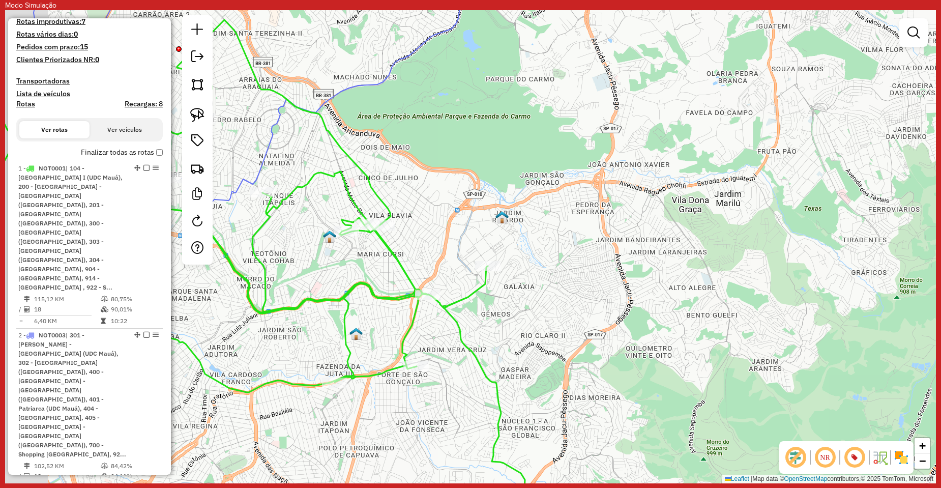
drag, startPoint x: 369, startPoint y: 425, endPoint x: 613, endPoint y: 401, distance: 245.3
click at [613, 401] on div "Janela de atendimento Grade de atendimento Capacidade Transportadoras Veículos …" at bounding box center [470, 246] width 931 height 473
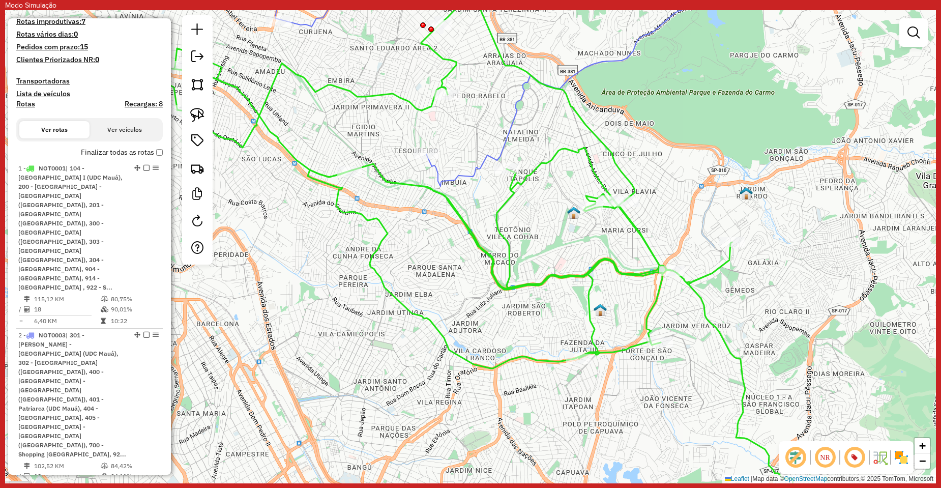
drag, startPoint x: 463, startPoint y: 243, endPoint x: 499, endPoint y: 335, distance: 98.4
click at [499, 335] on div "Janela de atendimento Grade de atendimento Capacidade Transportadoras Veículos …" at bounding box center [470, 246] width 931 height 473
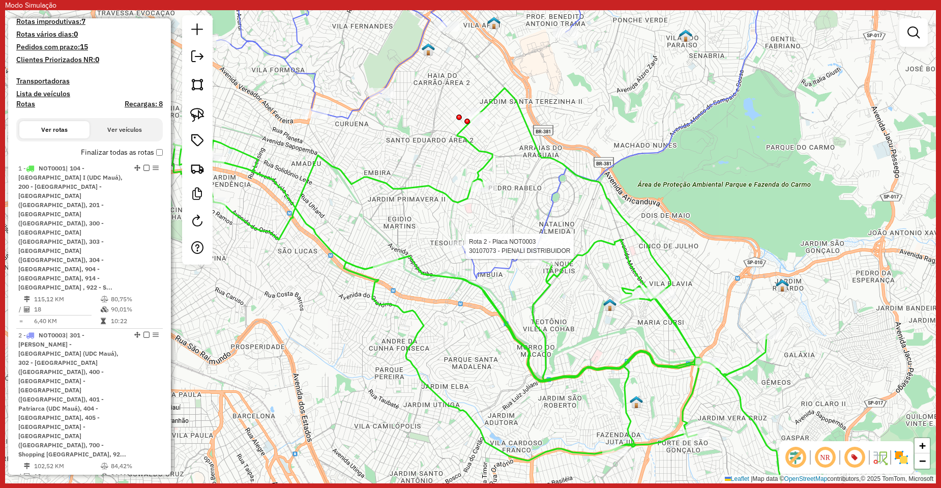
select select "**********"
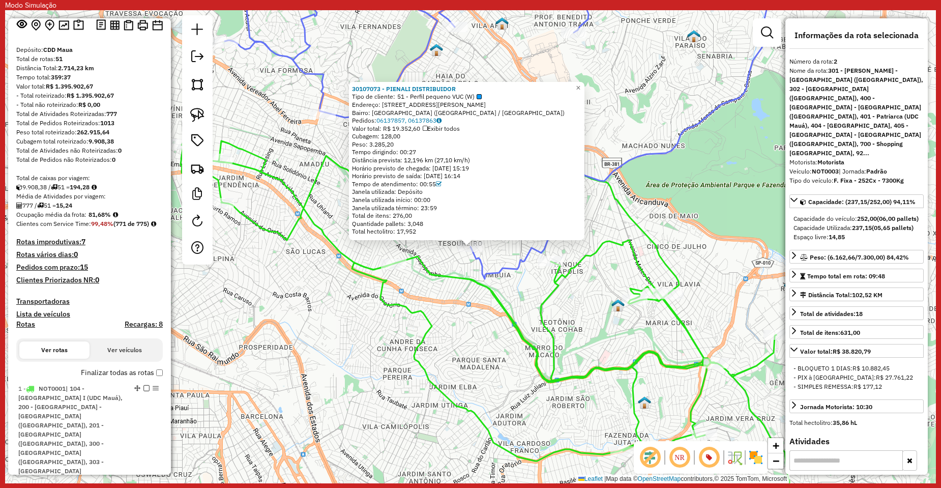
scroll to position [102, 0]
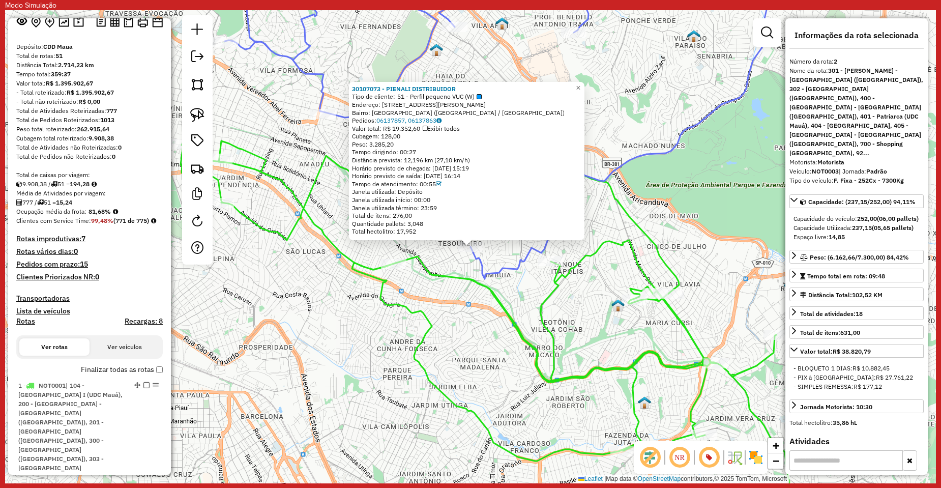
click at [156, 373] on label "Finalizar todas as rotas" at bounding box center [122, 369] width 82 height 11
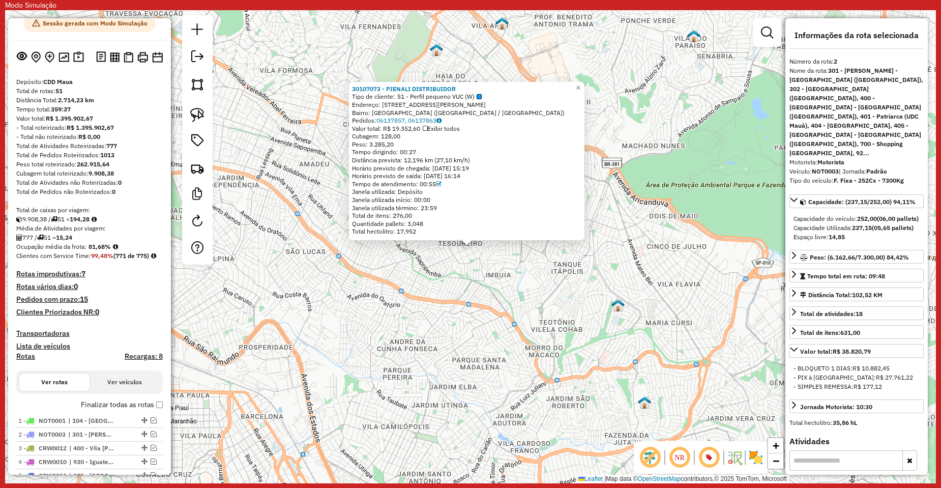
scroll to position [0, 0]
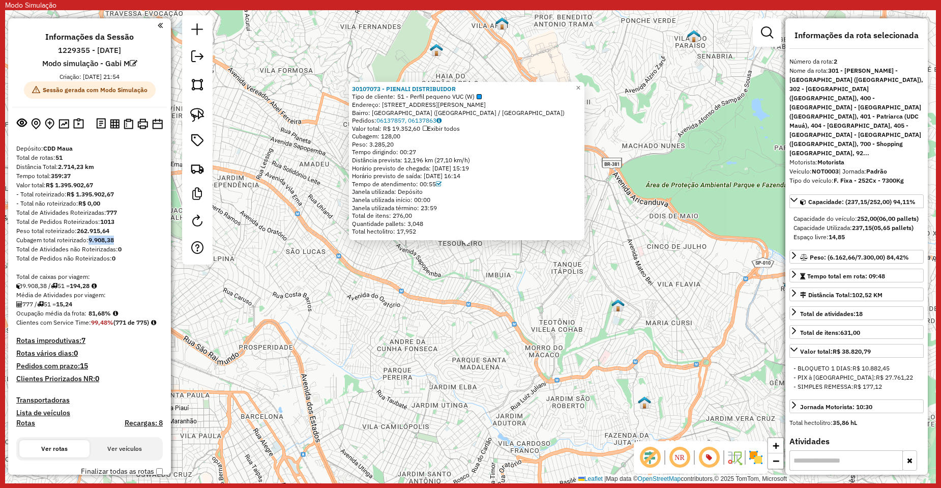
click at [85, 239] on div "Cubagem total roteirizado: 9.908,38" at bounding box center [89, 239] width 146 height 9
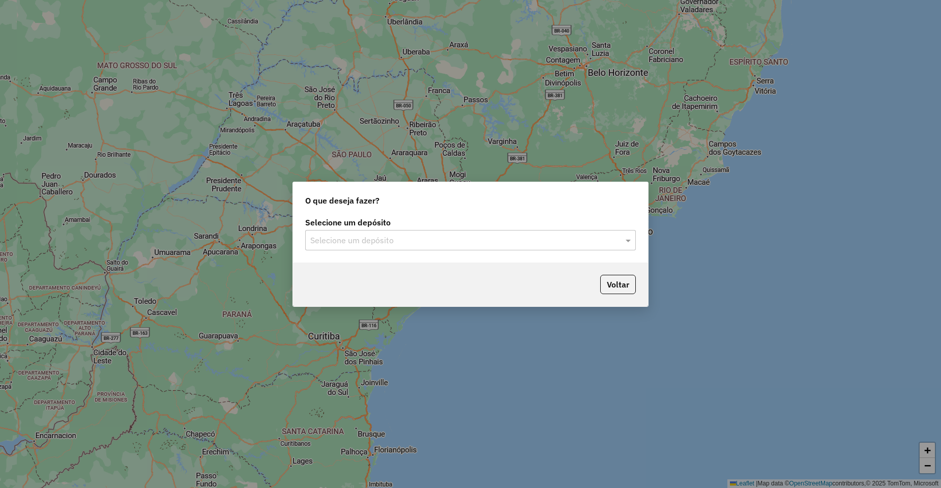
click at [356, 235] on input "text" at bounding box center [460, 240] width 300 height 12
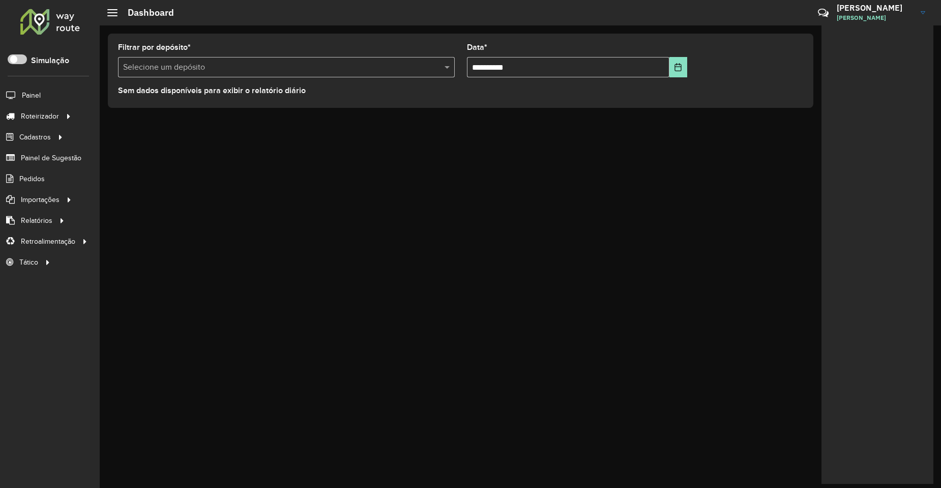
click at [20, 56] on span at bounding box center [17, 59] width 19 height 10
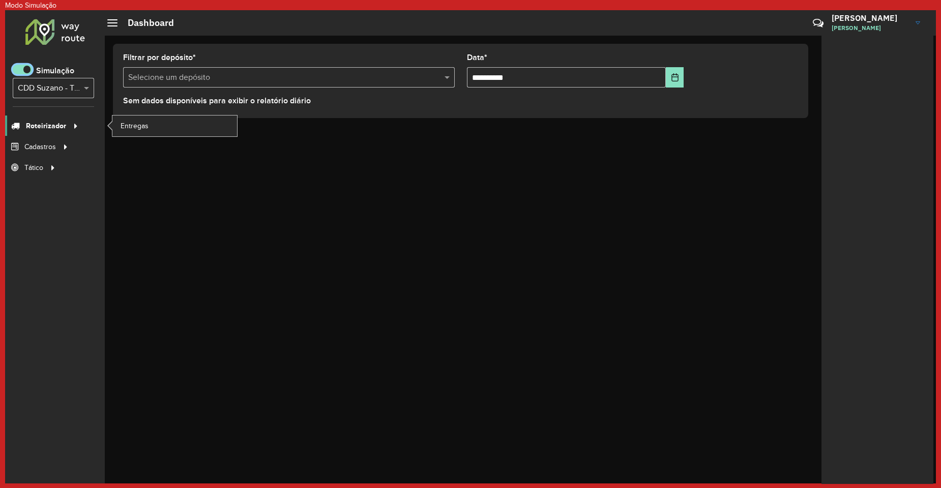
scroll to position [6, 4]
click at [128, 125] on span "Entregas" at bounding box center [135, 126] width 29 height 11
click at [42, 111] on div "Roteirizador AmbevTech Simulação Selecione... × CDD Suzano - Teste Roteirizador…" at bounding box center [55, 246] width 100 height 473
click at [133, 123] on span "Entregas" at bounding box center [135, 126] width 29 height 11
click at [114, 125] on link "Entregas" at bounding box center [174, 125] width 125 height 20
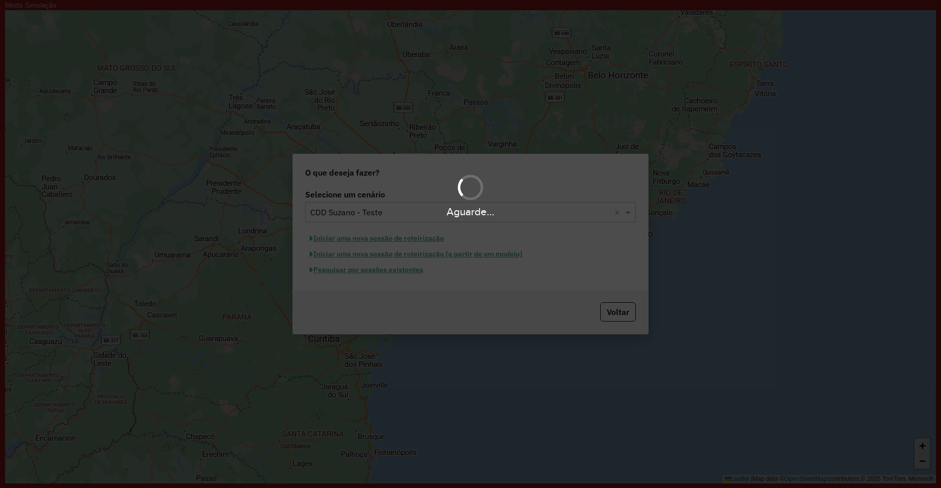
click at [363, 218] on div "Aguarde..." at bounding box center [470, 211] width 941 height 16
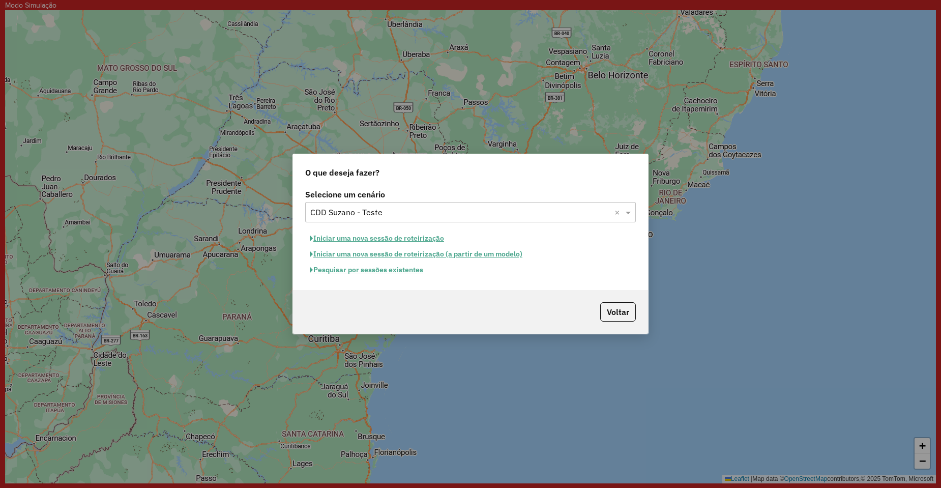
click at [380, 211] on input "text" at bounding box center [460, 212] width 300 height 12
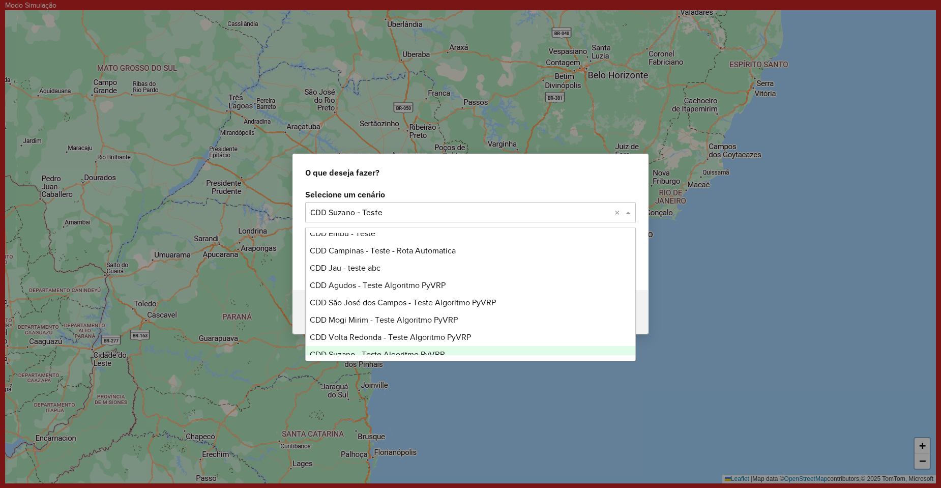
scroll to position [1870, 0]
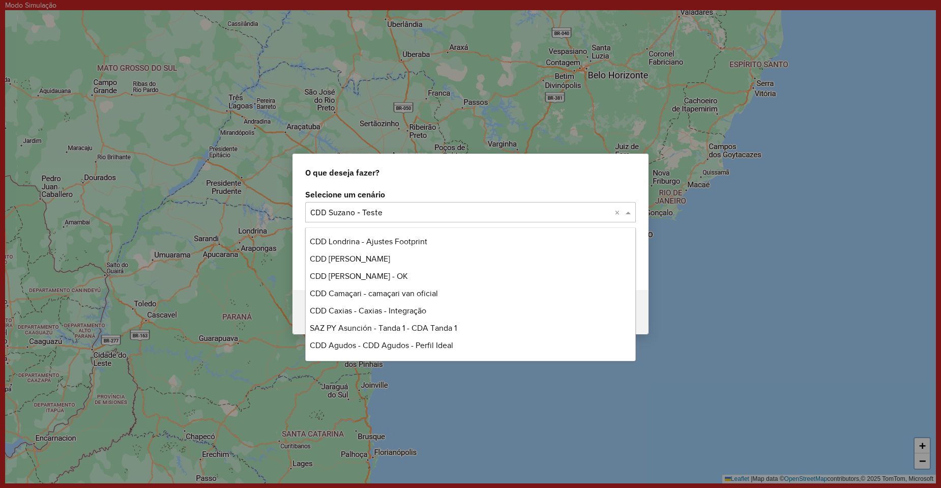
click at [376, 210] on input "text" at bounding box center [460, 212] width 300 height 12
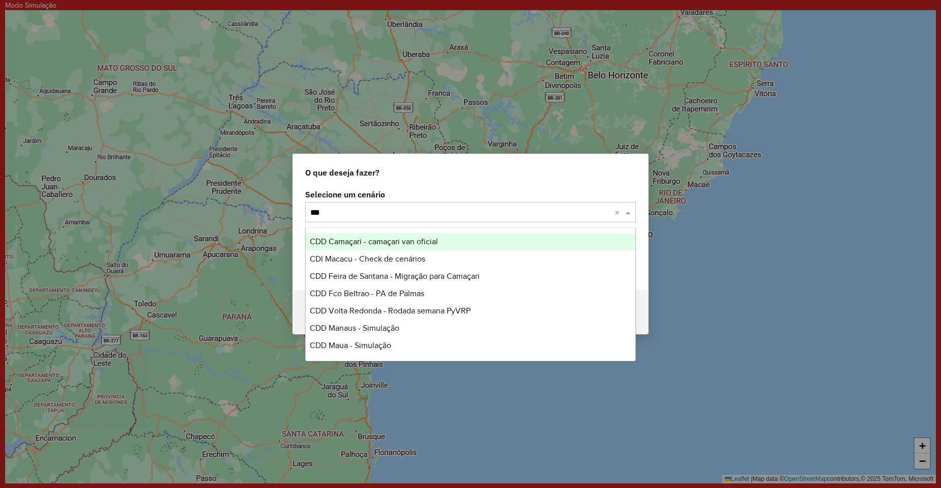
type input "****"
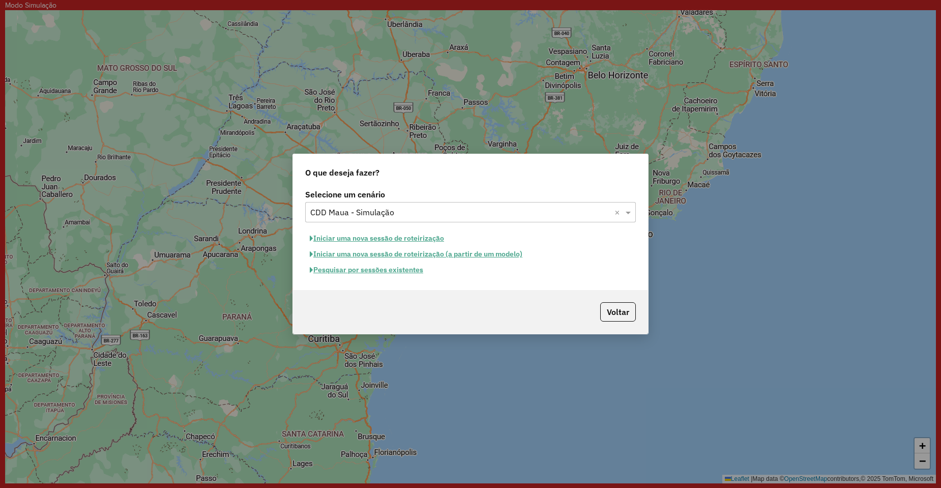
click at [368, 272] on button "Pesquisar por sessões existentes" at bounding box center [366, 270] width 123 height 16
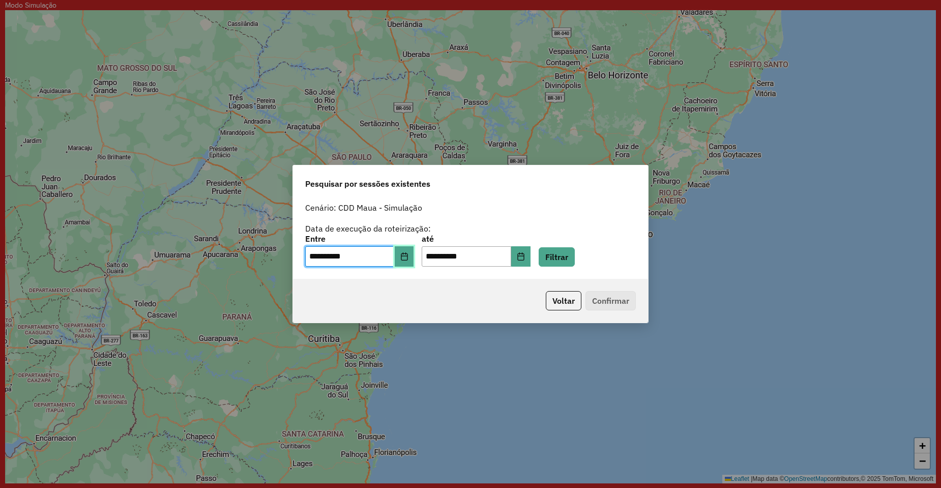
click at [407, 253] on icon "Choose Date" at bounding box center [404, 256] width 7 height 8
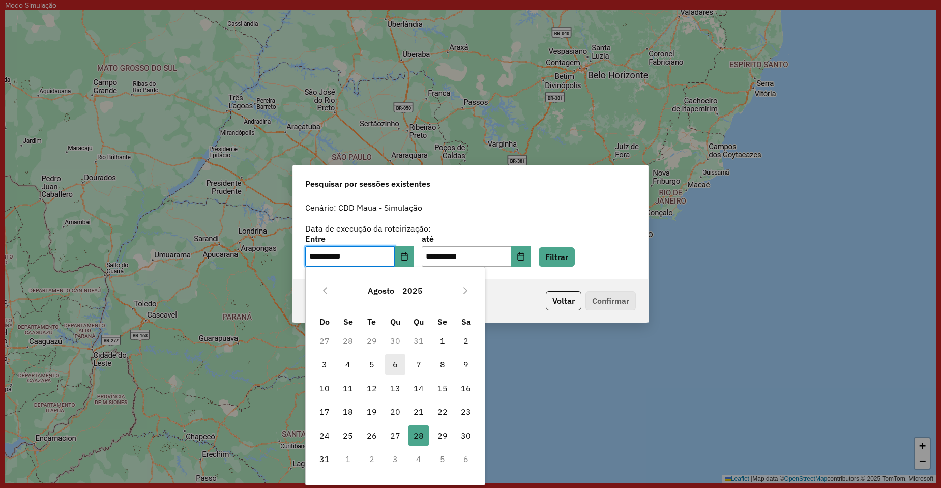
click at [396, 364] on span "6" at bounding box center [395, 364] width 20 height 20
type input "**********"
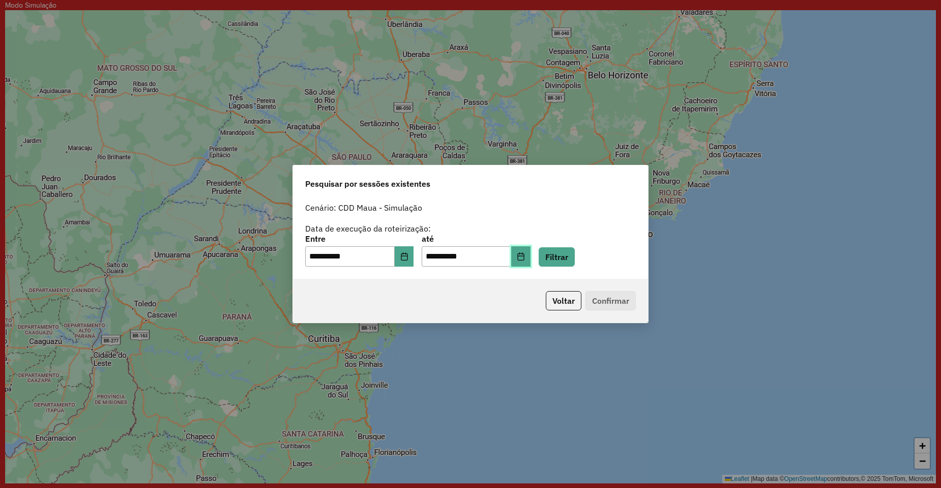
click at [530, 261] on button "Choose Date" at bounding box center [520, 256] width 19 height 20
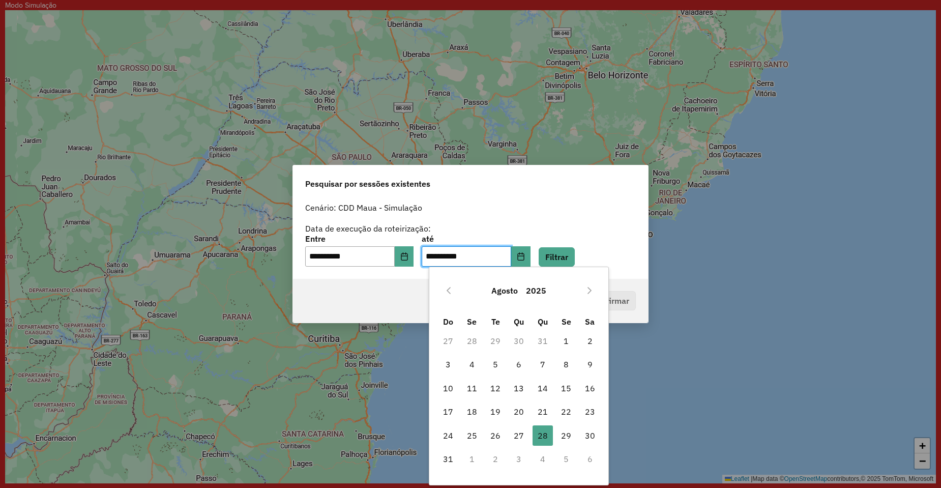
click at [520, 364] on span "6" at bounding box center [519, 364] width 20 height 20
type input "**********"
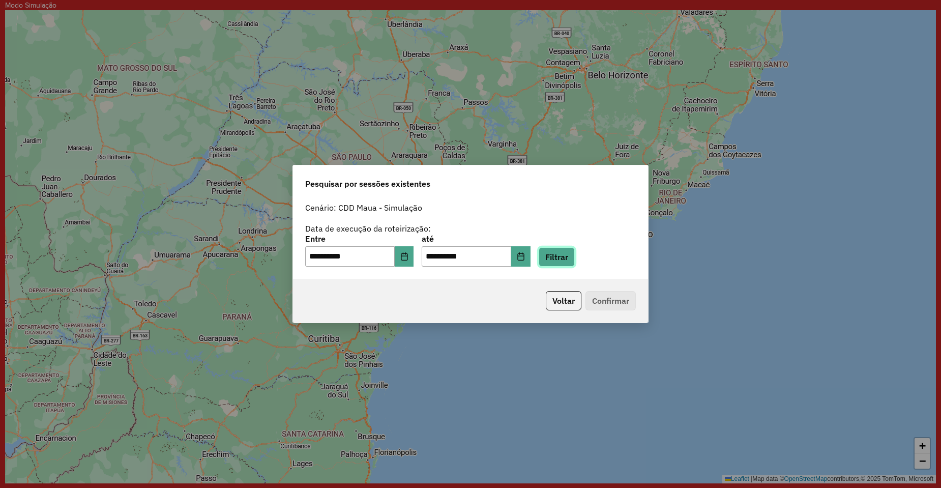
click at [575, 264] on button "Filtrar" at bounding box center [557, 256] width 36 height 19
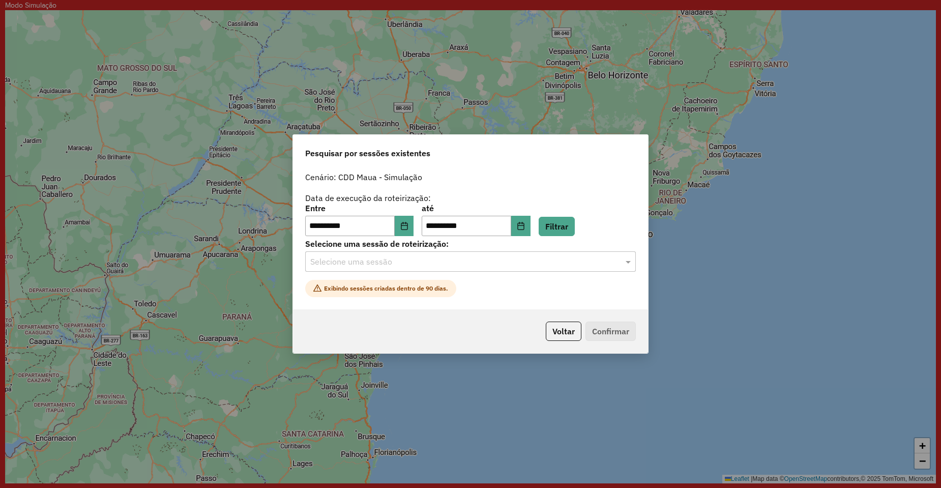
click at [359, 263] on input "text" at bounding box center [460, 262] width 300 height 12
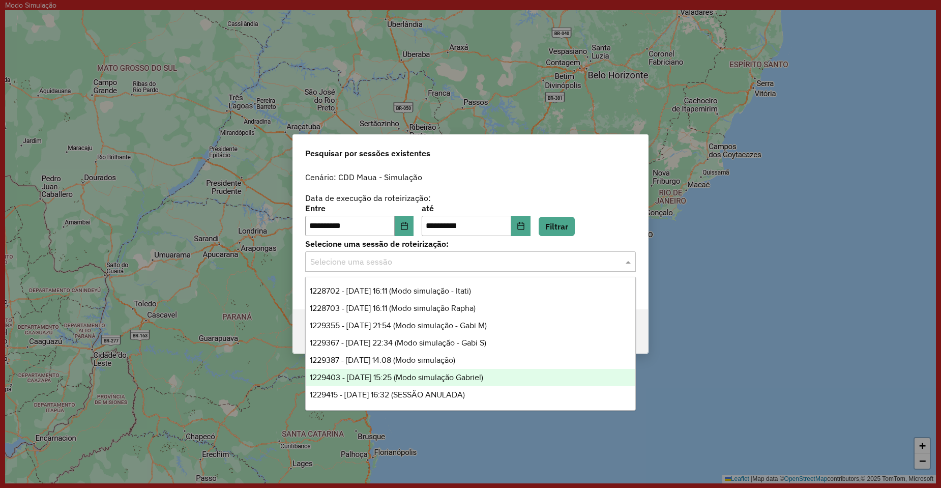
click at [450, 380] on span "1229403 - 06/08/2025 15:25 (Modo simulação Gabriel)" at bounding box center [396, 377] width 173 height 9
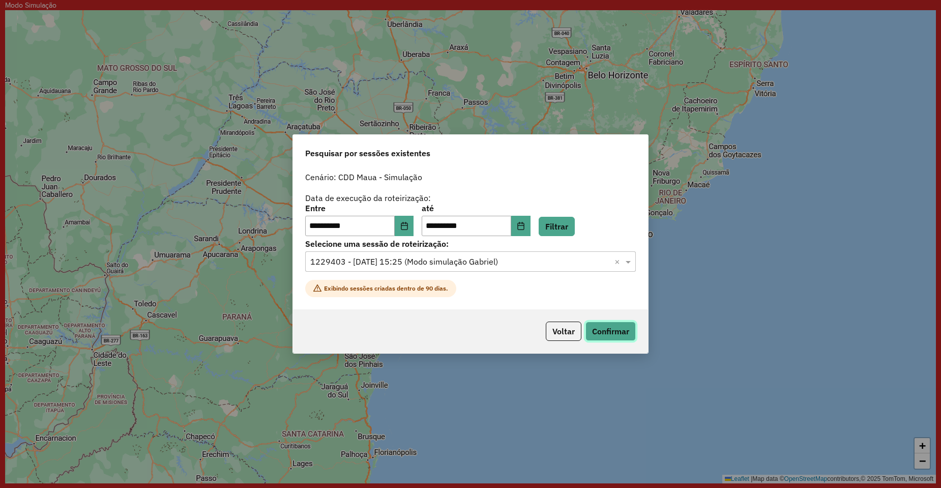
click at [628, 328] on button "Confirmar" at bounding box center [610, 330] width 50 height 19
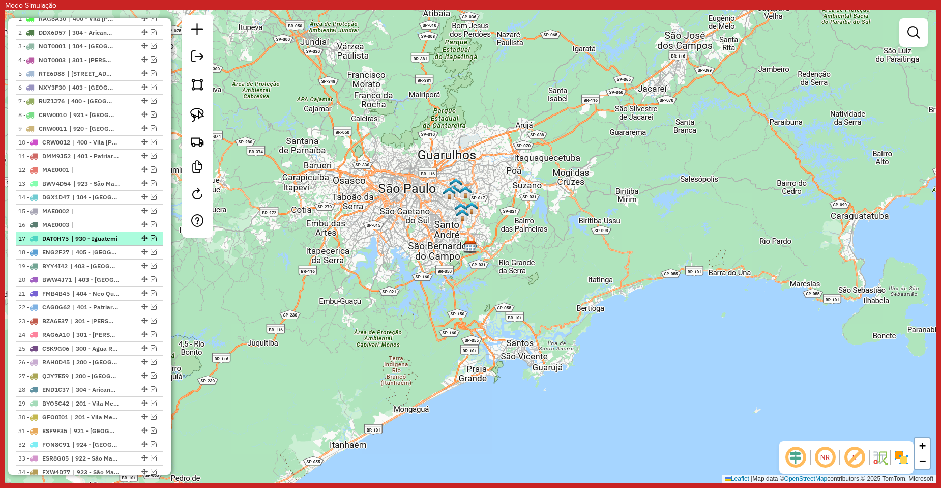
scroll to position [305, 0]
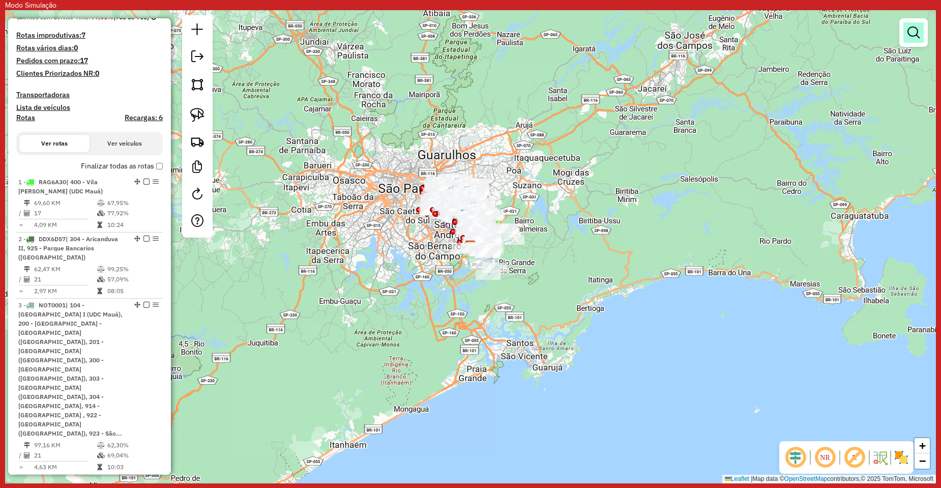
click at [918, 27] on em at bounding box center [913, 32] width 12 height 12
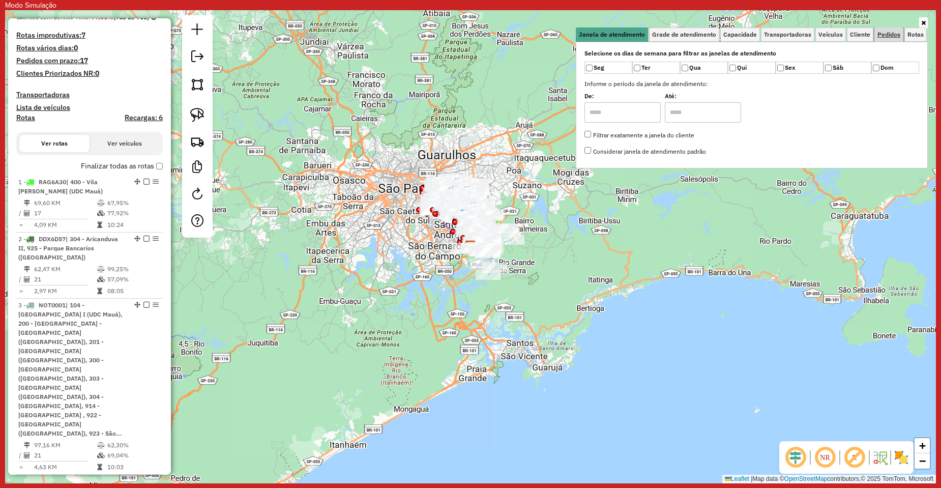
click at [882, 33] on span "Pedidos" at bounding box center [888, 35] width 23 height 6
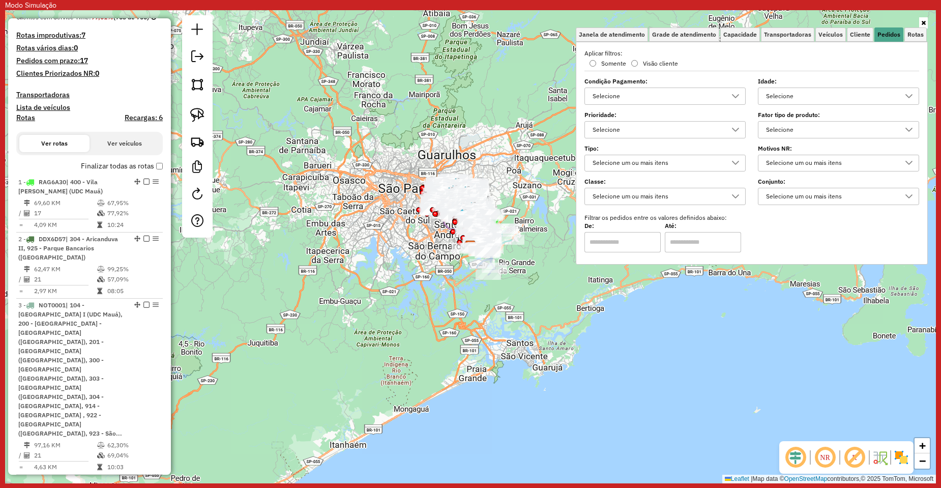
click at [847, 34] on ul "Janela de atendimento Grade de atendimento Capacidade Transportadoras Veículos …" at bounding box center [752, 34] width 352 height 14
click at [861, 34] on span "Cliente" at bounding box center [860, 35] width 20 height 6
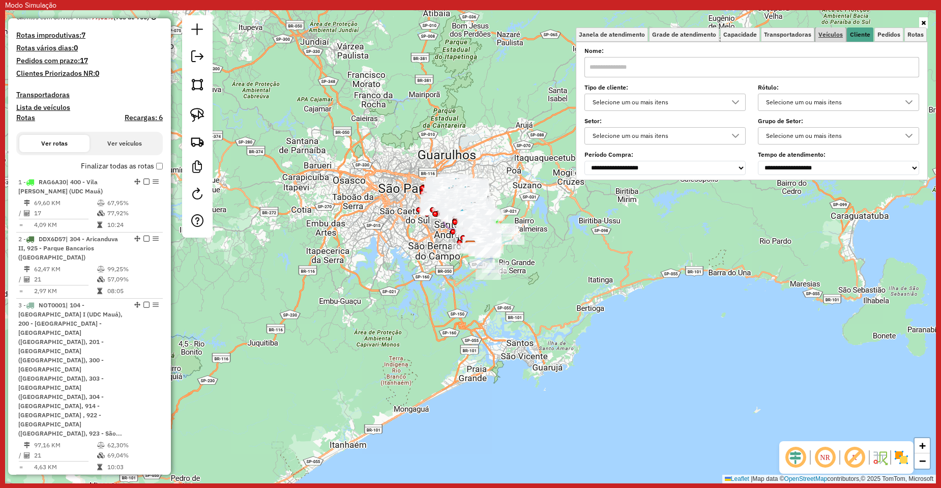
click at [840, 35] on span "Veículos" at bounding box center [830, 35] width 24 height 6
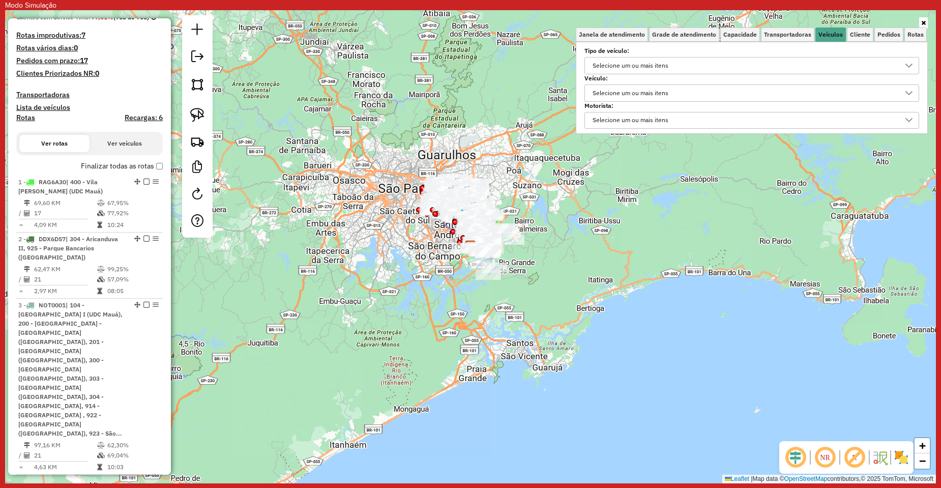
click at [661, 52] on label "Tipo de veículo:" at bounding box center [751, 50] width 335 height 9
click at [642, 64] on div "Selecione um ou mais itens" at bounding box center [630, 65] width 83 height 16
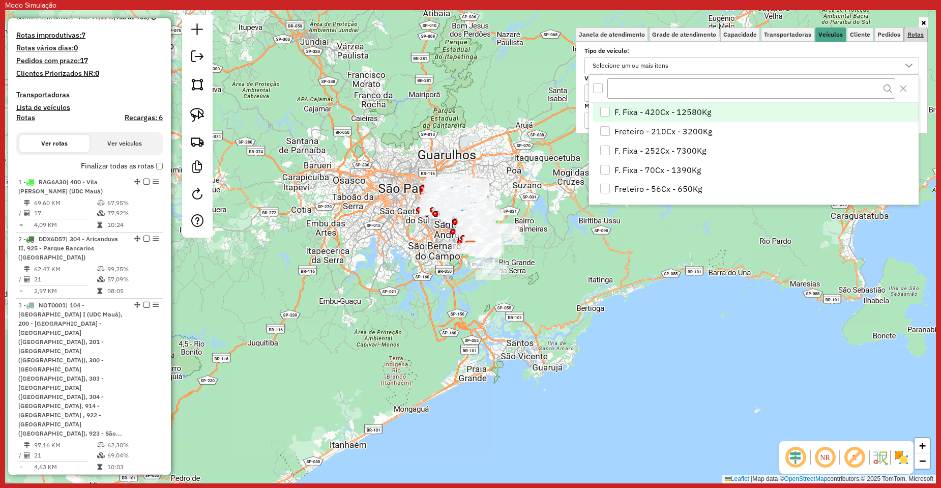
click at [913, 33] on span "Rotas" at bounding box center [915, 35] width 16 height 6
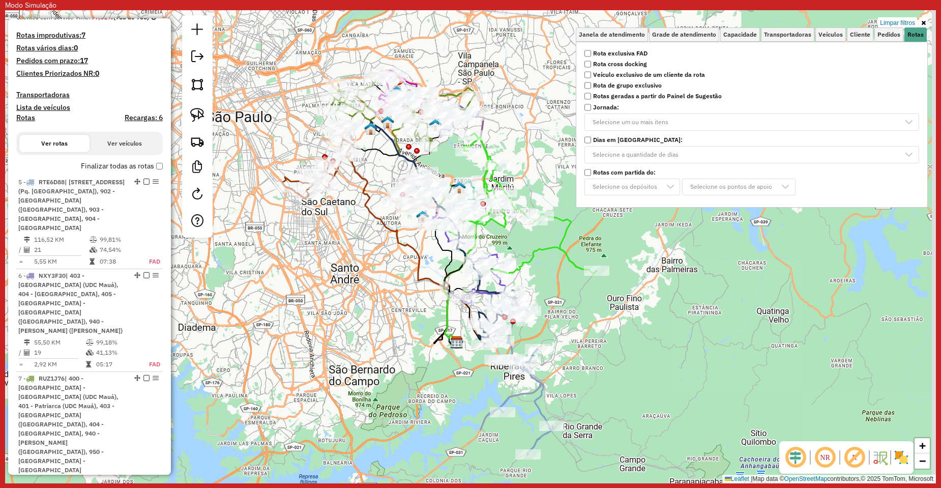
drag, startPoint x: 663, startPoint y: 276, endPoint x: 608, endPoint y: 370, distance: 109.6
click at [608, 370] on div "Limpar filtros Janela de atendimento Grade de atendimento Capacidade Transporta…" at bounding box center [470, 246] width 931 height 473
click at [647, 322] on div "Limpar filtros Janela de atendimento Grade de atendimento Capacidade Transporta…" at bounding box center [470, 246] width 931 height 473
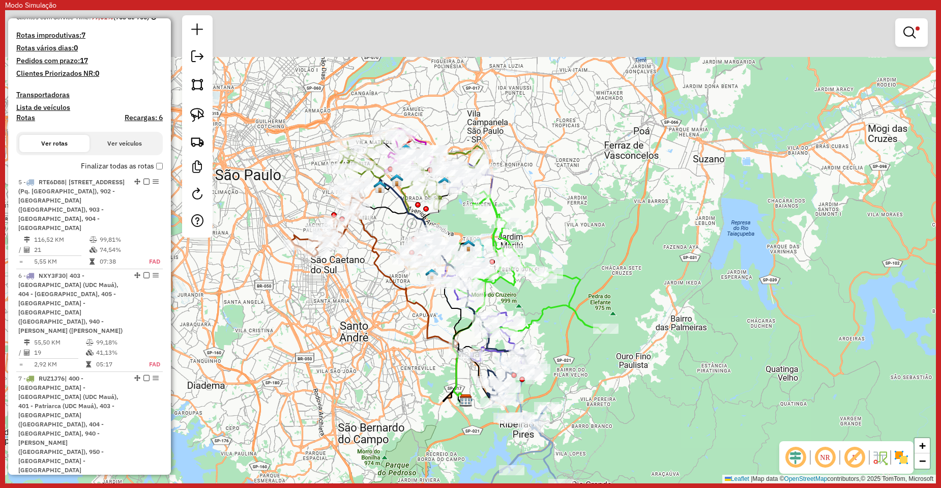
drag, startPoint x: 584, startPoint y: 172, endPoint x: 548, endPoint y: 237, distance: 73.8
click at [599, 246] on div "Limpar filtros Janela de atendimento Grade de atendimento Capacidade Transporta…" at bounding box center [470, 246] width 931 height 473
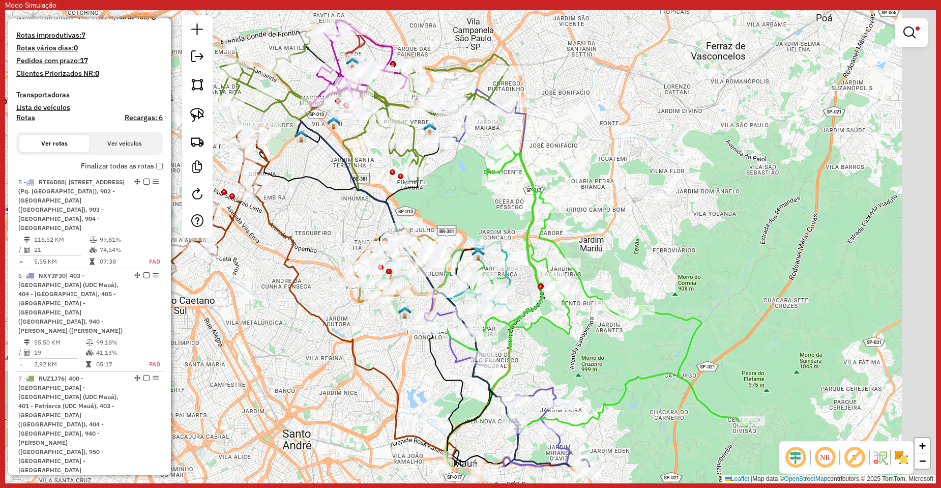
drag, startPoint x: 635, startPoint y: 170, endPoint x: 597, endPoint y: 151, distance: 43.0
click at [597, 151] on div "Limpar filtros Janela de atendimento Grade de atendimento Capacidade Transporta…" at bounding box center [470, 246] width 931 height 473
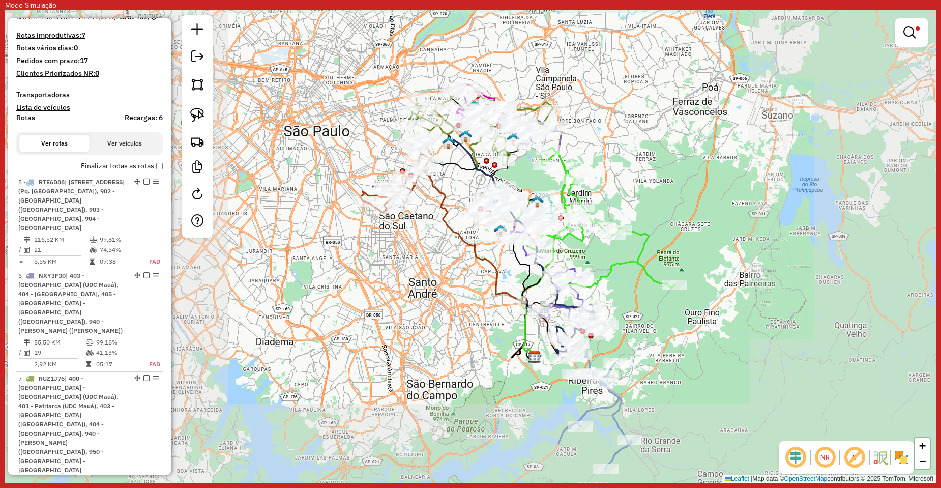
drag, startPoint x: 621, startPoint y: 137, endPoint x: 611, endPoint y: 176, distance: 40.3
click at [611, 176] on div "Limpar filtros Janela de atendimento Grade de atendimento Capacidade Transporta…" at bounding box center [470, 246] width 931 height 473
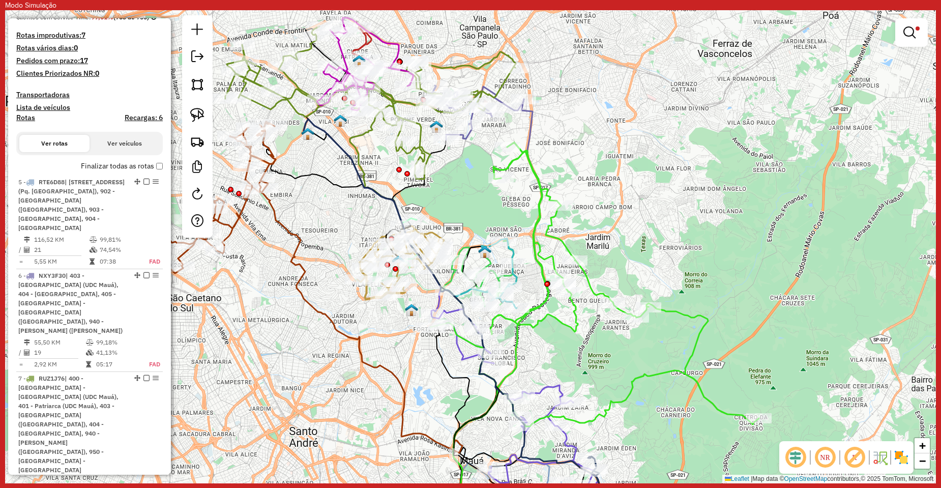
drag, startPoint x: 625, startPoint y: 172, endPoint x: 621, endPoint y: 190, distance: 17.9
click at [621, 190] on div "Limpar filtros Janela de atendimento Grade de atendimento Capacidade Transporta…" at bounding box center [470, 246] width 931 height 473
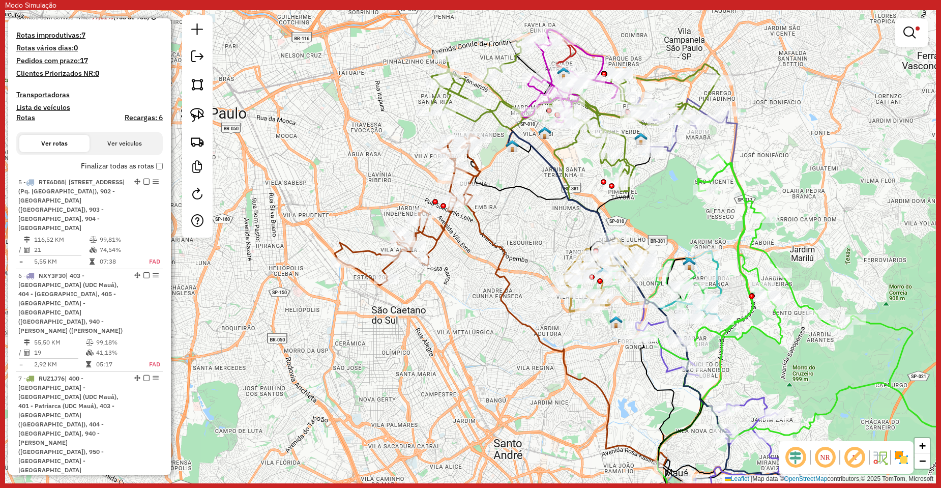
drag, startPoint x: 541, startPoint y: 235, endPoint x: 750, endPoint y: 230, distance: 209.1
click at [750, 230] on icon at bounding box center [799, 297] width 329 height 284
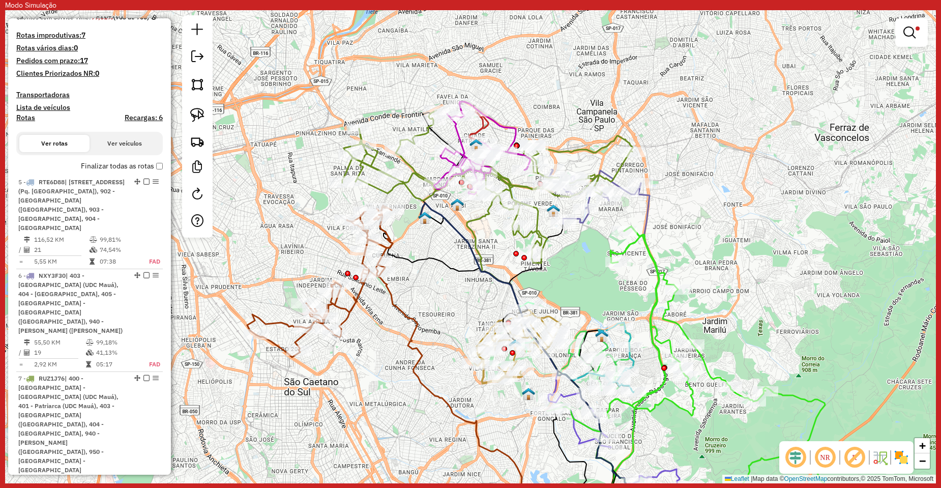
drag, startPoint x: 567, startPoint y: 224, endPoint x: 488, endPoint y: 290, distance: 102.6
click at [488, 290] on div "Limpar filtros Janela de atendimento Grade de atendimento Capacidade Transporta…" at bounding box center [470, 246] width 931 height 473
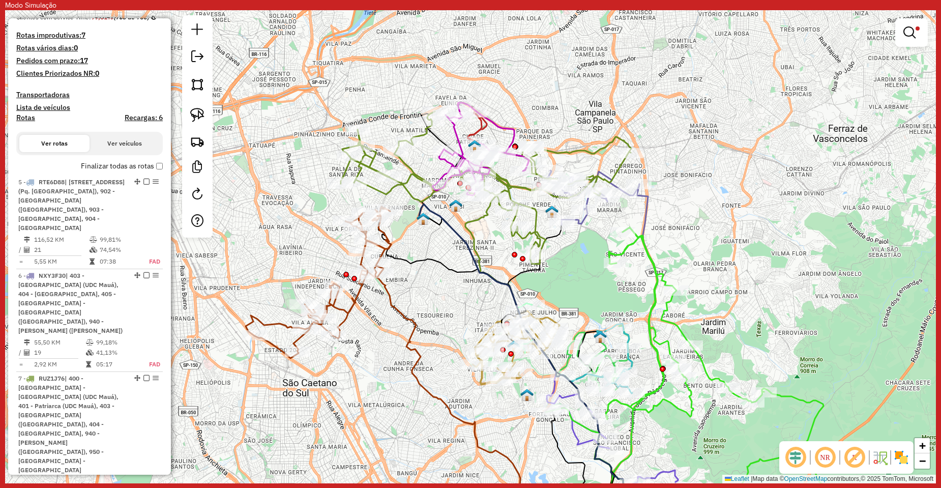
click at [411, 167] on icon at bounding box center [486, 187] width 290 height 153
select select "**********"
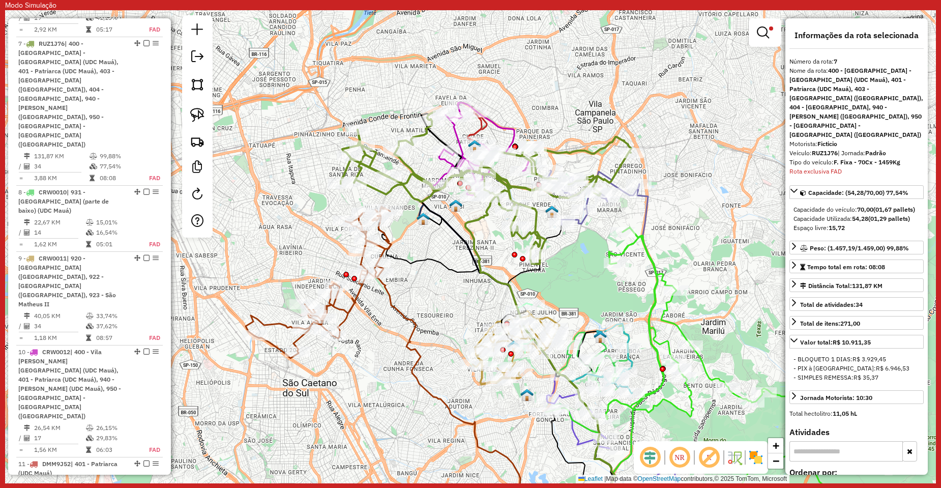
scroll to position [658, 0]
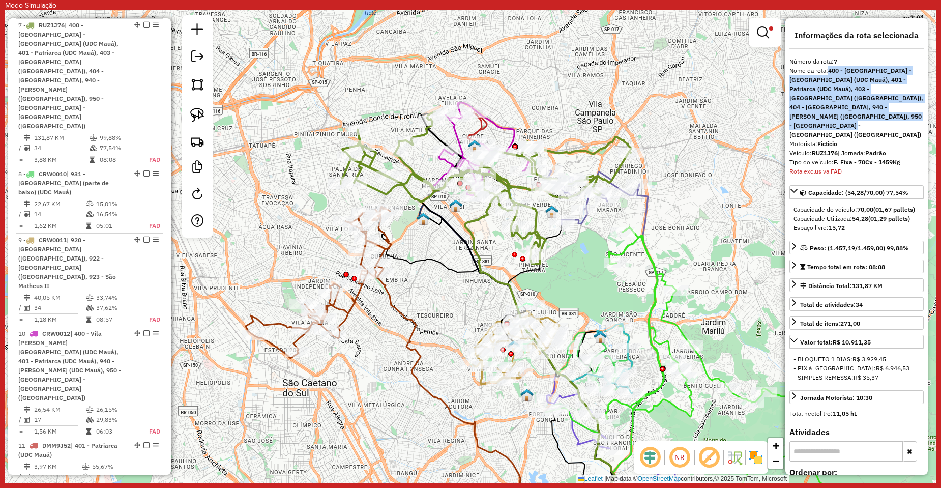
drag, startPoint x: 830, startPoint y: 69, endPoint x: 840, endPoint y: 114, distance: 46.3
click at [840, 114] on strong "400 - Vila Matilde - Vila Dalila (UDC Mauá), 401 - Patriarca (UDC Mauá), 403 - …" at bounding box center [856, 103] width 134 height 72
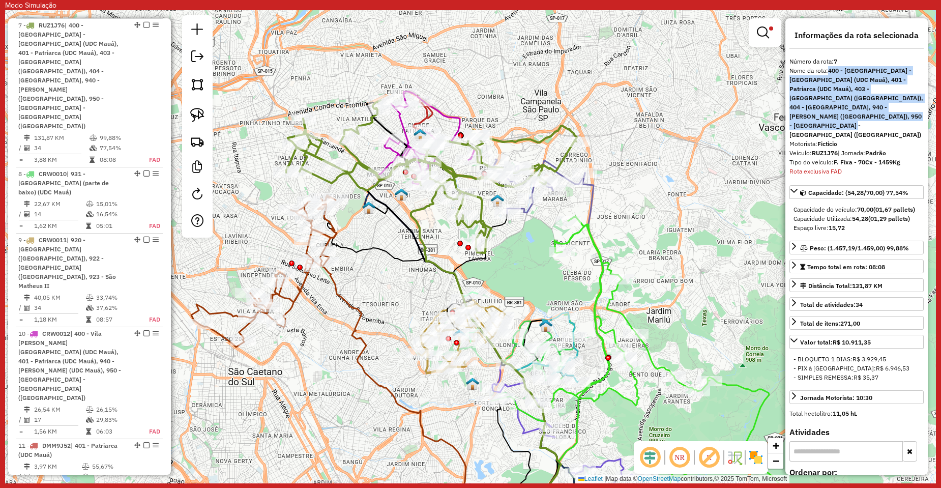
drag, startPoint x: 681, startPoint y: 222, endPoint x: 627, endPoint y: 212, distance: 55.0
click at [627, 212] on div "Limpar filtros Janela de atendimento Grade de atendimento Capacidade Transporta…" at bounding box center [470, 246] width 931 height 473
click at [537, 221] on div "Rota 6 - Placa NXY3F30 30123393 - ADEGA ALVES 2 Limpar filtros Janela de atendi…" at bounding box center [470, 246] width 931 height 473
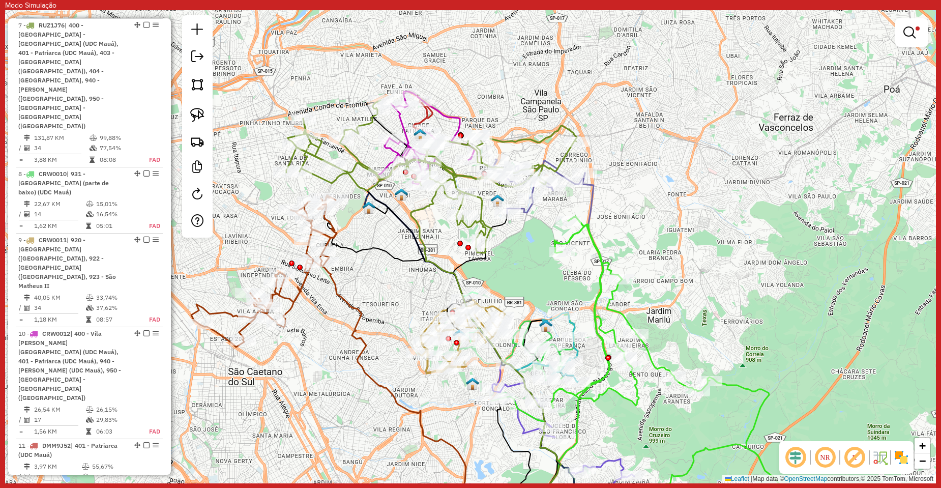
click at [449, 115] on icon at bounding box center [428, 138] width 94 height 93
select select "**********"
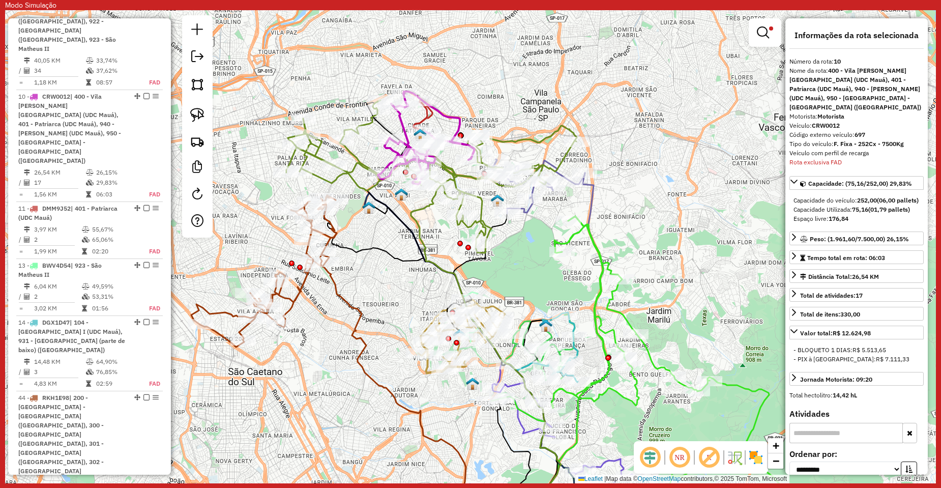
scroll to position [903, 0]
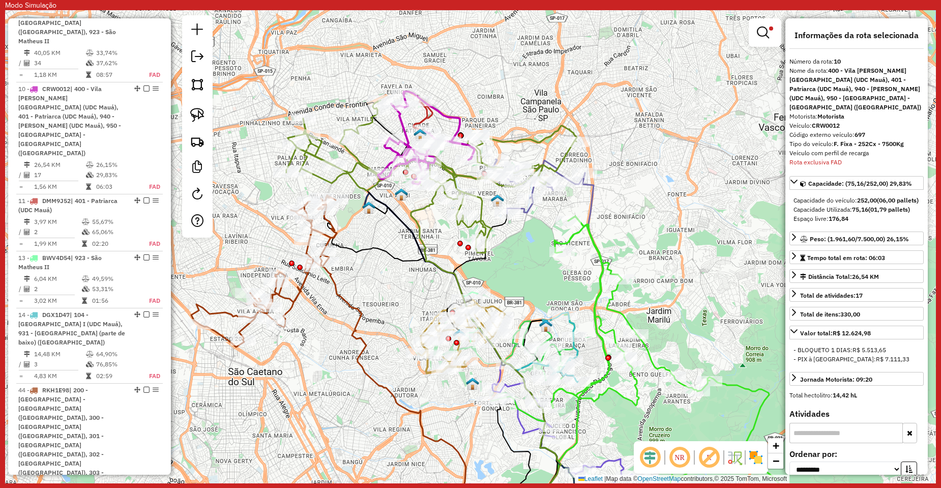
click at [425, 121] on icon at bounding box center [420, 115] width 14 height 28
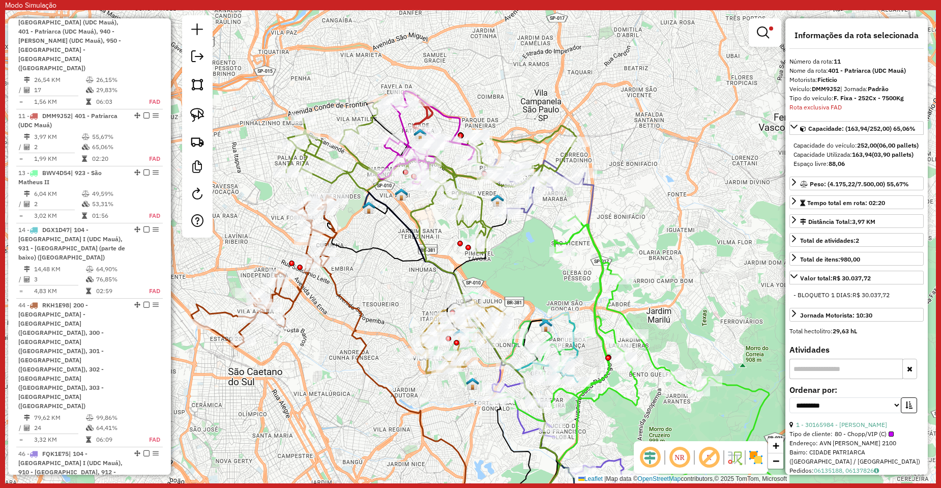
scroll to position [987, 0]
click at [461, 133] on div at bounding box center [461, 136] width 6 height 6
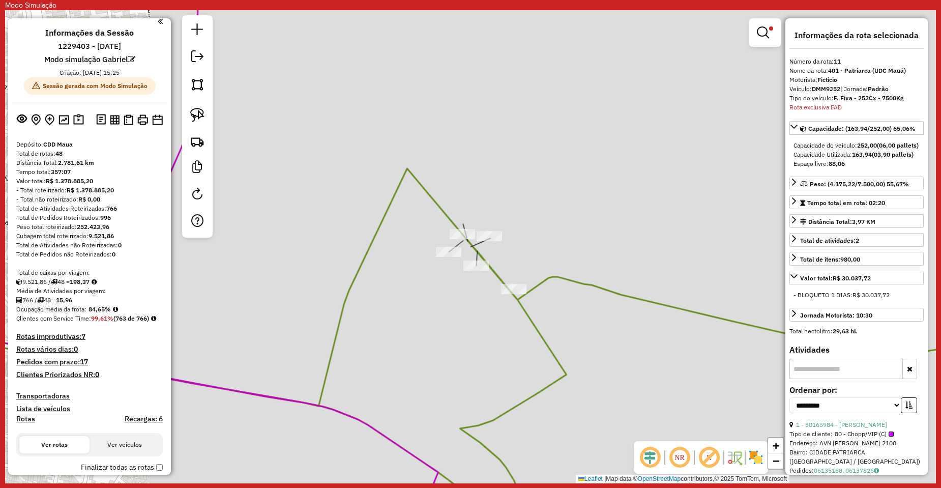
scroll to position [0, 0]
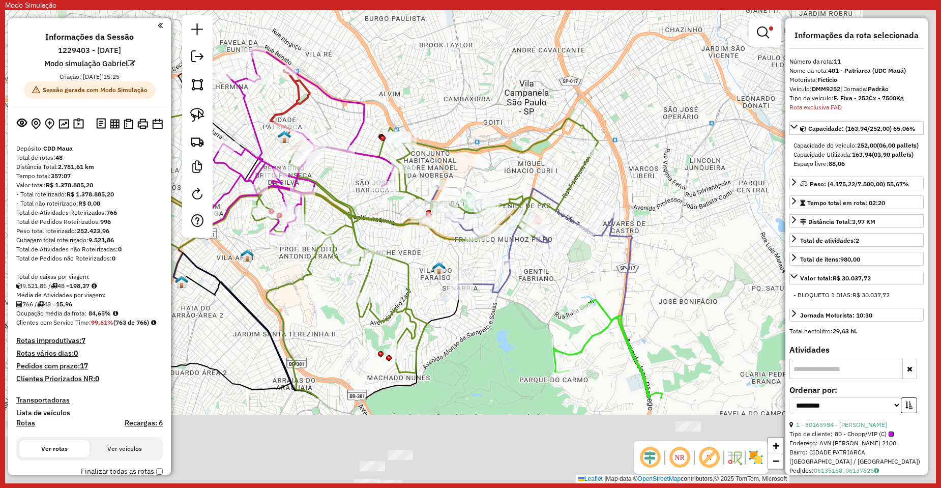
drag, startPoint x: 578, startPoint y: 261, endPoint x: 473, endPoint y: 133, distance: 165.5
click at [473, 133] on div "Limpar filtros Janela de atendimento Grade de atendimento Capacidade Transporta…" at bounding box center [470, 246] width 931 height 473
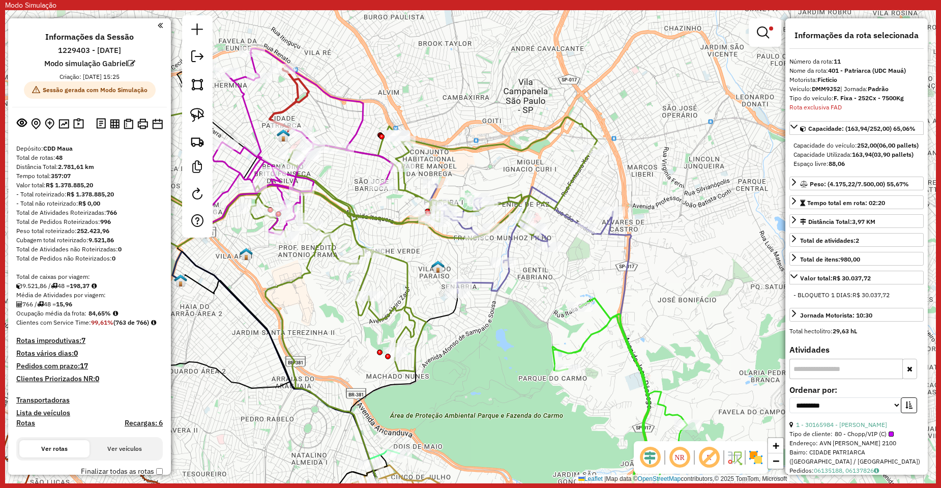
click at [503, 276] on icon at bounding box center [517, 238] width 191 height 109
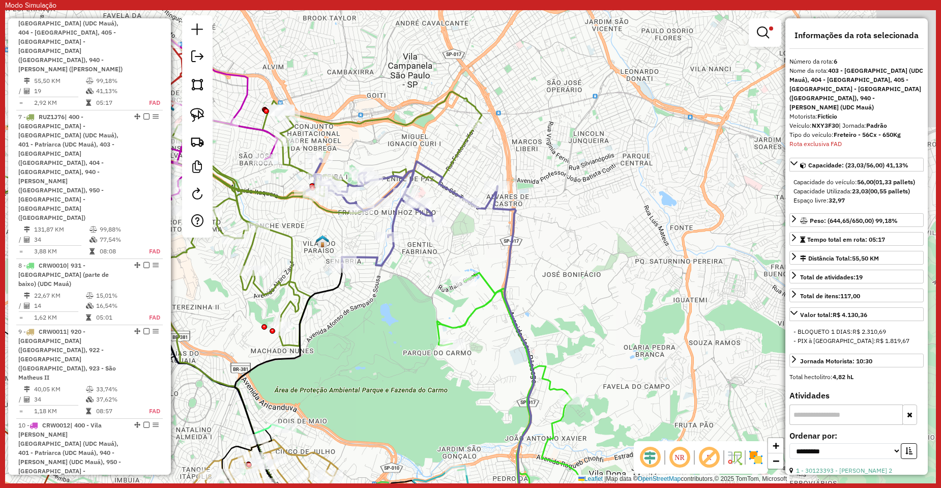
scroll to position [565, 0]
click at [477, 246] on div "Limpar filtros Janela de atendimento Grade de atendimento Capacidade Transporta…" at bounding box center [470, 246] width 931 height 473
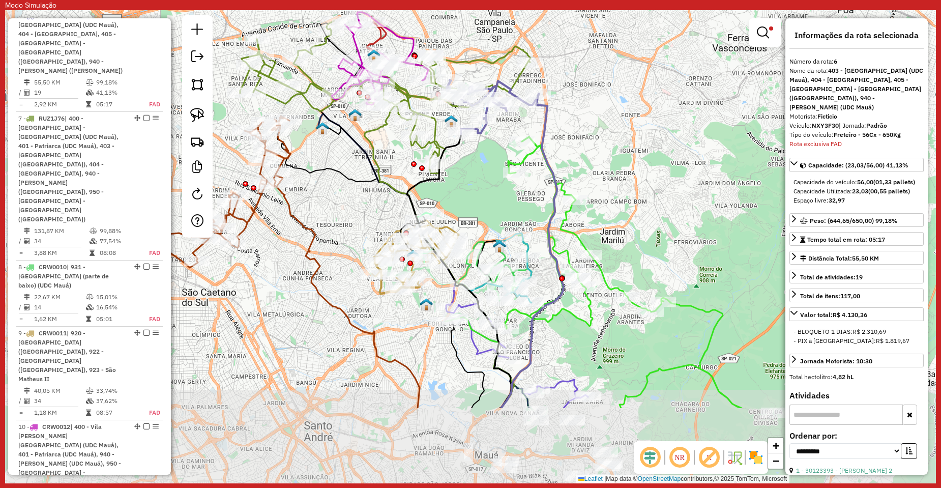
drag, startPoint x: 574, startPoint y: 232, endPoint x: 609, endPoint y: 147, distance: 91.9
click at [609, 147] on div "Limpar filtros Janela de atendimento Grade de atendimento Capacidade Transporta…" at bounding box center [470, 246] width 931 height 473
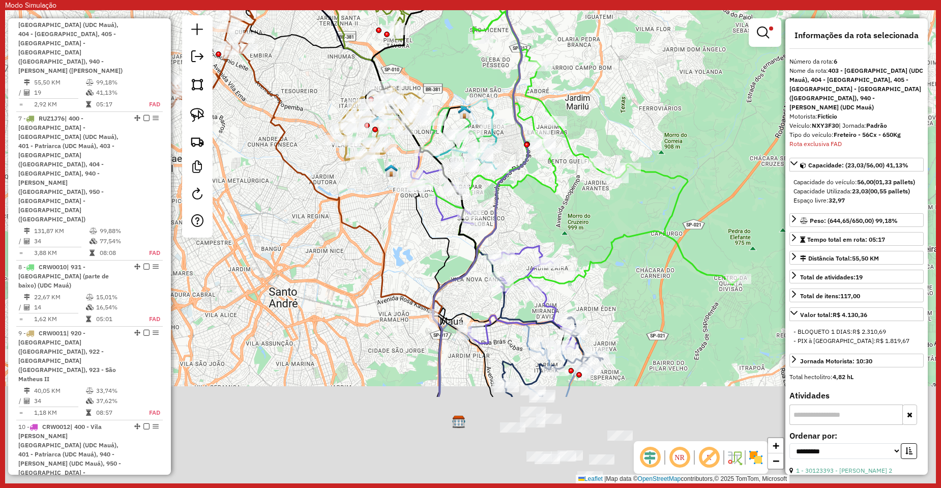
drag, startPoint x: 587, startPoint y: 295, endPoint x: 552, endPoint y: 162, distance: 137.8
click at [552, 162] on icon at bounding box center [574, 145] width 329 height 284
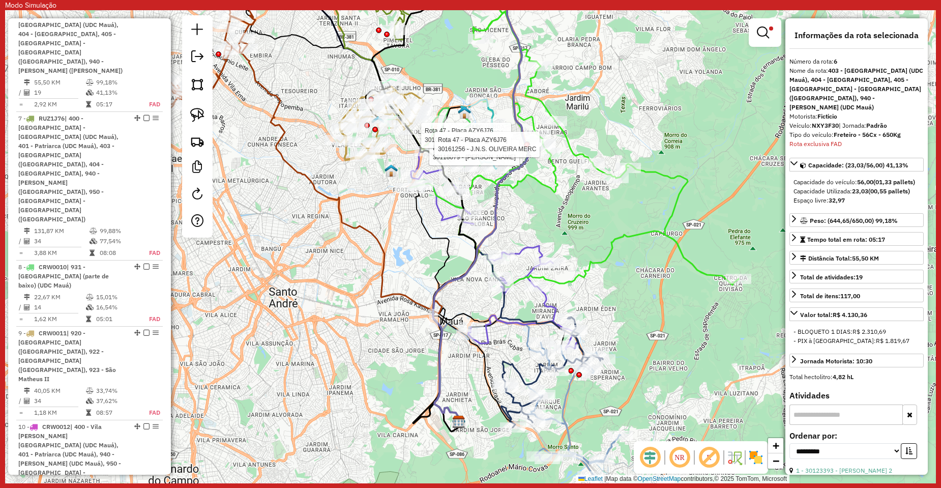
click at [523, 253] on icon at bounding box center [494, 259] width 167 height 180
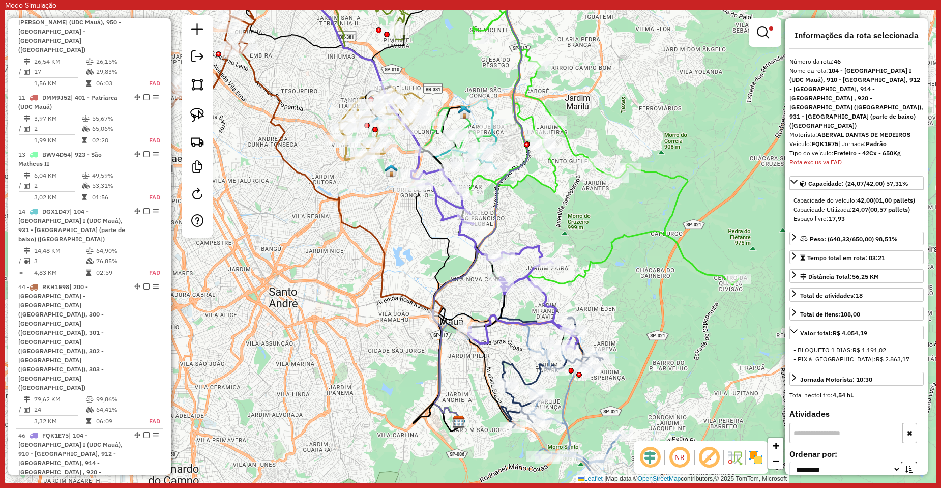
scroll to position [1107, 0]
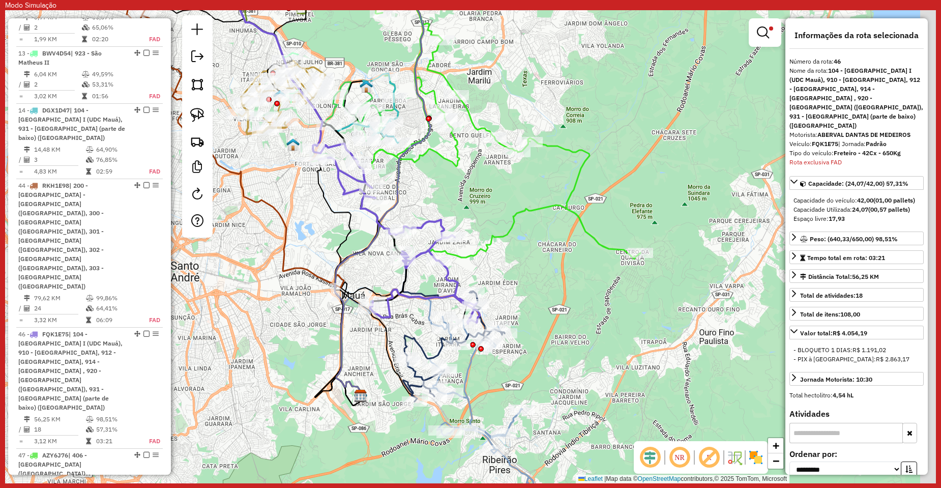
drag, startPoint x: 649, startPoint y: 274, endPoint x: 555, endPoint y: 250, distance: 97.5
click at [555, 250] on div "Limpar filtros Janela de atendimento Grade de atendimento Capacidade Transporta…" at bounding box center [470, 246] width 931 height 473
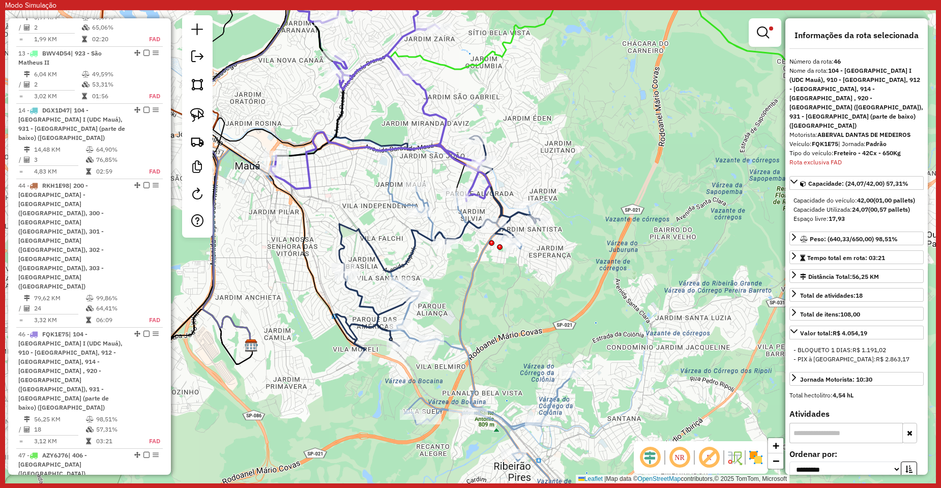
click at [405, 258] on icon at bounding box center [438, 246] width 204 height 221
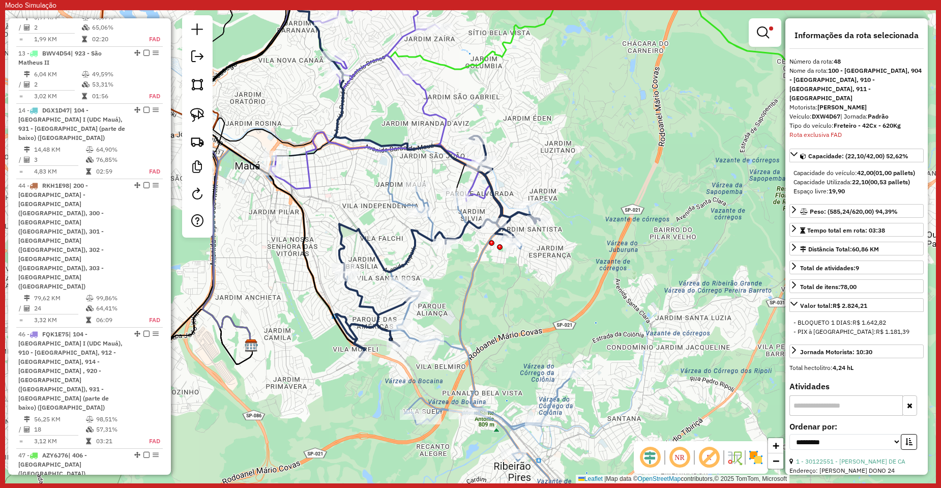
click at [543, 313] on div "Limpar filtros Janela de atendimento Grade de atendimento Capacidade Transporta…" at bounding box center [470, 246] width 931 height 473
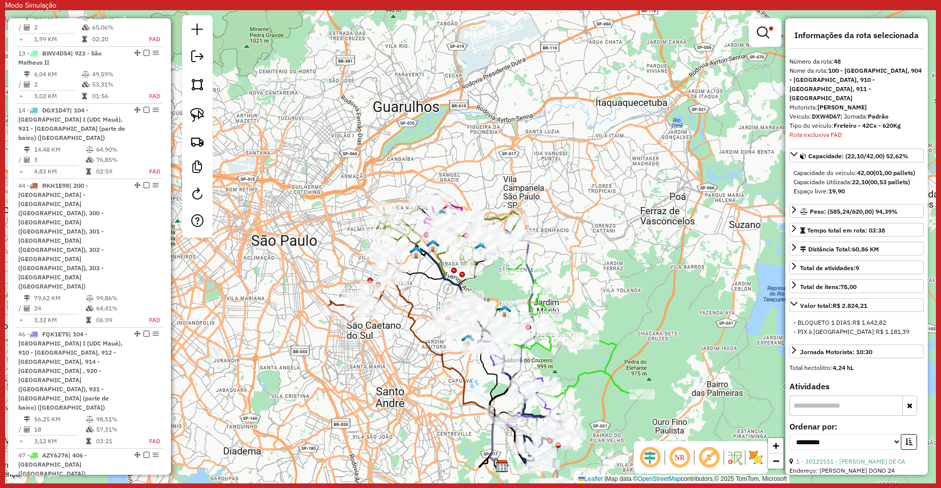
drag, startPoint x: 579, startPoint y: 256, endPoint x: 636, endPoint y: 282, distance: 62.6
click at [636, 282] on div "Limpar filtros Janela de atendimento Grade de atendimento Capacidade Transporta…" at bounding box center [470, 246] width 931 height 473
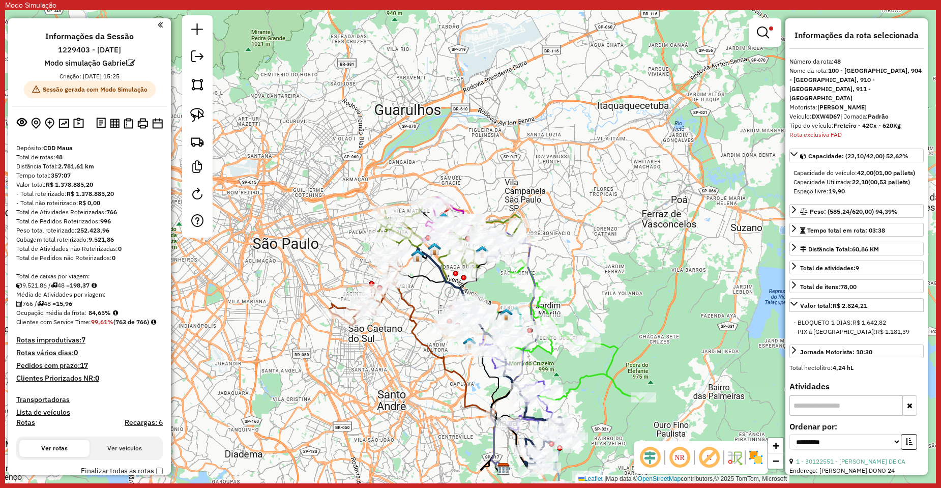
scroll to position [0, 0]
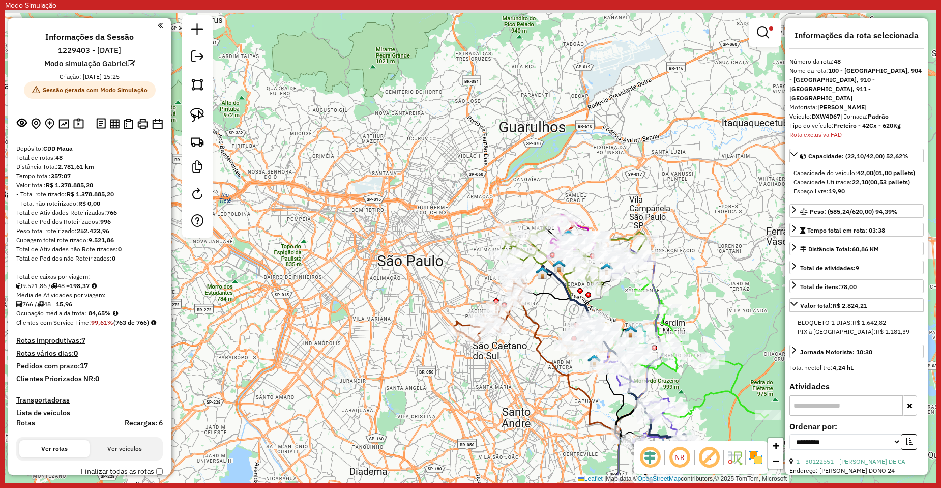
drag, startPoint x: 380, startPoint y: 223, endPoint x: 301, endPoint y: 226, distance: 79.4
click at [304, 226] on div "Limpar filtros Janela de atendimento Grade de atendimento Capacidade Transporta…" at bounding box center [470, 246] width 931 height 473
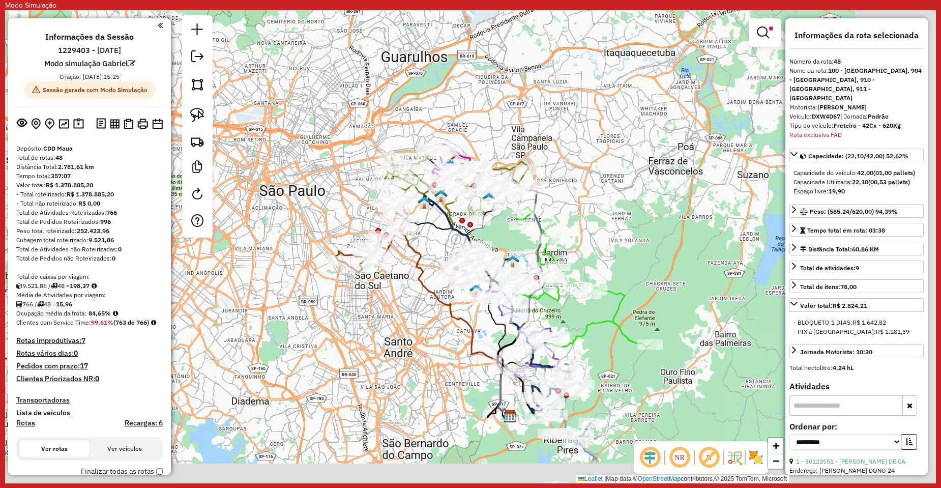
drag, startPoint x: 384, startPoint y: 234, endPoint x: 252, endPoint y: 186, distance: 140.3
click at [270, 163] on div "Limpar filtros Janela de atendimento Grade de atendimento Capacidade Transporta…" at bounding box center [470, 246] width 931 height 473
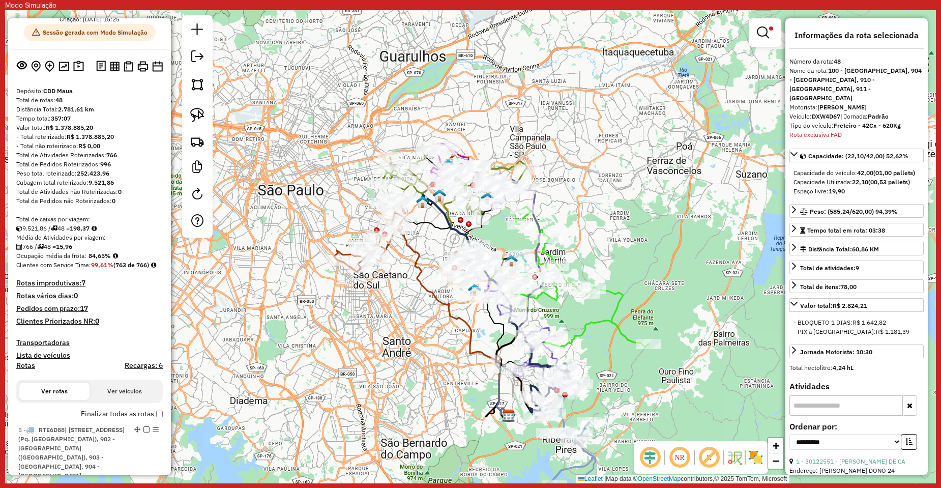
scroll to position [102, 0]
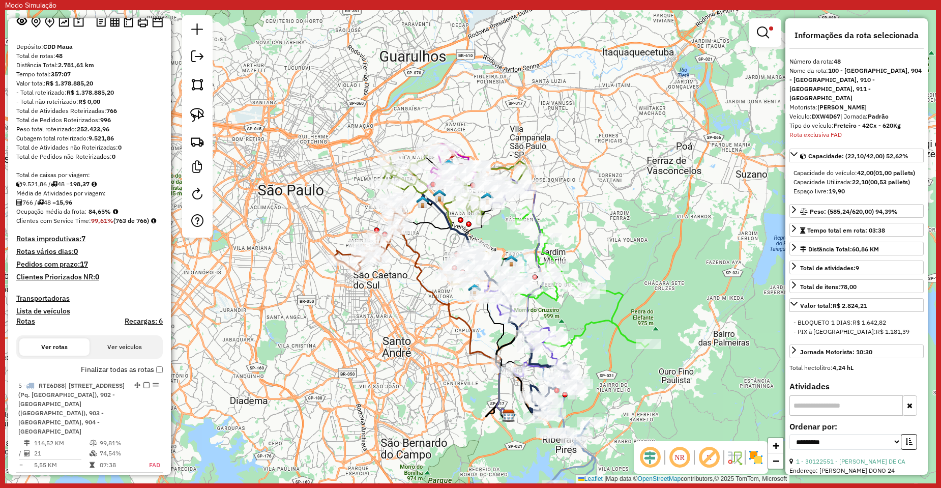
click at [771, 17] on div "Limpar filtros Janela de atendimento Grade de atendimento Capacidade Transporta…" at bounding box center [470, 246] width 931 height 473
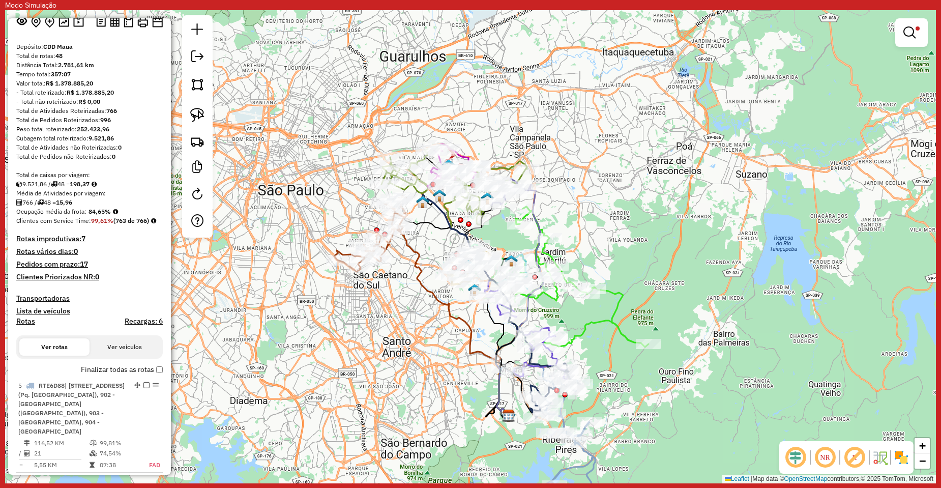
click at [765, 28] on div "Limpar filtros Janela de atendimento Grade de atendimento Capacidade Transporta…" at bounding box center [470, 246] width 931 height 473
click at [913, 30] on em at bounding box center [909, 32] width 12 height 12
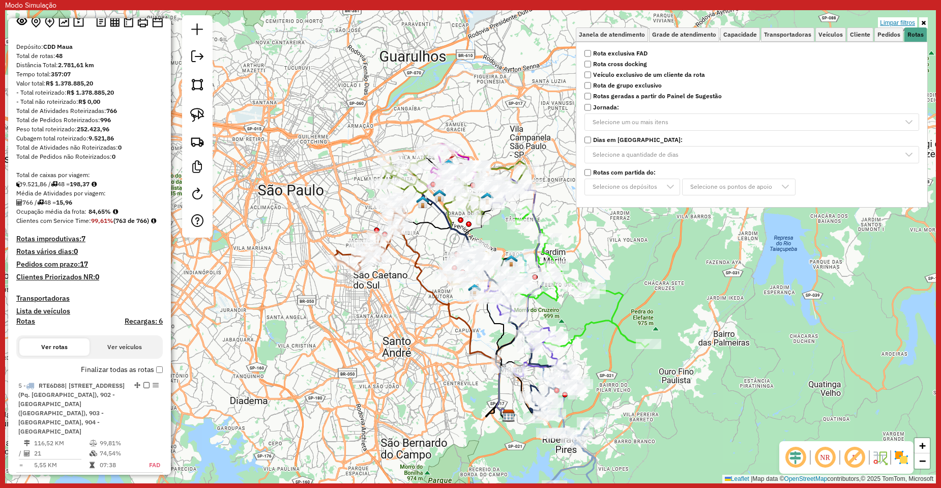
click at [899, 20] on link "Limpar filtros" at bounding box center [897, 22] width 39 height 11
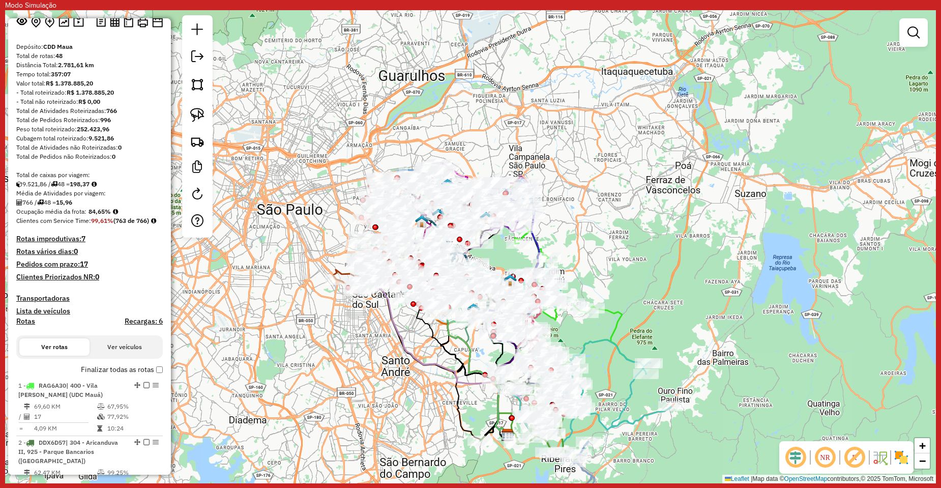
click at [648, 233] on div "Janela de atendimento Grade de atendimento Capacidade Transportadoras Veículos …" at bounding box center [470, 246] width 931 height 473
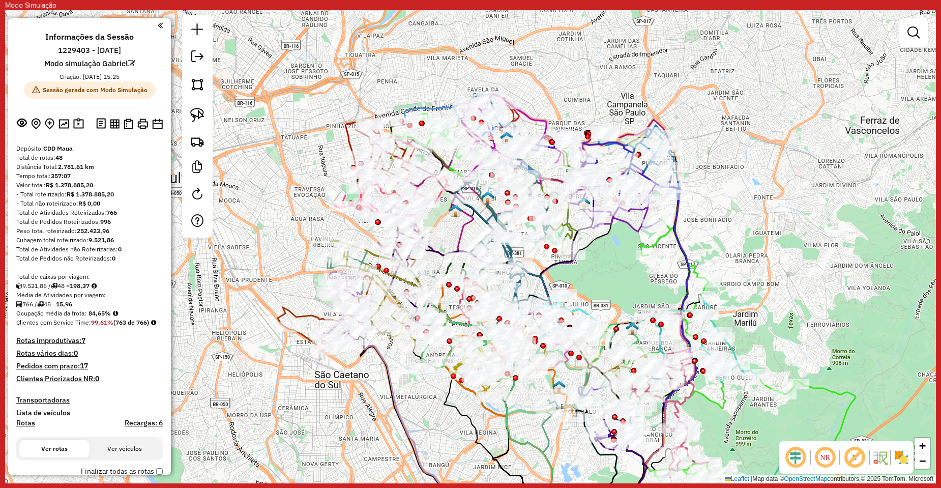
scroll to position [51, 0]
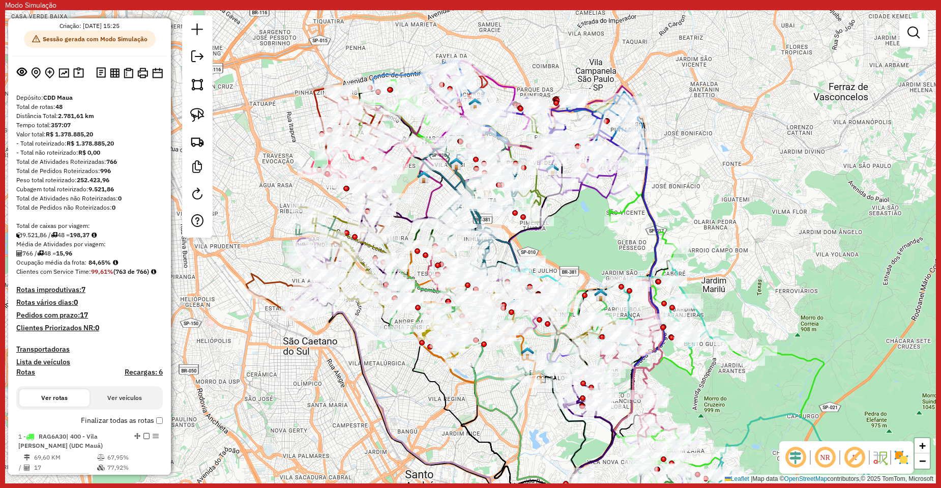
drag, startPoint x: 639, startPoint y: 273, endPoint x: 612, endPoint y: 241, distance: 42.6
click at [612, 241] on div "Janela de atendimento Grade de atendimento Capacidade Transportadoras Veículos …" at bounding box center [470, 246] width 931 height 473
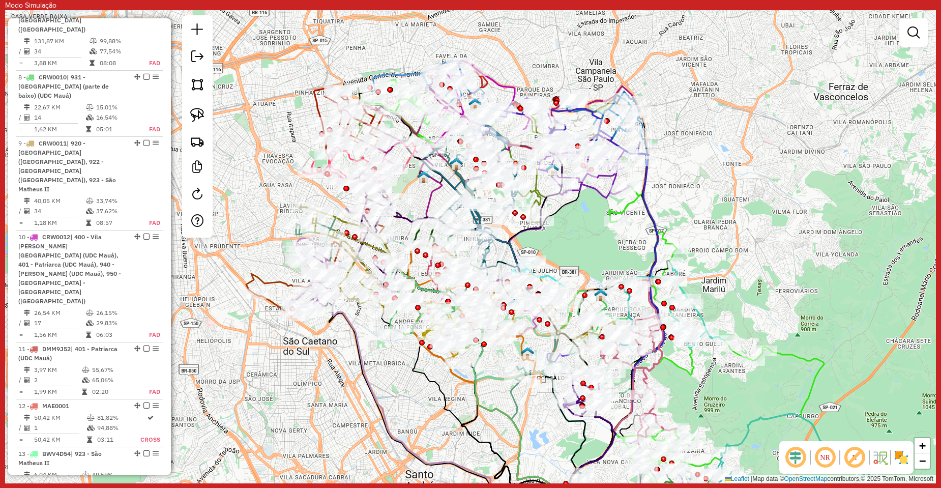
scroll to position [1373, 0]
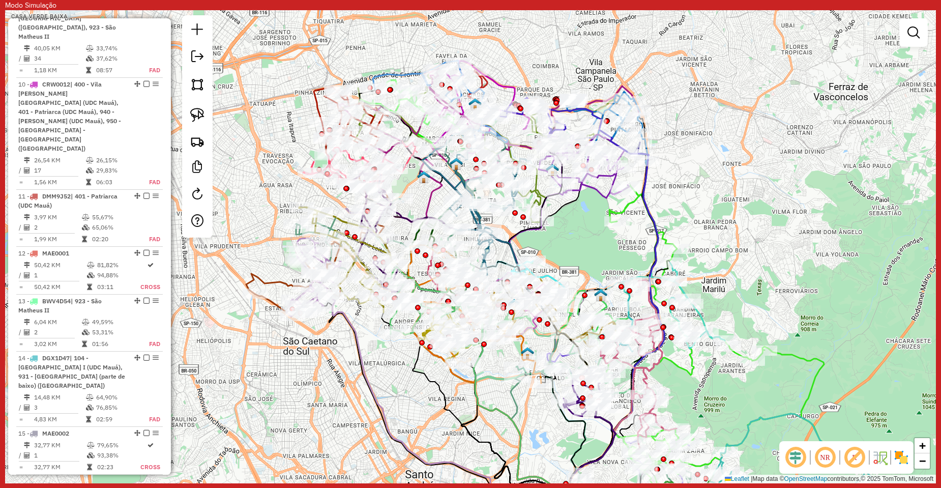
click at [143, 478] on em at bounding box center [146, 481] width 6 height 6
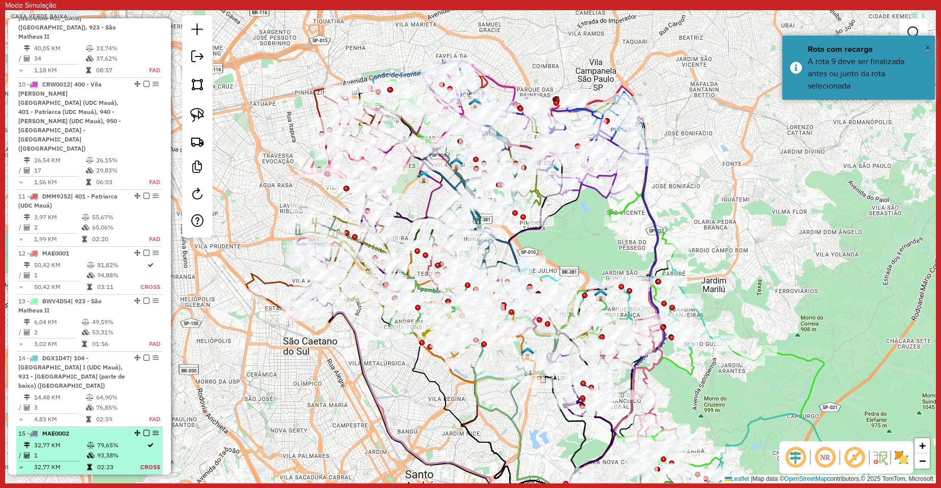
click at [143, 430] on em at bounding box center [146, 433] width 6 height 6
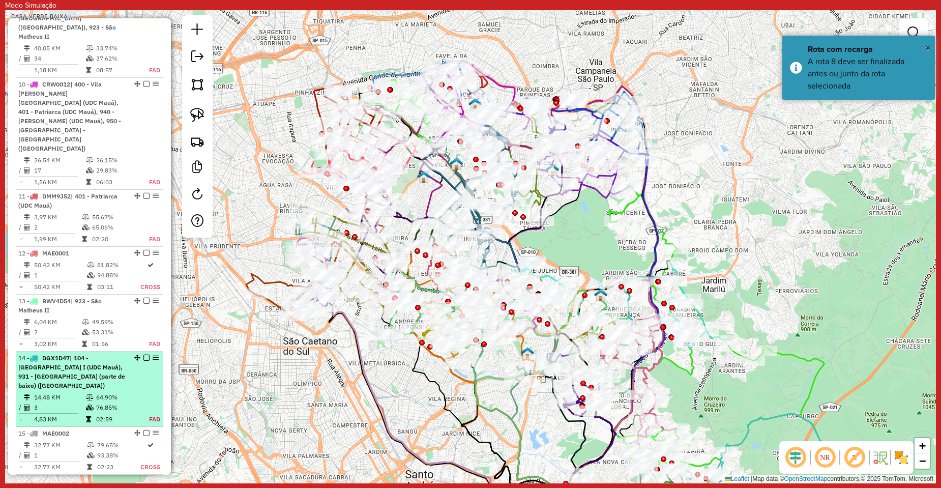
click at [143, 354] on em at bounding box center [146, 357] width 6 height 6
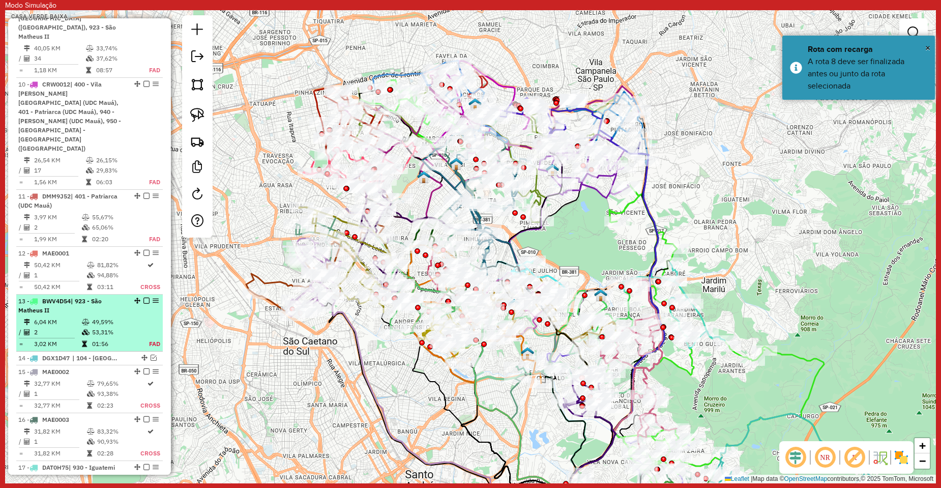
click at [144, 298] on em at bounding box center [146, 301] width 6 height 6
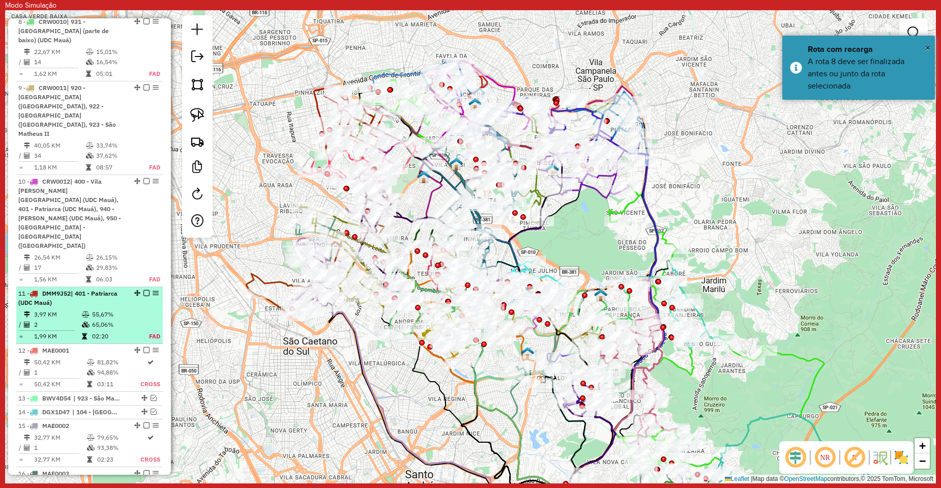
scroll to position [1272, 0]
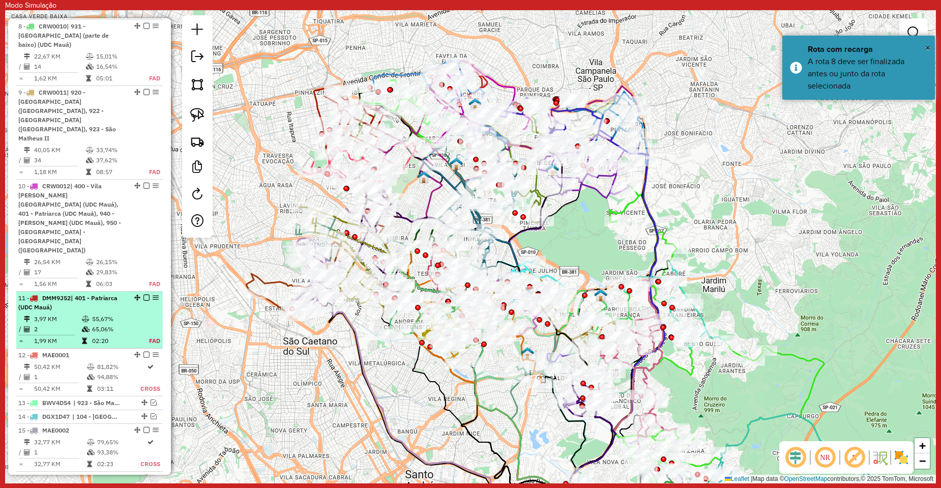
click at [143, 294] on em at bounding box center [146, 297] width 6 height 6
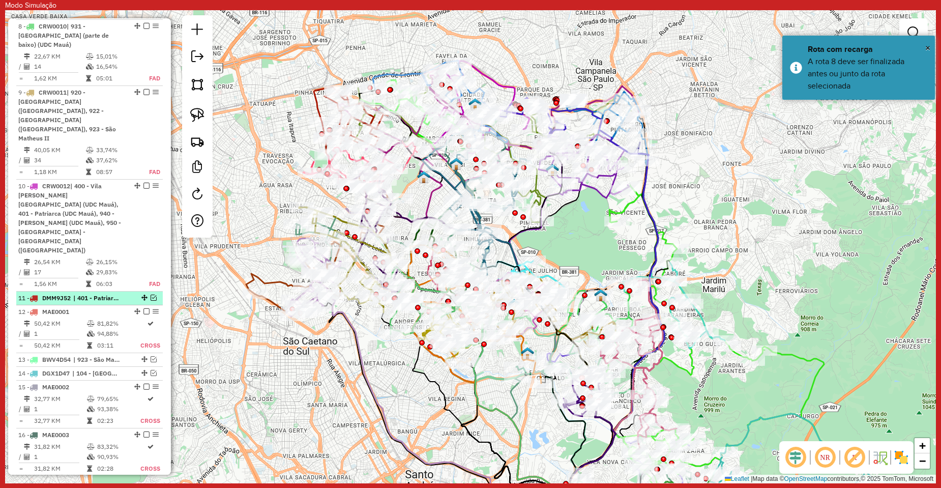
scroll to position [1170, 0]
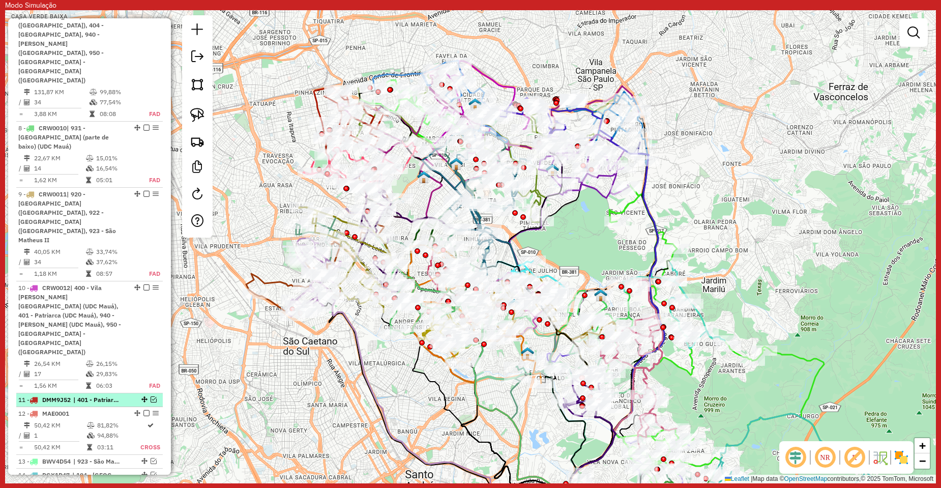
click at [150, 395] on div "11 - DMM9J52 | 401 - Patriarca (UDC Mauá)" at bounding box center [89, 399] width 142 height 9
select select "**********"
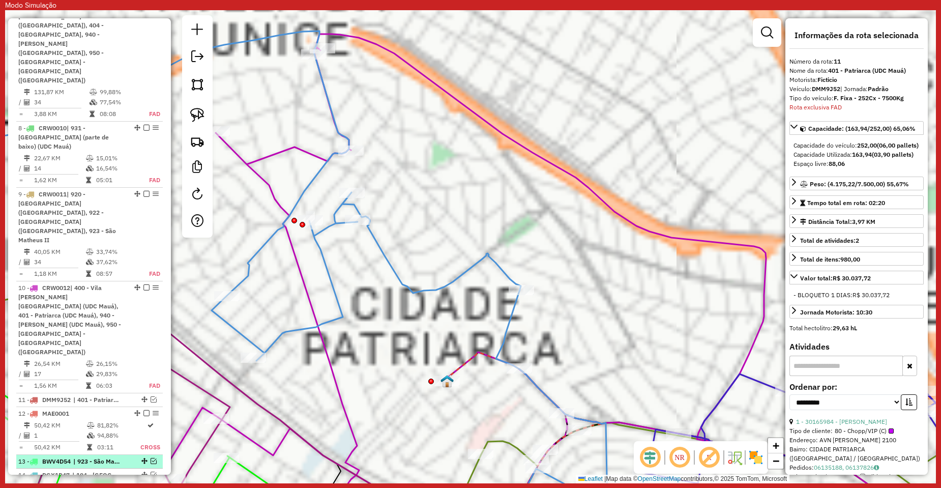
click at [153, 471] on em at bounding box center [154, 474] width 6 height 6
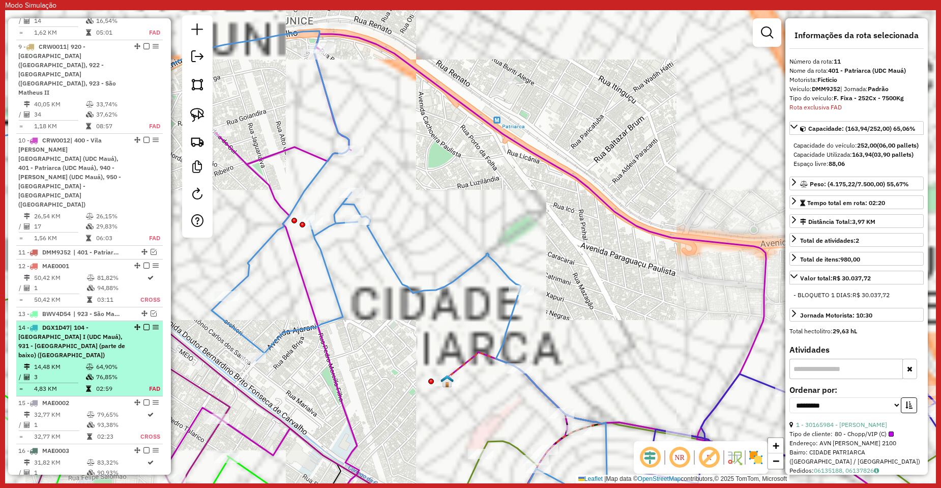
scroll to position [1334, 0]
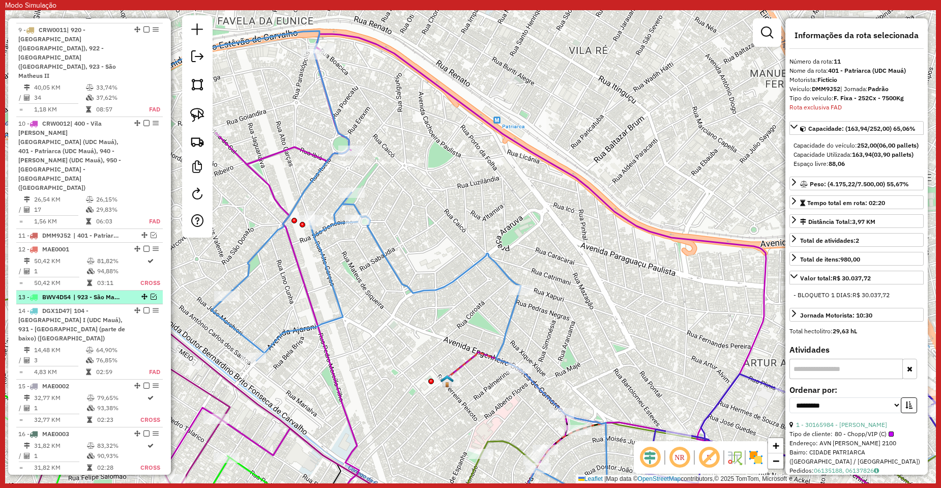
click at [151, 293] on em at bounding box center [154, 296] width 6 height 6
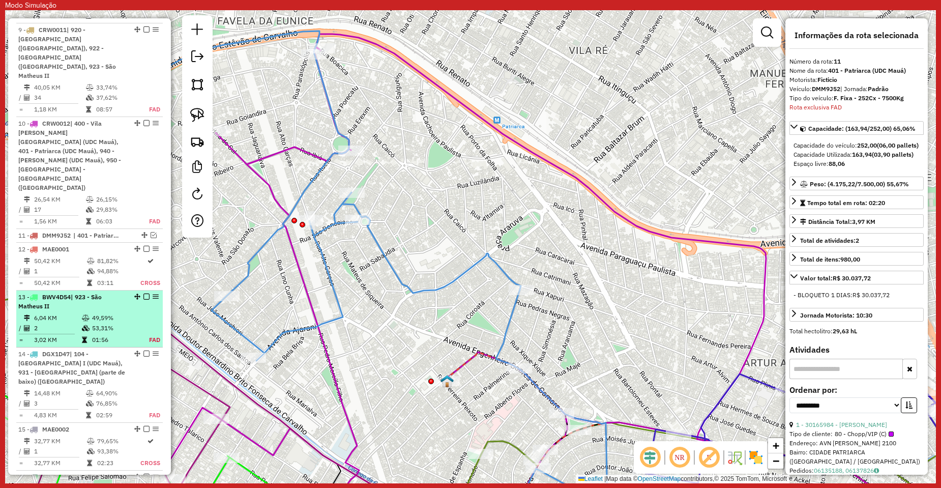
click at [144, 293] on em at bounding box center [146, 296] width 6 height 6
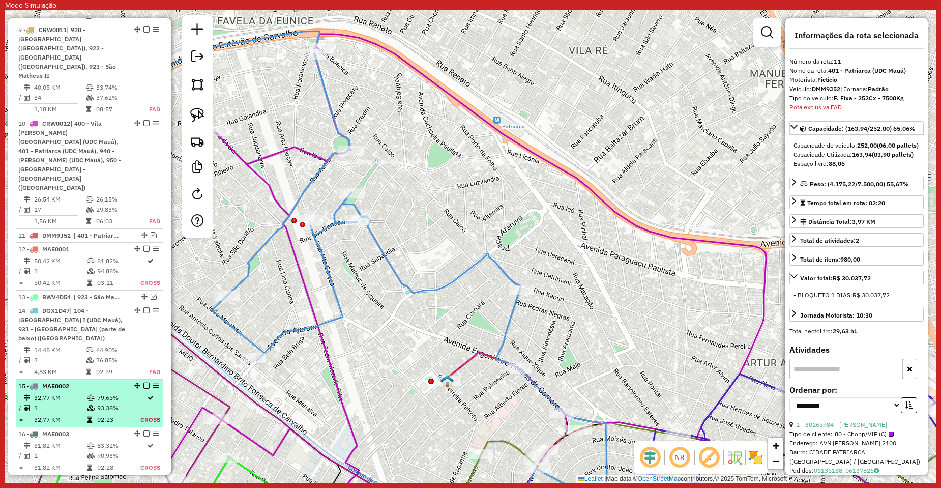
click at [143, 382] on em at bounding box center [146, 385] width 6 height 6
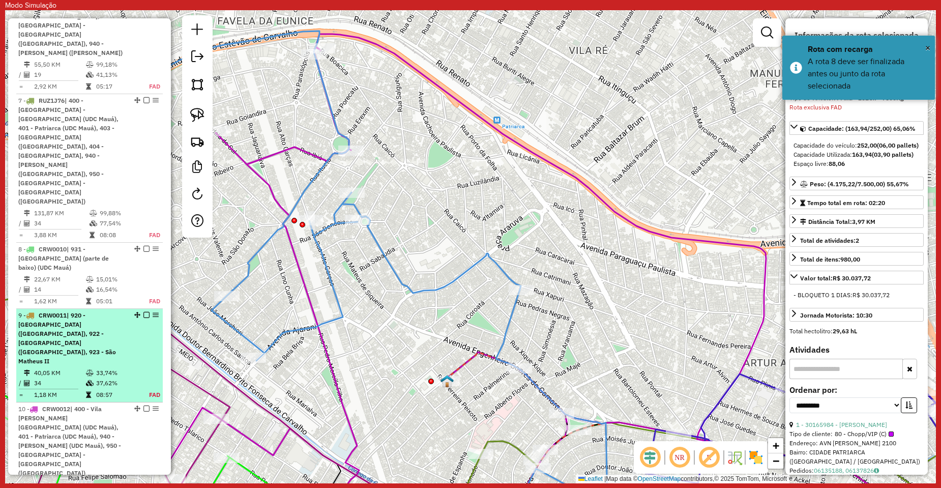
scroll to position [1029, 0]
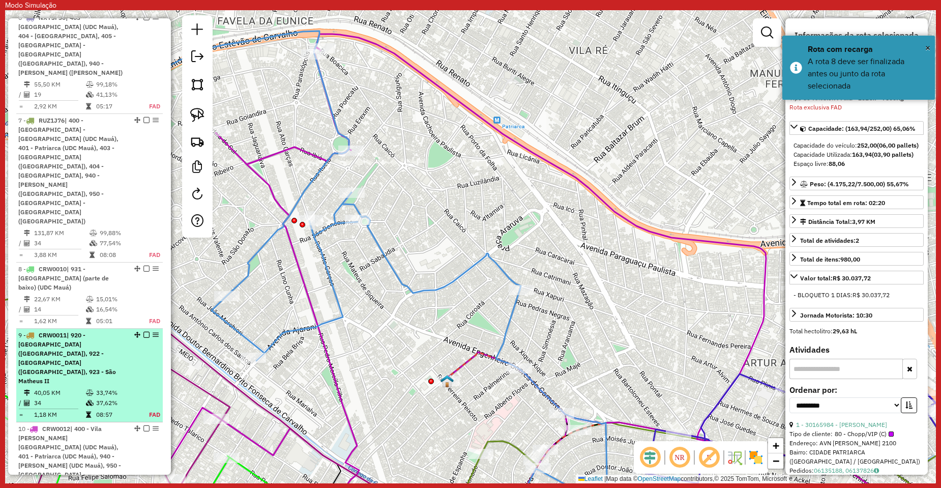
click at [143, 332] on em at bounding box center [146, 335] width 6 height 6
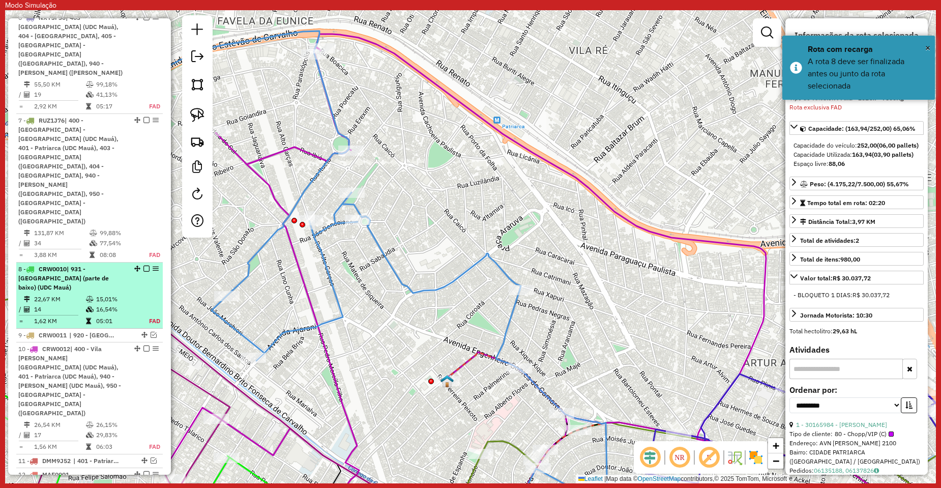
click at [144, 265] on em at bounding box center [146, 268] width 6 height 6
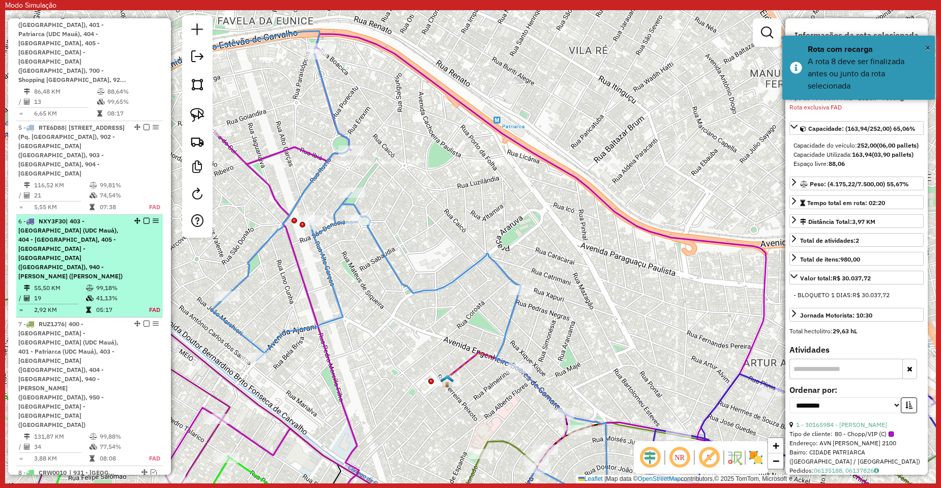
click at [143, 218] on em at bounding box center [146, 221] width 6 height 6
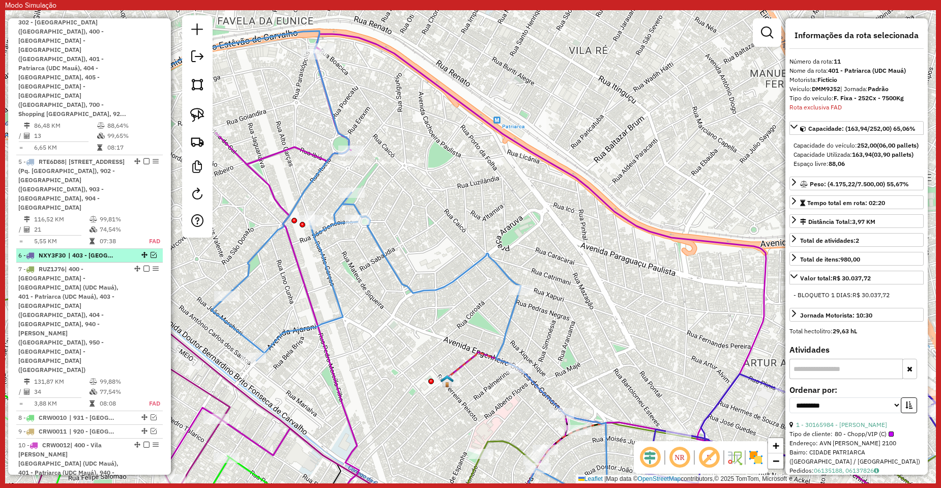
scroll to position [724, 0]
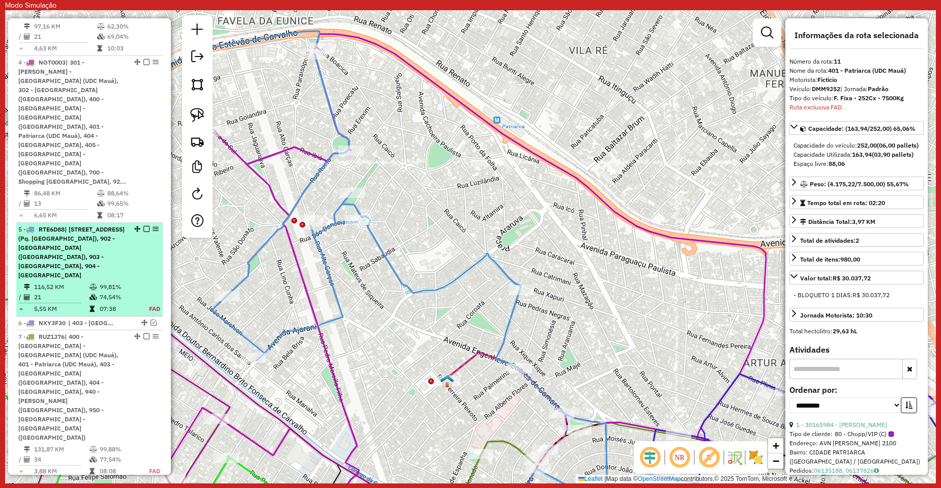
click at [143, 226] on em at bounding box center [146, 229] width 6 height 6
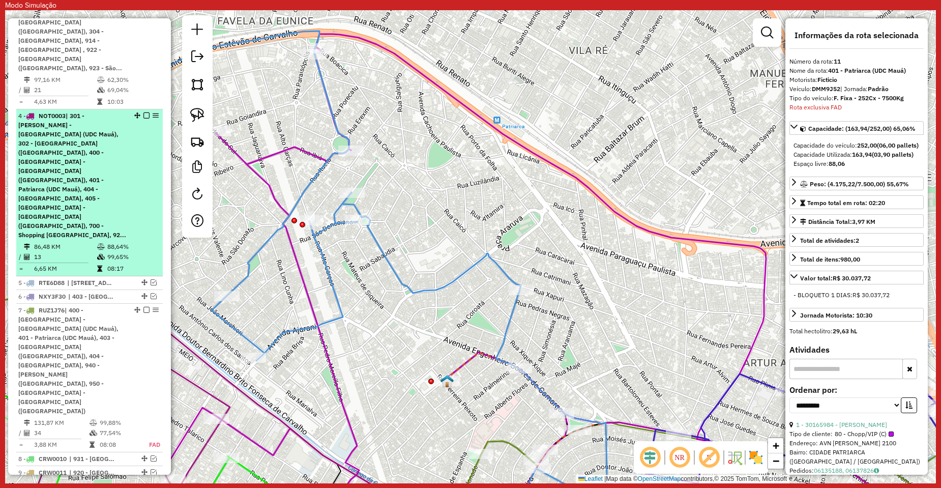
scroll to position [622, 0]
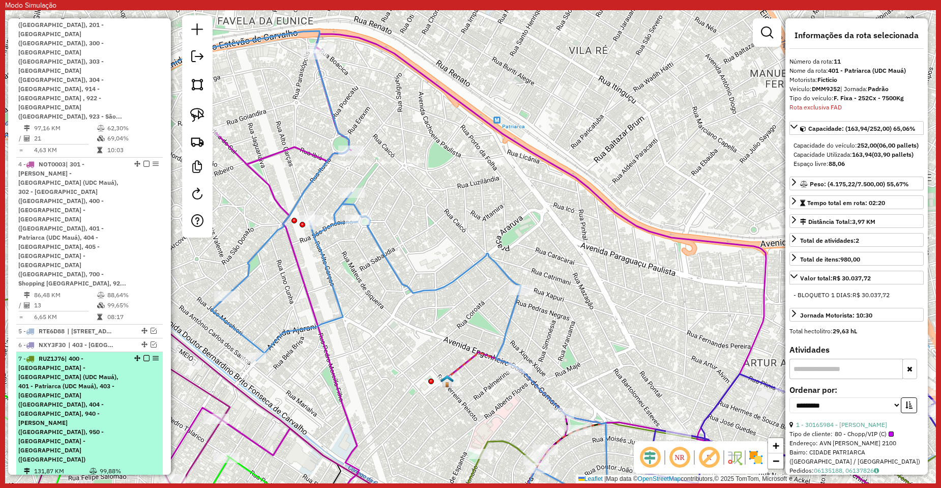
click at [143, 355] on em at bounding box center [146, 358] width 6 height 6
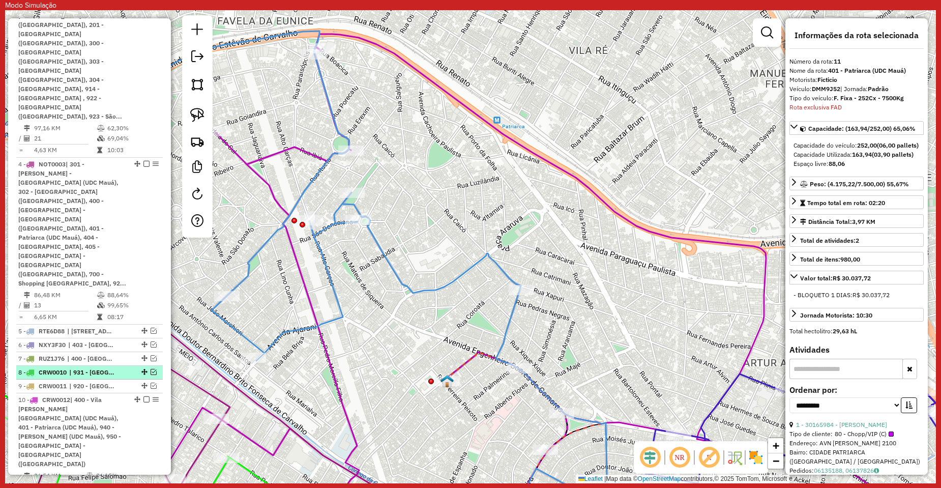
scroll to position [673, 0]
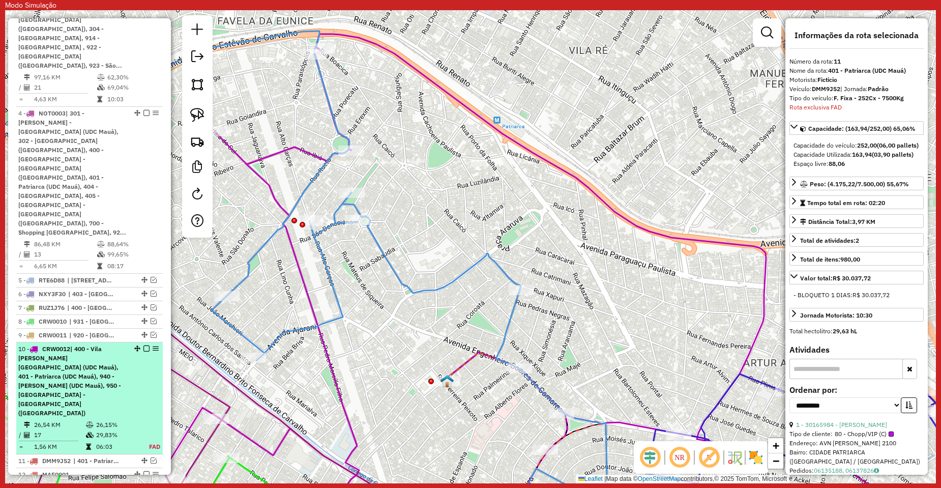
click at [143, 345] on em at bounding box center [146, 348] width 6 height 6
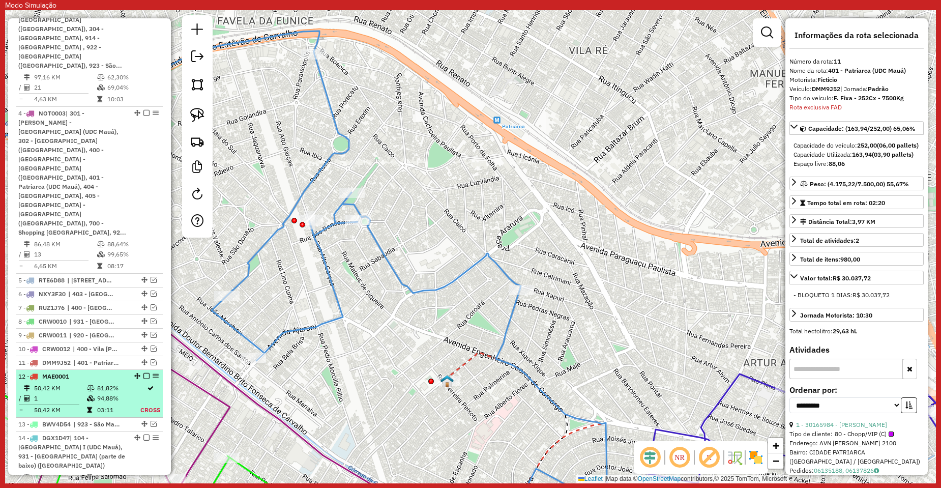
click at [144, 373] on em at bounding box center [146, 376] width 6 height 6
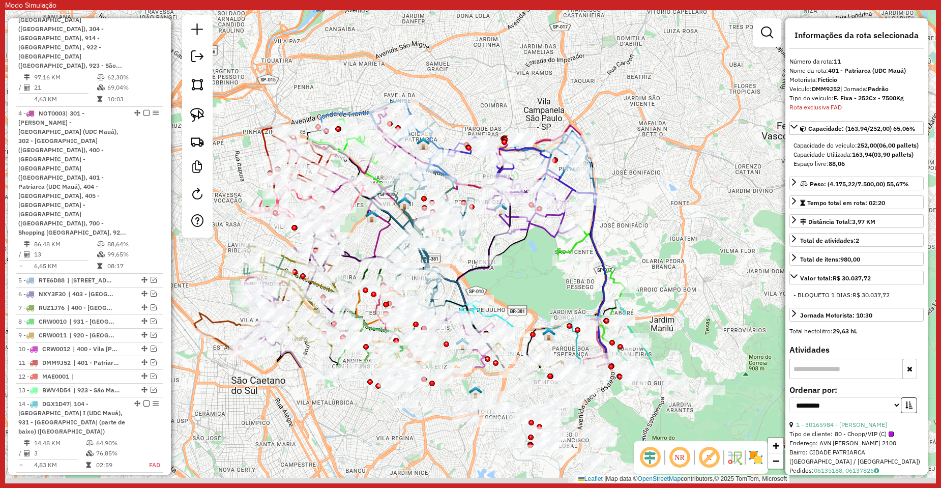
drag, startPoint x: 473, startPoint y: 249, endPoint x: 575, endPoint y: 64, distance: 211.5
click at [575, 64] on div "Janela de atendimento Grade de atendimento Capacidade Transportadoras Veículos …" at bounding box center [470, 246] width 931 height 473
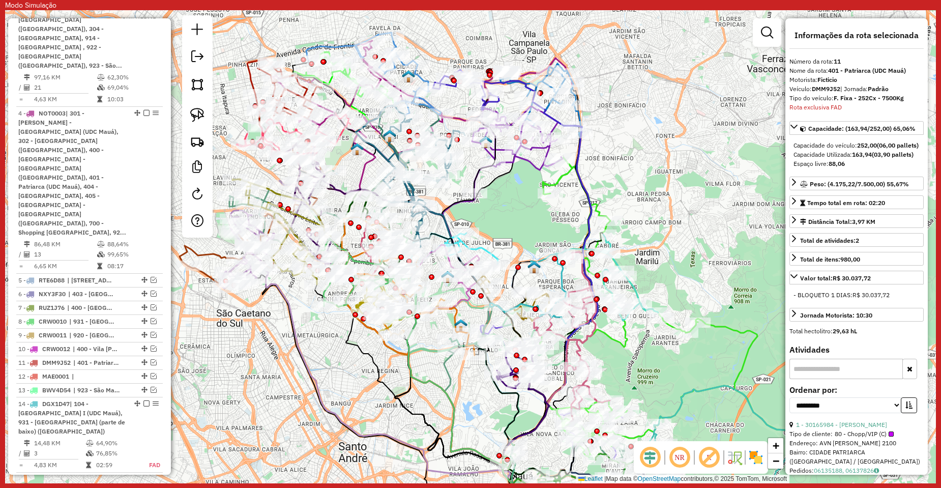
drag, startPoint x: 398, startPoint y: 414, endPoint x: 343, endPoint y: 379, distance: 65.2
click at [343, 379] on div "Janela de atendimento Grade de atendimento Capacidade Transportadoras Veículos …" at bounding box center [470, 246] width 931 height 473
click at [153, 277] on em at bounding box center [154, 280] width 6 height 6
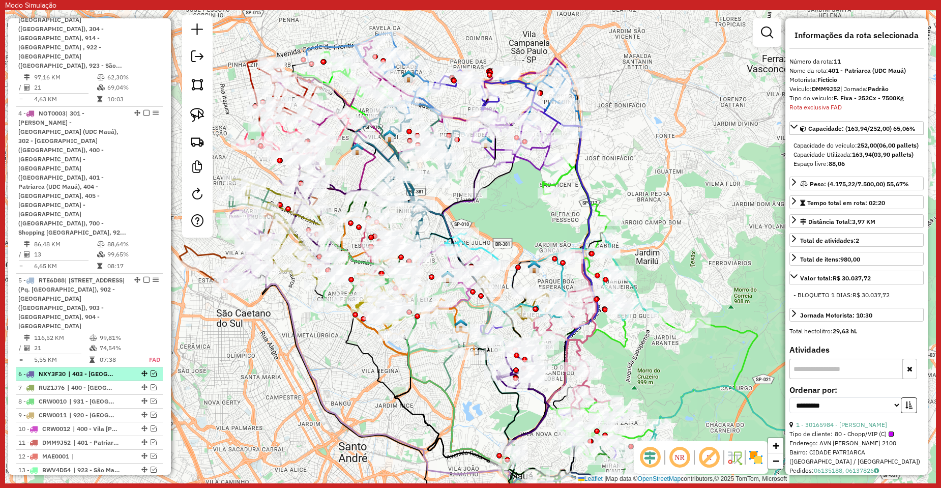
click at [152, 370] on em at bounding box center [154, 373] width 6 height 6
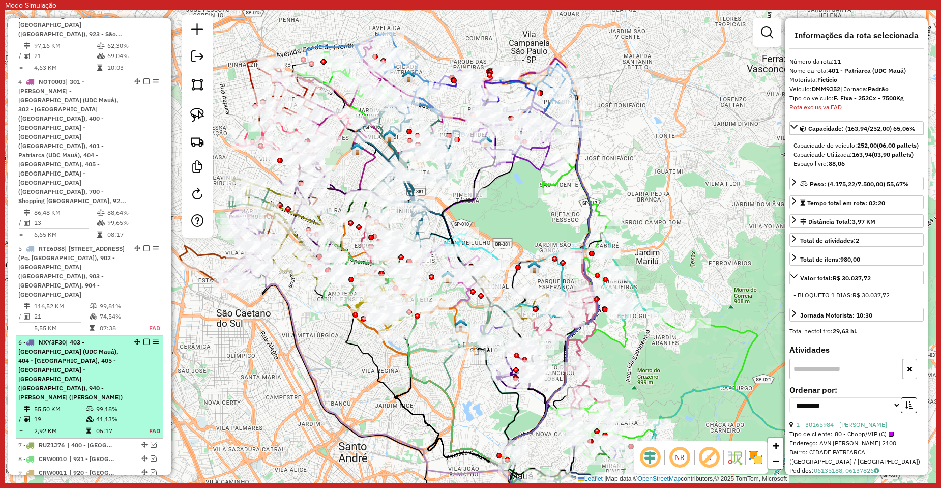
scroll to position [724, 0]
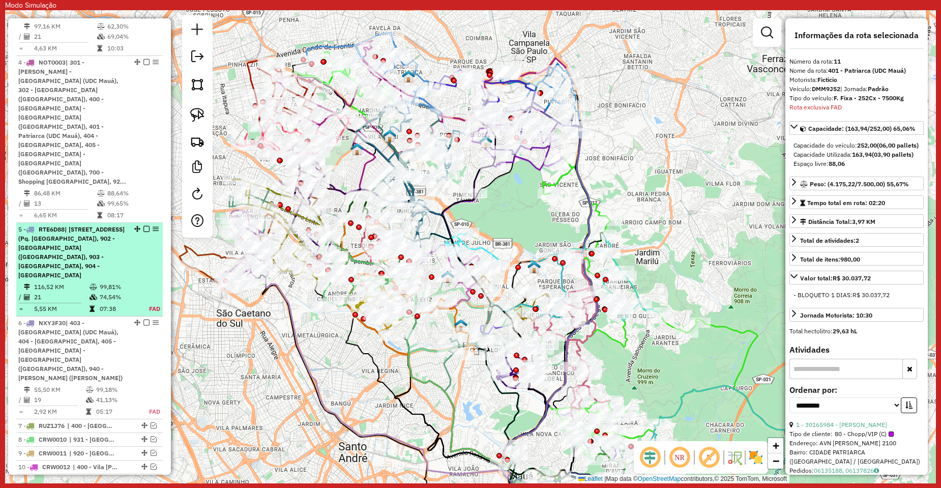
click at [65, 225] on span "| 100 - Parque Anchieta, 900 - Indio Tibiriça, 901 - Rio Grande da Serra (Pq. A…" at bounding box center [71, 251] width 106 height 53
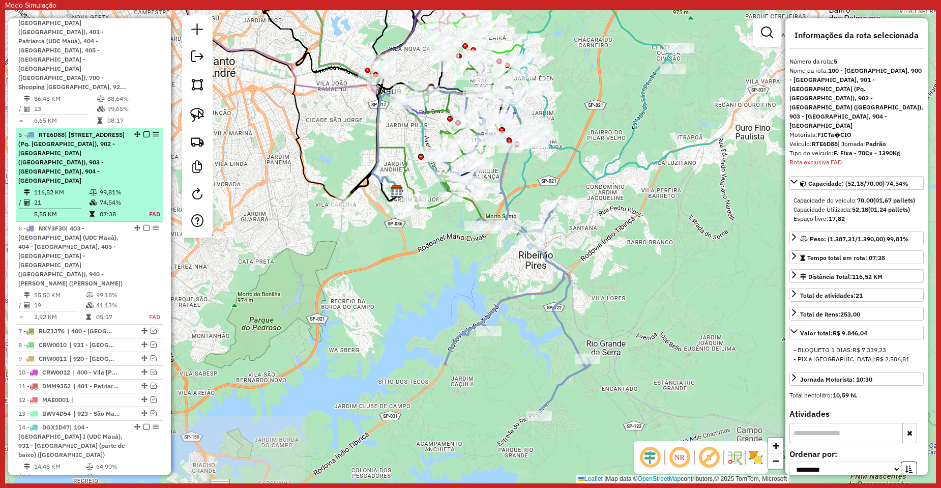
scroll to position [818, 0]
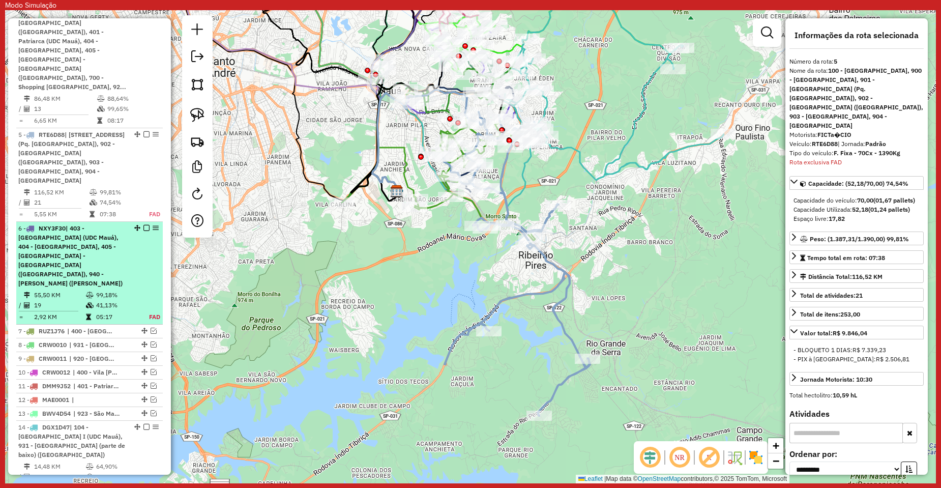
click at [143, 225] on em at bounding box center [146, 228] width 6 height 6
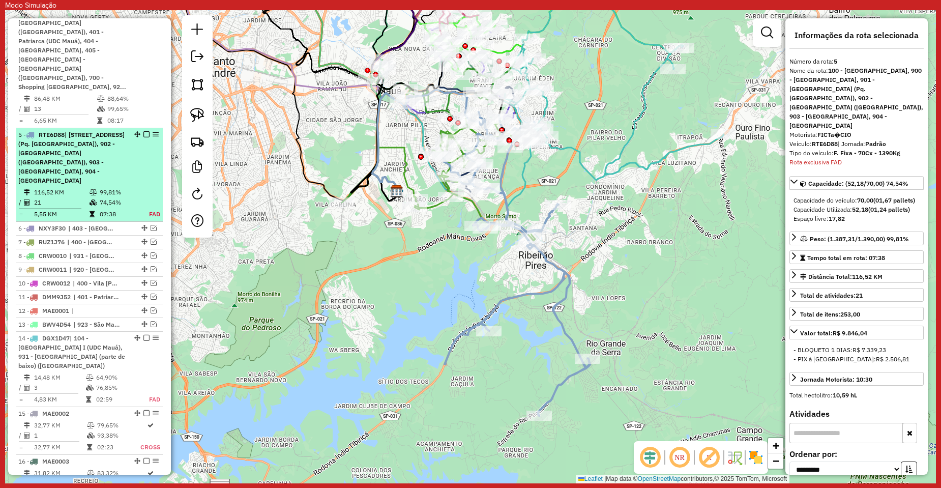
click at [143, 131] on em at bounding box center [146, 134] width 6 height 6
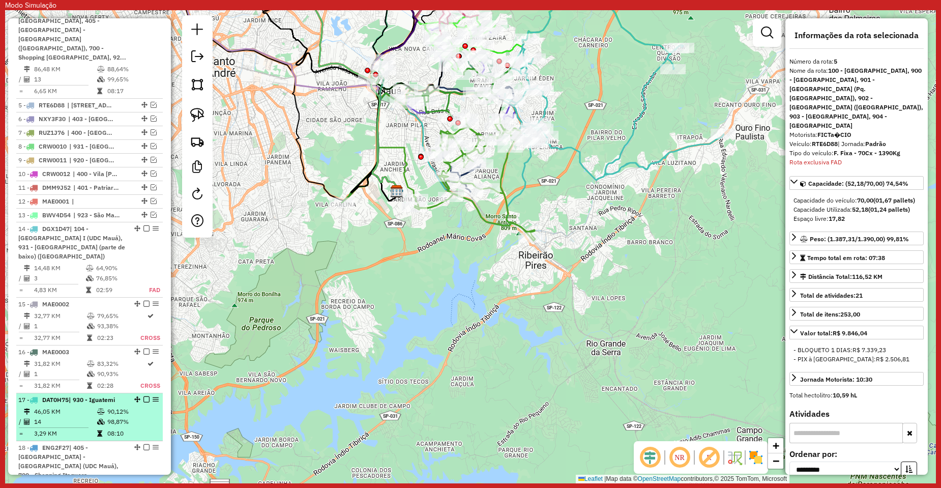
scroll to position [869, 0]
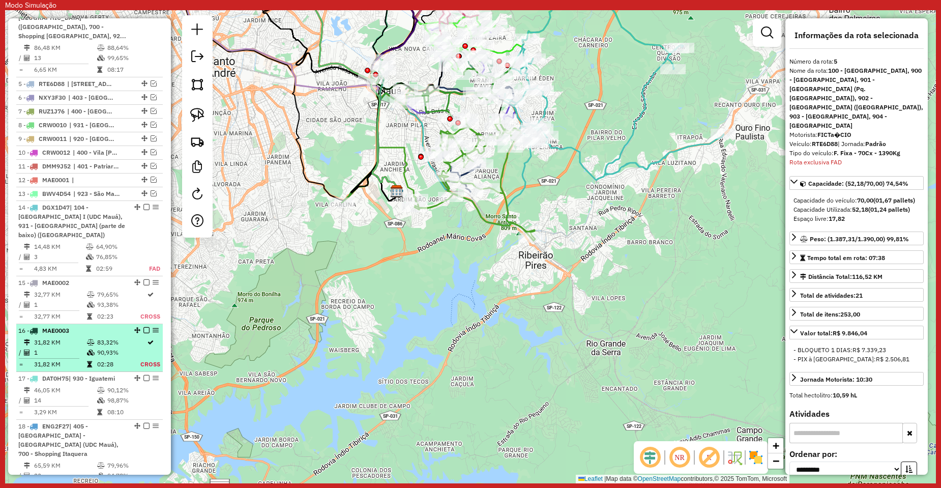
click at [144, 327] on em at bounding box center [146, 330] width 6 height 6
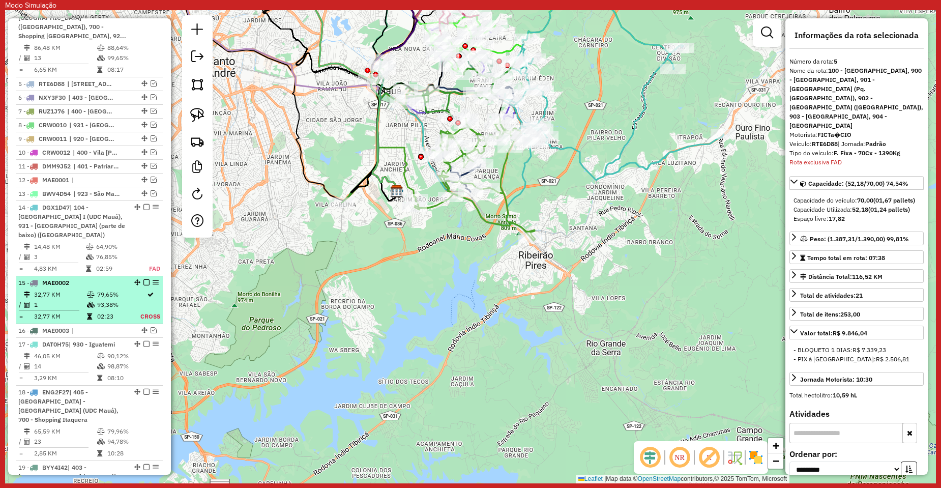
click at [144, 279] on em at bounding box center [146, 282] width 6 height 6
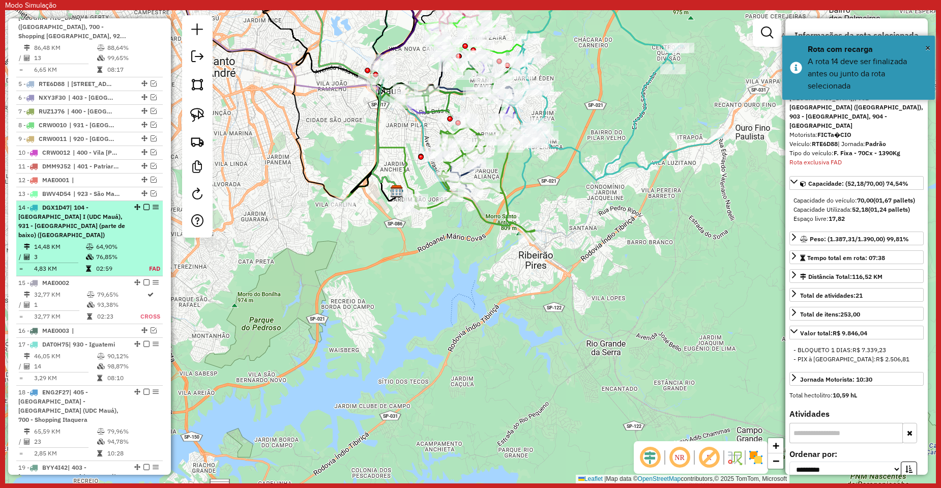
click at [145, 204] on em at bounding box center [146, 207] width 6 height 6
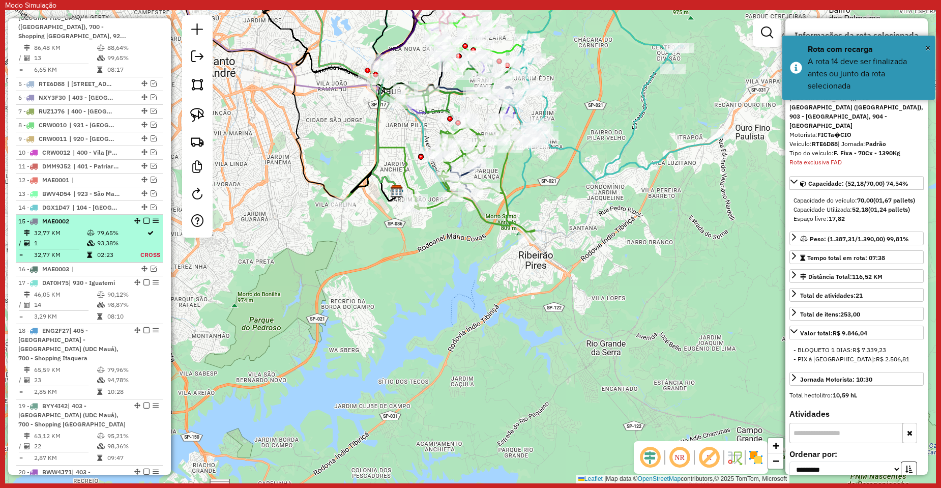
click at [145, 218] on em at bounding box center [146, 221] width 6 height 6
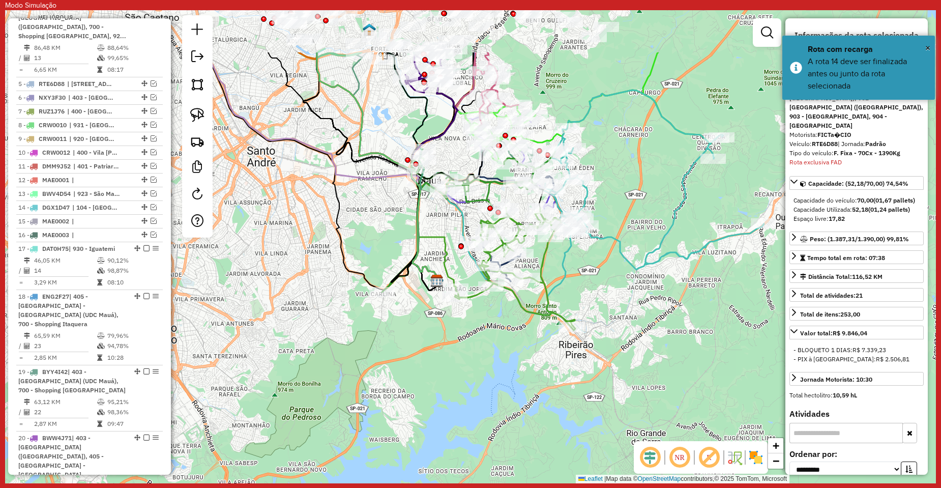
drag, startPoint x: 293, startPoint y: 302, endPoint x: 312, endPoint y: 313, distance: 22.2
click at [305, 318] on div "Janela de atendimento Grade de atendimento Capacidade Transportadoras Veículos …" at bounding box center [470, 246] width 931 height 473
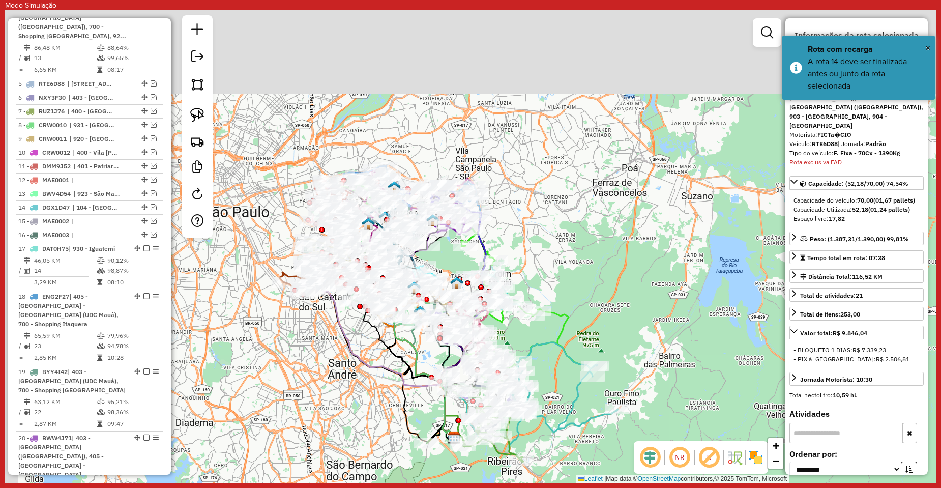
drag, startPoint x: 505, startPoint y: 192, endPoint x: 581, endPoint y: 330, distance: 158.2
click at [581, 330] on div "Janela de atendimento Grade de atendimento Capacidade Transportadoras Veículos …" at bounding box center [470, 246] width 931 height 473
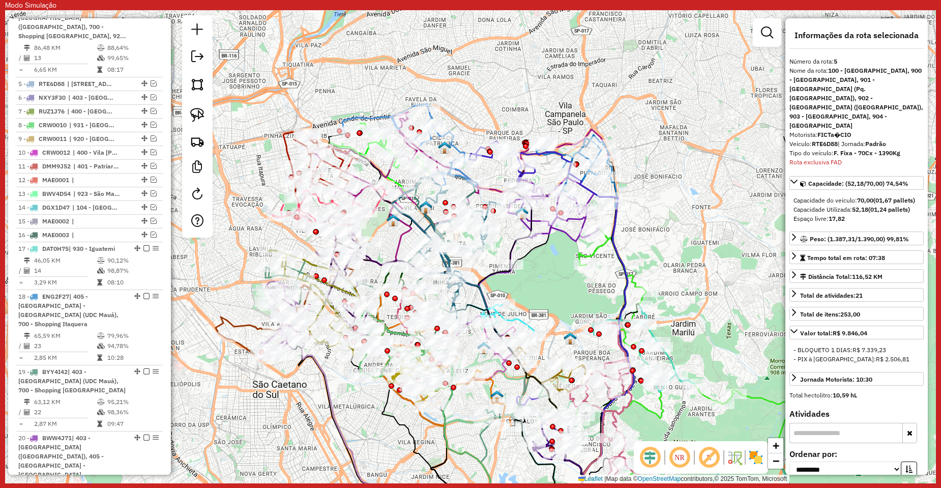
drag, startPoint x: 573, startPoint y: 213, endPoint x: 564, endPoint y: 291, distance: 78.9
click at [564, 291] on div "Janela de atendimento Grade de atendimento Capacidade Transportadoras Veículos …" at bounding box center [470, 246] width 931 height 473
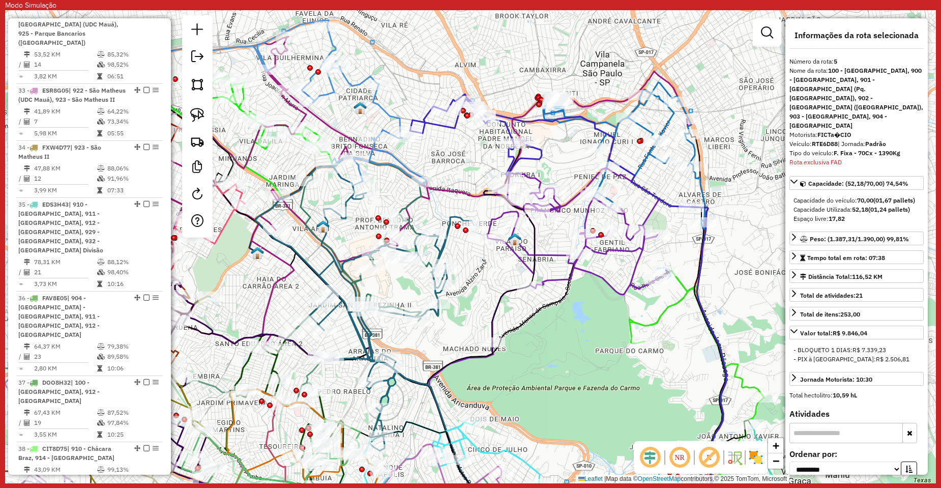
scroll to position [2645, 0]
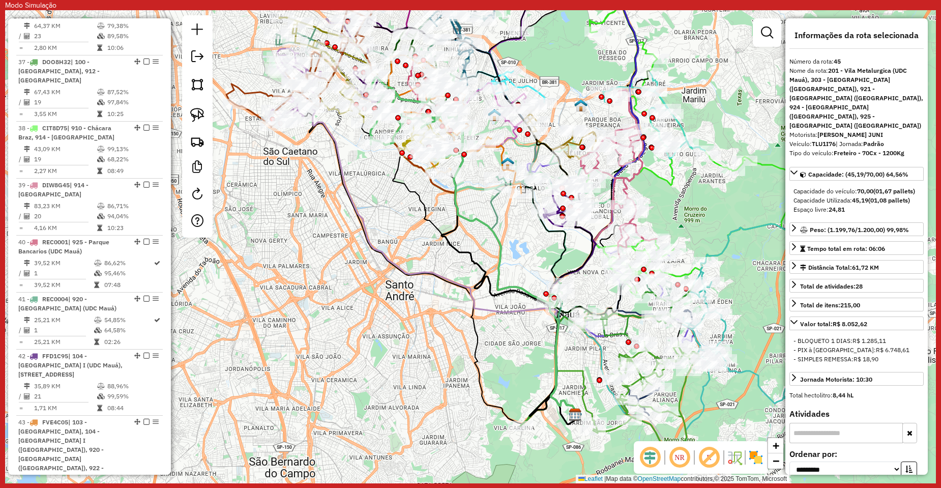
scroll to position [2643, 0]
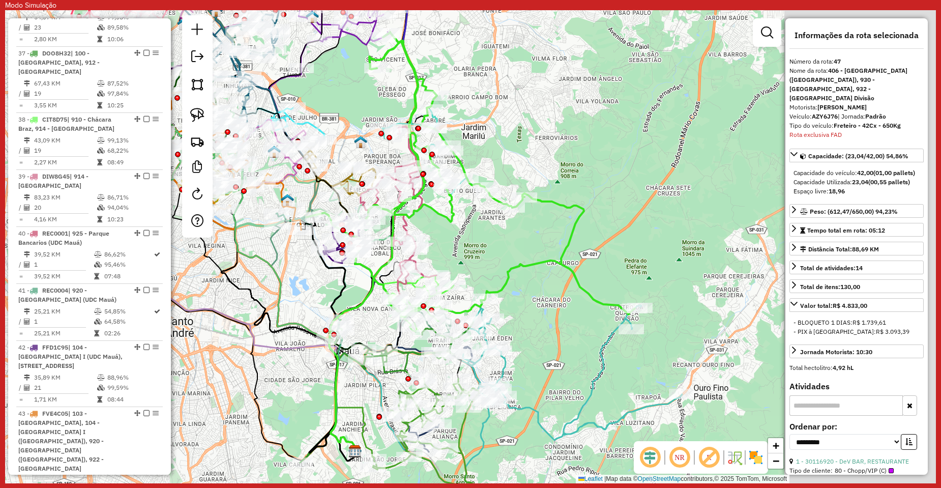
scroll to position [2670, 0]
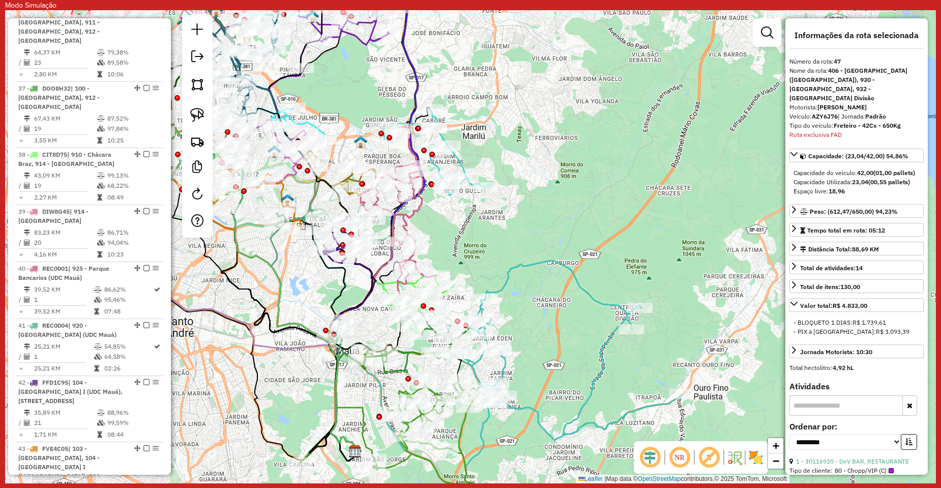
scroll to position [2556, 0]
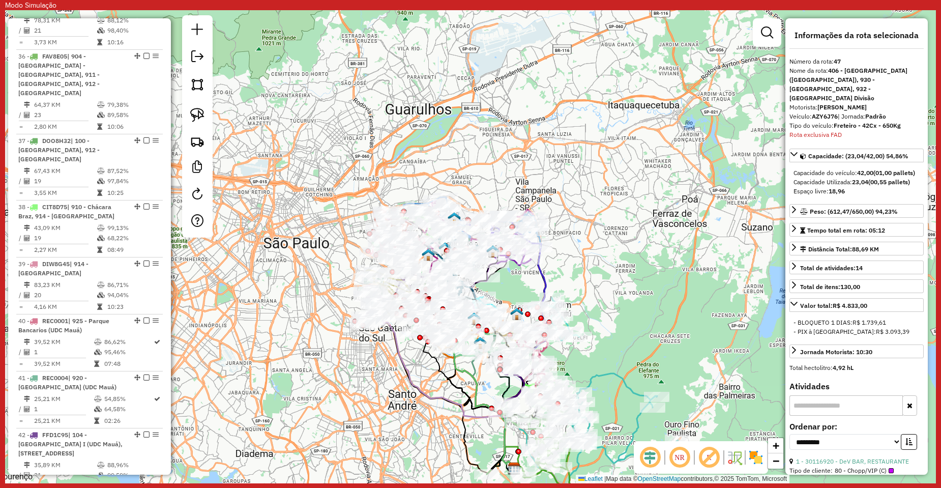
drag, startPoint x: 573, startPoint y: 193, endPoint x: 600, endPoint y: 264, distance: 76.1
click at [600, 264] on div "Janela de atendimento Grade de atendimento Capacidade Transportadoras Veículos …" at bounding box center [470, 246] width 931 height 473
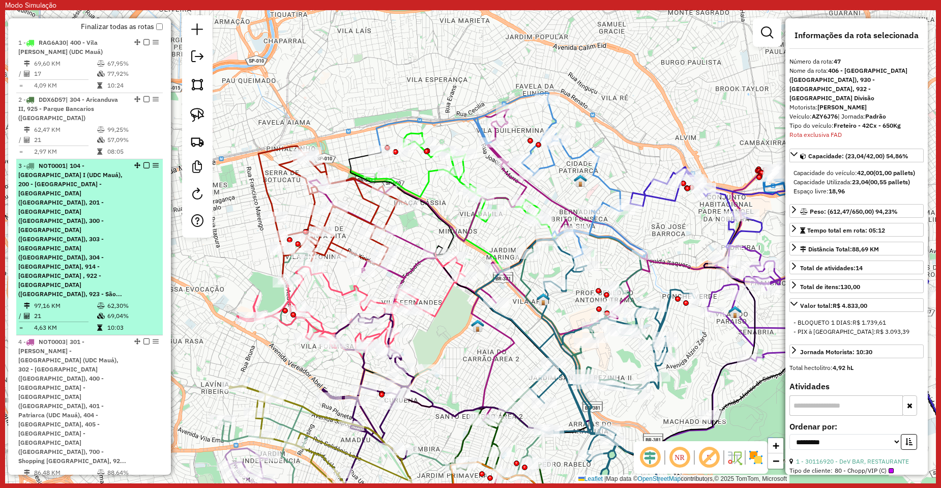
scroll to position [521, 0]
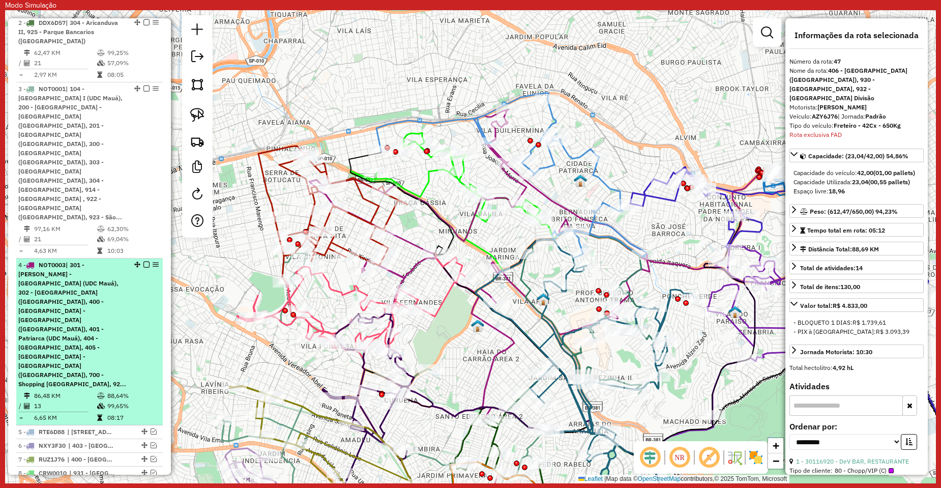
drag, startPoint x: 142, startPoint y: 210, endPoint x: 145, endPoint y: 203, distance: 6.6
click at [143, 261] on em at bounding box center [146, 264] width 6 height 6
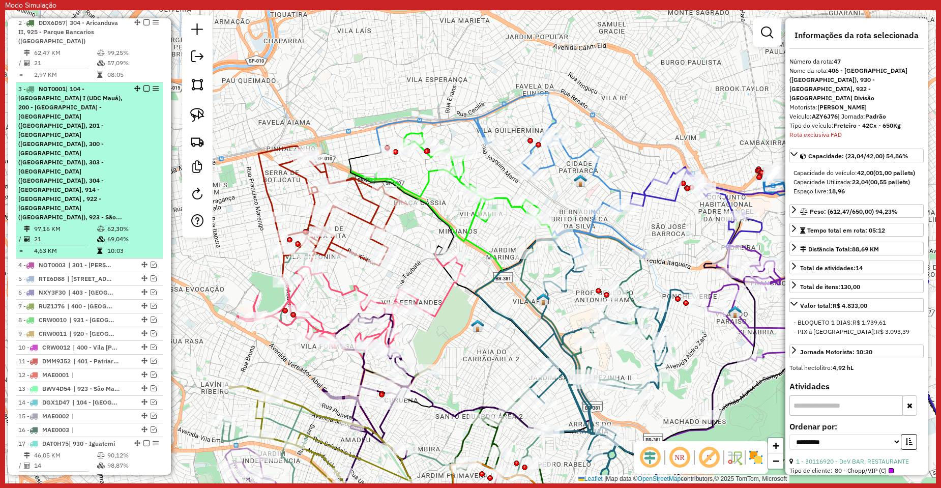
click at [143, 92] on em at bounding box center [146, 88] width 6 height 6
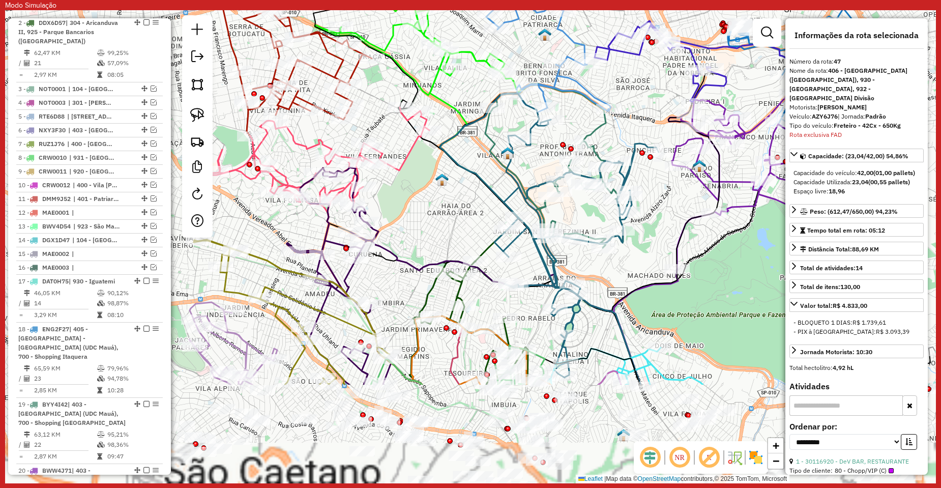
drag, startPoint x: 455, startPoint y: 311, endPoint x: 421, endPoint y: 151, distance: 163.2
click at [421, 151] on div "Janela de atendimento Grade de atendimento Capacidade Transportadoras Veículos …" at bounding box center [470, 246] width 931 height 473
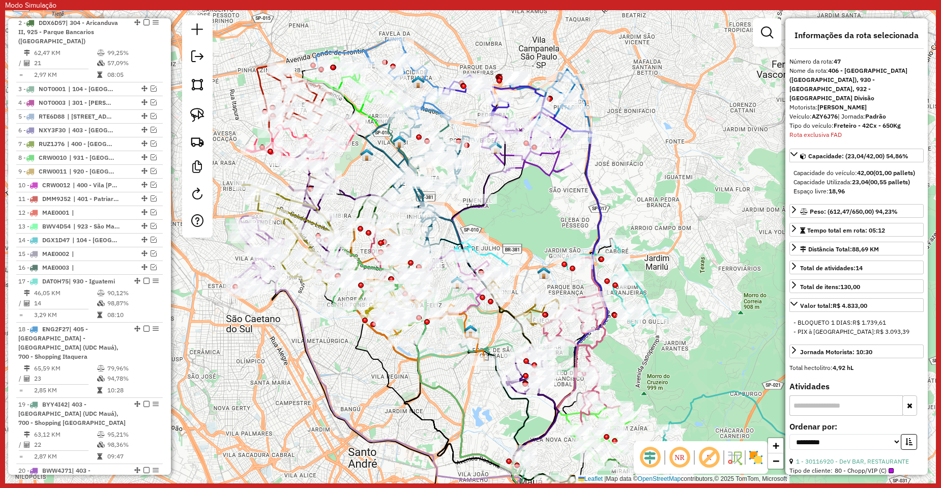
drag, startPoint x: 715, startPoint y: 354, endPoint x: 657, endPoint y: 367, distance: 59.9
click at [657, 367] on div "Janela de atendimento Grade de atendimento Capacidade Transportadoras Veículos …" at bounding box center [470, 246] width 931 height 473
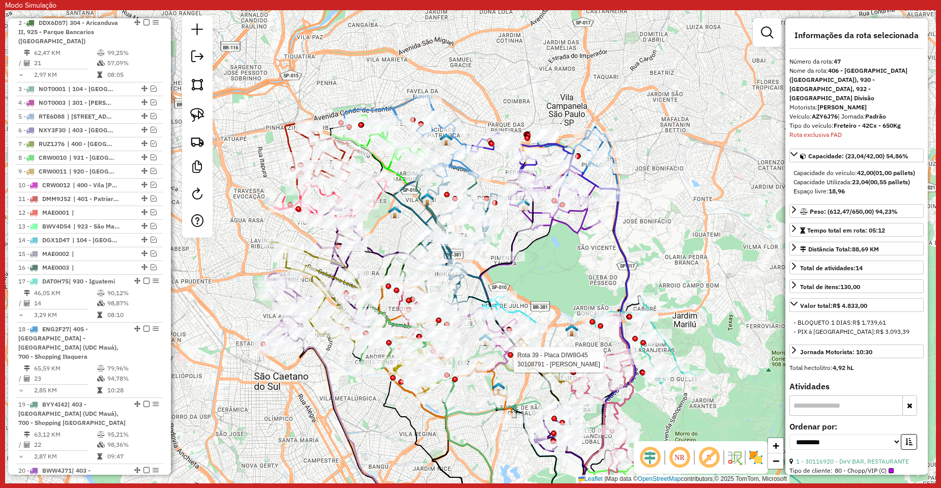
drag, startPoint x: 559, startPoint y: 211, endPoint x: 590, endPoint y: 274, distance: 69.8
click at [590, 274] on div "Rota 39 - Placa DIW8G45 30108791 - SERGIO ANTONIO BATIS Janela de atendimento G…" at bounding box center [470, 246] width 931 height 473
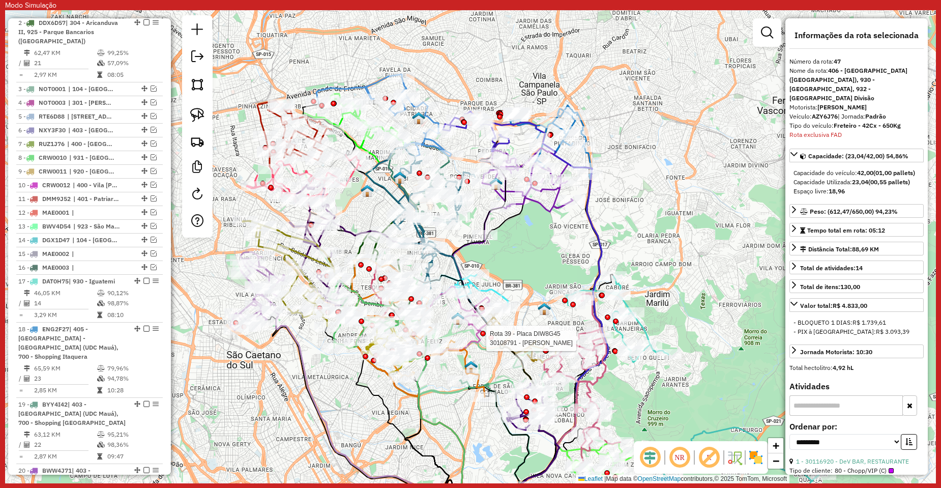
drag, startPoint x: 630, startPoint y: 229, endPoint x: 595, endPoint y: 207, distance: 41.2
click at [596, 206] on div "Rota 39 - Placa DIW8G45 30108791 - SERGIO ANTONIO BATIS Janela de atendimento G…" at bounding box center [470, 246] width 931 height 473
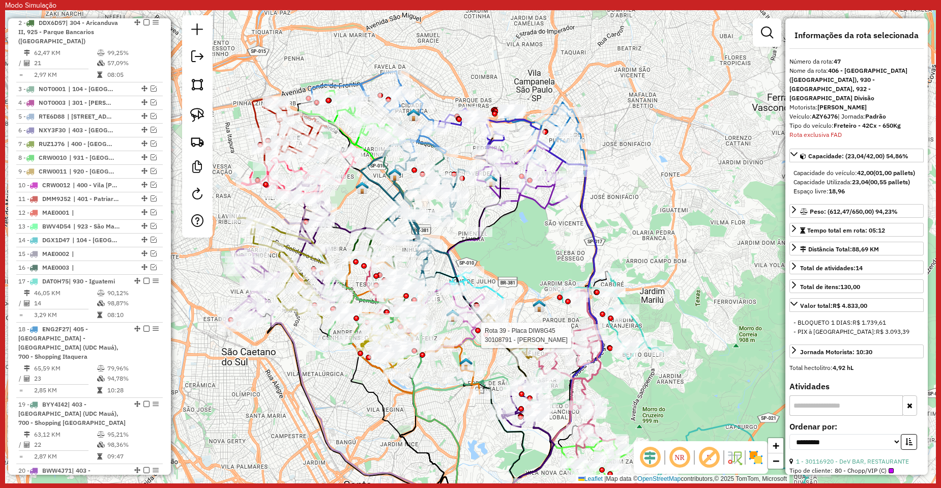
click at [643, 325] on icon at bounding box center [613, 316] width 102 height 86
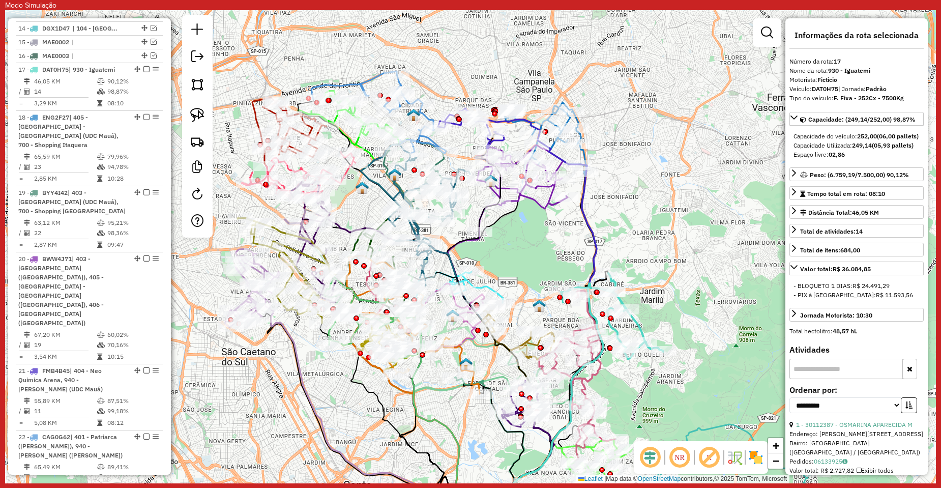
scroll to position [787, 0]
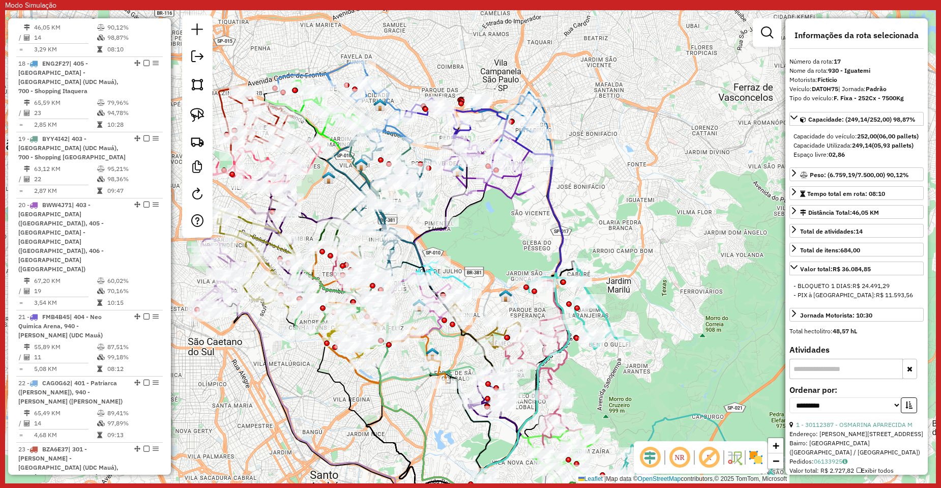
drag, startPoint x: 683, startPoint y: 325, endPoint x: 649, endPoint y: 316, distance: 34.7
click at [649, 316] on div "Janela de atendimento Grade de atendimento Capacidade Transportadoras Veículos …" at bounding box center [470, 246] width 931 height 473
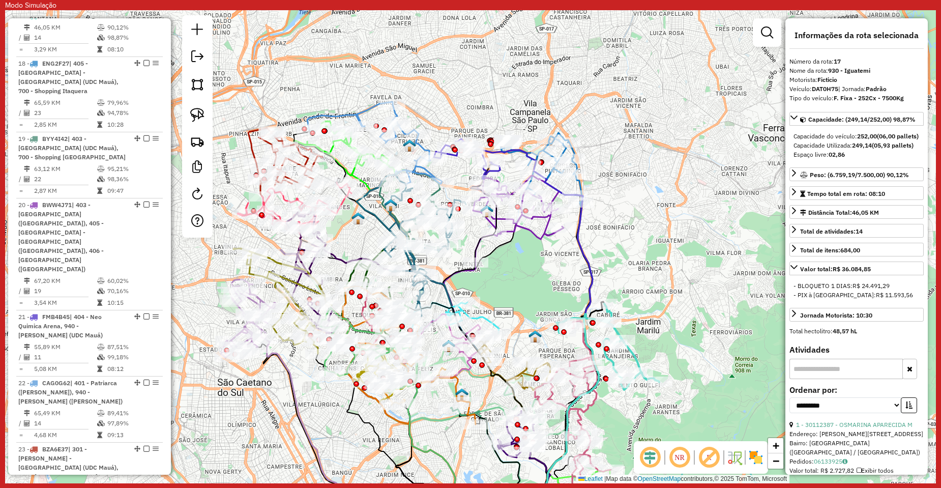
drag, startPoint x: 644, startPoint y: 304, endPoint x: 673, endPoint y: 344, distance: 50.3
click at [673, 344] on div "Janela de atendimento Grade de atendimento Capacidade Transportadoras Veículos …" at bounding box center [470, 246] width 931 height 473
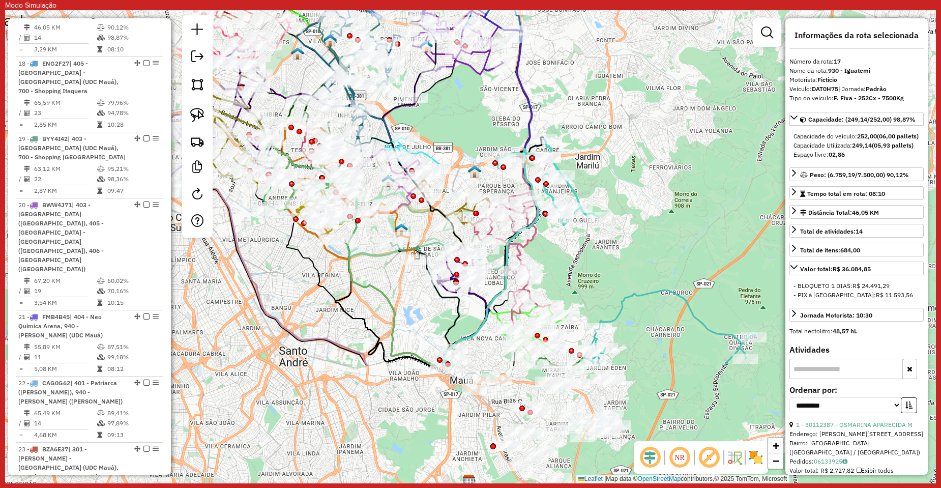
drag, startPoint x: 641, startPoint y: 243, endPoint x: 605, endPoint y: 153, distance: 97.3
click at [605, 153] on div "Janela de atendimento Grade de atendimento Capacidade Transportadoras Veículos …" at bounding box center [470, 246] width 931 height 473
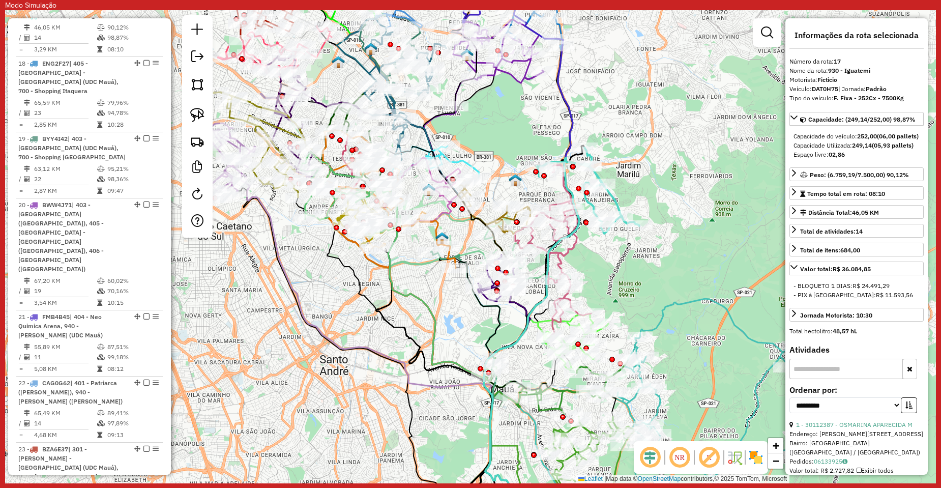
drag, startPoint x: 639, startPoint y: 191, endPoint x: 679, endPoint y: 218, distance: 48.8
click at [679, 218] on div "Janela de atendimento Grade de atendimento Capacidade Transportadoras Veículos …" at bounding box center [470, 246] width 931 height 473
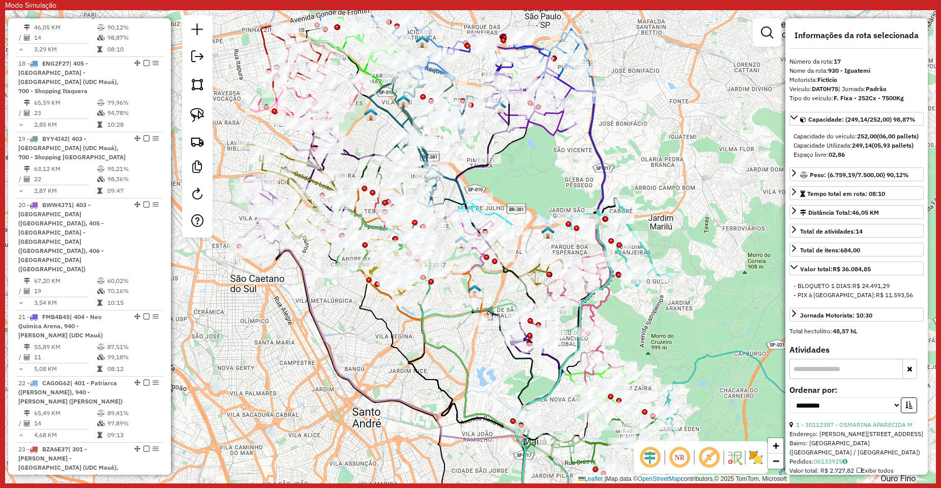
drag, startPoint x: 414, startPoint y: 293, endPoint x: 446, endPoint y: 343, distance: 59.4
click at [446, 343] on icon at bounding box center [479, 387] width 128 height 308
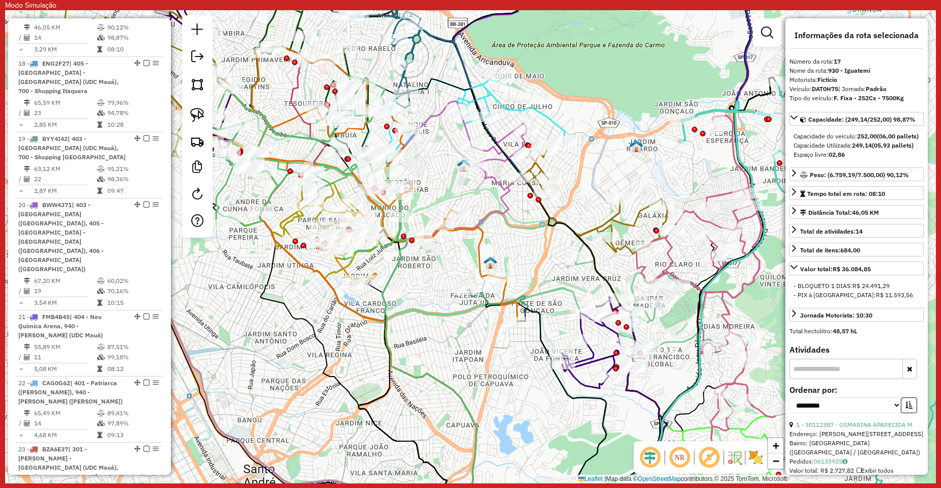
click at [485, 297] on icon at bounding box center [536, 409] width 139 height 241
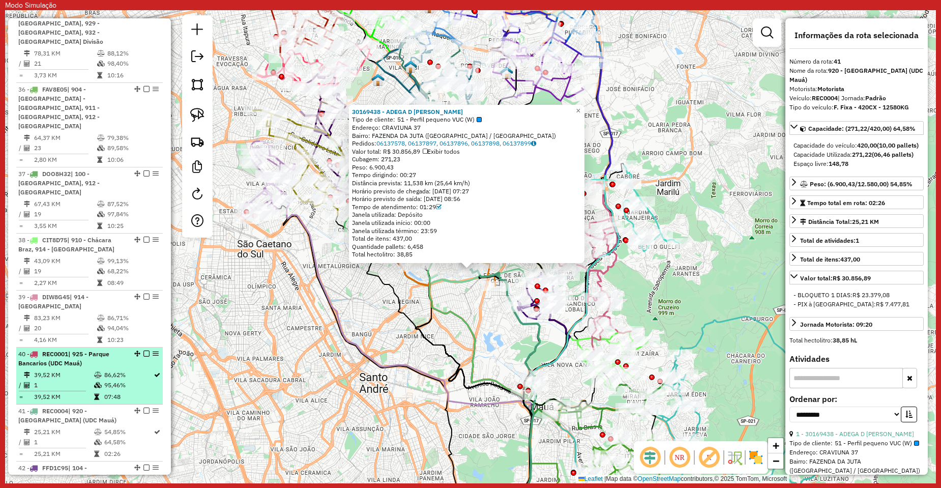
scroll to position [2207, 0]
click at [144, 351] on em at bounding box center [146, 354] width 6 height 6
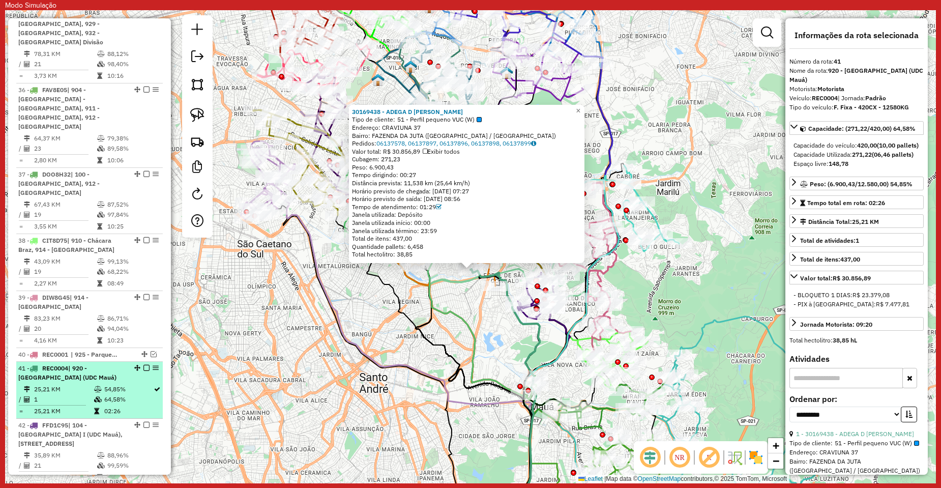
click at [143, 365] on em at bounding box center [146, 368] width 6 height 6
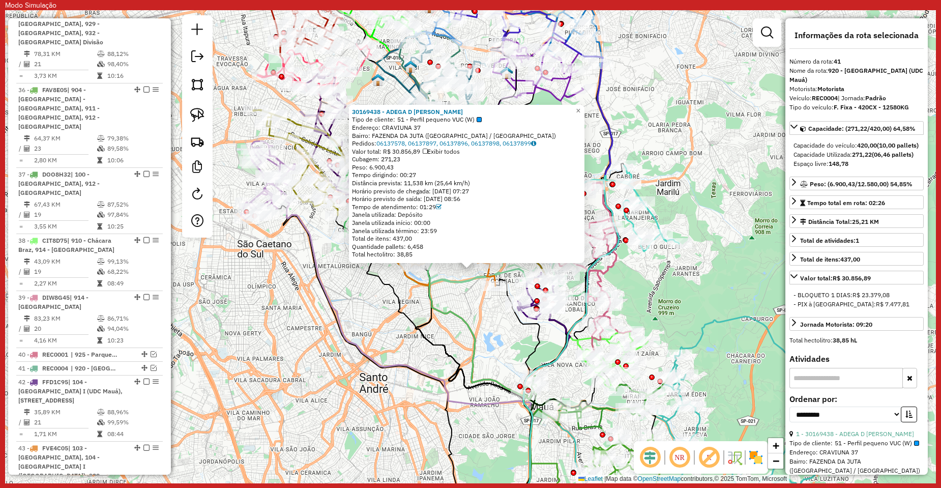
click at [362, 330] on div "30169438 - ADEGA D DANTAS Tipo de cliente: 51 - Perfil pequeno VUC (W) Endereço…" at bounding box center [470, 246] width 931 height 473
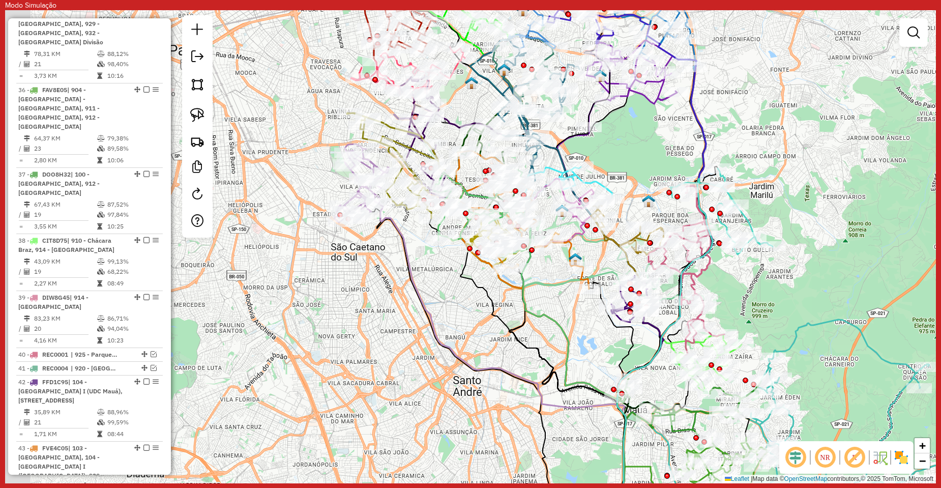
click at [449, 335] on div "Janela de atendimento Grade de atendimento Capacidade Transportadoras Veículos …" at bounding box center [470, 246] width 931 height 473
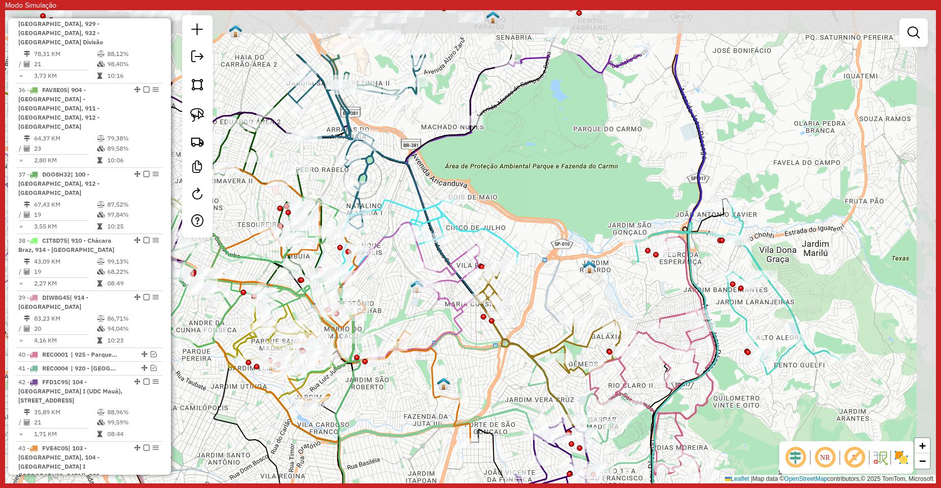
drag, startPoint x: 554, startPoint y: 286, endPoint x: 492, endPoint y: 432, distance: 159.3
click at [487, 439] on div "Janela de atendimento Grade de atendimento Capacidade Transportadoras Veículos …" at bounding box center [470, 246] width 931 height 473
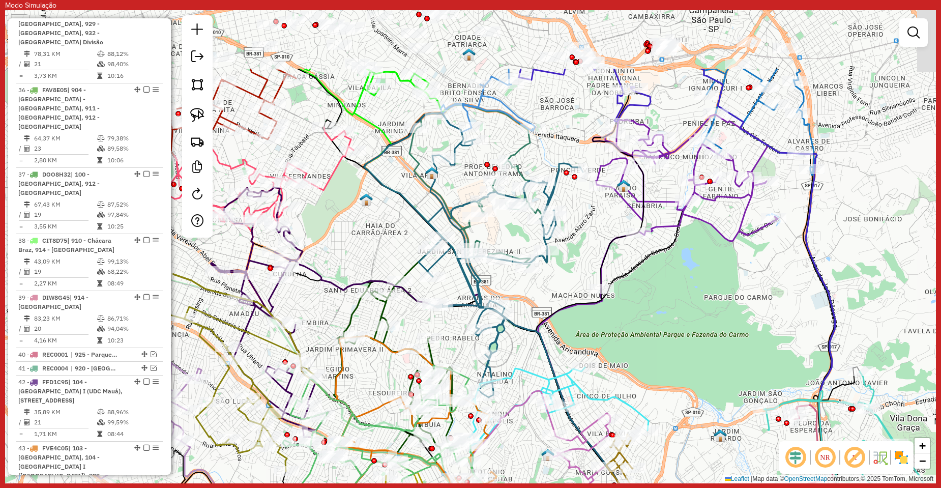
drag, startPoint x: 769, startPoint y: 292, endPoint x: 610, endPoint y: 336, distance: 164.6
click at [611, 343] on div "Janela de atendimento Grade de atendimento Capacidade Transportadoras Veículos …" at bounding box center [470, 246] width 931 height 473
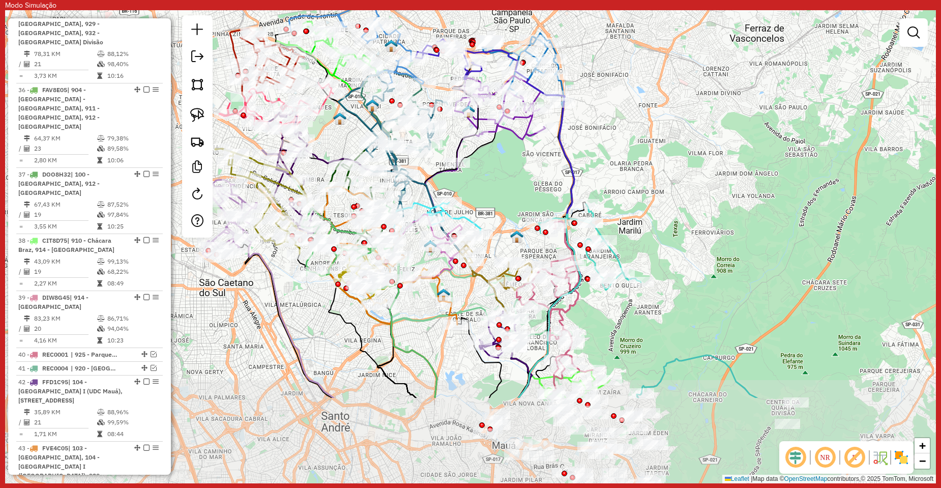
drag, startPoint x: 530, startPoint y: 200, endPoint x: 519, endPoint y: 182, distance: 21.5
click at [519, 182] on div "Janela de atendimento Grade de atendimento Capacidade Transportadoras Veículos …" at bounding box center [470, 246] width 931 height 473
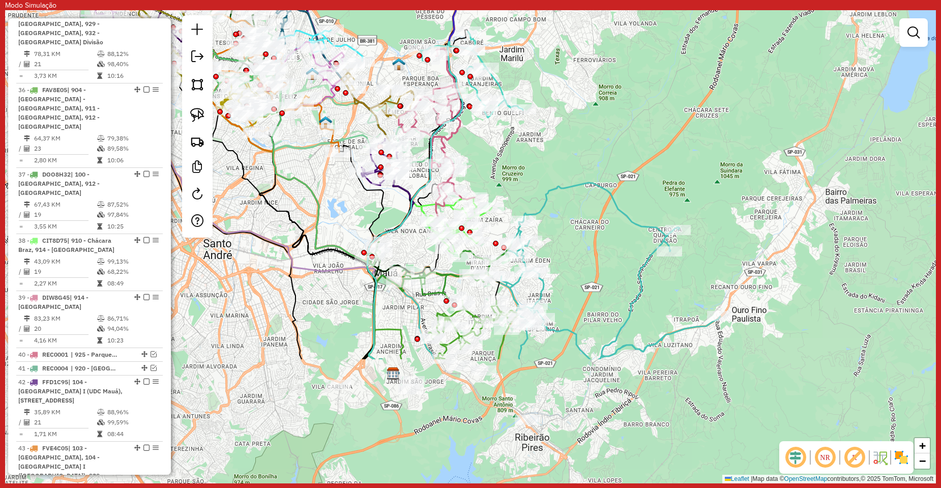
drag, startPoint x: 751, startPoint y: 268, endPoint x: 633, endPoint y: 96, distance: 208.1
click at [633, 96] on div "Janela de atendimento Grade de atendimento Capacidade Transportadoras Veículos …" at bounding box center [470, 246] width 931 height 473
click at [573, 330] on icon at bounding box center [603, 273] width 233 height 180
select select "**********"
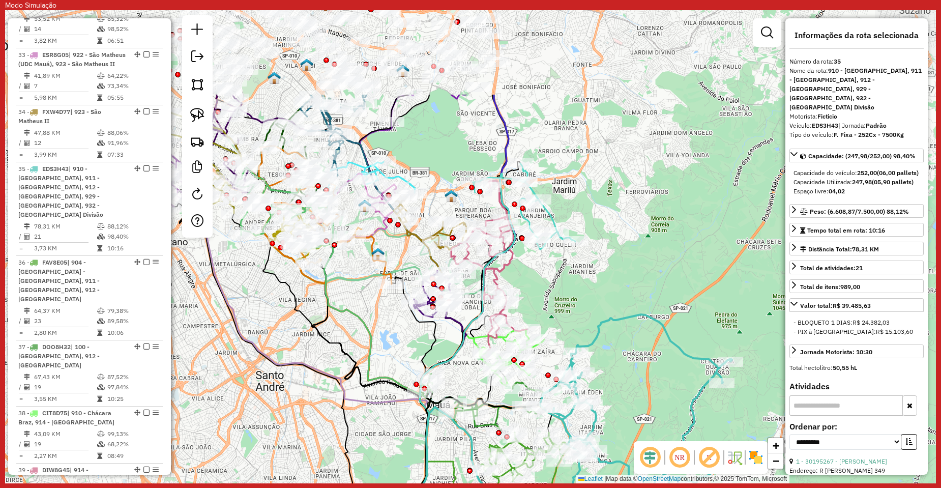
scroll to position [2004, 0]
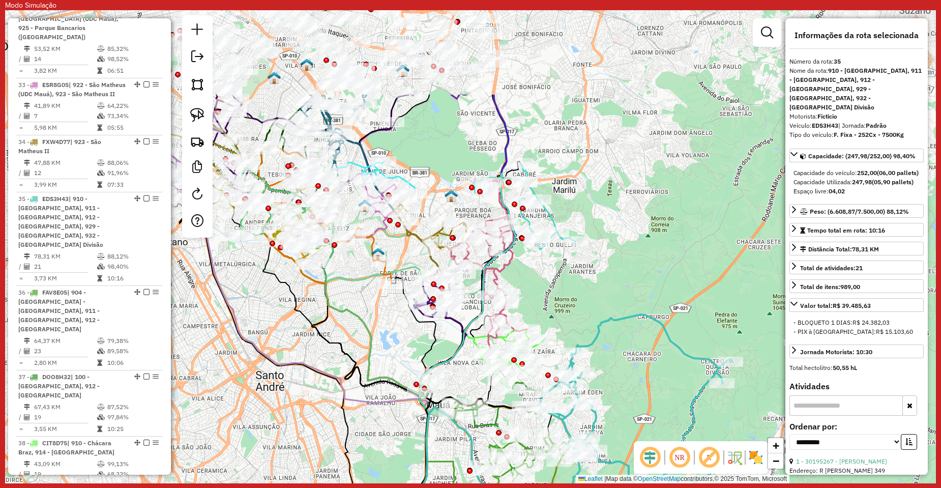
drag, startPoint x: 575, startPoint y: 121, endPoint x: 628, endPoint y: 254, distance: 143.6
click at [628, 254] on div "Janela de atendimento Grade de atendimento Capacidade Transportadoras Veículos …" at bounding box center [470, 246] width 931 height 473
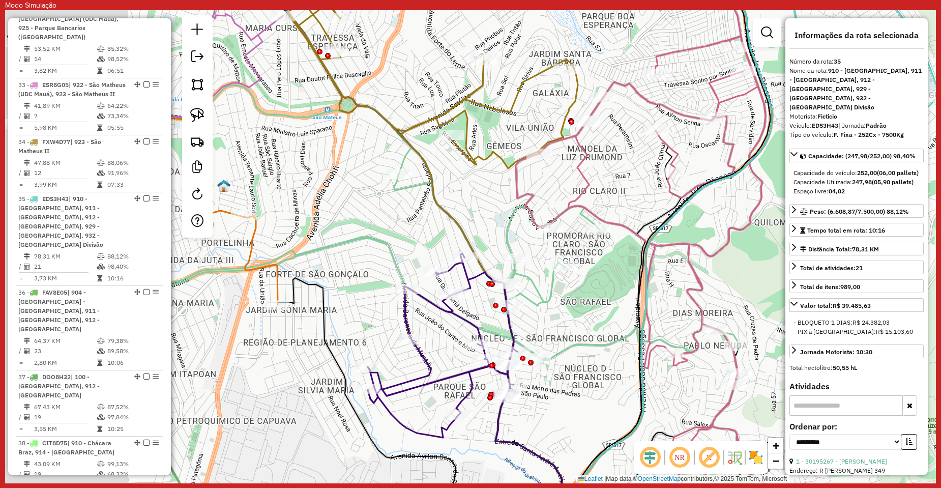
drag, startPoint x: 524, startPoint y: 281, endPoint x: 606, endPoint y: 294, distance: 83.5
click at [606, 294] on div "Janela de atendimento Grade de atendimento Capacidade Transportadoras Veículos …" at bounding box center [470, 246] width 931 height 473
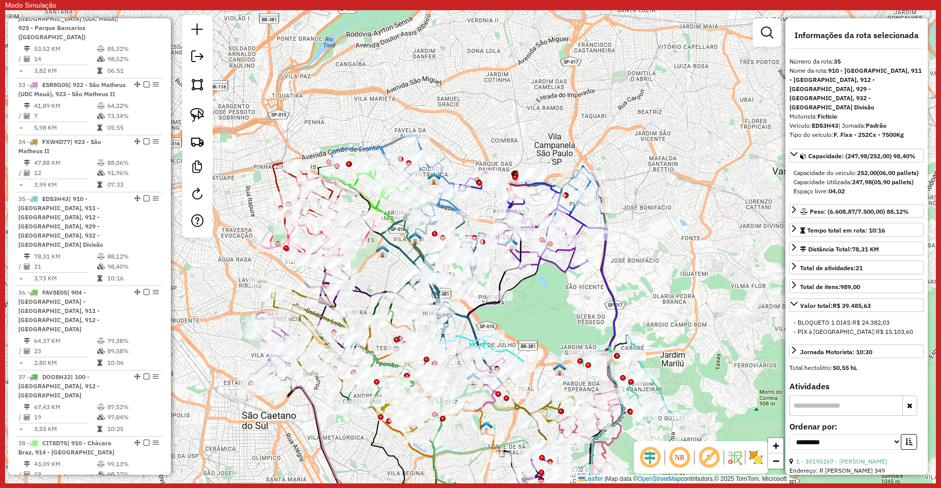
drag, startPoint x: 583, startPoint y: 147, endPoint x: 567, endPoint y: 315, distance: 168.7
click at [567, 315] on div "Janela de atendimento Grade de atendimento Capacidade Transportadoras Veículos …" at bounding box center [470, 246] width 931 height 473
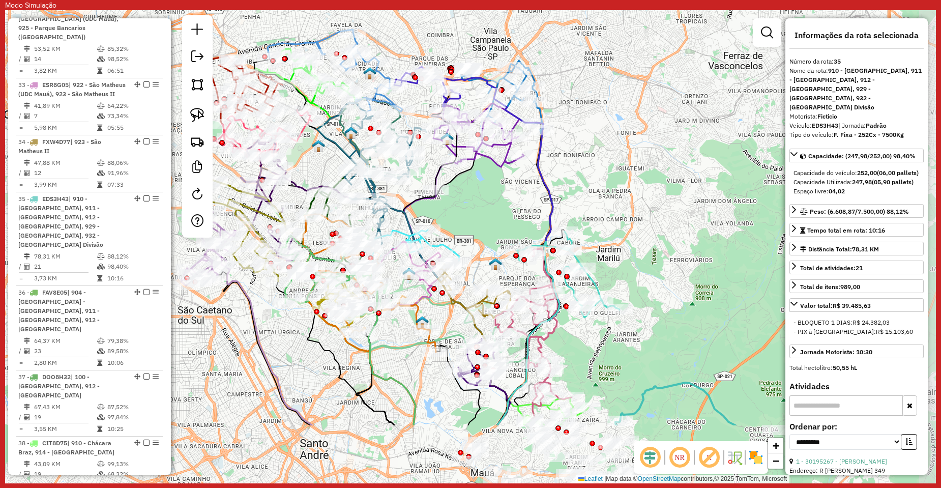
drag, startPoint x: 713, startPoint y: 288, endPoint x: 669, endPoint y: 206, distance: 92.4
click at [669, 206] on div "Janela de atendimento Grade de atendimento Capacidade Transportadoras Veículos …" at bounding box center [470, 246] width 931 height 473
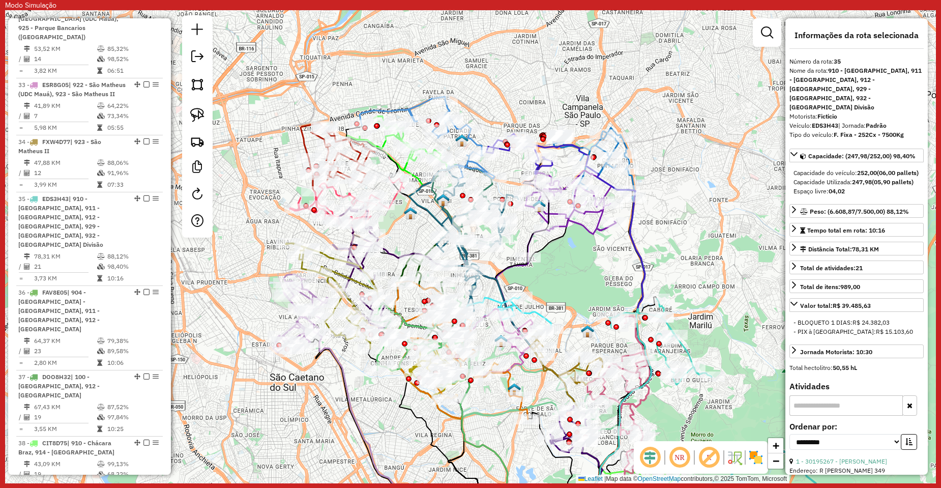
drag, startPoint x: 649, startPoint y: 247, endPoint x: 741, endPoint y: 314, distance: 113.5
click at [741, 314] on div "Janela de atendimento Grade de atendimento Capacidade Transportadoras Veículos …" at bounding box center [470, 246] width 931 height 473
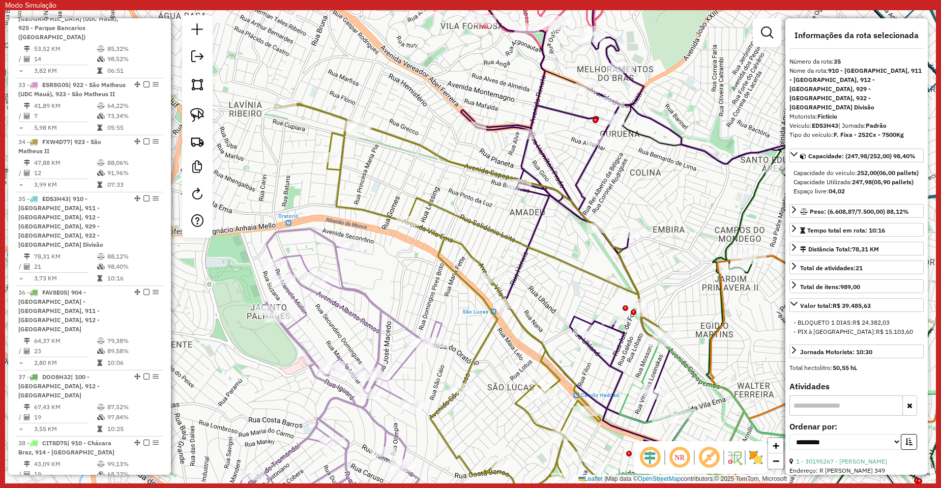
click at [361, 297] on icon at bounding box center [331, 380] width 219 height 302
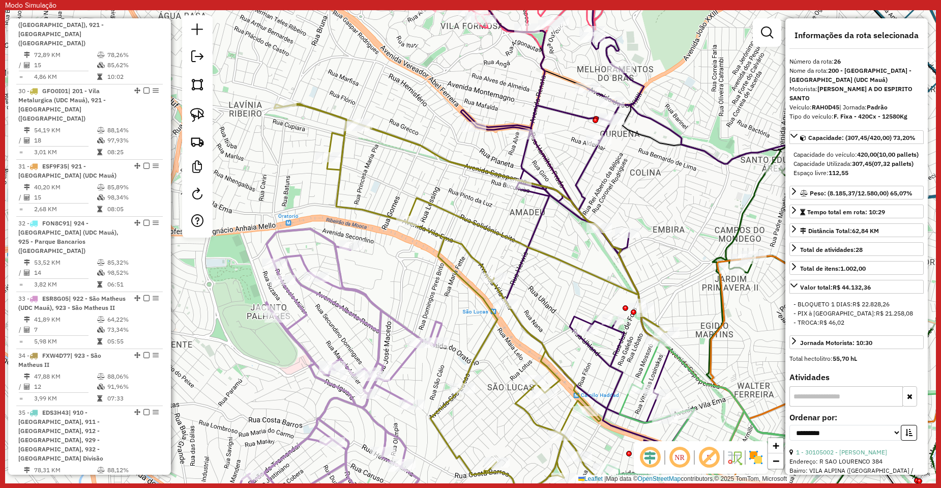
scroll to position [1391, 0]
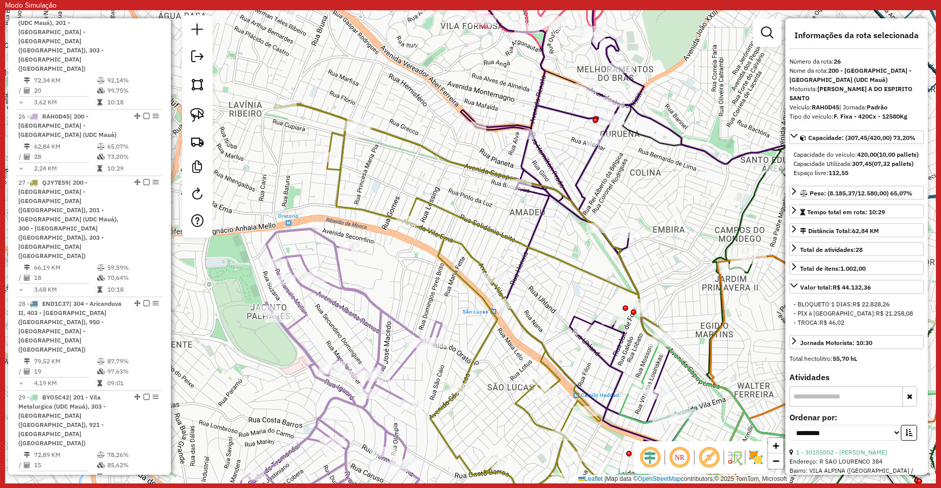
drag, startPoint x: 390, startPoint y: 285, endPoint x: 326, endPoint y: 299, distance: 65.2
click at [326, 299] on div "Janela de atendimento Grade de atendimento Capacidade Transportadoras Veículos …" at bounding box center [470, 246] width 931 height 473
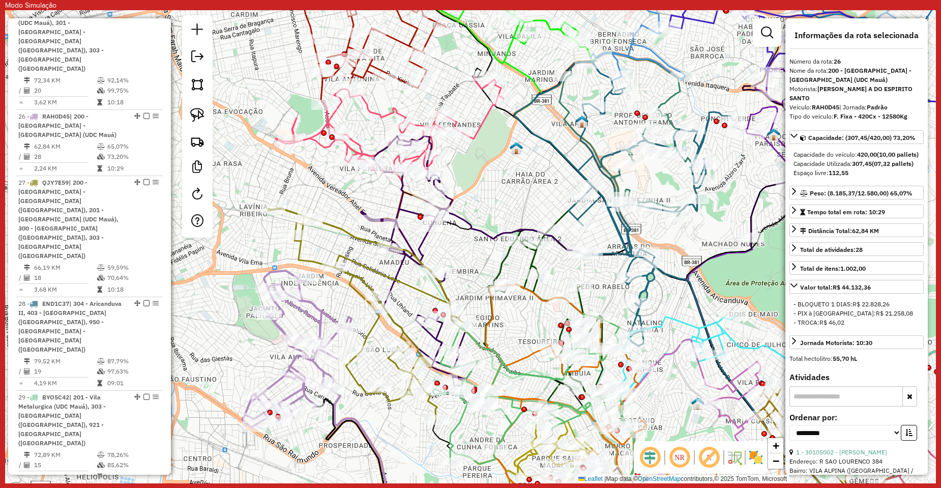
click at [349, 262] on icon at bounding box center [366, 314] width 196 height 212
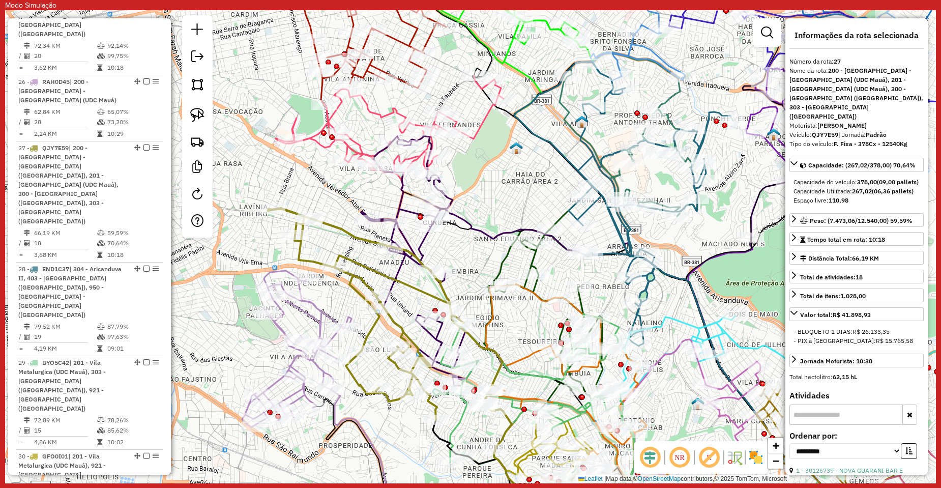
drag, startPoint x: 406, startPoint y: 281, endPoint x: 359, endPoint y: 265, distance: 49.4
click at [359, 265] on icon at bounding box center [366, 314] width 196 height 212
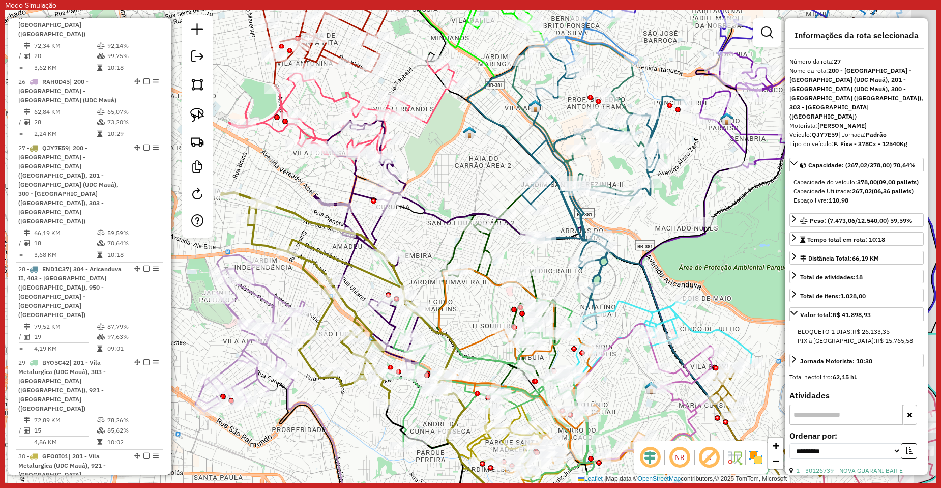
scroll to position [1448, 0]
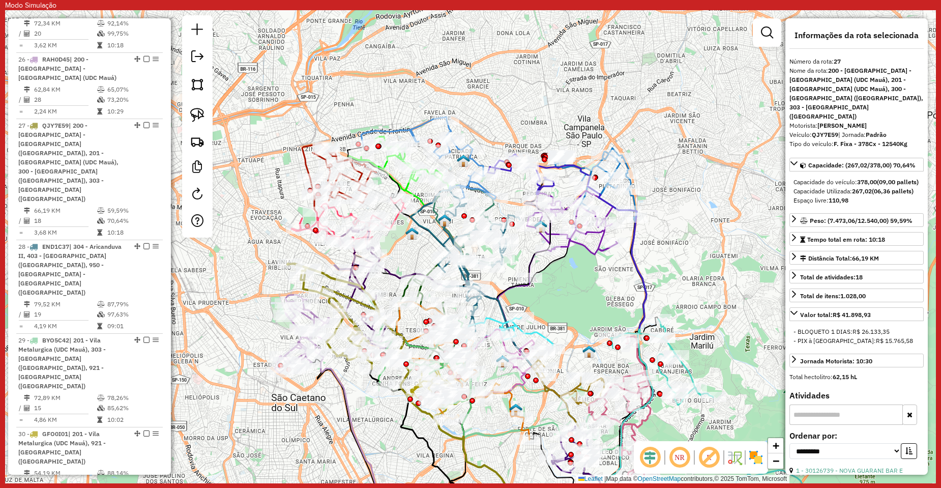
drag, startPoint x: 631, startPoint y: 262, endPoint x: 471, endPoint y: 79, distance: 242.9
click at [592, 300] on div "Janela de atendimento Grade de atendimento Capacidade Transportadoras Veículos …" at bounding box center [470, 246] width 931 height 473
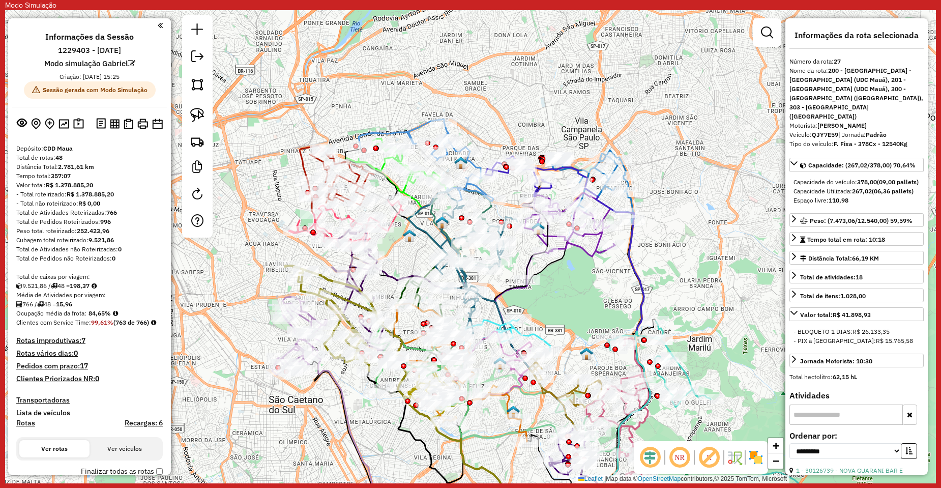
select select "**********"
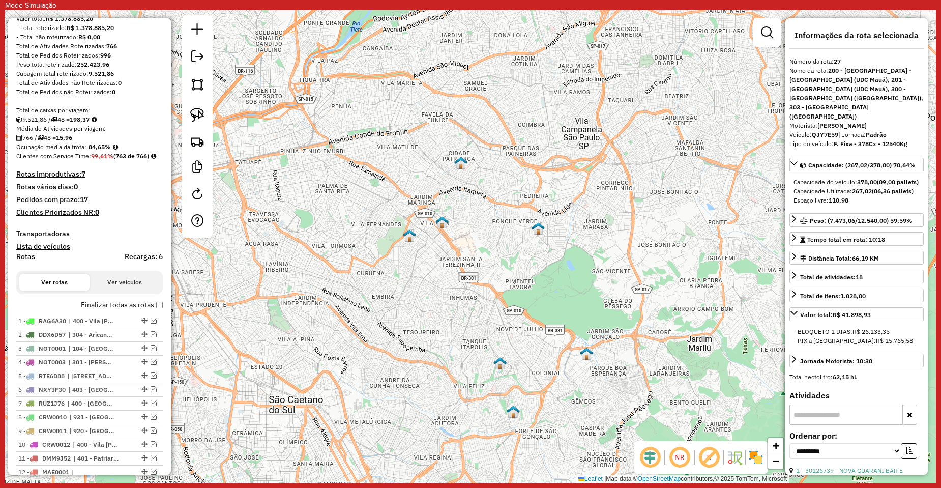
scroll to position [132, 0]
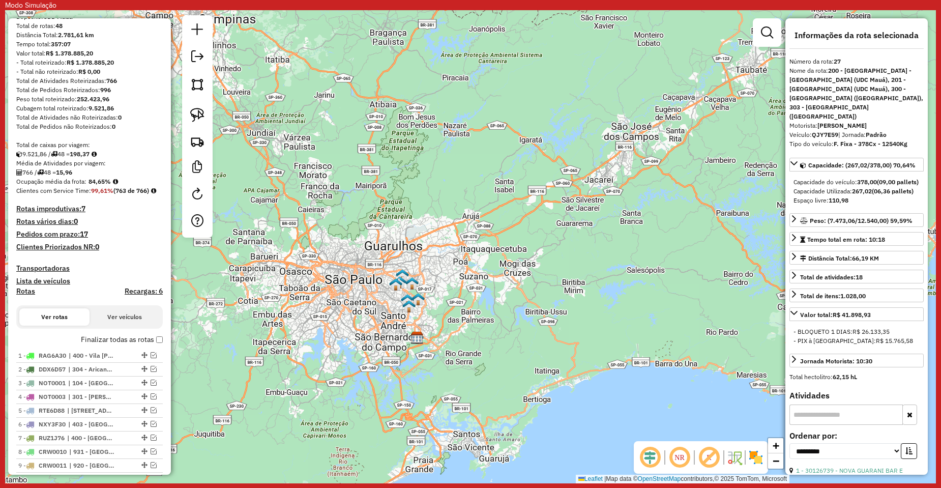
drag, startPoint x: 118, startPoint y: 189, endPoint x: 159, endPoint y: 187, distance: 40.7
click at [159, 187] on div "Clientes com Service Time: 99,61% (763 de 766)" at bounding box center [89, 190] width 146 height 9
click at [361, 208] on div "Janela de atendimento Grade de atendimento Capacidade Transportadoras Veículos …" at bounding box center [470, 246] width 931 height 473
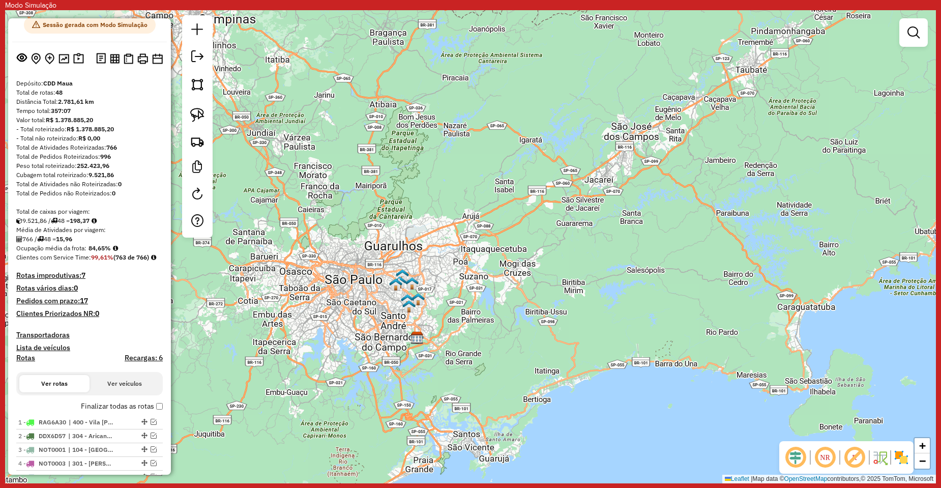
scroll to position [30, 0]
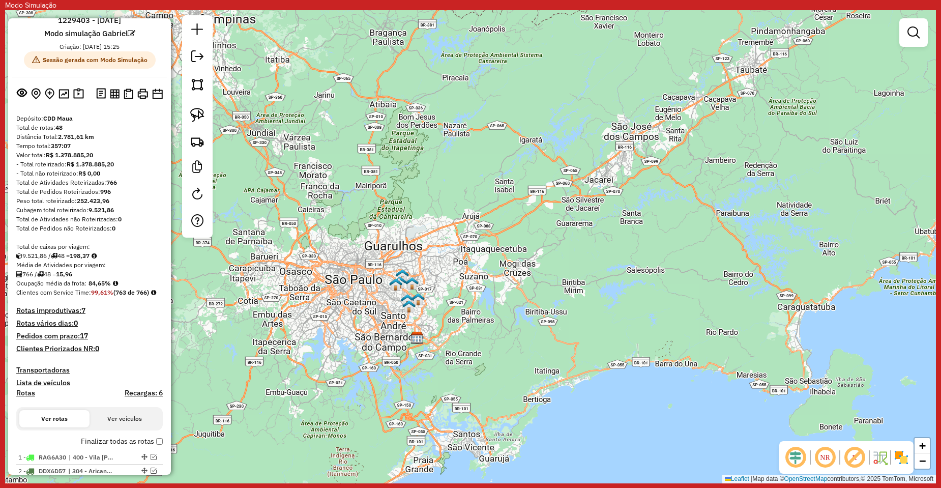
click at [61, 340] on h4 "Pedidos com prazo: 17" at bounding box center [52, 336] width 72 height 9
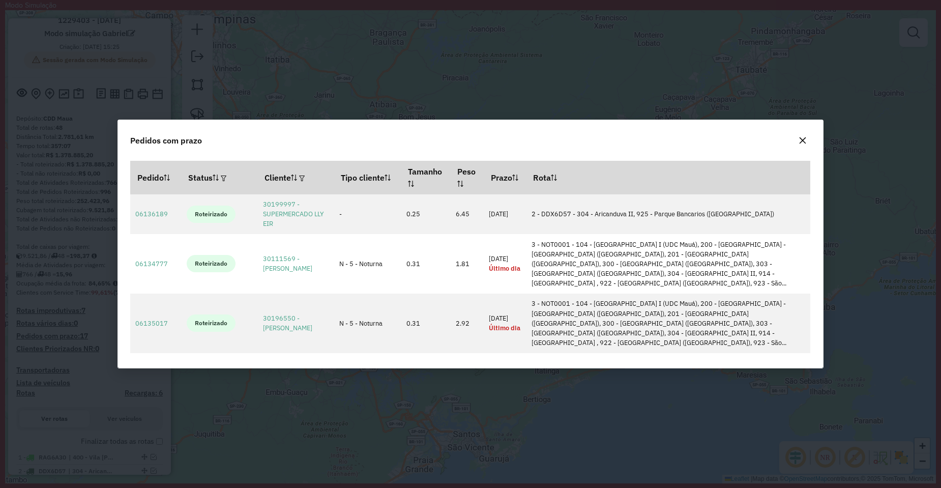
click at [804, 141] on icon "button" at bounding box center [803, 140] width 8 height 8
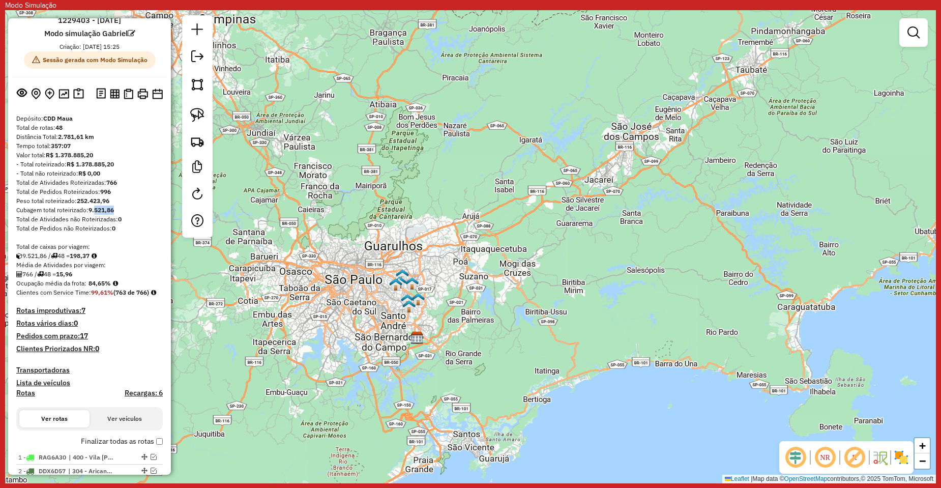
drag, startPoint x: 119, startPoint y: 209, endPoint x: 96, endPoint y: 211, distance: 23.0
click at [96, 211] on div "Cubagem total roteirizado: 9.521,86" at bounding box center [89, 209] width 146 height 9
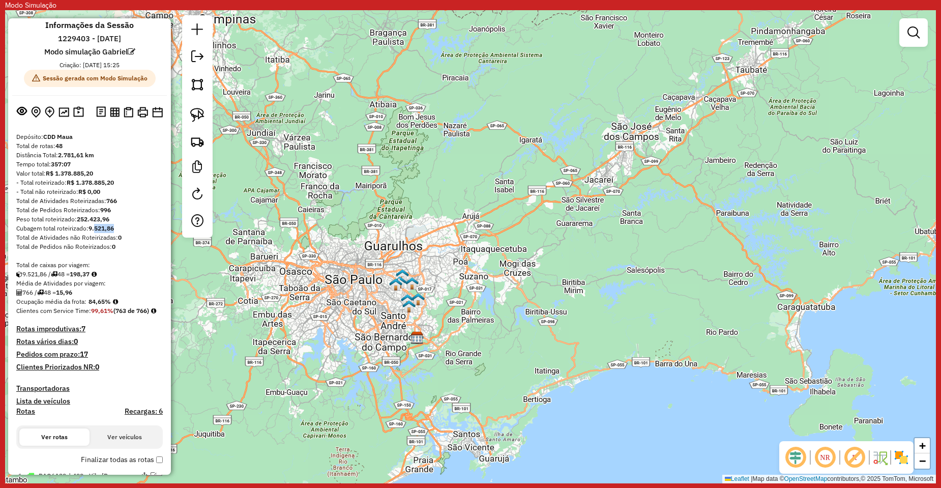
scroll to position [0, 0]
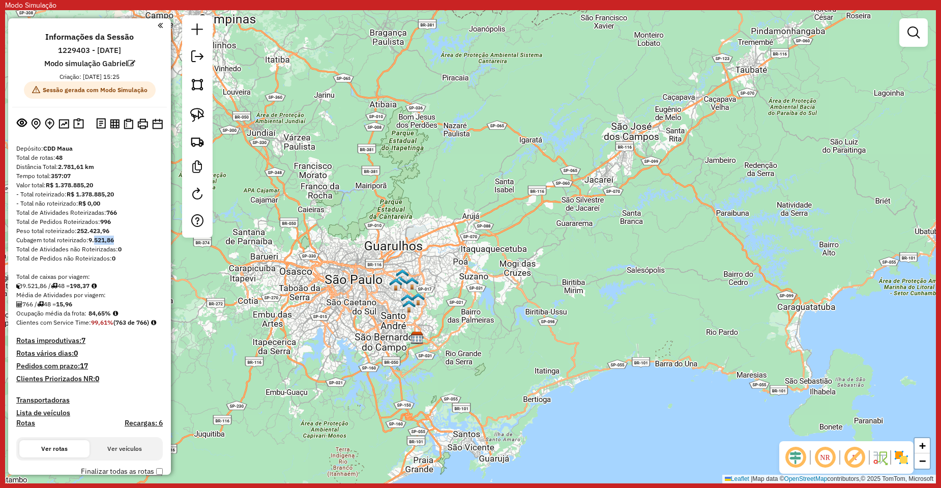
click at [112, 241] on strong "9.521,86" at bounding box center [100, 240] width 25 height 8
click at [114, 240] on strong "9.521,86" at bounding box center [100, 240] width 25 height 8
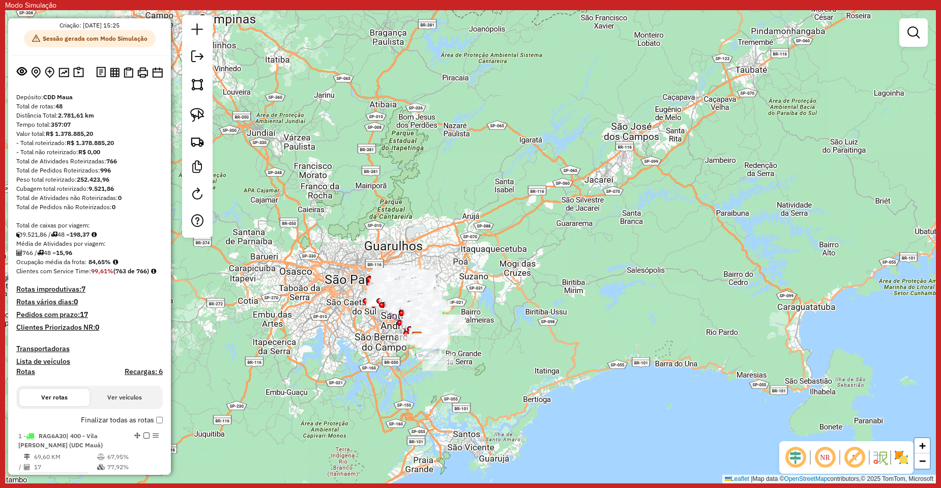
scroll to position [51, 0]
drag, startPoint x: 117, startPoint y: 161, endPoint x: 105, endPoint y: 161, distance: 12.2
click at [105, 161] on div "Total de Atividades Roteirizadas: 766" at bounding box center [89, 161] width 146 height 9
drag, startPoint x: 113, startPoint y: 184, endPoint x: 75, endPoint y: 184, distance: 38.1
click at [75, 184] on div "Peso total roteirizado: 252.423,96" at bounding box center [89, 179] width 146 height 9
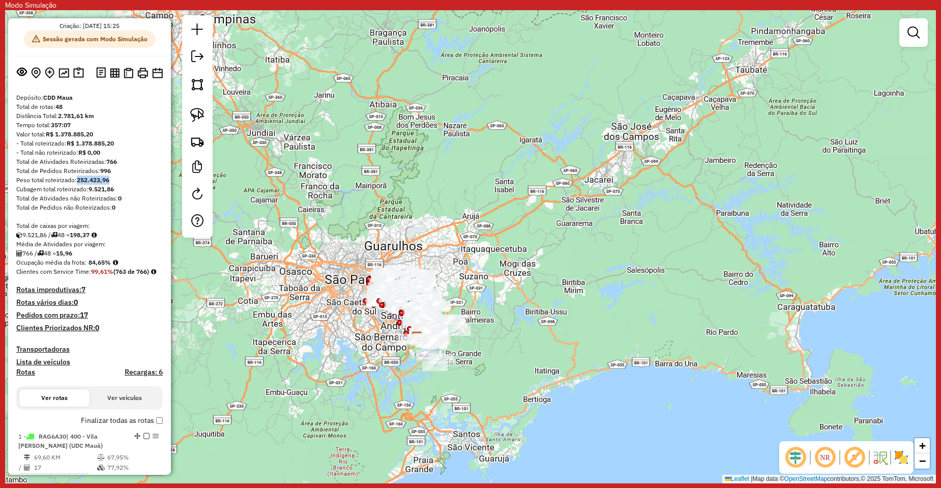
drag, startPoint x: 125, startPoint y: 186, endPoint x: 90, endPoint y: 188, distance: 35.7
click at [90, 188] on div "Cubagem total roteirizado: 9.521,86" at bounding box center [89, 189] width 146 height 9
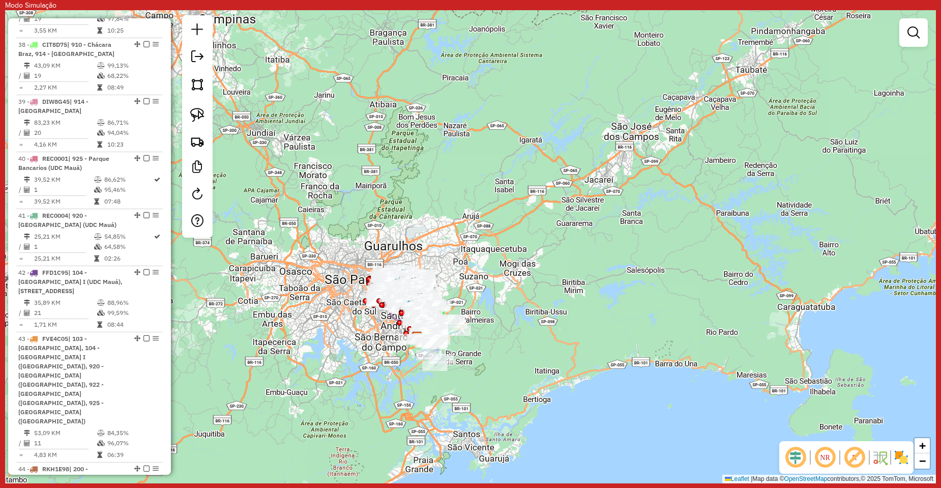
scroll to position [3504, 0]
select select "**********"
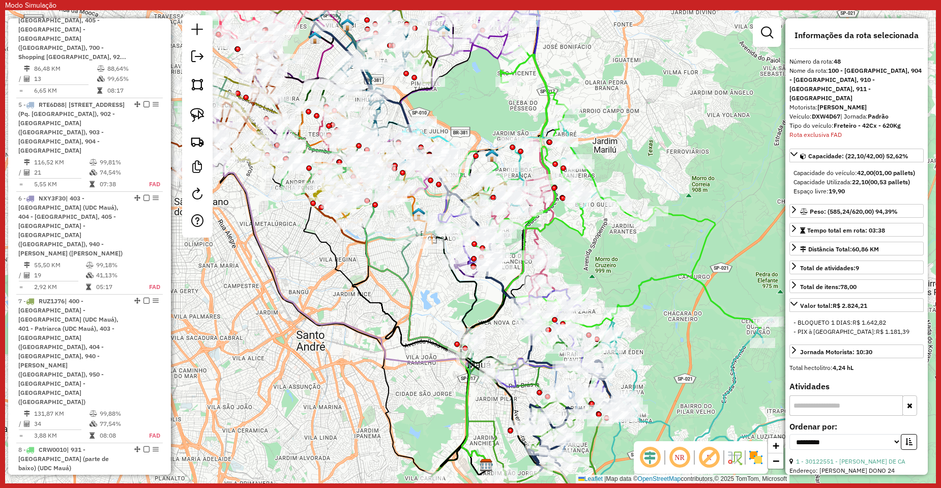
scroll to position [0, 0]
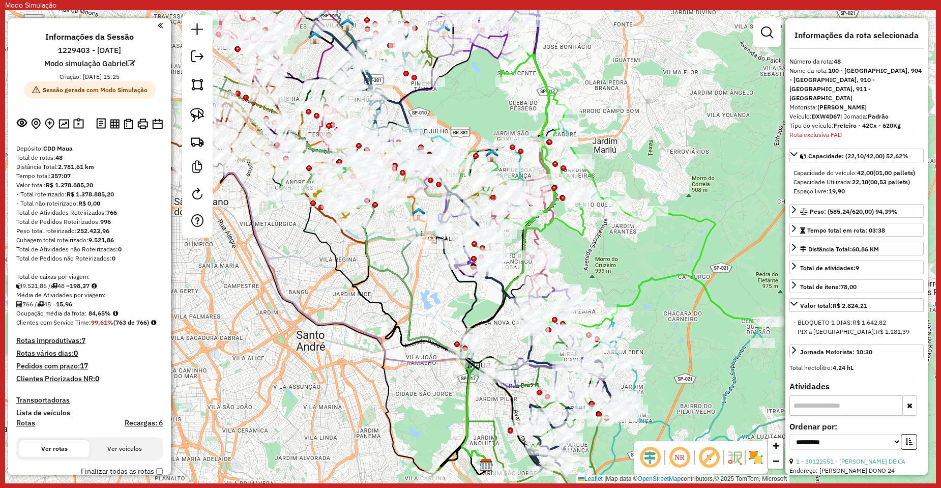
click at [780, 36] on div at bounding box center [767, 32] width 28 height 28
click at [775, 36] on link at bounding box center [767, 32] width 20 height 20
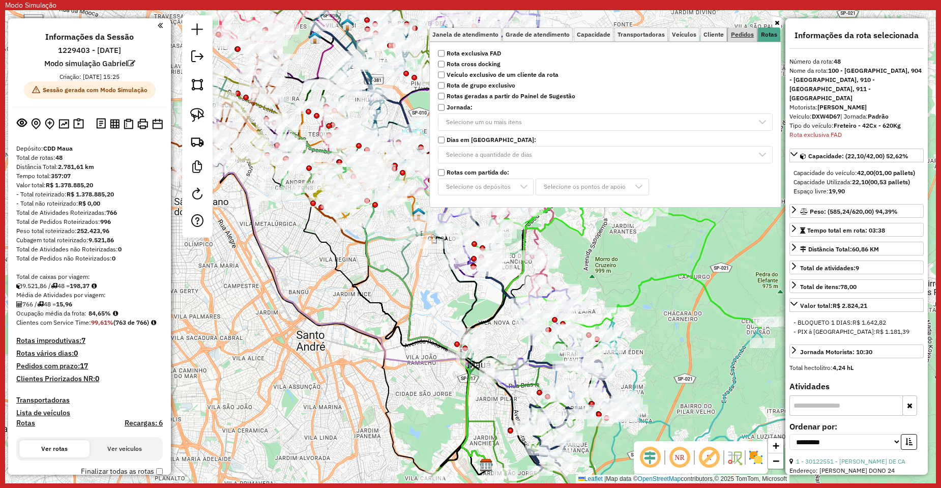
click at [743, 32] on span "Pedidos" at bounding box center [742, 35] width 23 height 6
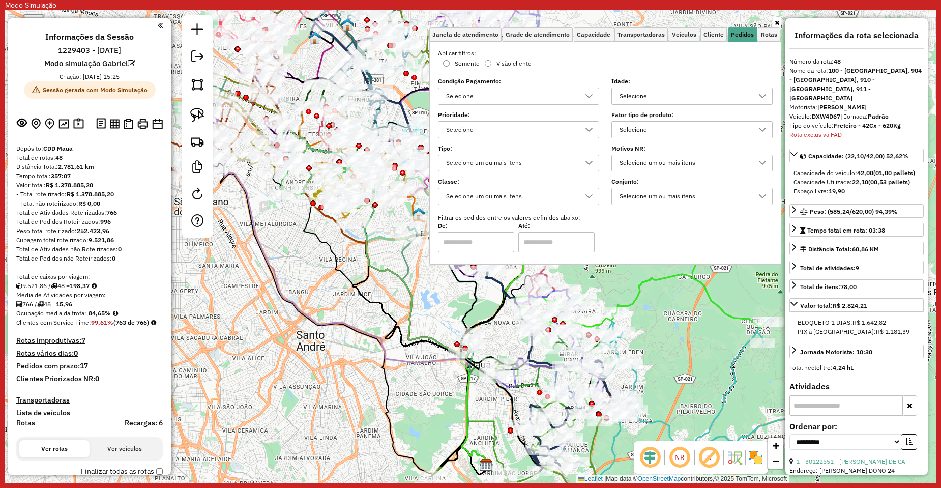
click at [640, 99] on div "Selecione" at bounding box center [684, 96] width 137 height 16
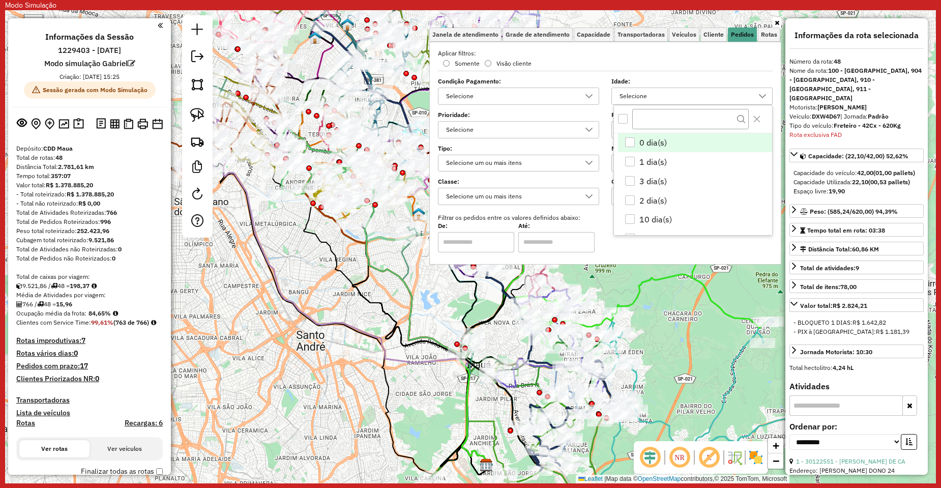
scroll to position [6, 35]
click at [569, 60] on div "Somente Visão cliente" at bounding box center [518, 63] width 173 height 7
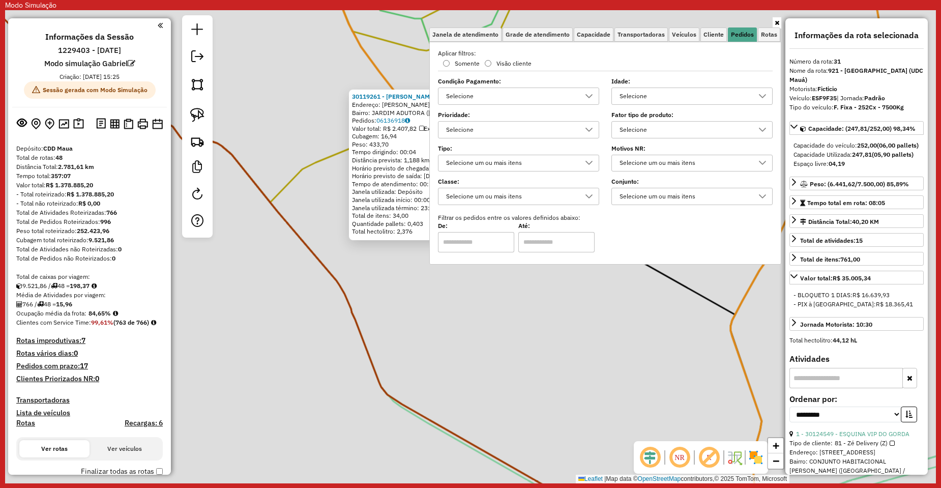
scroll to position [2629, 0]
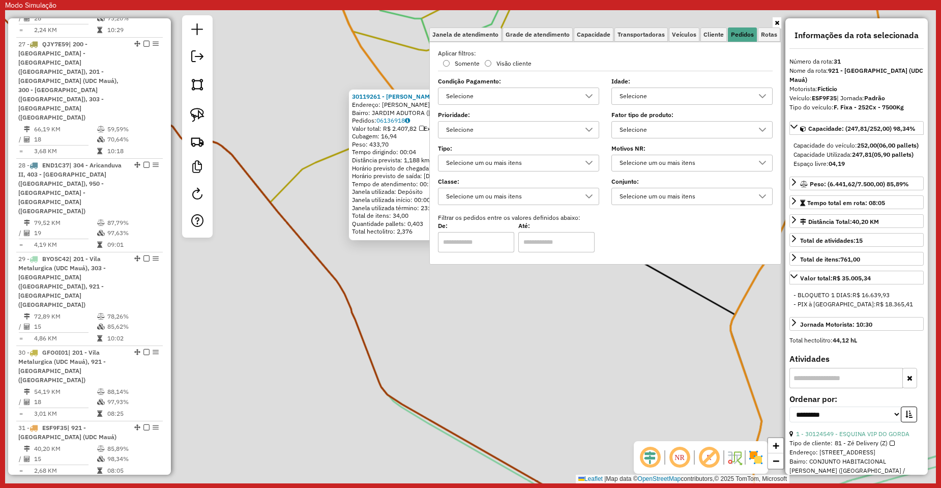
click at [343, 262] on div "30119261 - JOÃO PEDRO DO NASC Endereço: ANTÔNIO SEIXAS 402 Bairro: JARDIM ADUTO…" at bounding box center [470, 246] width 931 height 473
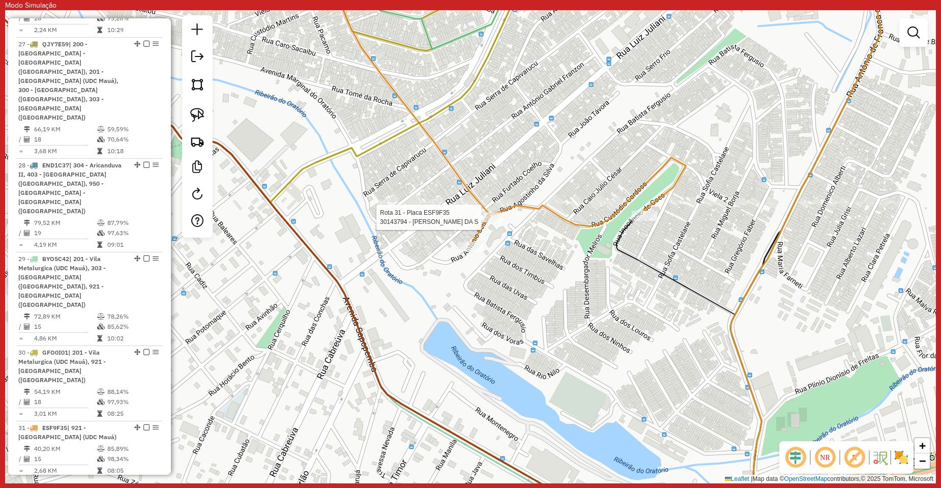
select select "**********"
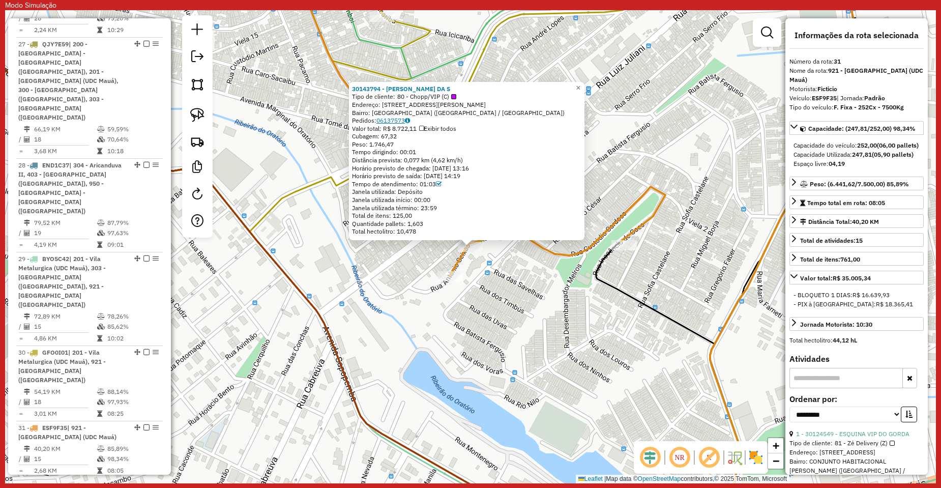
click at [394, 121] on link "06137573" at bounding box center [393, 120] width 34 height 8
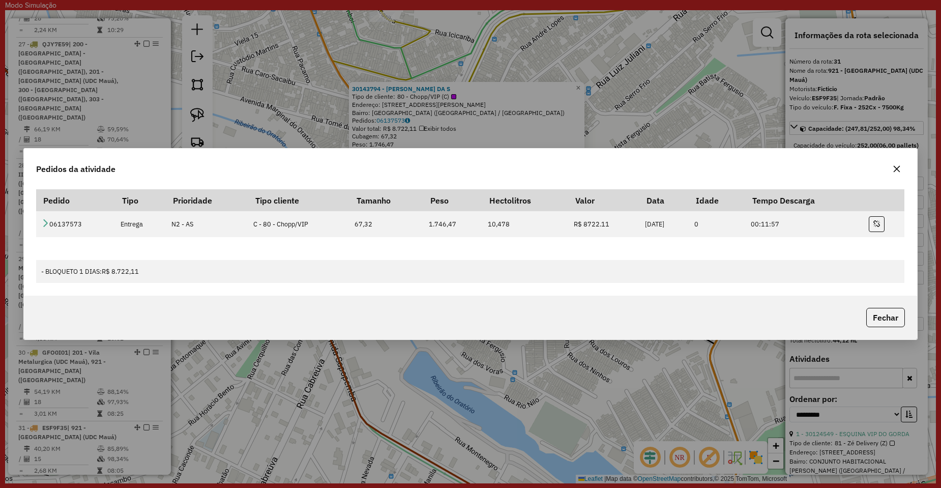
click at [404, 124] on div "Pedidos da atividade Pedido Tipo Prioridade Tipo cliente Tamanho Peso Hectolitr…" at bounding box center [470, 244] width 941 height 488
click at [742, 47] on div "Pedidos da atividade Pedido Tipo Prioridade Tipo cliente Tamanho Peso Hectolitr…" at bounding box center [470, 244] width 941 height 488
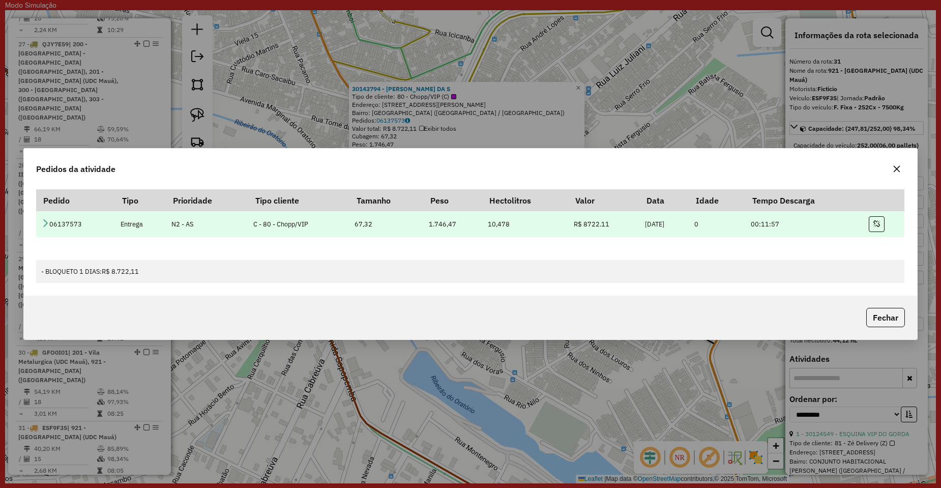
click at [45, 224] on icon at bounding box center [45, 223] width 8 height 8
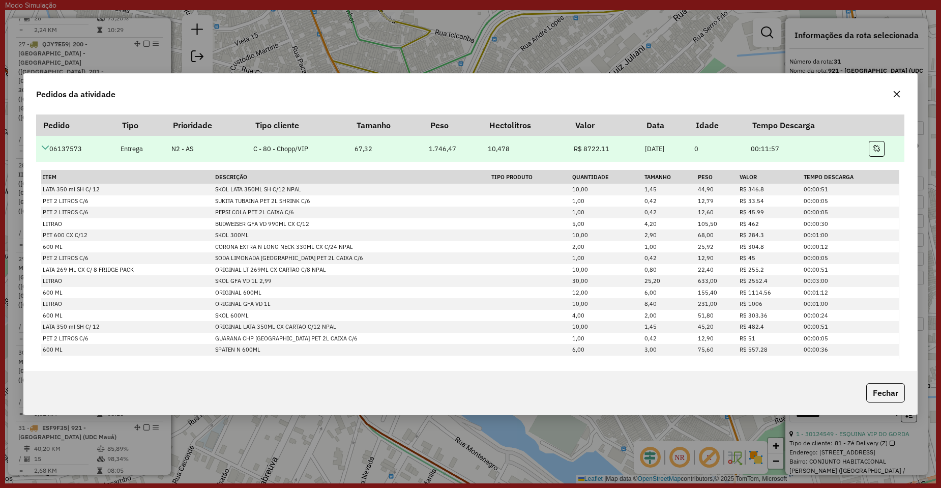
drag, startPoint x: 635, startPoint y: 152, endPoint x: 629, endPoint y: 152, distance: 5.6
click at [640, 152] on td "06/08/2025" at bounding box center [664, 149] width 49 height 26
click at [46, 147] on icon at bounding box center [45, 147] width 8 height 8
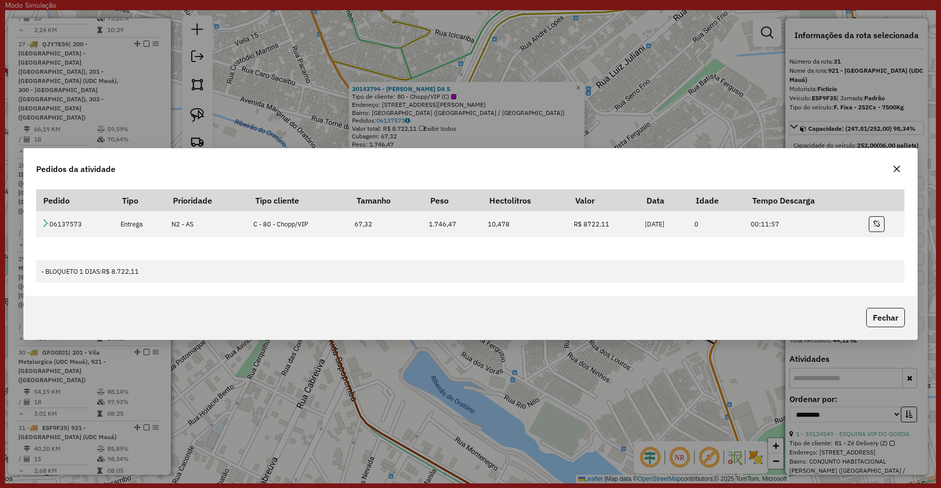
click at [901, 170] on button "button" at bounding box center [897, 169] width 16 height 16
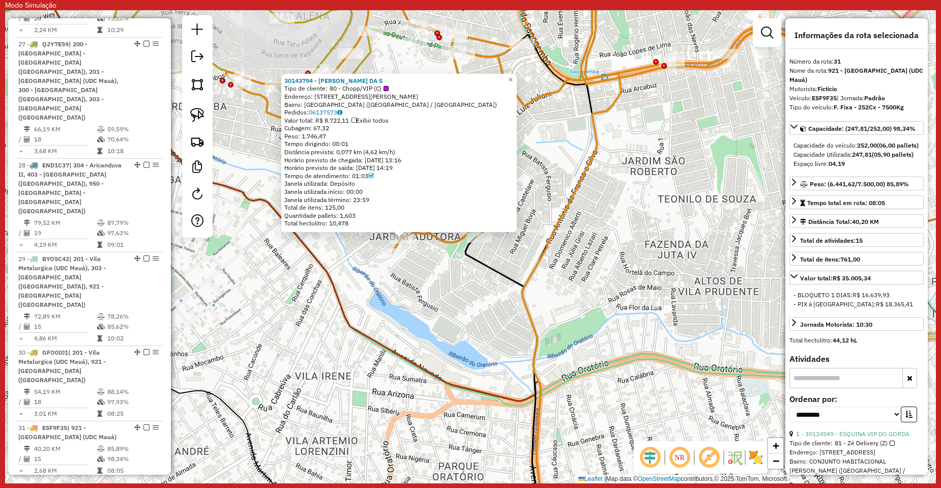
click at [515, 249] on div "Rota 31 - Placa ESF9F35 30143794 - EDMILSON RAMOS DA S Rota 31 - Placa ESF9F35 …" at bounding box center [470, 246] width 931 height 473
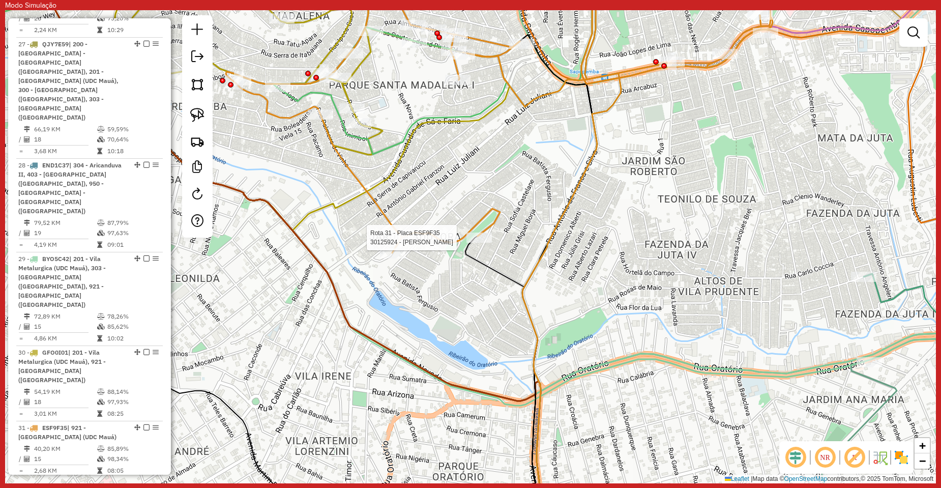
select select "**********"
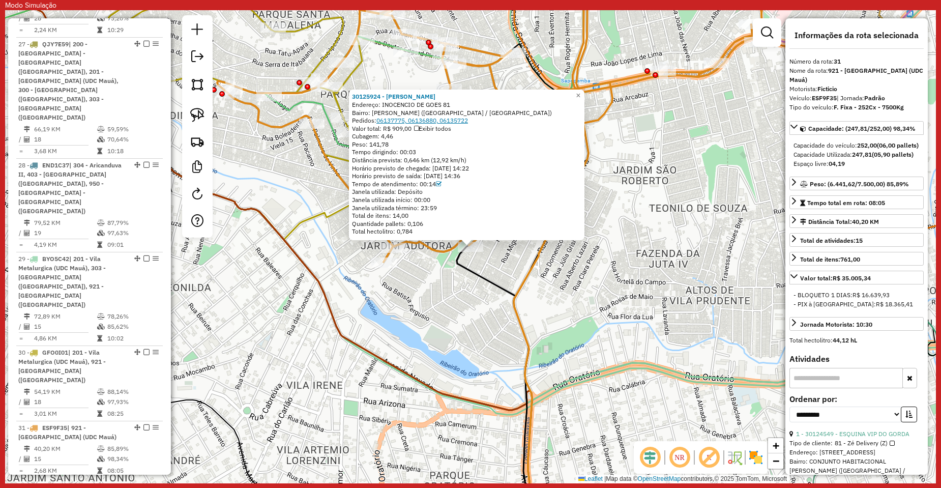
click at [402, 123] on link "06137775, 06136880, 06135722" at bounding box center [422, 120] width 92 height 8
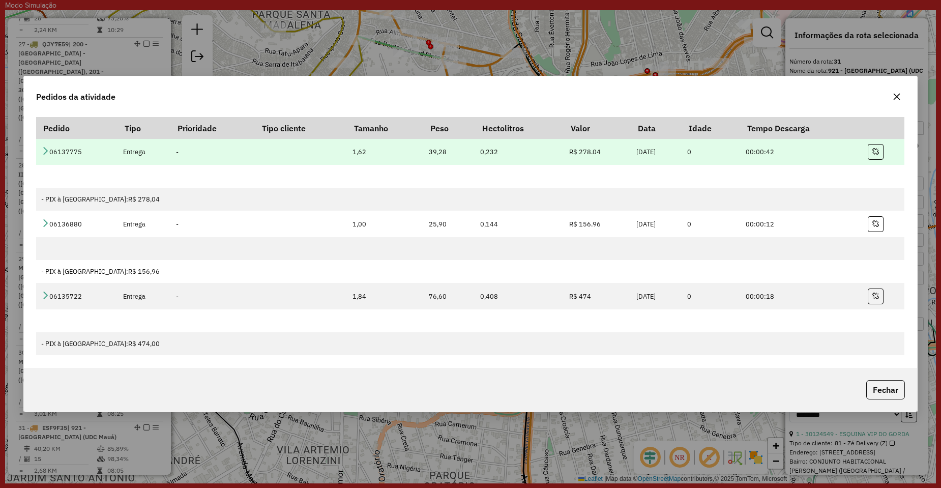
click at [44, 147] on icon at bounding box center [45, 150] width 8 height 8
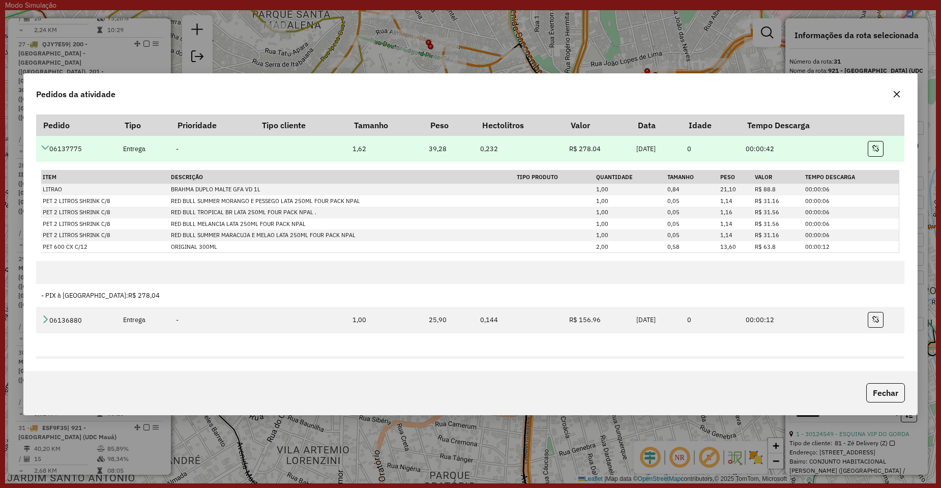
drag, startPoint x: 625, startPoint y: 150, endPoint x: 617, endPoint y: 151, distance: 8.2
click at [631, 151] on td "06/08/2025" at bounding box center [656, 149] width 50 height 26
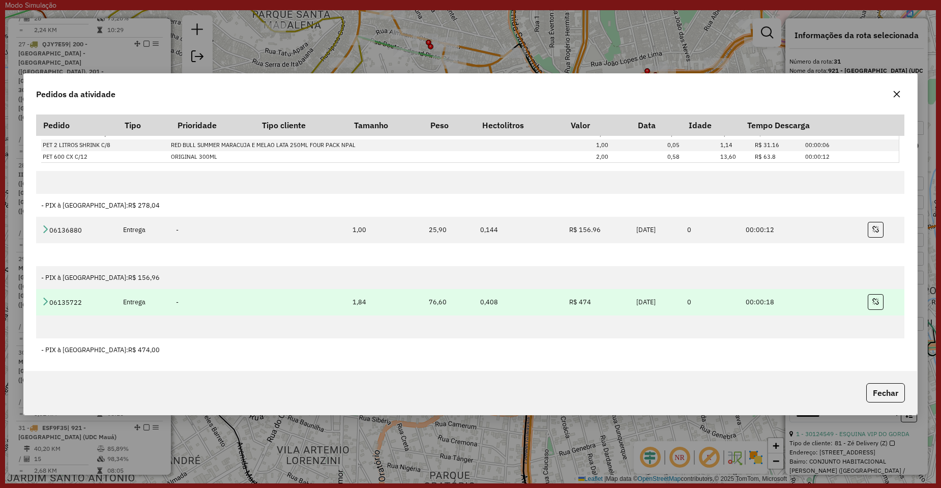
scroll to position [93, 0]
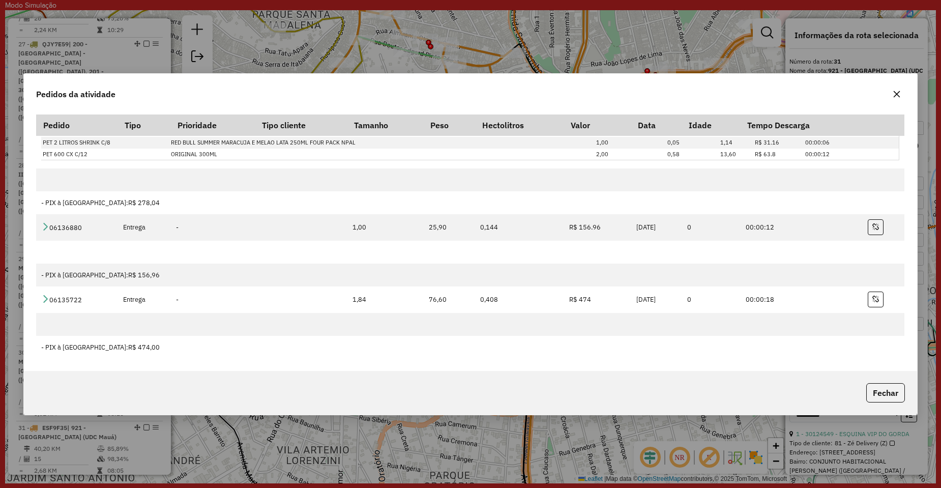
click at [900, 94] on button "button" at bounding box center [897, 94] width 16 height 16
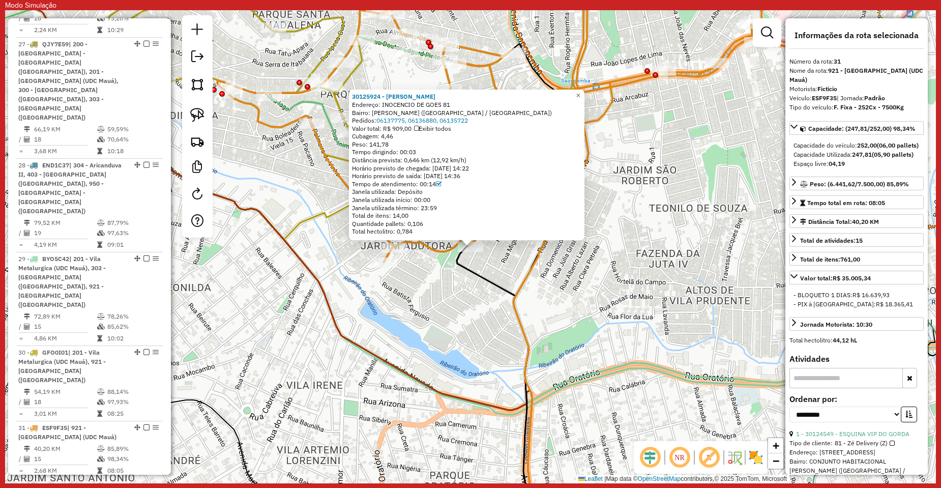
drag, startPoint x: 746, startPoint y: 30, endPoint x: 753, endPoint y: 29, distance: 6.7
click at [752, 29] on div at bounding box center [750, 24] width 25 height 10
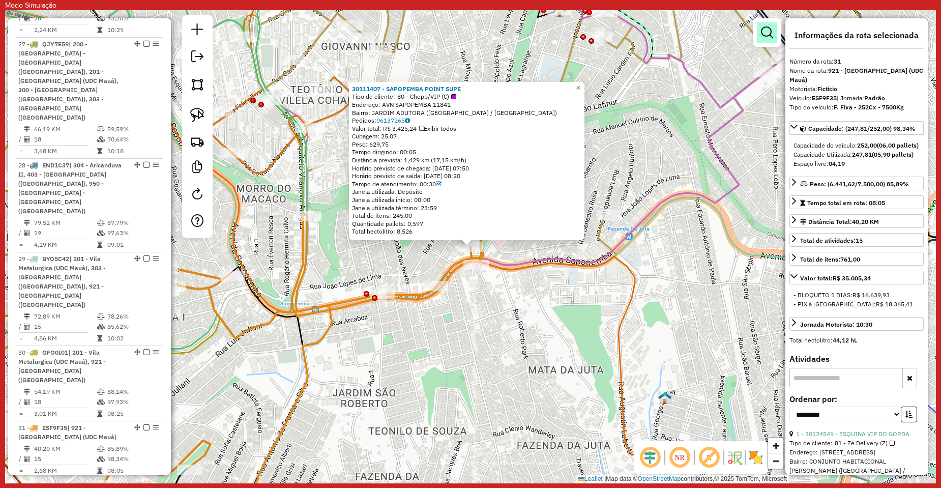
click at [762, 33] on em at bounding box center [767, 32] width 12 height 12
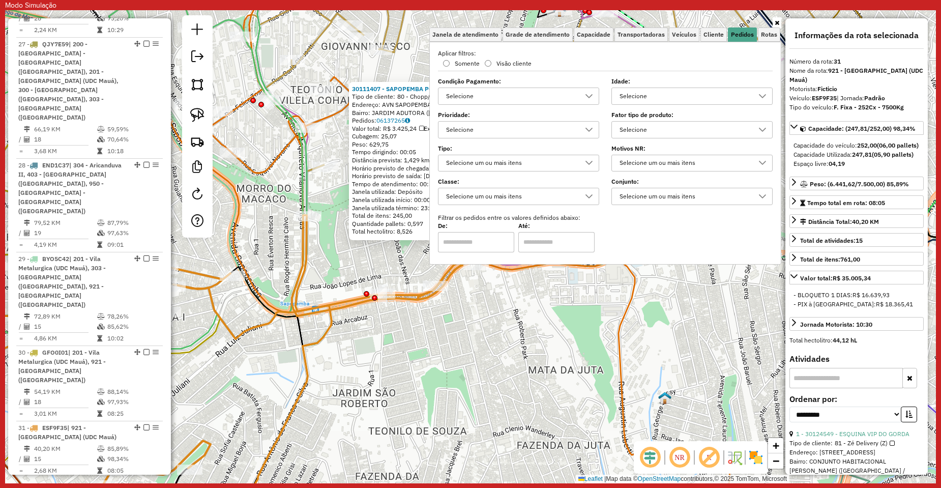
click at [663, 95] on div "Selecione" at bounding box center [684, 96] width 137 height 16
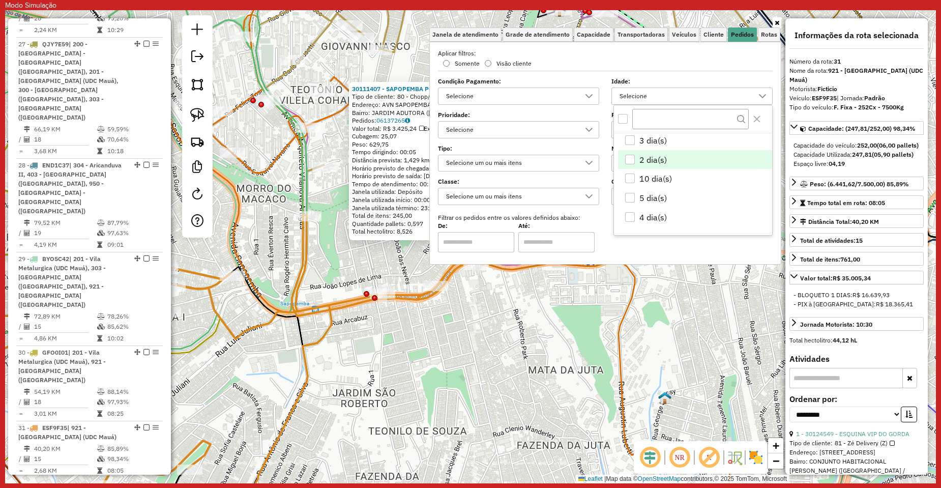
scroll to position [0, 0]
click at [623, 117] on div "All items unselected" at bounding box center [623, 119] width 10 height 10
click at [631, 147] on div "0 dia(s)" at bounding box center [630, 142] width 10 height 10
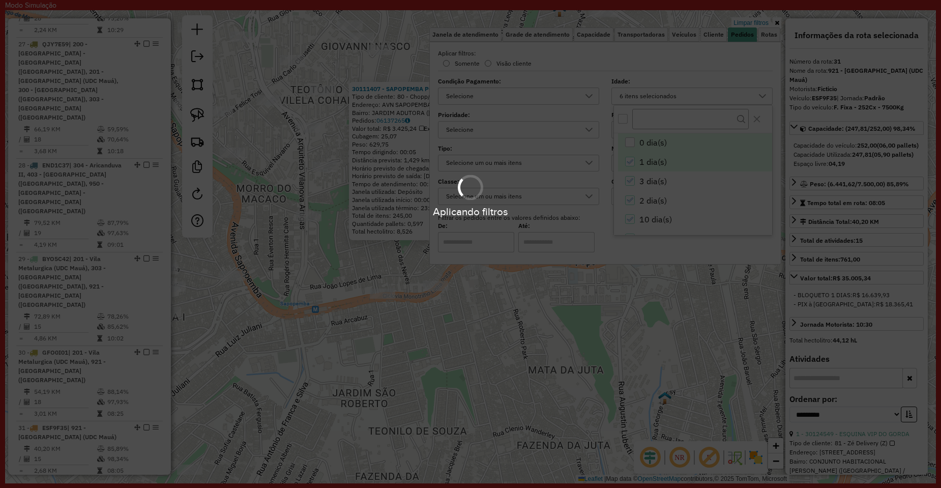
click at [629, 163] on body "Modo Simulação Aplicando filtros Pop-up bloqueado! Seu navegador bloqueou autom…" at bounding box center [470, 244] width 941 height 488
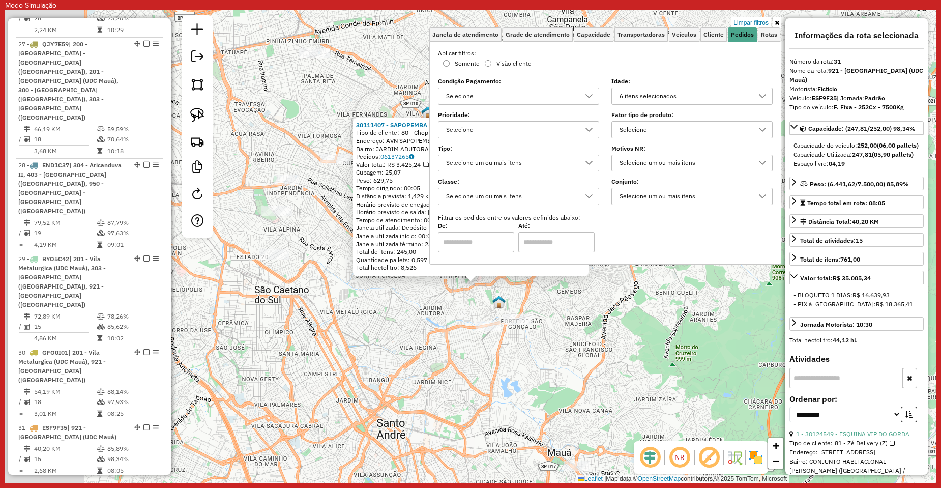
drag, startPoint x: 418, startPoint y: 323, endPoint x: 442, endPoint y: 327, distance: 24.2
click at [442, 327] on div "30111407 - SAPOPEMBA POINT SUPE Tipo de cliente: 80 - Chopp/VIP (C) Endereço: A…" at bounding box center [470, 246] width 931 height 473
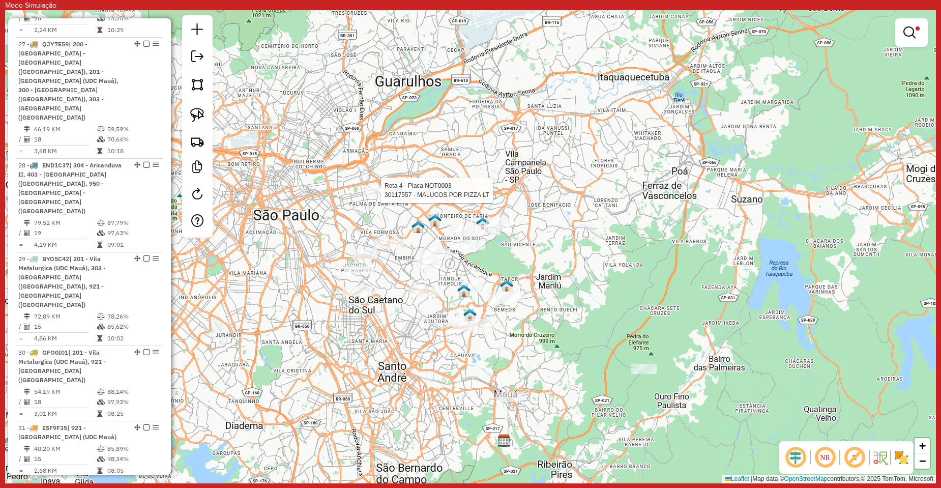
select select "**********"
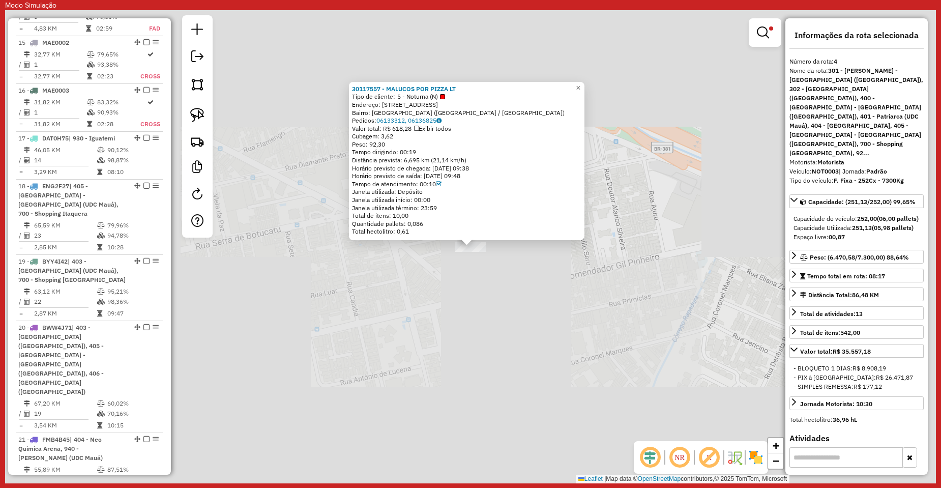
scroll to position [706, 0]
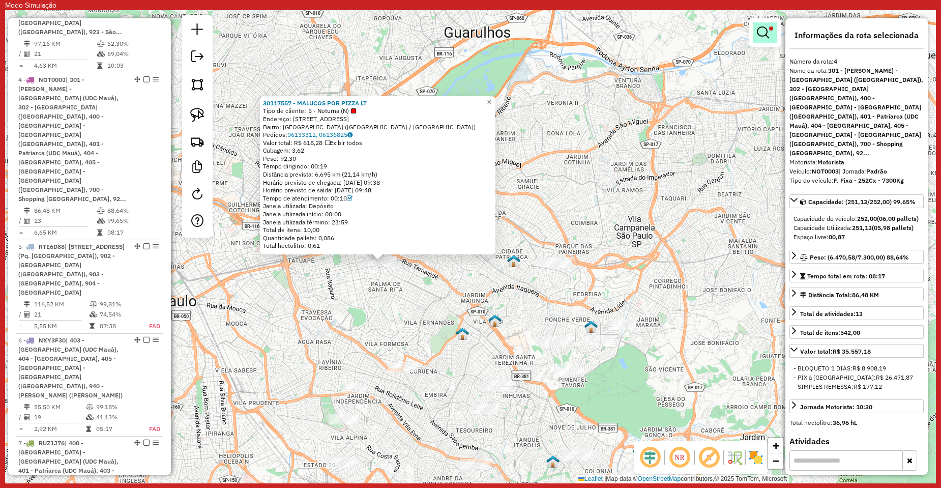
click at [769, 39] on link at bounding box center [765, 32] width 24 height 20
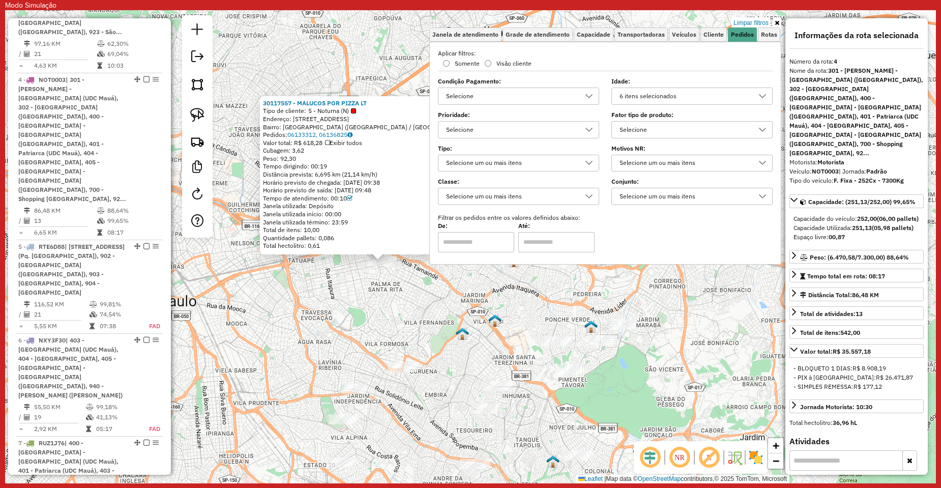
click at [665, 96] on div "6 itens selecionados" at bounding box center [684, 96] width 137 height 16
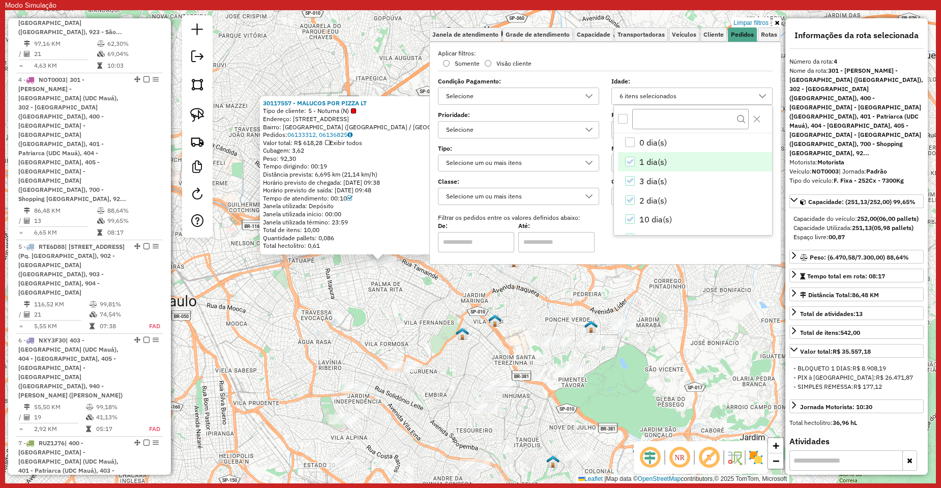
scroll to position [41, 0]
click at [373, 68] on div "30117557 - MALUCOS POR PIZZA LT Tipo de cliente: 5 - Noturna (N) Endereço: R Ca…" at bounding box center [470, 246] width 931 height 473
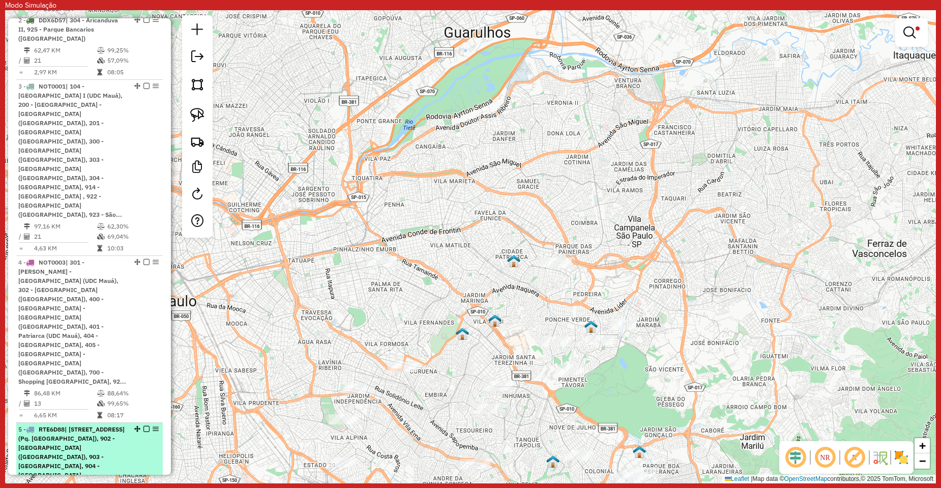
scroll to position [0, 0]
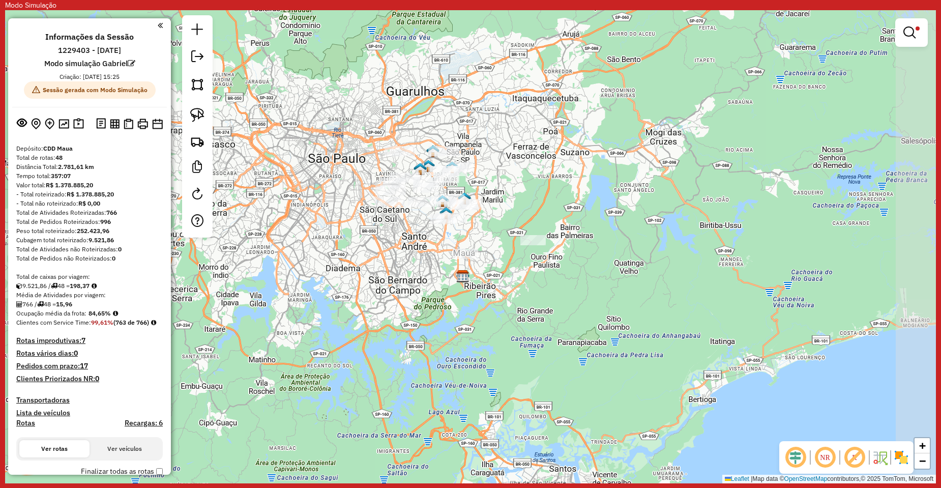
drag, startPoint x: 608, startPoint y: 151, endPoint x: 558, endPoint y: 159, distance: 50.5
click at [558, 159] on div "Limpar filtros Janela de atendimento Grade de atendimento Capacidade Transporta…" at bounding box center [470, 246] width 931 height 473
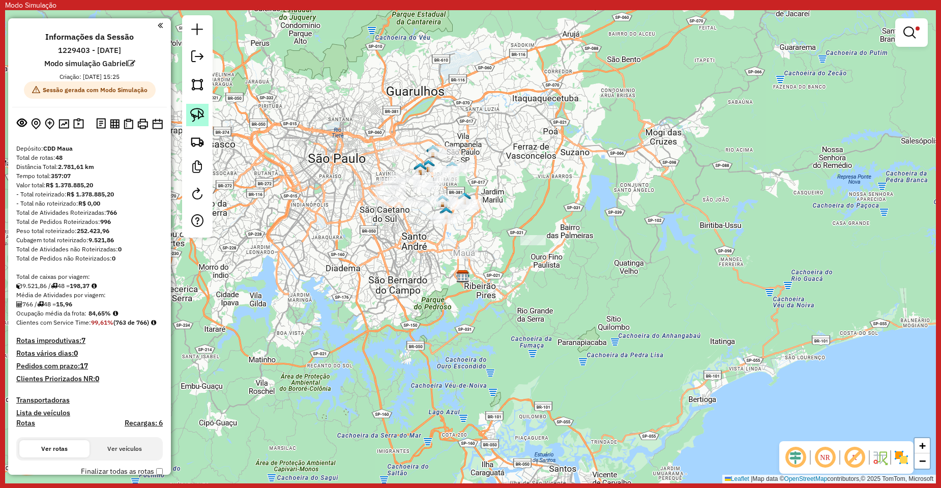
click at [198, 121] on img at bounding box center [197, 115] width 14 height 14
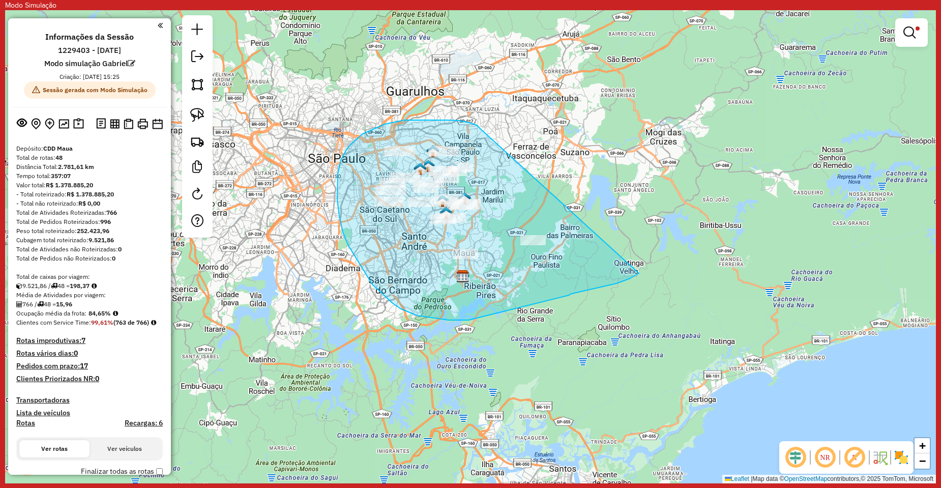
drag, startPoint x: 415, startPoint y: 120, endPoint x: 652, endPoint y: 251, distance: 270.7
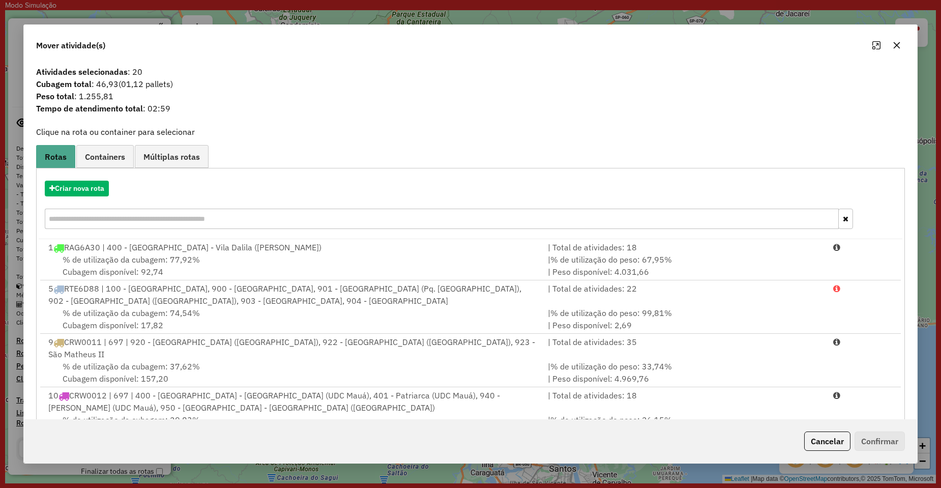
click at [894, 47] on icon "button" at bounding box center [897, 45] width 8 height 8
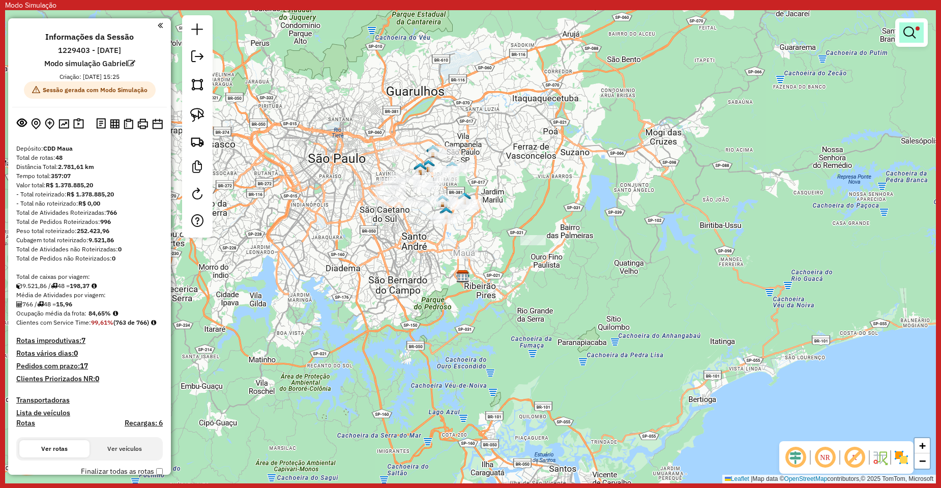
click at [911, 28] on em at bounding box center [909, 32] width 12 height 12
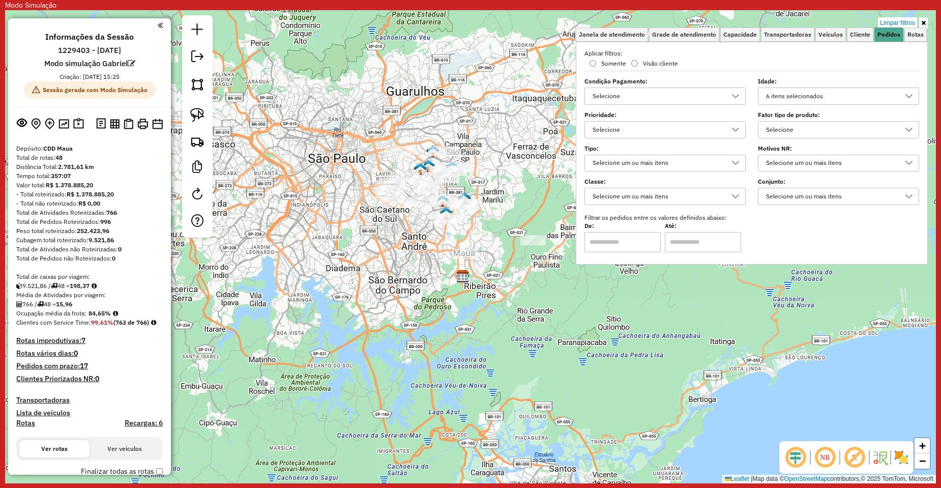
click at [807, 97] on div "6 itens selecionados" at bounding box center [830, 96] width 137 height 16
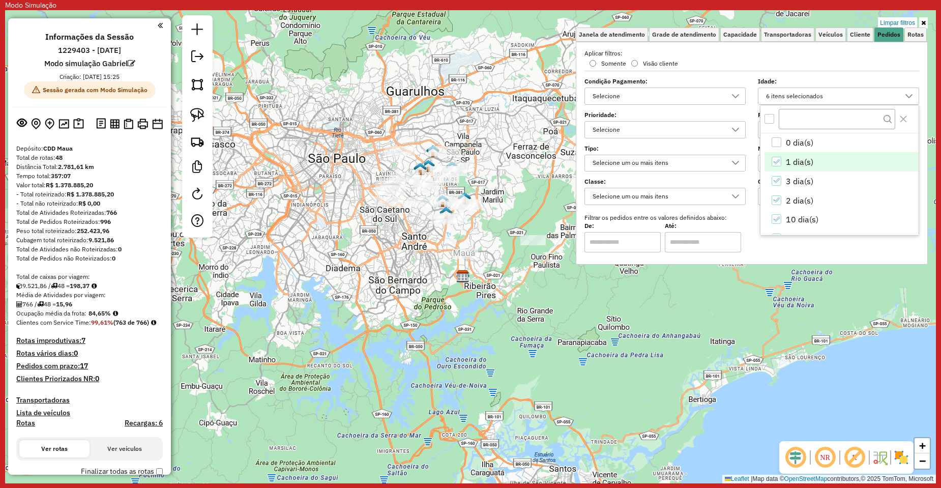
click at [457, 231] on div "Limpar filtros Janela de atendimento Grade de atendimento Capacidade Transporta…" at bounding box center [470, 246] width 931 height 473
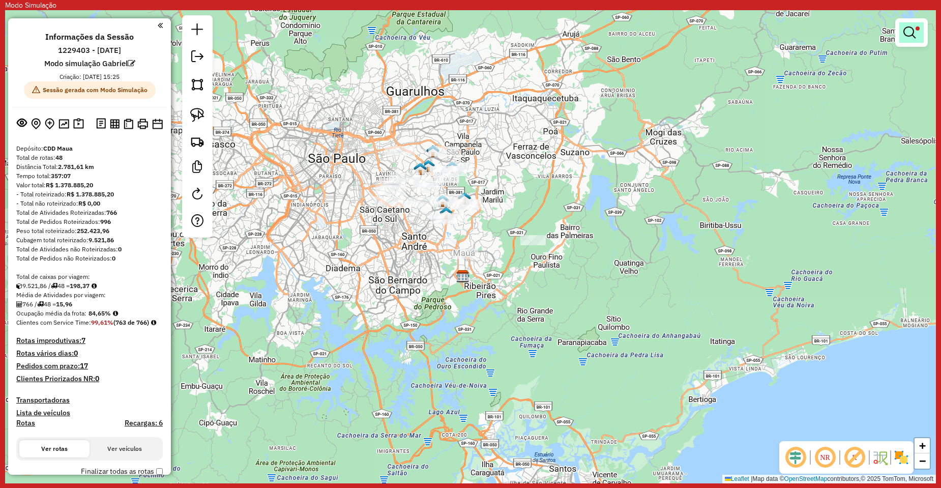
click at [921, 29] on link at bounding box center [911, 32] width 24 height 20
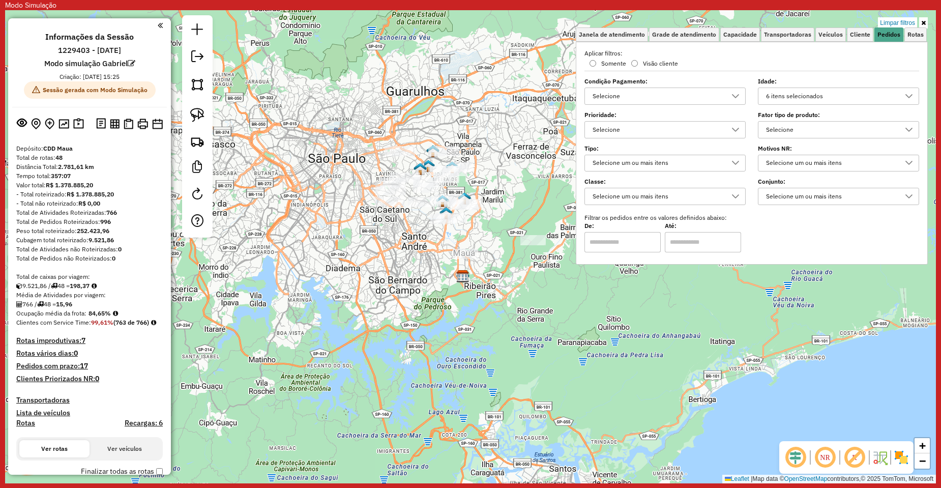
click at [909, 21] on link "Limpar filtros" at bounding box center [897, 22] width 39 height 11
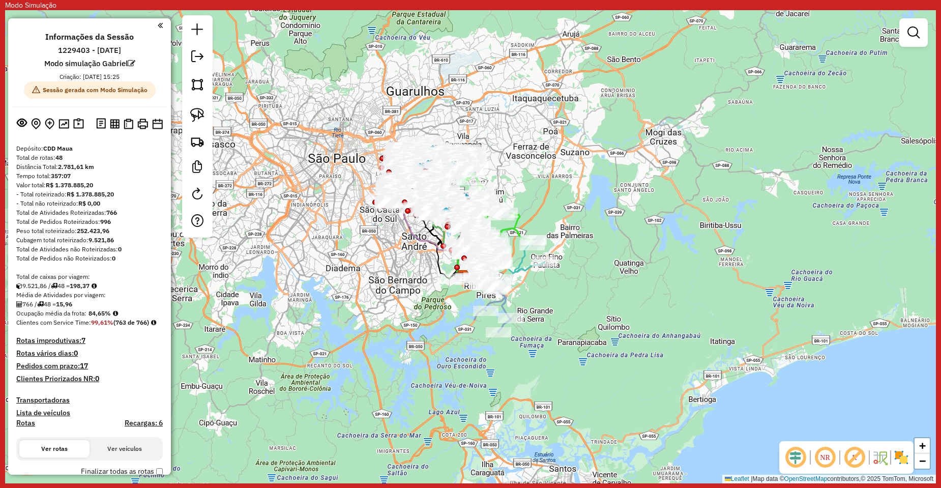
click at [931, 31] on div "Janela de atendimento Grade de atendimento Capacidade Transportadoras Veículos …" at bounding box center [470, 246] width 931 height 473
click at [919, 35] on em at bounding box center [913, 32] width 12 height 12
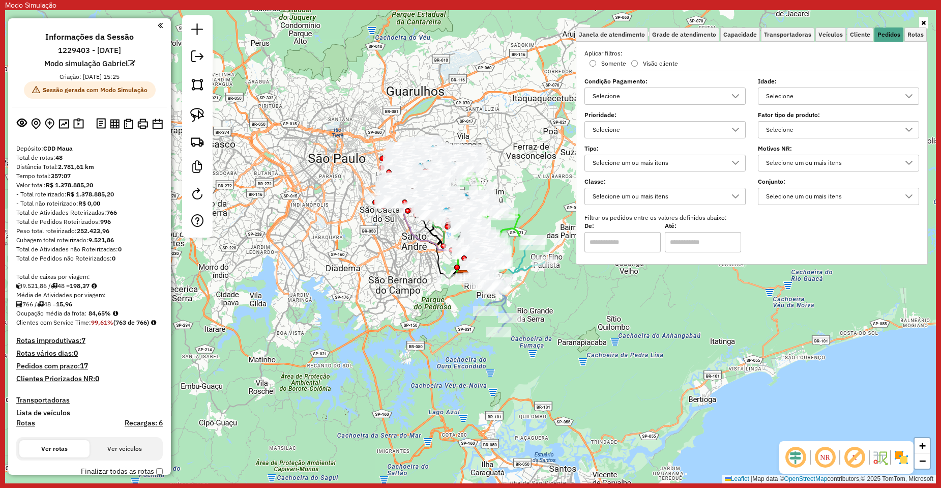
click at [808, 130] on div "Selecione" at bounding box center [830, 130] width 137 height 16
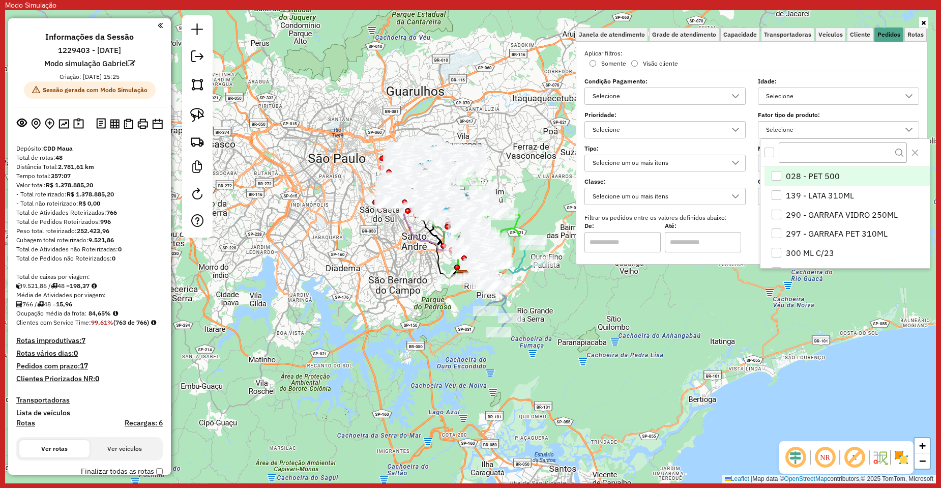
scroll to position [6, 35]
click at [796, 97] on div "Selecione" at bounding box center [830, 96] width 137 height 16
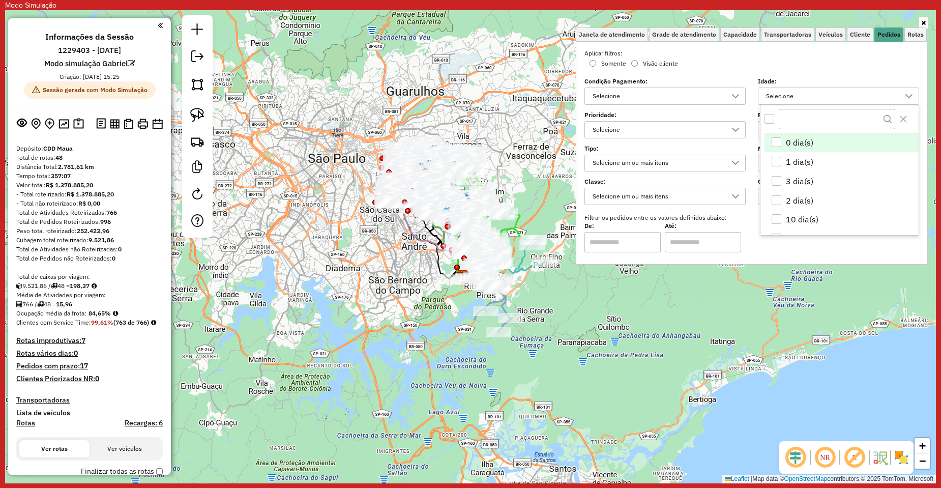
click at [773, 117] on div "All items unselected" at bounding box center [769, 119] width 10 height 10
click at [777, 142] on icon "0 dia(s)" at bounding box center [776, 142] width 7 height 5
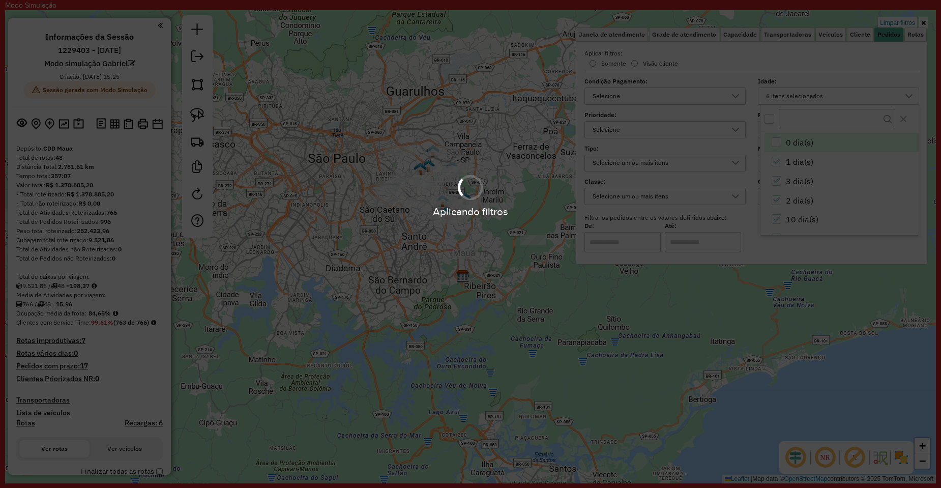
click at [343, 231] on div "Aplicando filtros" at bounding box center [470, 244] width 941 height 488
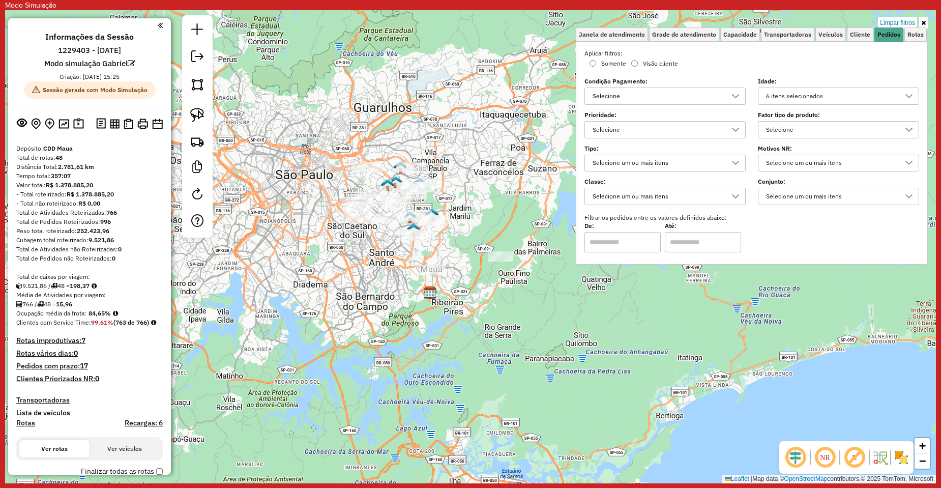
drag, startPoint x: 385, startPoint y: 250, endPoint x: 378, endPoint y: 252, distance: 6.9
click at [378, 252] on div "Limpar filtros Janela de atendimento Grade de atendimento Capacidade Transporta…" at bounding box center [470, 246] width 931 height 473
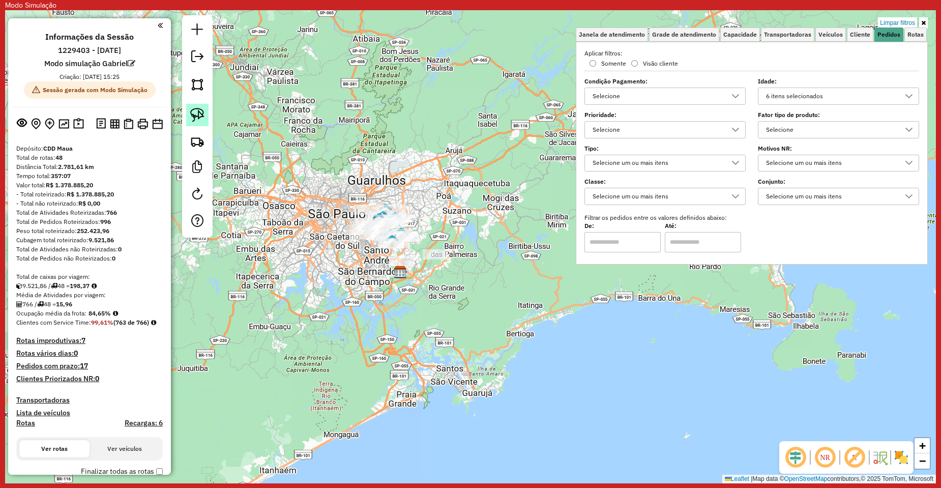
click at [192, 113] on img at bounding box center [197, 115] width 14 height 14
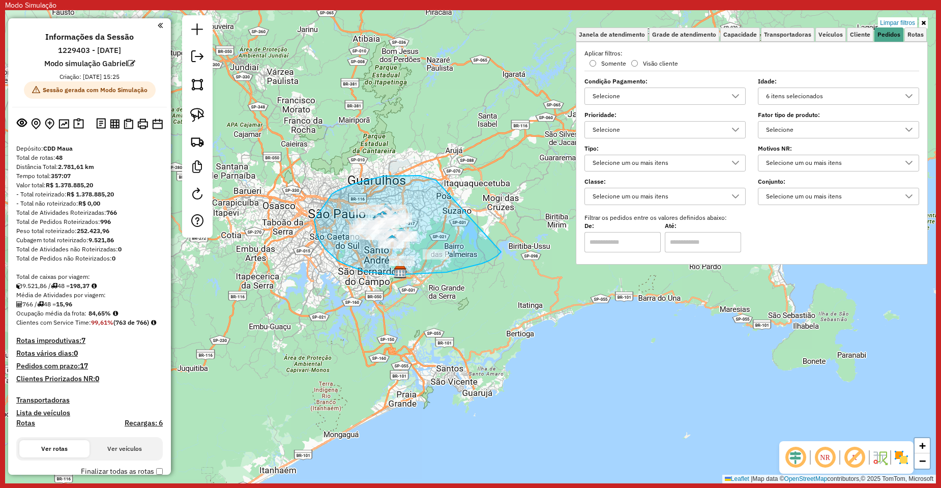
drag, startPoint x: 403, startPoint y: 175, endPoint x: 501, endPoint y: 251, distance: 123.6
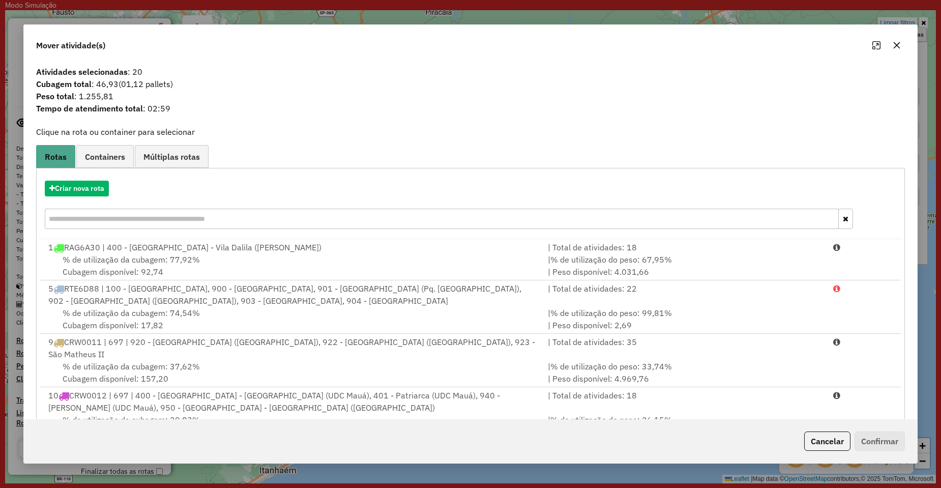
click at [886, 42] on div at bounding box center [886, 45] width 37 height 16
click at [894, 44] on icon "button" at bounding box center [897, 45] width 8 height 8
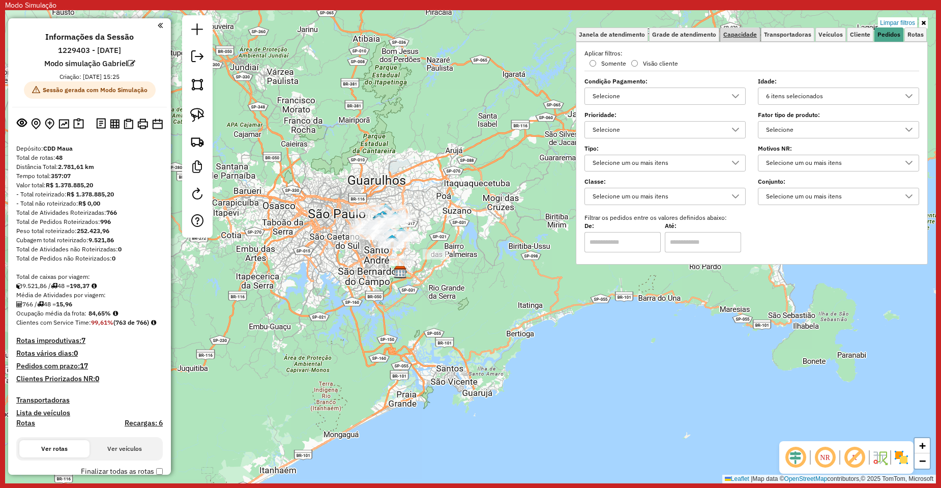
click at [747, 29] on link "Capacidade" at bounding box center [740, 34] width 40 height 14
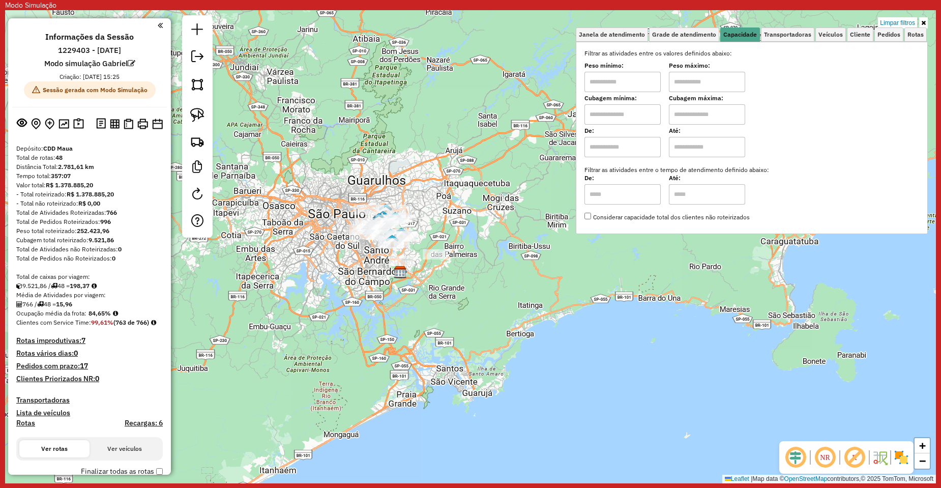
click at [619, 112] on input "text" at bounding box center [622, 114] width 76 height 20
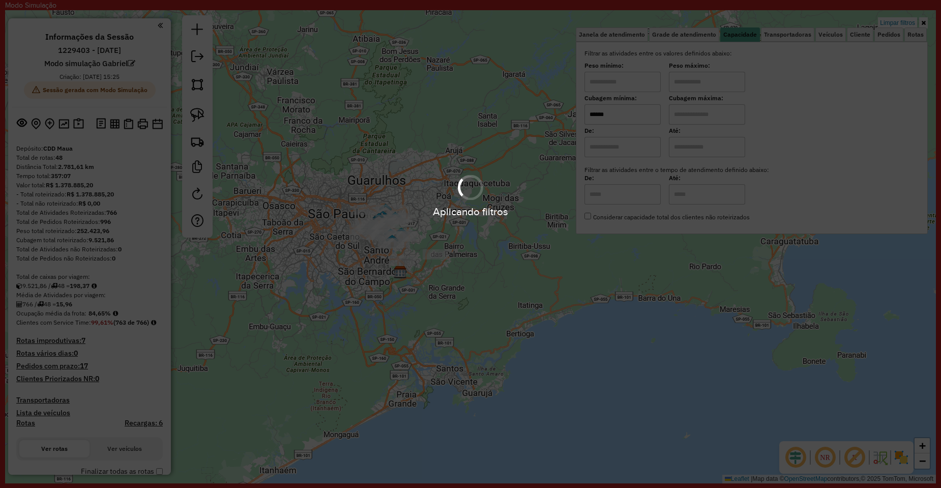
type input "******"
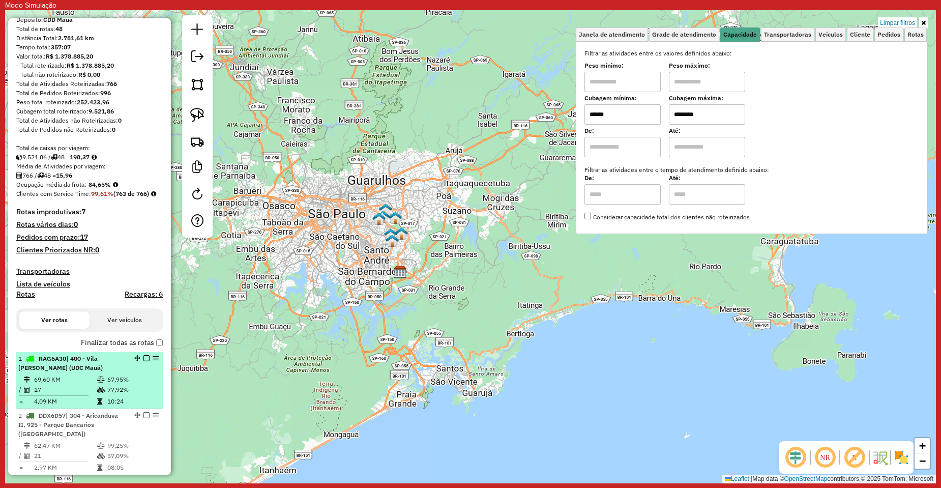
scroll to position [153, 0]
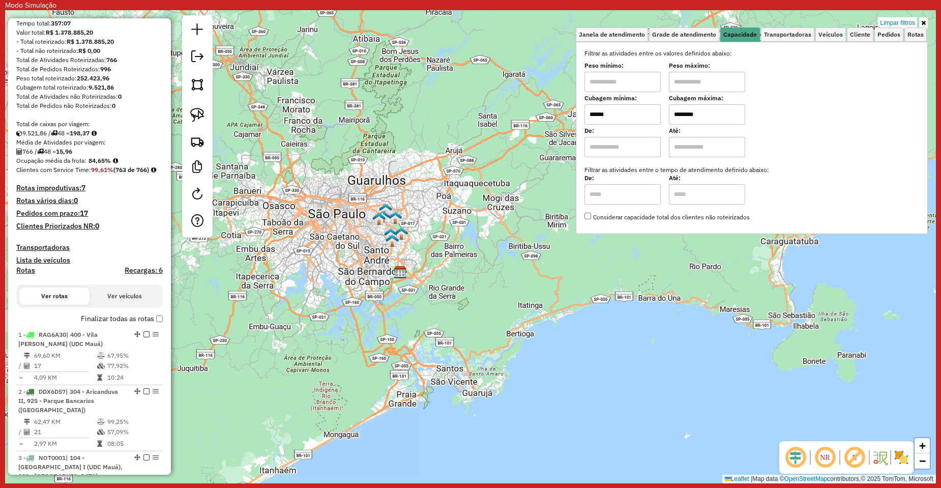
type input "********"
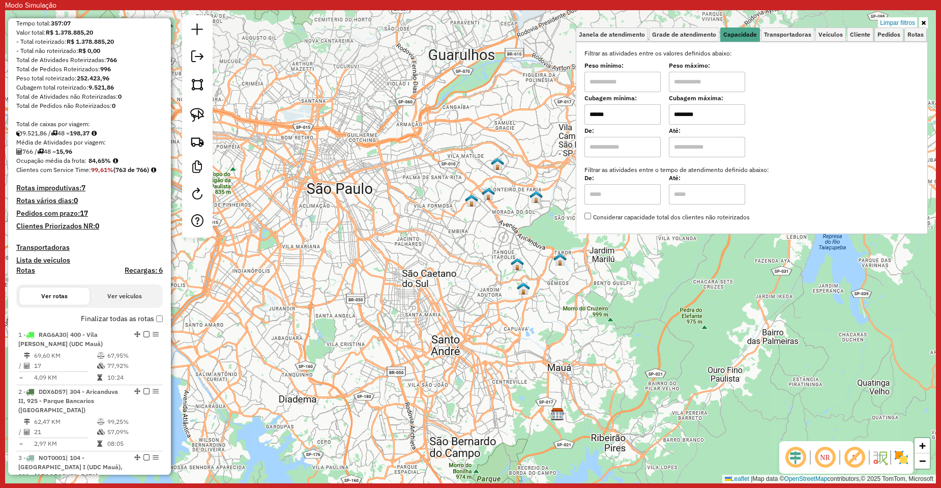
drag, startPoint x: 415, startPoint y: 270, endPoint x: 394, endPoint y: 318, distance: 52.2
click at [394, 318] on div "Limpar filtros Janela de atendimento Grade de atendimento Capacidade Transporta…" at bounding box center [470, 246] width 931 height 473
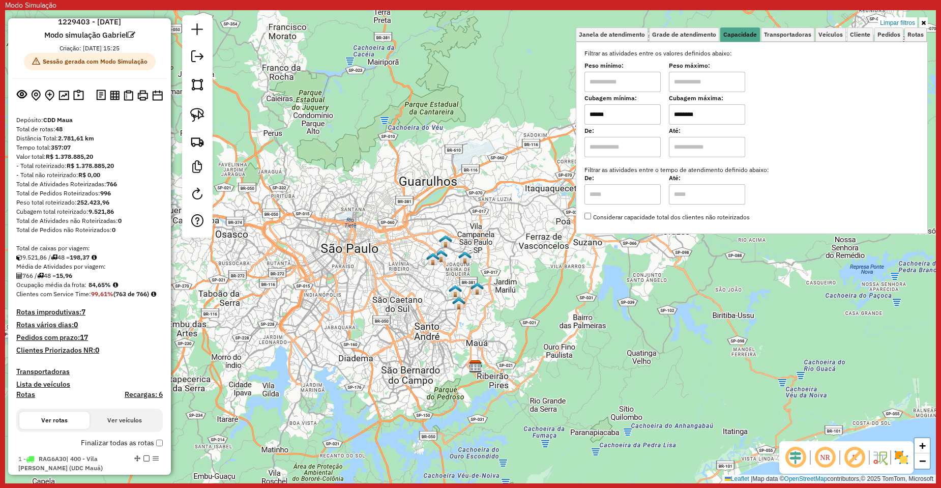
scroll to position [0, 0]
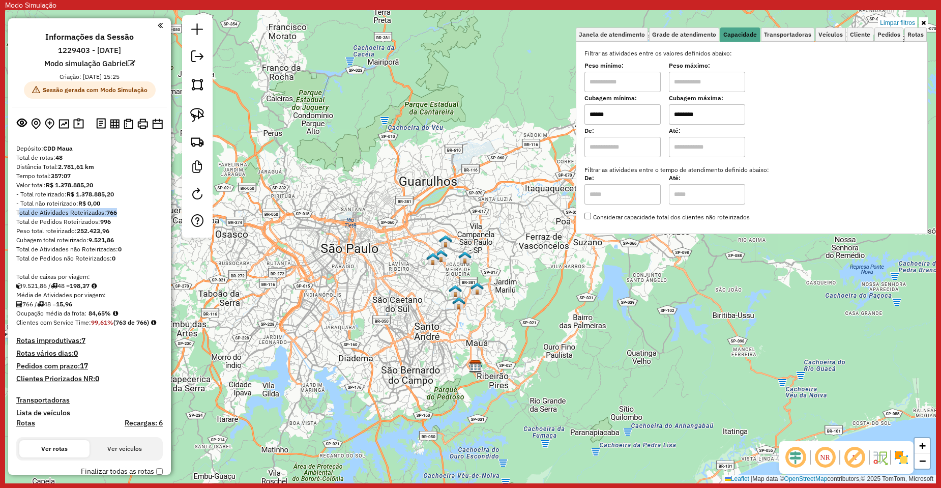
drag, startPoint x: 119, startPoint y: 214, endPoint x: 13, endPoint y: 216, distance: 106.3
click at [114, 213] on strong "766" at bounding box center [111, 213] width 11 height 8
drag, startPoint x: 124, startPoint y: 212, endPoint x: 105, endPoint y: 212, distance: 18.3
click at [105, 212] on div "Total de Atividades Roteirizadas: 766" at bounding box center [89, 212] width 146 height 9
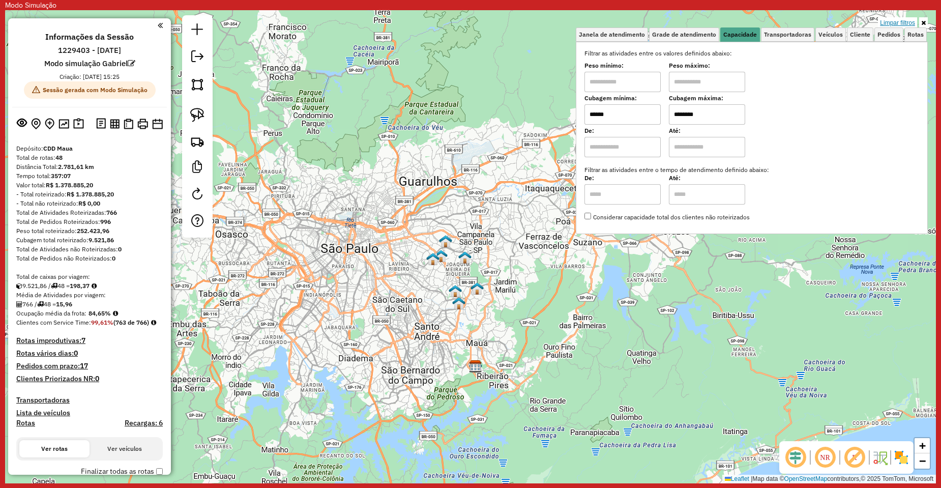
click at [897, 27] on link "Limpar filtros" at bounding box center [897, 22] width 39 height 11
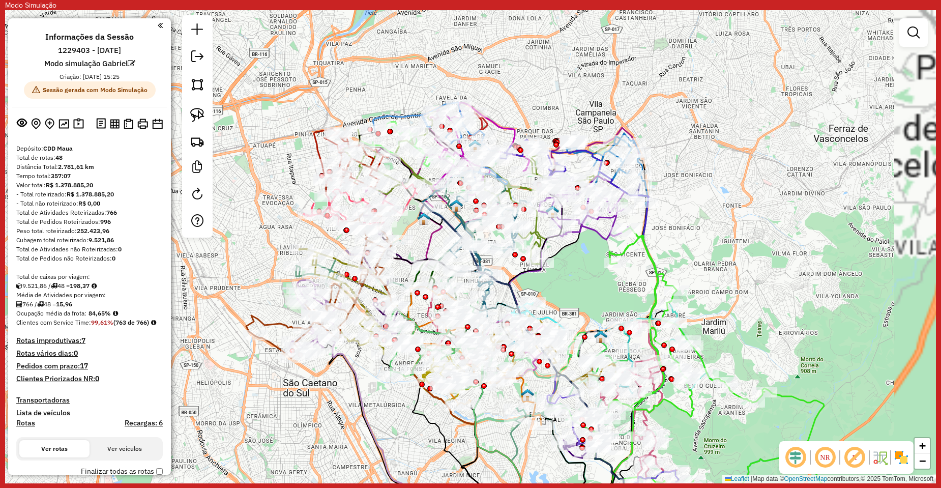
drag, startPoint x: 851, startPoint y: 121, endPoint x: 488, endPoint y: 3, distance: 381.2
click at [792, 174] on div "Janela de atendimento Grade de atendimento Capacidade Transportadoras Veículos …" at bounding box center [470, 246] width 931 height 473
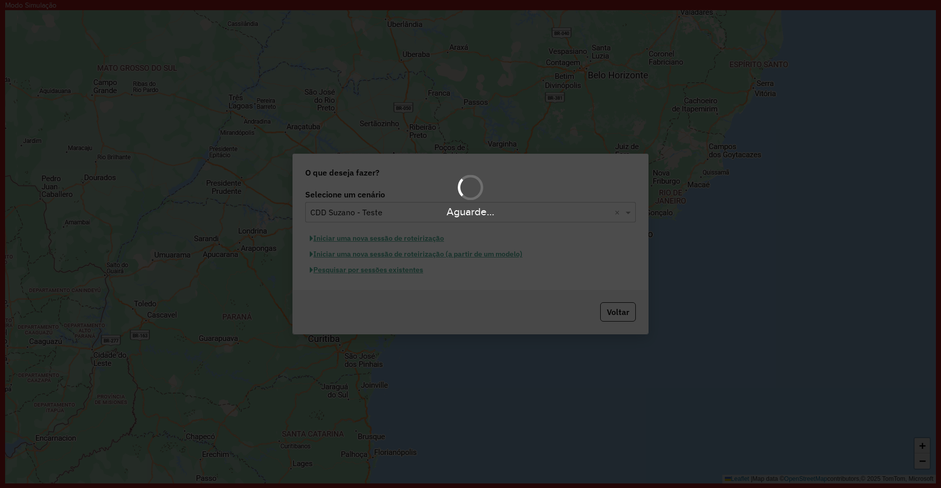
click at [374, 204] on div "Aguarde..." at bounding box center [470, 211] width 941 height 16
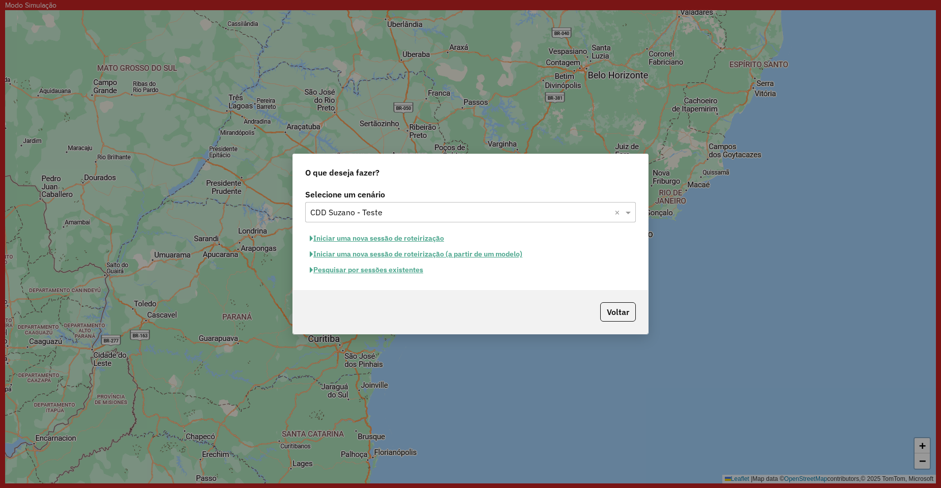
click at [359, 202] on div "Selecione um cenário × CDD Suzano - Teste ×" at bounding box center [470, 212] width 331 height 20
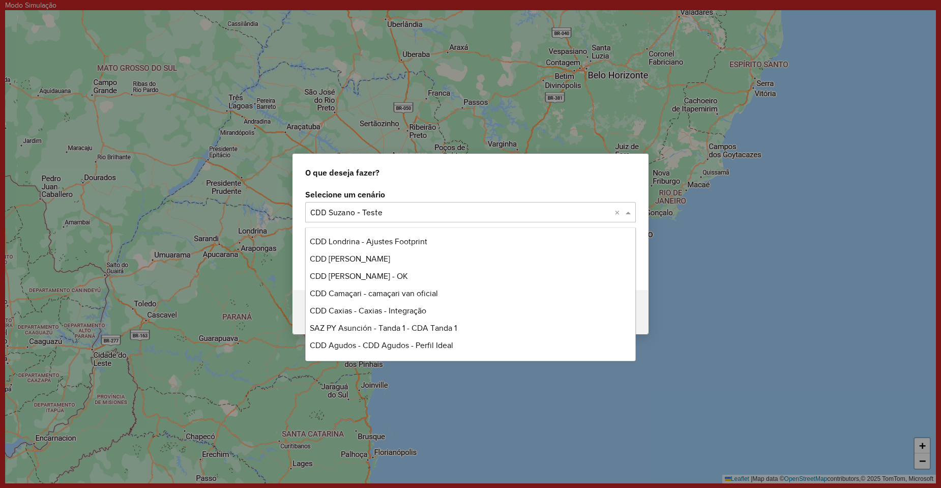
scroll to position [1971, 0]
type input "*"
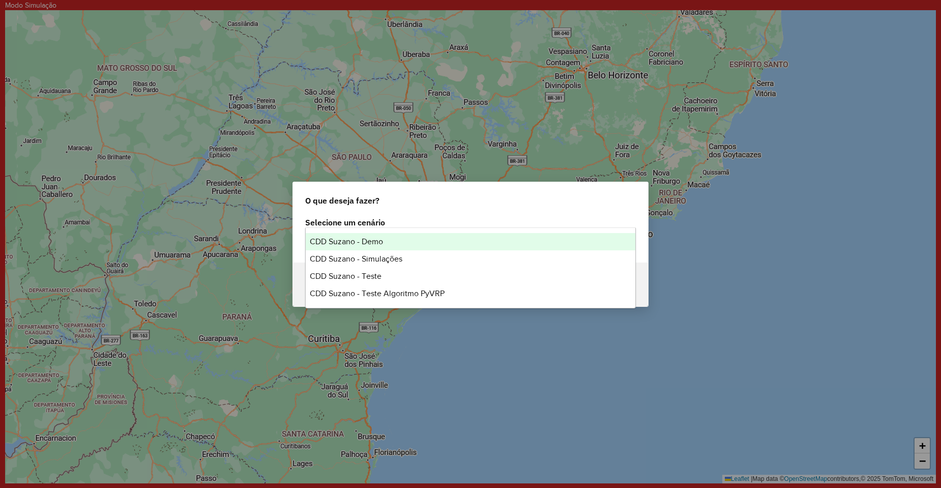
scroll to position [0, 0]
type input "*"
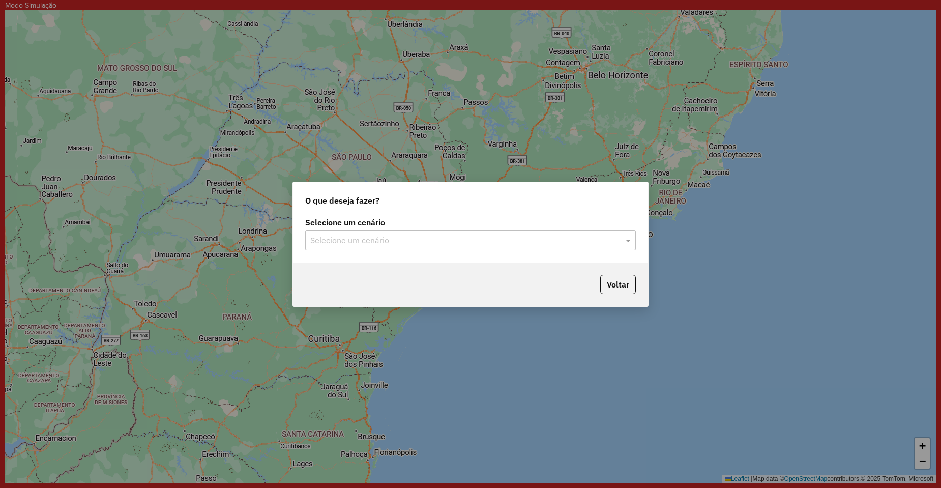
click at [362, 230] on div "Selecione um cenário" at bounding box center [470, 240] width 331 height 20
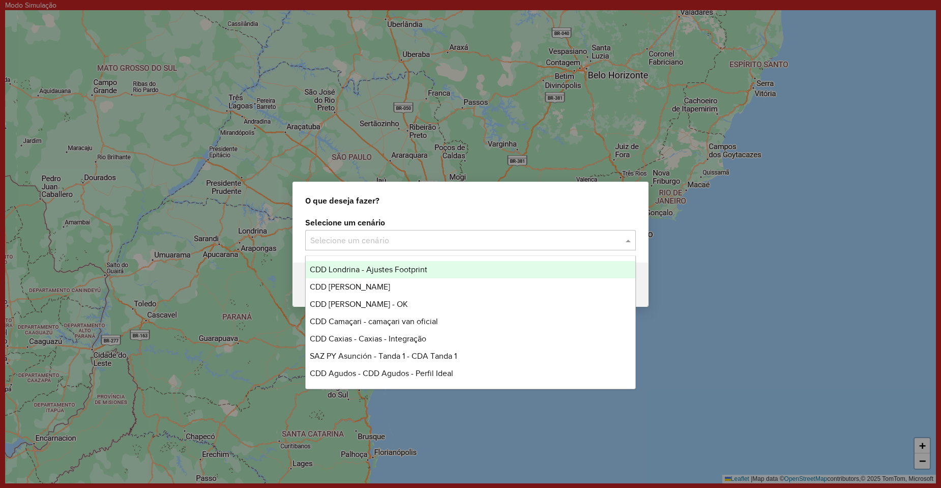
type input "*"
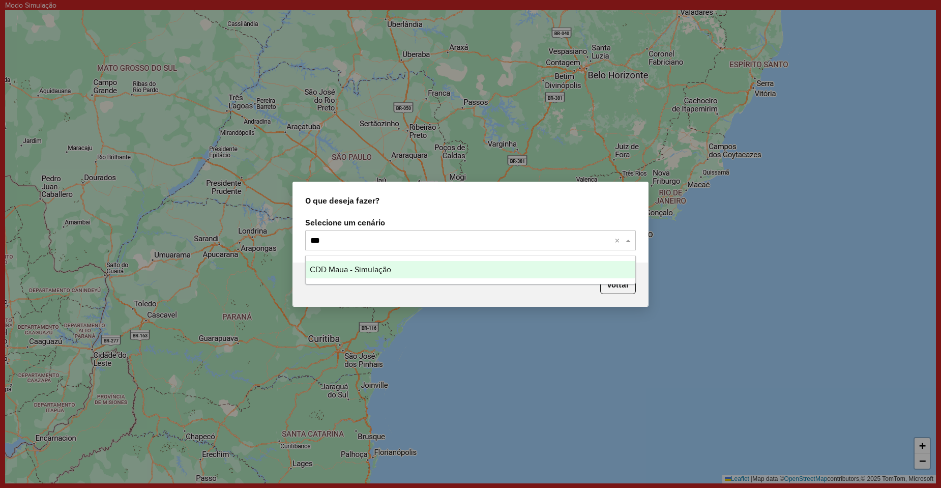
type input "****"
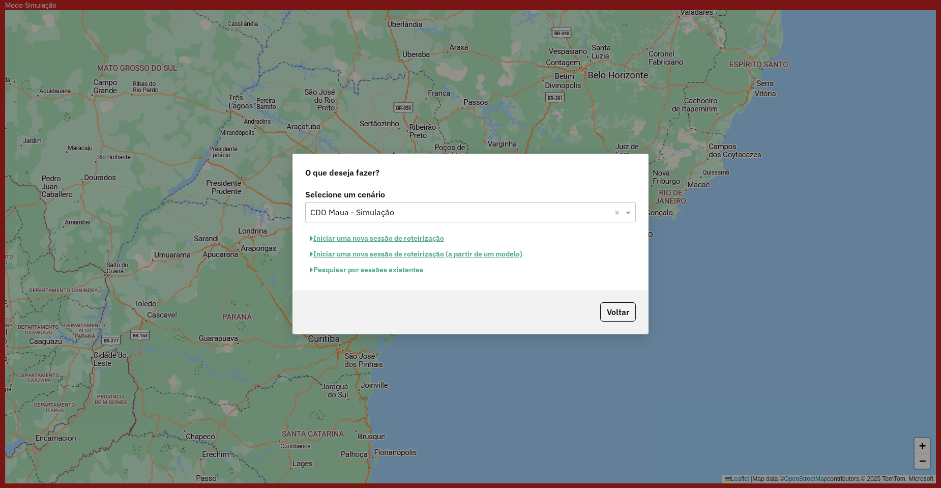
click at [381, 273] on button "Pesquisar por sessões existentes" at bounding box center [366, 270] width 123 height 16
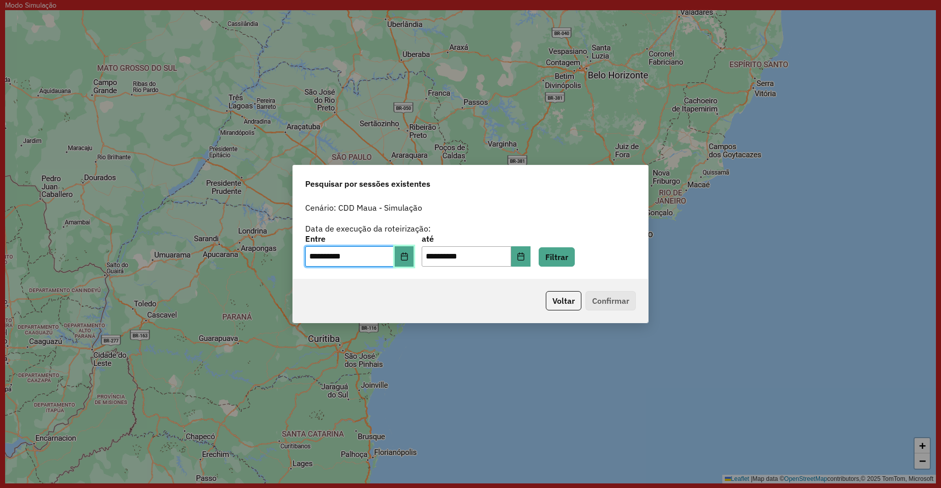
click at [402, 258] on button "Choose Date" at bounding box center [404, 256] width 19 height 20
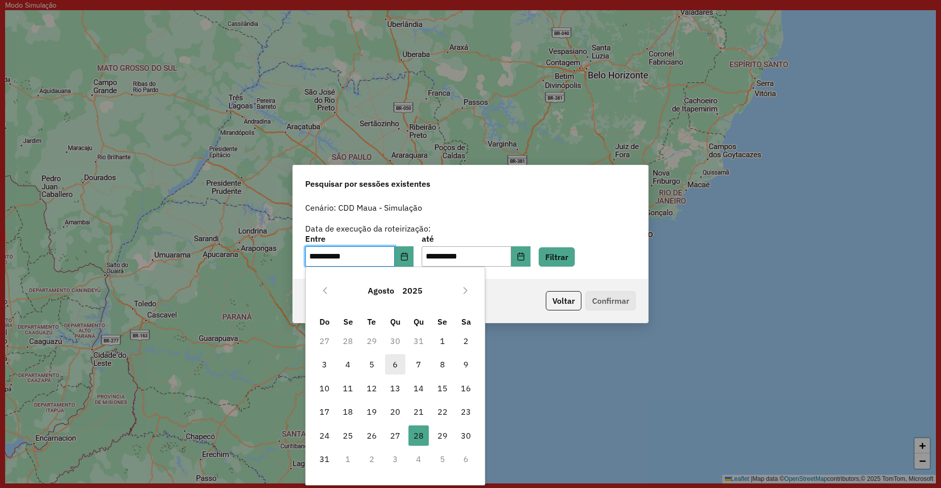
click at [403, 366] on span "6" at bounding box center [395, 364] width 20 height 20
type input "**********"
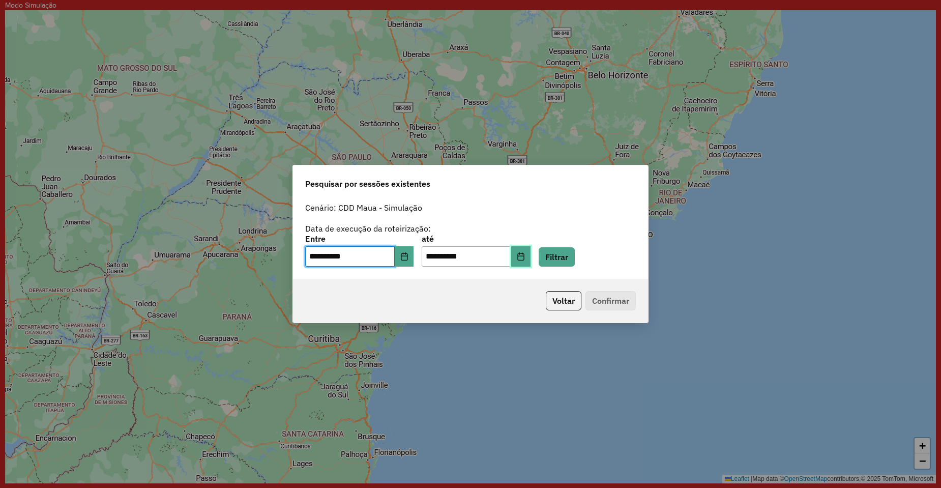
click at [530, 263] on button "Choose Date" at bounding box center [520, 256] width 19 height 20
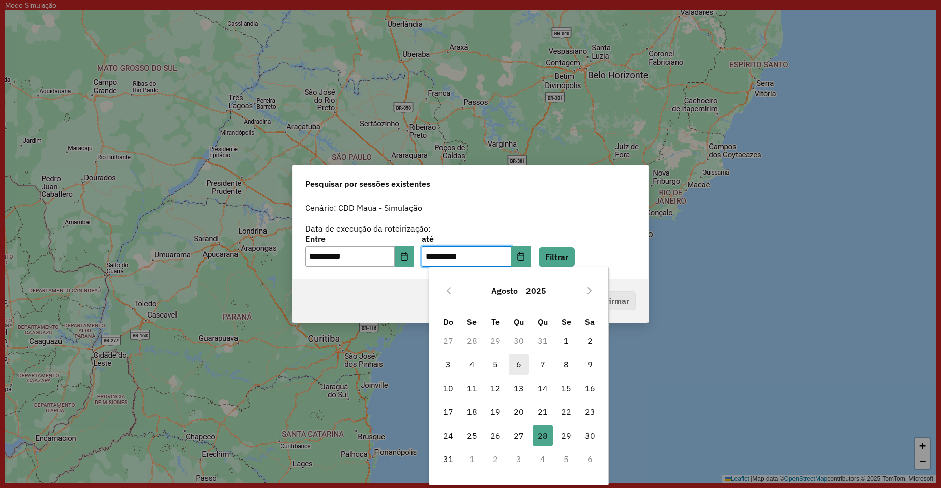
click at [521, 364] on span "6" at bounding box center [519, 364] width 20 height 20
type input "**********"
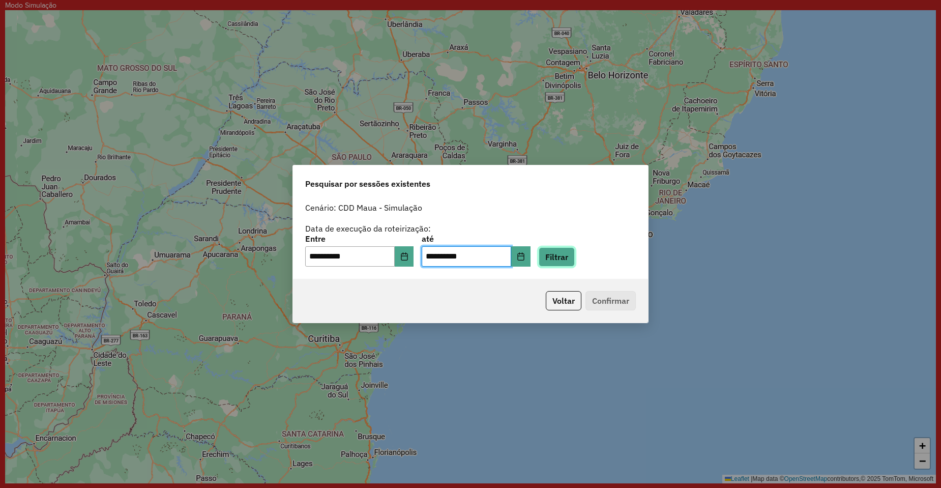
click at [569, 260] on button "Filtrar" at bounding box center [557, 256] width 36 height 19
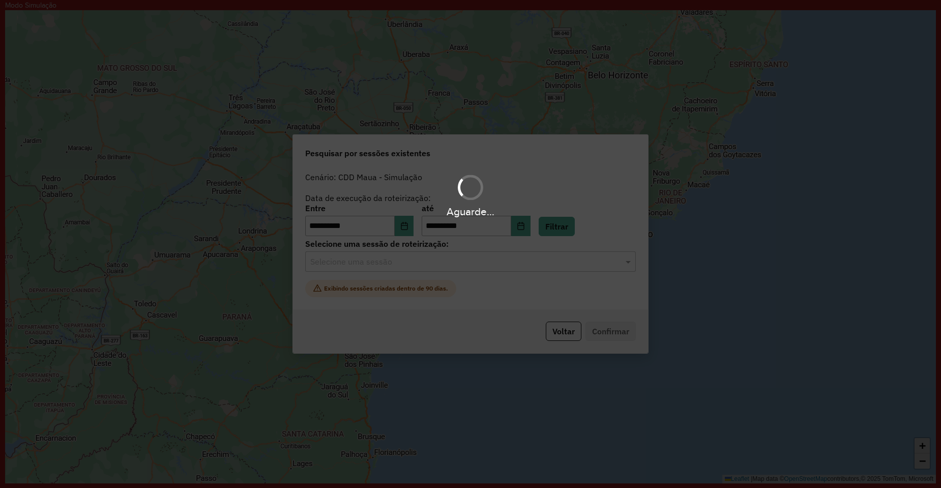
click at [392, 269] on div "Selecione uma sessão" at bounding box center [470, 261] width 331 height 20
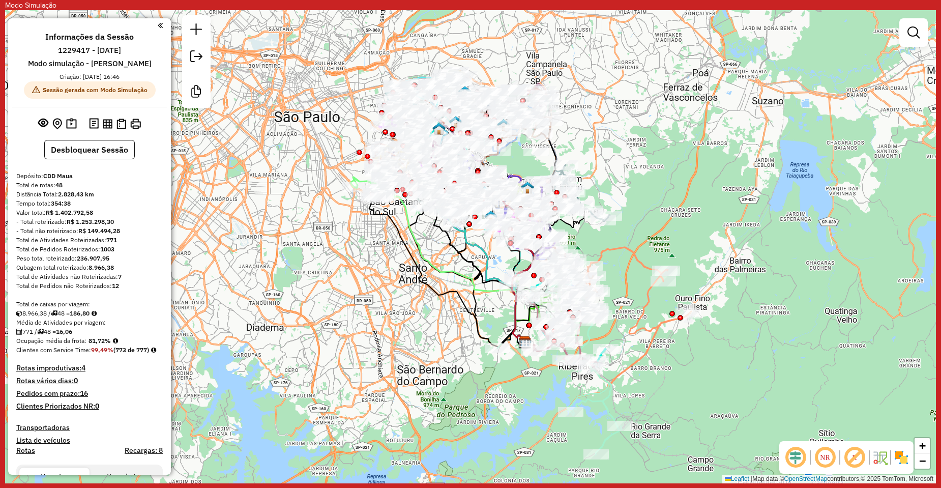
drag, startPoint x: 246, startPoint y: 271, endPoint x: 411, endPoint y: 317, distance: 172.1
click at [411, 317] on div "Janela de atendimento Grade de atendimento Capacidade Transportadoras Veículos …" at bounding box center [470, 246] width 931 height 473
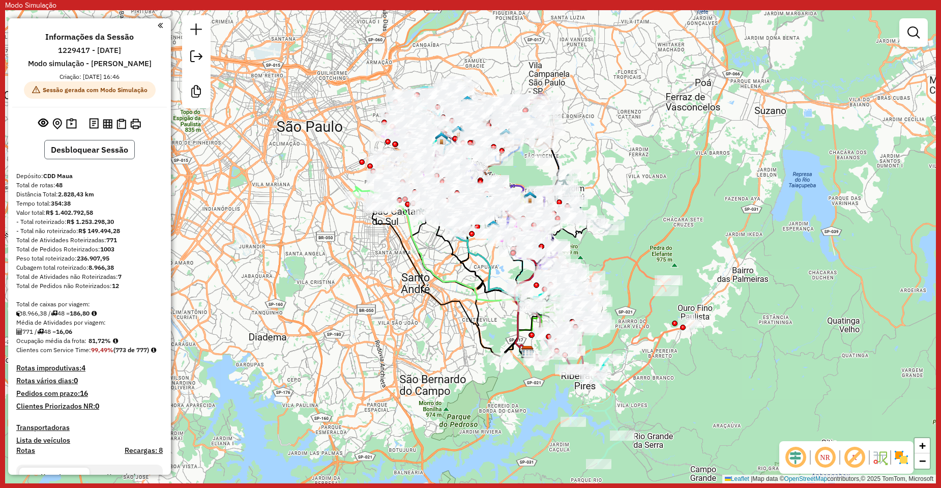
click at [61, 146] on button "Desbloquear Sessão" at bounding box center [89, 149] width 91 height 19
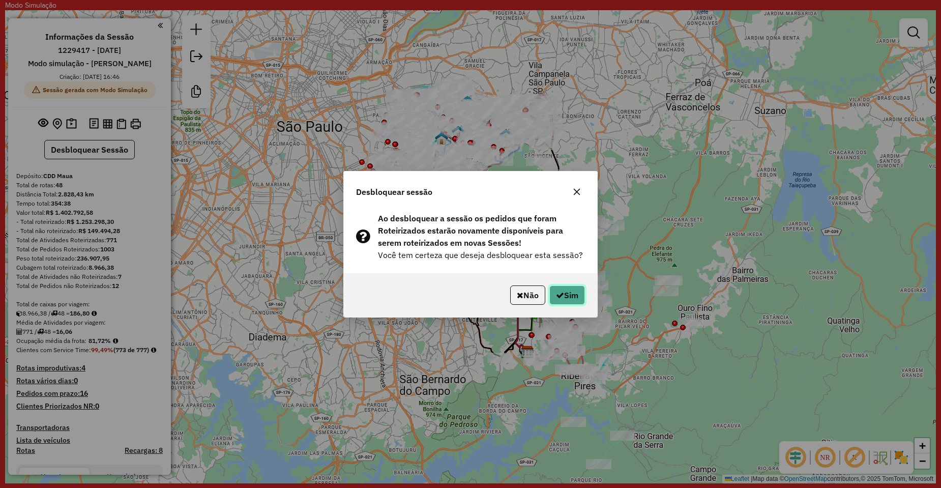
click at [569, 304] on button "Sim" at bounding box center [567, 294] width 36 height 19
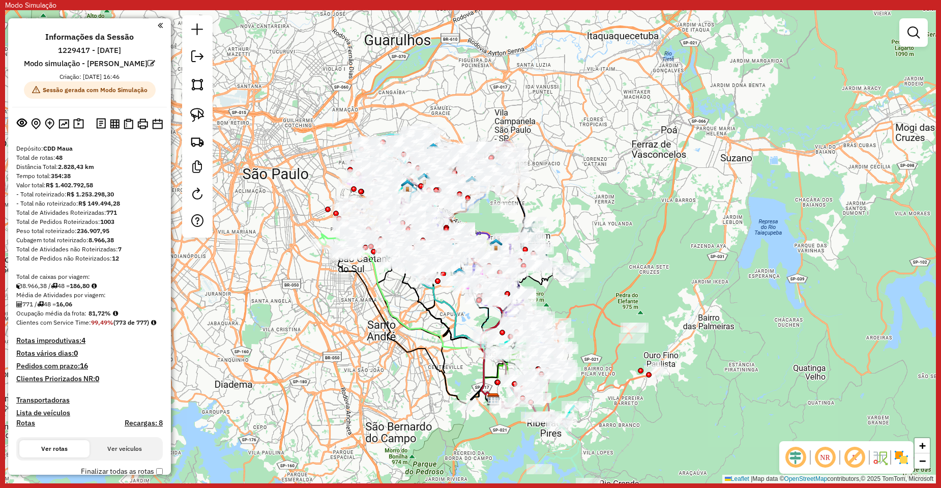
drag, startPoint x: 696, startPoint y: 239, endPoint x: 662, endPoint y: 286, distance: 58.3
click at [662, 286] on div "Janela de atendimento Grade de atendimento Capacidade Transportadoras Veículos …" at bounding box center [470, 246] width 931 height 473
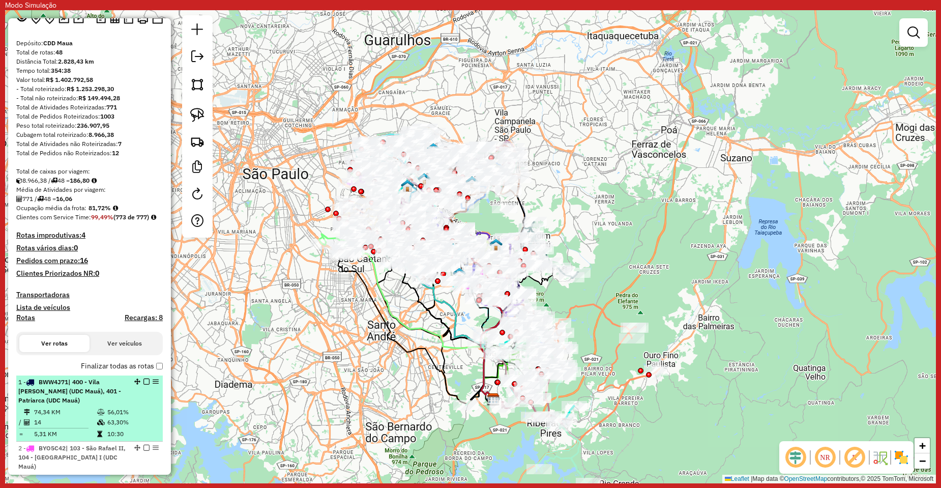
scroll to position [153, 0]
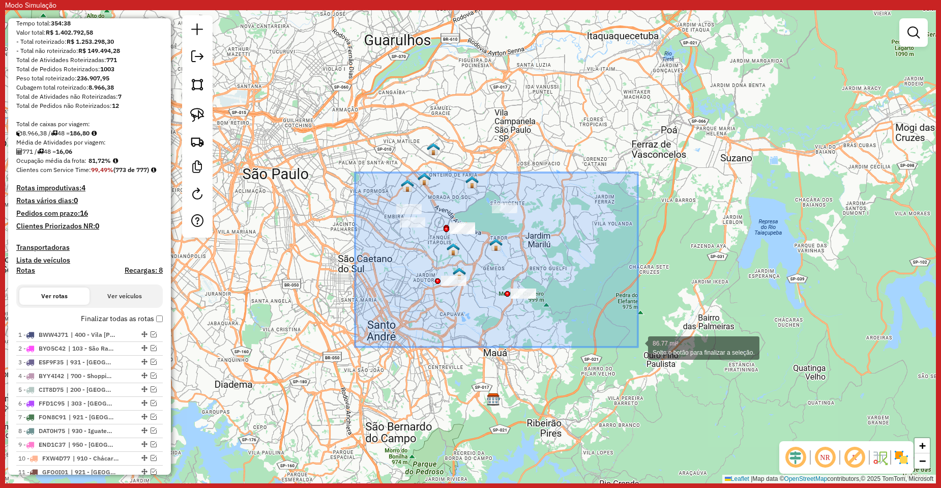
drag, startPoint x: 355, startPoint y: 172, endPoint x: 638, endPoint y: 347, distance: 332.3
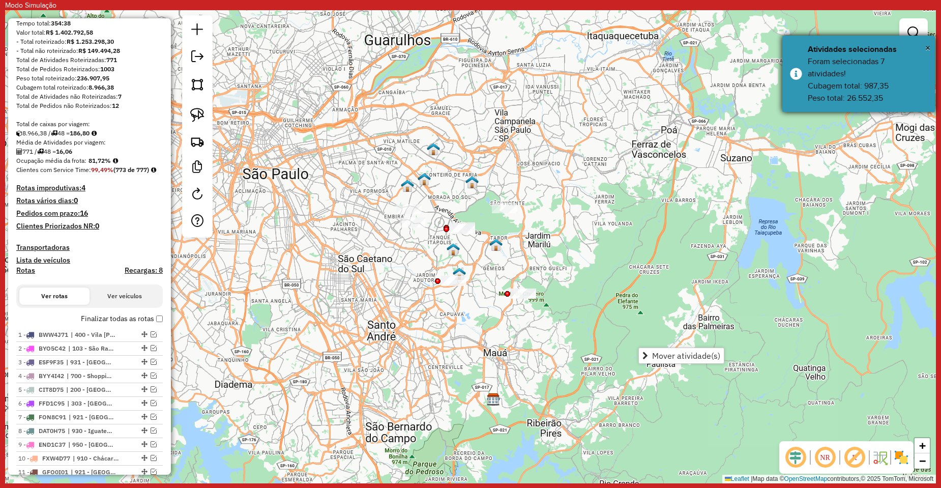
click at [888, 66] on div "Foram selecionadas 7 atividades! Cubagem total: 987,35 Peso total: 26.552,35" at bounding box center [868, 79] width 120 height 49
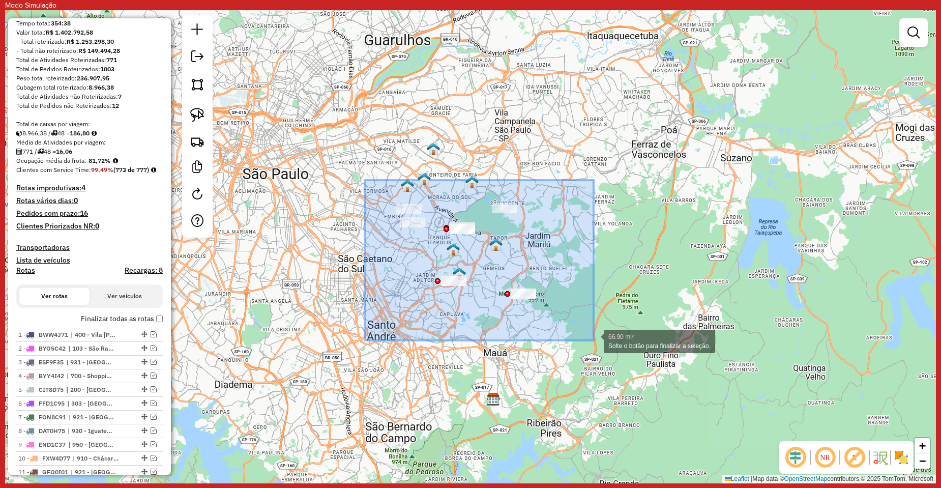
drag, startPoint x: 365, startPoint y: 180, endPoint x: 594, endPoint y: 340, distance: 279.1
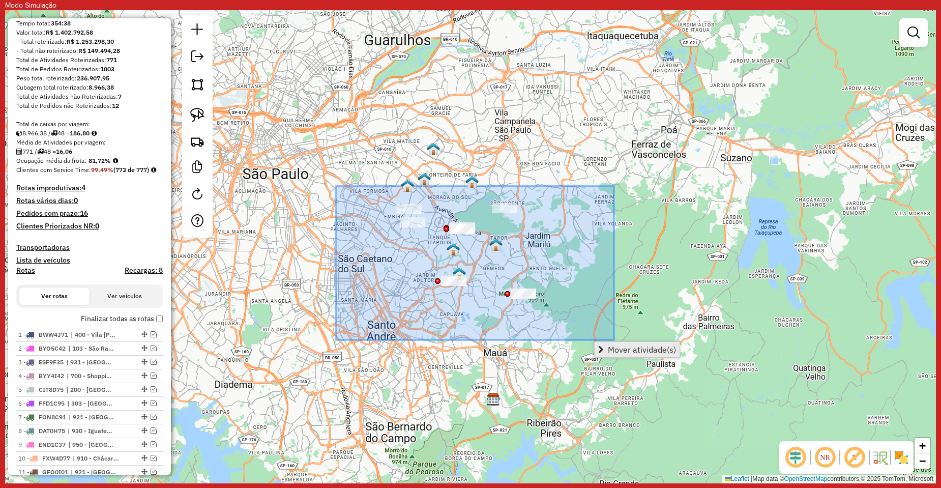
drag, startPoint x: 371, startPoint y: 199, endPoint x: 631, endPoint y: 349, distance: 300.1
click at [631, 349] on hb-router-mapa "Mover atividade(s) Informações da Sessão 1229417 - [DATE] Modo simulação - [PER…" at bounding box center [470, 246] width 931 height 473
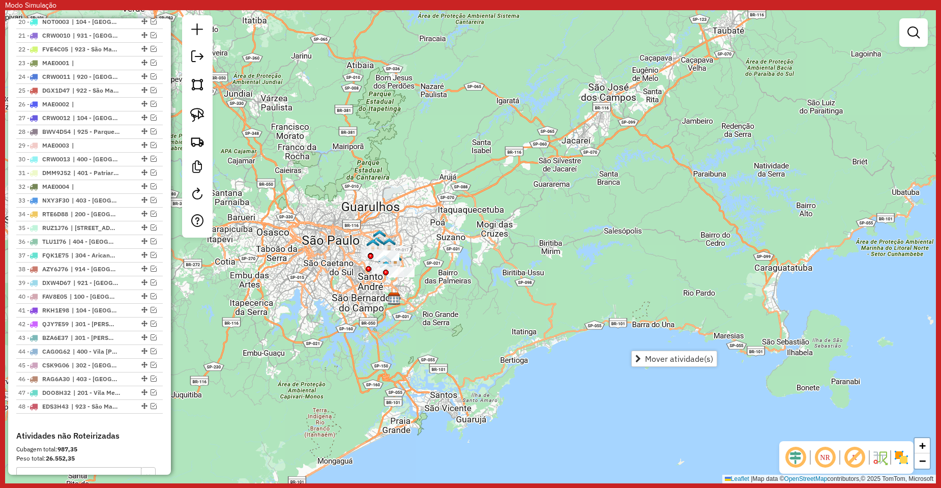
scroll to position [0, 0]
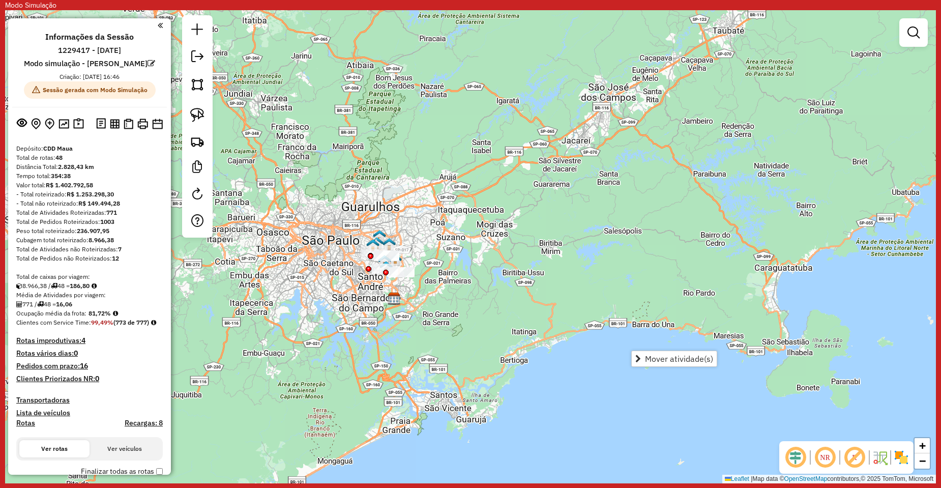
drag, startPoint x: 126, startPoint y: 242, endPoint x: 89, endPoint y: 241, distance: 36.6
click at [89, 241] on div "Cubagem total roteirizado: 8.966,38" at bounding box center [89, 239] width 146 height 9
click at [205, 116] on link at bounding box center [197, 115] width 22 height 22
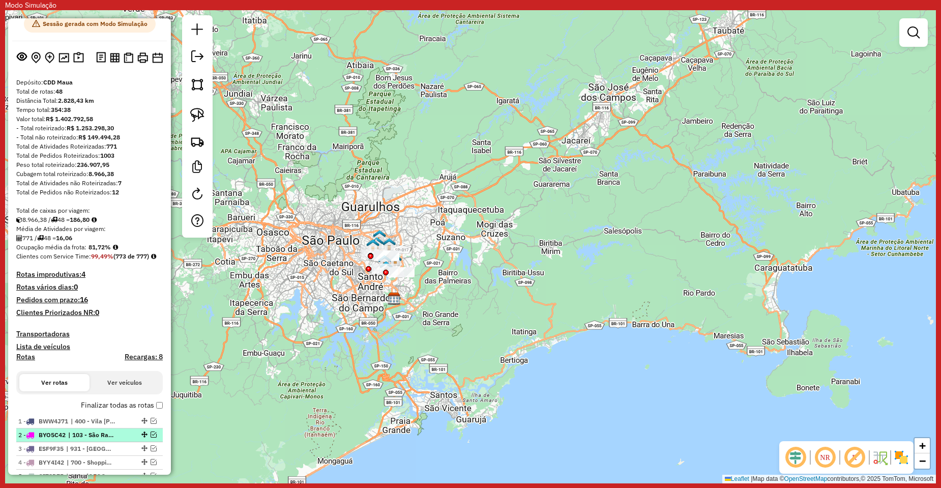
scroll to position [153, 0]
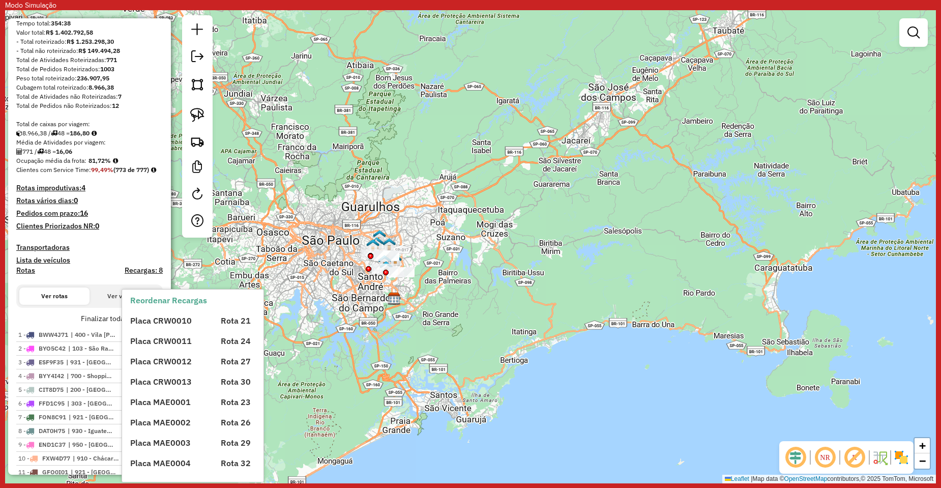
click at [394, 154] on div "Janela de atendimento Grade de atendimento Capacidade Transportadoras Veículos …" at bounding box center [470, 246] width 931 height 473
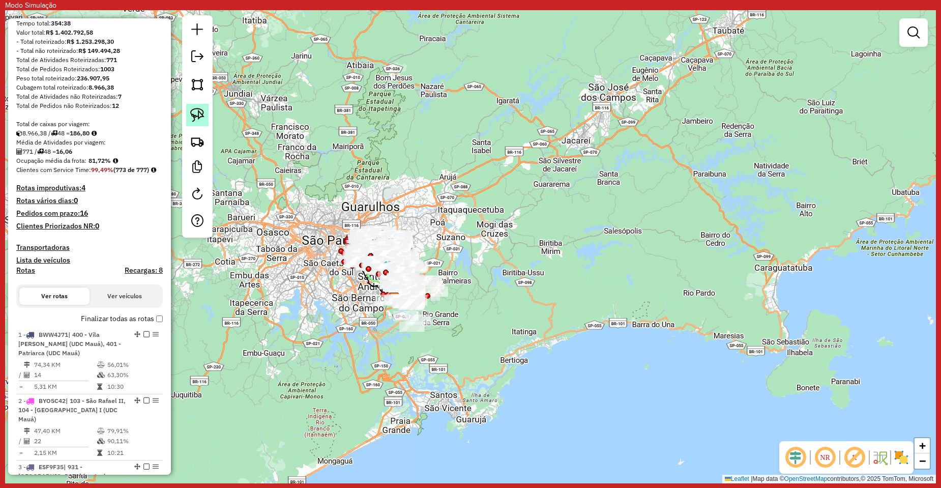
click at [197, 117] on img at bounding box center [197, 115] width 14 height 14
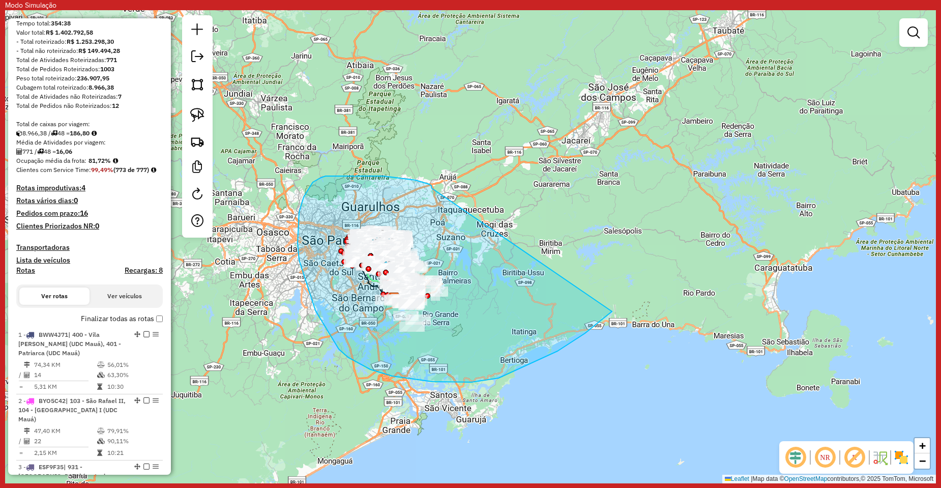
drag, startPoint x: 369, startPoint y: 175, endPoint x: 647, endPoint y: 286, distance: 298.8
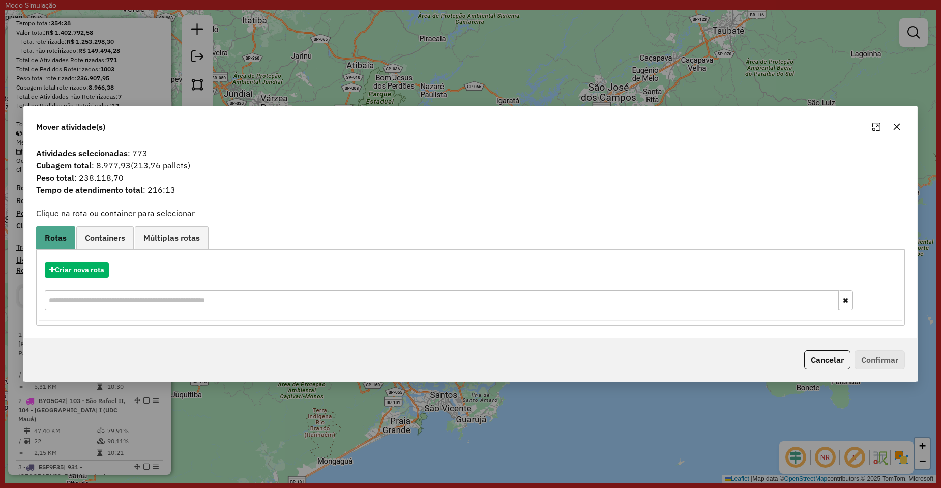
drag, startPoint x: 98, startPoint y: 166, endPoint x: 130, endPoint y: 167, distance: 32.1
click at [130, 167] on span "Cubagem total : 8.977,93 (213,76 pallets)" at bounding box center [470, 165] width 881 height 12
copy span "8.977,93"
click at [896, 128] on icon "button" at bounding box center [897, 127] width 8 height 8
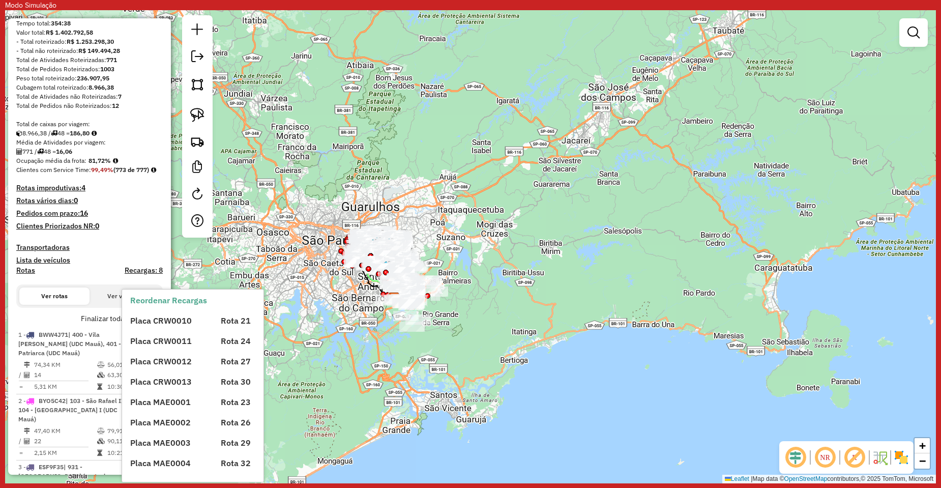
click at [155, 328] on div "Placa CRW0010 Rota 21 Placa CRW0011 Rota 24 Placa CRW0012 Rota 27 Placa CRW0013…" at bounding box center [201, 387] width 142 height 163
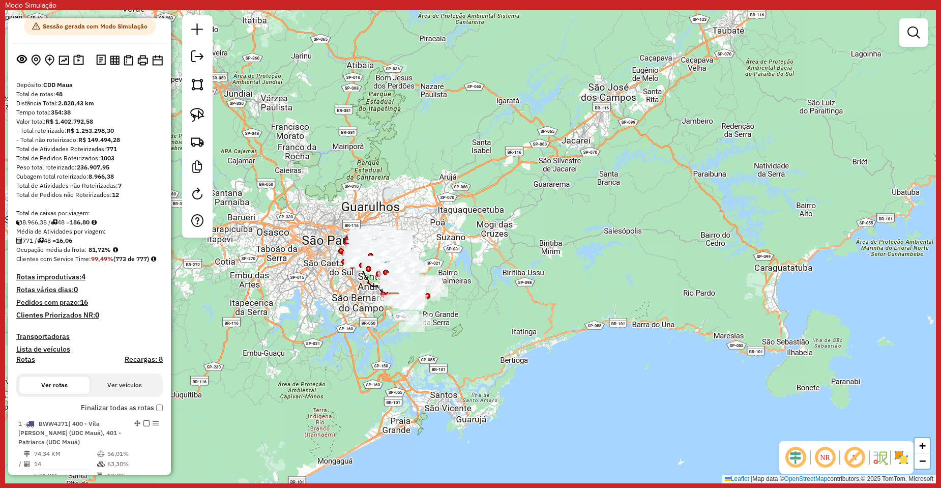
scroll to position [203, 0]
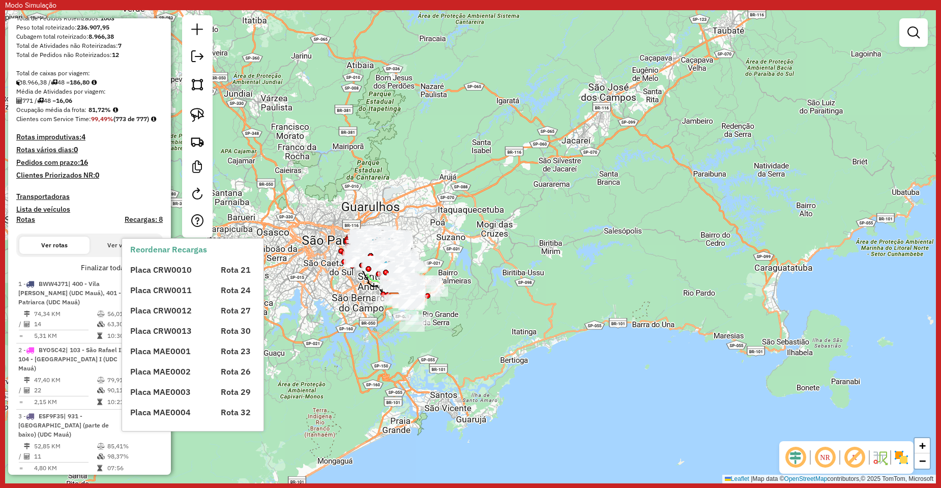
drag, startPoint x: 158, startPoint y: 269, endPoint x: 159, endPoint y: 276, distance: 6.7
click at [159, 276] on div "Placa CRW0010 Rota 21 Placa CRW0011 Rota 24 Placa CRW0012 Rota 27 Placa CRW0013…" at bounding box center [201, 336] width 142 height 163
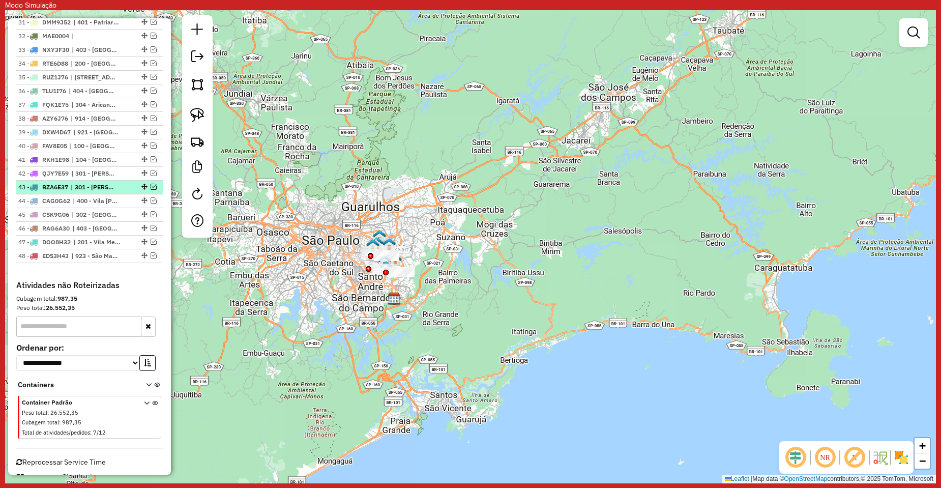
scroll to position [902, 0]
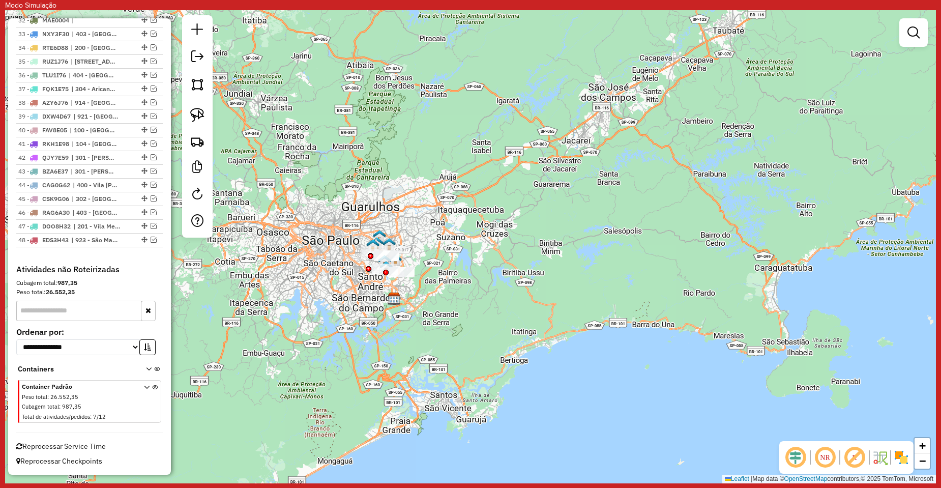
click at [152, 388] on icon at bounding box center [155, 404] width 6 height 38
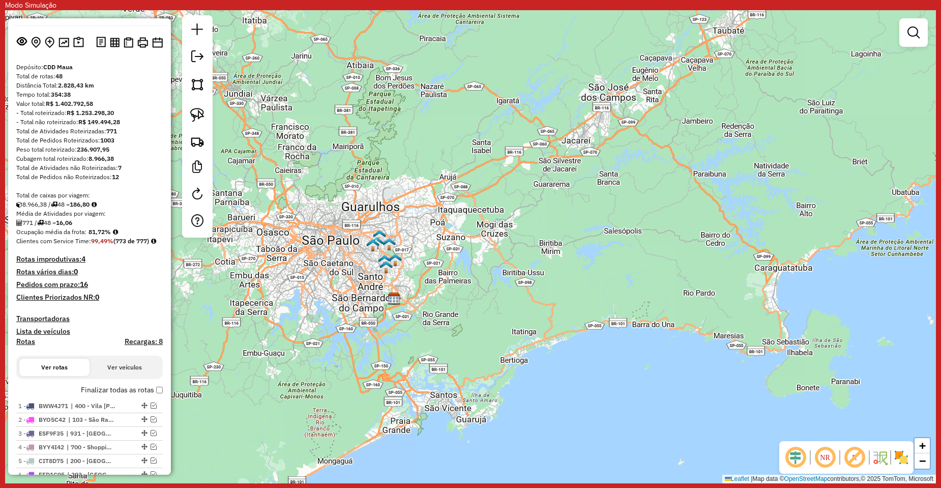
scroll to position [153, 0]
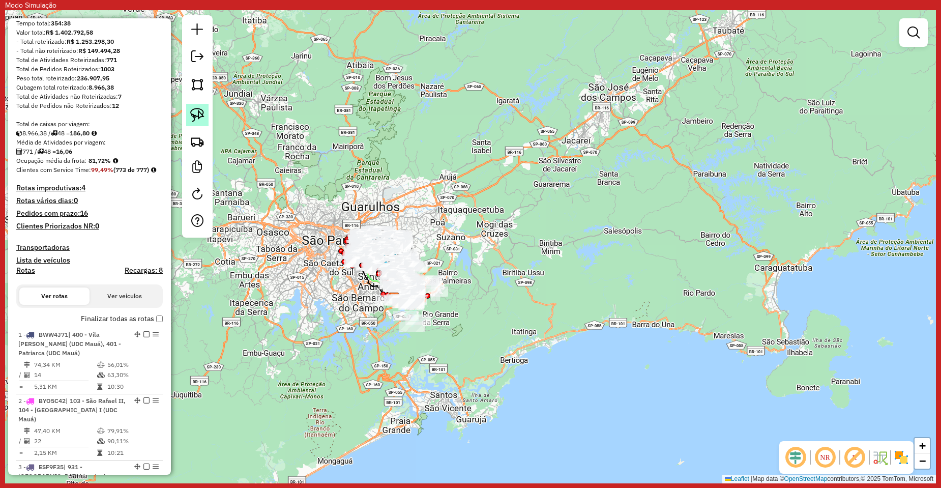
click at [203, 109] on img at bounding box center [197, 115] width 14 height 14
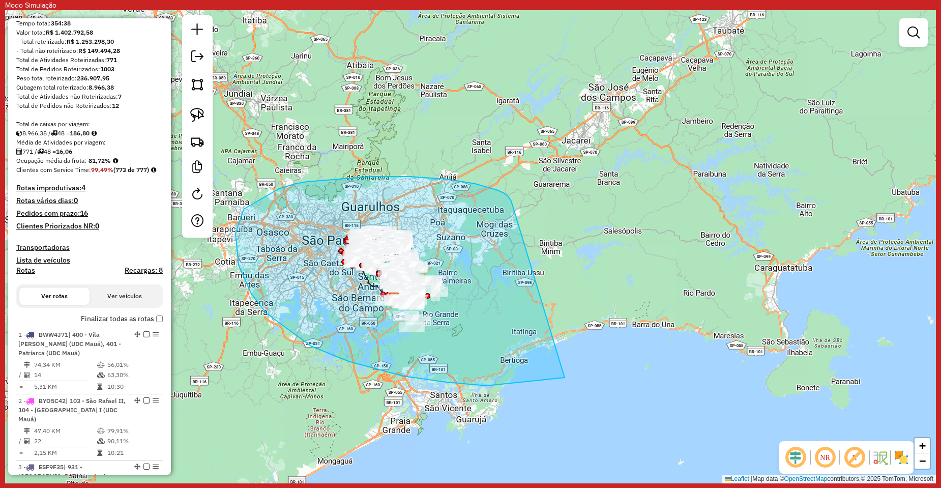
drag, startPoint x: 371, startPoint y: 176, endPoint x: 572, endPoint y: 375, distance: 282.7
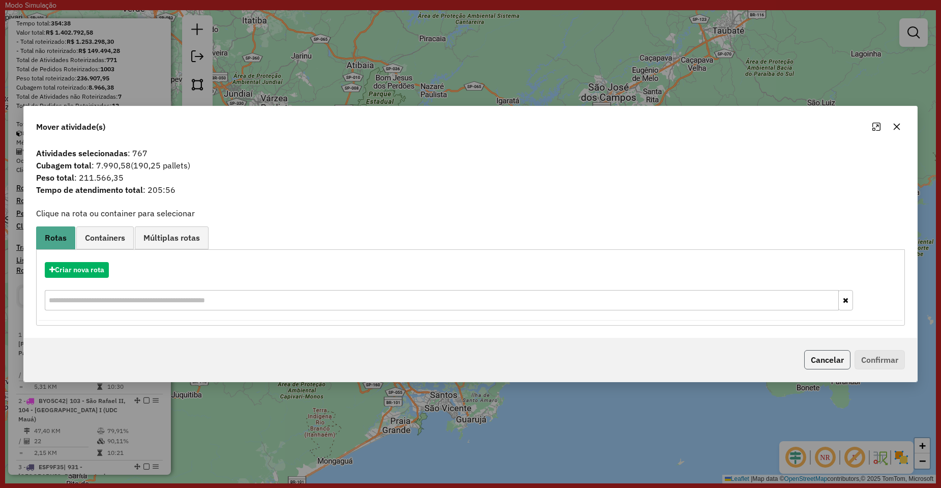
click at [825, 351] on button "Cancelar" at bounding box center [827, 359] width 46 height 19
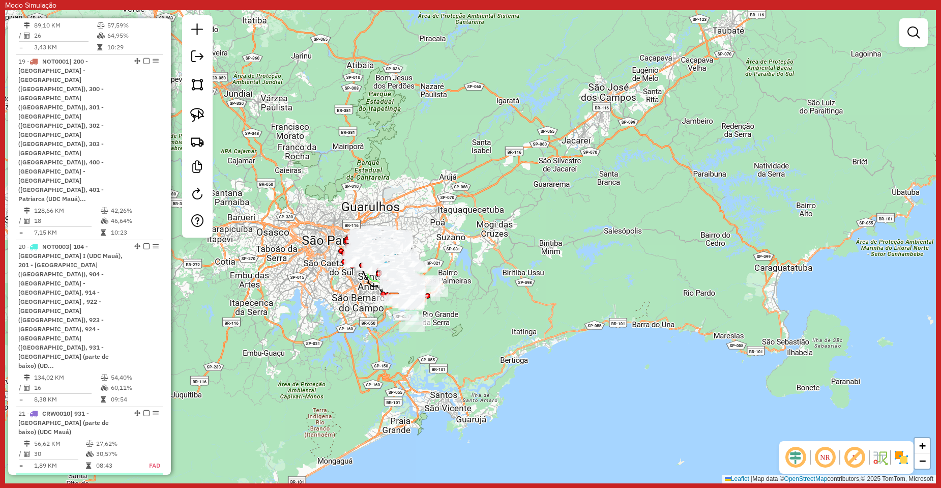
scroll to position [1257, 0]
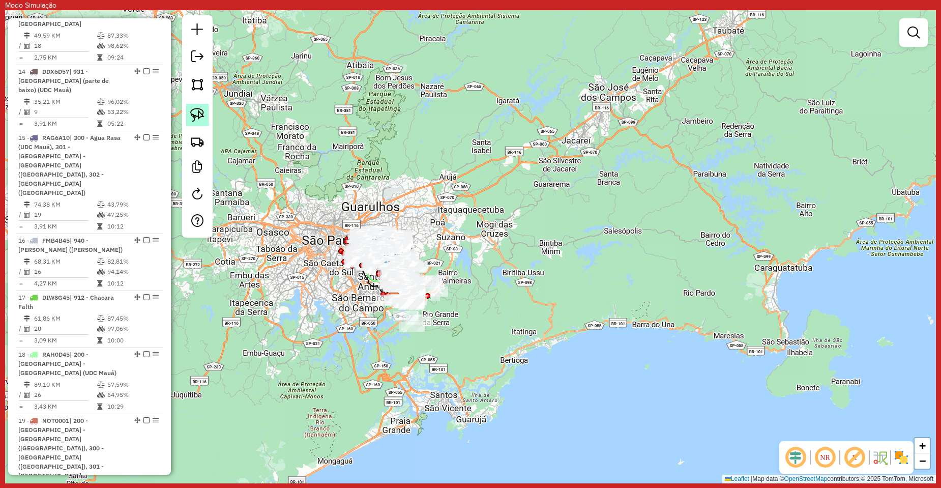
click at [205, 123] on link at bounding box center [197, 115] width 22 height 22
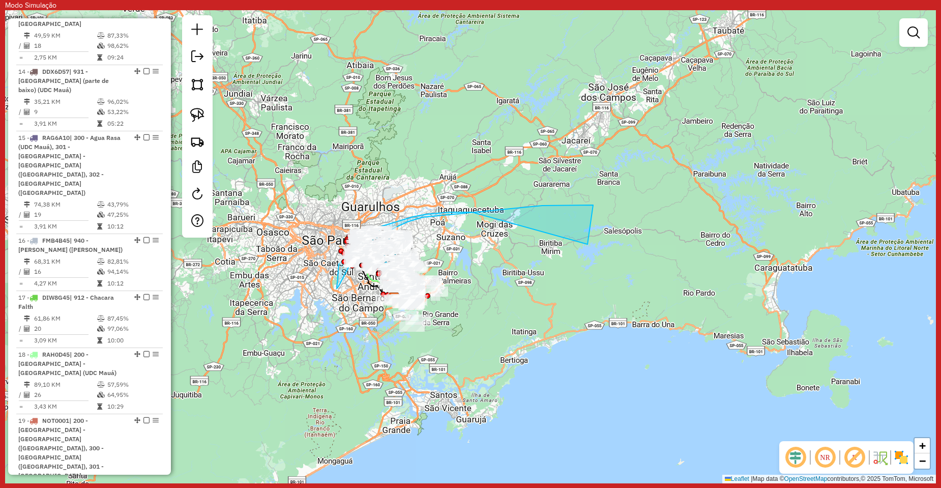
drag, startPoint x: 377, startPoint y: 227, endPoint x: 601, endPoint y: 205, distance: 224.9
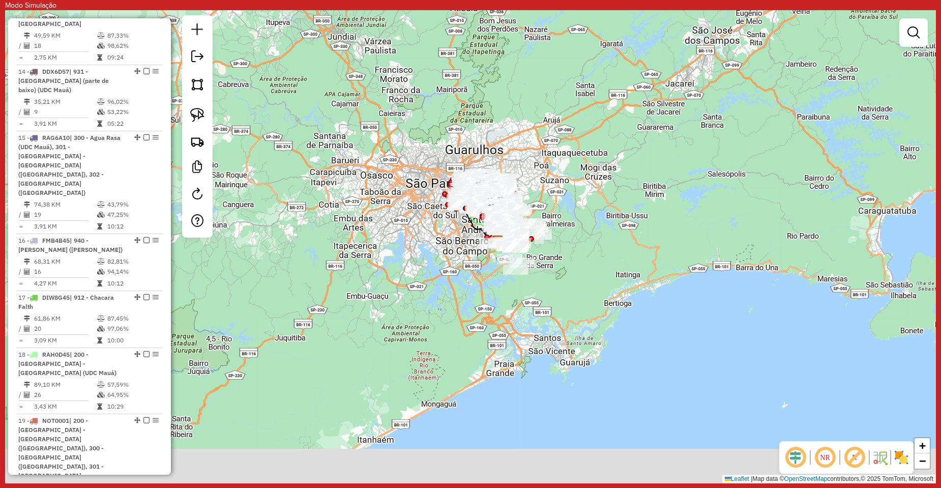
drag, startPoint x: 465, startPoint y: 286, endPoint x: 566, endPoint y: 230, distance: 115.0
click at [566, 230] on div "Janela de atendimento Grade de atendimento Capacidade Transportadoras Veículos …" at bounding box center [470, 246] width 931 height 473
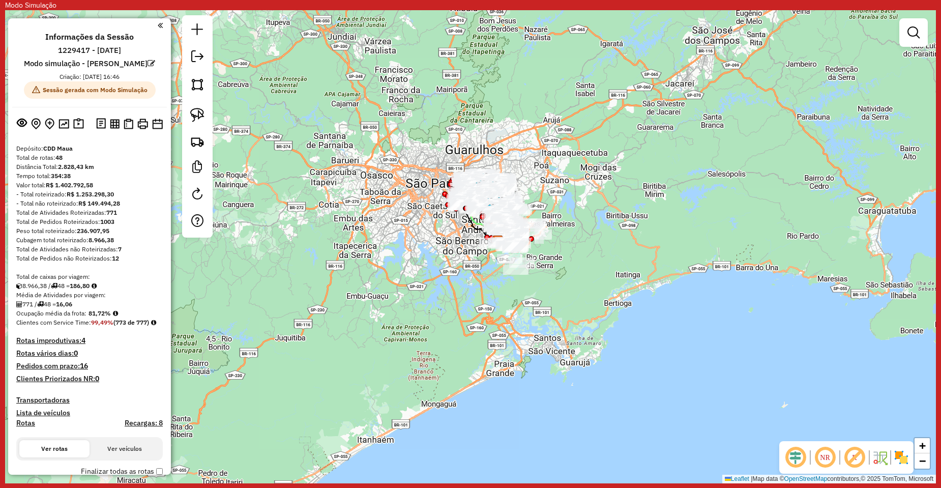
scroll to position [102, 0]
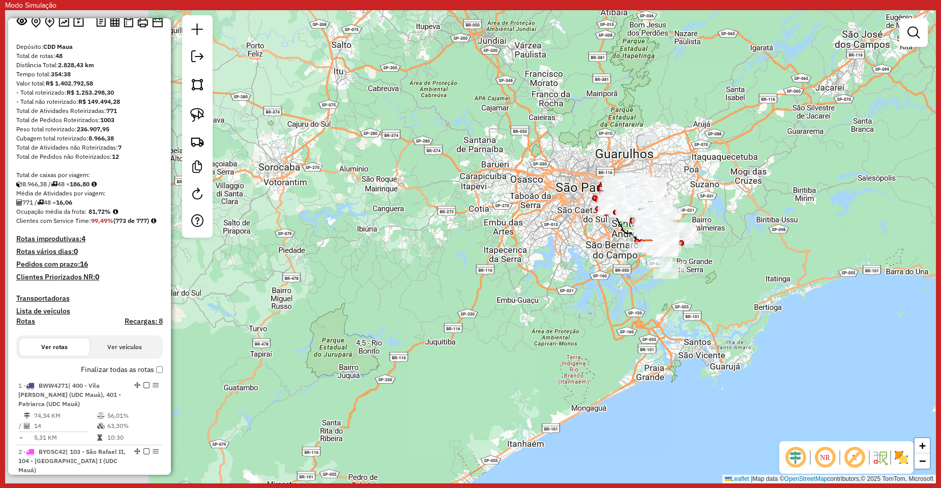
drag, startPoint x: 291, startPoint y: 205, endPoint x: 441, endPoint y: 209, distance: 150.1
click at [441, 209] on div "Janela de atendimento Grade de atendimento Capacidade Transportadoras Veículos …" at bounding box center [470, 246] width 931 height 473
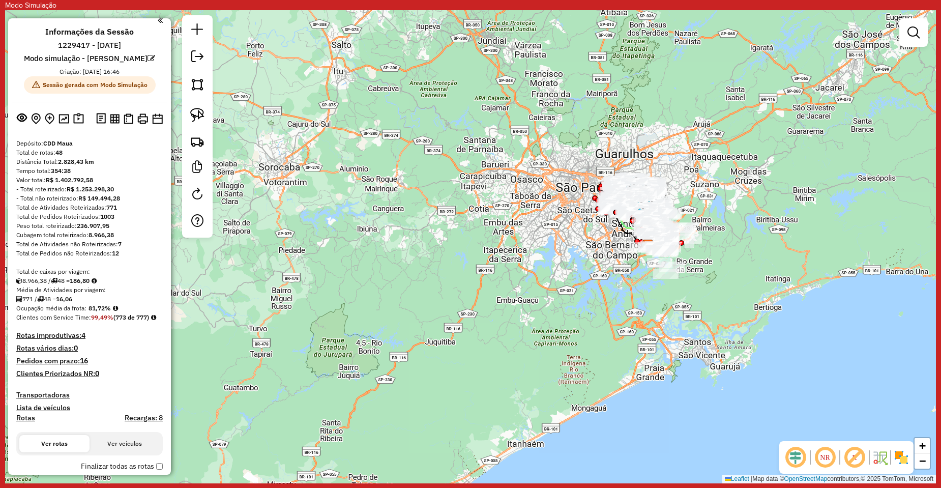
scroll to position [0, 0]
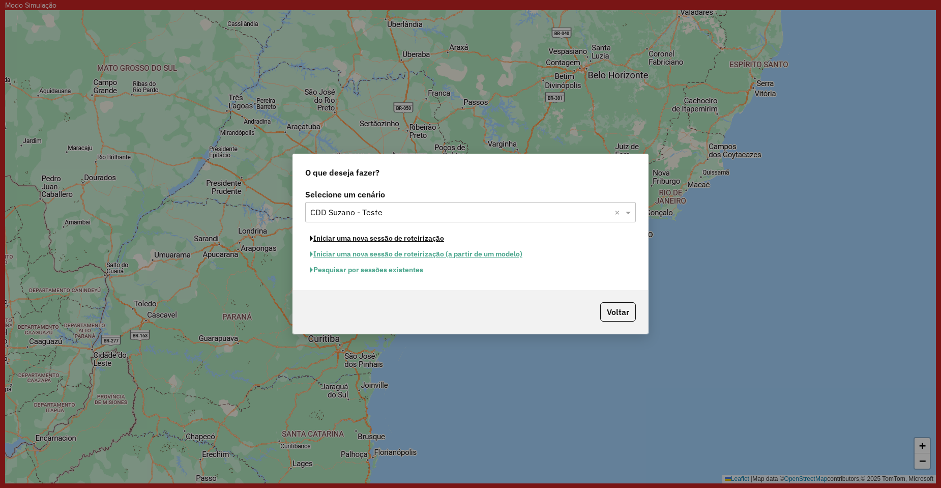
click at [370, 239] on button "Iniciar uma nova sessão de roteirização" at bounding box center [376, 238] width 143 height 16
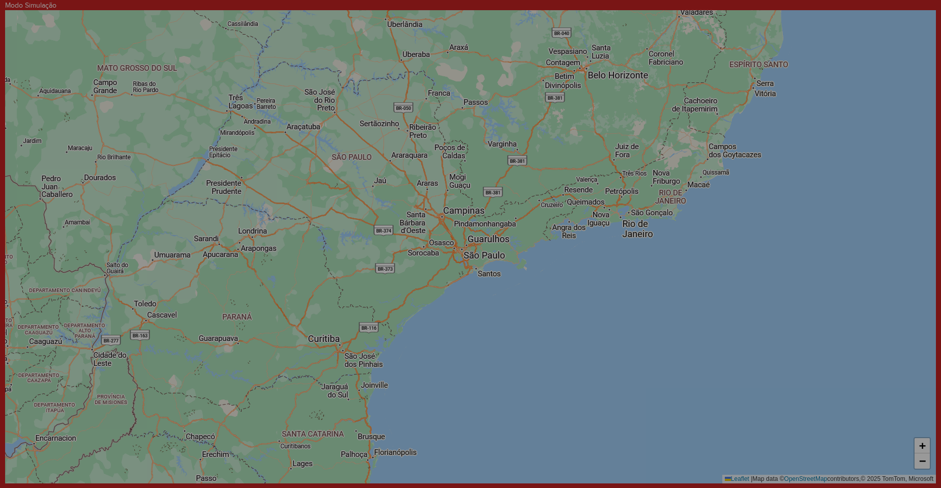
select select "*"
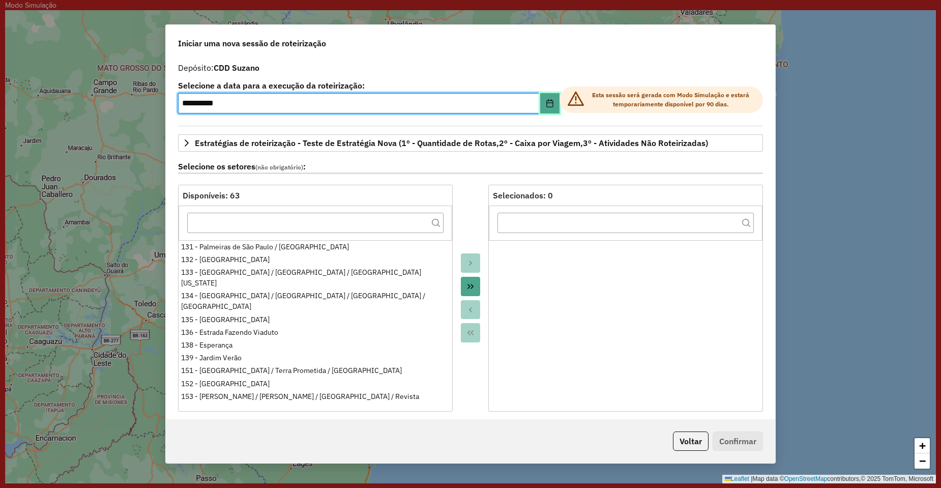
click at [547, 105] on icon "Choose Date" at bounding box center [550, 103] width 8 height 8
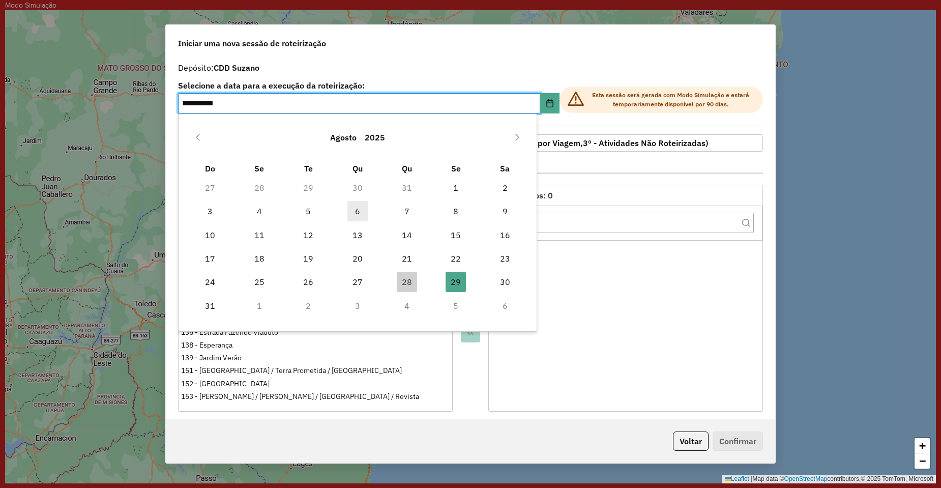
click at [361, 210] on span "6" at bounding box center [357, 211] width 20 height 20
type input "**********"
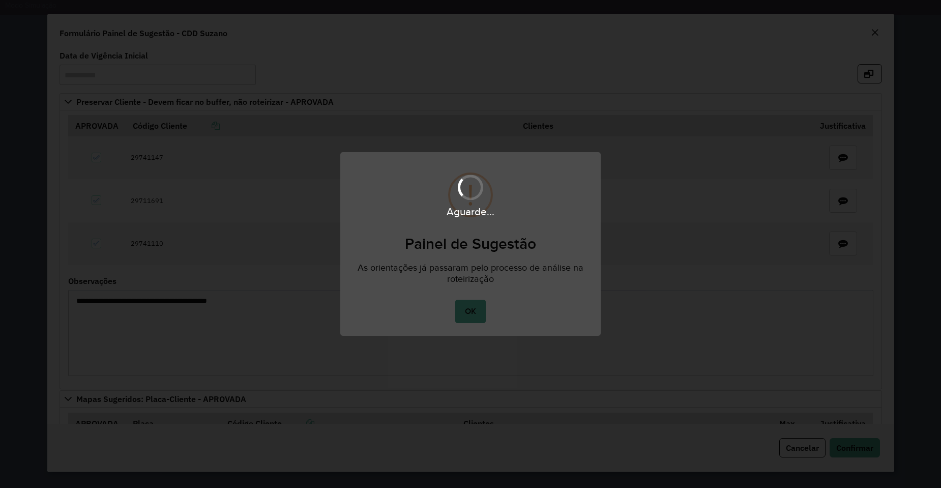
click at [479, 317] on div "Aguarde..." at bounding box center [470, 244] width 941 height 488
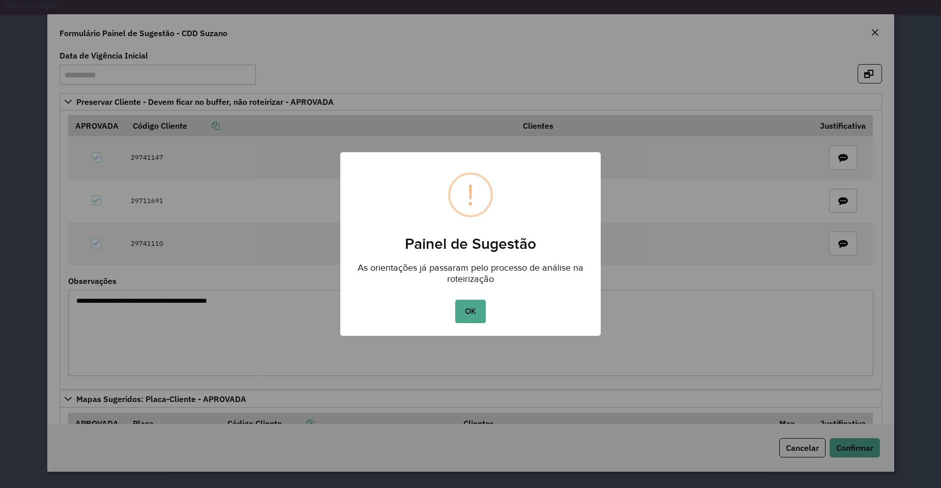
click at [467, 310] on button "OK" at bounding box center [470, 311] width 30 height 23
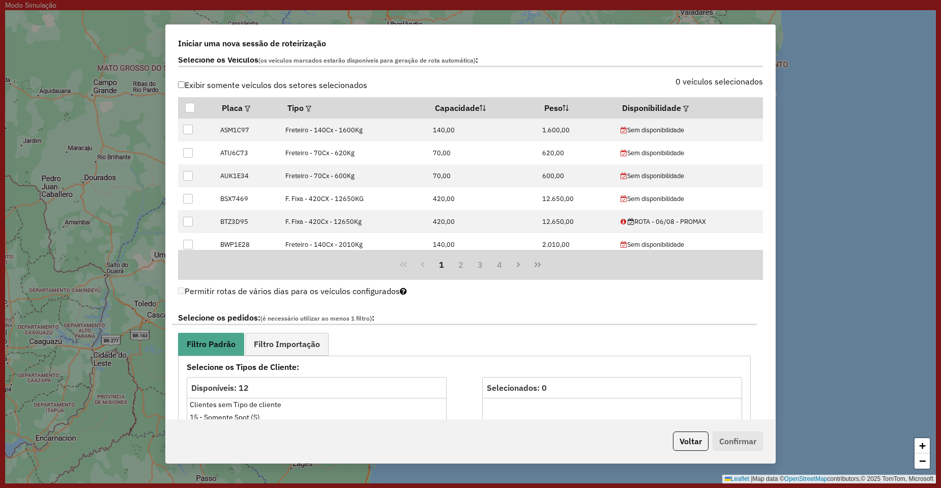
scroll to position [407, 0]
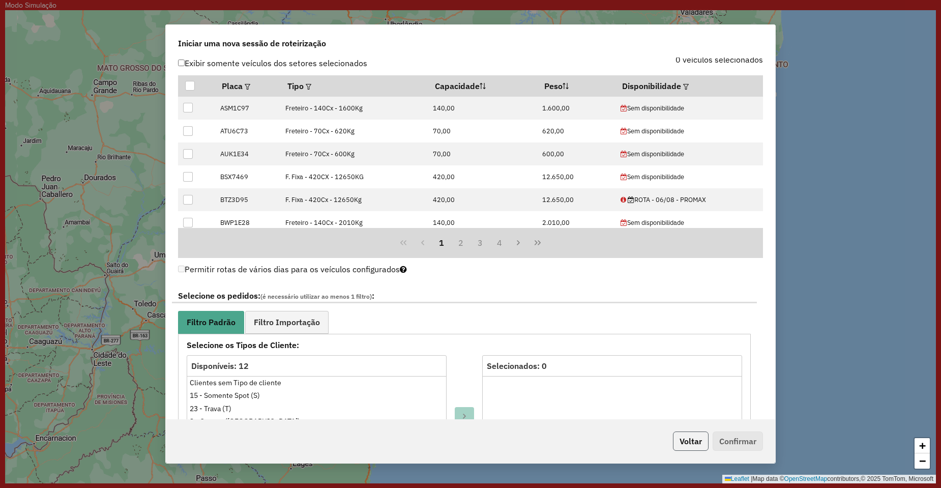
click at [688, 444] on button "Voltar" at bounding box center [691, 440] width 36 height 19
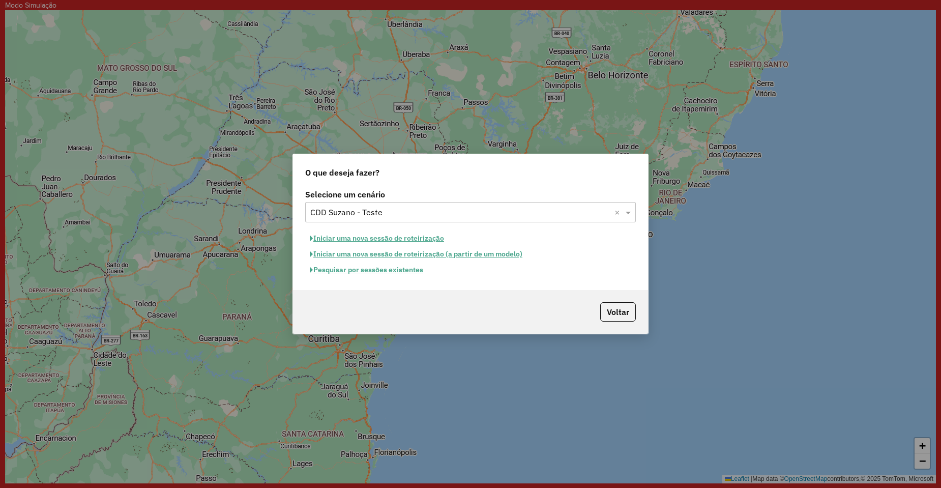
scroll to position [388, 0]
click at [377, 216] on input "text" at bounding box center [460, 212] width 300 height 12
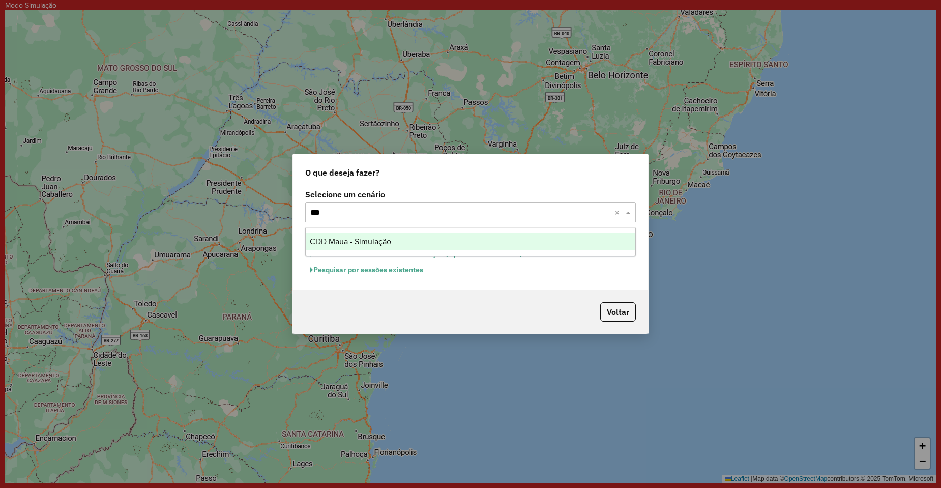
scroll to position [0, 0]
type input "****"
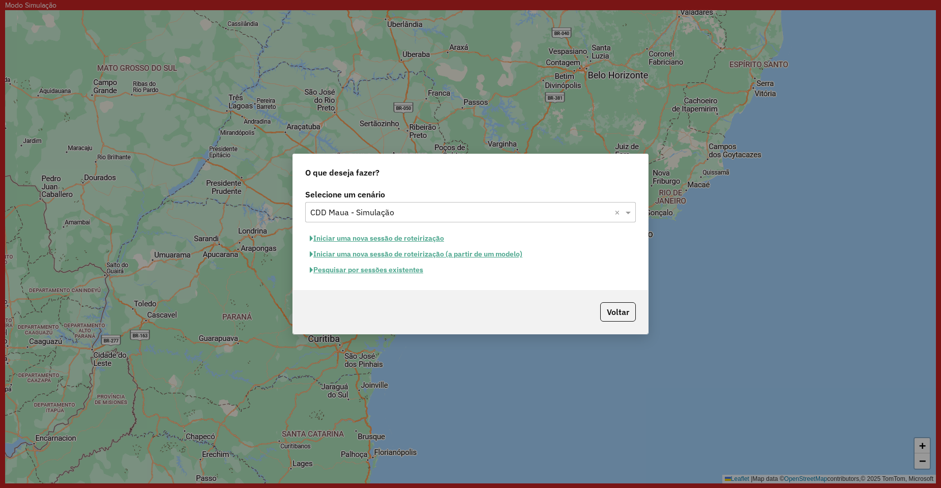
click at [385, 238] on button "Iniciar uma nova sessão de roteirização" at bounding box center [376, 238] width 143 height 16
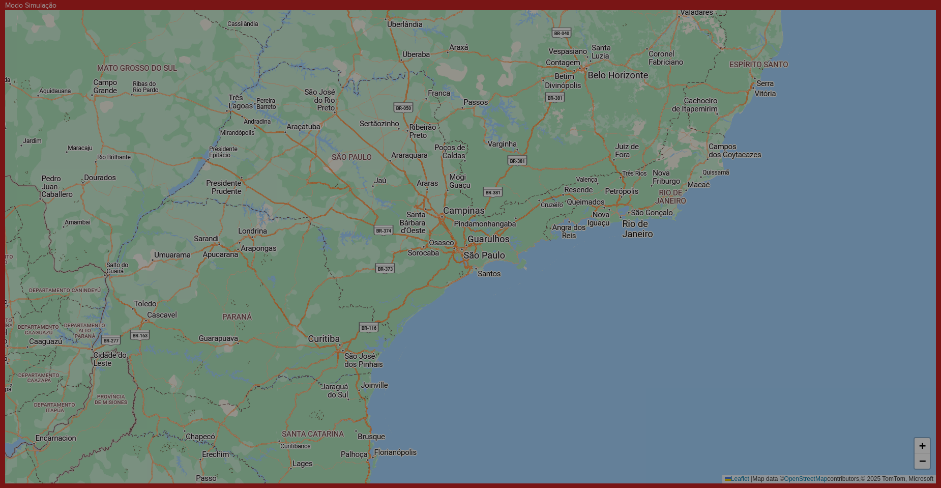
select select "*"
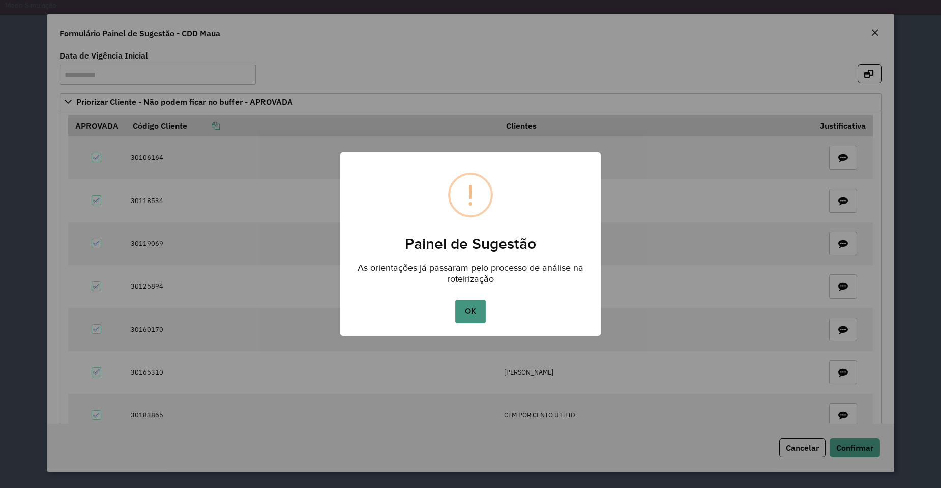
click at [480, 311] on button "OK" at bounding box center [470, 311] width 30 height 23
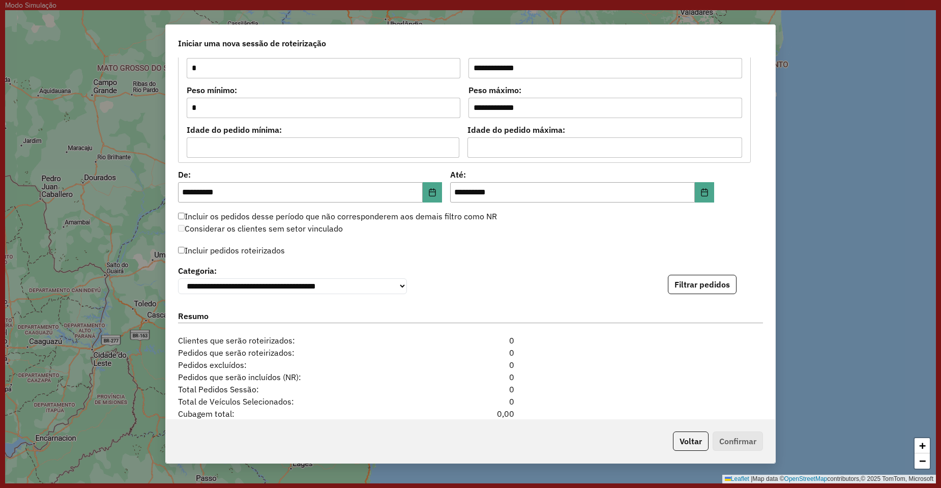
scroll to position [888, 0]
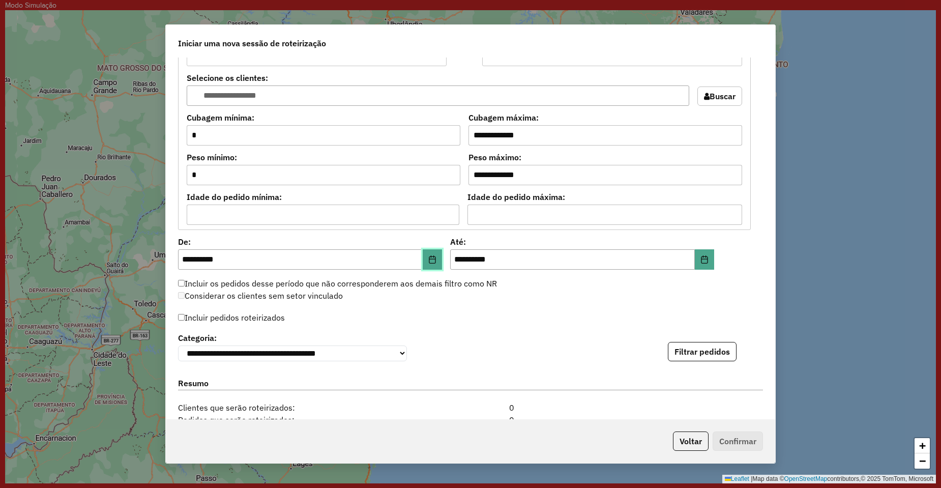
click at [426, 259] on button "Choose Date" at bounding box center [432, 259] width 19 height 20
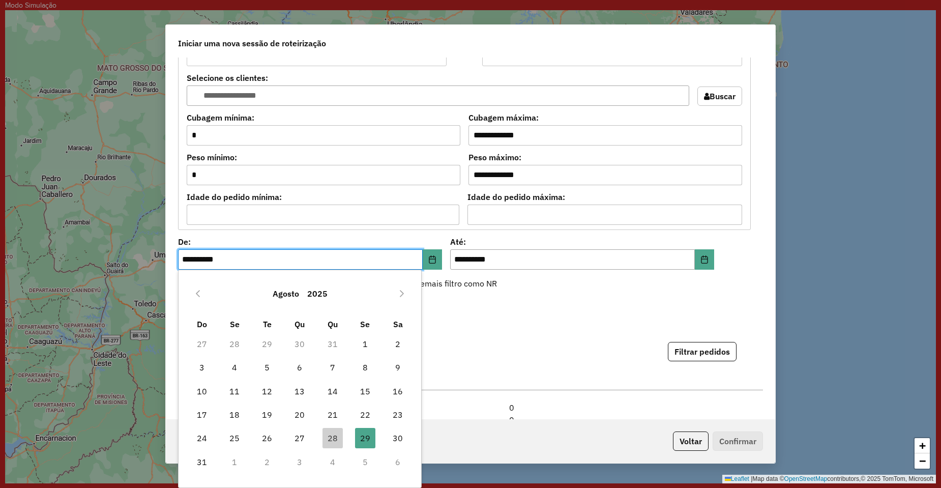
click at [299, 360] on span "6" at bounding box center [299, 367] width 20 height 20
type input "**********"
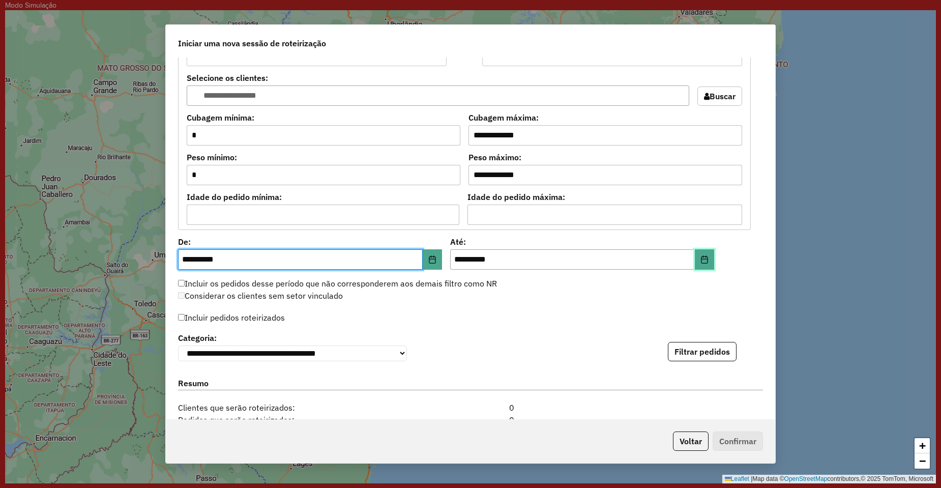
click at [706, 254] on button "Choose Date" at bounding box center [704, 259] width 19 height 20
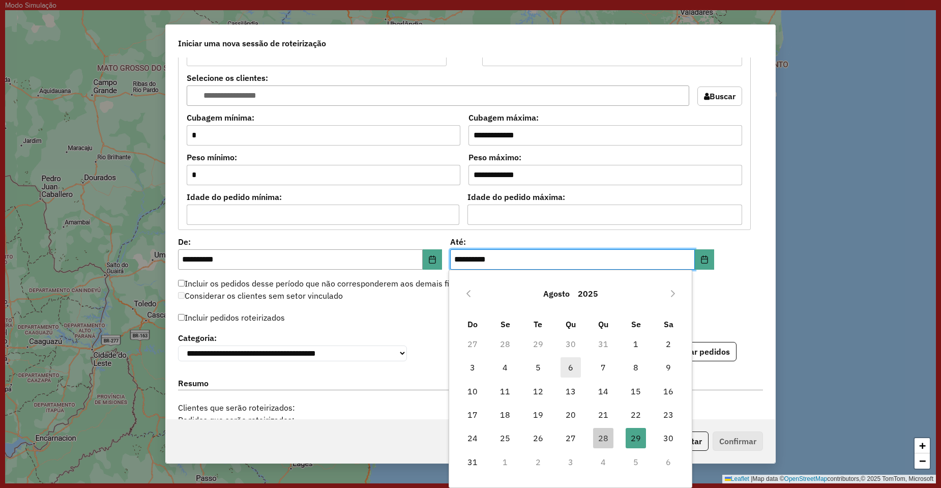
click at [572, 368] on span "6" at bounding box center [570, 367] width 20 height 20
type input "**********"
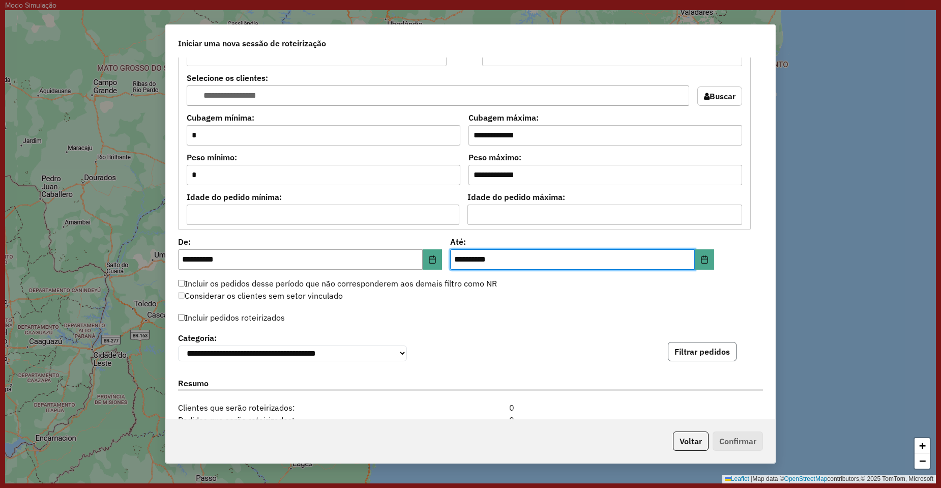
click at [707, 352] on button "Filtrar pedidos" at bounding box center [702, 351] width 69 height 19
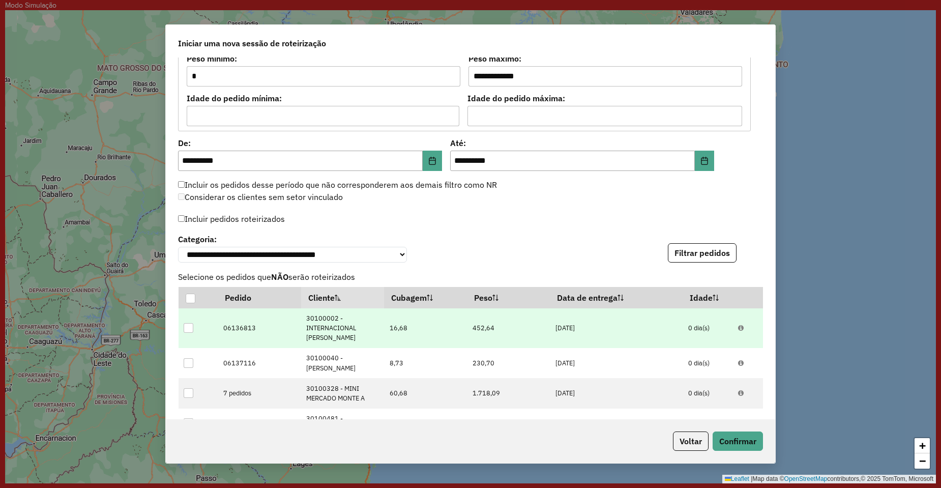
scroll to position [990, 0]
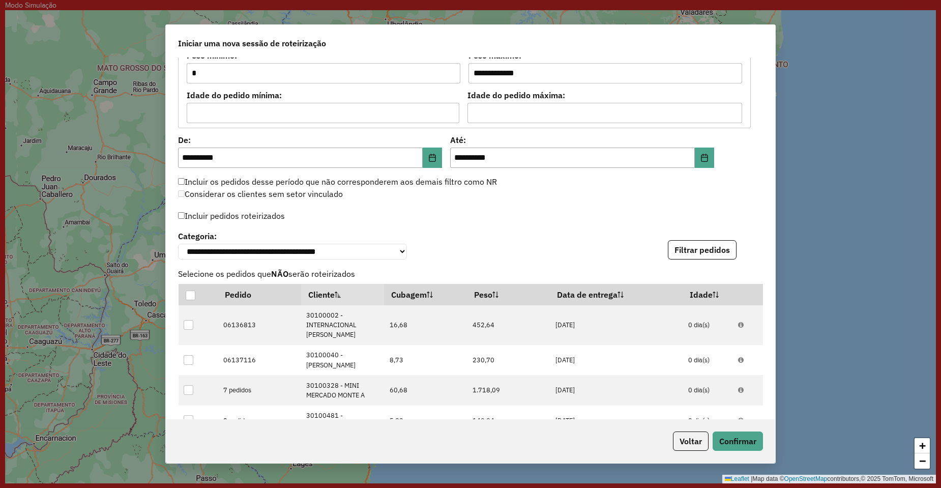
click at [723, 251] on button "Filtrar pedidos" at bounding box center [702, 249] width 69 height 19
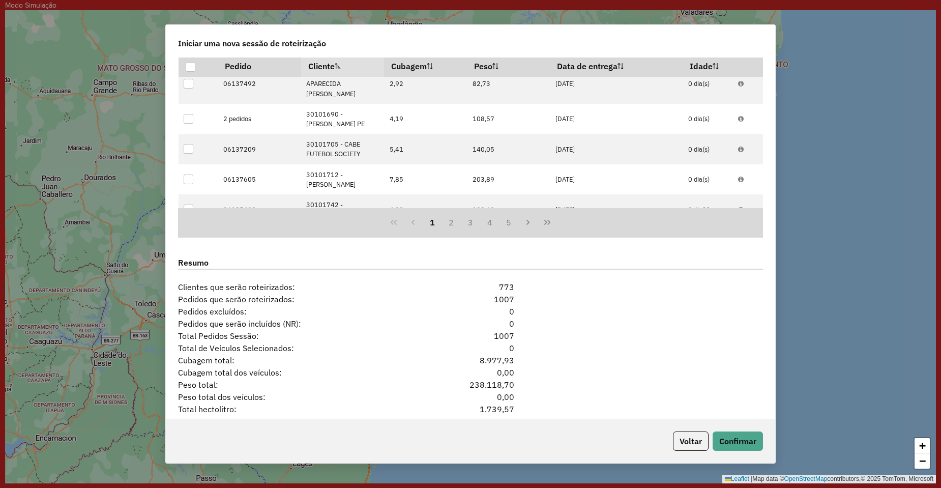
scroll to position [1244, 0]
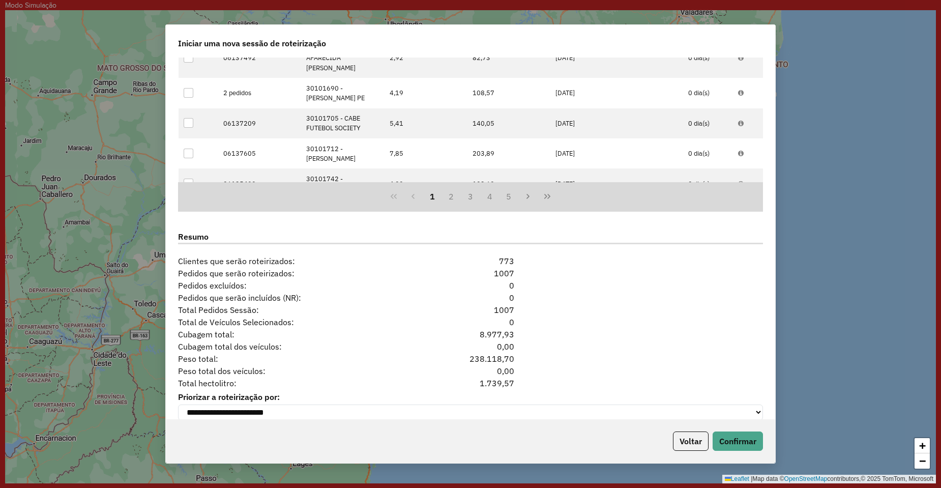
drag, startPoint x: 519, startPoint y: 335, endPoint x: 469, endPoint y: 337, distance: 49.9
click at [469, 337] on div "Cubagem total: 8.977,93" at bounding box center [470, 334] width 597 height 12
click at [369, 260] on span "Clientes que serão roteirizados:" at bounding box center [296, 261] width 249 height 12
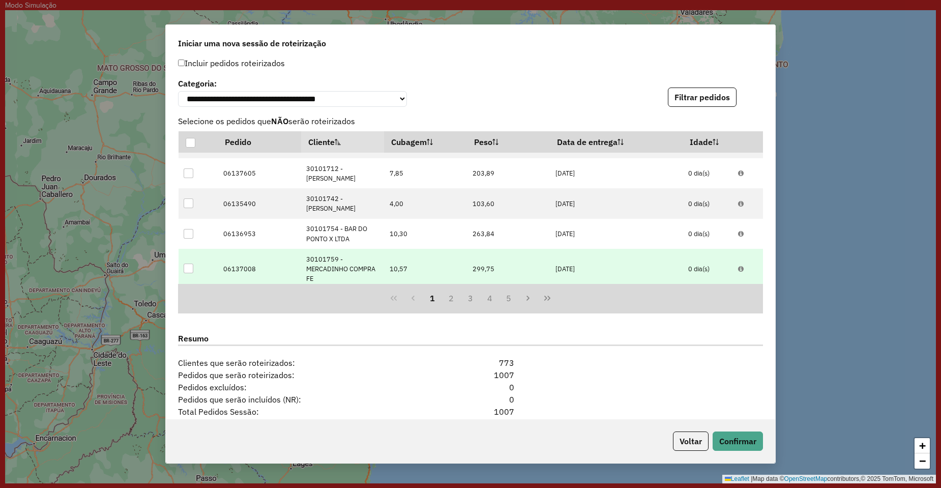
scroll to position [305, 0]
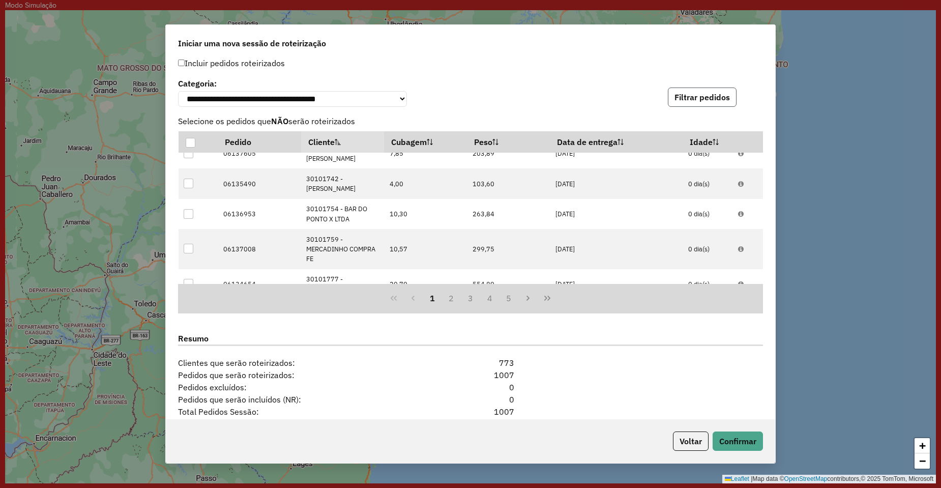
click at [699, 99] on button "Filtrar pedidos" at bounding box center [702, 96] width 69 height 19
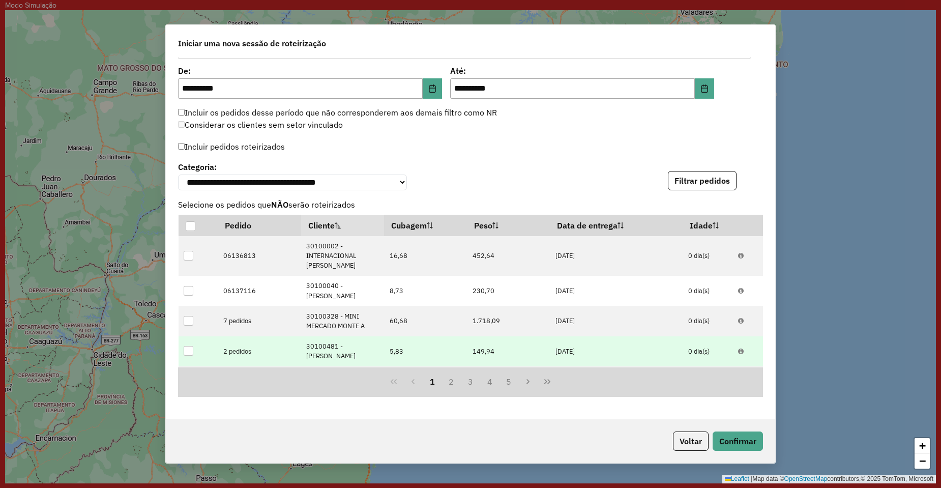
scroll to position [1262, 0]
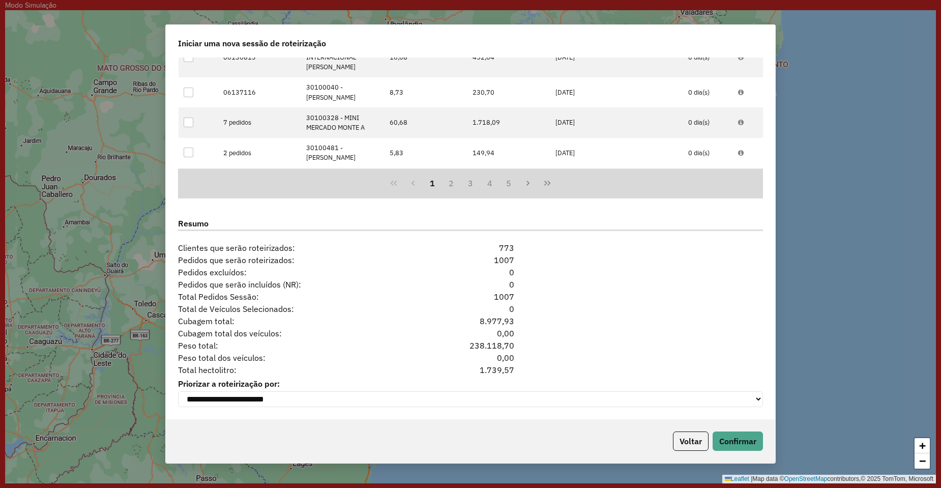
click at [477, 315] on div "8.977,93" at bounding box center [471, 321] width 100 height 12
click at [480, 316] on div "8.977,93" at bounding box center [471, 321] width 100 height 12
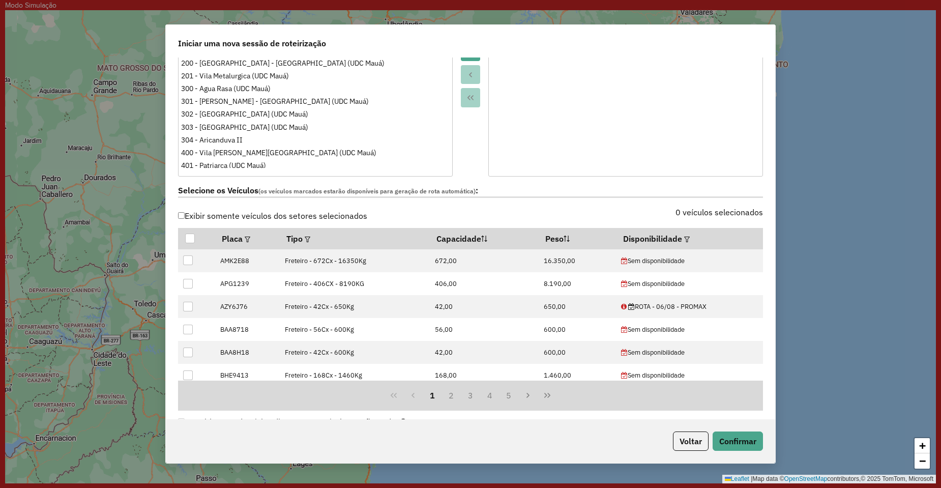
scroll to position [1170, 0]
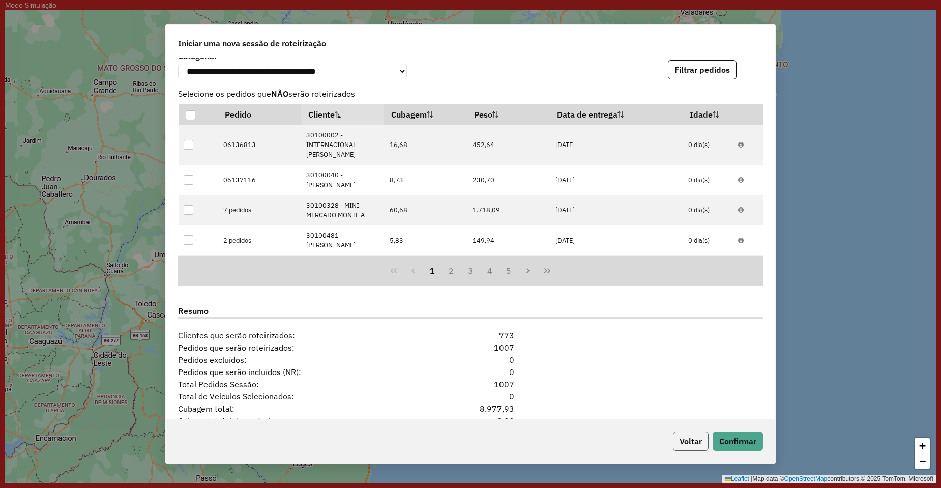
click at [690, 436] on button "Voltar" at bounding box center [691, 440] width 36 height 19
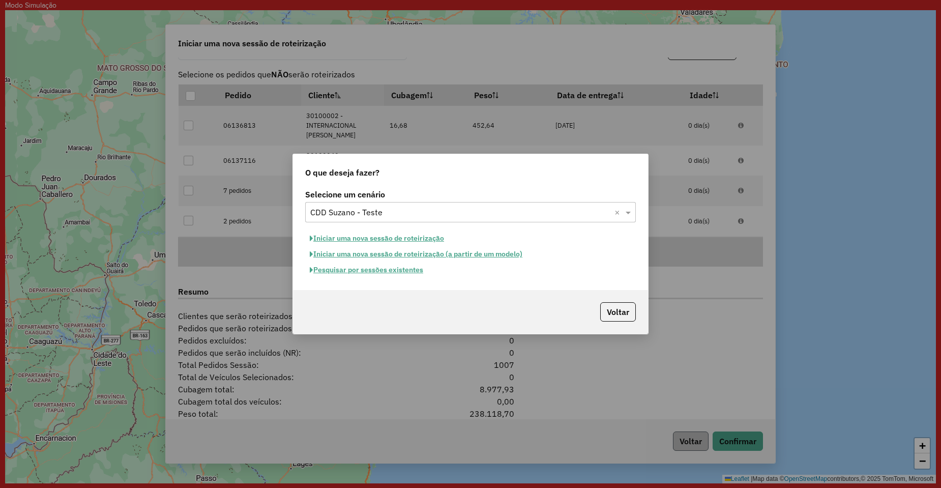
scroll to position [0, 0]
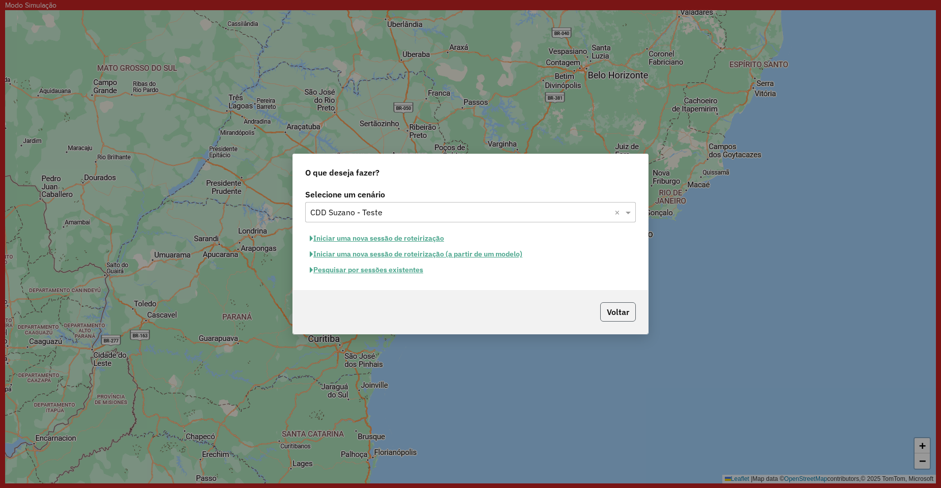
click at [611, 308] on button "Voltar" at bounding box center [618, 311] width 36 height 19
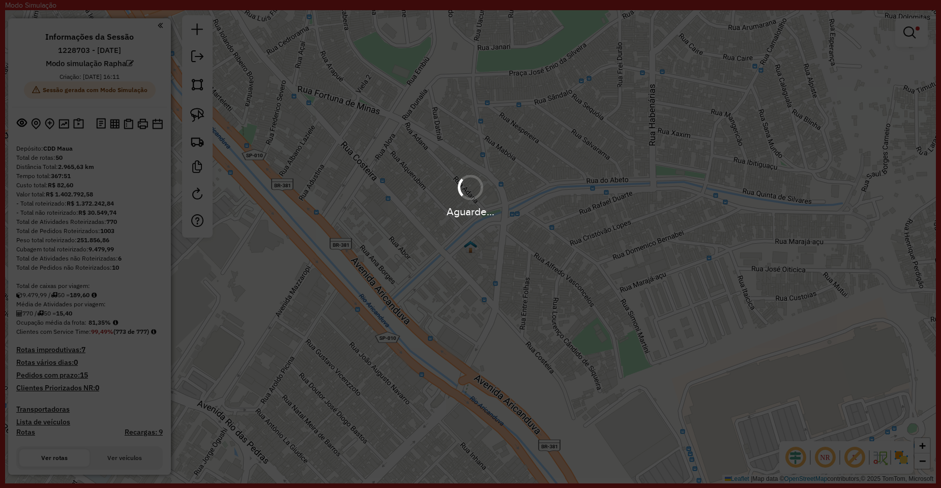
scroll to position [51, 0]
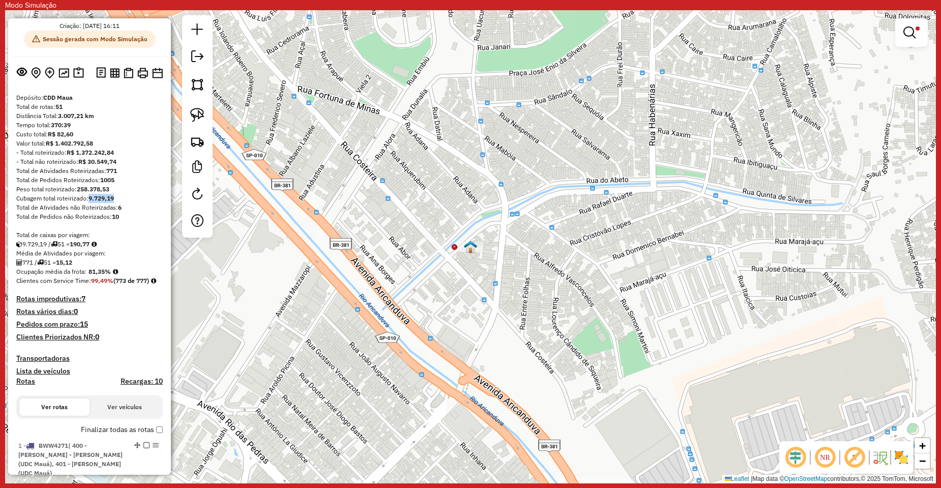
drag, startPoint x: 121, startPoint y: 199, endPoint x: 91, endPoint y: 197, distance: 30.0
click at [91, 197] on div "Cubagem total roteirizado: 9.729,19" at bounding box center [89, 198] width 146 height 9
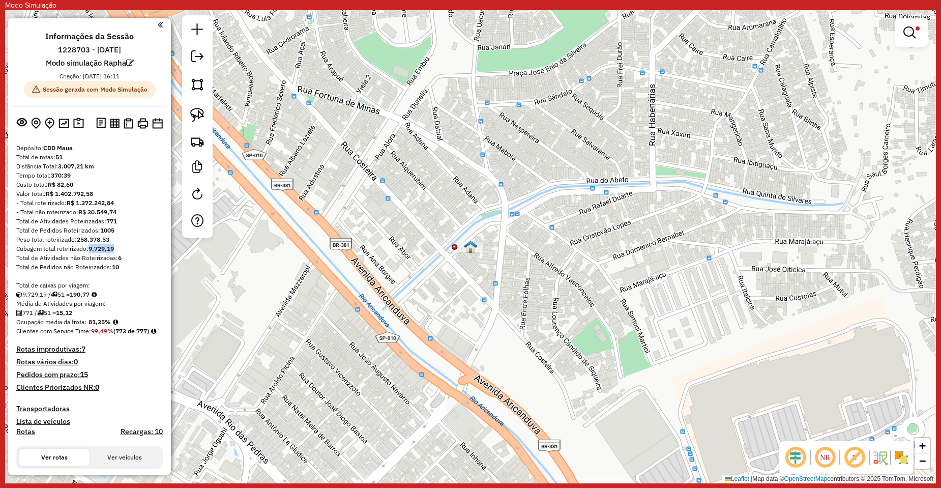
scroll to position [0, 0]
click at [114, 250] on strong "9.729,19" at bounding box center [100, 249] width 25 height 8
drag, startPoint x: 119, startPoint y: 250, endPoint x: 90, endPoint y: 250, distance: 29.0
click at [90, 250] on div "Cubagem total roteirizado: 9.729,19" at bounding box center [89, 249] width 146 height 9
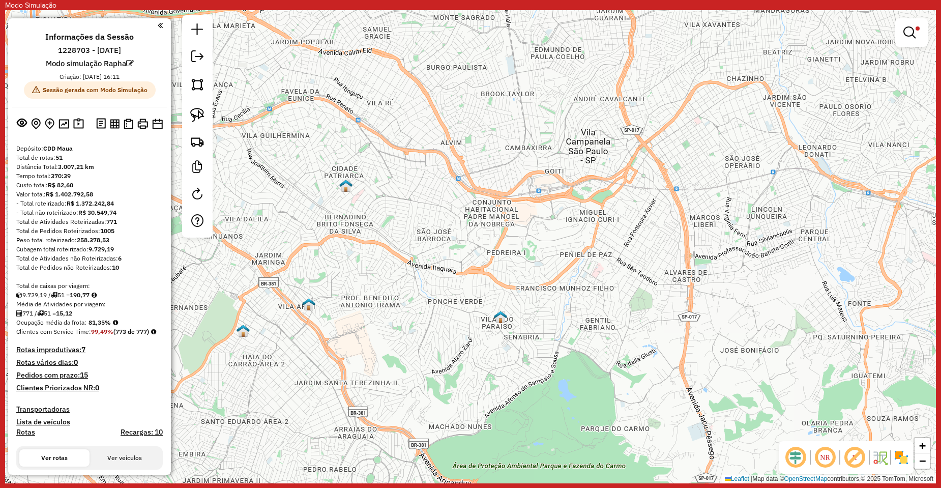
click at [115, 240] on div "Peso total roteirizado: 258.378,53" at bounding box center [89, 239] width 146 height 9
click at [106, 250] on strong "9.729,19" at bounding box center [100, 249] width 25 height 8
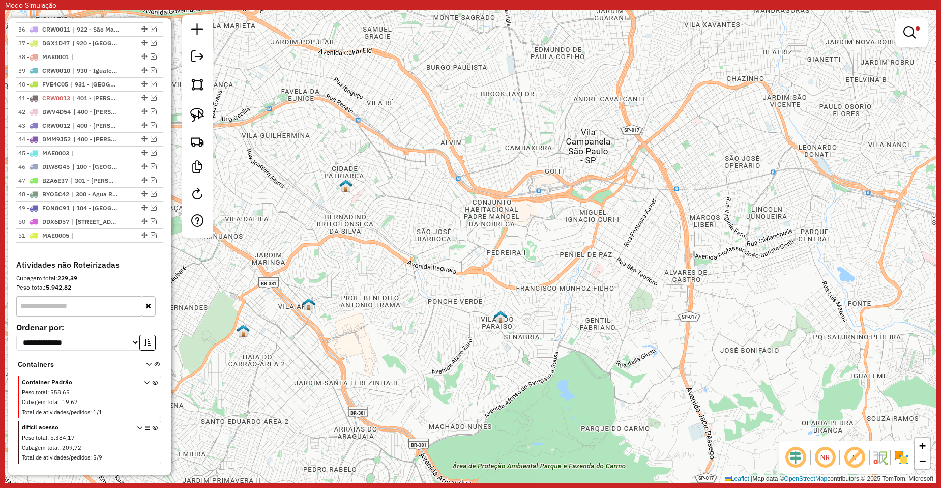
scroll to position [947, 0]
drag, startPoint x: 56, startPoint y: 289, endPoint x: 46, endPoint y: 289, distance: 10.7
click at [46, 283] on div "Cubagem total: 229,39" at bounding box center [89, 278] width 146 height 9
click at [74, 292] on div "Peso total: 5.942,82" at bounding box center [89, 287] width 146 height 9
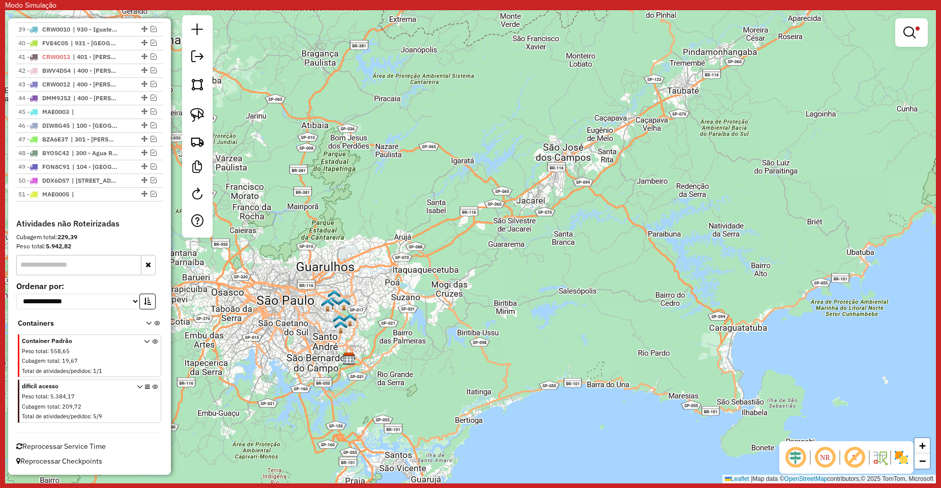
scroll to position [998, 0]
click at [152, 342] on icon at bounding box center [155, 358] width 6 height 38
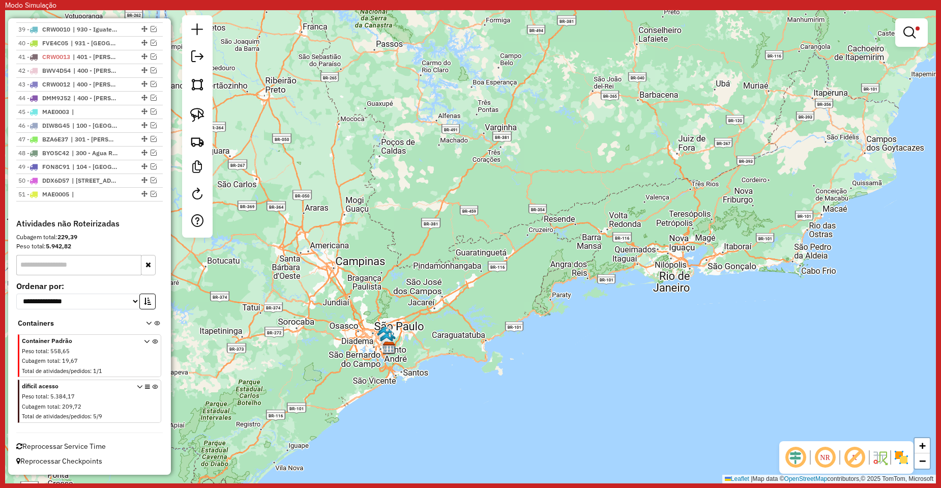
click at [144, 340] on icon at bounding box center [147, 358] width 6 height 38
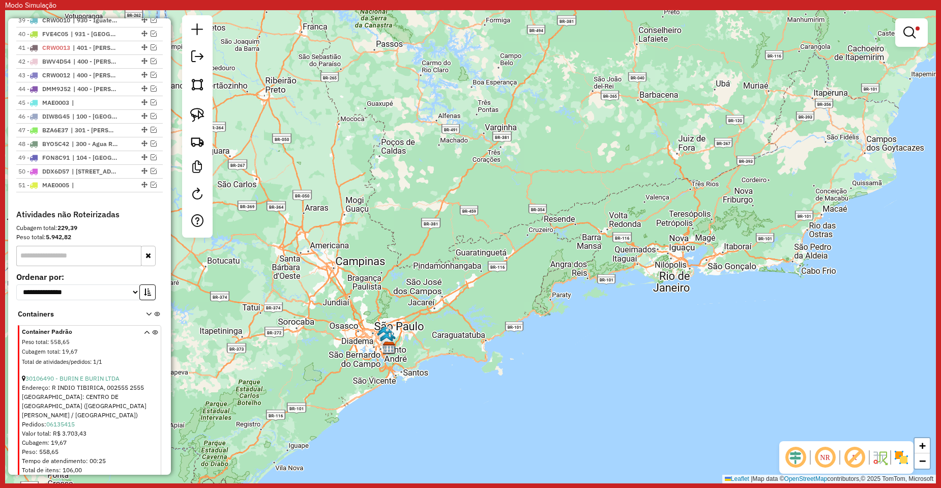
click at [144, 340] on icon at bounding box center [147, 349] width 6 height 38
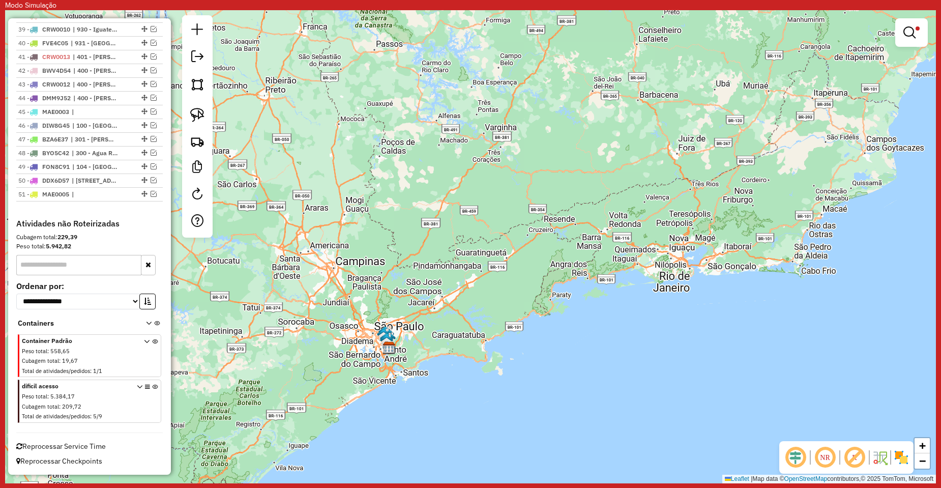
click at [144, 341] on icon at bounding box center [147, 358] width 6 height 38
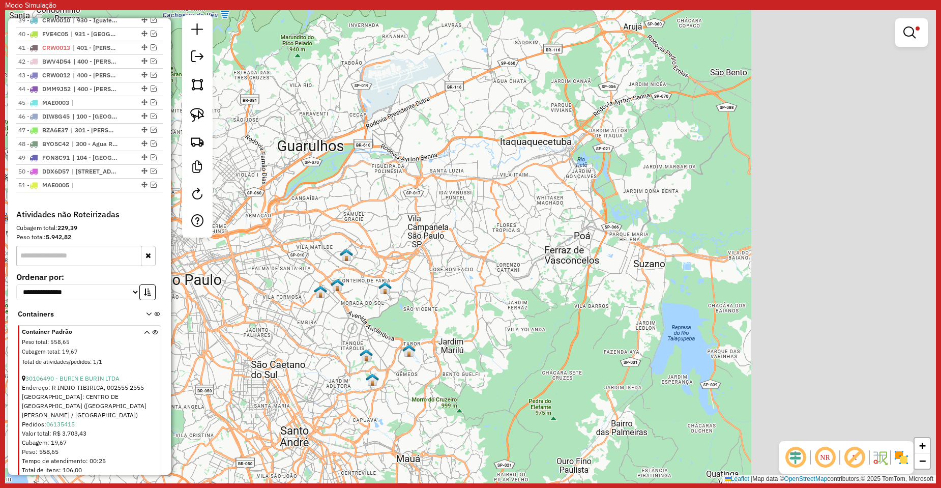
drag, startPoint x: 487, startPoint y: 358, endPoint x: 260, endPoint y: 361, distance: 226.9
click at [260, 361] on div "Limpar filtros Janela de atendimento Grade de atendimento Capacidade Transporta…" at bounding box center [470, 246] width 931 height 473
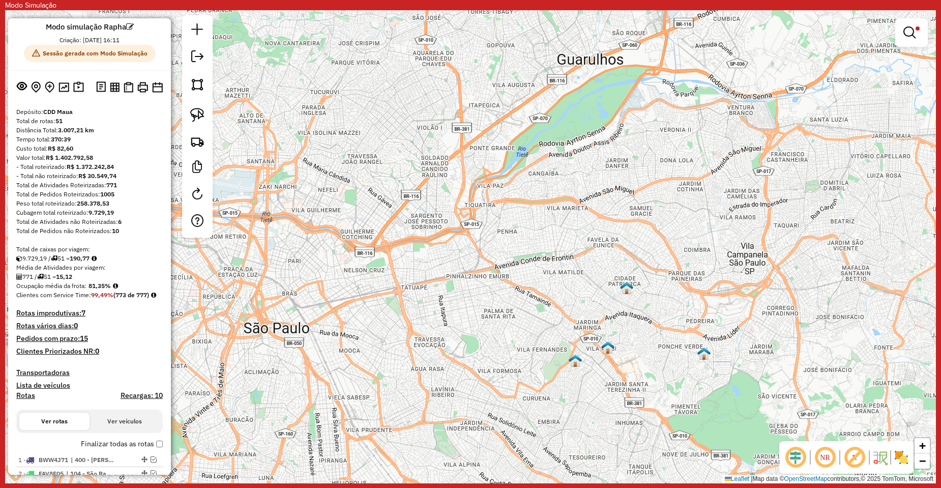
scroll to position [32, 0]
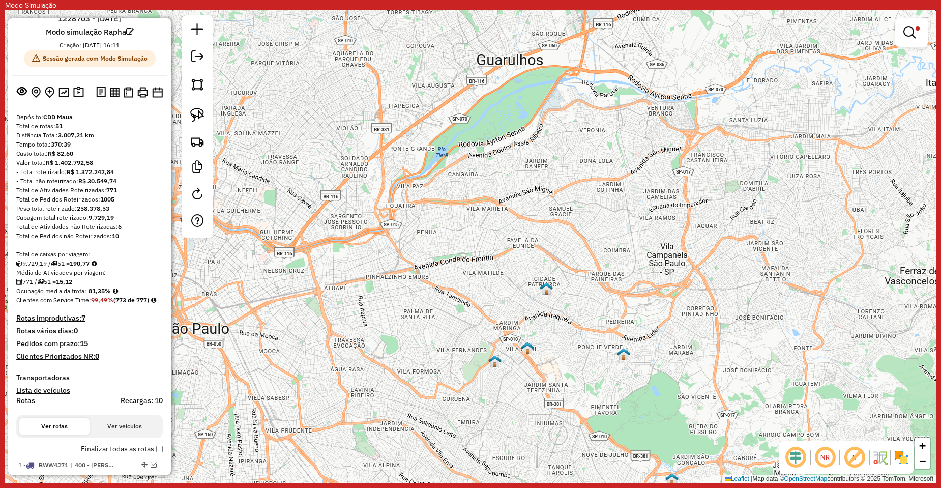
drag, startPoint x: 531, startPoint y: 279, endPoint x: 339, endPoint y: 270, distance: 193.0
click at [340, 271] on div "Limpar filtros Janela de atendimento Grade de atendimento Capacidade Transporta…" at bounding box center [470, 246] width 931 height 473
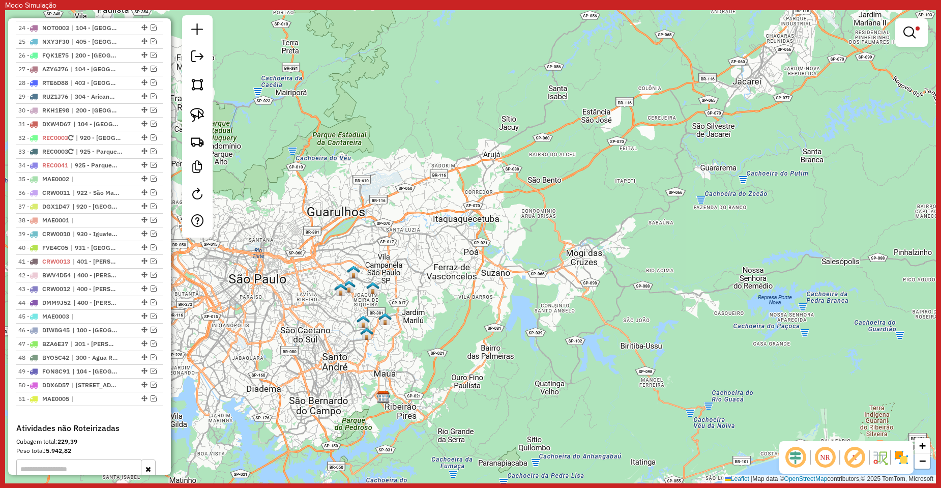
scroll to position [1107, 0]
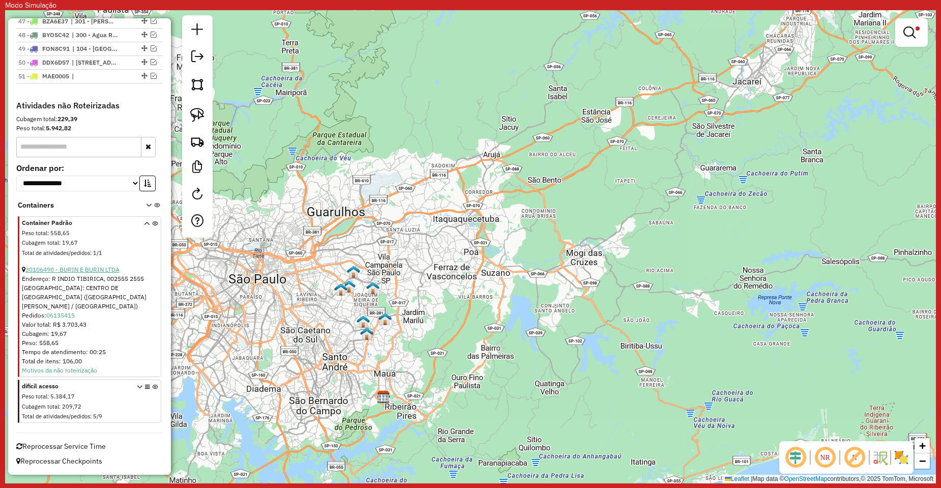
click at [89, 273] on link "30106490 - BURIN E BURIN LTDA" at bounding box center [72, 269] width 94 height 8
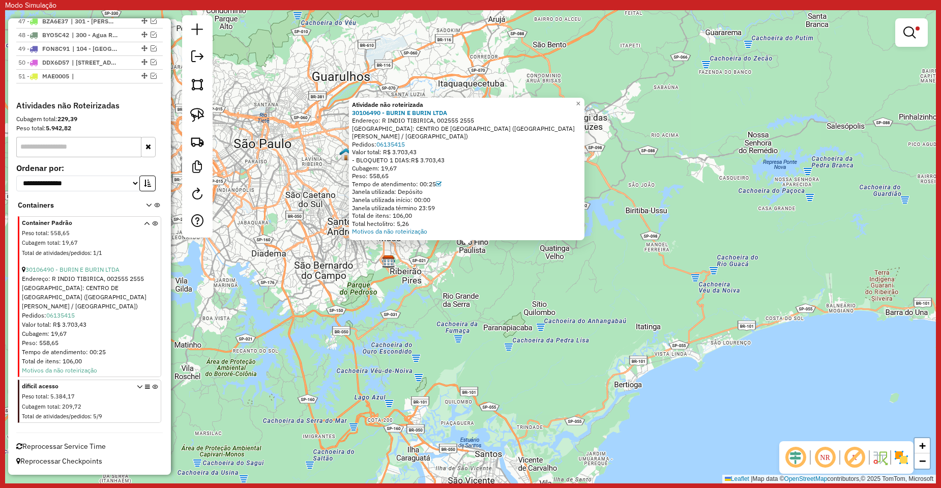
click at [138, 385] on icon at bounding box center [140, 403] width 6 height 38
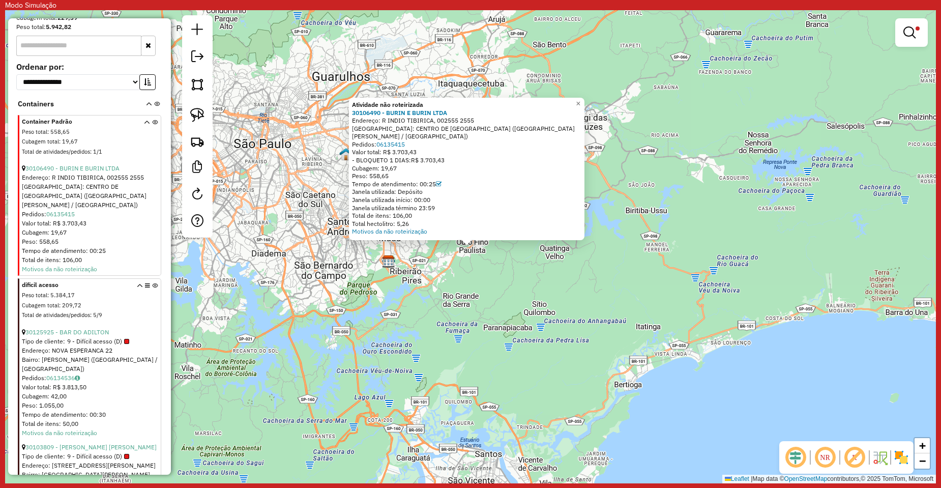
scroll to position [1208, 0]
drag, startPoint x: 398, startPoint y: 317, endPoint x: 398, endPoint y: 335, distance: 17.8
click at [398, 335] on div "Atividade não roteirizada 30106490 - [PERSON_NAME] LTDA Endereço: R INDIO TIBIR…" at bounding box center [470, 246] width 931 height 473
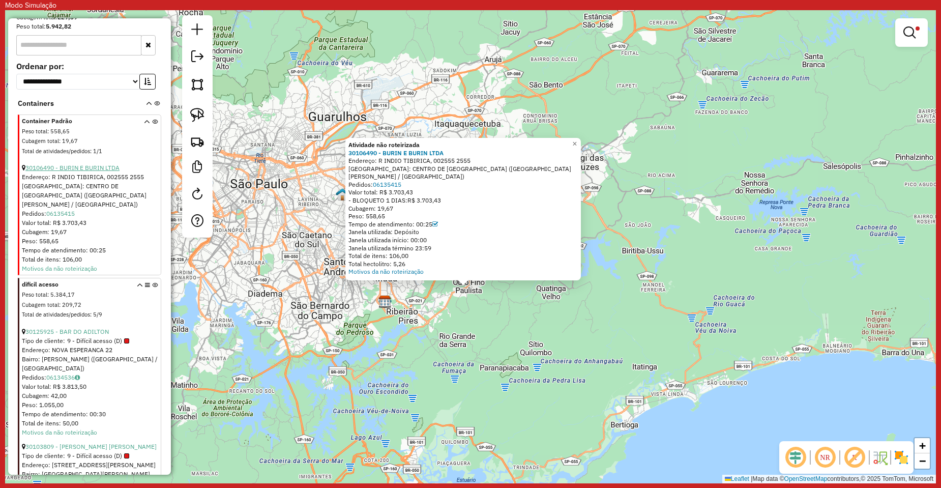
click at [53, 171] on link "30106490 - BURIN E BURIN LTDA" at bounding box center [72, 168] width 94 height 8
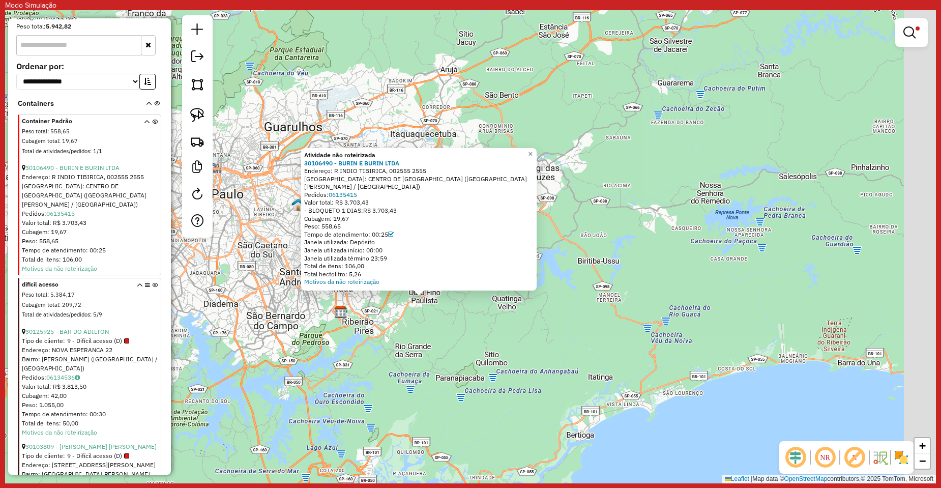
drag, startPoint x: 460, startPoint y: 287, endPoint x: 412, endPoint y: 337, distance: 69.1
click at [412, 337] on div "Atividade não roteirizada 30106490 - [PERSON_NAME] LTDA Endereço: R INDIO TIBIR…" at bounding box center [470, 246] width 931 height 473
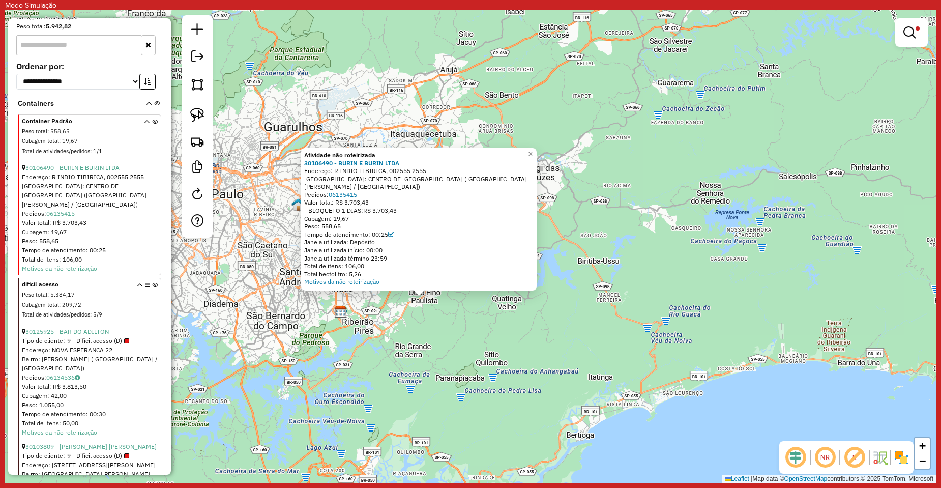
click at [802, 460] on em at bounding box center [795, 457] width 24 height 24
click at [859, 457] on em at bounding box center [854, 457] width 24 height 24
click at [848, 459] on em at bounding box center [854, 457] width 24 height 24
click at [918, 39] on link at bounding box center [911, 32] width 24 height 20
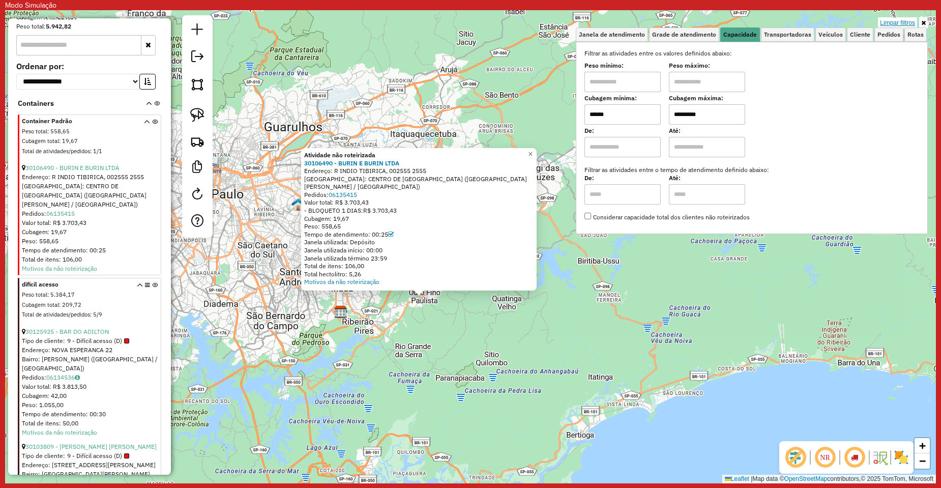
click at [899, 20] on link "Limpar filtros" at bounding box center [897, 22] width 39 height 11
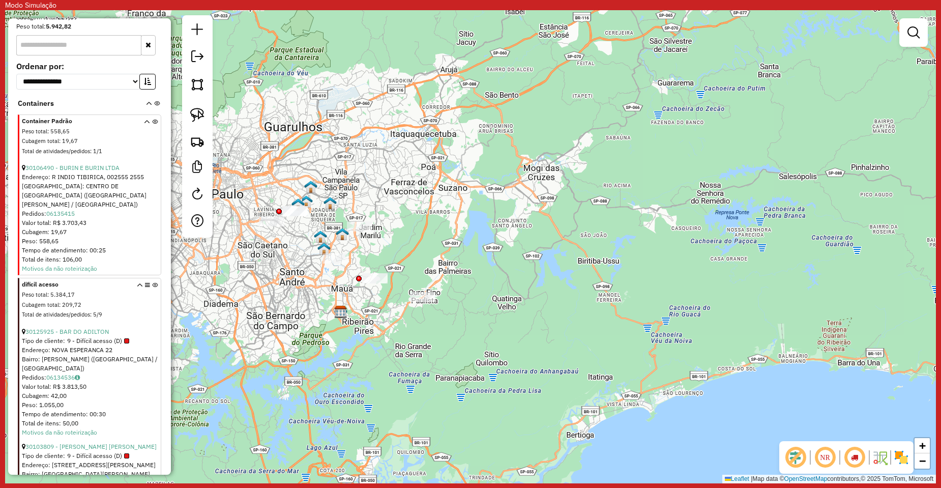
click at [431, 329] on div "Janela de atendimento Grade de atendimento Capacidade Transportadoras Veículos …" at bounding box center [470, 246] width 931 height 473
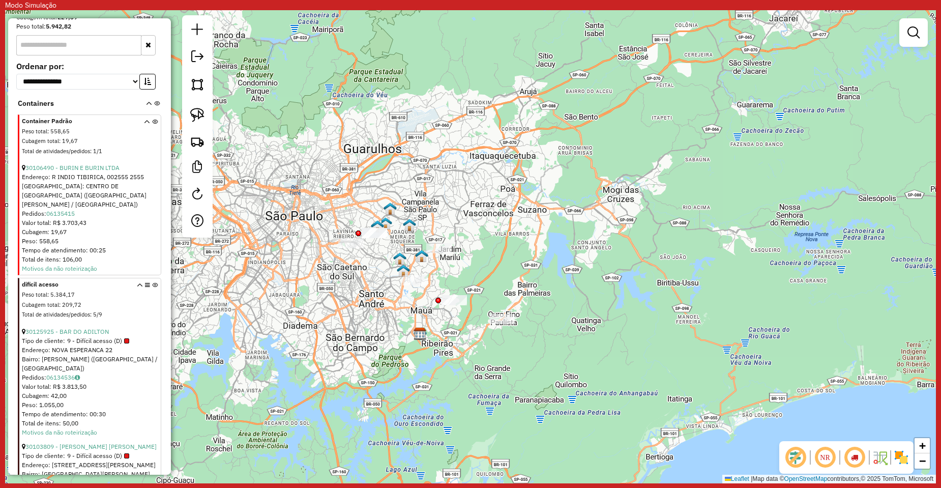
click at [208, 121] on link at bounding box center [197, 115] width 22 height 22
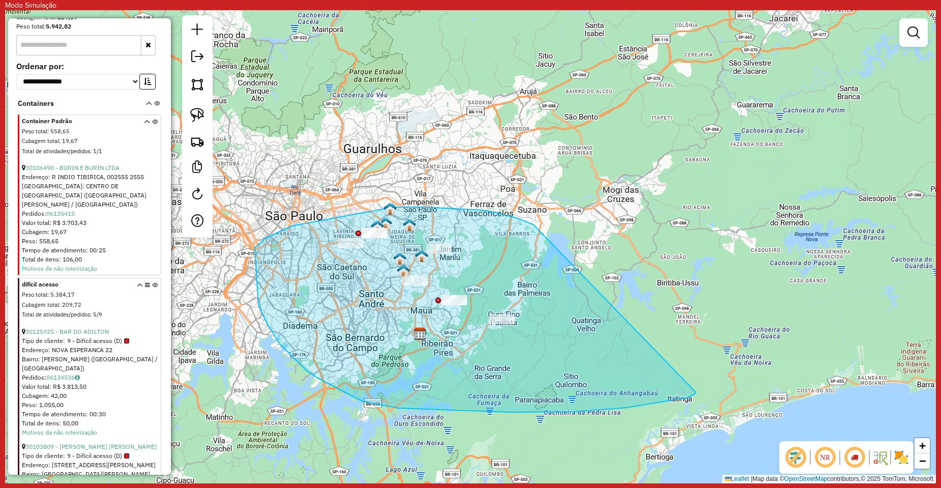
drag, startPoint x: 292, startPoint y: 226, endPoint x: 697, endPoint y: 391, distance: 437.6
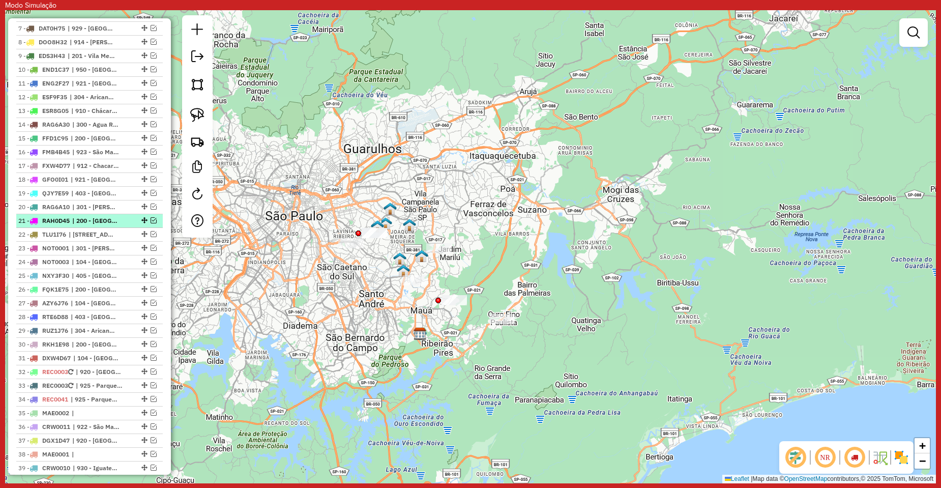
scroll to position [547, 0]
